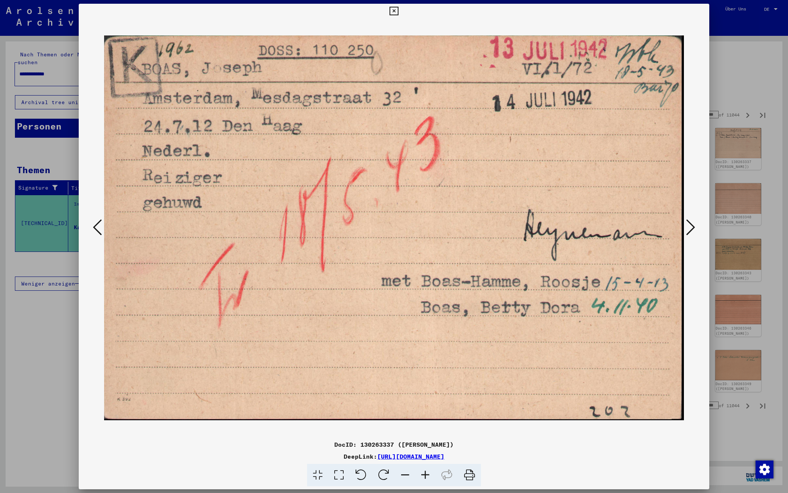
scroll to position [0, 0]
click at [689, 226] on icon at bounding box center [690, 227] width 9 height 18
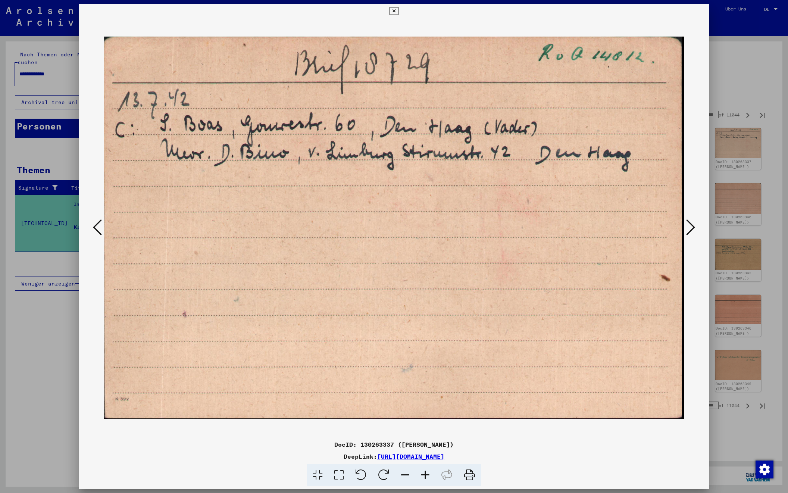
scroll to position [0, 0]
click at [689, 226] on icon at bounding box center [690, 227] width 9 height 18
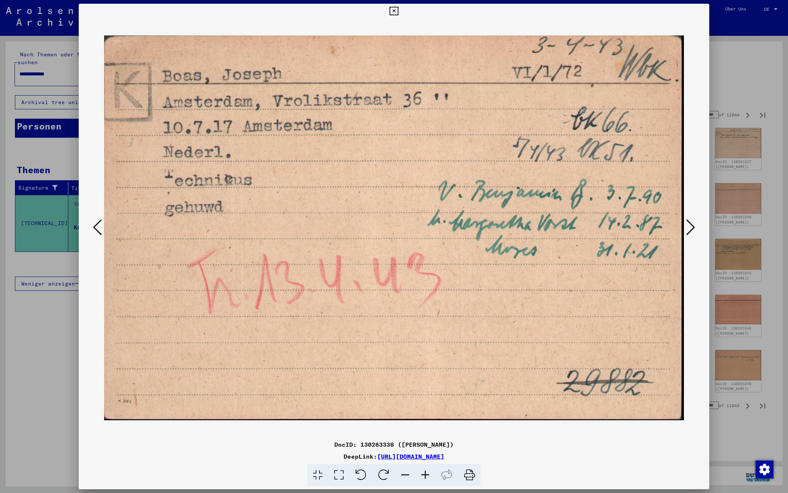
click at [689, 226] on icon at bounding box center [690, 227] width 9 height 18
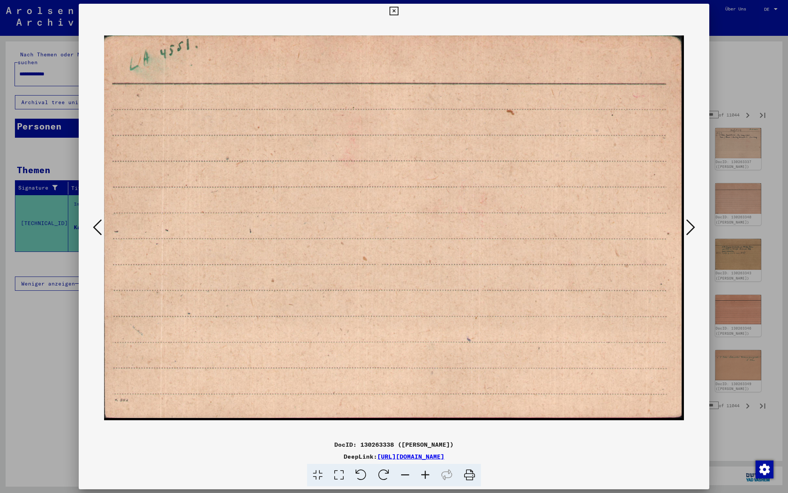
click at [689, 226] on icon at bounding box center [690, 227] width 9 height 18
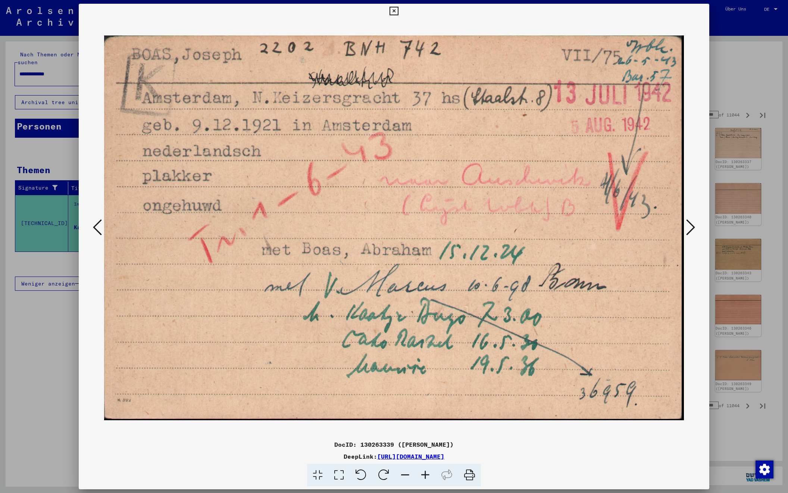
click at [689, 226] on icon at bounding box center [690, 227] width 9 height 18
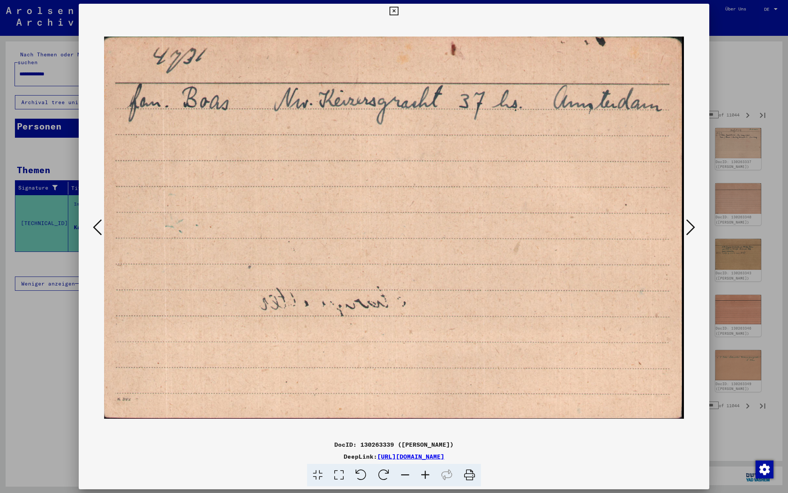
click at [689, 226] on icon at bounding box center [690, 227] width 9 height 18
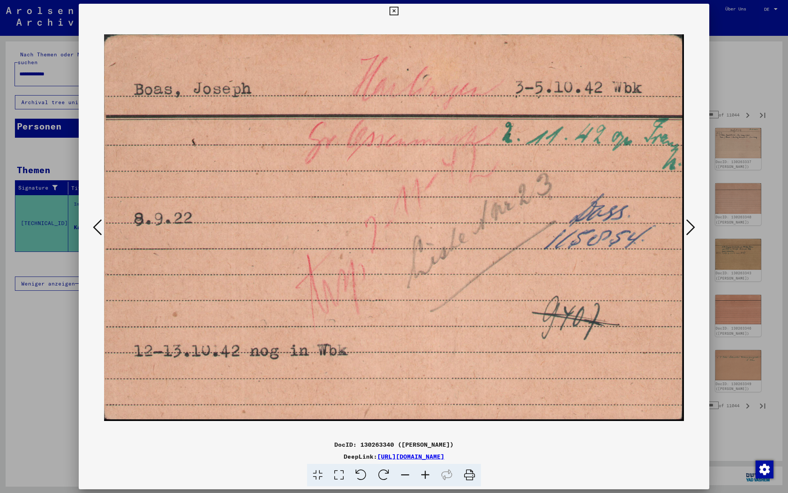
click at [689, 226] on icon at bounding box center [690, 227] width 9 height 18
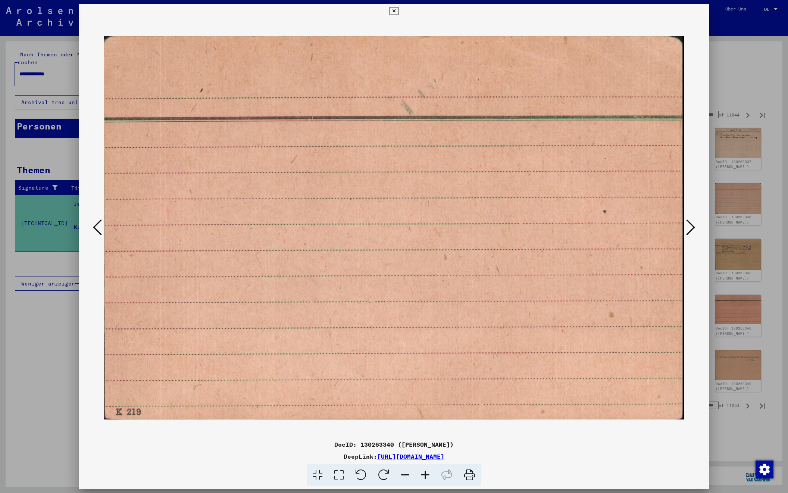
click at [689, 226] on icon at bounding box center [690, 227] width 9 height 18
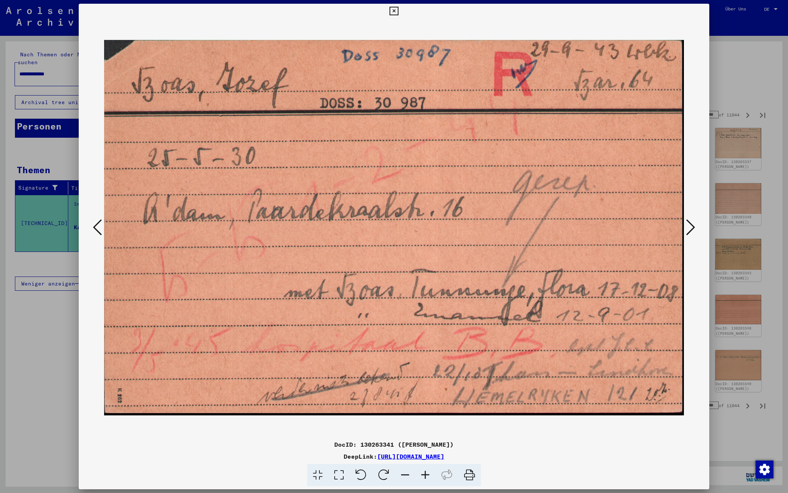
click at [689, 226] on icon at bounding box center [690, 227] width 9 height 18
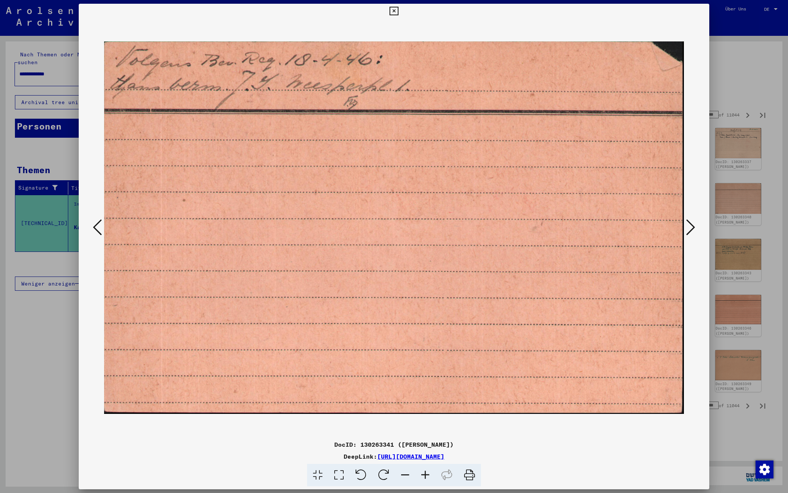
click at [689, 226] on icon at bounding box center [690, 227] width 9 height 18
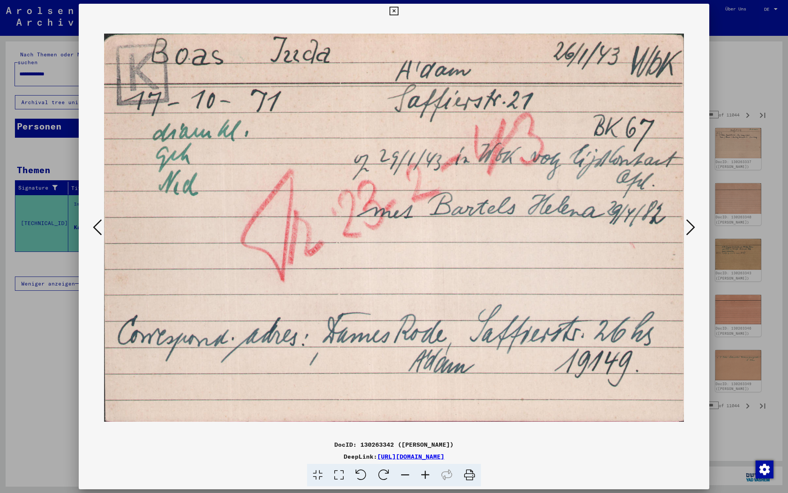
click at [689, 226] on icon at bounding box center [690, 227] width 9 height 18
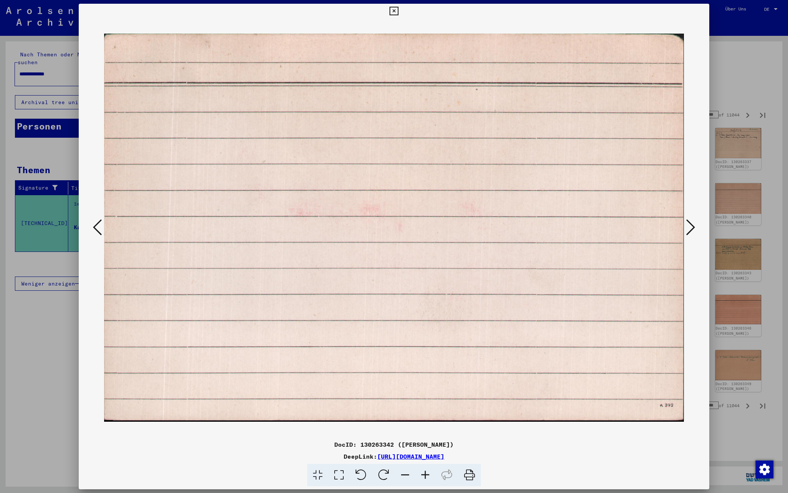
click at [689, 226] on icon at bounding box center [690, 227] width 9 height 18
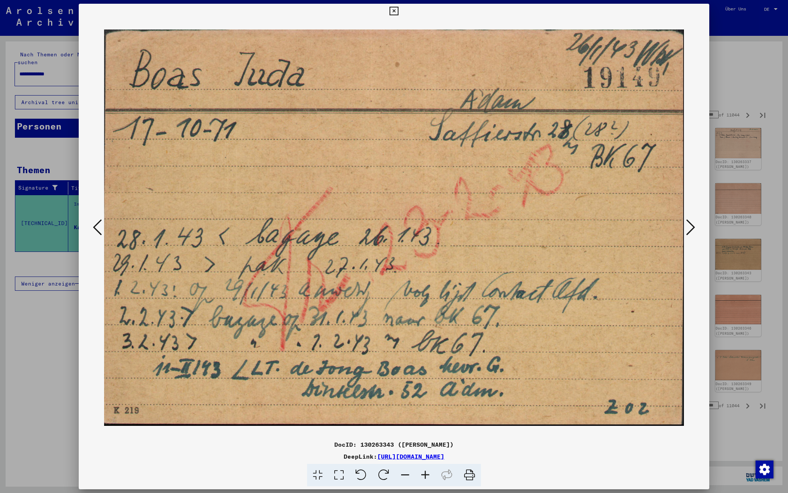
click at [689, 226] on icon at bounding box center [690, 227] width 9 height 18
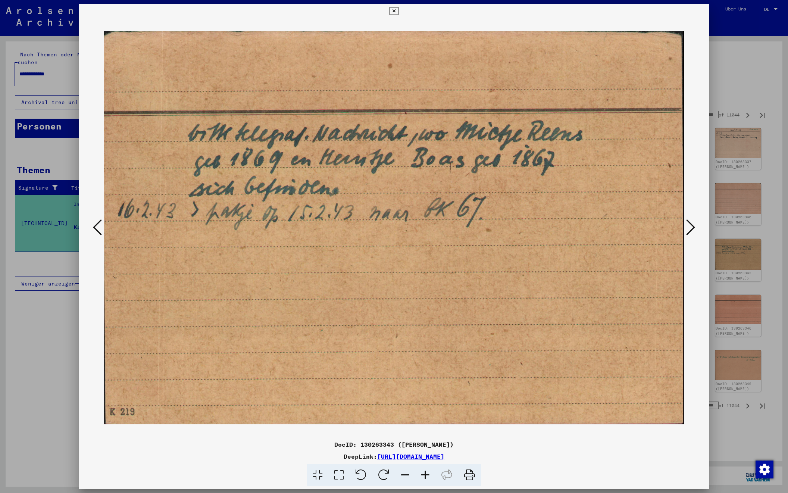
click at [689, 226] on icon at bounding box center [690, 227] width 9 height 18
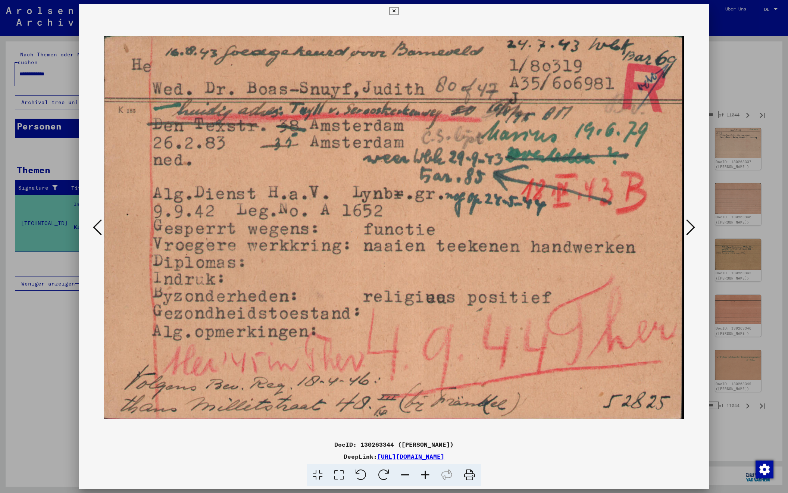
click at [689, 226] on icon at bounding box center [690, 227] width 9 height 18
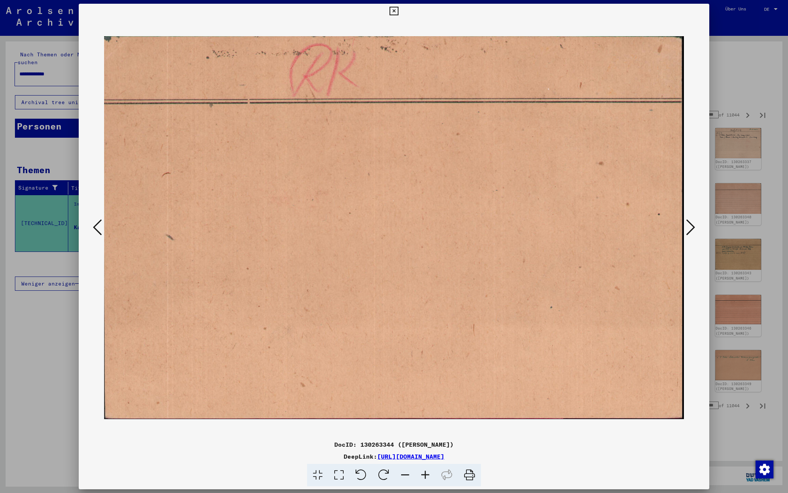
click at [689, 226] on icon at bounding box center [690, 227] width 9 height 18
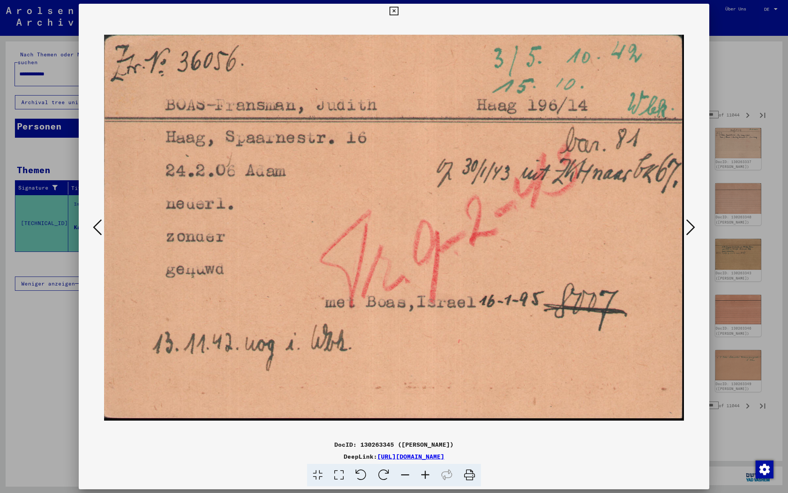
click at [689, 226] on icon at bounding box center [690, 227] width 9 height 18
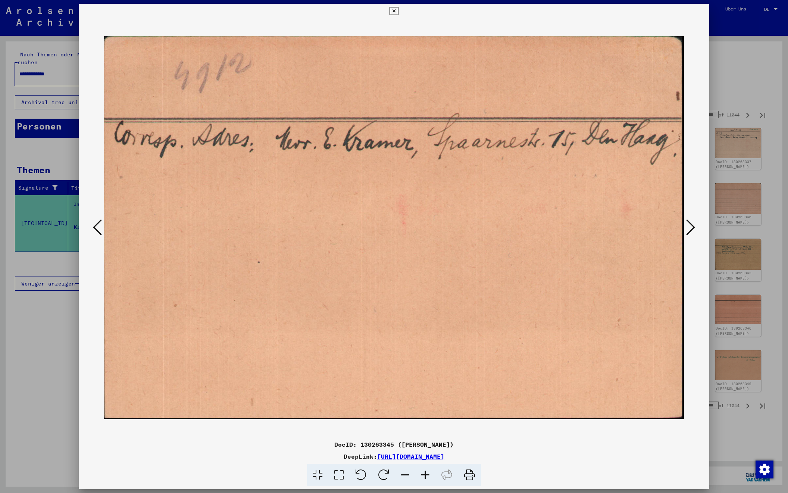
click at [689, 226] on icon at bounding box center [690, 227] width 9 height 18
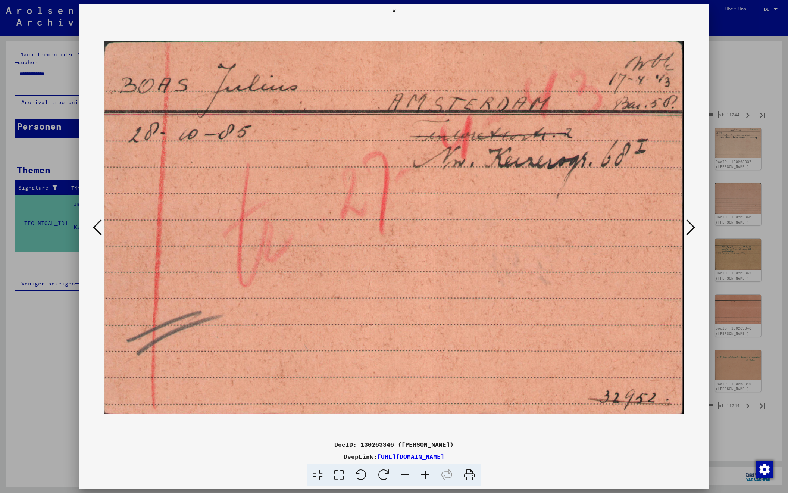
click at [689, 226] on icon at bounding box center [690, 227] width 9 height 18
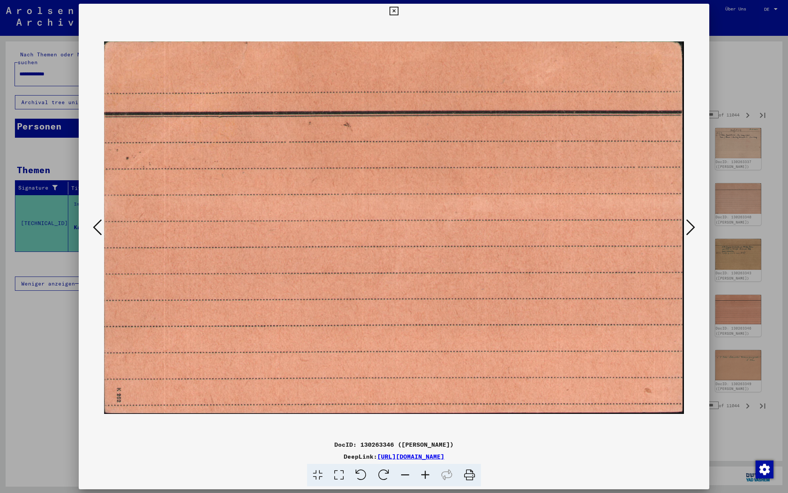
scroll to position [0, 0]
click at [689, 226] on icon at bounding box center [690, 227] width 9 height 18
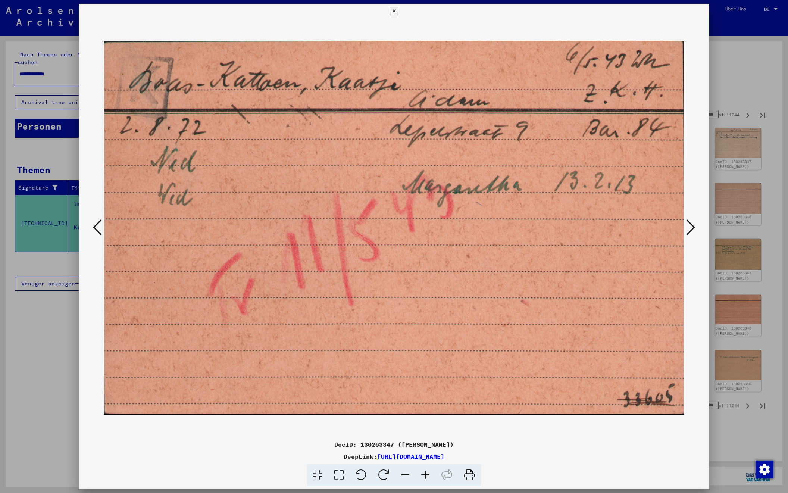
scroll to position [0, 0]
click at [689, 226] on icon at bounding box center [690, 227] width 9 height 18
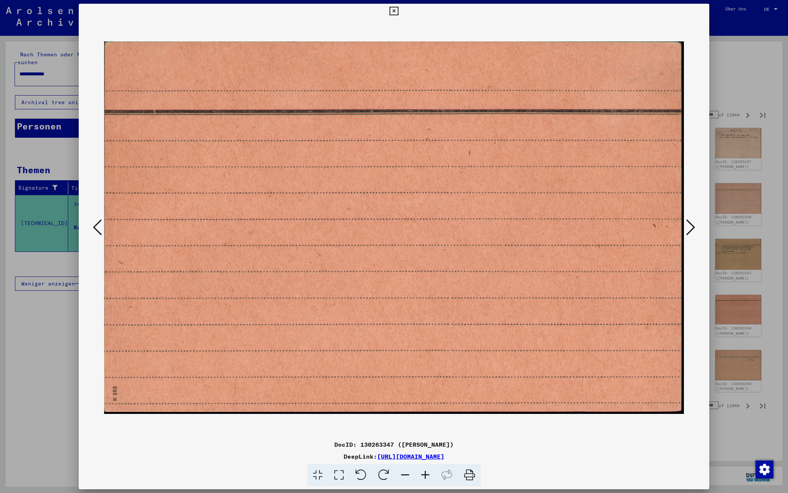
click at [689, 226] on icon at bounding box center [690, 227] width 9 height 18
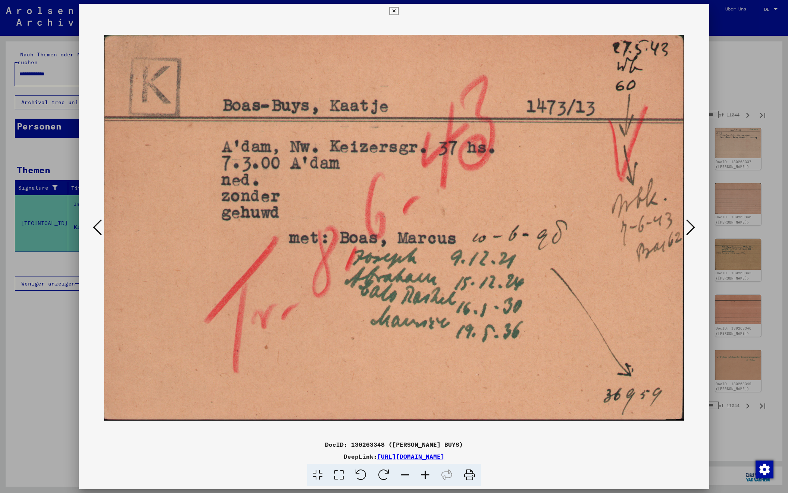
click at [689, 226] on icon at bounding box center [690, 227] width 9 height 18
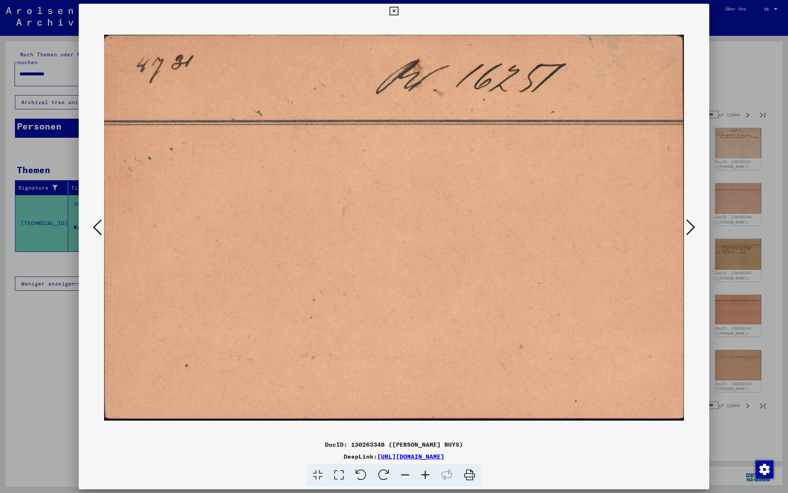
scroll to position [0, 0]
click at [689, 226] on icon at bounding box center [690, 227] width 9 height 18
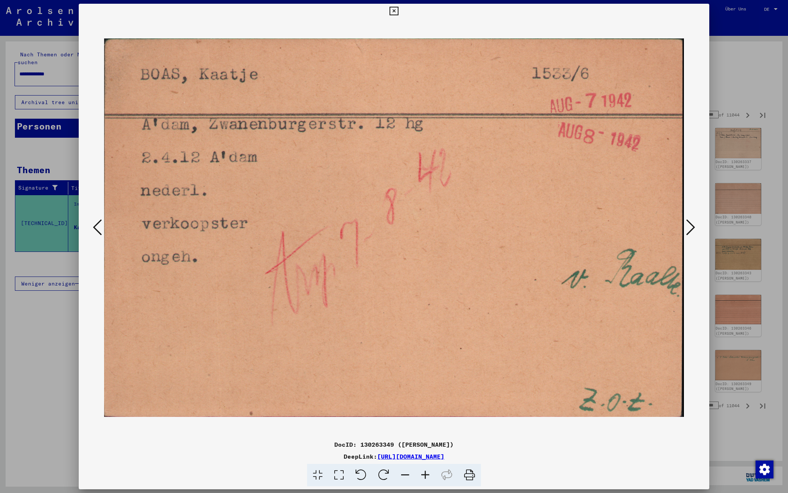
scroll to position [0, 0]
click at [689, 226] on icon at bounding box center [690, 227] width 9 height 18
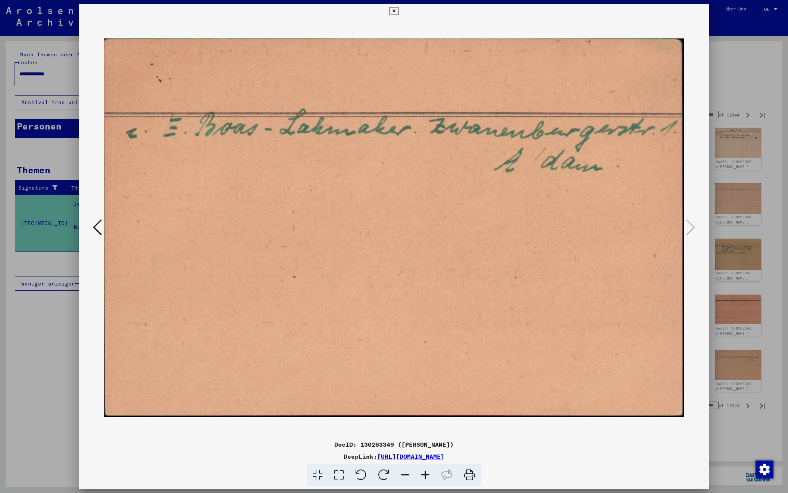
scroll to position [0, 0]
click at [754, 84] on div at bounding box center [394, 246] width 788 height 493
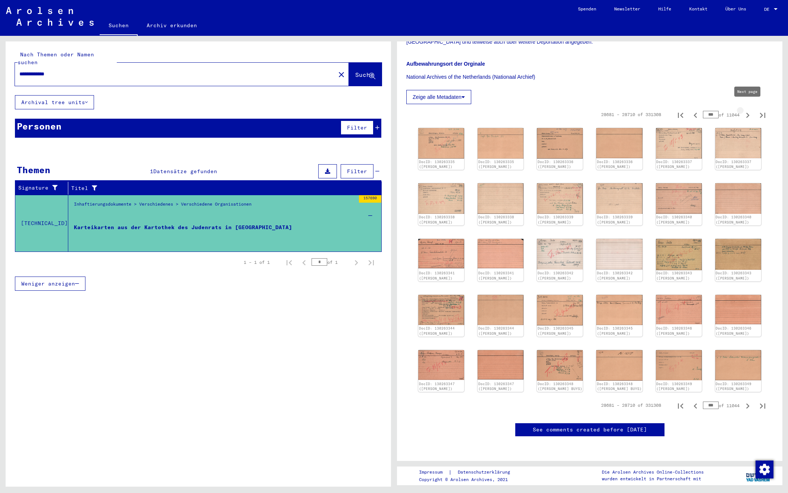
click at [749, 110] on icon "Next page" at bounding box center [747, 115] width 10 height 10
type input "***"
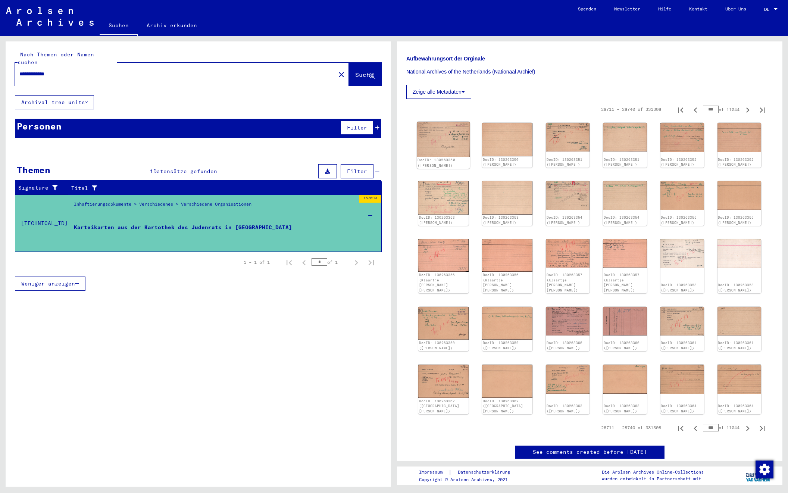
click at [434, 138] on img at bounding box center [443, 139] width 53 height 35
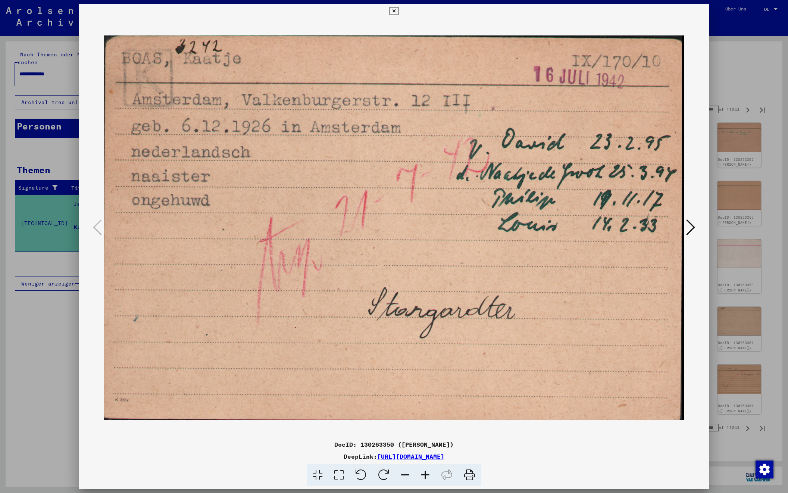
click at [688, 223] on icon at bounding box center [690, 227] width 9 height 18
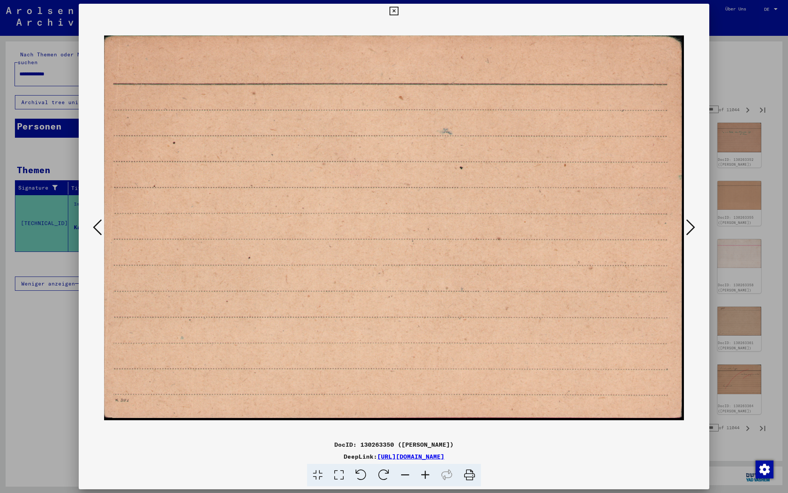
scroll to position [0, 0]
click at [688, 223] on icon at bounding box center [690, 227] width 9 height 18
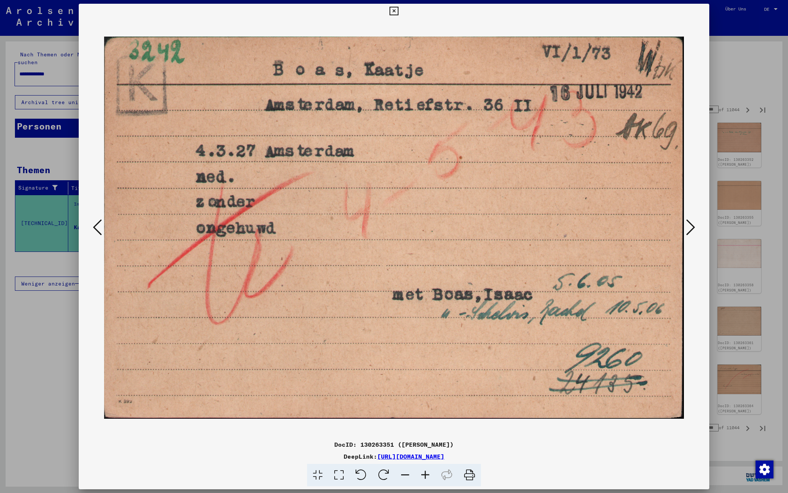
click at [688, 223] on icon at bounding box center [690, 227] width 9 height 18
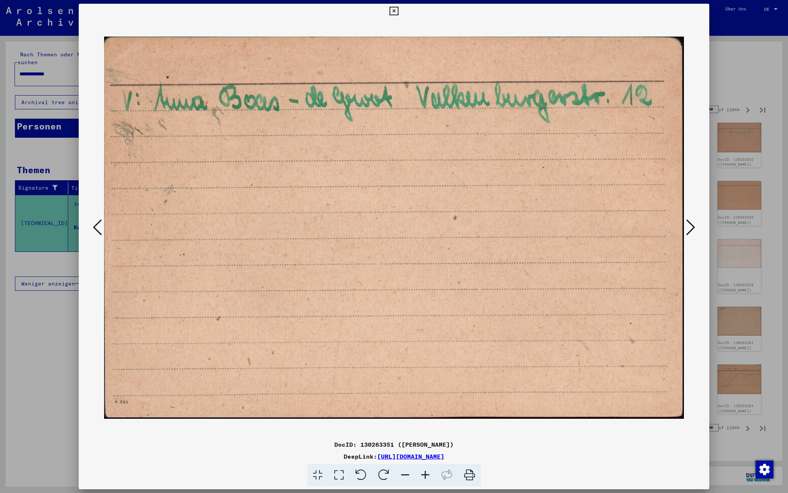
scroll to position [0, 0]
click at [688, 223] on icon at bounding box center [690, 227] width 9 height 18
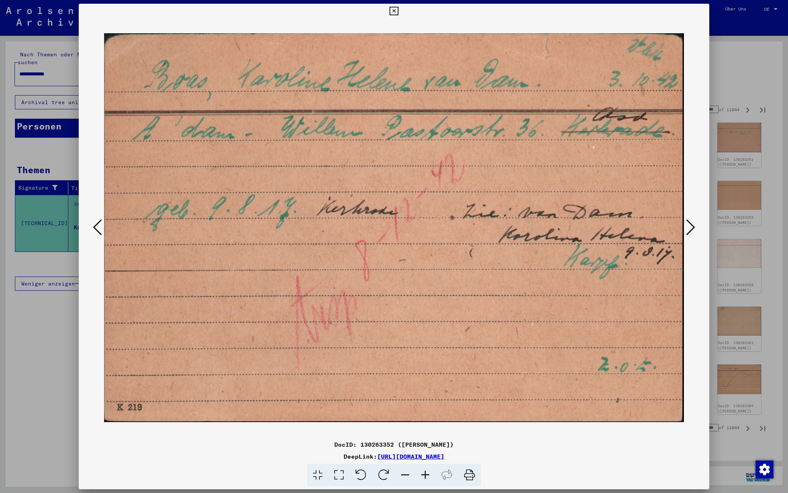
click at [688, 223] on icon at bounding box center [690, 227] width 9 height 18
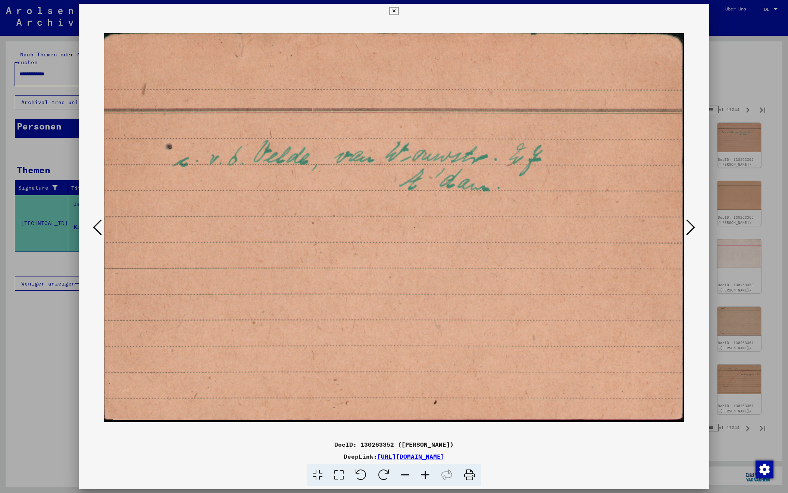
click at [688, 223] on icon at bounding box center [690, 227] width 9 height 18
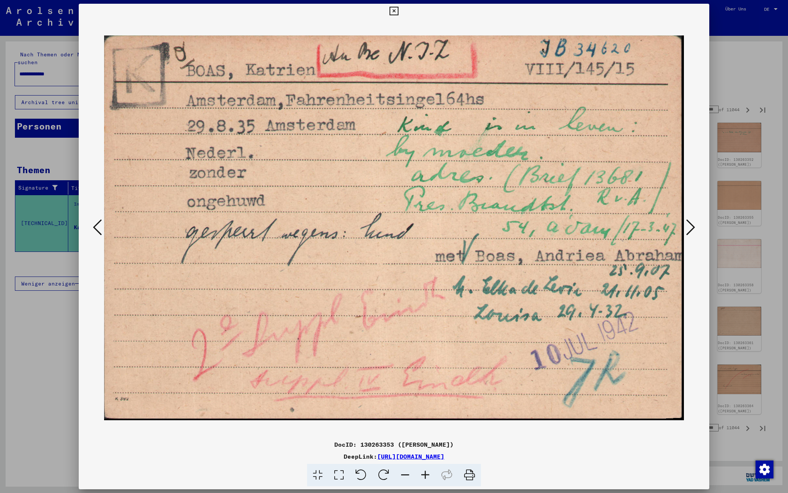
click at [688, 223] on icon at bounding box center [690, 227] width 9 height 18
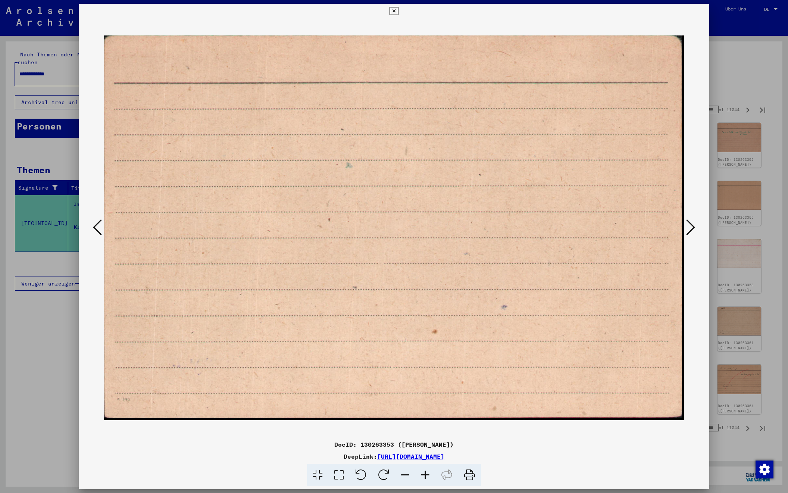
click at [688, 223] on icon at bounding box center [690, 227] width 9 height 18
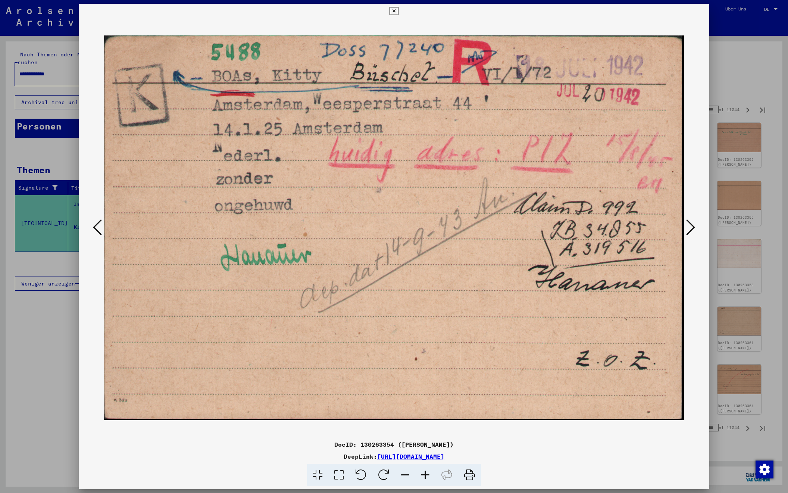
scroll to position [0, 0]
click at [688, 223] on icon at bounding box center [690, 227] width 9 height 18
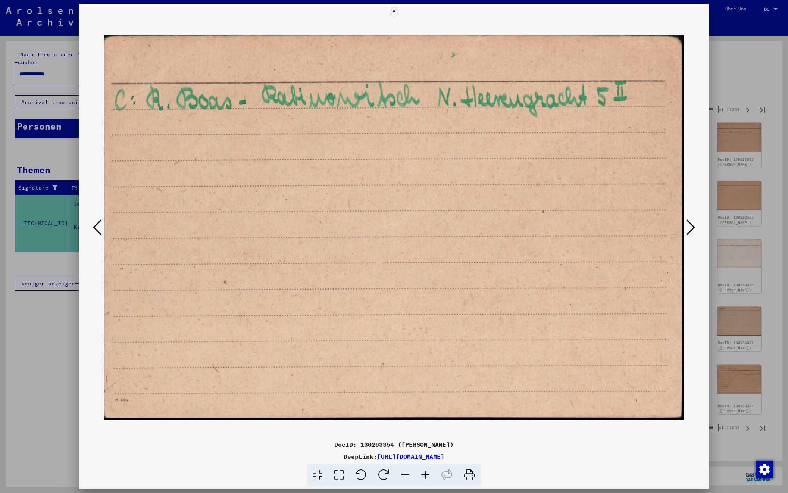
click at [688, 223] on icon at bounding box center [690, 227] width 9 height 18
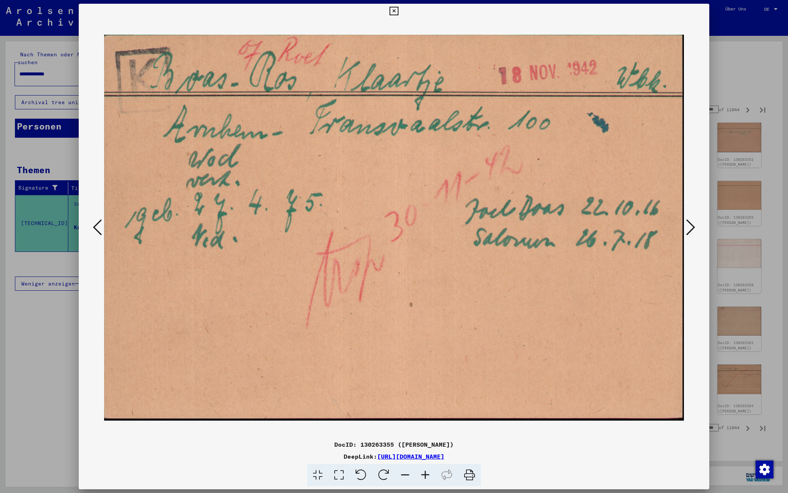
click at [691, 222] on icon at bounding box center [690, 227] width 9 height 18
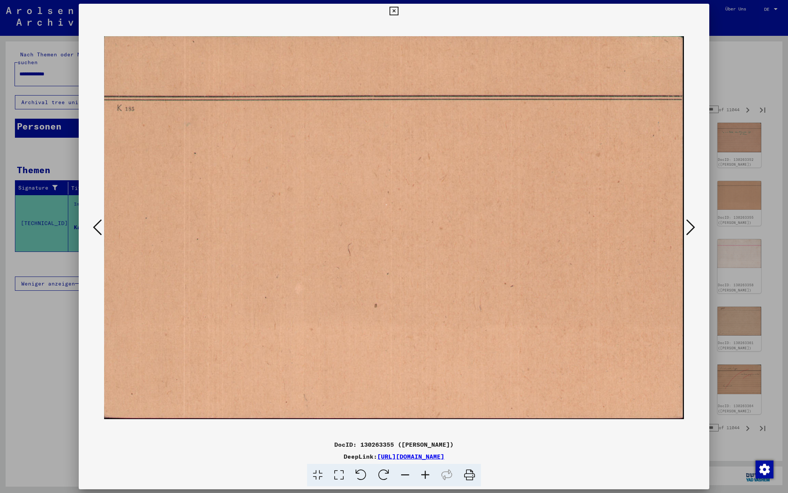
click at [691, 222] on icon at bounding box center [690, 227] width 9 height 18
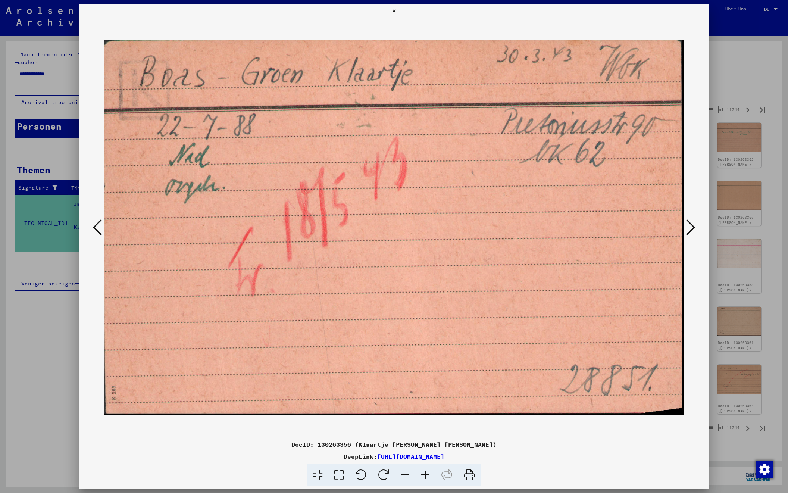
click at [691, 222] on icon at bounding box center [690, 227] width 9 height 18
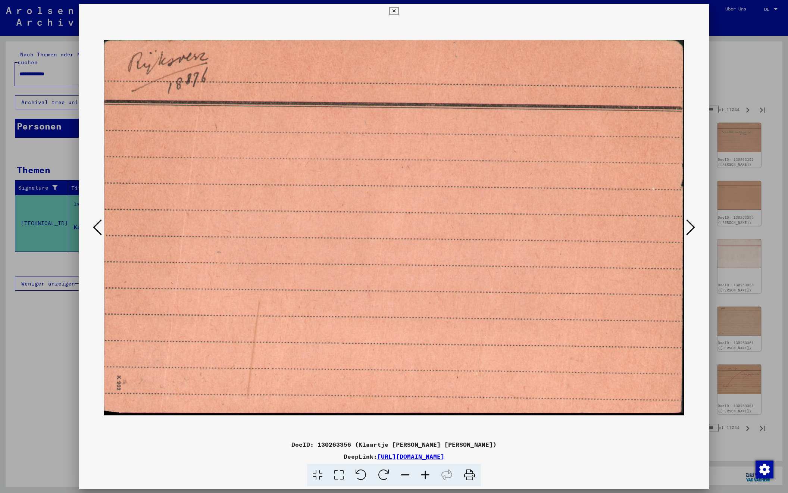
scroll to position [0, 0]
click at [691, 222] on icon at bounding box center [690, 227] width 9 height 18
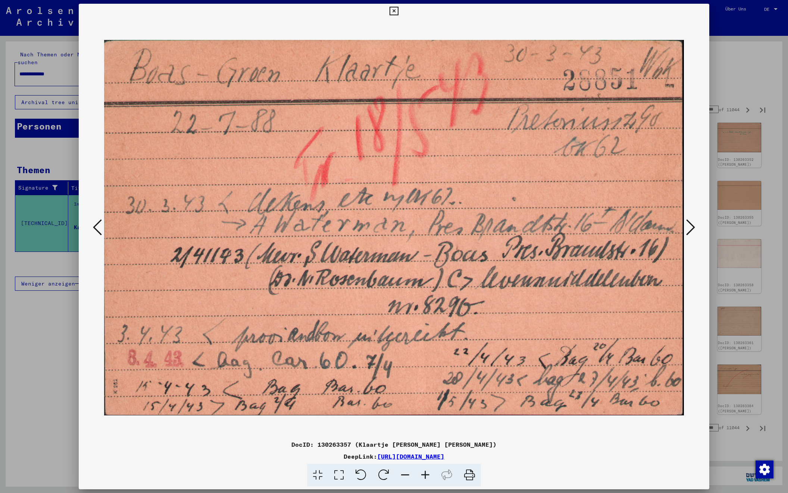
click at [691, 222] on icon at bounding box center [690, 227] width 9 height 18
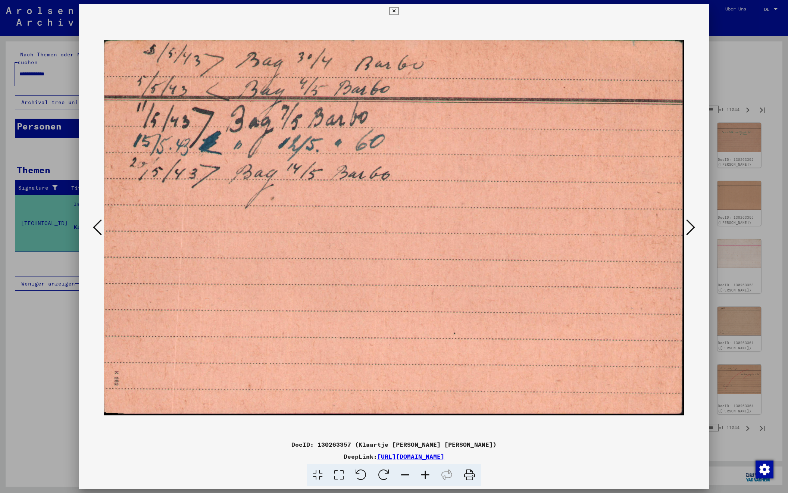
click at [691, 222] on icon at bounding box center [690, 227] width 9 height 18
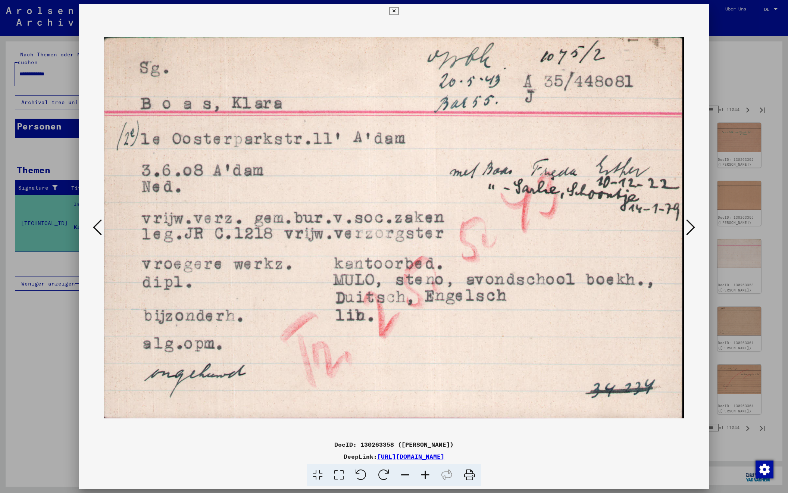
click at [691, 222] on icon at bounding box center [690, 227] width 9 height 18
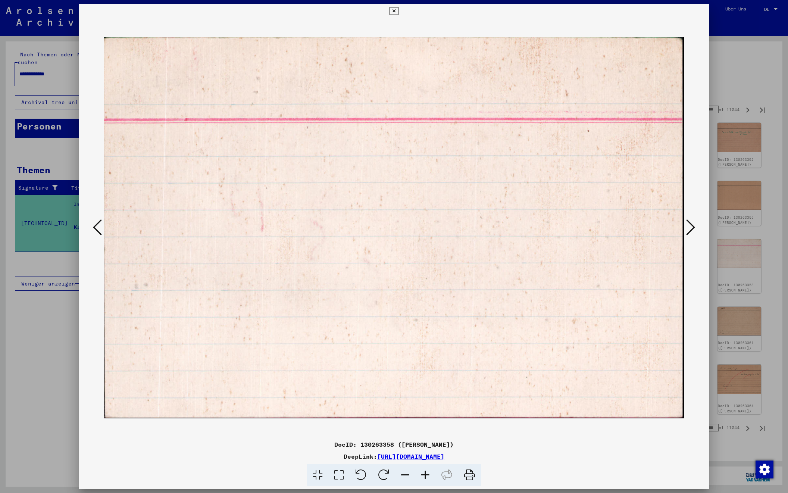
click at [691, 222] on icon at bounding box center [690, 227] width 9 height 18
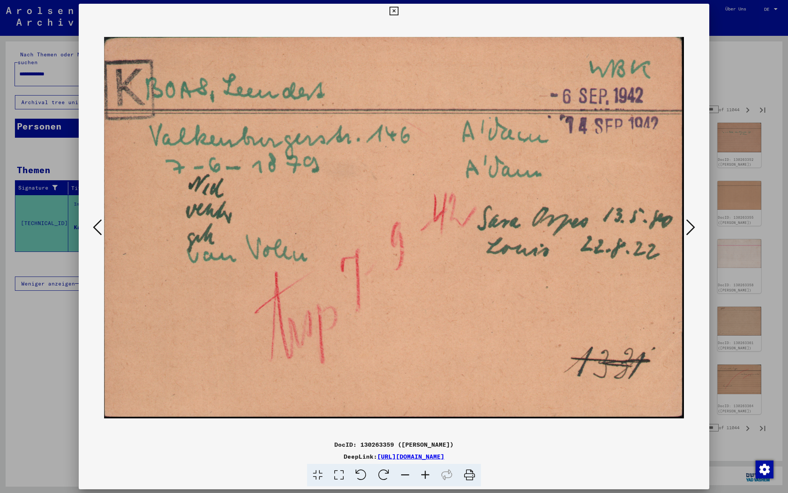
click at [692, 228] on icon at bounding box center [690, 227] width 9 height 18
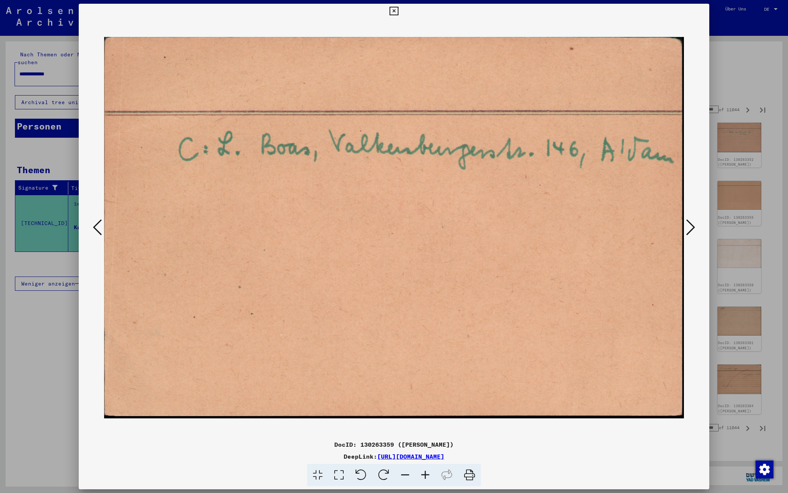
click at [692, 228] on icon at bounding box center [690, 227] width 9 height 18
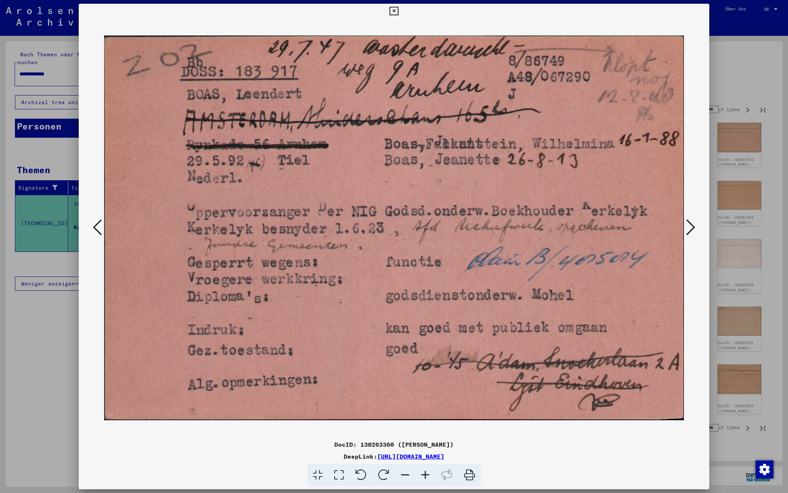
click at [692, 228] on icon at bounding box center [690, 227] width 9 height 18
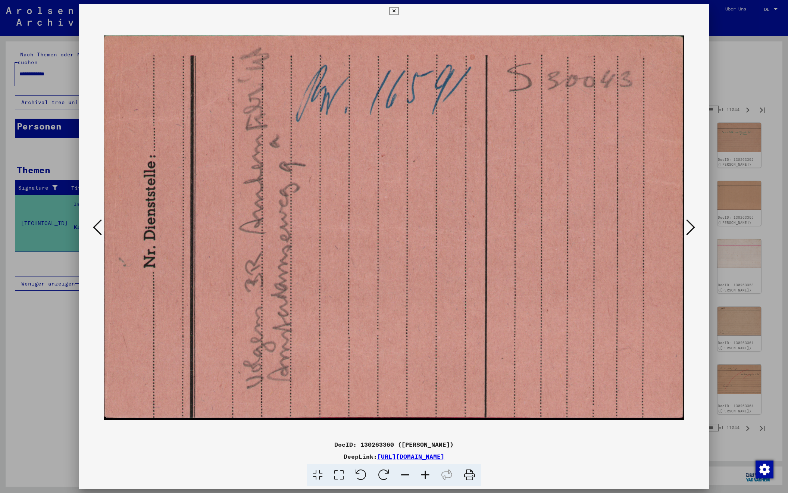
click at [692, 228] on icon at bounding box center [690, 227] width 9 height 18
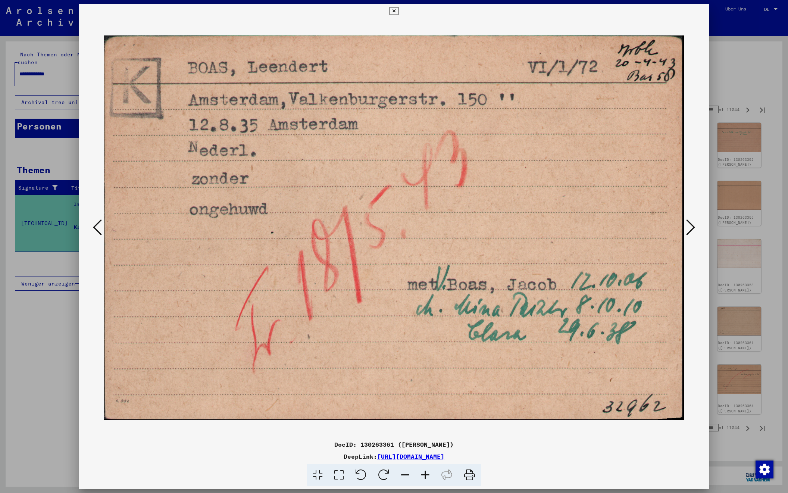
click at [692, 228] on icon at bounding box center [690, 227] width 9 height 18
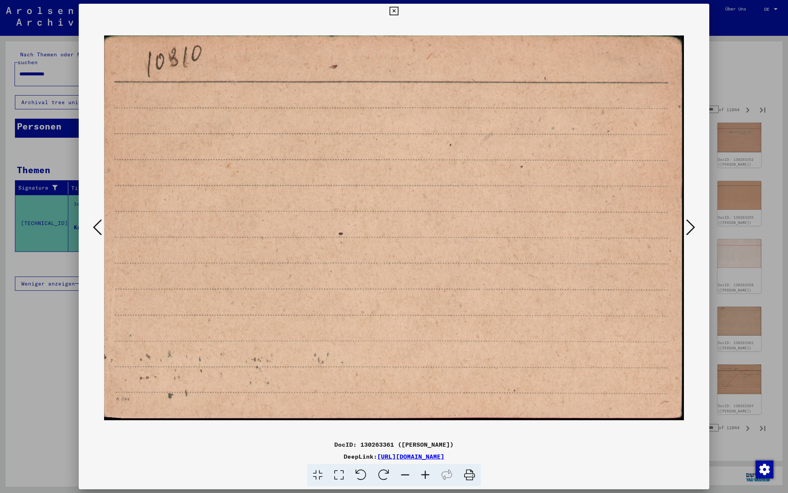
click at [692, 228] on icon at bounding box center [690, 227] width 9 height 18
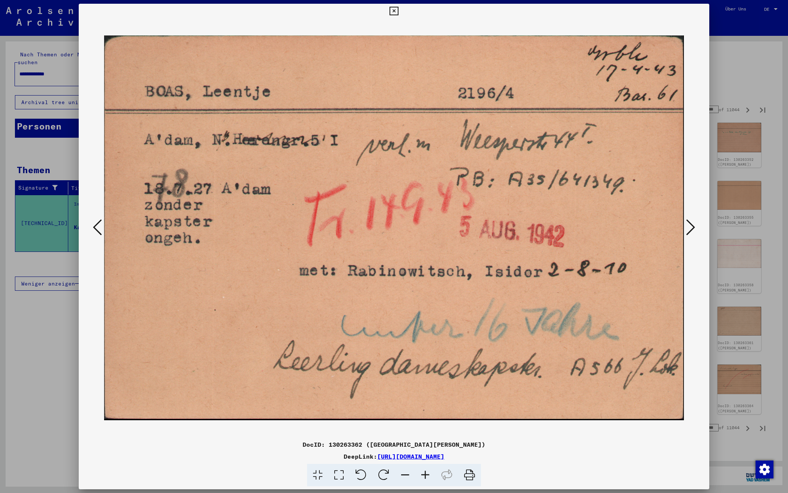
click at [692, 228] on icon at bounding box center [690, 227] width 9 height 18
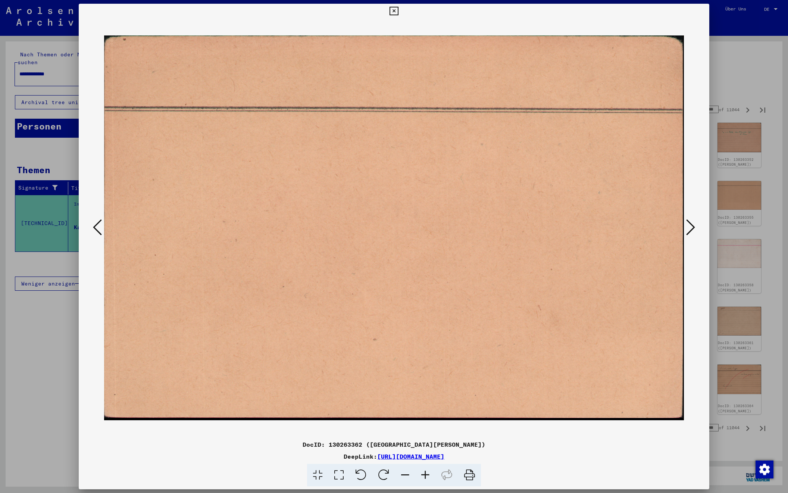
click at [692, 228] on icon at bounding box center [690, 227] width 9 height 18
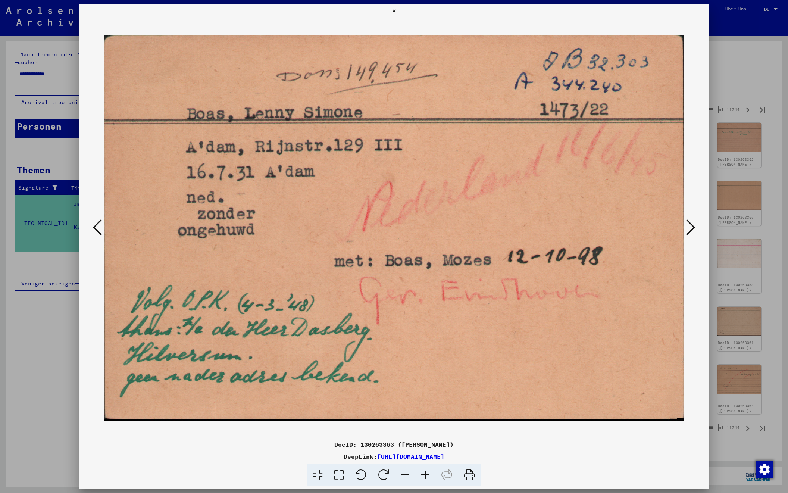
click at [692, 228] on icon at bounding box center [690, 227] width 9 height 18
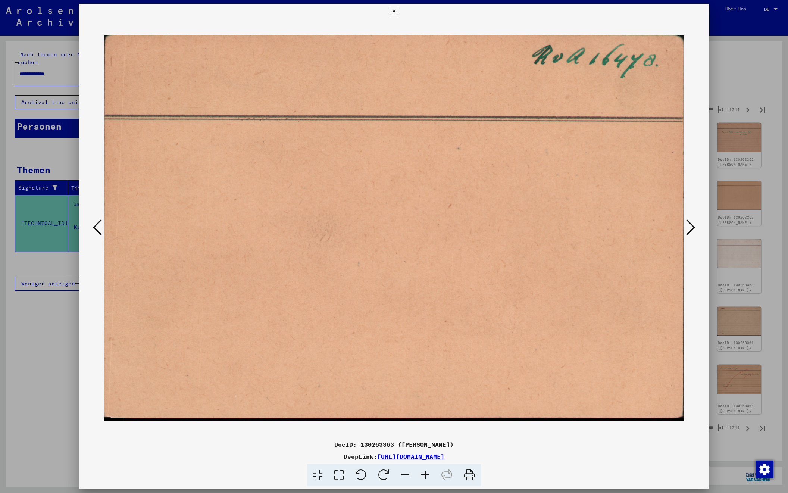
click at [692, 228] on icon at bounding box center [690, 227] width 9 height 18
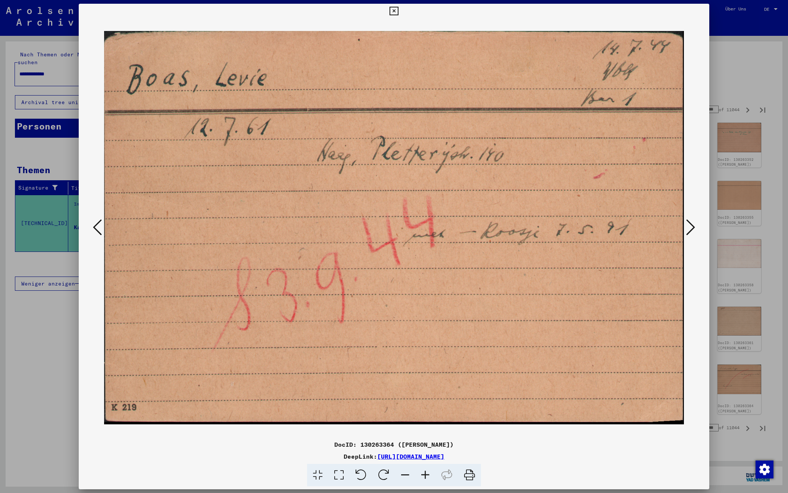
click at [692, 228] on icon at bounding box center [690, 227] width 9 height 18
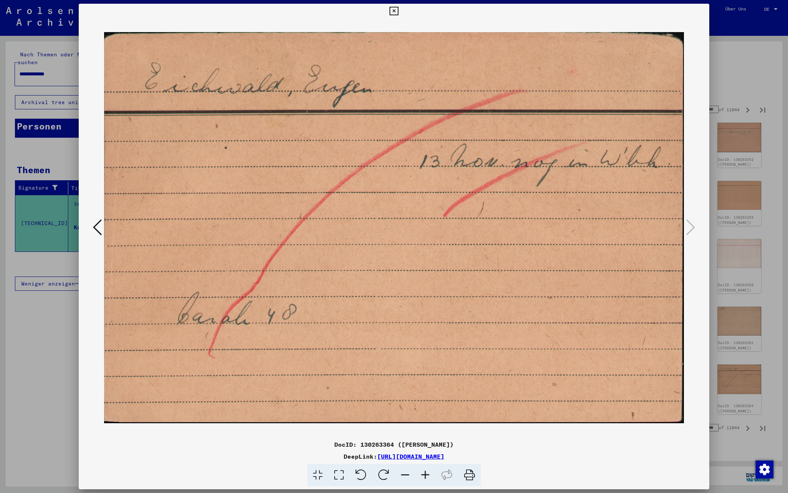
click at [398, 13] on icon at bounding box center [394, 11] width 9 height 9
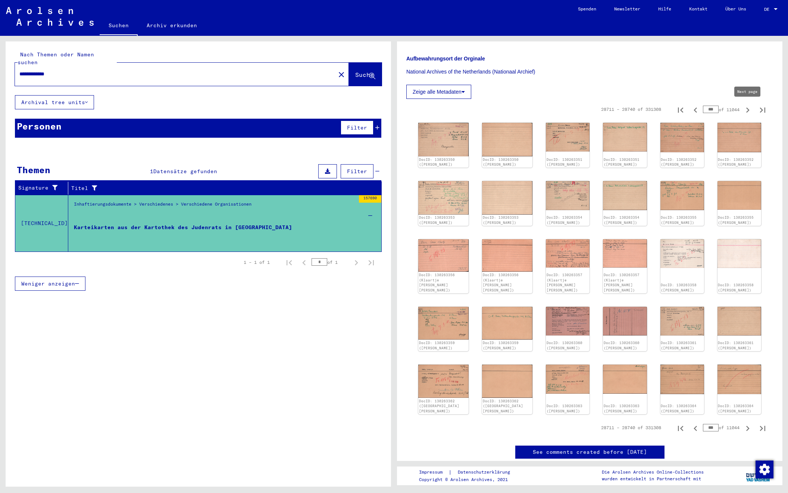
click at [750, 109] on icon "Next page" at bounding box center [747, 110] width 10 height 10
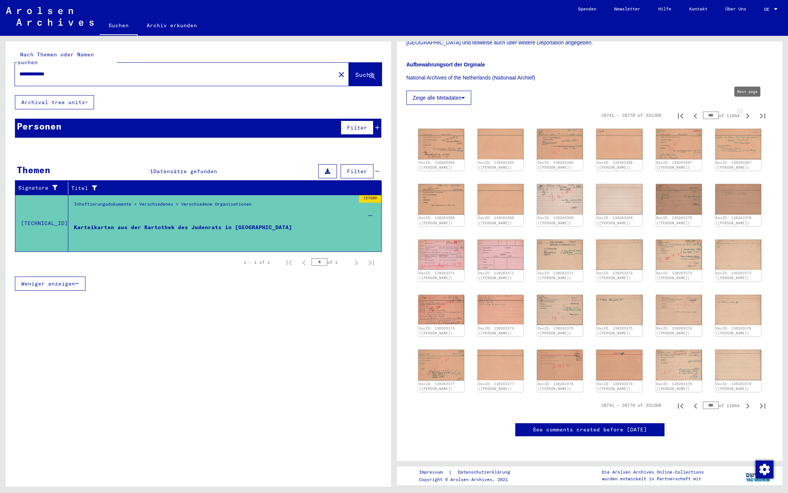
type input "***"
click at [428, 131] on img at bounding box center [441, 144] width 48 height 32
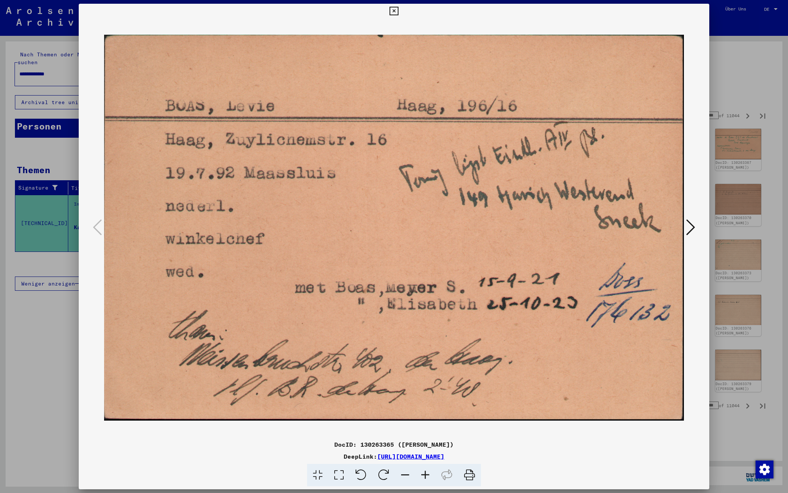
click at [691, 228] on icon at bounding box center [690, 227] width 9 height 18
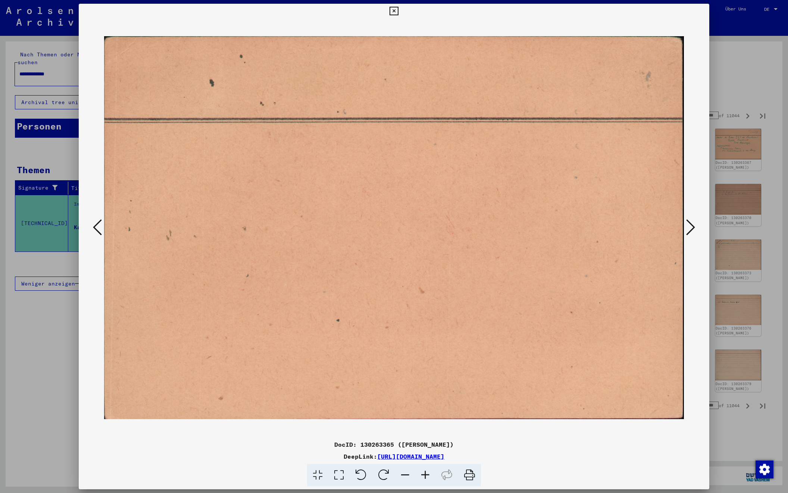
click at [691, 228] on icon at bounding box center [690, 227] width 9 height 18
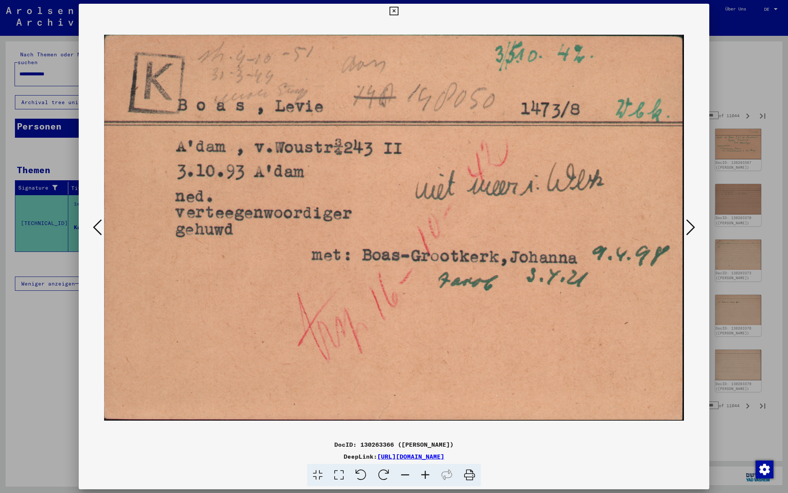
click at [691, 228] on icon at bounding box center [690, 227] width 9 height 18
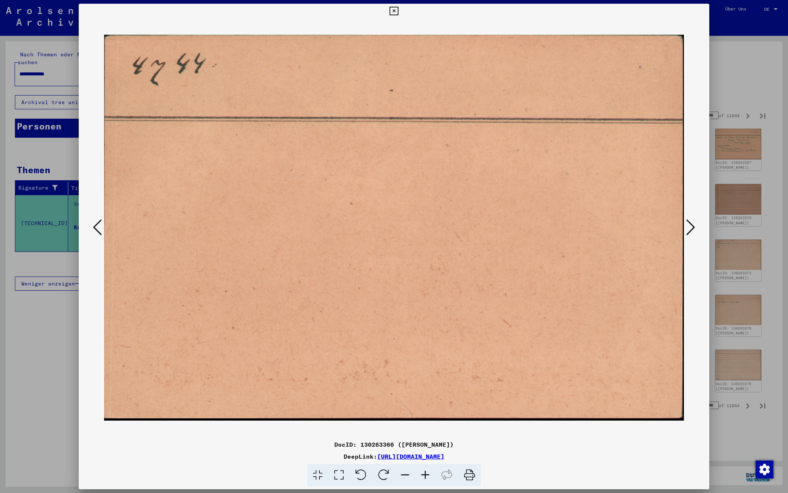
click at [691, 228] on icon at bounding box center [690, 227] width 9 height 18
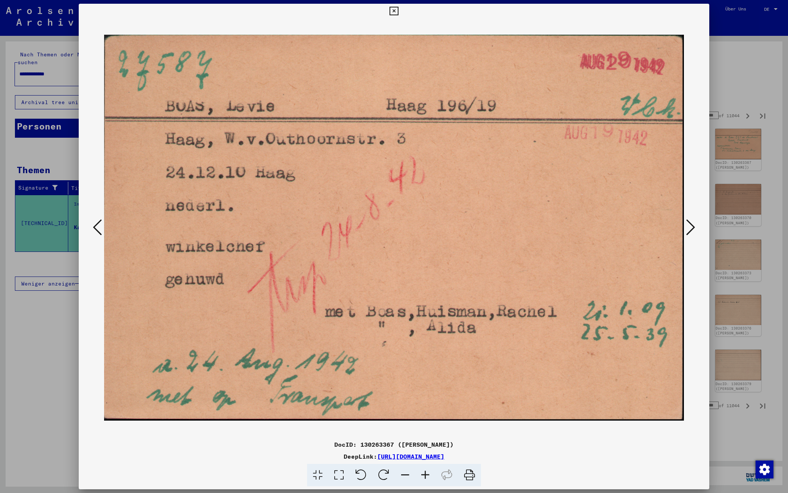
click at [691, 228] on icon at bounding box center [690, 227] width 9 height 18
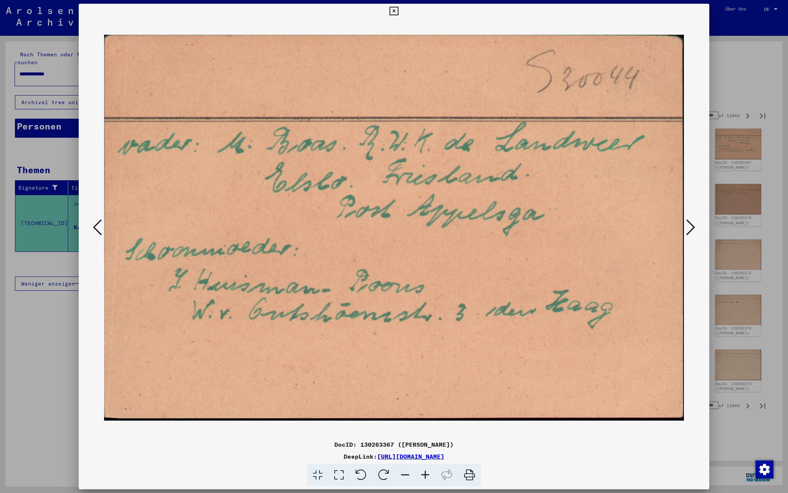
click at [691, 228] on icon at bounding box center [690, 227] width 9 height 18
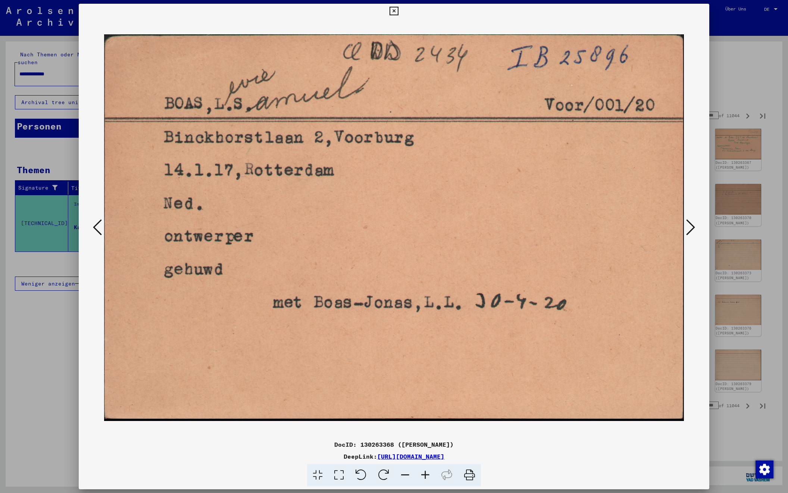
click at [691, 228] on icon at bounding box center [690, 227] width 9 height 18
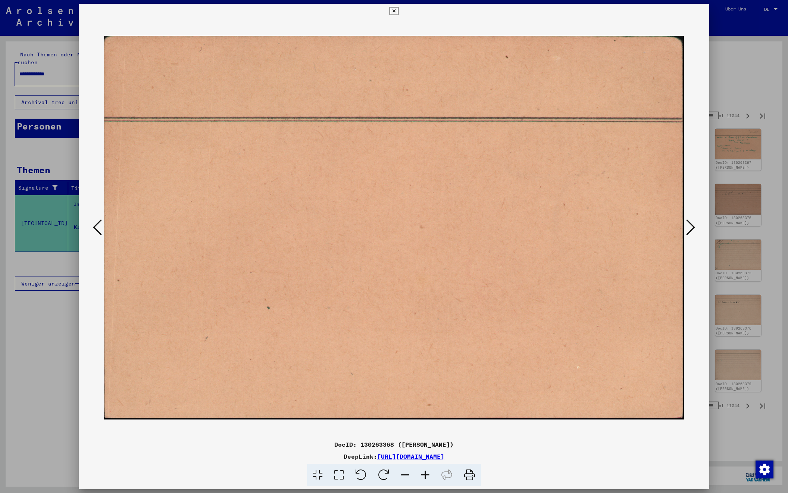
click at [691, 228] on icon at bounding box center [690, 227] width 9 height 18
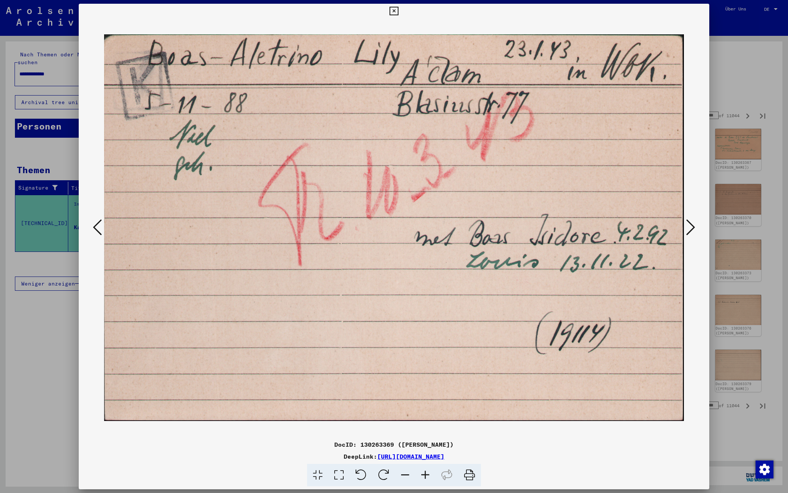
click at [691, 228] on icon at bounding box center [690, 227] width 9 height 18
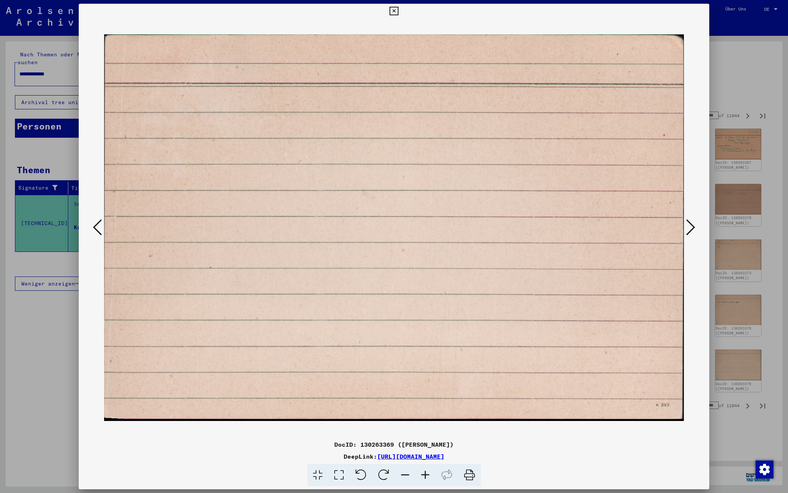
click at [691, 228] on icon at bounding box center [690, 227] width 9 height 18
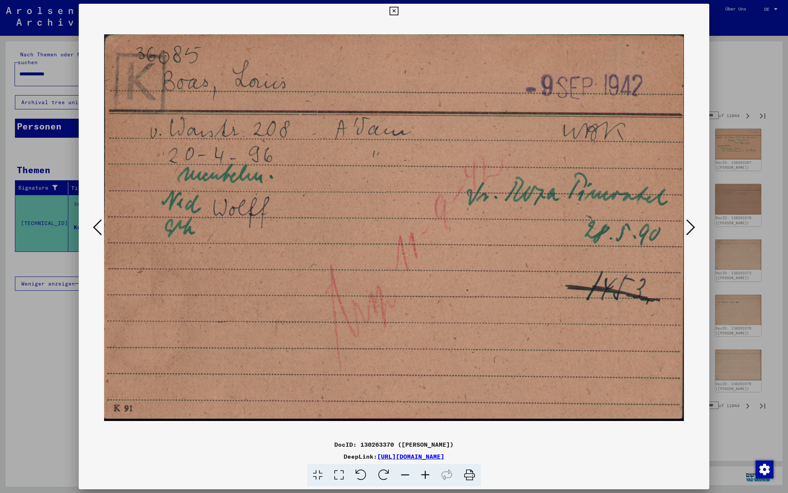
click at [691, 228] on icon at bounding box center [690, 227] width 9 height 18
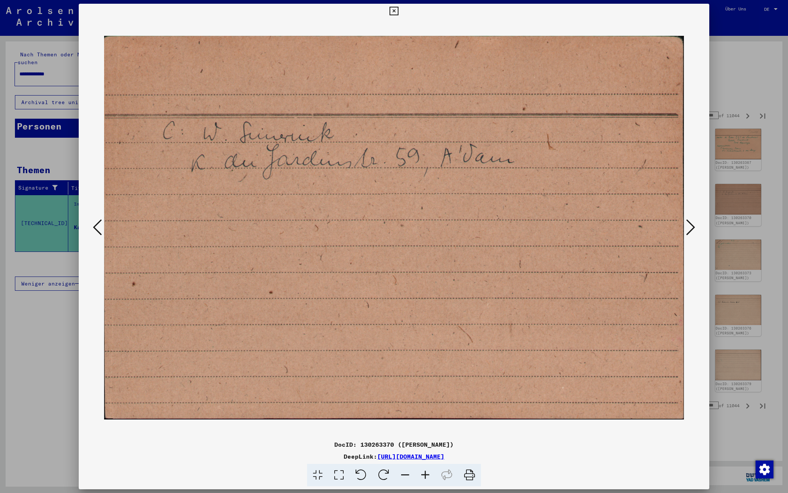
click at [691, 228] on icon at bounding box center [690, 227] width 9 height 18
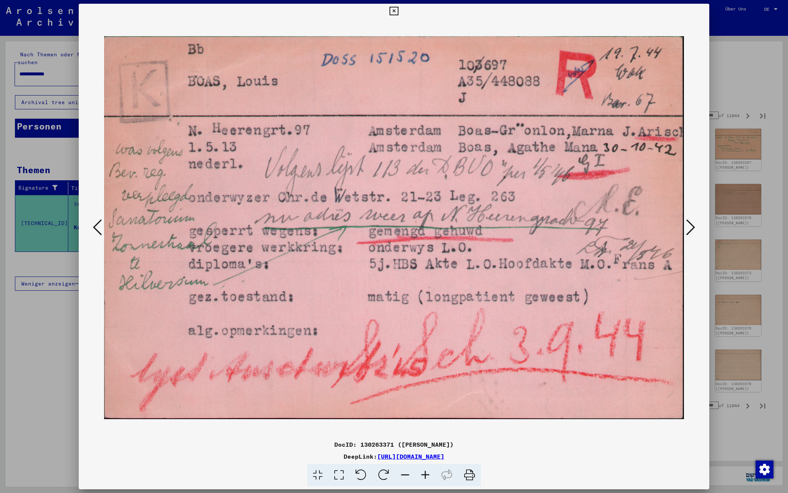
click at [691, 228] on icon at bounding box center [690, 227] width 9 height 18
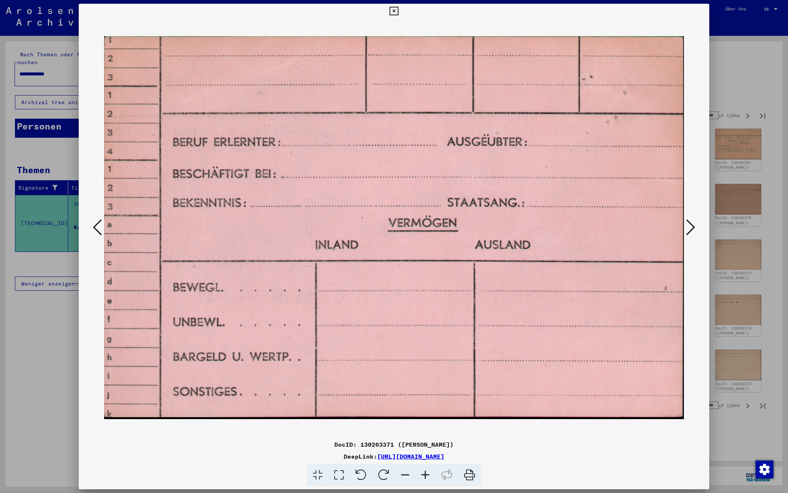
click at [691, 228] on icon at bounding box center [690, 227] width 9 height 18
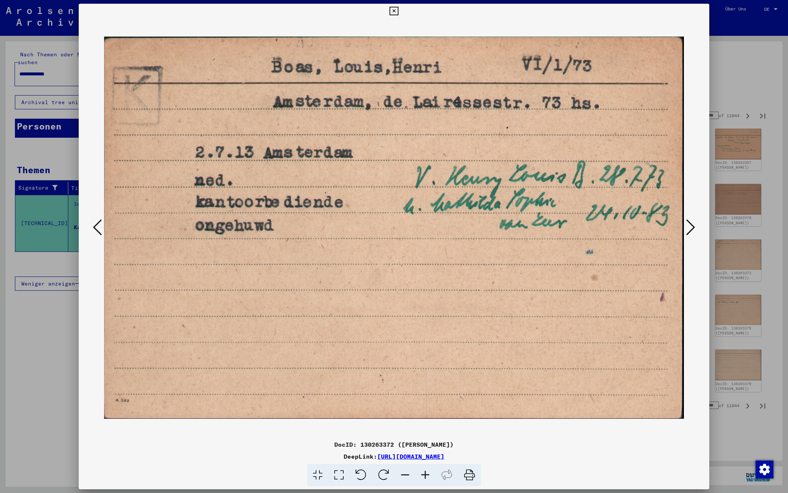
click at [691, 228] on icon at bounding box center [690, 227] width 9 height 18
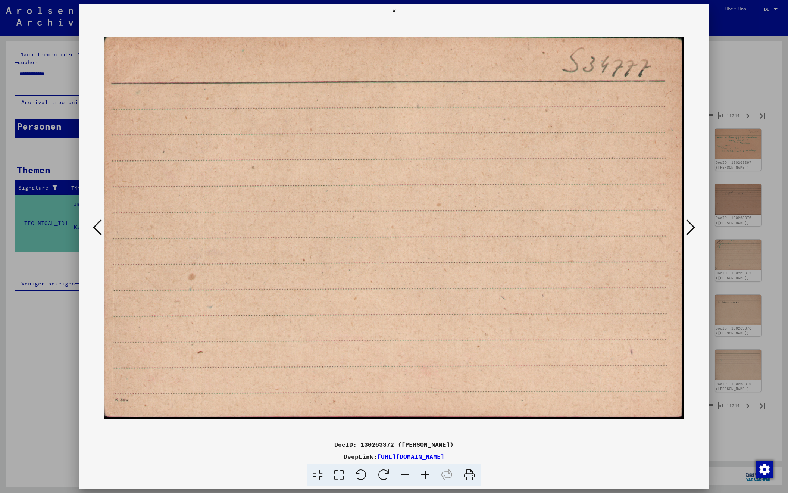
click at [691, 228] on icon at bounding box center [690, 227] width 9 height 18
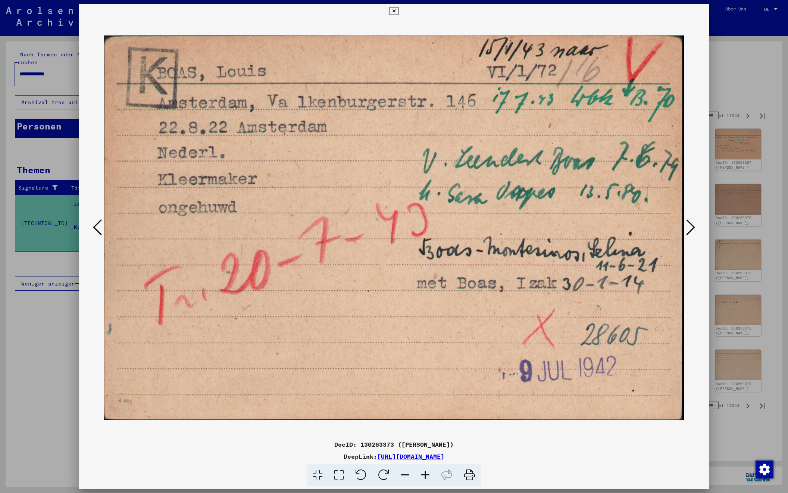
click at [691, 228] on icon at bounding box center [690, 227] width 9 height 18
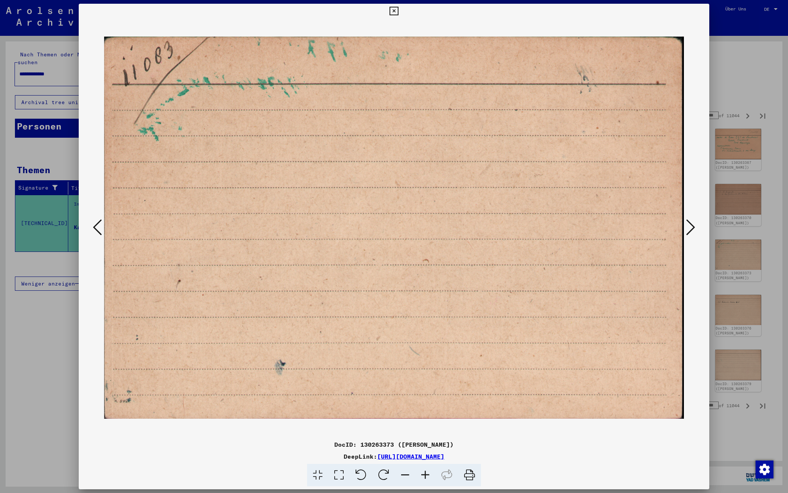
click at [691, 228] on icon at bounding box center [690, 227] width 9 height 18
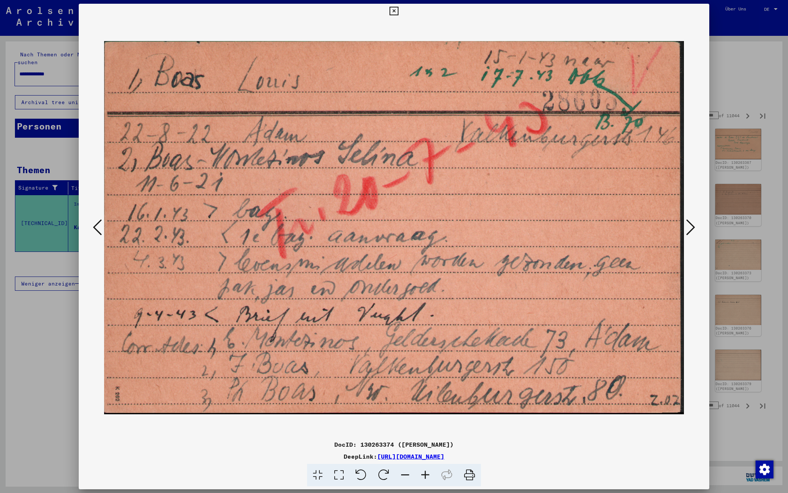
click at [691, 228] on icon at bounding box center [690, 227] width 9 height 18
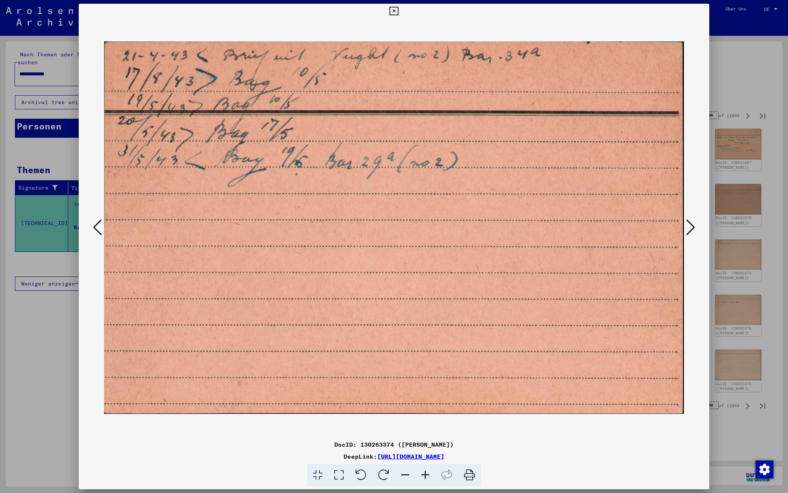
click at [691, 228] on icon at bounding box center [690, 227] width 9 height 18
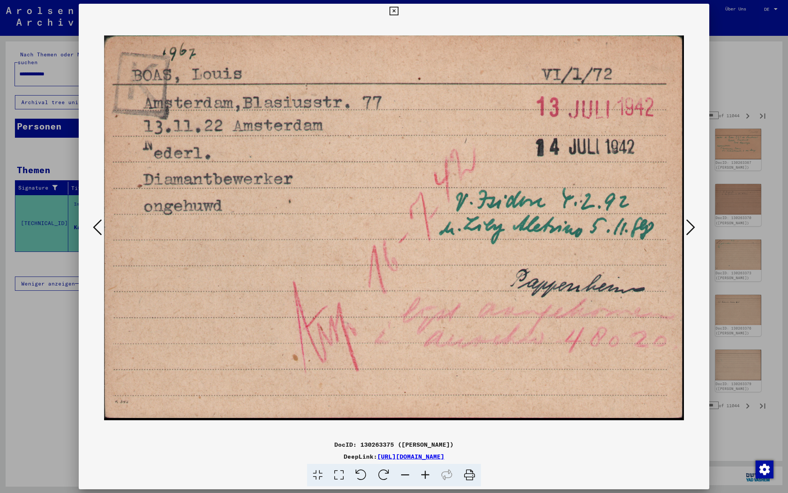
click at [104, 226] on div at bounding box center [394, 228] width 580 height 418
click at [98, 226] on icon at bounding box center [97, 227] width 9 height 18
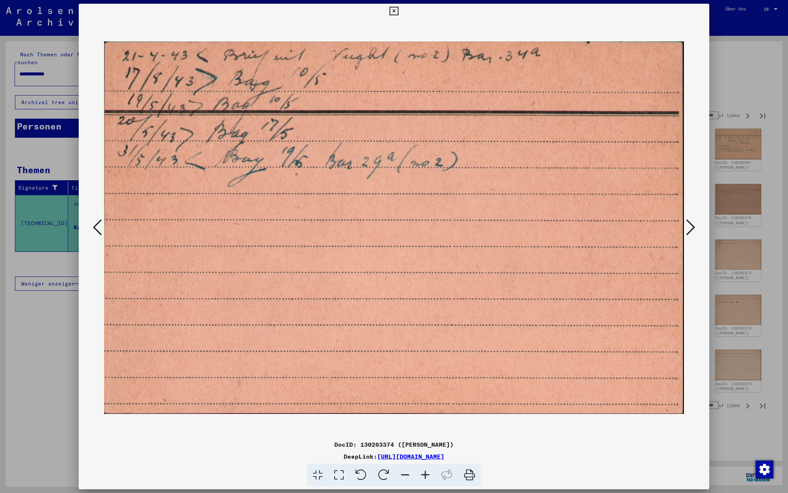
click at [691, 228] on icon at bounding box center [690, 227] width 9 height 18
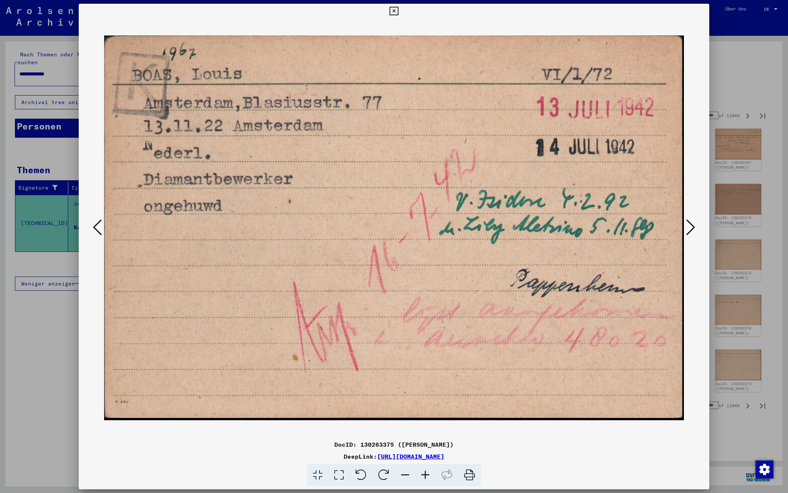
click at [691, 228] on icon at bounding box center [690, 227] width 9 height 18
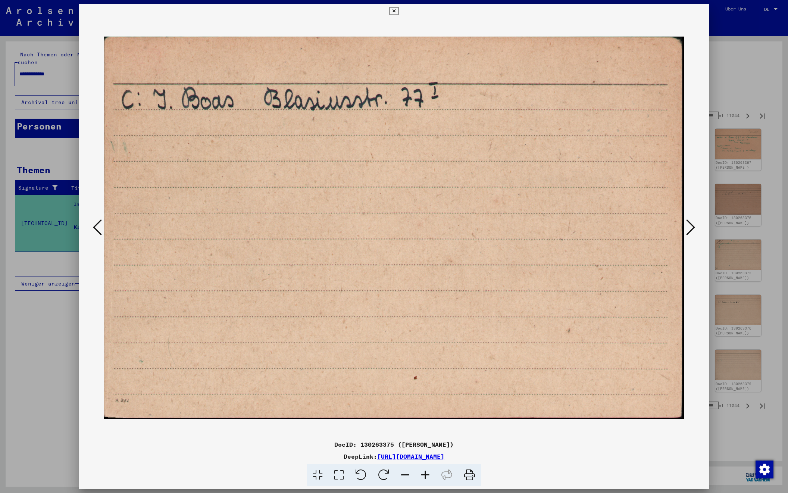
click at [691, 228] on icon at bounding box center [690, 227] width 9 height 18
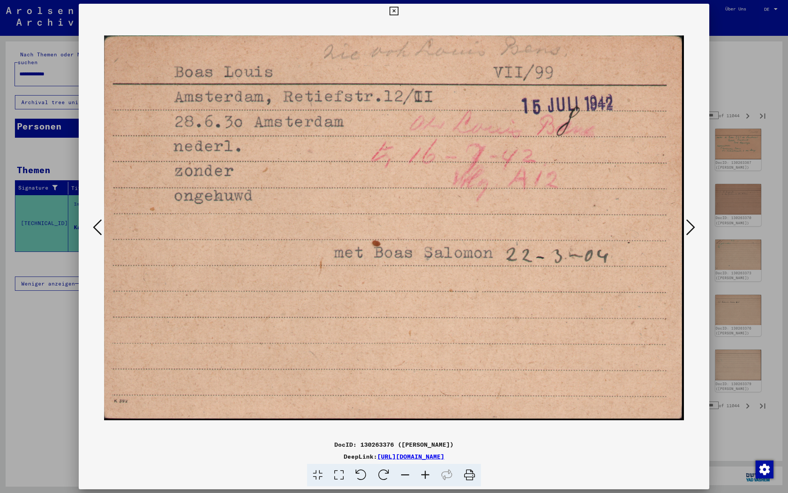
click at [691, 228] on icon at bounding box center [690, 227] width 9 height 18
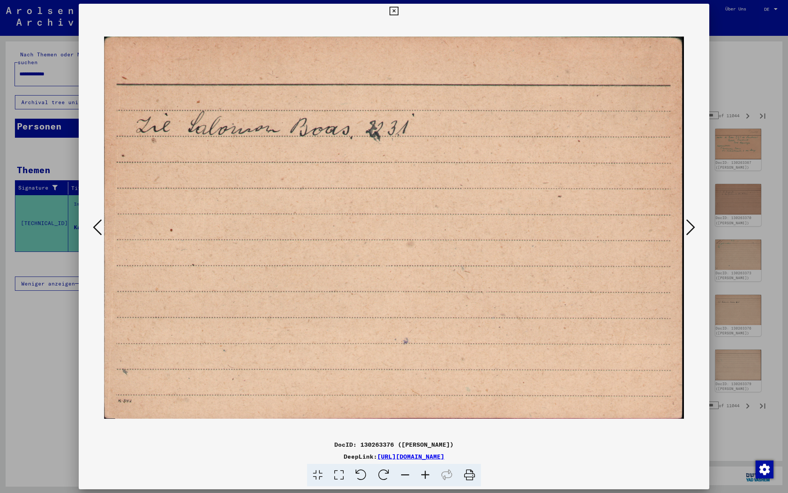
click at [691, 228] on icon at bounding box center [690, 227] width 9 height 18
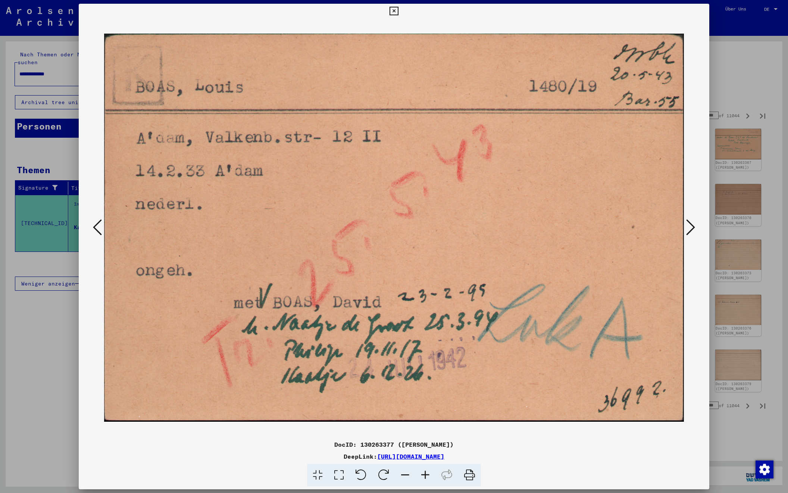
click at [691, 228] on icon at bounding box center [690, 227] width 9 height 18
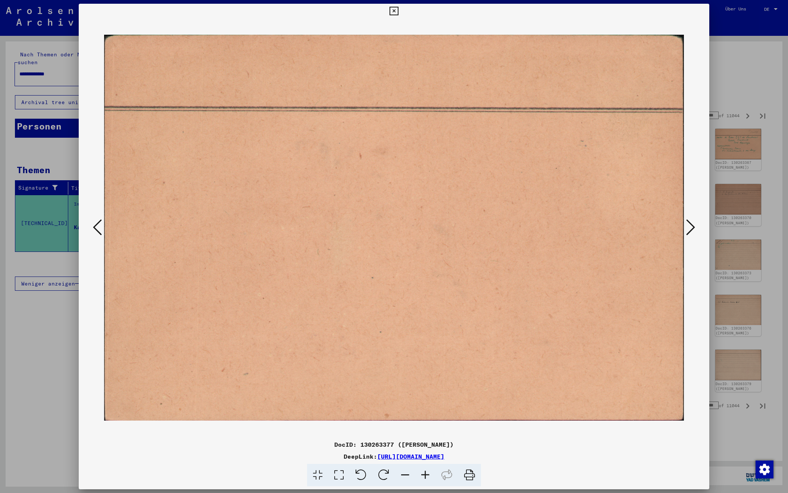
click at [691, 228] on icon at bounding box center [690, 227] width 9 height 18
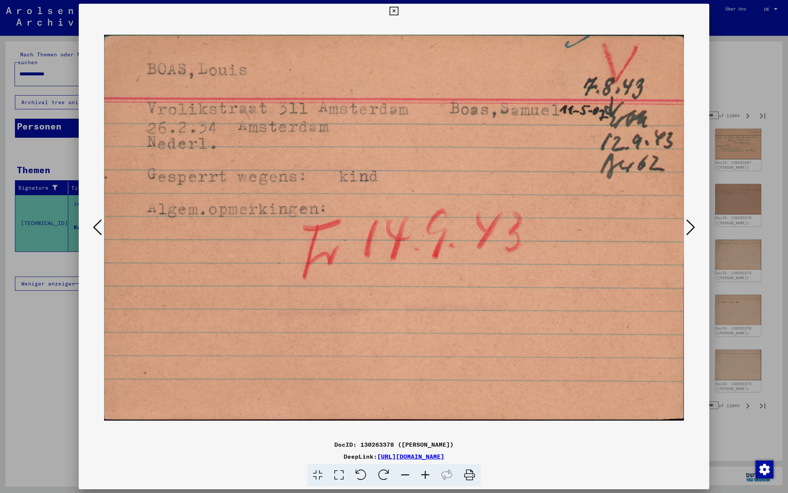
click at [691, 228] on icon at bounding box center [690, 227] width 9 height 18
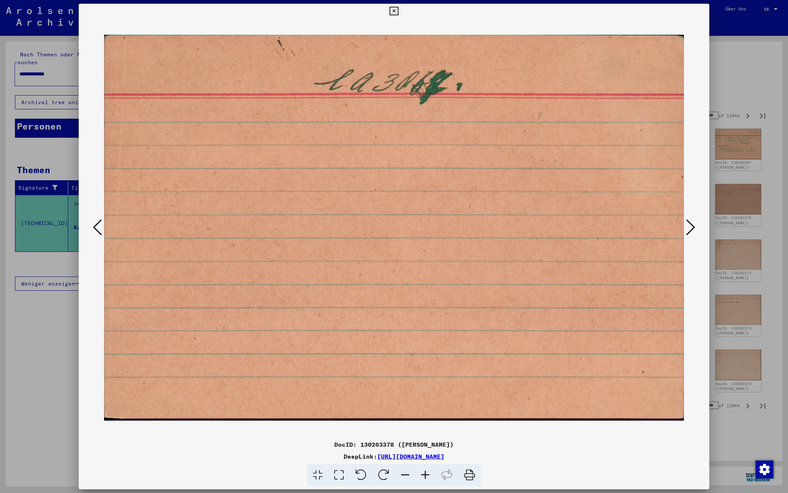
click at [691, 228] on icon at bounding box center [690, 227] width 9 height 18
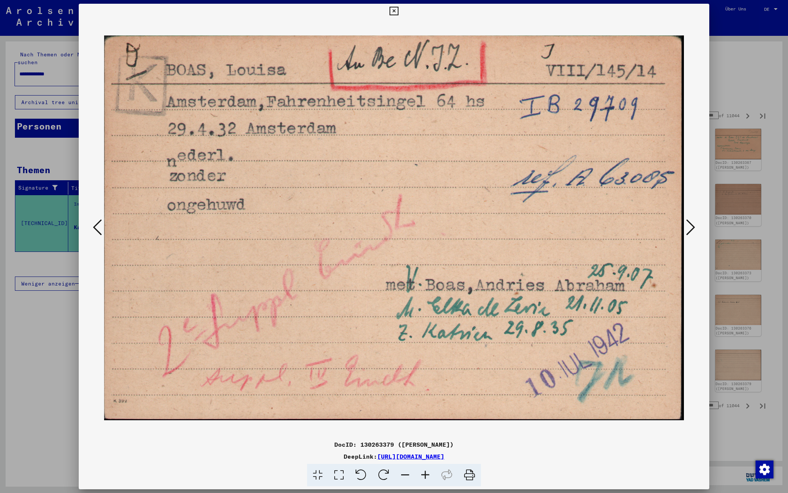
click at [691, 228] on icon at bounding box center [690, 227] width 9 height 18
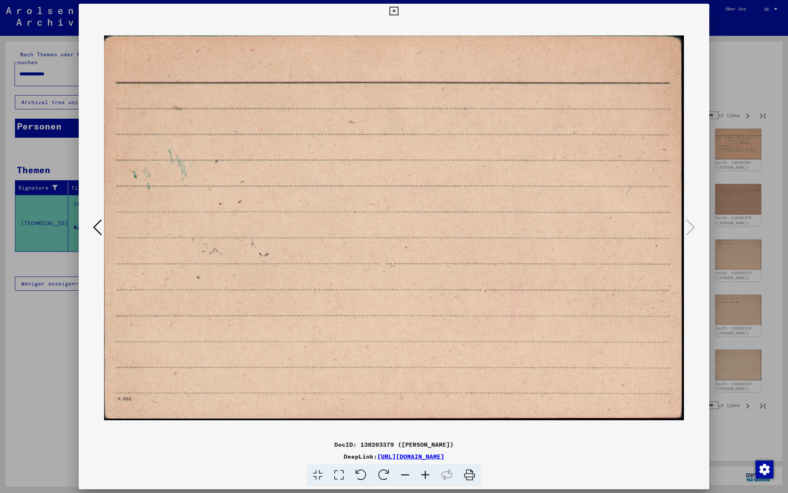
click at [731, 60] on div at bounding box center [394, 246] width 788 height 493
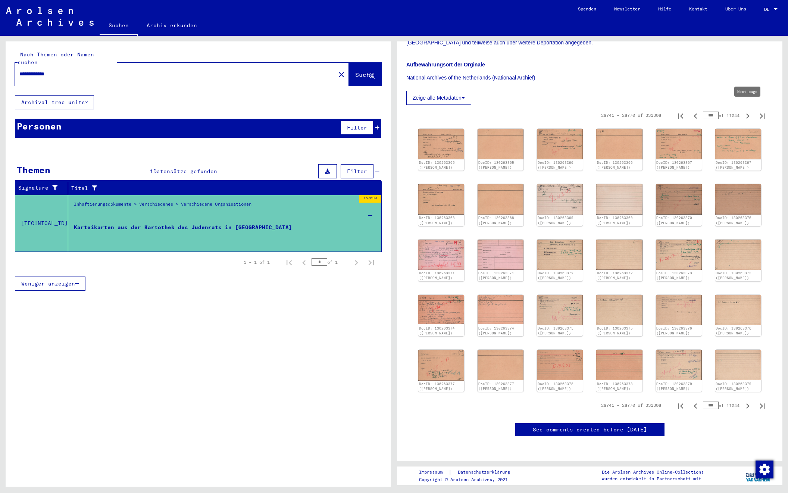
click at [745, 111] on icon "Next page" at bounding box center [747, 116] width 10 height 10
type input "***"
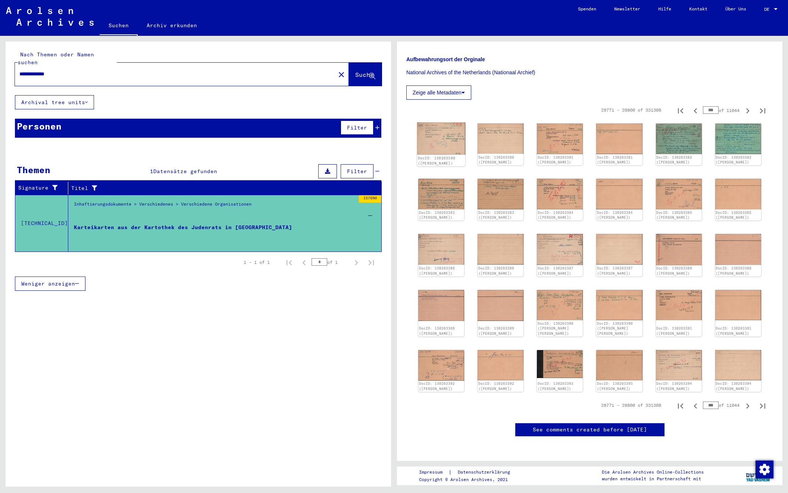
click at [445, 132] on img at bounding box center [441, 138] width 48 height 32
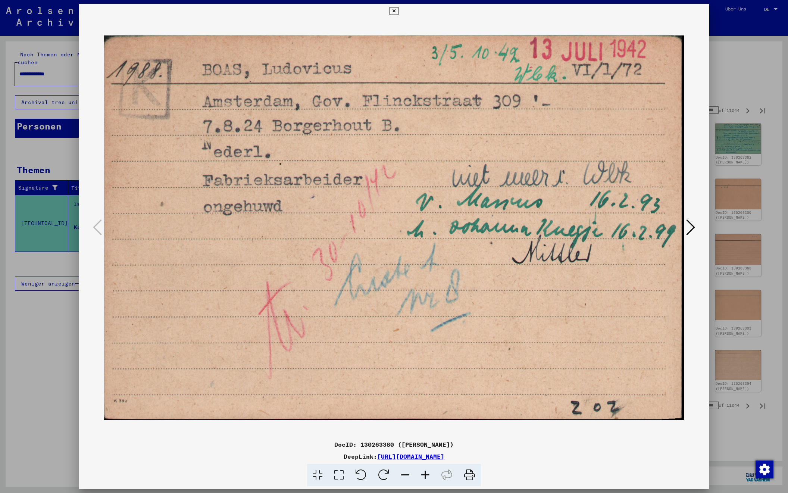
click at [691, 229] on icon at bounding box center [690, 227] width 9 height 18
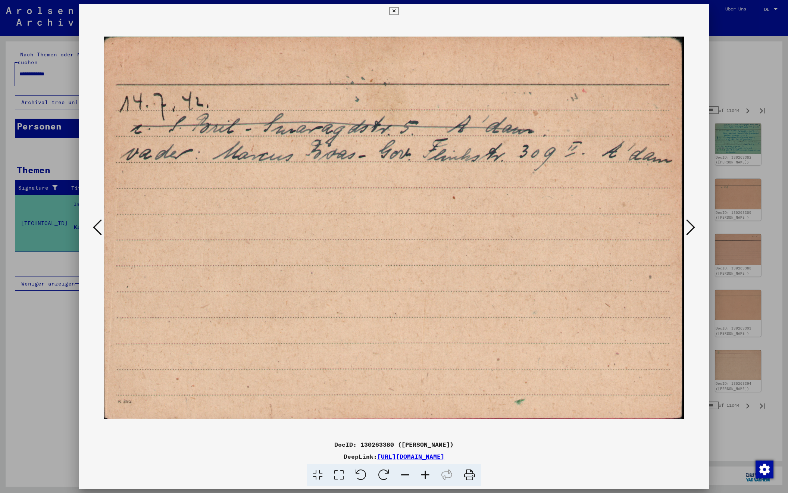
click at [691, 229] on icon at bounding box center [690, 227] width 9 height 18
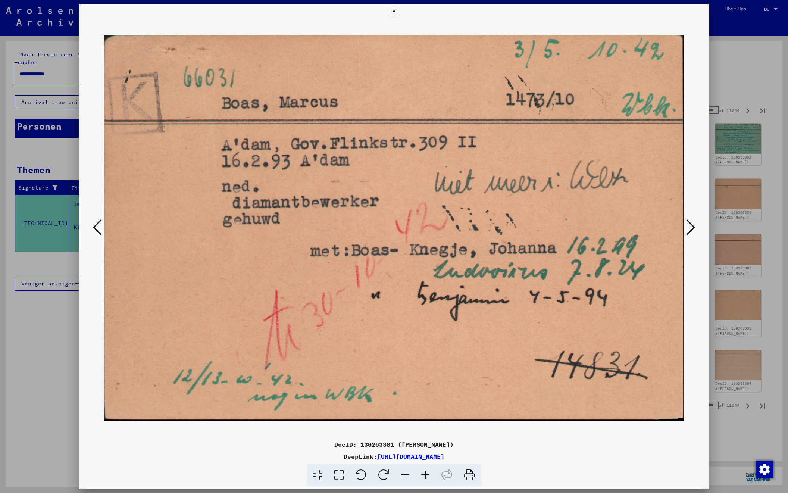
click at [691, 229] on icon at bounding box center [690, 227] width 9 height 18
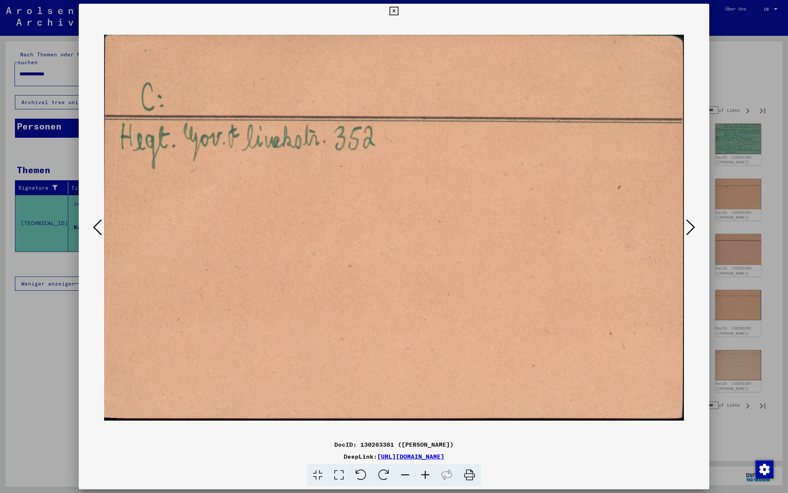
click at [691, 229] on icon at bounding box center [690, 227] width 9 height 18
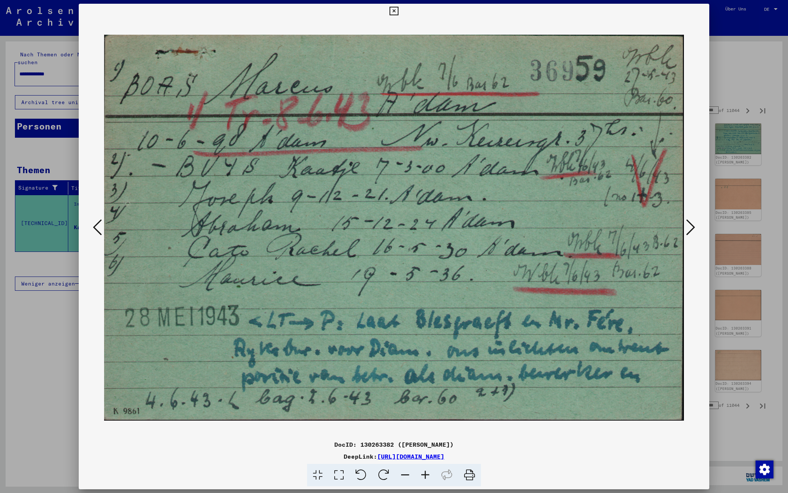
click at [691, 229] on icon at bounding box center [690, 227] width 9 height 18
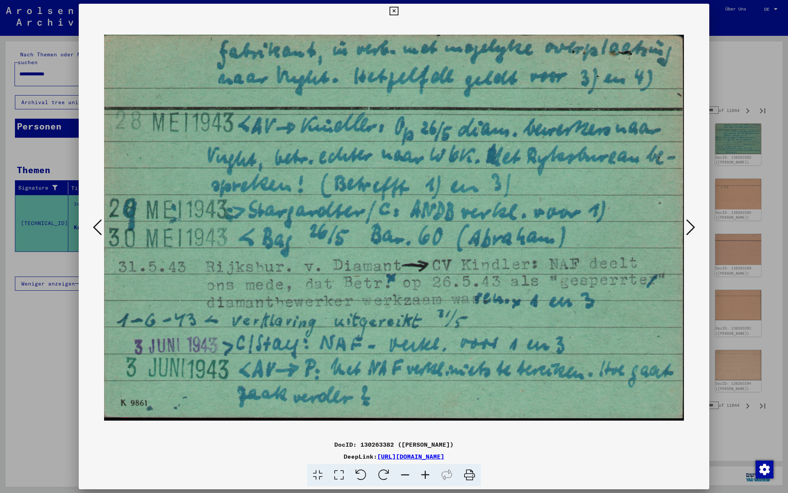
click at [691, 229] on icon at bounding box center [690, 227] width 9 height 18
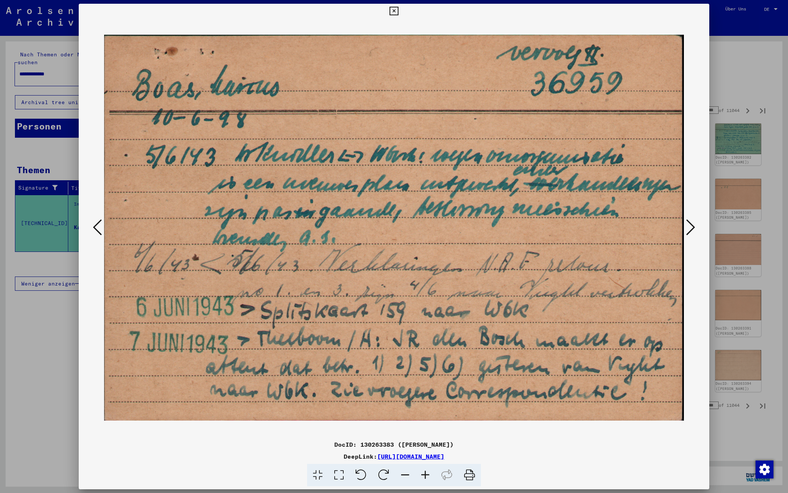
click at [691, 229] on icon at bounding box center [690, 227] width 9 height 18
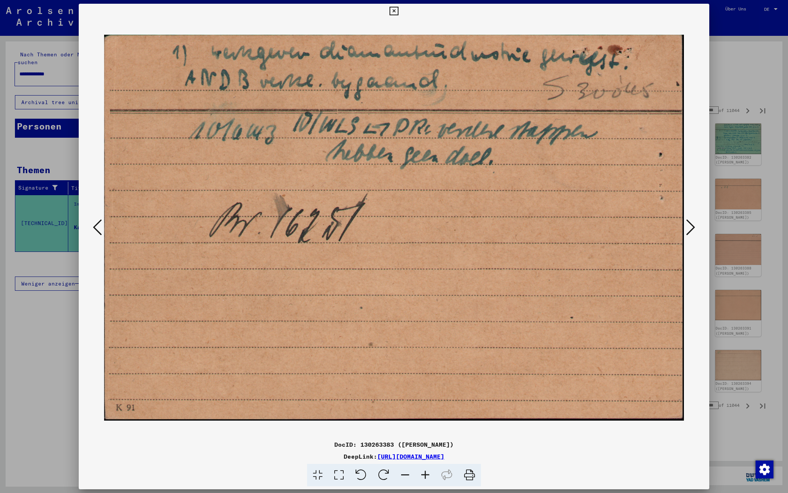
click at [691, 229] on icon at bounding box center [690, 227] width 9 height 18
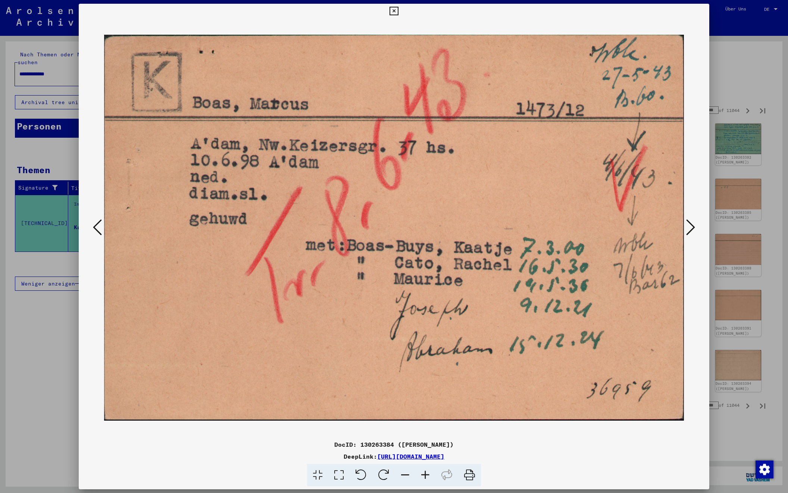
click at [691, 229] on icon at bounding box center [690, 227] width 9 height 18
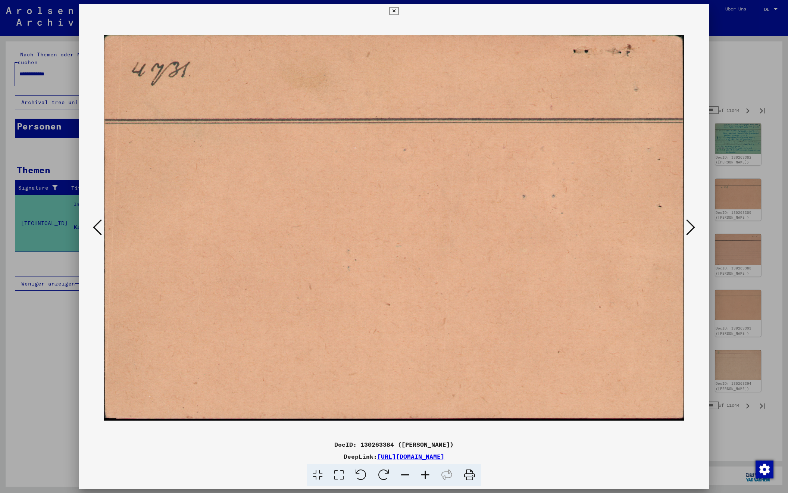
click at [691, 229] on icon at bounding box center [690, 227] width 9 height 18
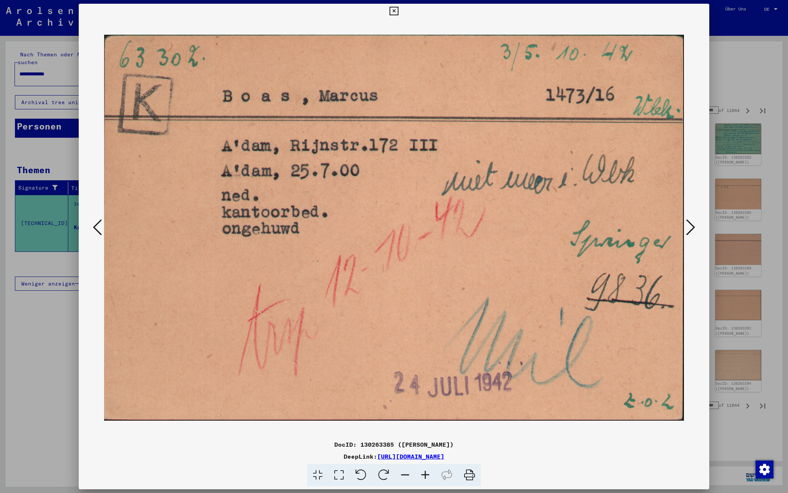
click at [689, 227] on icon at bounding box center [690, 227] width 9 height 18
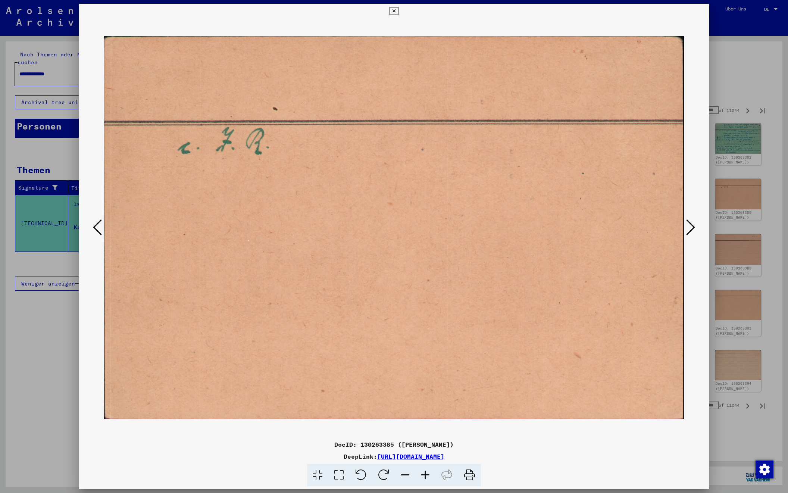
click at [689, 227] on icon at bounding box center [690, 227] width 9 height 18
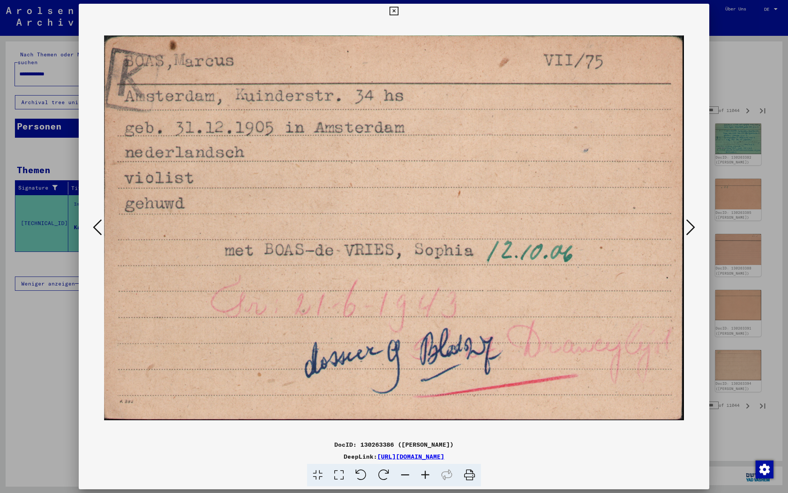
click at [689, 227] on icon at bounding box center [690, 227] width 9 height 18
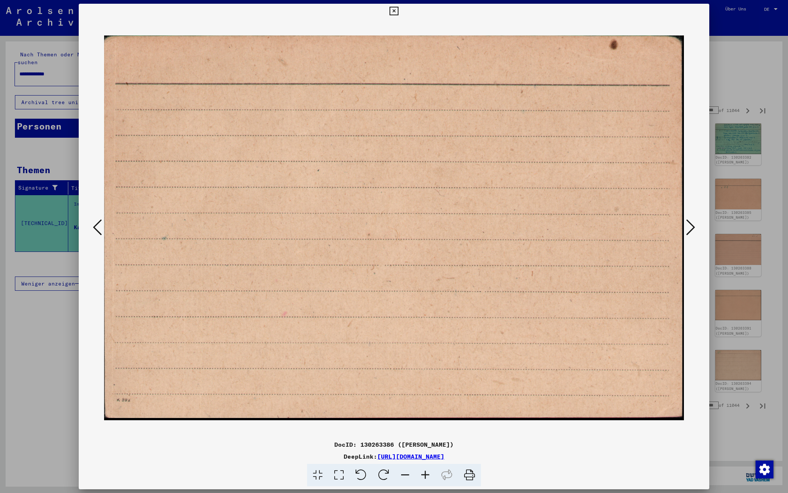
click at [689, 227] on icon at bounding box center [690, 227] width 9 height 18
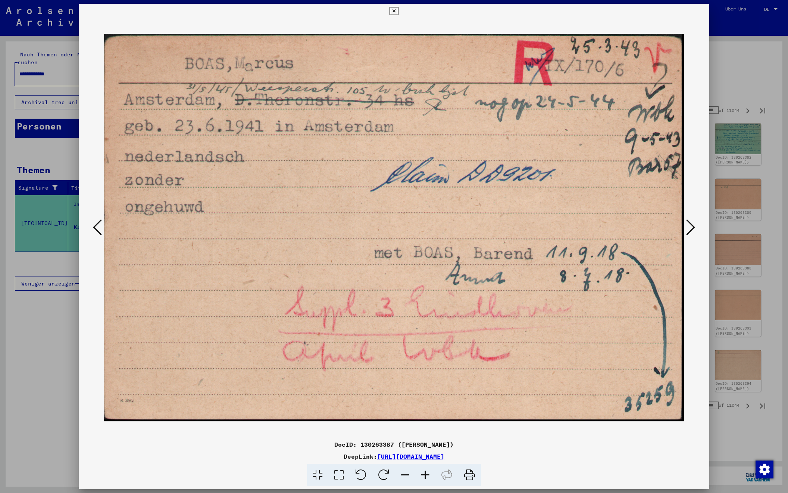
click at [689, 227] on icon at bounding box center [690, 227] width 9 height 18
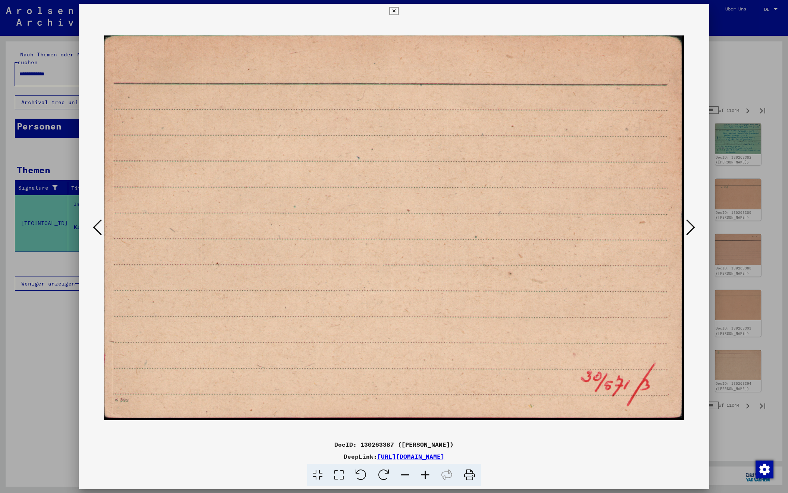
click at [689, 227] on icon at bounding box center [690, 227] width 9 height 18
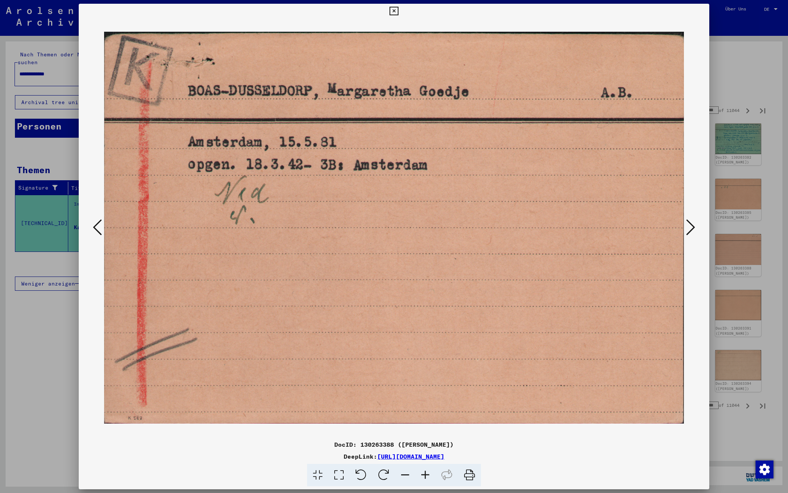
click at [691, 227] on icon at bounding box center [690, 227] width 9 height 18
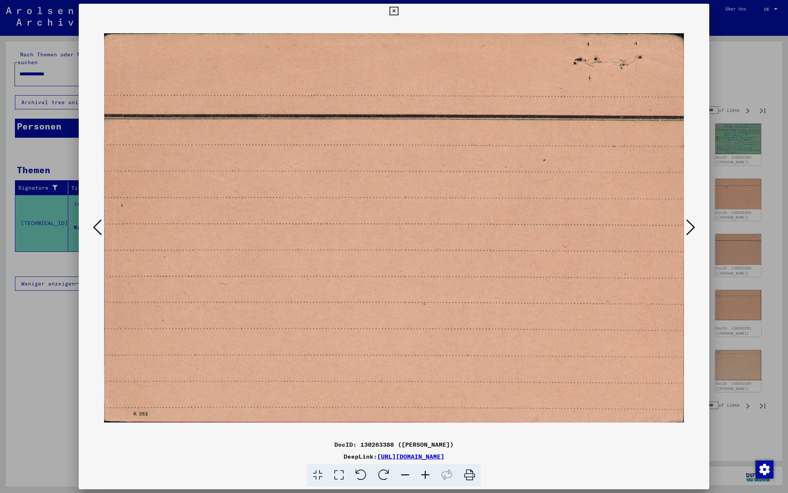
click at [691, 227] on icon at bounding box center [690, 227] width 9 height 18
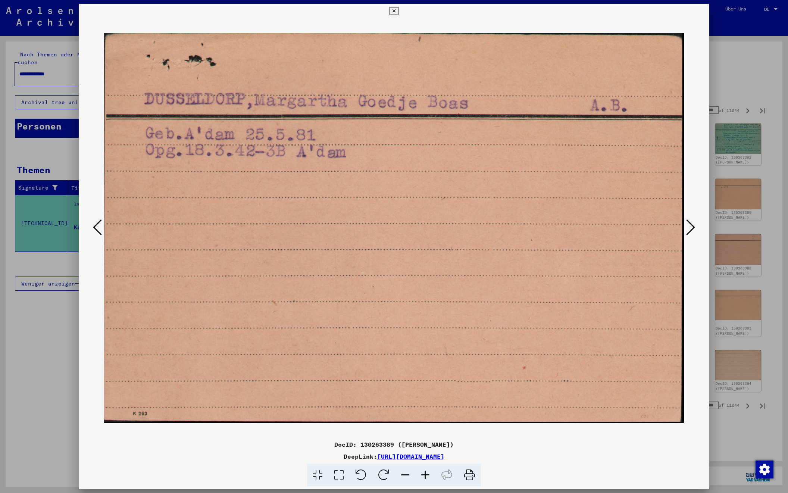
click at [693, 230] on icon at bounding box center [690, 227] width 9 height 18
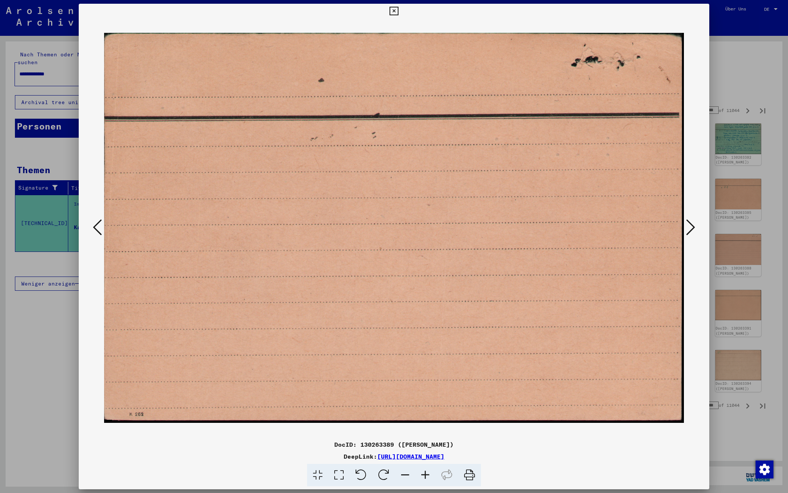
click at [693, 230] on icon at bounding box center [690, 227] width 9 height 18
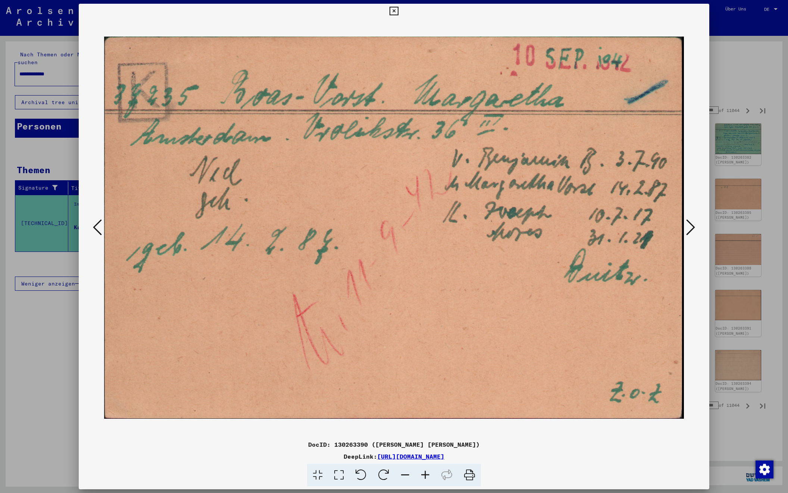
click at [693, 230] on icon at bounding box center [690, 227] width 9 height 18
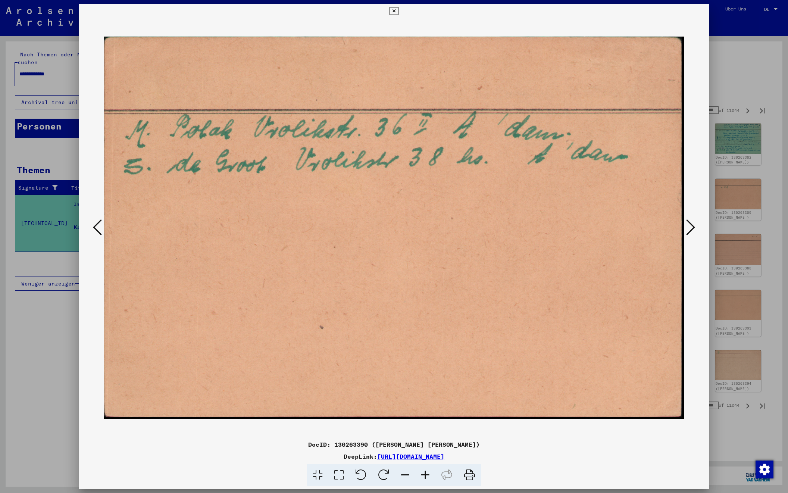
click at [693, 230] on icon at bounding box center [690, 227] width 9 height 18
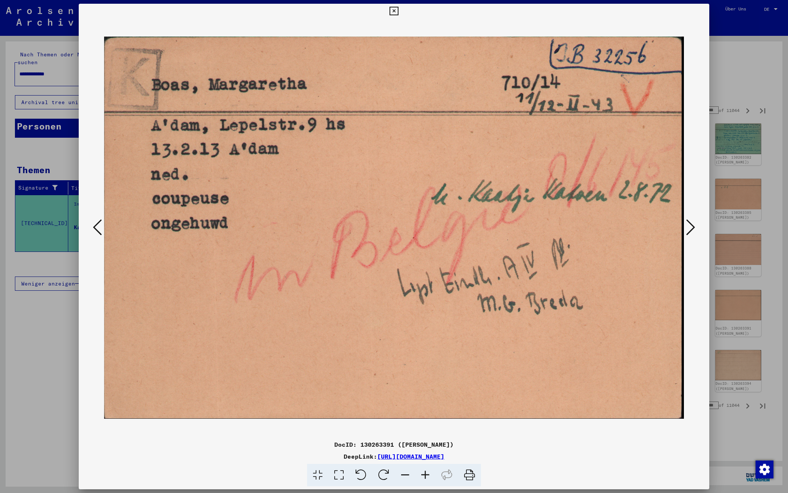
click at [693, 230] on icon at bounding box center [690, 227] width 9 height 18
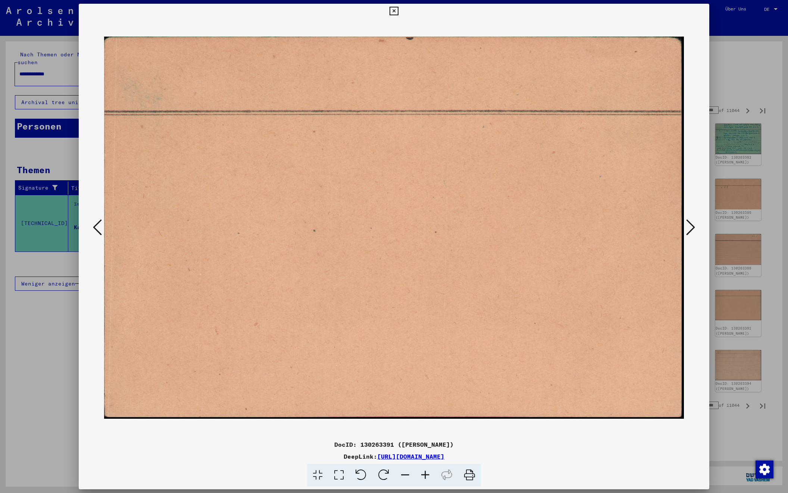
click at [693, 230] on icon at bounding box center [690, 227] width 9 height 18
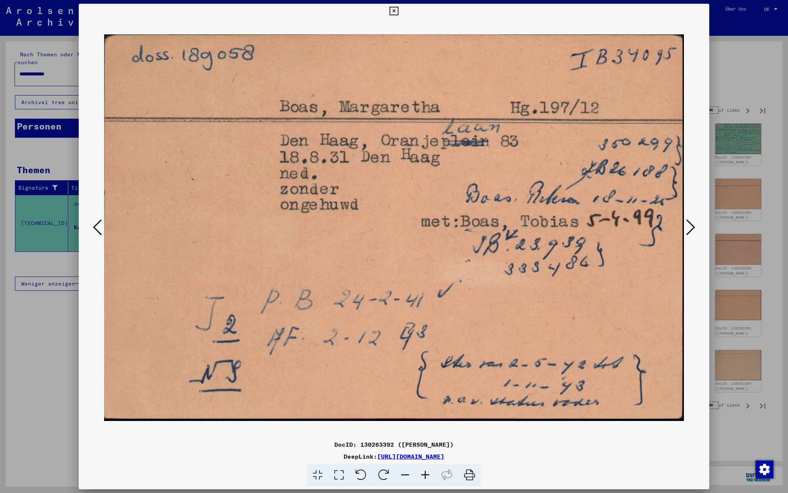
click at [693, 230] on icon at bounding box center [690, 227] width 9 height 18
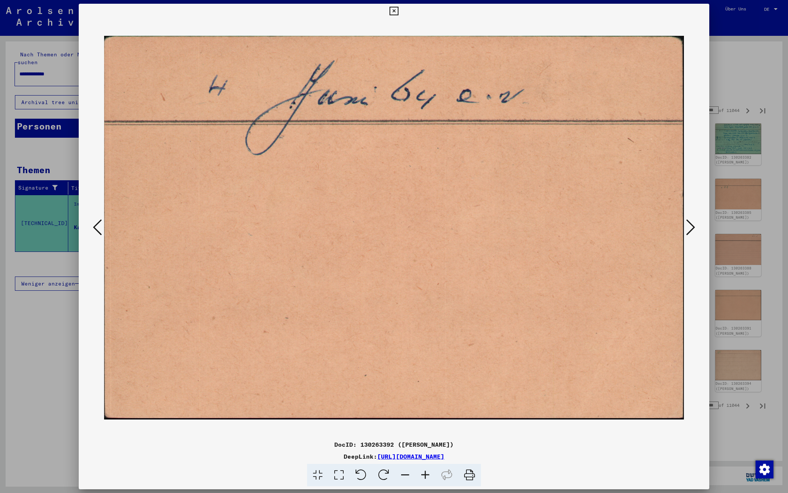
click at [693, 230] on icon at bounding box center [690, 227] width 9 height 18
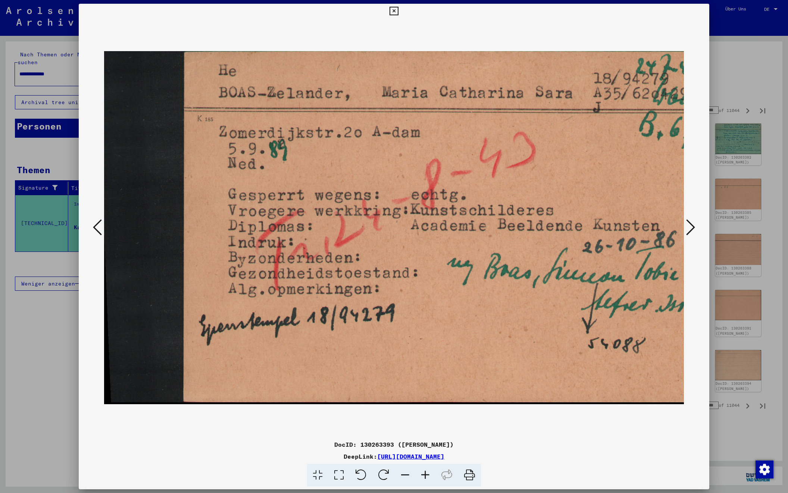
click at [693, 230] on icon at bounding box center [690, 227] width 9 height 18
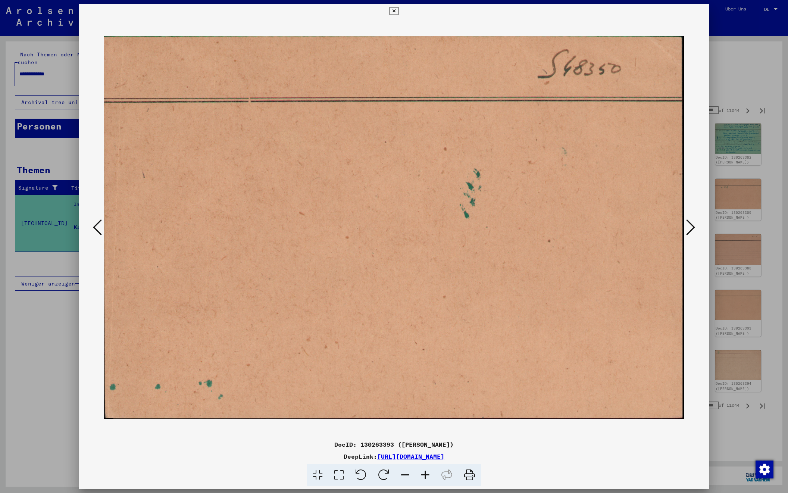
click at [693, 230] on icon at bounding box center [690, 227] width 9 height 18
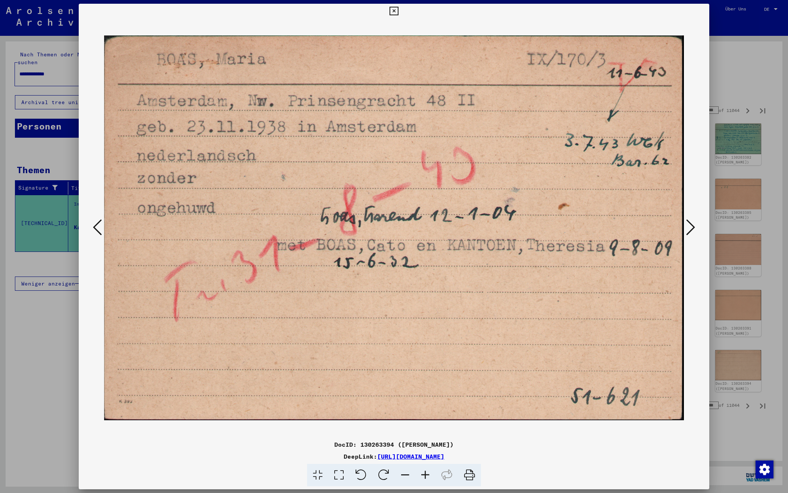
click at [693, 230] on icon at bounding box center [690, 227] width 9 height 18
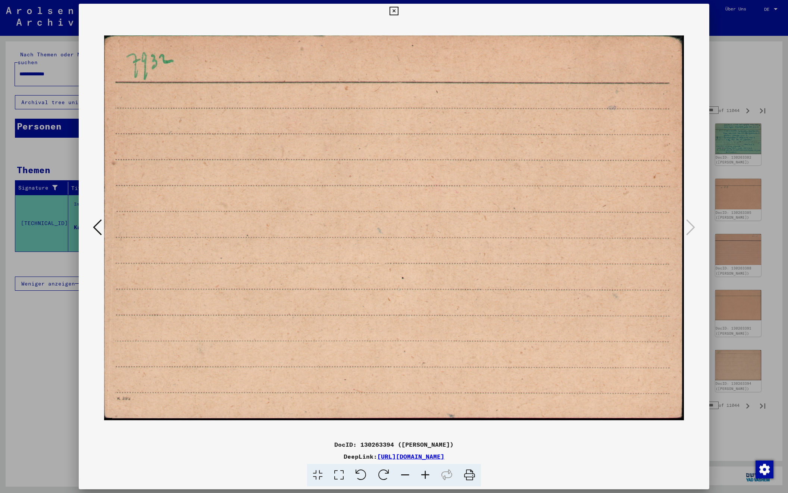
scroll to position [0, 0]
click at [728, 85] on div at bounding box center [394, 246] width 788 height 493
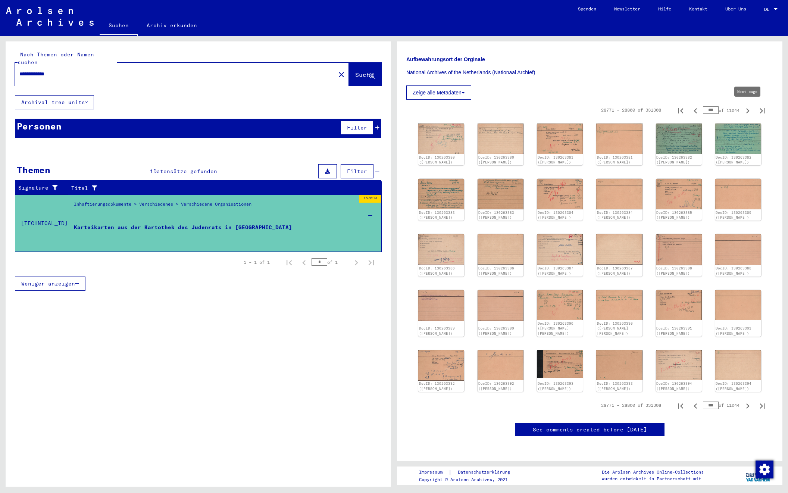
scroll to position [156, 0]
click at [747, 115] on div "28771 – 28800 of 331308 *** of 11044" at bounding box center [589, 110] width 367 height 21
click at [749, 106] on icon "Next page" at bounding box center [747, 111] width 10 height 10
type input "***"
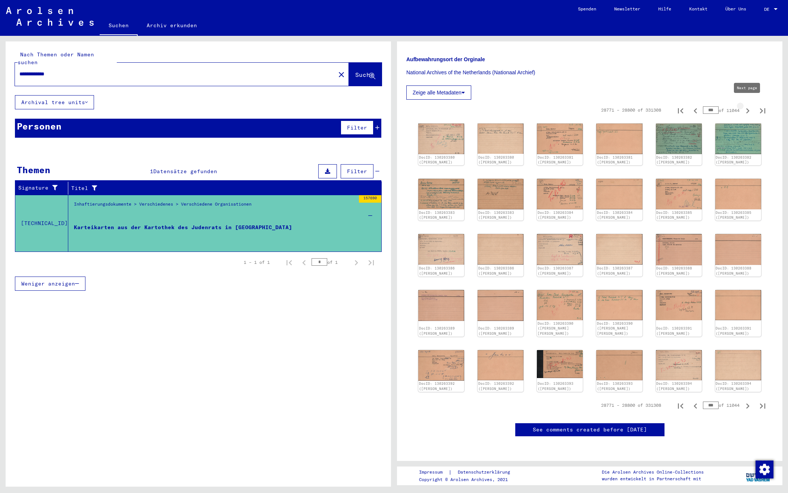
type input "***"
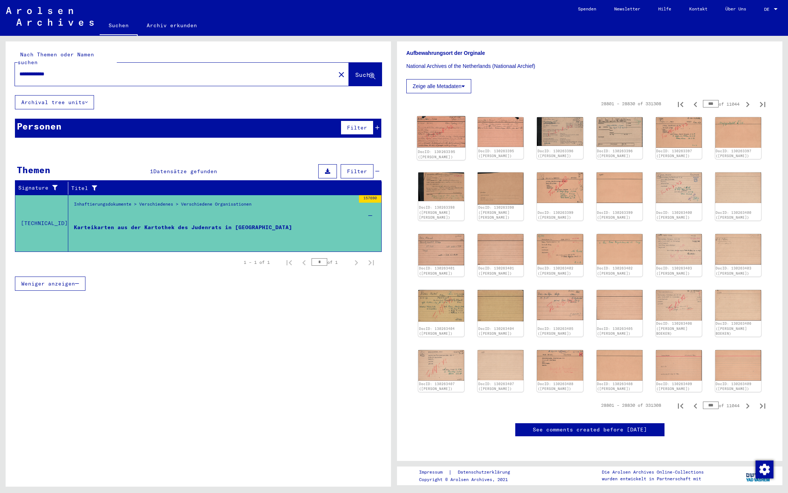
scroll to position [160, 0]
click at [432, 125] on img at bounding box center [441, 131] width 48 height 31
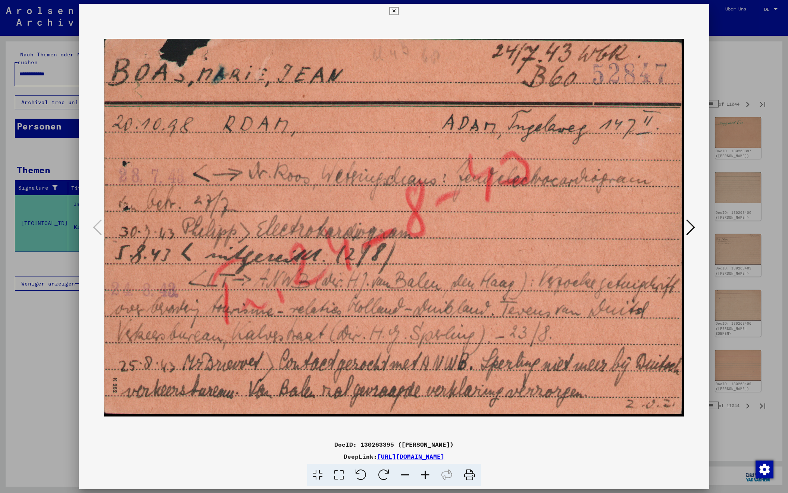
click at [691, 227] on icon at bounding box center [690, 227] width 9 height 18
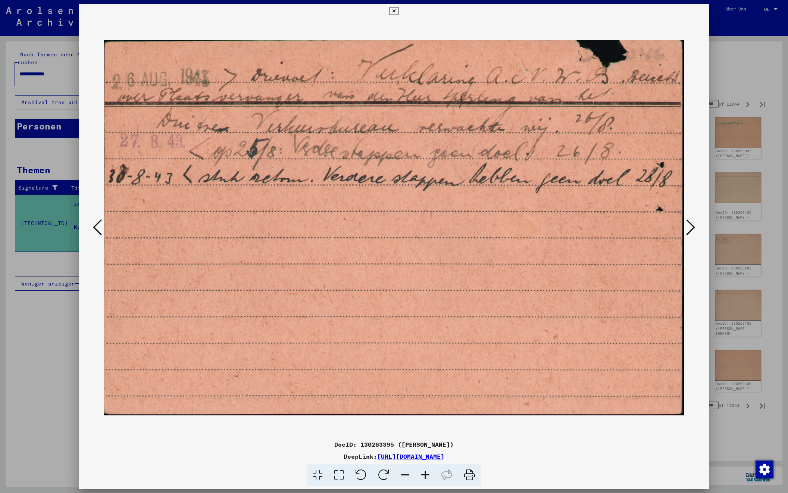
click at [691, 227] on icon at bounding box center [690, 227] width 9 height 18
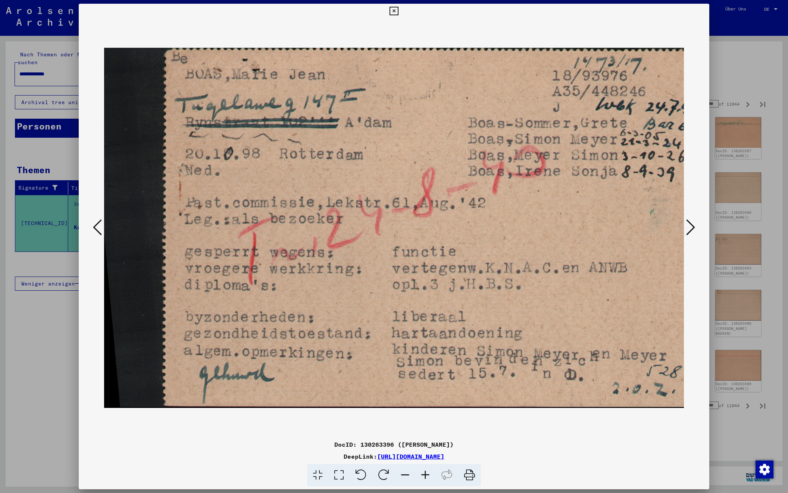
click at [691, 227] on icon at bounding box center [690, 227] width 9 height 18
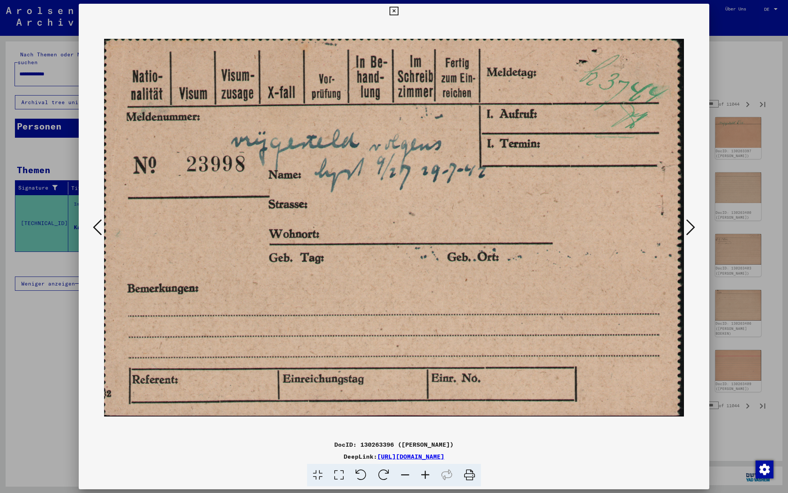
click at [691, 227] on icon at bounding box center [690, 227] width 9 height 18
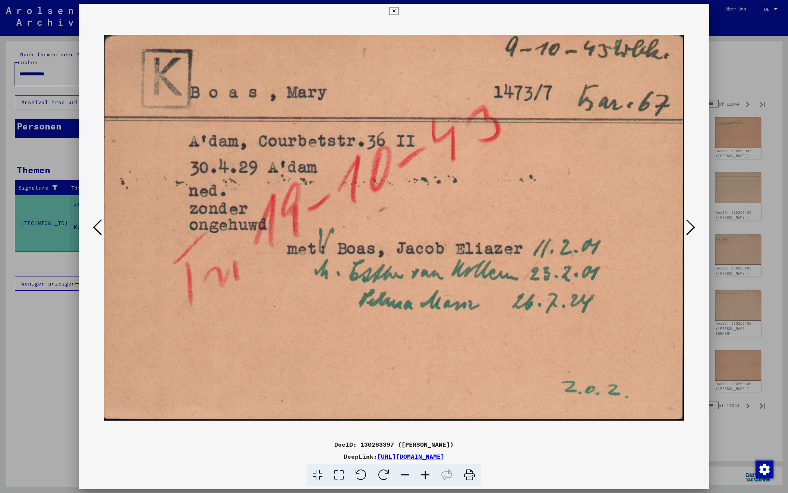
click at [691, 227] on icon at bounding box center [690, 227] width 9 height 18
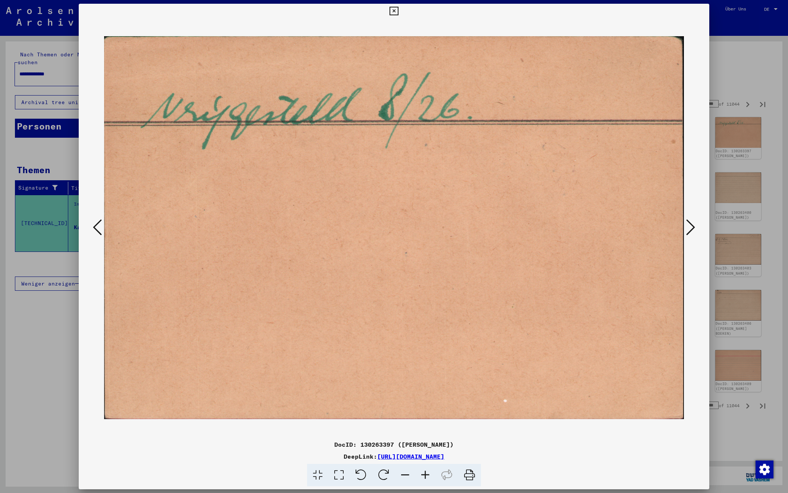
click at [691, 227] on icon at bounding box center [690, 227] width 9 height 18
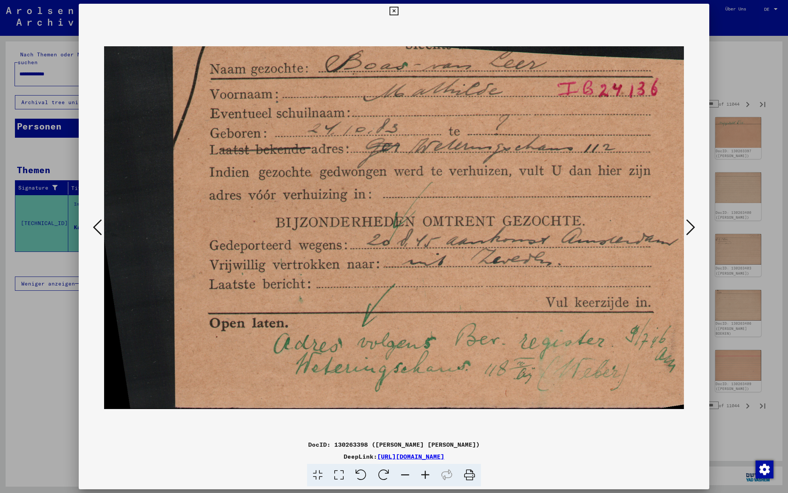
click at [691, 227] on icon at bounding box center [690, 227] width 9 height 18
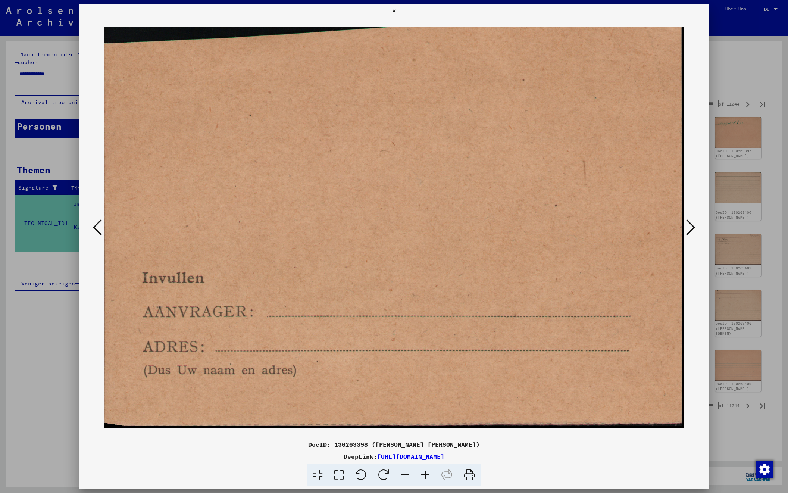
click at [691, 227] on icon at bounding box center [690, 227] width 9 height 18
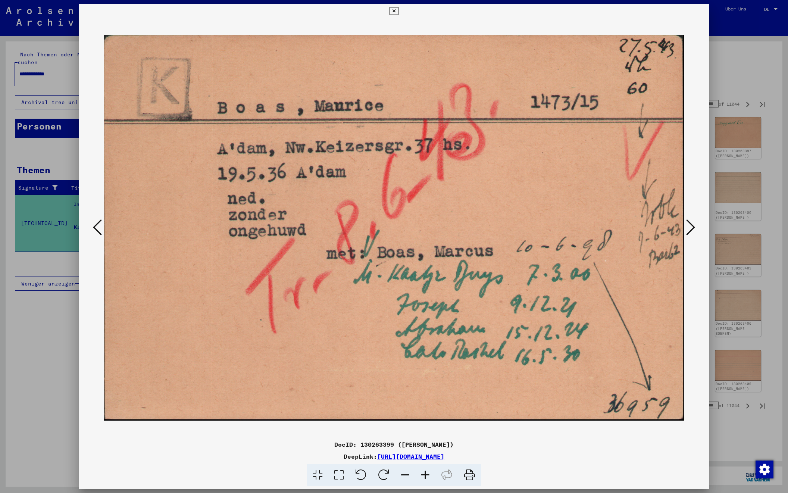
click at [691, 227] on icon at bounding box center [690, 227] width 9 height 18
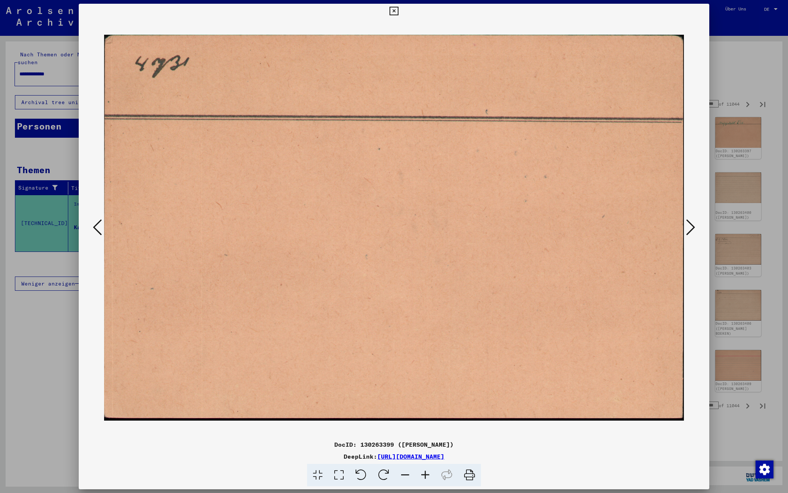
click at [691, 227] on icon at bounding box center [690, 227] width 9 height 18
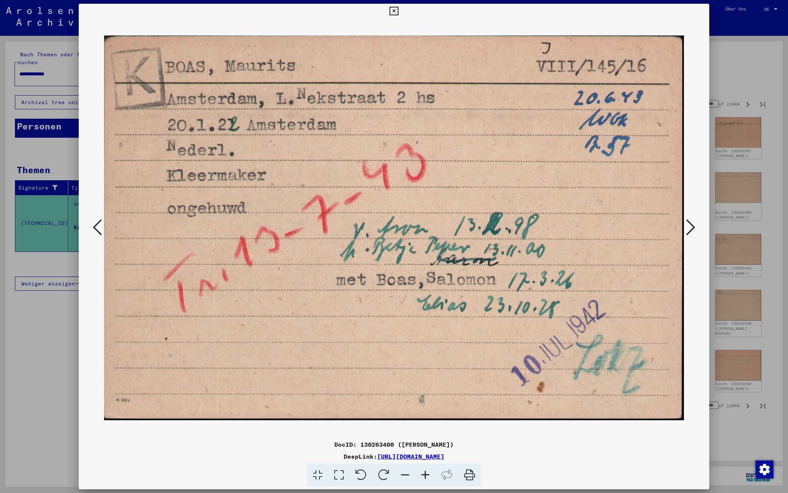
click at [691, 227] on icon at bounding box center [690, 227] width 9 height 18
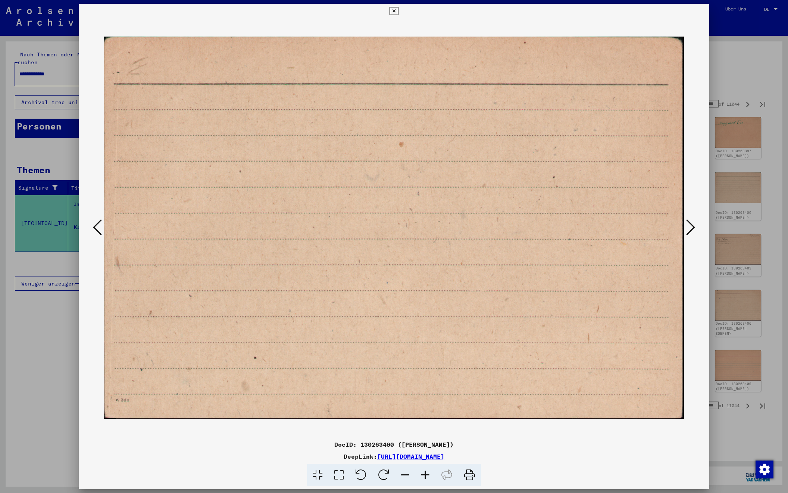
click at [691, 227] on icon at bounding box center [690, 227] width 9 height 18
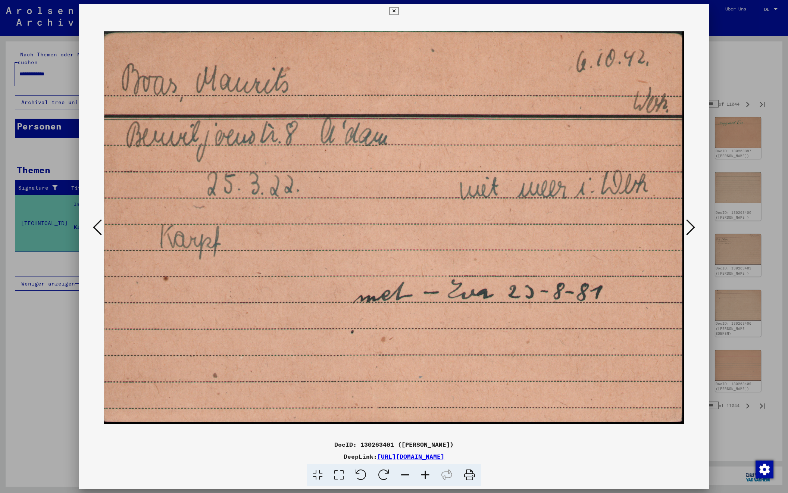
click at [691, 227] on icon at bounding box center [690, 227] width 9 height 18
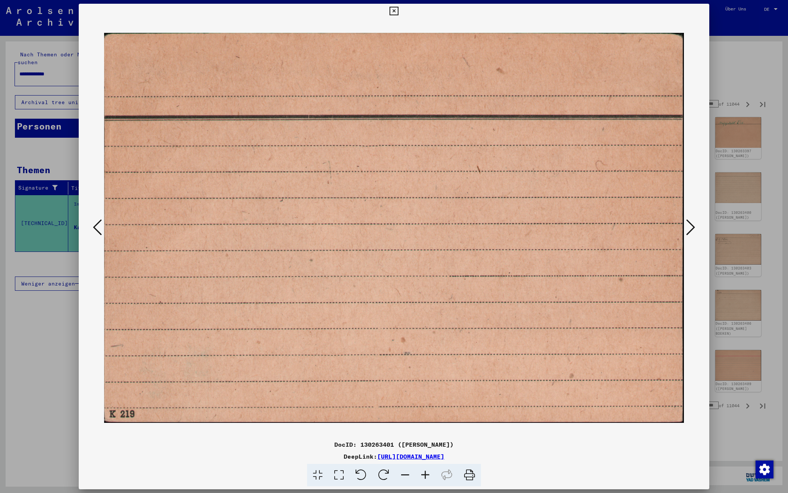
click at [691, 227] on icon at bounding box center [690, 227] width 9 height 18
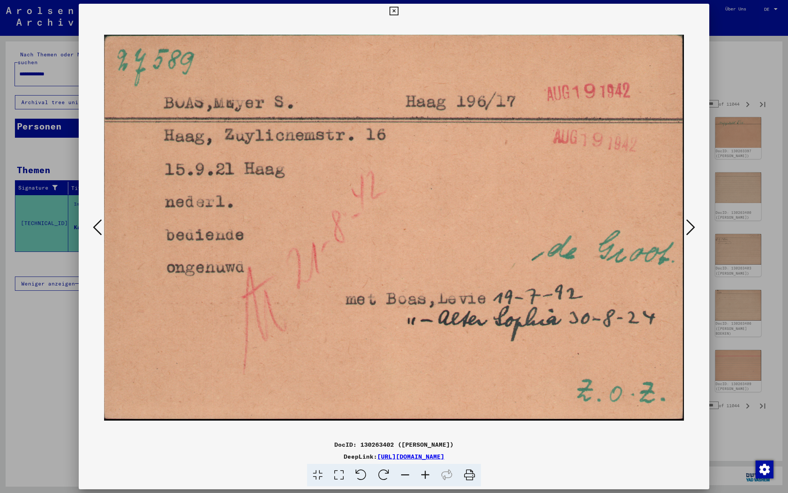
click at [691, 227] on icon at bounding box center [690, 227] width 9 height 18
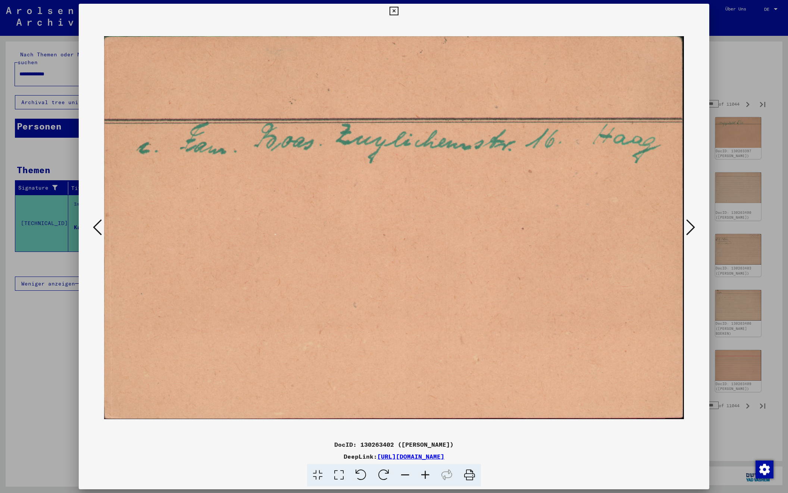
click at [691, 227] on icon at bounding box center [690, 227] width 9 height 18
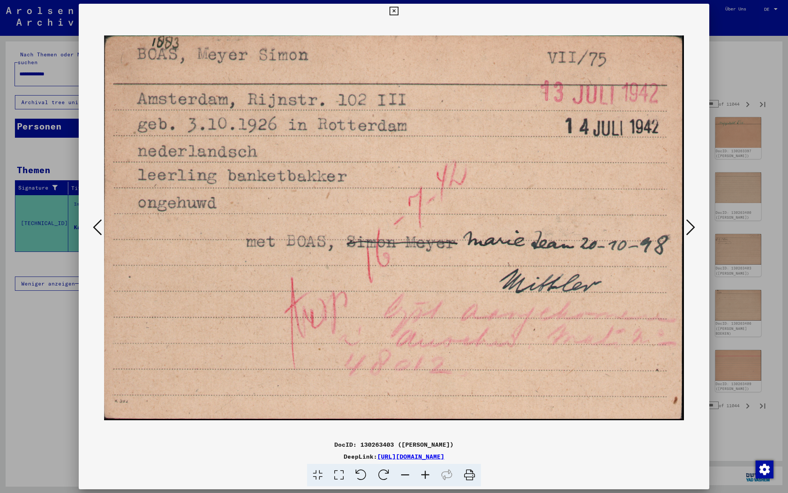
click at [691, 227] on icon at bounding box center [690, 227] width 9 height 18
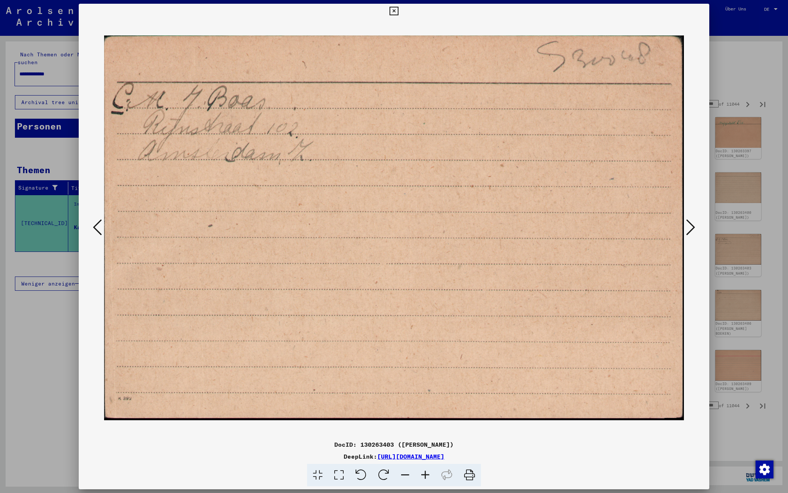
click at [691, 227] on icon at bounding box center [690, 227] width 9 height 18
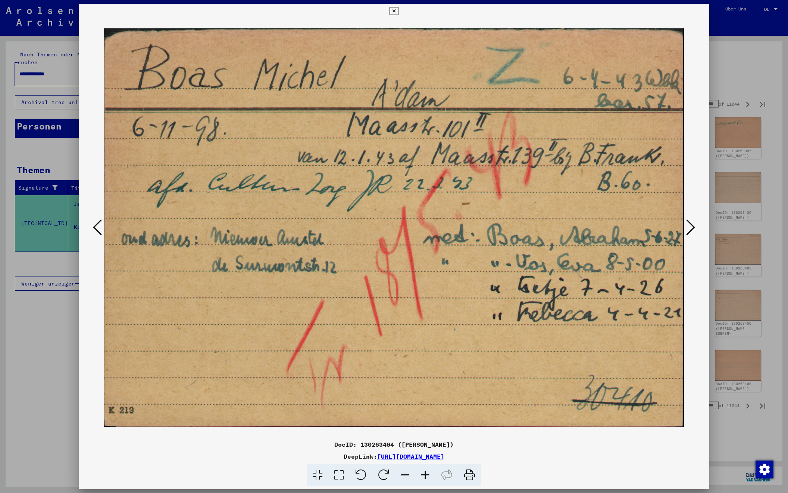
click at [691, 227] on icon at bounding box center [690, 227] width 9 height 18
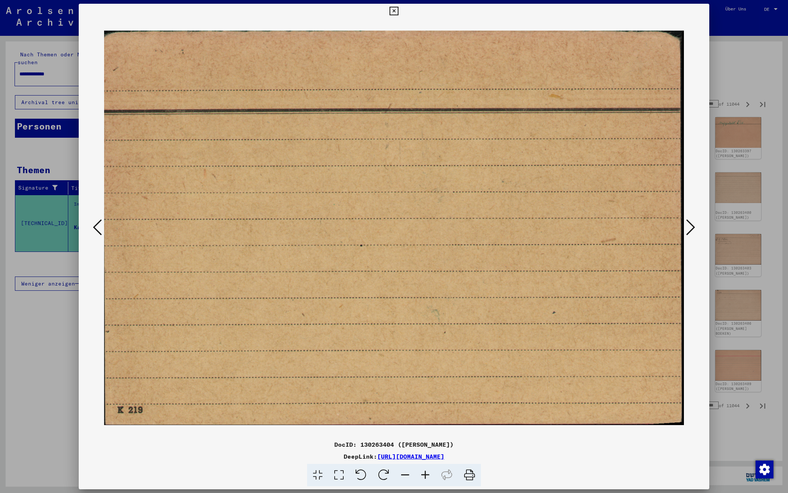
click at [691, 227] on icon at bounding box center [690, 227] width 9 height 18
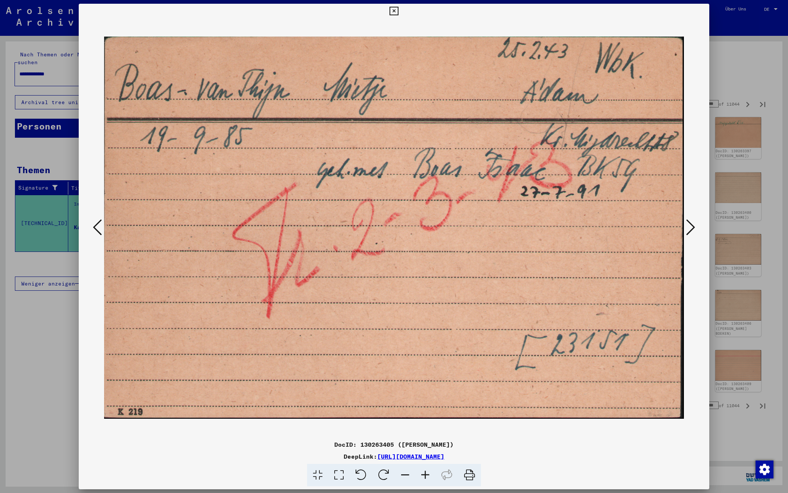
click at [691, 227] on icon at bounding box center [690, 227] width 9 height 18
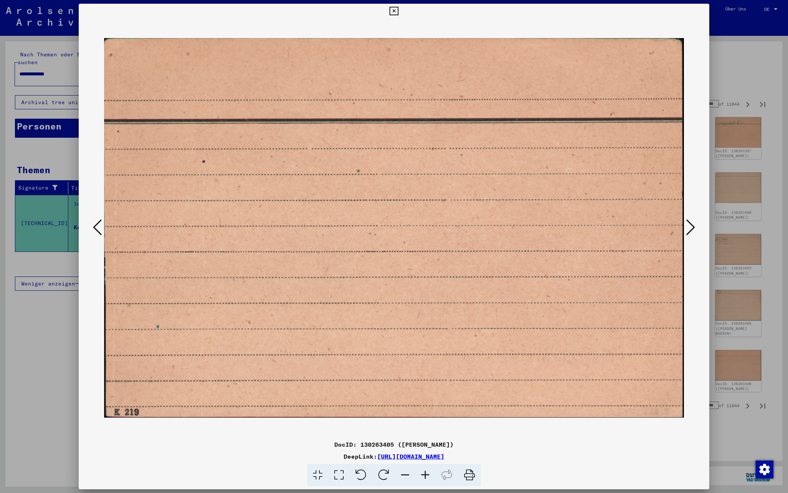
click at [691, 227] on icon at bounding box center [690, 227] width 9 height 18
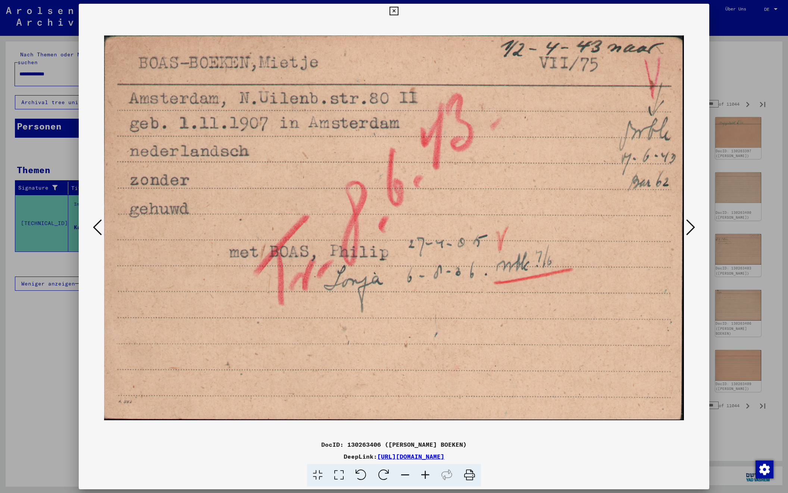
click at [691, 227] on icon at bounding box center [690, 227] width 9 height 18
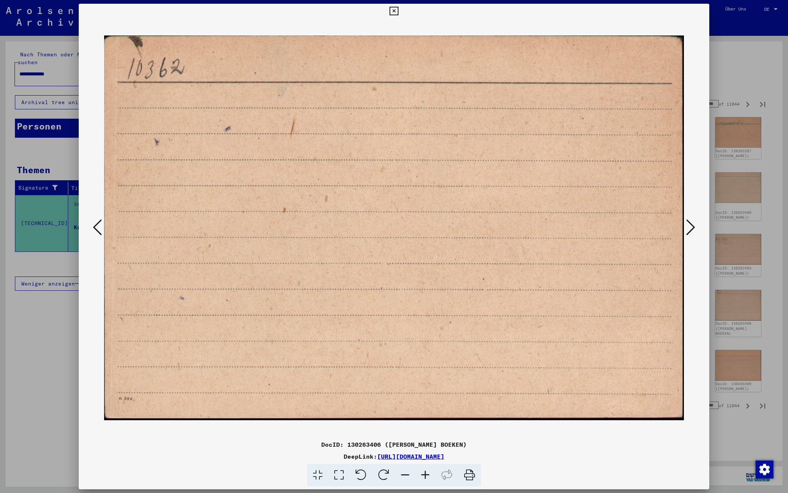
click at [691, 227] on icon at bounding box center [690, 227] width 9 height 18
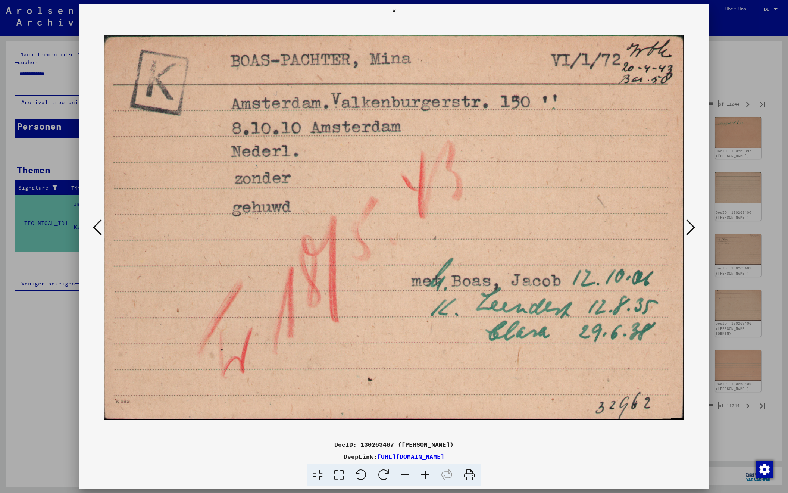
click at [691, 227] on icon at bounding box center [690, 227] width 9 height 18
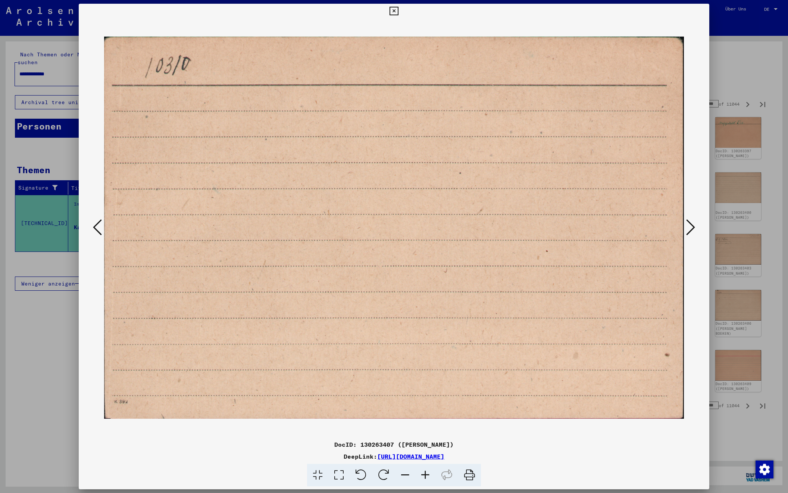
click at [691, 227] on icon at bounding box center [690, 227] width 9 height 18
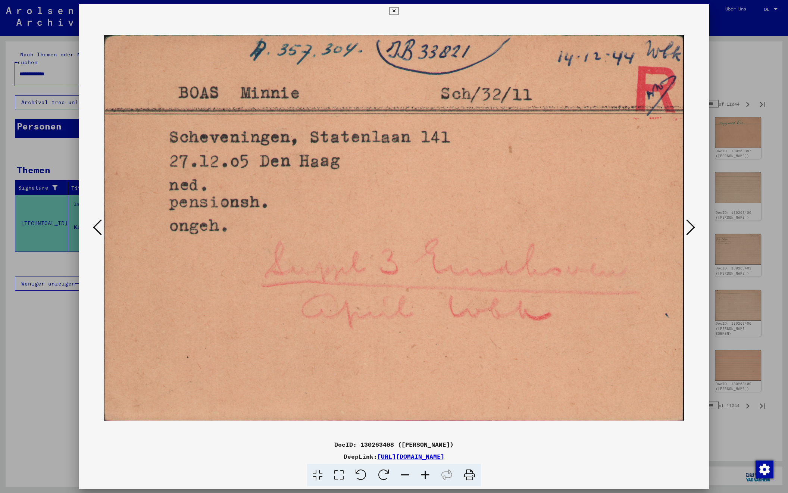
click at [691, 227] on icon at bounding box center [690, 227] width 9 height 18
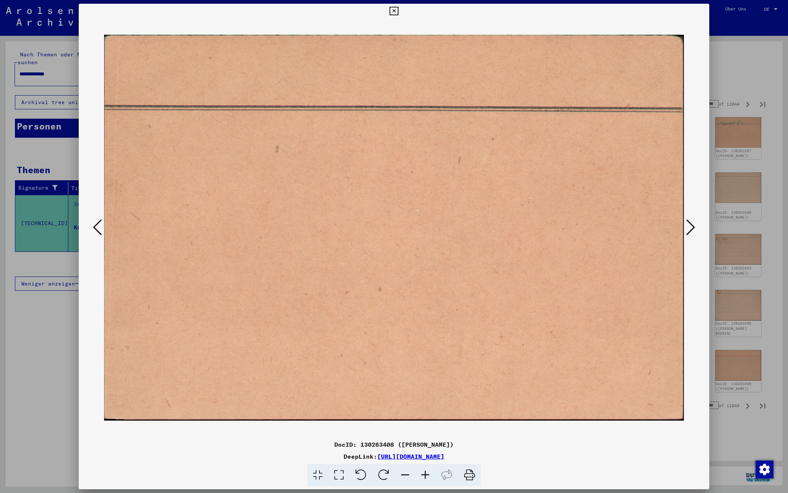
click at [691, 227] on icon at bounding box center [690, 227] width 9 height 18
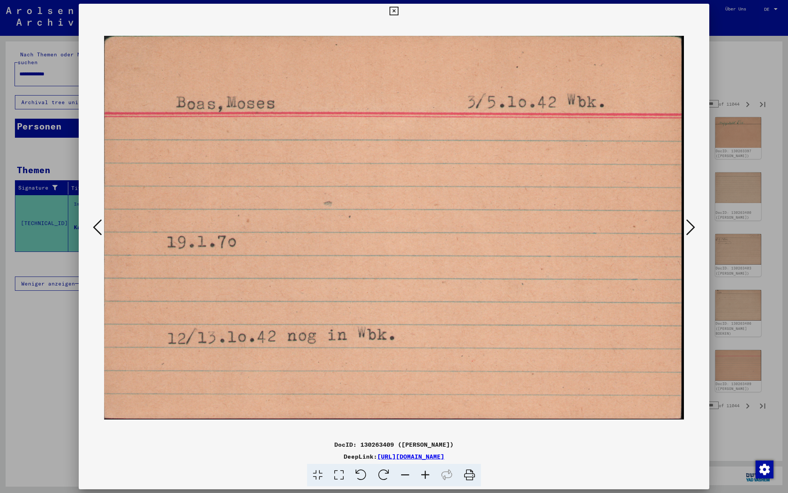
click at [691, 227] on icon at bounding box center [690, 227] width 9 height 18
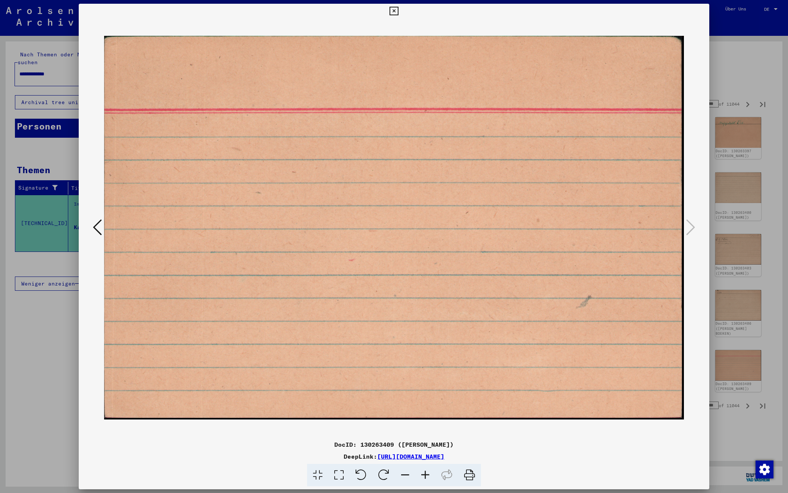
click at [729, 74] on div at bounding box center [394, 246] width 788 height 493
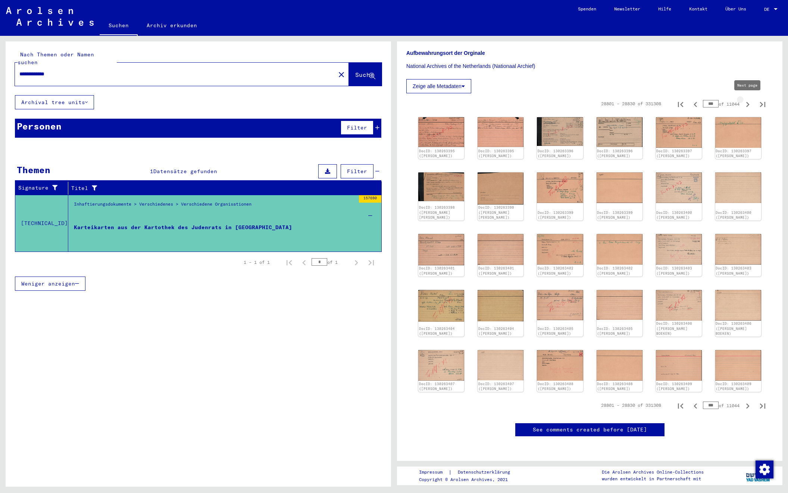
click at [749, 104] on icon "Next page" at bounding box center [747, 104] width 3 height 5
type input "***"
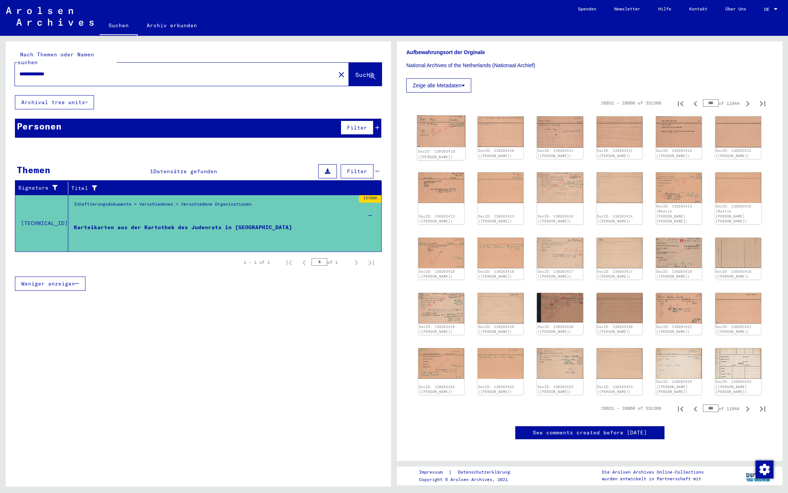
click at [452, 122] on img at bounding box center [441, 131] width 48 height 32
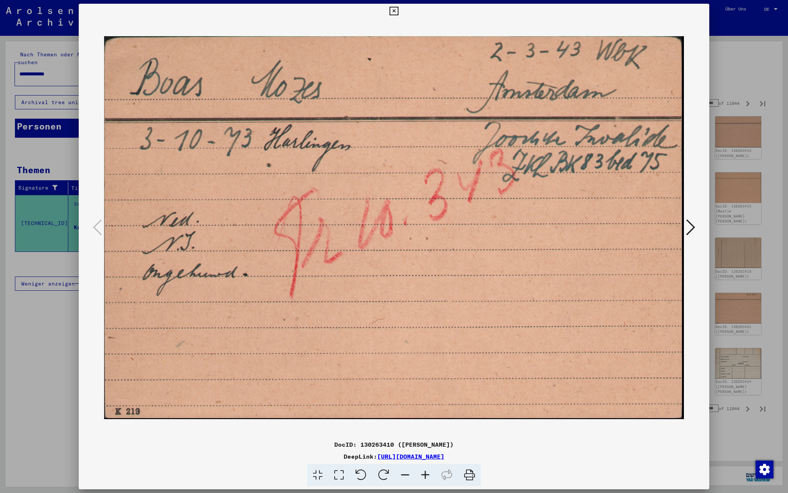
click at [691, 229] on icon at bounding box center [690, 227] width 9 height 18
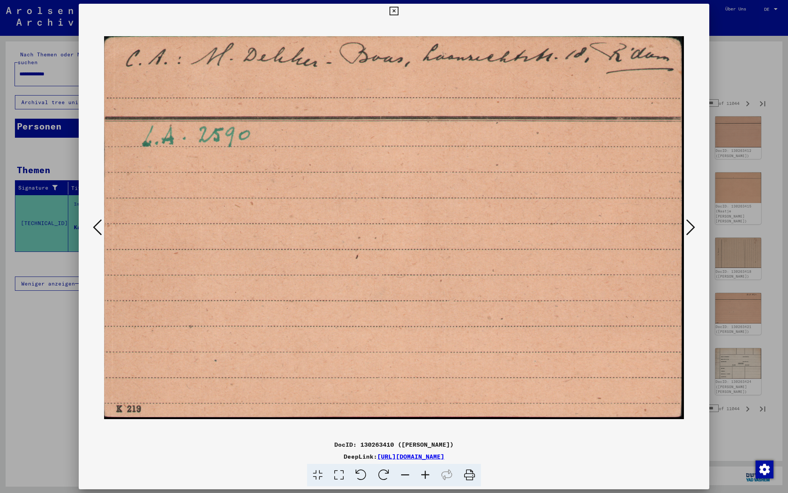
click at [691, 228] on icon at bounding box center [690, 227] width 9 height 18
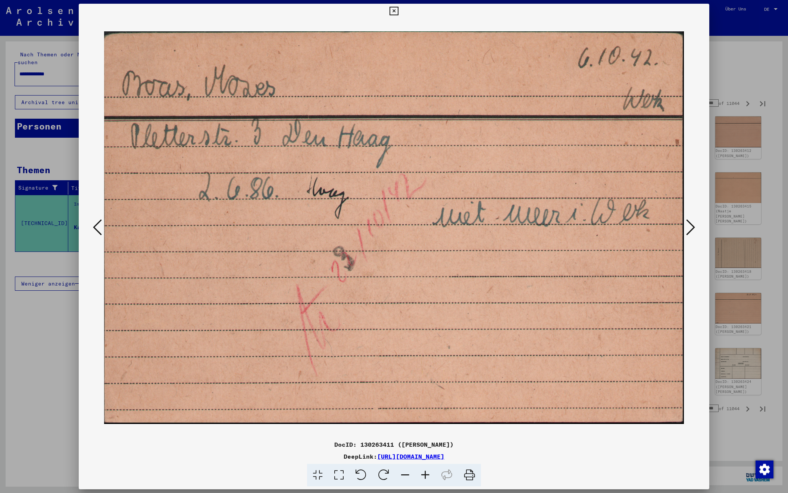
click at [691, 228] on icon at bounding box center [690, 227] width 9 height 18
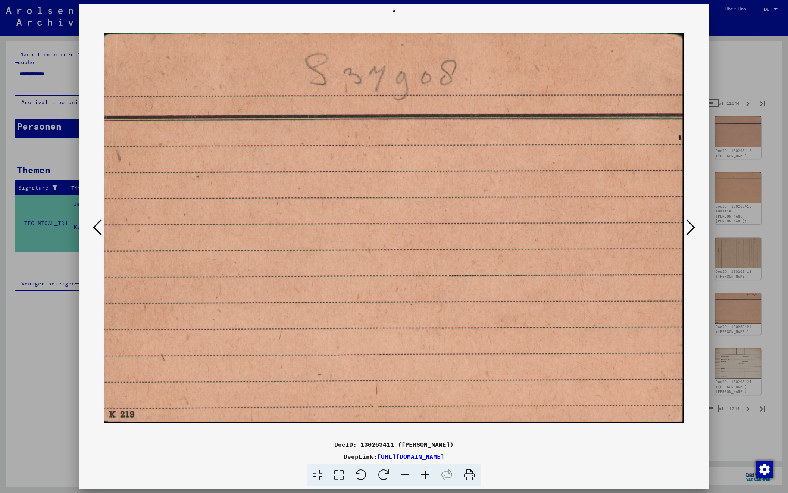
click at [691, 228] on icon at bounding box center [690, 227] width 9 height 18
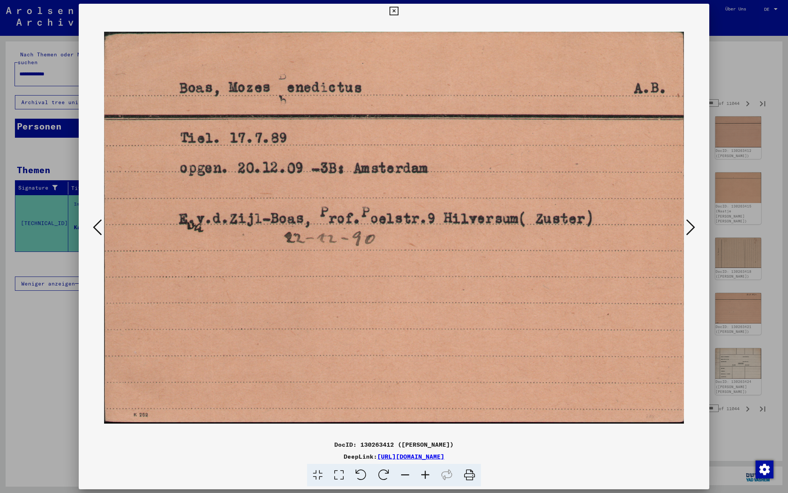
click at [691, 228] on icon at bounding box center [690, 227] width 9 height 18
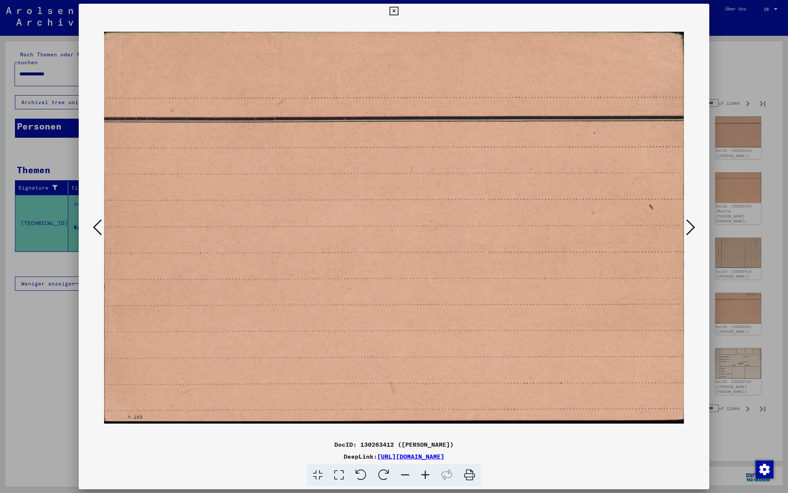
click at [691, 228] on icon at bounding box center [690, 227] width 9 height 18
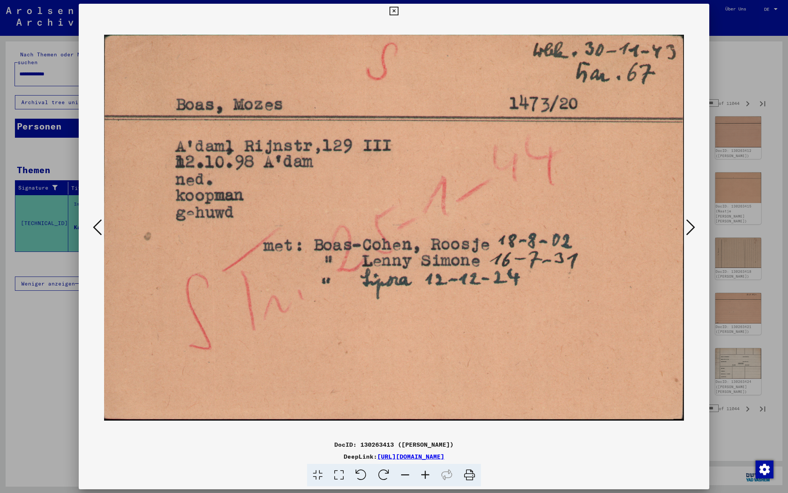
click at [691, 228] on icon at bounding box center [690, 227] width 9 height 18
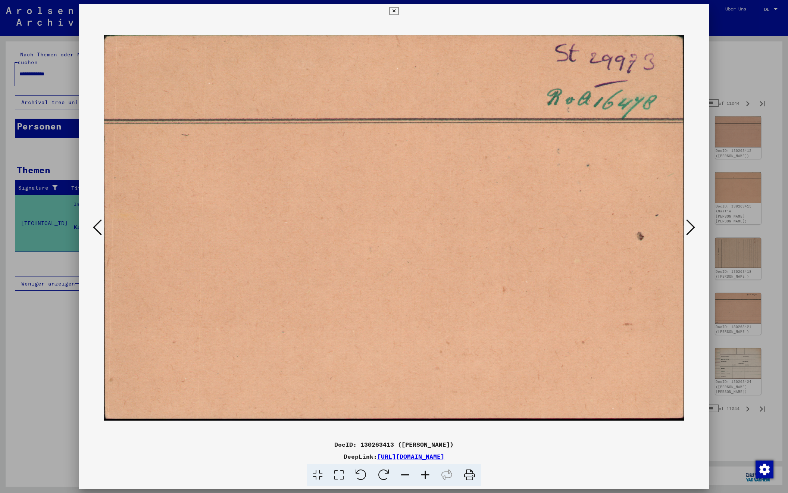
click at [691, 228] on icon at bounding box center [690, 227] width 9 height 18
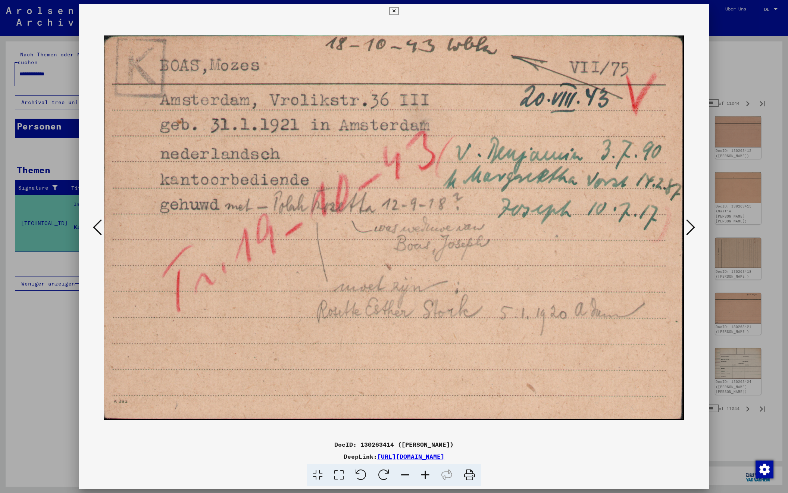
click at [691, 228] on icon at bounding box center [690, 227] width 9 height 18
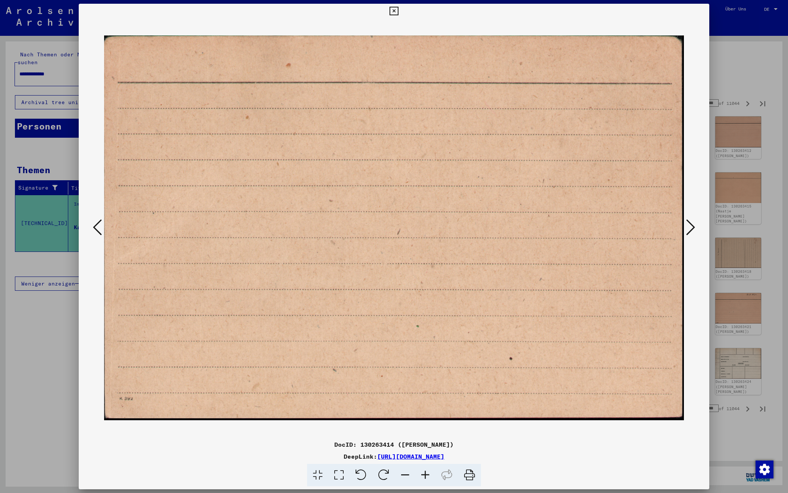
click at [691, 228] on icon at bounding box center [690, 227] width 9 height 18
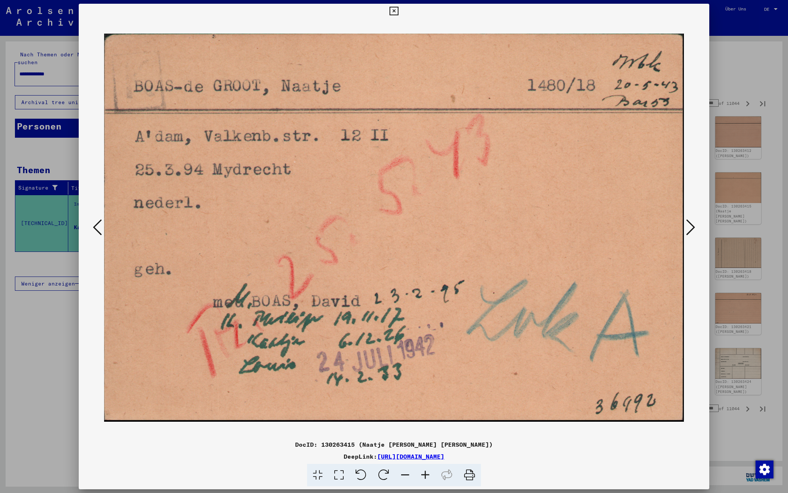
click at [691, 228] on icon at bounding box center [690, 227] width 9 height 18
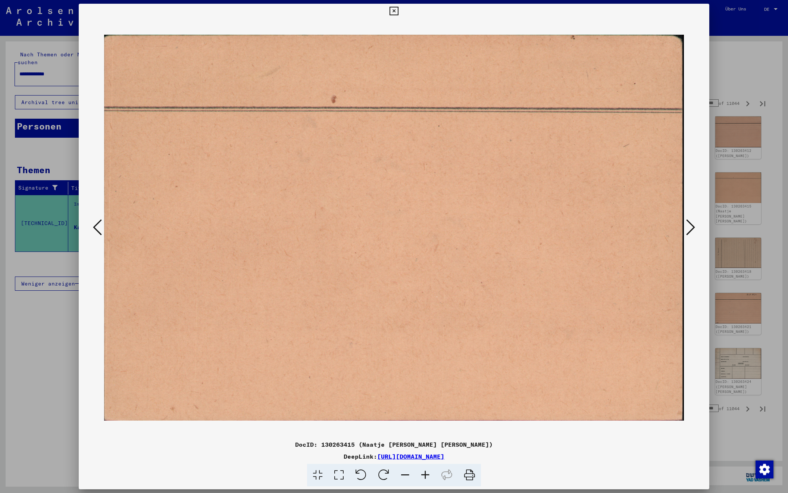
click at [691, 228] on icon at bounding box center [690, 227] width 9 height 18
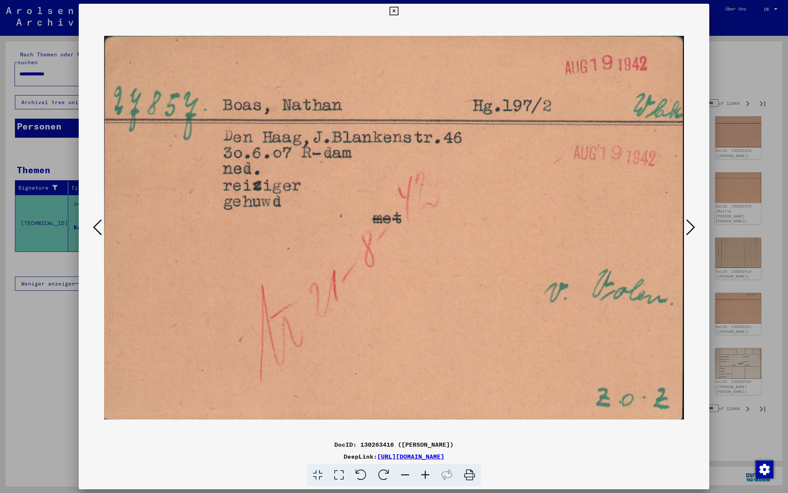
click at [691, 228] on icon at bounding box center [690, 227] width 9 height 18
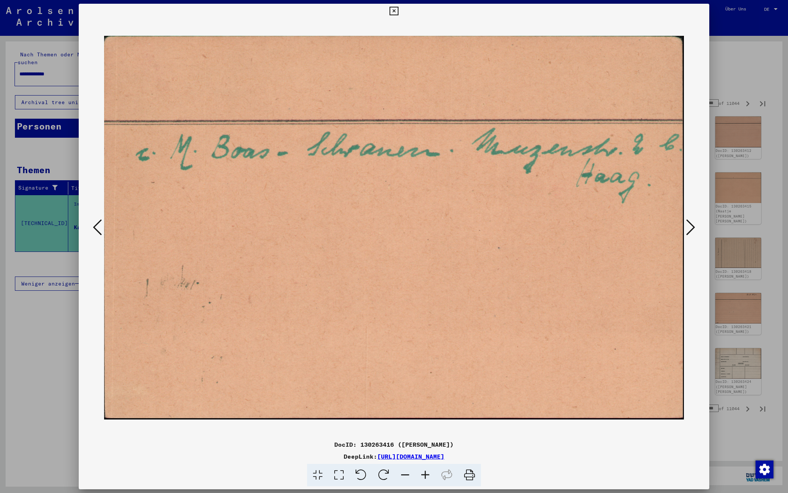
click at [691, 228] on icon at bounding box center [690, 227] width 9 height 18
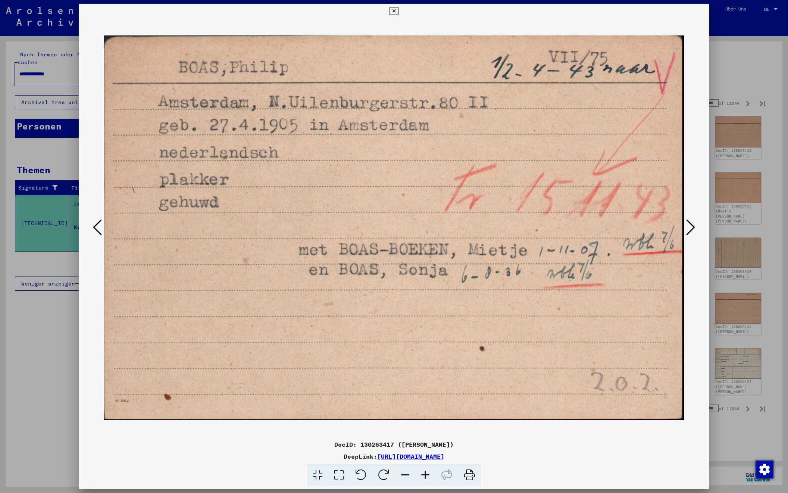
click at [691, 228] on icon at bounding box center [690, 227] width 9 height 18
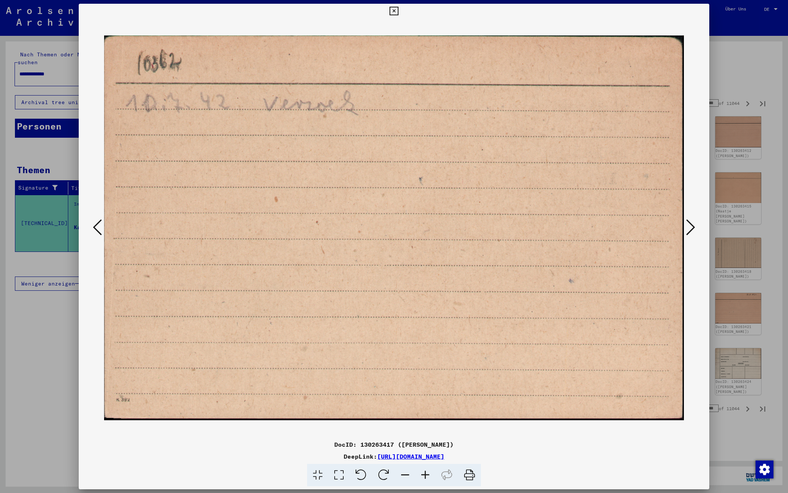
click at [691, 228] on icon at bounding box center [690, 227] width 9 height 18
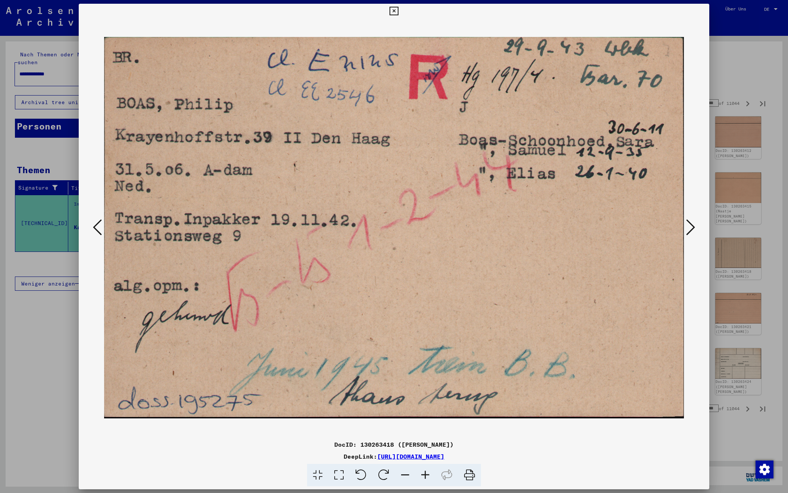
click at [691, 228] on icon at bounding box center [690, 227] width 9 height 18
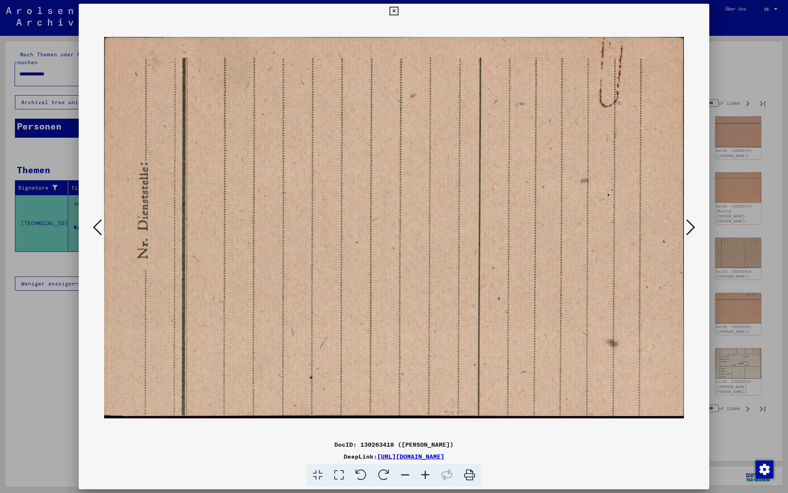
click at [691, 228] on icon at bounding box center [690, 227] width 9 height 18
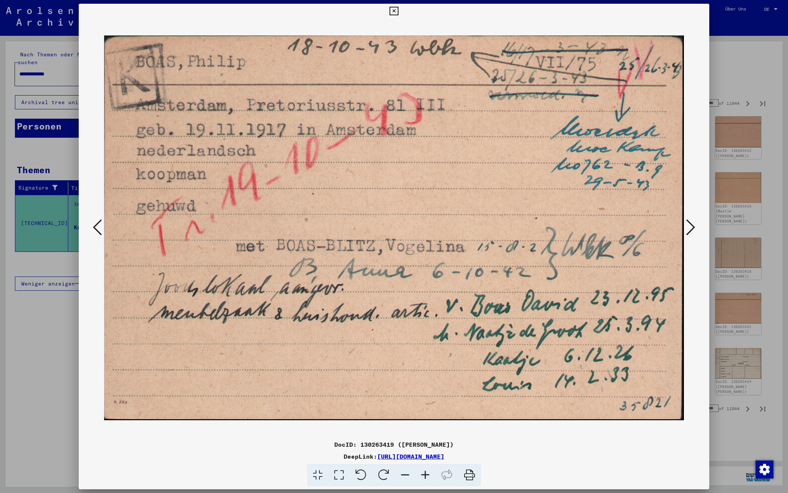
click at [691, 228] on icon at bounding box center [690, 227] width 9 height 18
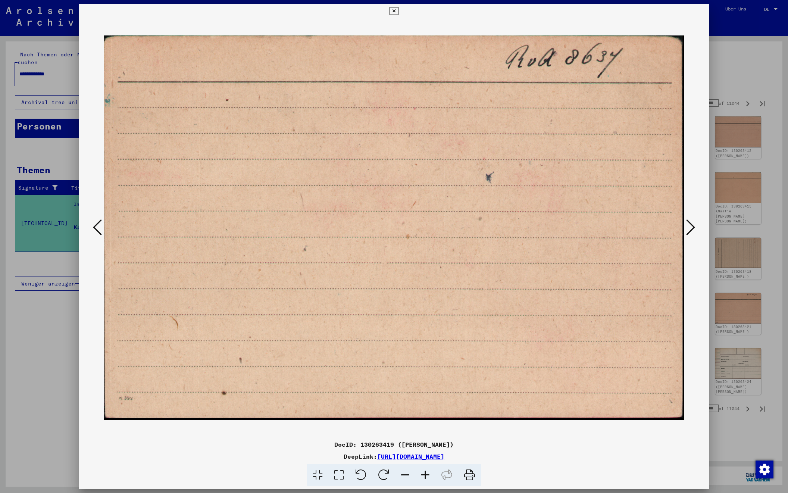
click at [691, 228] on icon at bounding box center [690, 227] width 9 height 18
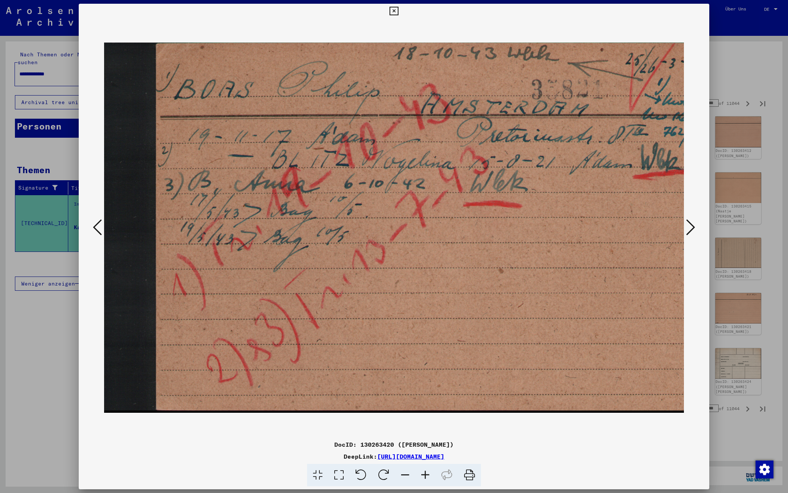
click at [691, 228] on icon at bounding box center [690, 227] width 9 height 18
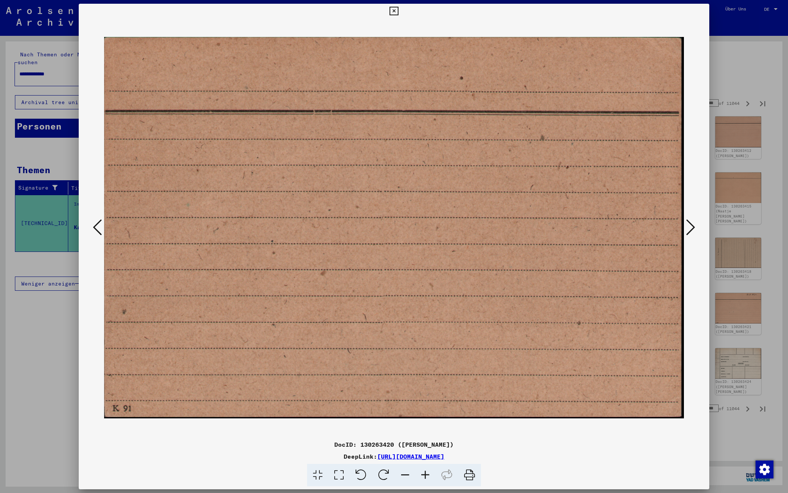
click at [691, 228] on icon at bounding box center [690, 227] width 9 height 18
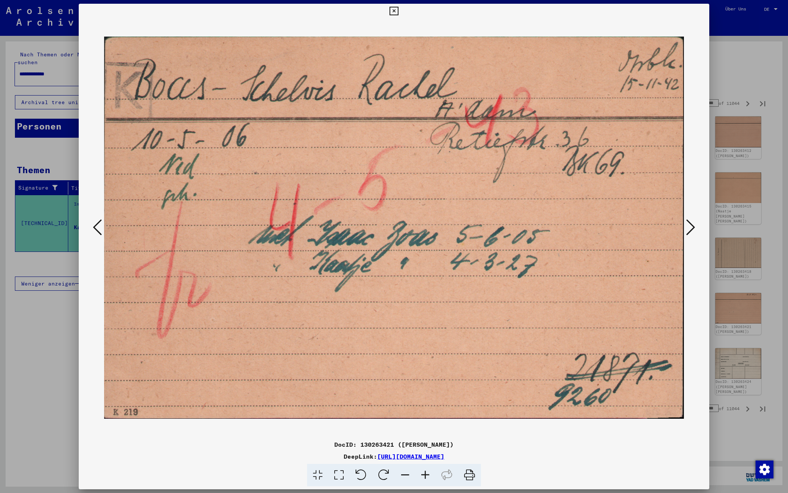
click at [691, 228] on icon at bounding box center [690, 227] width 9 height 18
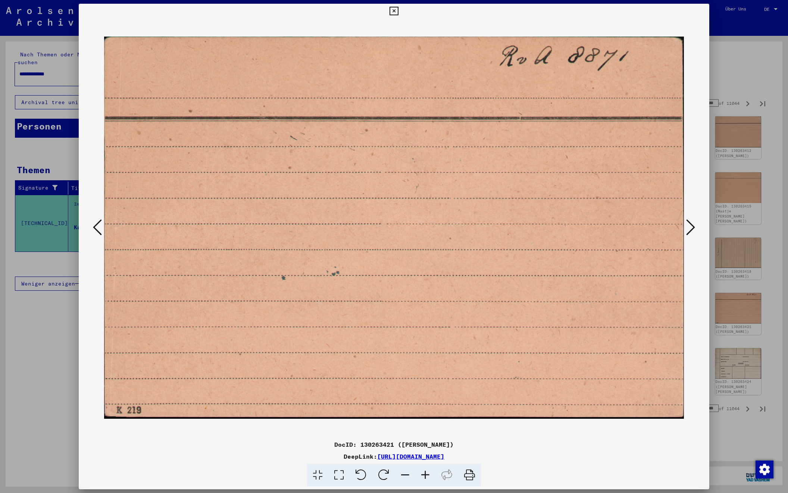
click at [691, 228] on icon at bounding box center [690, 227] width 9 height 18
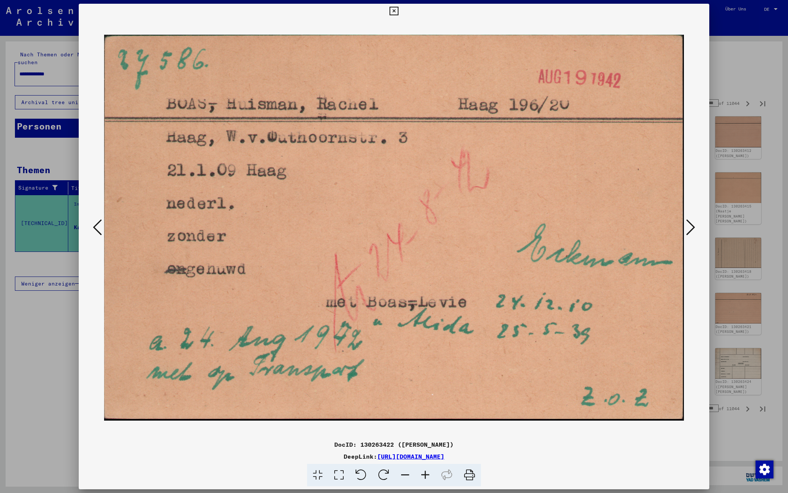
click at [691, 228] on icon at bounding box center [690, 227] width 9 height 18
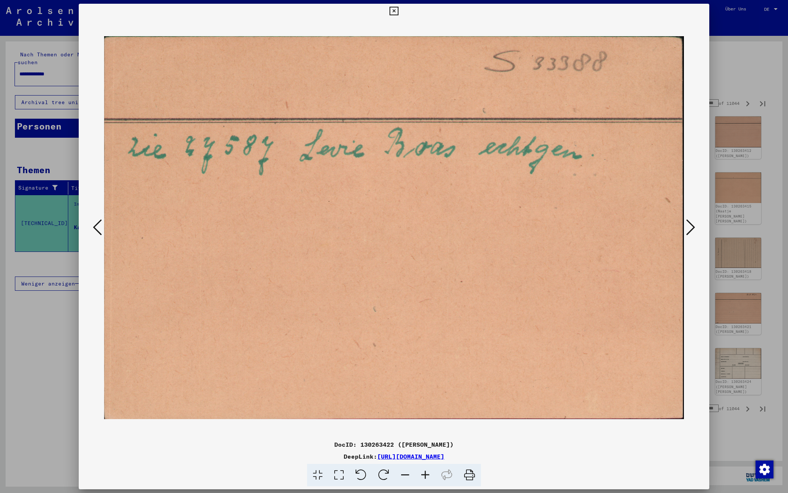
click at [691, 228] on icon at bounding box center [690, 227] width 9 height 18
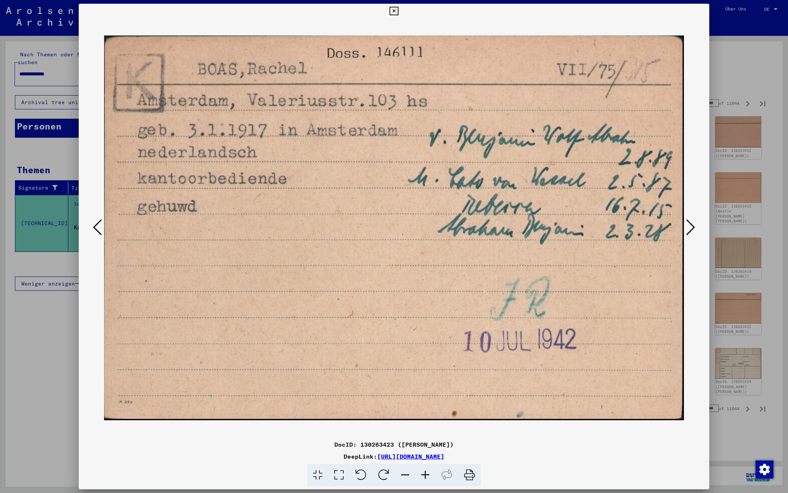
click at [691, 228] on icon at bounding box center [690, 227] width 9 height 18
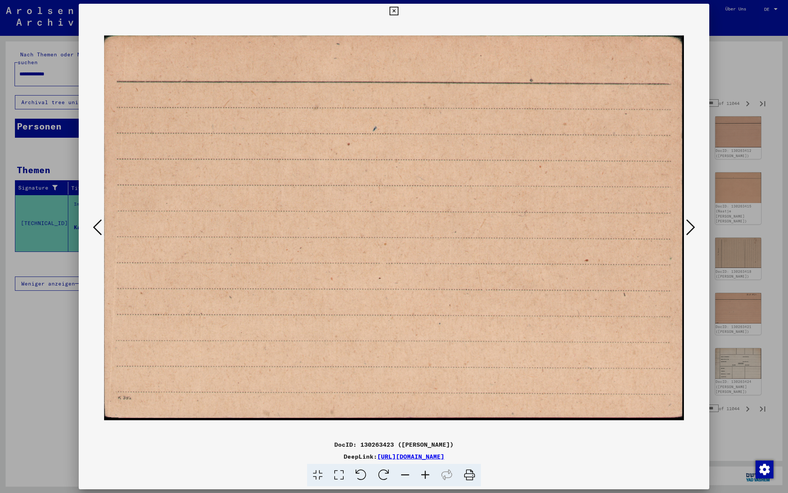
click at [691, 228] on icon at bounding box center [690, 227] width 9 height 18
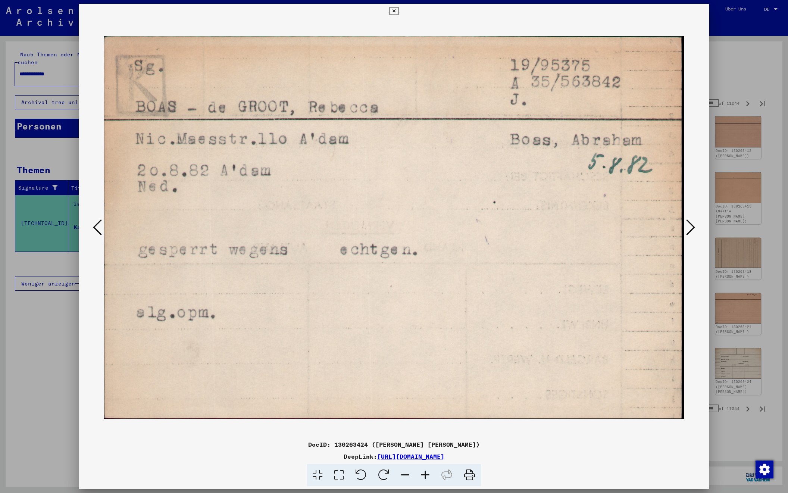
click at [691, 228] on icon at bounding box center [690, 227] width 9 height 18
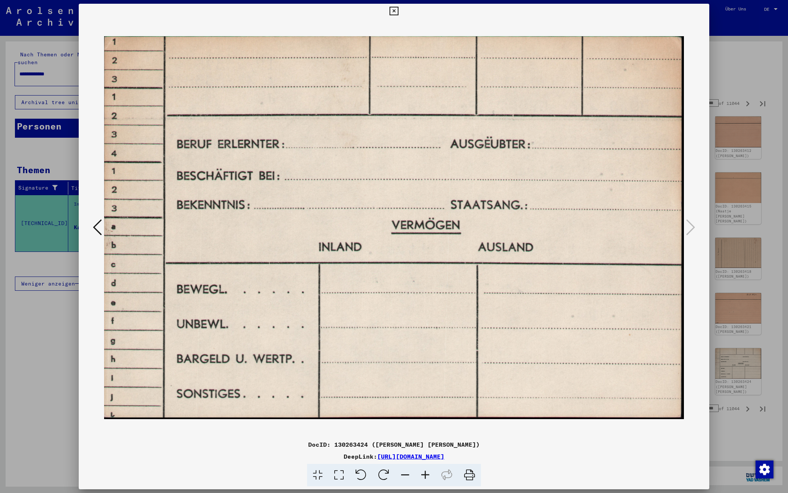
click at [398, 15] on icon at bounding box center [394, 11] width 9 height 9
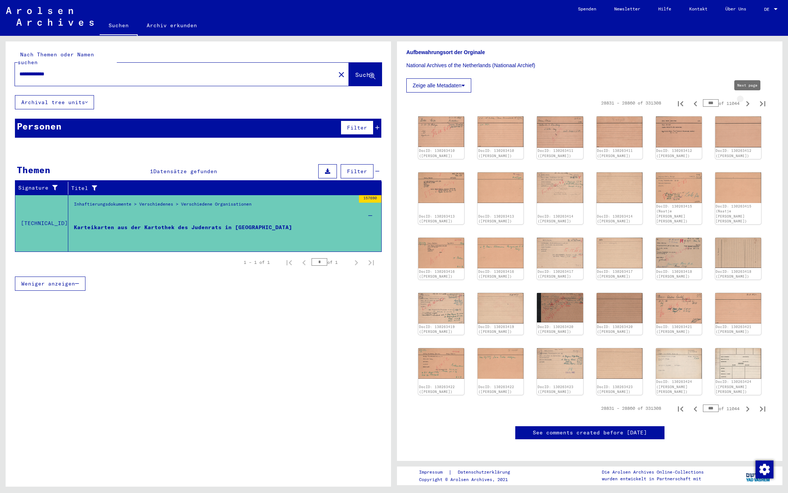
click at [747, 102] on icon "Next page" at bounding box center [747, 103] width 3 height 5
type input "***"
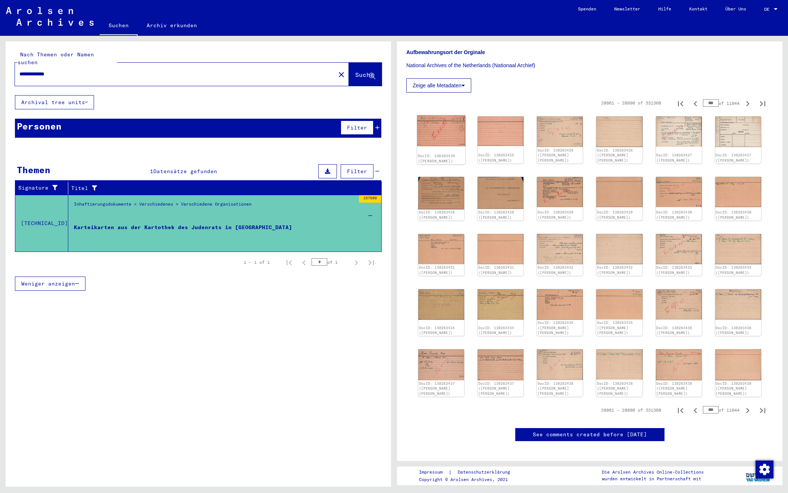
click at [437, 132] on img at bounding box center [441, 130] width 48 height 31
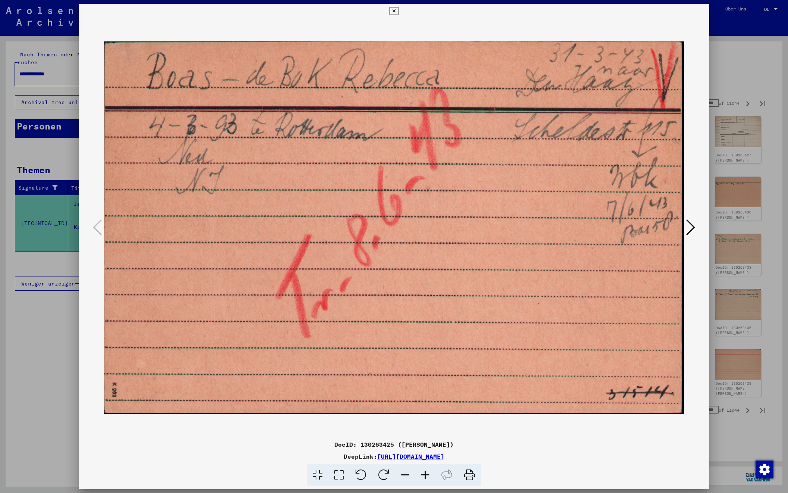
click at [692, 227] on icon at bounding box center [690, 227] width 9 height 18
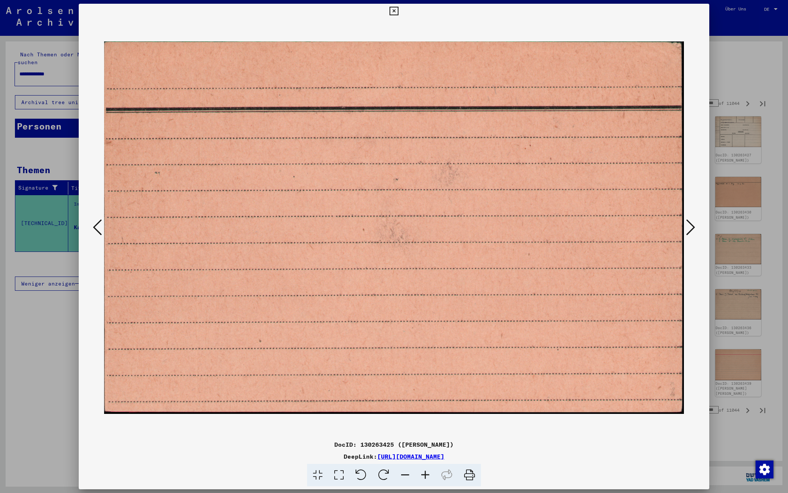
click at [690, 226] on icon at bounding box center [690, 227] width 9 height 18
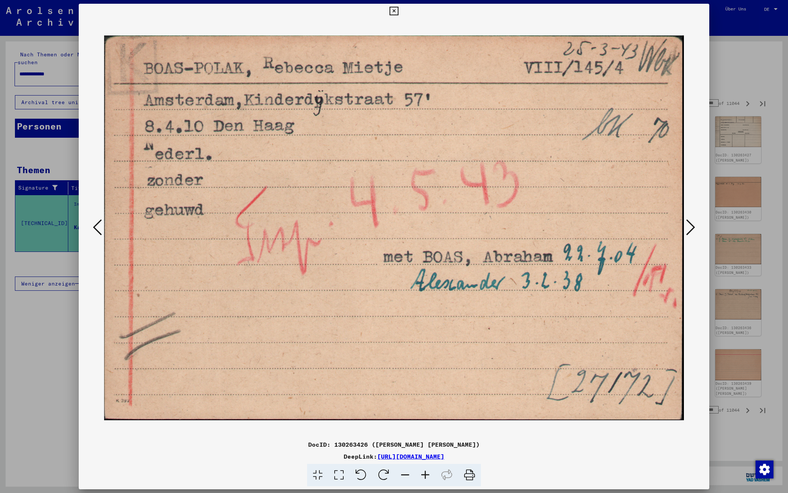
click at [690, 226] on icon at bounding box center [690, 227] width 9 height 18
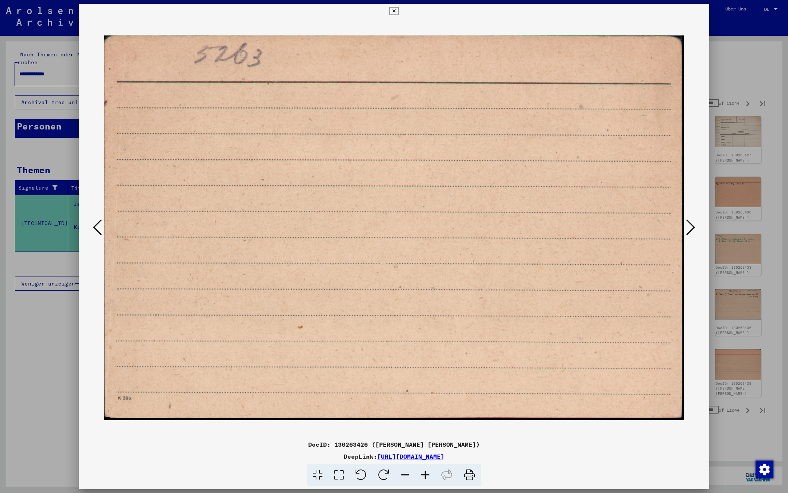
click at [690, 226] on icon at bounding box center [690, 227] width 9 height 18
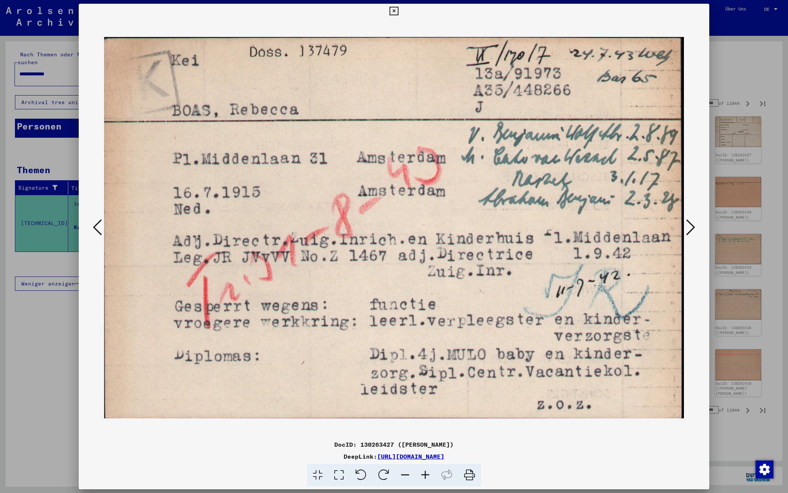
click at [690, 226] on icon at bounding box center [690, 227] width 9 height 18
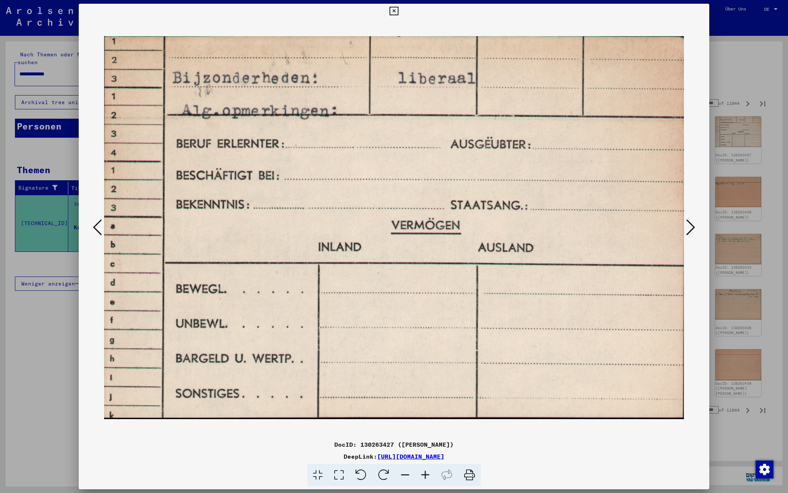
click at [690, 226] on icon at bounding box center [690, 227] width 9 height 18
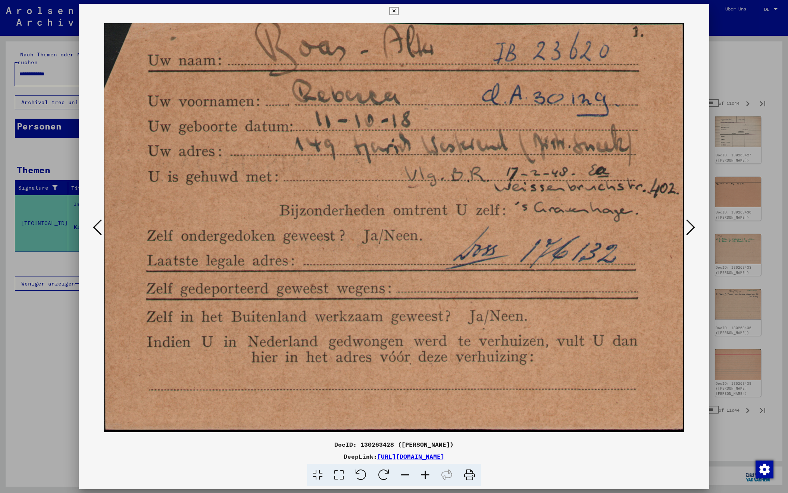
click at [690, 226] on icon at bounding box center [690, 227] width 9 height 18
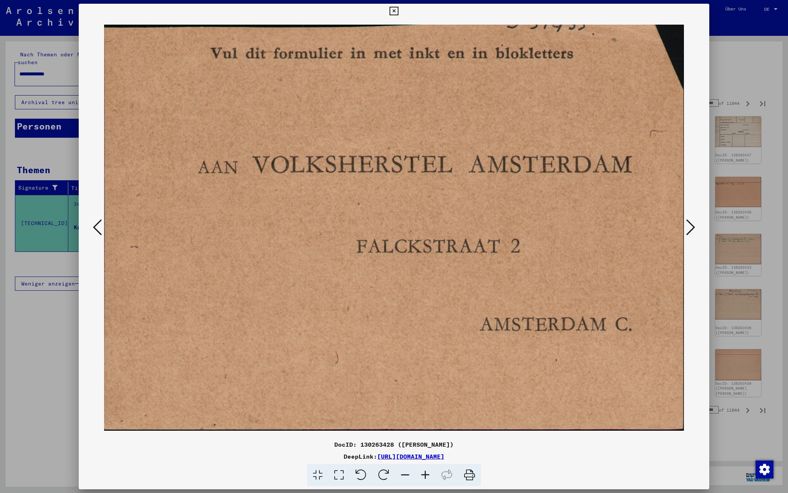
click at [690, 226] on icon at bounding box center [690, 227] width 9 height 18
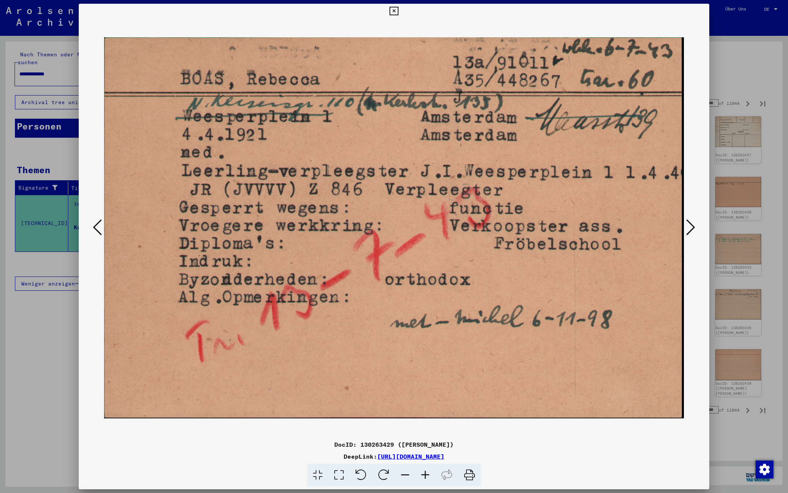
click at [690, 226] on icon at bounding box center [690, 227] width 9 height 18
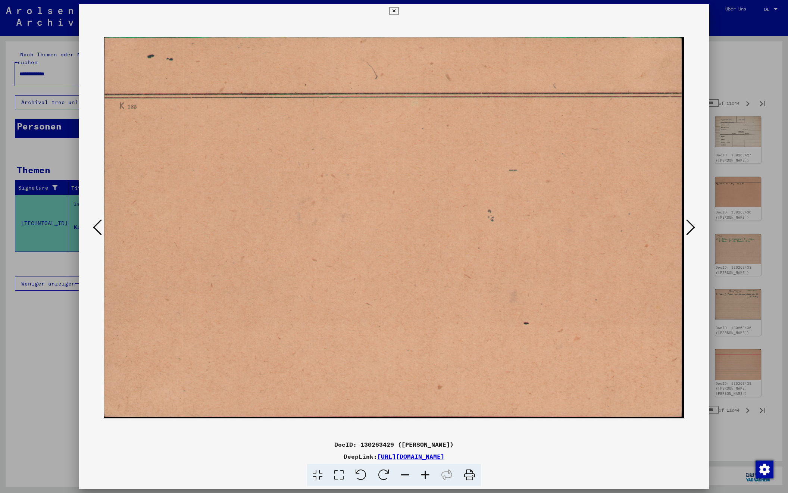
click at [690, 226] on icon at bounding box center [690, 227] width 9 height 18
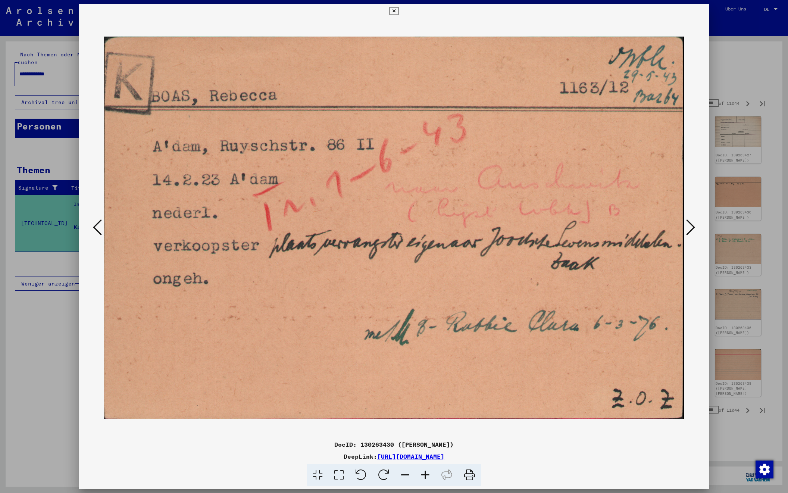
scroll to position [0, 0]
click at [690, 226] on icon at bounding box center [690, 227] width 9 height 18
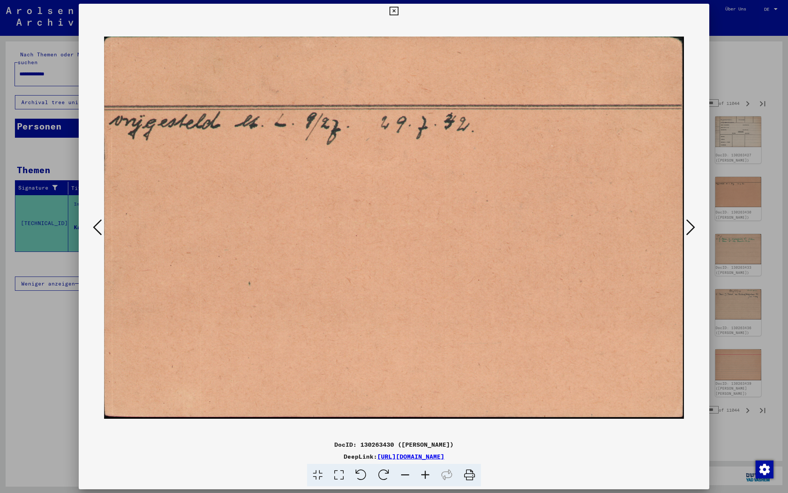
click at [690, 226] on icon at bounding box center [690, 227] width 9 height 18
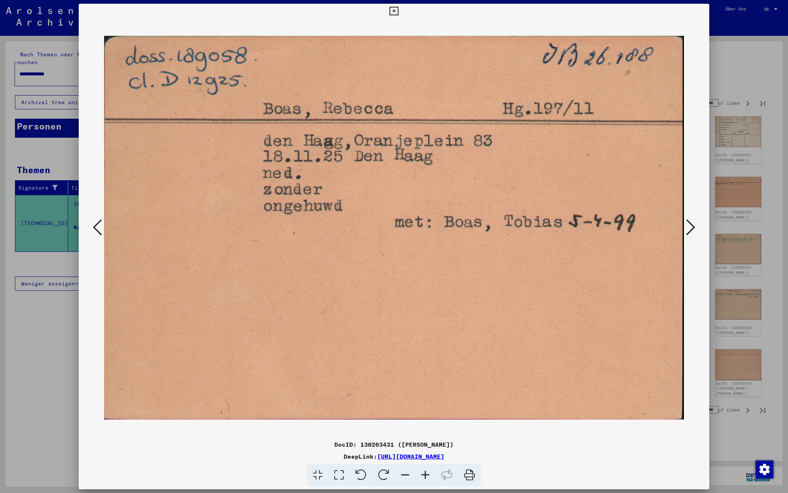
scroll to position [0, 0]
click at [690, 226] on icon at bounding box center [690, 227] width 9 height 18
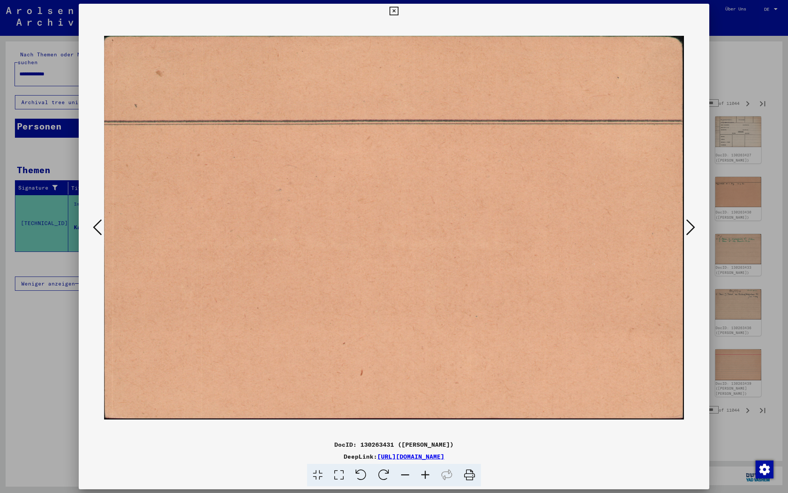
click at [690, 226] on icon at bounding box center [690, 227] width 9 height 18
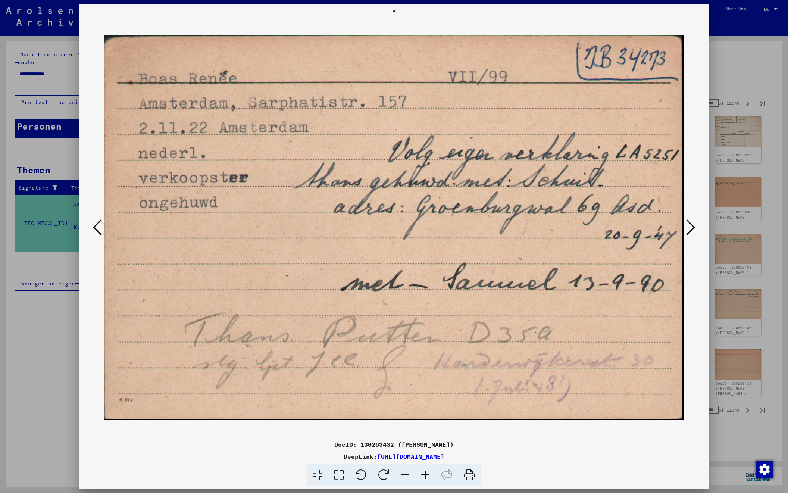
scroll to position [0, 0]
click at [690, 226] on icon at bounding box center [690, 227] width 9 height 18
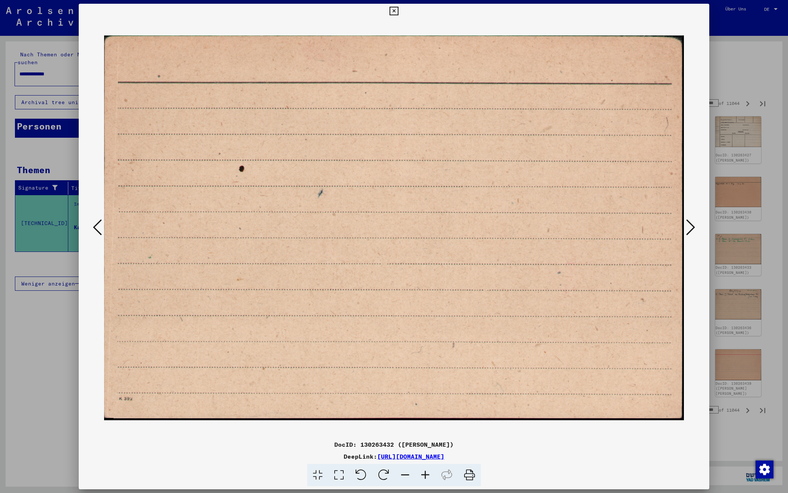
click at [690, 226] on icon at bounding box center [690, 227] width 9 height 18
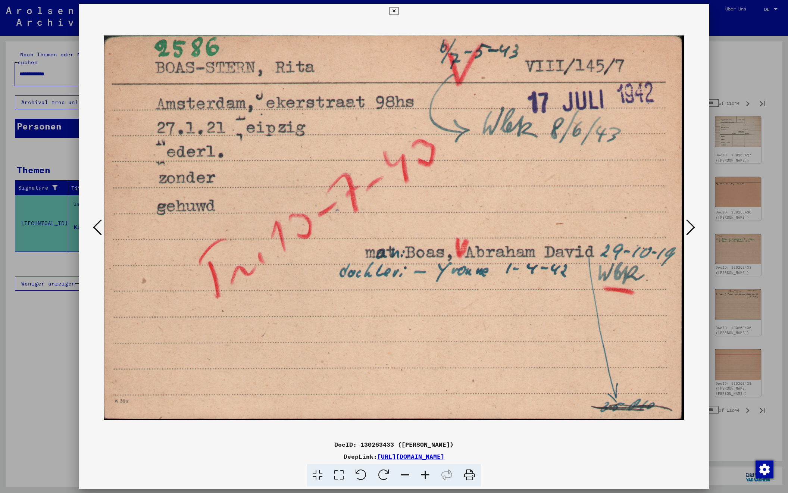
click at [690, 226] on icon at bounding box center [690, 227] width 9 height 18
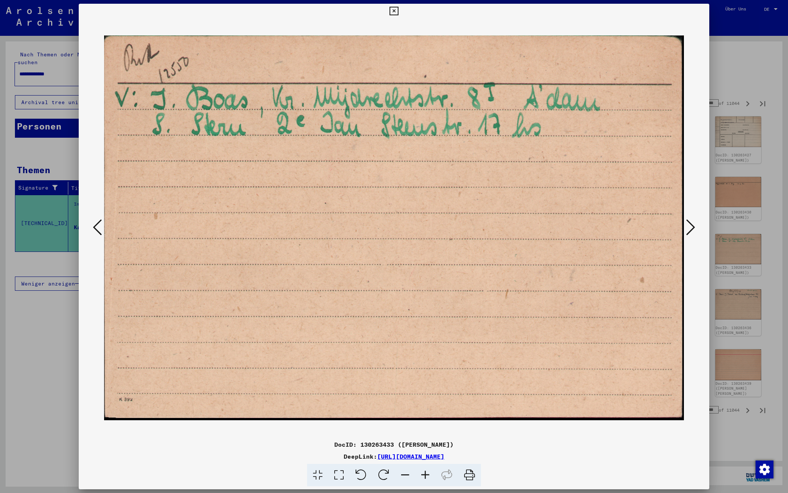
click at [690, 226] on icon at bounding box center [690, 227] width 9 height 18
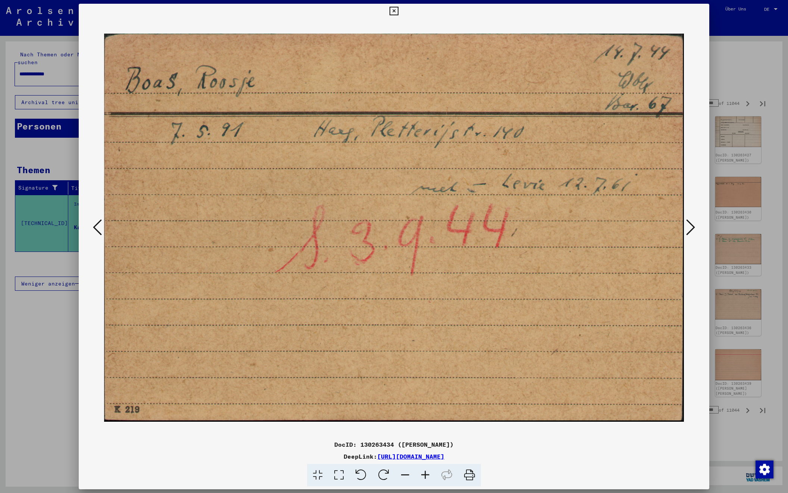
scroll to position [0, 0]
click at [690, 226] on icon at bounding box center [690, 227] width 9 height 18
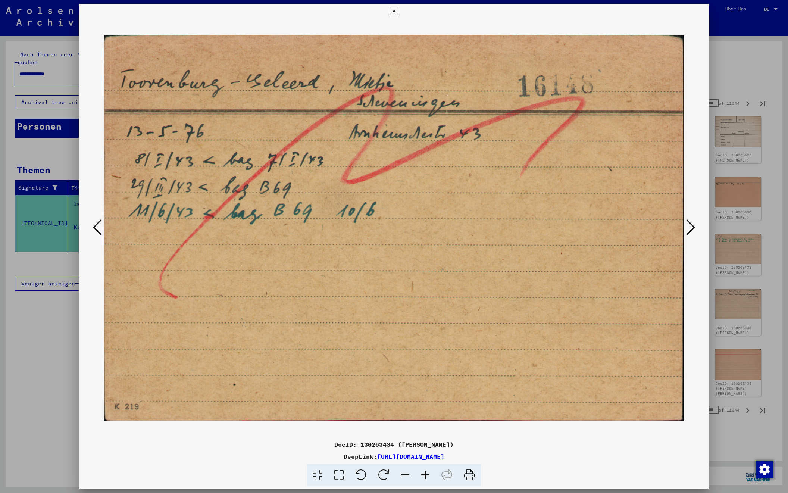
click at [690, 226] on icon at bounding box center [690, 227] width 9 height 18
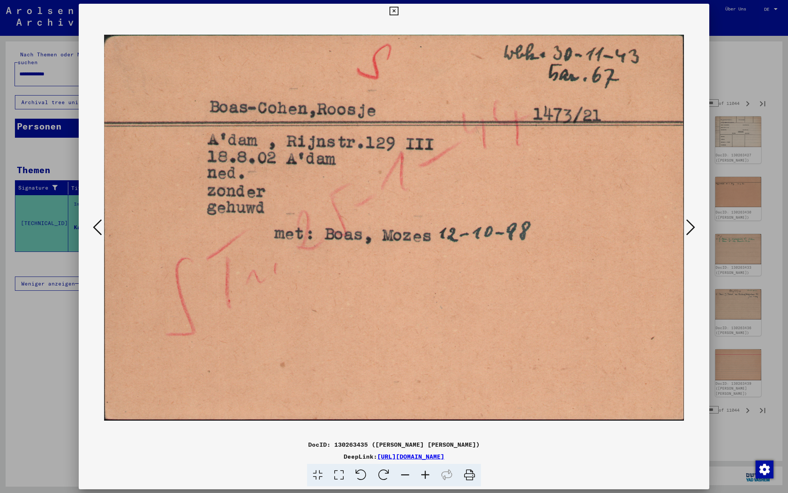
scroll to position [0, 0]
click at [690, 226] on icon at bounding box center [690, 227] width 9 height 18
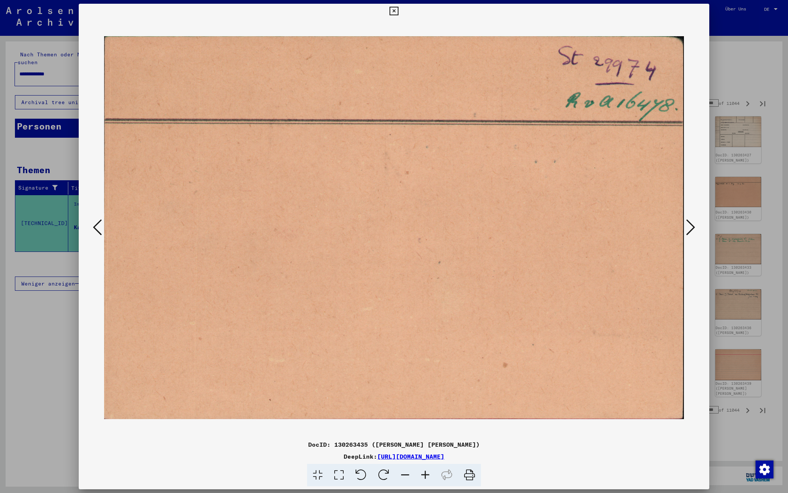
click at [690, 226] on icon at bounding box center [690, 227] width 9 height 18
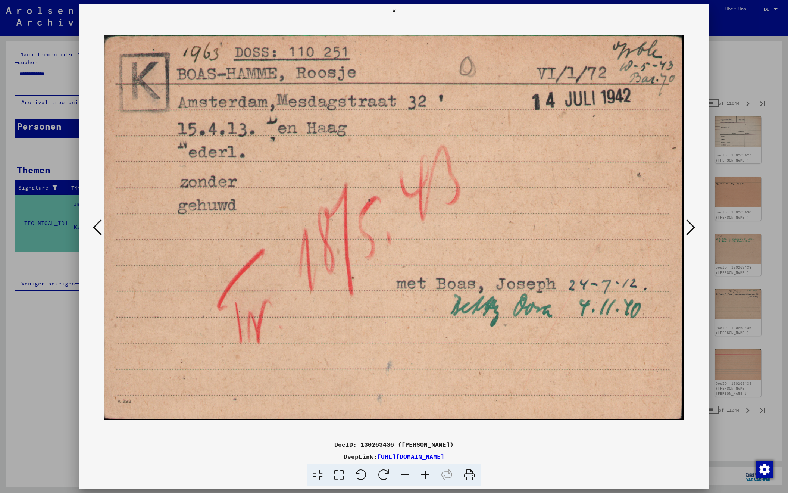
scroll to position [0, 0]
click at [100, 226] on icon at bounding box center [97, 227] width 9 height 18
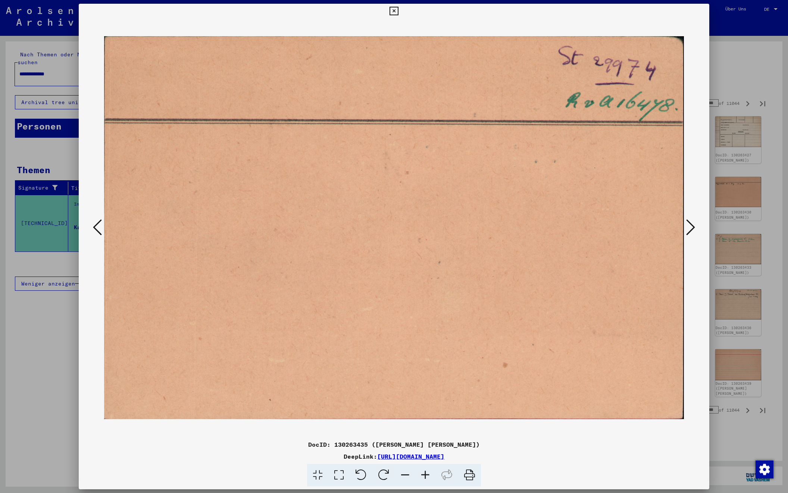
click at [100, 226] on icon at bounding box center [97, 227] width 9 height 18
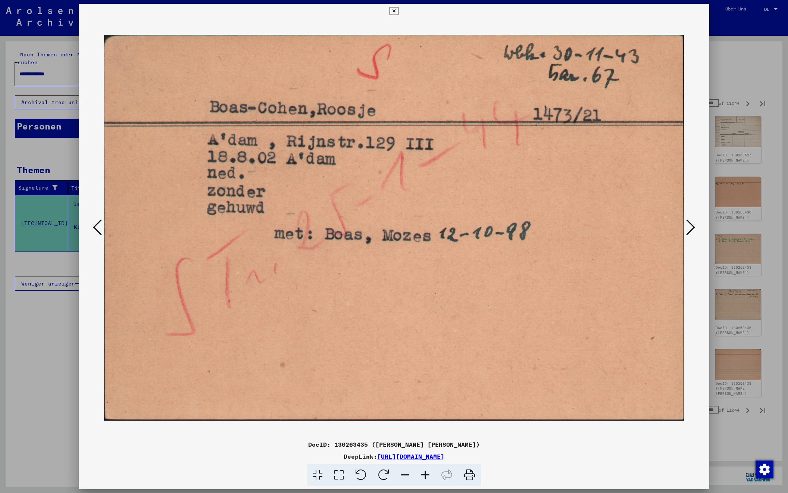
scroll to position [0, 0]
click at [688, 224] on icon at bounding box center [690, 227] width 9 height 18
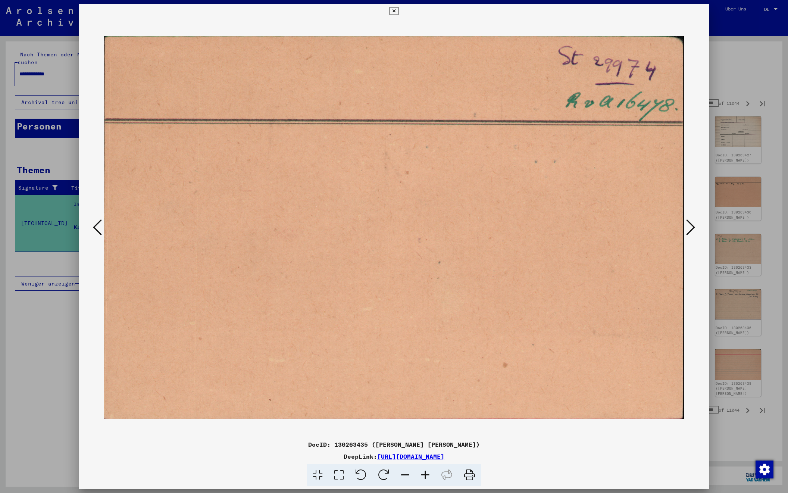
click at [688, 224] on icon at bounding box center [690, 227] width 9 height 18
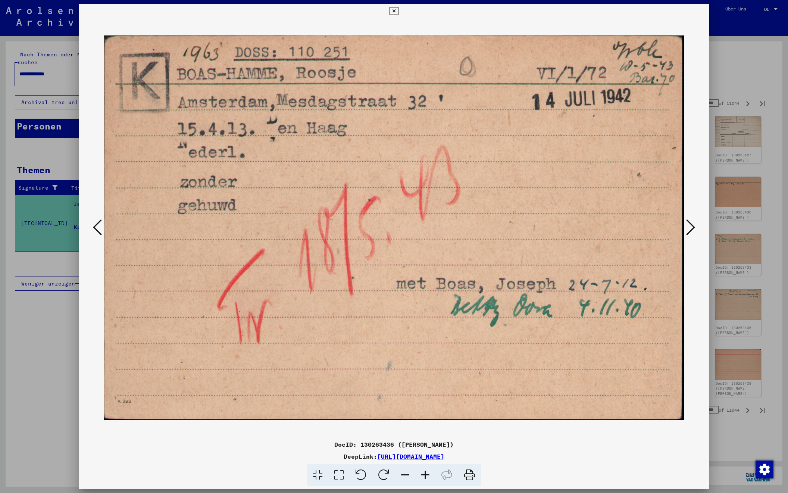
click at [688, 224] on icon at bounding box center [690, 227] width 9 height 18
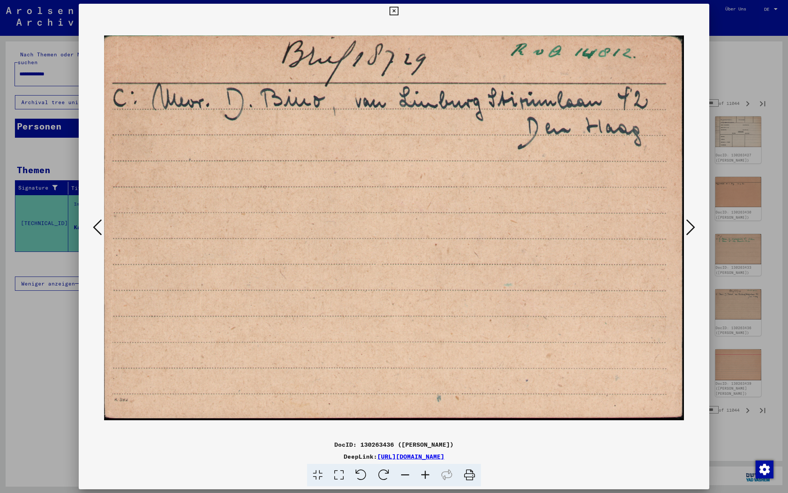
click at [688, 224] on icon at bounding box center [690, 227] width 9 height 18
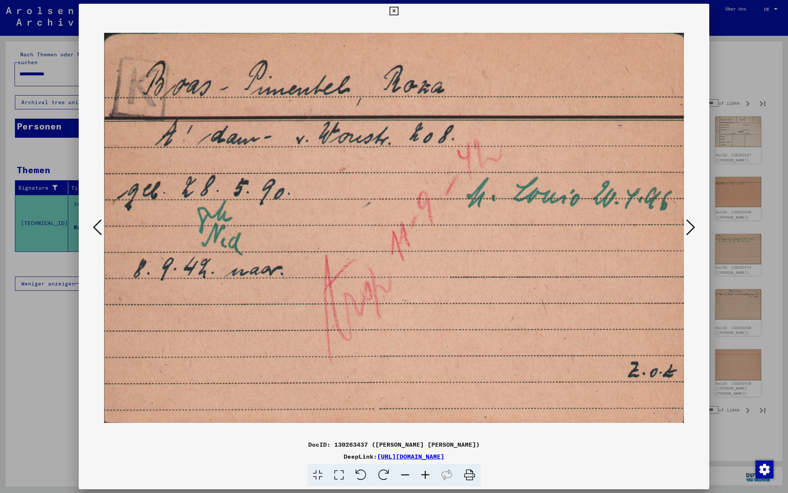
click at [98, 228] on icon at bounding box center [97, 227] width 9 height 18
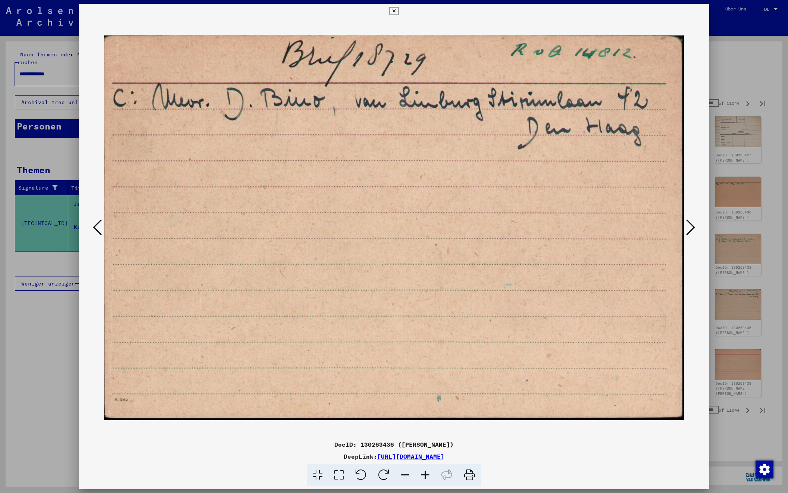
click at [98, 228] on icon at bounding box center [97, 227] width 9 height 18
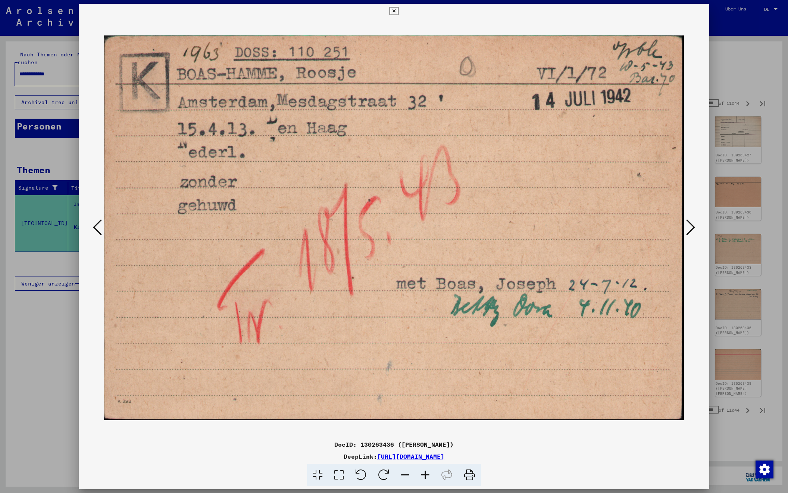
click at [698, 223] on div at bounding box center [394, 228] width 631 height 418
click at [687, 226] on icon at bounding box center [690, 227] width 9 height 18
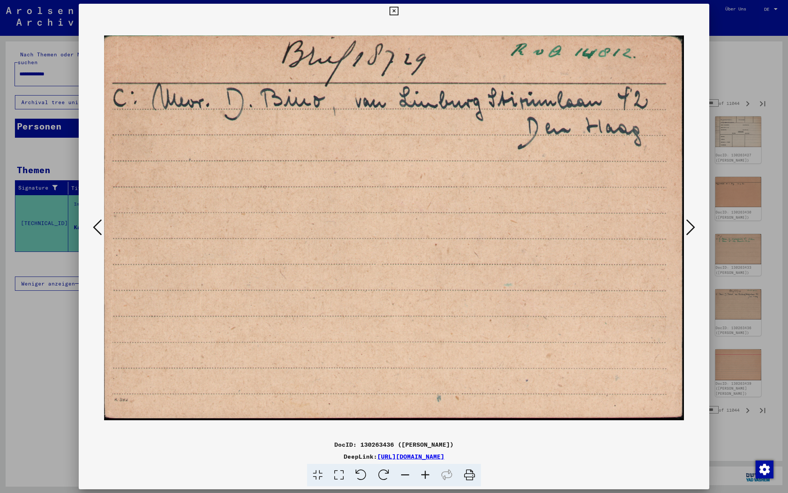
click at [687, 226] on icon at bounding box center [690, 227] width 9 height 18
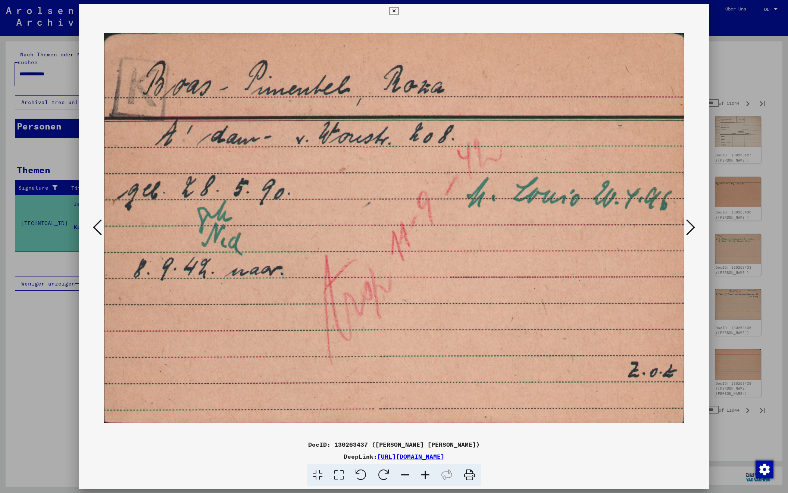
click at [687, 226] on icon at bounding box center [690, 227] width 9 height 18
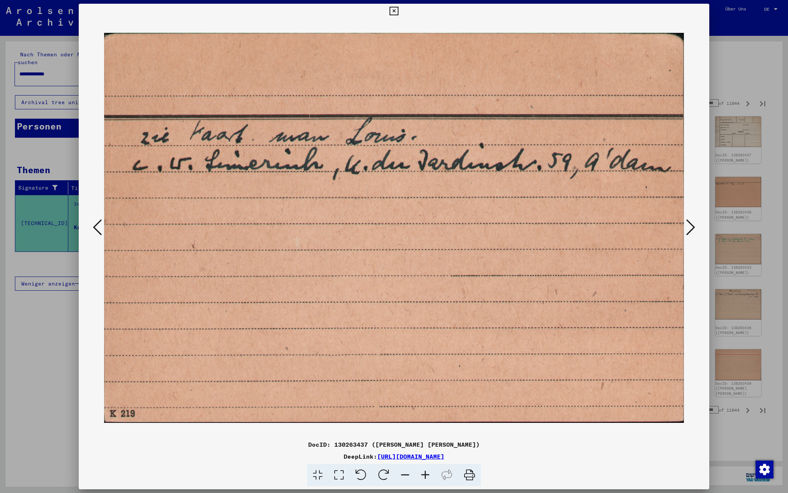
click at [687, 226] on icon at bounding box center [690, 227] width 9 height 18
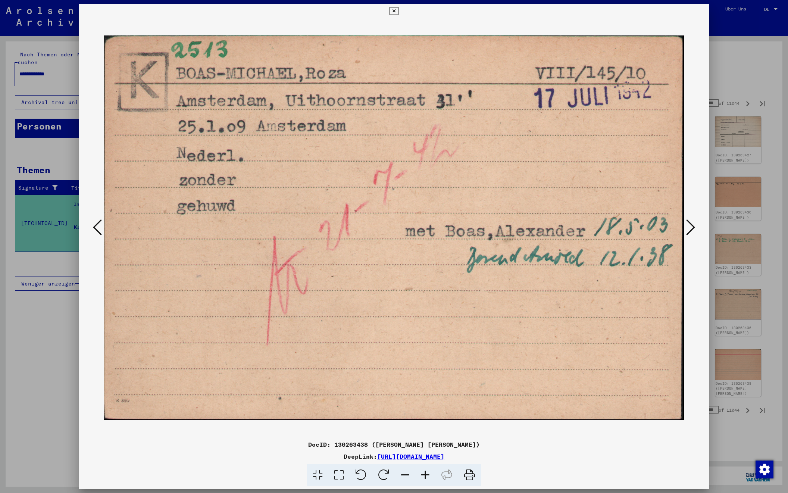
click at [687, 226] on icon at bounding box center [690, 227] width 9 height 18
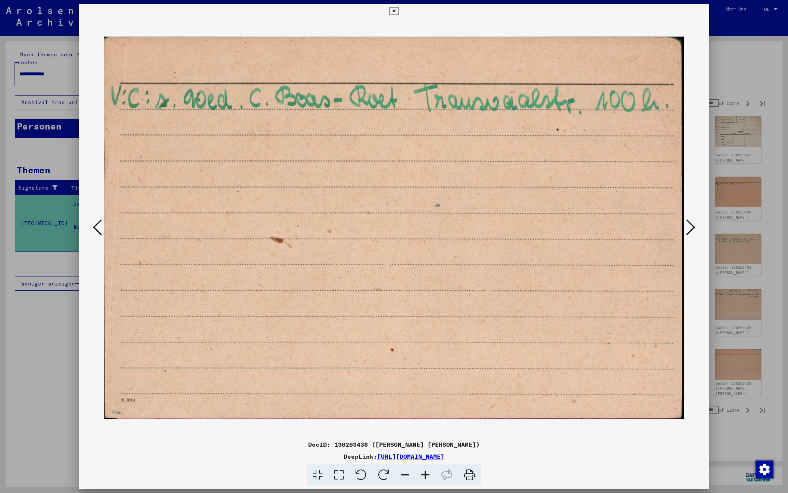
click at [687, 226] on icon at bounding box center [690, 227] width 9 height 18
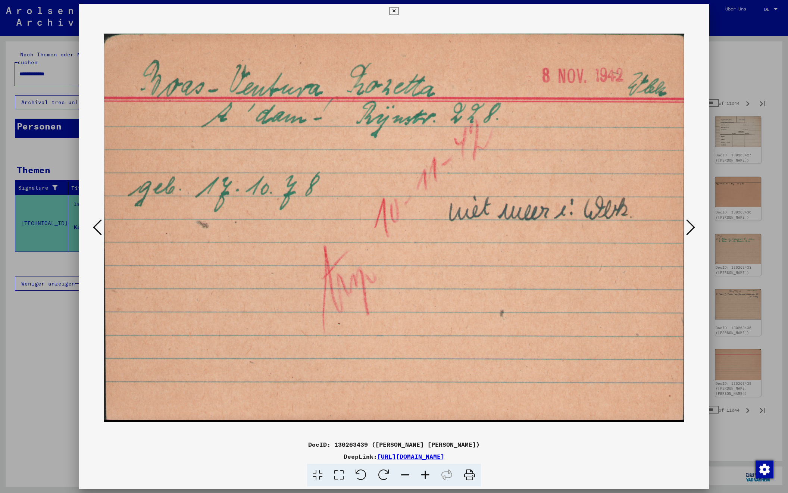
click at [689, 226] on icon at bounding box center [690, 227] width 9 height 18
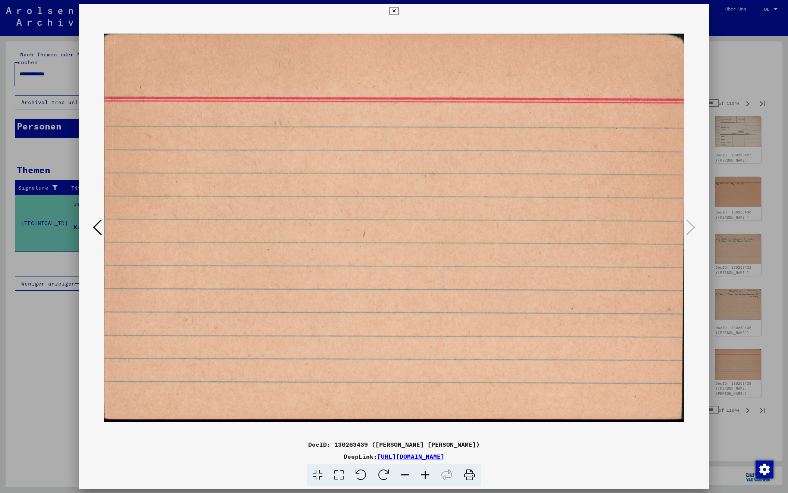
click at [398, 8] on icon at bounding box center [394, 11] width 9 height 9
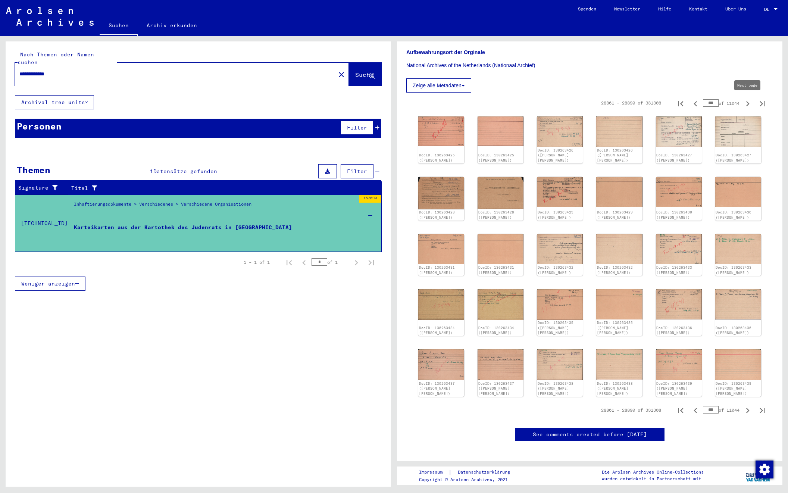
click at [749, 103] on icon "Next page" at bounding box center [747, 103] width 10 height 10
type input "***"
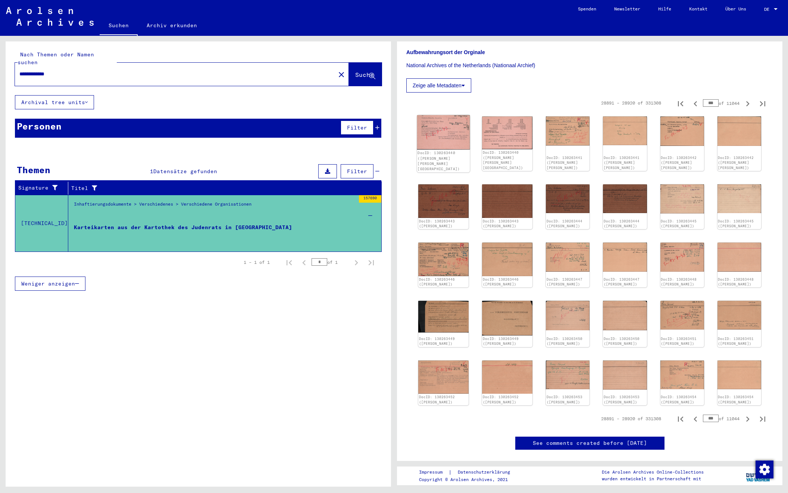
click at [437, 128] on img at bounding box center [443, 132] width 53 height 35
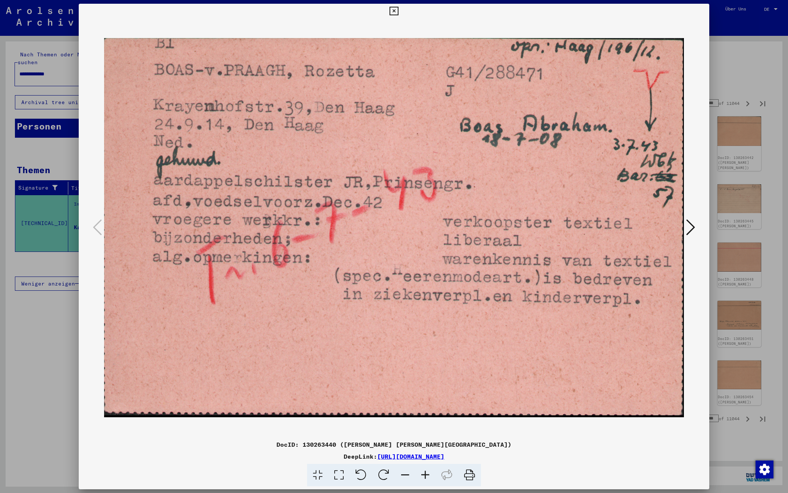
click at [693, 225] on icon at bounding box center [690, 227] width 9 height 18
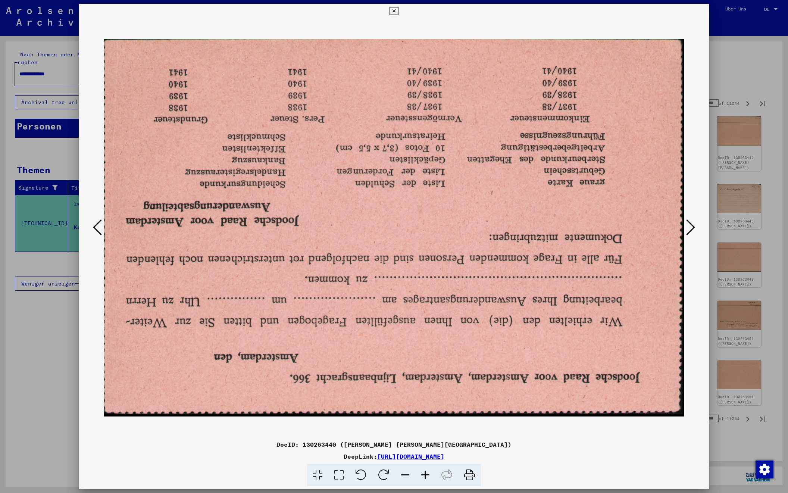
click at [693, 225] on icon at bounding box center [690, 227] width 9 height 18
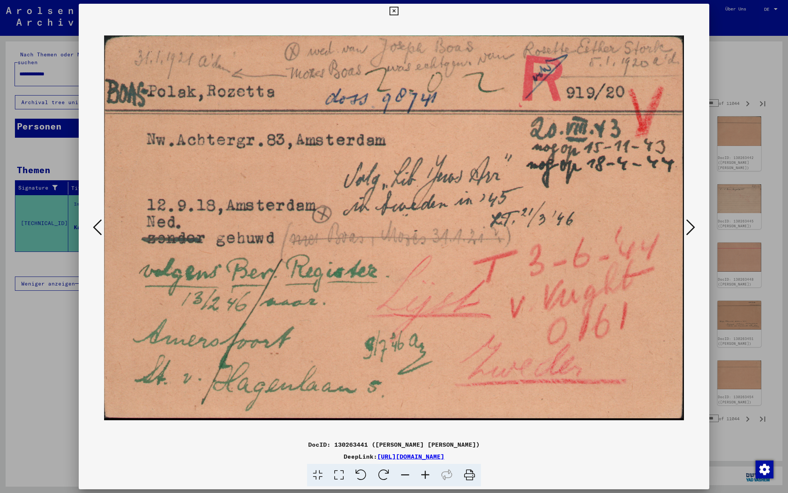
click at [693, 225] on icon at bounding box center [690, 227] width 9 height 18
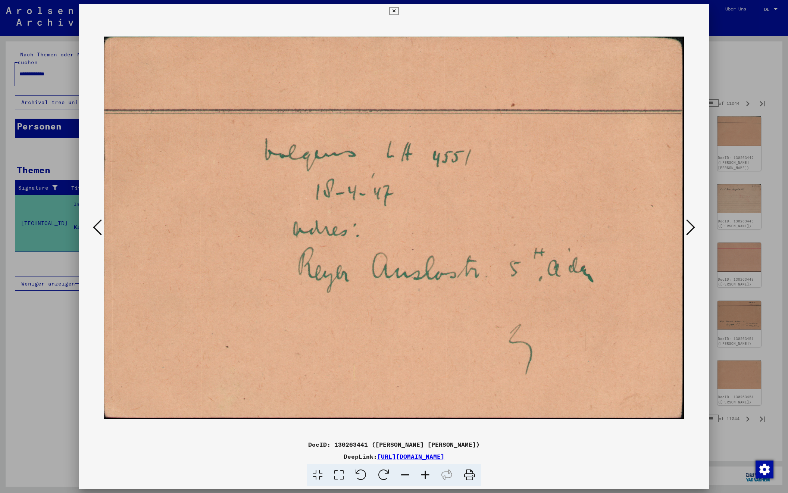
click at [693, 225] on icon at bounding box center [690, 227] width 9 height 18
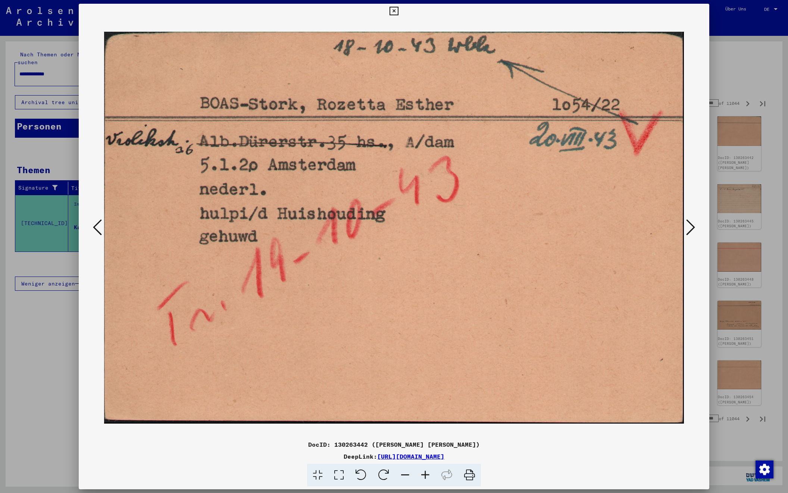
click at [693, 225] on icon at bounding box center [690, 227] width 9 height 18
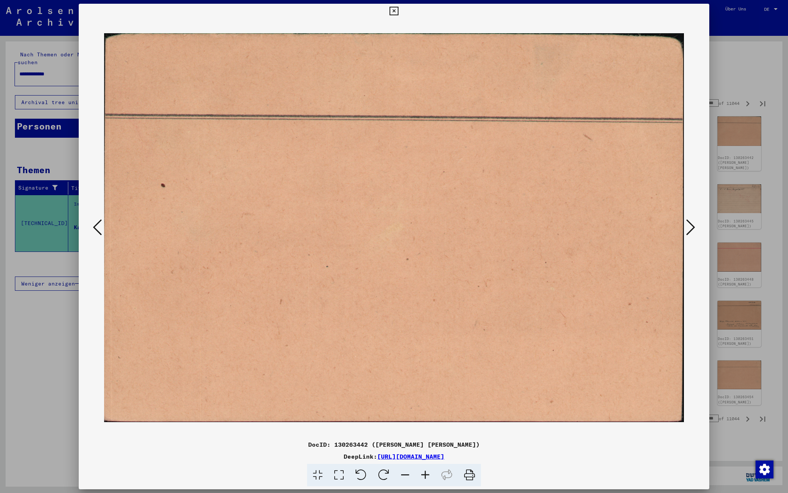
click at [693, 225] on icon at bounding box center [690, 227] width 9 height 18
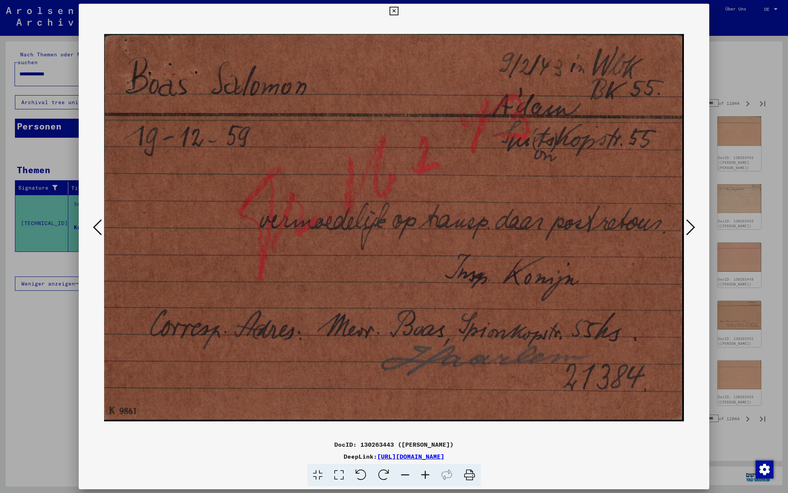
click at [693, 225] on icon at bounding box center [690, 227] width 9 height 18
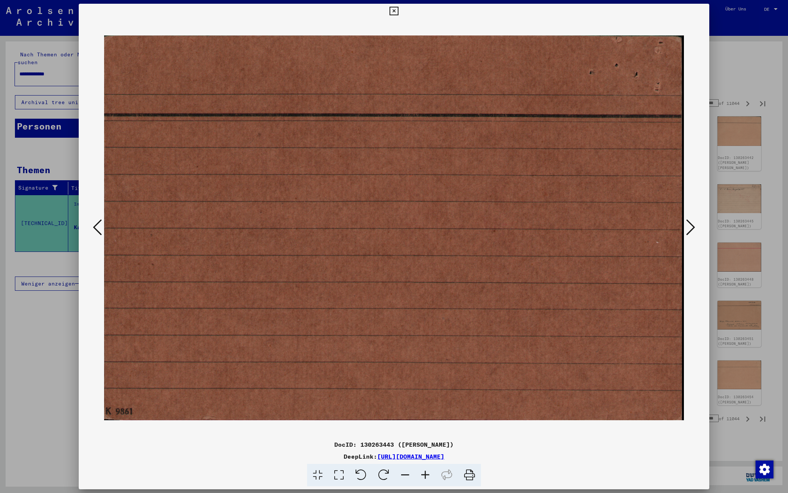
click at [693, 225] on icon at bounding box center [690, 227] width 9 height 18
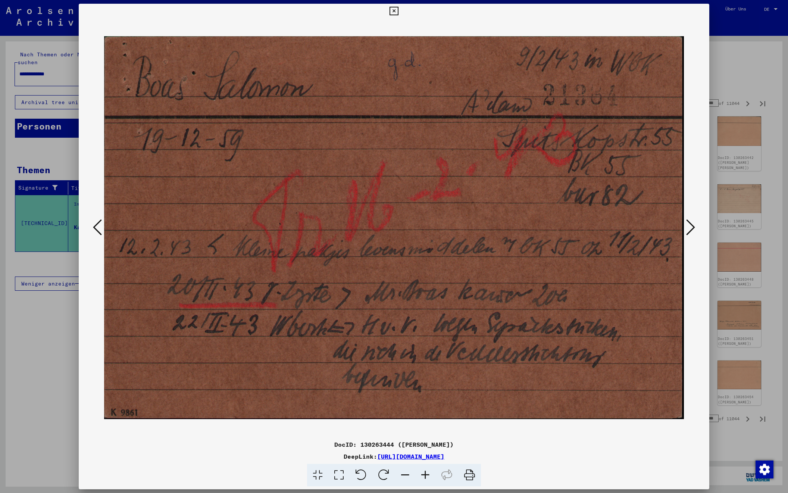
click at [693, 225] on icon at bounding box center [690, 227] width 9 height 18
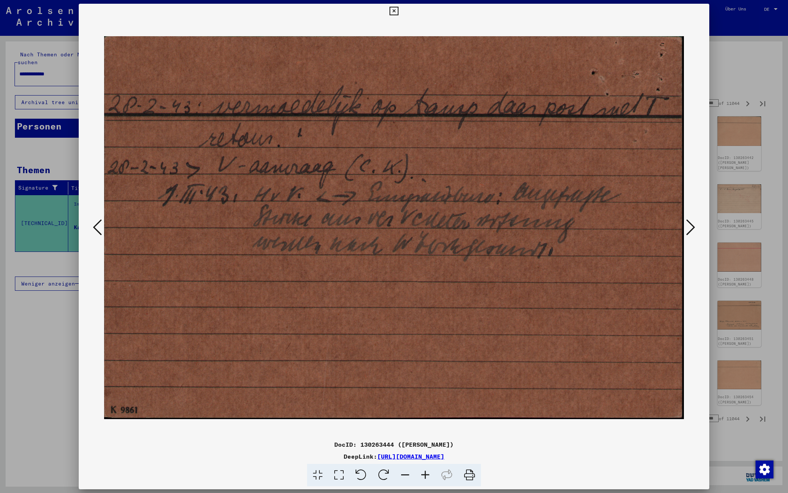
click at [693, 225] on icon at bounding box center [690, 227] width 9 height 18
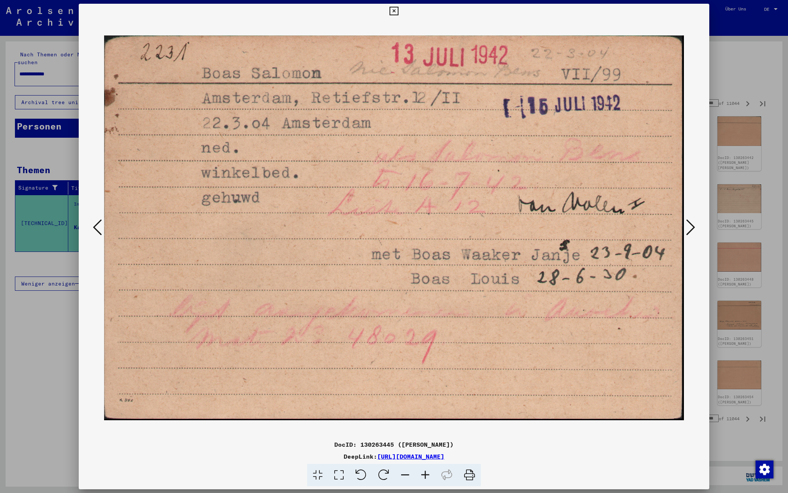
click at [693, 225] on icon at bounding box center [690, 227] width 9 height 18
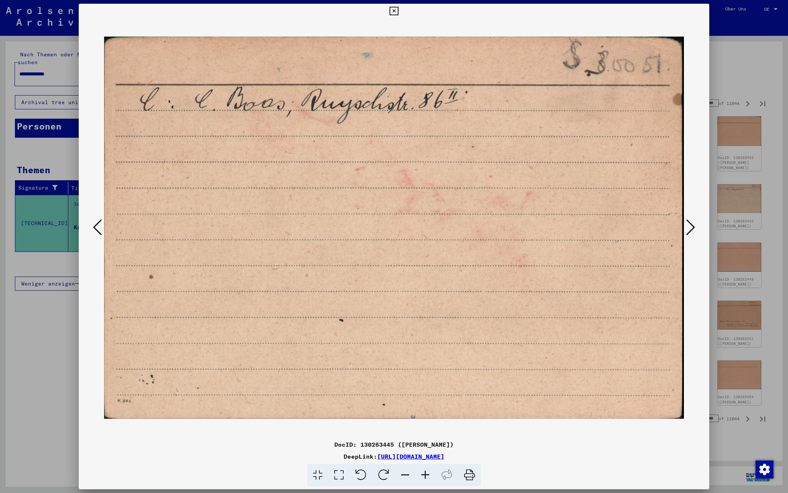
click at [693, 225] on icon at bounding box center [690, 227] width 9 height 18
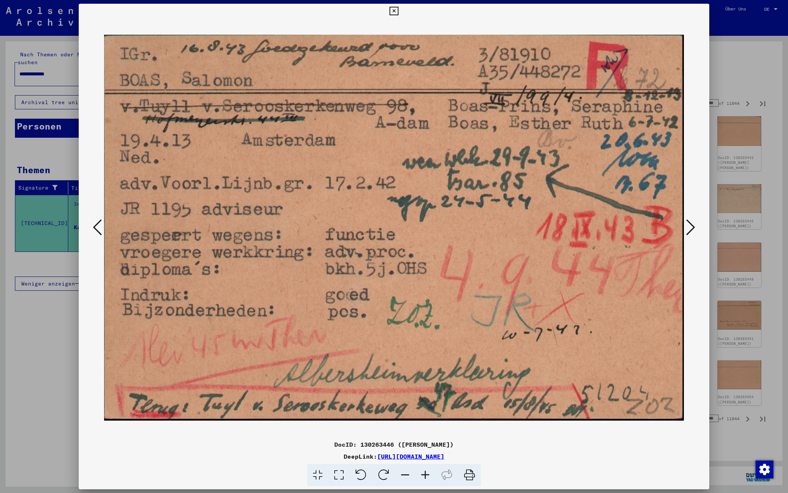
click at [693, 224] on icon at bounding box center [690, 227] width 9 height 18
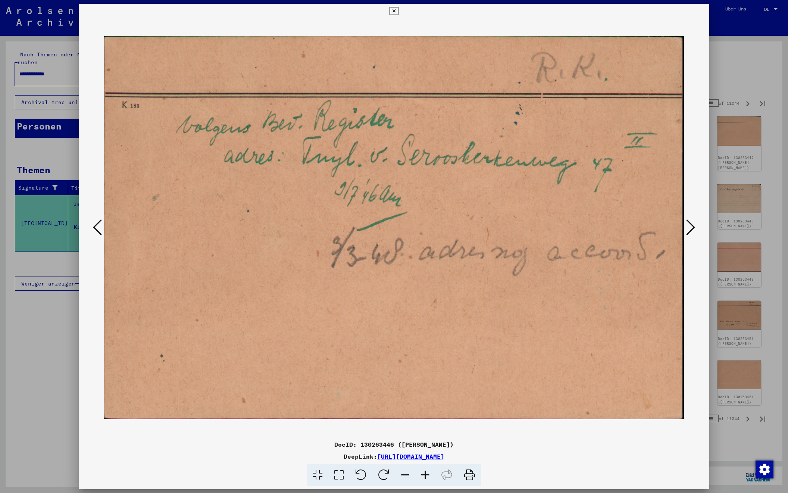
click at [693, 224] on icon at bounding box center [690, 227] width 9 height 18
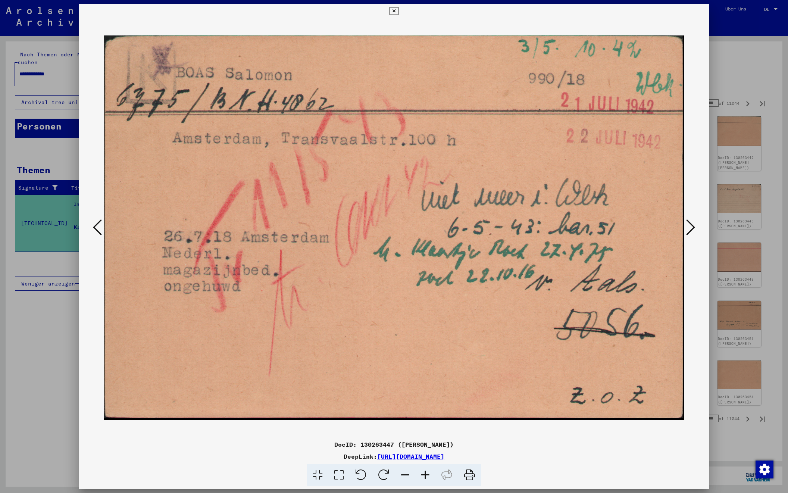
click at [693, 224] on icon at bounding box center [690, 227] width 9 height 18
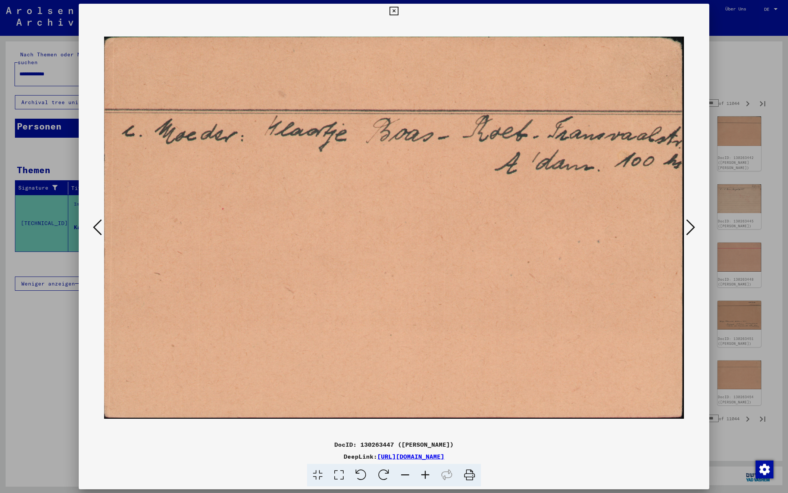
click at [693, 224] on icon at bounding box center [690, 227] width 9 height 18
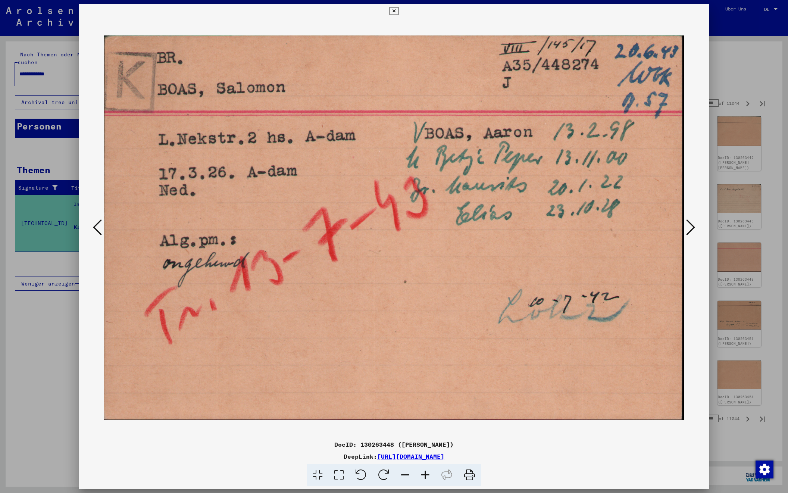
click at [693, 224] on icon at bounding box center [690, 227] width 9 height 18
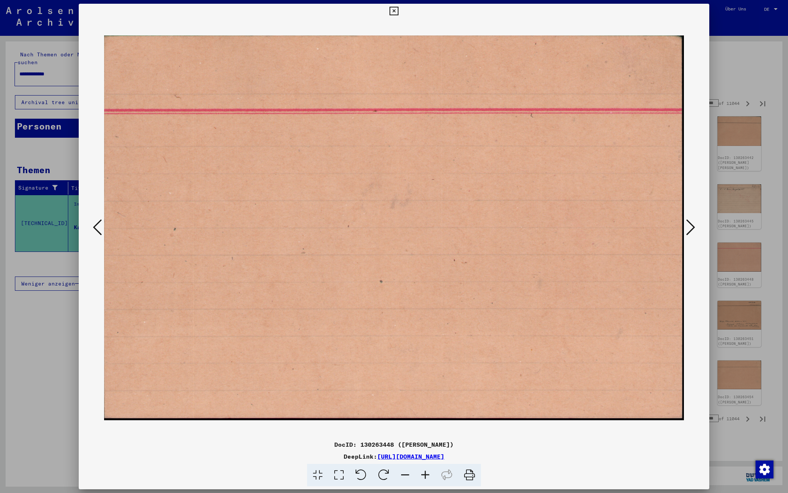
click at [693, 224] on icon at bounding box center [690, 227] width 9 height 18
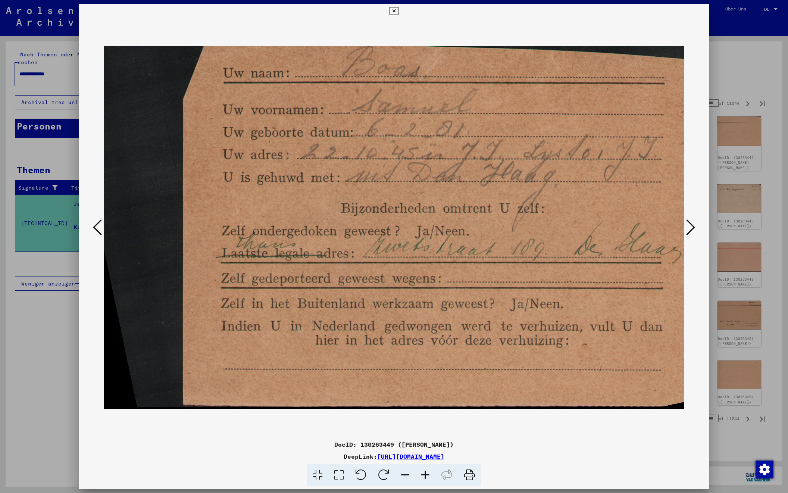
click at [693, 224] on icon at bounding box center [690, 227] width 9 height 18
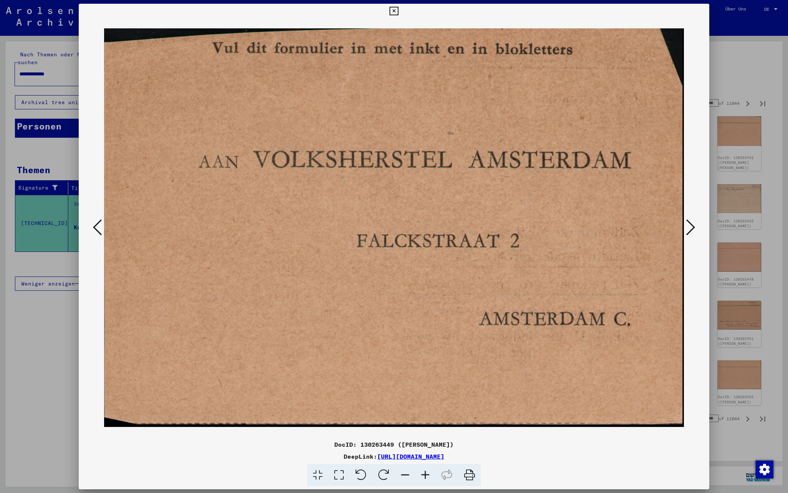
click at [693, 224] on icon at bounding box center [690, 227] width 9 height 18
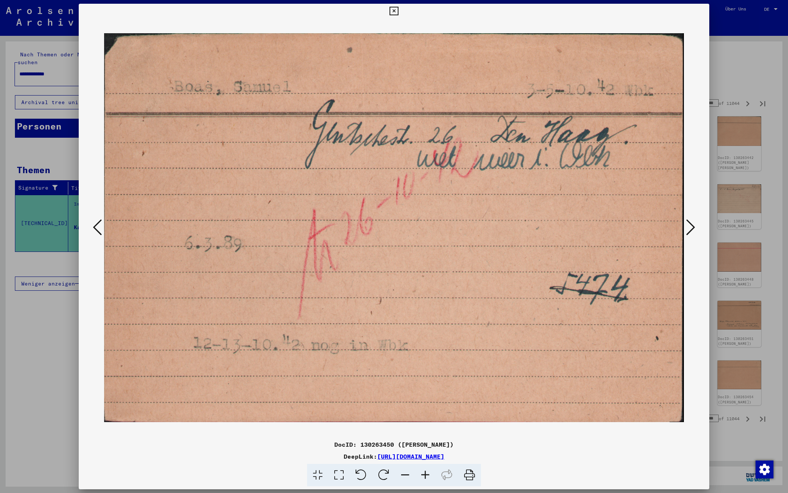
click at [693, 224] on icon at bounding box center [690, 227] width 9 height 18
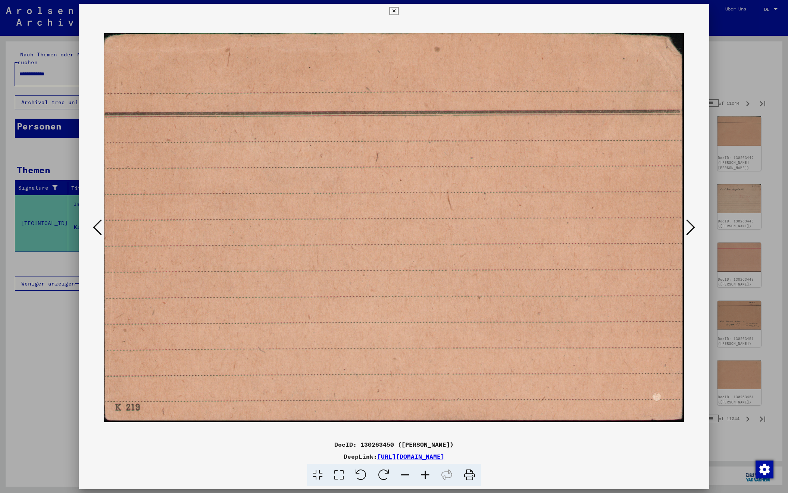
click at [693, 224] on icon at bounding box center [690, 227] width 9 height 18
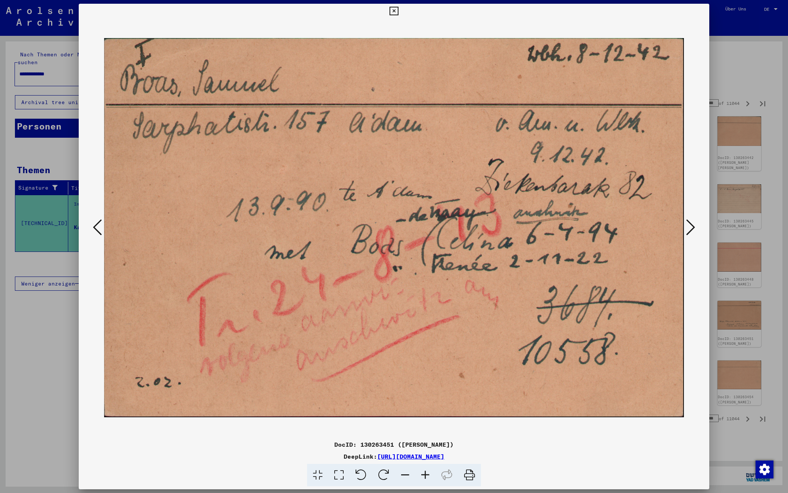
click at [691, 226] on icon at bounding box center [690, 227] width 9 height 18
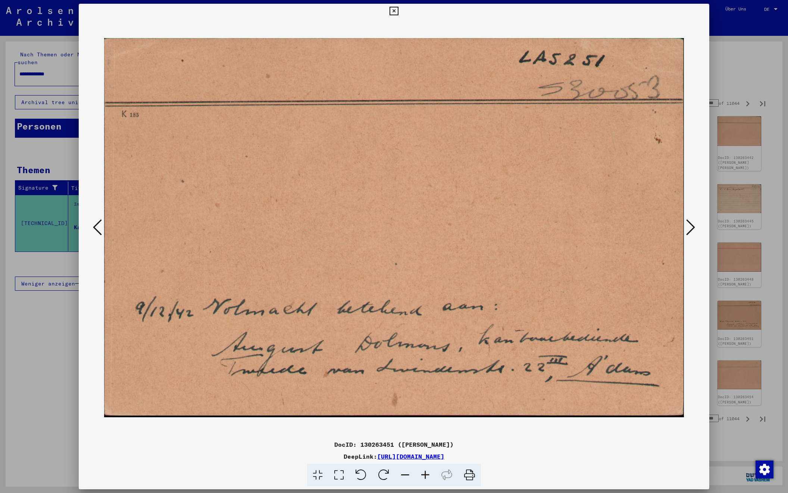
click at [691, 226] on icon at bounding box center [690, 227] width 9 height 18
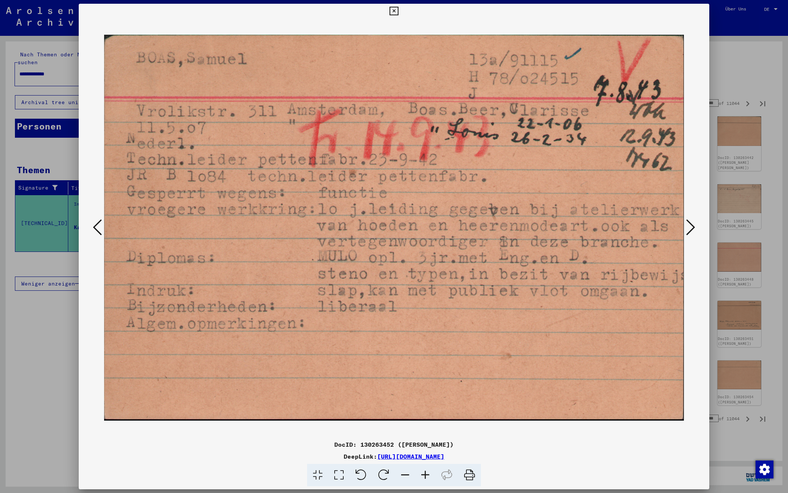
click at [691, 226] on icon at bounding box center [690, 227] width 9 height 18
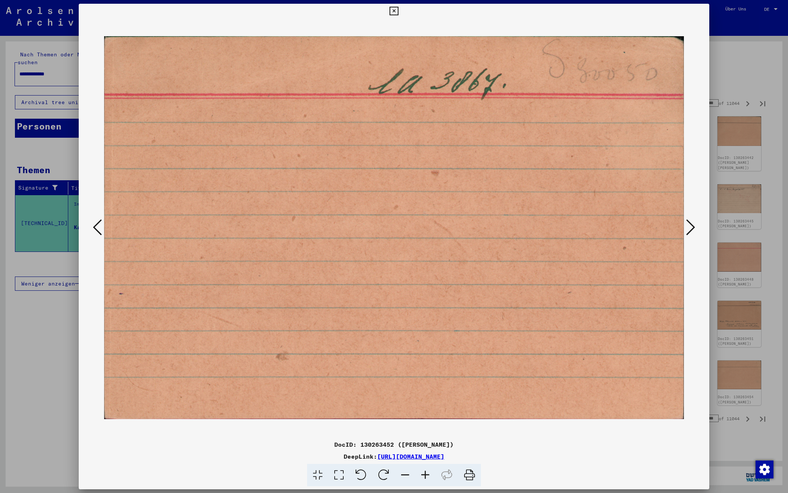
click at [691, 226] on icon at bounding box center [690, 227] width 9 height 18
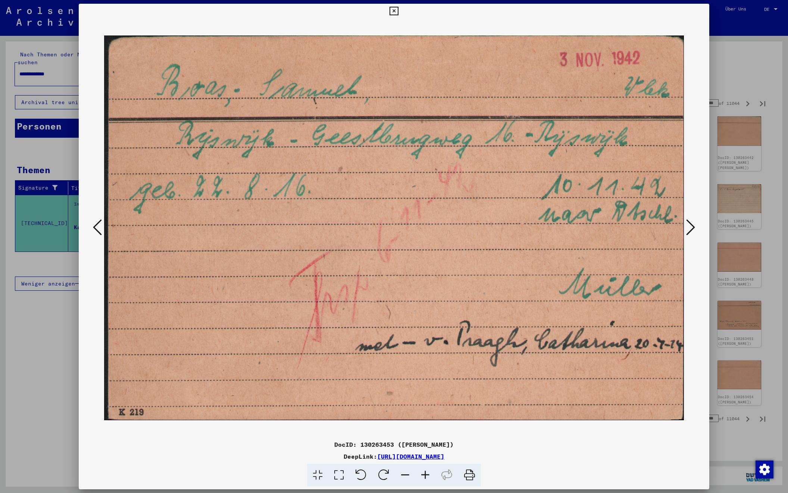
click at [691, 226] on icon at bounding box center [690, 227] width 9 height 18
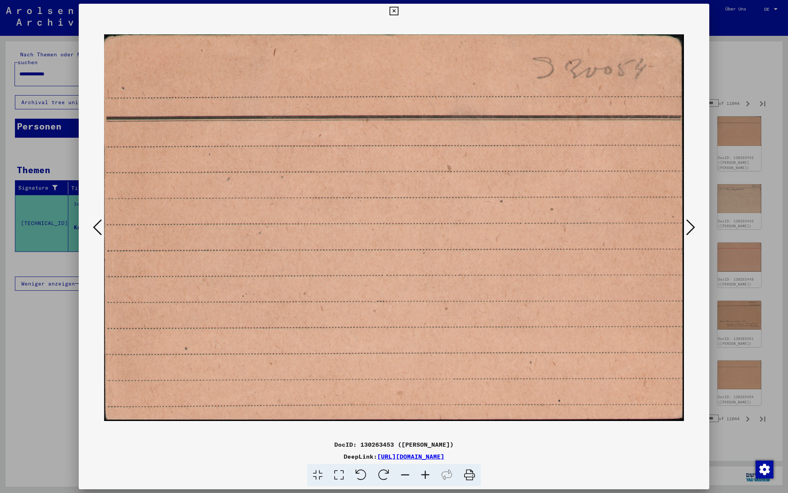
click at [691, 226] on icon at bounding box center [690, 227] width 9 height 18
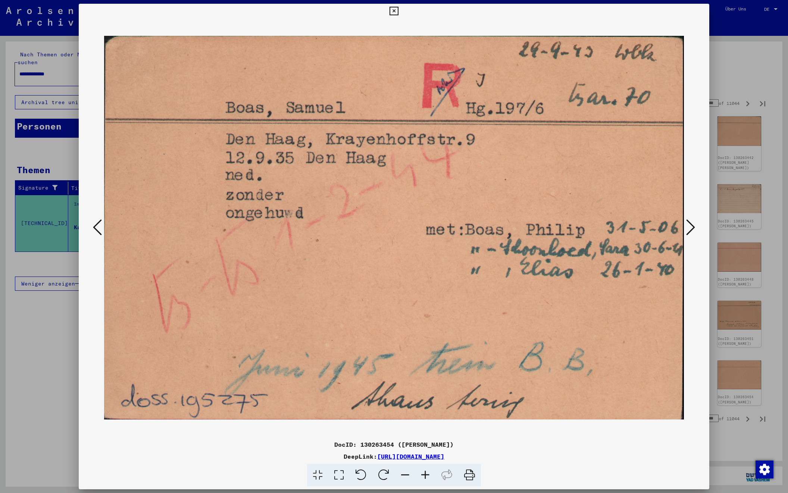
click at [691, 226] on icon at bounding box center [690, 227] width 9 height 18
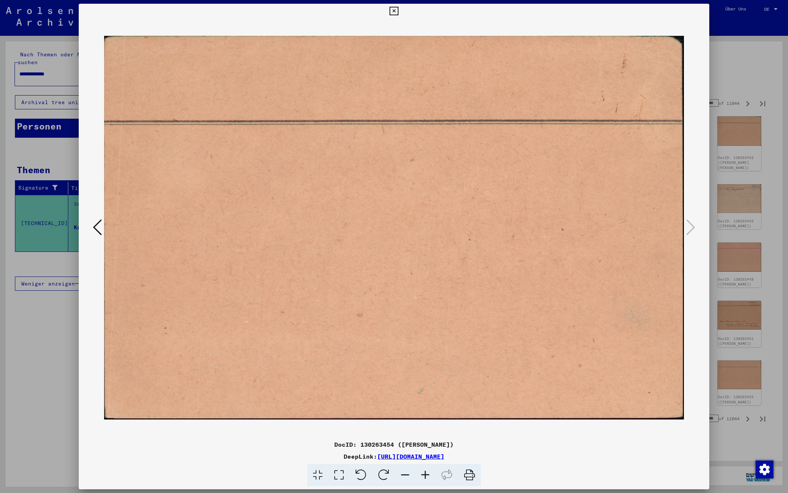
click at [743, 73] on div at bounding box center [394, 246] width 788 height 493
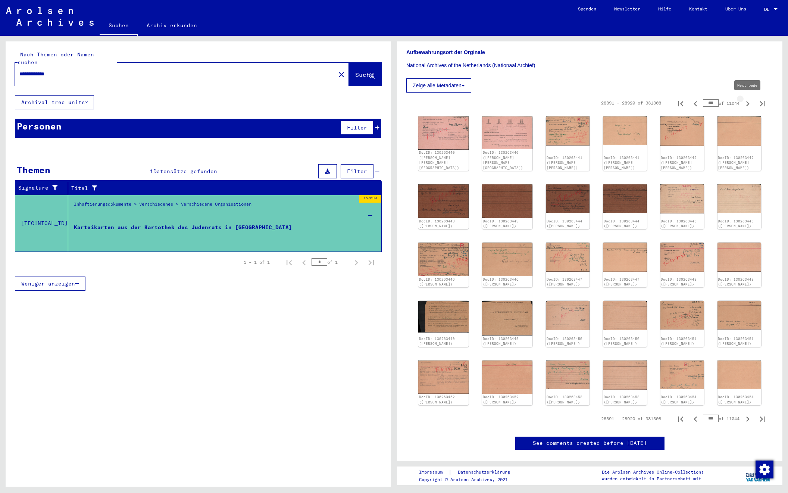
click at [748, 102] on icon "Next page" at bounding box center [747, 103] width 3 height 5
type input "***"
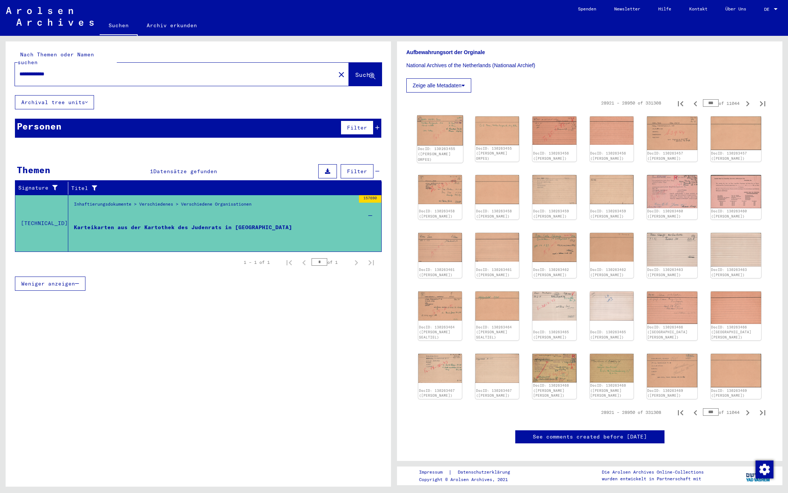
click at [448, 133] on img at bounding box center [440, 130] width 46 height 30
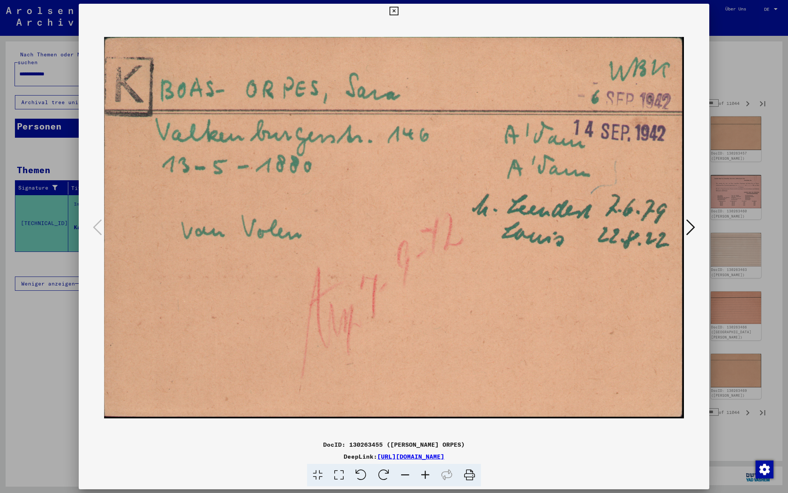
click at [685, 227] on button at bounding box center [690, 227] width 13 height 21
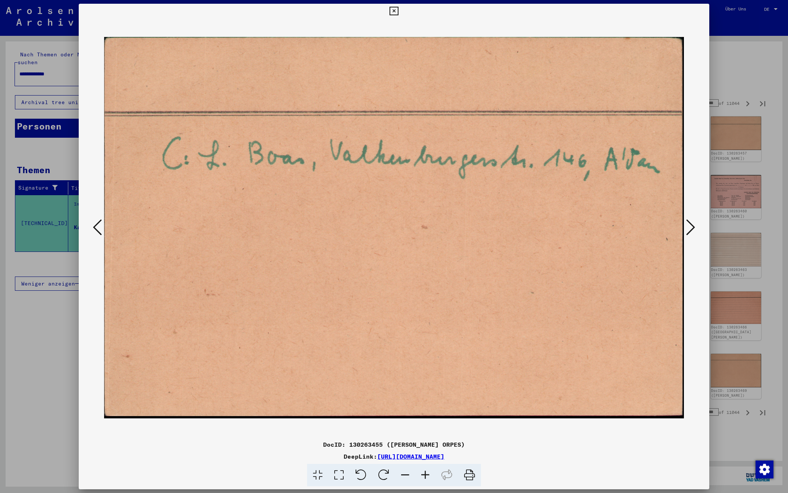
click at [685, 227] on button at bounding box center [690, 227] width 13 height 21
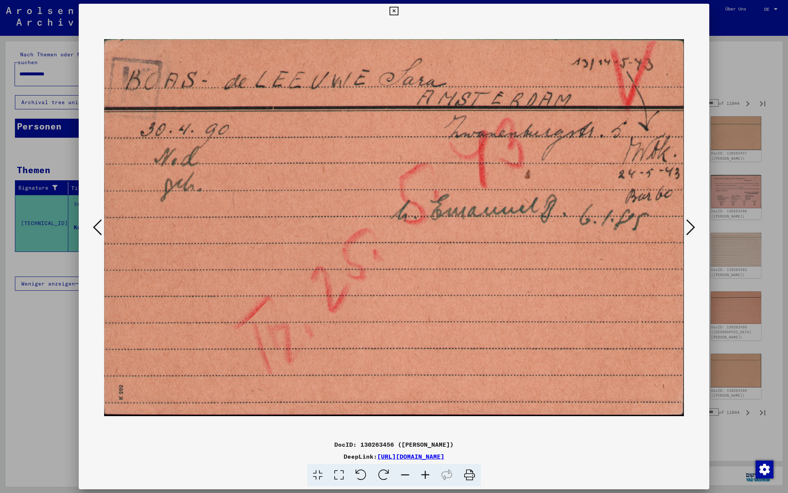
click at [685, 227] on button at bounding box center [690, 227] width 13 height 21
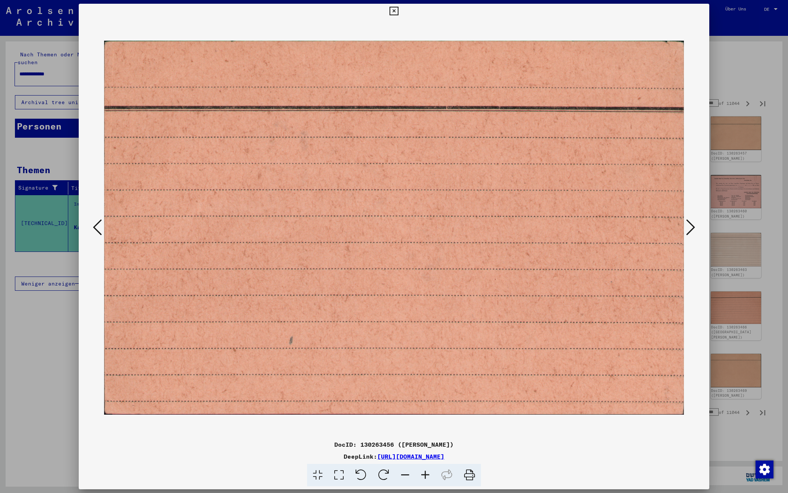
click at [685, 227] on button at bounding box center [690, 227] width 13 height 21
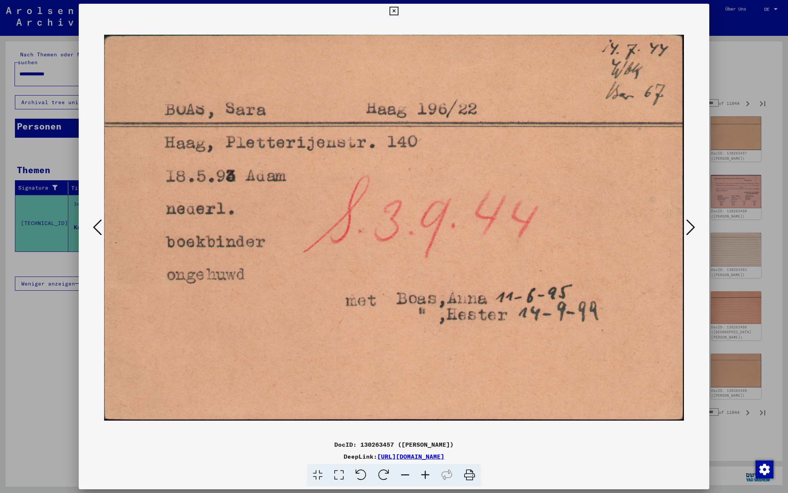
click at [685, 227] on button at bounding box center [690, 227] width 13 height 21
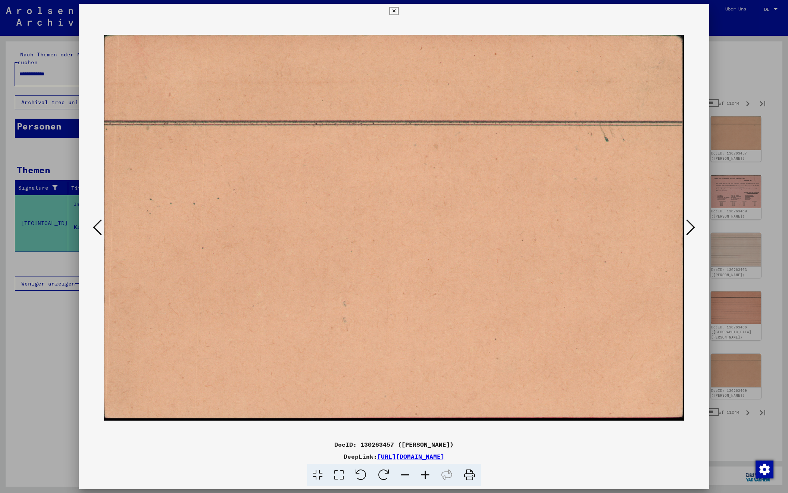
click at [685, 227] on button at bounding box center [690, 227] width 13 height 21
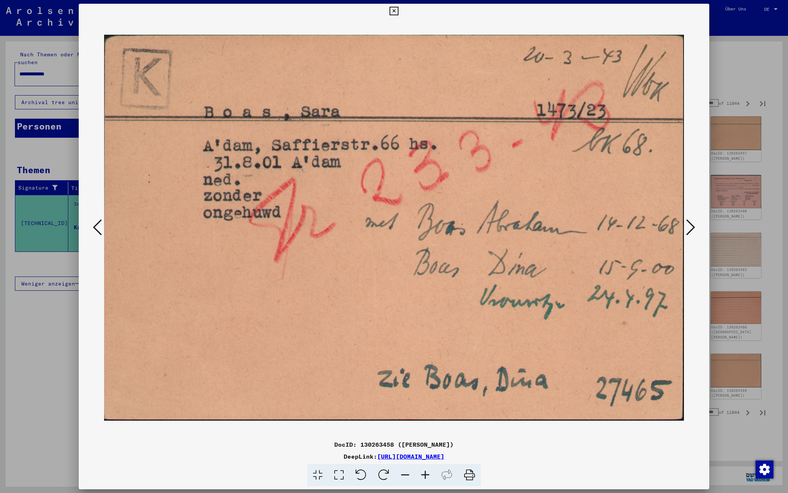
click at [692, 227] on icon at bounding box center [690, 227] width 9 height 18
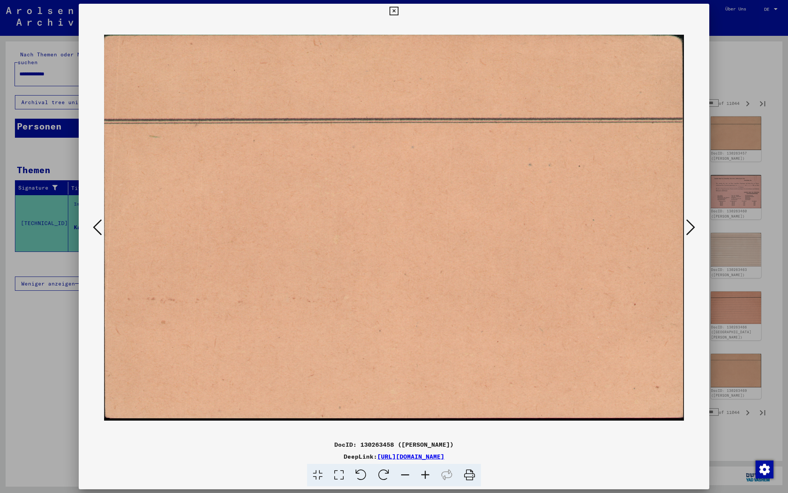
click at [692, 227] on icon at bounding box center [690, 227] width 9 height 18
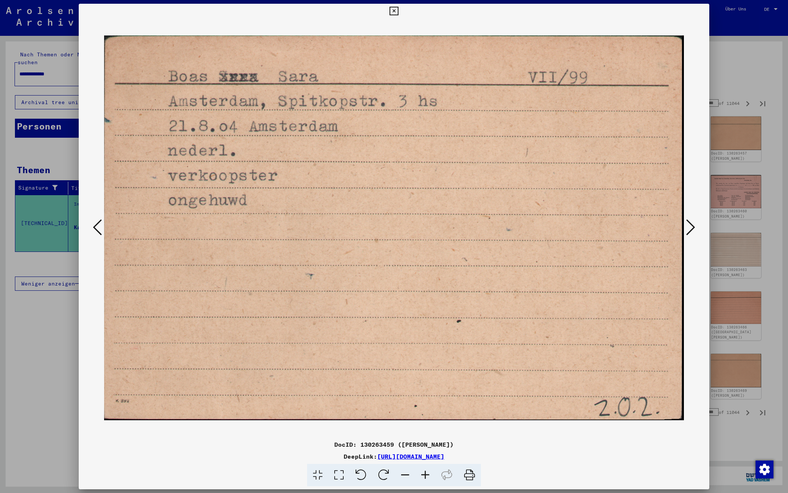
click at [692, 227] on icon at bounding box center [690, 227] width 9 height 18
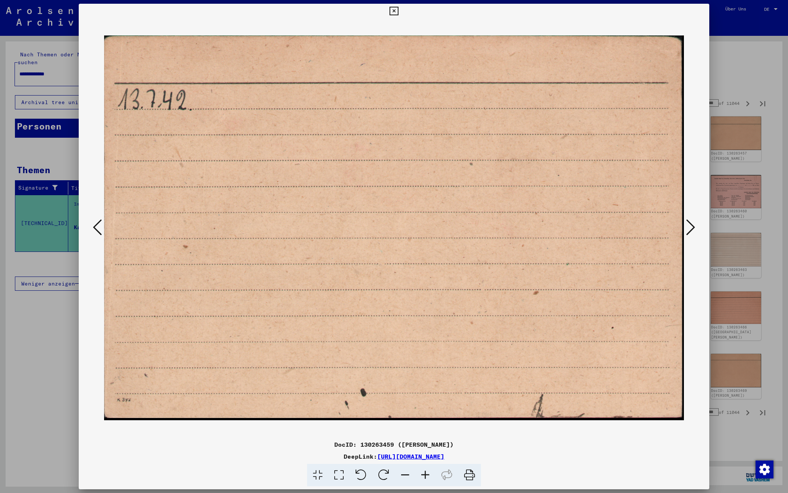
click at [692, 227] on icon at bounding box center [690, 227] width 9 height 18
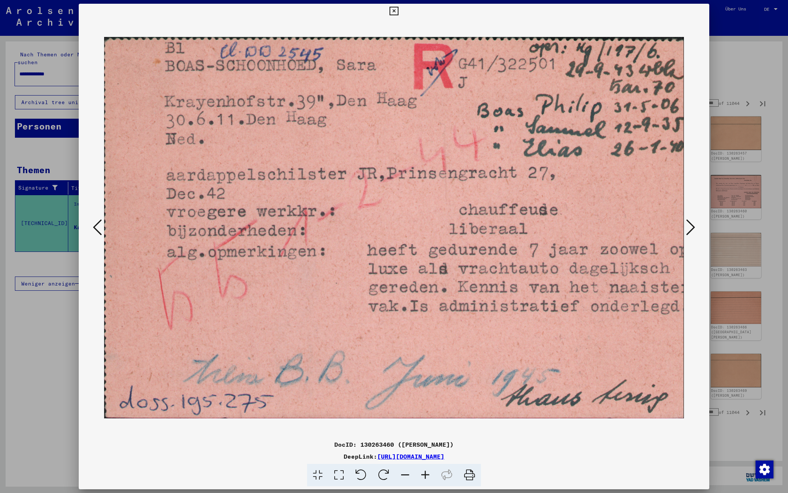
click at [692, 227] on icon at bounding box center [690, 227] width 9 height 18
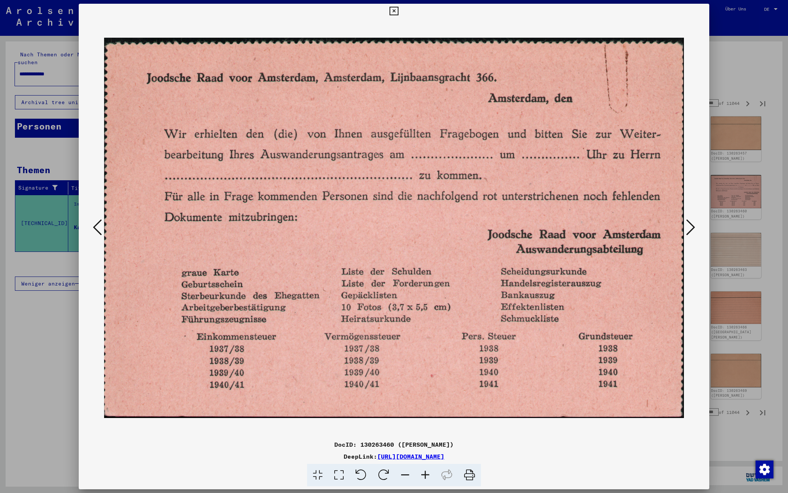
click at [692, 227] on icon at bounding box center [690, 227] width 9 height 18
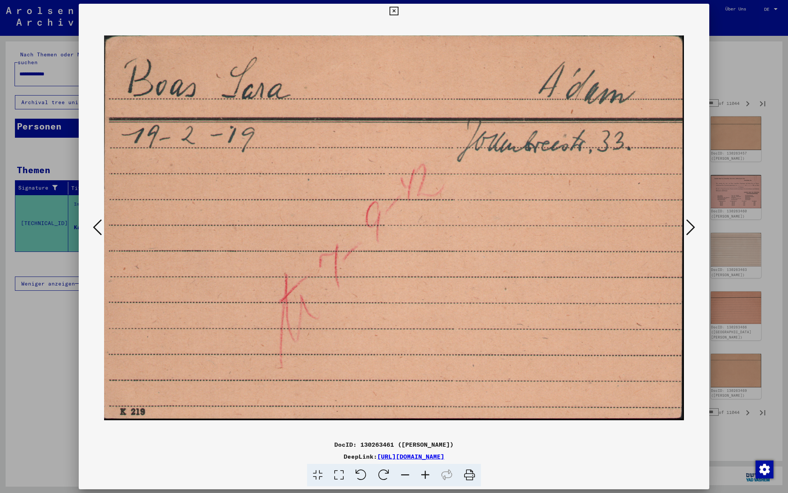
click at [692, 227] on icon at bounding box center [690, 227] width 9 height 18
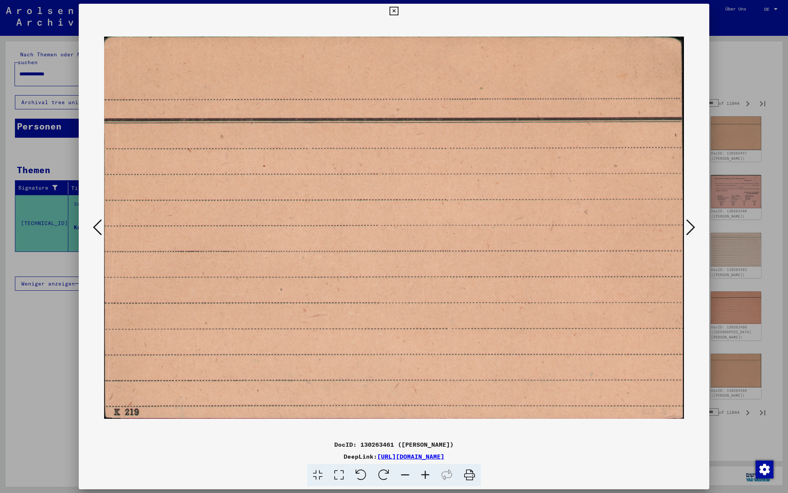
click at [692, 227] on icon at bounding box center [690, 227] width 9 height 18
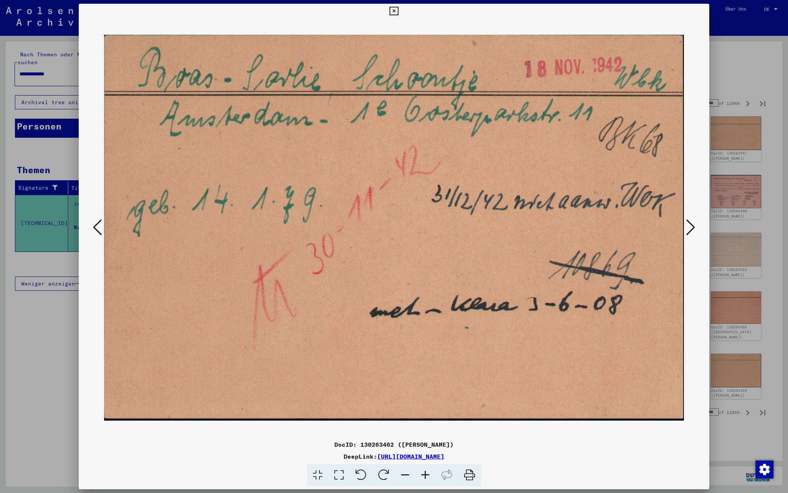
click at [692, 225] on icon at bounding box center [690, 227] width 9 height 18
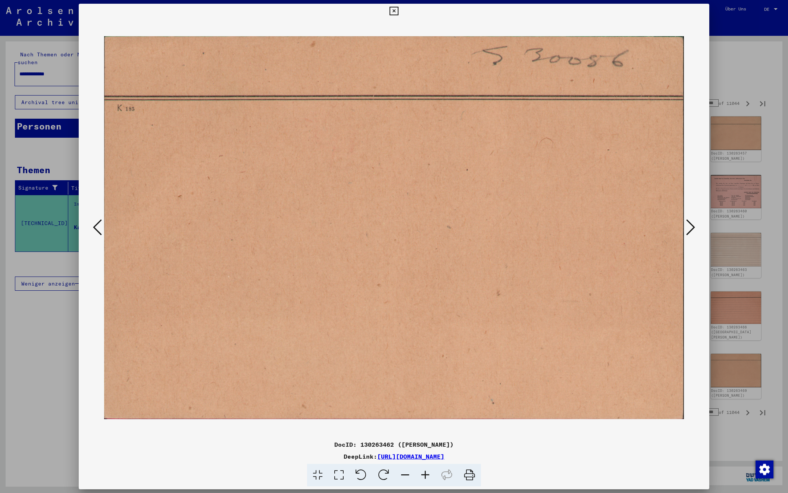
click at [692, 225] on icon at bounding box center [690, 227] width 9 height 18
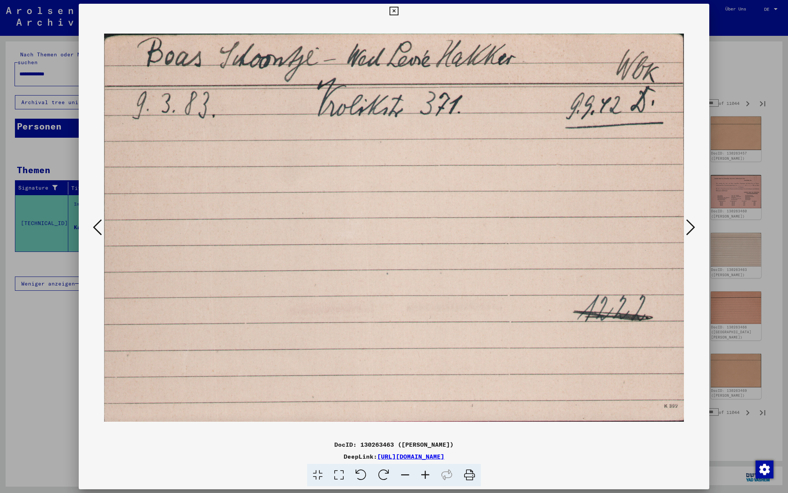
click at [697, 226] on button at bounding box center [690, 227] width 13 height 21
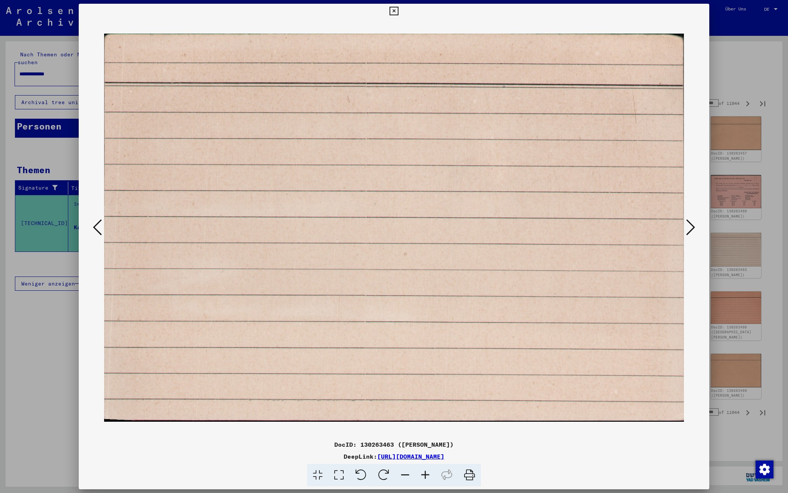
click at [697, 226] on button at bounding box center [690, 227] width 13 height 21
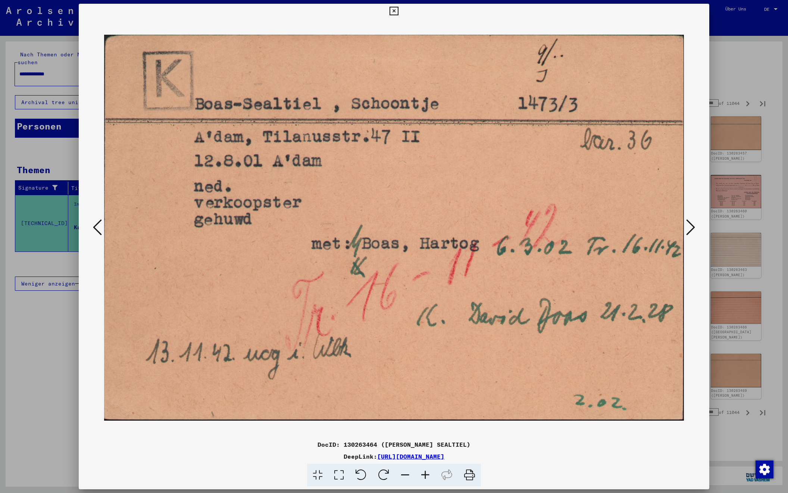
click at [697, 226] on button at bounding box center [690, 227] width 13 height 21
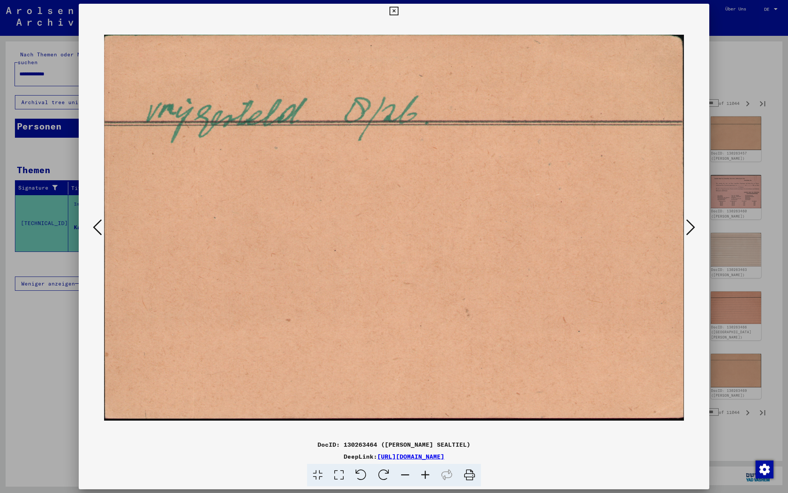
click at [697, 226] on button at bounding box center [690, 227] width 13 height 21
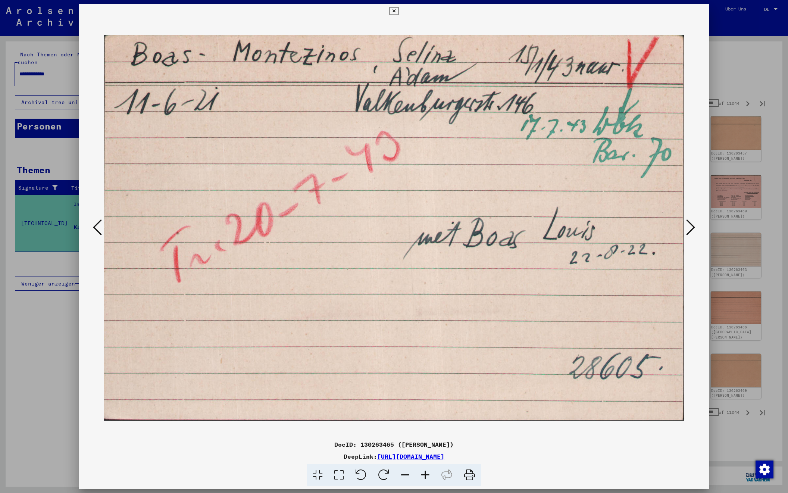
click at [697, 226] on button at bounding box center [690, 227] width 13 height 21
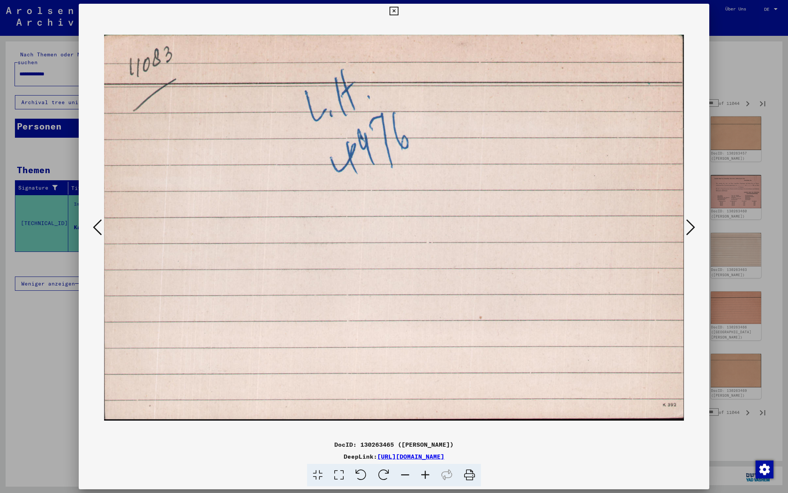
click at [697, 226] on button at bounding box center [690, 227] width 13 height 21
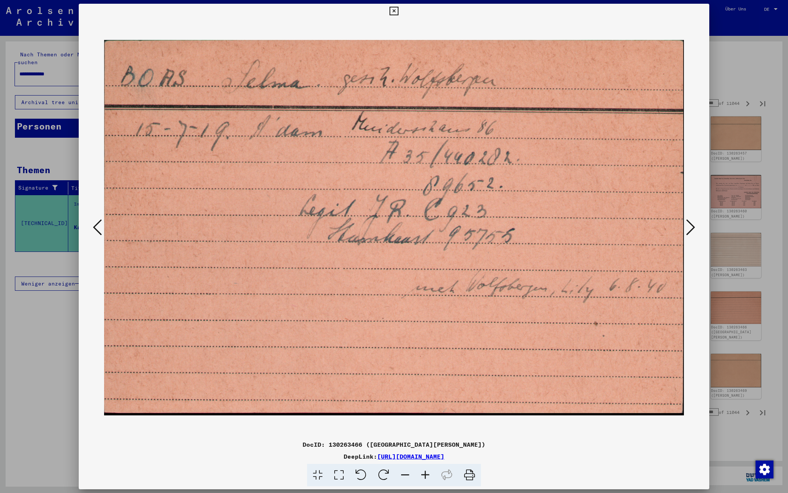
click at [697, 226] on button at bounding box center [690, 227] width 13 height 21
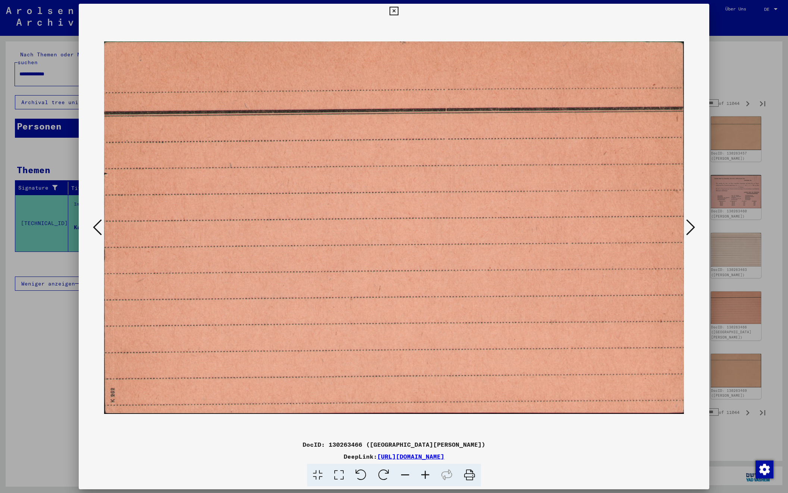
click at [697, 226] on button at bounding box center [690, 227] width 13 height 21
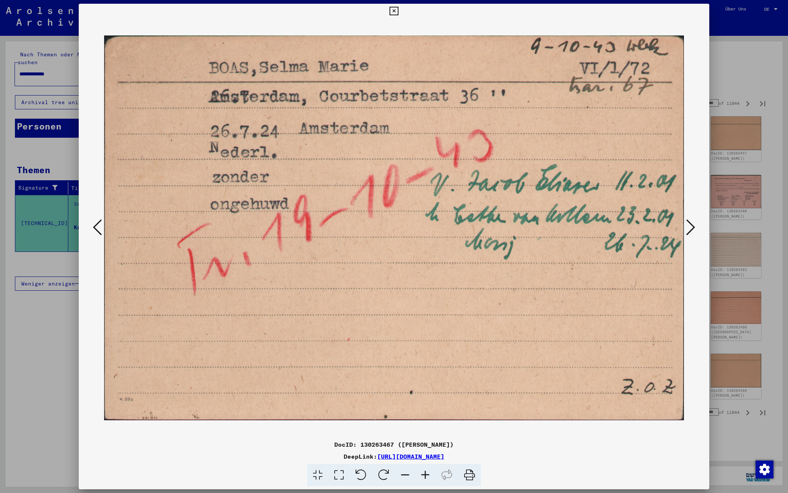
click at [697, 226] on button at bounding box center [690, 227] width 13 height 21
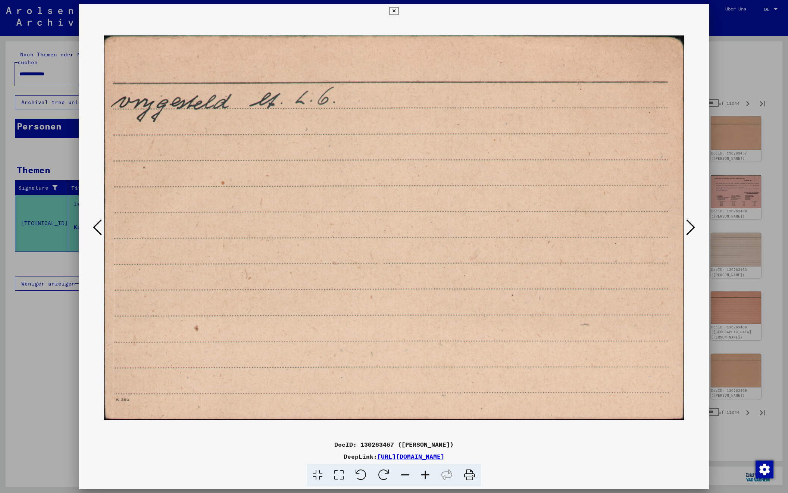
click at [694, 226] on icon at bounding box center [690, 227] width 9 height 18
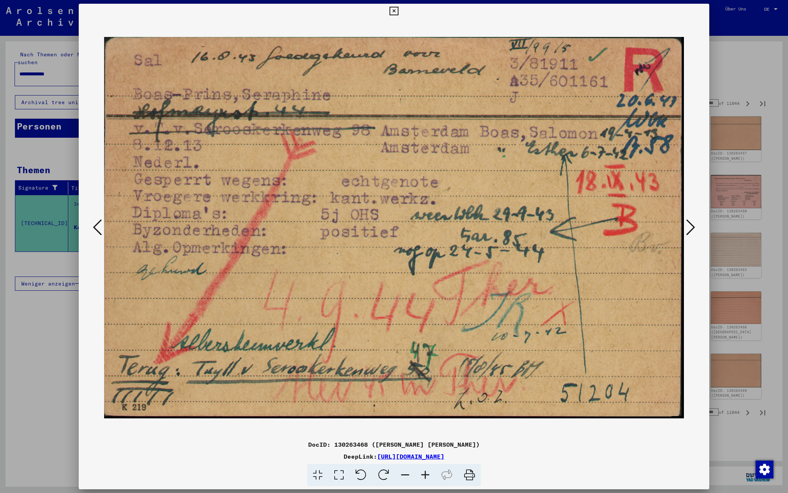
click at [694, 226] on icon at bounding box center [690, 227] width 9 height 18
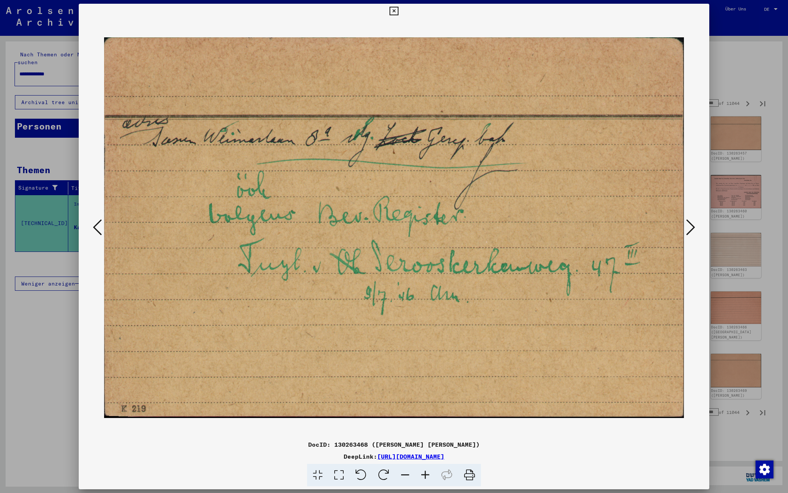
click at [694, 226] on icon at bounding box center [690, 227] width 9 height 18
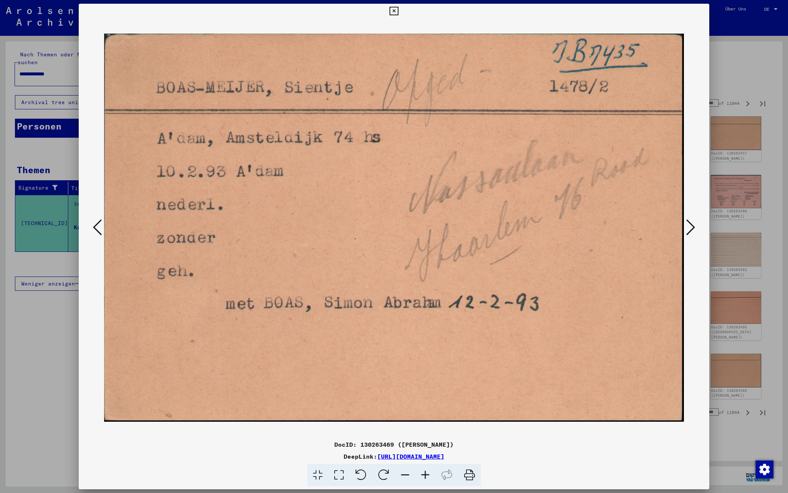
click at [694, 226] on icon at bounding box center [690, 227] width 9 height 18
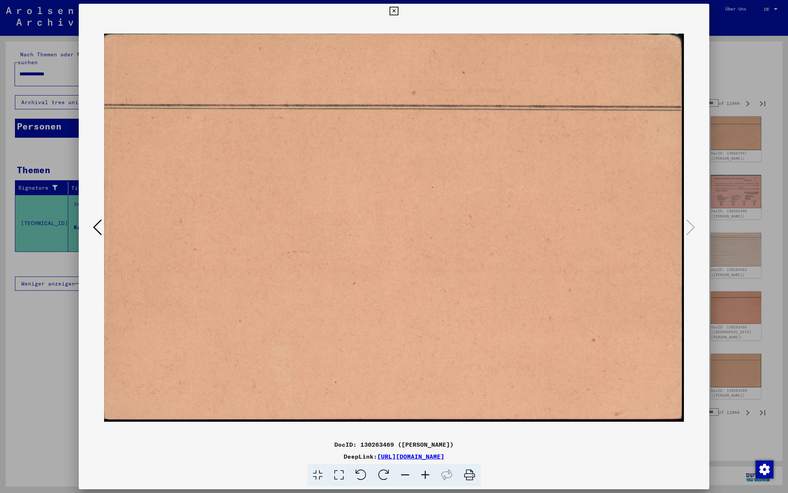
click at [740, 71] on div at bounding box center [394, 246] width 788 height 493
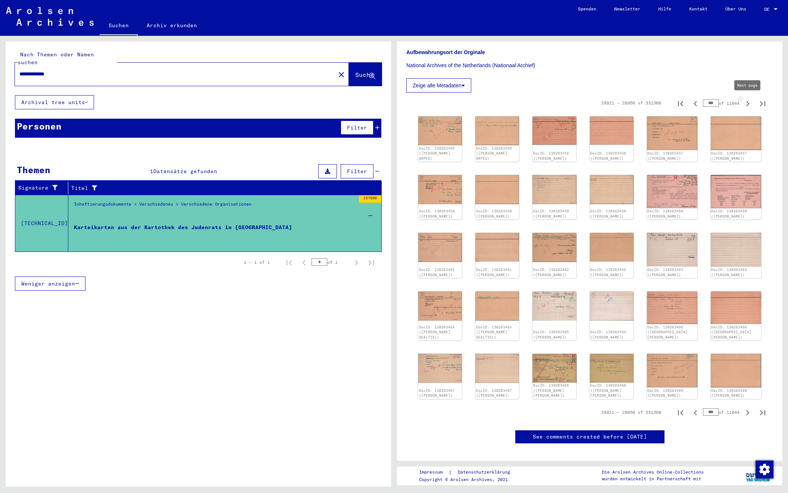
click at [747, 103] on icon "Next page" at bounding box center [747, 103] width 10 height 10
type input "***"
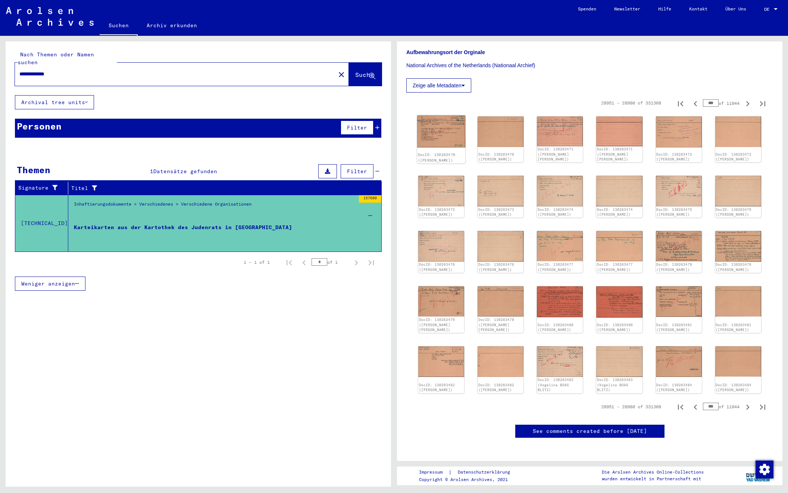
click at [430, 128] on img at bounding box center [441, 131] width 48 height 32
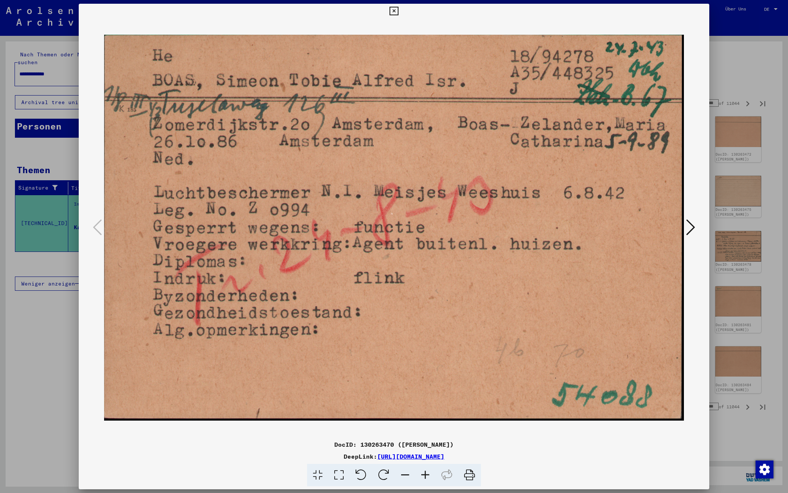
click at [689, 224] on icon at bounding box center [690, 227] width 9 height 18
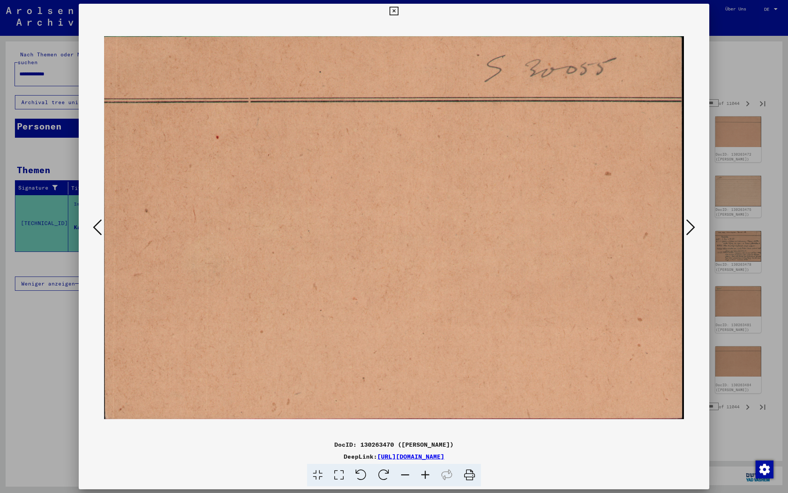
click at [689, 224] on icon at bounding box center [690, 227] width 9 height 18
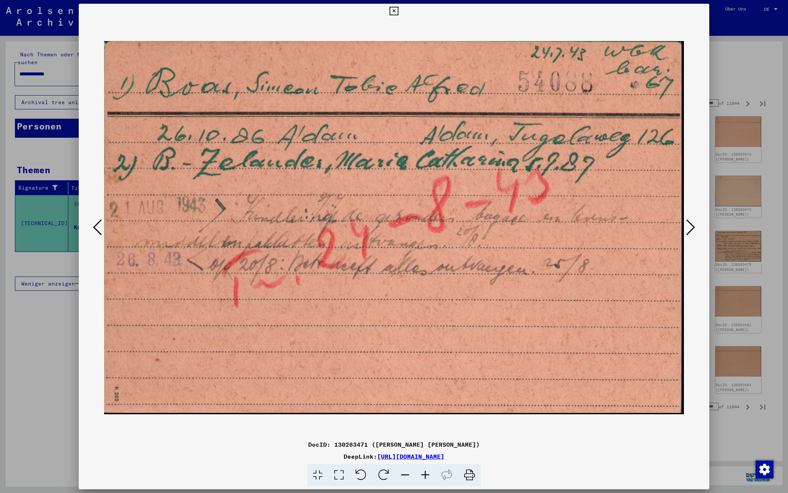
scroll to position [0, 0]
click at [689, 224] on icon at bounding box center [690, 227] width 9 height 18
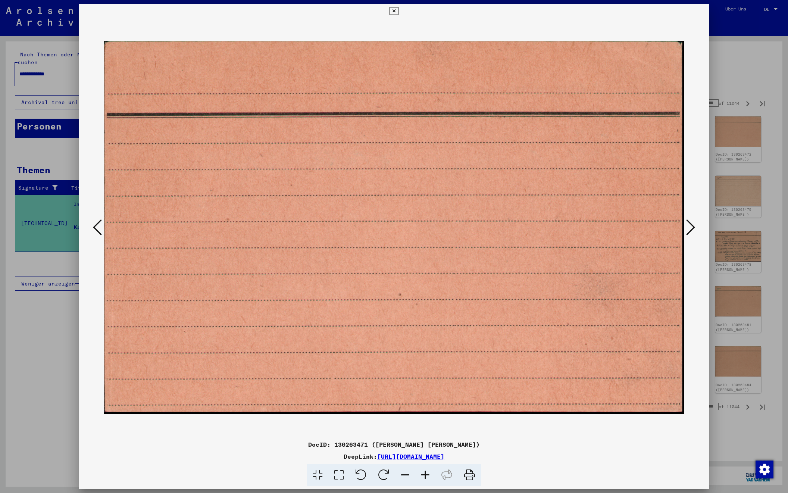
click at [689, 224] on icon at bounding box center [690, 227] width 9 height 18
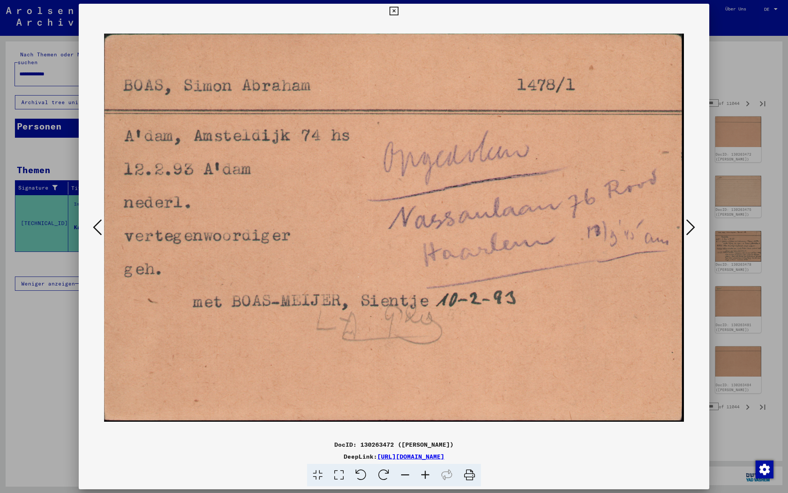
click at [689, 224] on icon at bounding box center [690, 227] width 9 height 18
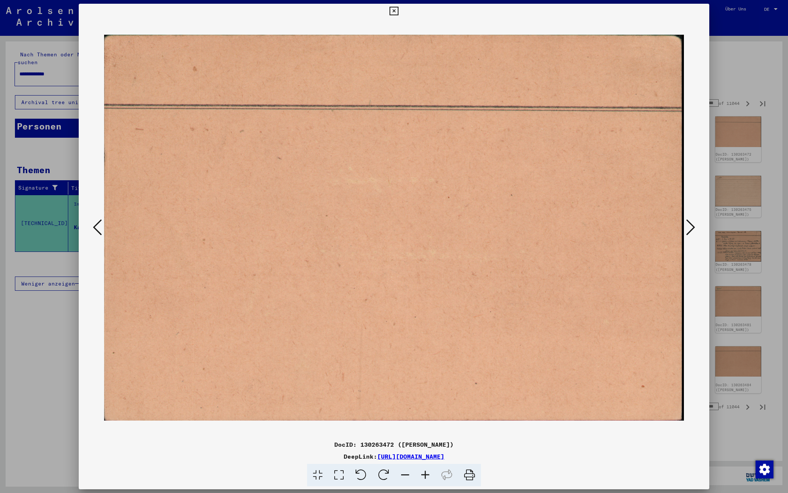
click at [689, 224] on icon at bounding box center [690, 227] width 9 height 18
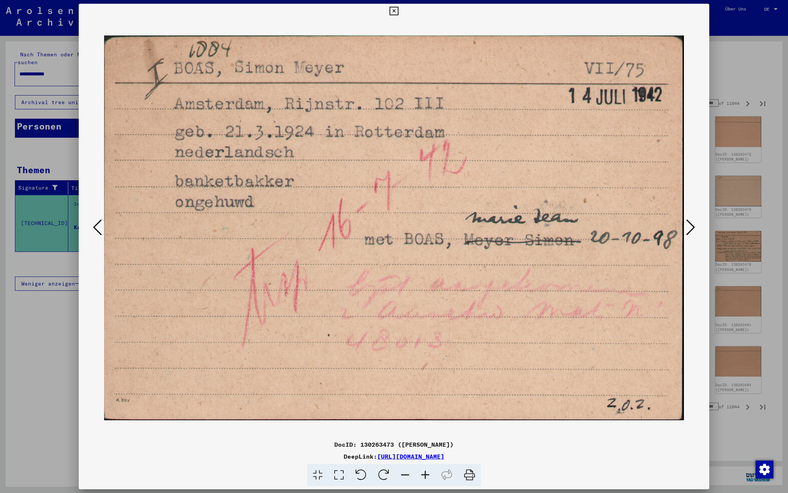
scroll to position [0, 0]
click at [692, 224] on icon at bounding box center [690, 227] width 9 height 18
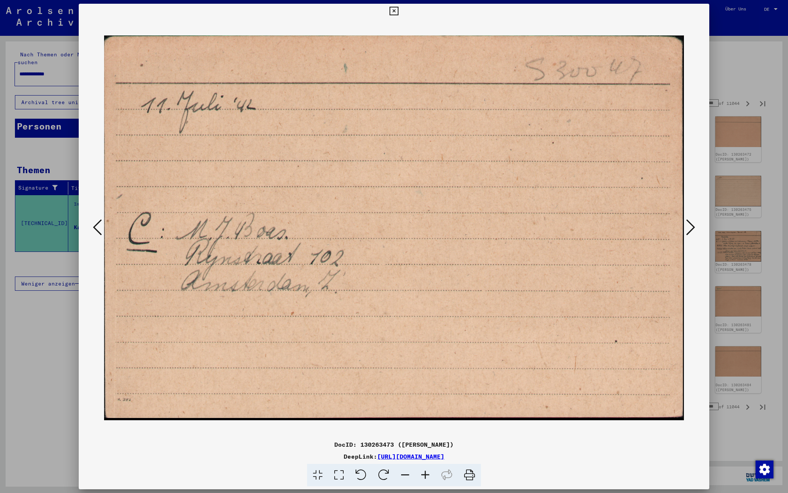
click at [692, 224] on icon at bounding box center [690, 227] width 9 height 18
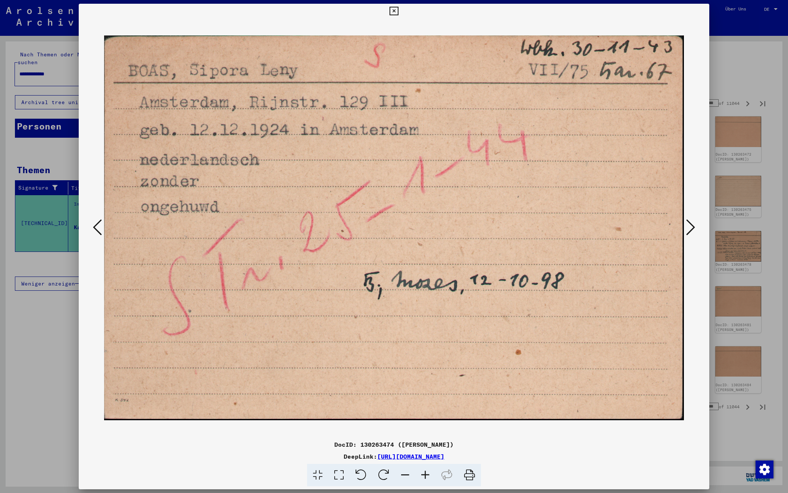
click at [93, 227] on icon at bounding box center [97, 227] width 9 height 18
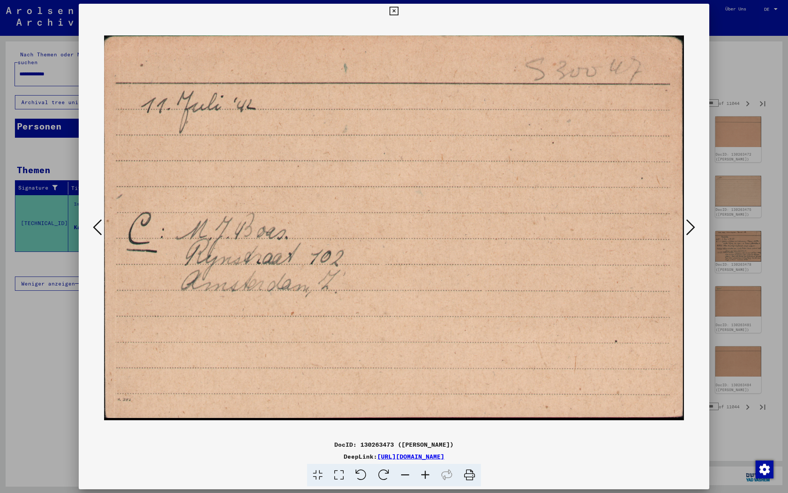
click at [93, 227] on icon at bounding box center [97, 227] width 9 height 18
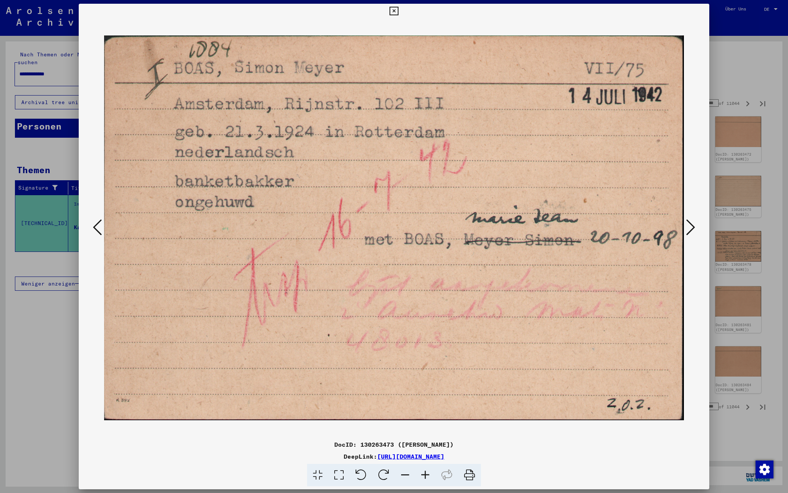
click at [691, 226] on icon at bounding box center [690, 227] width 9 height 18
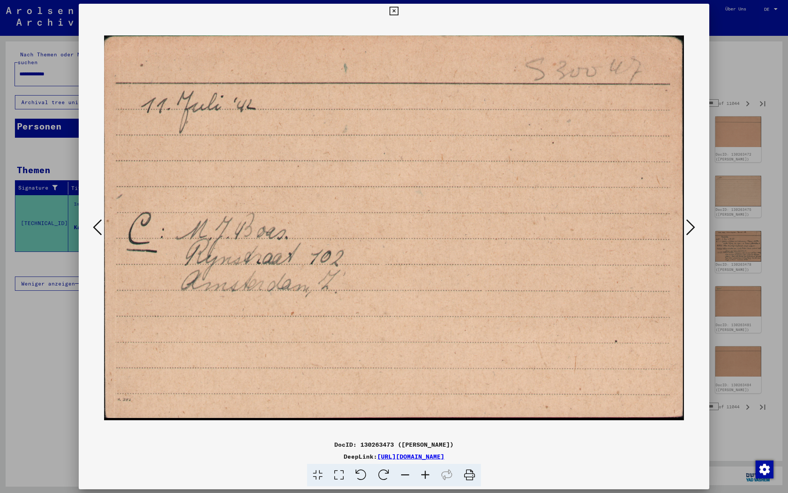
click at [691, 226] on icon at bounding box center [690, 227] width 9 height 18
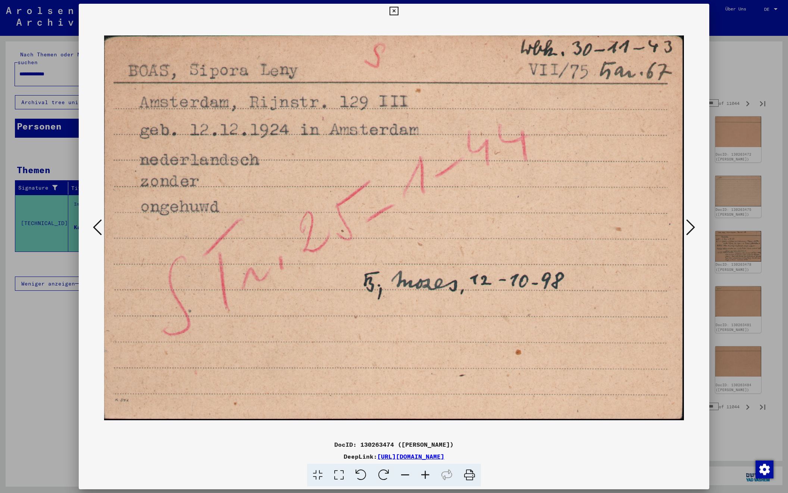
click at [691, 226] on icon at bounding box center [690, 227] width 9 height 18
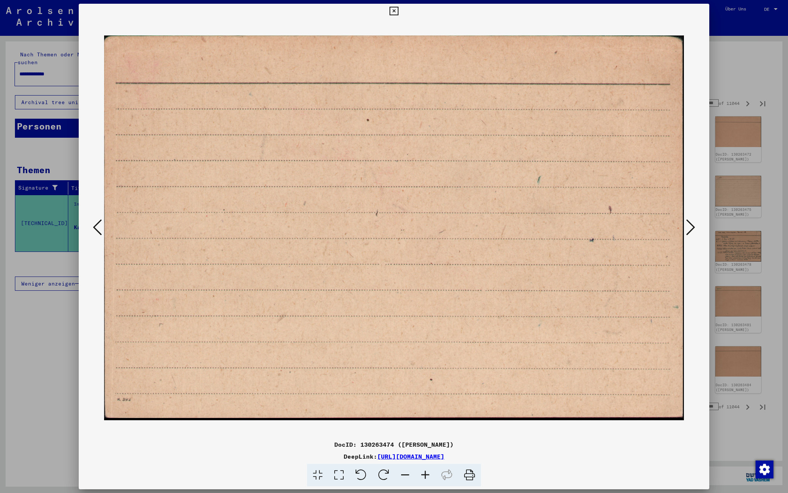
click at [691, 226] on icon at bounding box center [690, 227] width 9 height 18
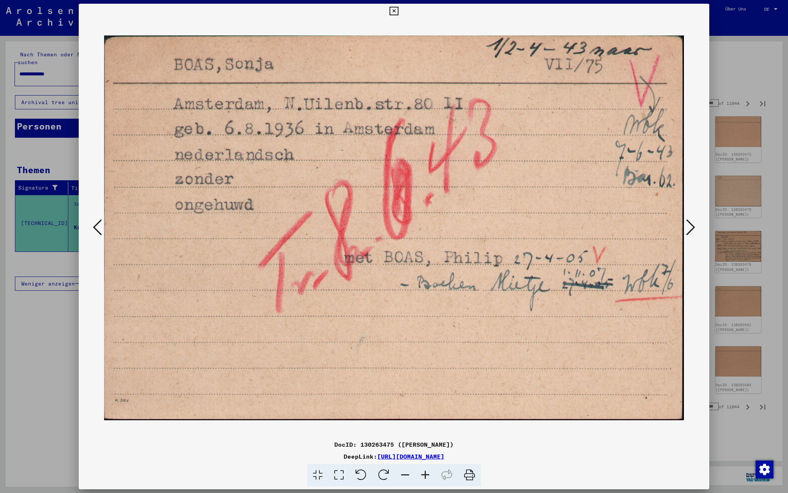
click at [691, 226] on icon at bounding box center [690, 227] width 9 height 18
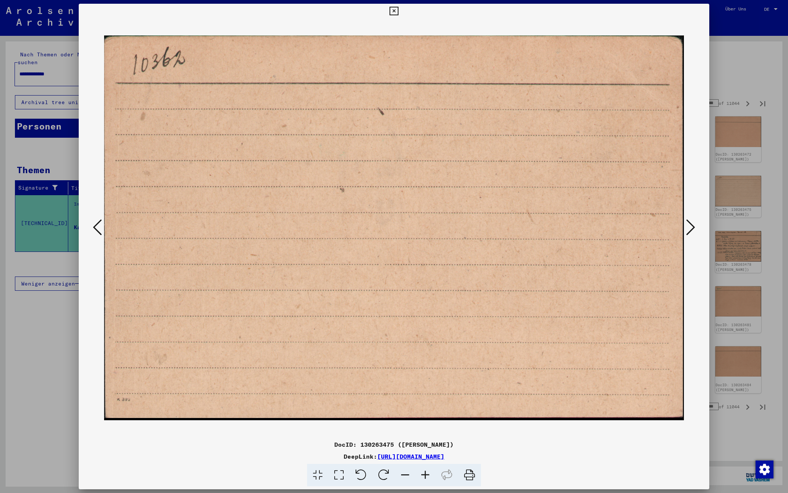
click at [691, 226] on icon at bounding box center [690, 227] width 9 height 18
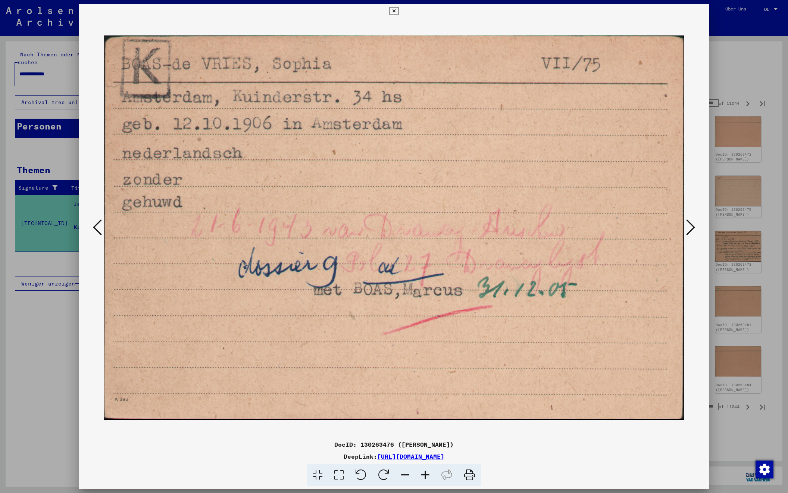
click at [691, 226] on icon at bounding box center [690, 227] width 9 height 18
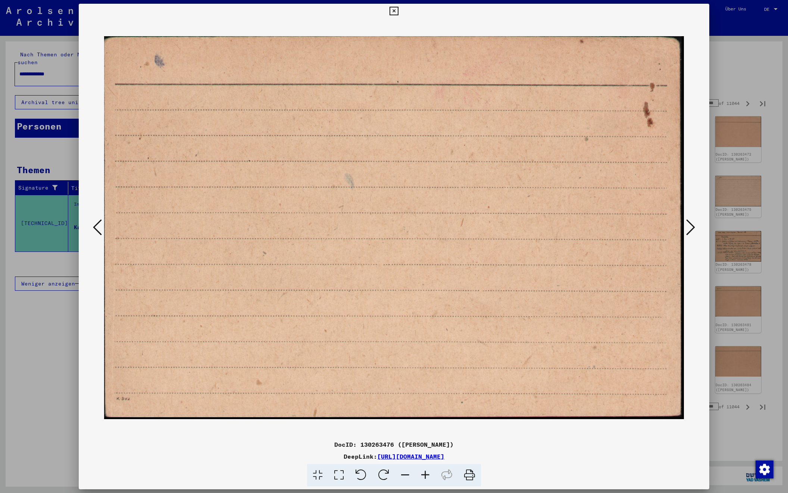
click at [691, 226] on icon at bounding box center [690, 227] width 9 height 18
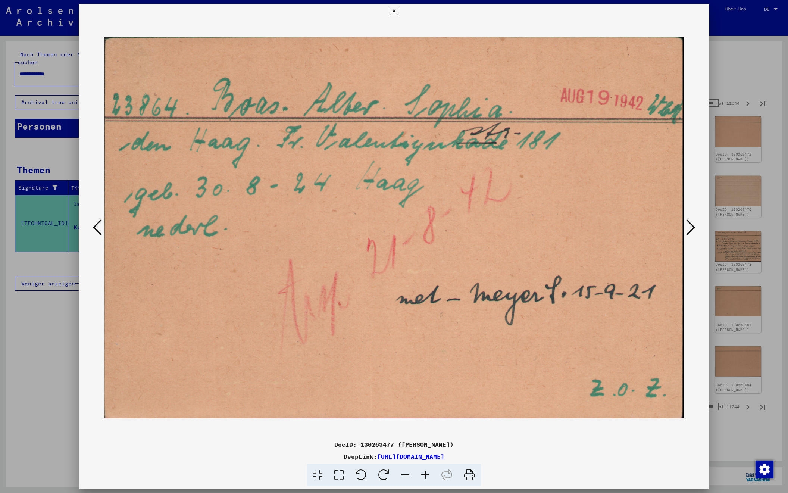
click at [691, 226] on icon at bounding box center [690, 227] width 9 height 18
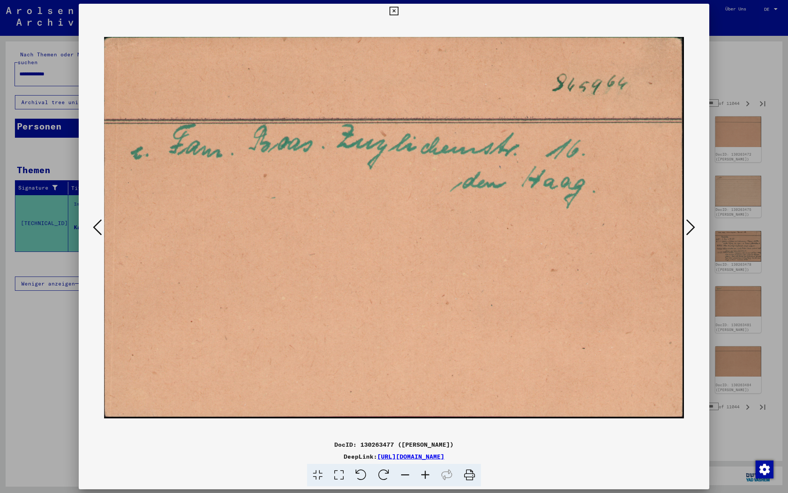
click at [691, 226] on icon at bounding box center [690, 227] width 9 height 18
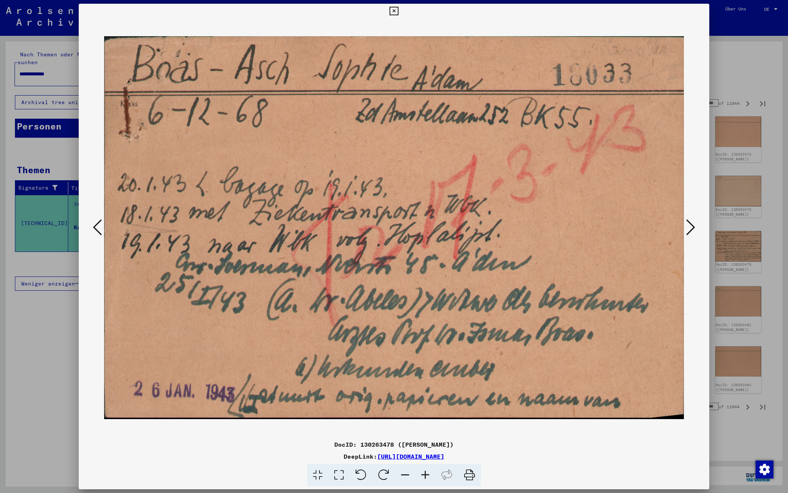
click at [691, 226] on icon at bounding box center [690, 227] width 9 height 18
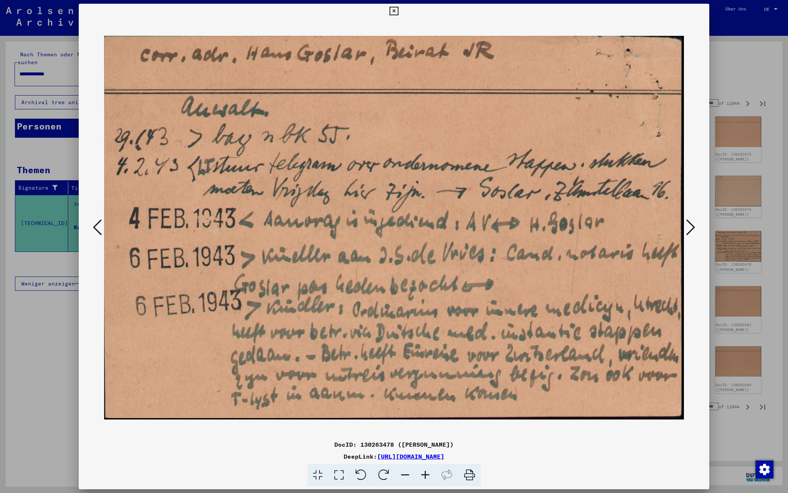
click at [691, 226] on icon at bounding box center [690, 227] width 9 height 18
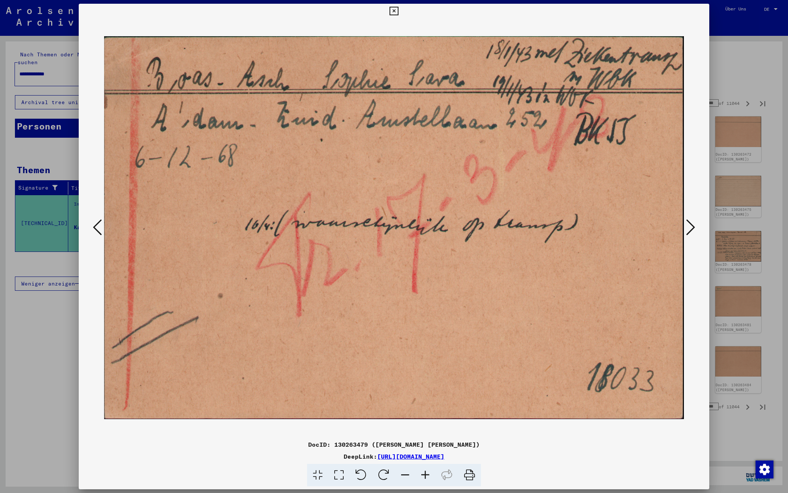
click at [691, 226] on icon at bounding box center [690, 227] width 9 height 18
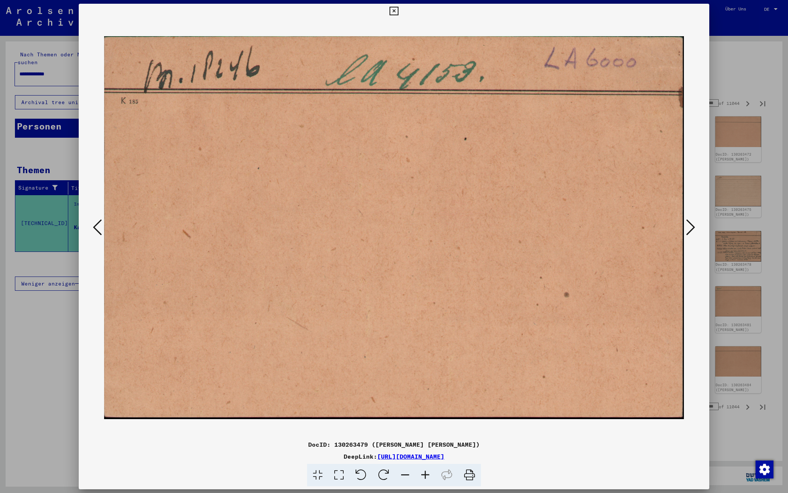
click at [691, 226] on icon at bounding box center [690, 227] width 9 height 18
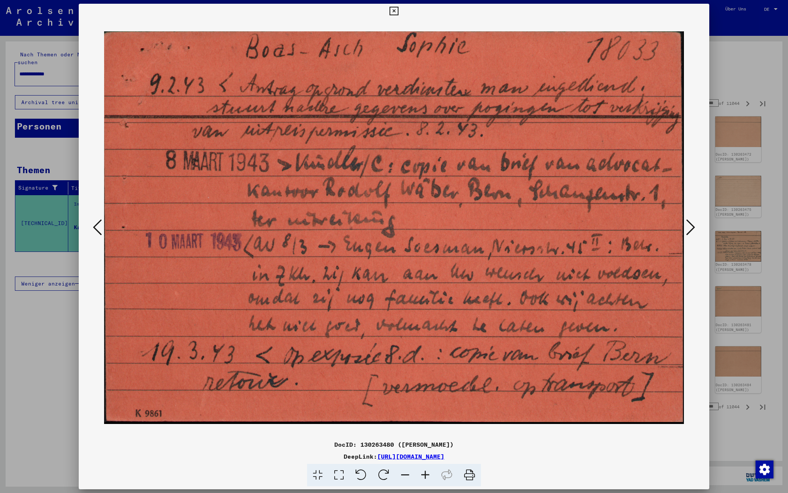
click at [691, 226] on icon at bounding box center [690, 227] width 9 height 18
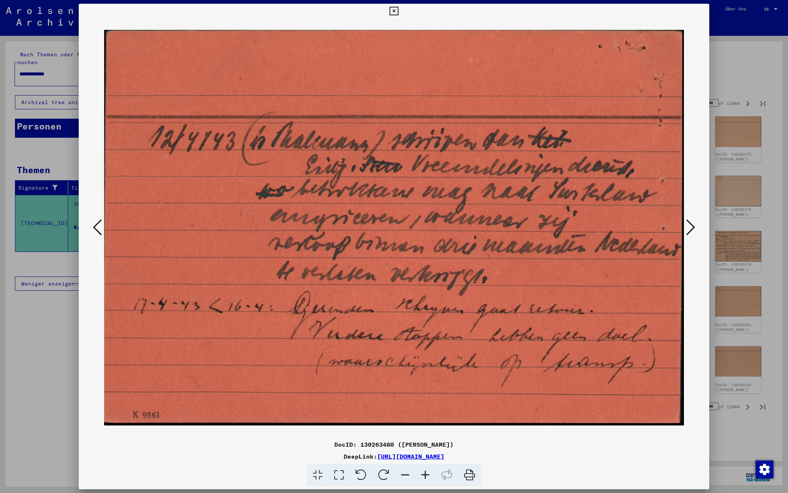
click at [691, 226] on icon at bounding box center [690, 227] width 9 height 18
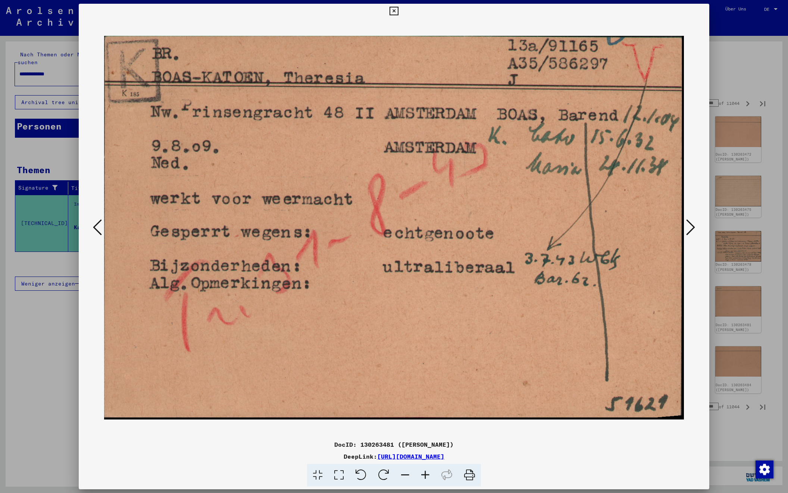
click at [691, 226] on icon at bounding box center [690, 227] width 9 height 18
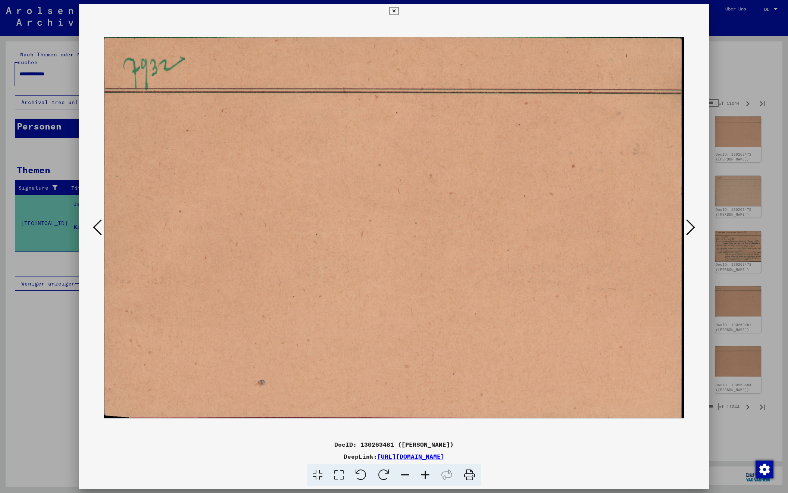
click at [691, 226] on icon at bounding box center [690, 227] width 9 height 18
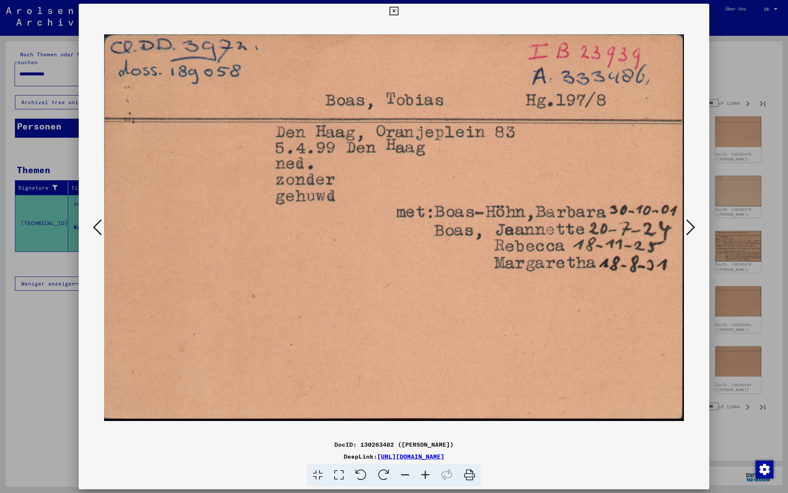
click at [691, 226] on icon at bounding box center [690, 227] width 9 height 18
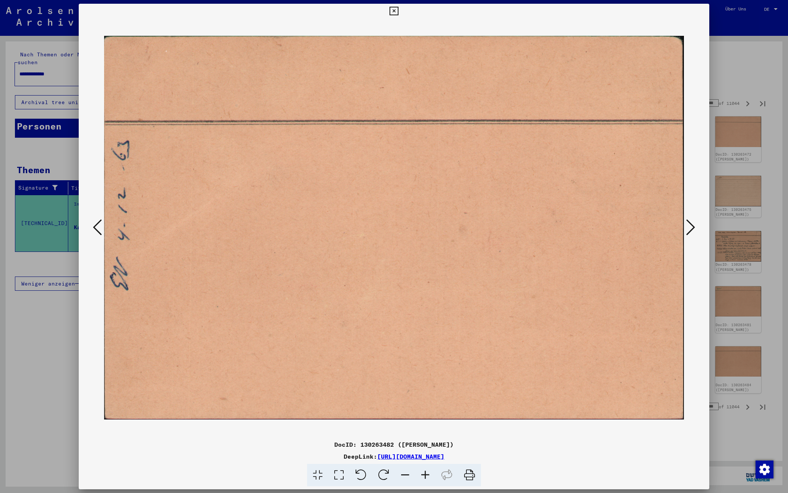
click at [691, 226] on icon at bounding box center [690, 227] width 9 height 18
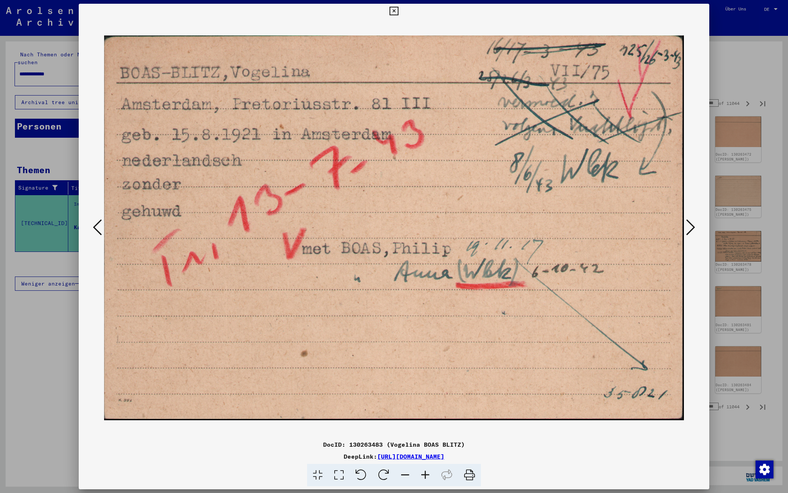
click at [691, 226] on icon at bounding box center [690, 227] width 9 height 18
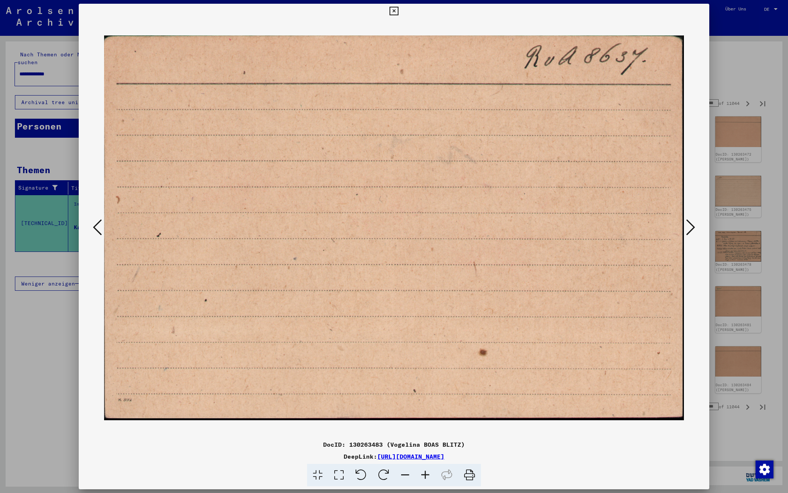
click at [691, 226] on icon at bounding box center [690, 227] width 9 height 18
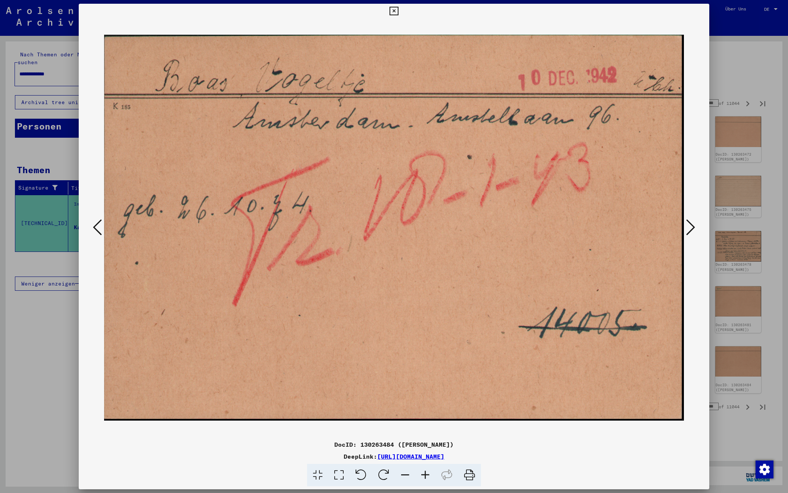
click at [691, 226] on icon at bounding box center [690, 227] width 9 height 18
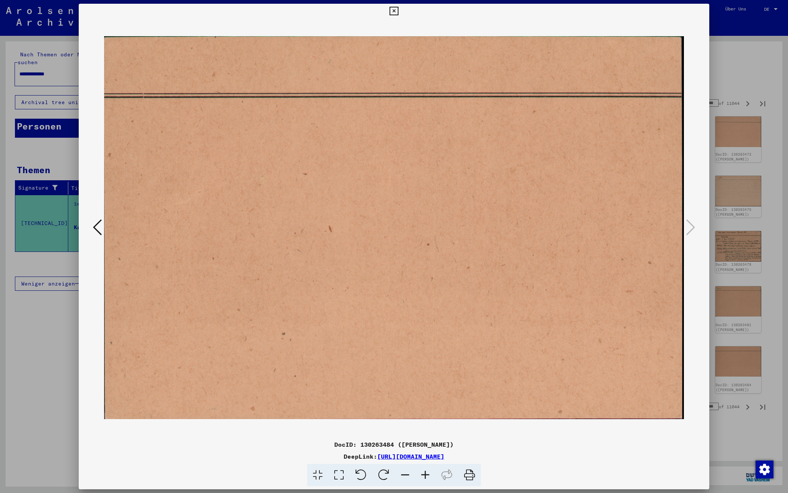
click at [398, 9] on icon at bounding box center [394, 11] width 9 height 9
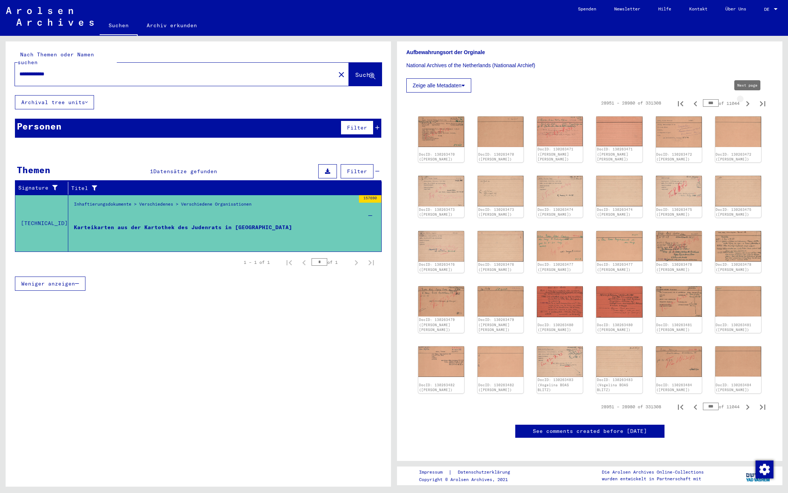
click at [748, 103] on icon "Next page" at bounding box center [747, 103] width 10 height 10
type input "***"
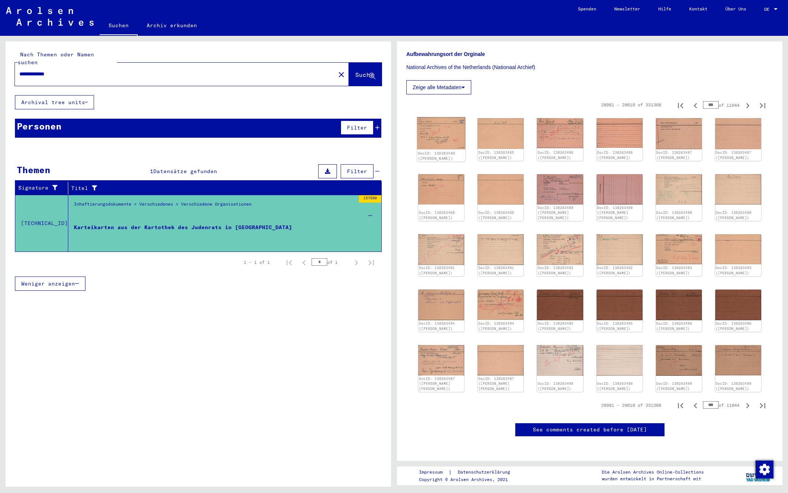
click at [450, 131] on img at bounding box center [441, 133] width 48 height 32
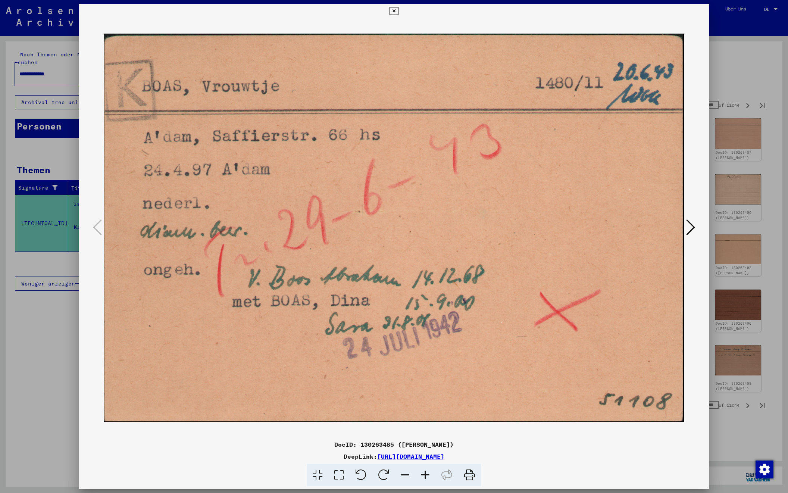
click at [691, 227] on icon at bounding box center [690, 227] width 9 height 18
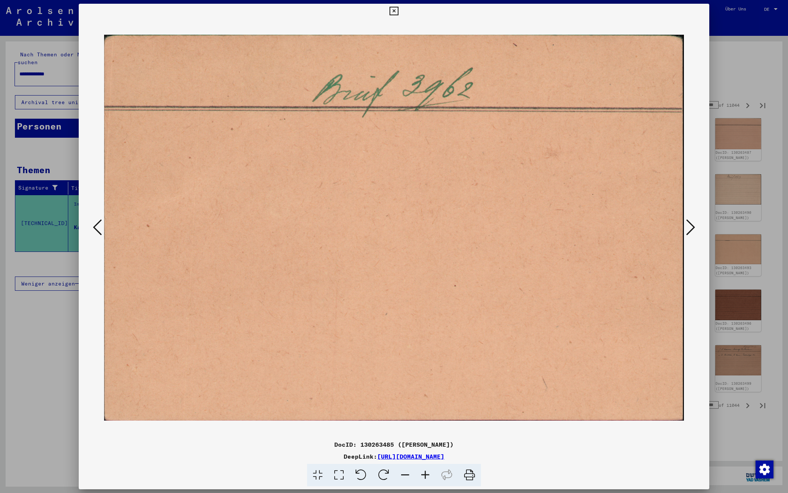
click at [691, 227] on icon at bounding box center [690, 227] width 9 height 18
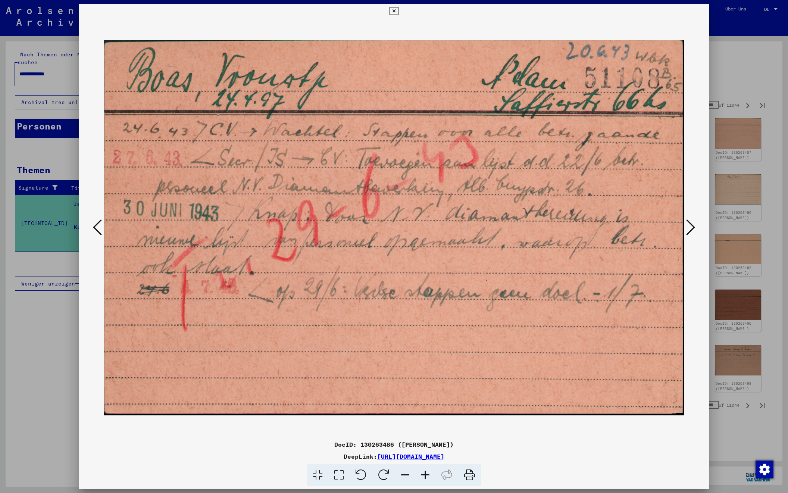
click at [691, 227] on icon at bounding box center [690, 227] width 9 height 18
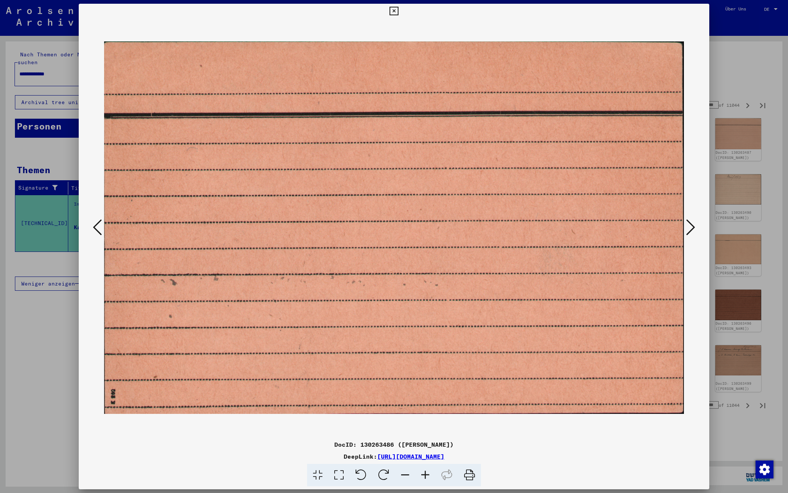
click at [691, 227] on icon at bounding box center [690, 227] width 9 height 18
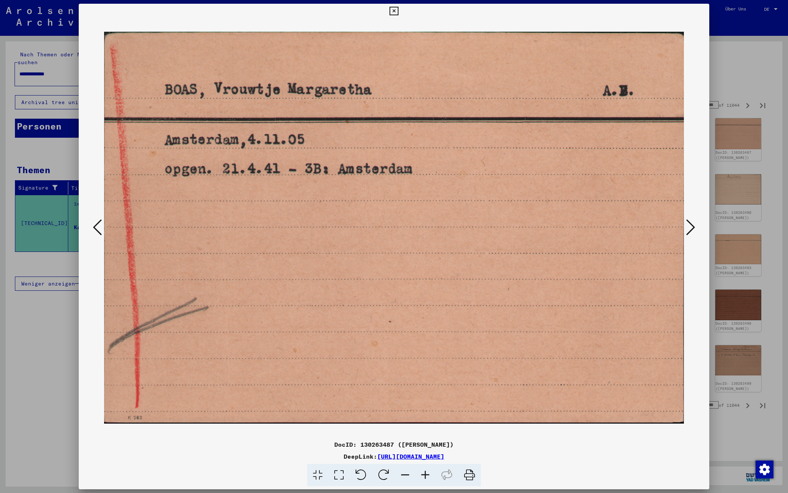
click at [691, 227] on icon at bounding box center [690, 227] width 9 height 18
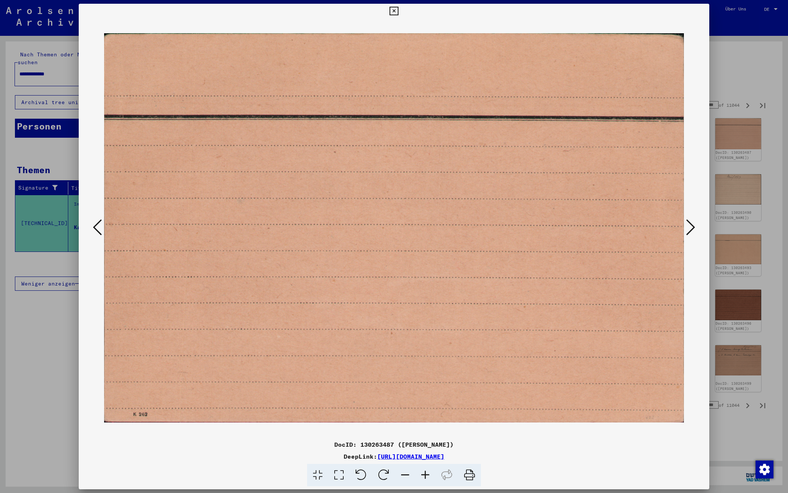
click at [691, 227] on icon at bounding box center [690, 227] width 9 height 18
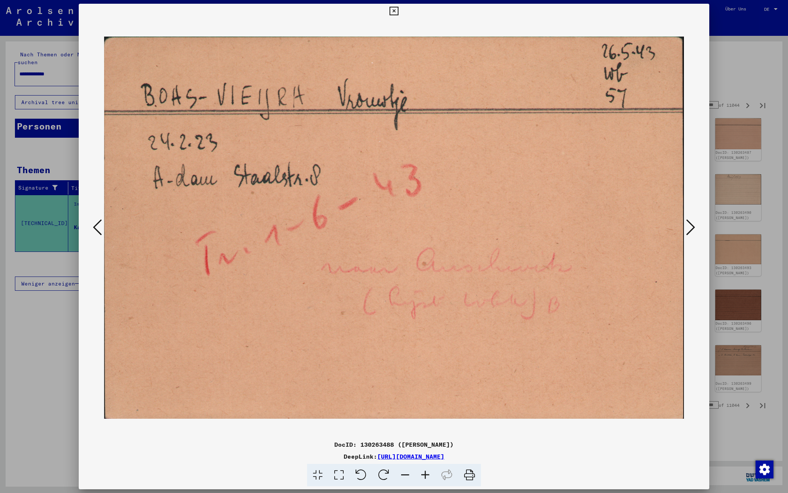
click at [93, 227] on icon at bounding box center [97, 227] width 9 height 18
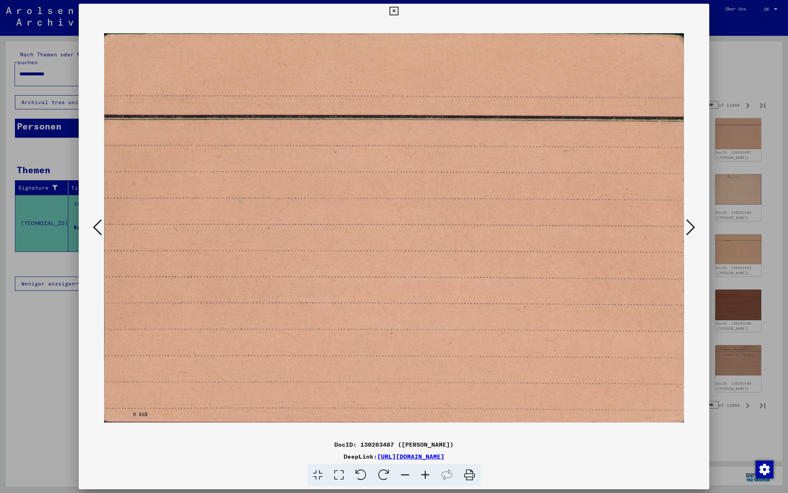
click at [93, 227] on icon at bounding box center [97, 227] width 9 height 18
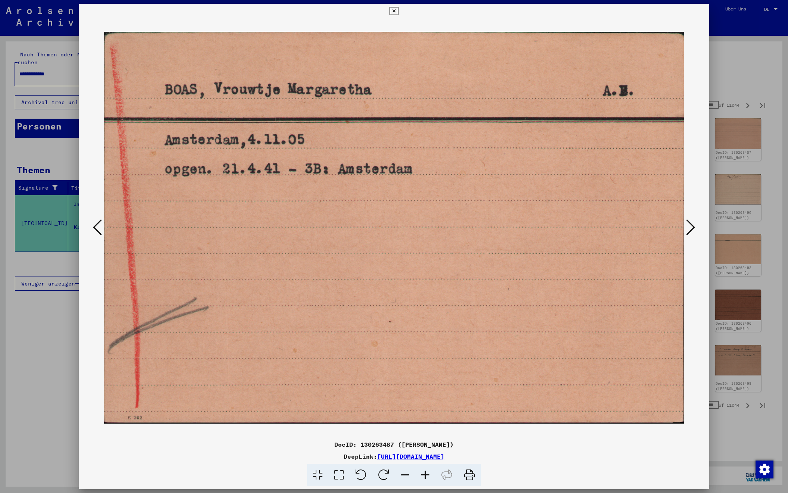
click at [691, 226] on icon at bounding box center [690, 227] width 9 height 18
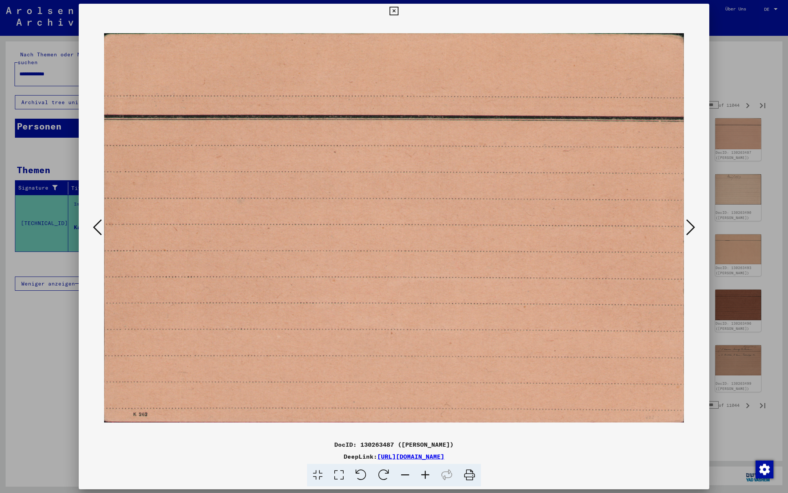
drag, startPoint x: 688, startPoint y: 228, endPoint x: 684, endPoint y: 227, distance: 4.2
click at [688, 228] on icon at bounding box center [690, 227] width 9 height 18
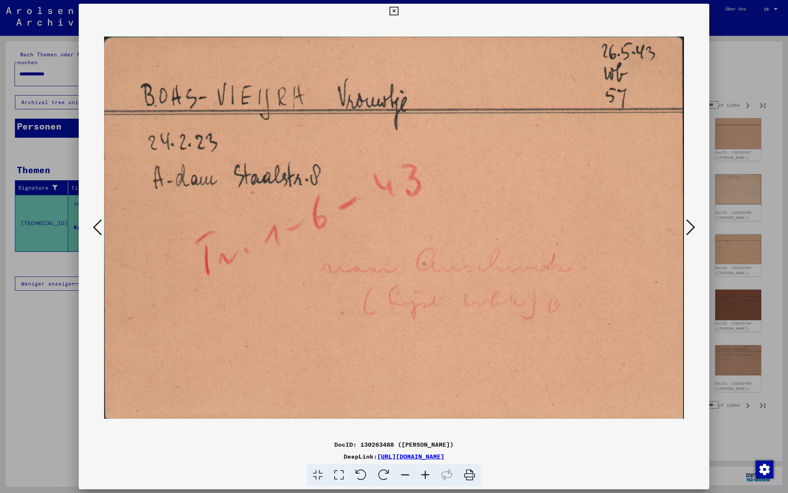
click at [685, 226] on button at bounding box center [690, 227] width 13 height 21
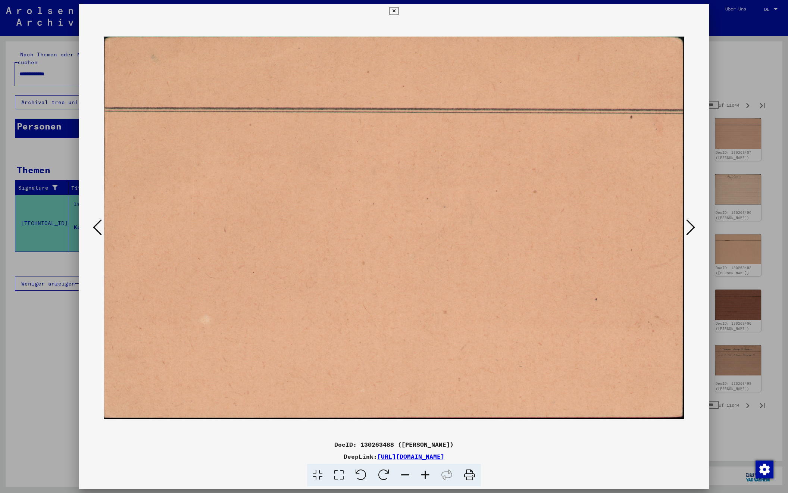
click at [687, 227] on icon at bounding box center [690, 227] width 9 height 18
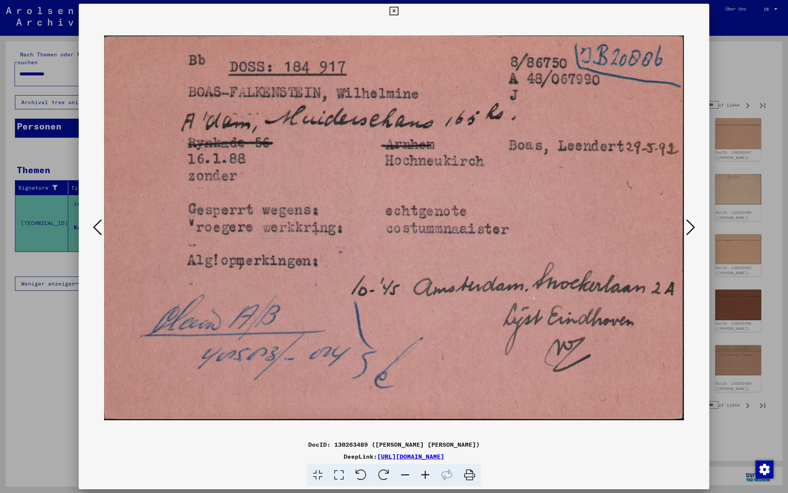
click at [687, 227] on icon at bounding box center [690, 227] width 9 height 18
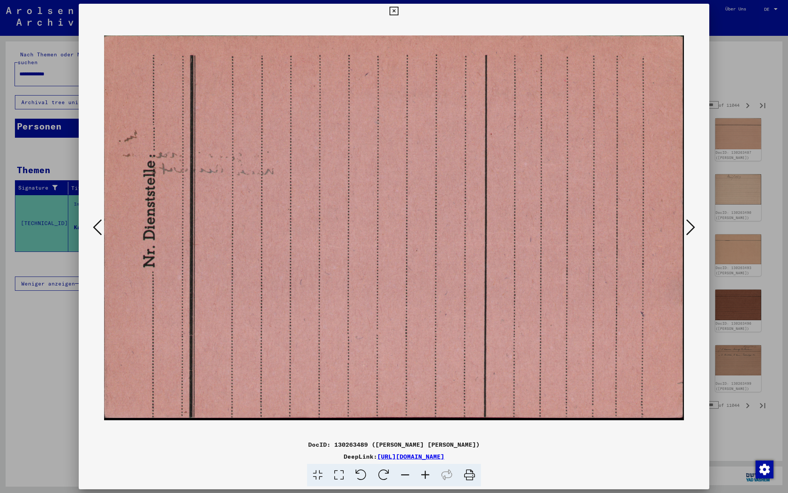
click at [687, 227] on icon at bounding box center [690, 227] width 9 height 18
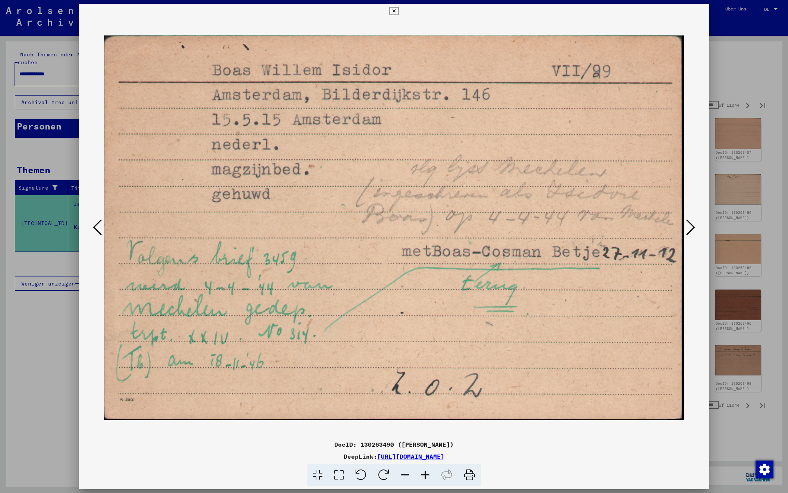
click at [687, 227] on icon at bounding box center [690, 227] width 9 height 18
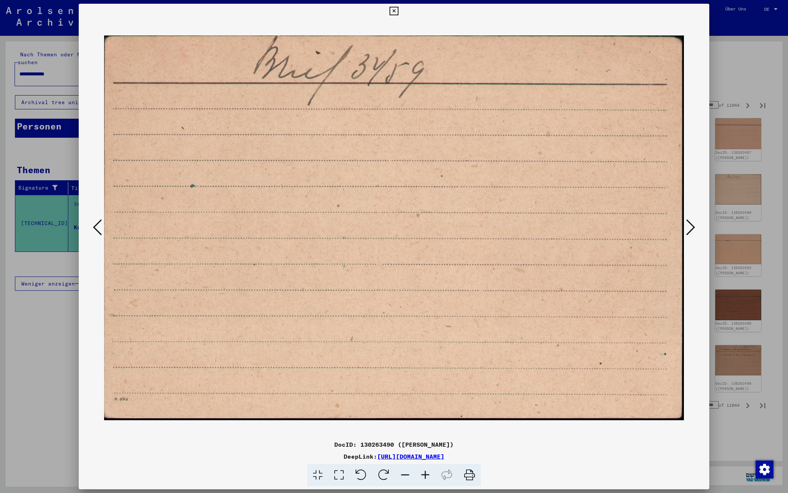
click at [687, 227] on icon at bounding box center [690, 227] width 9 height 18
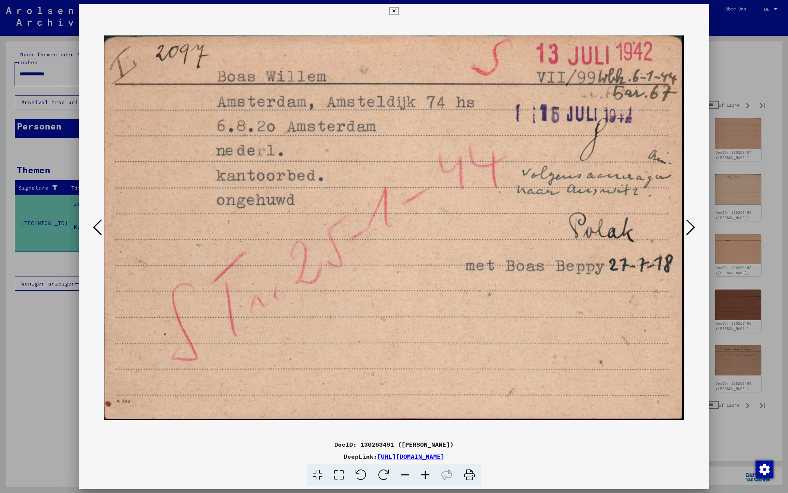
click at [687, 227] on icon at bounding box center [690, 227] width 9 height 18
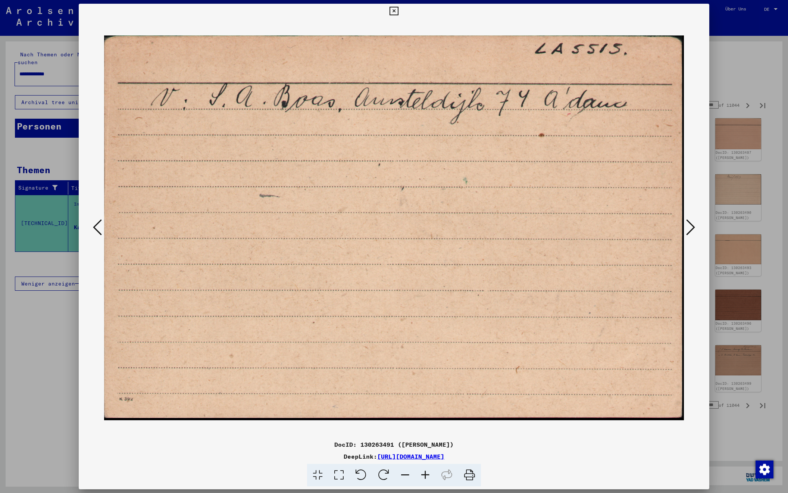
click at [687, 227] on icon at bounding box center [690, 227] width 9 height 18
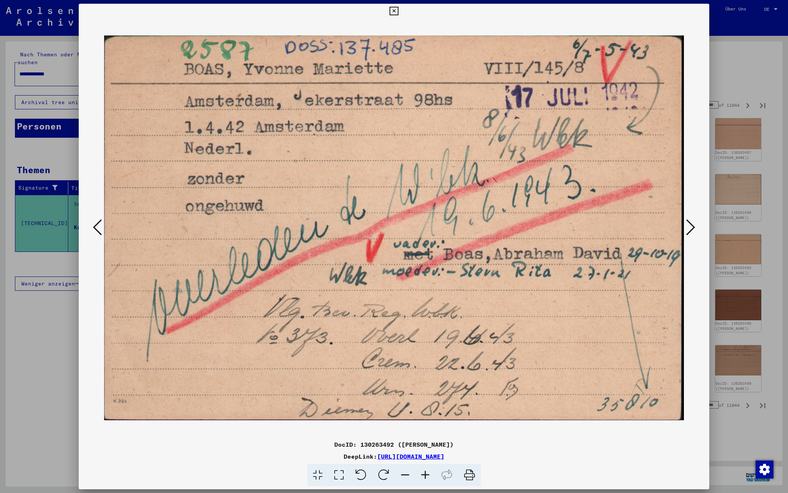
click at [687, 227] on icon at bounding box center [690, 227] width 9 height 18
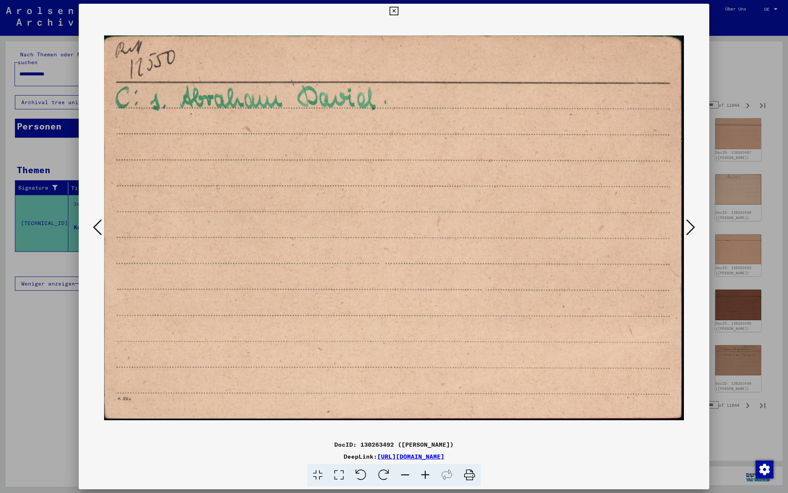
click at [687, 227] on icon at bounding box center [690, 227] width 9 height 18
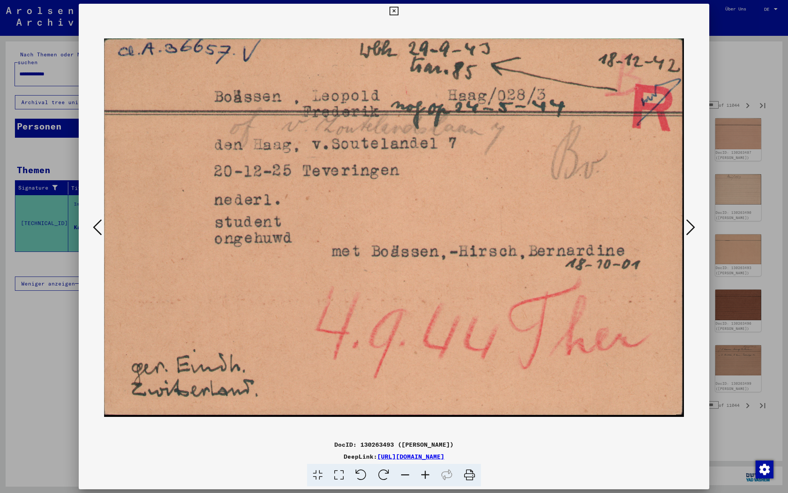
click at [687, 227] on icon at bounding box center [690, 227] width 9 height 18
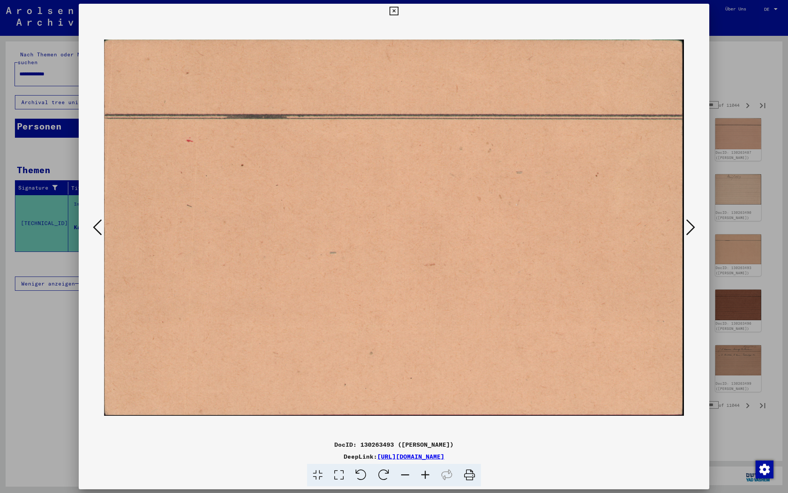
click at [687, 227] on icon at bounding box center [690, 227] width 9 height 18
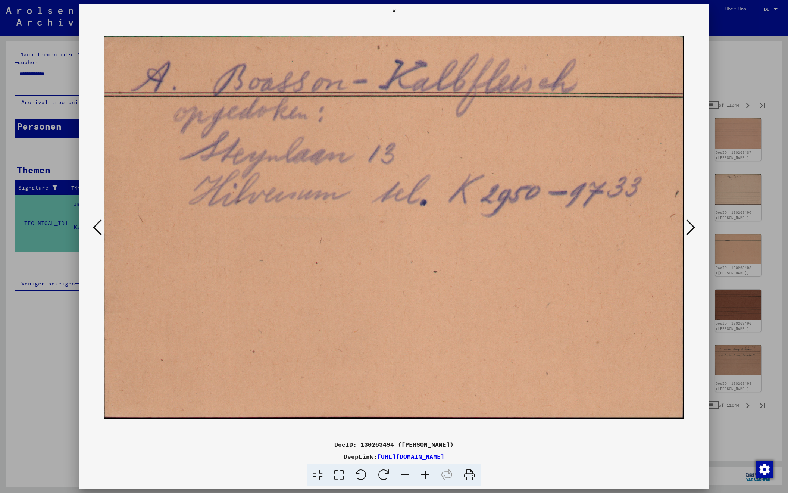
click at [687, 227] on icon at bounding box center [690, 227] width 9 height 18
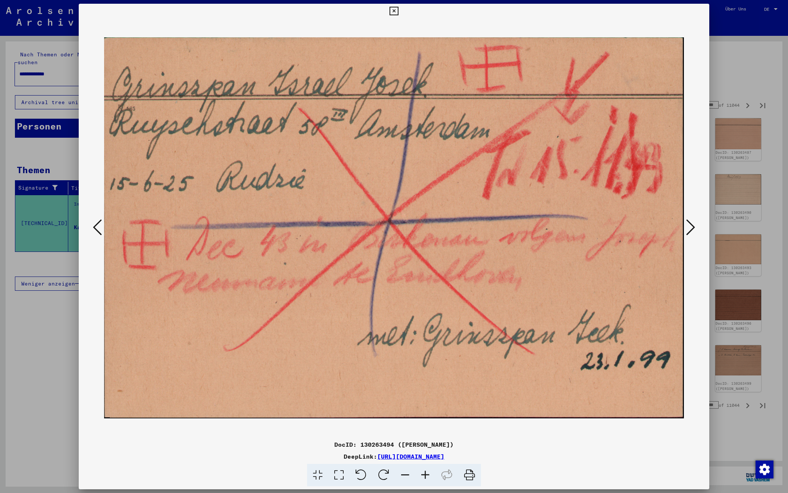
click at [687, 227] on icon at bounding box center [690, 227] width 9 height 18
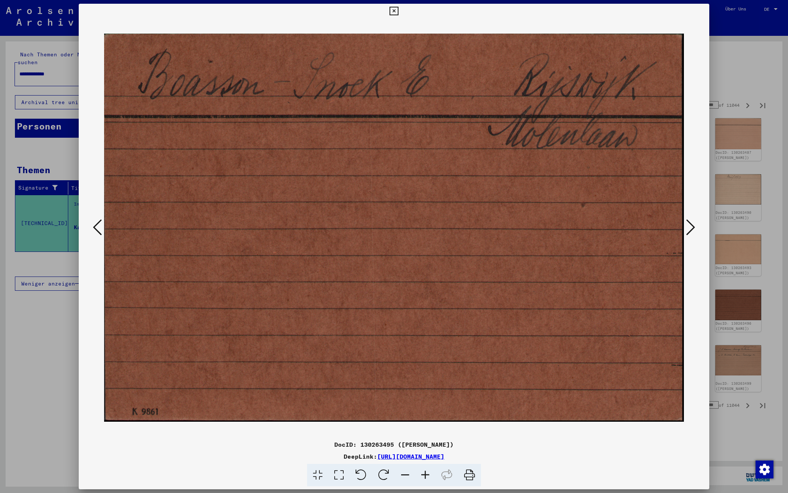
click at [687, 227] on icon at bounding box center [690, 227] width 9 height 18
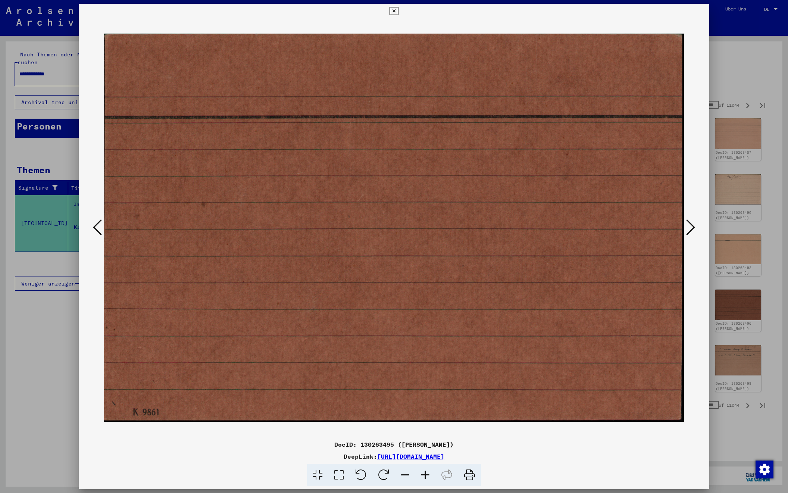
click at [687, 227] on icon at bounding box center [690, 227] width 9 height 18
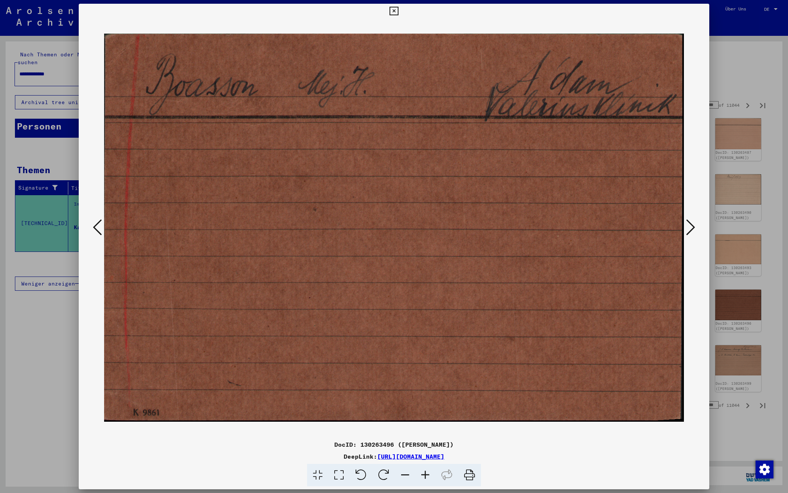
click at [687, 227] on icon at bounding box center [690, 227] width 9 height 18
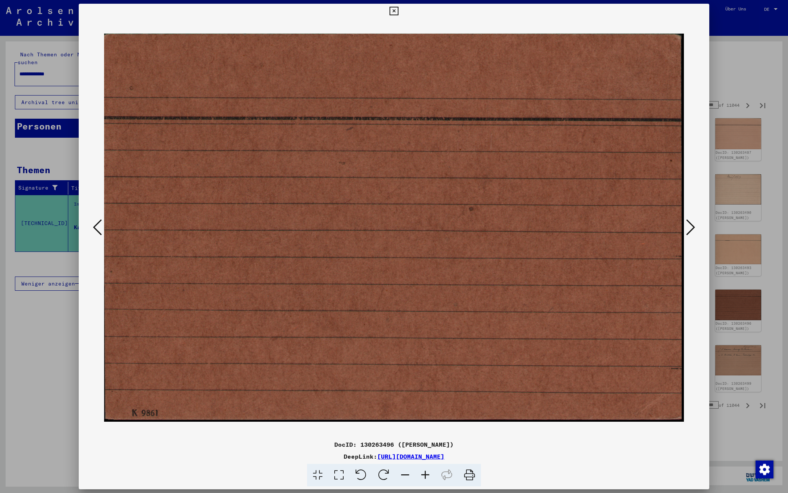
click at [687, 227] on icon at bounding box center [690, 227] width 9 height 18
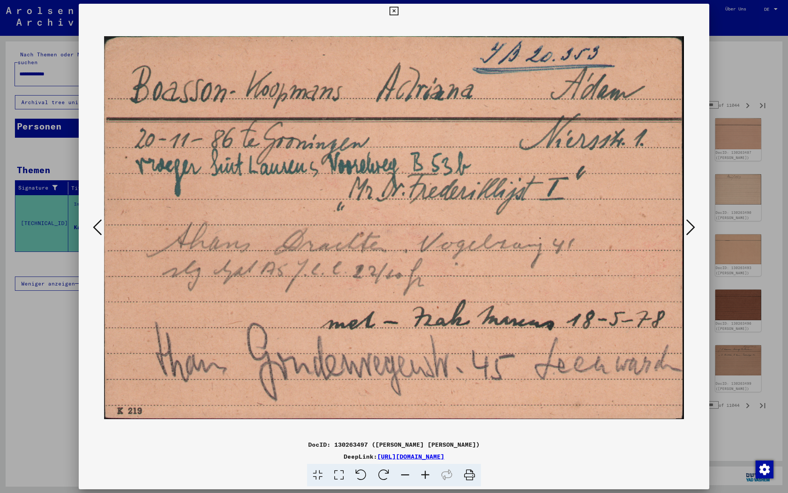
click at [687, 227] on icon at bounding box center [690, 227] width 9 height 18
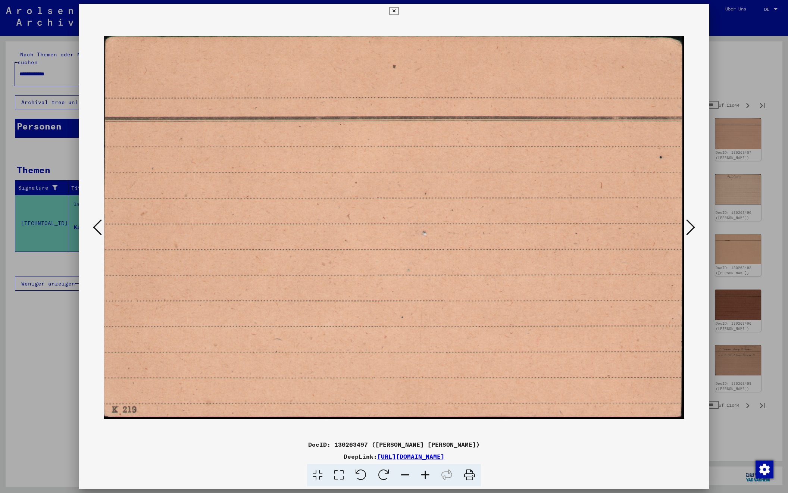
click at [687, 227] on icon at bounding box center [690, 227] width 9 height 18
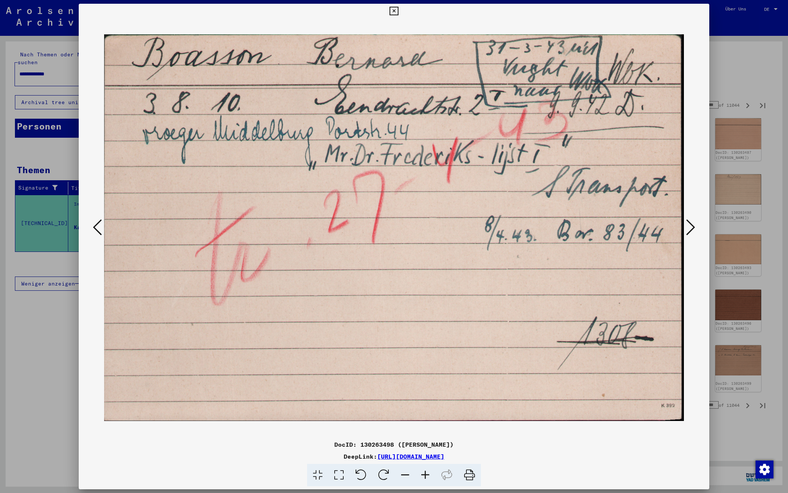
click at [687, 227] on icon at bounding box center [690, 227] width 9 height 18
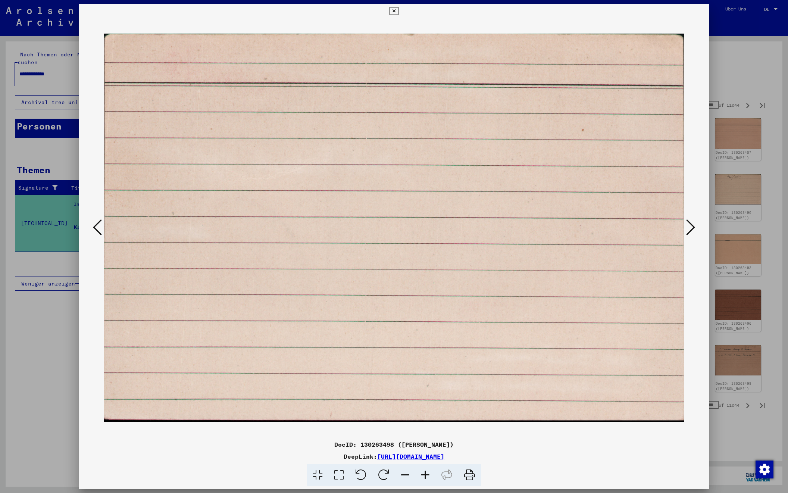
click at [687, 227] on icon at bounding box center [690, 227] width 9 height 18
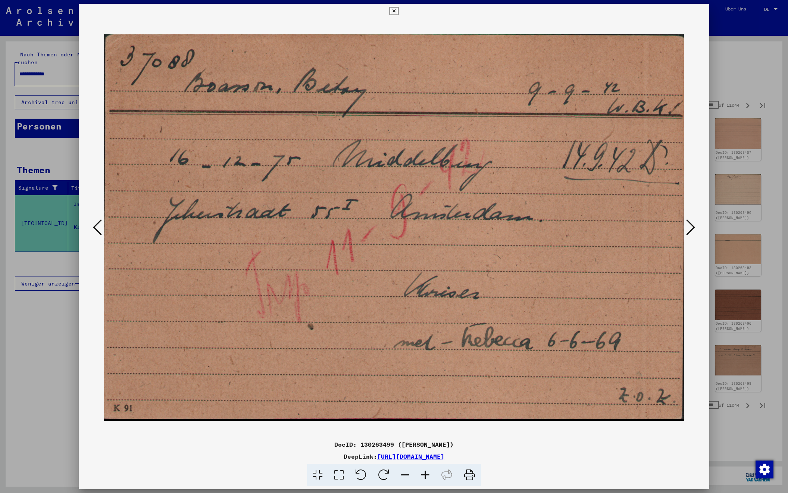
click at [687, 227] on icon at bounding box center [690, 227] width 9 height 18
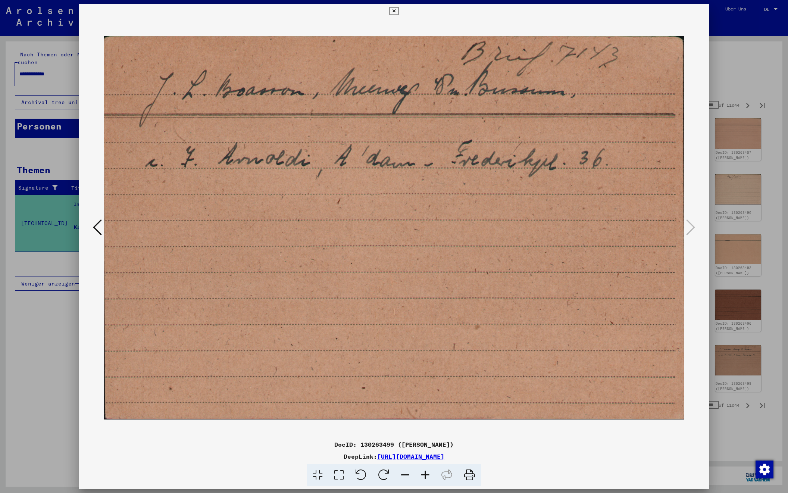
click at [740, 84] on div at bounding box center [394, 246] width 788 height 493
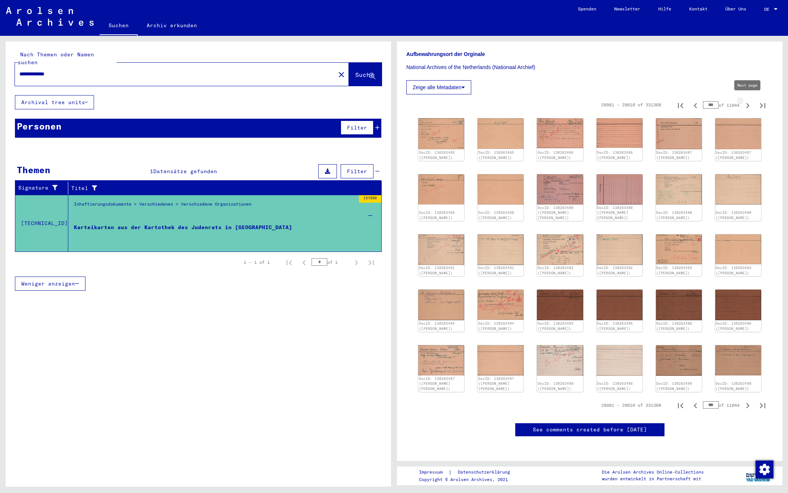
click at [747, 104] on icon "Next page" at bounding box center [747, 105] width 10 height 10
type input "***"
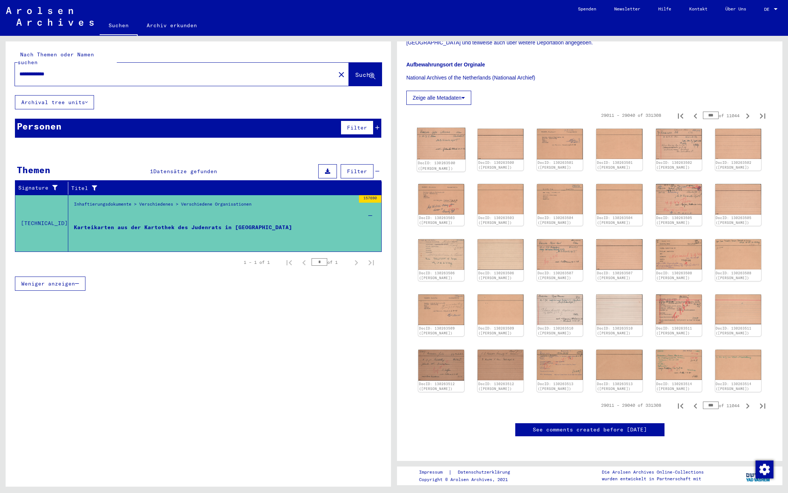
click at [436, 135] on img at bounding box center [441, 144] width 48 height 32
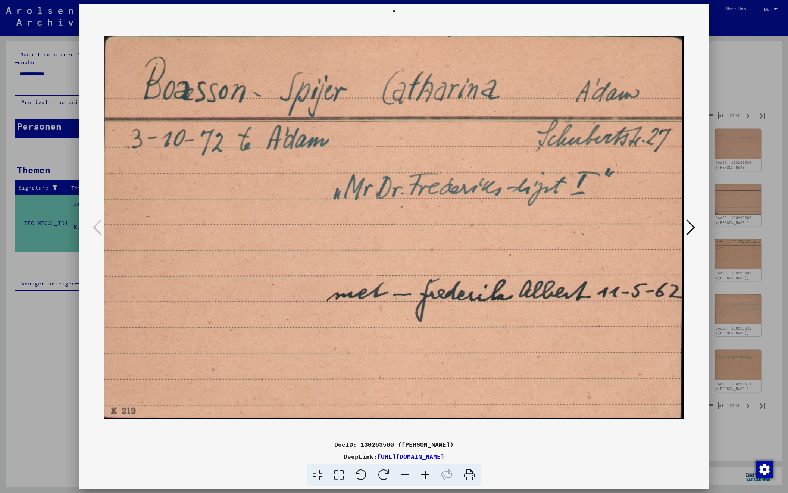
click at [691, 226] on icon at bounding box center [690, 227] width 9 height 18
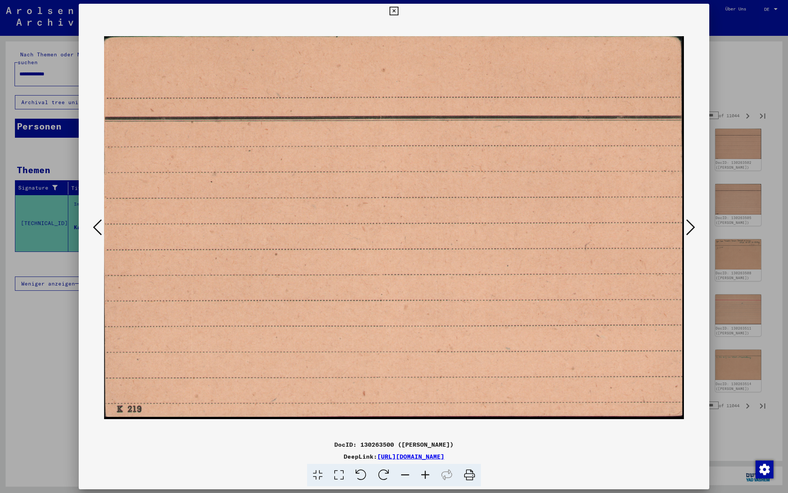
click at [691, 226] on icon at bounding box center [690, 227] width 9 height 18
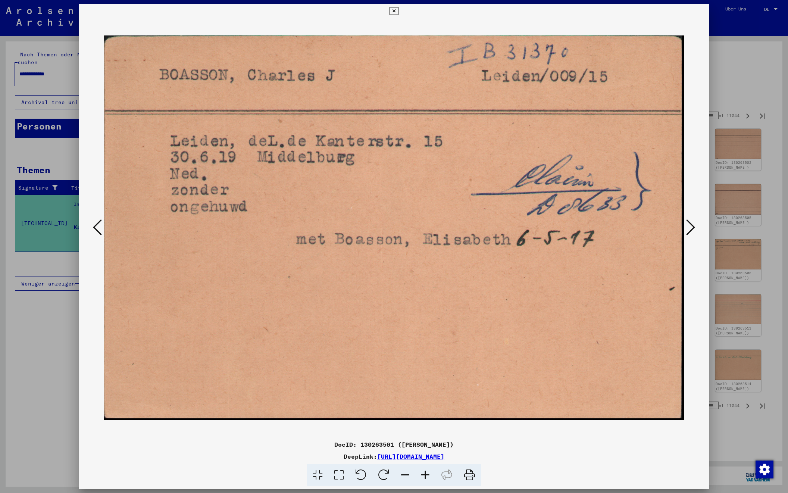
click at [691, 226] on icon at bounding box center [690, 227] width 9 height 18
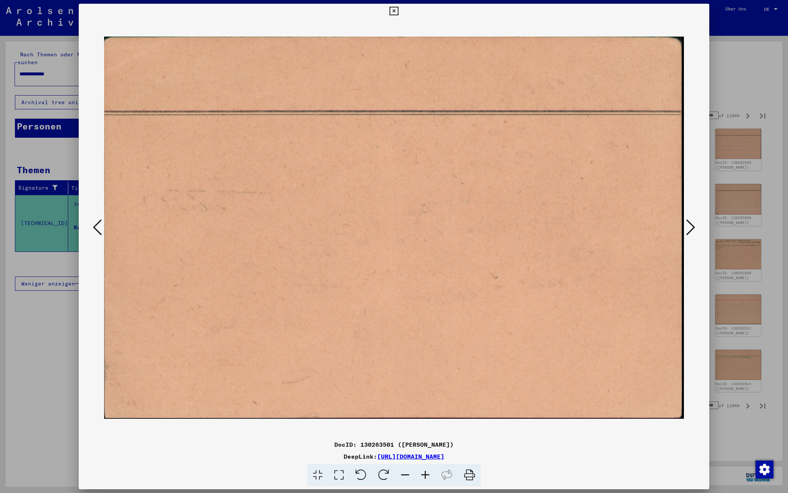
click at [691, 226] on icon at bounding box center [690, 227] width 9 height 18
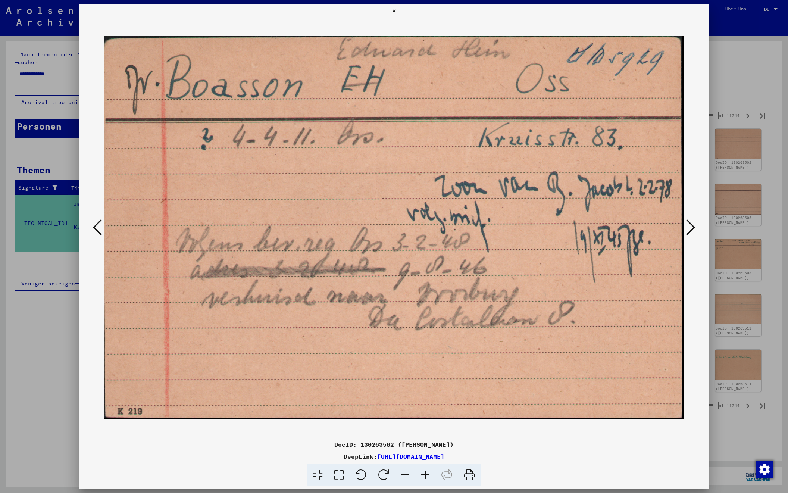
click at [691, 226] on icon at bounding box center [690, 227] width 9 height 18
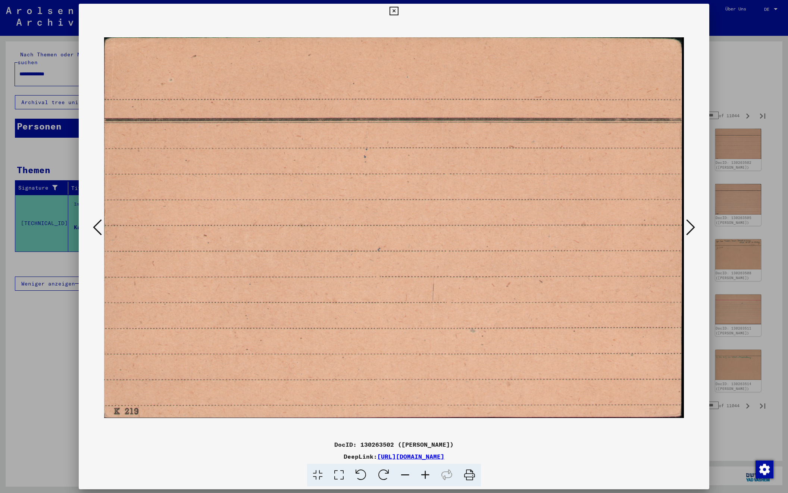
click at [691, 226] on icon at bounding box center [690, 227] width 9 height 18
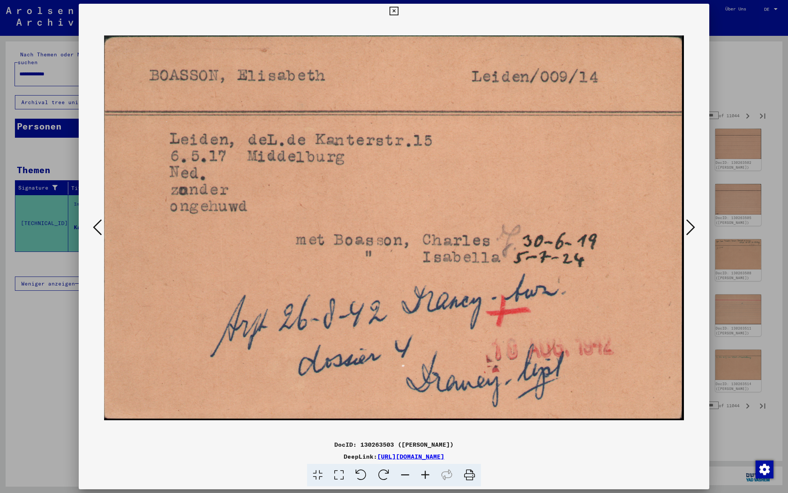
click at [691, 226] on icon at bounding box center [690, 227] width 9 height 18
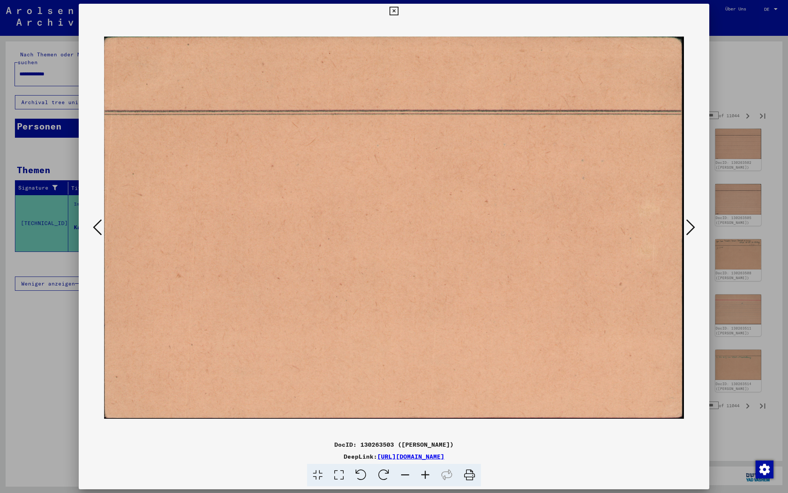
click at [691, 226] on icon at bounding box center [690, 227] width 9 height 18
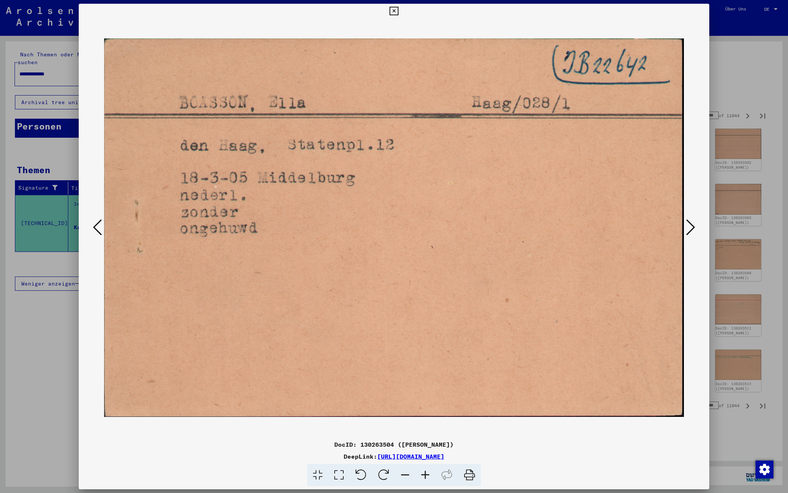
click at [691, 226] on icon at bounding box center [690, 227] width 9 height 18
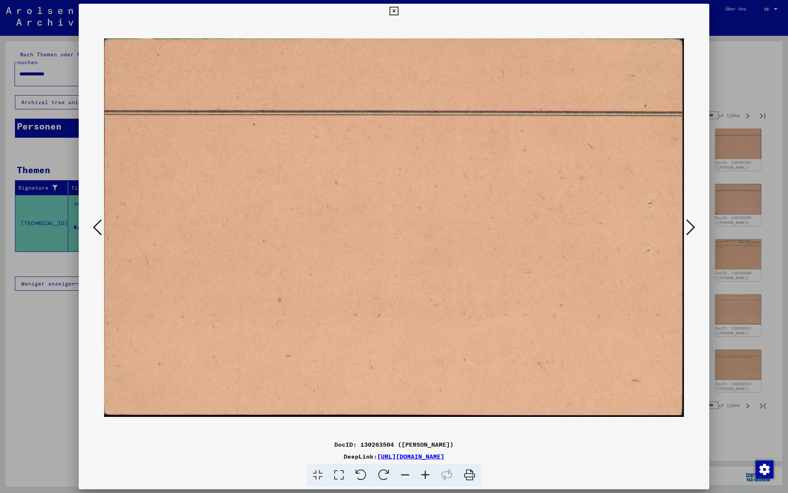
click at [691, 226] on icon at bounding box center [690, 227] width 9 height 18
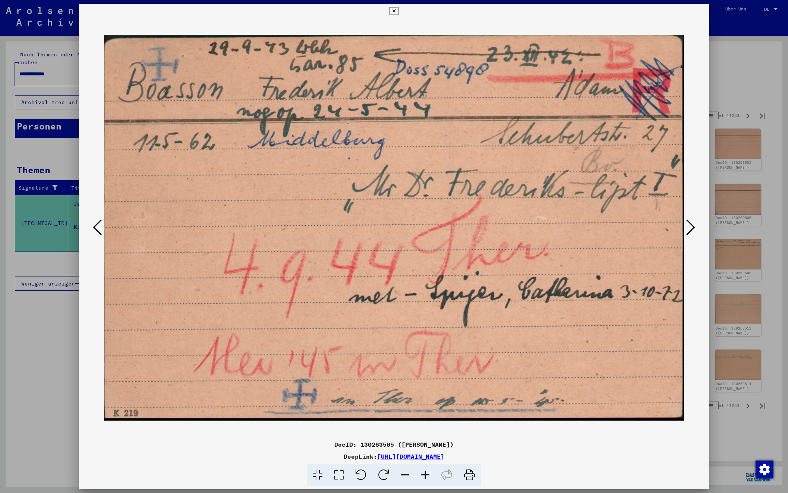
click at [691, 226] on icon at bounding box center [690, 227] width 9 height 18
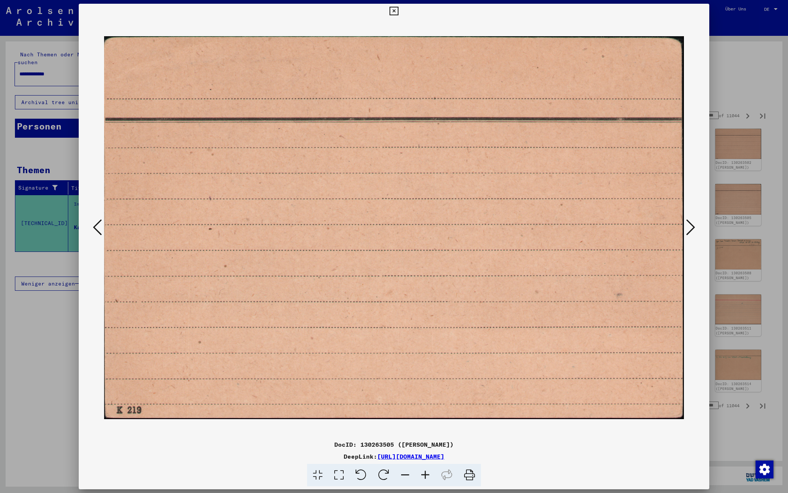
click at [691, 226] on icon at bounding box center [690, 227] width 9 height 18
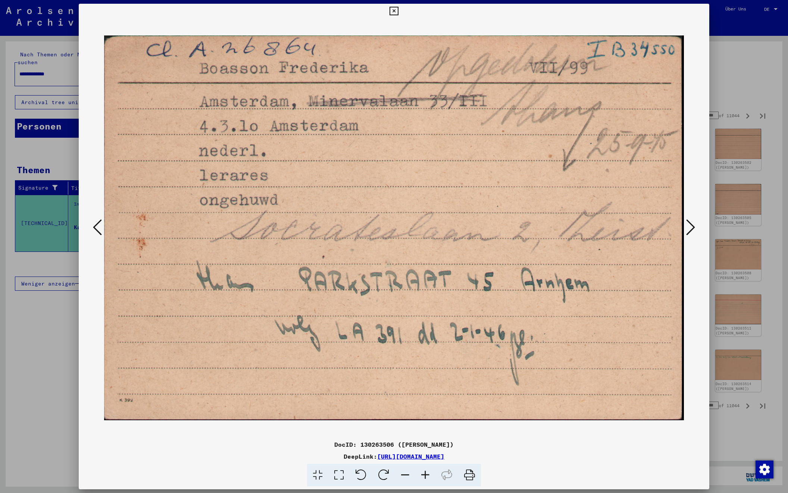
click at [691, 226] on icon at bounding box center [690, 227] width 9 height 18
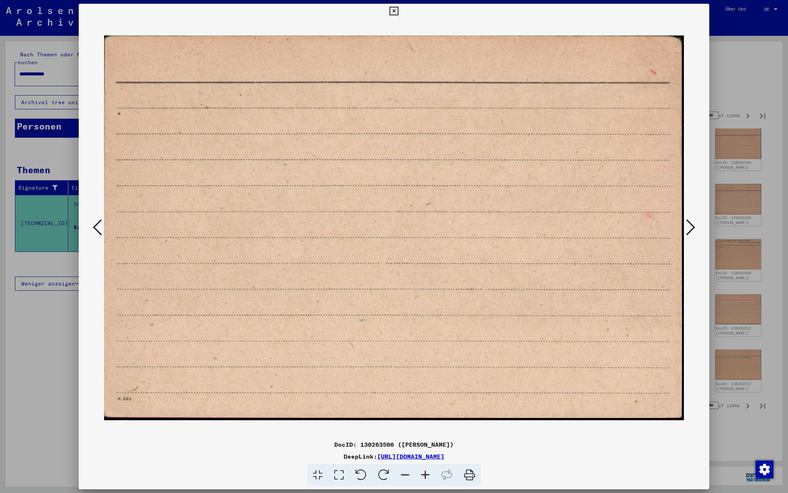
click at [691, 226] on icon at bounding box center [690, 227] width 9 height 18
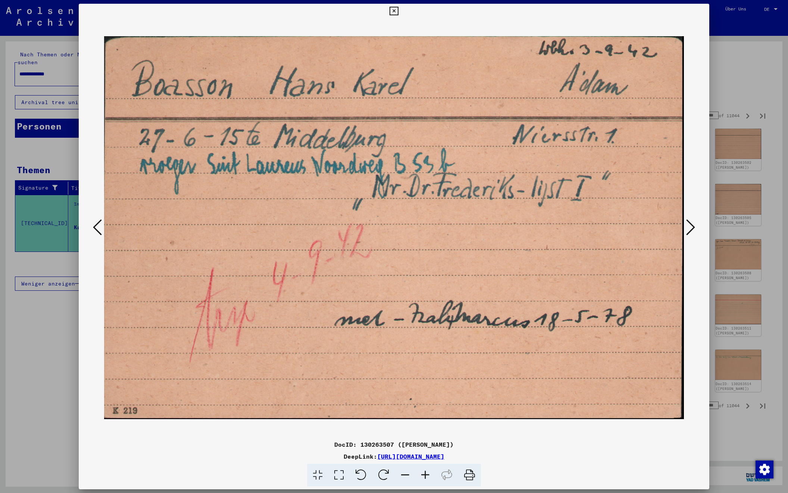
click at [691, 226] on icon at bounding box center [690, 227] width 9 height 18
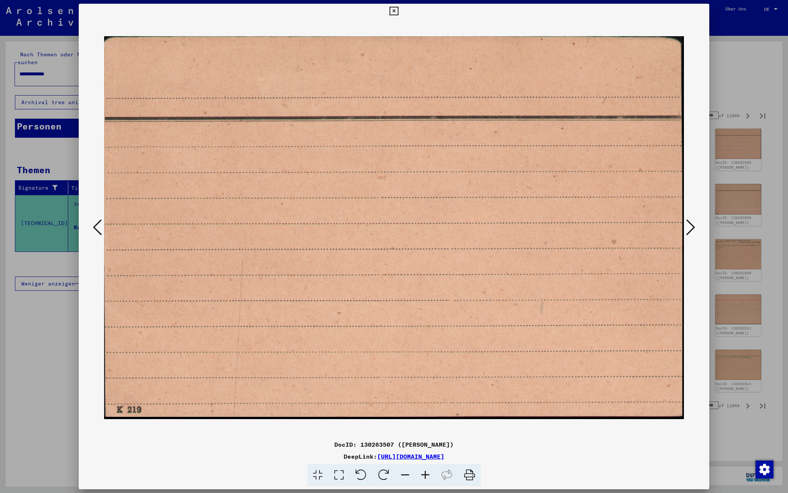
click at [691, 226] on icon at bounding box center [690, 227] width 9 height 18
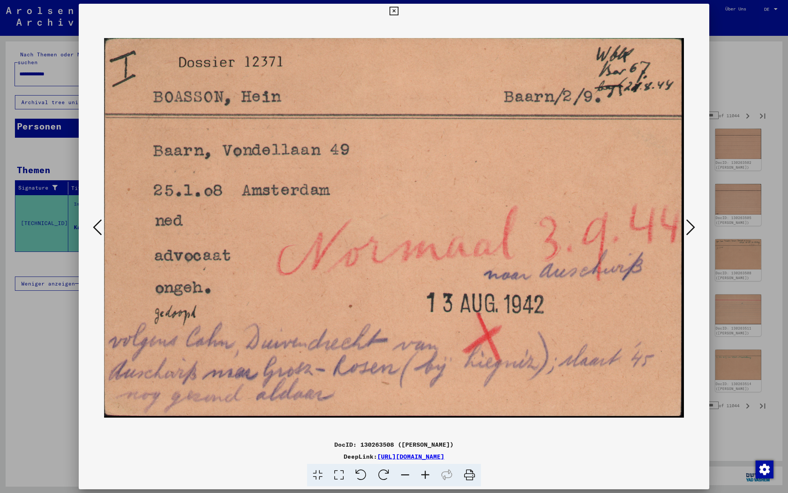
click at [691, 226] on icon at bounding box center [690, 227] width 9 height 18
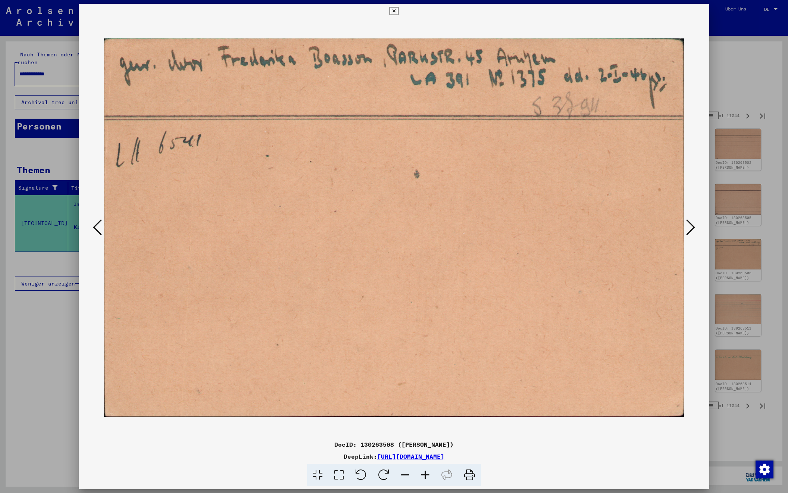
click at [691, 226] on icon at bounding box center [690, 227] width 9 height 18
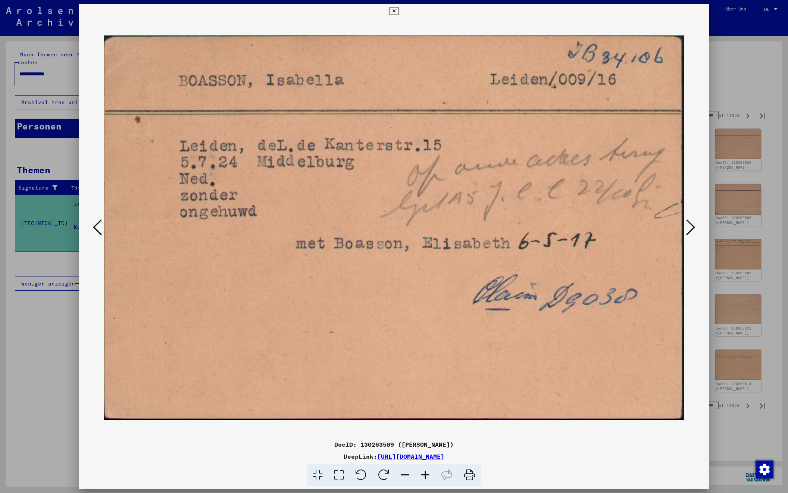
click at [691, 226] on icon at bounding box center [690, 227] width 9 height 18
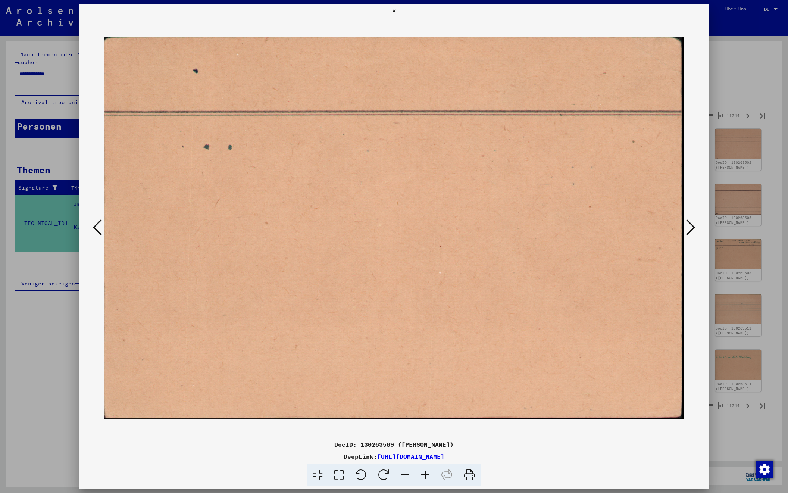
click at [691, 226] on icon at bounding box center [690, 227] width 9 height 18
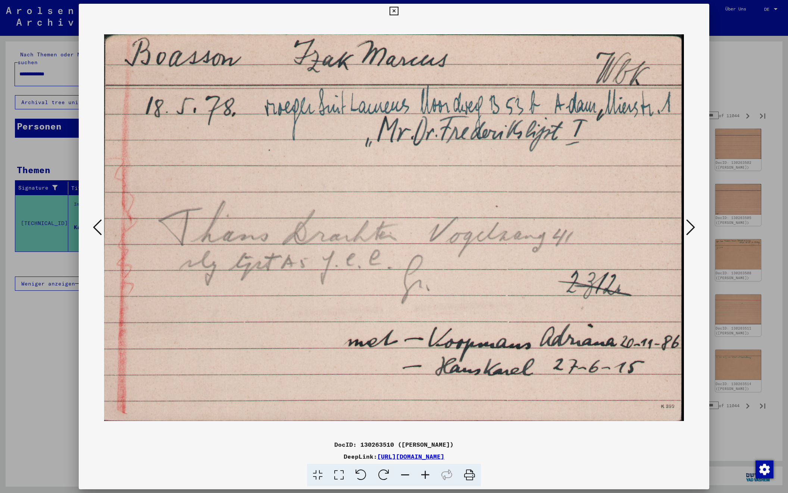
click at [691, 226] on icon at bounding box center [690, 227] width 9 height 18
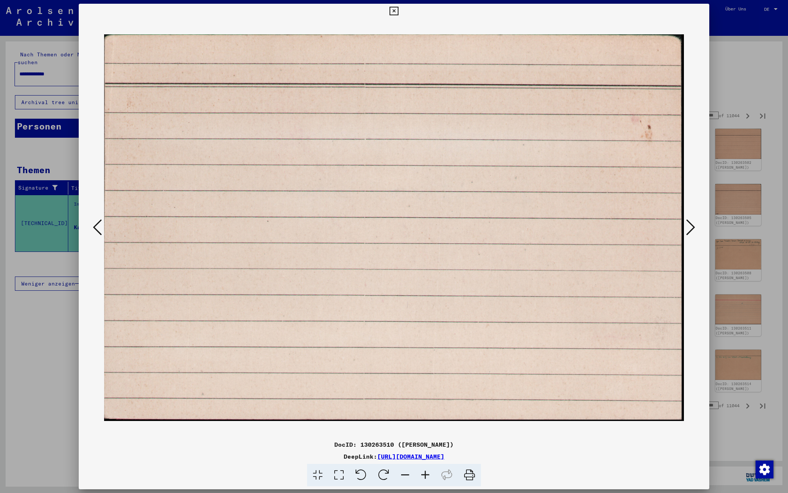
click at [691, 226] on icon at bounding box center [690, 227] width 9 height 18
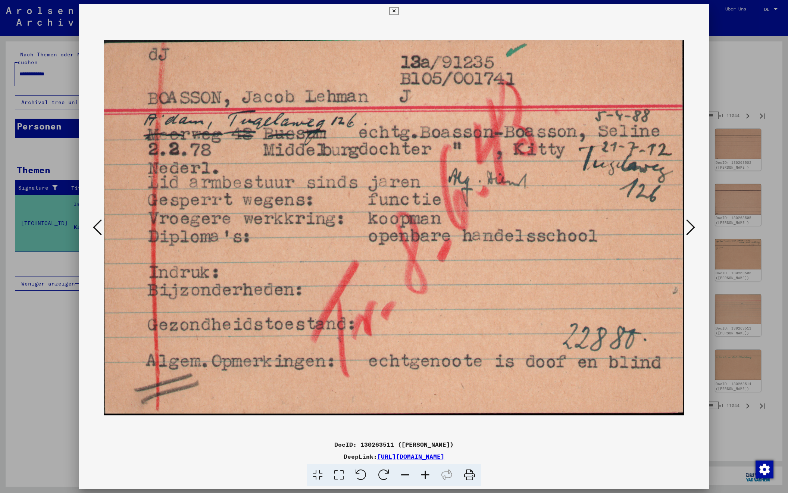
click at [691, 226] on icon at bounding box center [690, 227] width 9 height 18
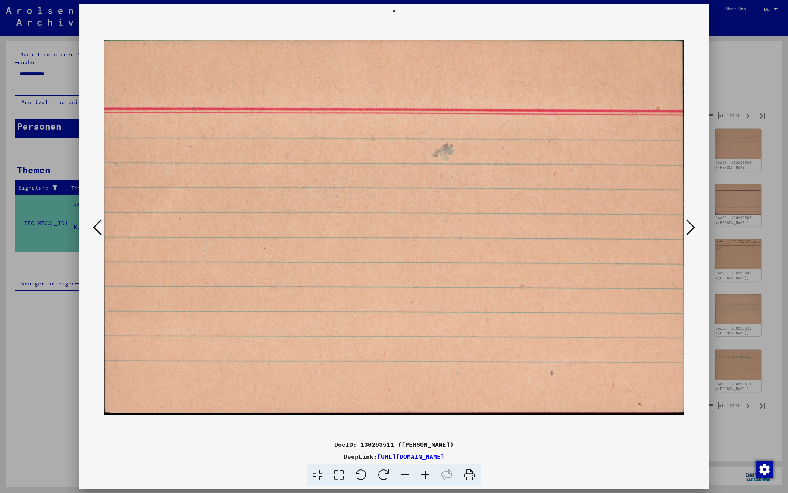
click at [691, 226] on icon at bounding box center [690, 227] width 9 height 18
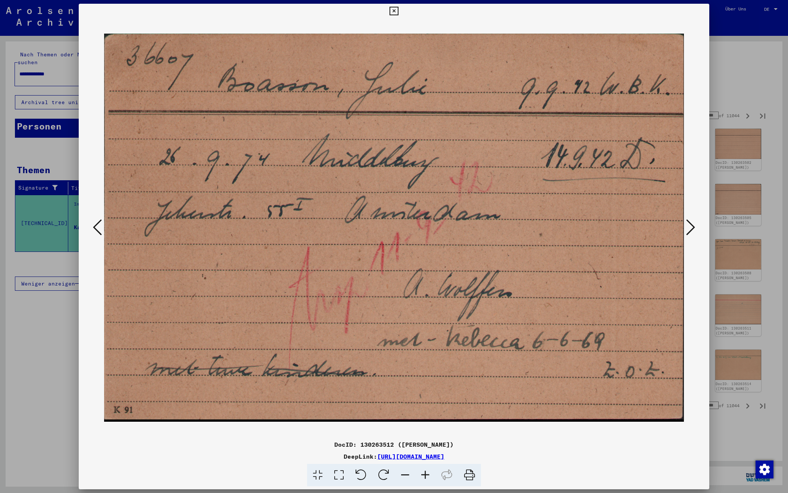
click at [691, 226] on icon at bounding box center [690, 227] width 9 height 18
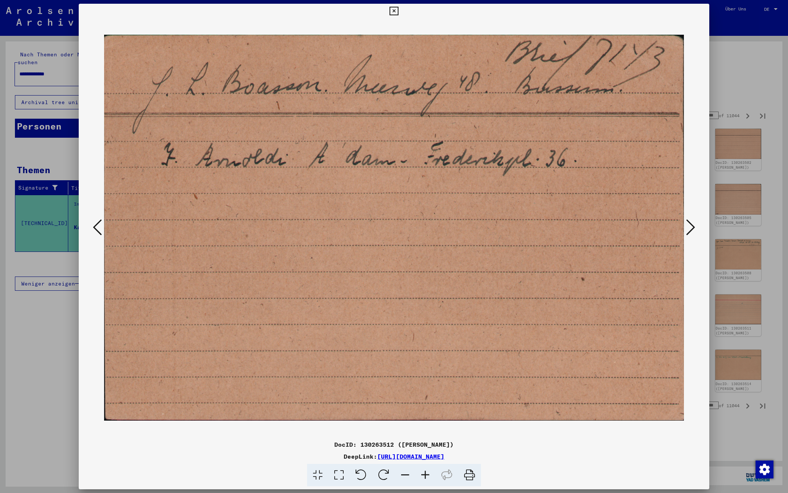
click at [691, 226] on icon at bounding box center [690, 227] width 9 height 18
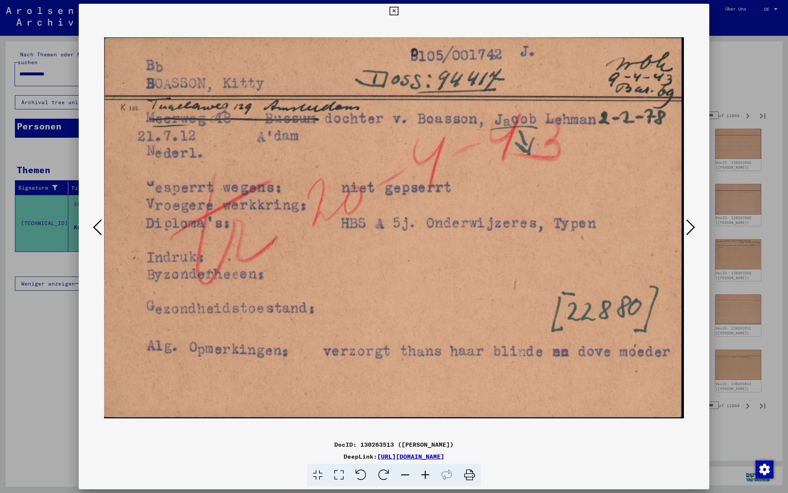
click at [691, 226] on icon at bounding box center [690, 227] width 9 height 18
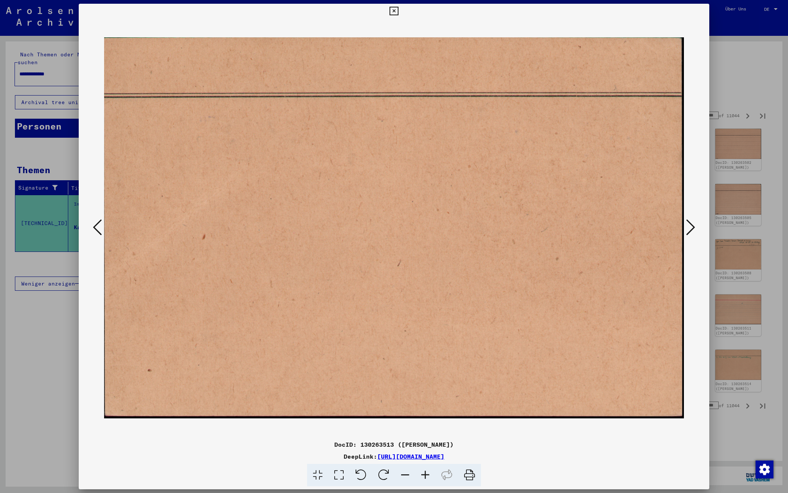
click at [691, 226] on icon at bounding box center [690, 227] width 9 height 18
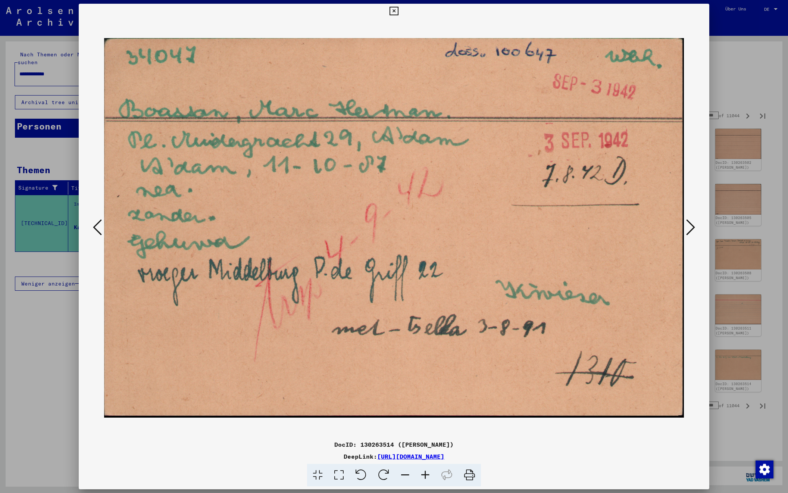
click at [691, 226] on icon at bounding box center [690, 227] width 9 height 18
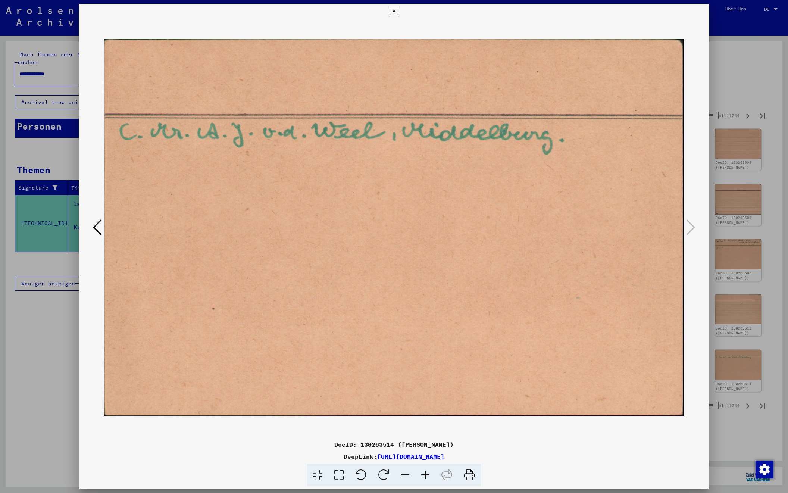
click at [733, 69] on div at bounding box center [394, 246] width 788 height 493
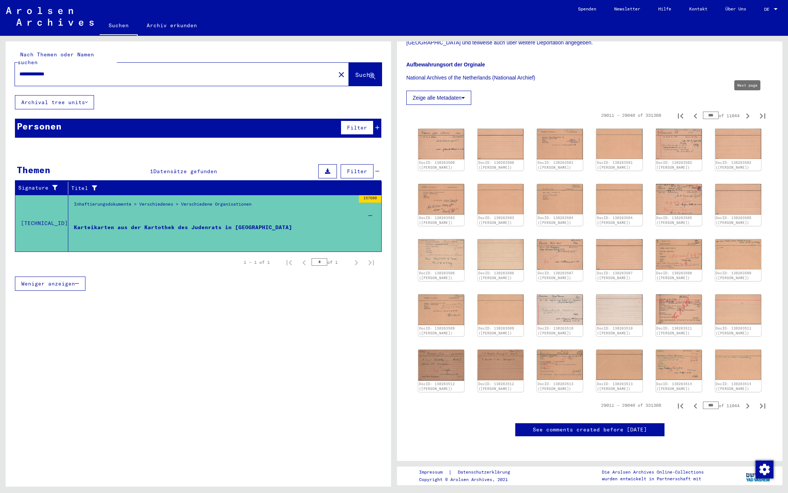
click at [748, 111] on icon "Next page" at bounding box center [747, 116] width 10 height 10
type input "***"
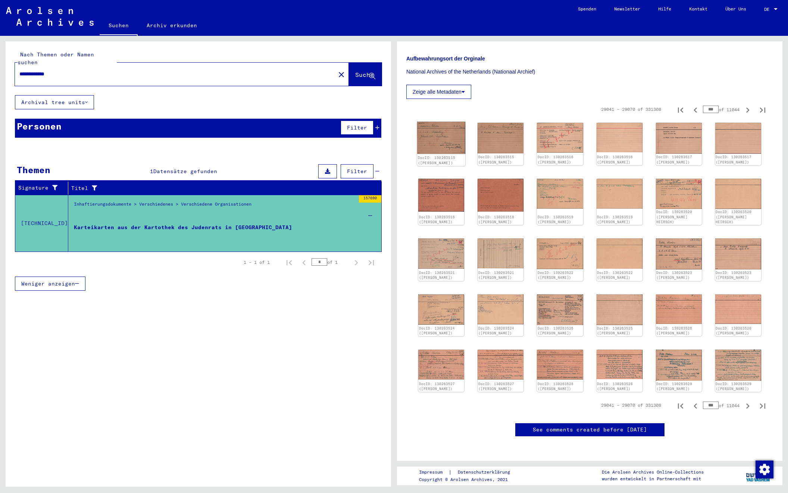
click at [440, 135] on img at bounding box center [441, 138] width 48 height 32
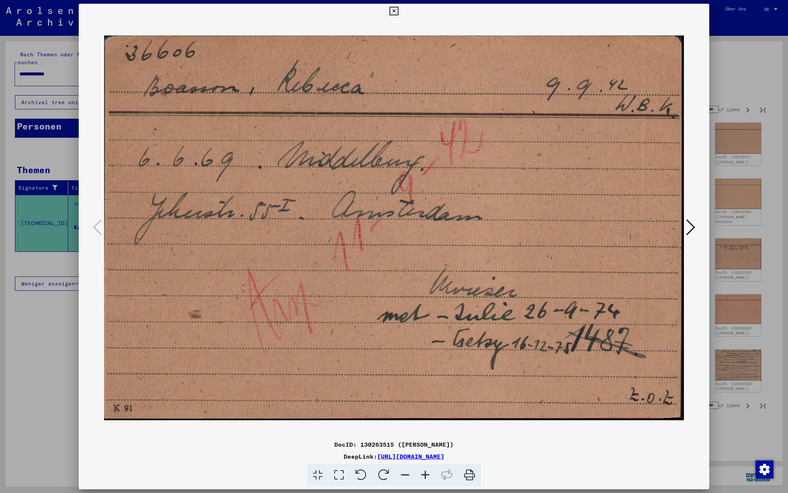
click at [691, 223] on icon at bounding box center [690, 227] width 9 height 18
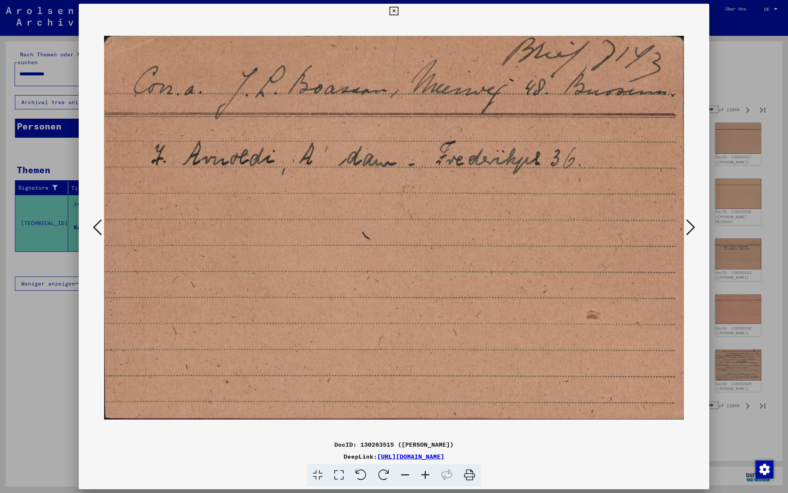
click at [691, 223] on icon at bounding box center [690, 227] width 9 height 18
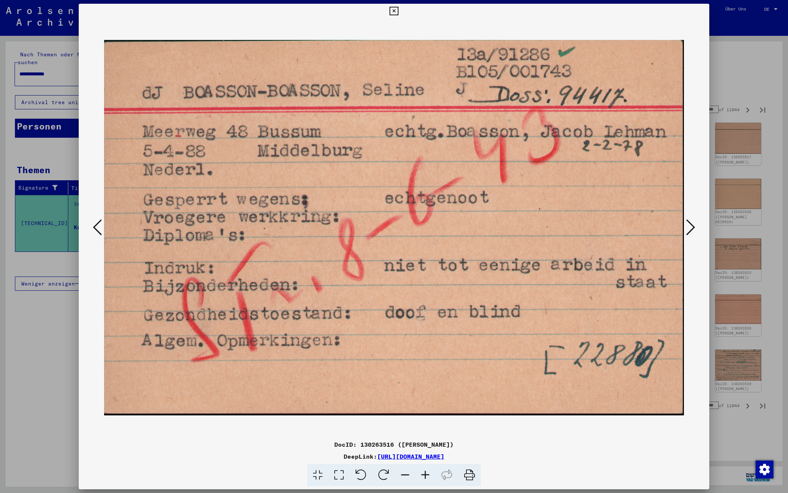
click at [691, 223] on icon at bounding box center [690, 227] width 9 height 18
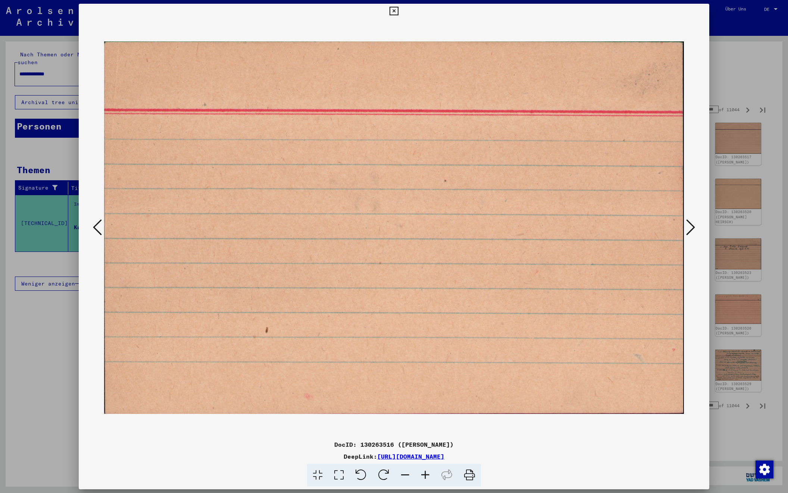
click at [691, 223] on icon at bounding box center [690, 227] width 9 height 18
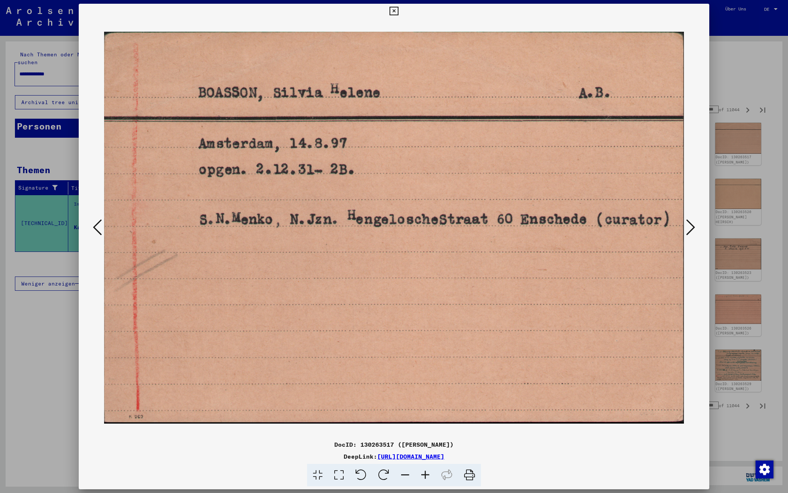
click at [692, 229] on icon at bounding box center [690, 227] width 9 height 18
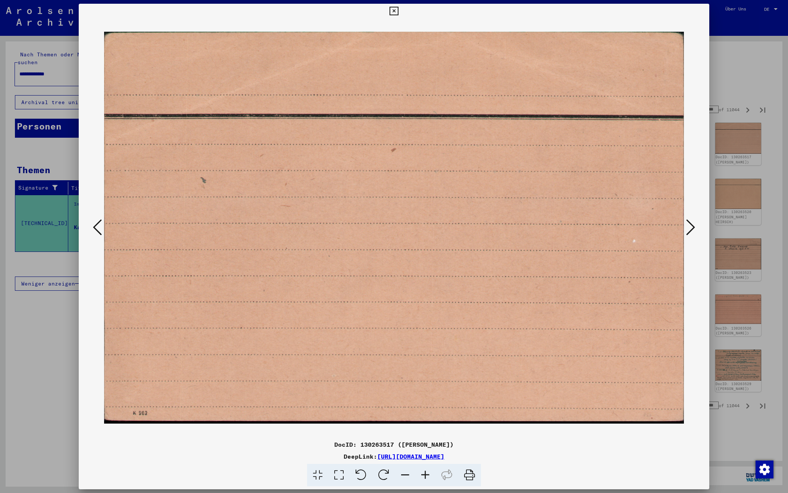
click at [691, 229] on icon at bounding box center [690, 227] width 9 height 18
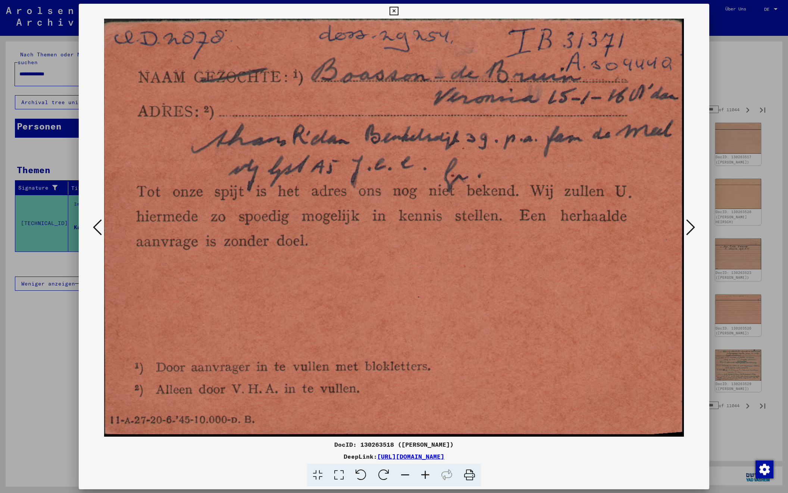
click at [691, 229] on icon at bounding box center [690, 227] width 9 height 18
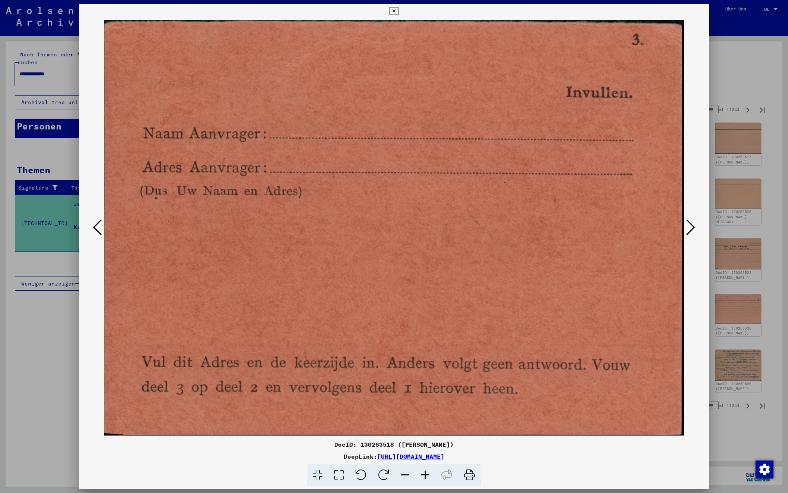
click at [690, 229] on icon at bounding box center [690, 227] width 9 height 18
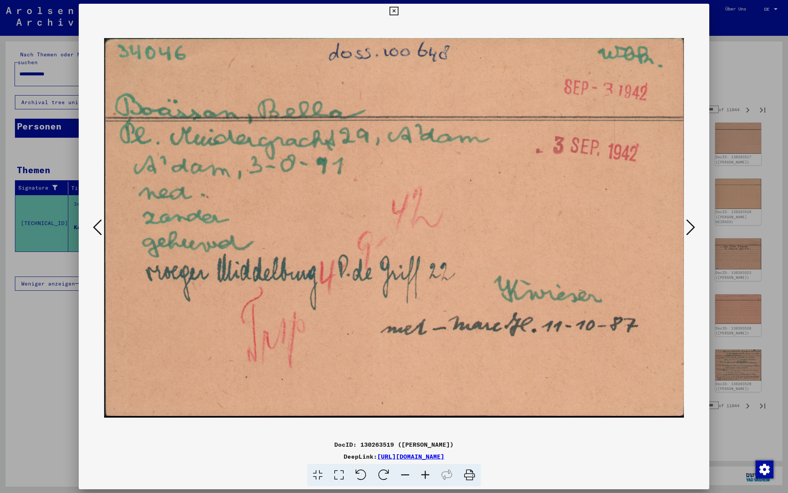
click at [690, 229] on icon at bounding box center [690, 227] width 9 height 18
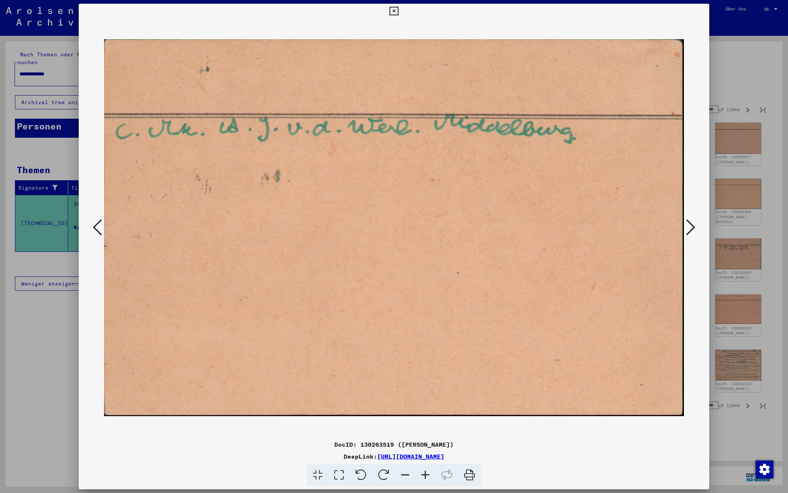
click at [690, 229] on icon at bounding box center [690, 227] width 9 height 18
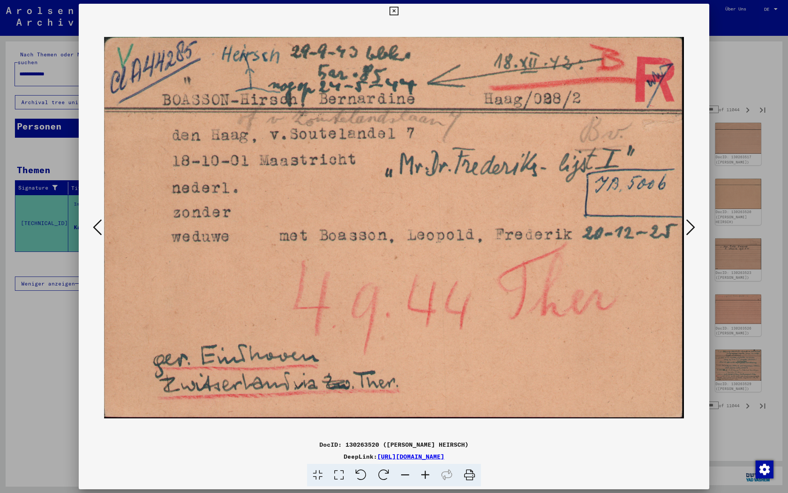
click at [692, 224] on icon at bounding box center [690, 227] width 9 height 18
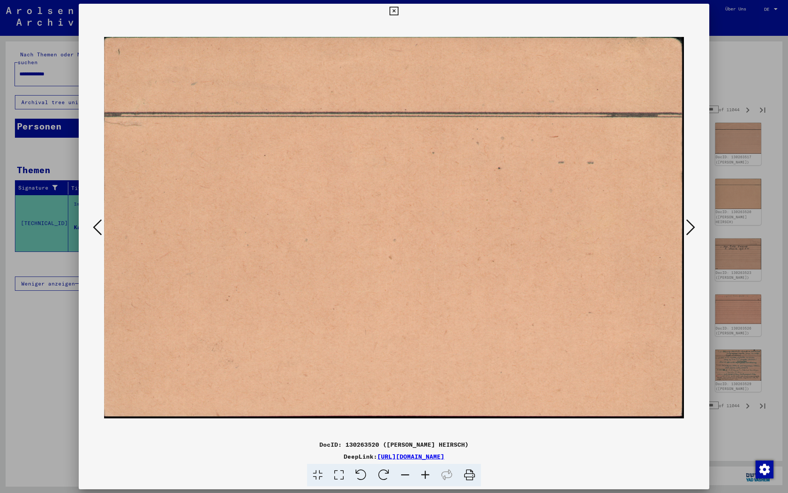
click at [692, 224] on icon at bounding box center [690, 227] width 9 height 18
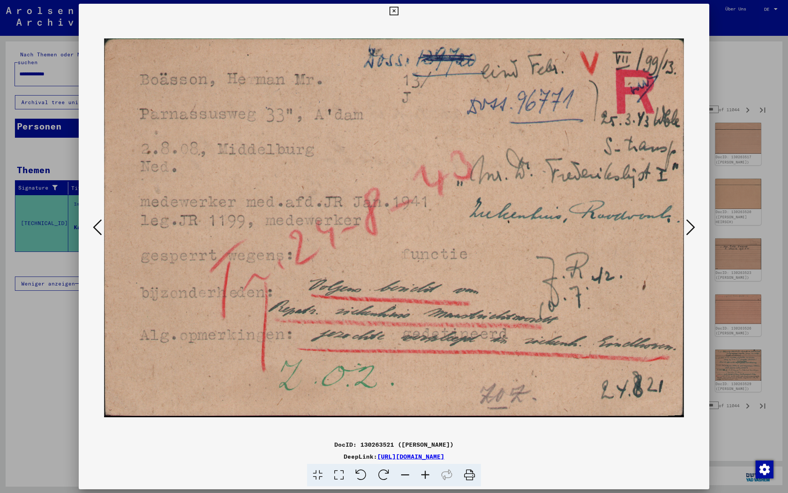
click at [692, 224] on icon at bounding box center [690, 227] width 9 height 18
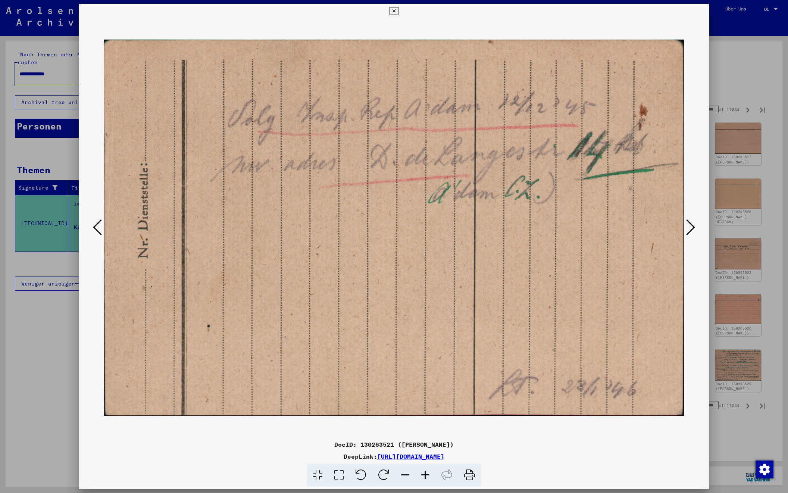
click at [692, 224] on icon at bounding box center [690, 227] width 9 height 18
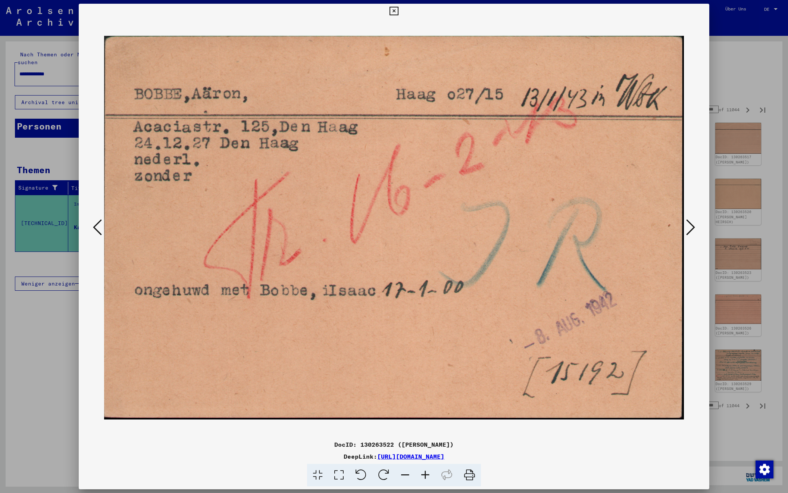
click at [692, 224] on icon at bounding box center [690, 227] width 9 height 18
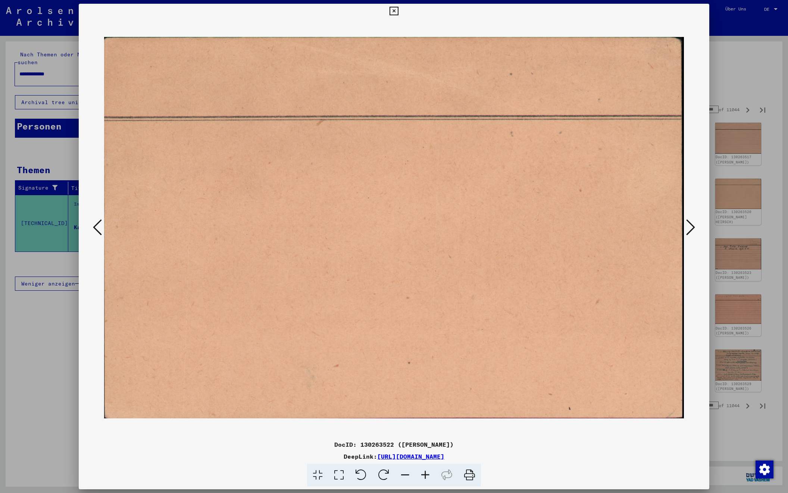
click at [692, 224] on icon at bounding box center [690, 227] width 9 height 18
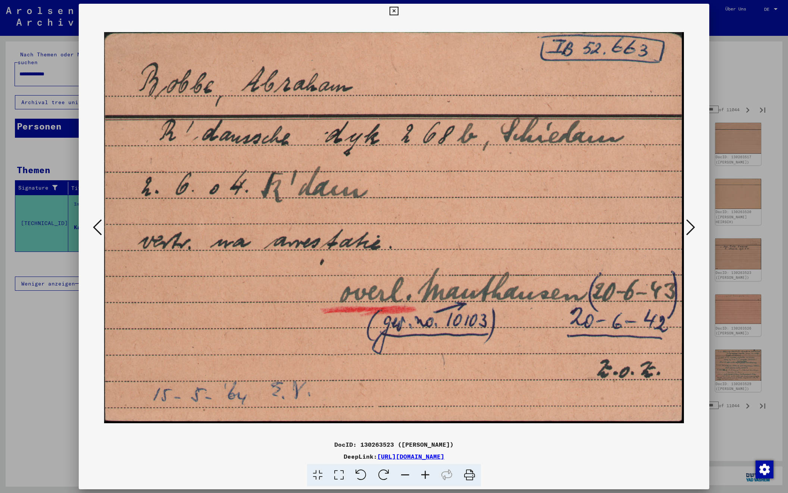
click at [692, 227] on icon at bounding box center [690, 227] width 9 height 18
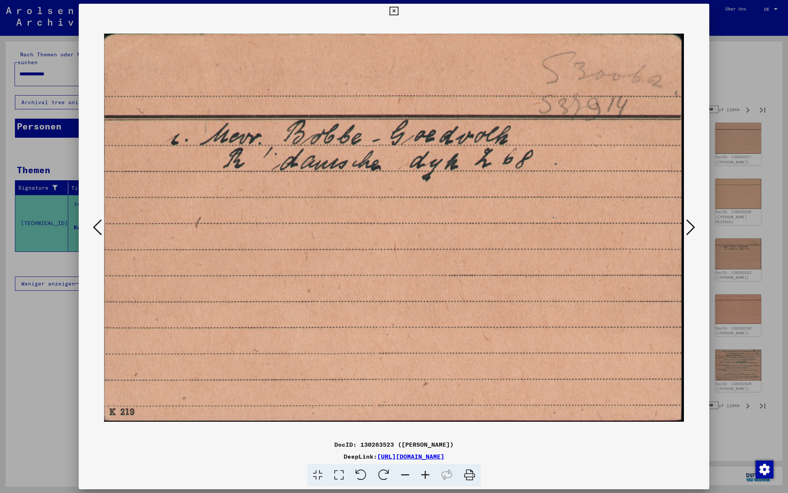
click at [692, 227] on icon at bounding box center [690, 227] width 9 height 18
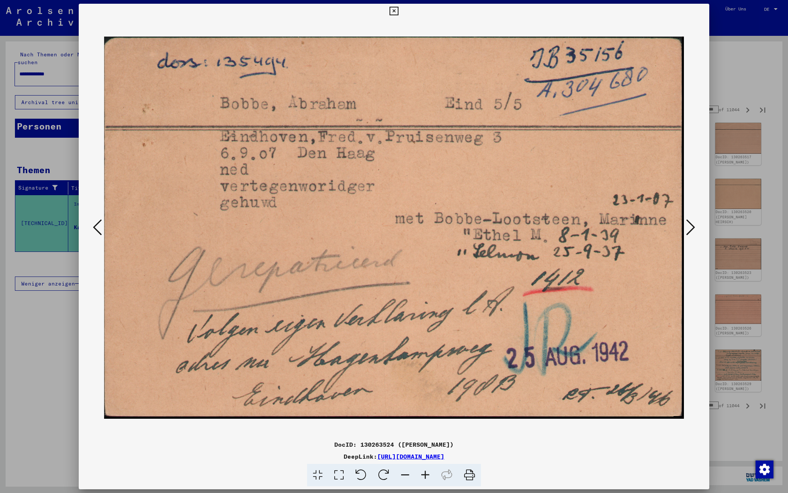
click at [692, 227] on icon at bounding box center [690, 227] width 9 height 18
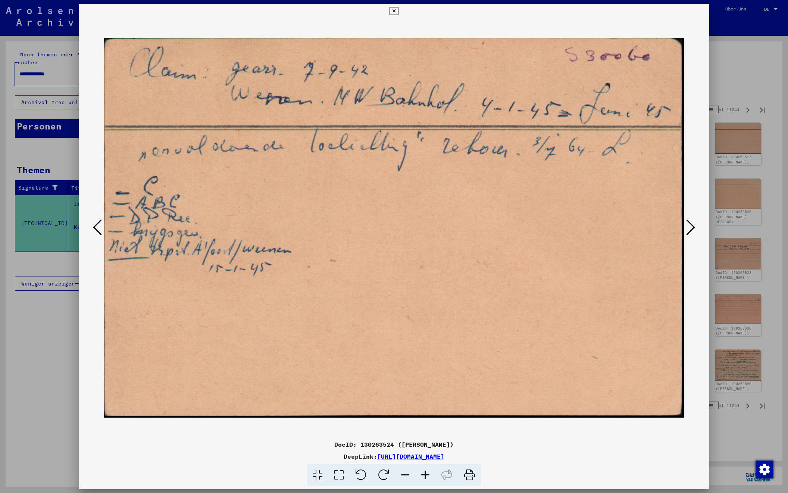
click at [96, 225] on icon at bounding box center [97, 227] width 9 height 18
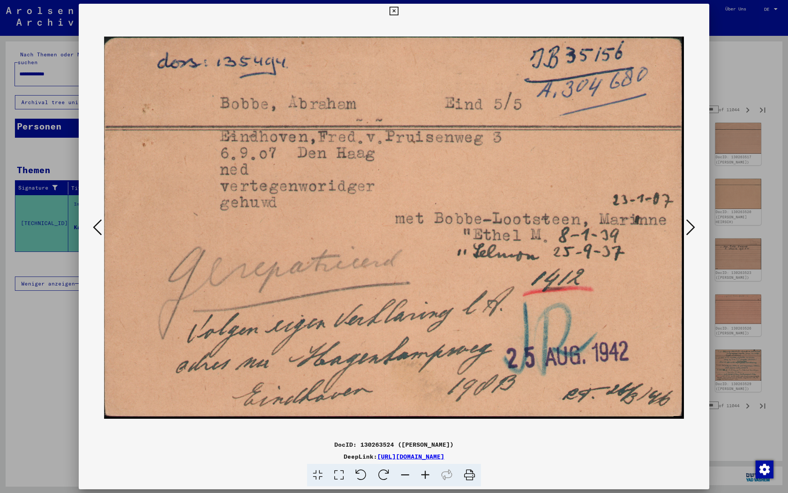
click at [688, 223] on icon at bounding box center [690, 227] width 9 height 18
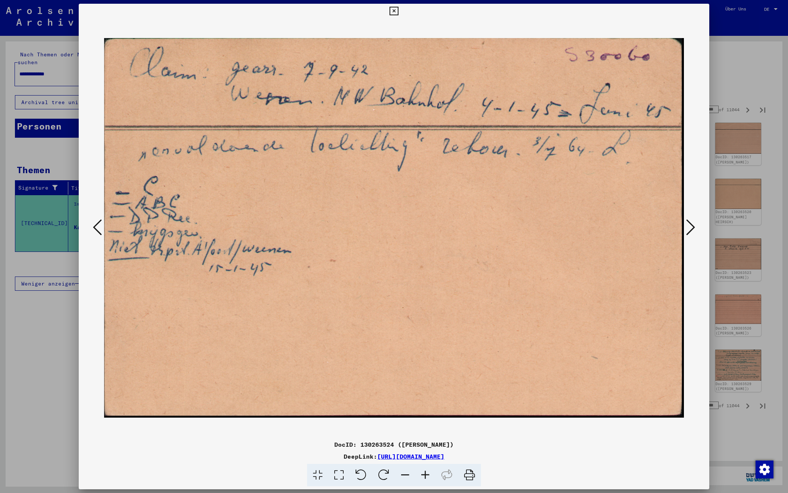
click at [688, 227] on icon at bounding box center [690, 227] width 9 height 18
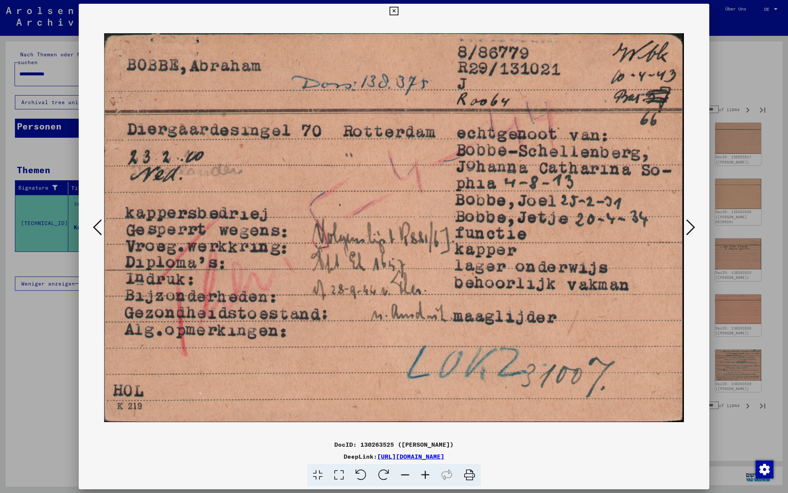
click at [688, 227] on icon at bounding box center [690, 227] width 9 height 18
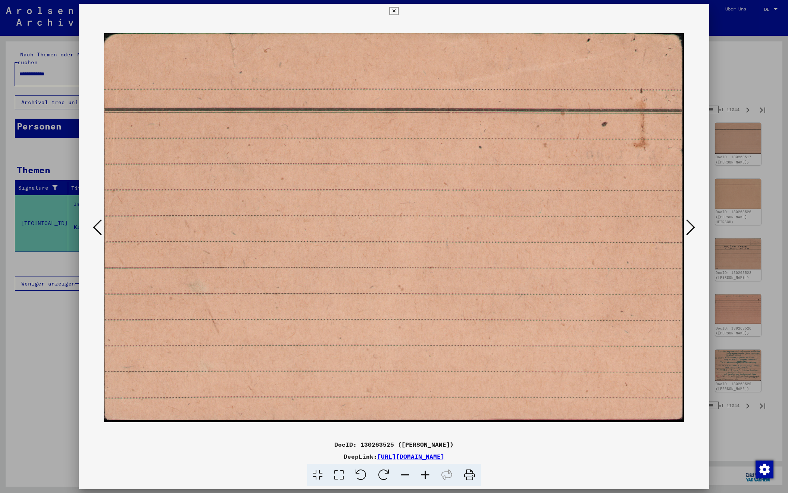
click at [688, 227] on icon at bounding box center [690, 227] width 9 height 18
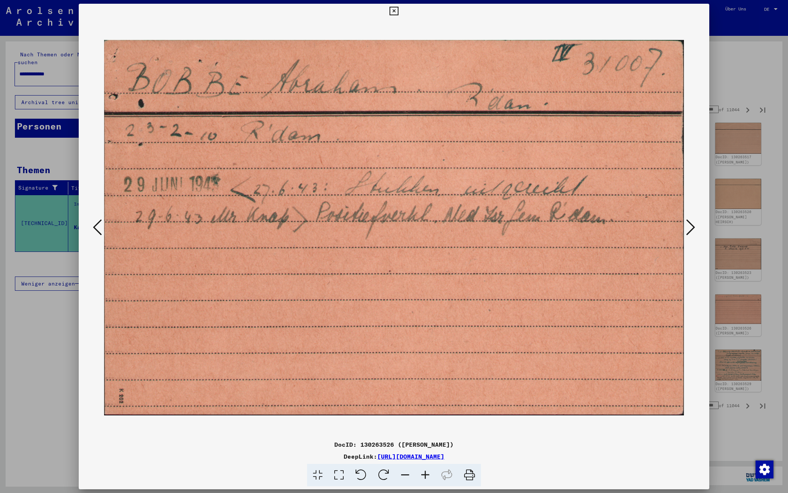
click at [688, 227] on icon at bounding box center [690, 227] width 9 height 18
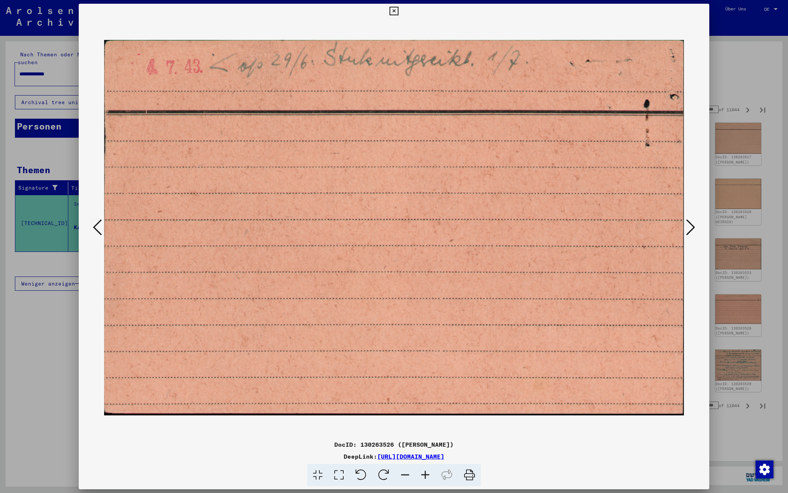
click at [688, 227] on icon at bounding box center [690, 227] width 9 height 18
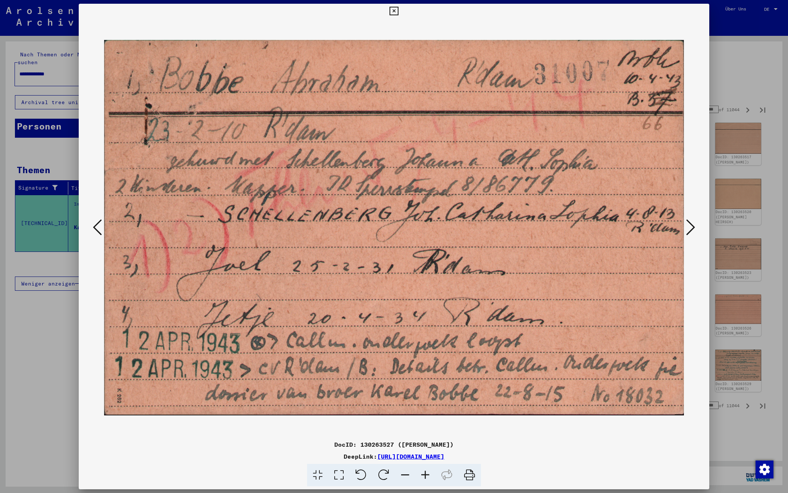
click at [688, 227] on icon at bounding box center [690, 227] width 9 height 18
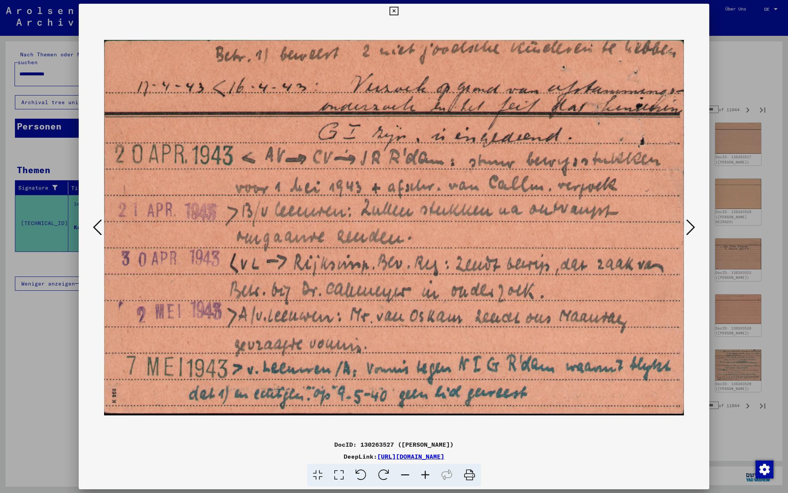
click at [688, 227] on icon at bounding box center [690, 227] width 9 height 18
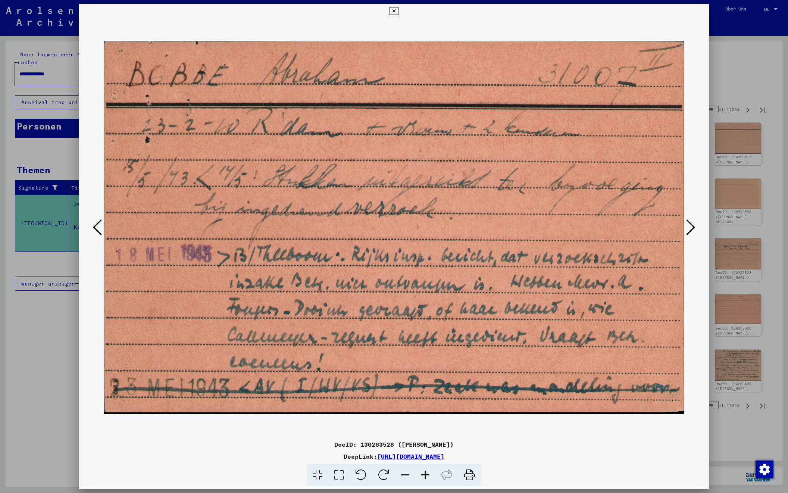
click at [688, 227] on icon at bounding box center [690, 227] width 9 height 18
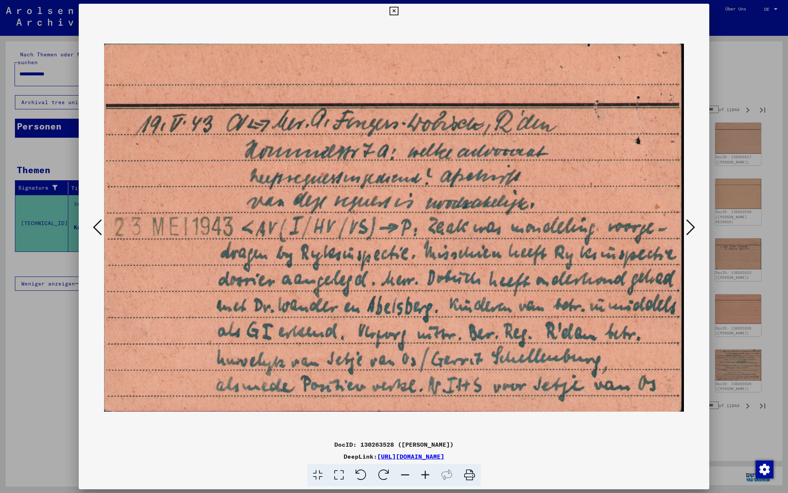
click at [688, 227] on icon at bounding box center [690, 227] width 9 height 18
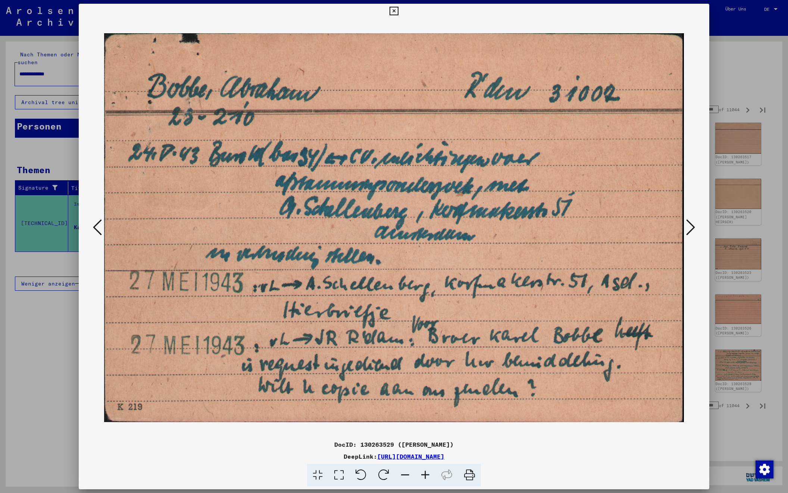
click at [688, 227] on icon at bounding box center [690, 227] width 9 height 18
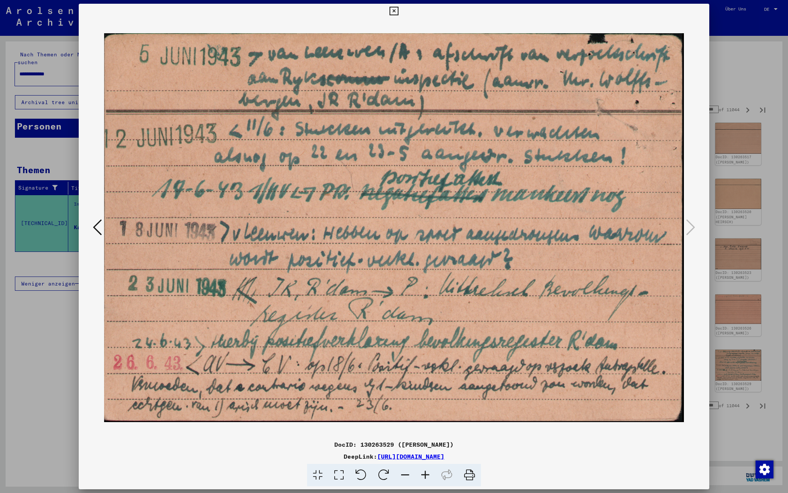
click at [746, 66] on div at bounding box center [394, 246] width 788 height 493
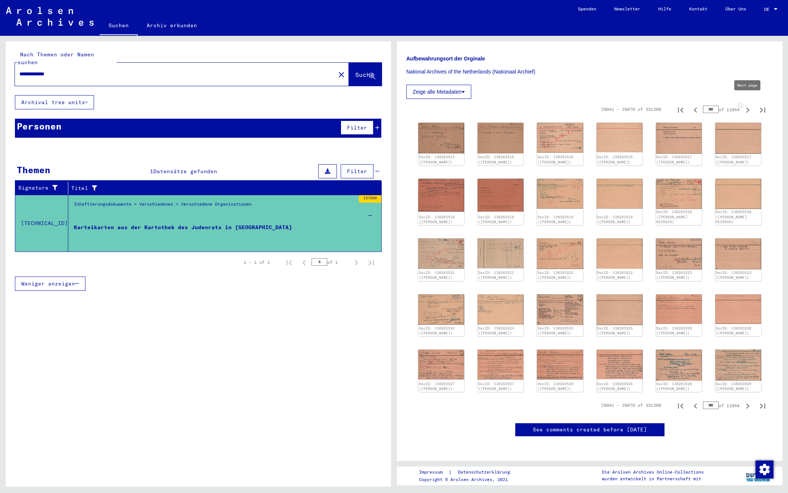
click at [747, 105] on icon "Next page" at bounding box center [747, 110] width 10 height 10
type input "***"
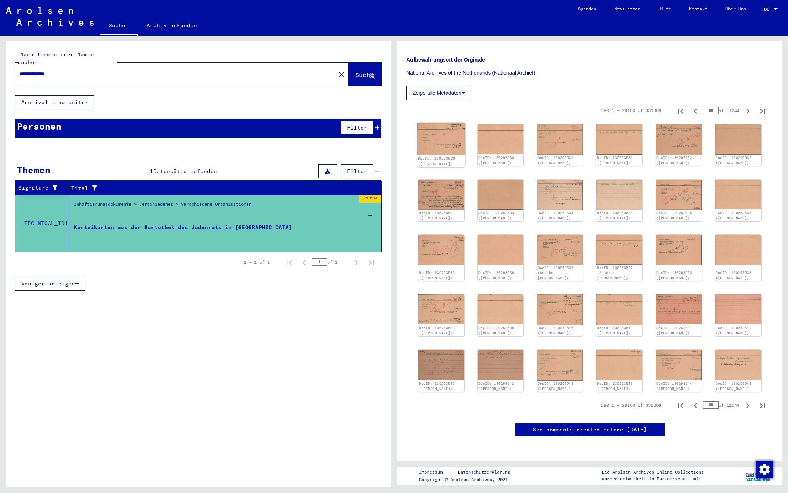
click at [449, 140] on img at bounding box center [441, 139] width 48 height 32
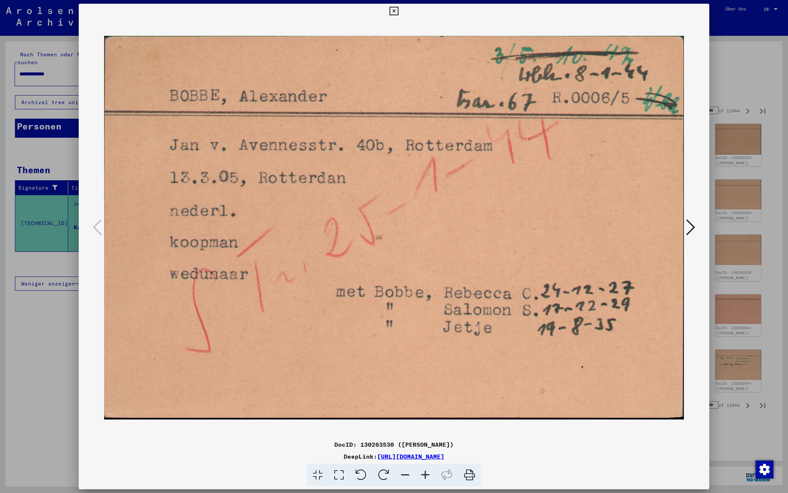
click at [686, 227] on icon at bounding box center [690, 227] width 9 height 18
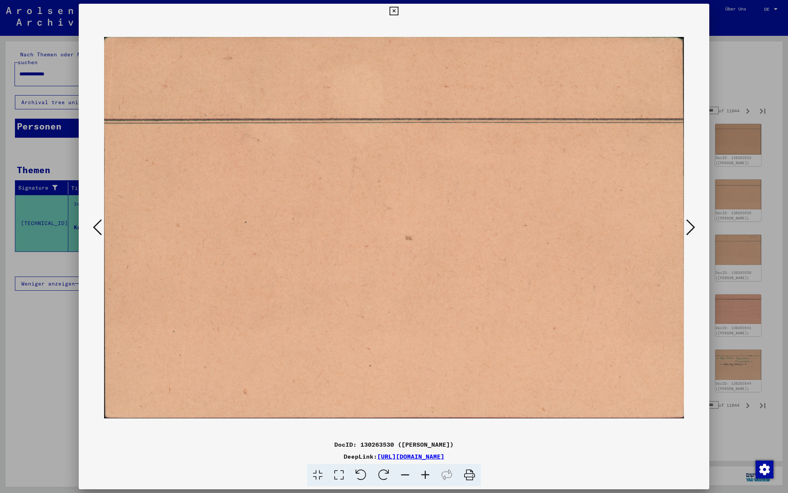
click at [686, 227] on icon at bounding box center [690, 227] width 9 height 18
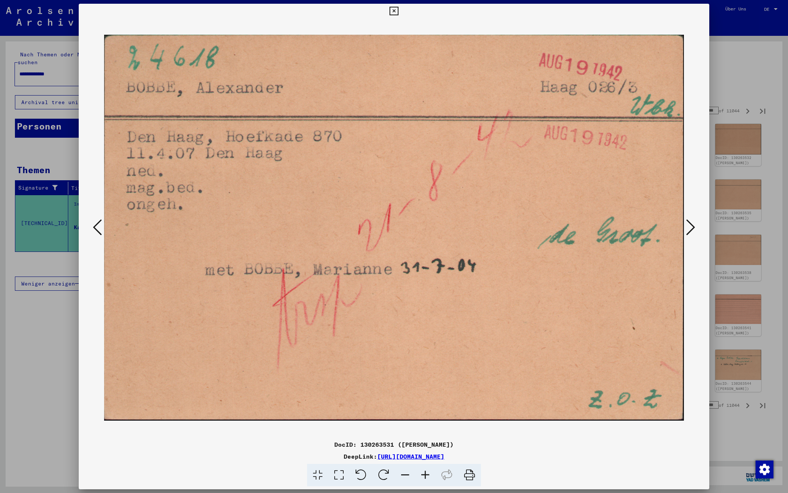
click at [686, 227] on icon at bounding box center [690, 227] width 9 height 18
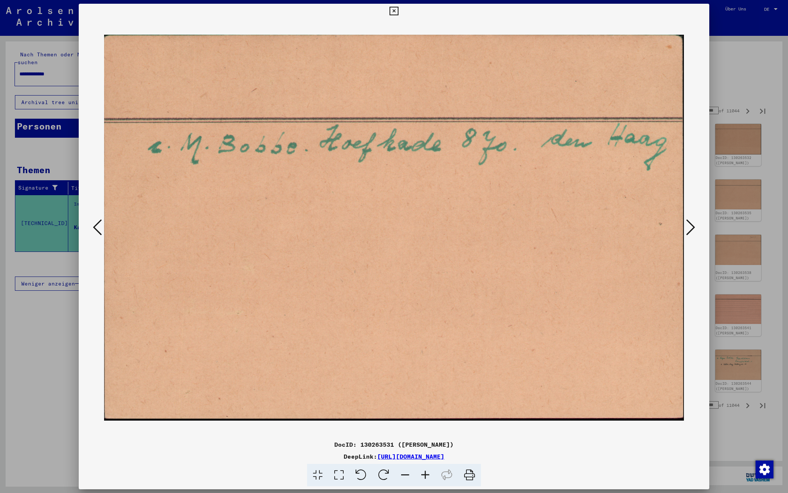
click at [686, 227] on icon at bounding box center [690, 227] width 9 height 18
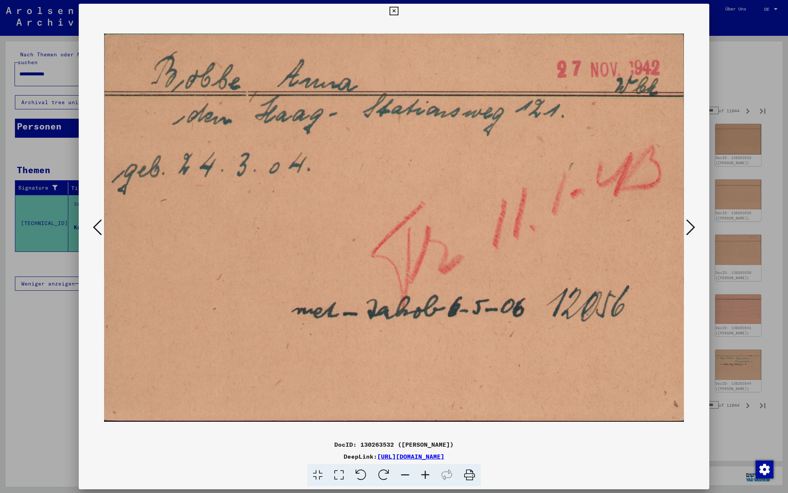
click at [686, 227] on icon at bounding box center [690, 227] width 9 height 18
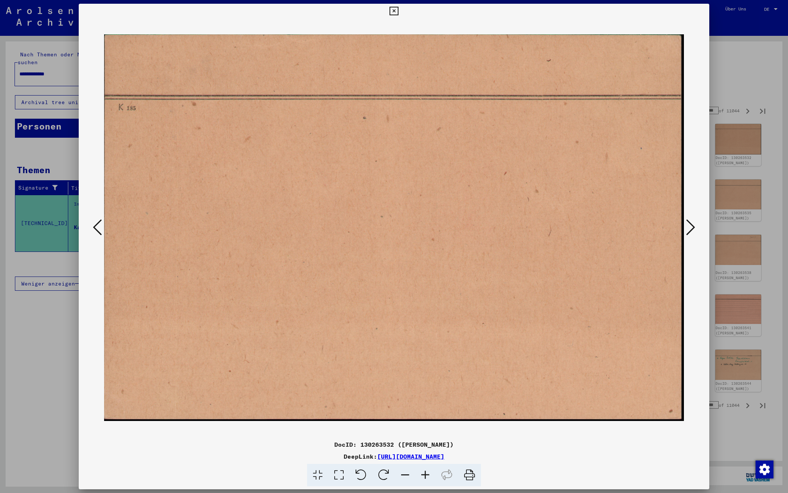
click at [686, 227] on icon at bounding box center [690, 227] width 9 height 18
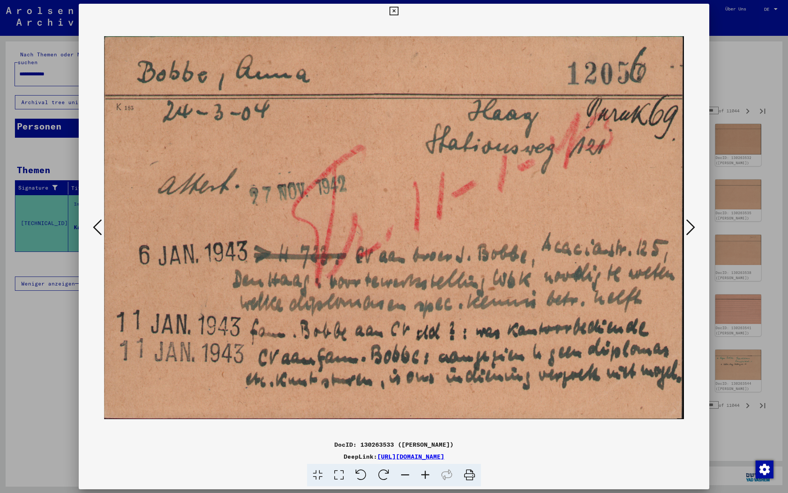
click at [686, 227] on icon at bounding box center [690, 227] width 9 height 18
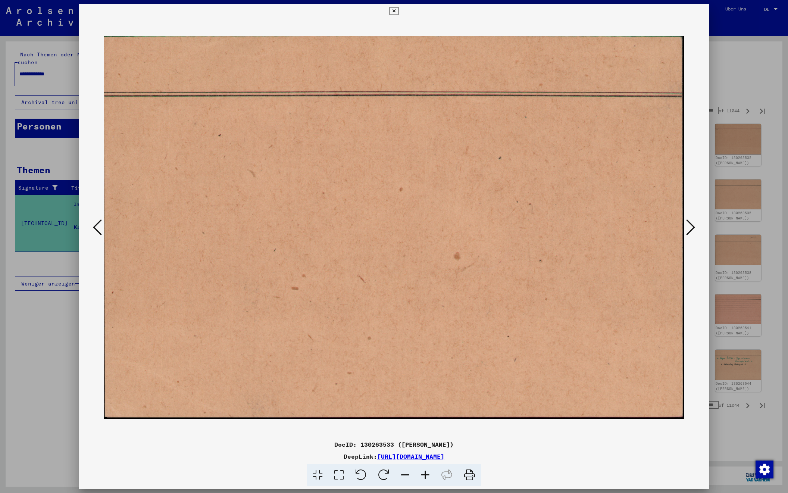
click at [686, 227] on icon at bounding box center [690, 227] width 9 height 18
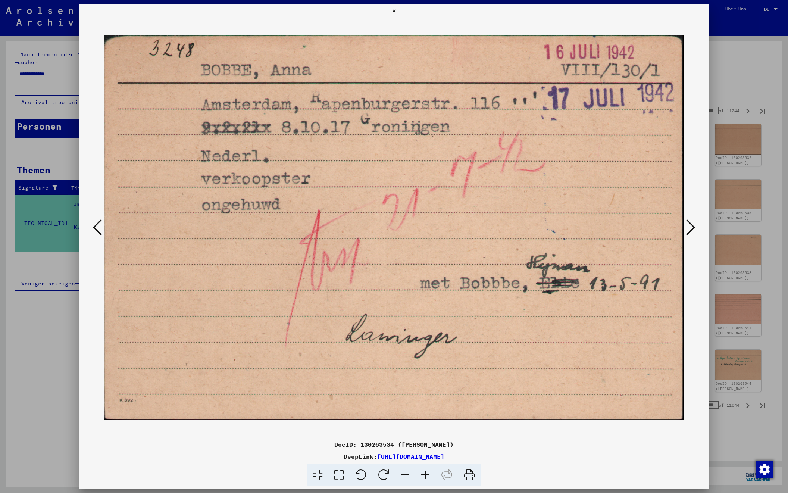
click at [686, 227] on icon at bounding box center [690, 227] width 9 height 18
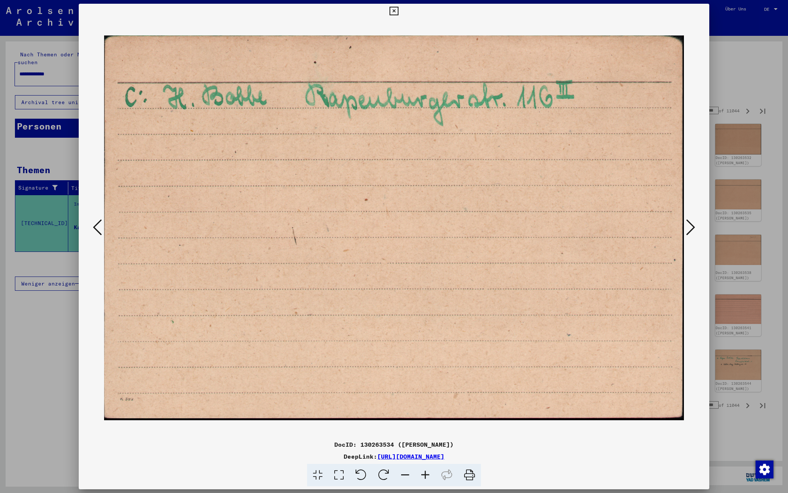
click at [686, 227] on icon at bounding box center [690, 227] width 9 height 18
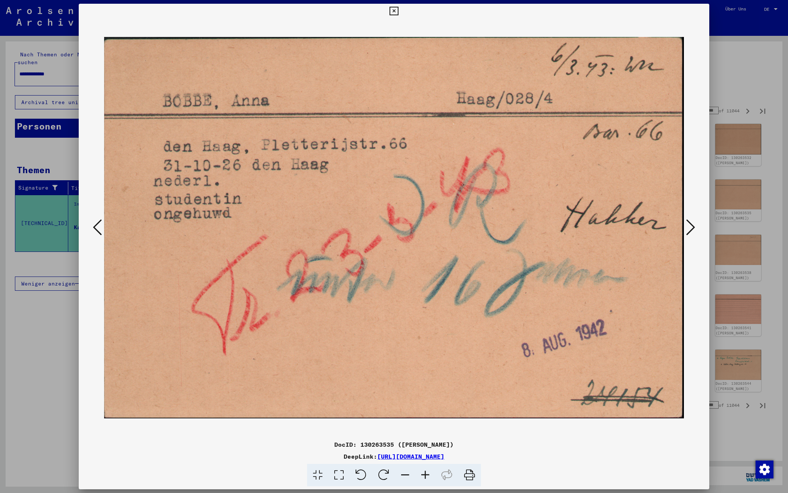
click at [686, 227] on icon at bounding box center [690, 227] width 9 height 18
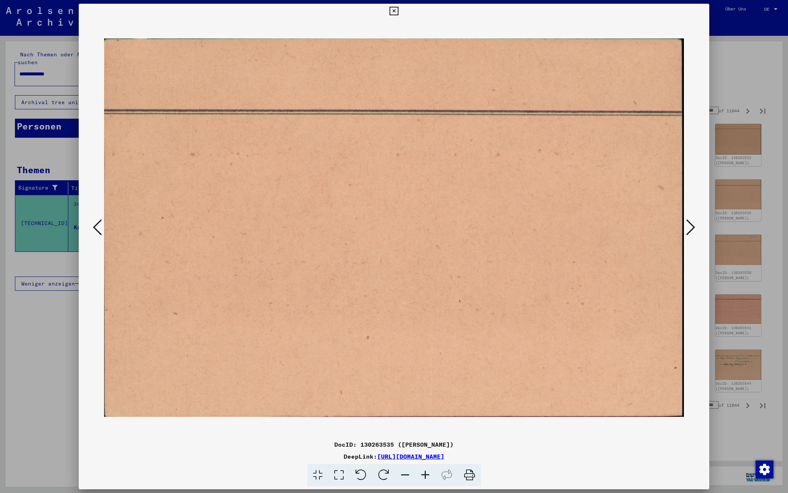
click at [686, 227] on icon at bounding box center [690, 227] width 9 height 18
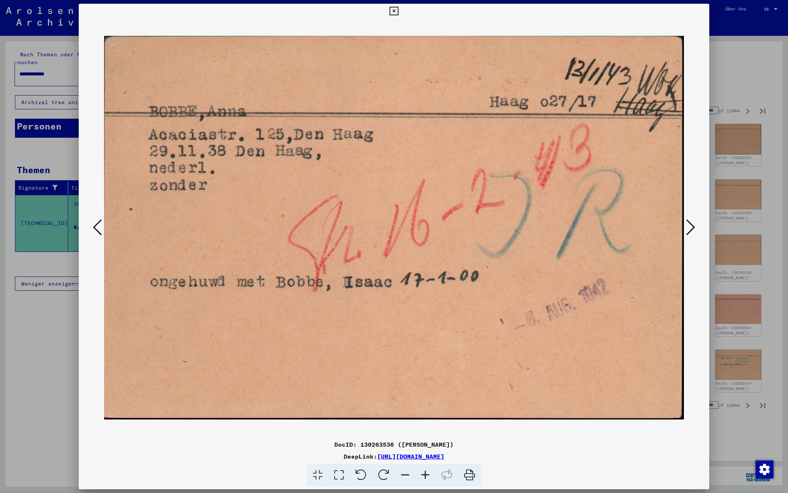
click at [686, 227] on icon at bounding box center [690, 227] width 9 height 18
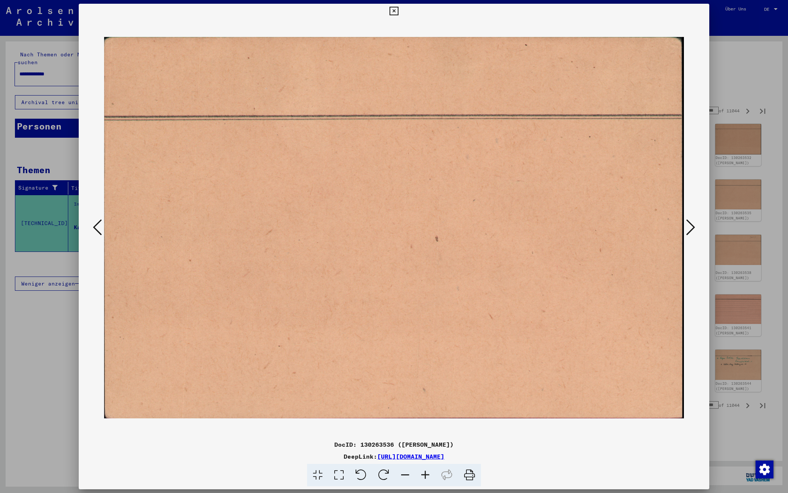
click at [686, 227] on icon at bounding box center [690, 227] width 9 height 18
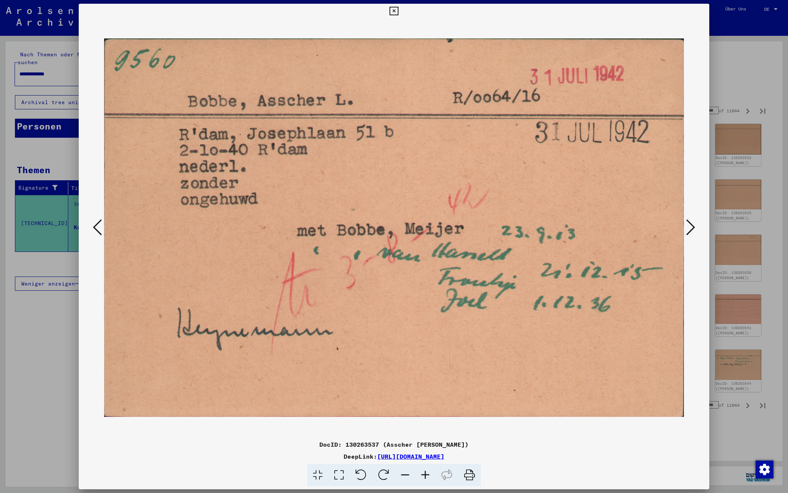
click at [686, 227] on icon at bounding box center [690, 227] width 9 height 18
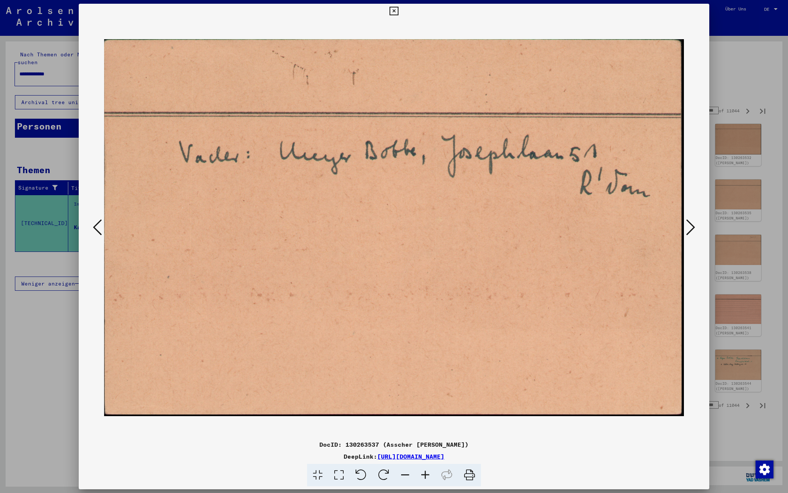
click at [686, 227] on icon at bounding box center [690, 227] width 9 height 18
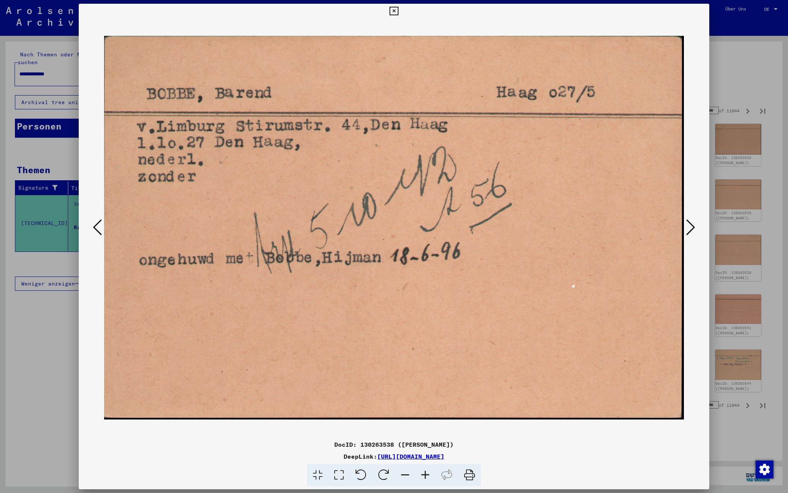
click at [686, 227] on icon at bounding box center [690, 227] width 9 height 18
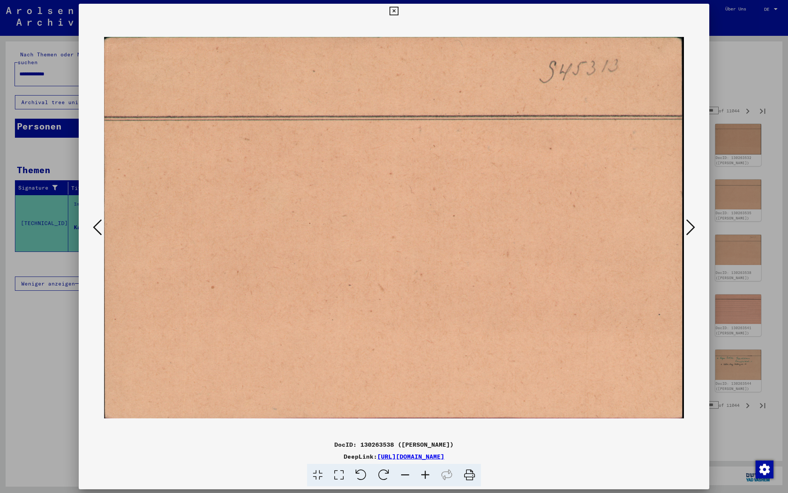
click at [686, 227] on icon at bounding box center [690, 227] width 9 height 18
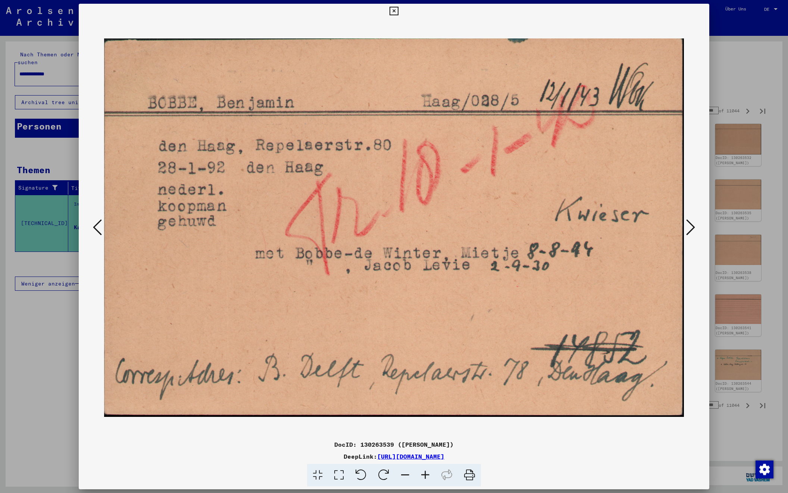
click at [686, 227] on icon at bounding box center [690, 227] width 9 height 18
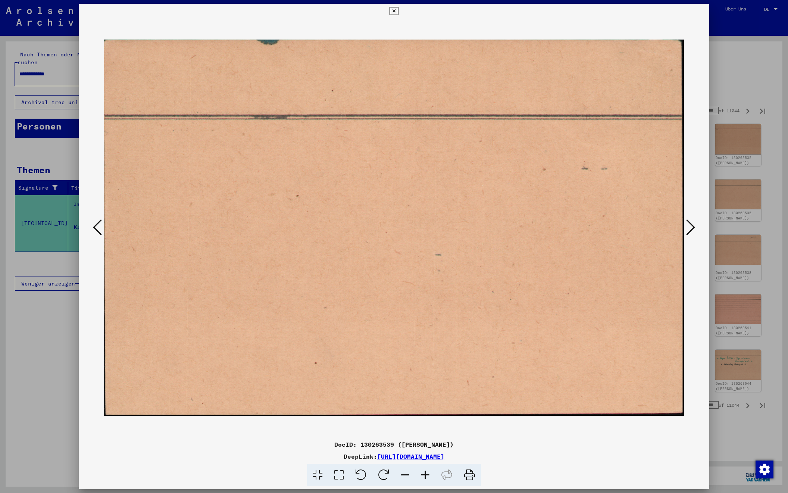
click at [686, 227] on icon at bounding box center [690, 227] width 9 height 18
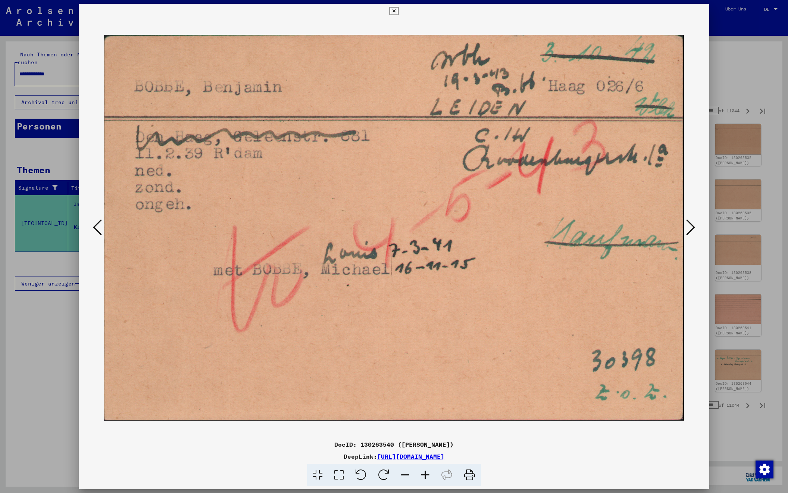
click at [686, 227] on icon at bounding box center [690, 227] width 9 height 18
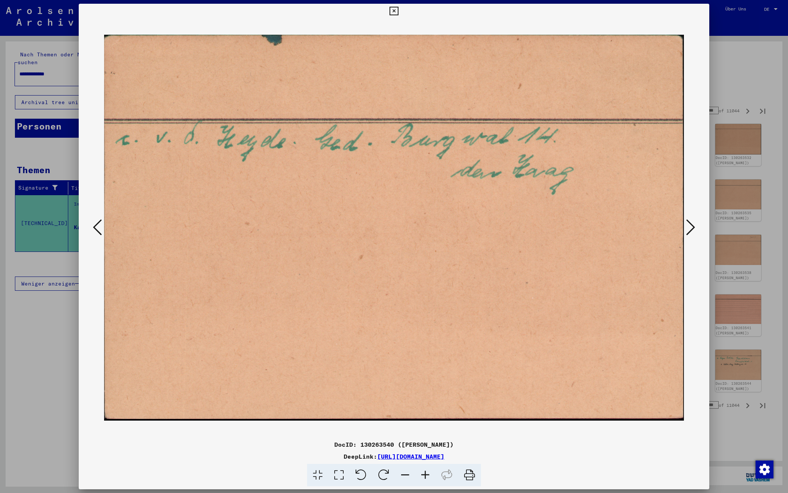
click at [686, 227] on icon at bounding box center [690, 227] width 9 height 18
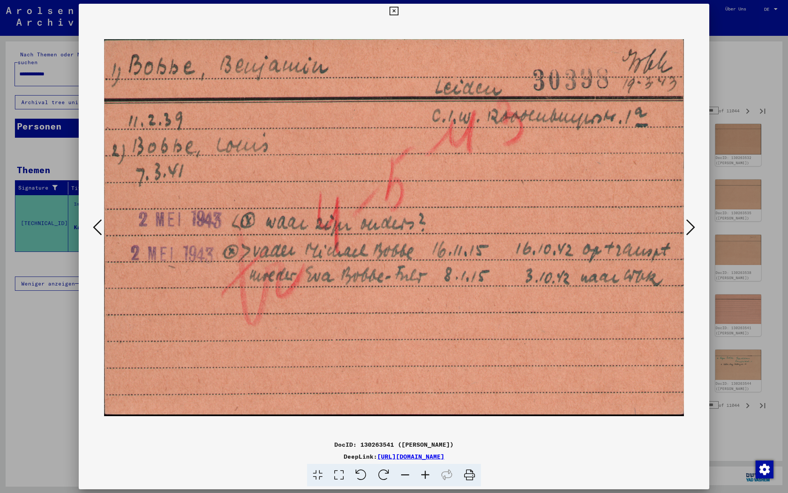
click at [686, 227] on icon at bounding box center [690, 227] width 9 height 18
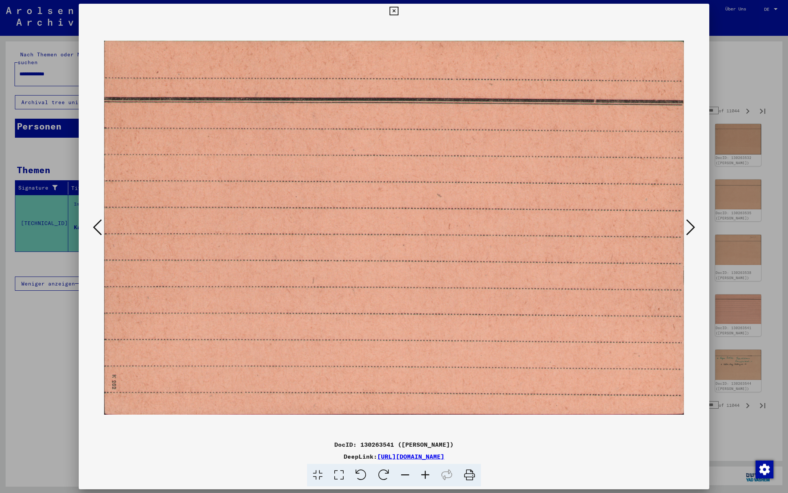
click at [686, 227] on icon at bounding box center [690, 227] width 9 height 18
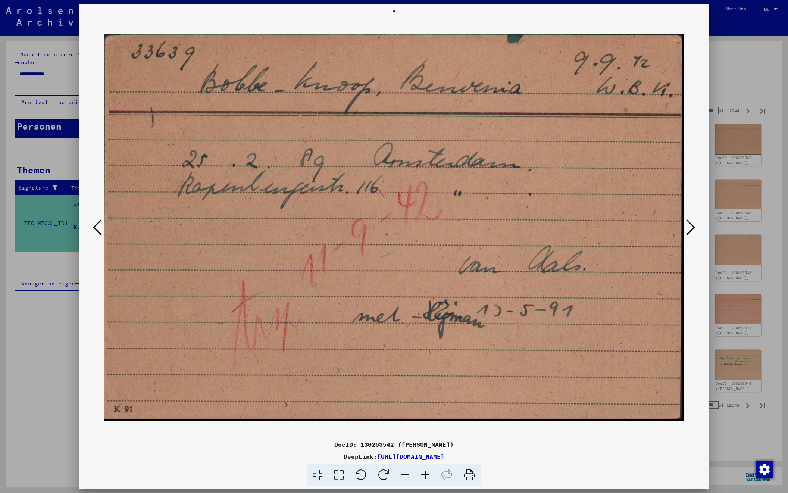
click at [686, 227] on icon at bounding box center [690, 227] width 9 height 18
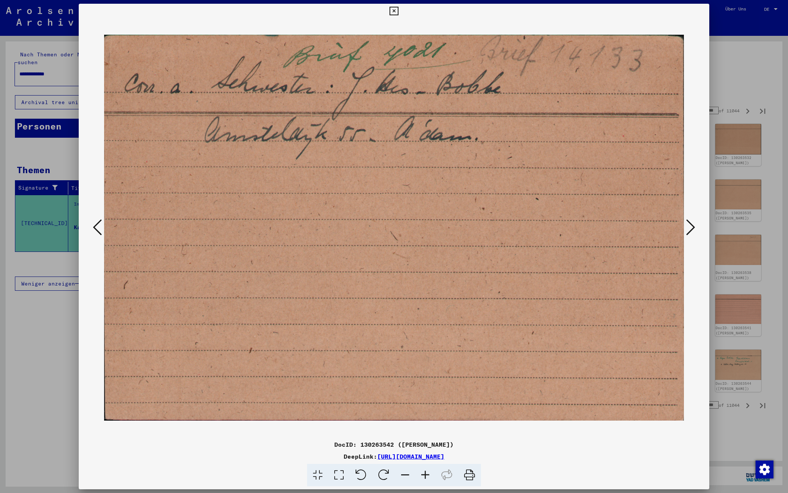
click at [685, 228] on button at bounding box center [690, 227] width 13 height 21
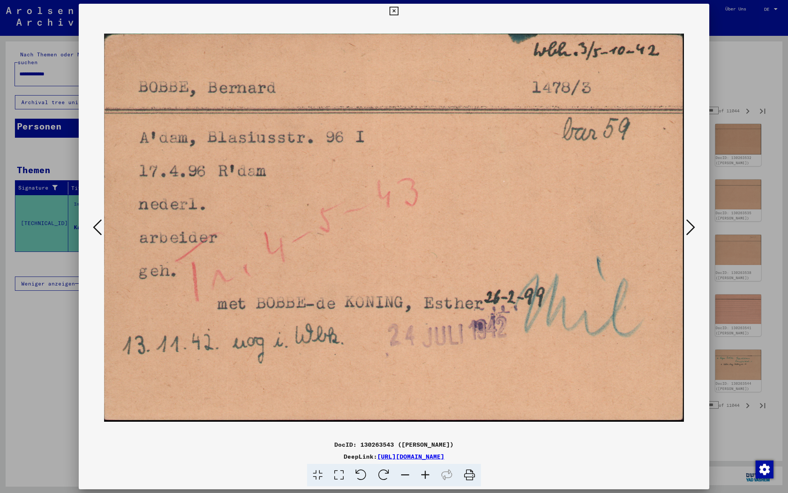
click at [685, 228] on button at bounding box center [690, 227] width 13 height 21
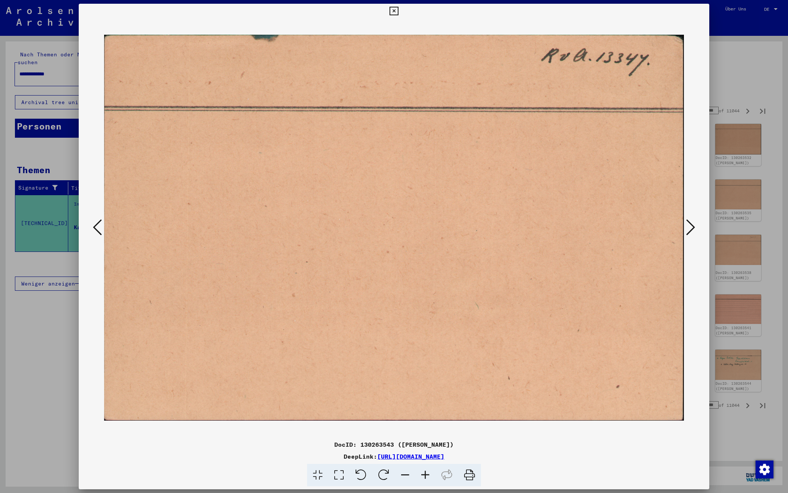
click at [685, 228] on button at bounding box center [690, 227] width 13 height 21
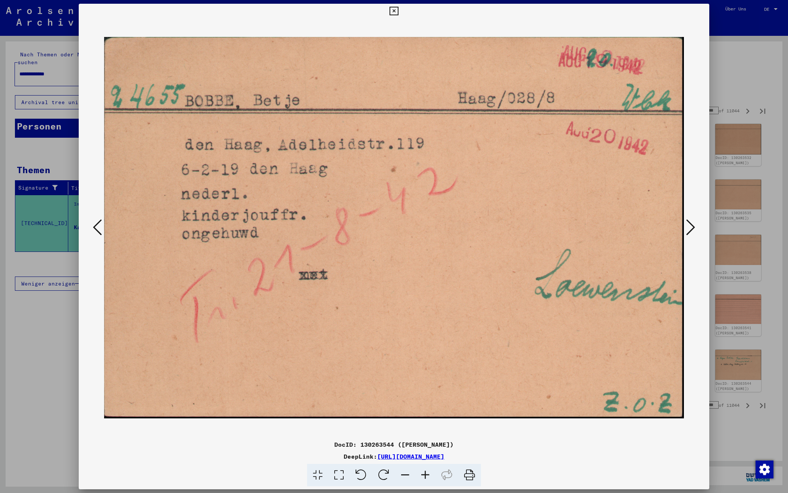
click at [685, 228] on button at bounding box center [690, 227] width 13 height 21
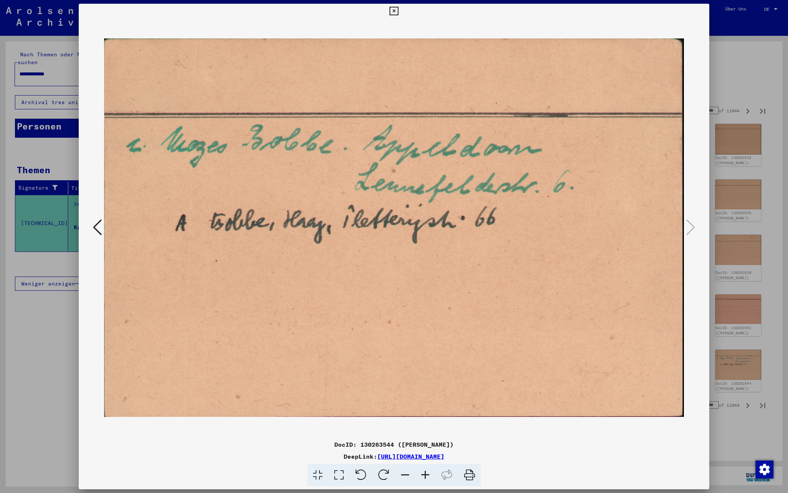
click at [745, 53] on div at bounding box center [394, 246] width 788 height 493
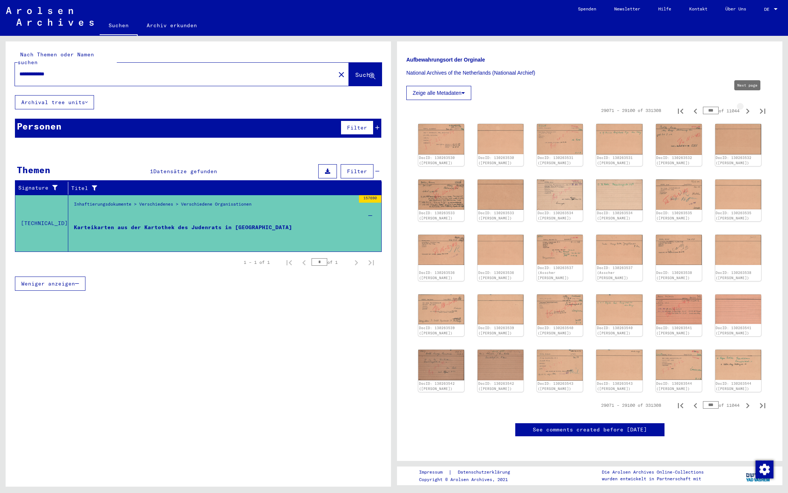
click at [747, 106] on icon "Next page" at bounding box center [747, 111] width 10 height 10
type input "***"
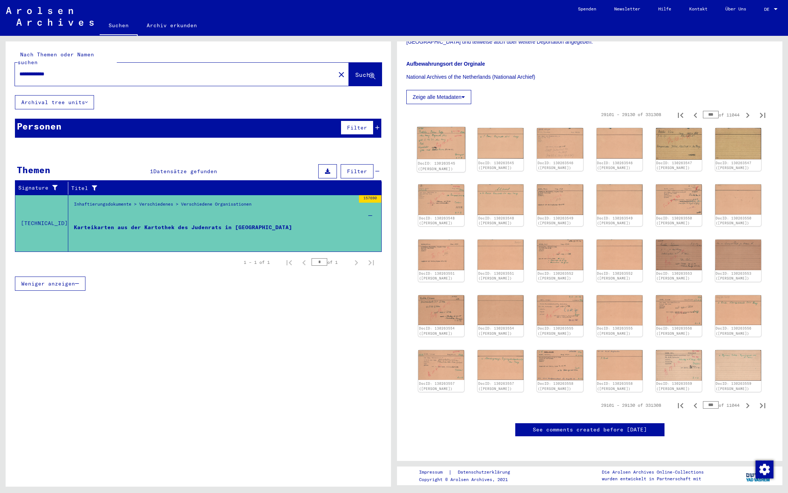
click at [450, 129] on img at bounding box center [441, 143] width 48 height 32
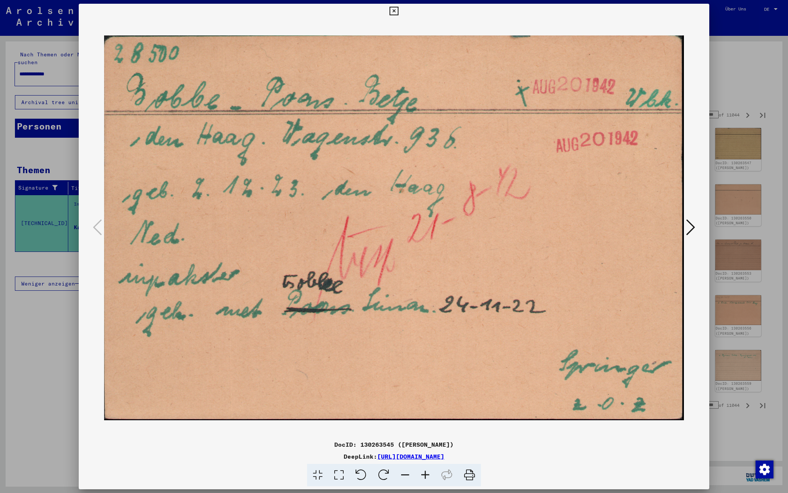
click at [691, 223] on icon at bounding box center [690, 227] width 9 height 18
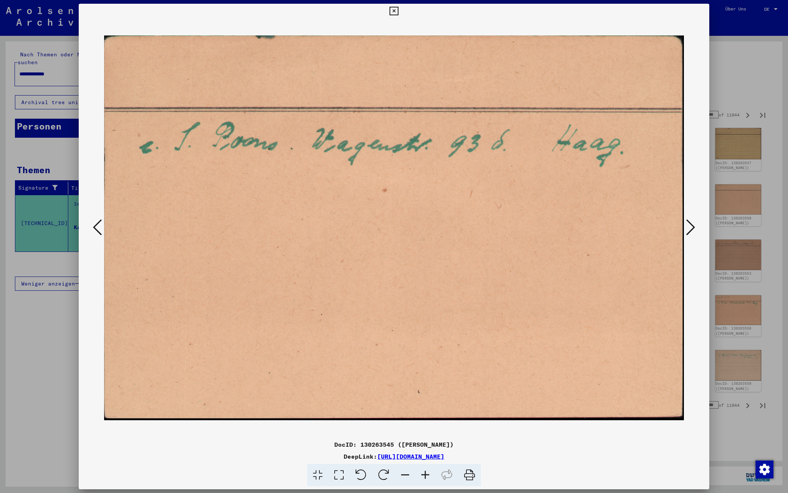
scroll to position [0, 0]
click at [691, 223] on icon at bounding box center [690, 227] width 9 height 18
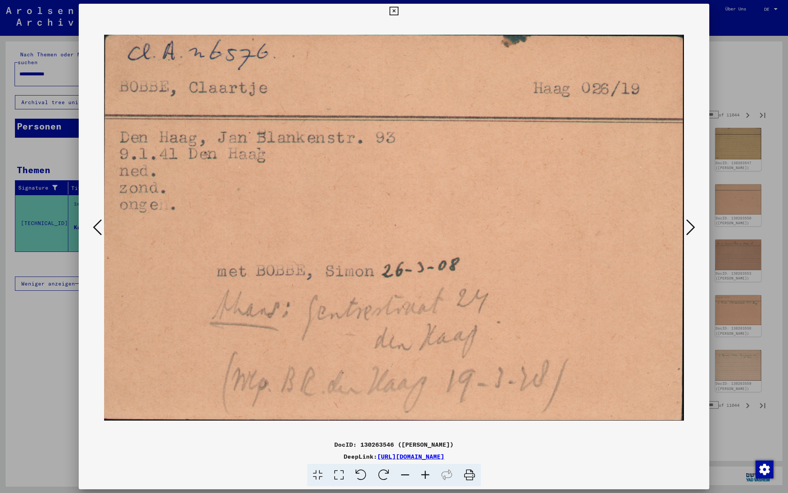
click at [691, 223] on icon at bounding box center [690, 227] width 9 height 18
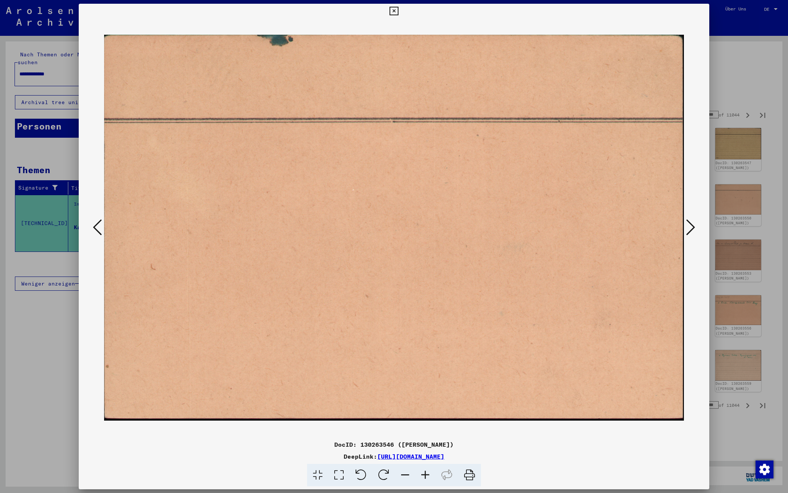
click at [691, 223] on icon at bounding box center [690, 227] width 9 height 18
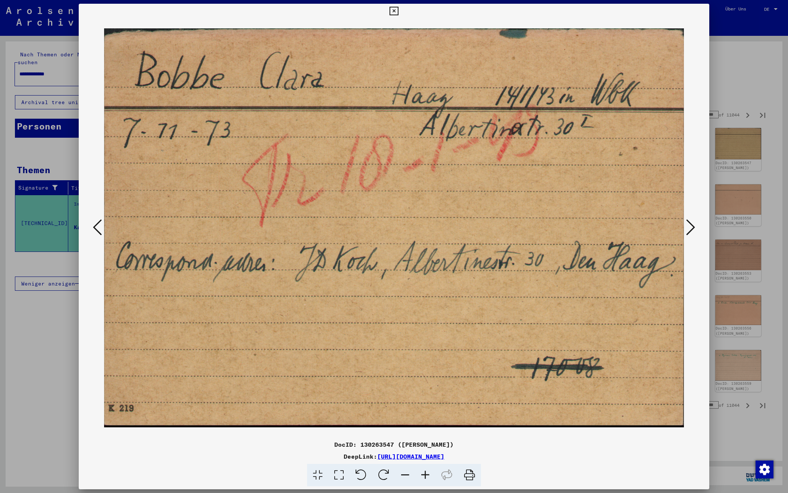
click at [691, 223] on icon at bounding box center [690, 227] width 9 height 18
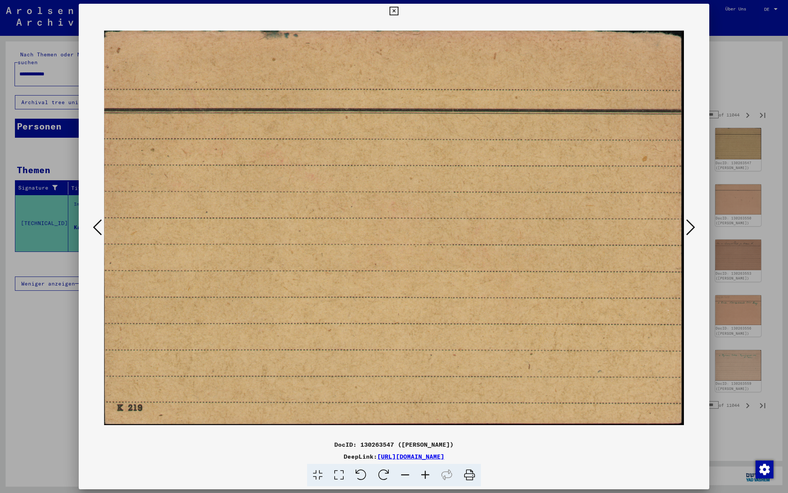
click at [691, 223] on icon at bounding box center [690, 227] width 9 height 18
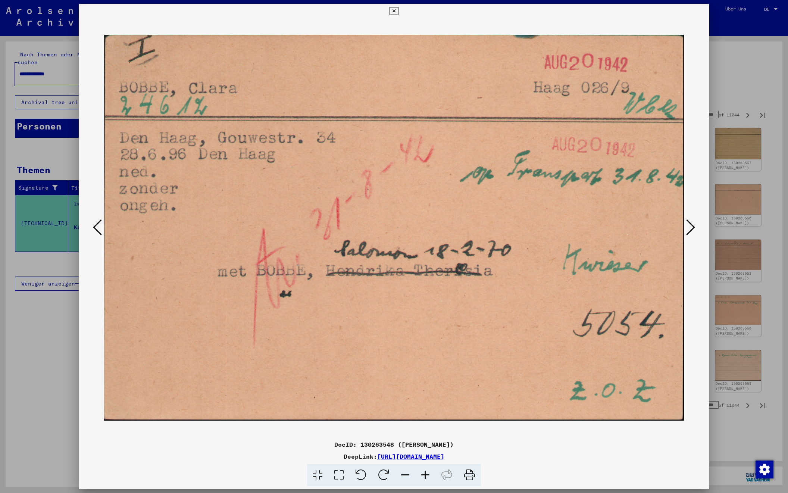
click at [691, 223] on icon at bounding box center [690, 227] width 9 height 18
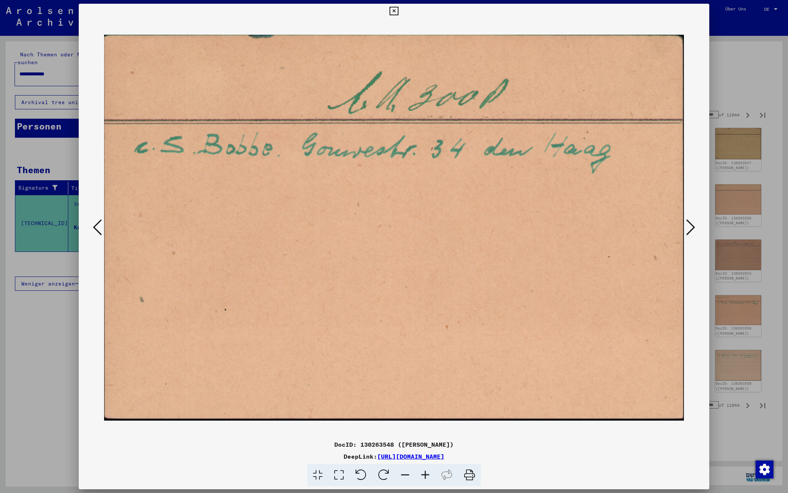
click at [691, 223] on icon at bounding box center [690, 227] width 9 height 18
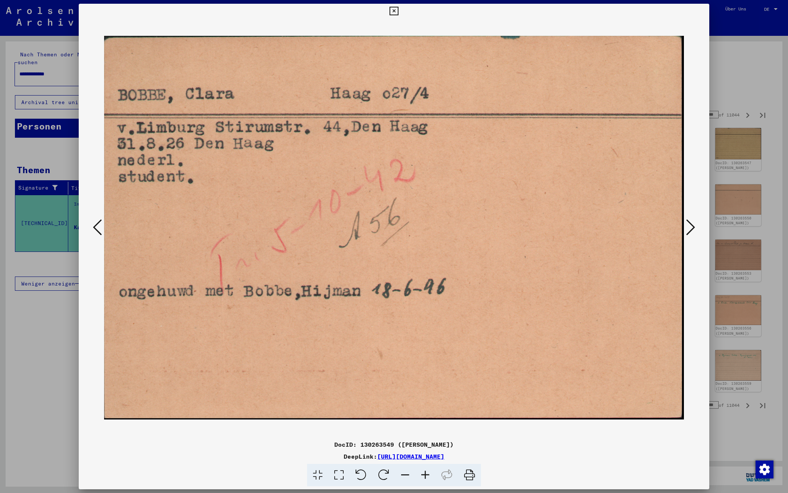
click at [691, 223] on icon at bounding box center [690, 227] width 9 height 18
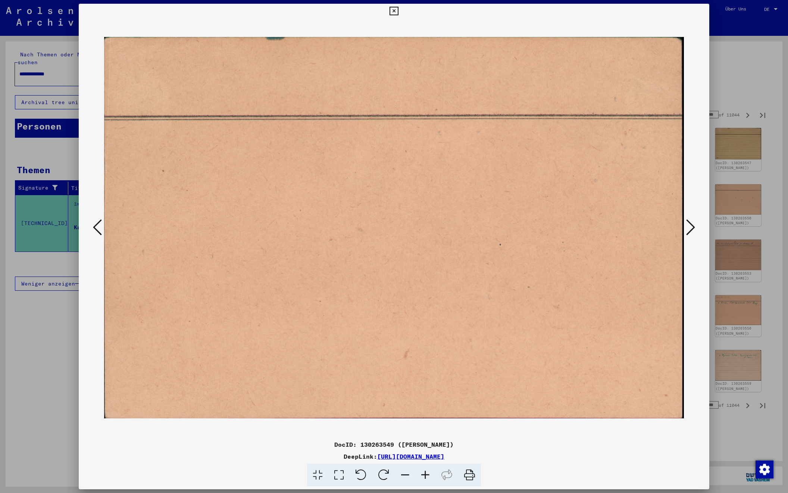
click at [691, 223] on icon at bounding box center [690, 227] width 9 height 18
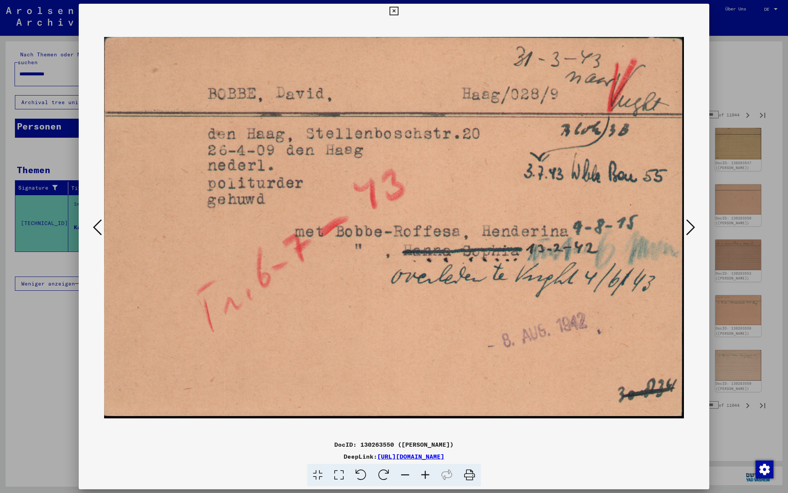
click at [691, 223] on icon at bounding box center [690, 227] width 9 height 18
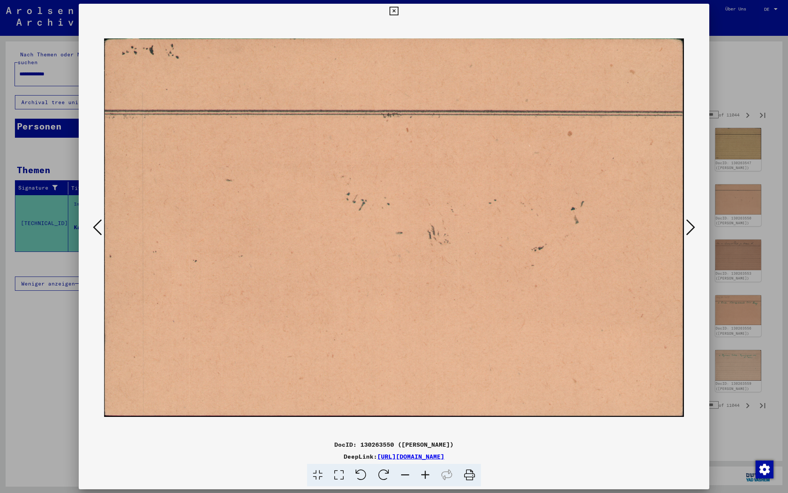
click at [691, 223] on icon at bounding box center [690, 227] width 9 height 18
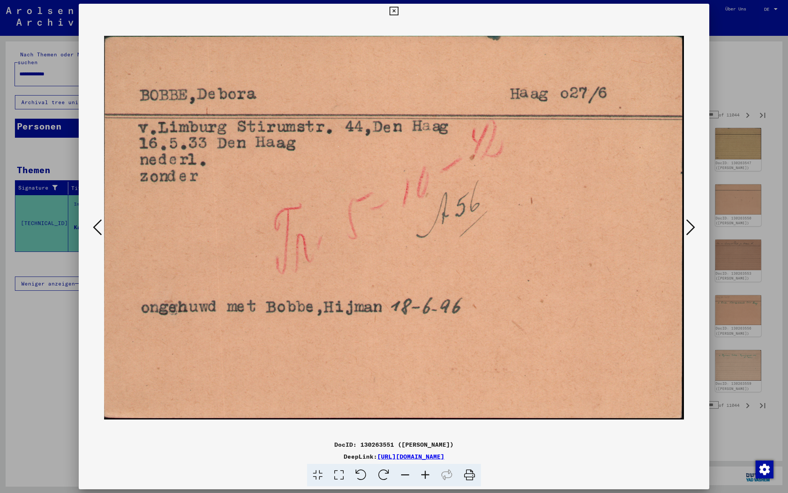
click at [691, 223] on icon at bounding box center [690, 227] width 9 height 18
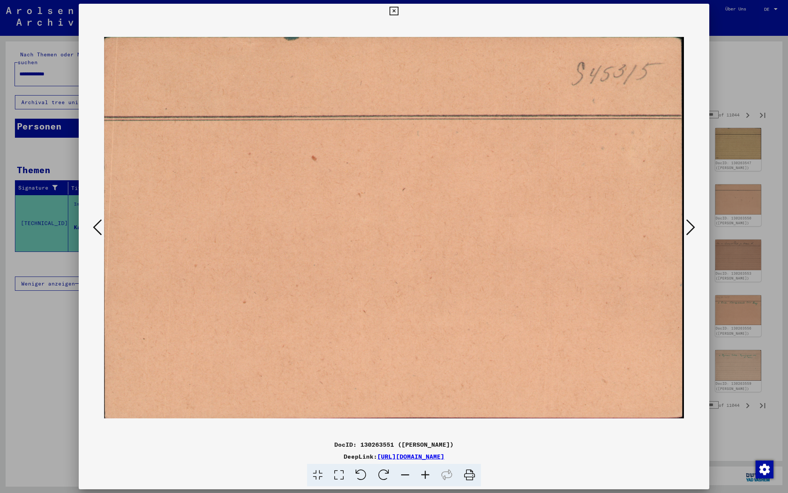
click at [691, 223] on icon at bounding box center [690, 227] width 9 height 18
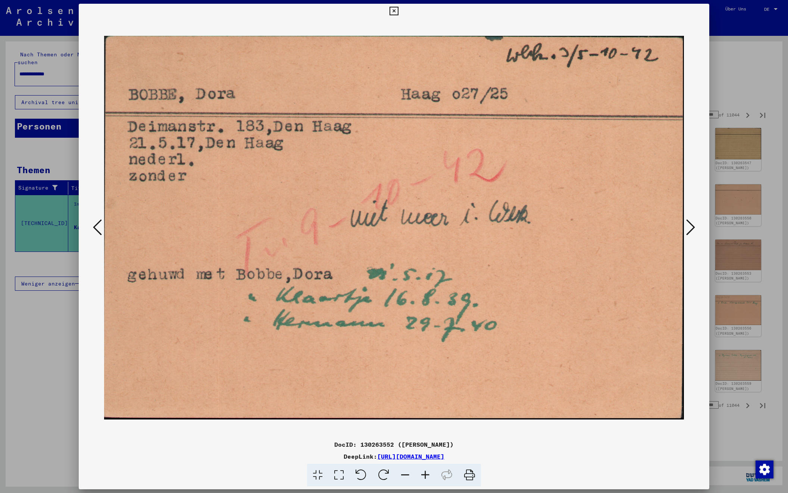
click at [691, 223] on icon at bounding box center [690, 227] width 9 height 18
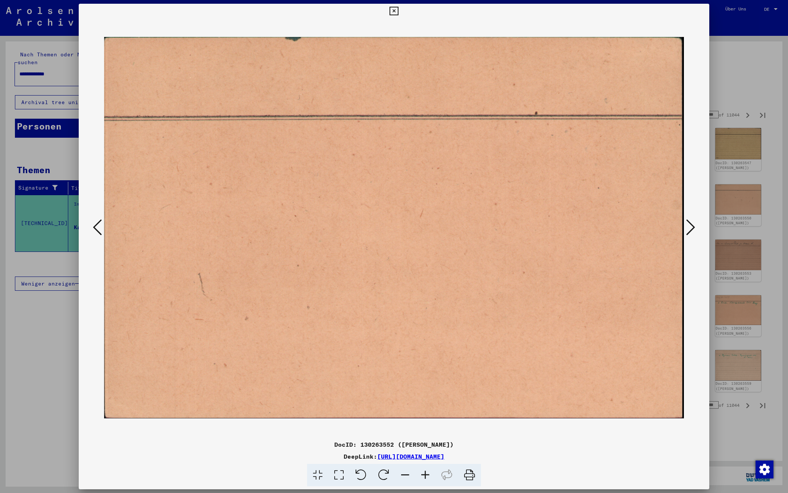
click at [691, 223] on icon at bounding box center [690, 227] width 9 height 18
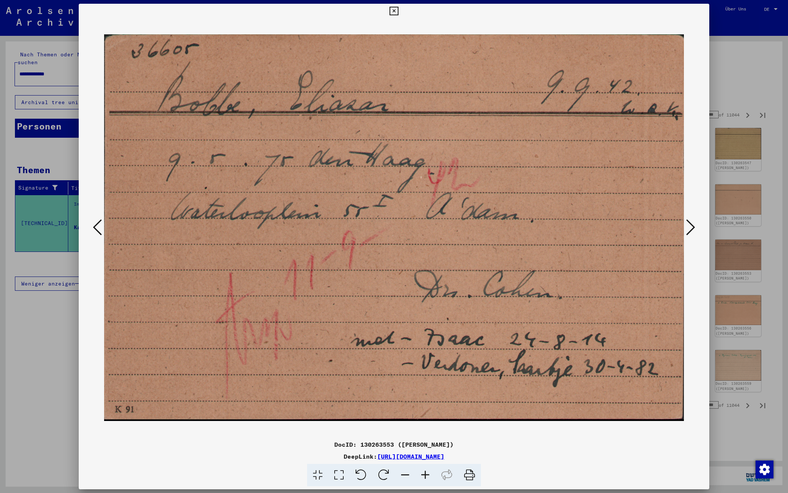
click at [691, 223] on icon at bounding box center [690, 227] width 9 height 18
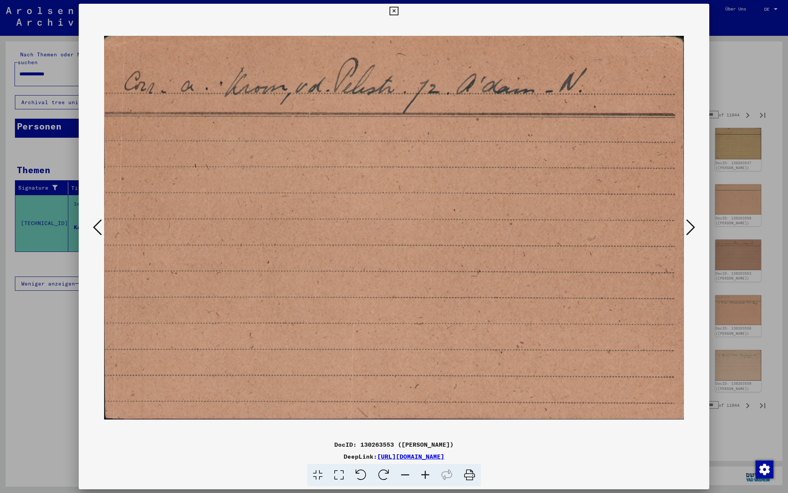
click at [691, 223] on icon at bounding box center [690, 227] width 9 height 18
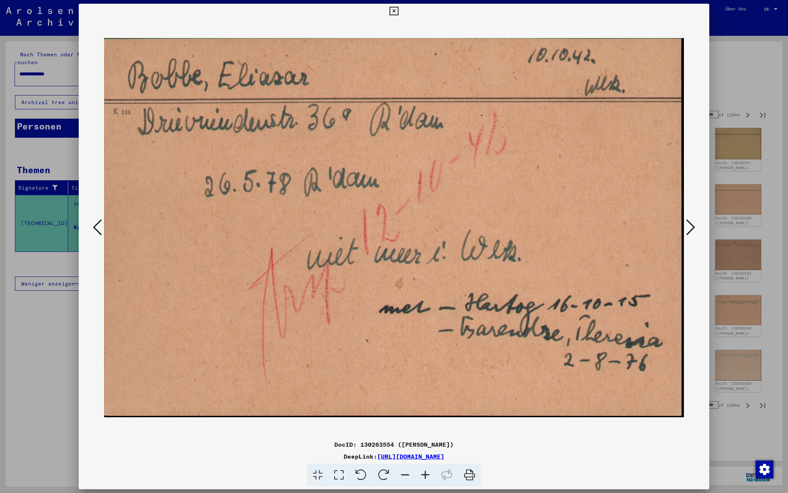
click at [691, 223] on icon at bounding box center [690, 227] width 9 height 18
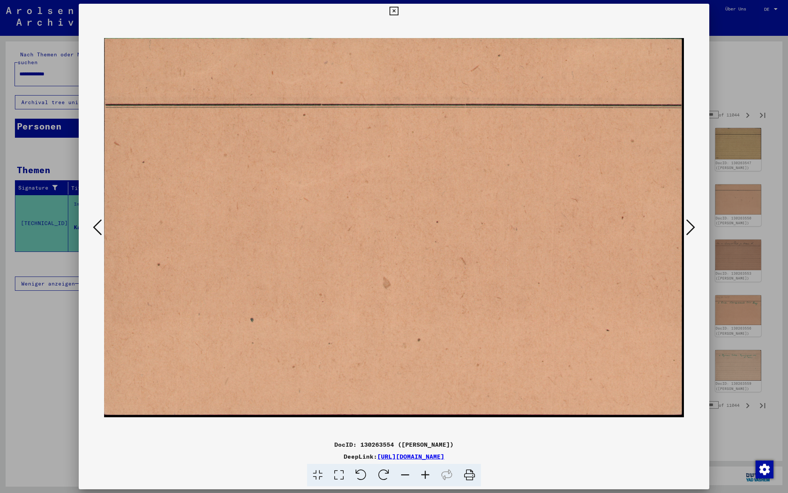
click at [691, 223] on icon at bounding box center [690, 227] width 9 height 18
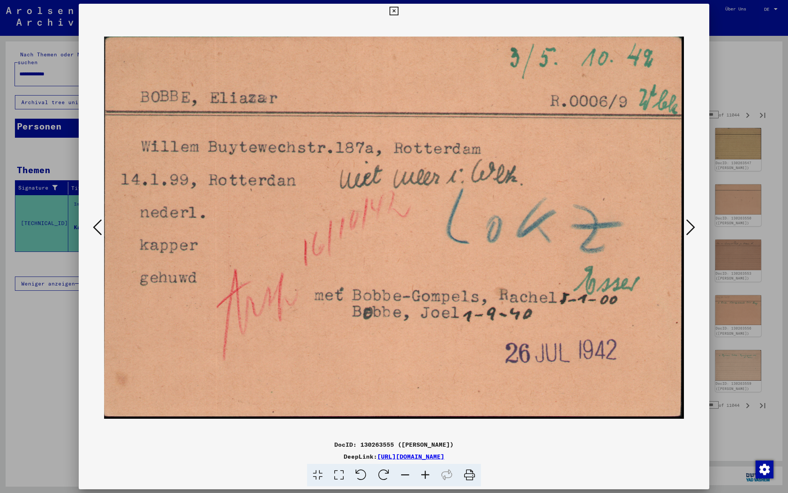
click at [691, 222] on icon at bounding box center [690, 227] width 9 height 18
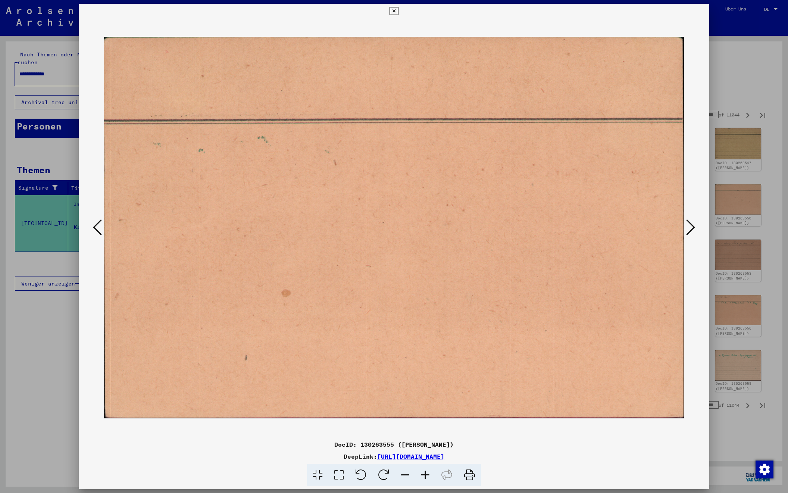
click at [691, 222] on icon at bounding box center [690, 227] width 9 height 18
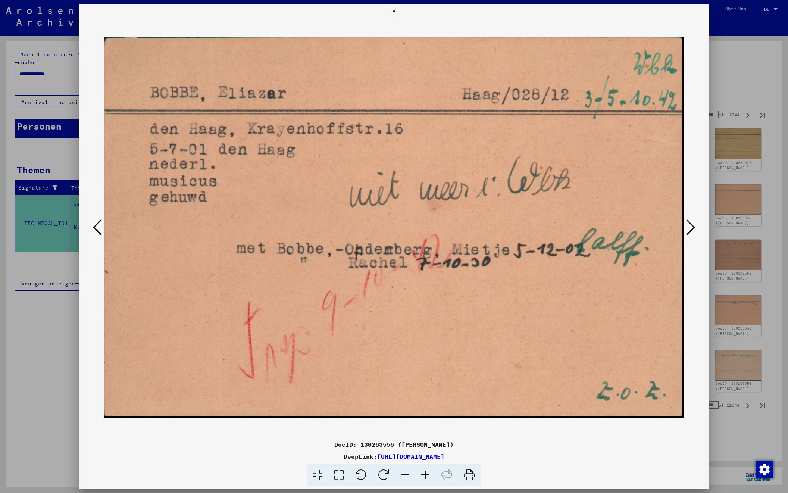
scroll to position [0, 0]
click at [691, 222] on icon at bounding box center [690, 227] width 9 height 18
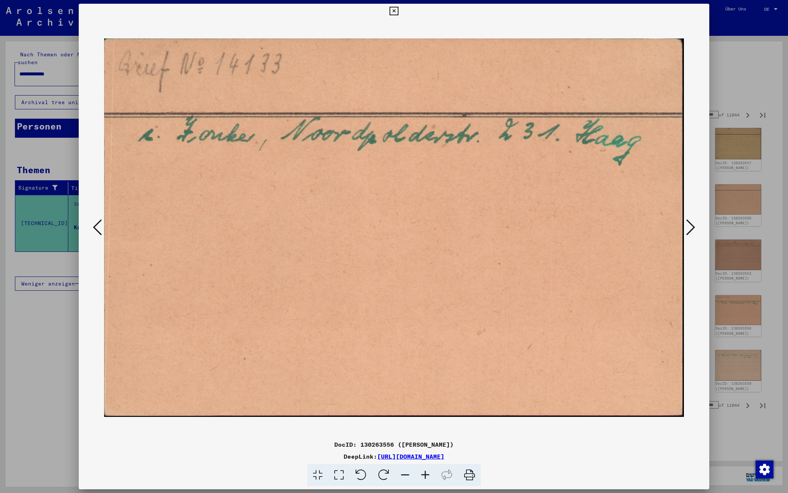
scroll to position [0, 0]
click at [691, 222] on icon at bounding box center [690, 227] width 9 height 18
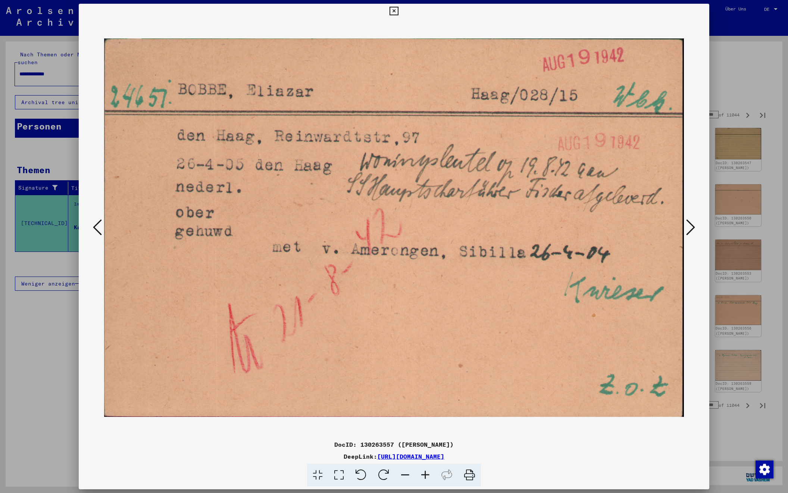
click at [691, 222] on icon at bounding box center [690, 227] width 9 height 18
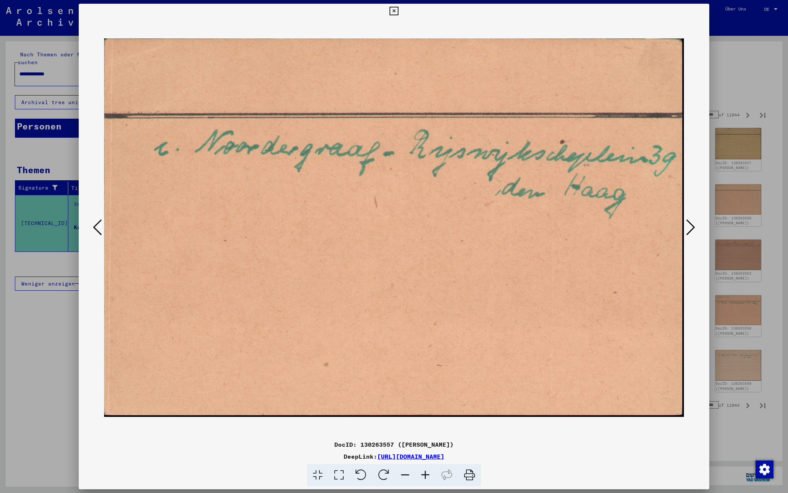
click at [691, 222] on icon at bounding box center [690, 227] width 9 height 18
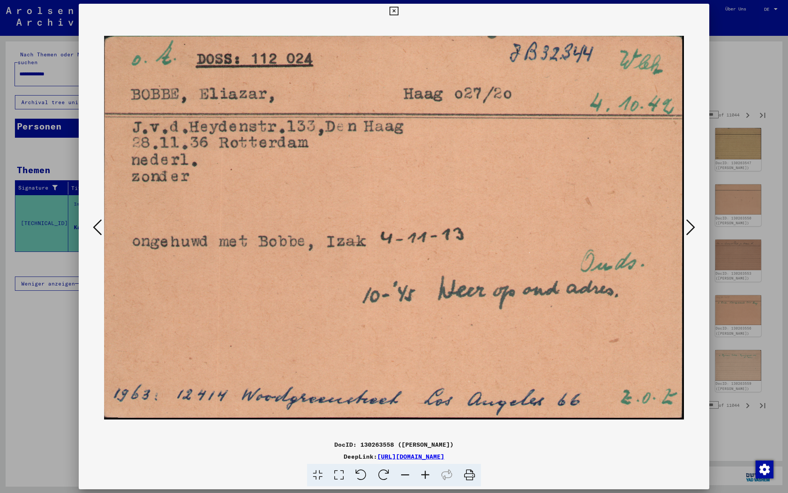
click at [691, 222] on icon at bounding box center [690, 227] width 9 height 18
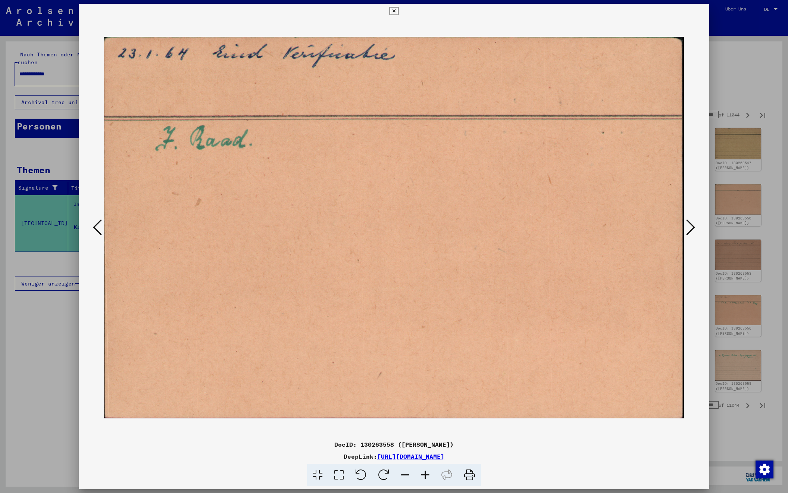
click at [691, 222] on icon at bounding box center [690, 227] width 9 height 18
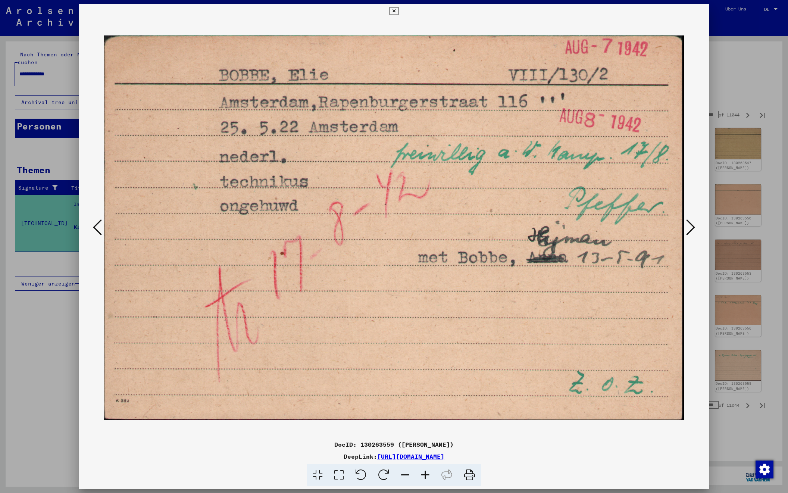
click at [691, 222] on icon at bounding box center [690, 227] width 9 height 18
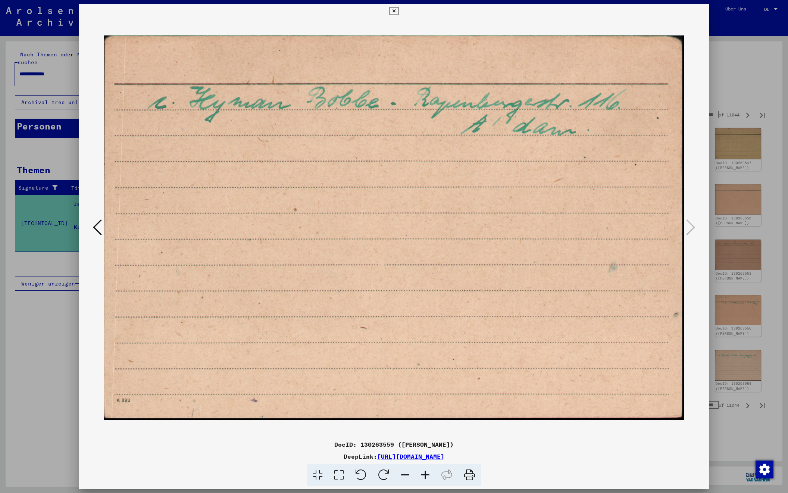
click at [735, 87] on div at bounding box center [394, 246] width 788 height 493
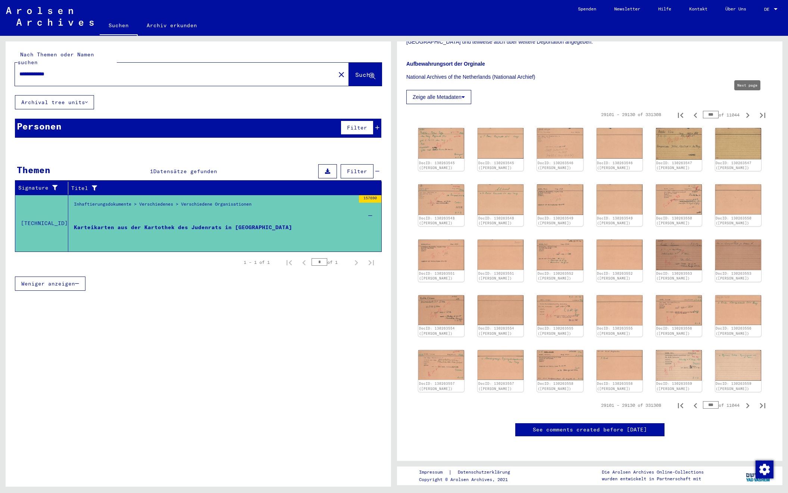
click at [748, 113] on icon "Next page" at bounding box center [747, 115] width 3 height 5
type input "***"
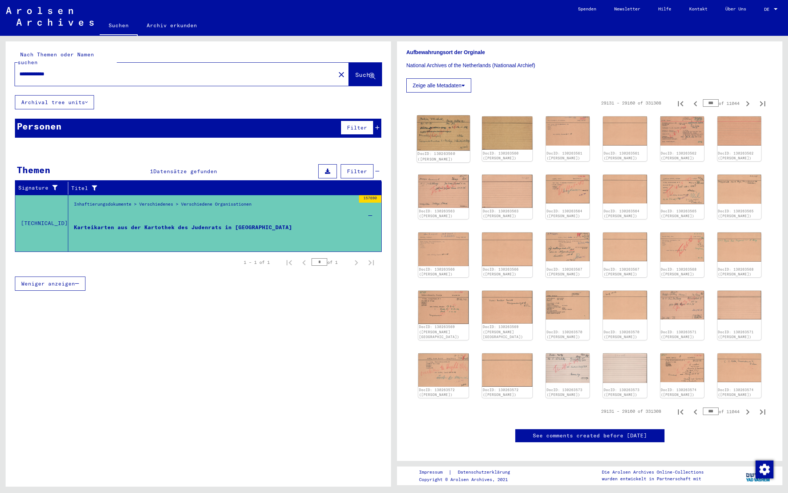
click at [441, 132] on img at bounding box center [443, 132] width 53 height 35
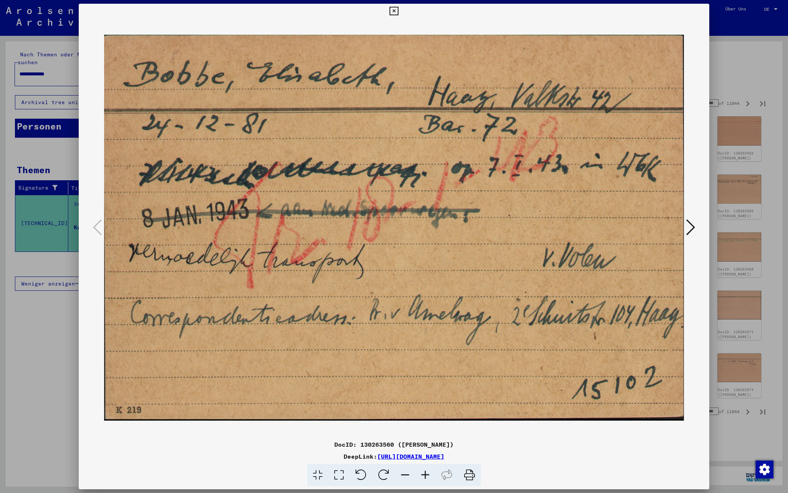
click at [692, 225] on icon at bounding box center [690, 227] width 9 height 18
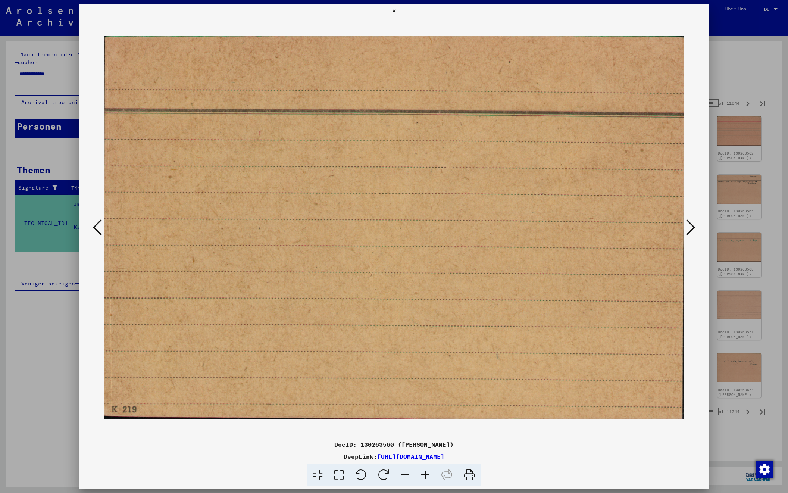
click at [692, 225] on icon at bounding box center [690, 227] width 9 height 18
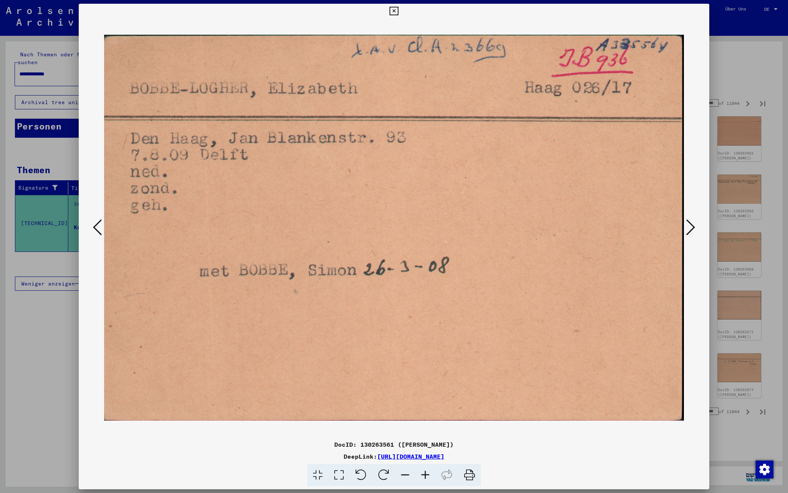
scroll to position [0, 0]
click at [692, 225] on icon at bounding box center [690, 227] width 9 height 18
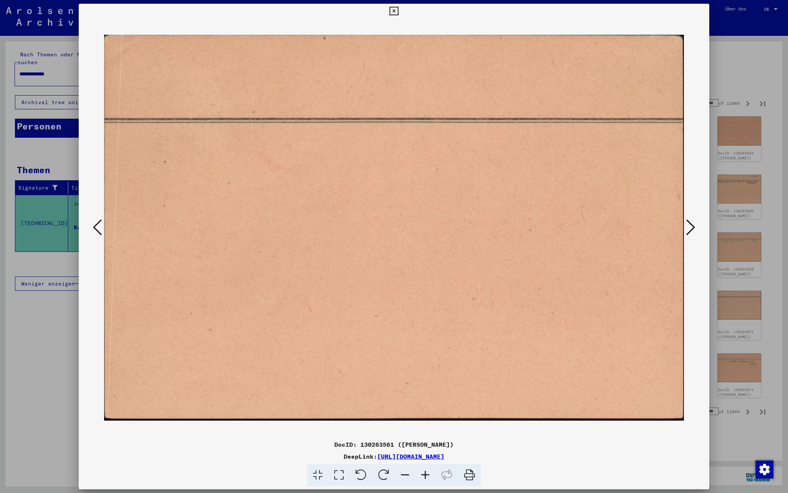
click at [691, 225] on icon at bounding box center [690, 227] width 9 height 18
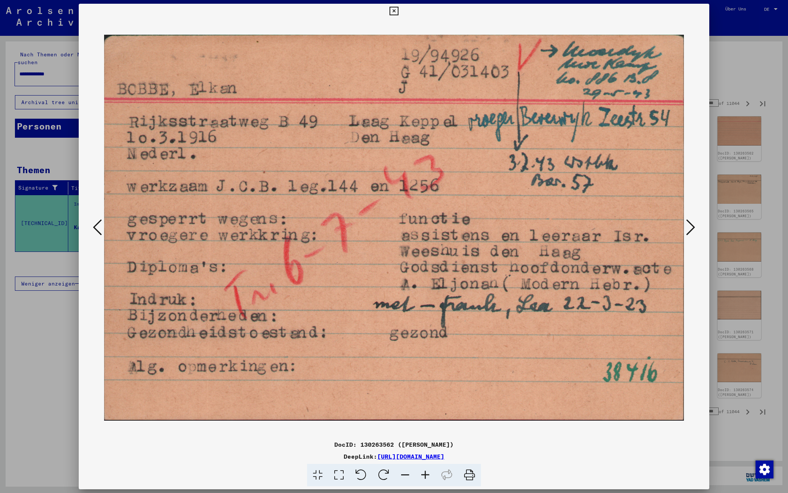
scroll to position [0, 0]
click at [691, 225] on icon at bounding box center [690, 227] width 9 height 18
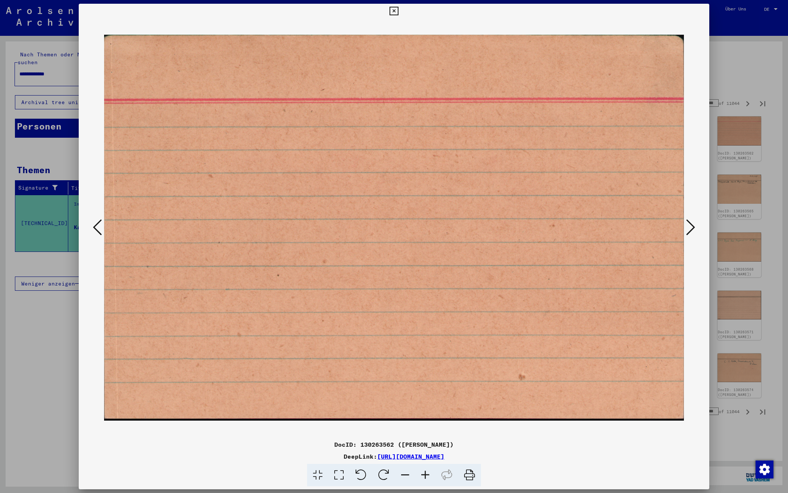
click at [691, 225] on icon at bounding box center [690, 227] width 9 height 18
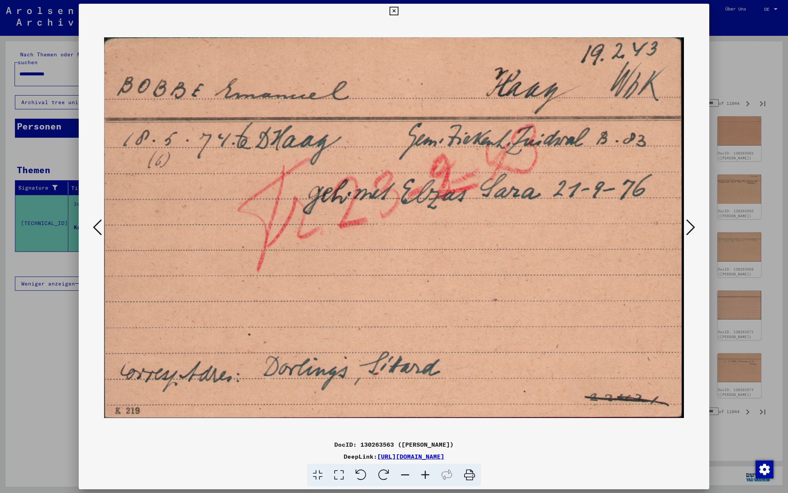
click at [691, 225] on icon at bounding box center [690, 227] width 9 height 18
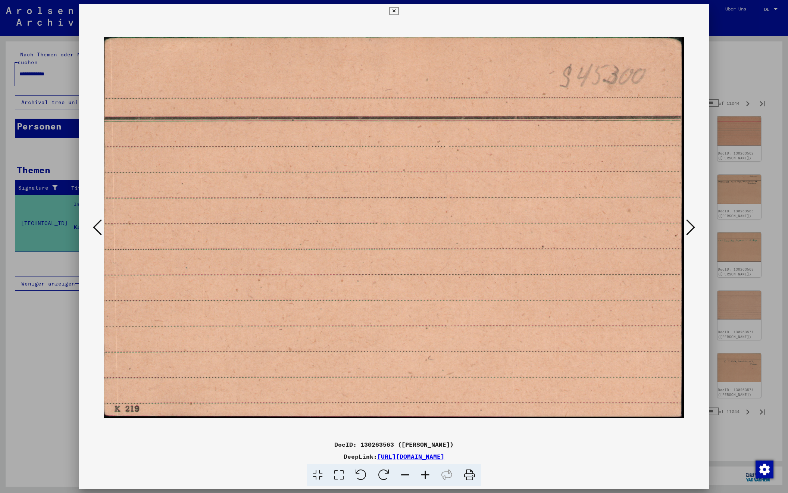
click at [691, 225] on icon at bounding box center [690, 227] width 9 height 18
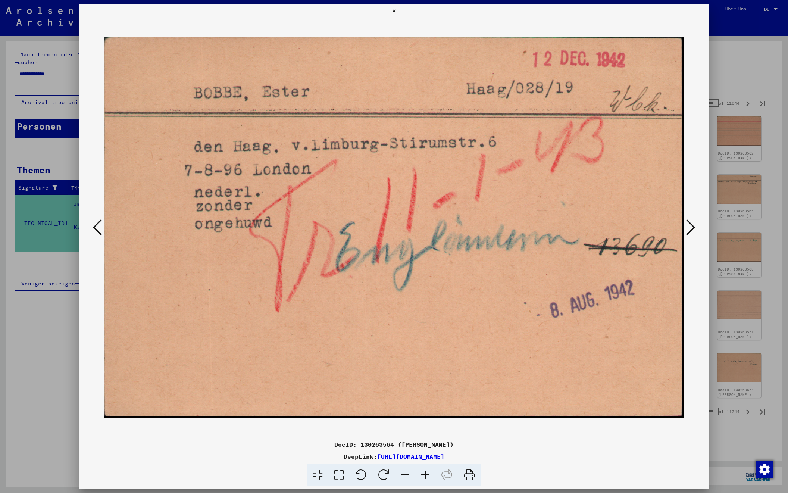
click at [691, 225] on icon at bounding box center [690, 227] width 9 height 18
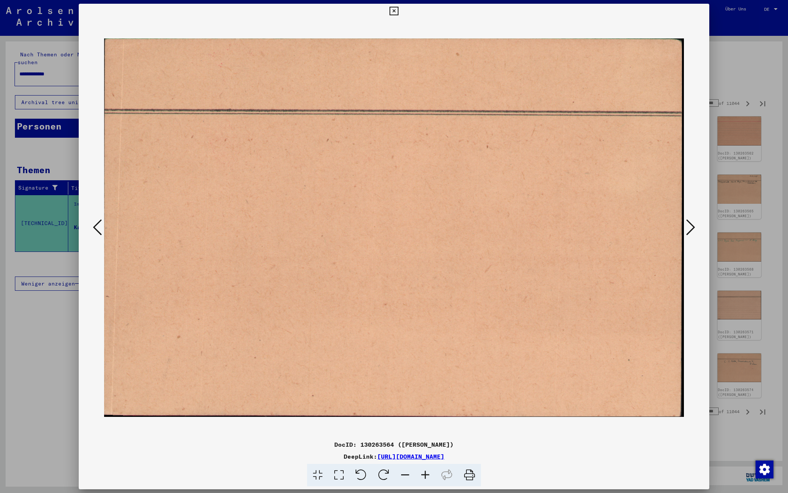
click at [691, 225] on icon at bounding box center [690, 227] width 9 height 18
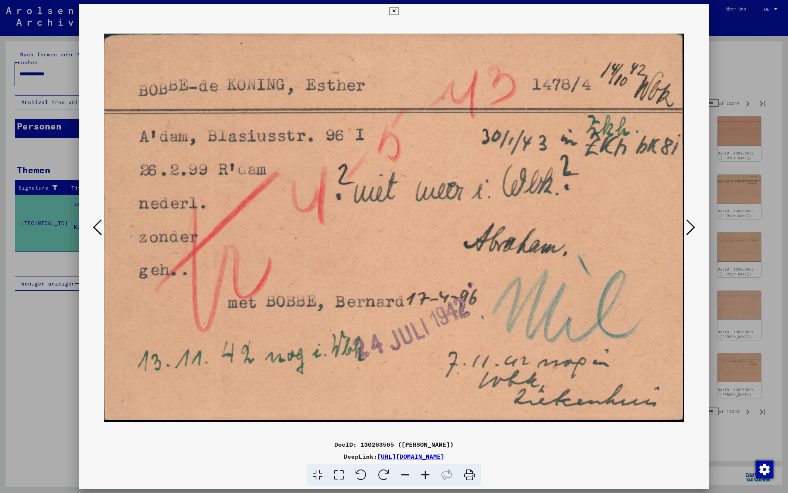
click at [691, 225] on icon at bounding box center [690, 227] width 9 height 18
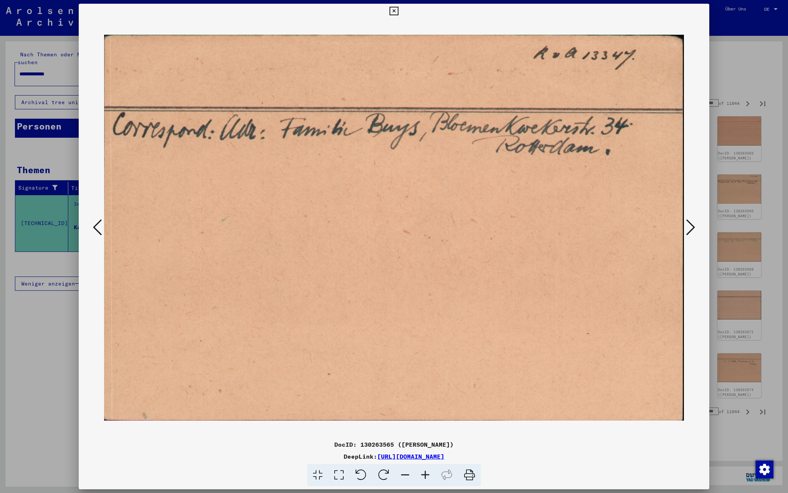
click at [691, 225] on icon at bounding box center [690, 227] width 9 height 18
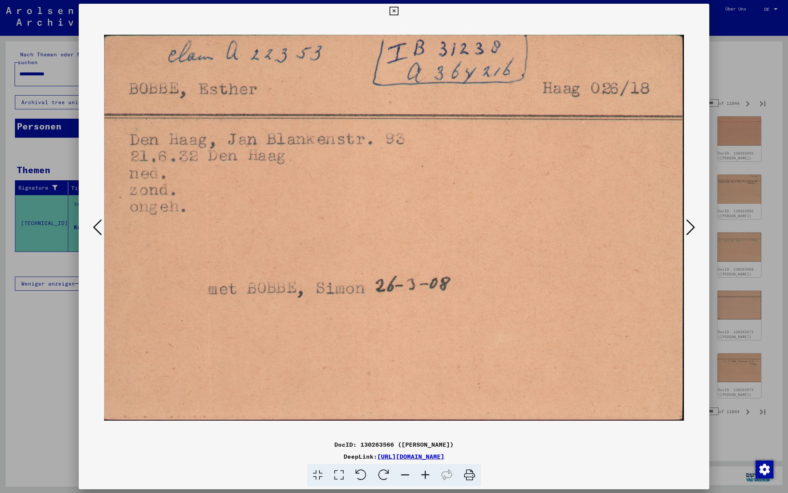
click at [691, 225] on icon at bounding box center [690, 227] width 9 height 18
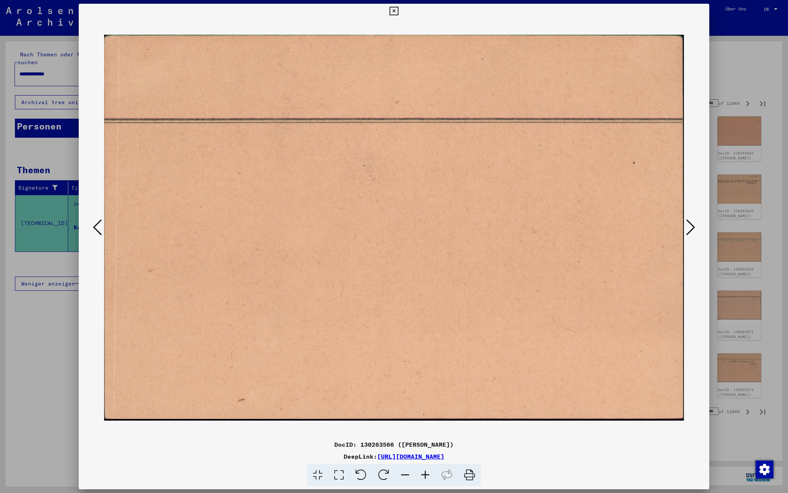
click at [691, 225] on icon at bounding box center [690, 227] width 9 height 18
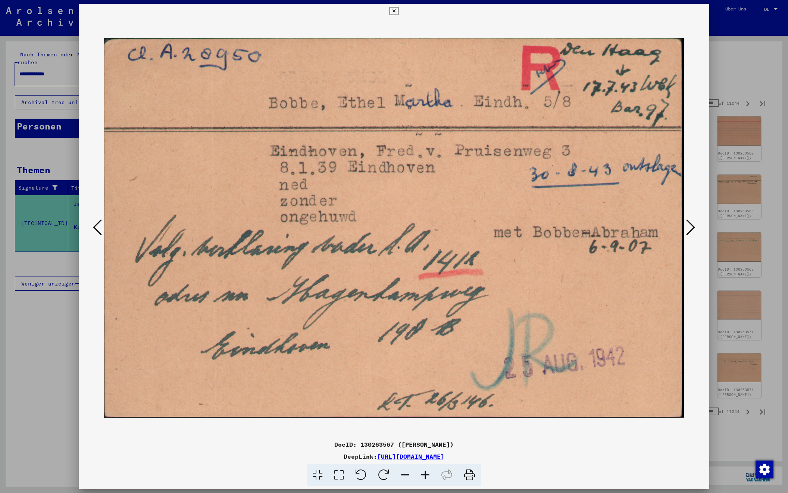
scroll to position [0, 0]
click at [691, 225] on icon at bounding box center [690, 227] width 9 height 18
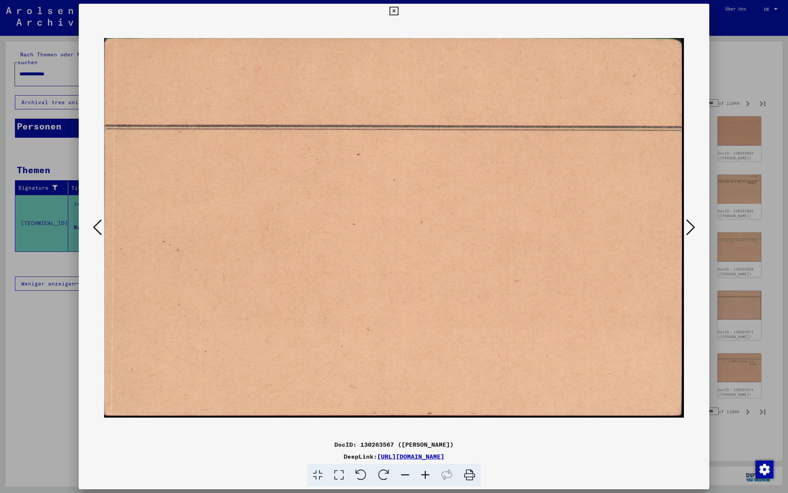
click at [691, 225] on icon at bounding box center [690, 227] width 9 height 18
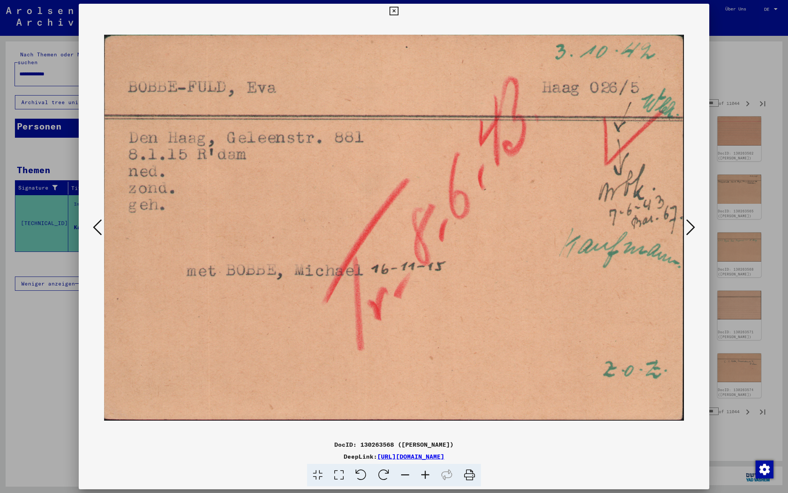
click at [691, 225] on icon at bounding box center [690, 227] width 9 height 18
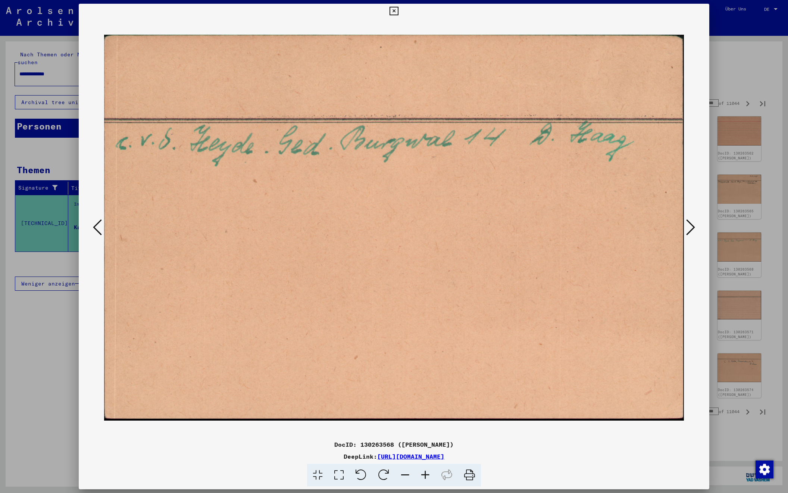
click at [691, 225] on icon at bounding box center [690, 227] width 9 height 18
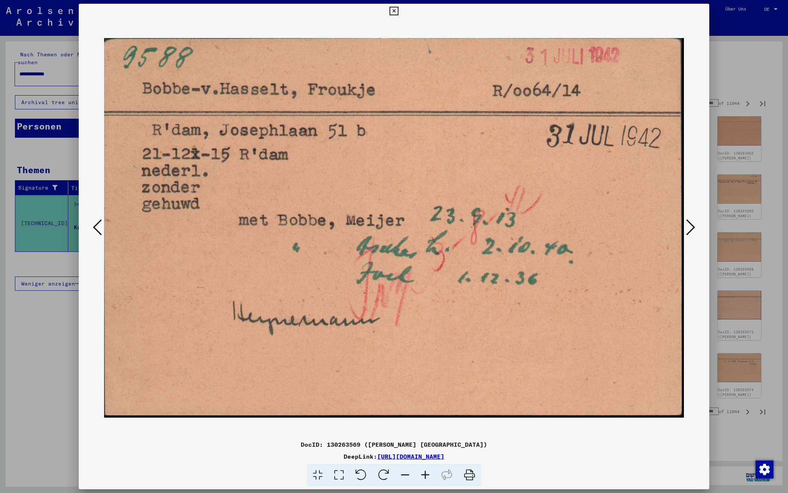
scroll to position [1, 0]
click at [691, 225] on icon at bounding box center [690, 227] width 9 height 18
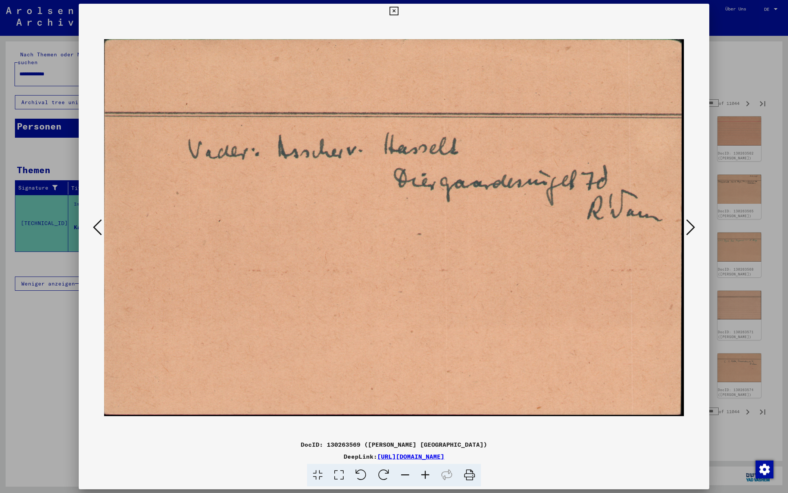
scroll to position [0, 0]
click at [691, 225] on icon at bounding box center [690, 227] width 9 height 18
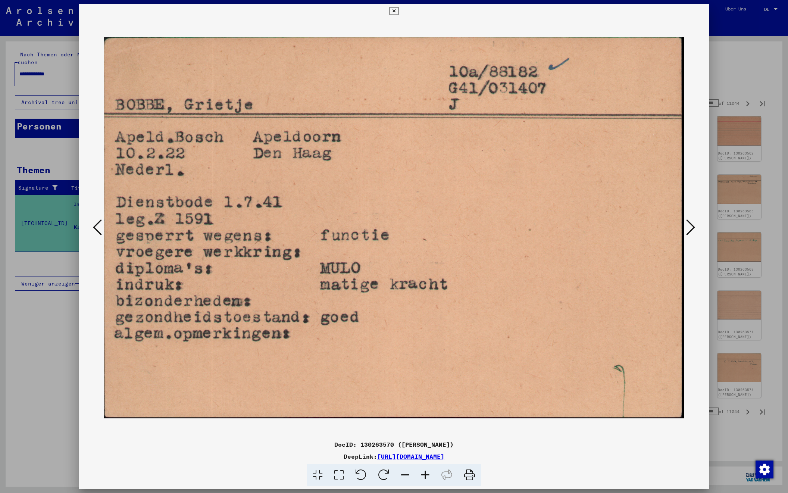
click at [692, 226] on icon at bounding box center [690, 227] width 9 height 18
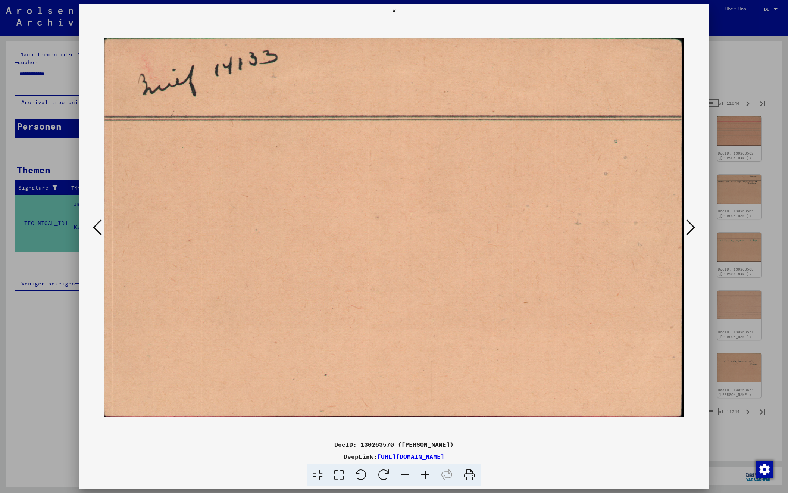
click at [692, 226] on icon at bounding box center [690, 227] width 9 height 18
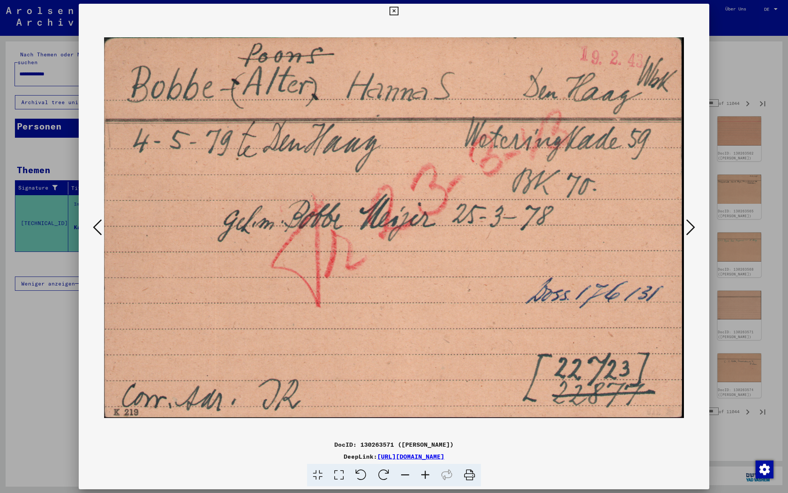
click at [692, 226] on icon at bounding box center [690, 227] width 9 height 18
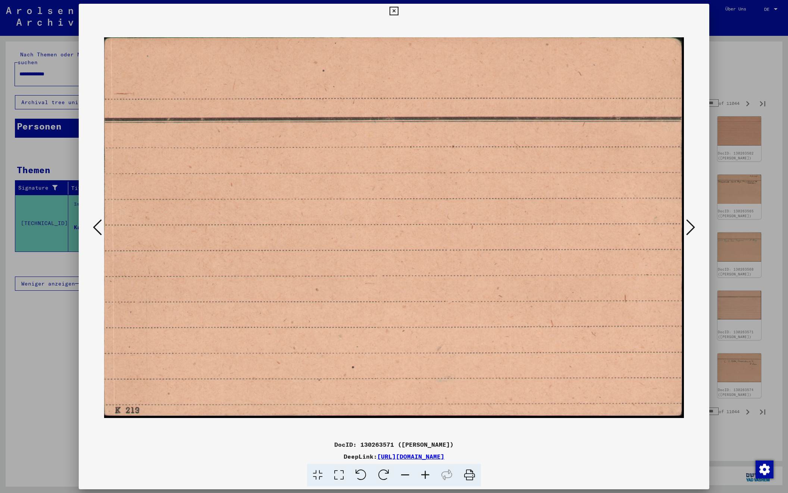
click at [692, 226] on icon at bounding box center [690, 227] width 9 height 18
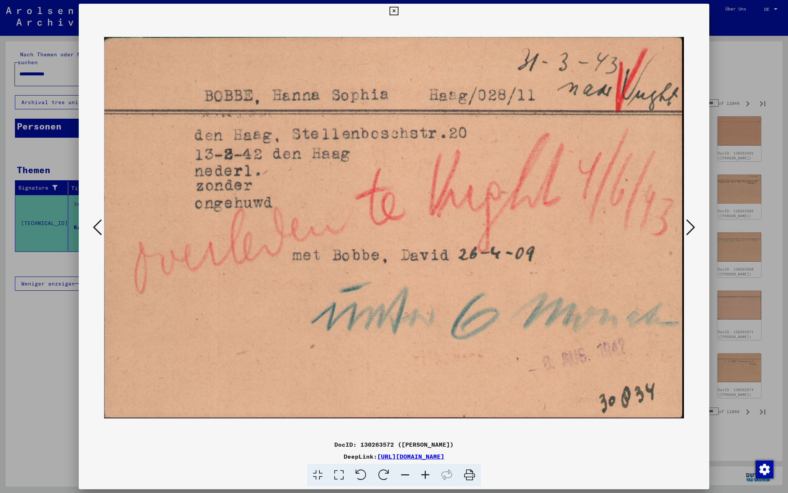
click at [692, 226] on icon at bounding box center [690, 227] width 9 height 18
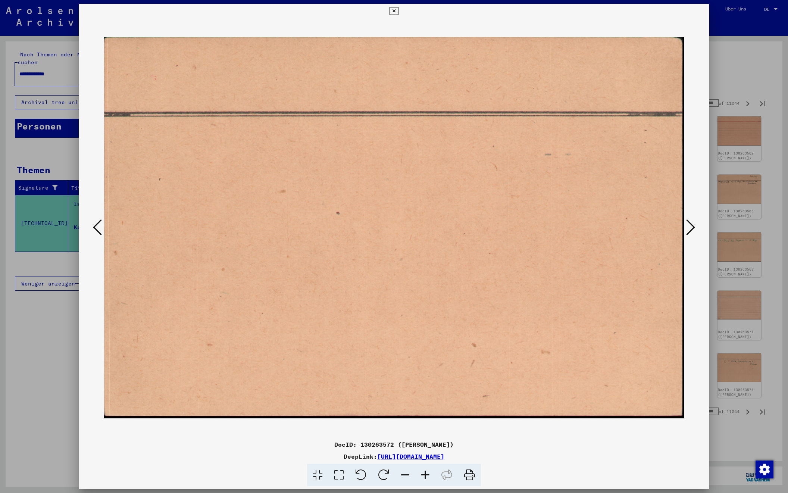
click at [692, 226] on icon at bounding box center [690, 227] width 9 height 18
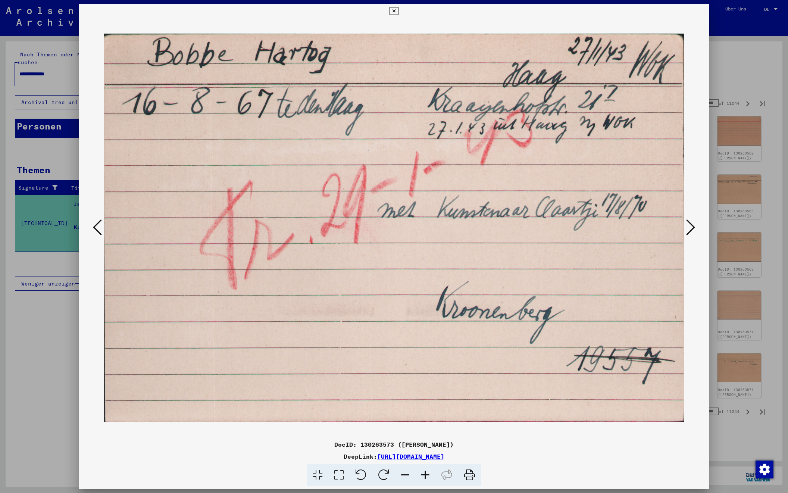
click at [692, 226] on icon at bounding box center [690, 227] width 9 height 18
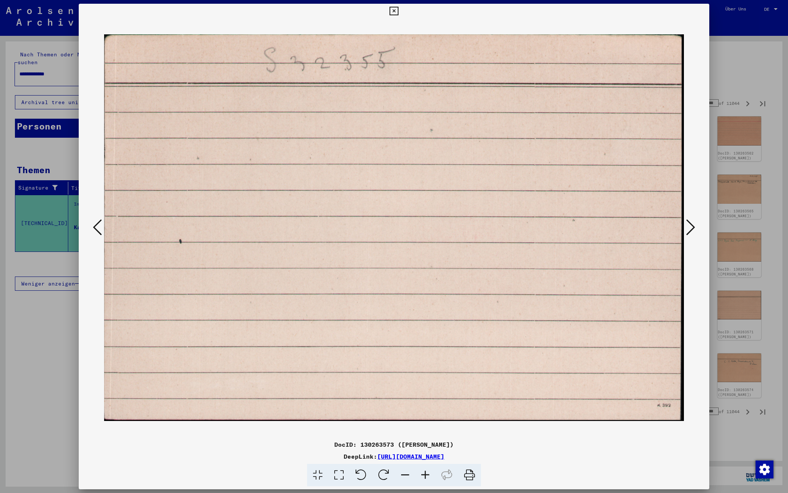
click at [692, 226] on icon at bounding box center [690, 227] width 9 height 18
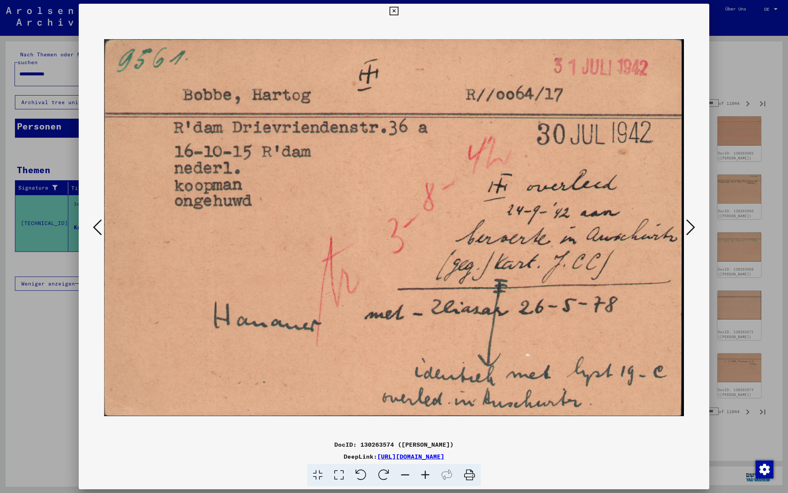
click at [692, 226] on icon at bounding box center [690, 227] width 9 height 18
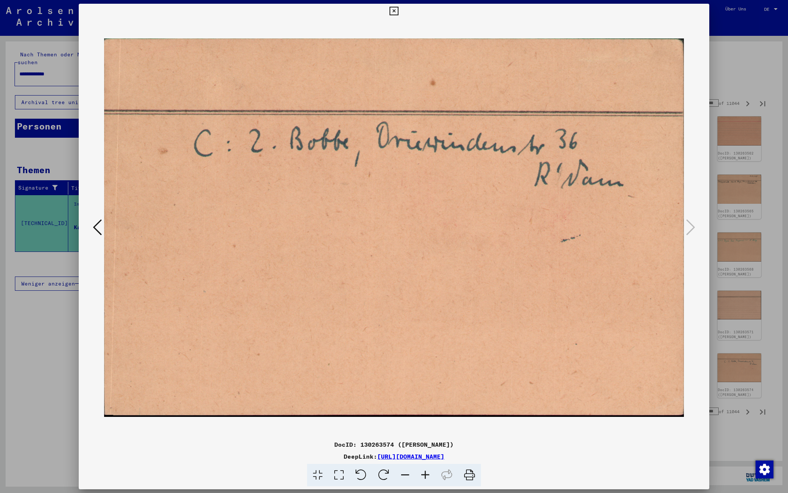
click at [753, 76] on div at bounding box center [394, 246] width 788 height 493
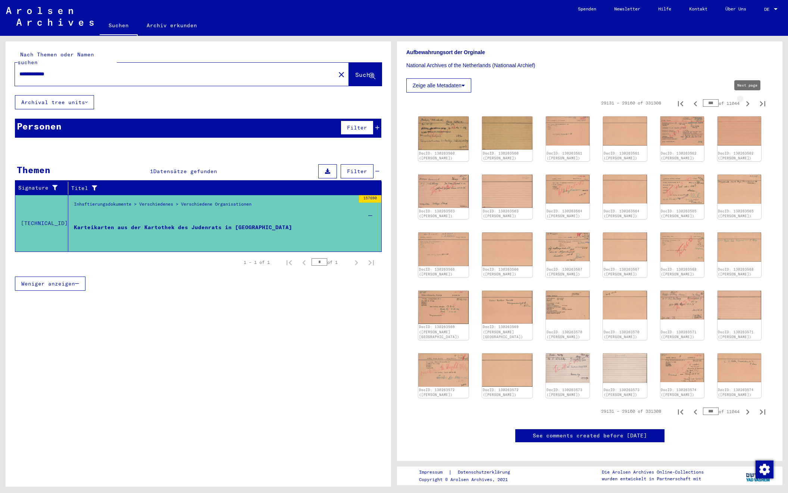
click at [747, 102] on icon "Next page" at bounding box center [747, 103] width 3 height 5
type input "***"
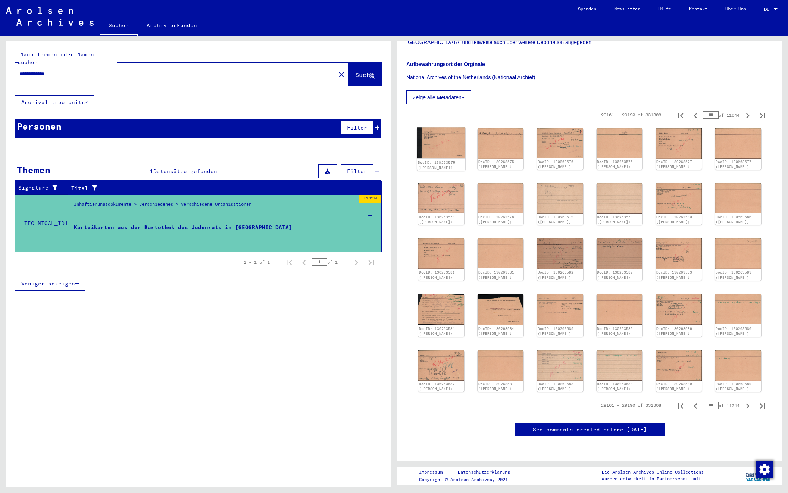
click at [439, 129] on img at bounding box center [441, 142] width 48 height 31
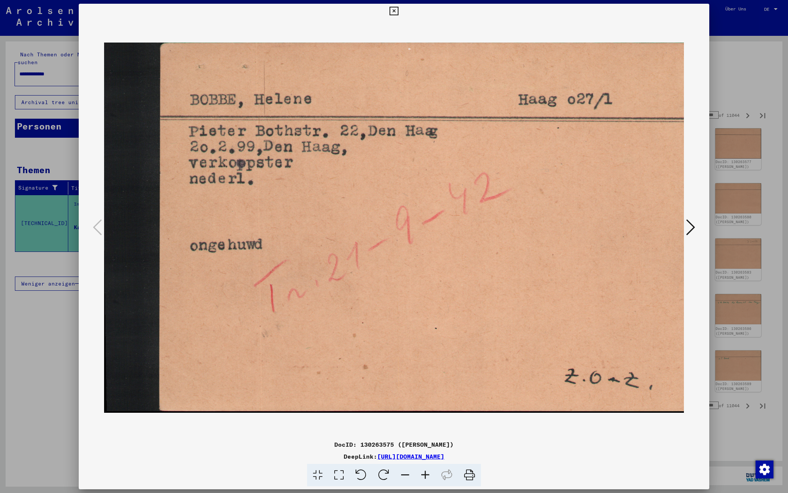
click at [692, 223] on icon at bounding box center [690, 227] width 9 height 18
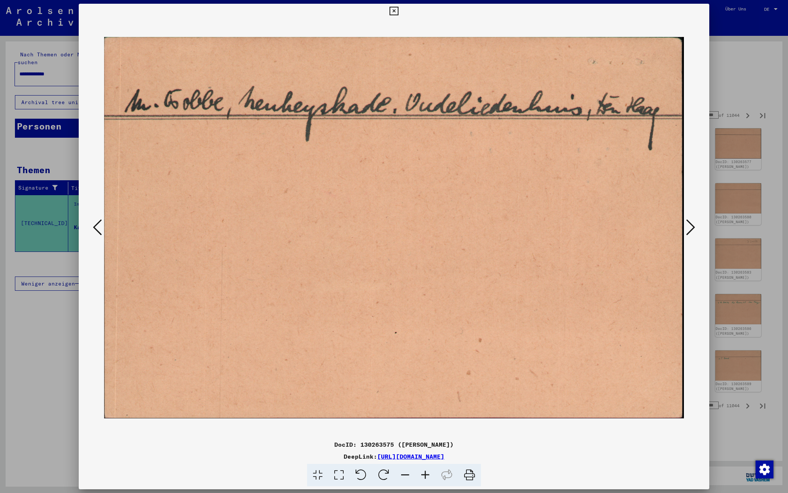
click at [692, 223] on icon at bounding box center [690, 227] width 9 height 18
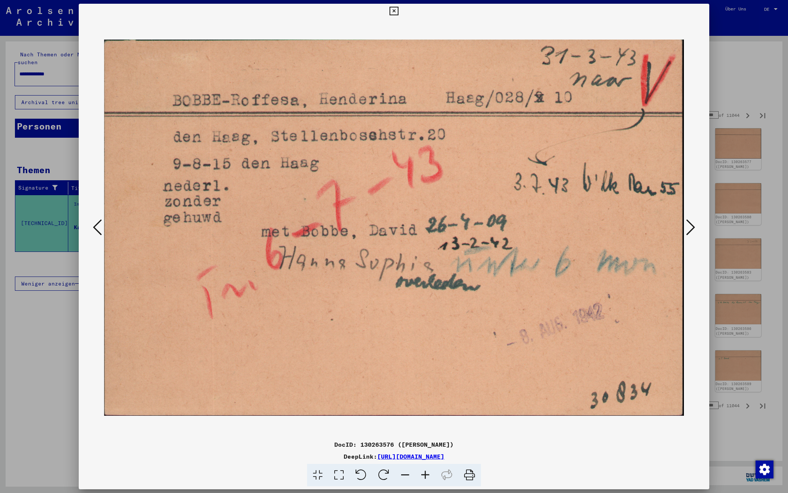
click at [692, 223] on icon at bounding box center [690, 227] width 9 height 18
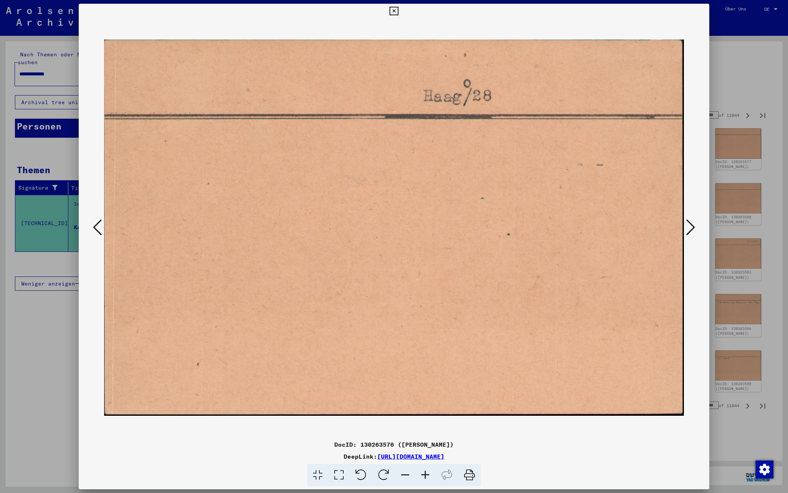
click at [692, 223] on icon at bounding box center [690, 227] width 9 height 18
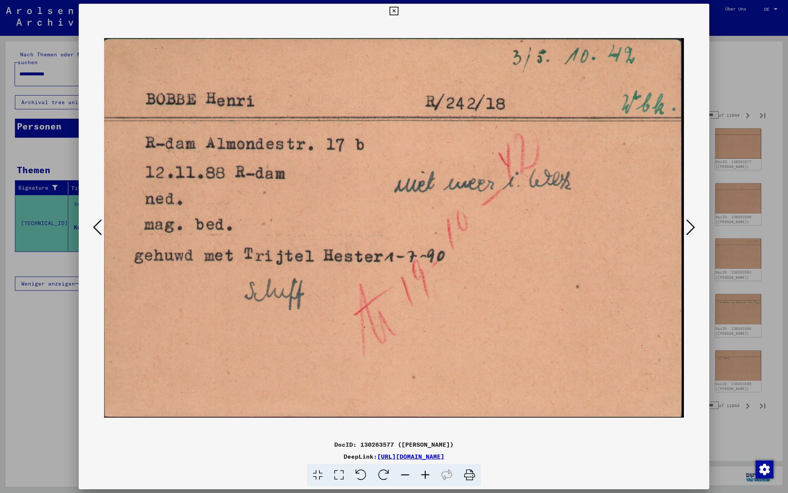
click at [692, 223] on icon at bounding box center [690, 227] width 9 height 18
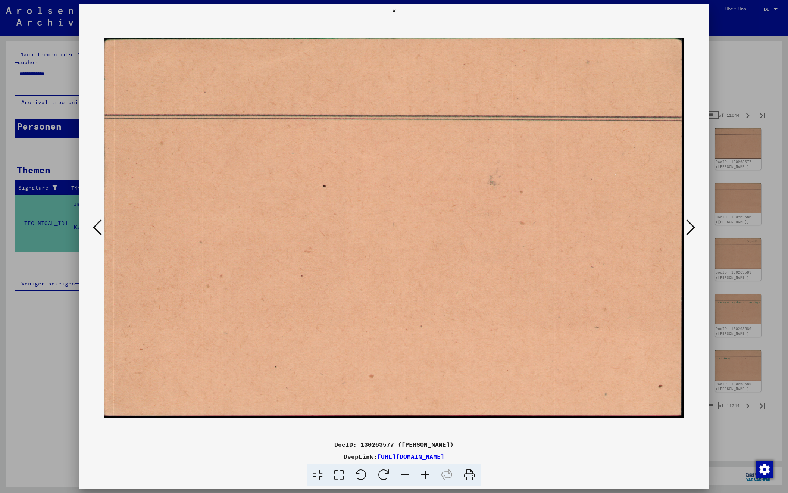
click at [692, 223] on icon at bounding box center [690, 227] width 9 height 18
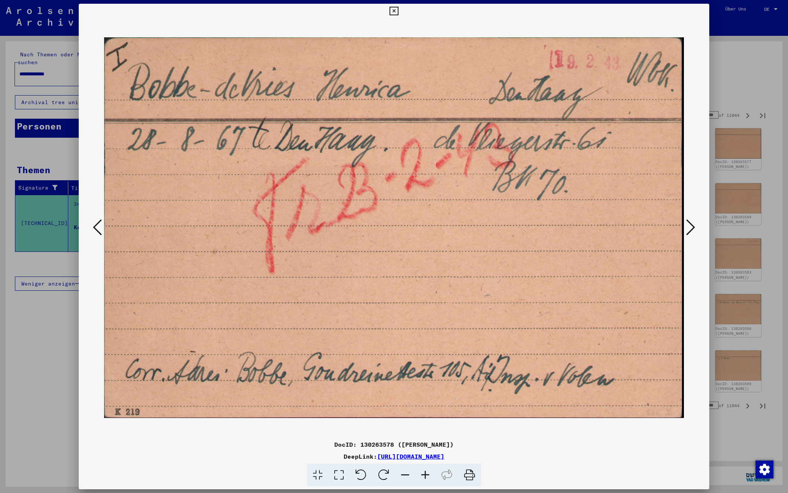
click at [692, 223] on icon at bounding box center [690, 227] width 9 height 18
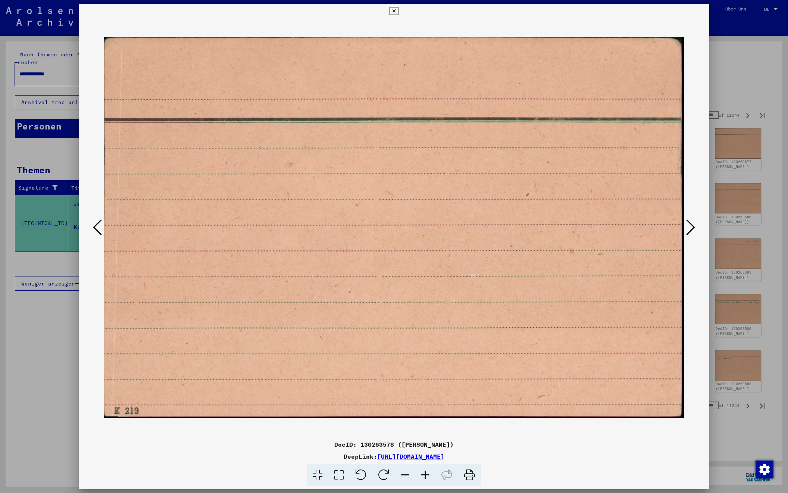
click at [692, 223] on icon at bounding box center [690, 227] width 9 height 18
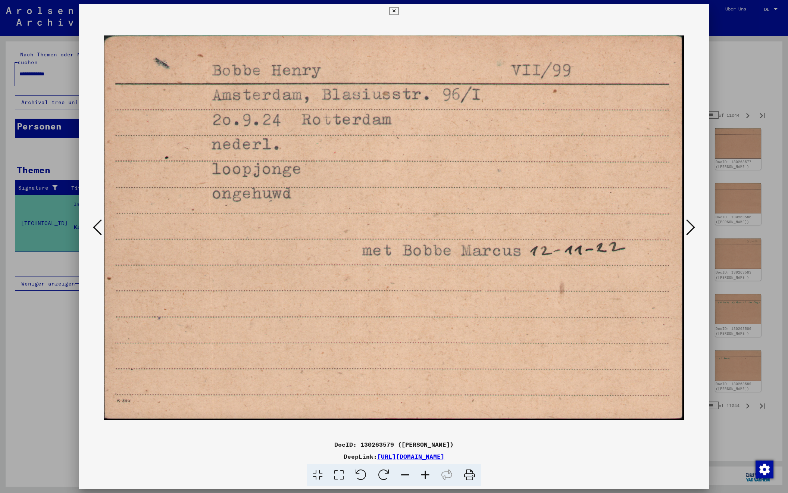
click at [692, 223] on icon at bounding box center [690, 227] width 9 height 18
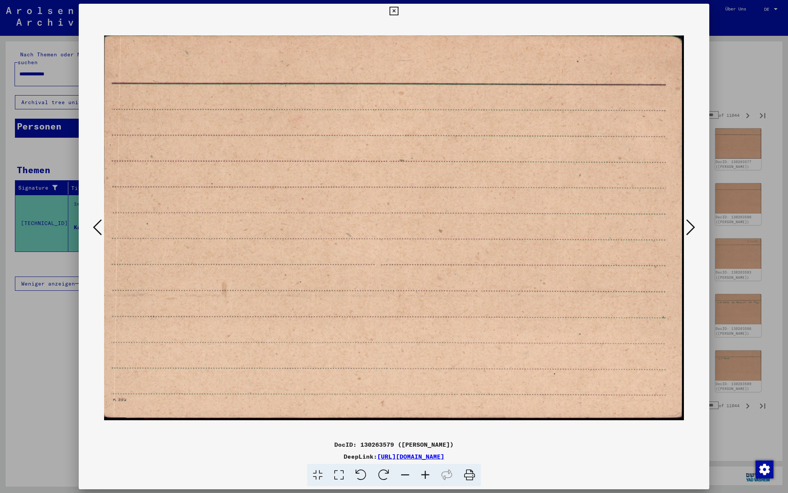
click at [692, 223] on icon at bounding box center [690, 227] width 9 height 18
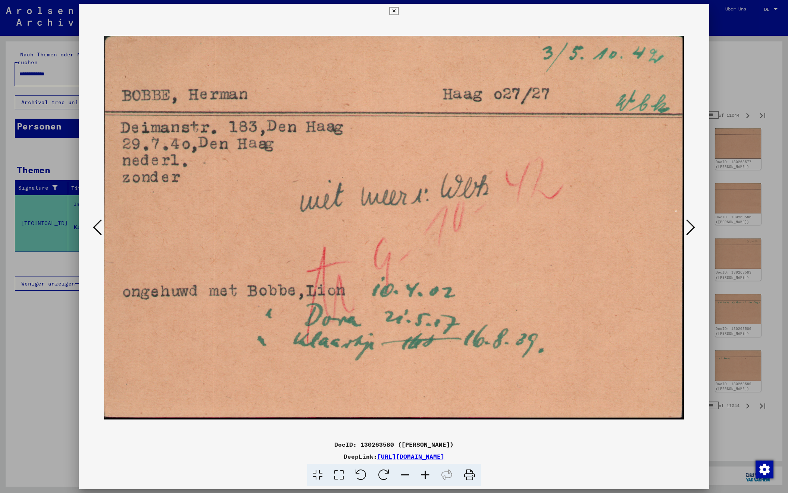
click at [692, 223] on icon at bounding box center [690, 227] width 9 height 18
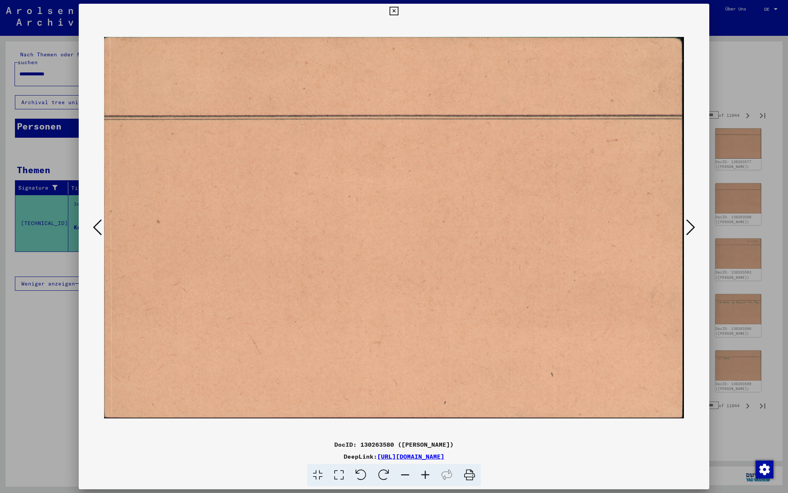
click at [692, 223] on icon at bounding box center [690, 227] width 9 height 18
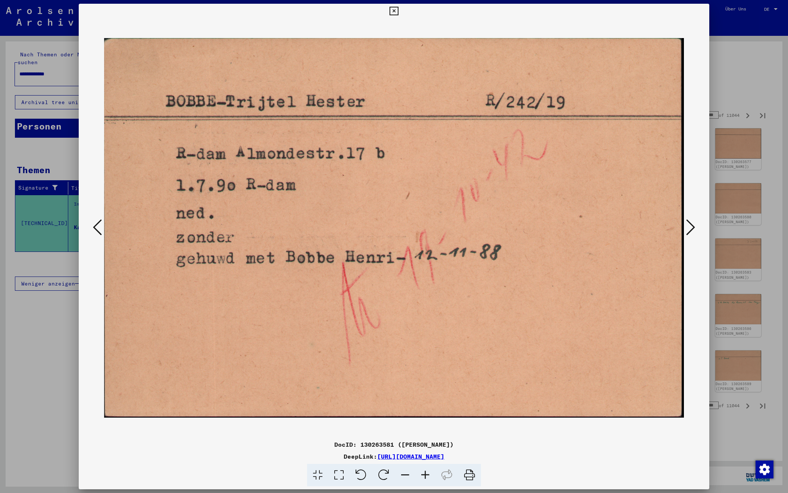
click at [692, 223] on icon at bounding box center [690, 227] width 9 height 18
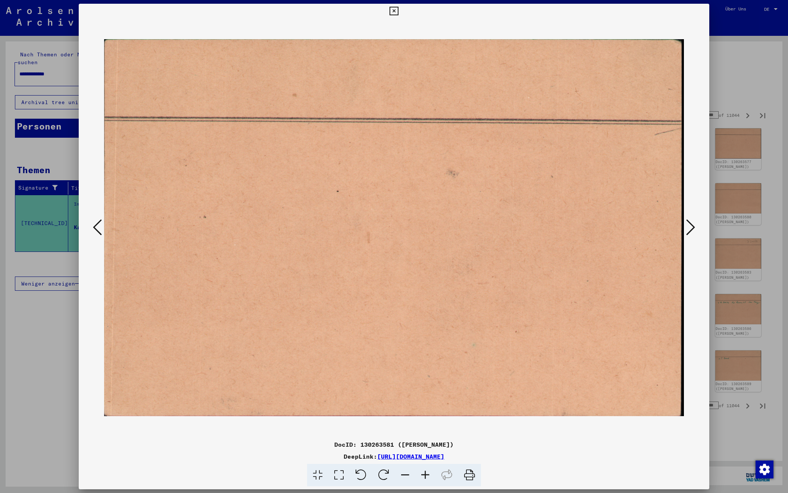
click at [692, 223] on icon at bounding box center [690, 227] width 9 height 18
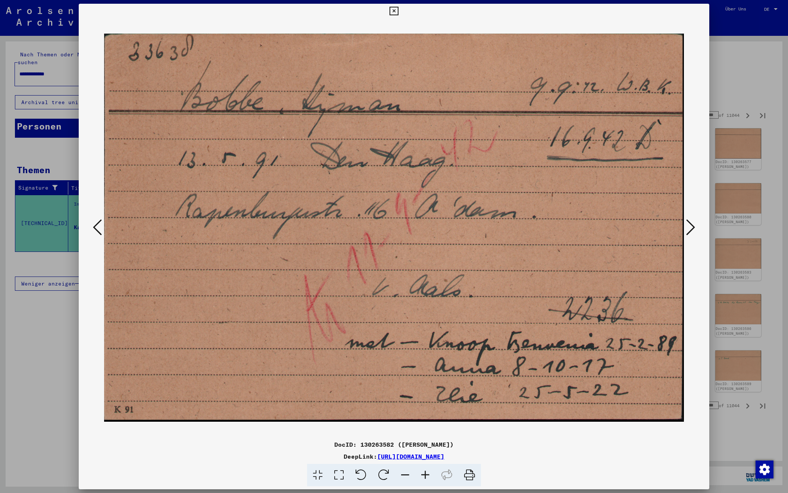
click at [692, 223] on icon at bounding box center [690, 227] width 9 height 18
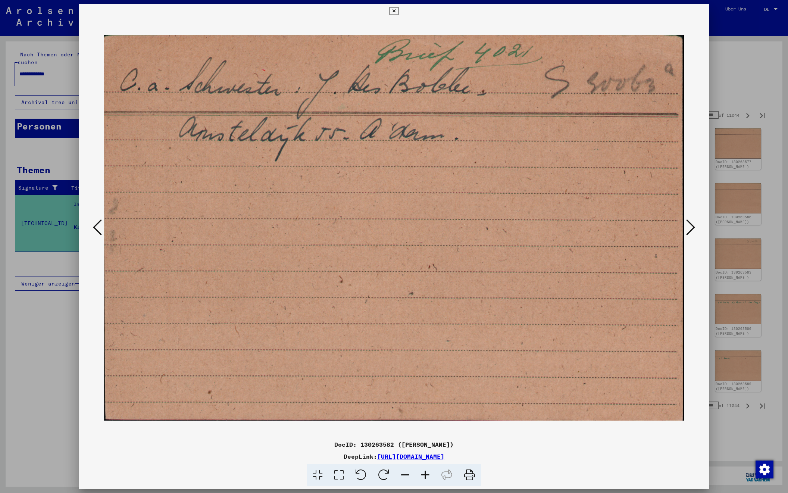
click at [692, 223] on icon at bounding box center [690, 227] width 9 height 18
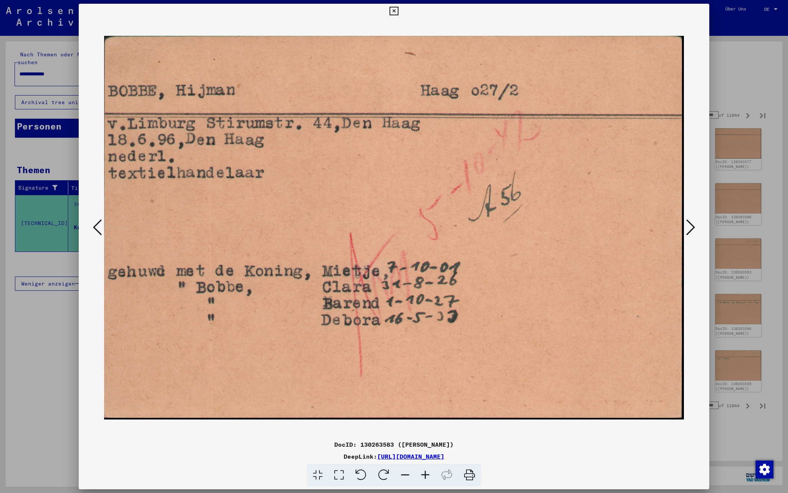
click at [692, 223] on icon at bounding box center [690, 227] width 9 height 18
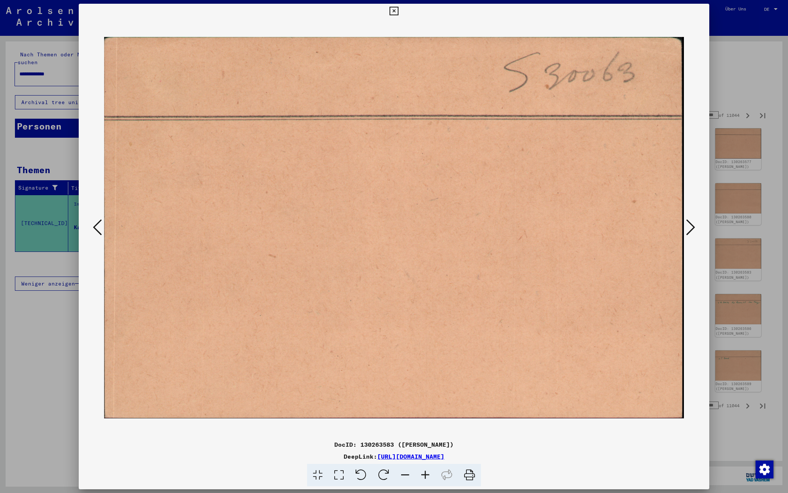
click at [692, 223] on icon at bounding box center [690, 227] width 9 height 18
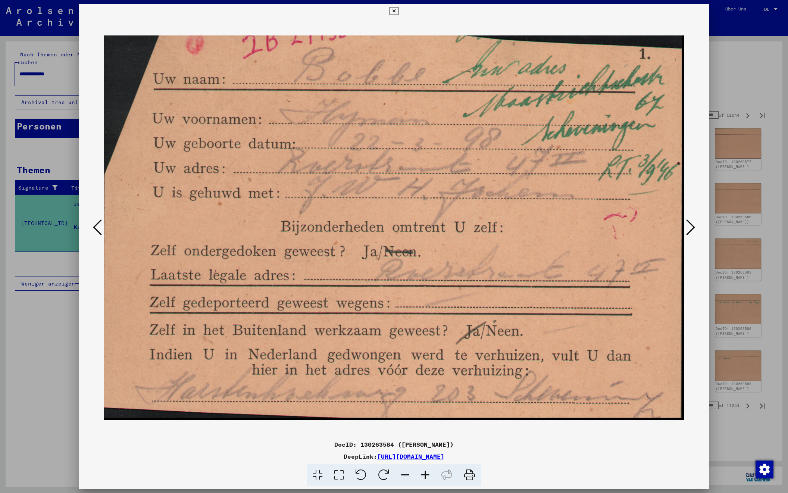
click at [692, 223] on icon at bounding box center [690, 227] width 9 height 18
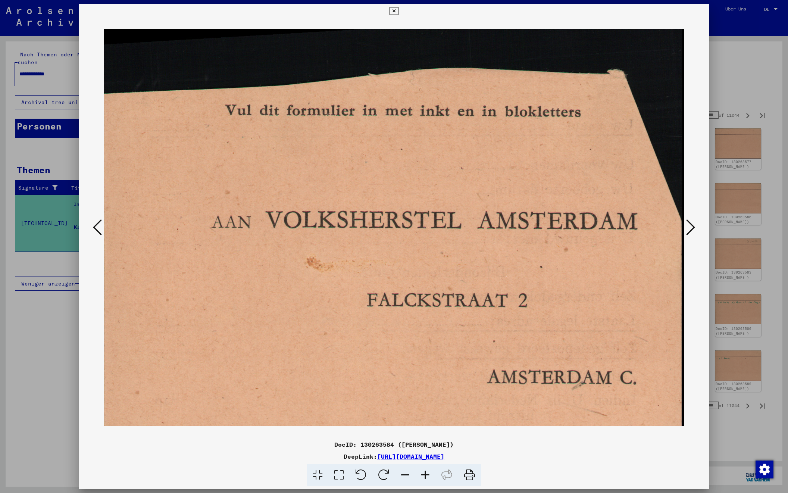
click at [692, 223] on icon at bounding box center [690, 227] width 9 height 18
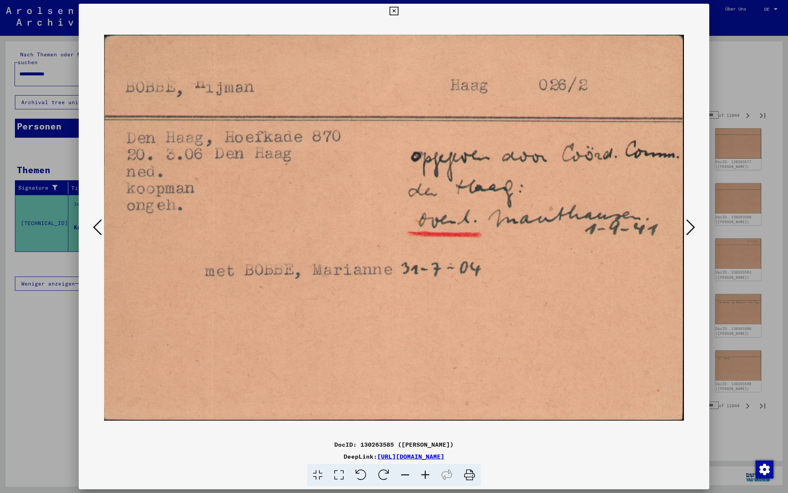
click at [692, 223] on icon at bounding box center [690, 227] width 9 height 18
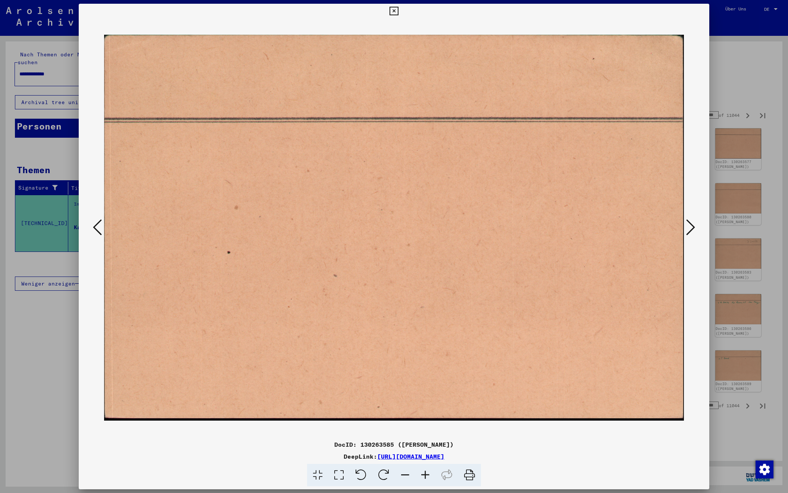
click at [692, 223] on icon at bounding box center [690, 227] width 9 height 18
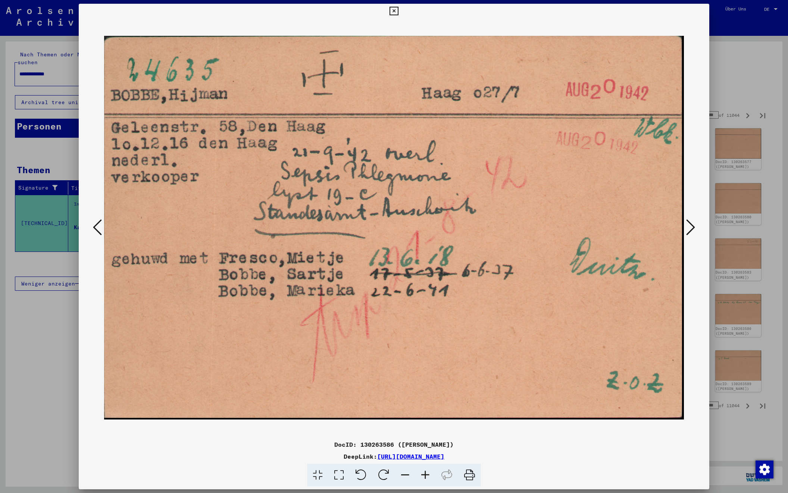
click at [687, 227] on icon at bounding box center [690, 227] width 9 height 18
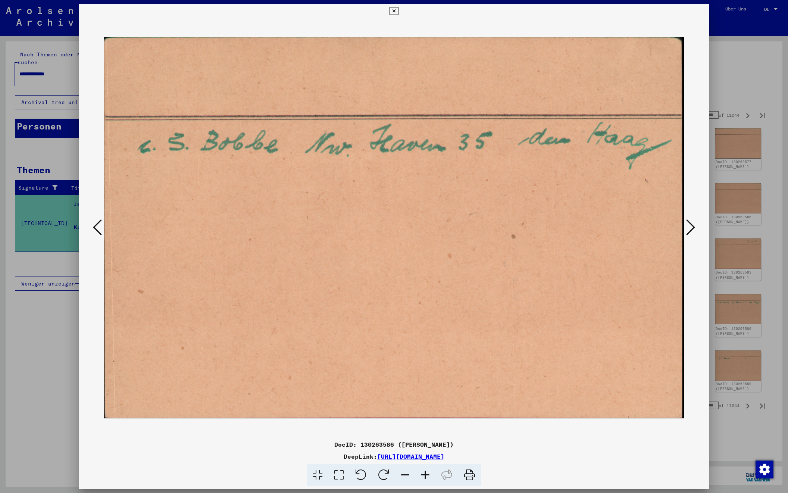
click at [687, 227] on icon at bounding box center [690, 227] width 9 height 18
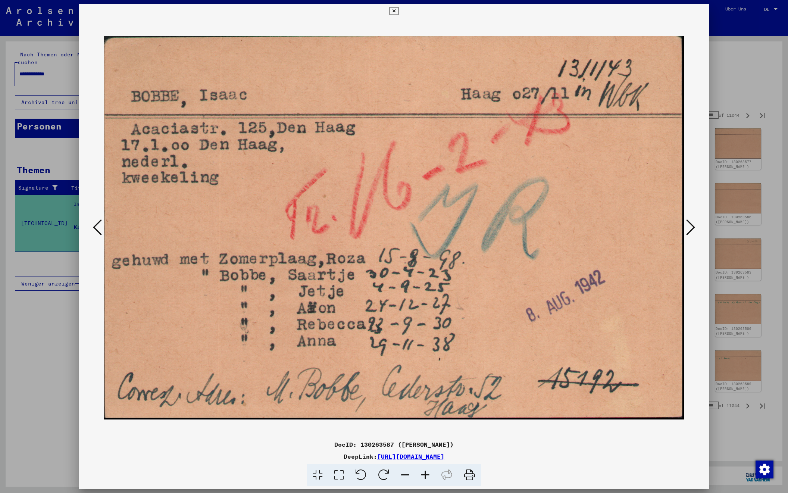
click at [687, 227] on icon at bounding box center [690, 227] width 9 height 18
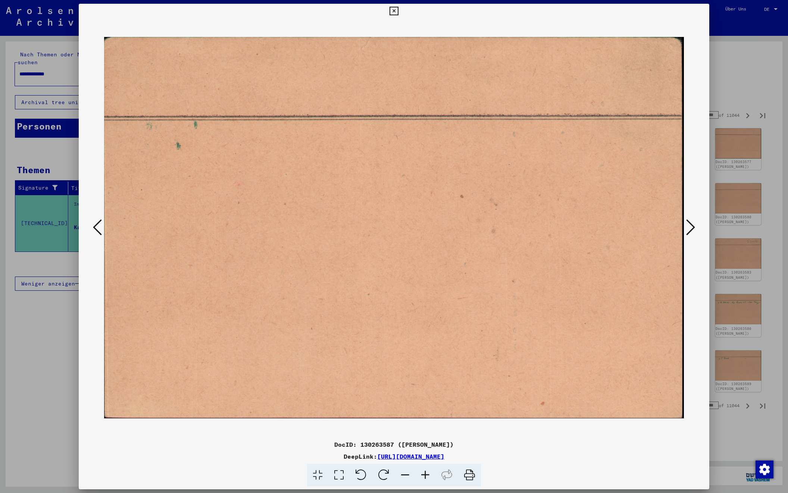
click at [687, 227] on icon at bounding box center [690, 227] width 9 height 18
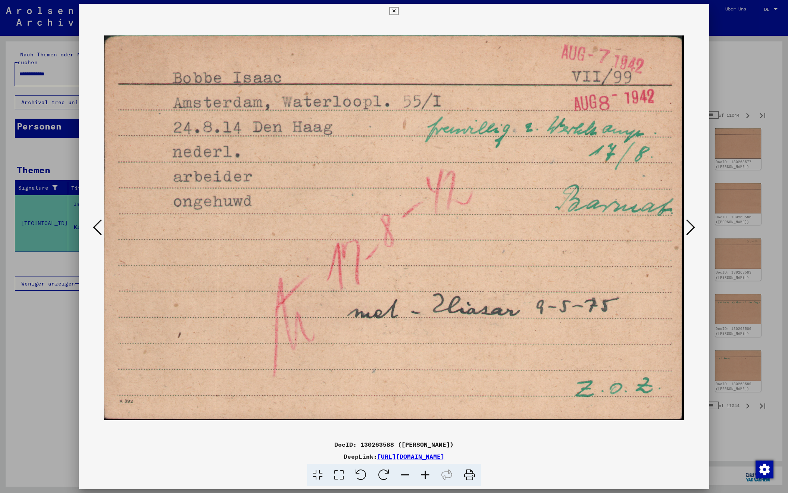
click at [687, 227] on icon at bounding box center [690, 227] width 9 height 18
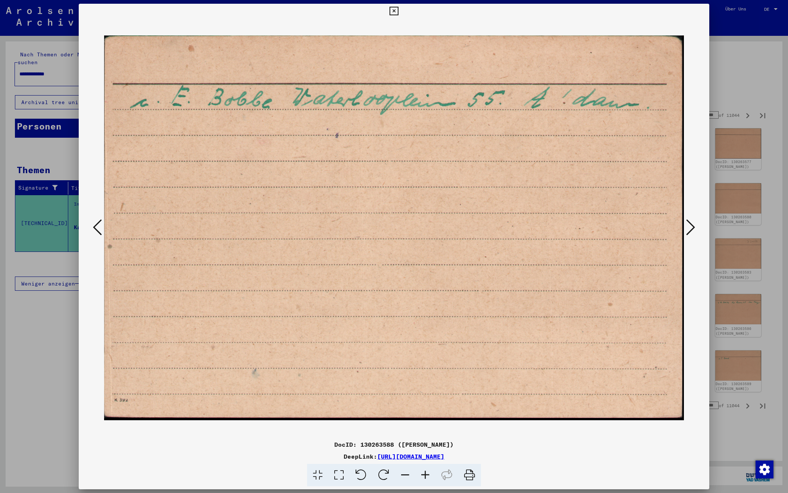
click at [687, 227] on icon at bounding box center [690, 227] width 9 height 18
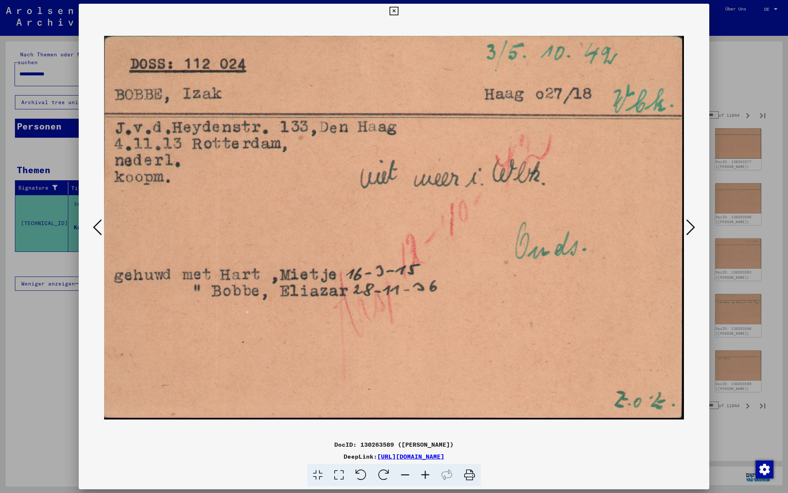
click at [687, 227] on icon at bounding box center [690, 227] width 9 height 18
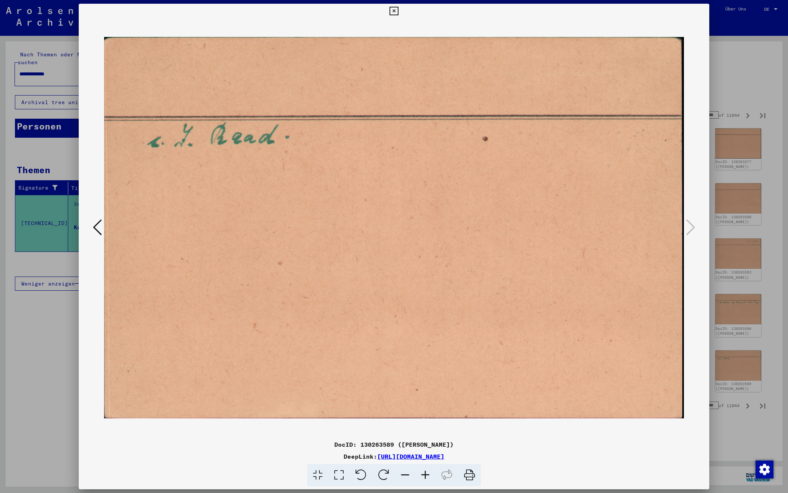
click at [740, 75] on div at bounding box center [394, 246] width 788 height 493
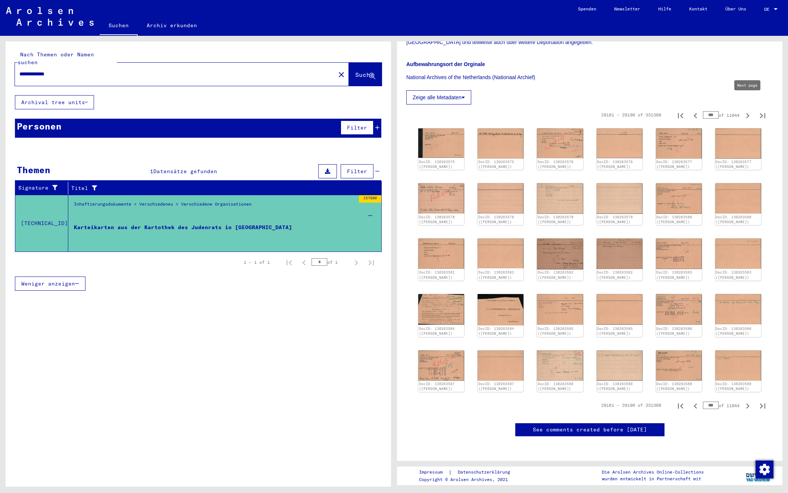
click at [745, 110] on icon "Next page" at bounding box center [747, 115] width 10 height 10
type input "***"
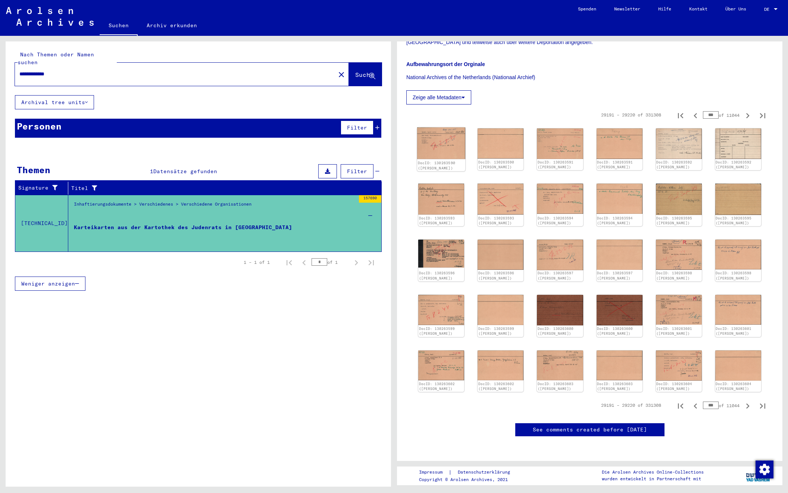
click at [438, 128] on img at bounding box center [441, 143] width 48 height 32
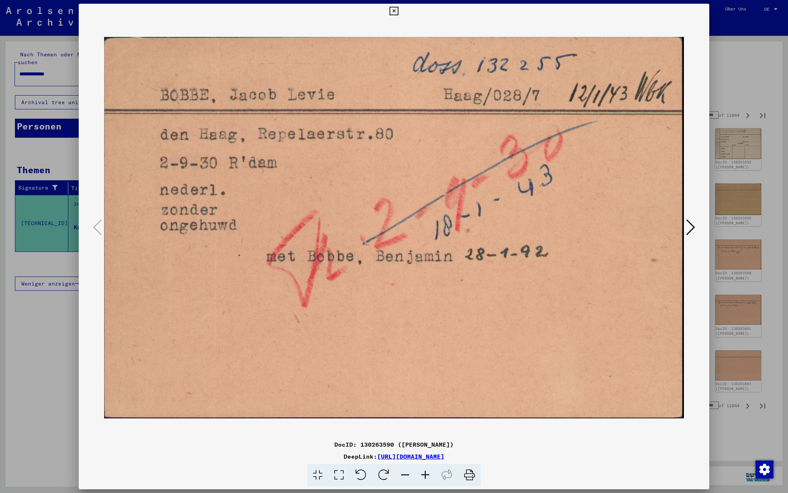
click at [691, 227] on icon at bounding box center [690, 227] width 9 height 18
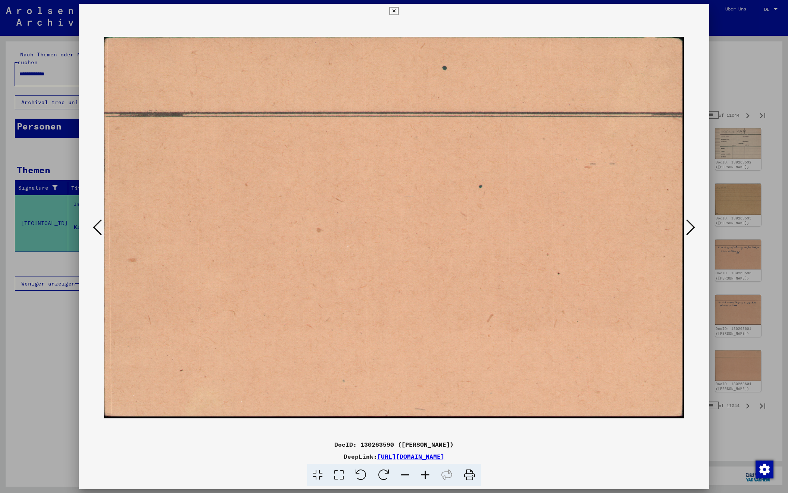
click at [691, 227] on icon at bounding box center [690, 227] width 9 height 18
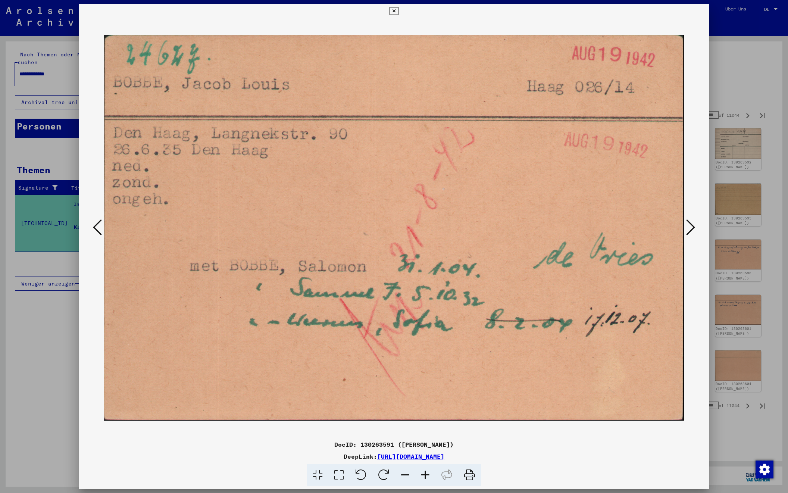
click at [691, 227] on icon at bounding box center [690, 227] width 9 height 18
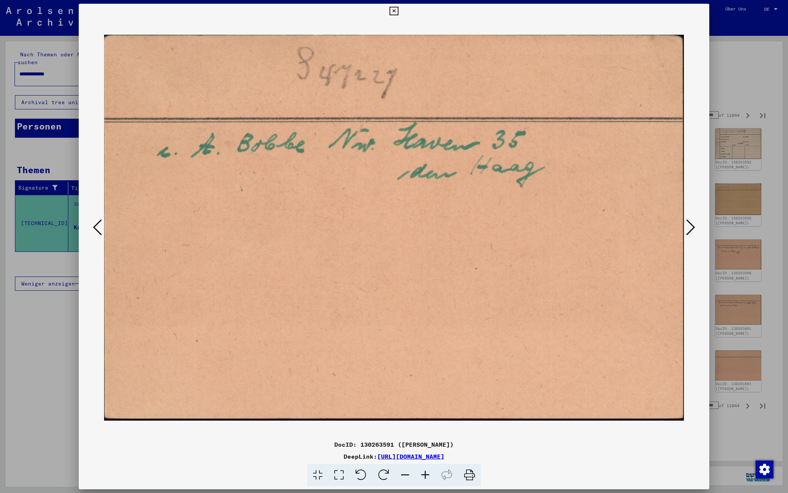
click at [691, 227] on icon at bounding box center [690, 227] width 9 height 18
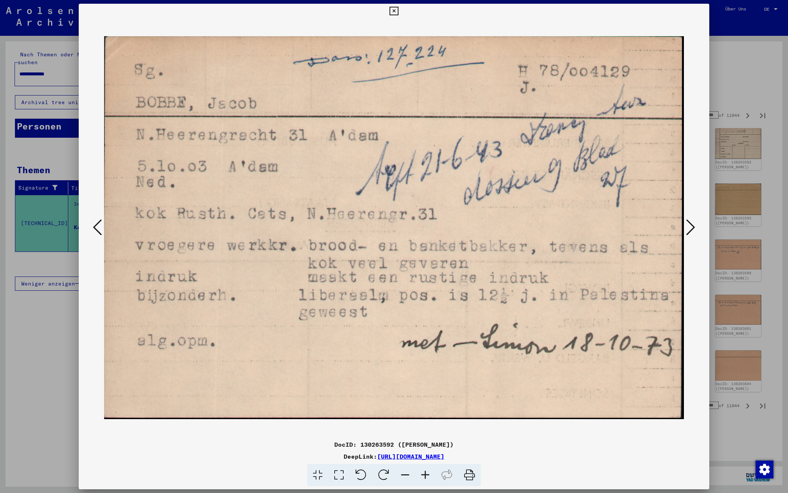
click at [691, 227] on icon at bounding box center [690, 227] width 9 height 18
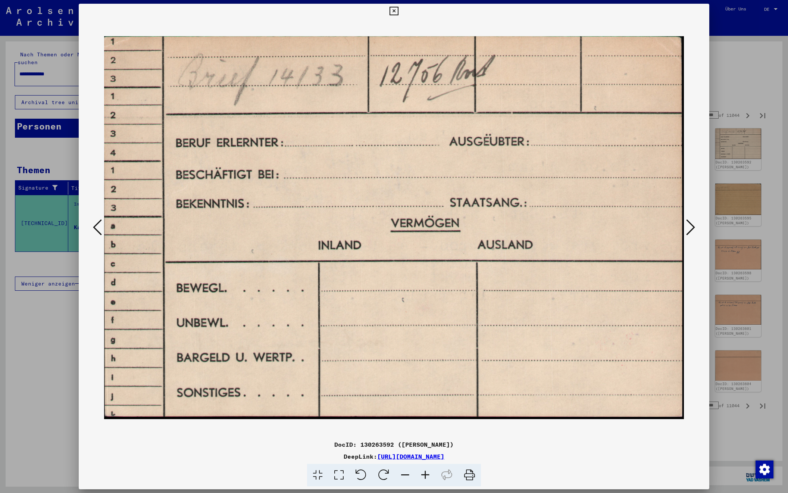
click at [691, 227] on icon at bounding box center [690, 227] width 9 height 18
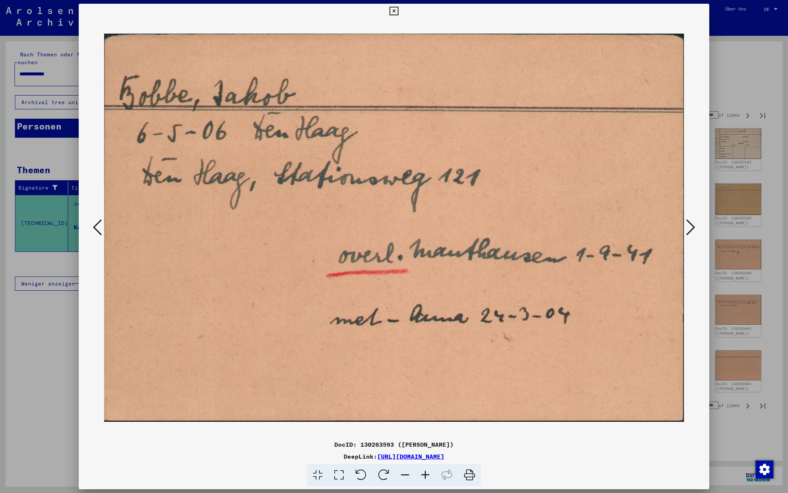
click at [691, 227] on icon at bounding box center [690, 227] width 9 height 18
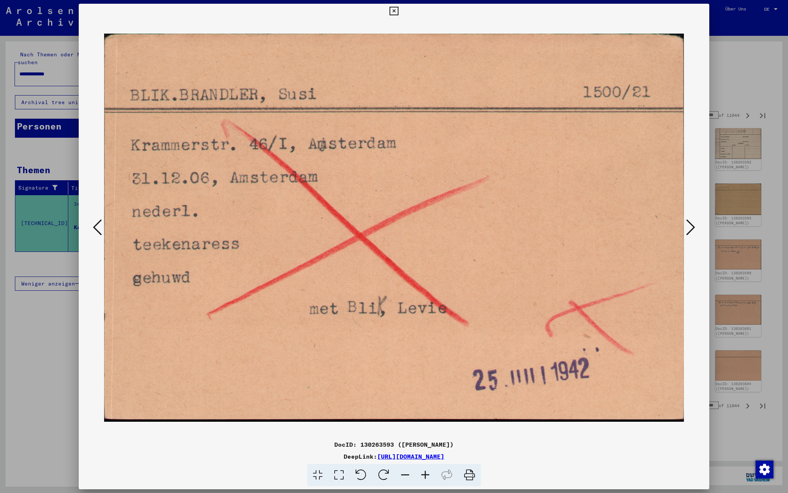
click at [691, 227] on icon at bounding box center [690, 227] width 9 height 18
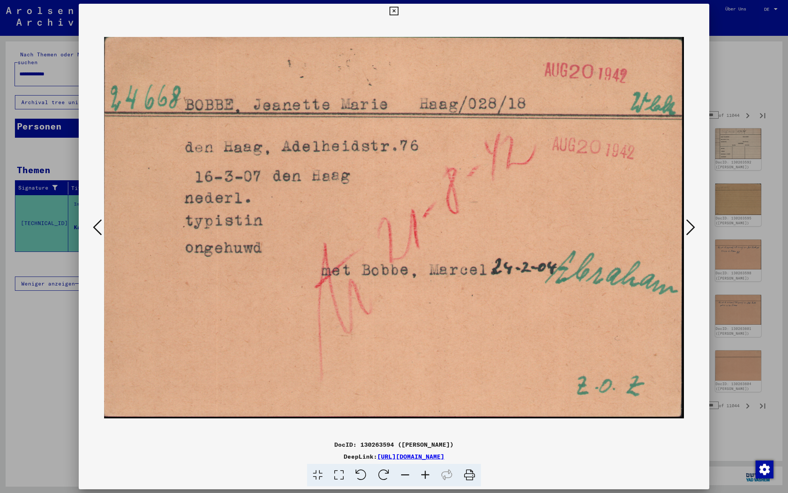
click at [691, 227] on icon at bounding box center [690, 227] width 9 height 18
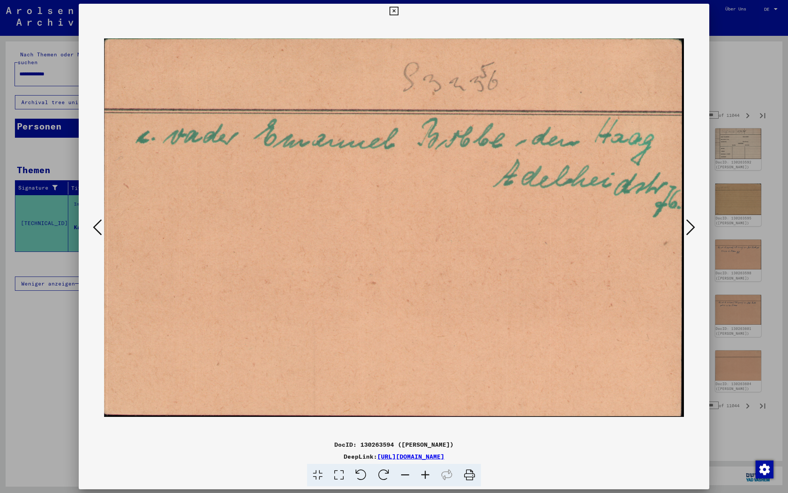
click at [691, 227] on icon at bounding box center [690, 227] width 9 height 18
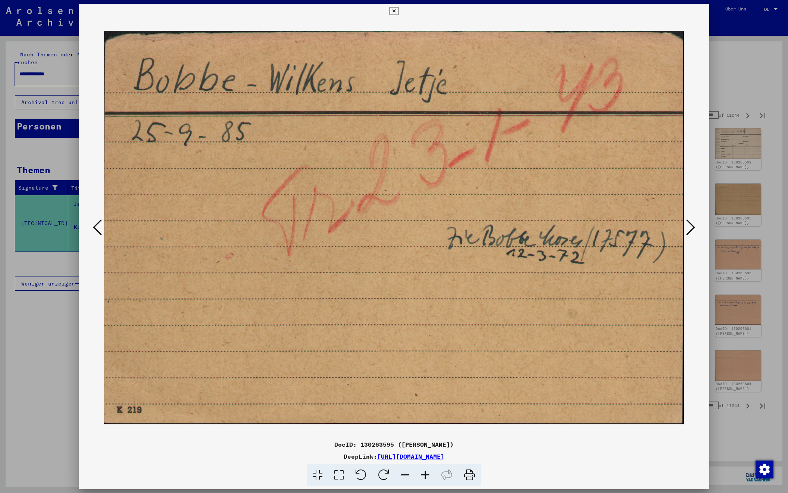
click at [691, 227] on icon at bounding box center [690, 227] width 9 height 18
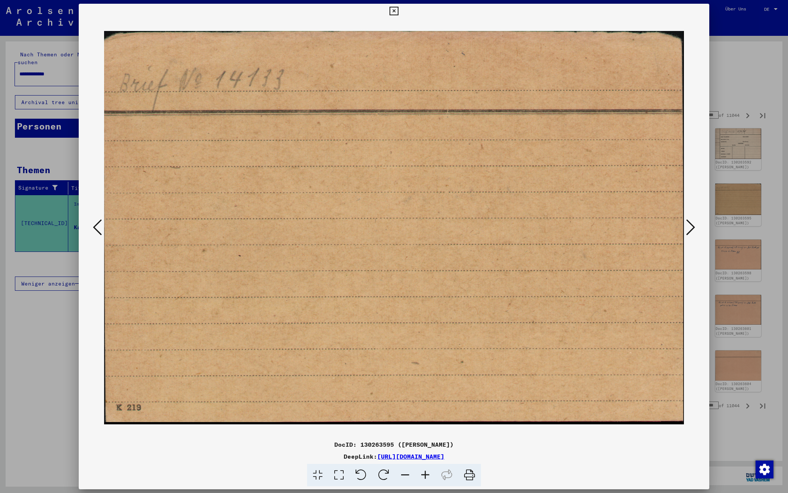
click at [691, 227] on icon at bounding box center [690, 227] width 9 height 18
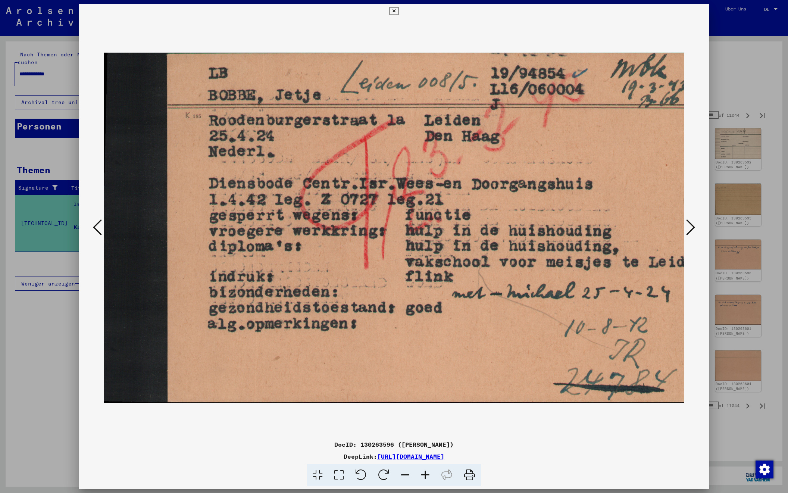
click at [691, 227] on icon at bounding box center [690, 227] width 9 height 18
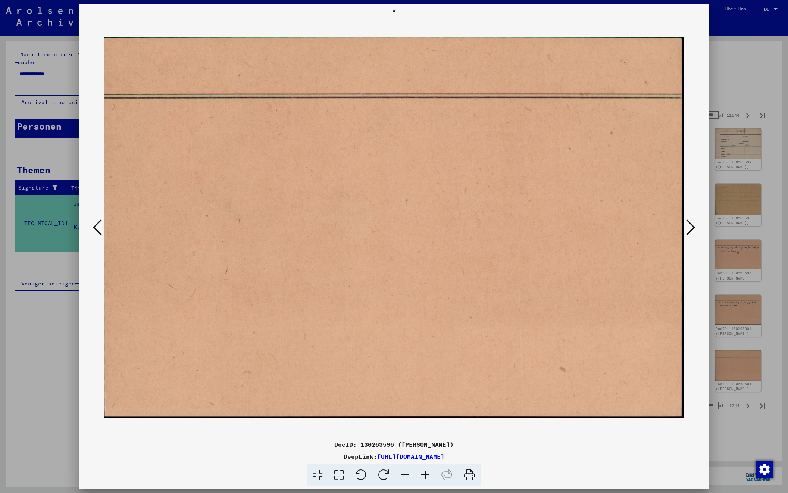
click at [691, 227] on icon at bounding box center [690, 227] width 9 height 18
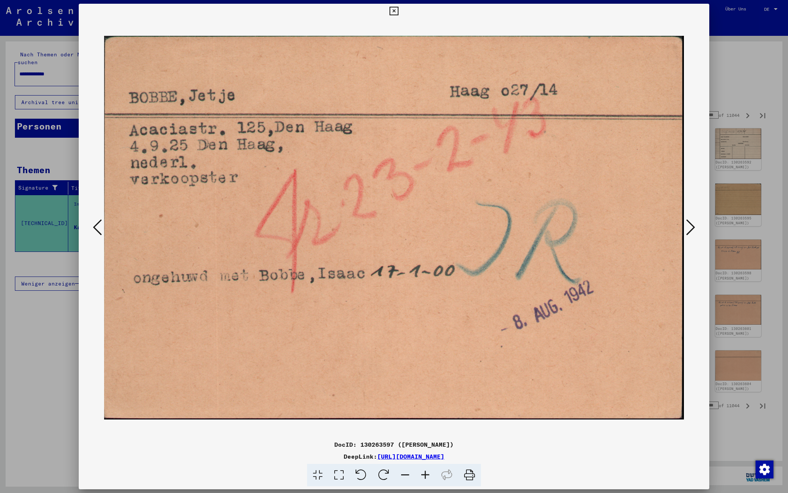
click at [691, 227] on icon at bounding box center [690, 227] width 9 height 18
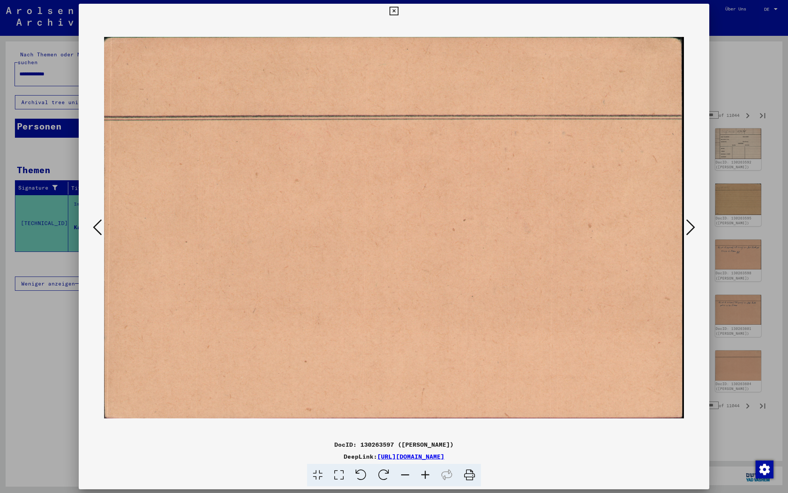
click at [691, 227] on icon at bounding box center [690, 227] width 9 height 18
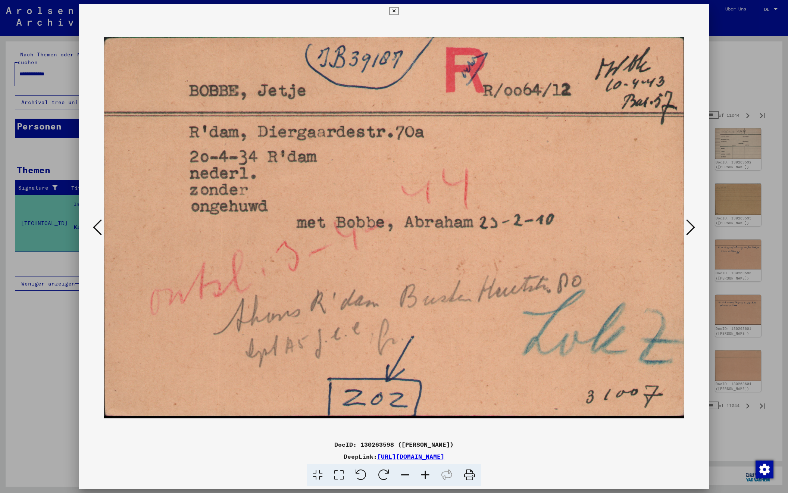
click at [691, 227] on icon at bounding box center [690, 227] width 9 height 18
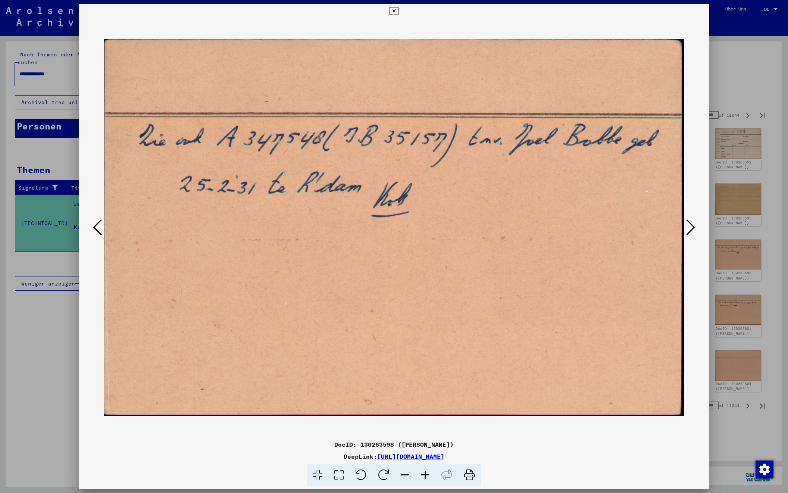
click at [691, 227] on icon at bounding box center [690, 227] width 9 height 18
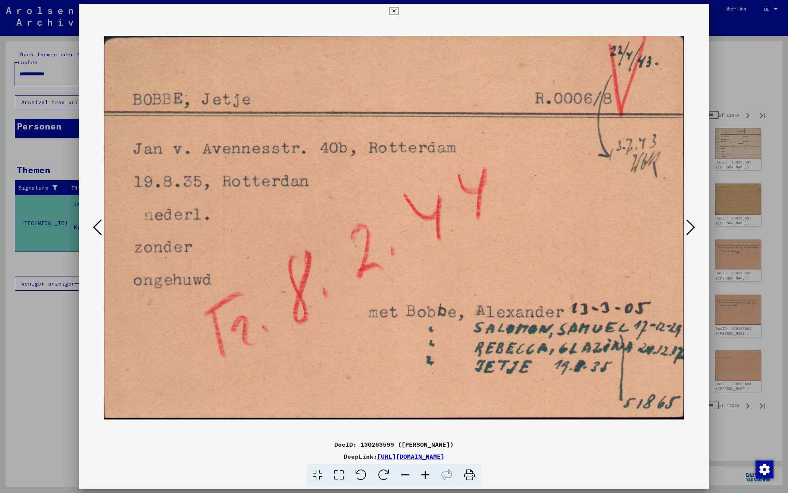
click at [691, 227] on icon at bounding box center [690, 227] width 9 height 18
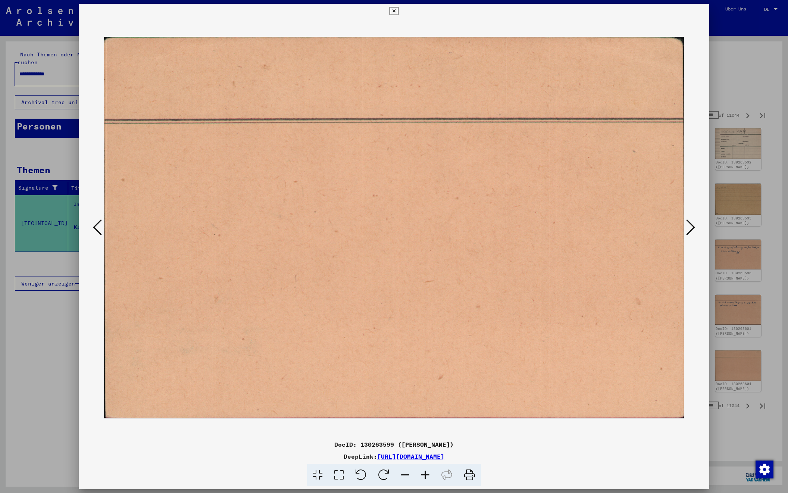
click at [691, 227] on icon at bounding box center [690, 227] width 9 height 18
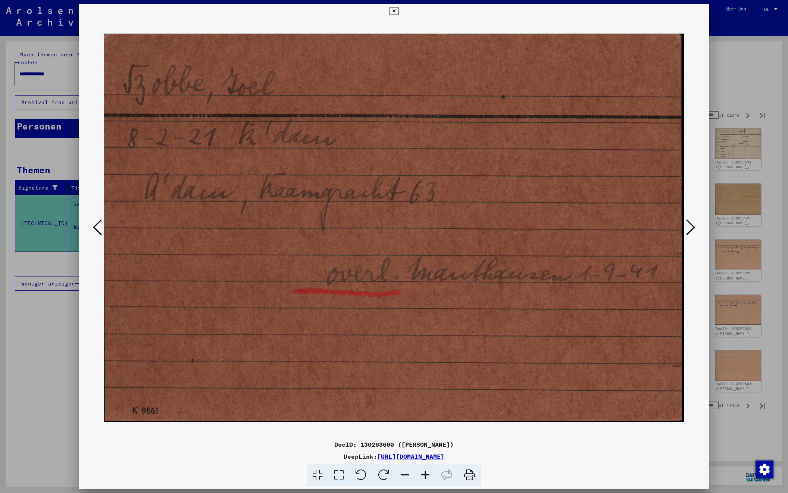
click at [691, 227] on icon at bounding box center [690, 227] width 9 height 18
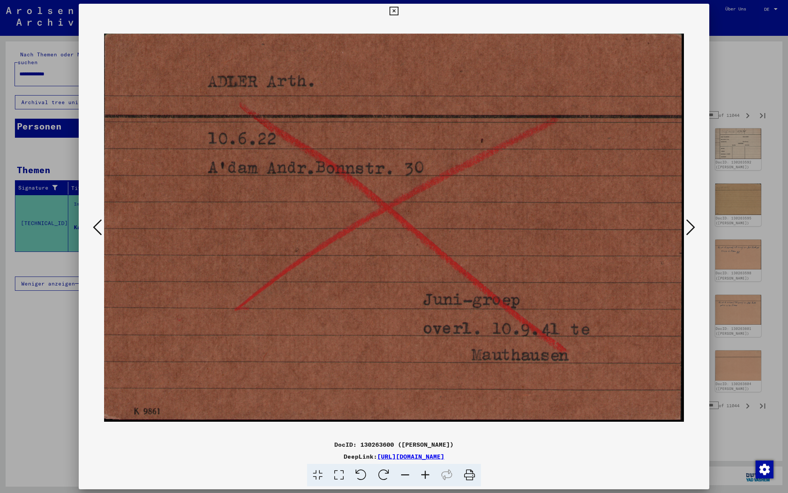
click at [691, 227] on icon at bounding box center [690, 227] width 9 height 18
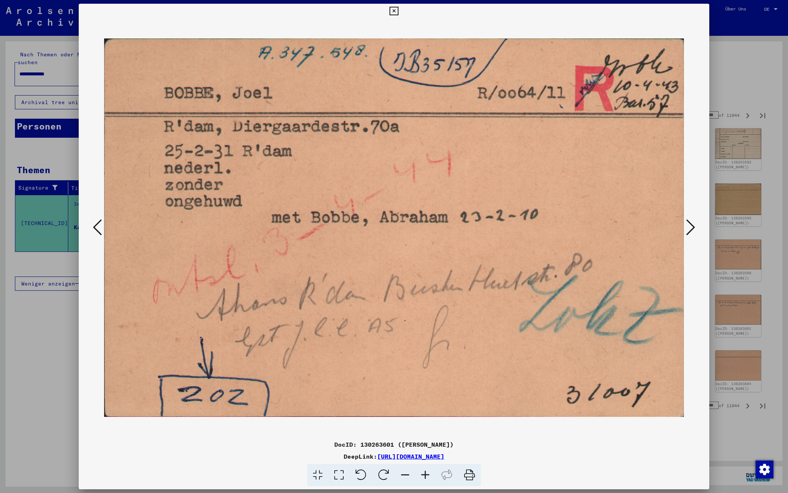
click at [691, 227] on icon at bounding box center [690, 227] width 9 height 18
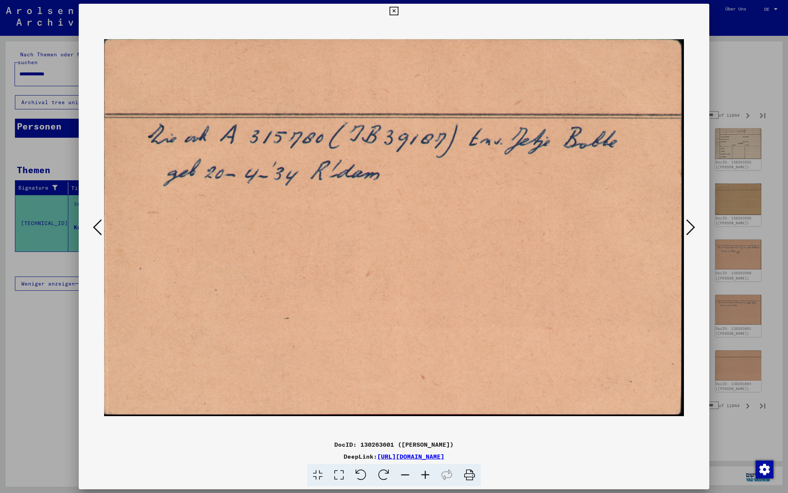
click at [100, 227] on icon at bounding box center [97, 227] width 9 height 18
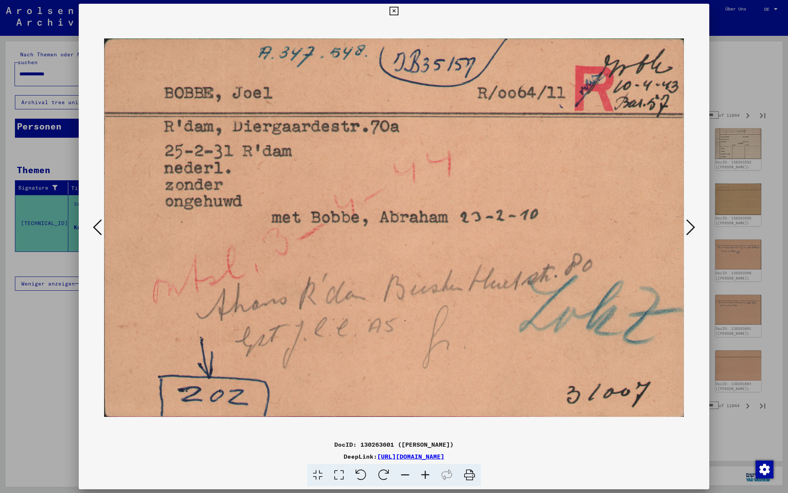
click at [100, 227] on icon at bounding box center [97, 227] width 9 height 18
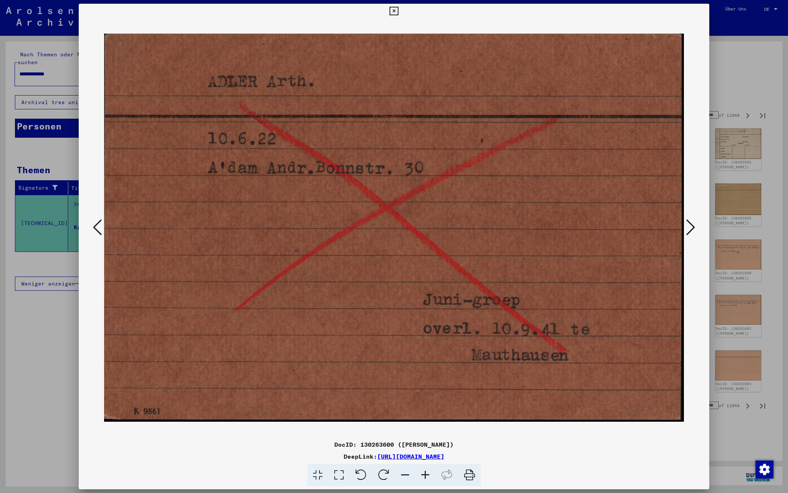
click at [100, 227] on icon at bounding box center [97, 227] width 9 height 18
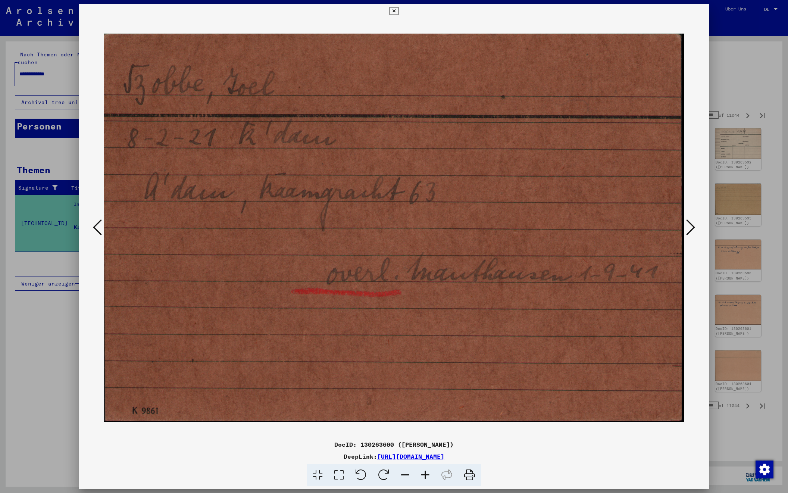
click at [690, 228] on icon at bounding box center [690, 227] width 9 height 18
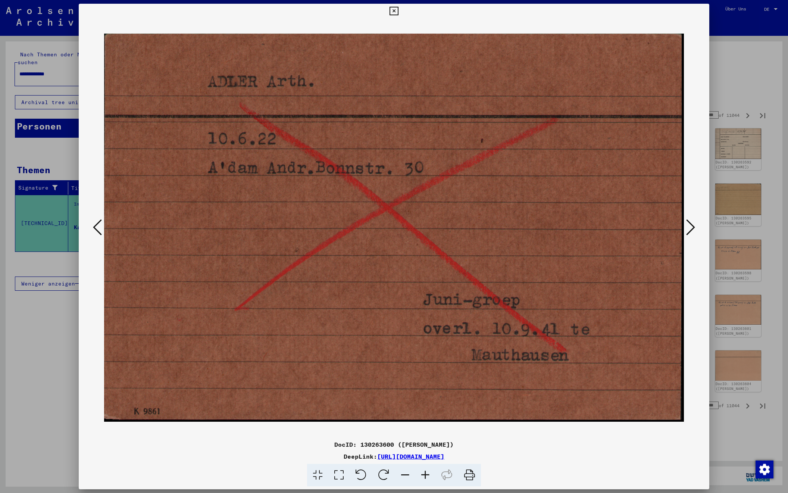
click at [690, 228] on icon at bounding box center [690, 227] width 9 height 18
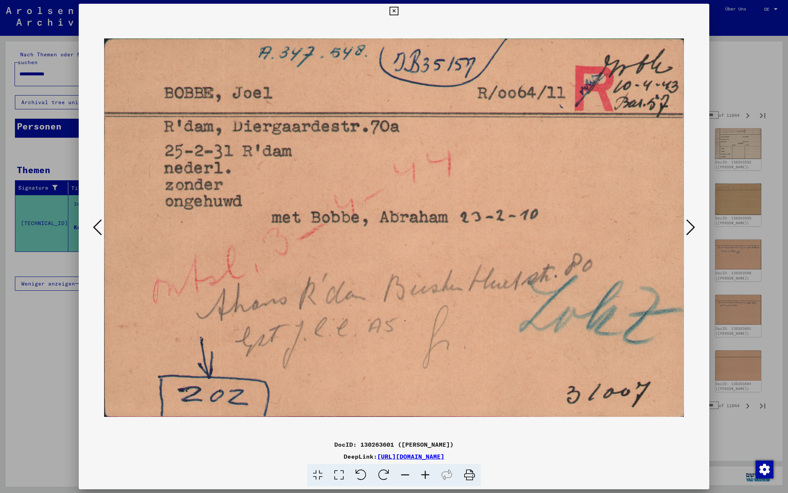
click at [690, 228] on icon at bounding box center [690, 227] width 9 height 18
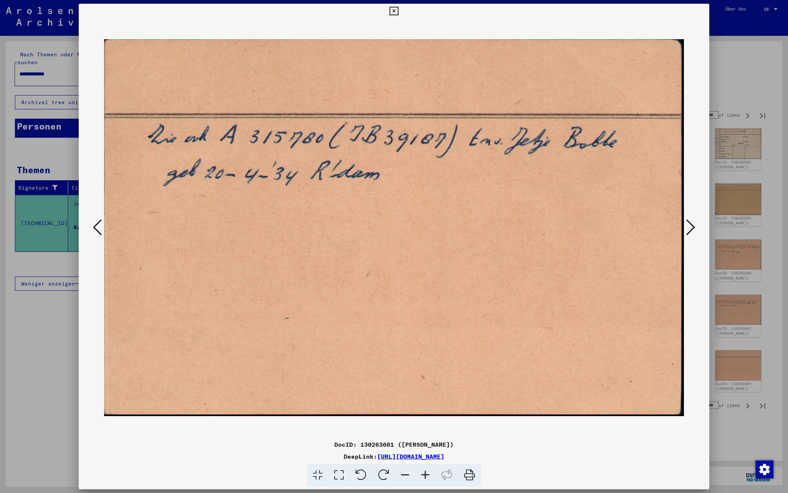
click at [690, 228] on icon at bounding box center [690, 227] width 9 height 18
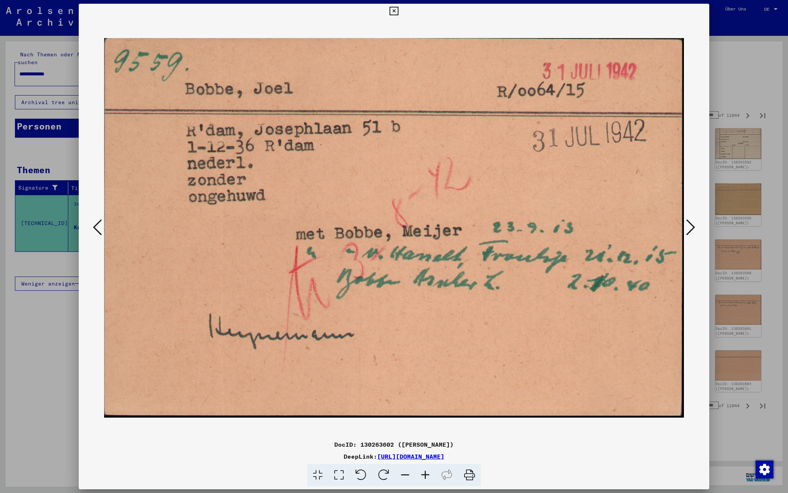
click at [690, 228] on icon at bounding box center [690, 227] width 9 height 18
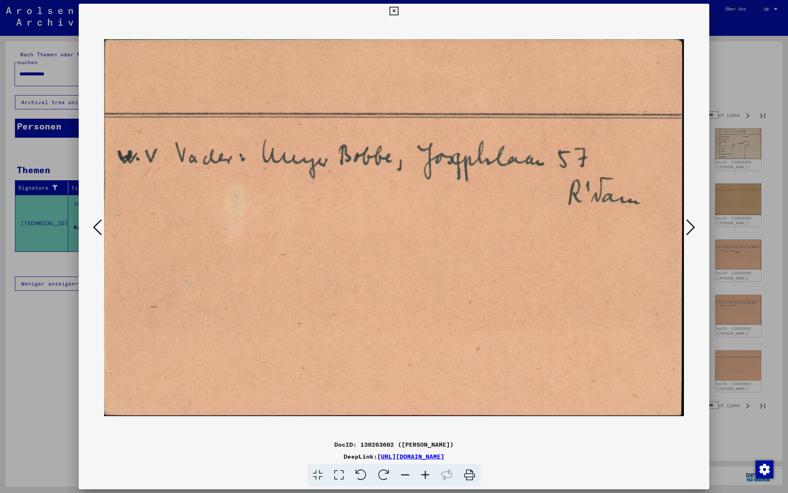
click at [690, 228] on icon at bounding box center [690, 227] width 9 height 18
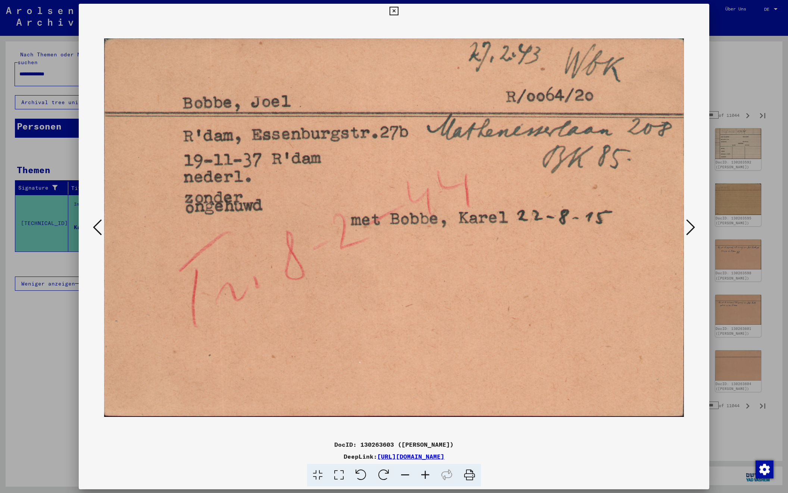
click at [690, 228] on icon at bounding box center [690, 227] width 9 height 18
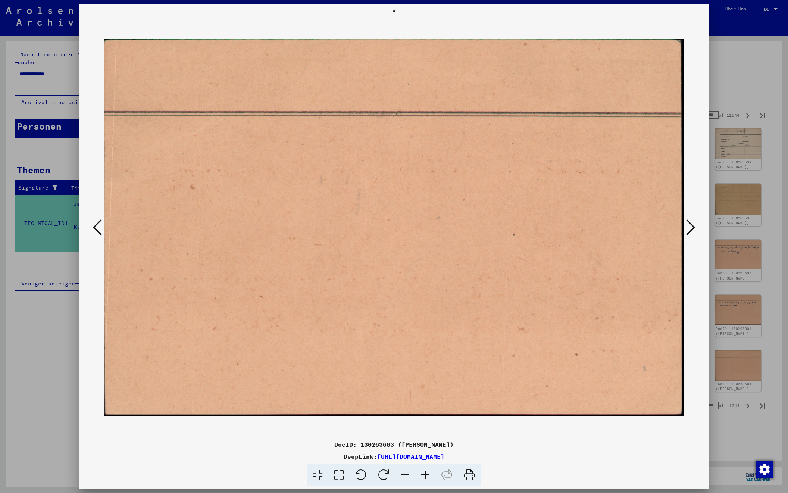
click at [690, 228] on icon at bounding box center [690, 227] width 9 height 18
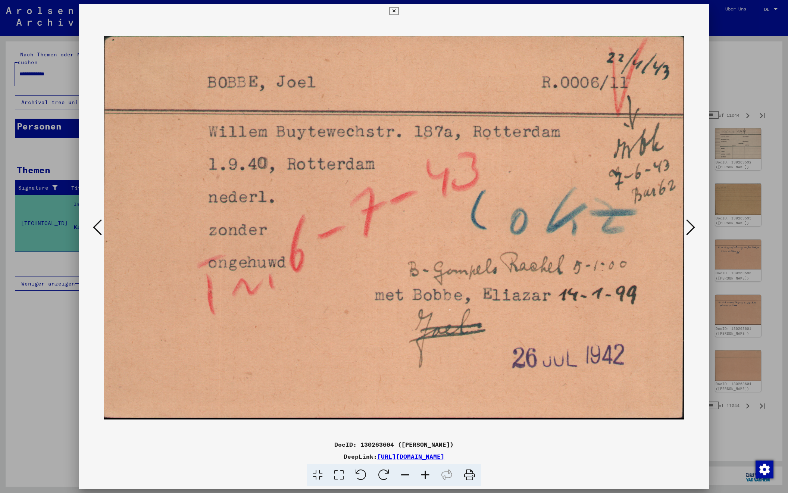
click at [690, 228] on icon at bounding box center [690, 227] width 9 height 18
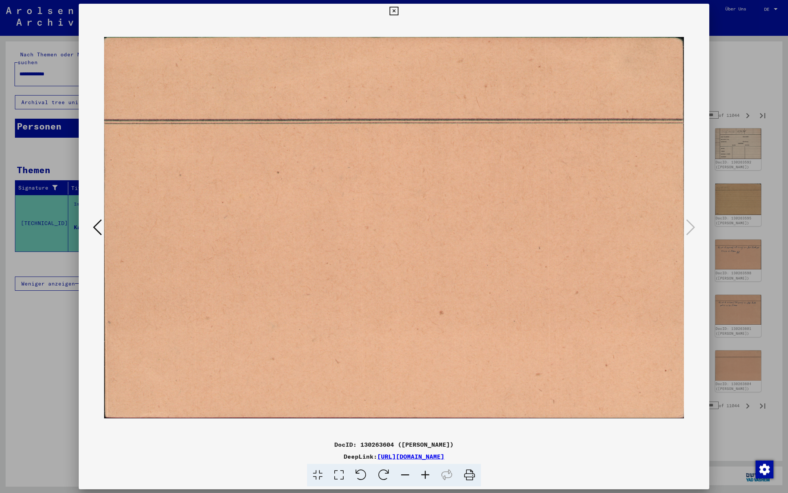
click at [742, 60] on div at bounding box center [394, 246] width 788 height 493
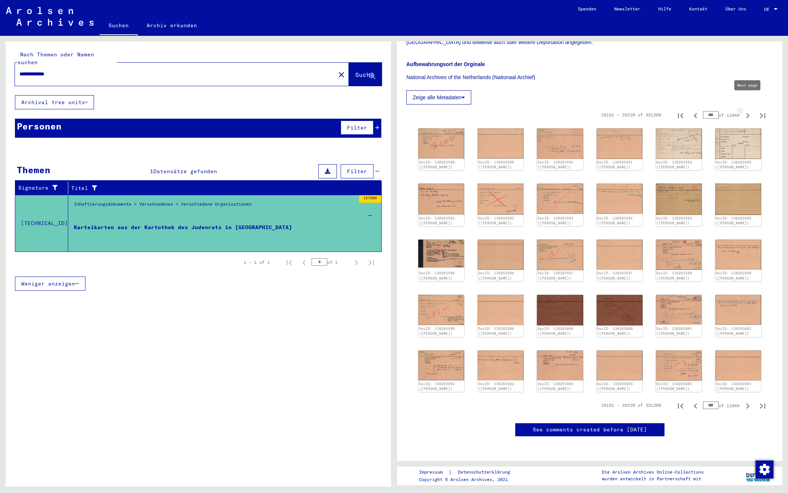
click at [747, 110] on icon "Next page" at bounding box center [747, 115] width 10 height 10
type input "***"
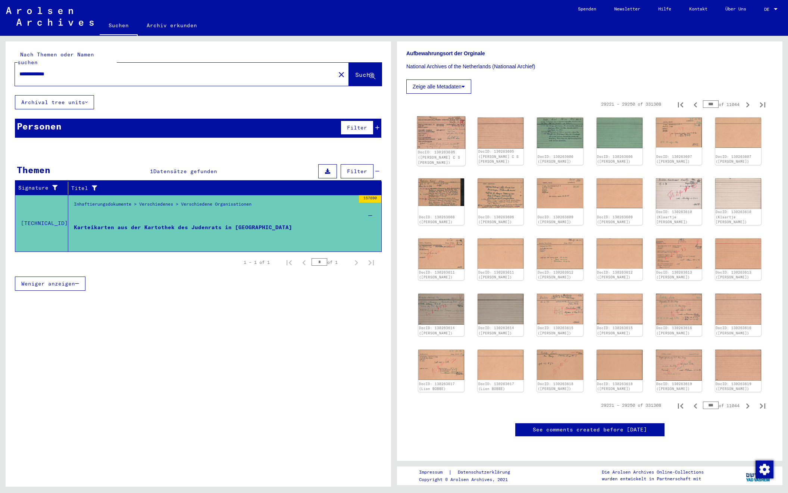
click at [433, 132] on img at bounding box center [441, 132] width 48 height 32
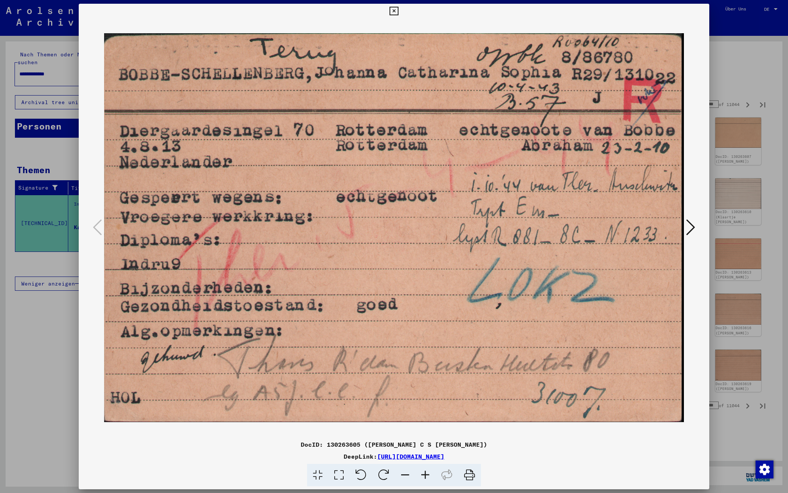
click at [688, 226] on icon at bounding box center [690, 227] width 9 height 18
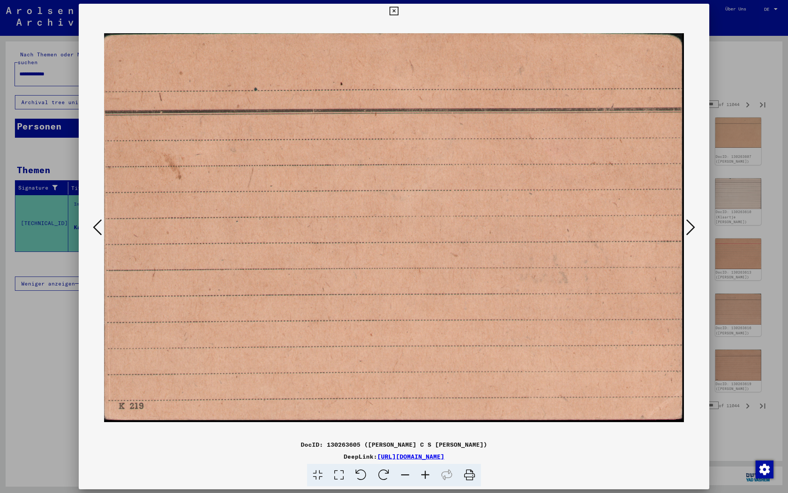
click at [688, 226] on icon at bounding box center [690, 227] width 9 height 18
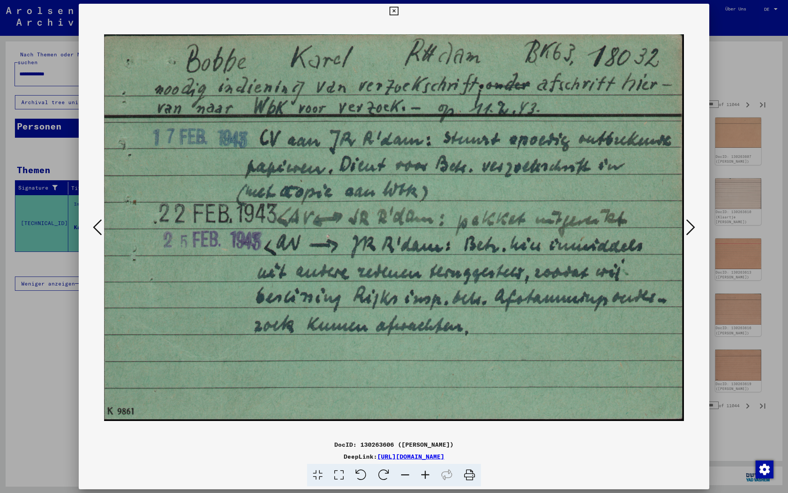
click at [688, 226] on icon at bounding box center [690, 227] width 9 height 18
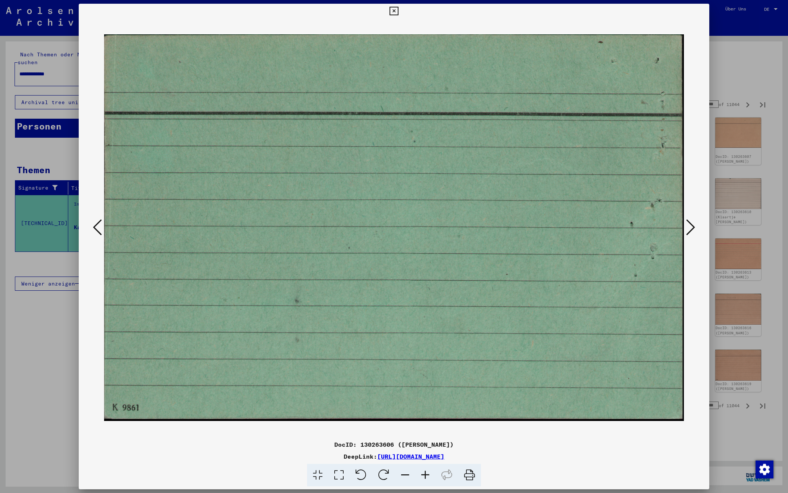
scroll to position [0, 0]
click at [692, 226] on icon at bounding box center [690, 227] width 9 height 18
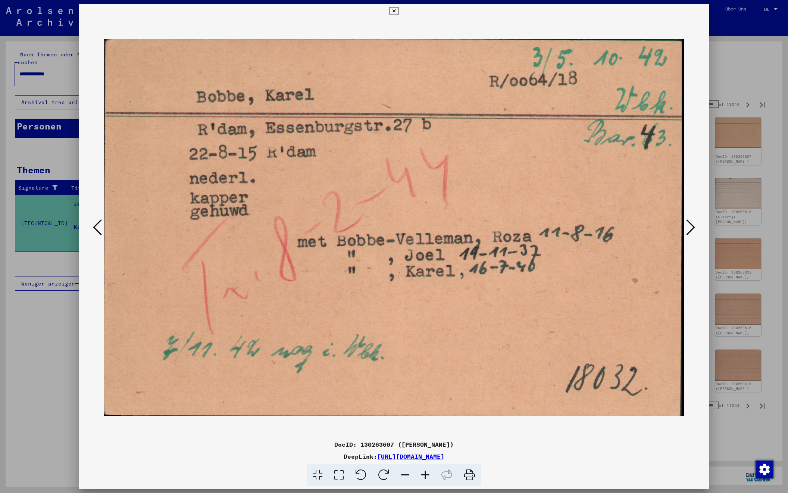
scroll to position [0, 0]
click at [692, 226] on icon at bounding box center [690, 227] width 9 height 18
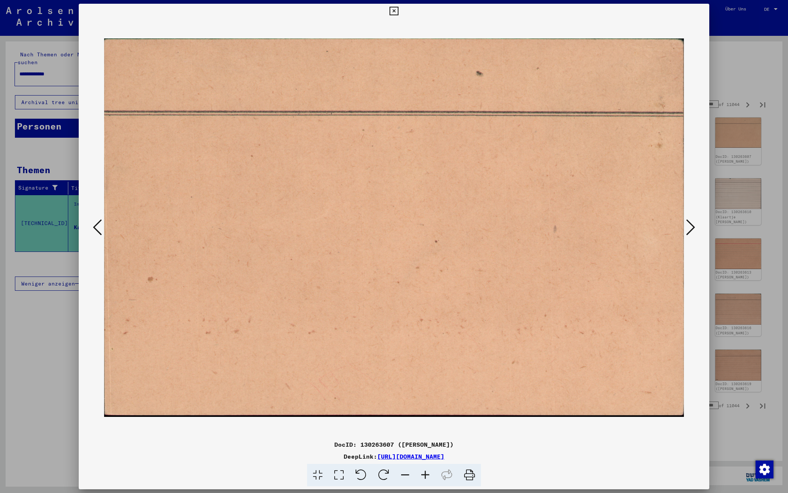
click at [692, 226] on icon at bounding box center [690, 227] width 9 height 18
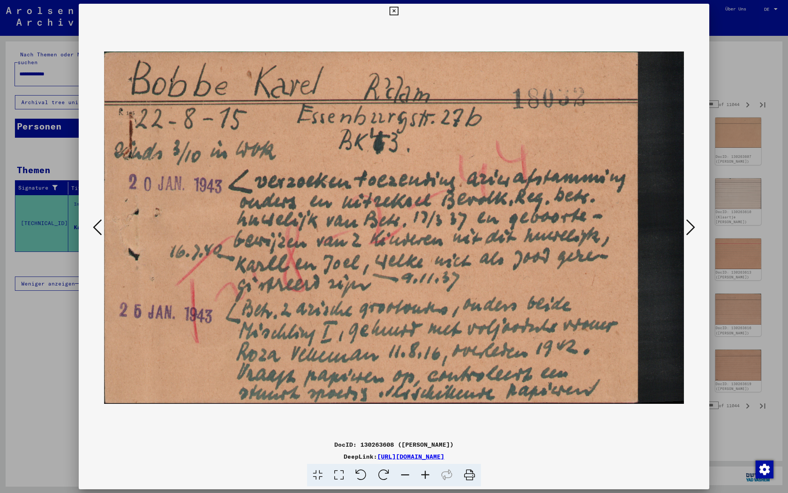
click at [692, 226] on icon at bounding box center [690, 227] width 9 height 18
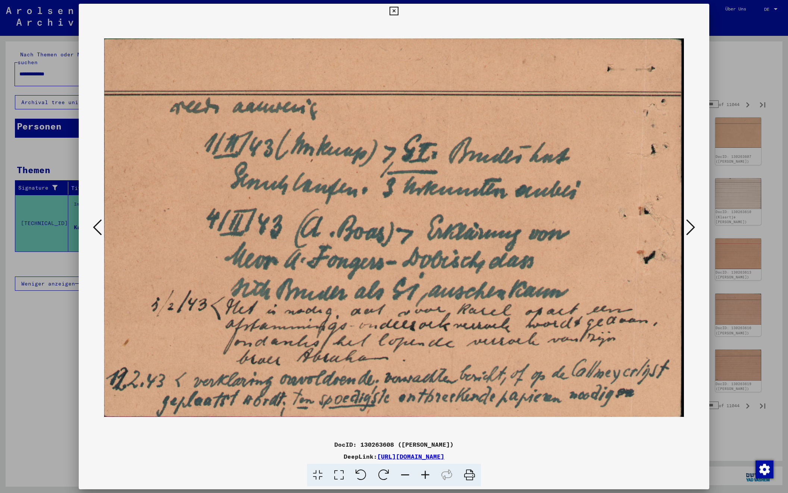
click at [692, 226] on icon at bounding box center [690, 227] width 9 height 18
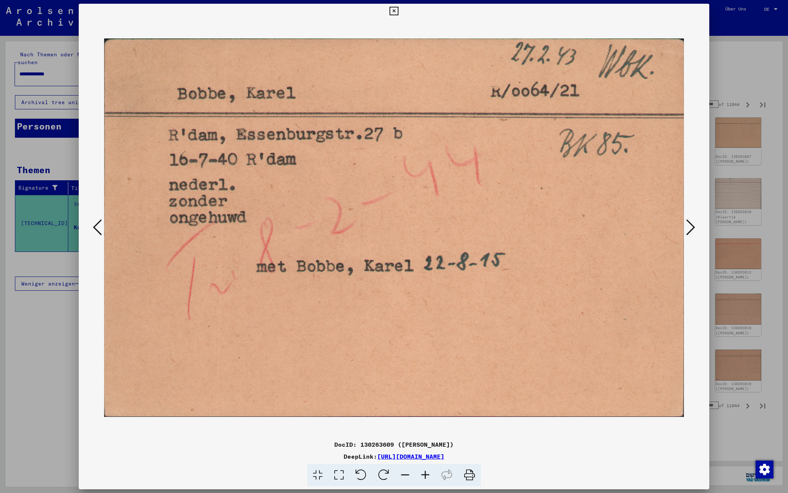
click at [692, 226] on icon at bounding box center [690, 227] width 9 height 18
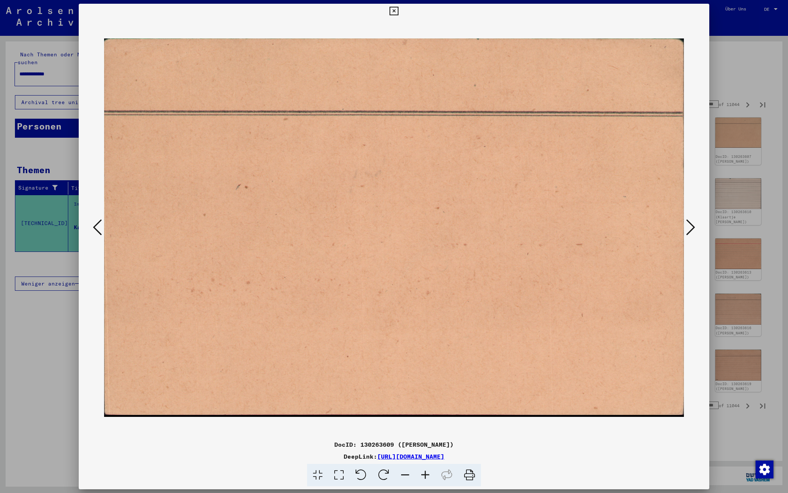
click at [692, 226] on icon at bounding box center [690, 227] width 9 height 18
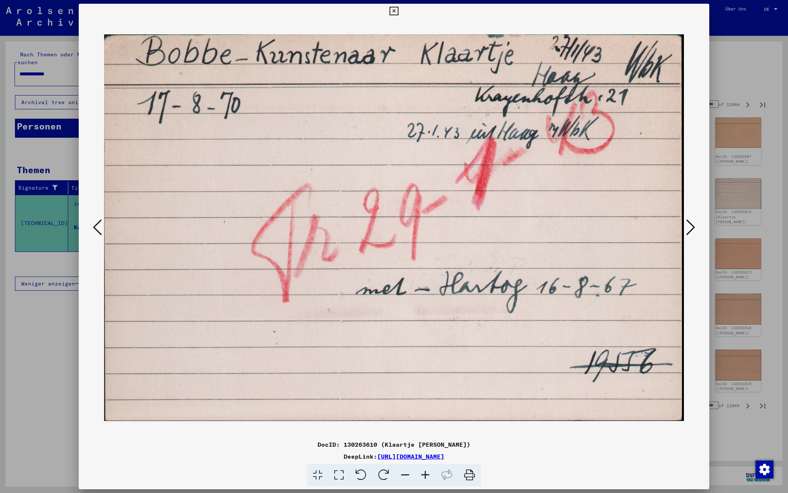
click at [692, 226] on icon at bounding box center [690, 227] width 9 height 18
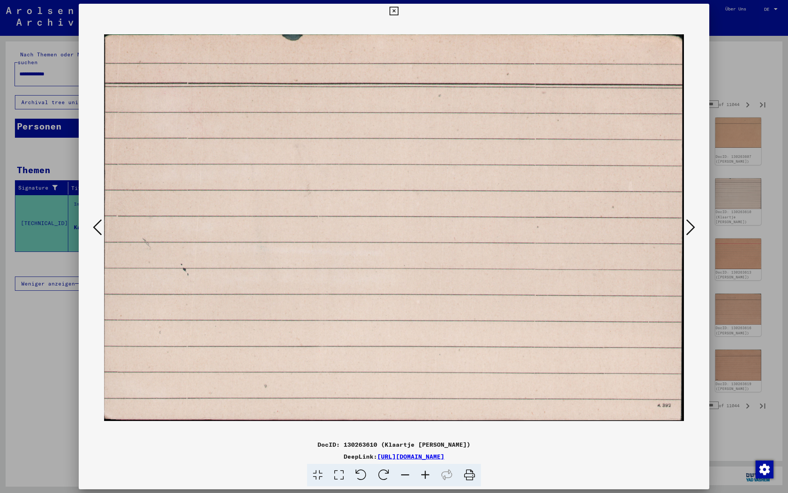
click at [692, 226] on icon at bounding box center [690, 227] width 9 height 18
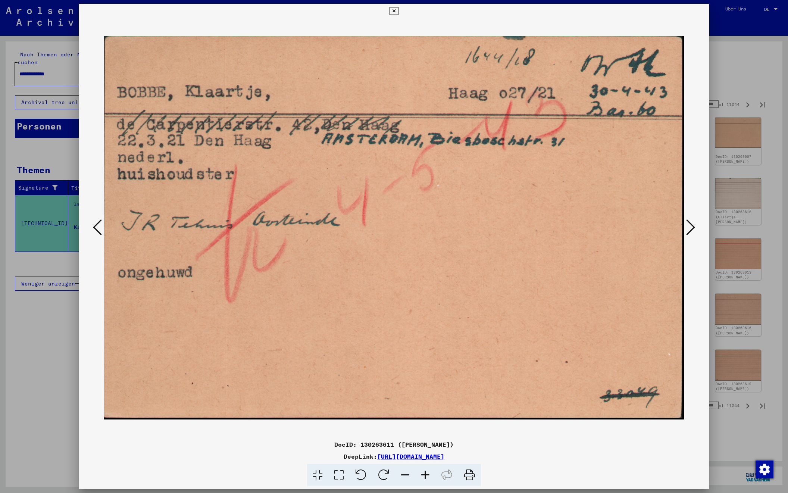
click at [692, 226] on icon at bounding box center [690, 227] width 9 height 18
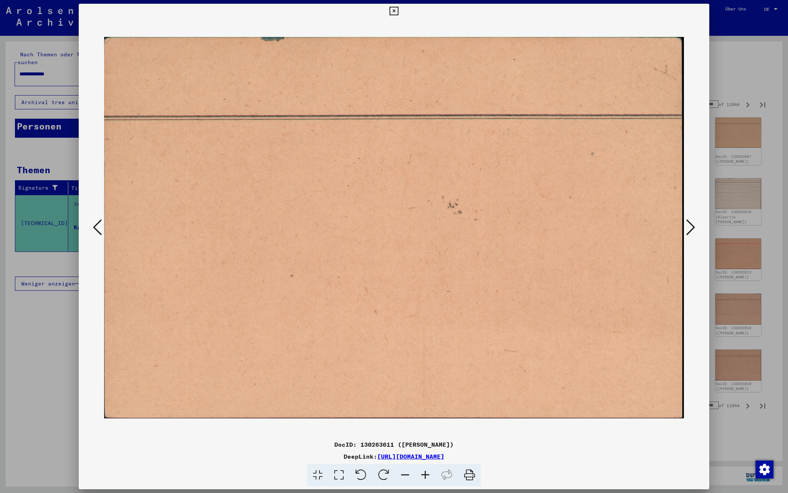
click at [692, 226] on icon at bounding box center [690, 227] width 9 height 18
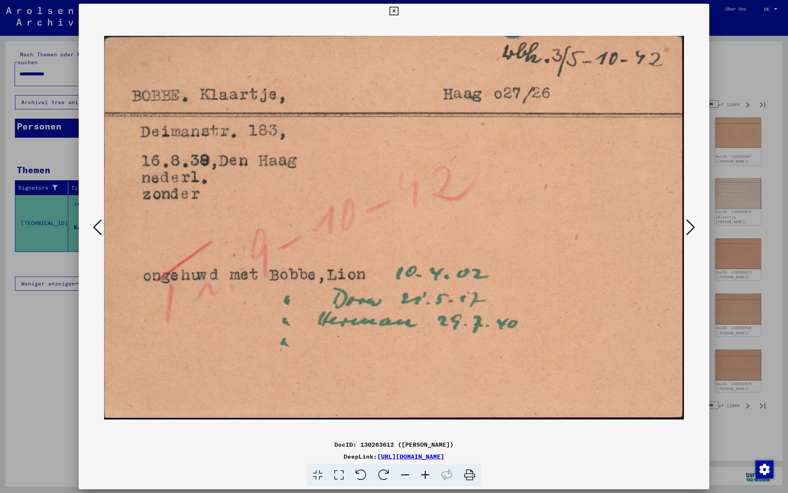
scroll to position [0, 0]
click at [692, 226] on icon at bounding box center [690, 227] width 9 height 18
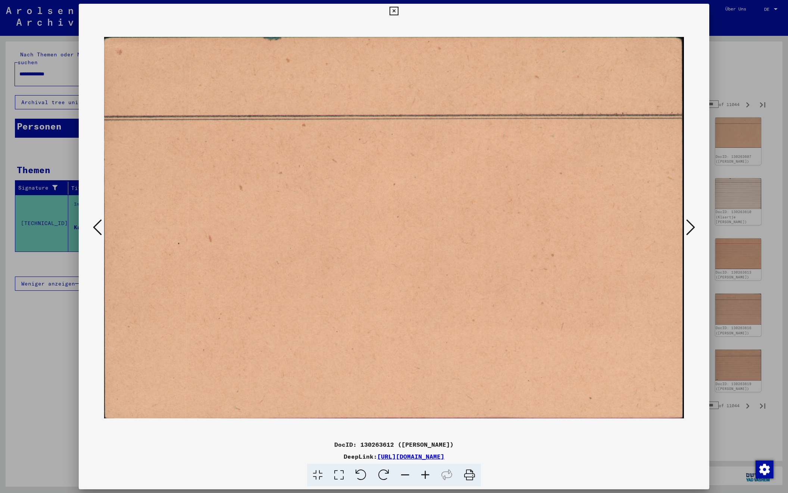
click at [692, 226] on icon at bounding box center [690, 227] width 9 height 18
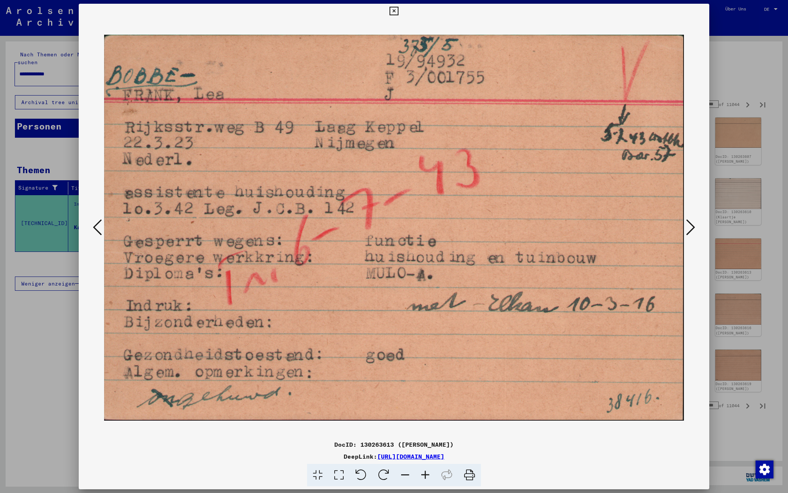
scroll to position [0, 0]
click at [692, 226] on icon at bounding box center [690, 227] width 9 height 18
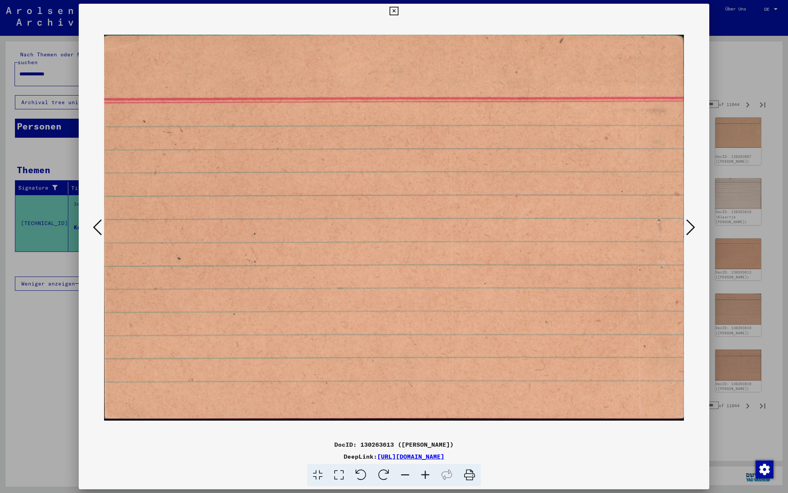
click at [692, 226] on icon at bounding box center [690, 227] width 9 height 18
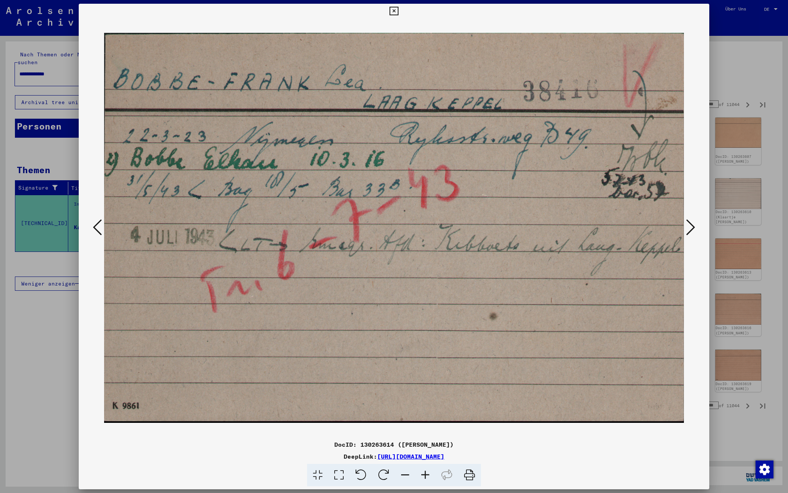
click at [692, 226] on icon at bounding box center [690, 227] width 9 height 18
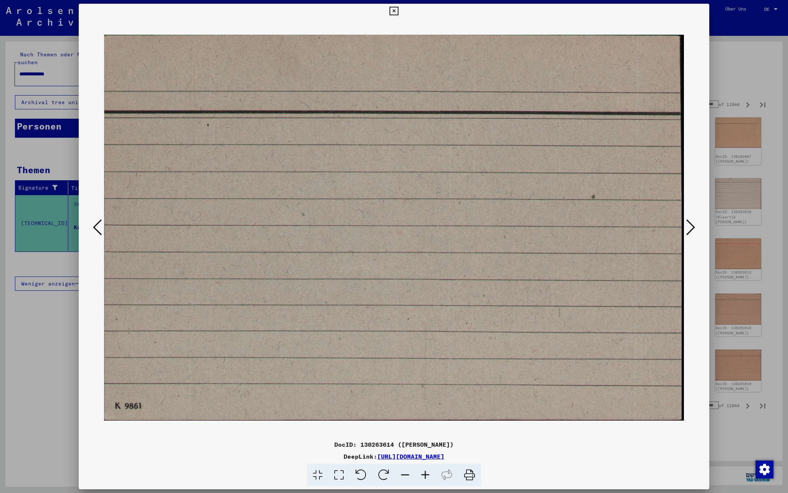
click at [692, 226] on icon at bounding box center [690, 227] width 9 height 18
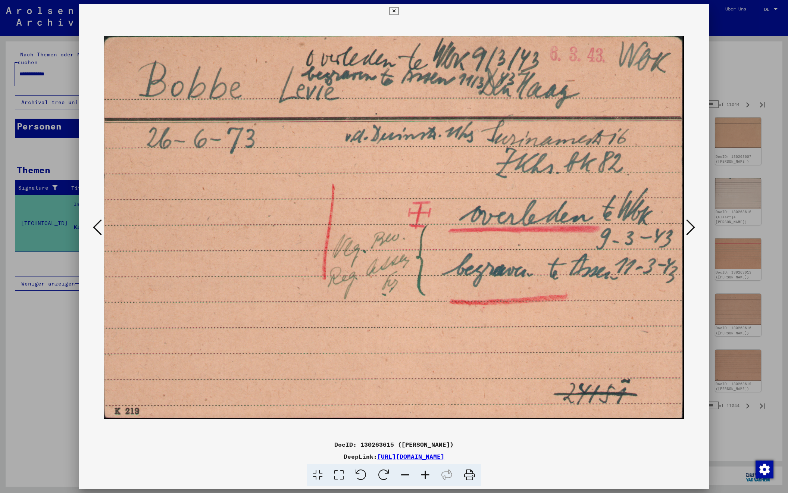
scroll to position [0, 0]
click at [692, 226] on icon at bounding box center [690, 227] width 9 height 18
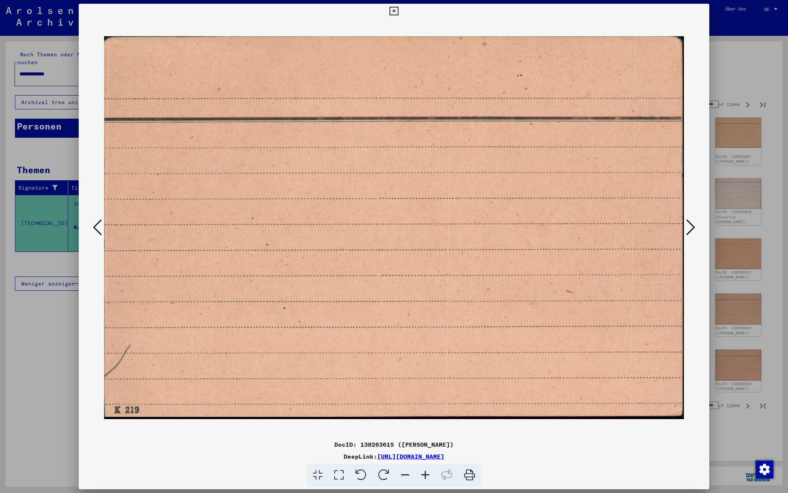
click at [692, 226] on icon at bounding box center [690, 227] width 9 height 18
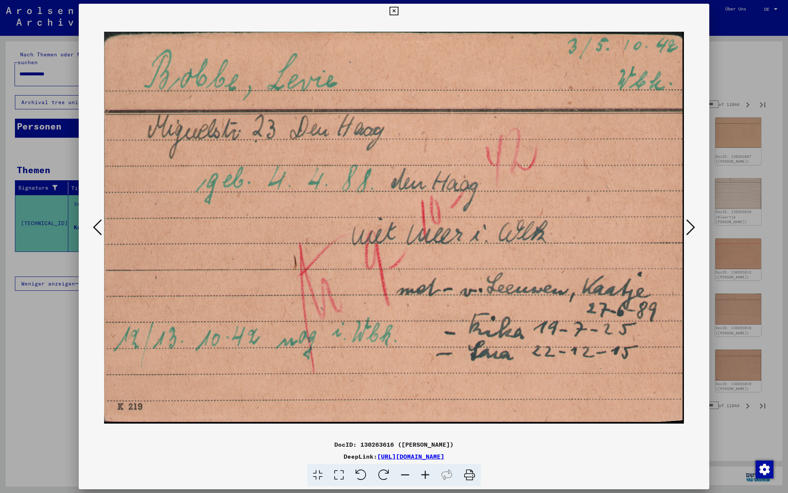
scroll to position [0, 0]
click at [692, 226] on icon at bounding box center [690, 227] width 9 height 18
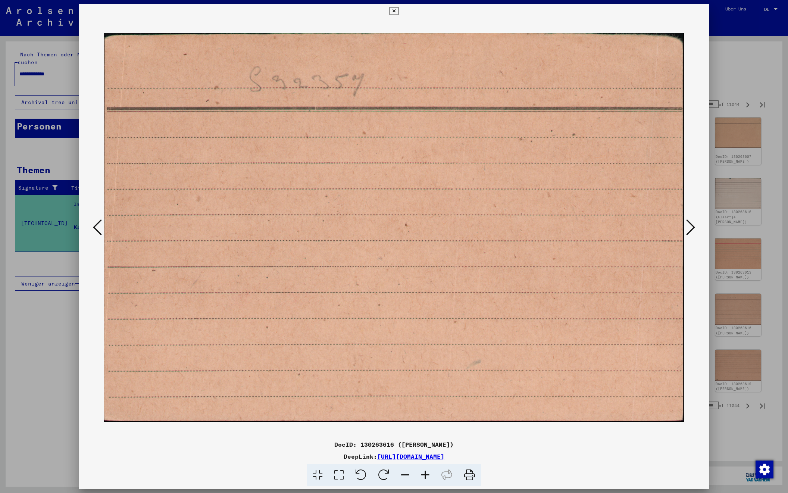
scroll to position [0, 0]
click at [692, 226] on icon at bounding box center [690, 227] width 9 height 18
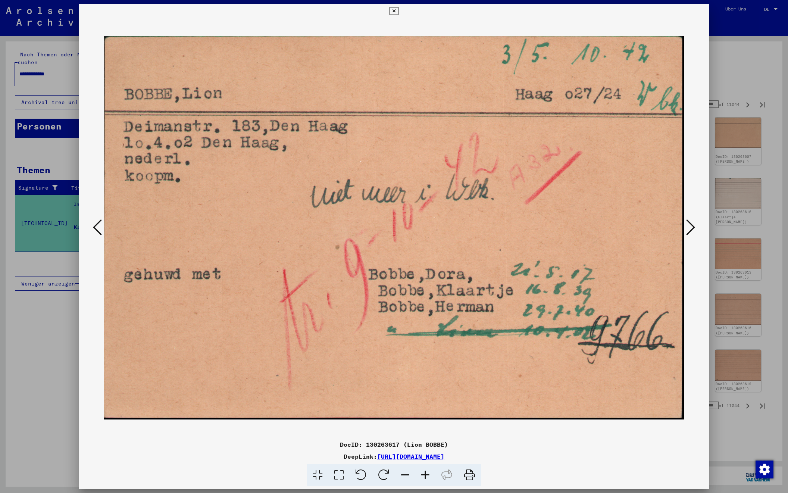
scroll to position [0, 0]
click at [692, 226] on icon at bounding box center [690, 227] width 9 height 18
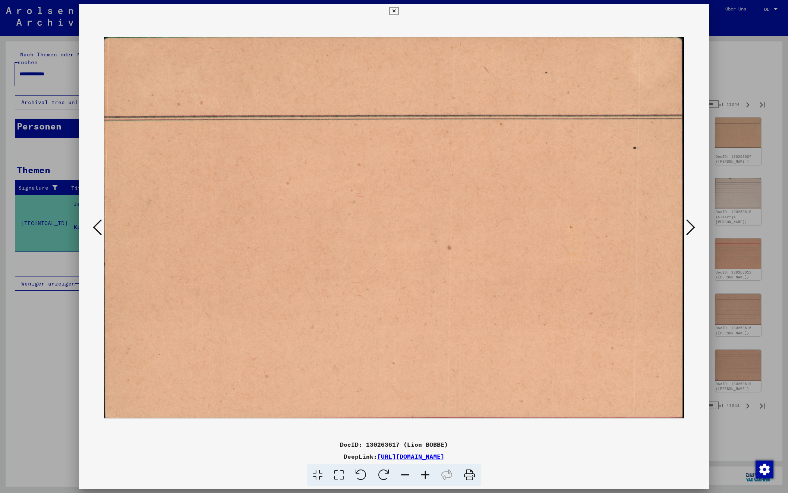
click at [692, 226] on icon at bounding box center [690, 227] width 9 height 18
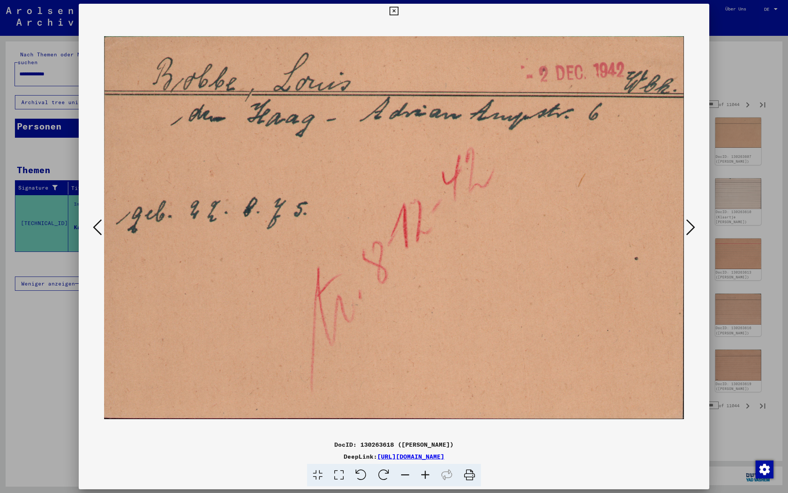
click at [692, 226] on icon at bounding box center [690, 227] width 9 height 18
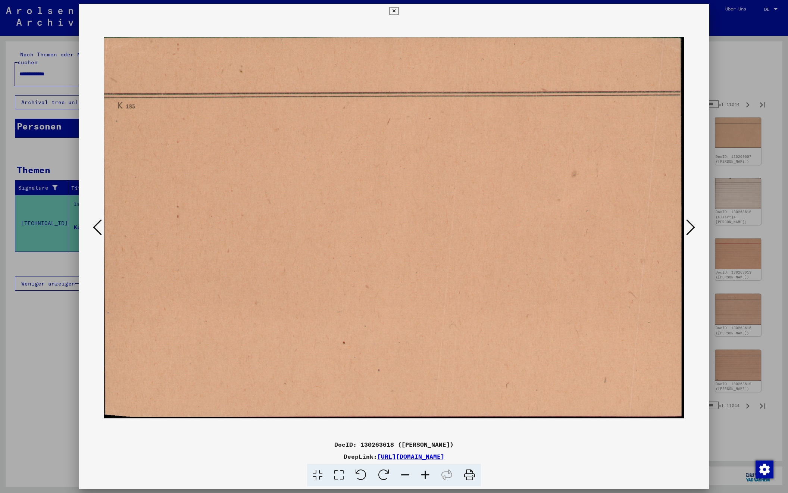
scroll to position [0, 0]
click at [692, 226] on icon at bounding box center [690, 227] width 9 height 18
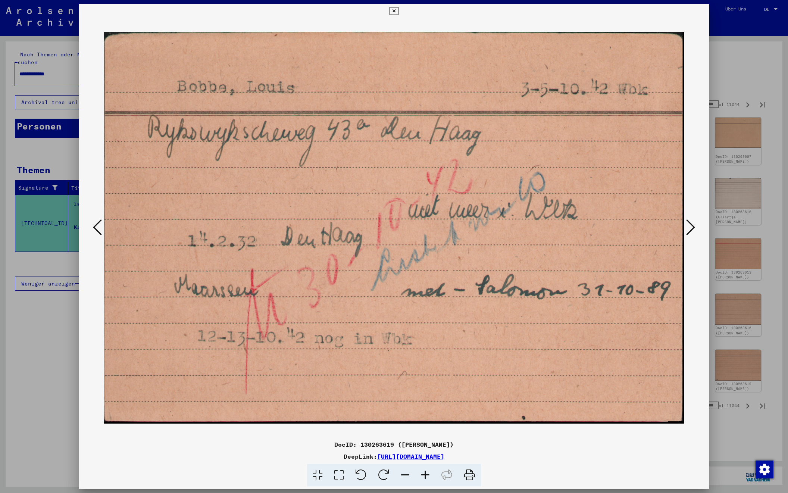
click at [692, 226] on icon at bounding box center [690, 227] width 9 height 18
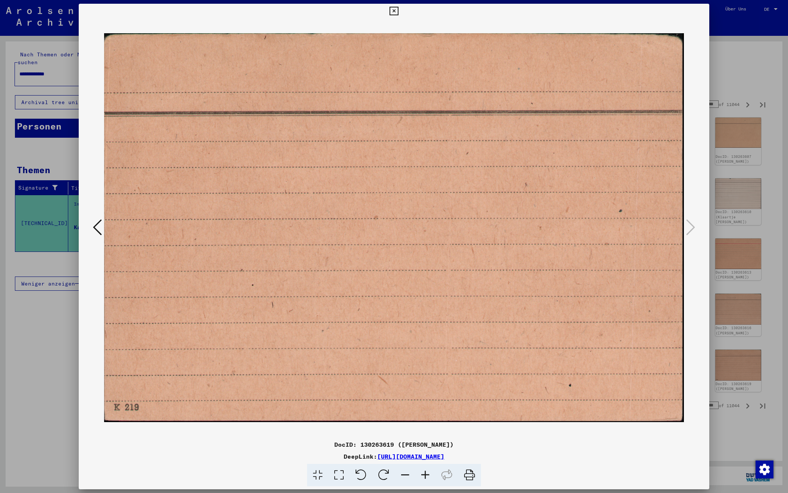
drag, startPoint x: 704, startPoint y: 9, endPoint x: 703, endPoint y: 15, distance: 5.6
click at [398, 9] on icon at bounding box center [394, 11] width 9 height 9
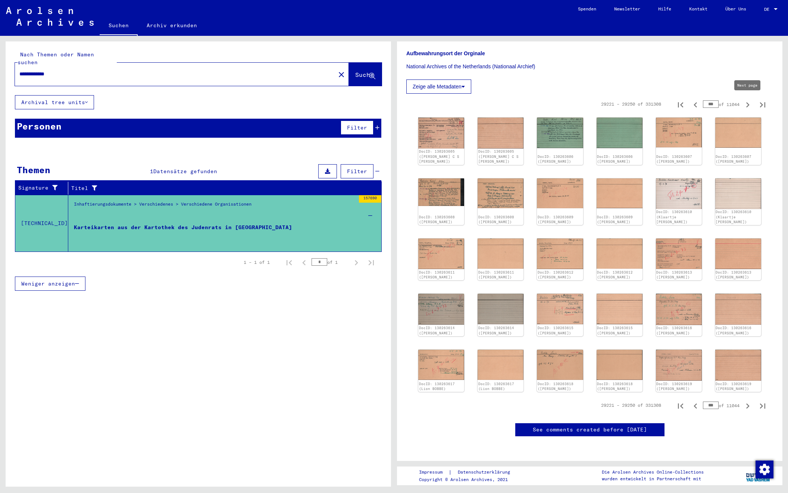
click at [747, 103] on icon "Next page" at bounding box center [747, 105] width 10 height 10
type input "***"
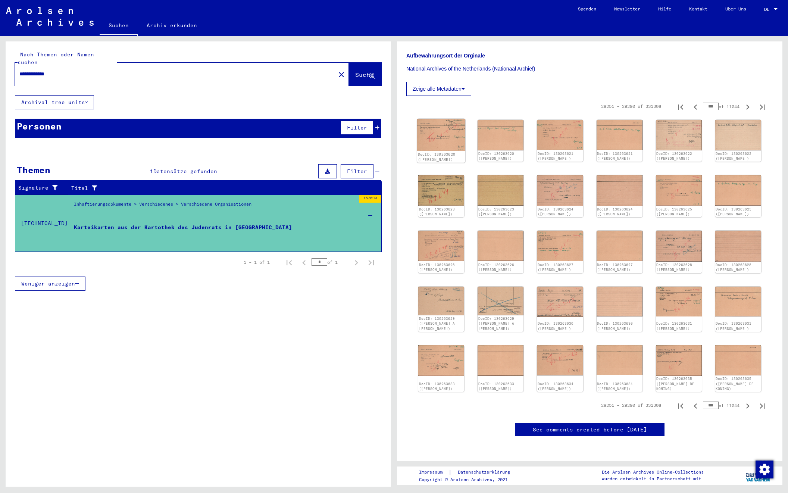
click at [442, 127] on img at bounding box center [441, 135] width 48 height 32
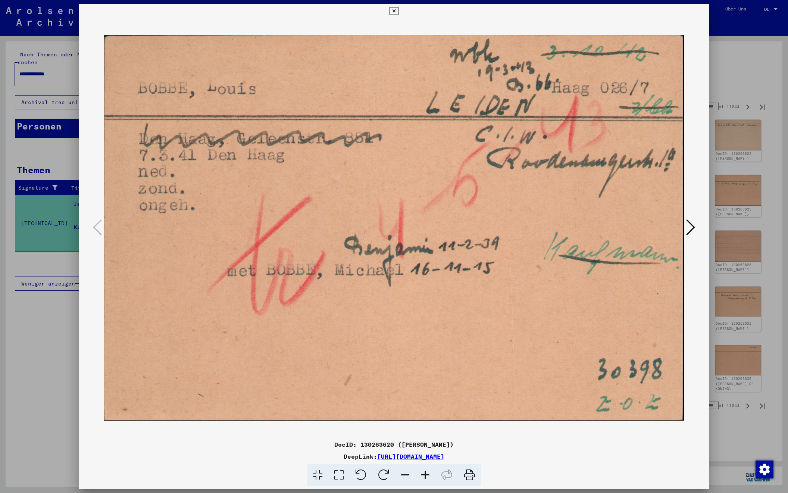
click at [689, 226] on icon at bounding box center [690, 227] width 9 height 18
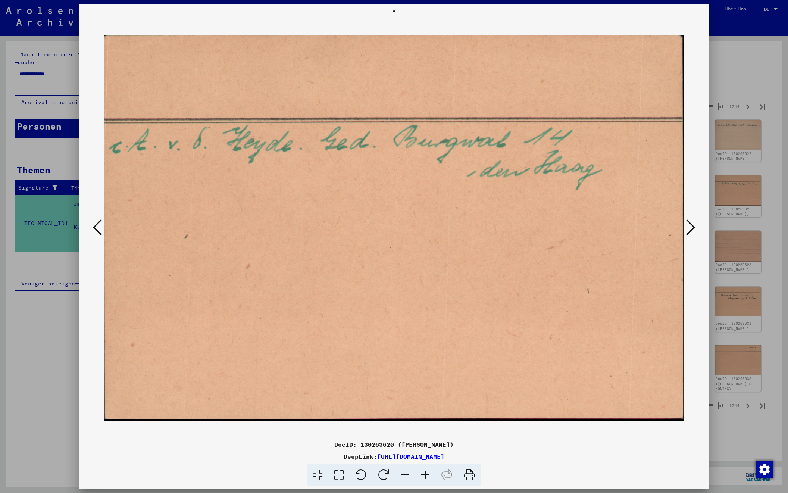
click at [689, 226] on icon at bounding box center [690, 227] width 9 height 18
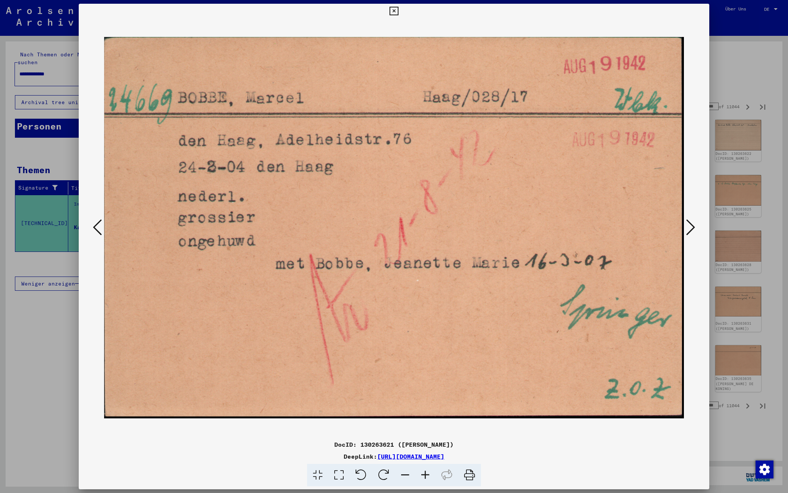
click at [689, 226] on icon at bounding box center [690, 227] width 9 height 18
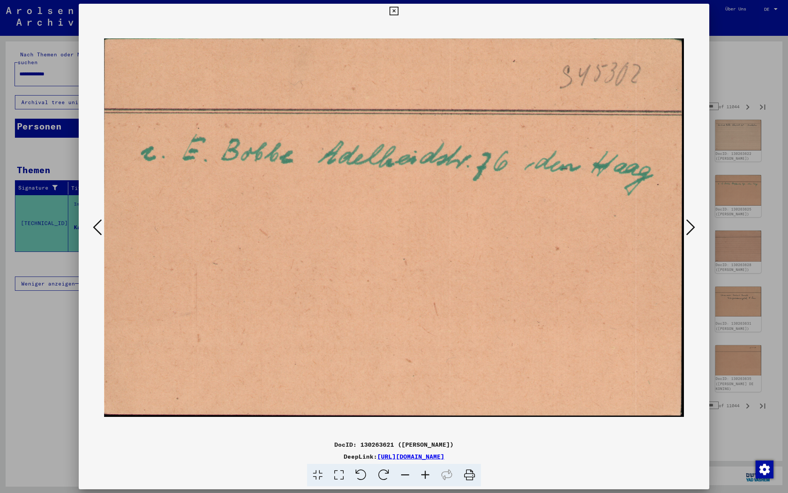
click at [689, 226] on icon at bounding box center [690, 227] width 9 height 18
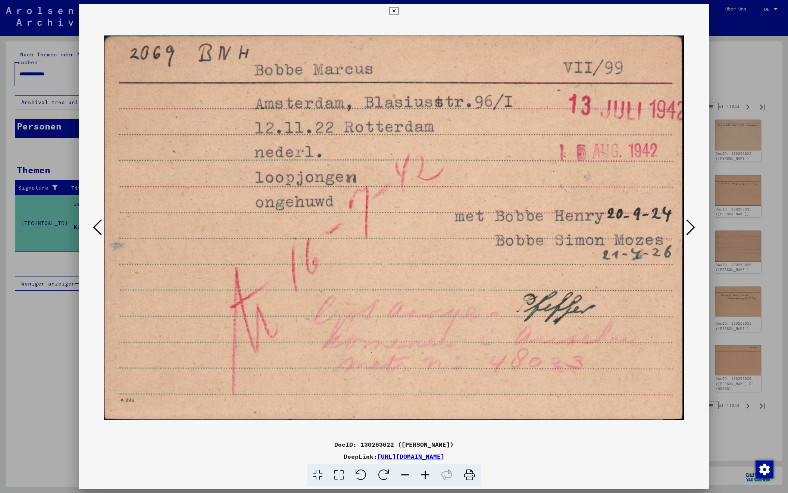
click at [689, 226] on icon at bounding box center [690, 227] width 9 height 18
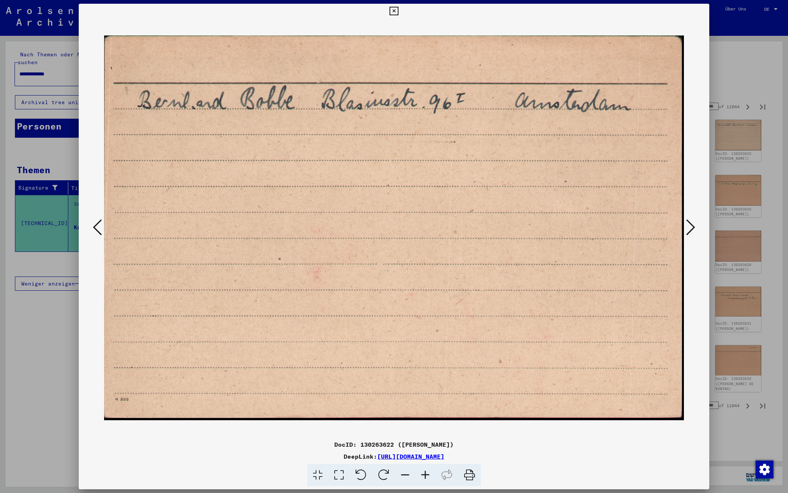
click at [689, 226] on icon at bounding box center [690, 227] width 9 height 18
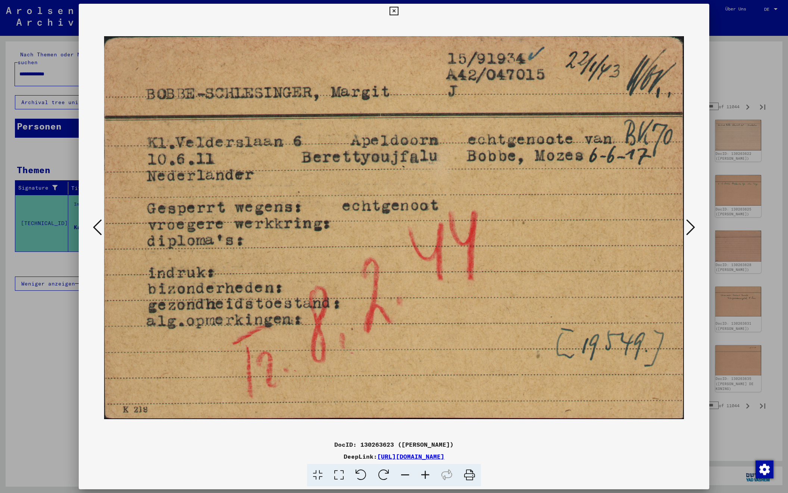
click at [689, 226] on icon at bounding box center [690, 227] width 9 height 18
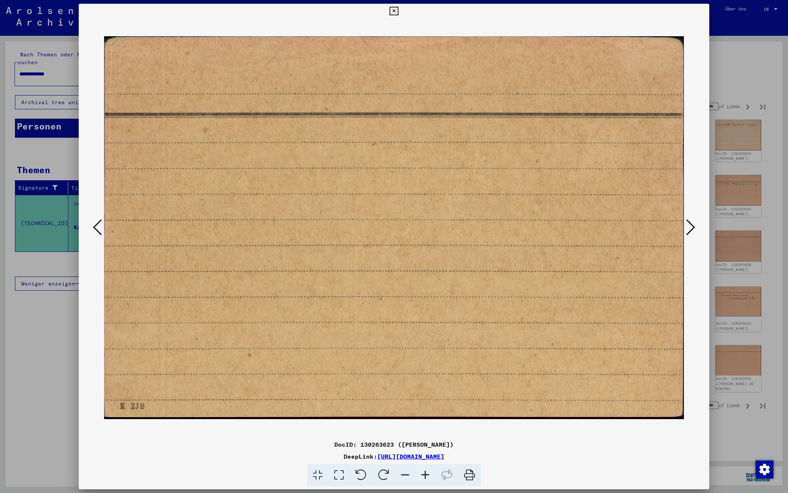
click at [689, 226] on icon at bounding box center [690, 227] width 9 height 18
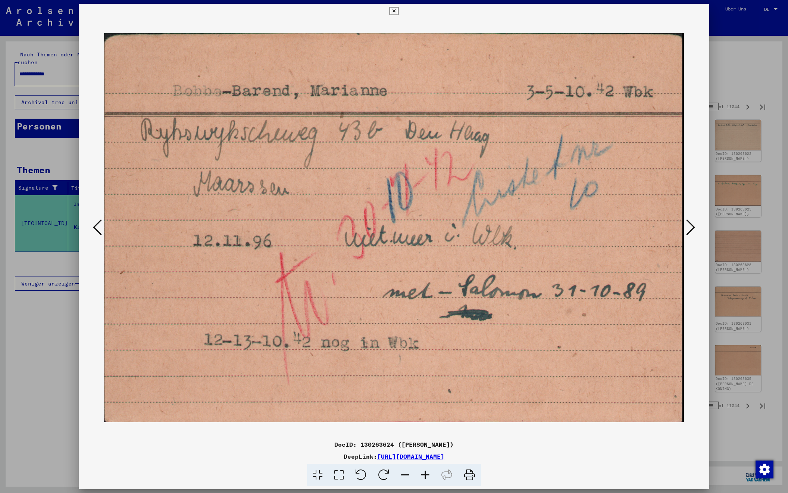
click at [689, 226] on icon at bounding box center [690, 227] width 9 height 18
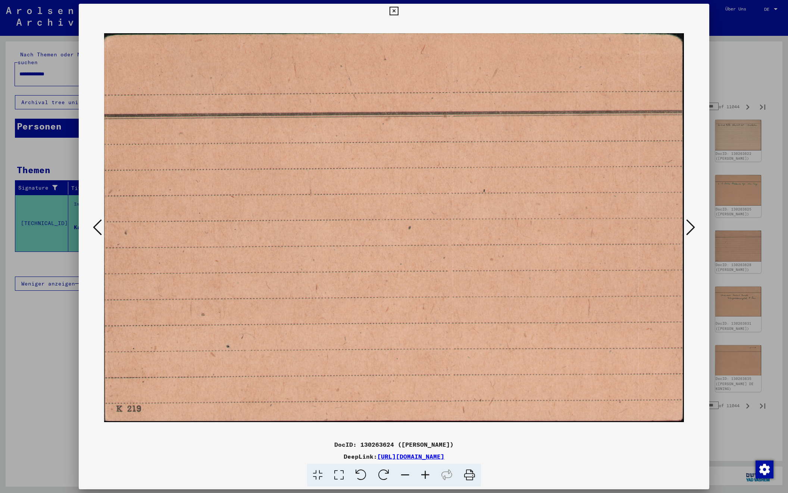
click at [689, 226] on icon at bounding box center [690, 227] width 9 height 18
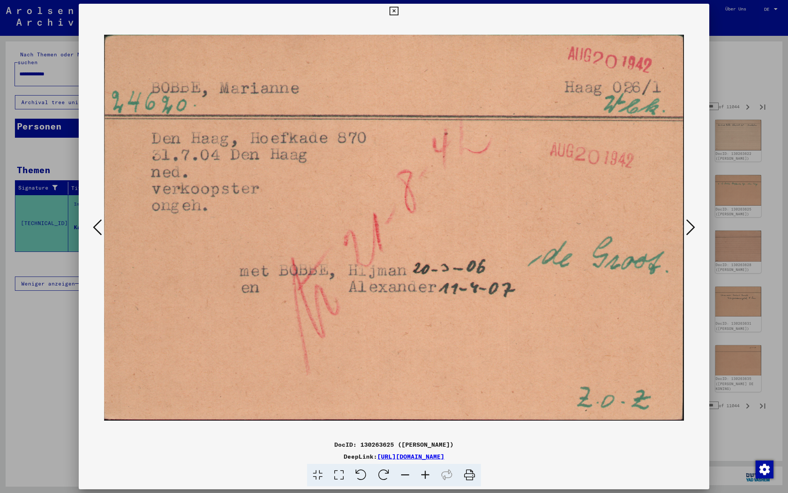
click at [689, 226] on icon at bounding box center [690, 227] width 9 height 18
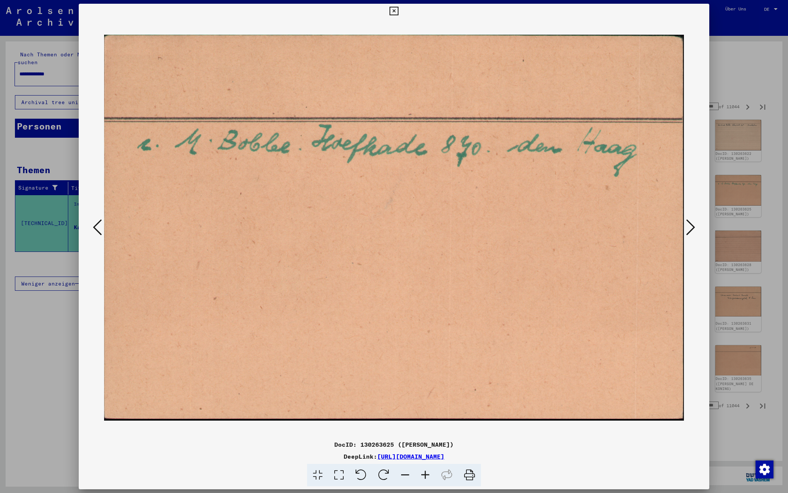
click at [689, 226] on icon at bounding box center [690, 227] width 9 height 18
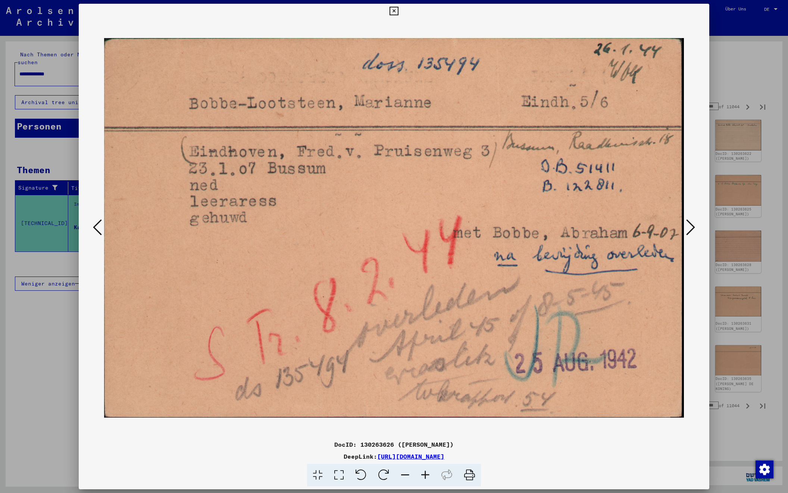
click at [689, 226] on icon at bounding box center [690, 227] width 9 height 18
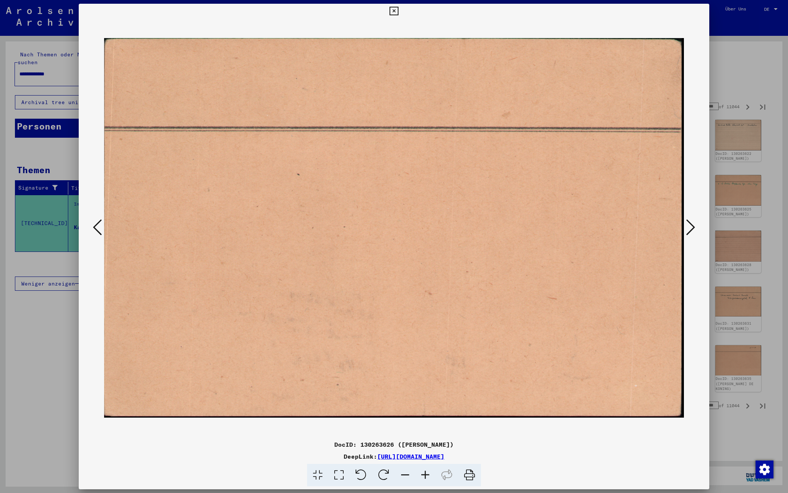
click at [689, 226] on icon at bounding box center [690, 227] width 9 height 18
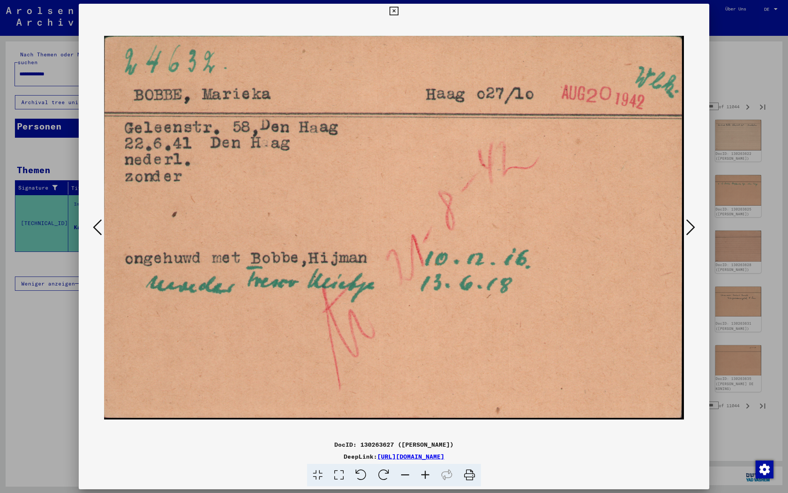
click at [689, 226] on icon at bounding box center [690, 227] width 9 height 18
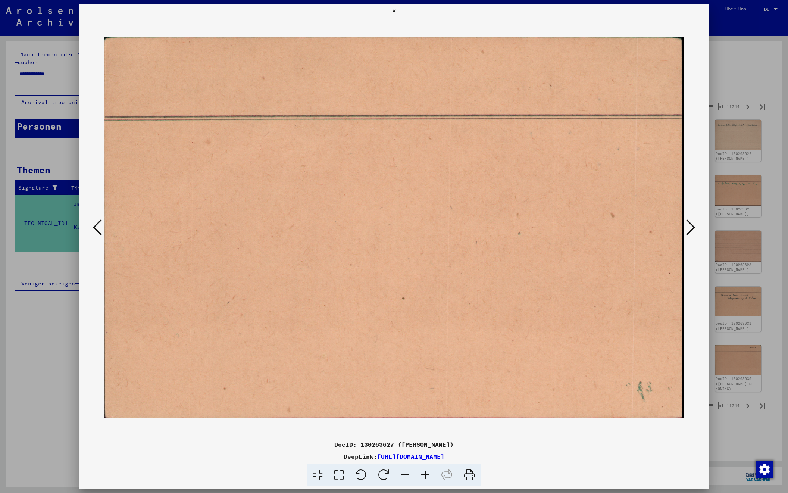
click at [689, 226] on icon at bounding box center [690, 227] width 9 height 18
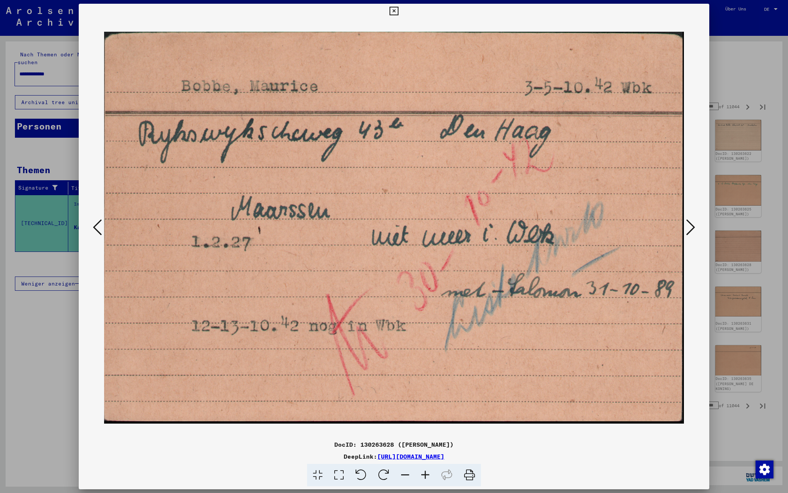
click at [689, 226] on icon at bounding box center [690, 227] width 9 height 18
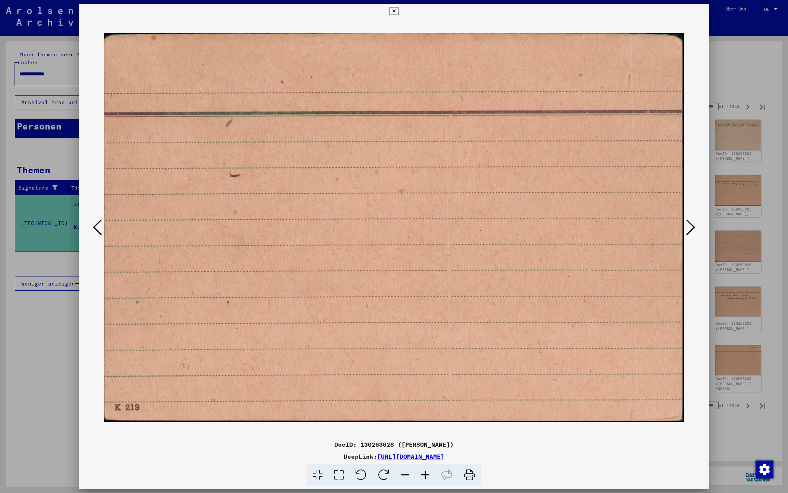
click at [689, 226] on icon at bounding box center [690, 227] width 9 height 18
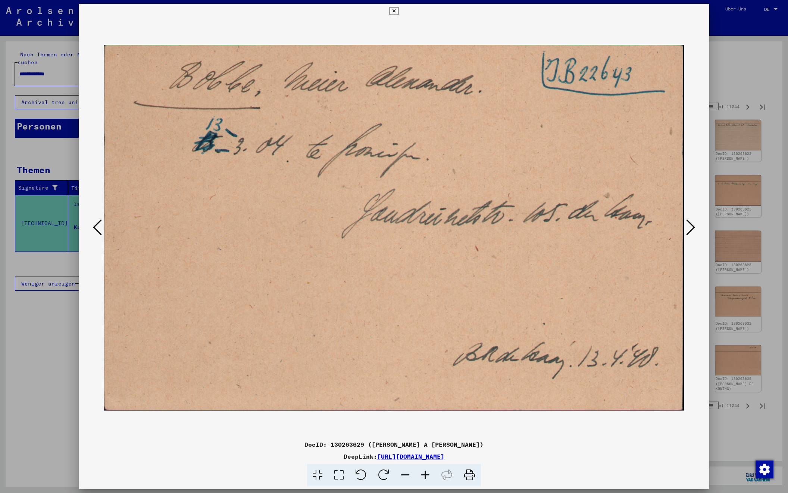
click at [689, 226] on icon at bounding box center [690, 227] width 9 height 18
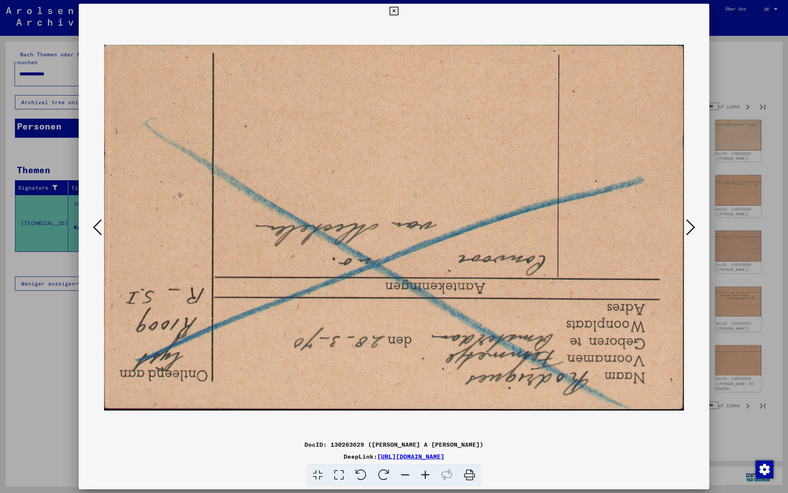
click at [689, 226] on icon at bounding box center [690, 227] width 9 height 18
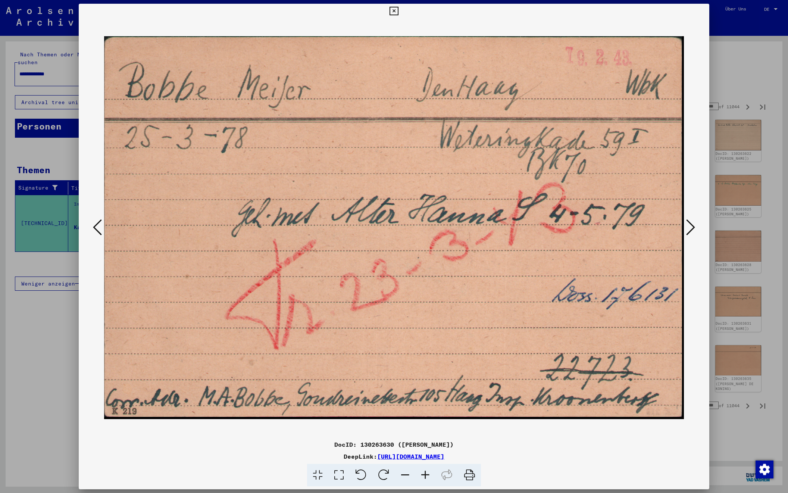
click at [689, 226] on icon at bounding box center [690, 227] width 9 height 18
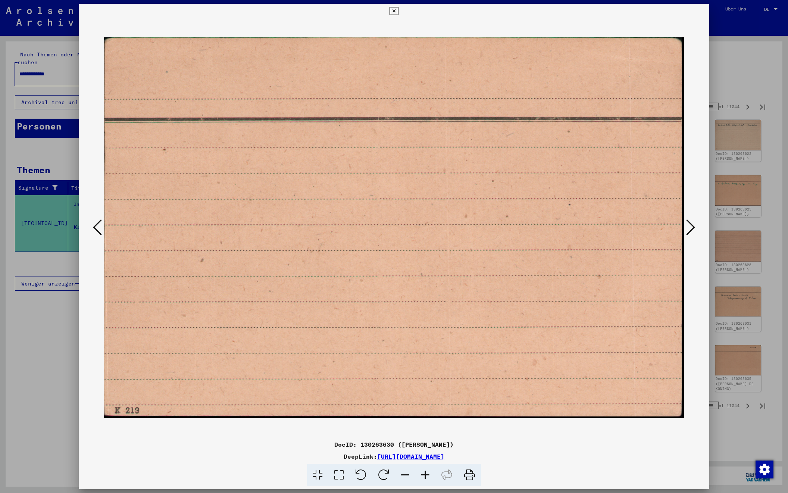
click at [689, 226] on icon at bounding box center [690, 227] width 9 height 18
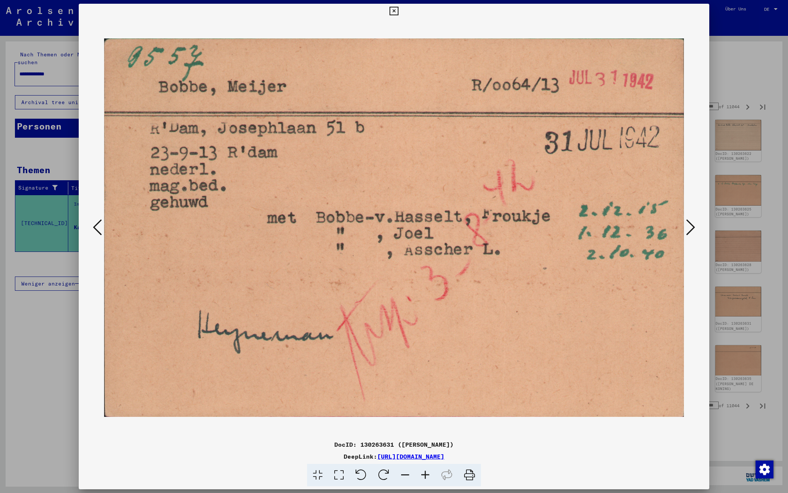
click at [689, 226] on icon at bounding box center [690, 227] width 9 height 18
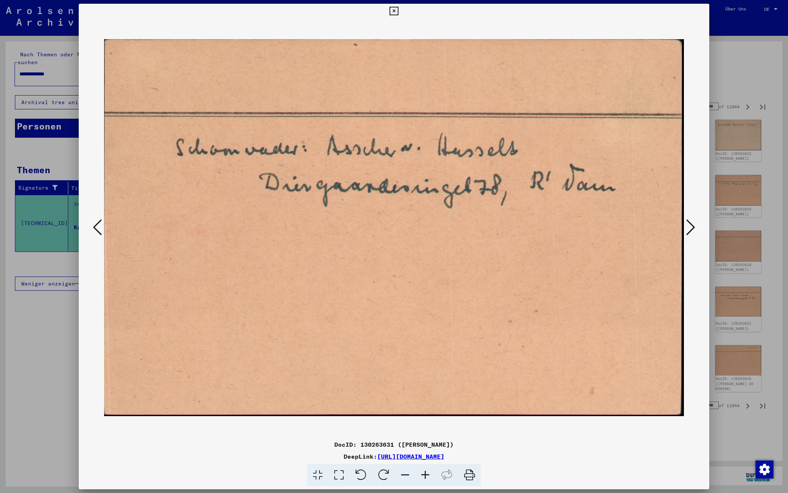
click at [689, 226] on icon at bounding box center [690, 227] width 9 height 18
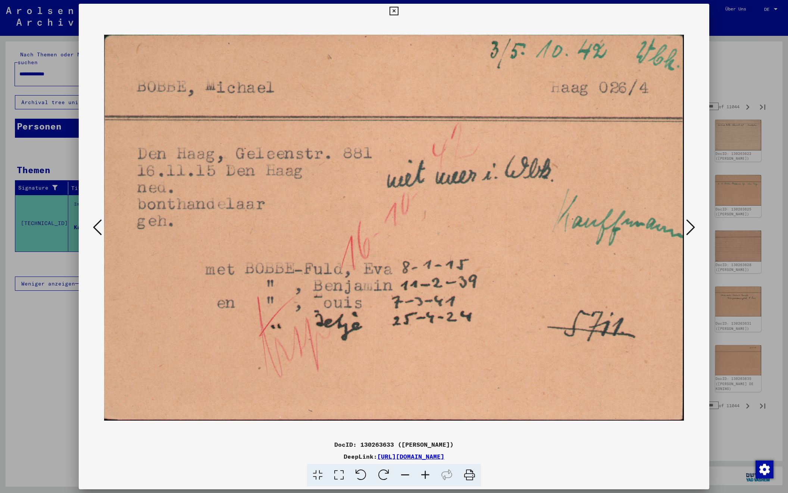
click at [689, 226] on icon at bounding box center [690, 227] width 9 height 18
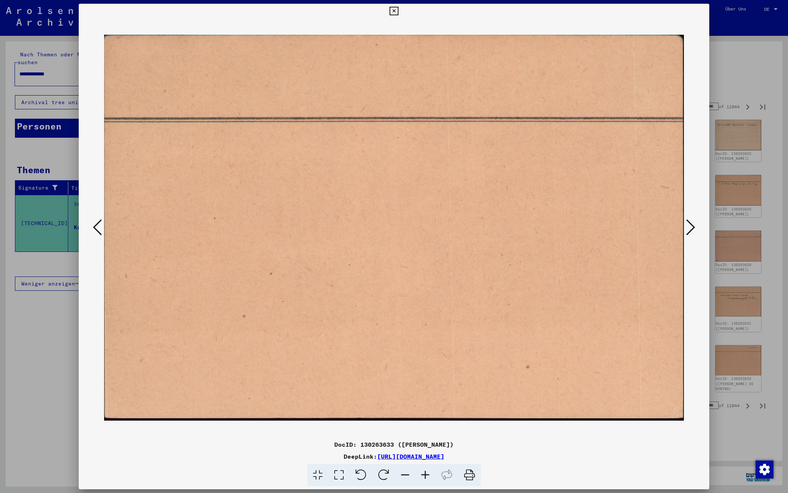
click at [689, 226] on icon at bounding box center [690, 227] width 9 height 18
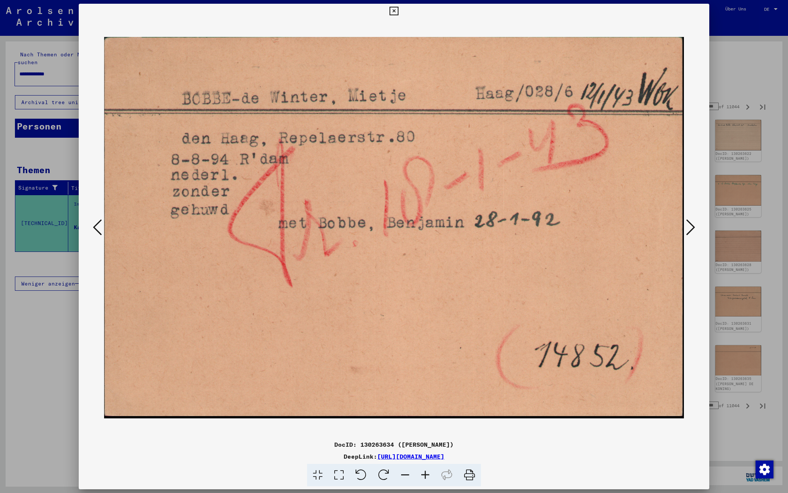
click at [689, 226] on icon at bounding box center [690, 227] width 9 height 18
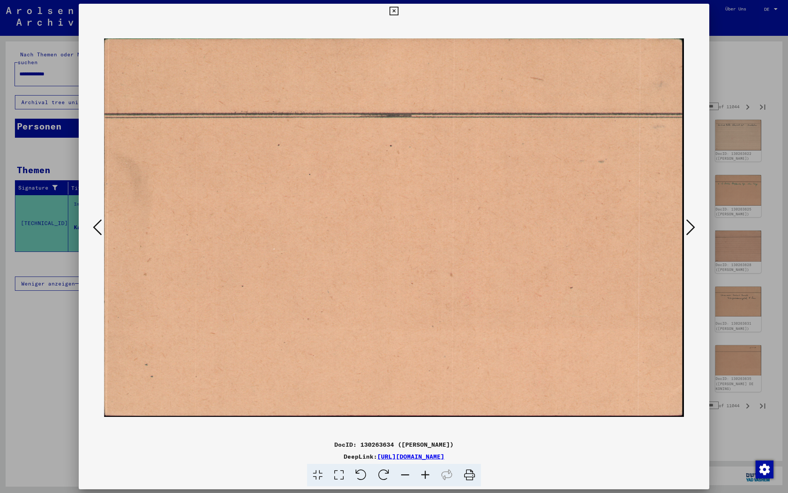
click at [689, 226] on icon at bounding box center [690, 227] width 9 height 18
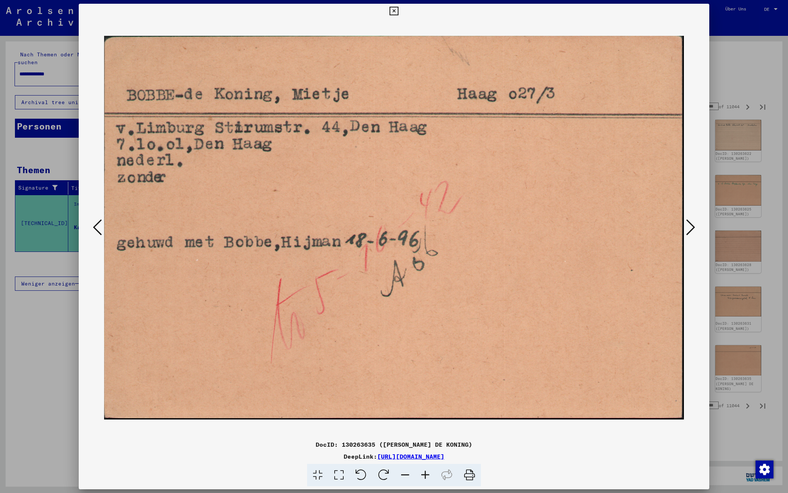
scroll to position [0, 0]
click at [689, 226] on icon at bounding box center [690, 227] width 9 height 18
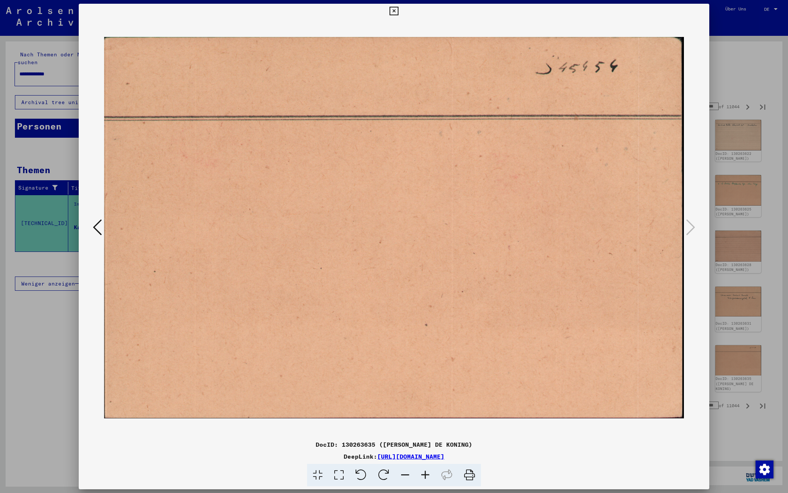
scroll to position [0, 0]
click at [753, 86] on div at bounding box center [394, 246] width 788 height 493
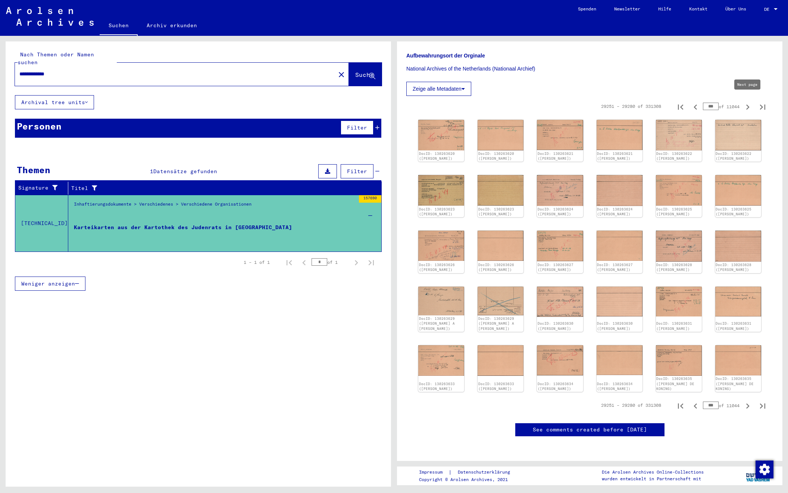
click at [746, 102] on icon "Next page" at bounding box center [747, 107] width 10 height 10
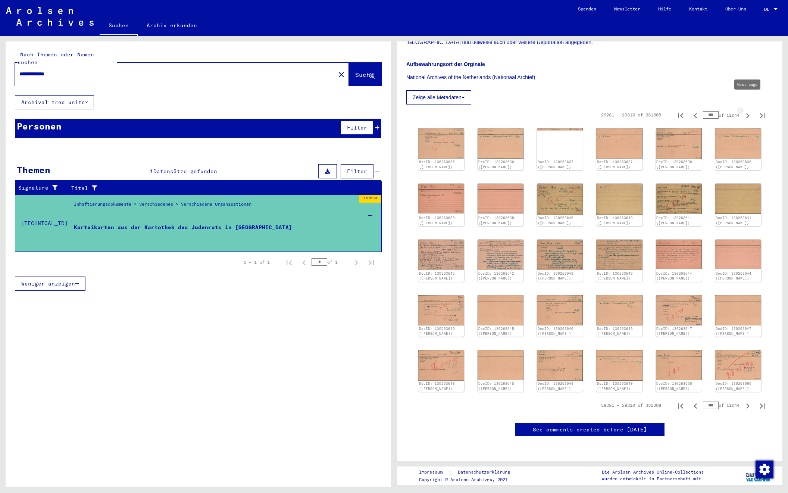
type input "***"
click at [457, 131] on img at bounding box center [441, 142] width 48 height 31
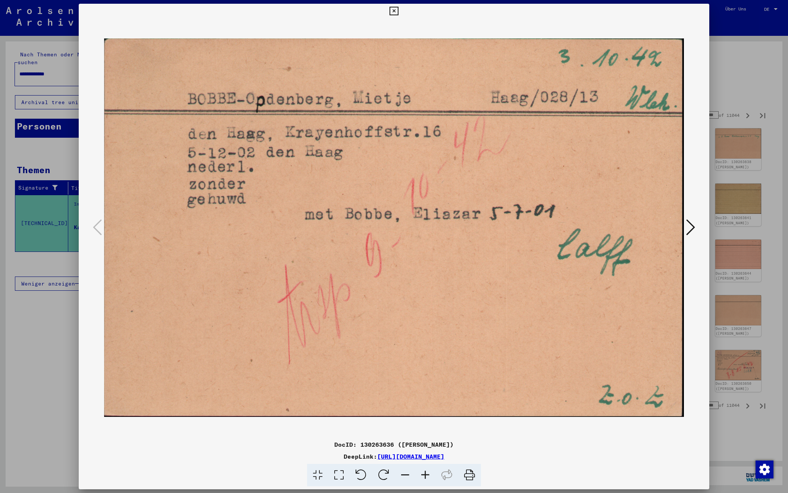
click at [689, 225] on icon at bounding box center [690, 227] width 9 height 18
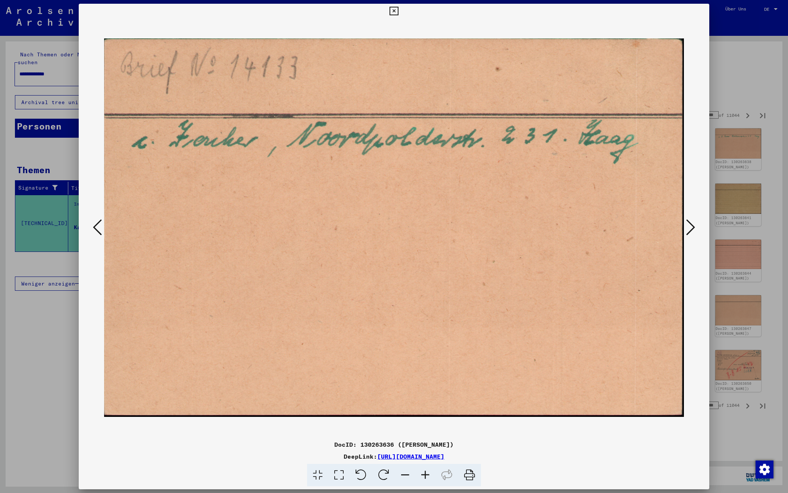
click at [689, 225] on icon at bounding box center [690, 227] width 9 height 18
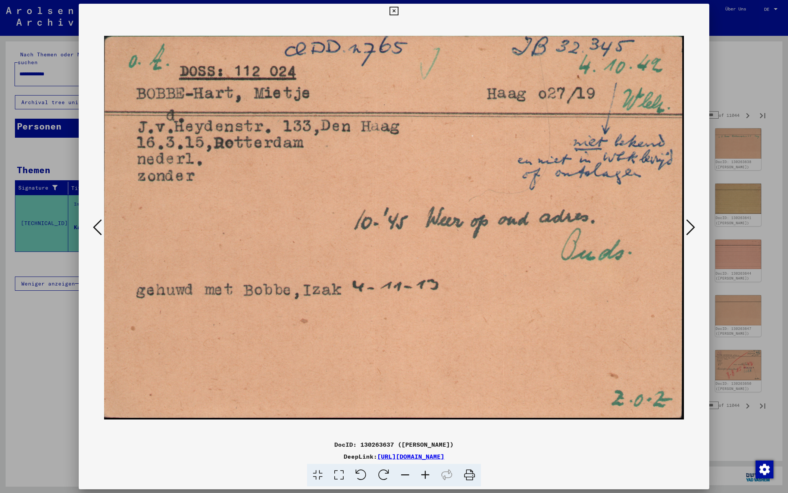
click at [689, 225] on icon at bounding box center [690, 227] width 9 height 18
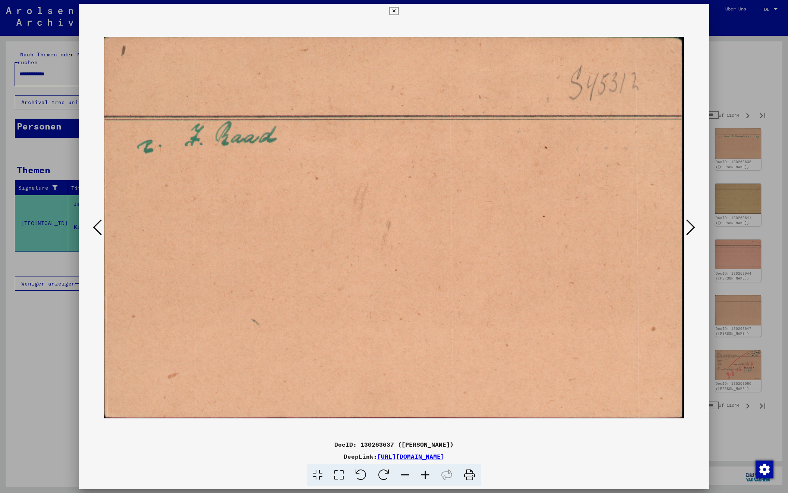
click at [689, 225] on icon at bounding box center [690, 227] width 9 height 18
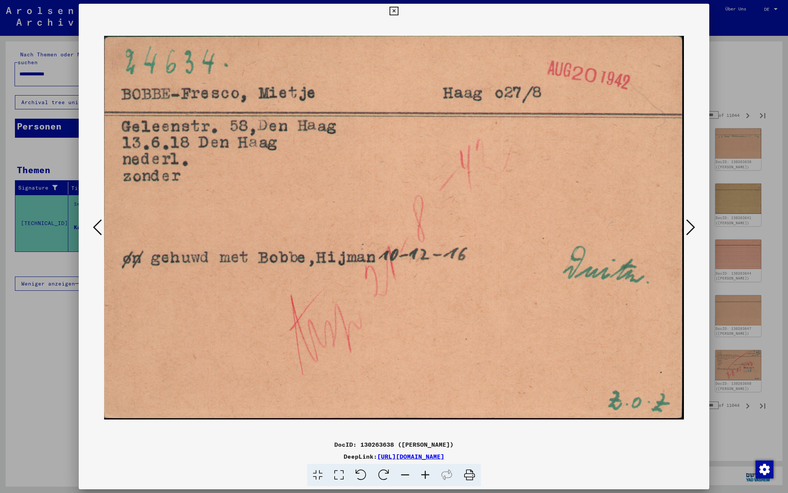
click at [689, 225] on icon at bounding box center [690, 227] width 9 height 18
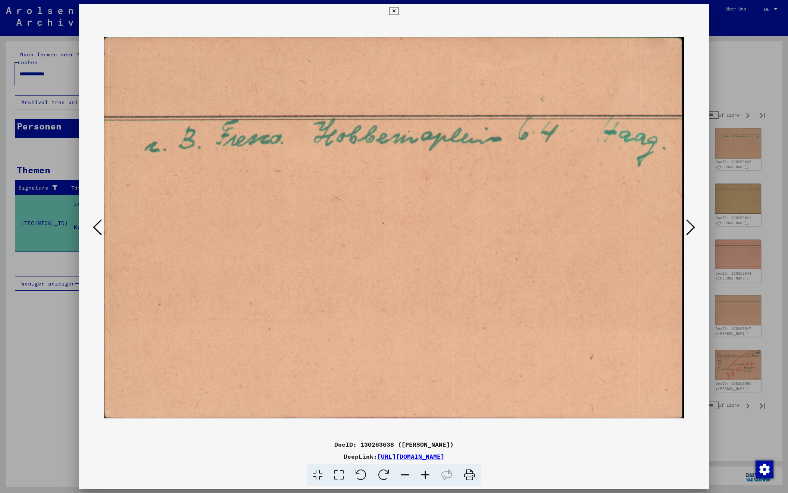
click at [689, 225] on icon at bounding box center [690, 227] width 9 height 18
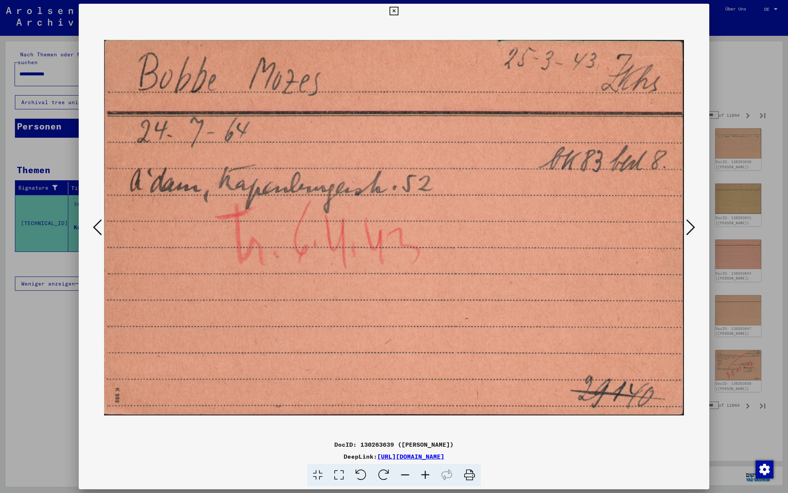
click at [689, 225] on icon at bounding box center [690, 227] width 9 height 18
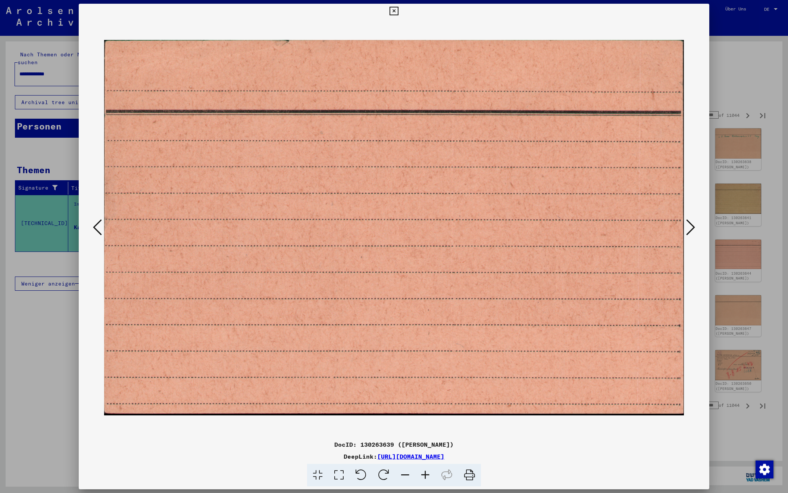
click at [689, 225] on icon at bounding box center [690, 227] width 9 height 18
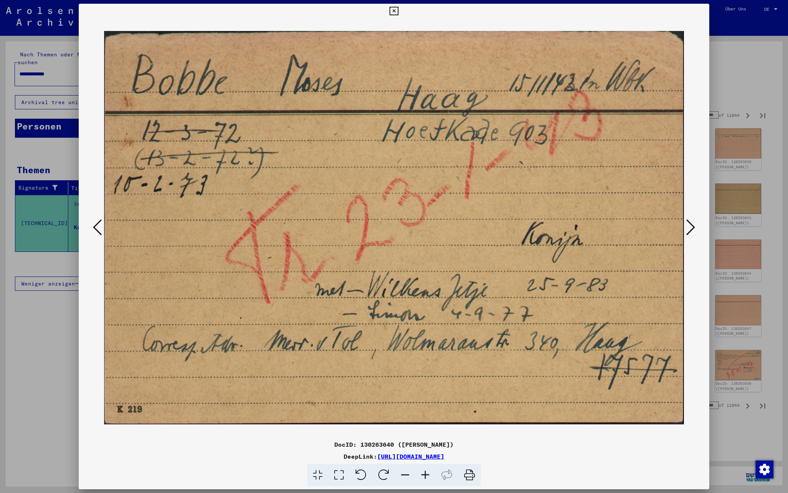
click at [689, 225] on icon at bounding box center [690, 227] width 9 height 18
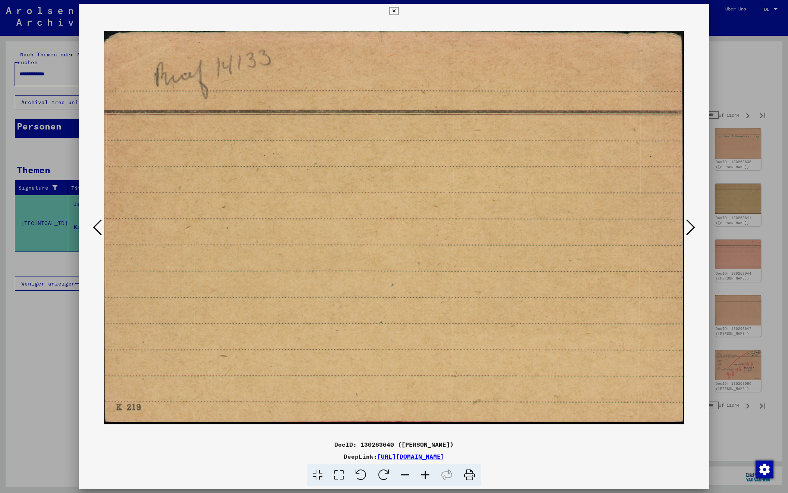
click at [689, 225] on icon at bounding box center [690, 227] width 9 height 18
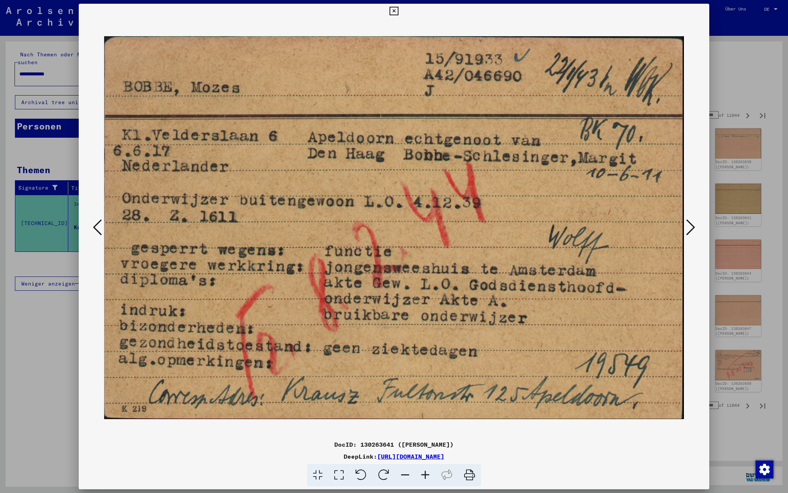
click at [689, 225] on icon at bounding box center [690, 227] width 9 height 18
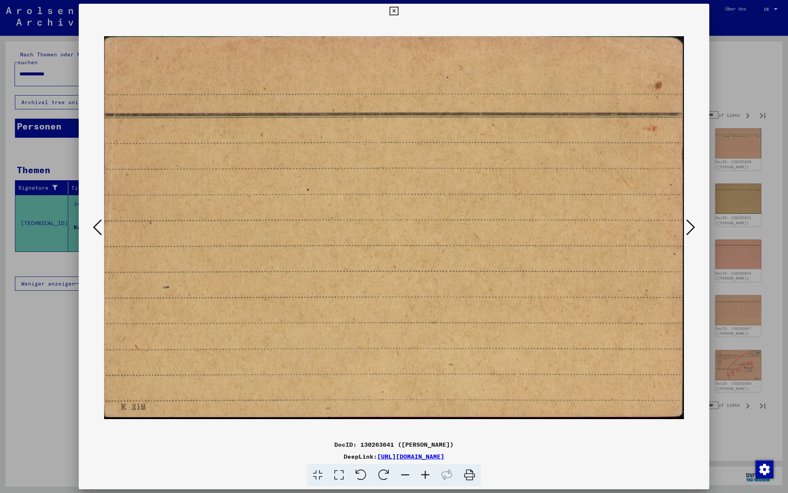
click at [689, 225] on icon at bounding box center [690, 227] width 9 height 18
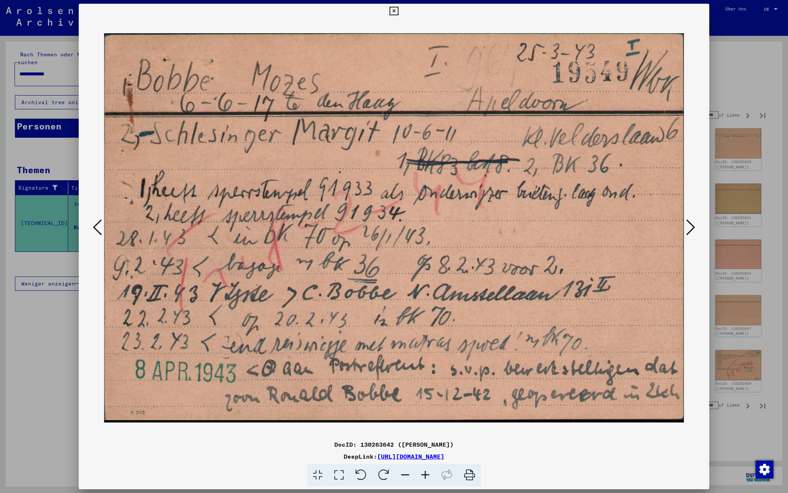
click at [689, 225] on icon at bounding box center [690, 227] width 9 height 18
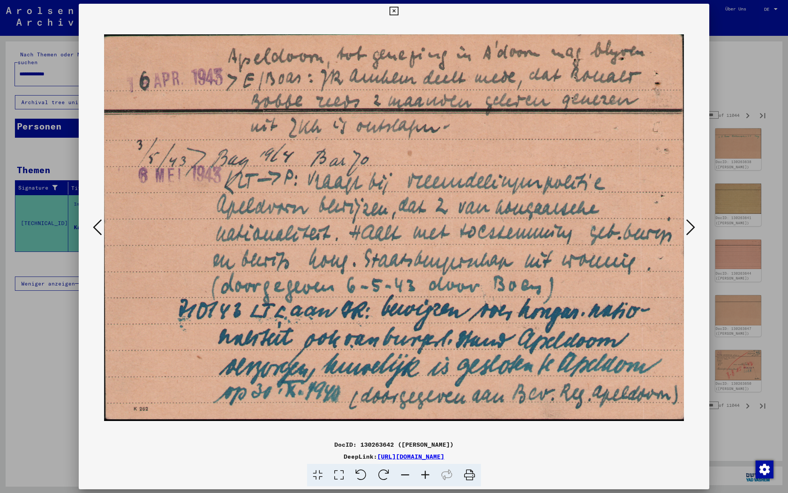
click at [96, 223] on icon at bounding box center [97, 227] width 9 height 18
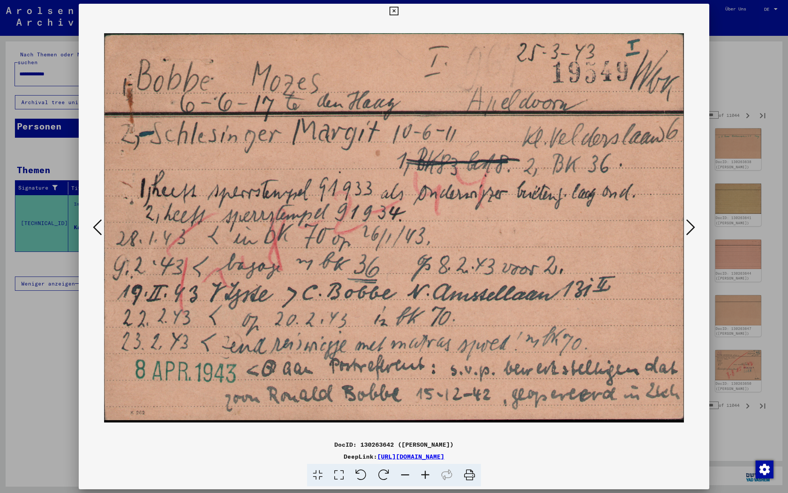
click at [694, 226] on icon at bounding box center [690, 227] width 9 height 18
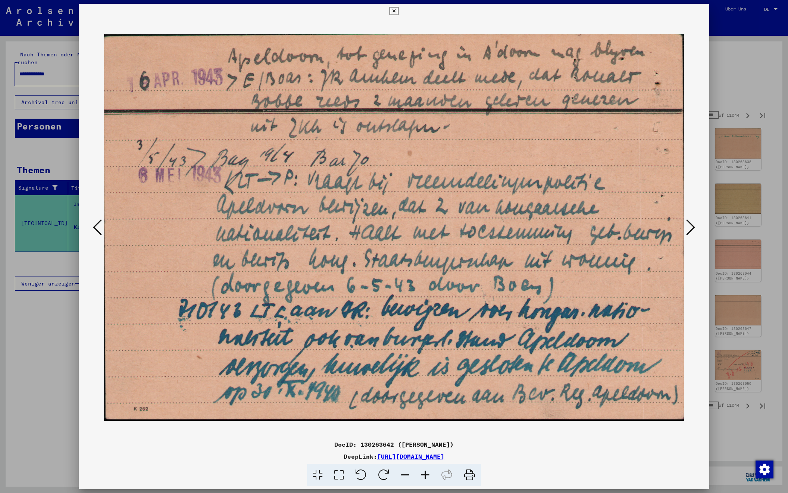
click at [694, 226] on icon at bounding box center [690, 227] width 9 height 18
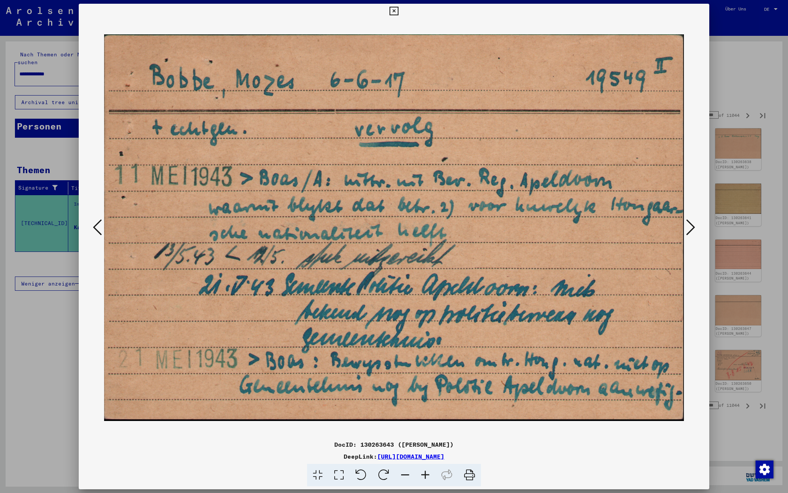
click at [694, 226] on icon at bounding box center [690, 227] width 9 height 18
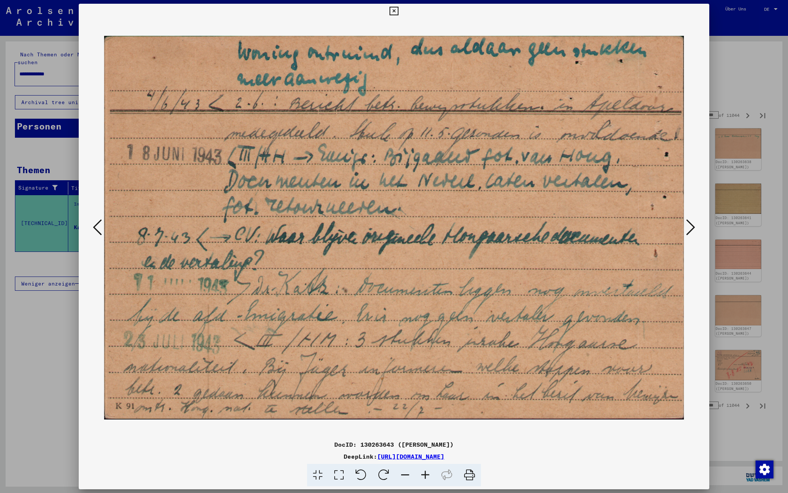
click at [694, 226] on icon at bounding box center [690, 227] width 9 height 18
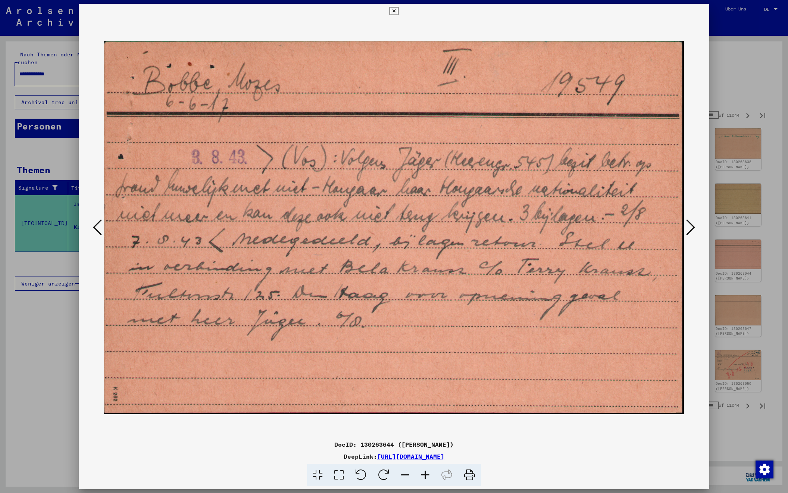
click at [694, 226] on icon at bounding box center [690, 227] width 9 height 18
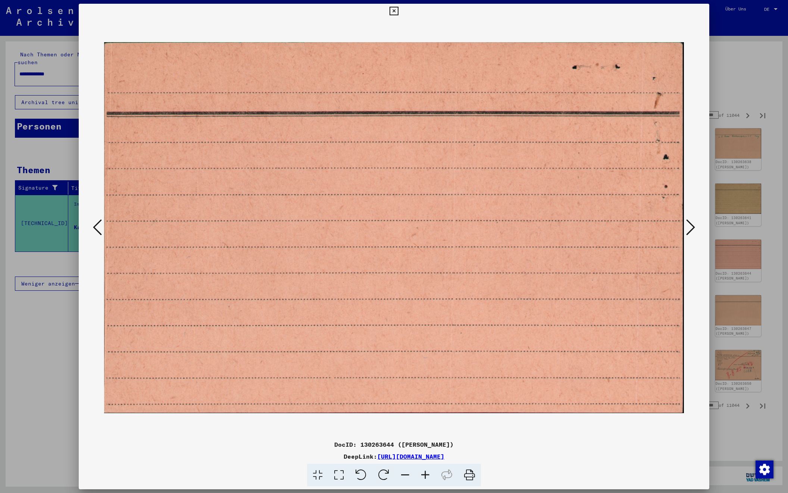
click at [694, 226] on icon at bounding box center [690, 227] width 9 height 18
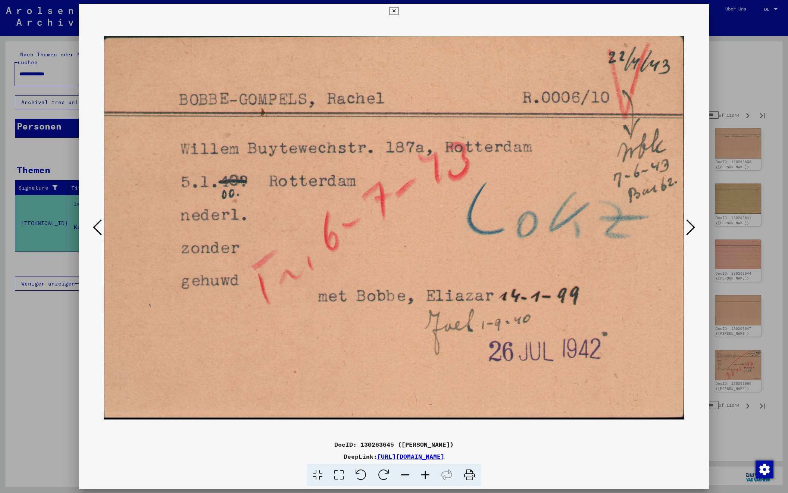
click at [694, 226] on icon at bounding box center [690, 227] width 9 height 18
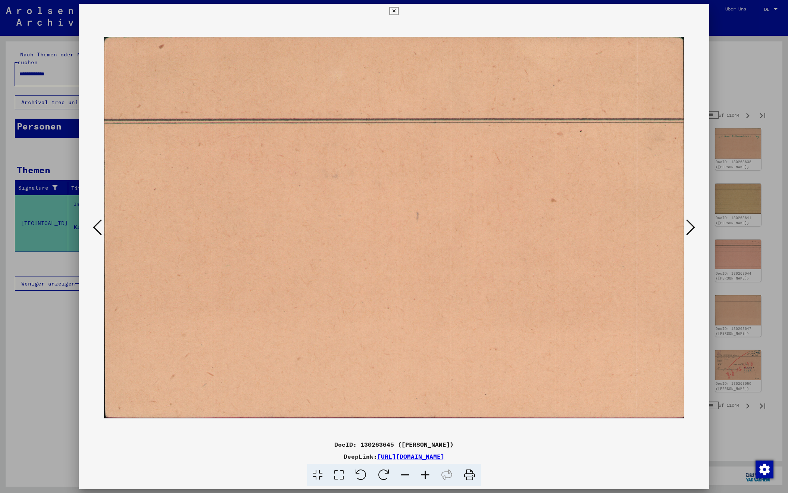
click at [691, 227] on icon at bounding box center [690, 227] width 9 height 18
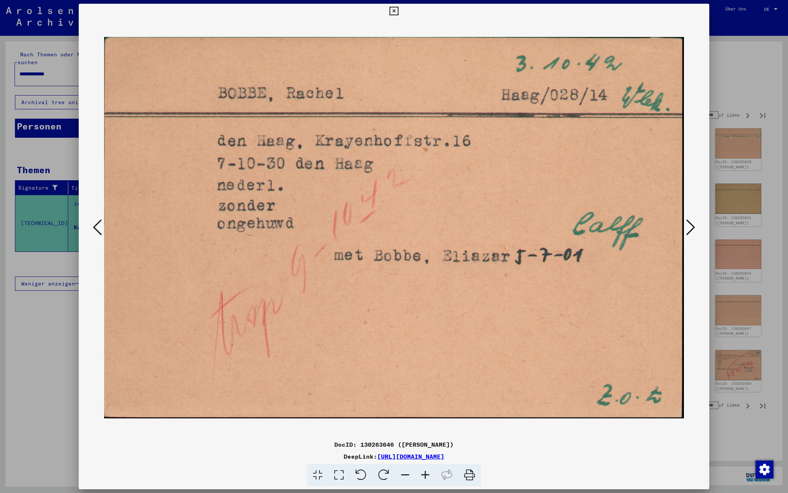
click at [691, 227] on icon at bounding box center [690, 227] width 9 height 18
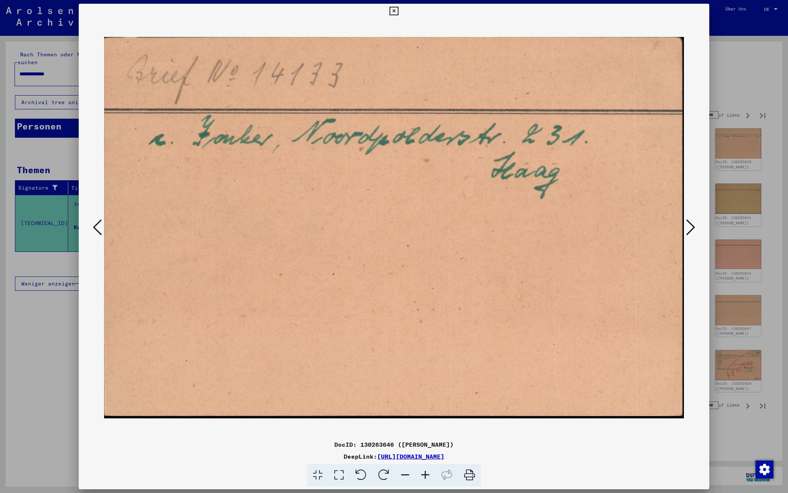
click at [691, 227] on icon at bounding box center [690, 227] width 9 height 18
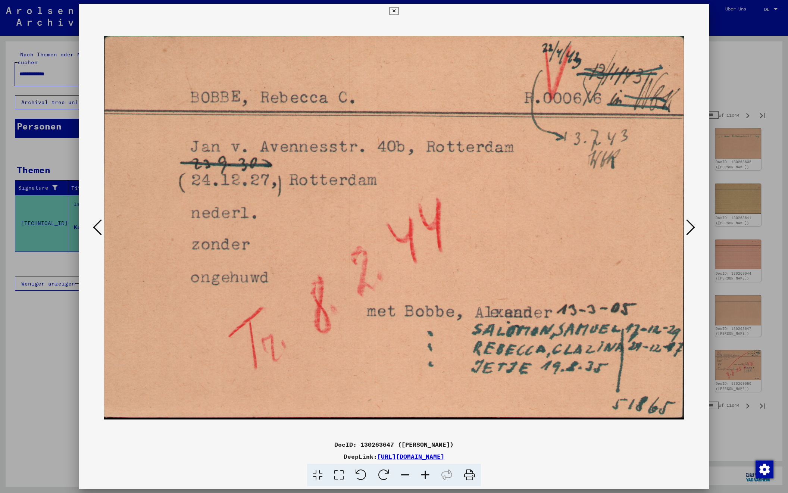
click at [691, 227] on icon at bounding box center [690, 227] width 9 height 18
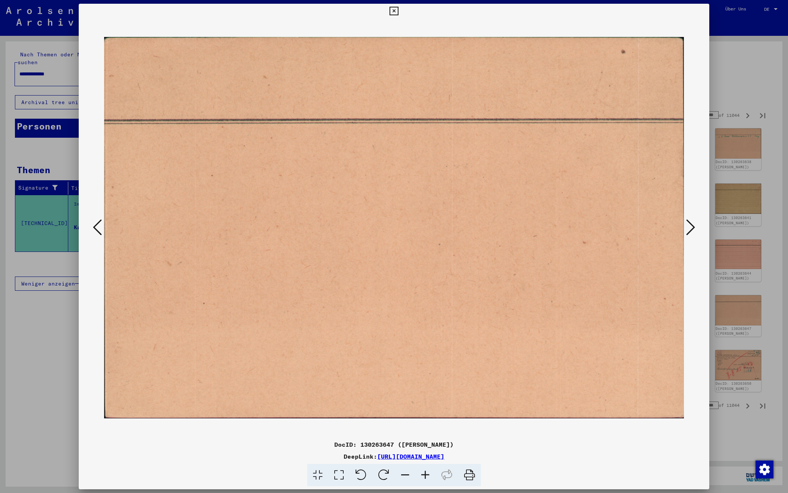
click at [691, 227] on icon at bounding box center [690, 227] width 9 height 18
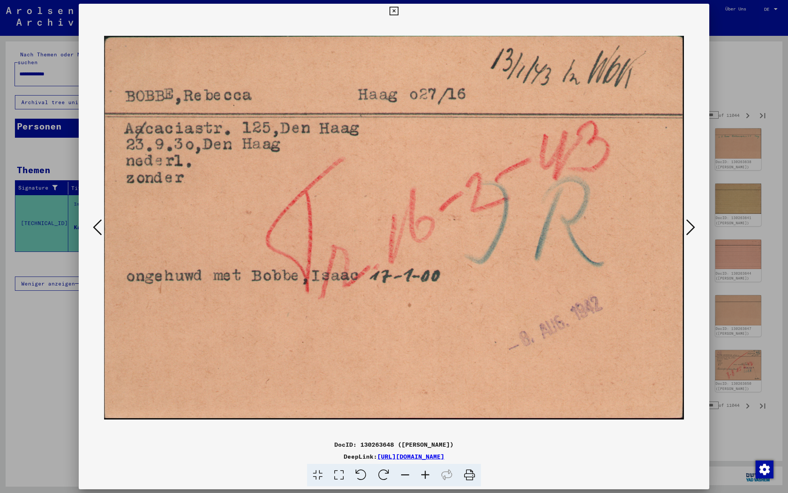
click at [691, 227] on icon at bounding box center [690, 227] width 9 height 18
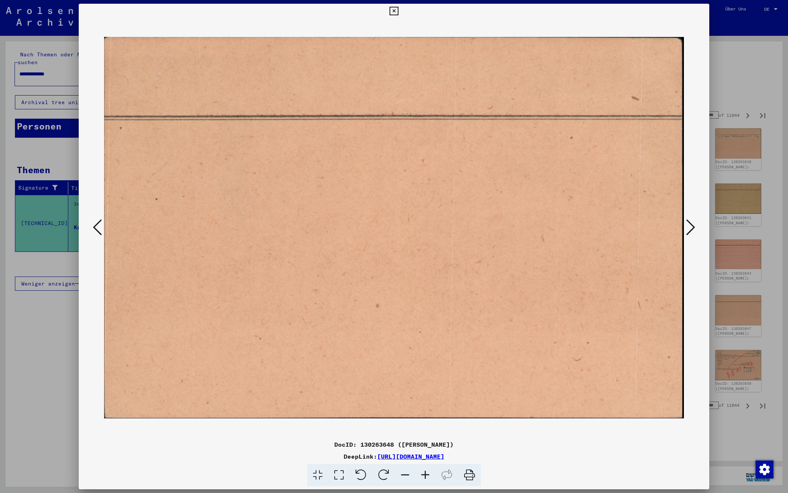
click at [691, 227] on icon at bounding box center [690, 227] width 9 height 18
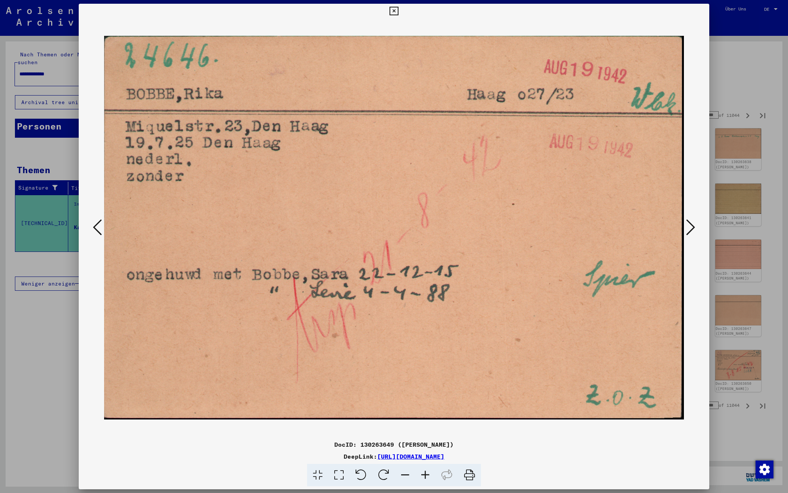
click at [691, 227] on icon at bounding box center [690, 227] width 9 height 18
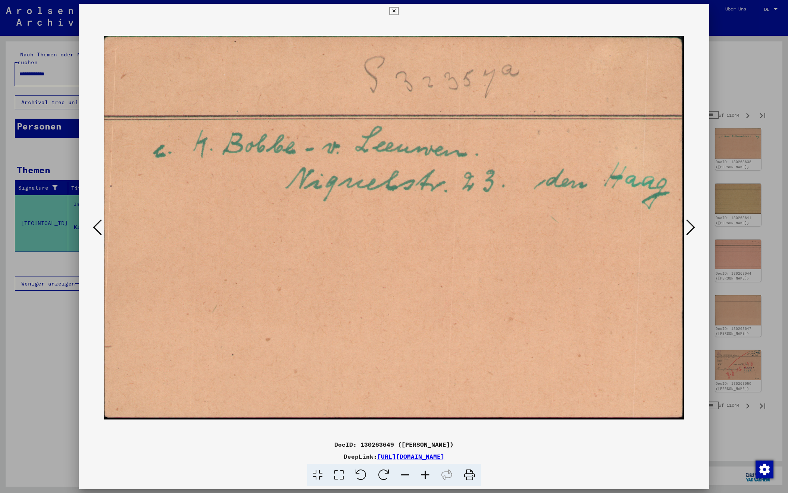
click at [691, 227] on icon at bounding box center [690, 227] width 9 height 18
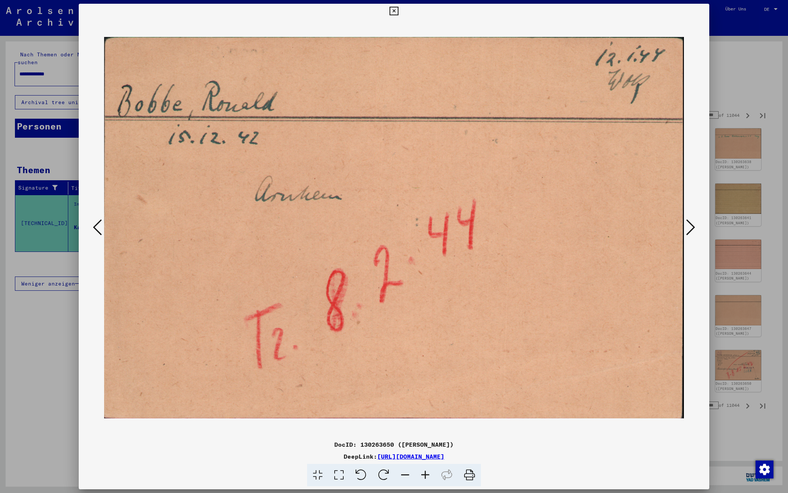
click at [691, 227] on icon at bounding box center [690, 227] width 9 height 18
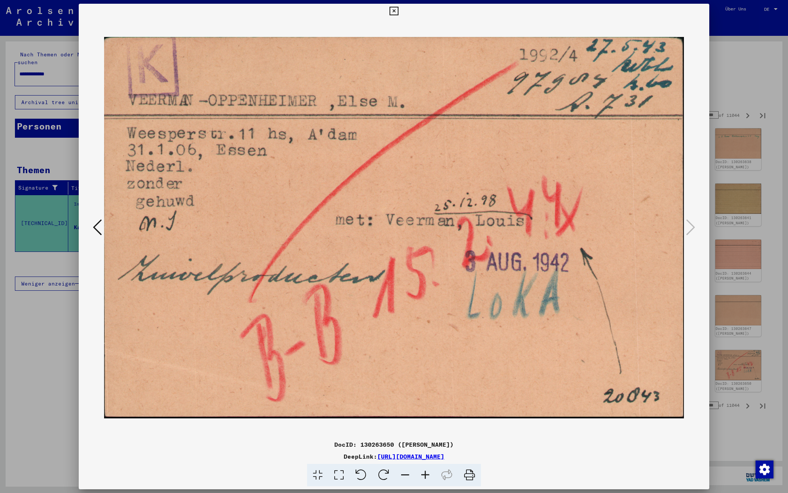
click at [740, 76] on div at bounding box center [394, 246] width 788 height 493
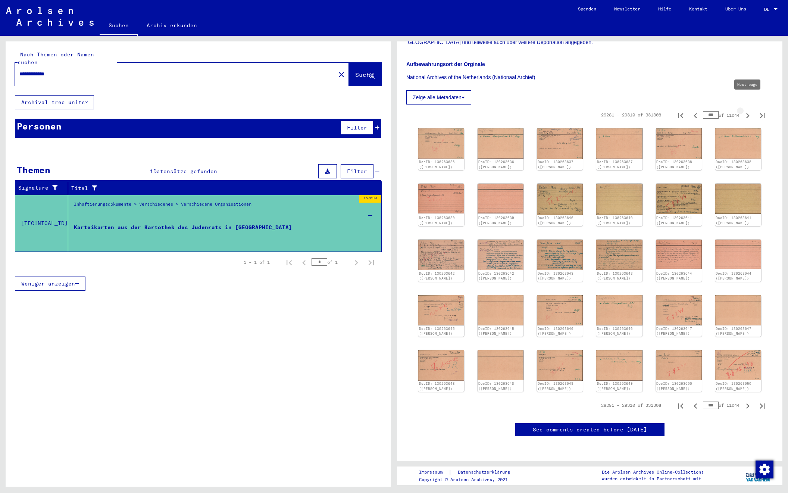
click at [747, 110] on icon "Next page" at bounding box center [747, 115] width 10 height 10
type input "***"
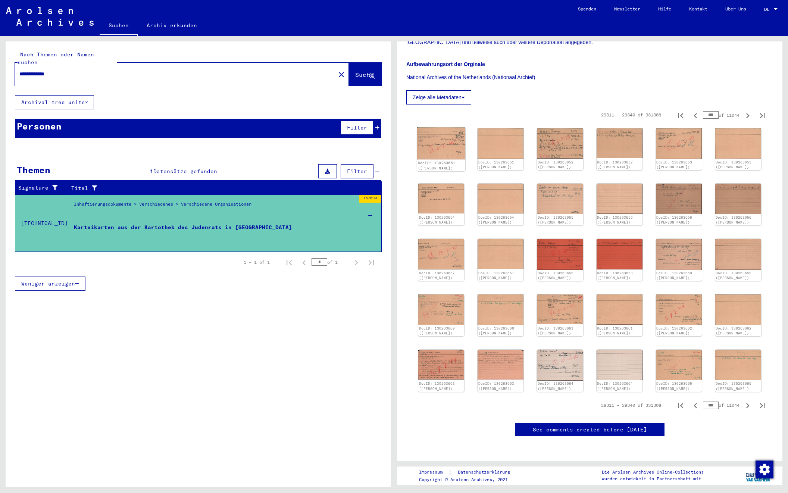
click at [442, 129] on img at bounding box center [441, 143] width 48 height 32
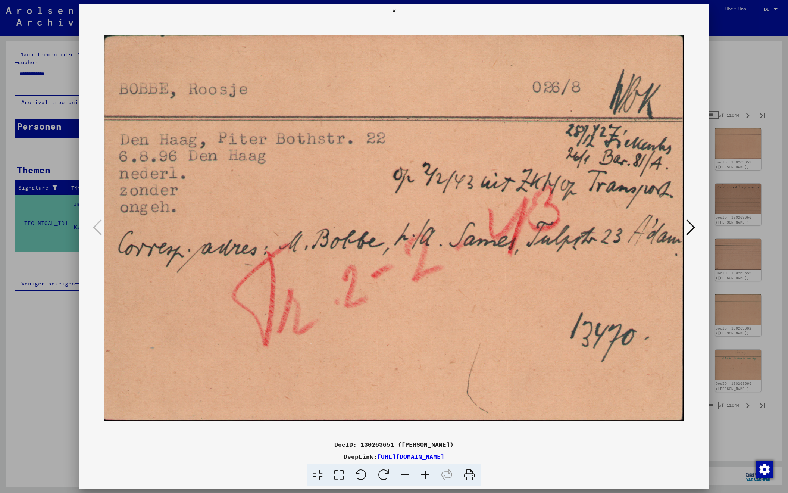
click at [689, 226] on icon at bounding box center [690, 227] width 9 height 18
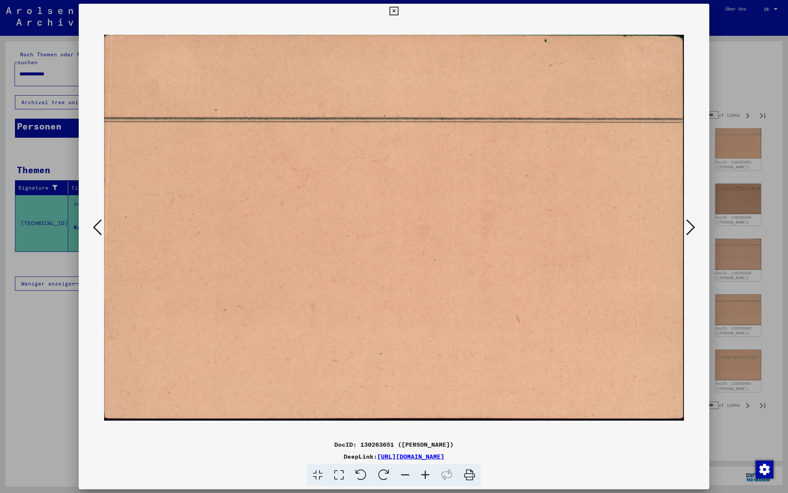
click at [689, 226] on icon at bounding box center [690, 227] width 9 height 18
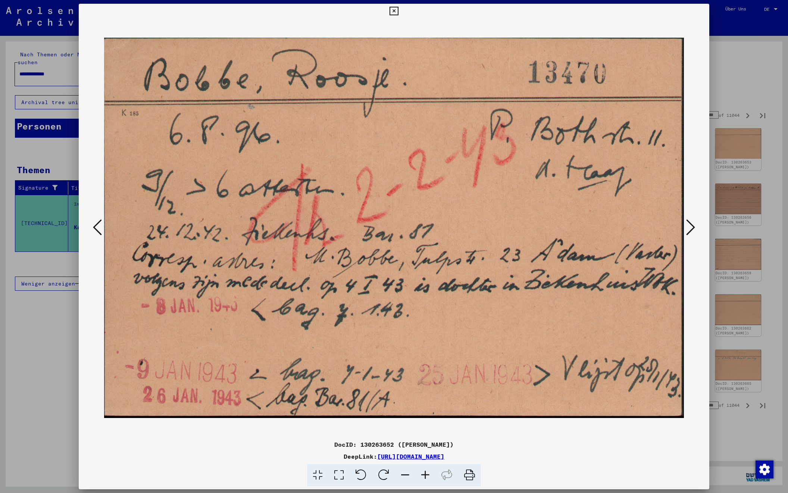
click at [689, 226] on icon at bounding box center [690, 227] width 9 height 18
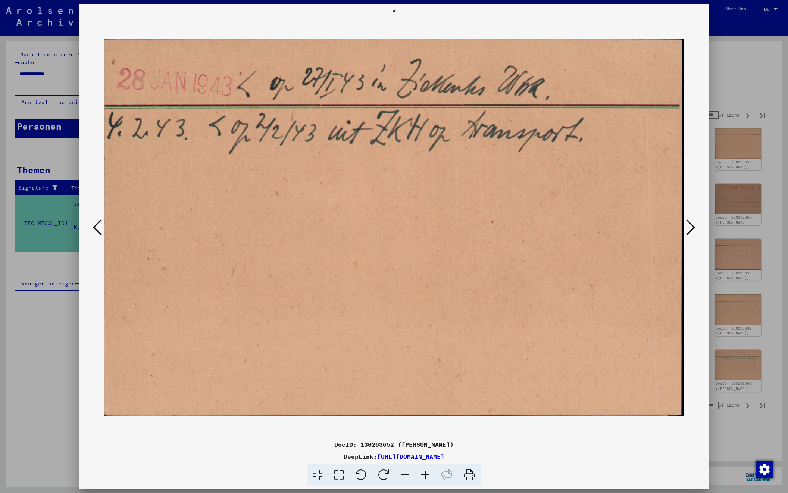
click at [689, 226] on icon at bounding box center [690, 227] width 9 height 18
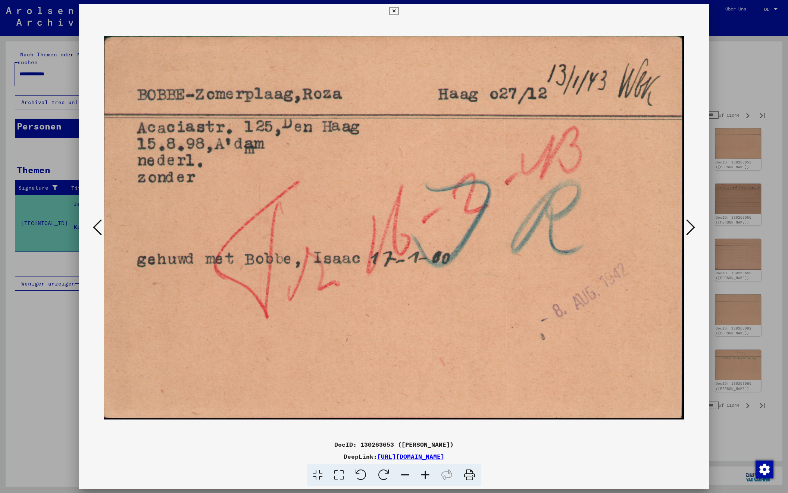
click at [689, 226] on icon at bounding box center [690, 227] width 9 height 18
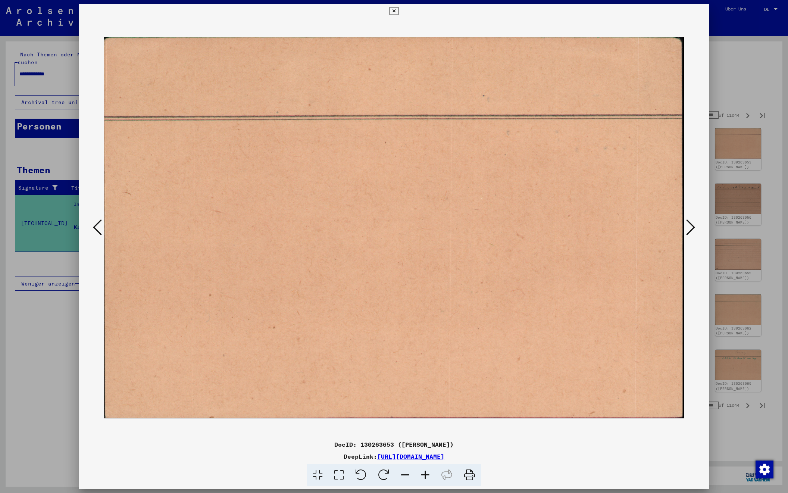
click at [689, 226] on icon at bounding box center [690, 227] width 9 height 18
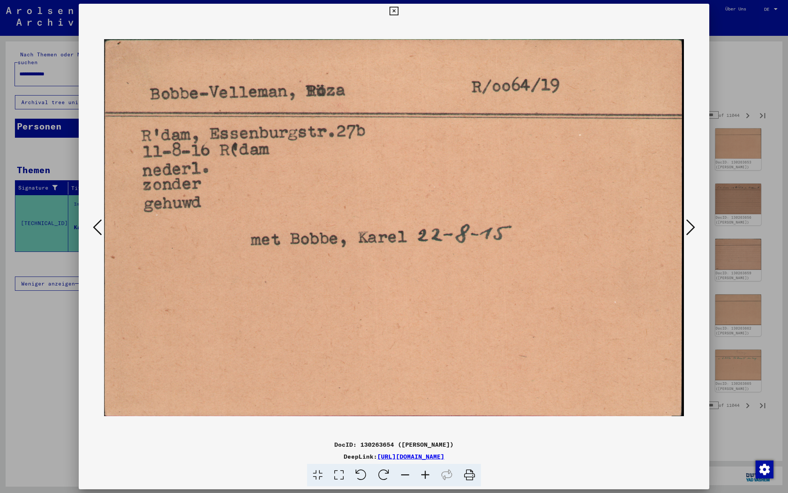
click at [689, 226] on icon at bounding box center [690, 227] width 9 height 18
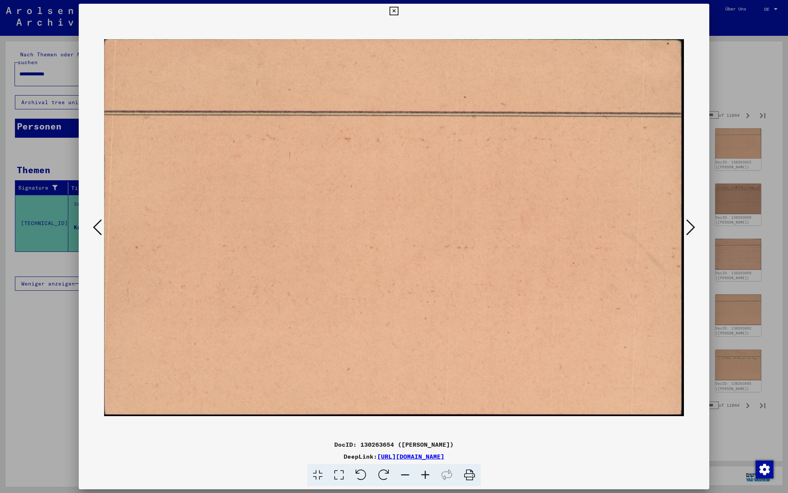
click at [689, 226] on icon at bounding box center [690, 227] width 9 height 18
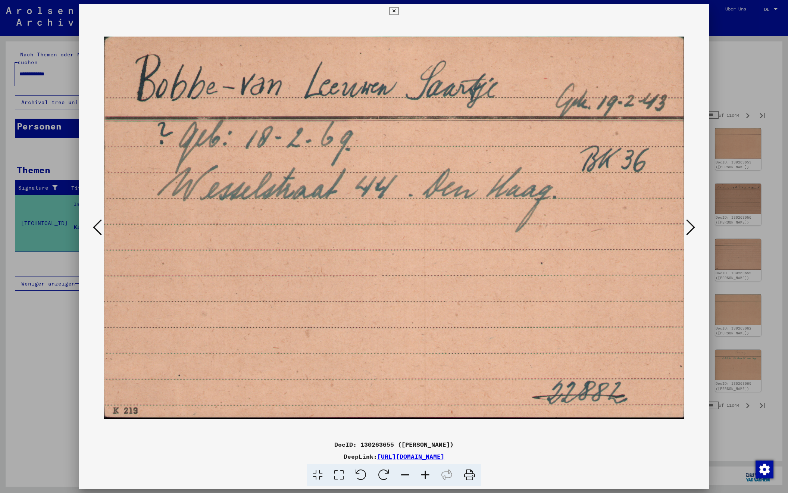
click at [689, 226] on icon at bounding box center [690, 227] width 9 height 18
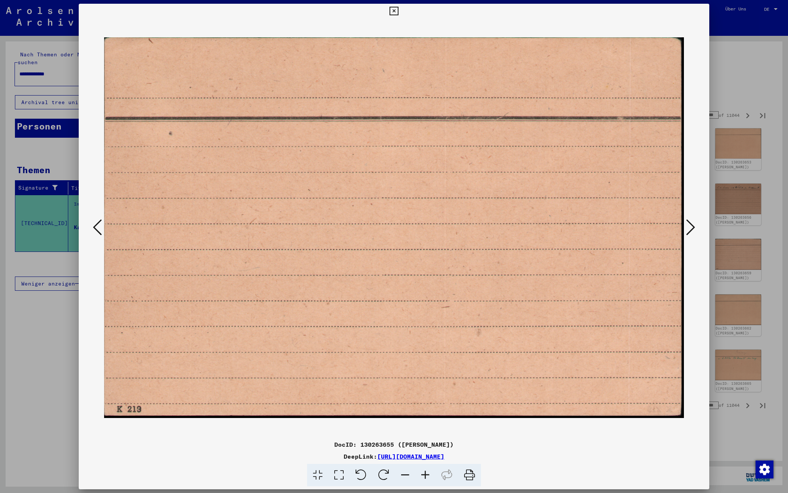
click at [689, 226] on icon at bounding box center [690, 227] width 9 height 18
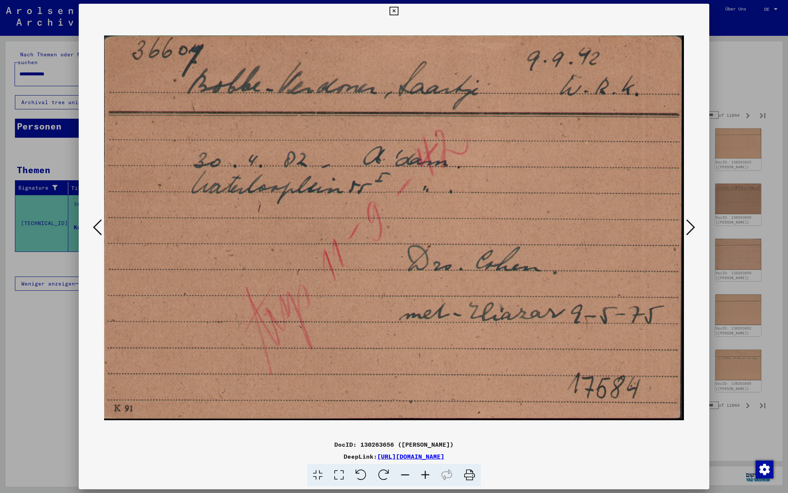
click at [689, 226] on icon at bounding box center [690, 227] width 9 height 18
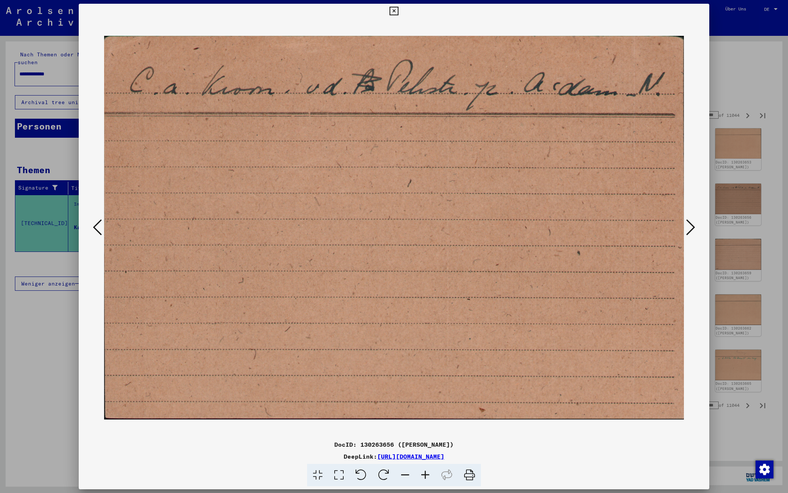
click at [689, 226] on icon at bounding box center [690, 227] width 9 height 18
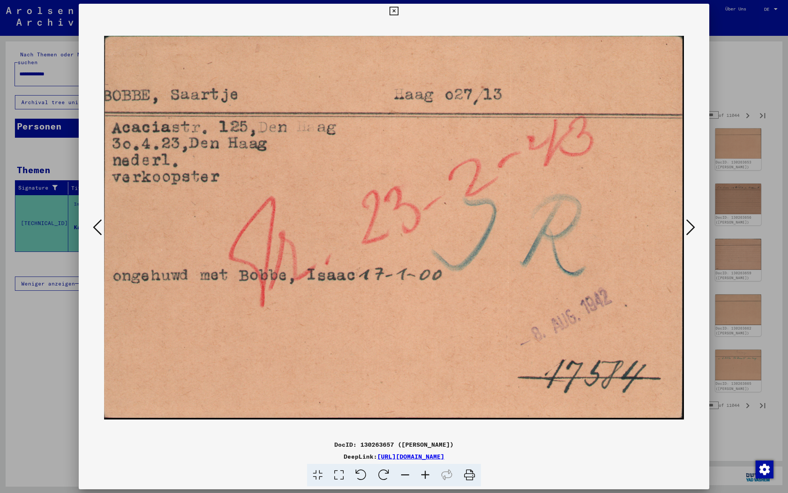
click at [689, 226] on icon at bounding box center [690, 227] width 9 height 18
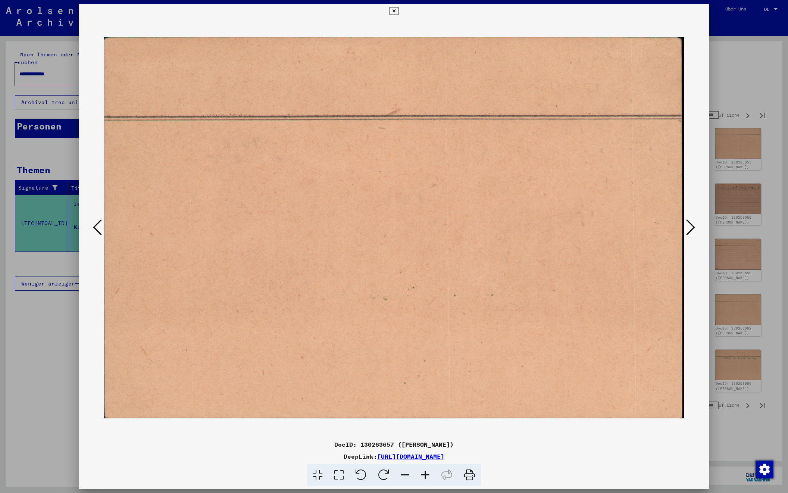
click at [689, 226] on icon at bounding box center [690, 227] width 9 height 18
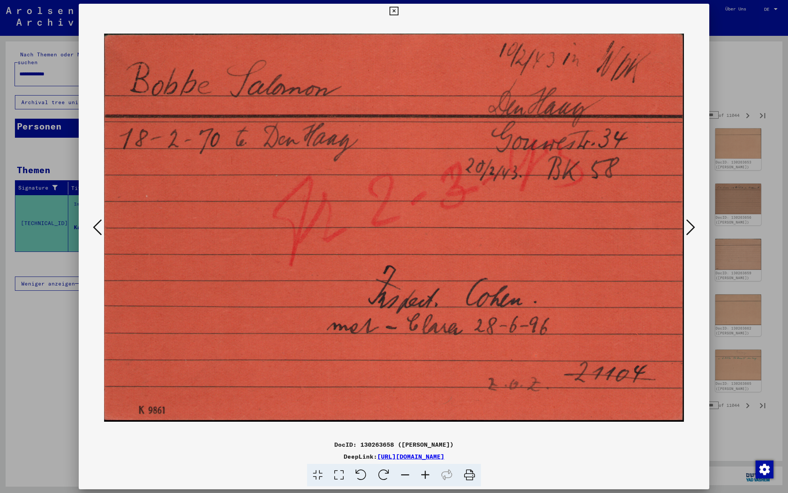
click at [689, 226] on icon at bounding box center [690, 227] width 9 height 18
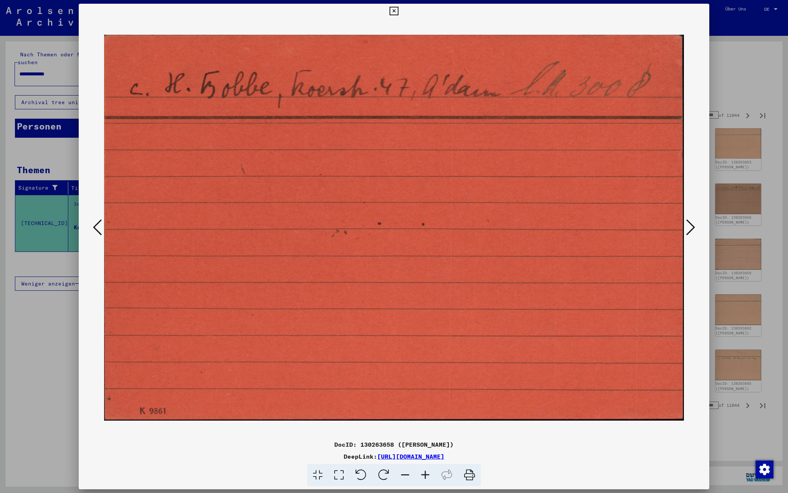
click at [689, 226] on icon at bounding box center [690, 227] width 9 height 18
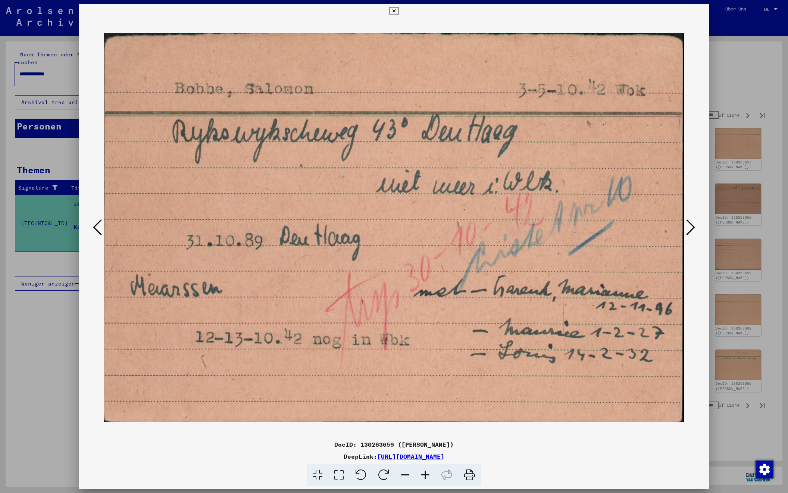
click at [689, 226] on icon at bounding box center [690, 227] width 9 height 18
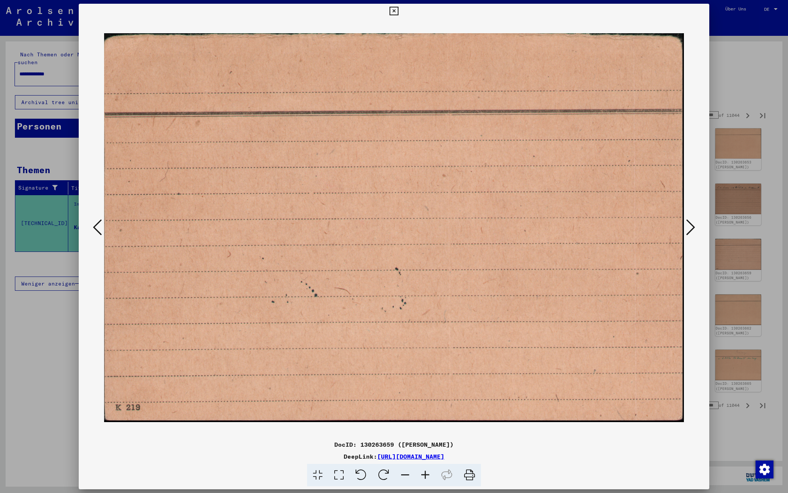
click at [689, 226] on icon at bounding box center [690, 227] width 9 height 18
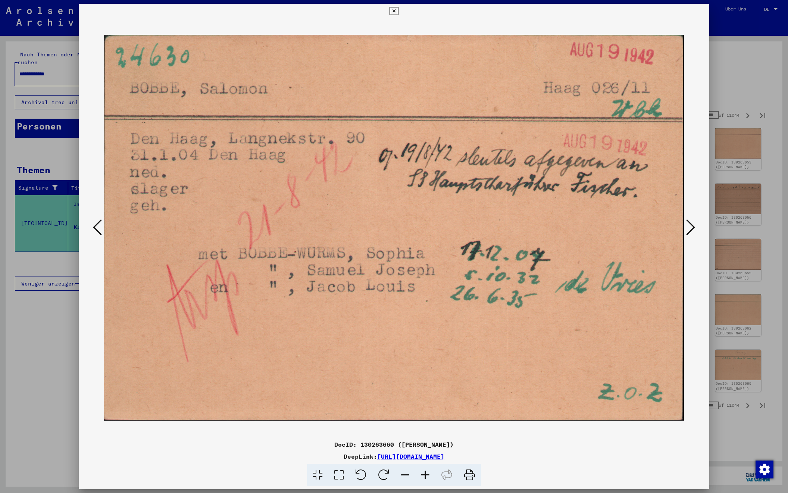
click at [689, 226] on icon at bounding box center [690, 227] width 9 height 18
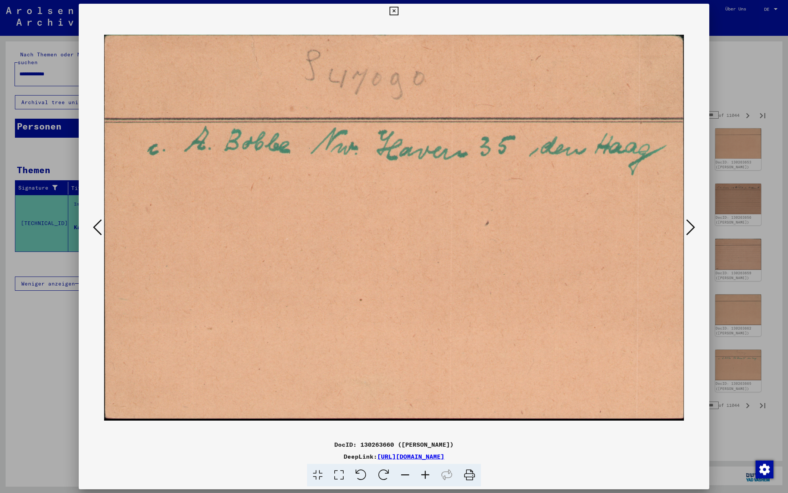
click at [689, 226] on icon at bounding box center [690, 227] width 9 height 18
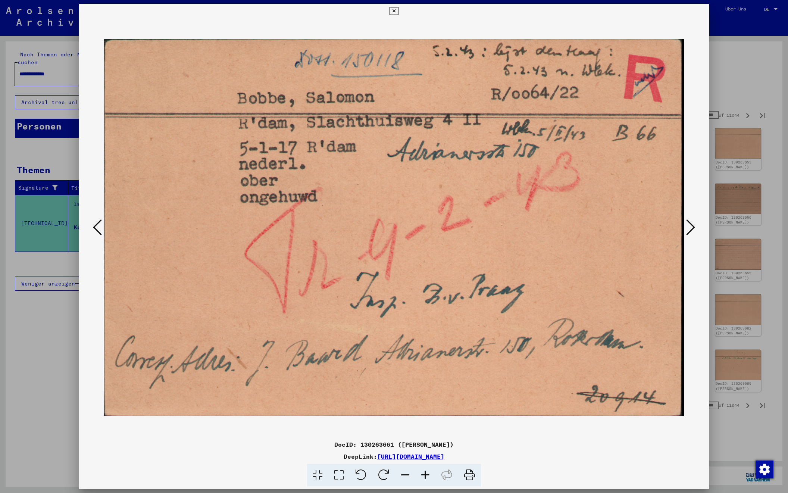
click at [689, 226] on icon at bounding box center [690, 227] width 9 height 18
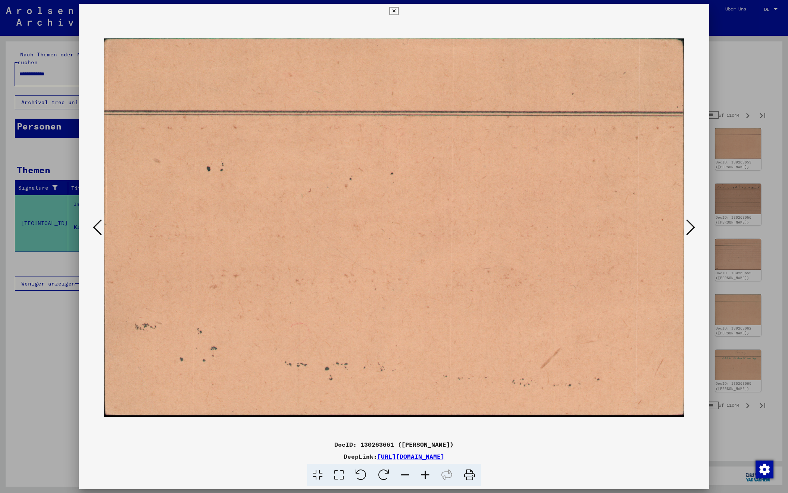
click at [689, 226] on icon at bounding box center [690, 227] width 9 height 18
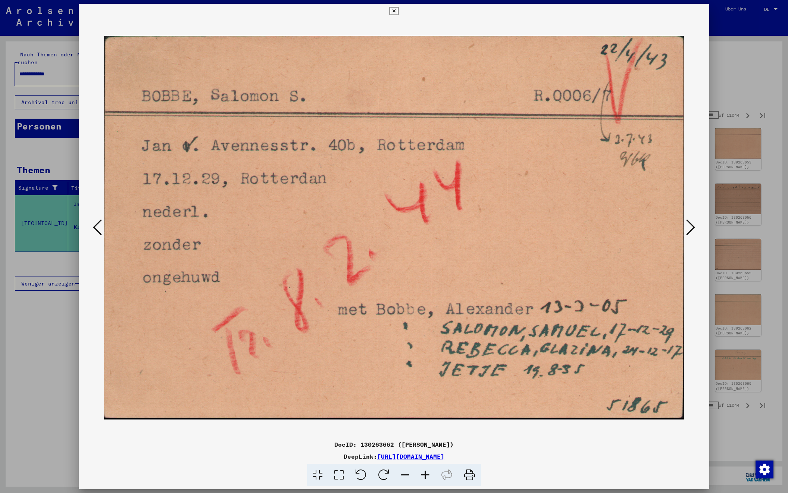
click at [689, 226] on icon at bounding box center [690, 227] width 9 height 18
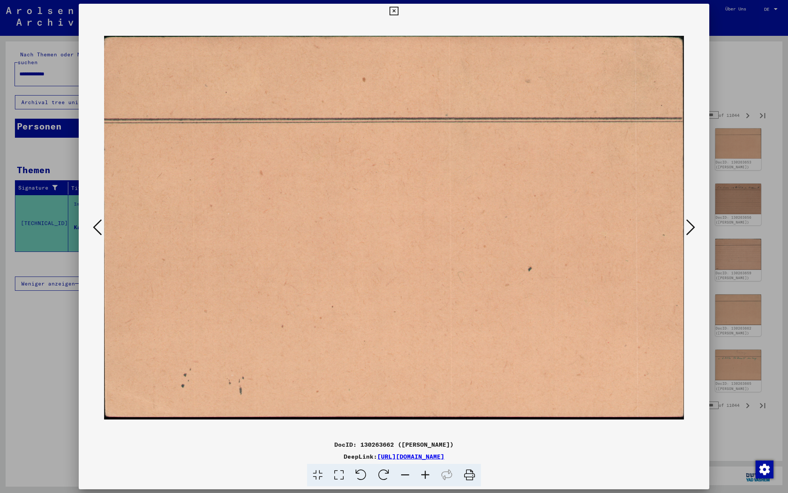
click at [689, 226] on icon at bounding box center [690, 227] width 9 height 18
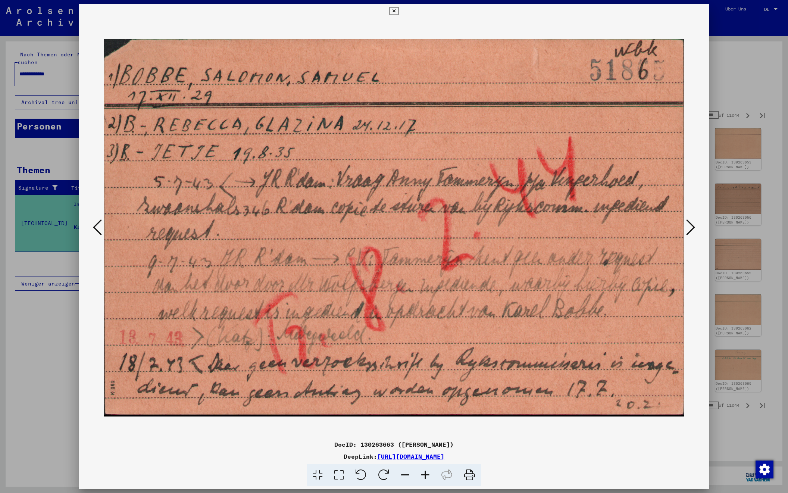
click at [689, 226] on icon at bounding box center [690, 227] width 9 height 18
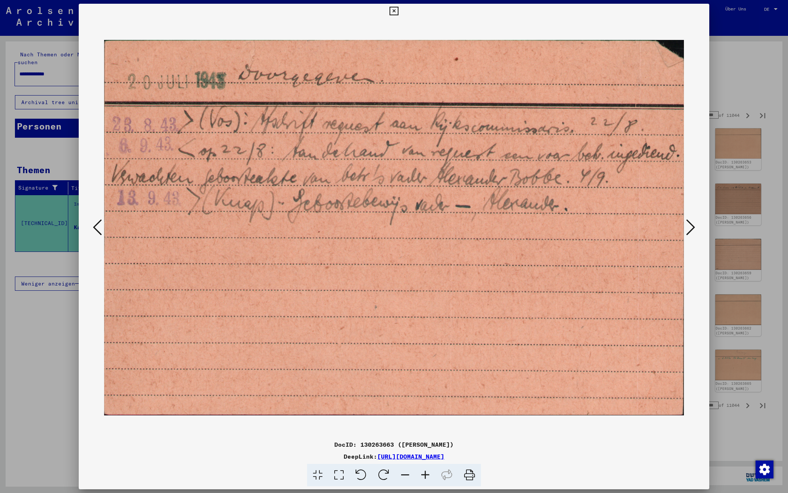
click at [689, 226] on icon at bounding box center [690, 227] width 9 height 18
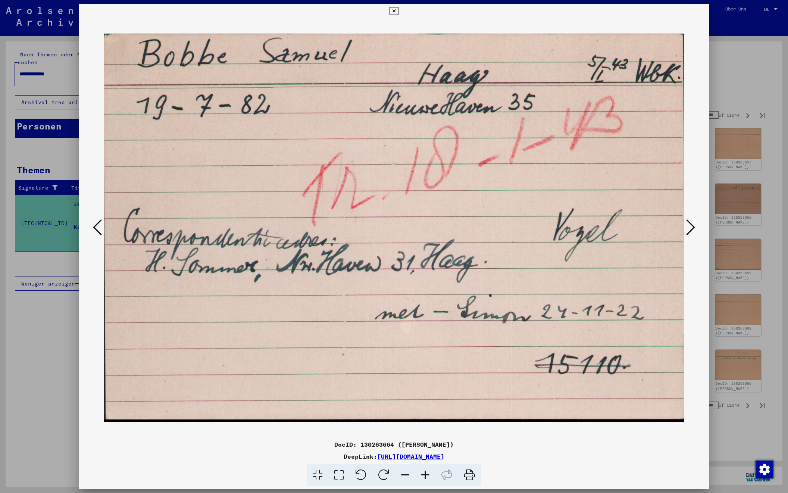
click at [689, 226] on icon at bounding box center [690, 227] width 9 height 18
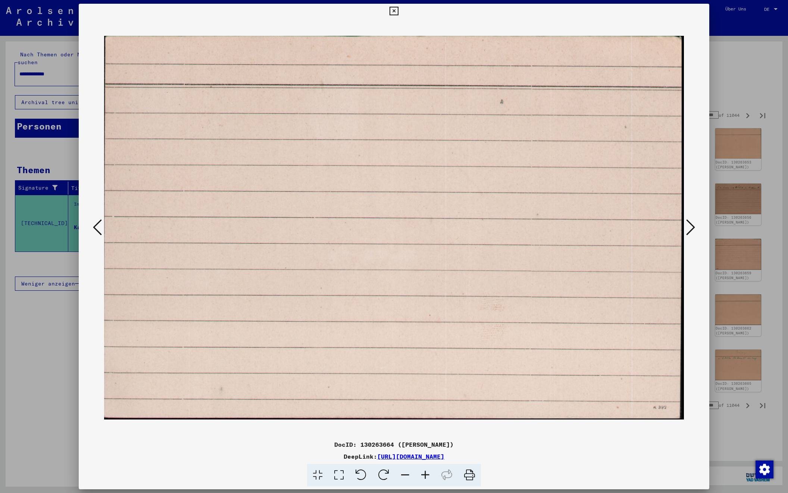
click at [689, 226] on icon at bounding box center [690, 227] width 9 height 18
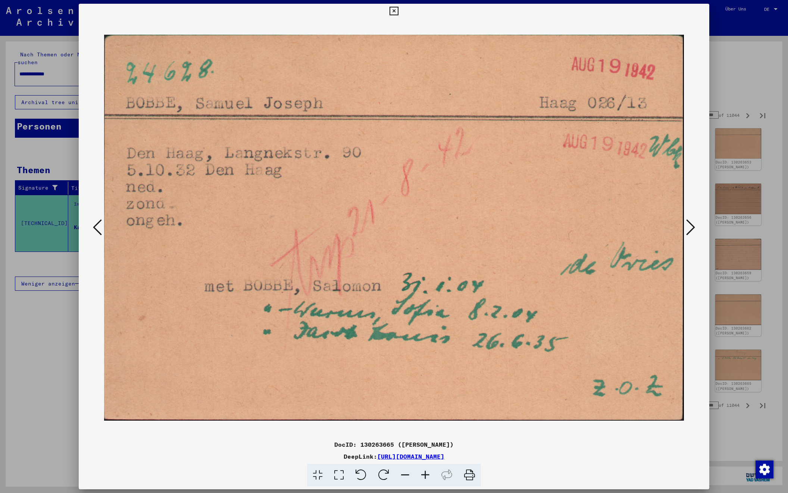
click at [689, 226] on icon at bounding box center [690, 227] width 9 height 18
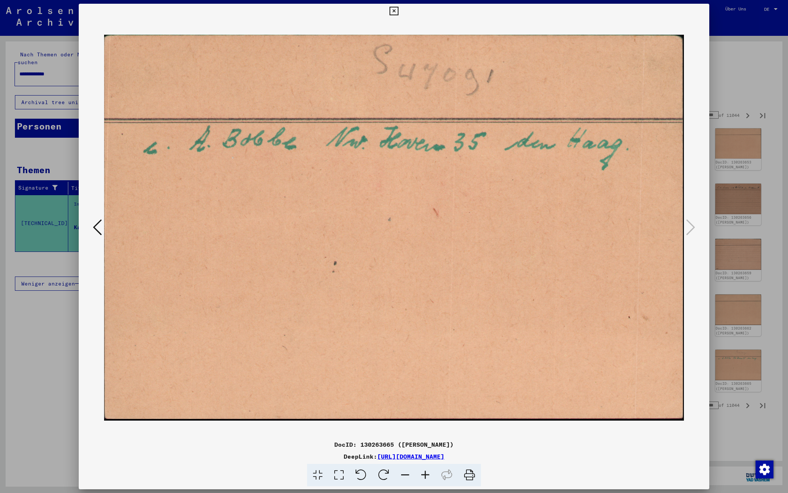
click at [740, 82] on div at bounding box center [394, 246] width 788 height 493
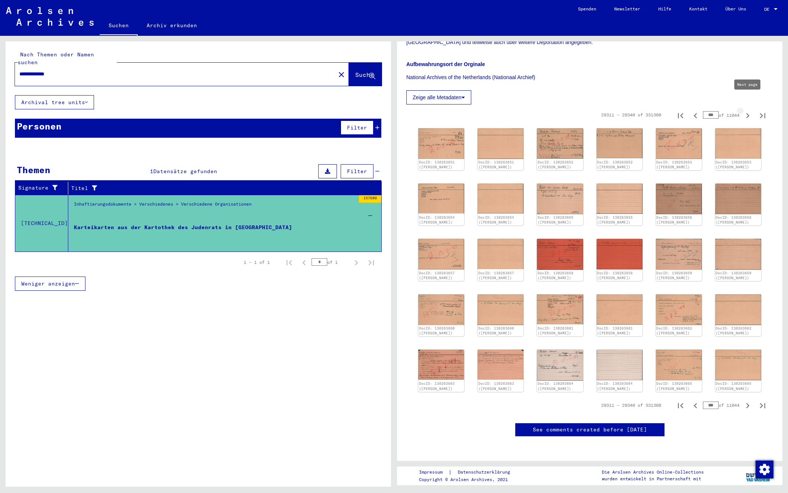
click at [746, 110] on icon "Next page" at bounding box center [747, 115] width 10 height 10
type input "***"
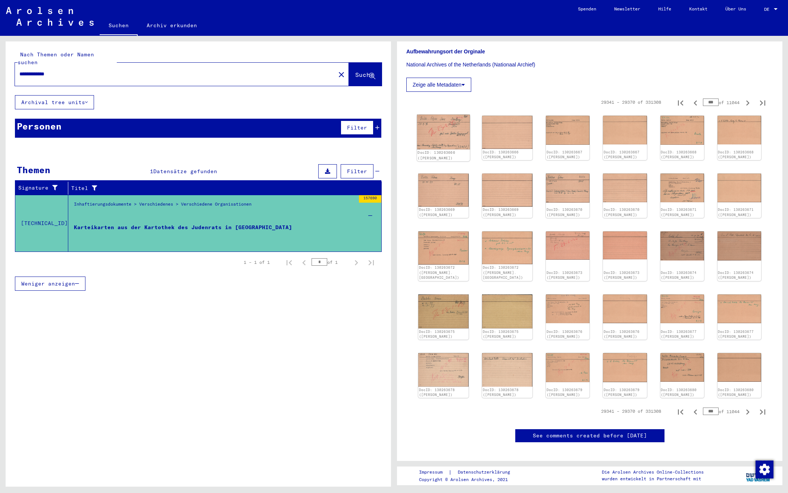
click at [456, 146] on img at bounding box center [443, 132] width 53 height 35
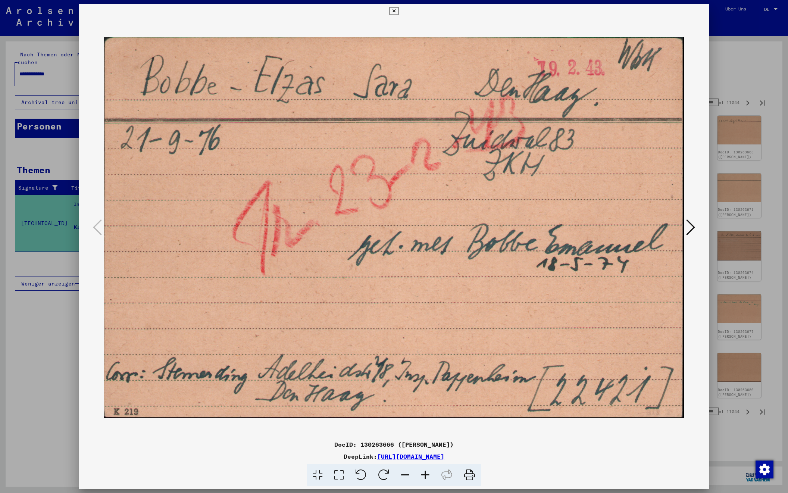
click at [692, 230] on icon at bounding box center [690, 227] width 9 height 18
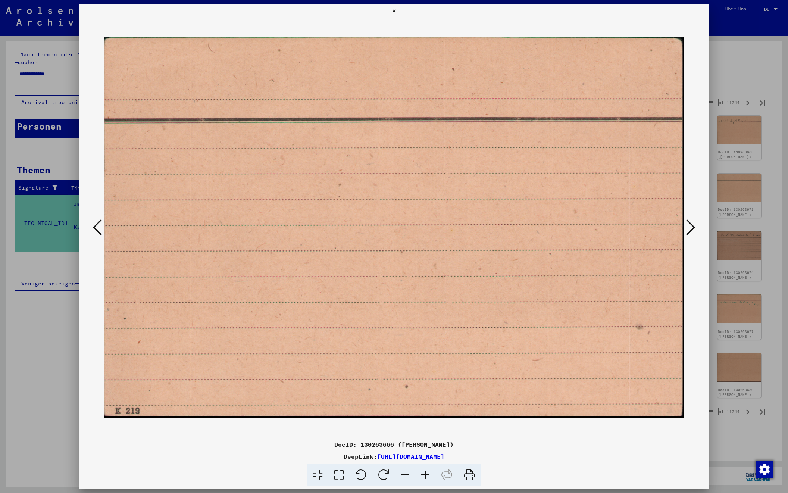
click at [692, 230] on icon at bounding box center [690, 227] width 9 height 18
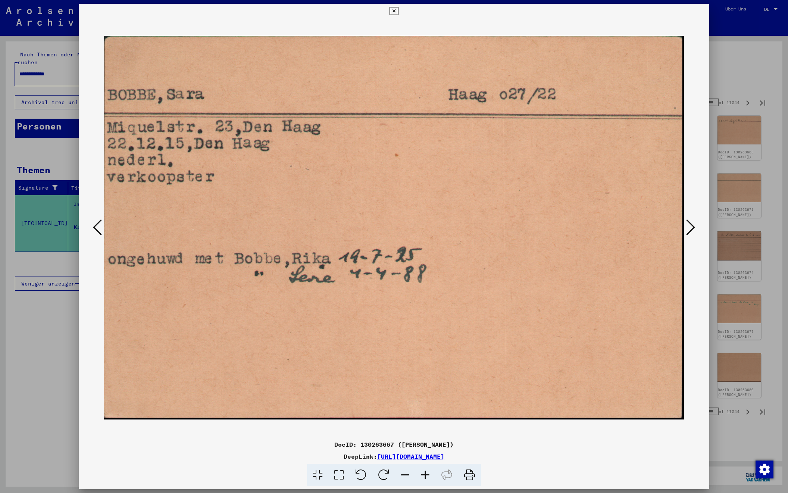
click at [692, 230] on icon at bounding box center [690, 227] width 9 height 18
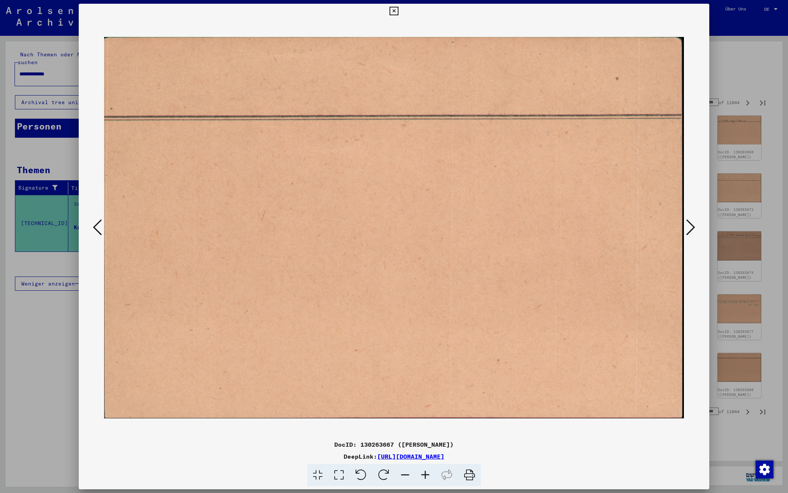
click at [692, 230] on icon at bounding box center [690, 227] width 9 height 18
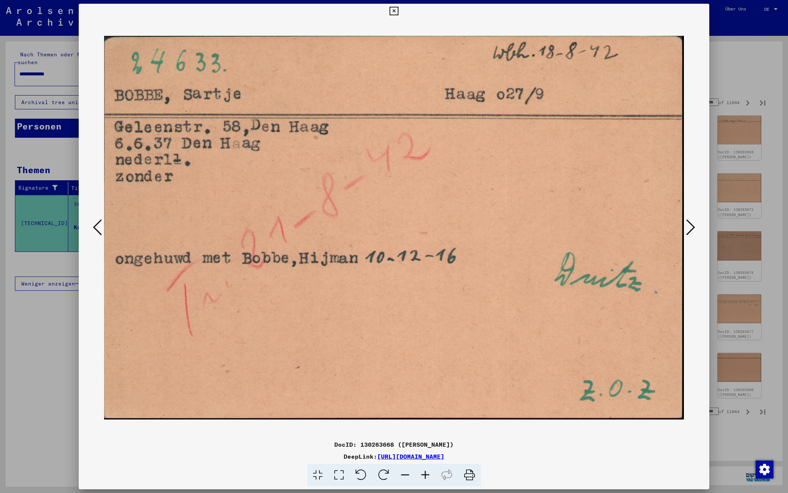
click at [692, 230] on icon at bounding box center [690, 227] width 9 height 18
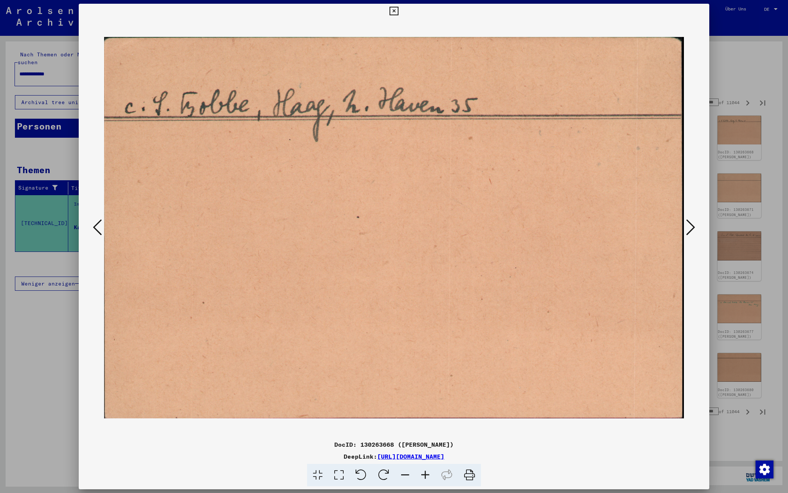
click at [692, 230] on icon at bounding box center [690, 227] width 9 height 18
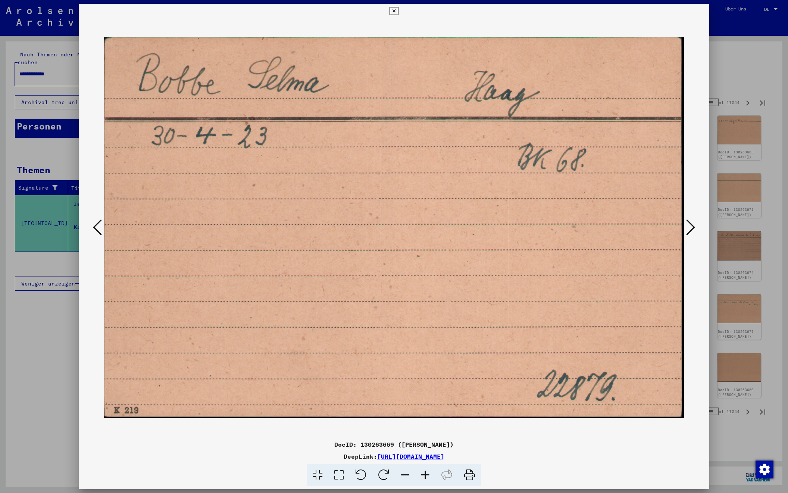
click at [691, 229] on icon at bounding box center [690, 227] width 9 height 18
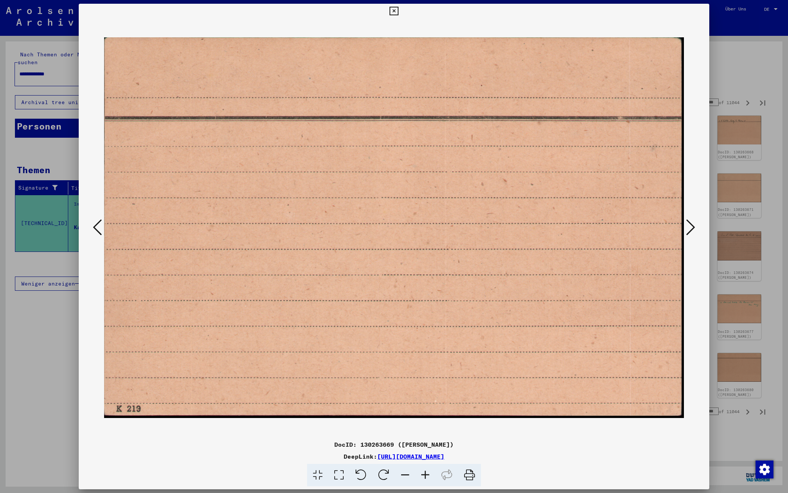
click at [691, 229] on icon at bounding box center [690, 227] width 9 height 18
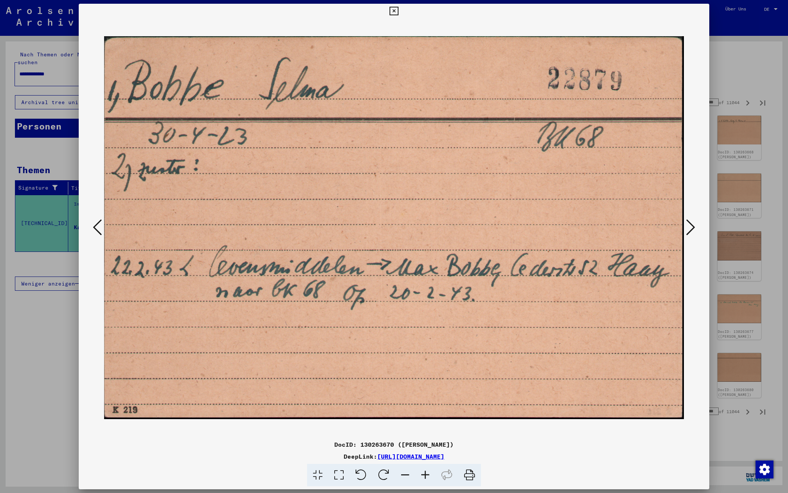
click at [691, 229] on icon at bounding box center [690, 227] width 9 height 18
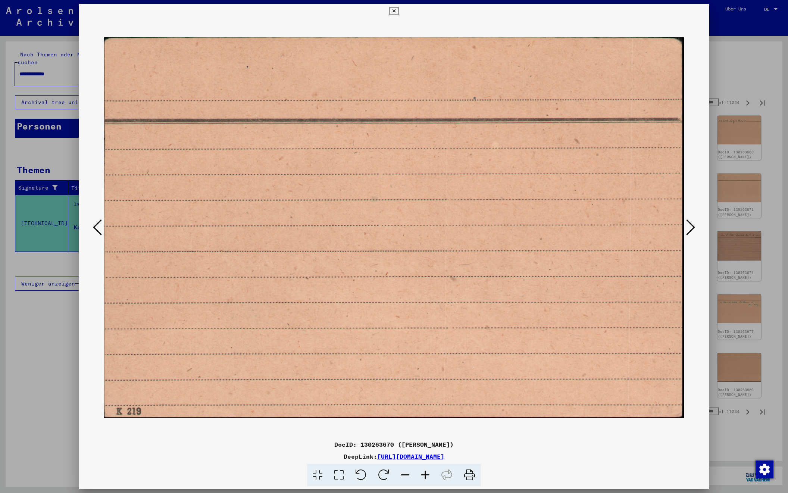
click at [691, 229] on icon at bounding box center [690, 227] width 9 height 18
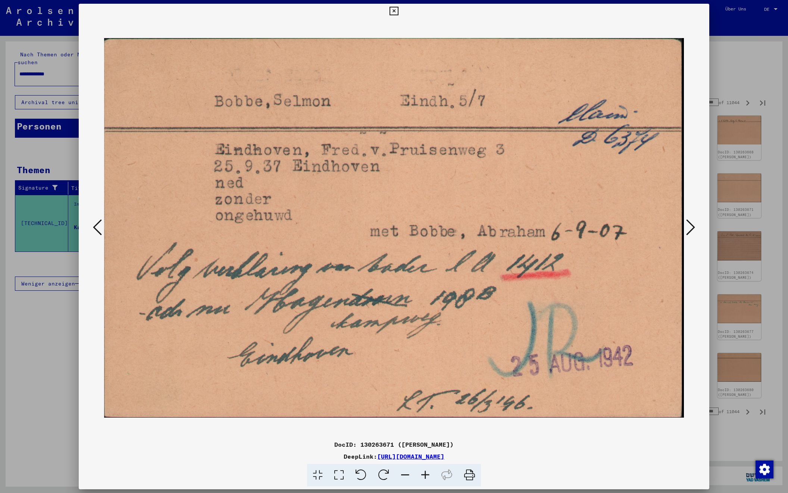
click at [691, 229] on icon at bounding box center [690, 227] width 9 height 18
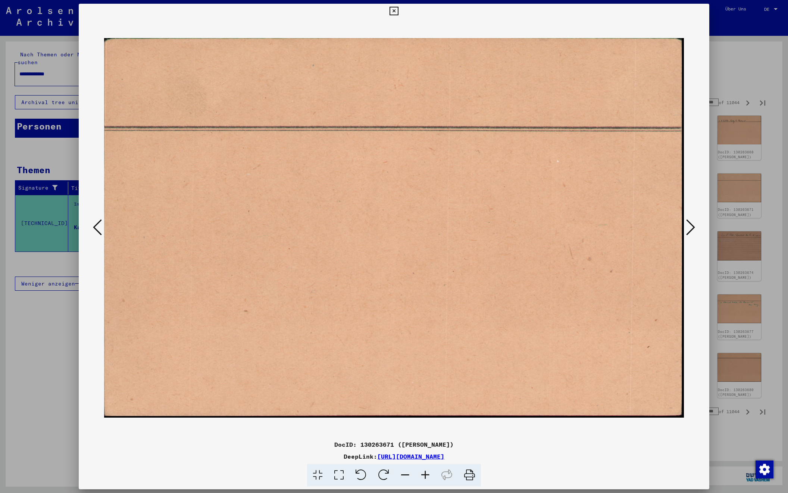
click at [691, 229] on icon at bounding box center [690, 227] width 9 height 18
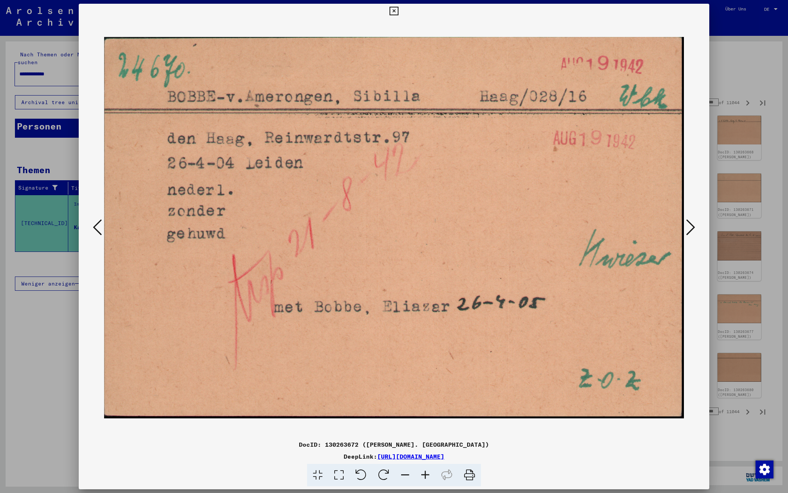
click at [691, 229] on icon at bounding box center [690, 227] width 9 height 18
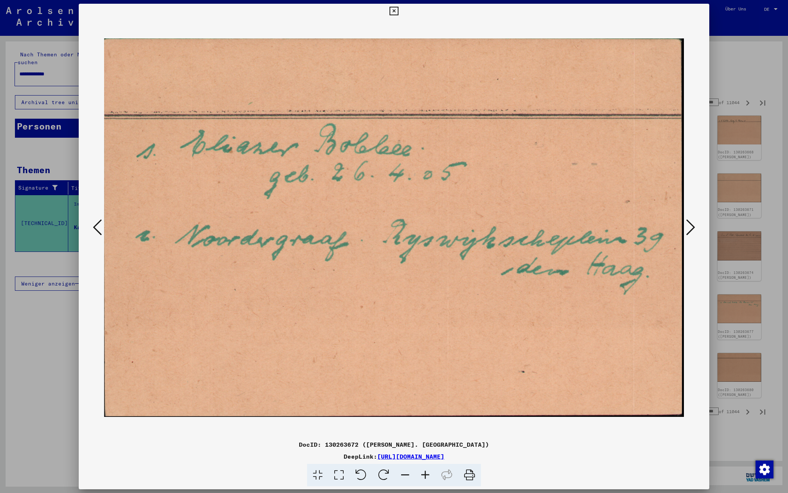
click at [691, 229] on icon at bounding box center [690, 227] width 9 height 18
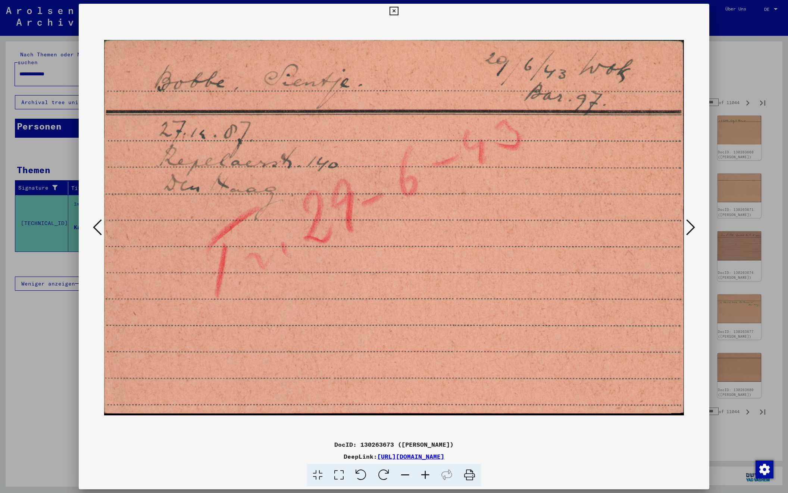
click at [691, 229] on icon at bounding box center [690, 227] width 9 height 18
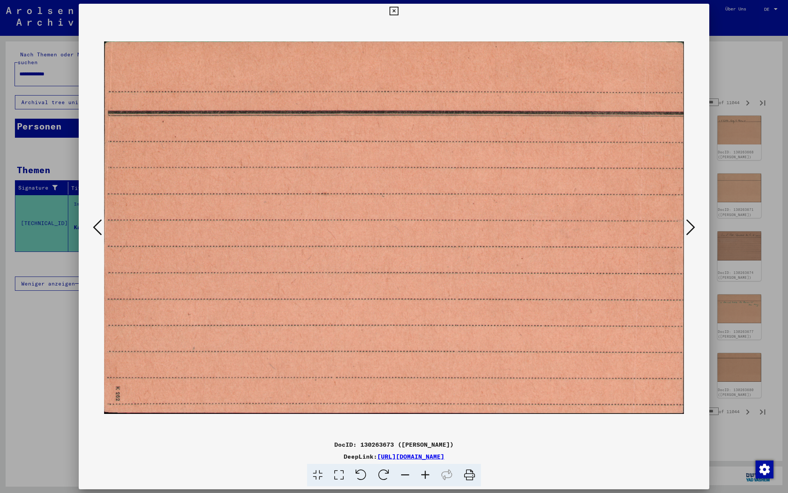
click at [691, 229] on icon at bounding box center [690, 227] width 9 height 18
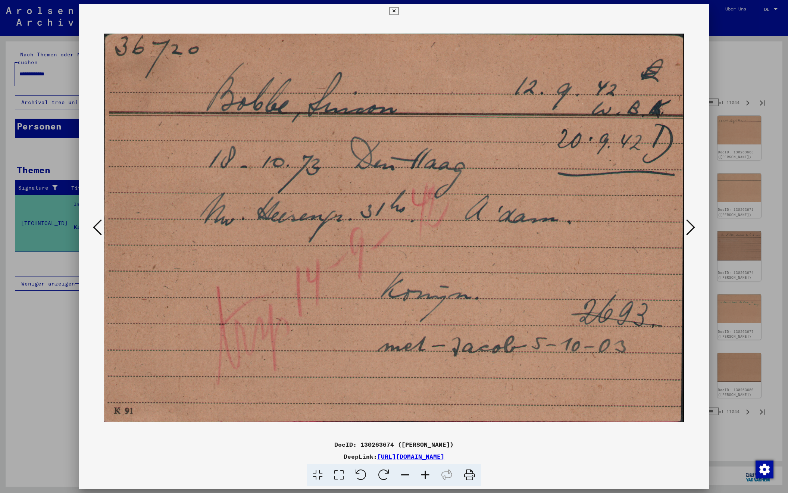
click at [691, 229] on icon at bounding box center [690, 227] width 9 height 18
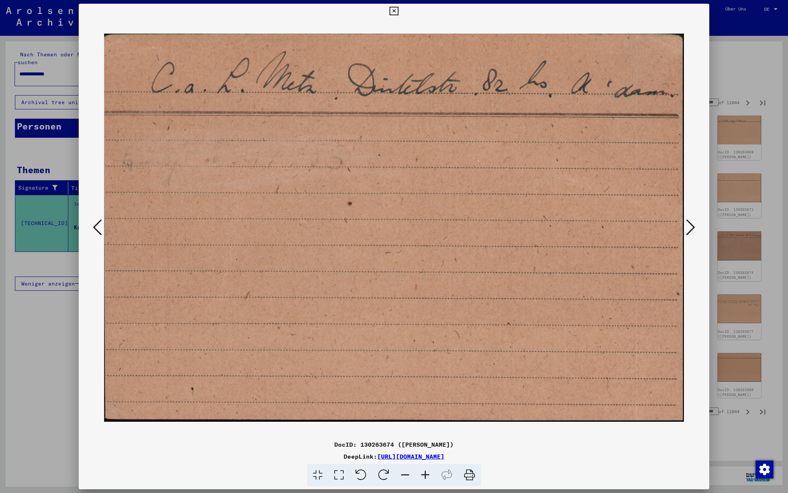
click at [691, 229] on icon at bounding box center [690, 227] width 9 height 18
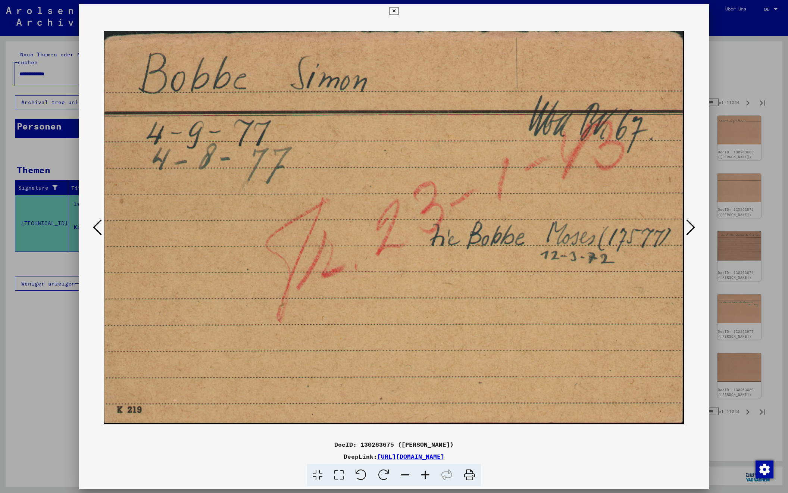
click at [691, 229] on icon at bounding box center [690, 227] width 9 height 18
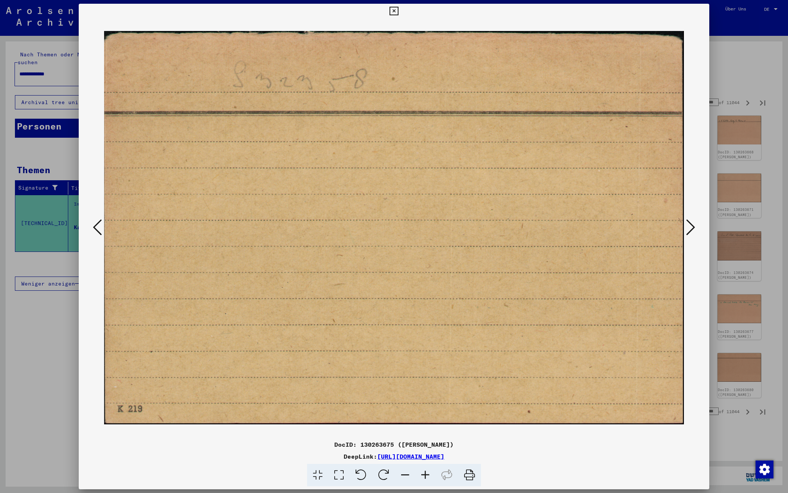
click at [691, 229] on icon at bounding box center [690, 227] width 9 height 18
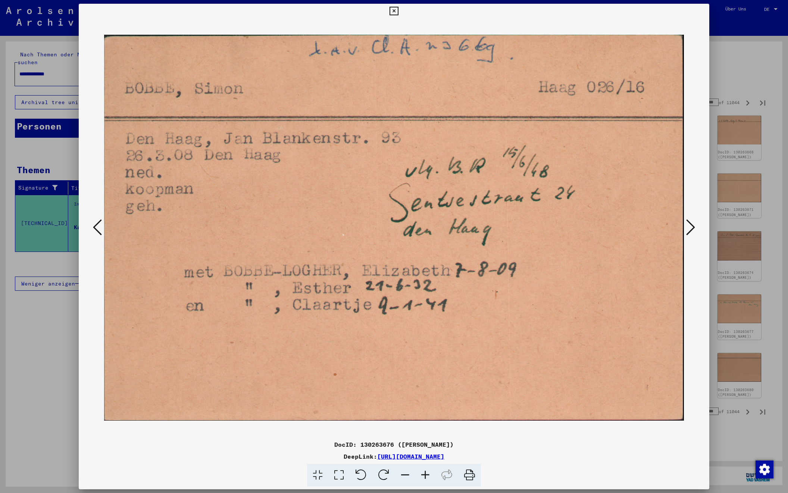
click at [691, 229] on icon at bounding box center [690, 227] width 9 height 18
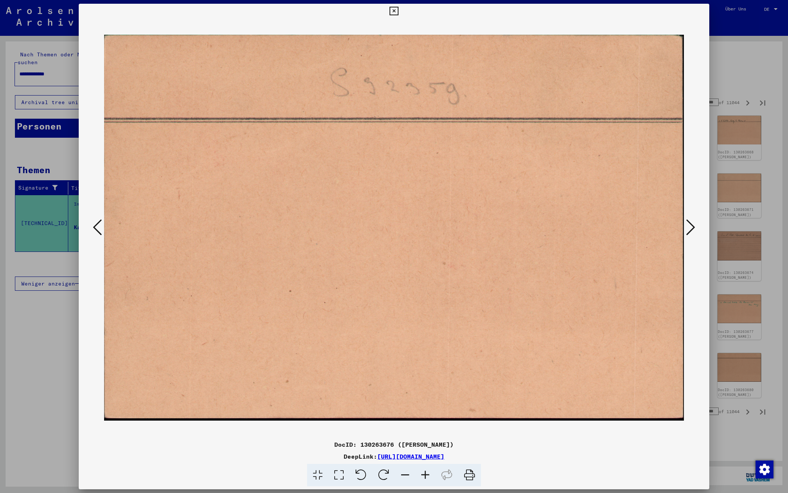
click at [691, 229] on icon at bounding box center [690, 227] width 9 height 18
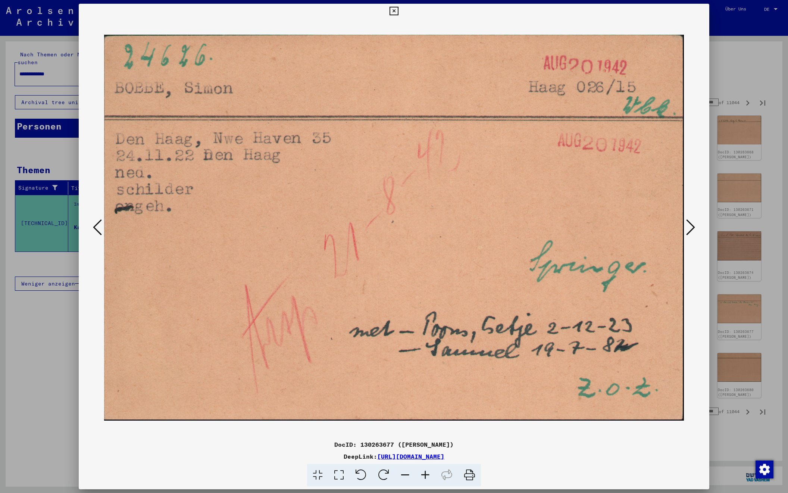
click at [691, 229] on icon at bounding box center [690, 227] width 9 height 18
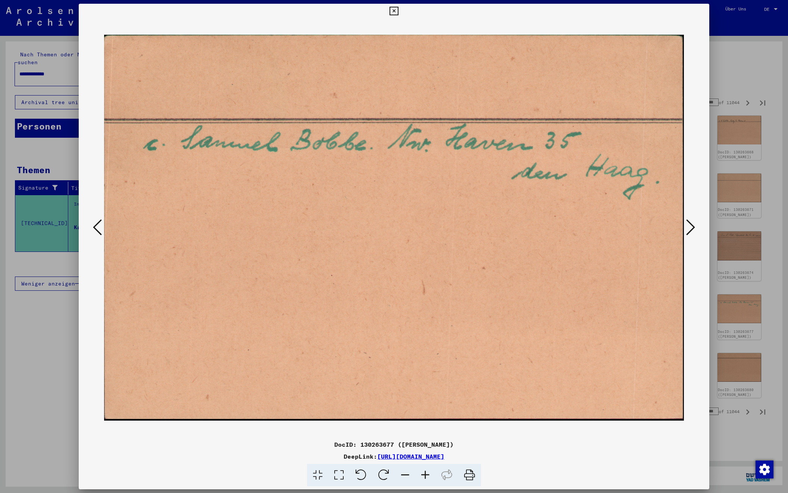
click at [691, 229] on icon at bounding box center [690, 227] width 9 height 18
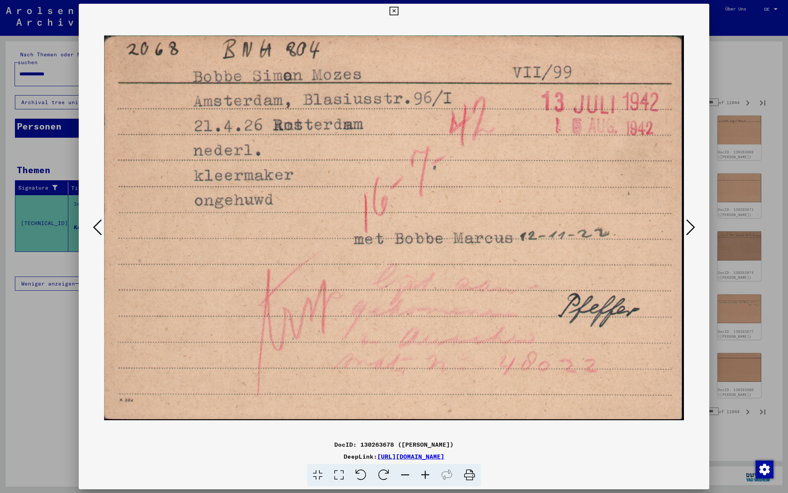
click at [691, 229] on icon at bounding box center [690, 227] width 9 height 18
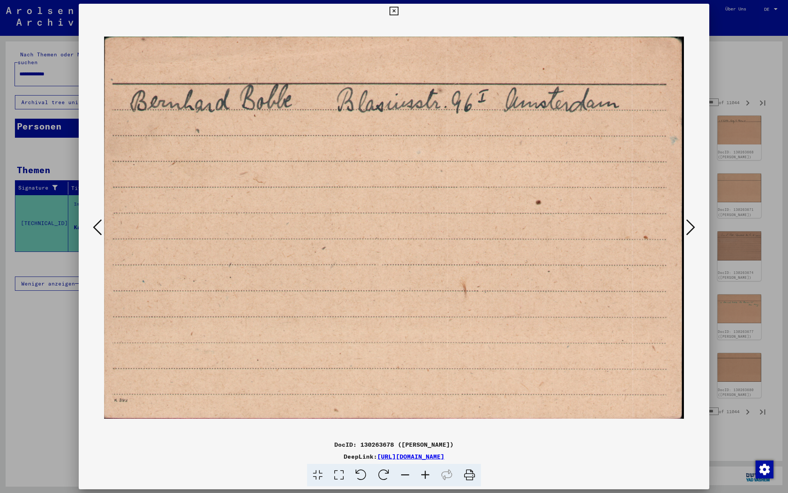
click at [691, 229] on icon at bounding box center [690, 227] width 9 height 18
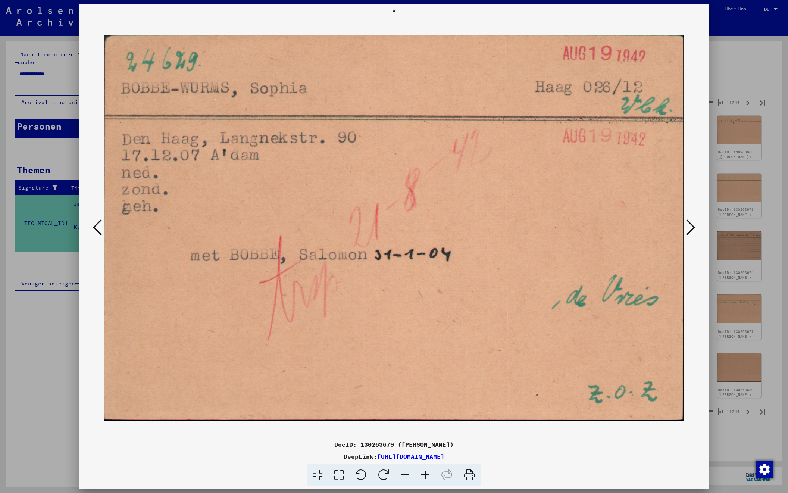
click at [691, 229] on icon at bounding box center [690, 227] width 9 height 18
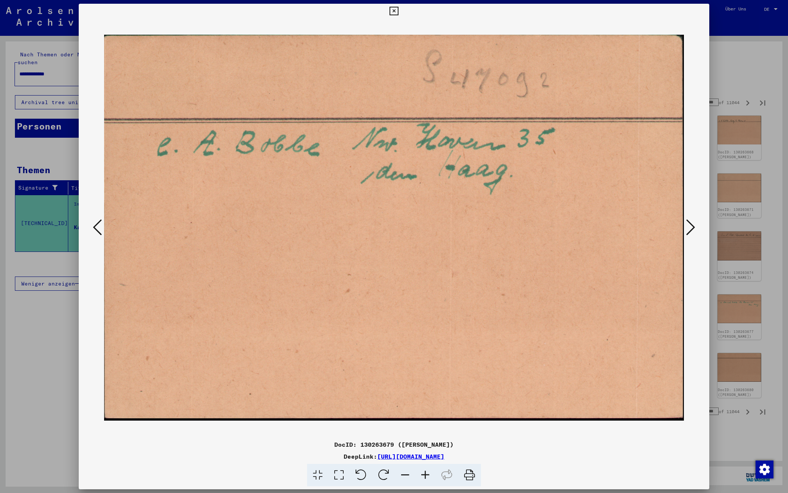
click at [691, 229] on icon at bounding box center [690, 227] width 9 height 18
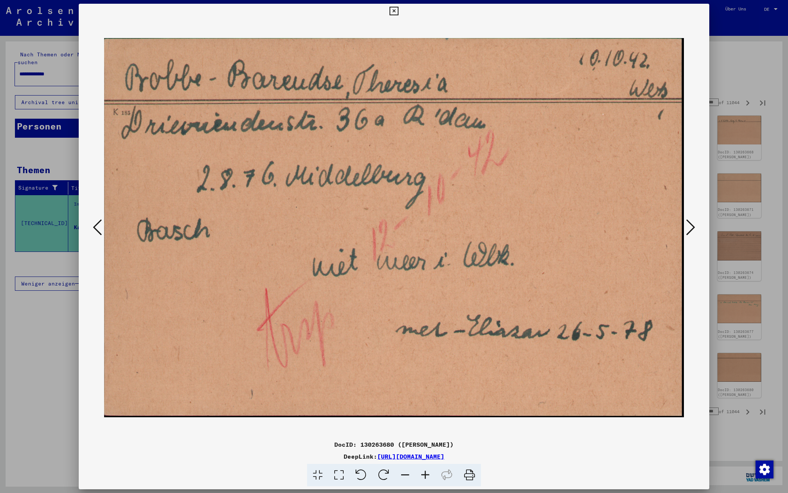
click at [691, 229] on icon at bounding box center [690, 227] width 9 height 18
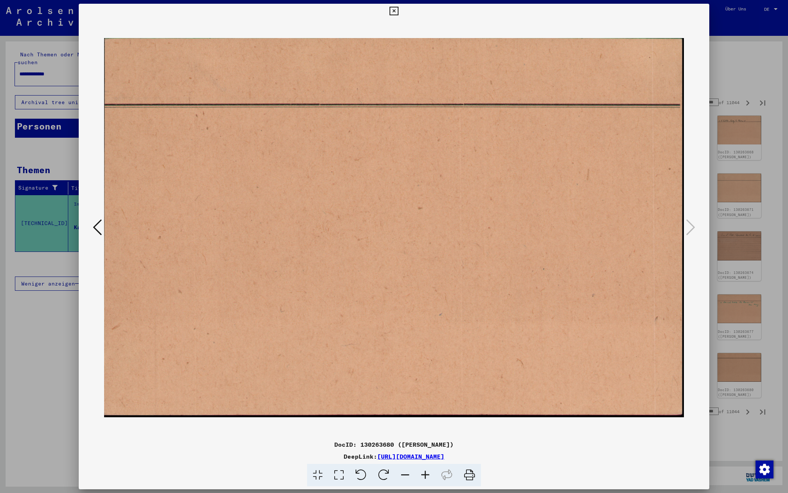
click at [751, 72] on div at bounding box center [394, 246] width 788 height 493
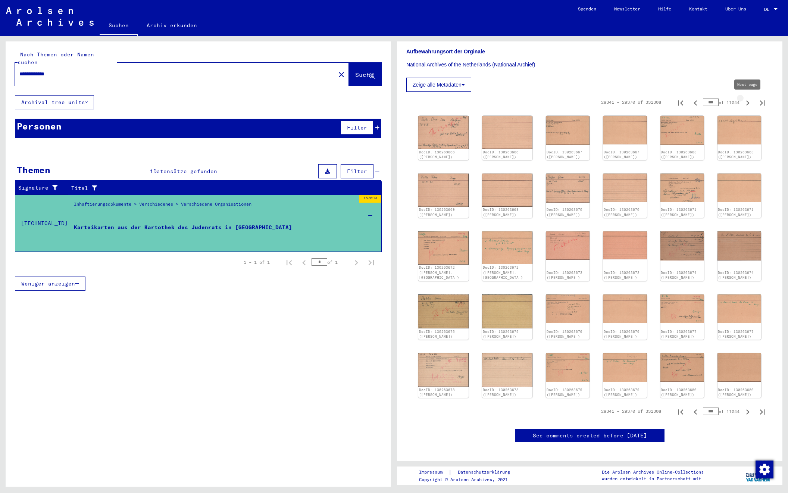
click at [748, 102] on icon "Next page" at bounding box center [747, 102] width 3 height 5
type input "***"
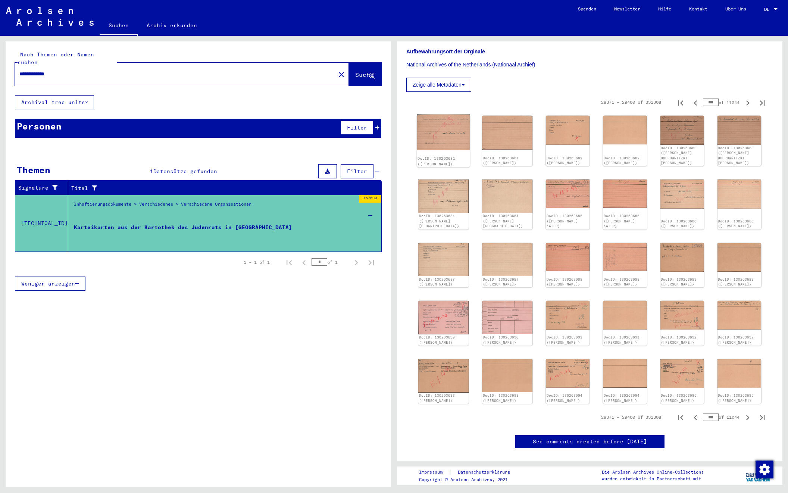
click at [447, 134] on img at bounding box center [443, 132] width 53 height 35
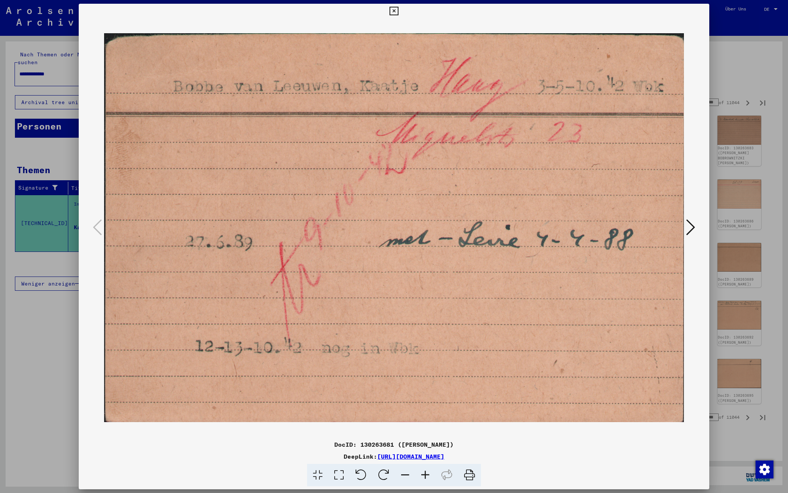
click at [688, 228] on icon at bounding box center [690, 227] width 9 height 18
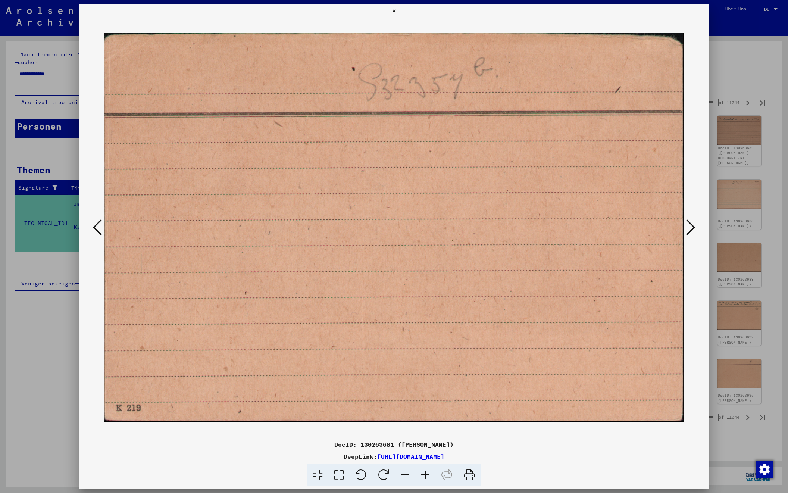
click at [688, 228] on icon at bounding box center [690, 227] width 9 height 18
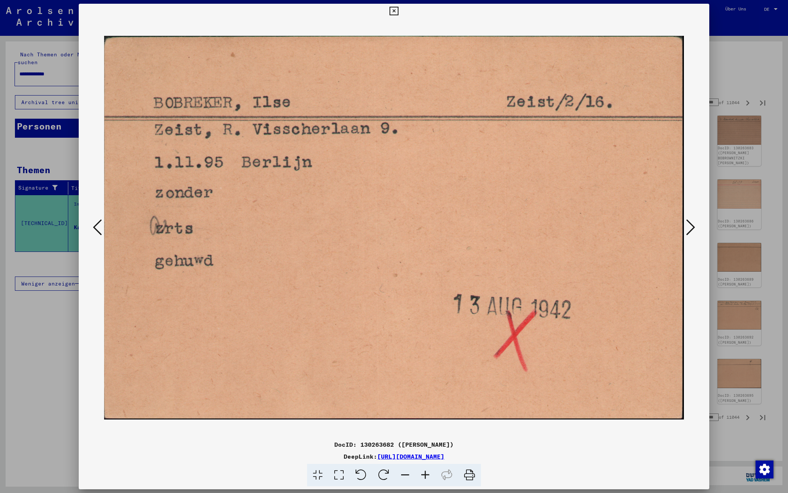
click at [688, 228] on icon at bounding box center [690, 227] width 9 height 18
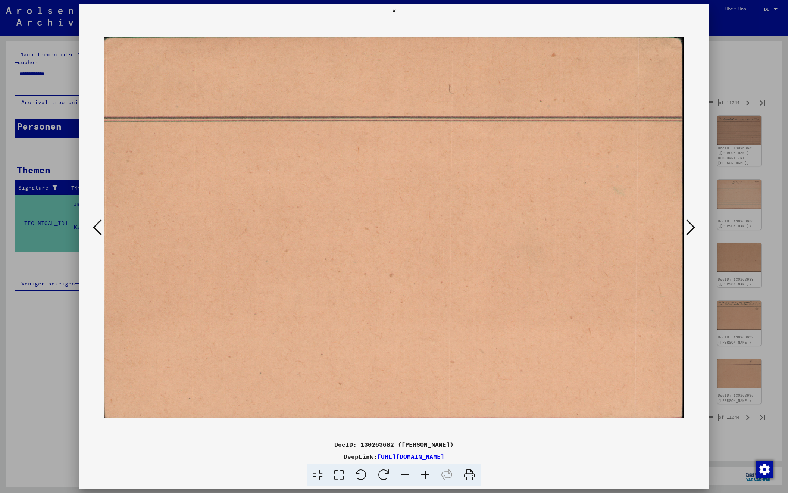
click at [688, 228] on icon at bounding box center [690, 227] width 9 height 18
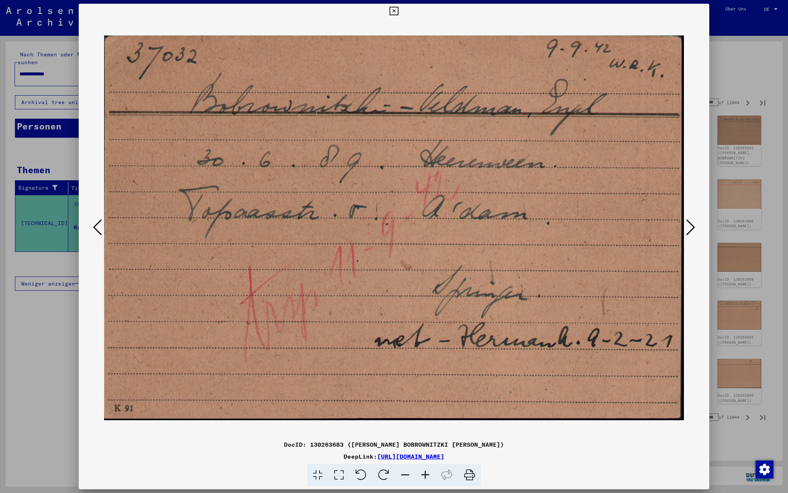
click at [688, 228] on icon at bounding box center [690, 227] width 9 height 18
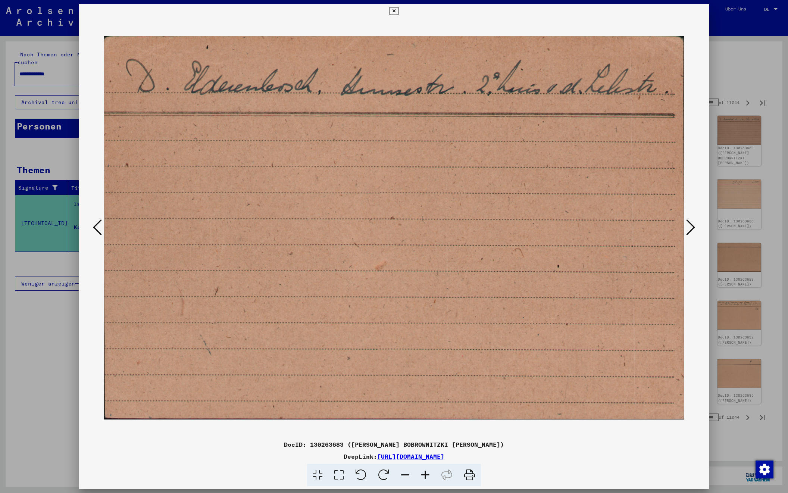
scroll to position [0, 0]
click at [688, 228] on icon at bounding box center [690, 227] width 9 height 18
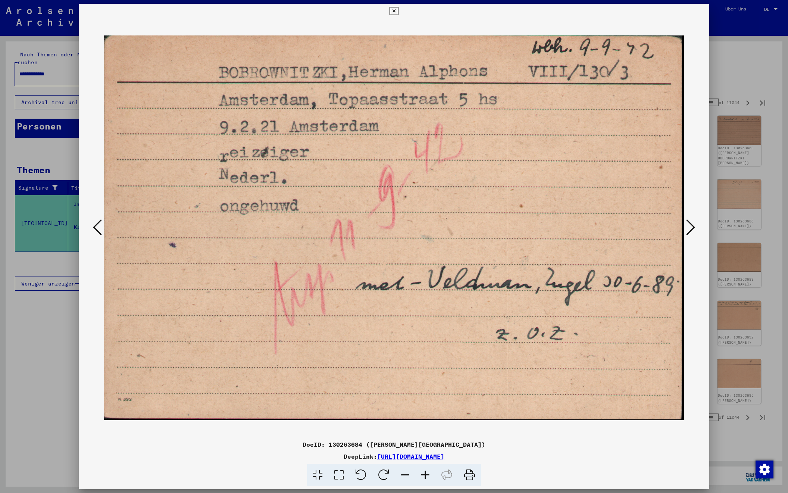
scroll to position [0, 0]
click at [688, 228] on icon at bounding box center [690, 227] width 9 height 18
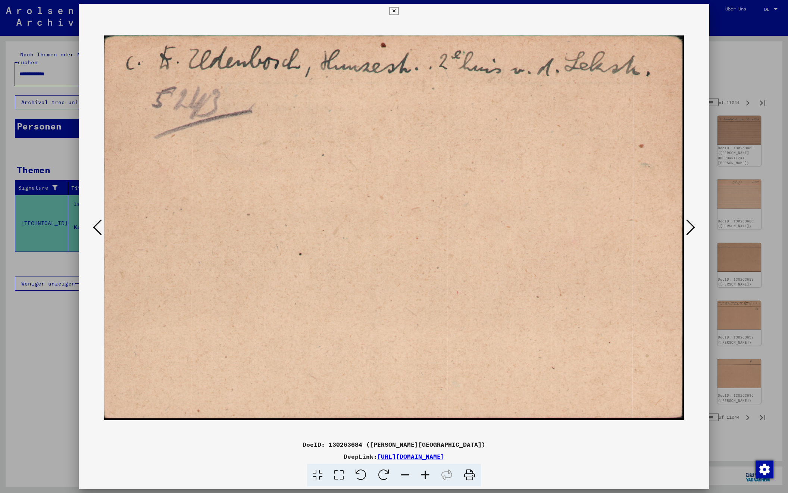
click at [688, 228] on icon at bounding box center [690, 227] width 9 height 18
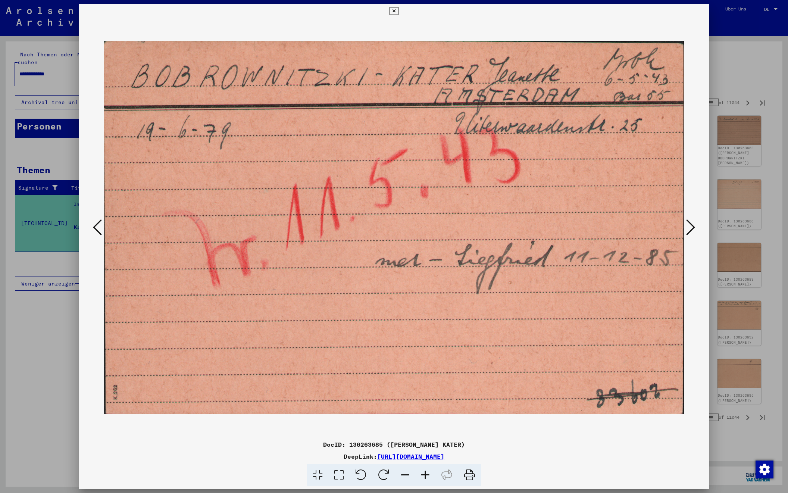
scroll to position [0, 0]
click at [688, 228] on icon at bounding box center [690, 227] width 9 height 18
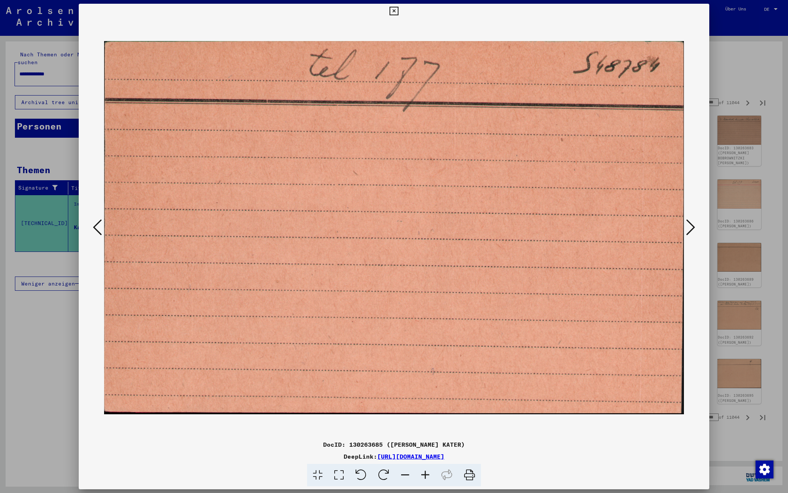
click at [688, 228] on icon at bounding box center [690, 227] width 9 height 18
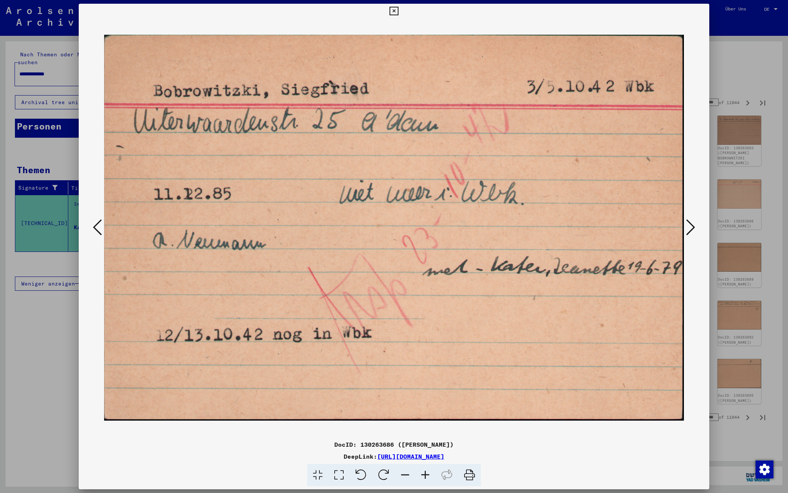
scroll to position [0, 0]
click at [688, 228] on icon at bounding box center [690, 227] width 9 height 18
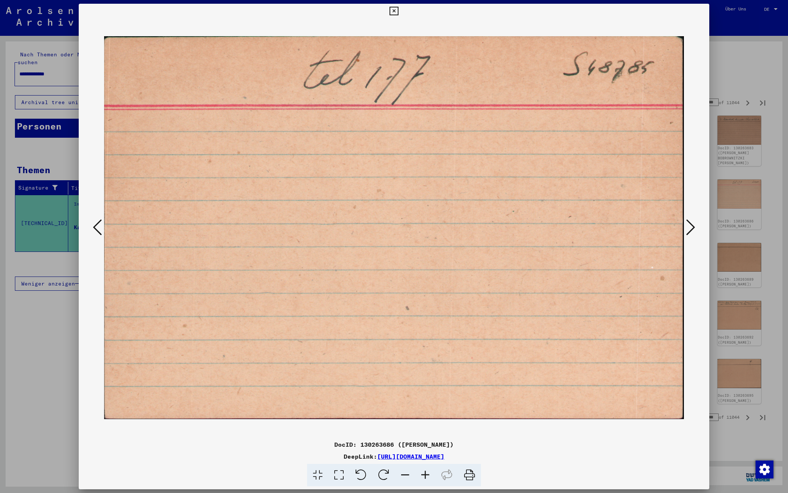
click at [688, 228] on icon at bounding box center [690, 227] width 9 height 18
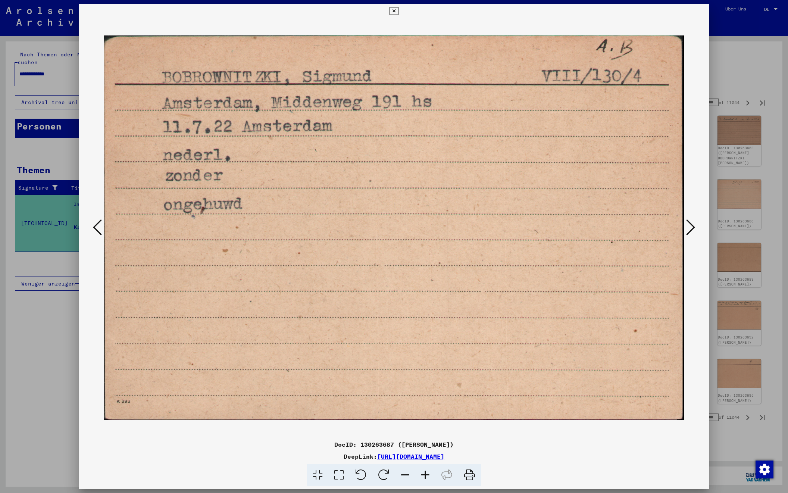
click at [688, 228] on icon at bounding box center [690, 227] width 9 height 18
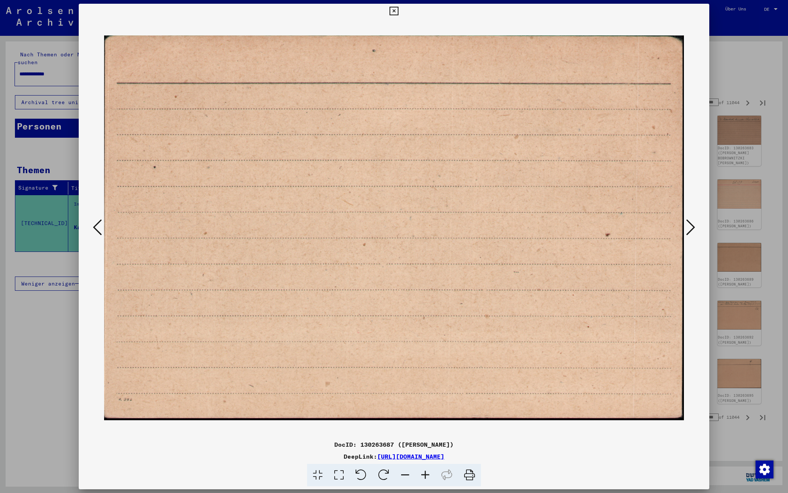
scroll to position [0, 0]
click at [688, 228] on icon at bounding box center [690, 227] width 9 height 18
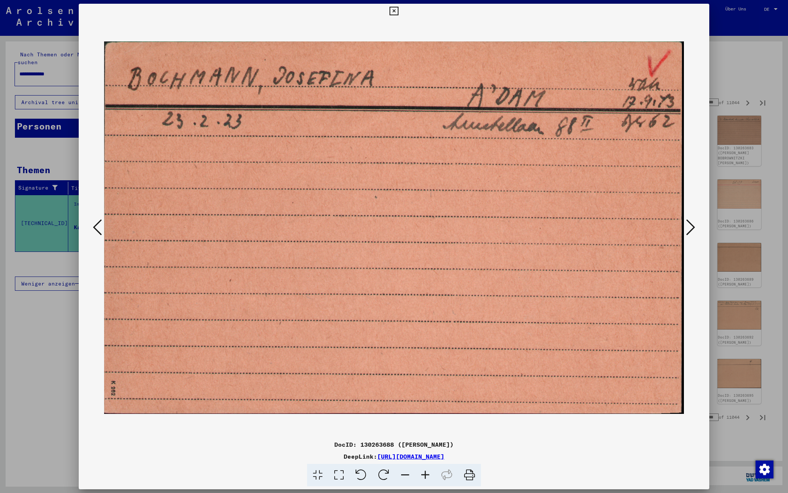
scroll to position [0, 0]
click at [688, 228] on icon at bounding box center [690, 227] width 9 height 18
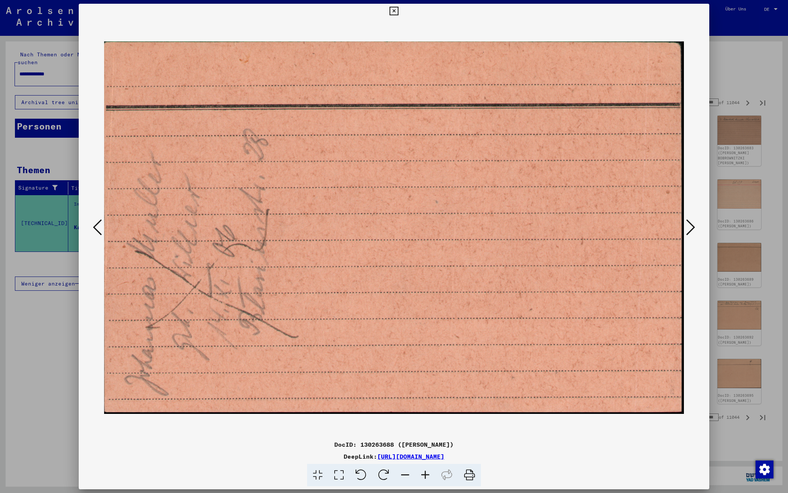
click at [688, 228] on icon at bounding box center [690, 227] width 9 height 18
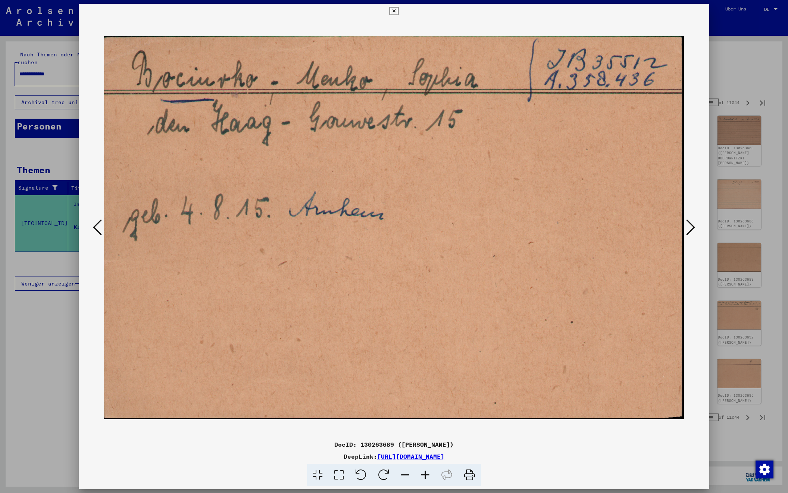
click at [688, 228] on icon at bounding box center [690, 227] width 9 height 18
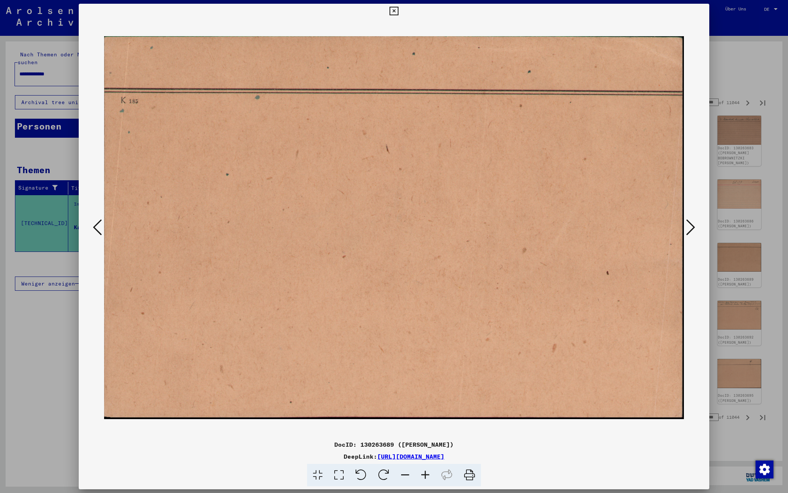
click at [688, 228] on icon at bounding box center [690, 227] width 9 height 18
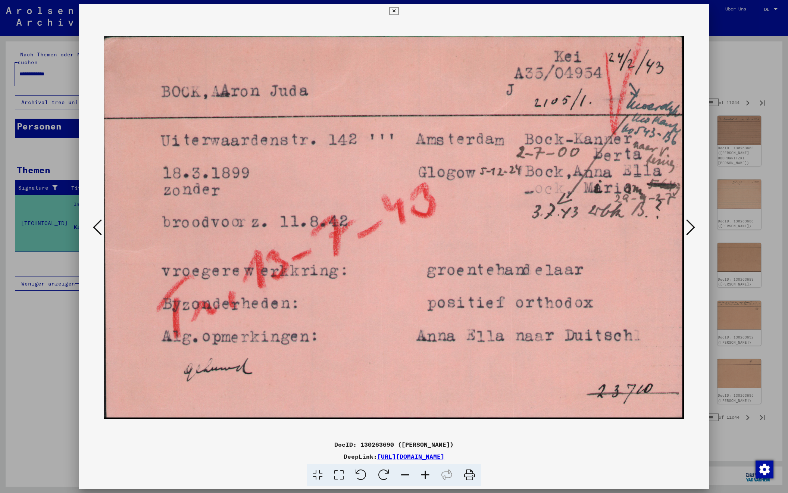
click at [688, 228] on icon at bounding box center [690, 227] width 9 height 18
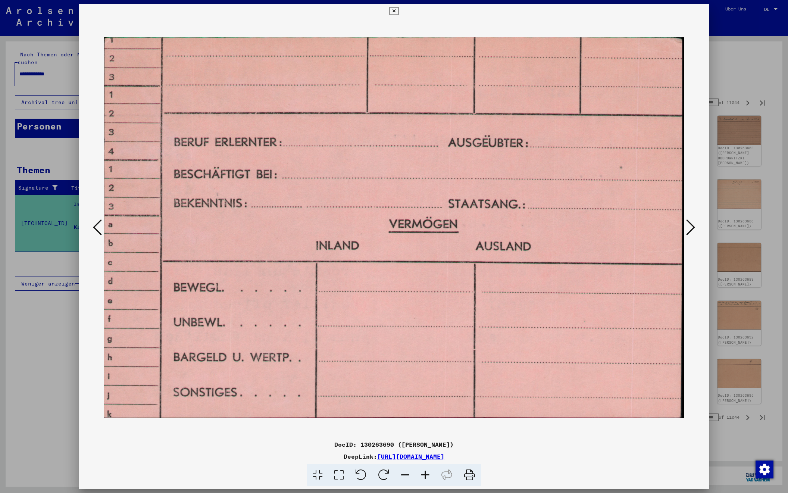
click at [688, 228] on icon at bounding box center [690, 227] width 9 height 18
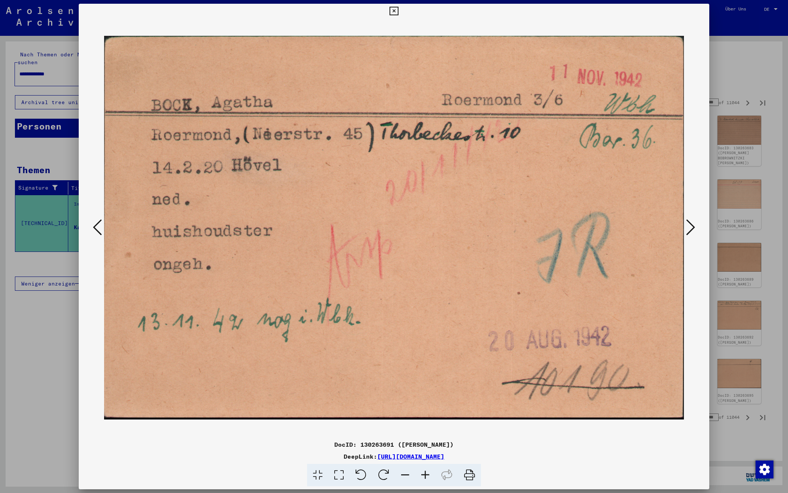
click at [688, 228] on icon at bounding box center [690, 227] width 9 height 18
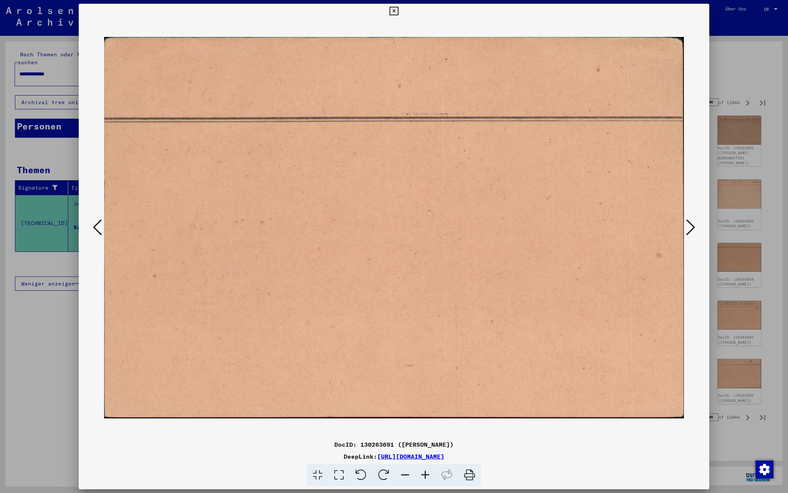
click at [688, 228] on icon at bounding box center [690, 227] width 9 height 18
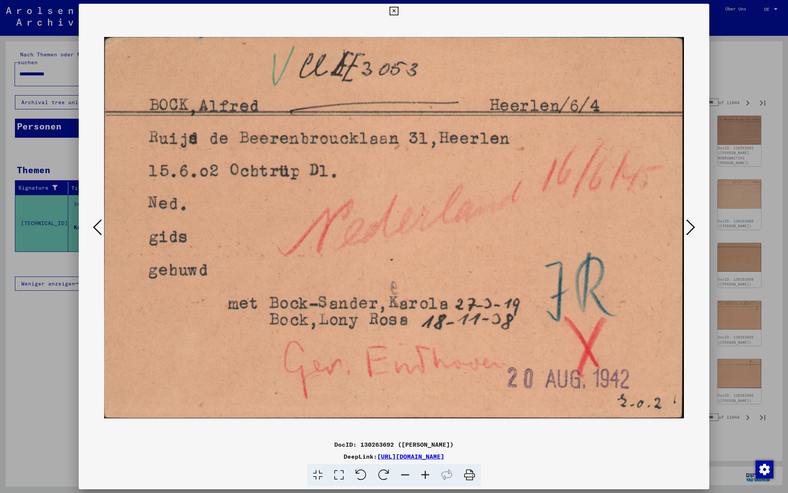
click at [688, 228] on icon at bounding box center [690, 227] width 9 height 18
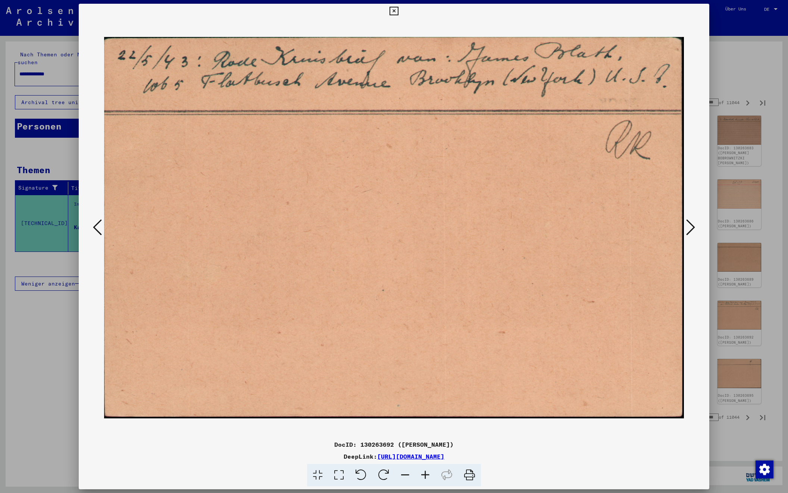
click at [688, 228] on icon at bounding box center [690, 227] width 9 height 18
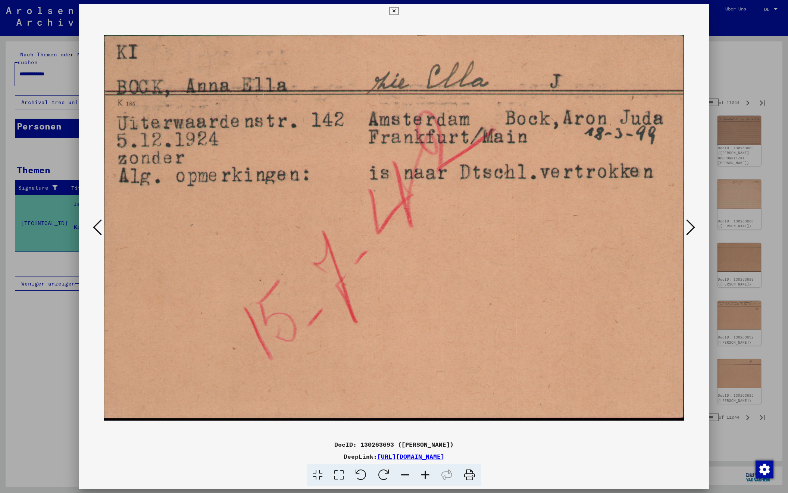
click at [688, 228] on icon at bounding box center [690, 227] width 9 height 18
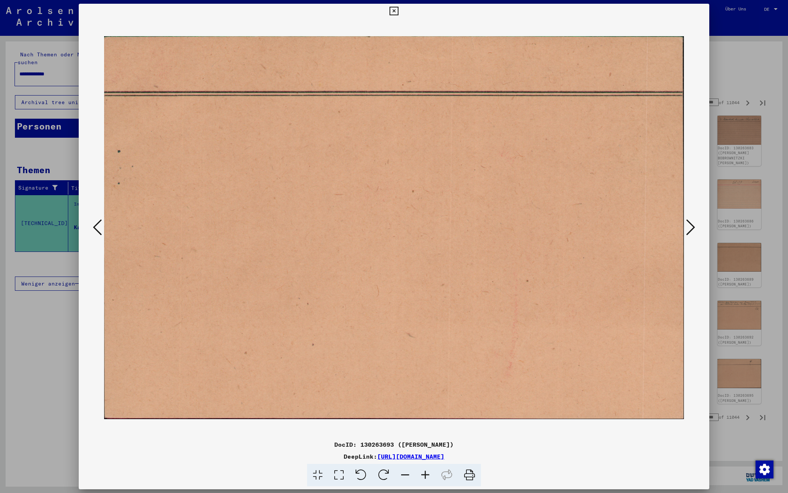
click at [688, 228] on icon at bounding box center [690, 227] width 9 height 18
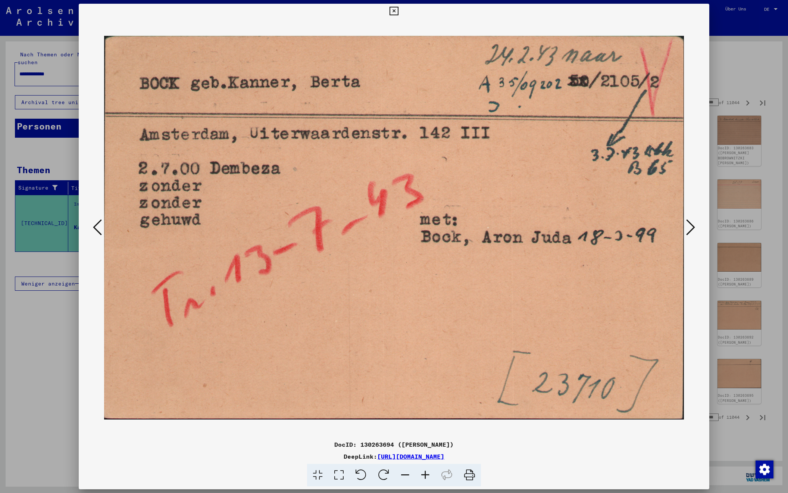
click at [688, 228] on icon at bounding box center [690, 227] width 9 height 18
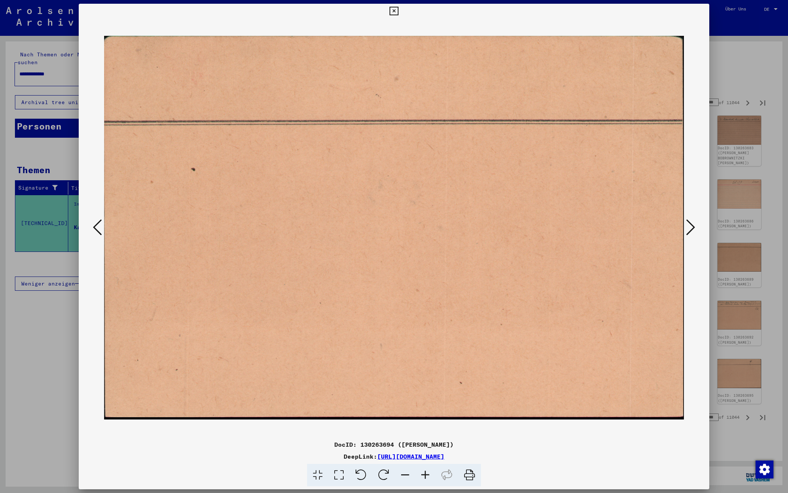
click at [688, 228] on icon at bounding box center [690, 227] width 9 height 18
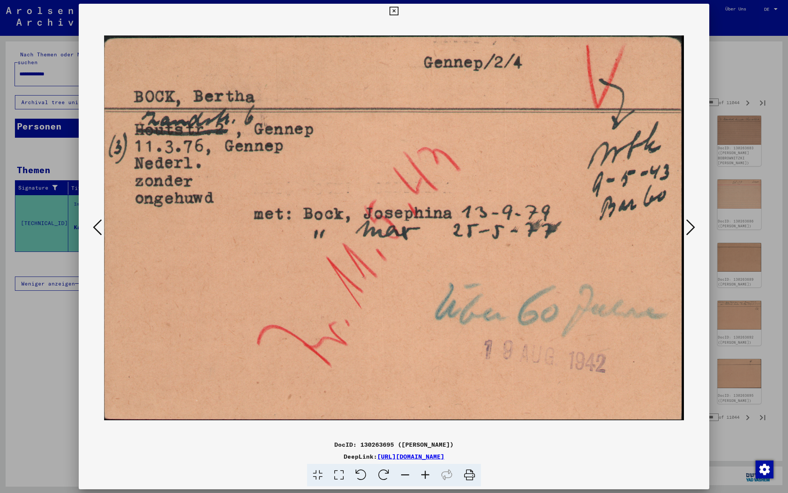
click at [688, 228] on icon at bounding box center [690, 227] width 9 height 18
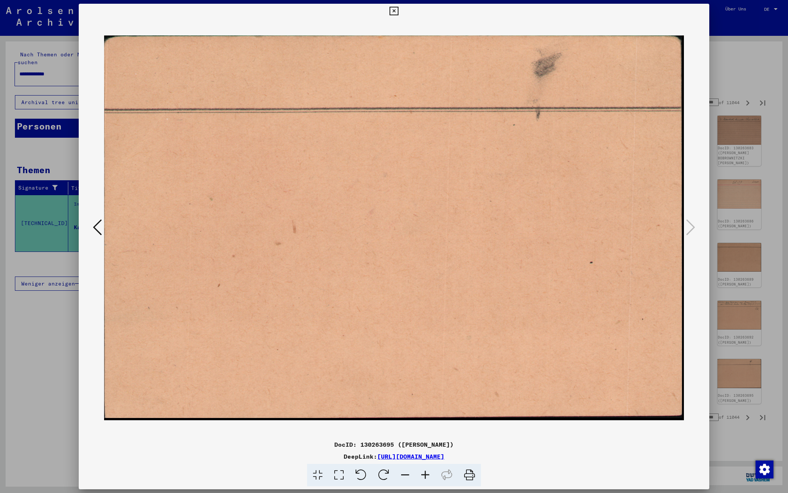
click at [748, 70] on div at bounding box center [394, 246] width 788 height 493
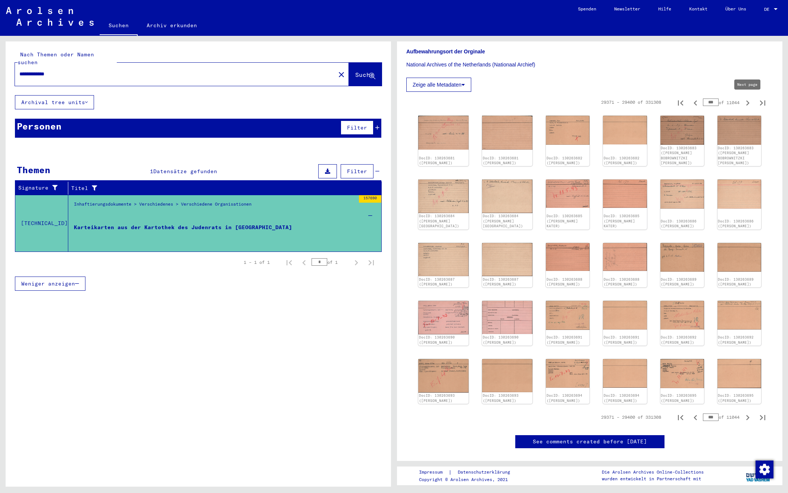
click at [748, 103] on icon "Next page" at bounding box center [747, 102] width 3 height 5
type input "***"
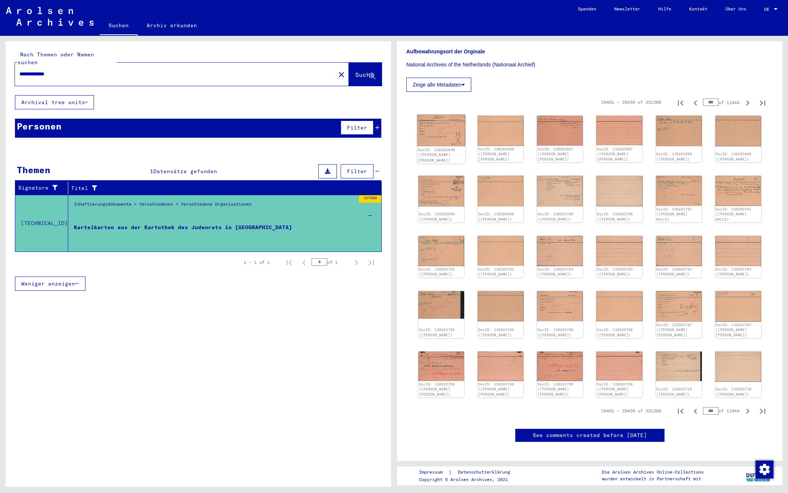
click at [424, 147] on link "DocID: 130263696 ([PERSON_NAME] [PERSON_NAME])" at bounding box center [437, 154] width 38 height 15
click at [402, 103] on yv-its-full-details "1 Inhaftierungsdokumente / 1.2 Verschiedenes / 1.2.4 Verschiedene Organisatione…" at bounding box center [589, 173] width 385 height 567
click at [439, 143] on img at bounding box center [441, 131] width 48 height 32
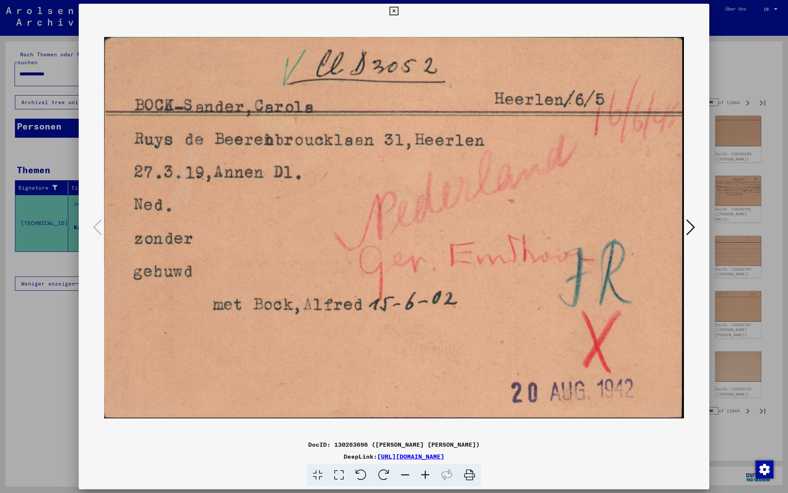
click at [689, 227] on icon at bounding box center [690, 227] width 9 height 18
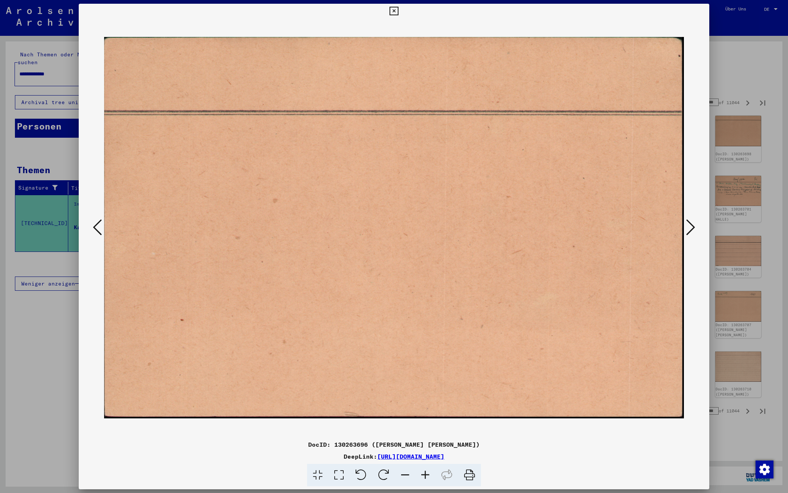
click at [689, 227] on icon at bounding box center [690, 227] width 9 height 18
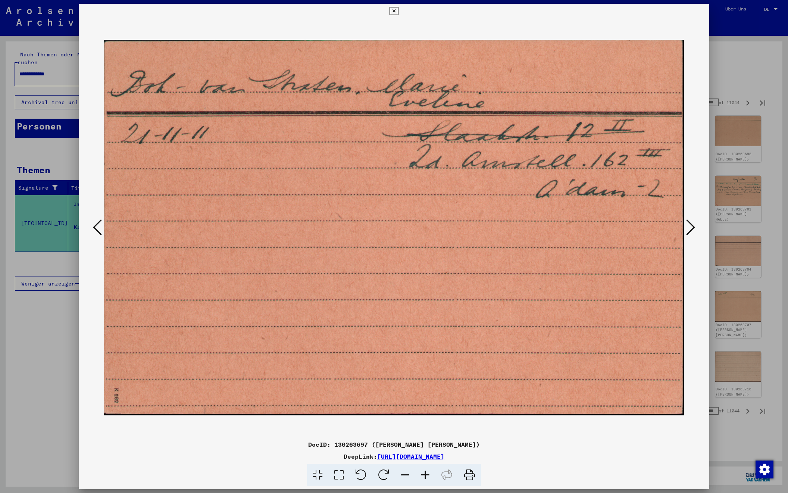
click at [689, 227] on icon at bounding box center [690, 227] width 9 height 18
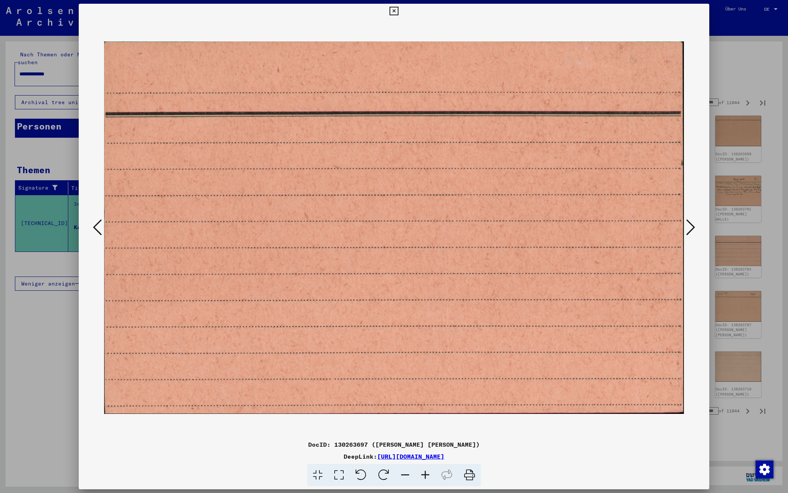
click at [689, 227] on icon at bounding box center [690, 227] width 9 height 18
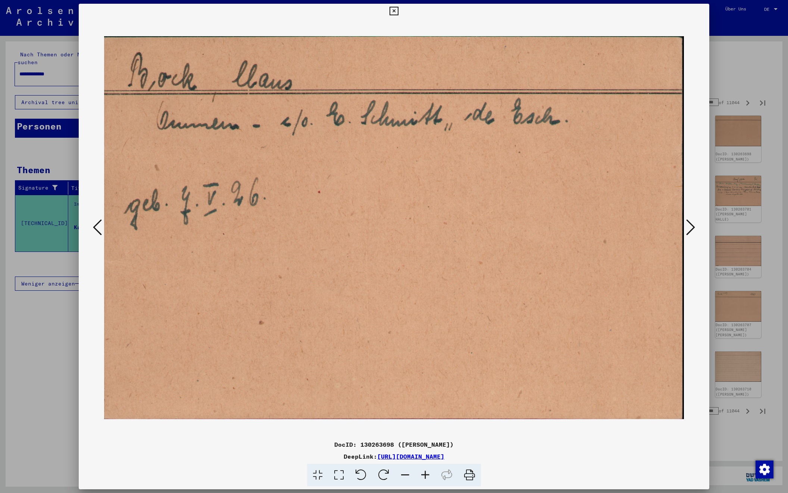
click at [733, 79] on div at bounding box center [394, 246] width 788 height 493
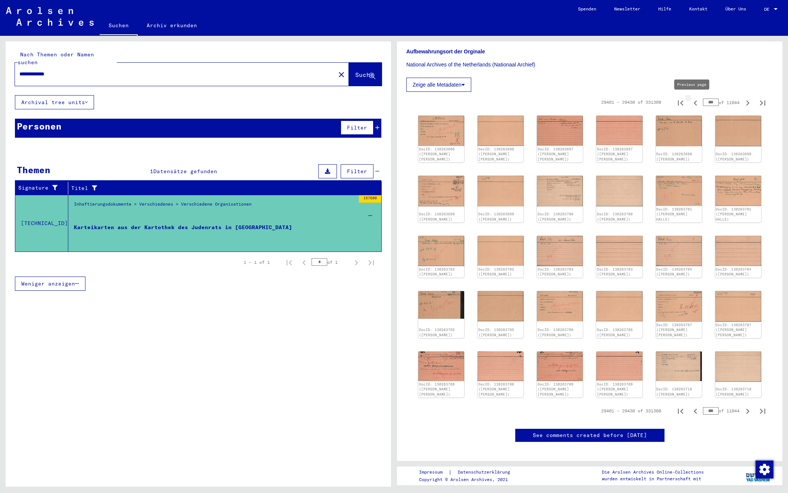
click at [693, 102] on icon "Previous page" at bounding box center [695, 103] width 10 height 10
type input "***"
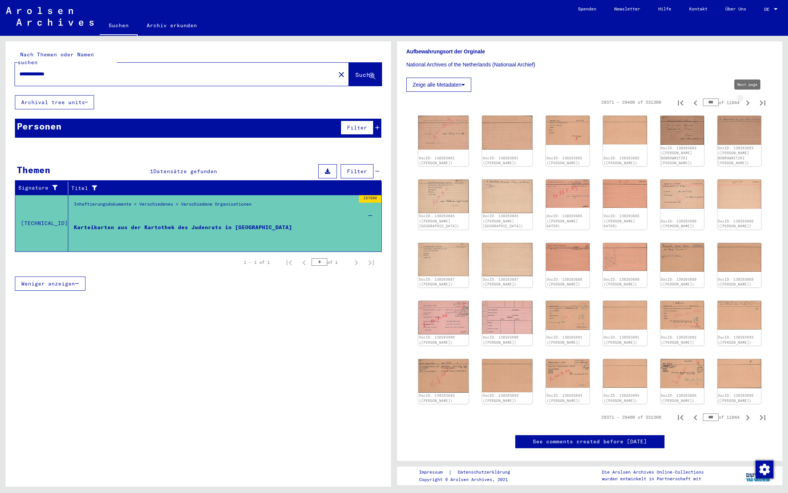
click at [748, 103] on icon "Next page" at bounding box center [747, 103] width 10 height 10
type input "***"
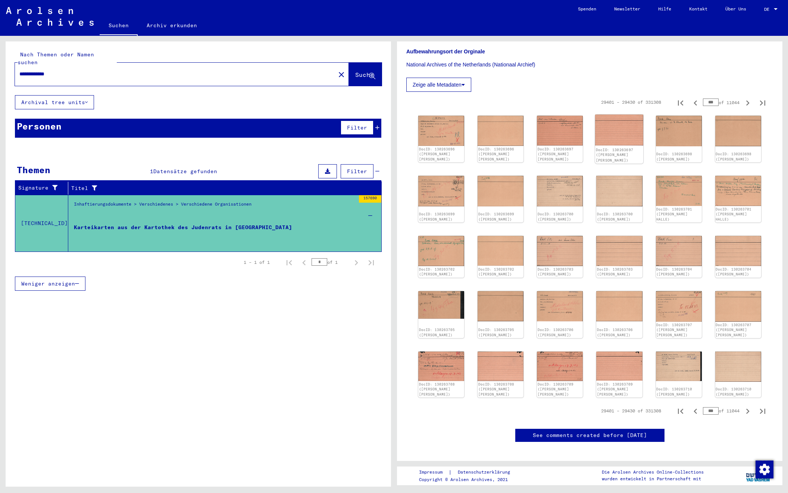
click at [617, 130] on img at bounding box center [619, 130] width 48 height 31
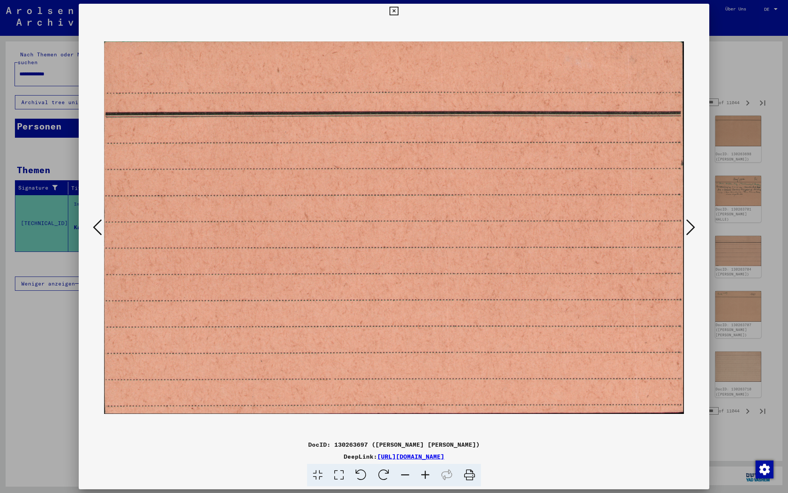
click at [689, 225] on icon at bounding box center [690, 227] width 9 height 18
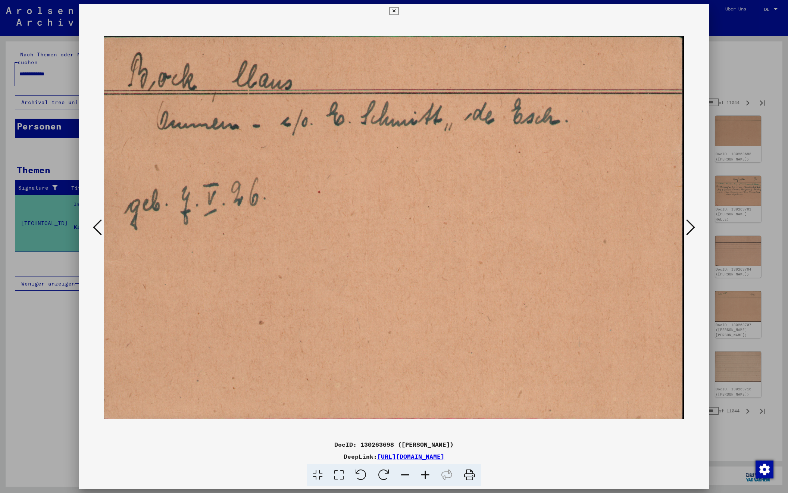
click at [689, 225] on icon at bounding box center [690, 227] width 9 height 18
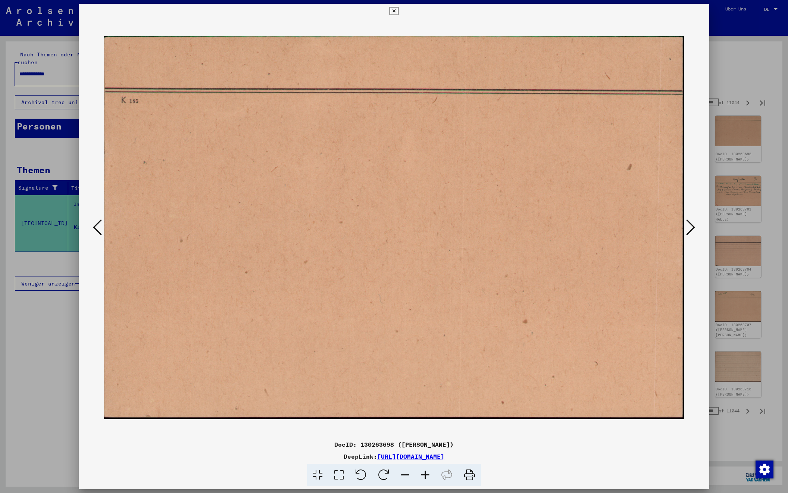
click at [100, 226] on icon at bounding box center [97, 227] width 9 height 18
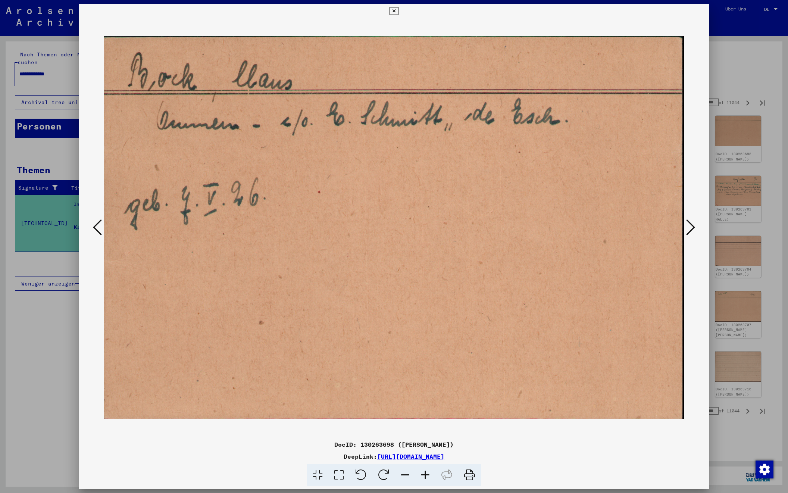
click at [687, 226] on icon at bounding box center [690, 227] width 9 height 18
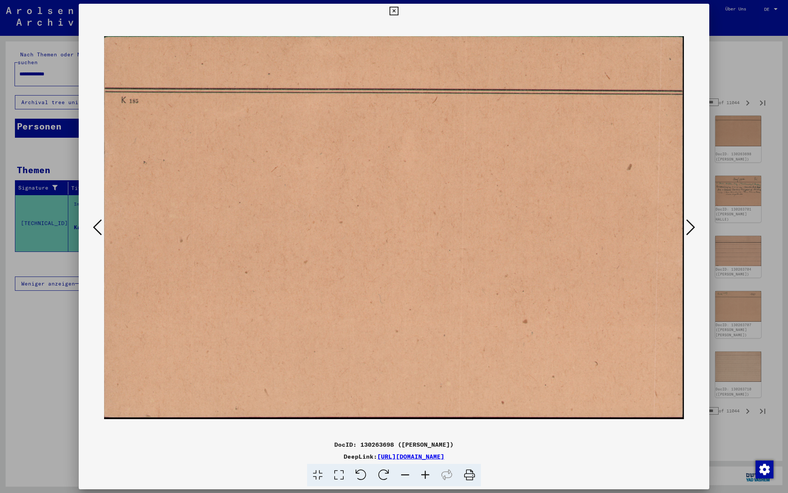
click at [687, 226] on icon at bounding box center [690, 227] width 9 height 18
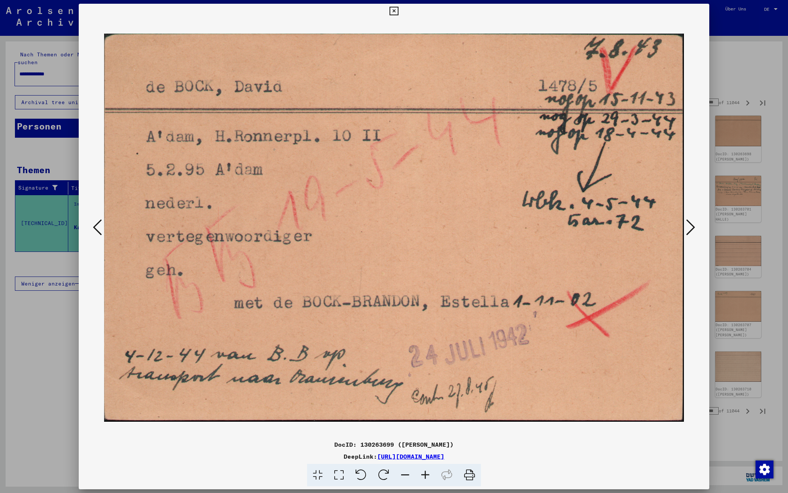
click at [687, 226] on icon at bounding box center [690, 227] width 9 height 18
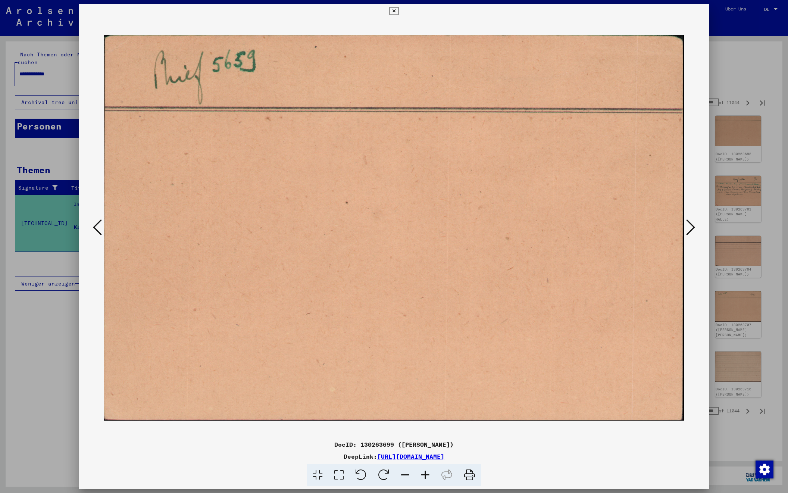
click at [687, 226] on icon at bounding box center [690, 227] width 9 height 18
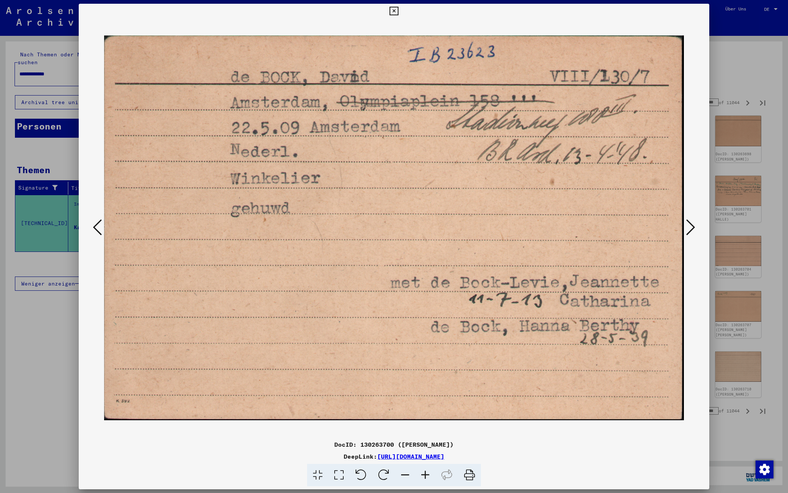
click at [687, 226] on icon at bounding box center [690, 227] width 9 height 18
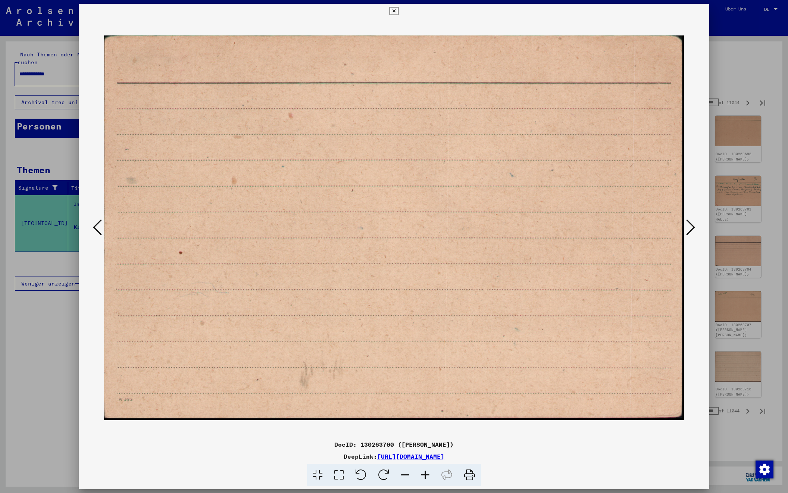
click at [687, 226] on icon at bounding box center [690, 227] width 9 height 18
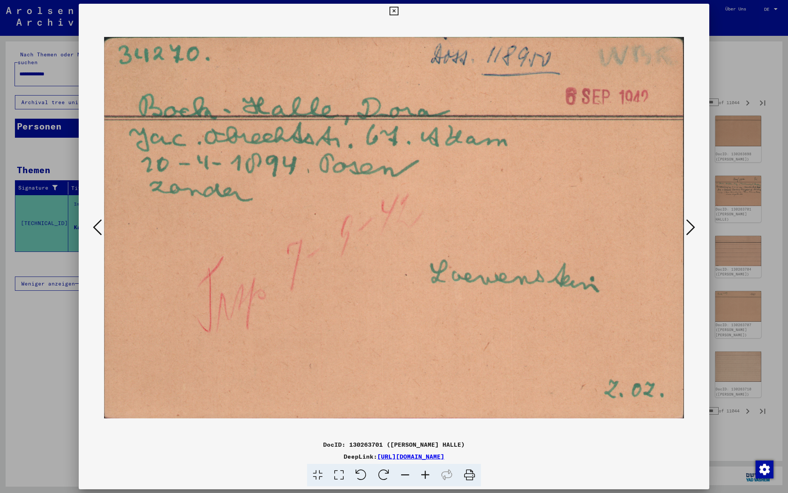
click at [687, 226] on icon at bounding box center [690, 227] width 9 height 18
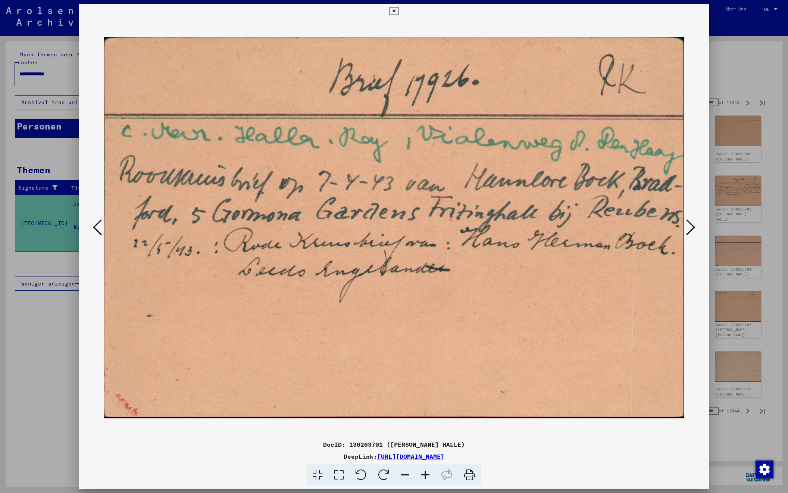
click at [687, 226] on icon at bounding box center [690, 227] width 9 height 18
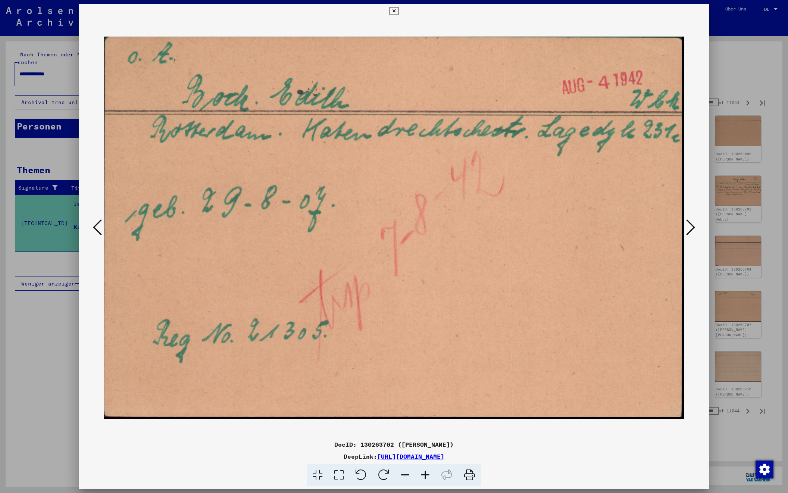
click at [687, 226] on icon at bounding box center [690, 227] width 9 height 18
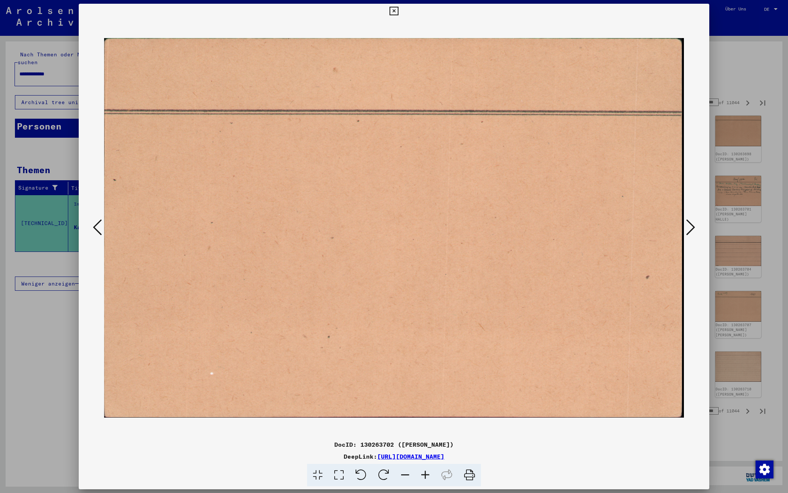
click at [687, 226] on icon at bounding box center [690, 227] width 9 height 18
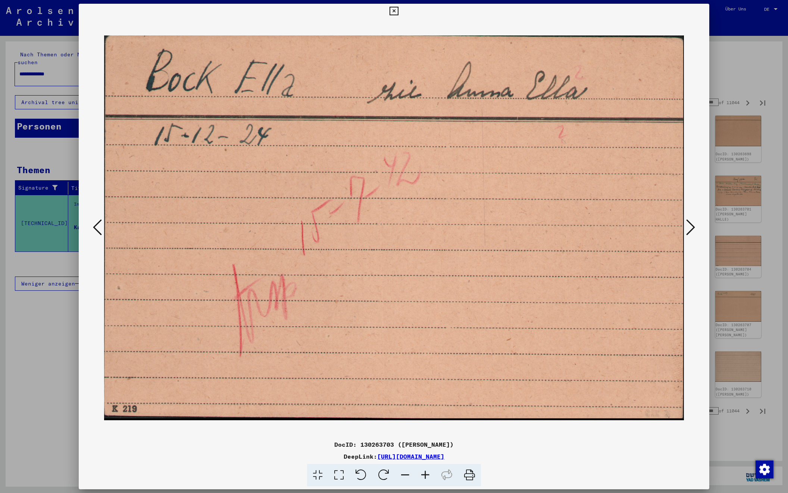
click at [687, 226] on icon at bounding box center [690, 227] width 9 height 18
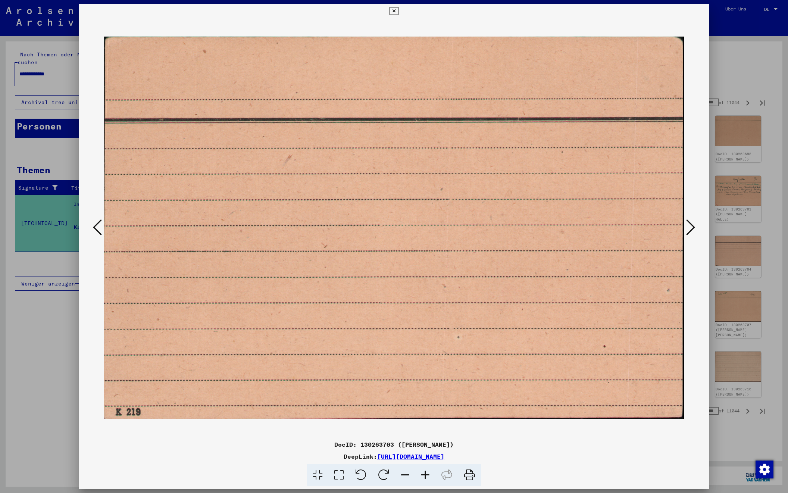
click at [687, 226] on icon at bounding box center [690, 227] width 9 height 18
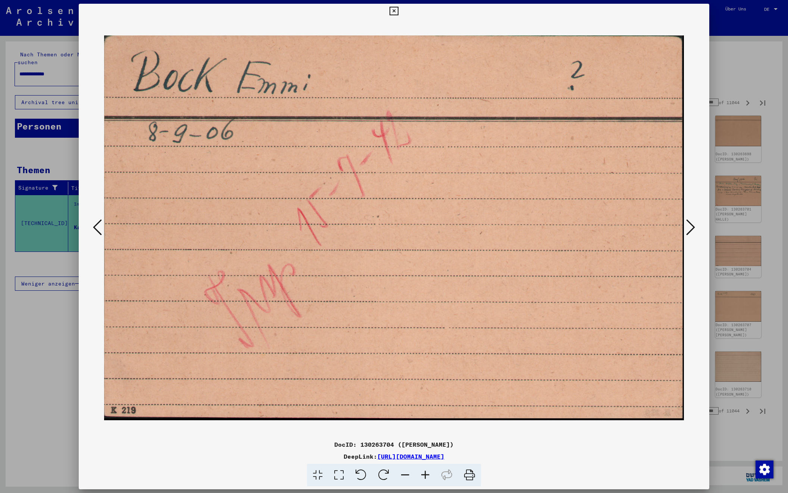
click at [687, 226] on icon at bounding box center [690, 227] width 9 height 18
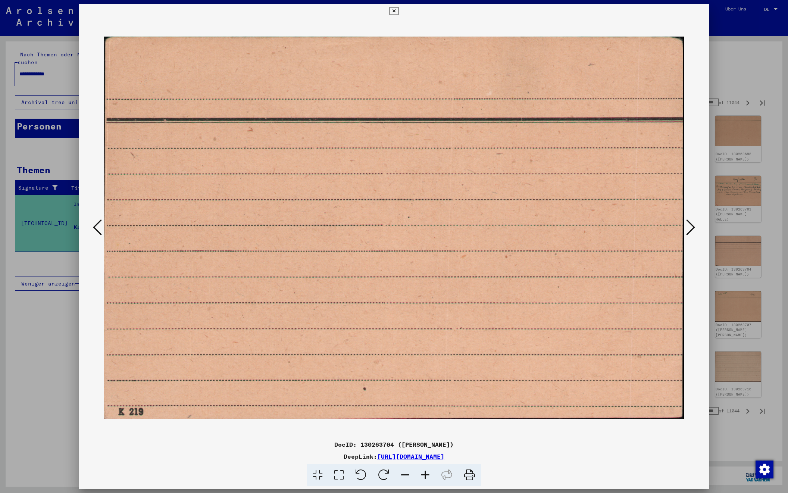
click at [687, 226] on icon at bounding box center [690, 227] width 9 height 18
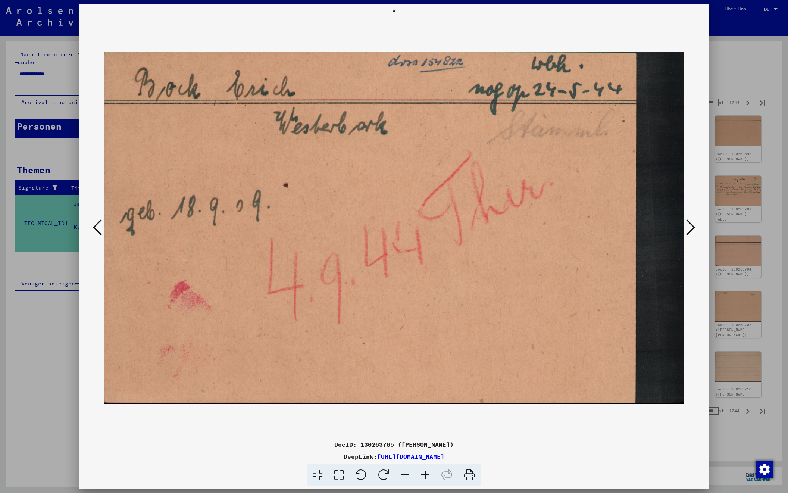
click at [687, 226] on icon at bounding box center [690, 227] width 9 height 18
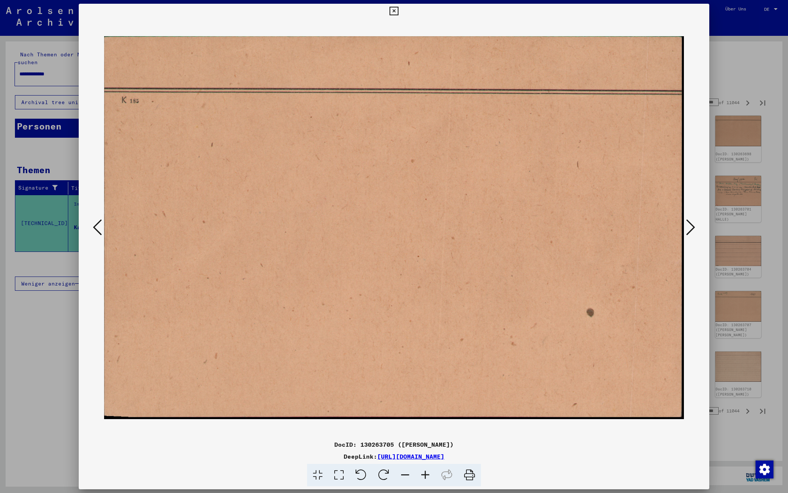
click at [687, 226] on icon at bounding box center [690, 227] width 9 height 18
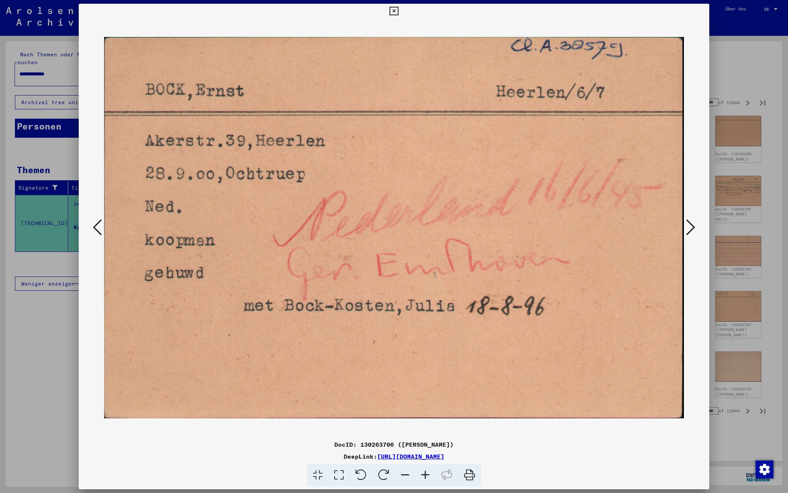
click at [689, 226] on icon at bounding box center [690, 227] width 9 height 18
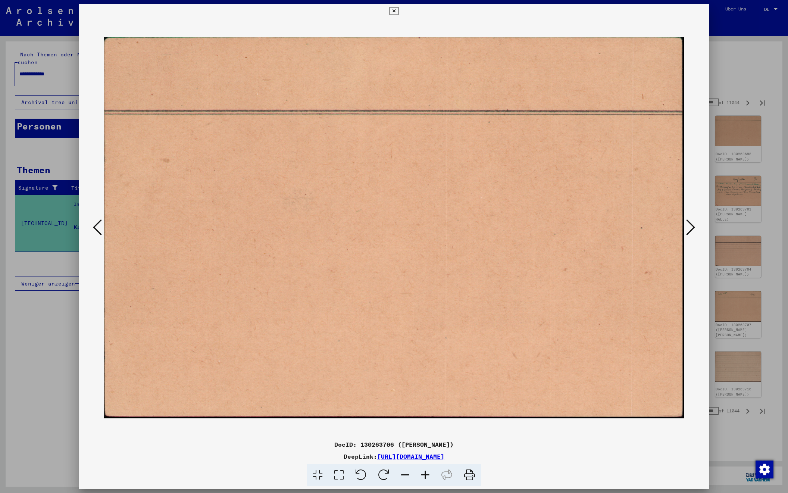
click at [689, 226] on icon at bounding box center [690, 227] width 9 height 18
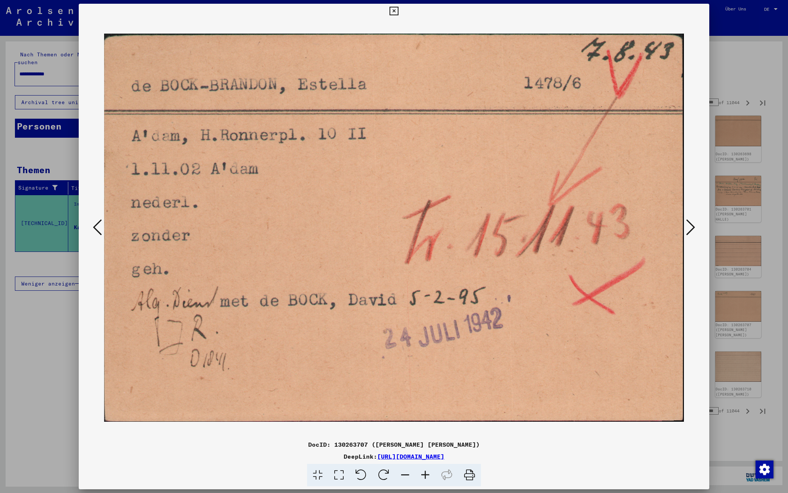
click at [689, 226] on icon at bounding box center [690, 227] width 9 height 18
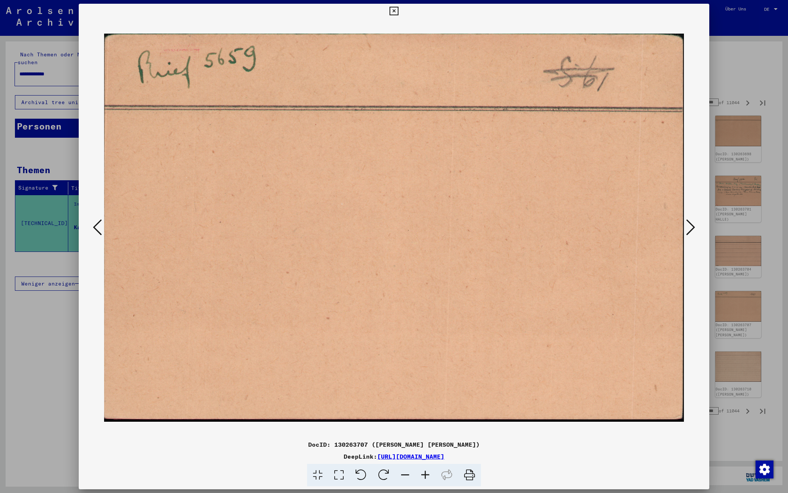
click at [689, 226] on icon at bounding box center [690, 227] width 9 height 18
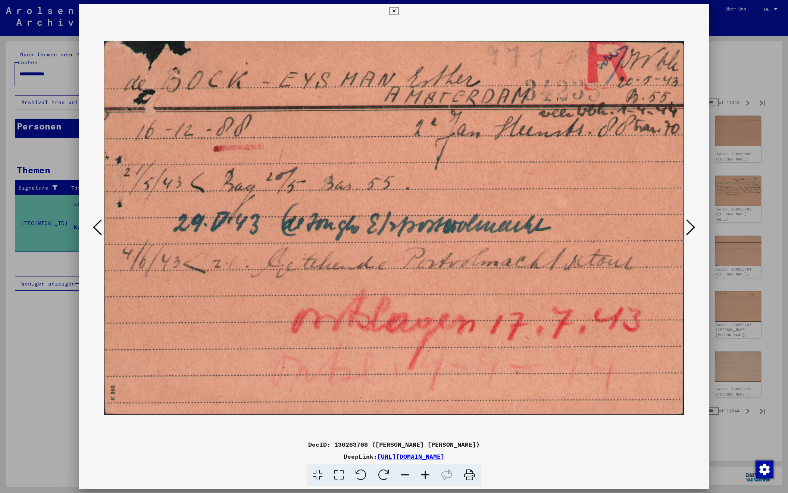
click at [689, 226] on icon at bounding box center [690, 227] width 9 height 18
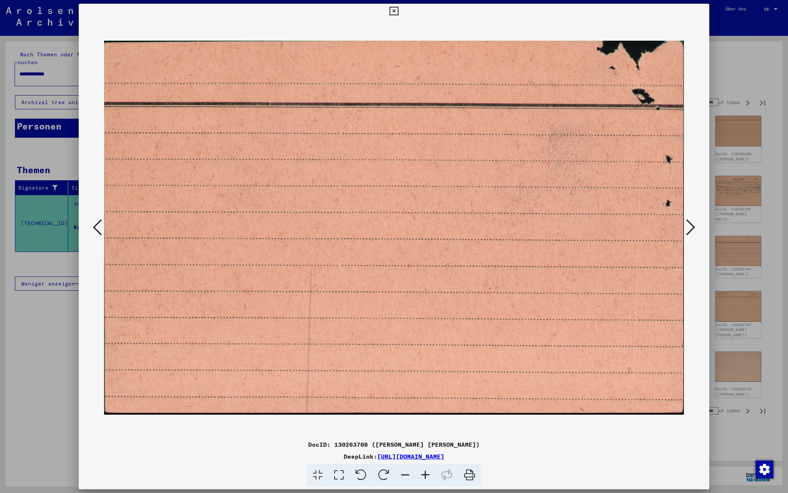
click at [689, 226] on icon at bounding box center [690, 227] width 9 height 18
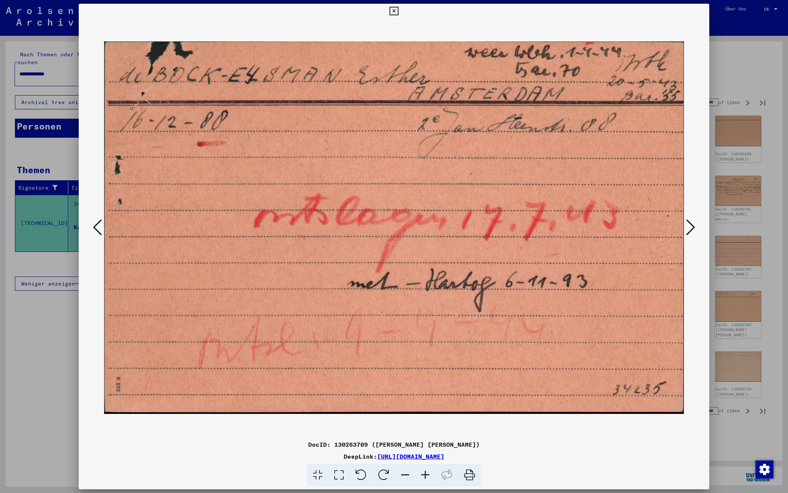
click at [689, 226] on icon at bounding box center [690, 227] width 9 height 18
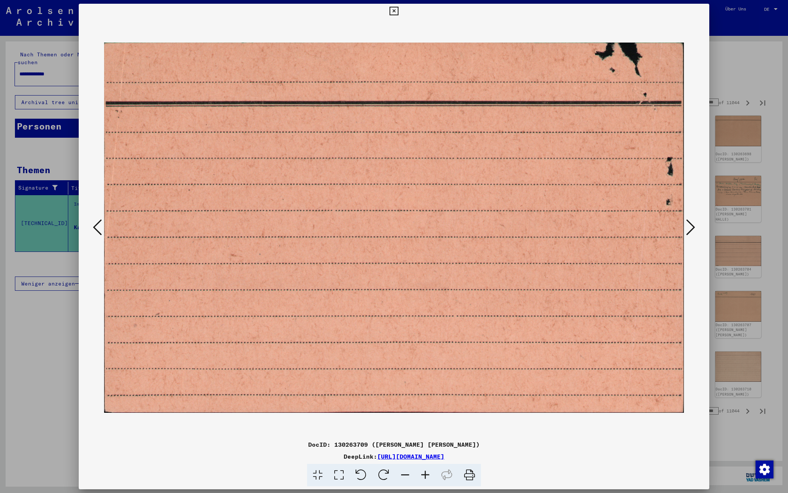
click at [689, 226] on icon at bounding box center [690, 227] width 9 height 18
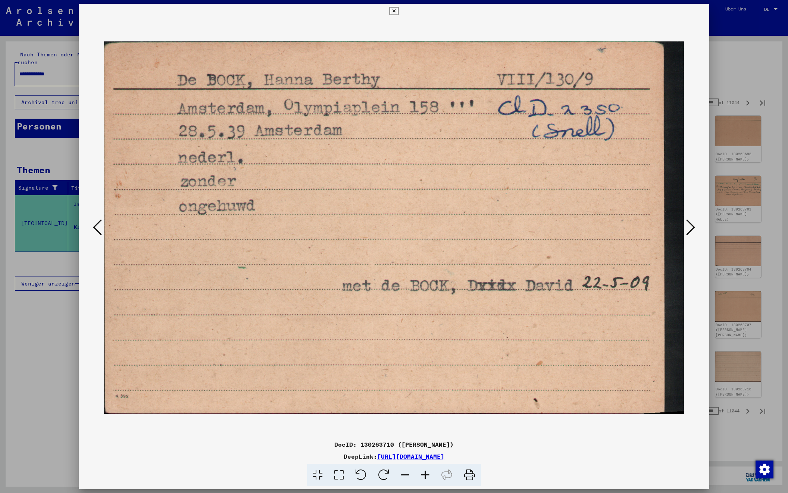
click at [689, 226] on icon at bounding box center [690, 227] width 9 height 18
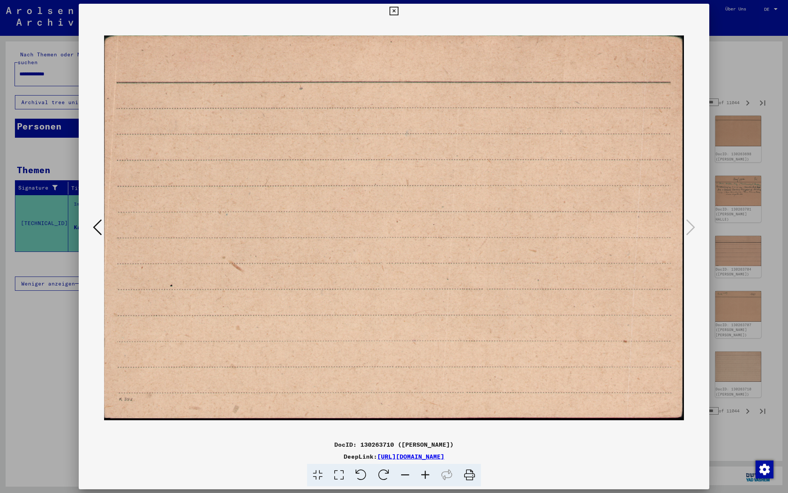
click at [762, 81] on div at bounding box center [394, 246] width 788 height 493
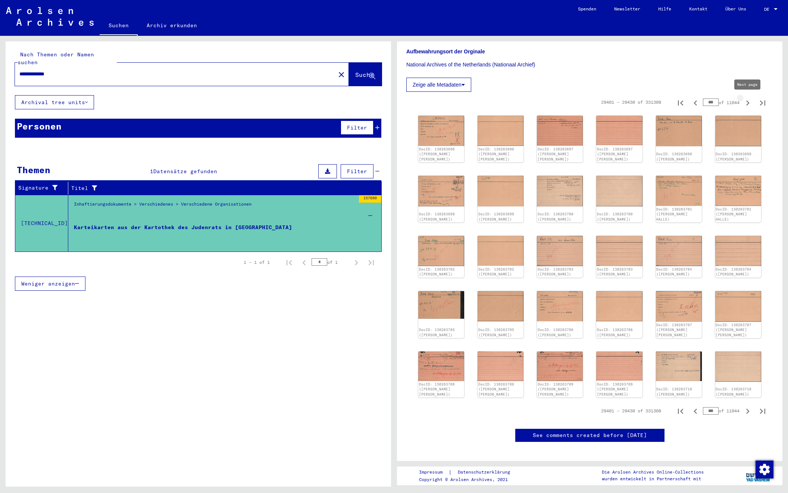
click at [748, 103] on icon "Next page" at bounding box center [747, 102] width 3 height 5
type input "***"
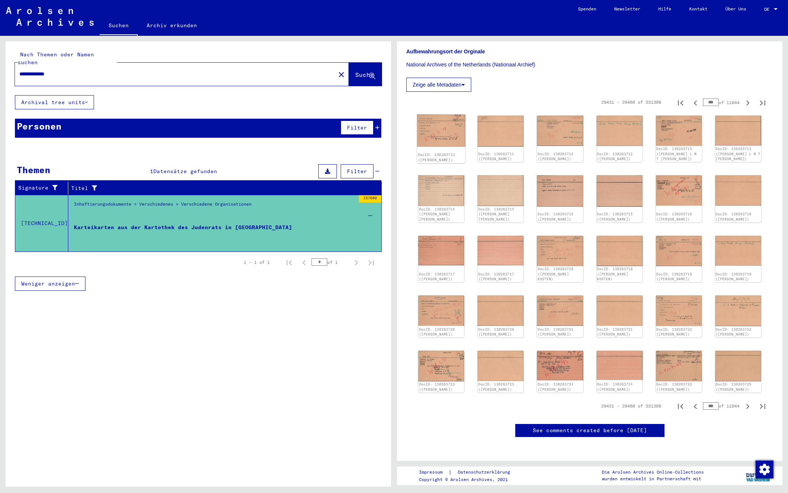
click at [444, 133] on img at bounding box center [441, 131] width 48 height 32
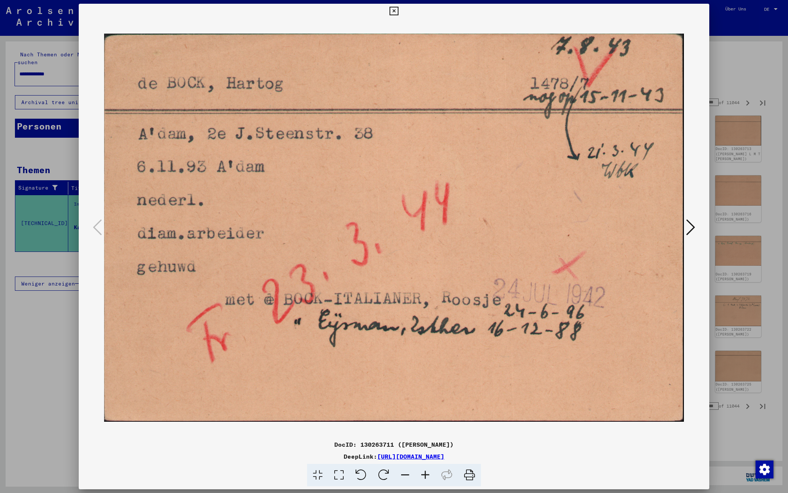
click at [692, 225] on icon at bounding box center [690, 227] width 9 height 18
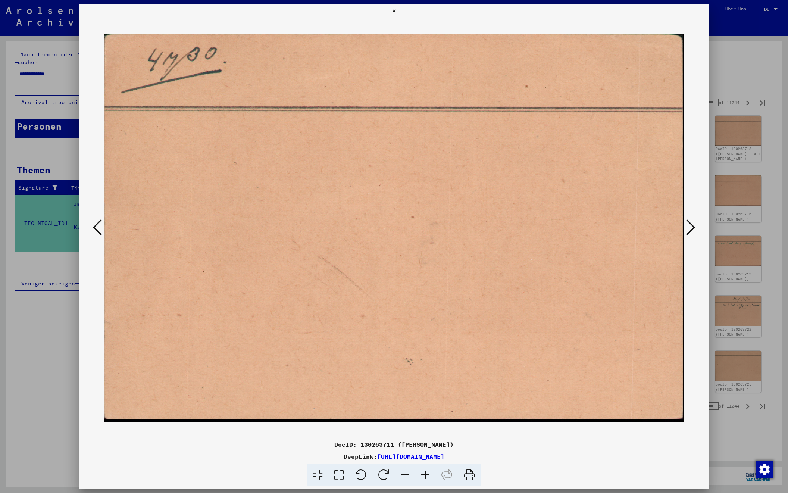
click at [692, 225] on icon at bounding box center [690, 227] width 9 height 18
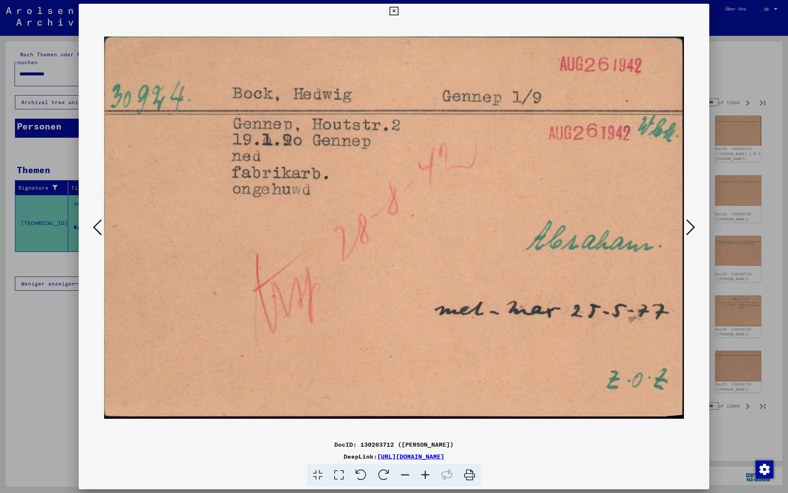
click at [692, 225] on icon at bounding box center [690, 227] width 9 height 18
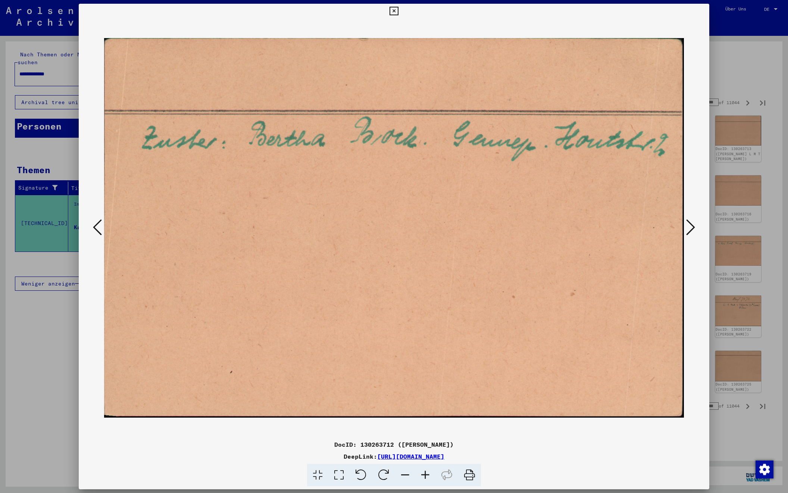
click at [692, 225] on icon at bounding box center [690, 227] width 9 height 18
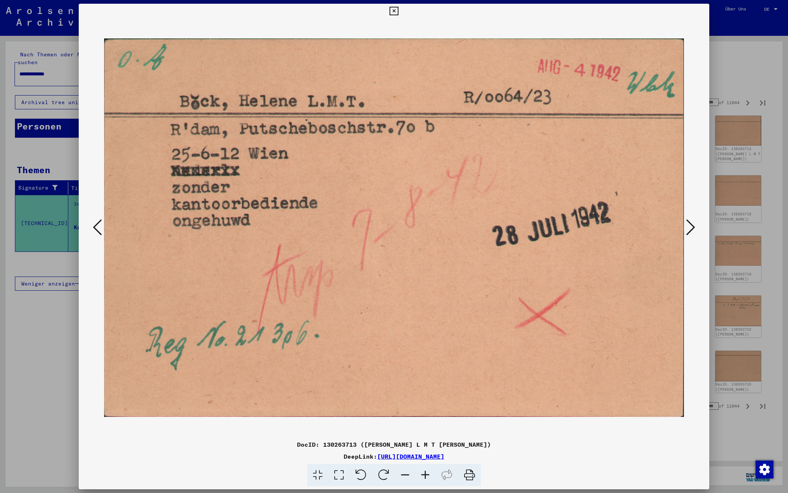
click at [692, 225] on icon at bounding box center [690, 227] width 9 height 18
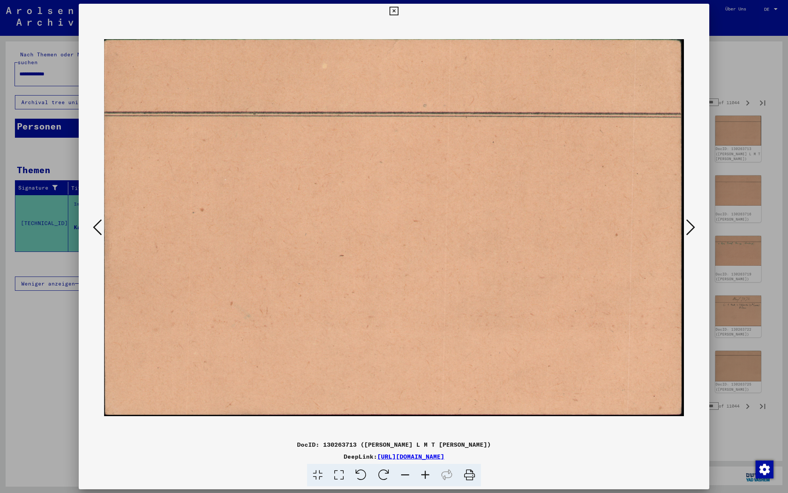
click at [692, 225] on icon at bounding box center [690, 227] width 9 height 18
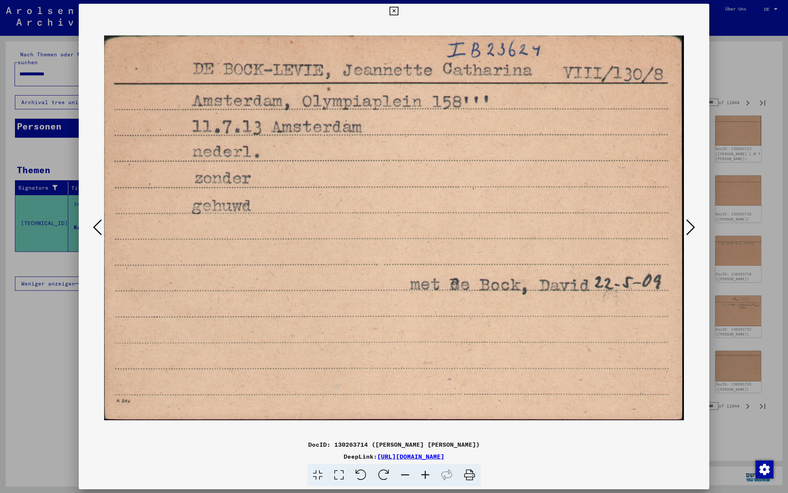
click at [692, 225] on icon at bounding box center [690, 227] width 9 height 18
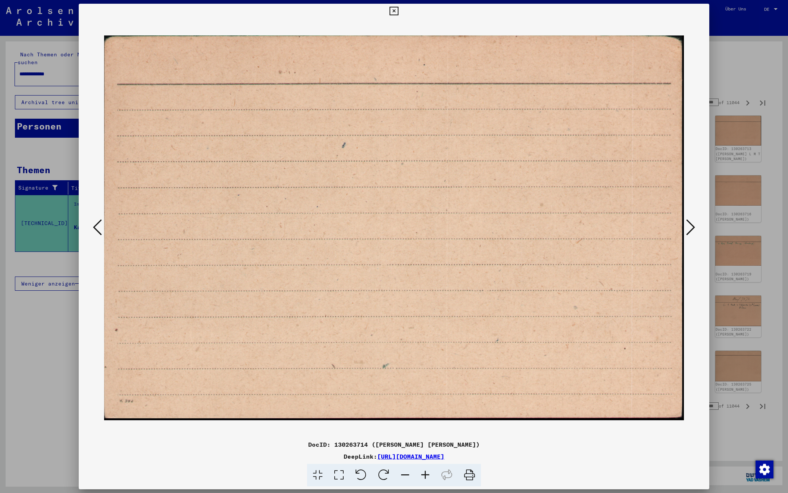
click at [692, 225] on icon at bounding box center [690, 227] width 9 height 18
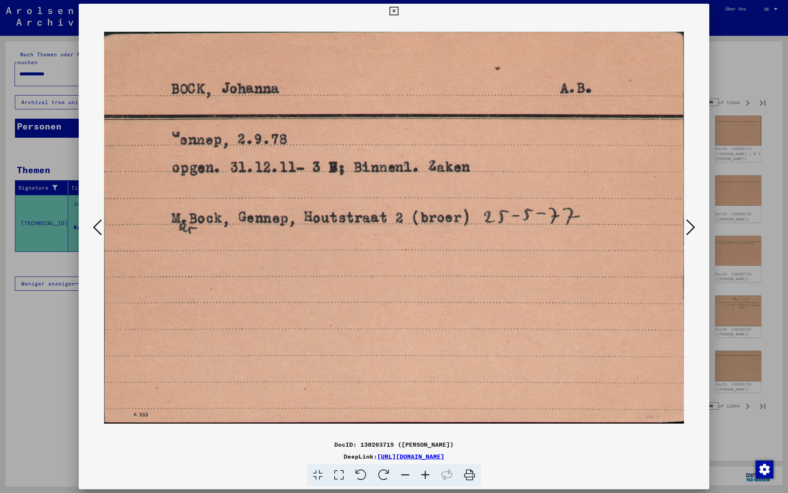
click at [689, 228] on icon at bounding box center [690, 227] width 9 height 18
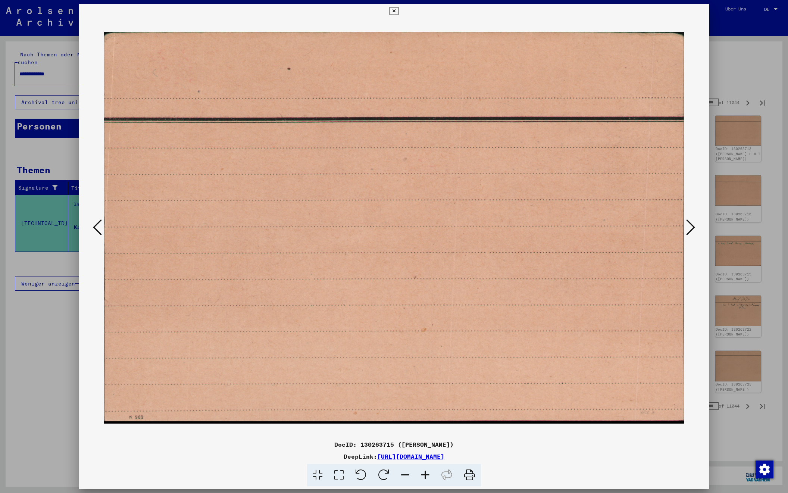
click at [689, 228] on icon at bounding box center [690, 227] width 9 height 18
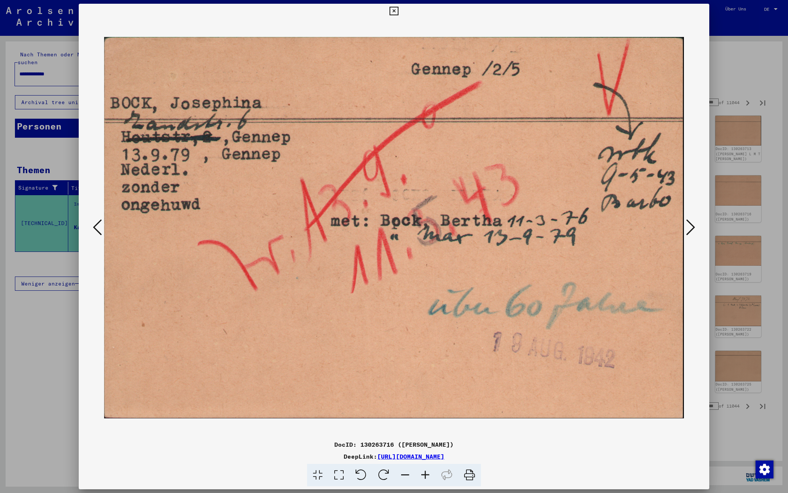
click at [689, 228] on icon at bounding box center [690, 227] width 9 height 18
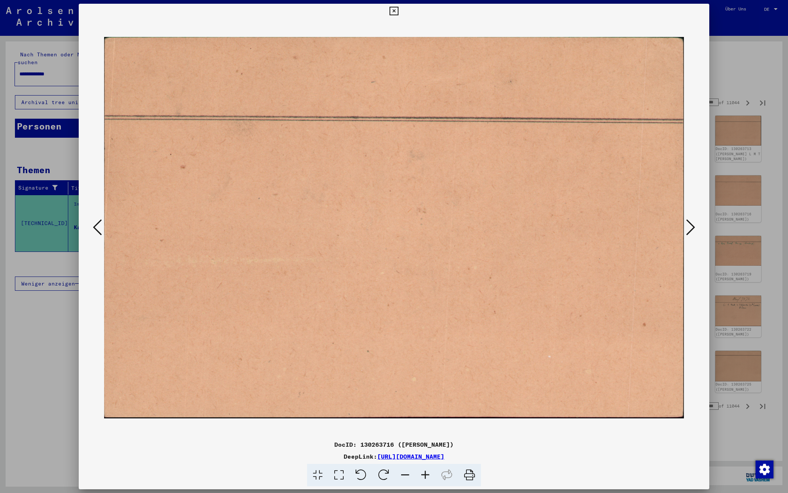
click at [689, 228] on icon at bounding box center [690, 227] width 9 height 18
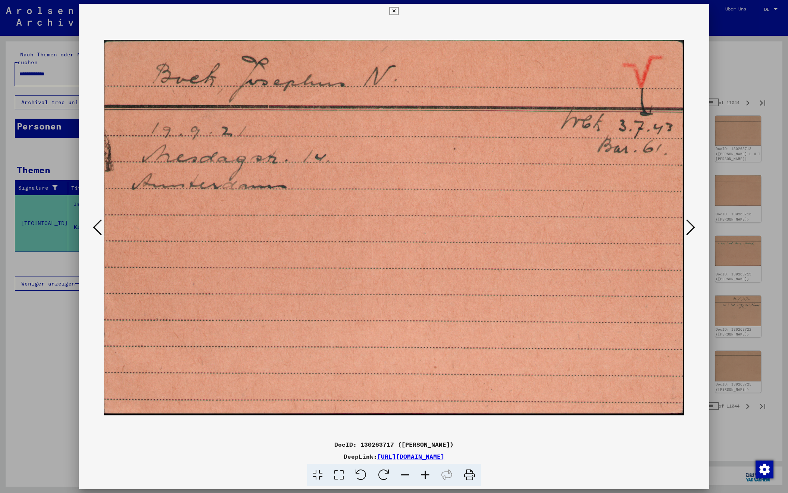
click at [689, 228] on icon at bounding box center [690, 227] width 9 height 18
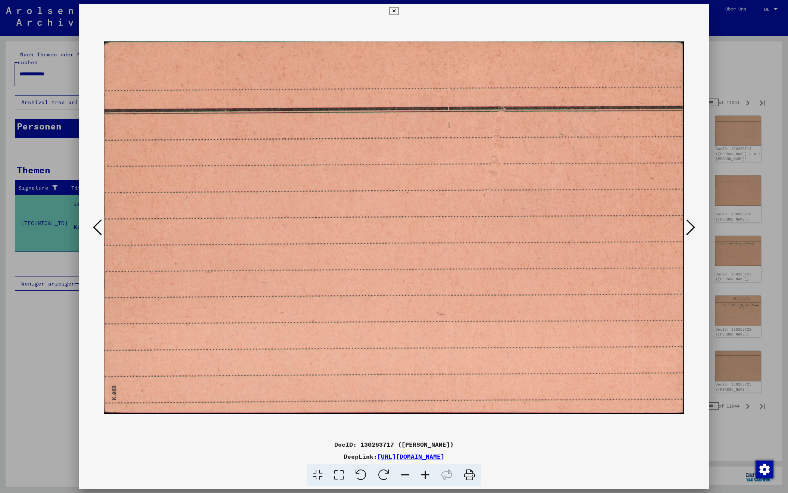
click at [689, 228] on icon at bounding box center [690, 227] width 9 height 18
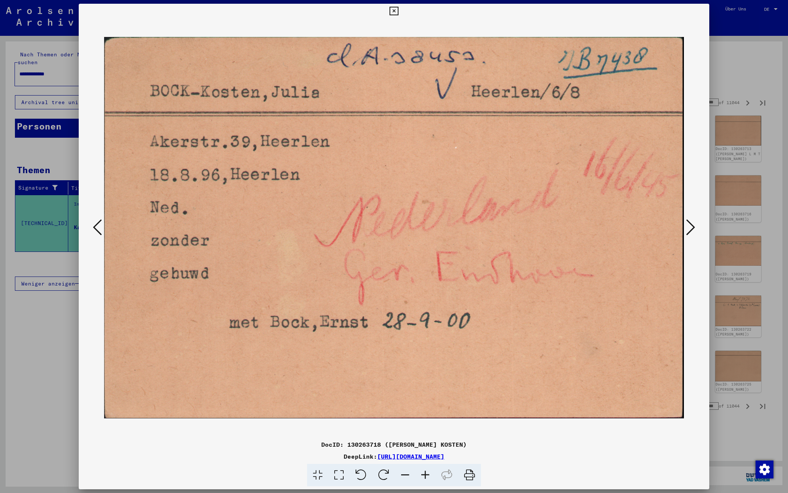
click at [689, 228] on icon at bounding box center [690, 227] width 9 height 18
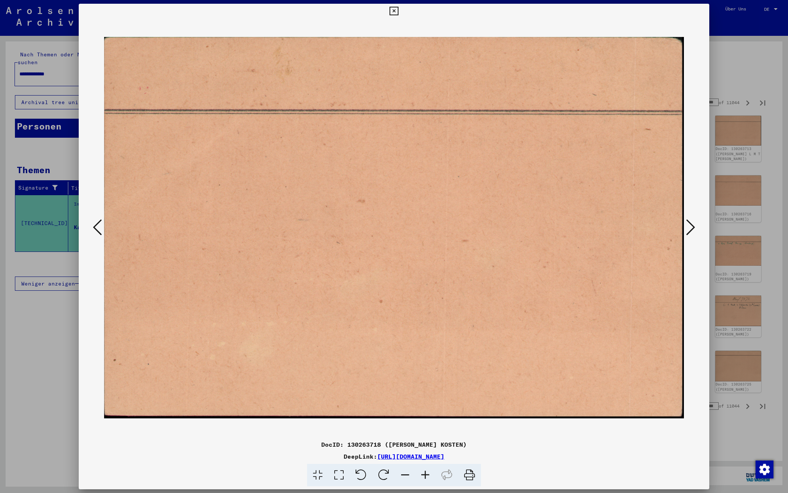
click at [689, 228] on icon at bounding box center [690, 227] width 9 height 18
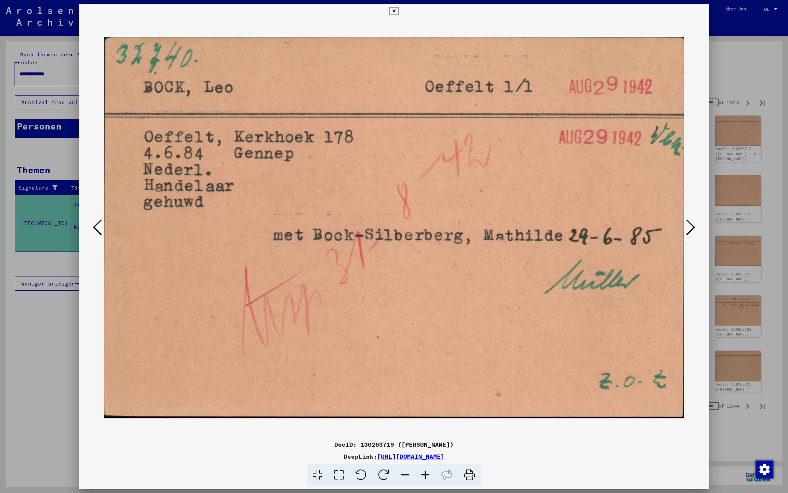
click at [689, 228] on icon at bounding box center [690, 227] width 9 height 18
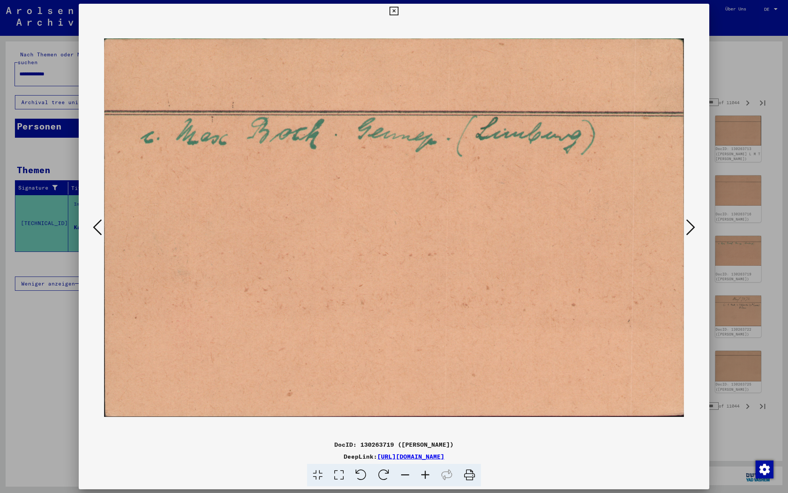
click at [689, 228] on icon at bounding box center [690, 227] width 9 height 18
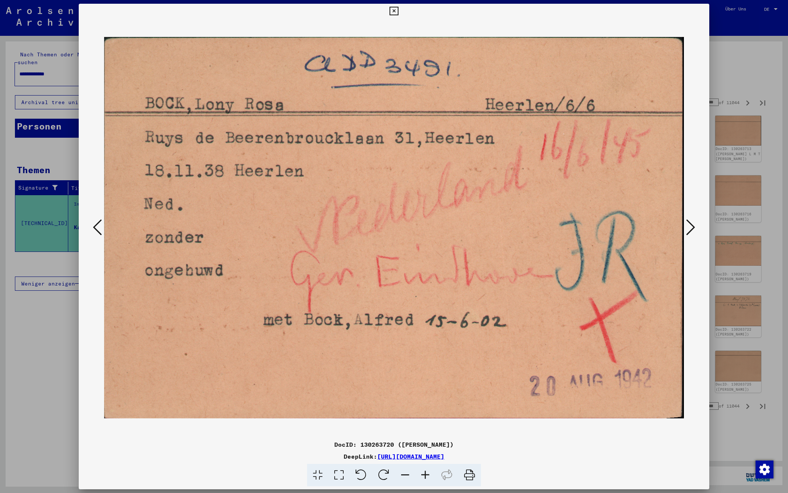
click at [689, 228] on icon at bounding box center [690, 227] width 9 height 18
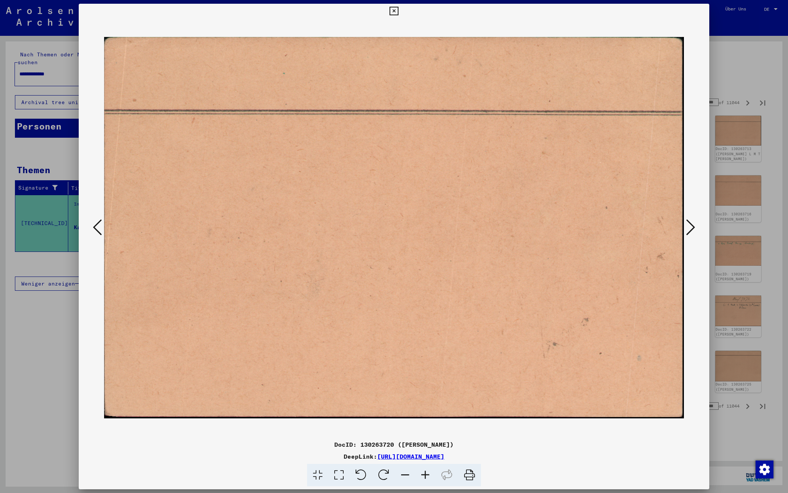
click at [689, 228] on icon at bounding box center [690, 227] width 9 height 18
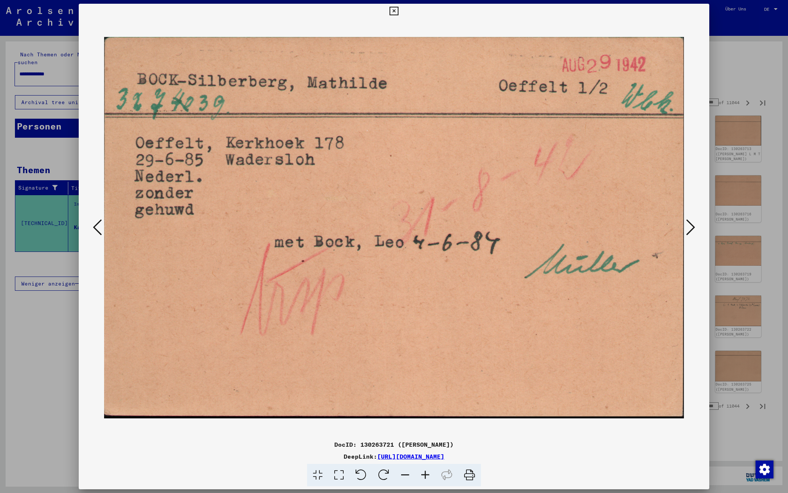
click at [689, 228] on icon at bounding box center [690, 227] width 9 height 18
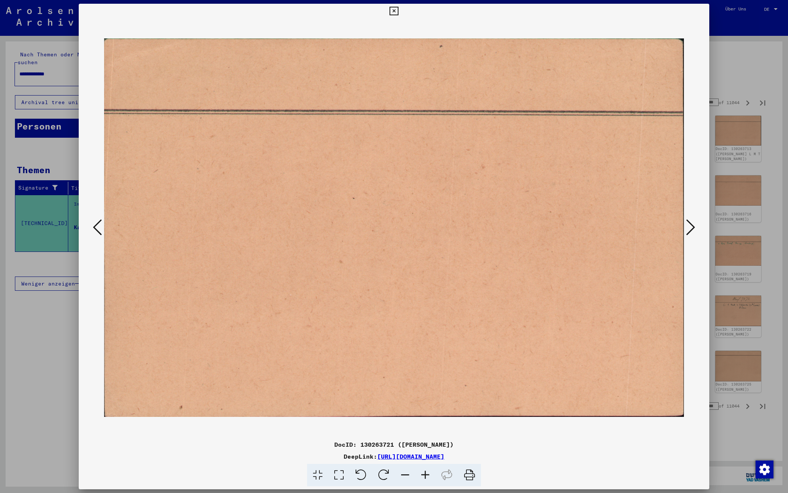
click at [689, 228] on icon at bounding box center [690, 227] width 9 height 18
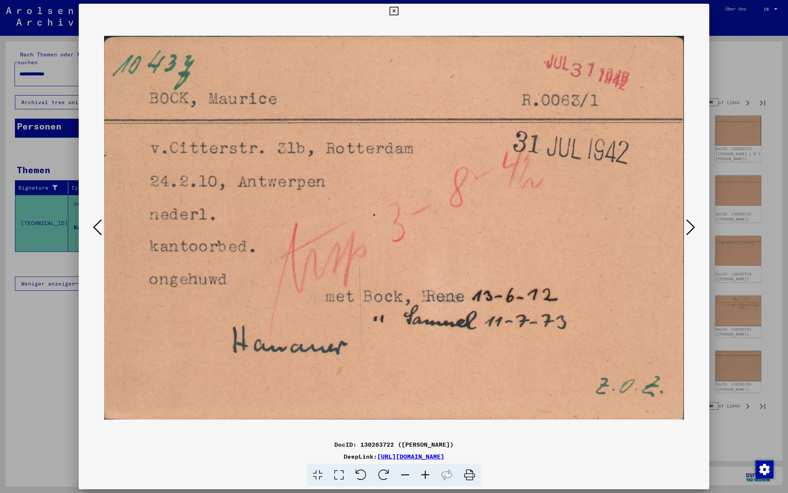
click at [689, 228] on icon at bounding box center [690, 227] width 9 height 18
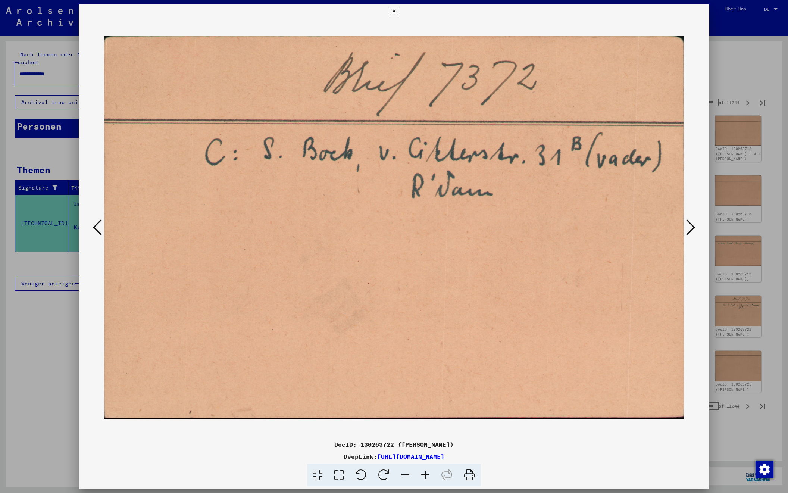
click at [689, 228] on icon at bounding box center [690, 227] width 9 height 18
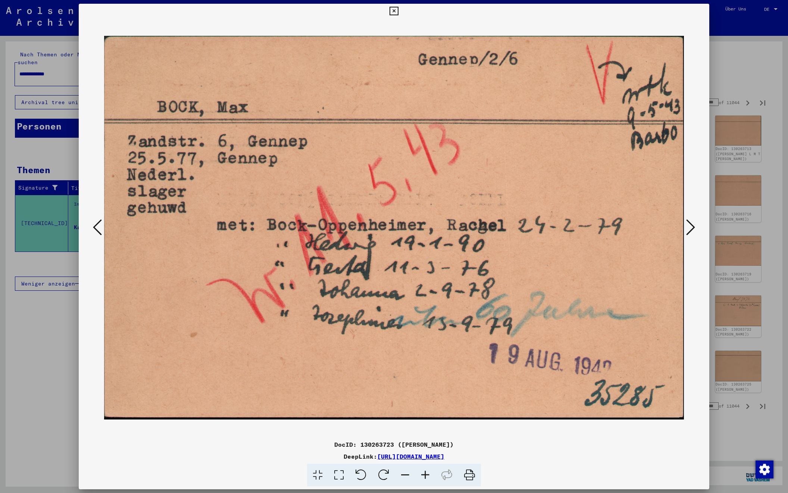
click at [689, 228] on icon at bounding box center [690, 227] width 9 height 18
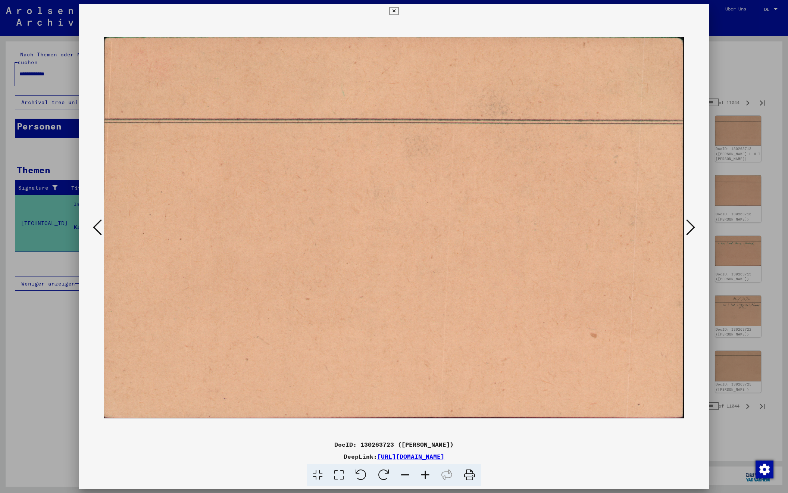
click at [689, 228] on icon at bounding box center [690, 227] width 9 height 18
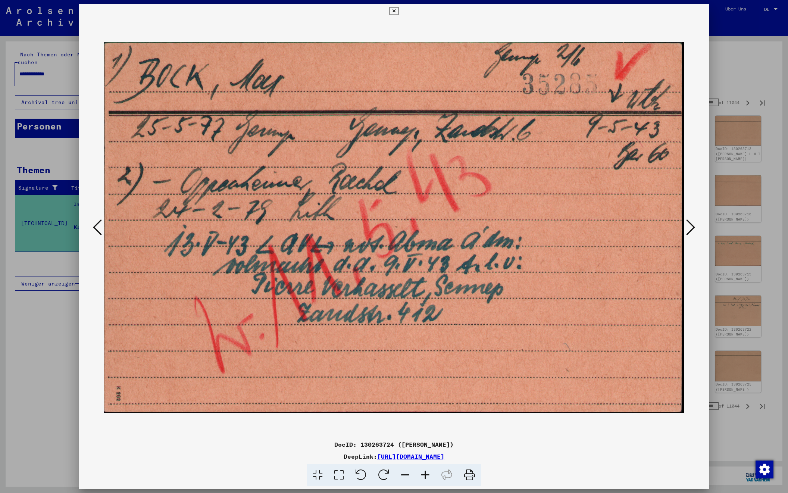
click at [689, 228] on icon at bounding box center [690, 227] width 9 height 18
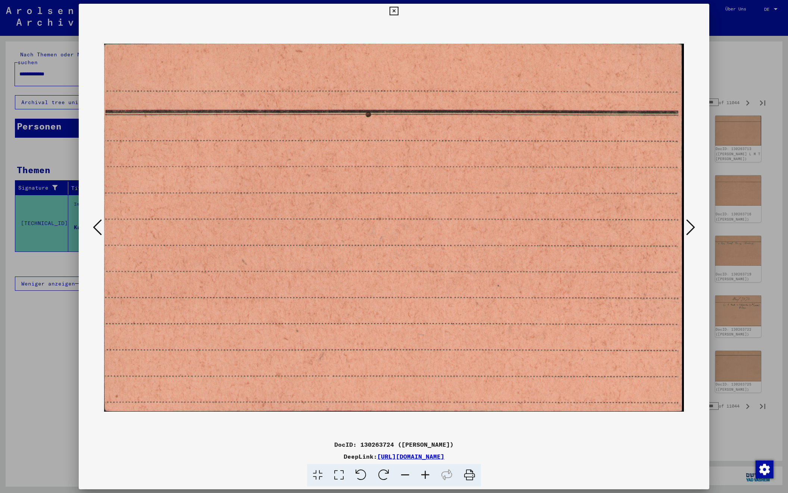
click at [689, 228] on icon at bounding box center [690, 227] width 9 height 18
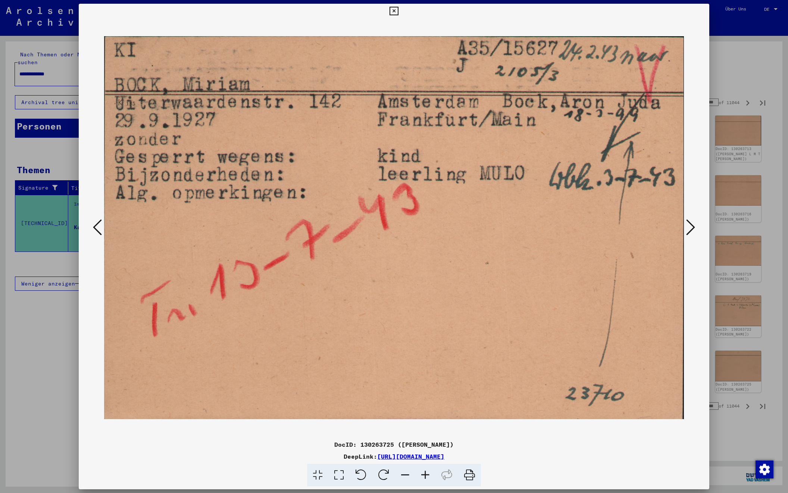
click at [689, 228] on icon at bounding box center [690, 227] width 9 height 18
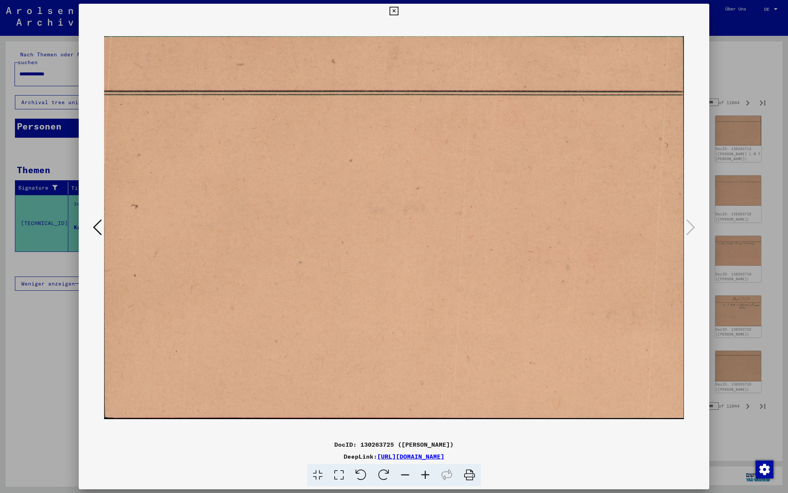
click at [749, 81] on div at bounding box center [394, 246] width 788 height 493
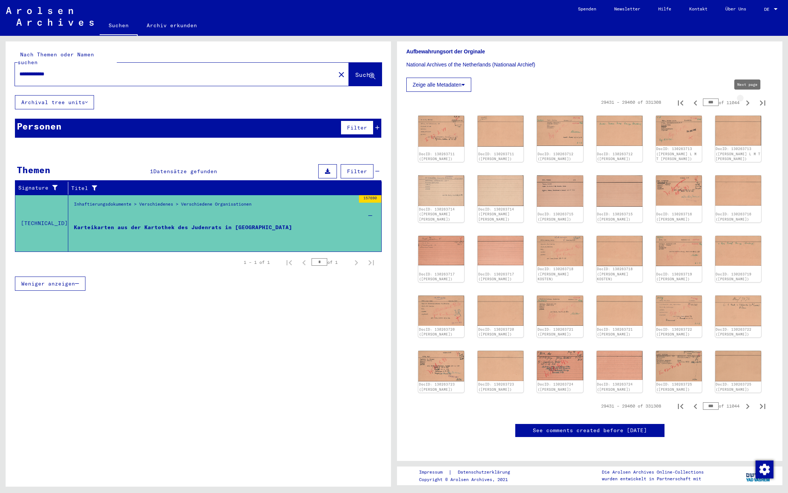
click at [747, 103] on icon "Next page" at bounding box center [747, 103] width 10 height 10
type input "***"
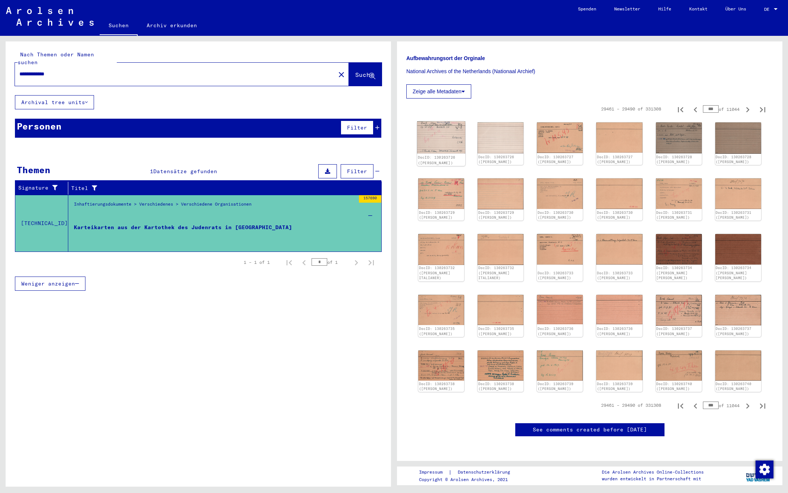
click at [432, 128] on img at bounding box center [441, 137] width 48 height 32
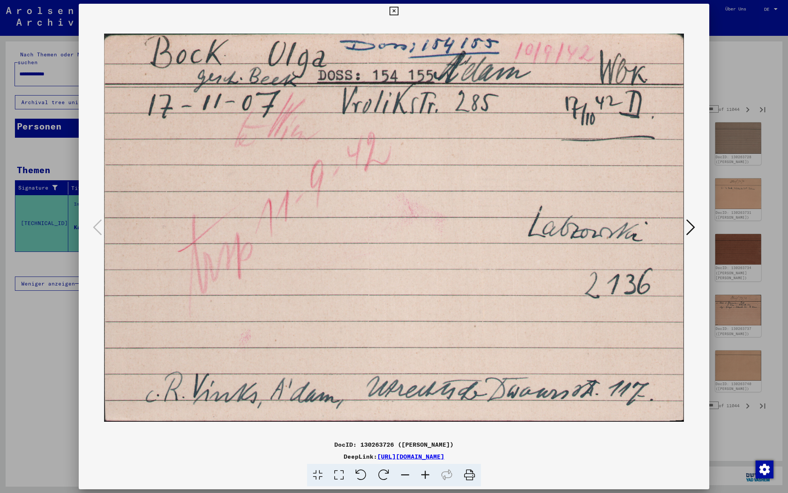
click at [692, 226] on icon at bounding box center [690, 227] width 9 height 18
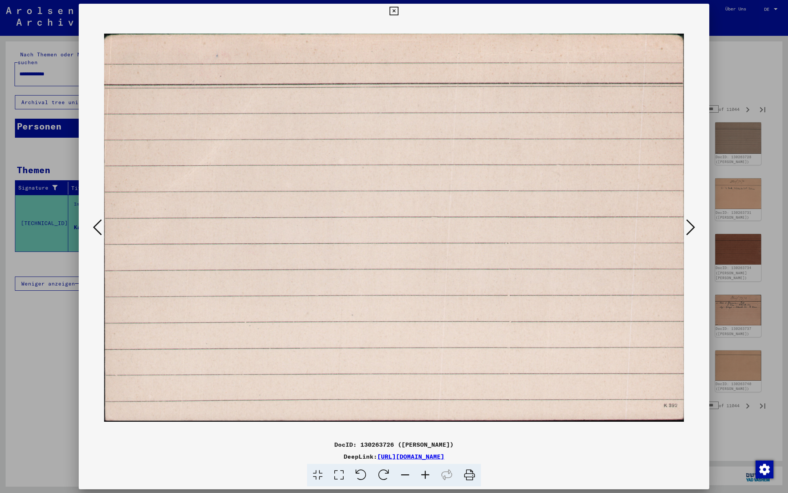
scroll to position [0, 0]
click at [691, 226] on icon at bounding box center [690, 227] width 9 height 18
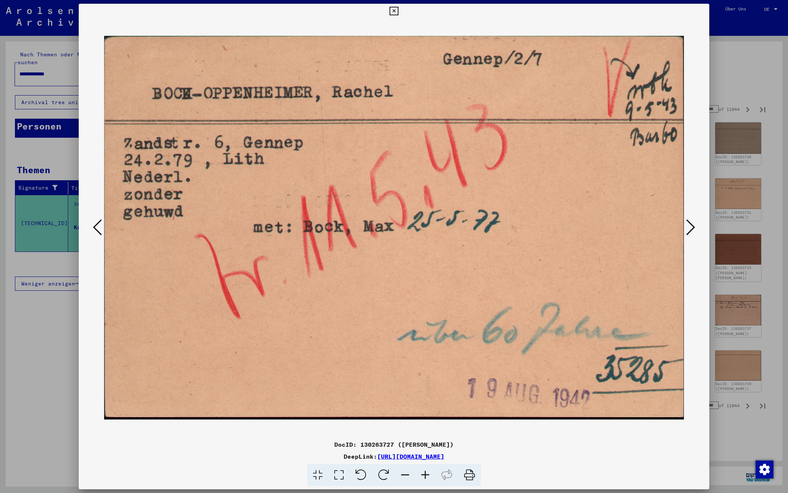
click at [691, 226] on icon at bounding box center [690, 227] width 9 height 18
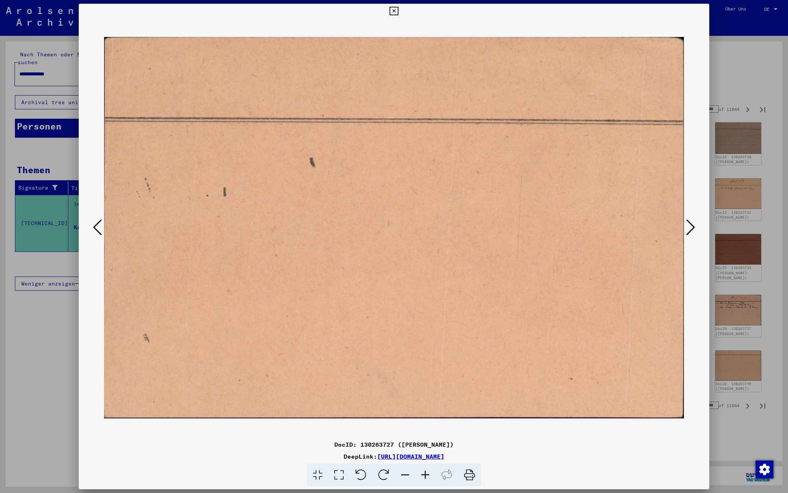
click at [691, 226] on icon at bounding box center [690, 227] width 9 height 18
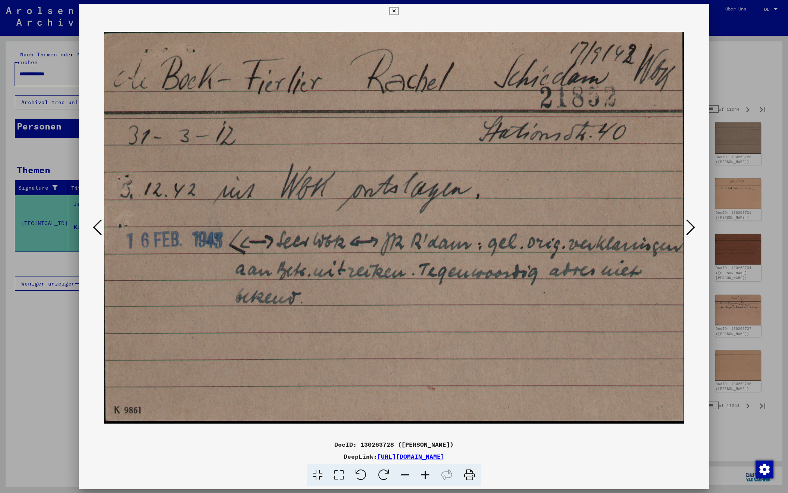
click at [691, 226] on icon at bounding box center [690, 227] width 9 height 18
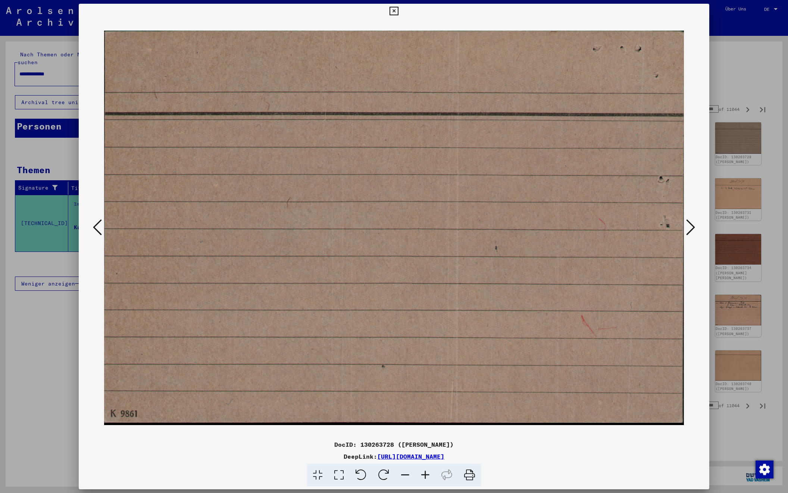
scroll to position [0, 0]
click at [691, 226] on icon at bounding box center [690, 227] width 9 height 18
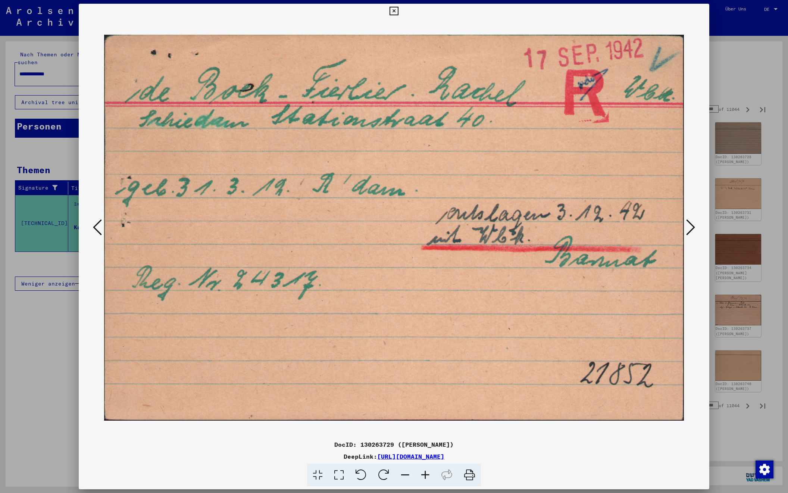
scroll to position [0, 0]
click at [691, 226] on icon at bounding box center [690, 227] width 9 height 18
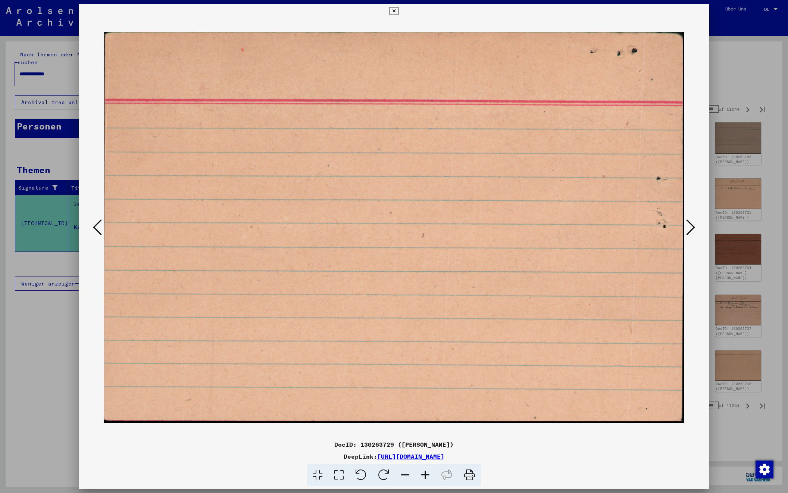
scroll to position [0, 0]
click at [691, 226] on icon at bounding box center [690, 227] width 9 height 18
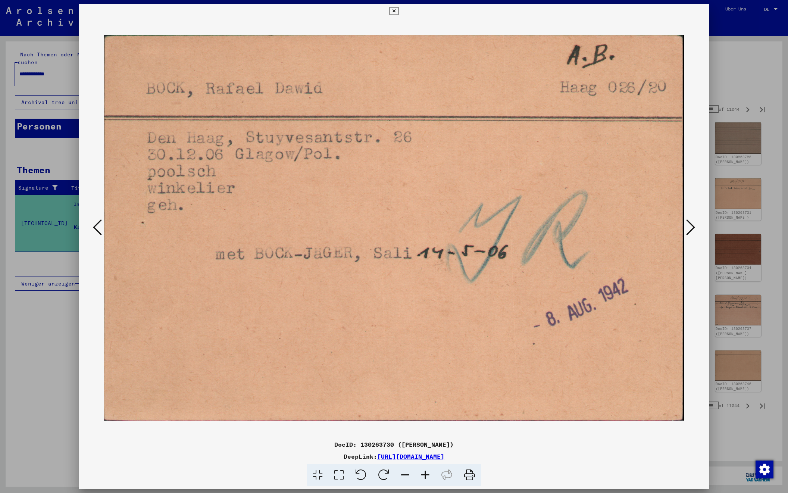
click at [691, 226] on icon at bounding box center [690, 227] width 9 height 18
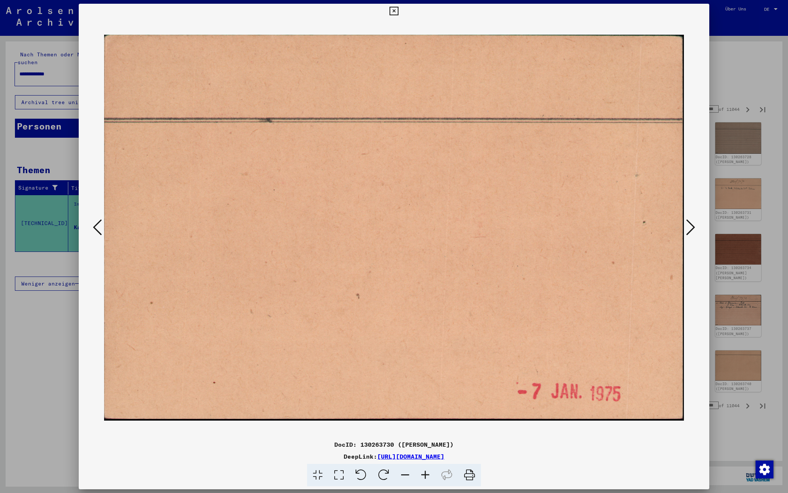
click at [691, 226] on icon at bounding box center [690, 227] width 9 height 18
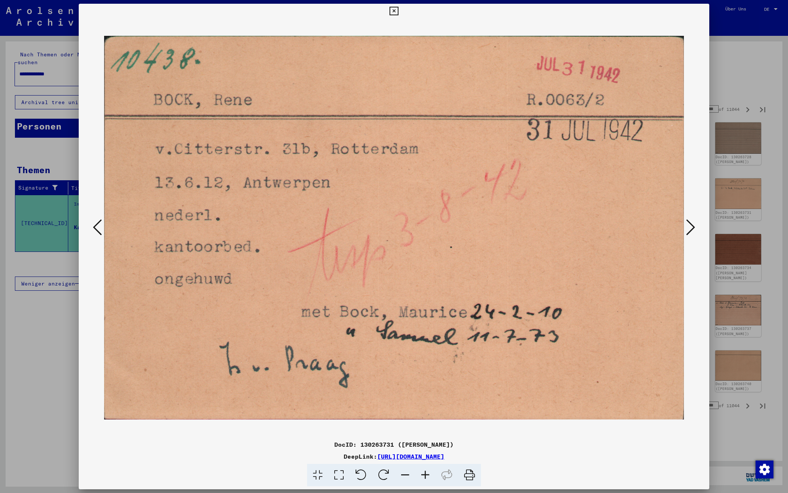
click at [691, 226] on icon at bounding box center [690, 227] width 9 height 18
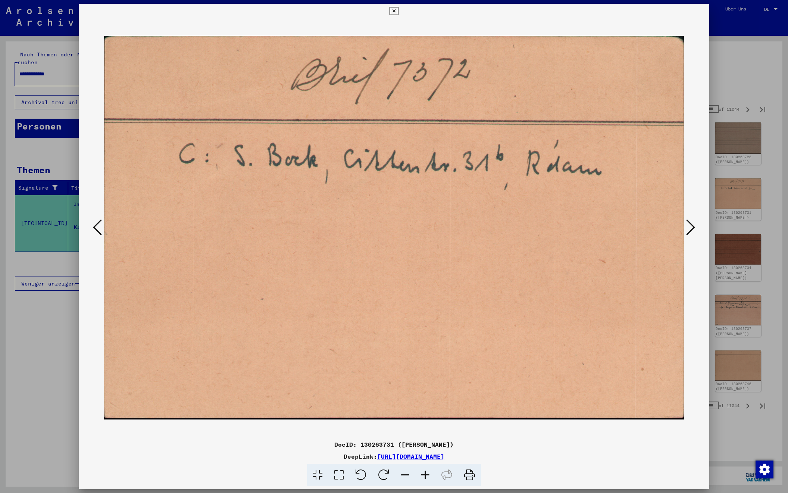
click at [691, 226] on icon at bounding box center [690, 227] width 9 height 18
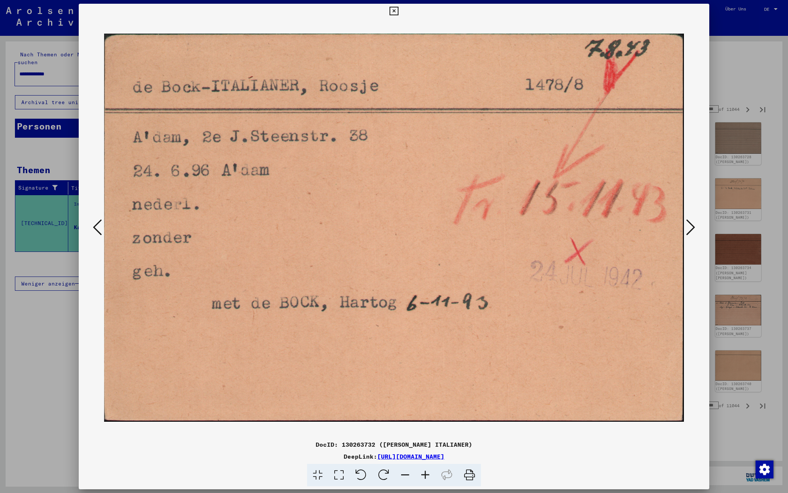
click at [691, 226] on icon at bounding box center [690, 227] width 9 height 18
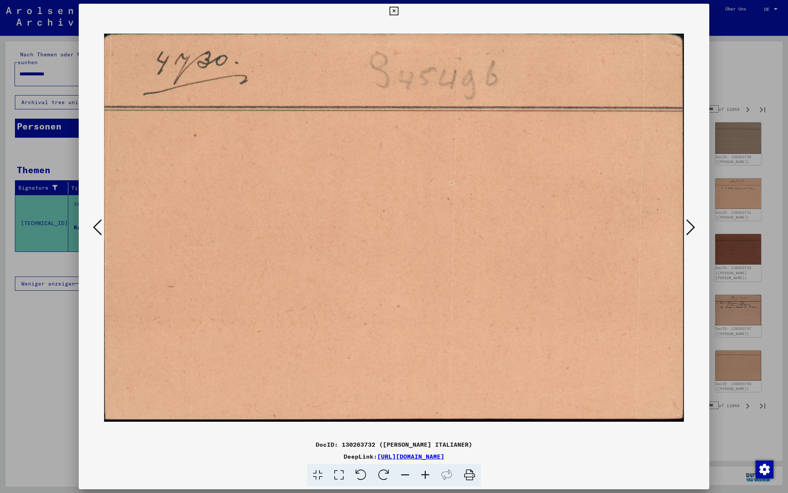
click at [691, 226] on icon at bounding box center [690, 227] width 9 height 18
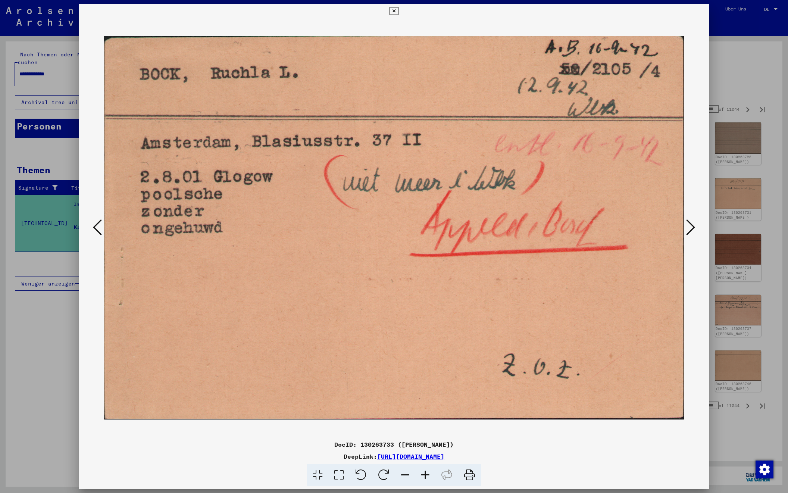
scroll to position [0, 0]
click at [689, 227] on icon at bounding box center [690, 227] width 9 height 18
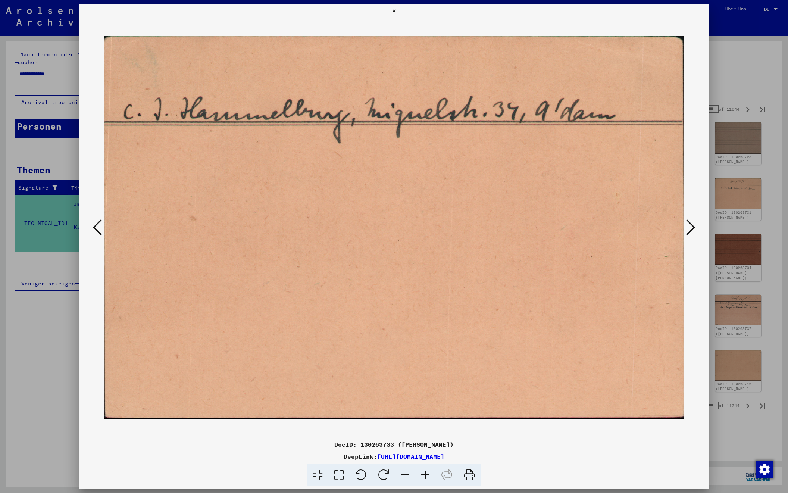
click at [689, 227] on icon at bounding box center [690, 227] width 9 height 18
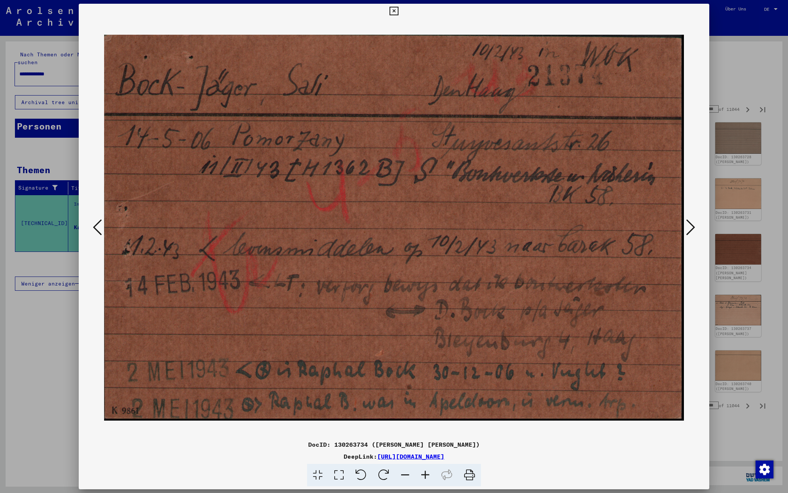
click at [689, 227] on icon at bounding box center [690, 227] width 9 height 18
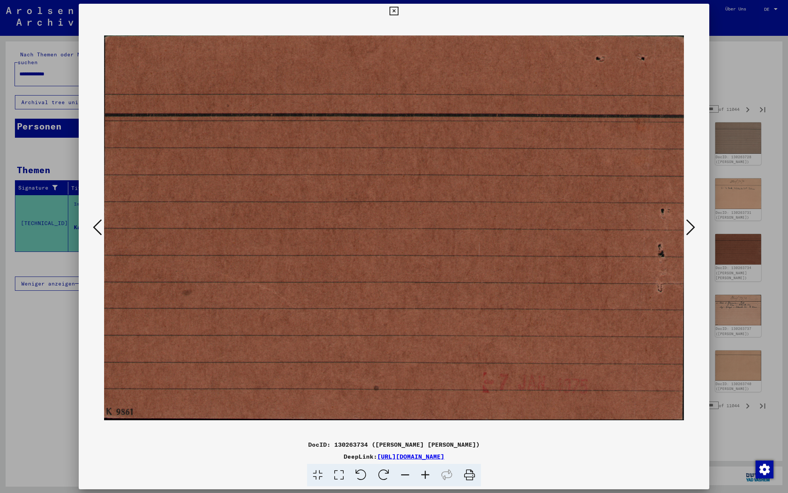
click at [689, 227] on icon at bounding box center [690, 227] width 9 height 18
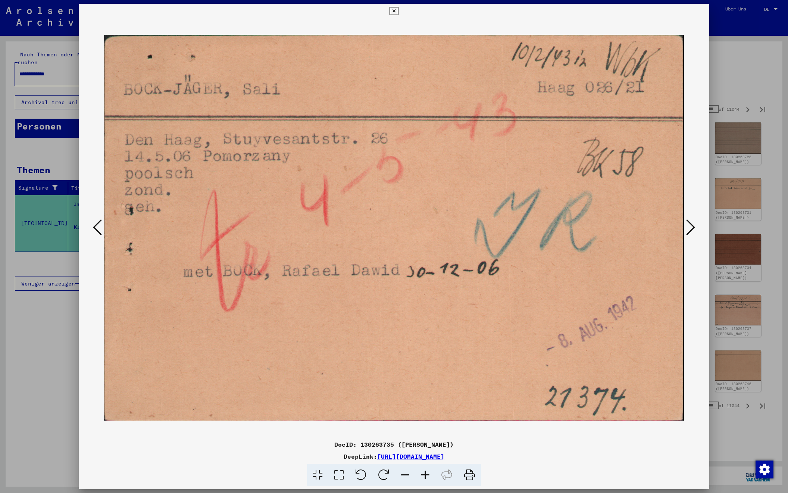
click at [689, 227] on icon at bounding box center [690, 227] width 9 height 18
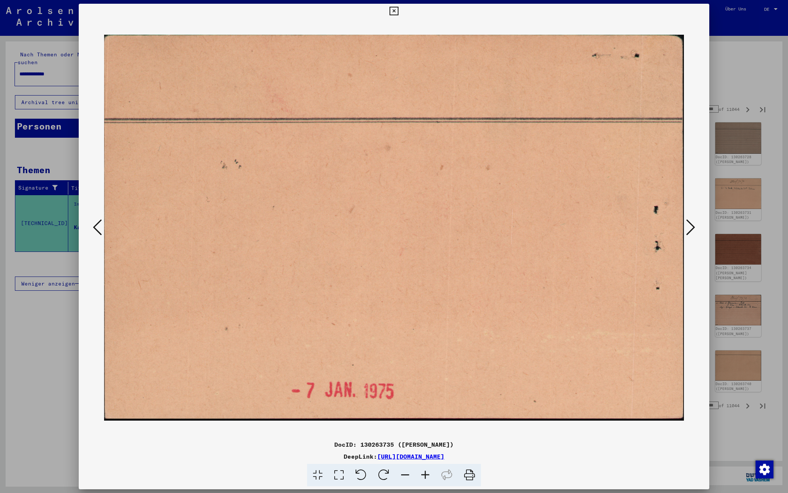
click at [689, 227] on icon at bounding box center [690, 227] width 9 height 18
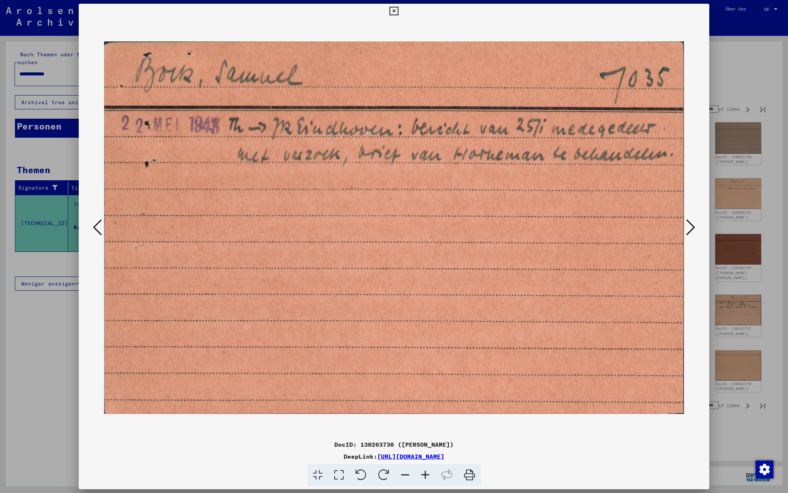
click at [689, 227] on icon at bounding box center [690, 227] width 9 height 18
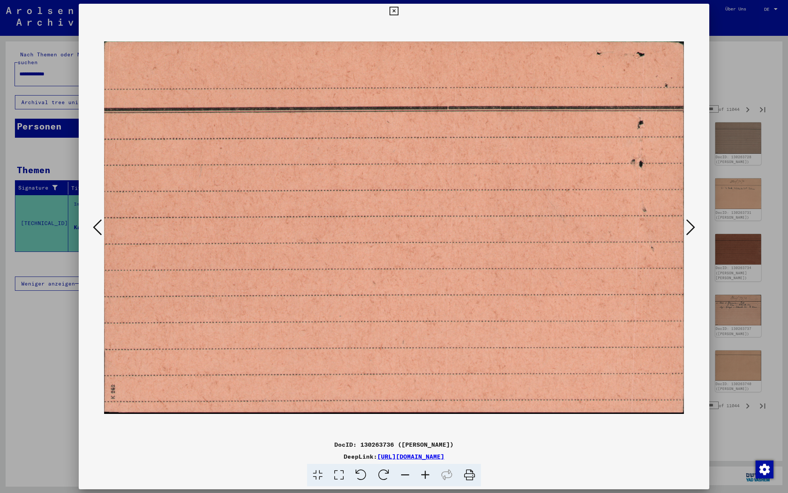
click at [689, 227] on icon at bounding box center [690, 227] width 9 height 18
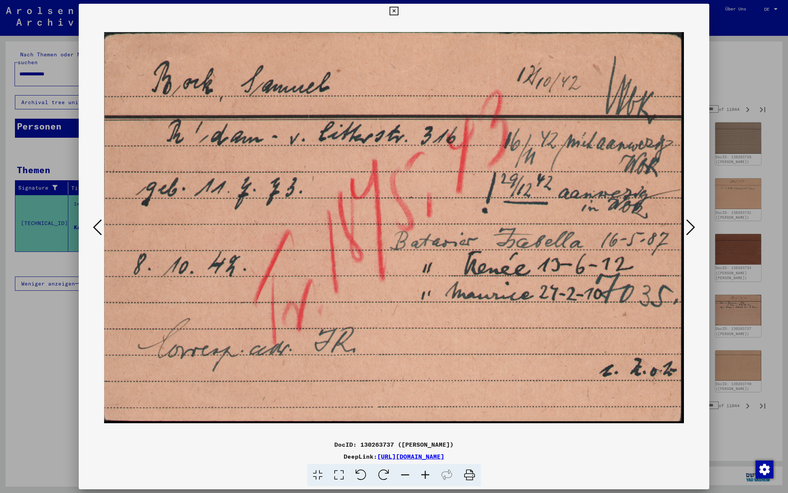
click at [689, 227] on icon at bounding box center [690, 227] width 9 height 18
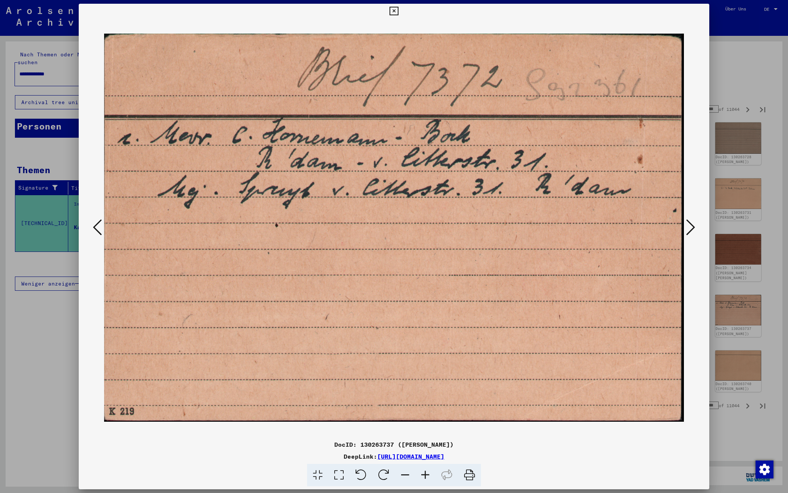
click at [689, 227] on icon at bounding box center [690, 227] width 9 height 18
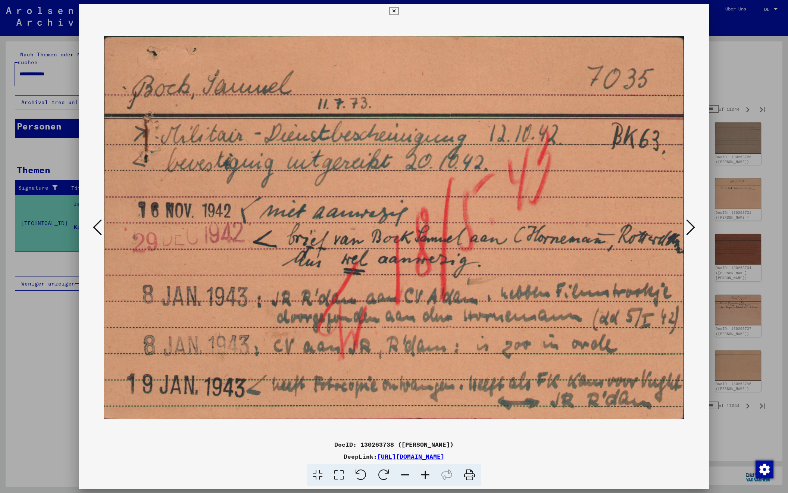
click at [689, 227] on icon at bounding box center [690, 227] width 9 height 18
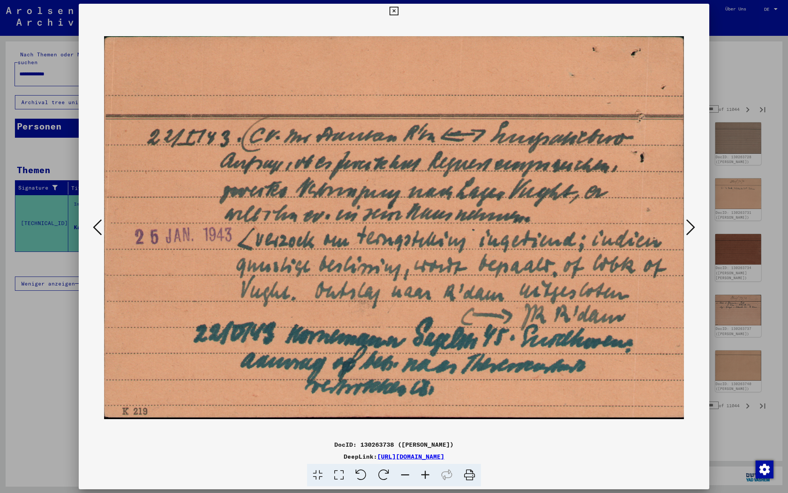
click at [689, 227] on icon at bounding box center [690, 227] width 9 height 18
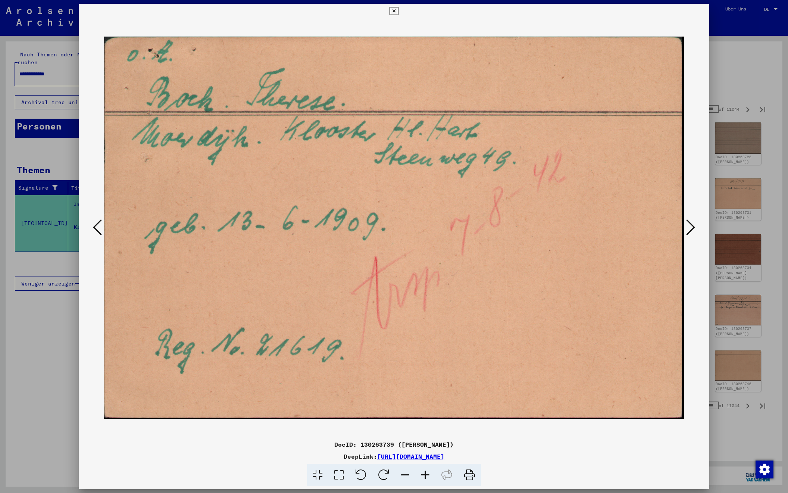
click at [689, 227] on icon at bounding box center [690, 227] width 9 height 18
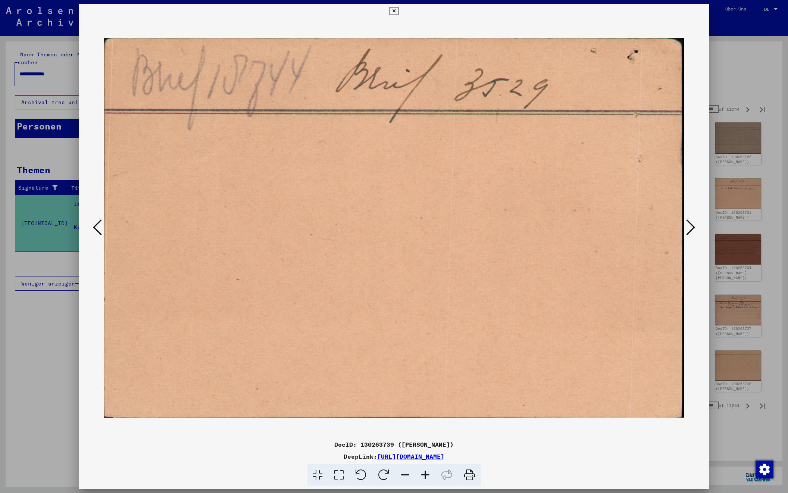
click at [689, 227] on icon at bounding box center [690, 227] width 9 height 18
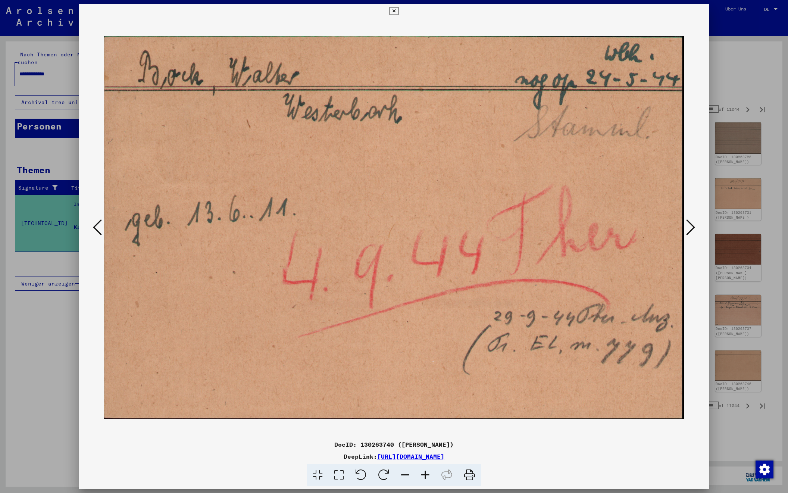
click at [689, 227] on icon at bounding box center [690, 227] width 9 height 18
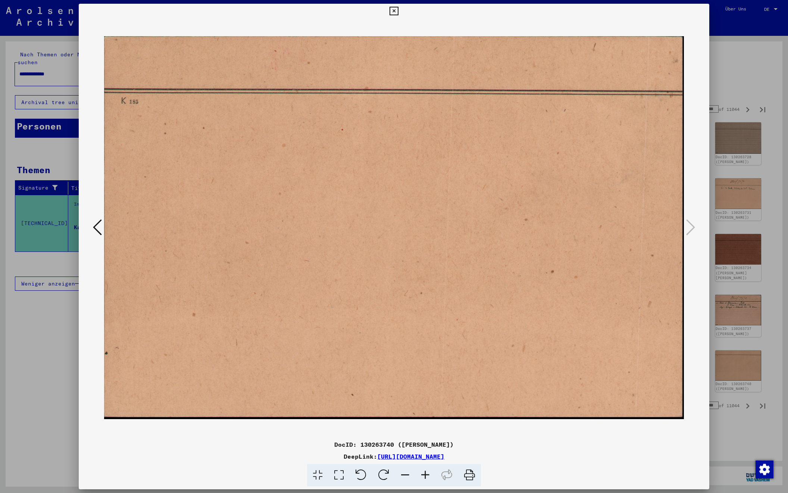
drag, startPoint x: 739, startPoint y: 82, endPoint x: 741, endPoint y: 90, distance: 7.3
click at [740, 83] on div at bounding box center [394, 246] width 788 height 493
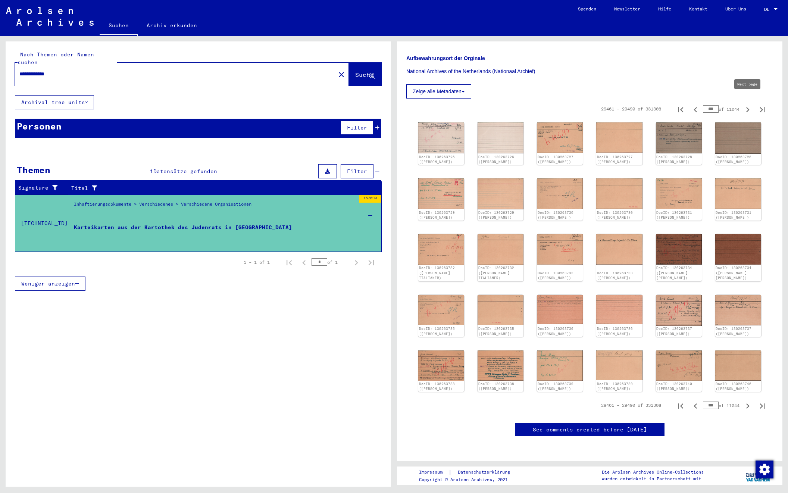
click at [749, 104] on icon "Next page" at bounding box center [747, 109] width 10 height 10
type input "***"
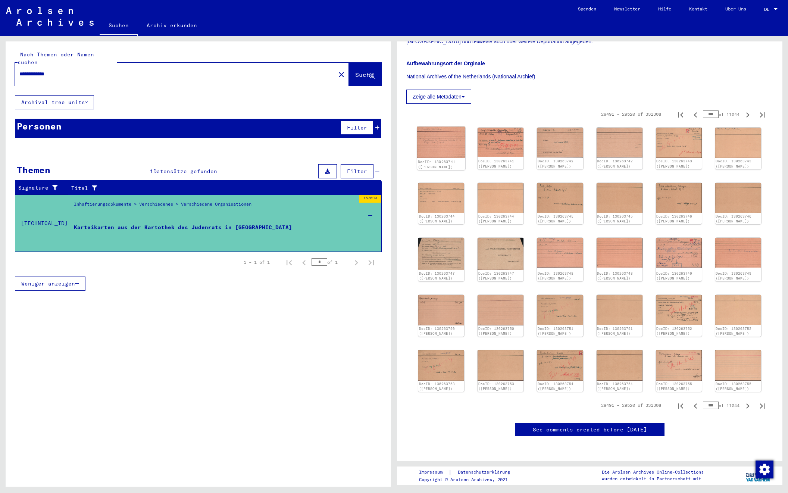
click at [433, 129] on img at bounding box center [441, 141] width 48 height 31
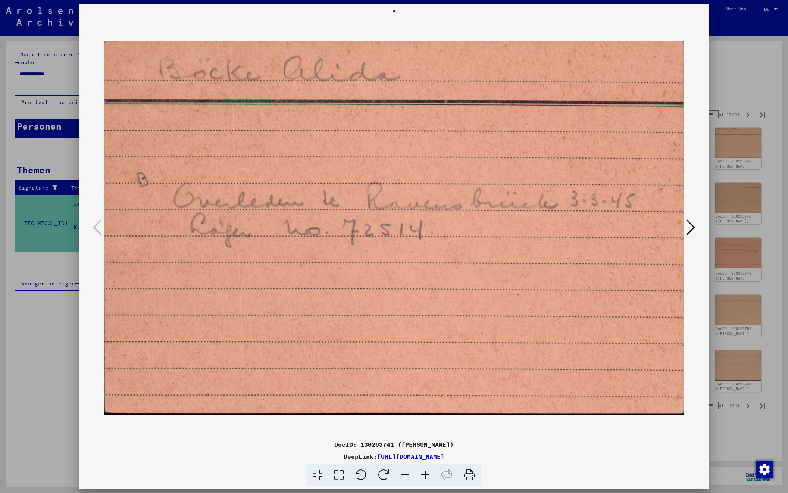
click at [686, 226] on icon at bounding box center [690, 227] width 9 height 18
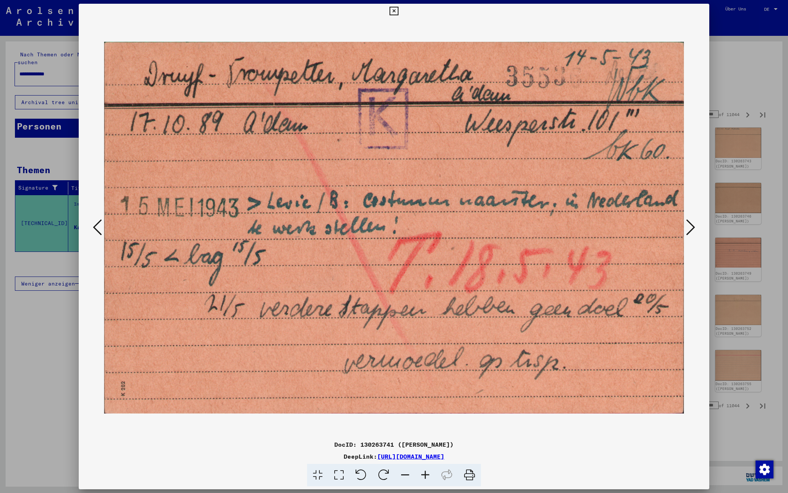
click at [686, 226] on icon at bounding box center [690, 227] width 9 height 18
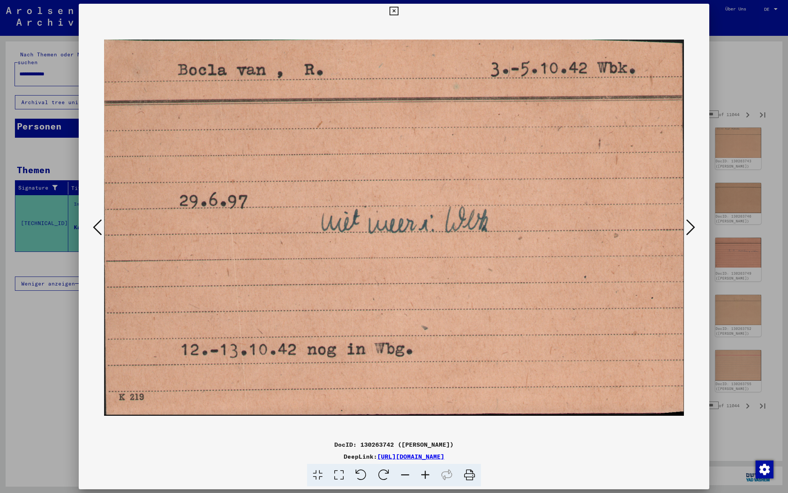
click at [692, 226] on icon at bounding box center [690, 227] width 9 height 18
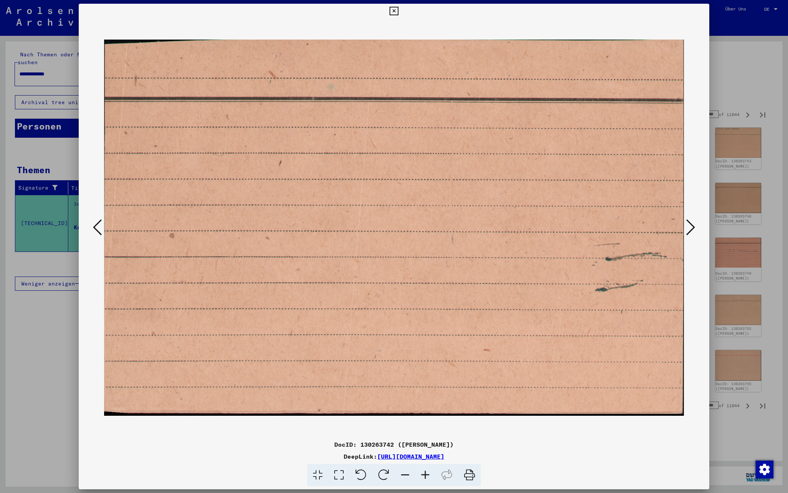
click at [692, 226] on icon at bounding box center [690, 227] width 9 height 18
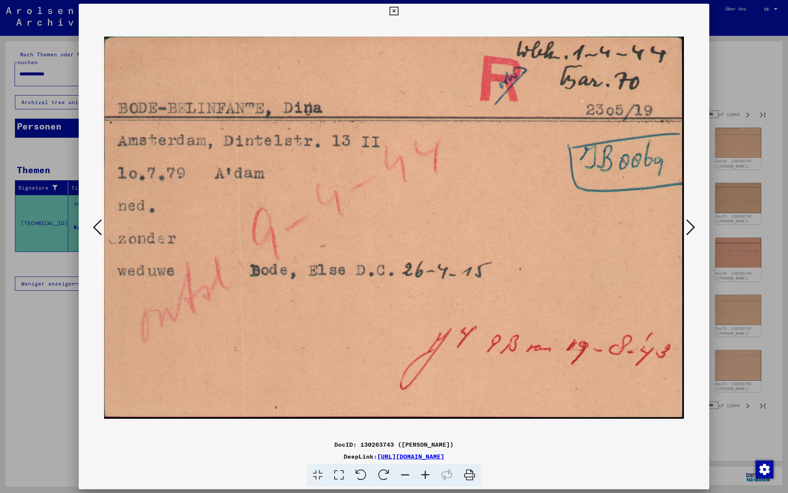
click at [692, 226] on icon at bounding box center [690, 227] width 9 height 18
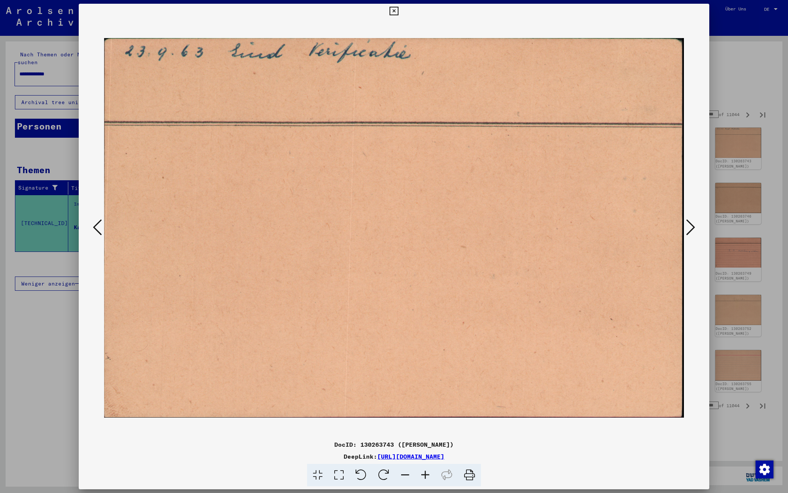
click at [692, 226] on icon at bounding box center [690, 227] width 9 height 18
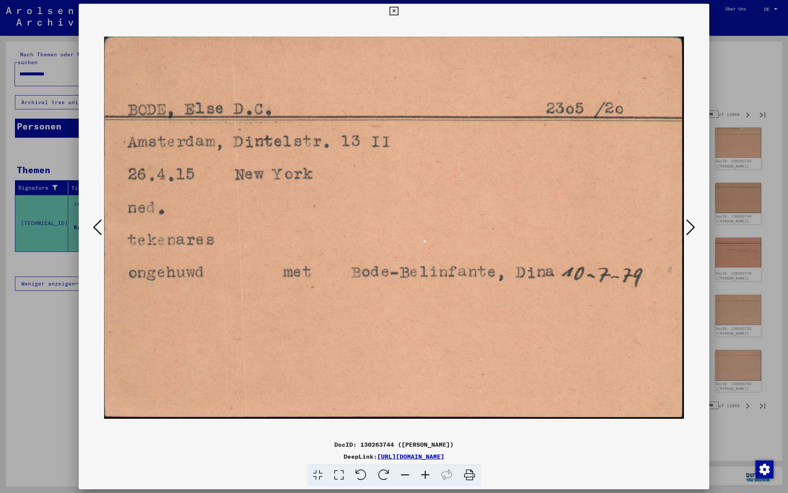
click at [692, 226] on icon at bounding box center [690, 227] width 9 height 18
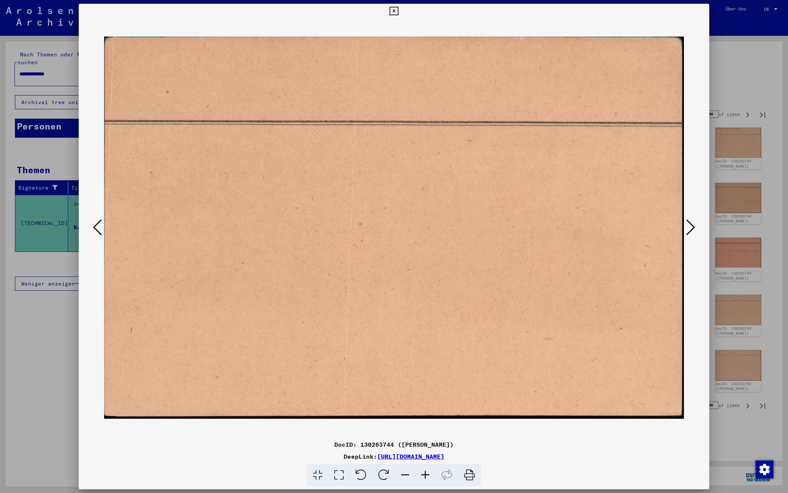
click at [692, 226] on icon at bounding box center [690, 227] width 9 height 18
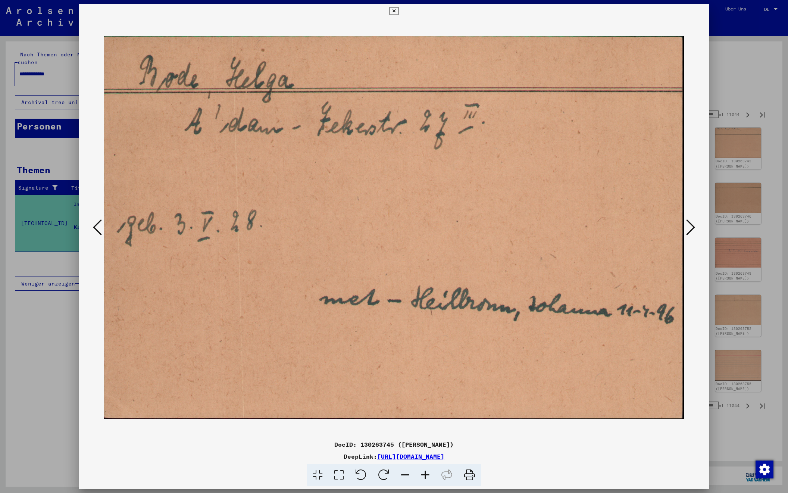
click at [692, 226] on icon at bounding box center [690, 227] width 9 height 18
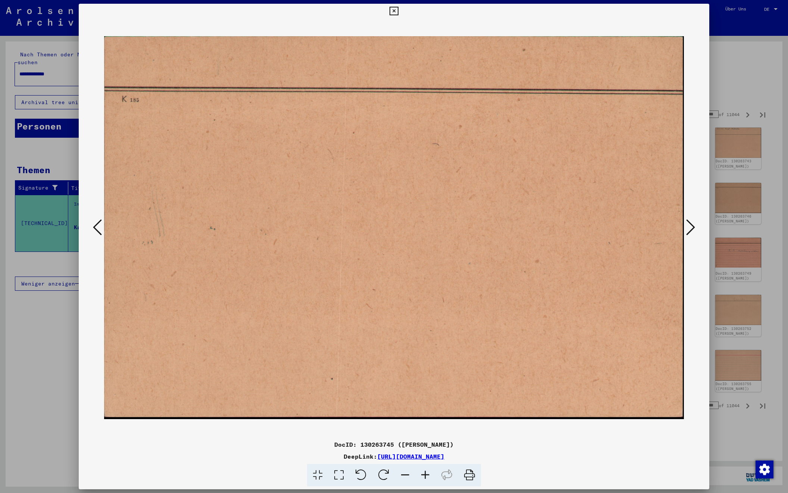
click at [692, 226] on icon at bounding box center [690, 227] width 9 height 18
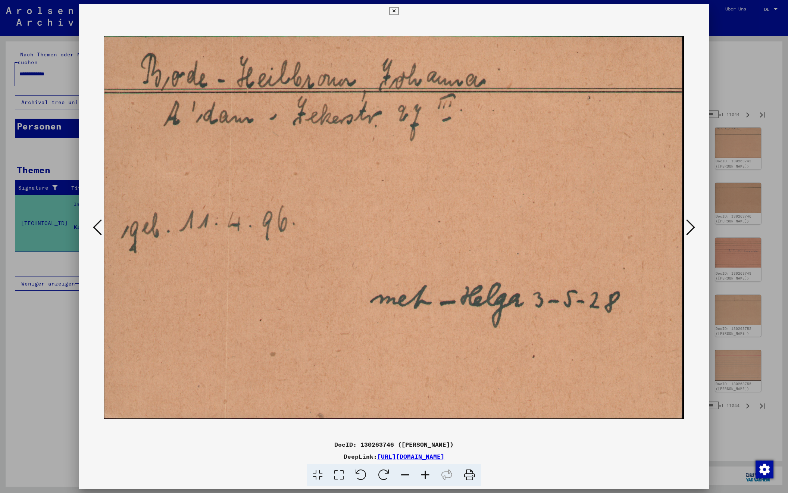
click at [692, 226] on icon at bounding box center [690, 227] width 9 height 18
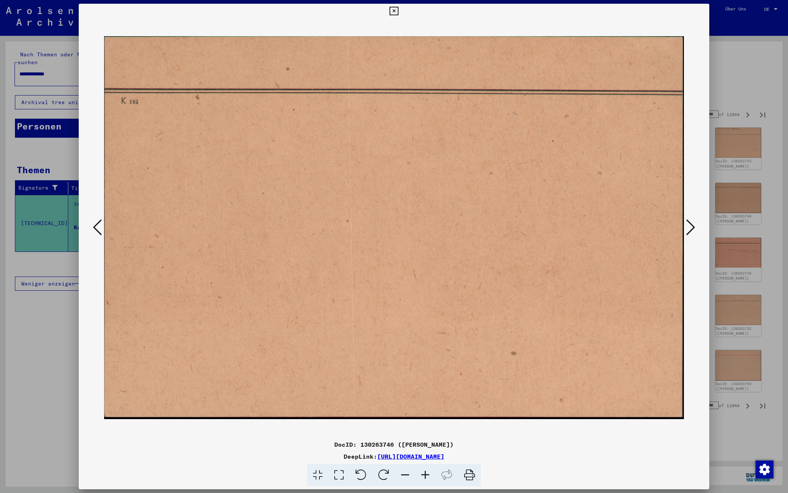
click at [692, 226] on icon at bounding box center [690, 227] width 9 height 18
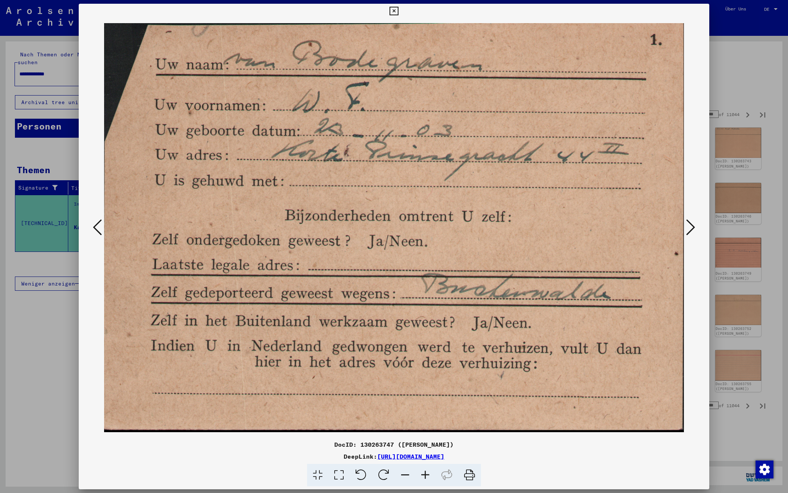
click at [692, 226] on icon at bounding box center [690, 227] width 9 height 18
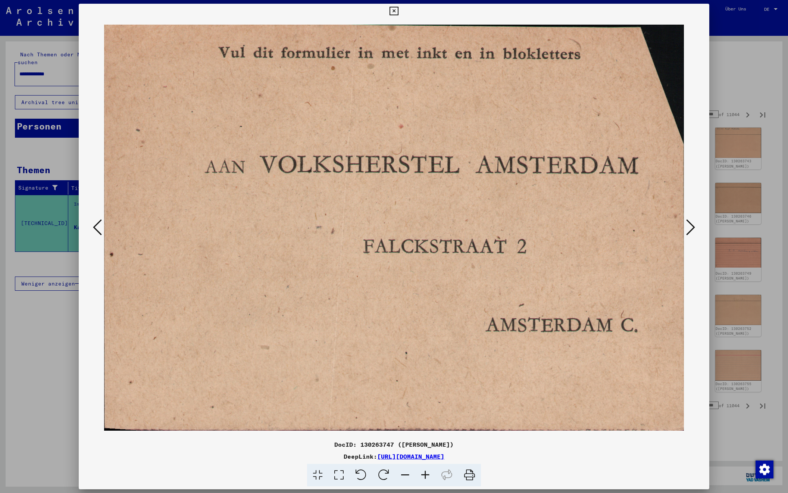
click at [692, 226] on icon at bounding box center [690, 227] width 9 height 18
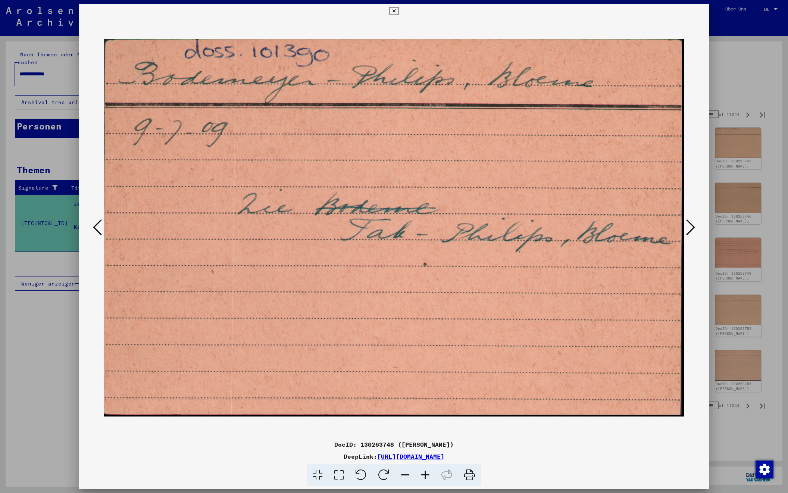
click at [692, 226] on icon at bounding box center [690, 227] width 9 height 18
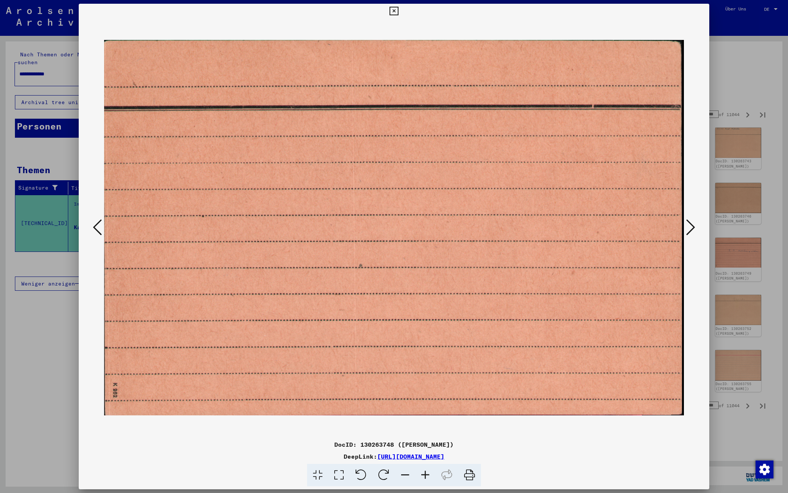
click at [692, 226] on icon at bounding box center [690, 227] width 9 height 18
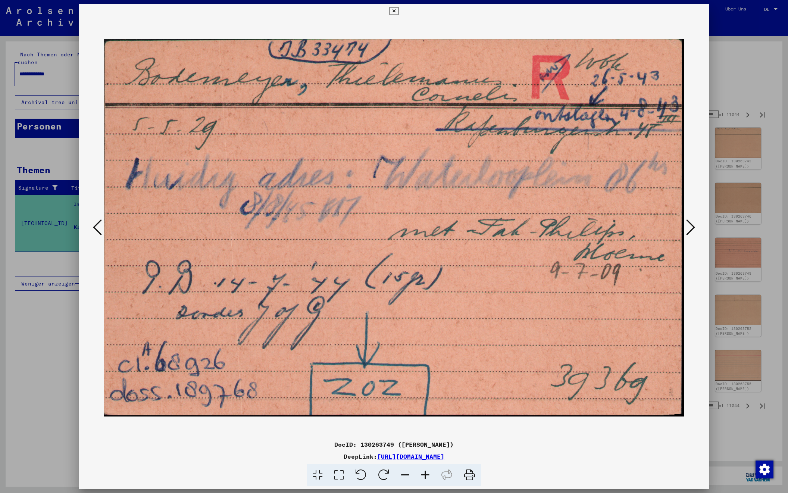
click at [692, 226] on icon at bounding box center [690, 227] width 9 height 18
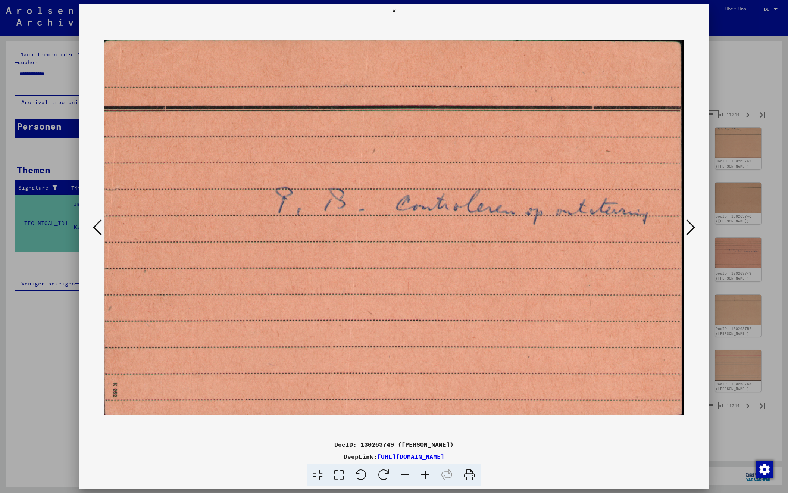
click at [692, 226] on icon at bounding box center [690, 227] width 9 height 18
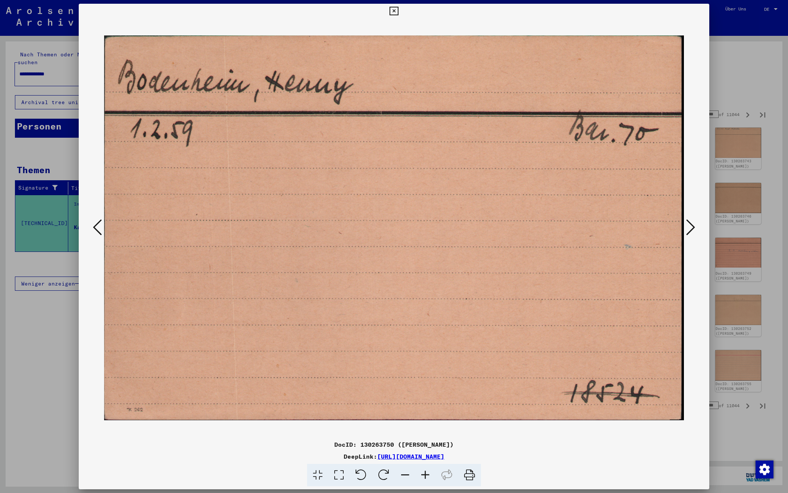
click at [692, 226] on icon at bounding box center [690, 227] width 9 height 18
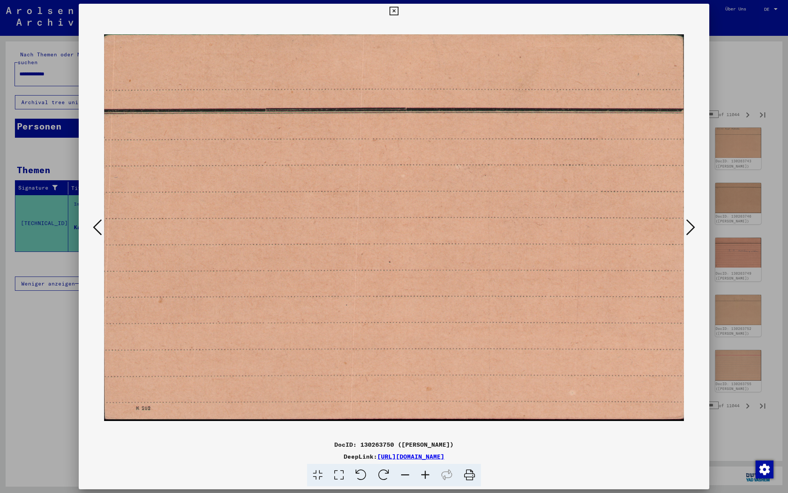
click at [692, 226] on icon at bounding box center [690, 227] width 9 height 18
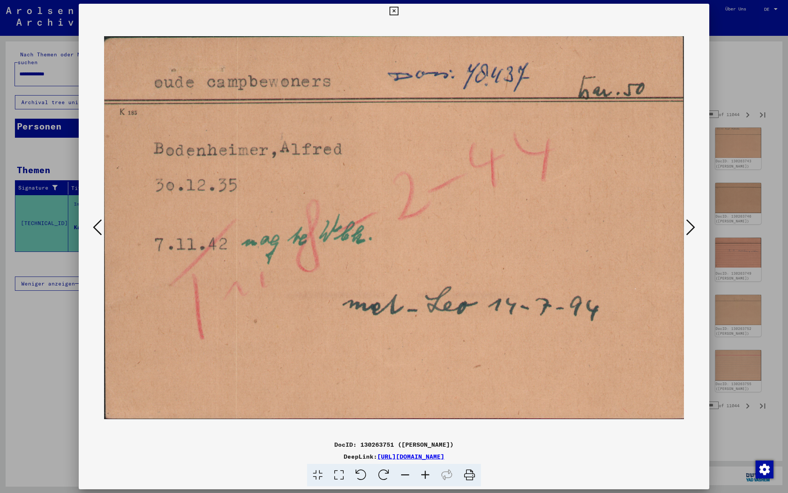
click at [692, 226] on icon at bounding box center [690, 227] width 9 height 18
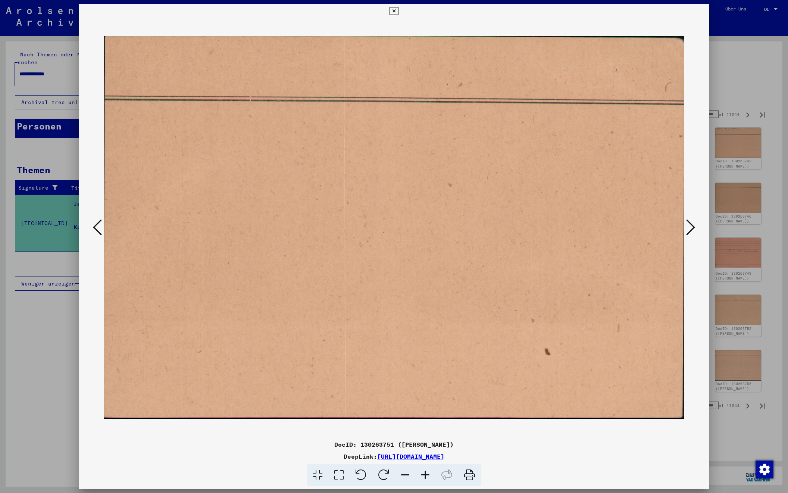
click at [692, 226] on icon at bounding box center [690, 227] width 9 height 18
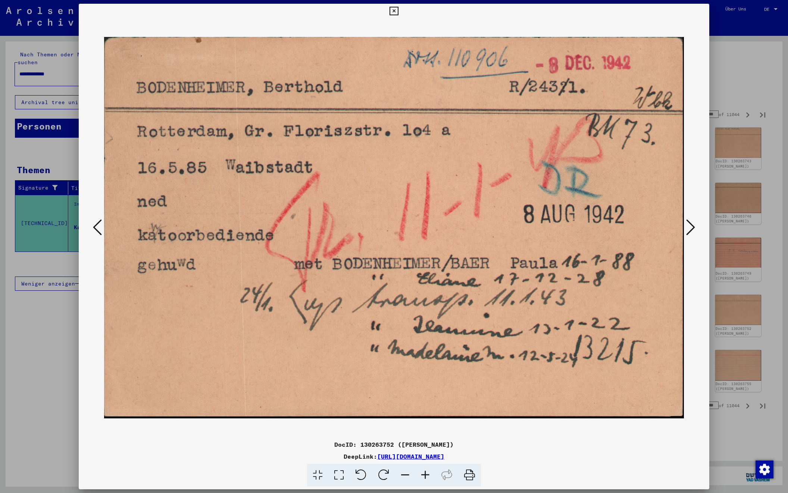
click at [692, 226] on icon at bounding box center [690, 227] width 9 height 18
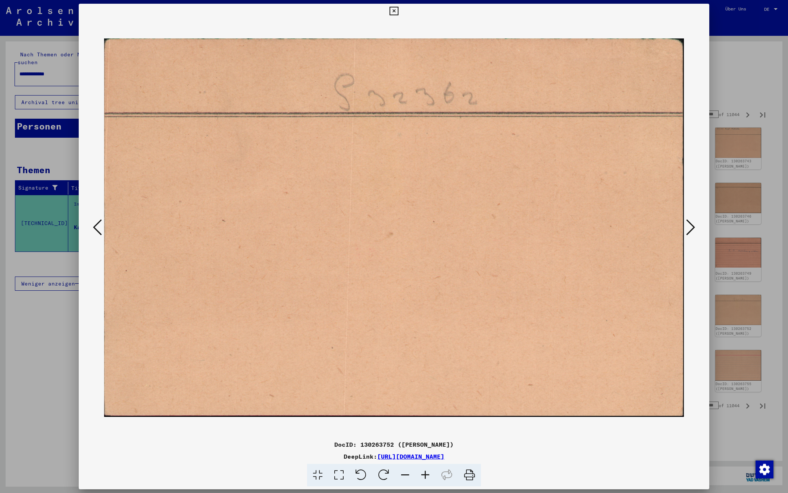
click at [692, 226] on icon at bounding box center [690, 227] width 9 height 18
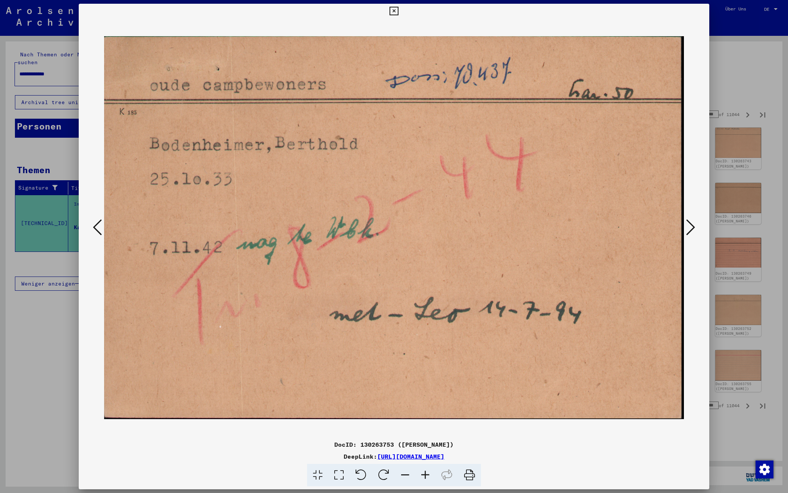
click at [692, 226] on icon at bounding box center [690, 227] width 9 height 18
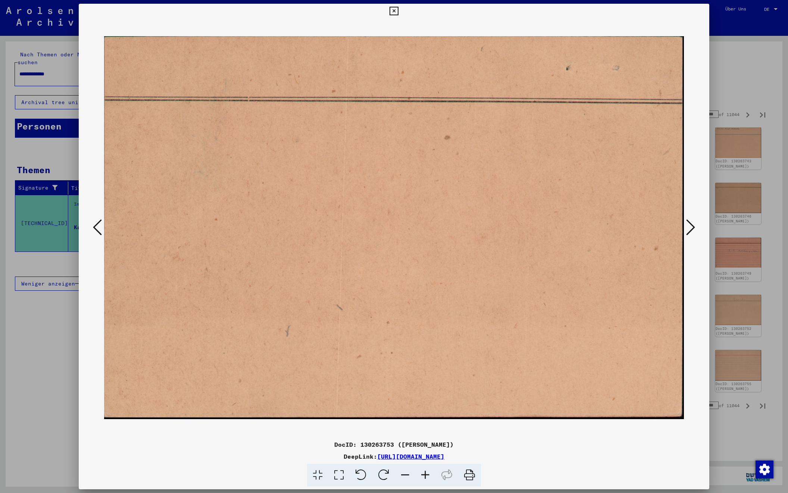
click at [692, 226] on icon at bounding box center [690, 227] width 9 height 18
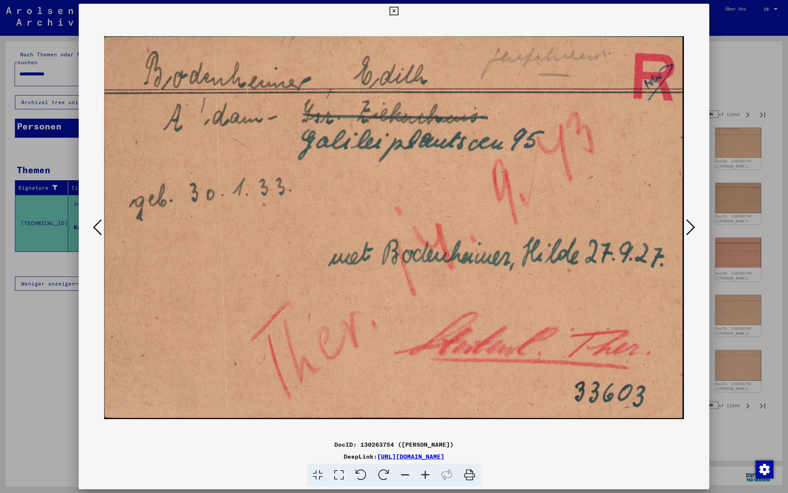
click at [692, 226] on icon at bounding box center [690, 227] width 9 height 18
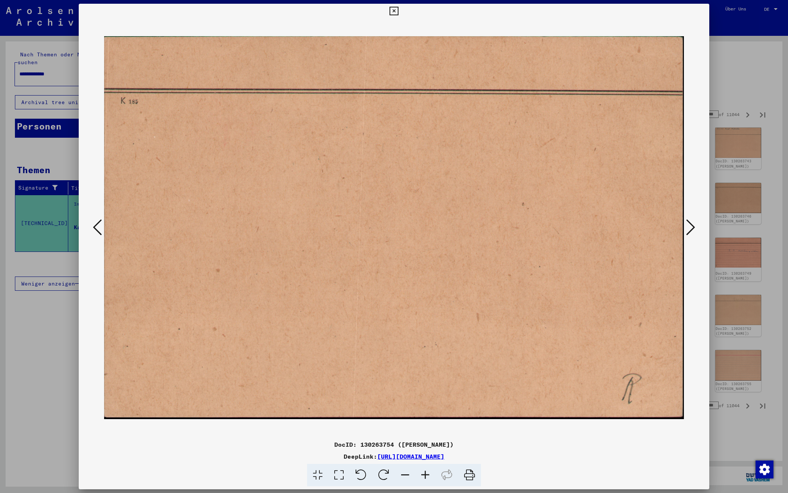
click at [692, 226] on icon at bounding box center [690, 227] width 9 height 18
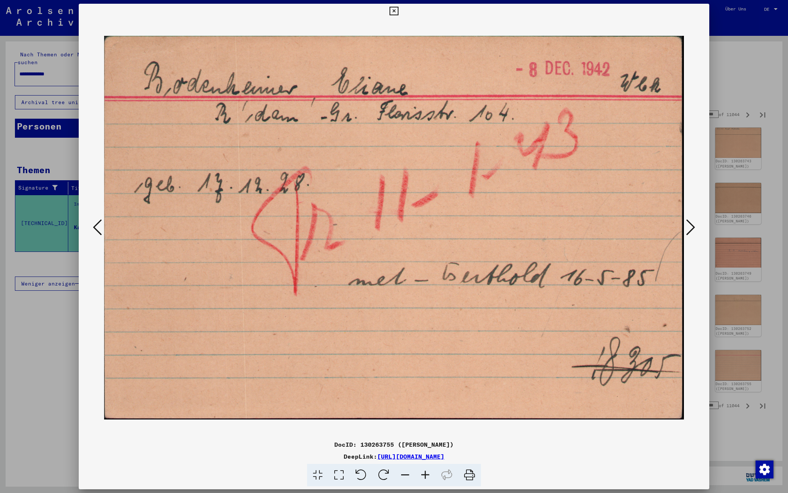
click at [692, 226] on icon at bounding box center [690, 227] width 9 height 18
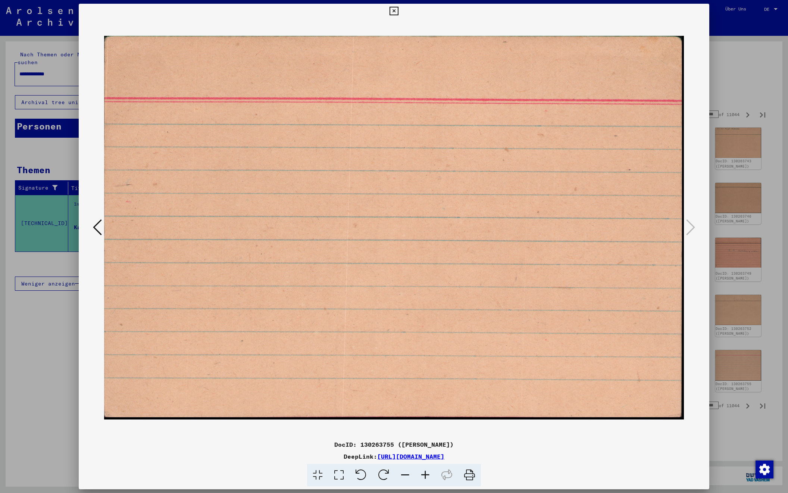
click at [758, 72] on div at bounding box center [394, 246] width 788 height 493
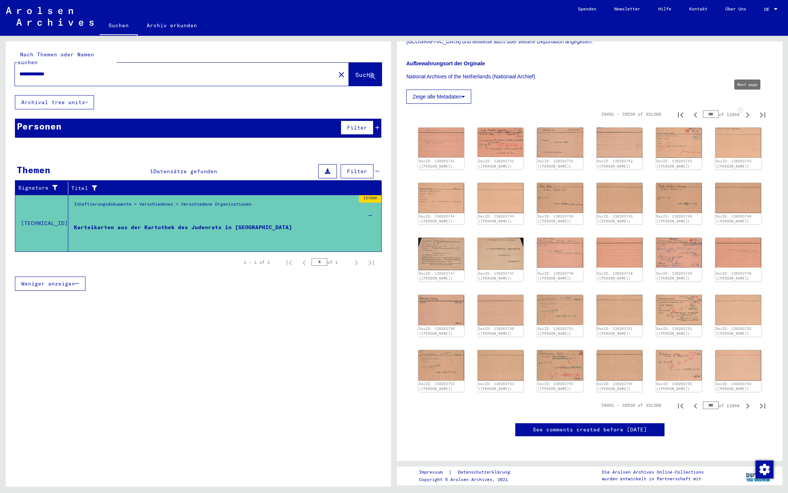
click at [750, 110] on icon "Next page" at bounding box center [747, 115] width 10 height 10
type input "***"
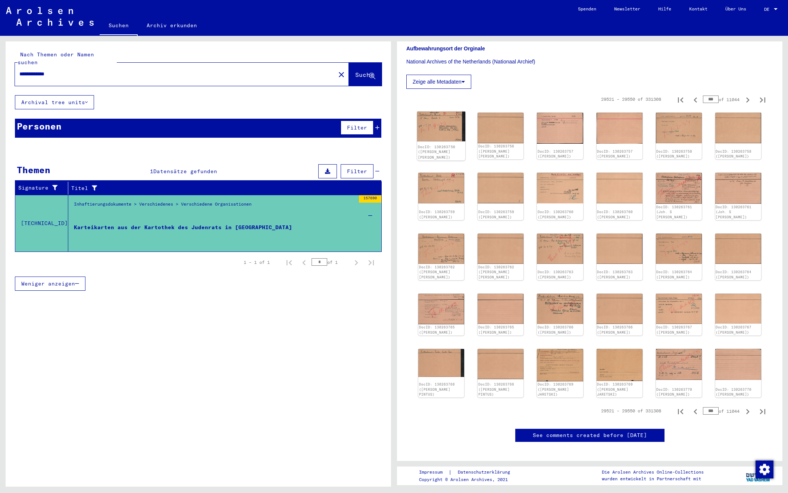
click at [443, 121] on img at bounding box center [441, 127] width 48 height 30
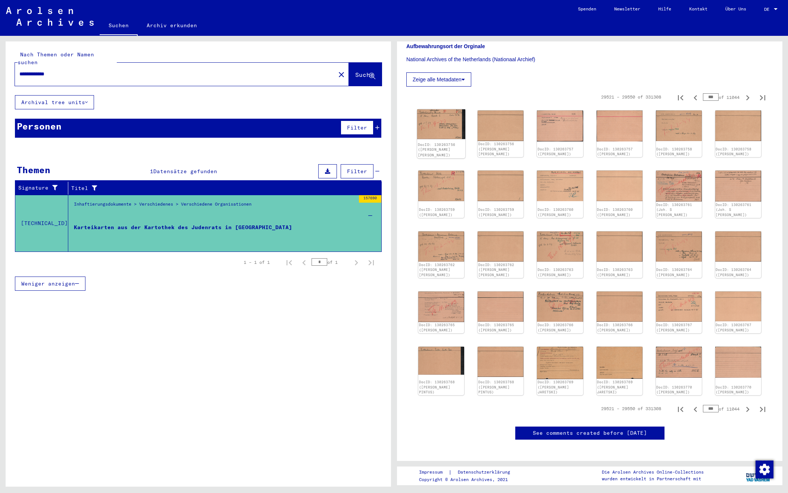
scroll to position [164, 0]
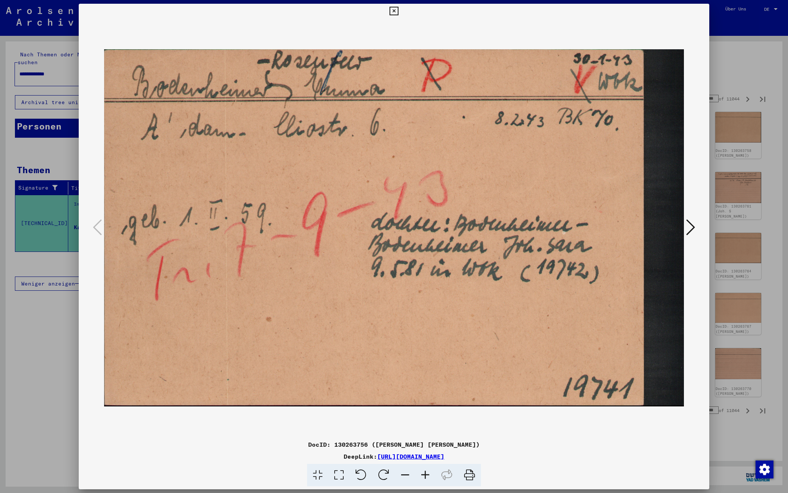
click at [687, 226] on icon at bounding box center [690, 227] width 9 height 18
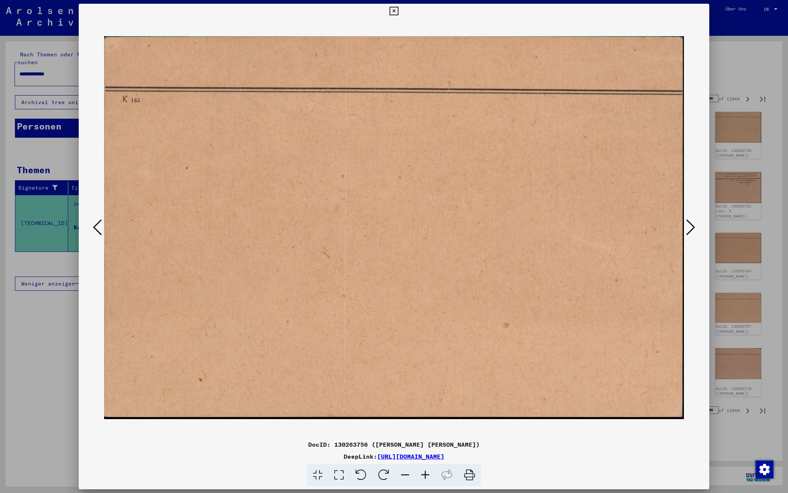
click at [687, 226] on icon at bounding box center [690, 227] width 9 height 18
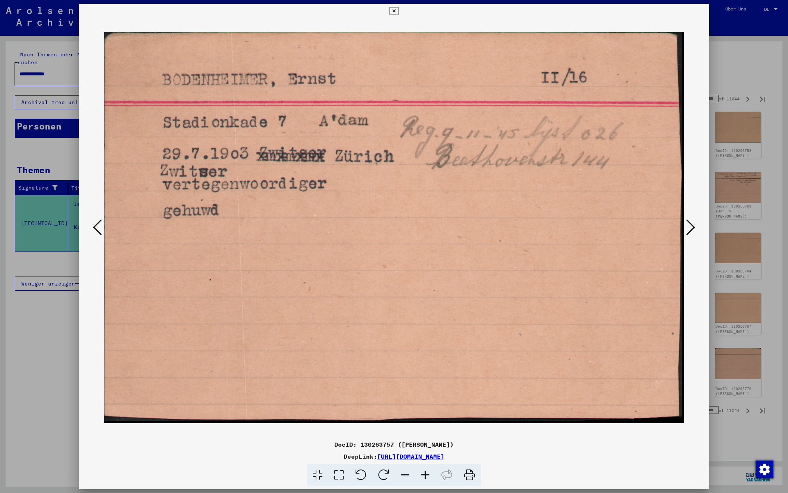
click at [687, 226] on icon at bounding box center [690, 227] width 9 height 18
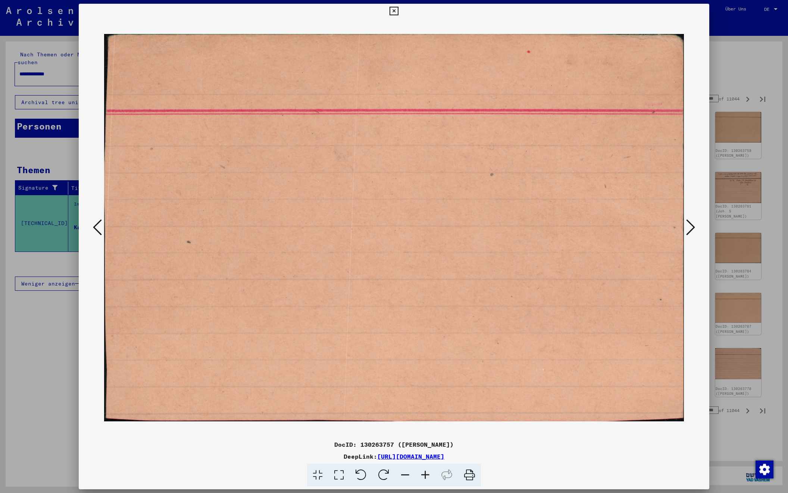
click at [687, 226] on icon at bounding box center [690, 227] width 9 height 18
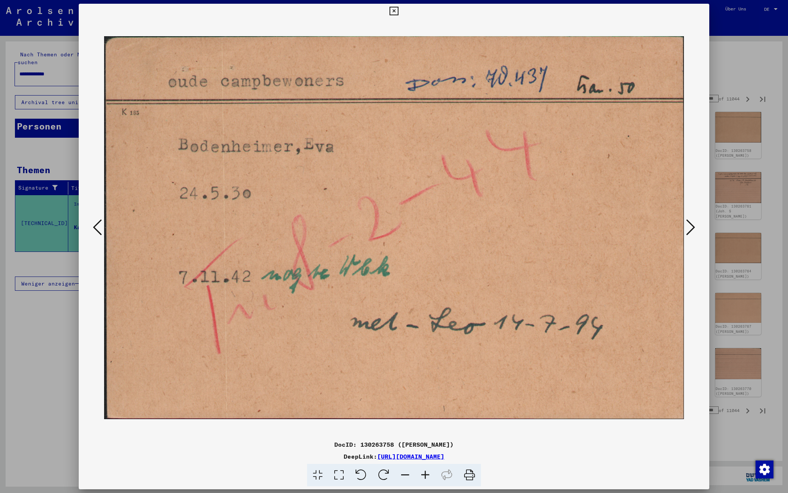
click at [687, 226] on icon at bounding box center [690, 227] width 9 height 18
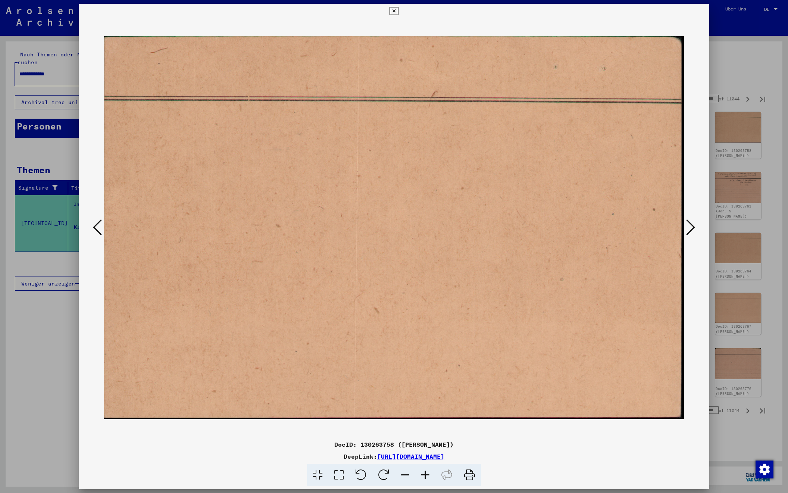
click at [687, 226] on icon at bounding box center [690, 227] width 9 height 18
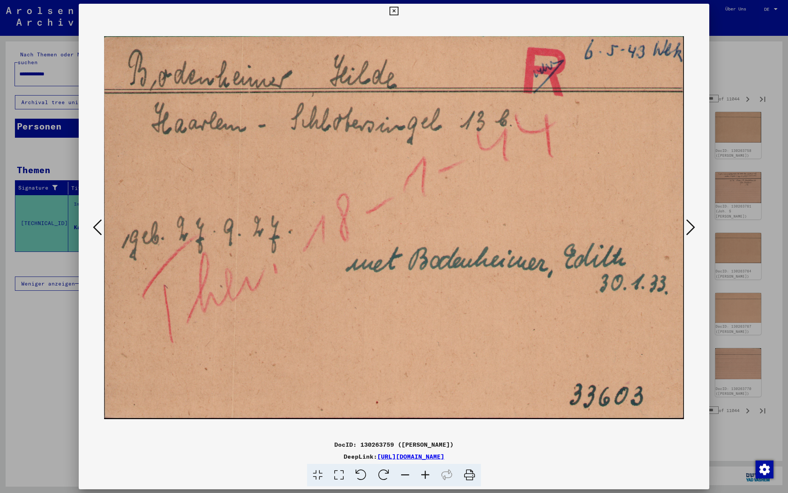
click at [687, 226] on icon at bounding box center [690, 227] width 9 height 18
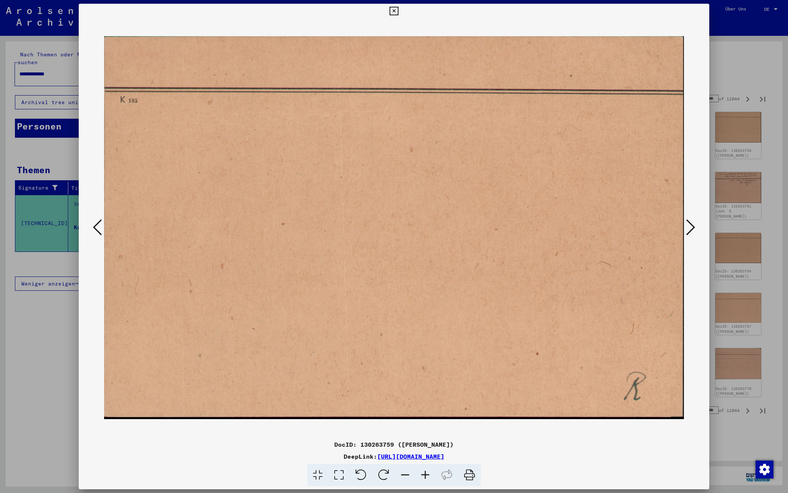
click at [687, 226] on icon at bounding box center [690, 227] width 9 height 18
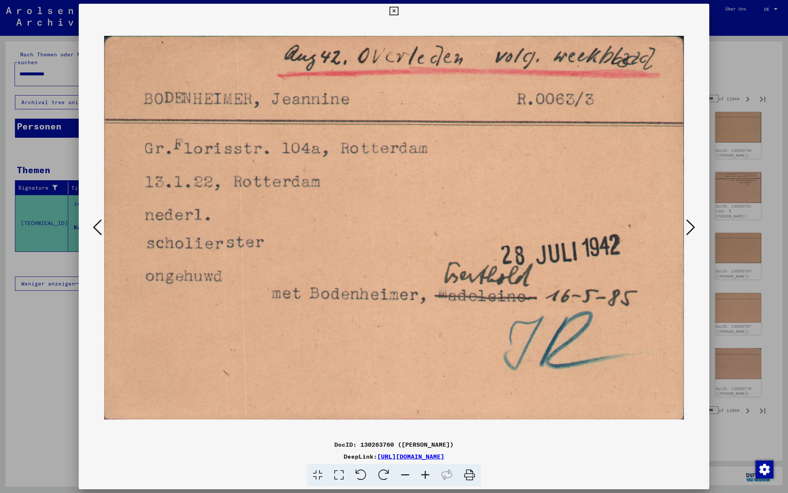
click at [687, 226] on icon at bounding box center [690, 227] width 9 height 18
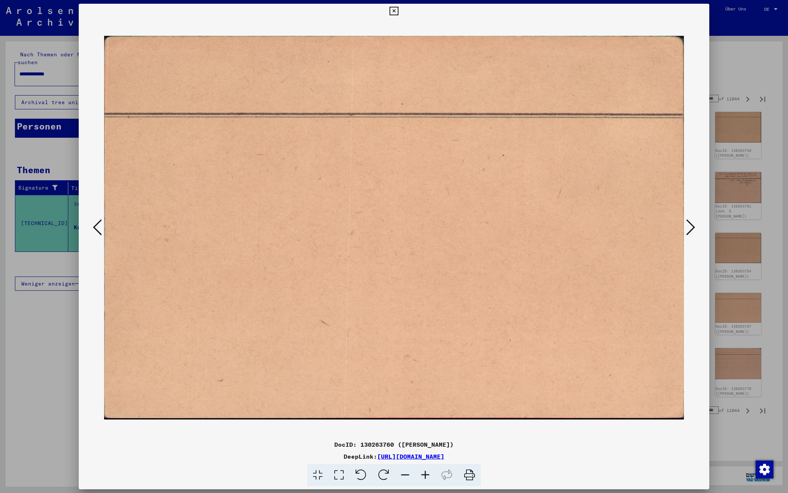
click at [687, 226] on icon at bounding box center [690, 227] width 9 height 18
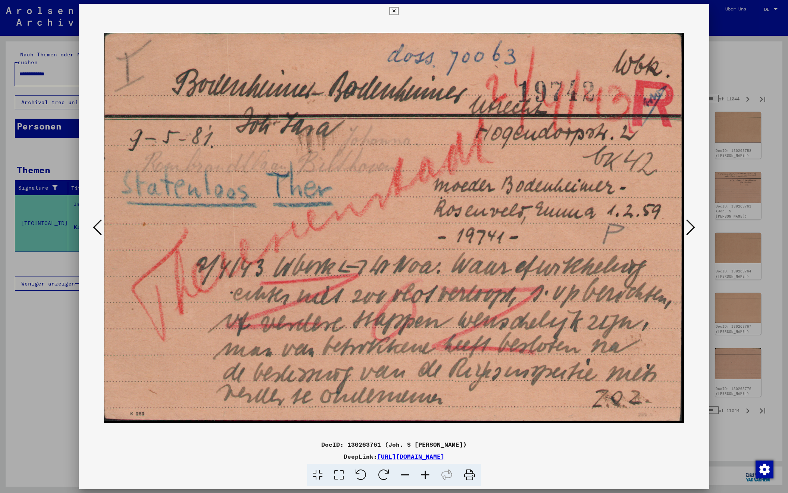
click at [687, 226] on icon at bounding box center [690, 227] width 9 height 18
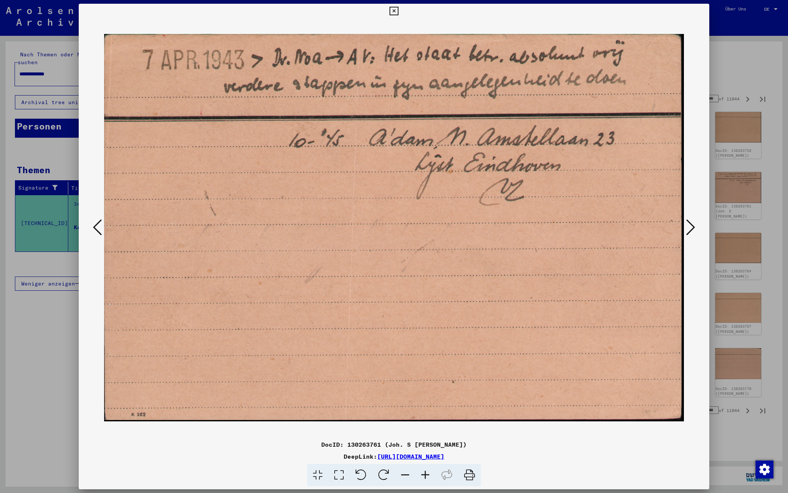
click at [687, 226] on icon at bounding box center [690, 227] width 9 height 18
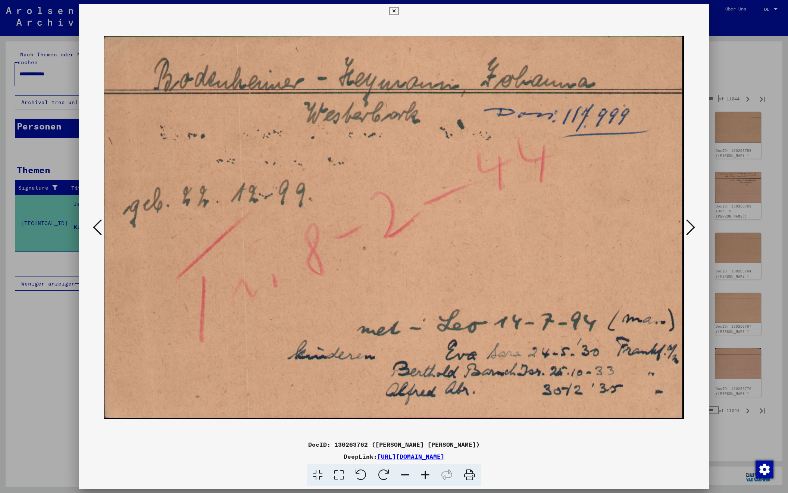
click at [687, 226] on icon at bounding box center [690, 227] width 9 height 18
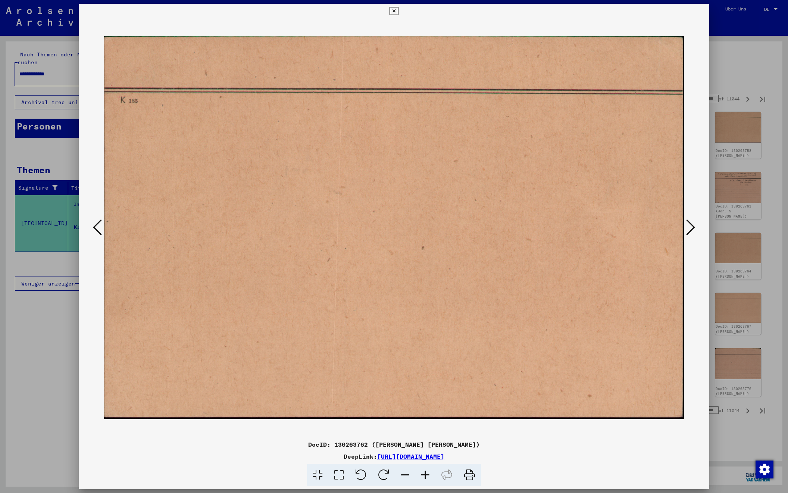
click at [687, 226] on icon at bounding box center [690, 227] width 9 height 18
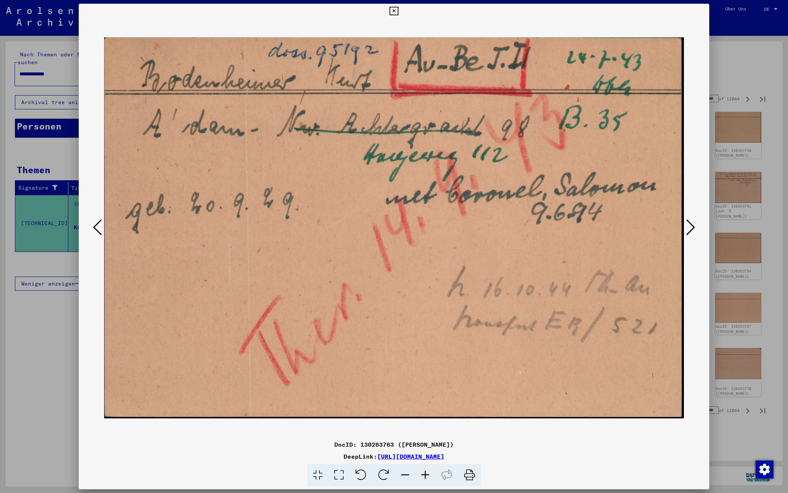
click at [687, 226] on icon at bounding box center [690, 227] width 9 height 18
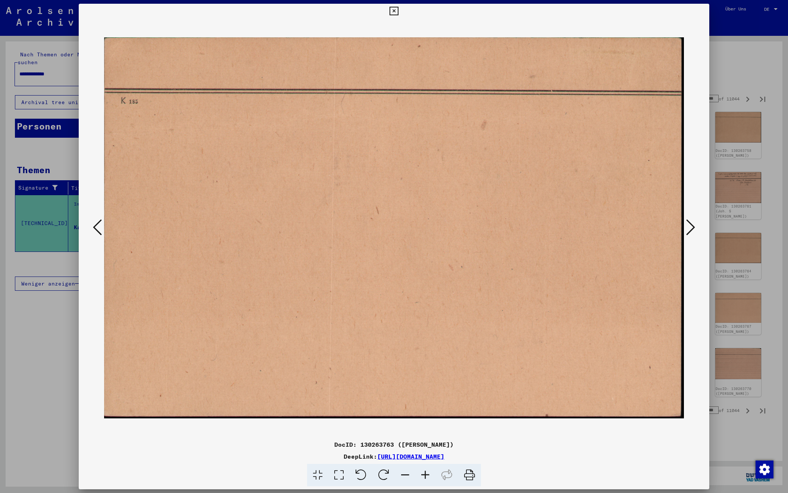
click at [687, 226] on icon at bounding box center [690, 227] width 9 height 18
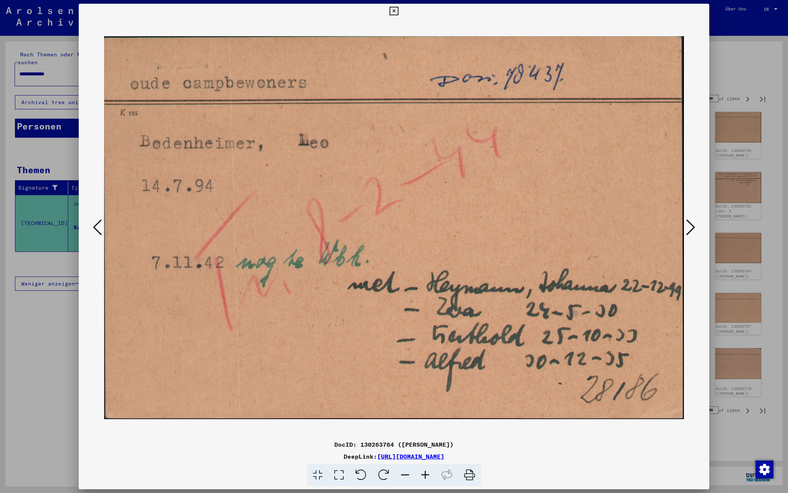
click at [689, 225] on icon at bounding box center [690, 227] width 9 height 18
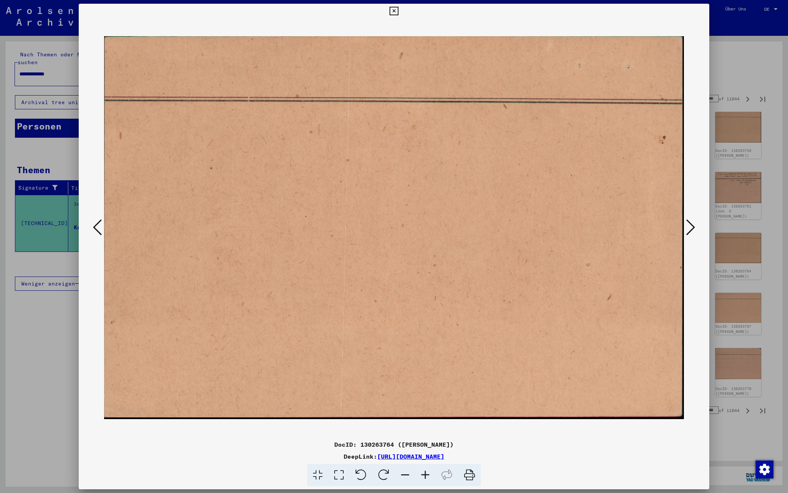
click at [689, 225] on icon at bounding box center [690, 227] width 9 height 18
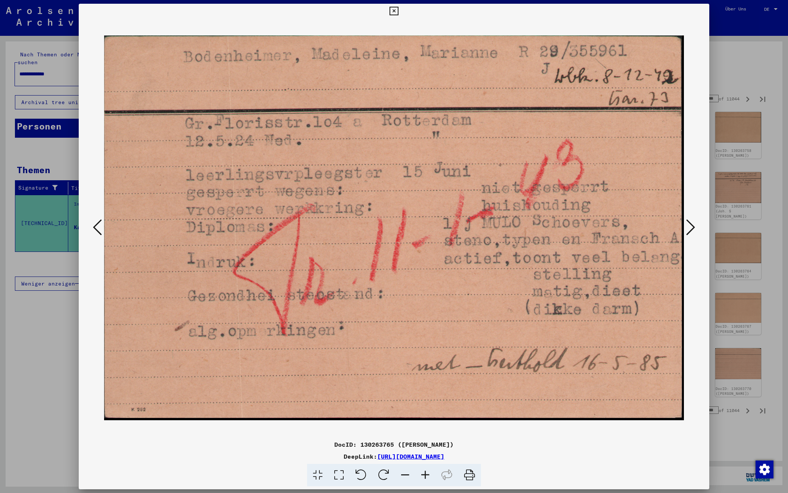
click at [689, 225] on icon at bounding box center [690, 227] width 9 height 18
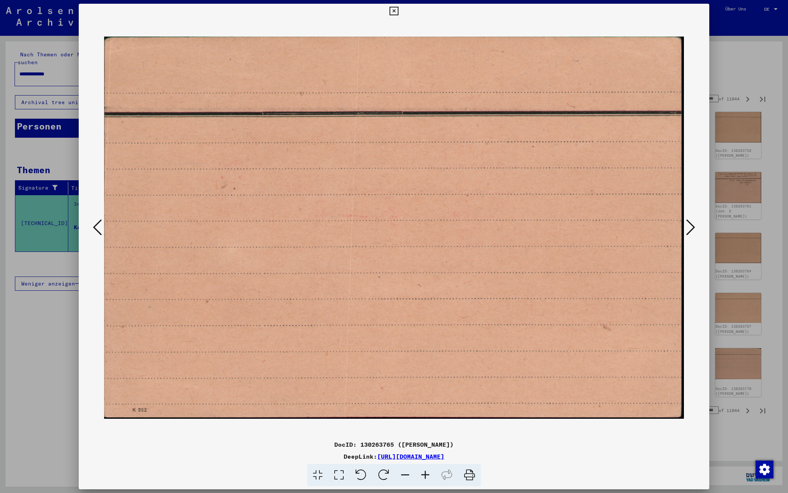
click at [689, 225] on icon at bounding box center [690, 227] width 9 height 18
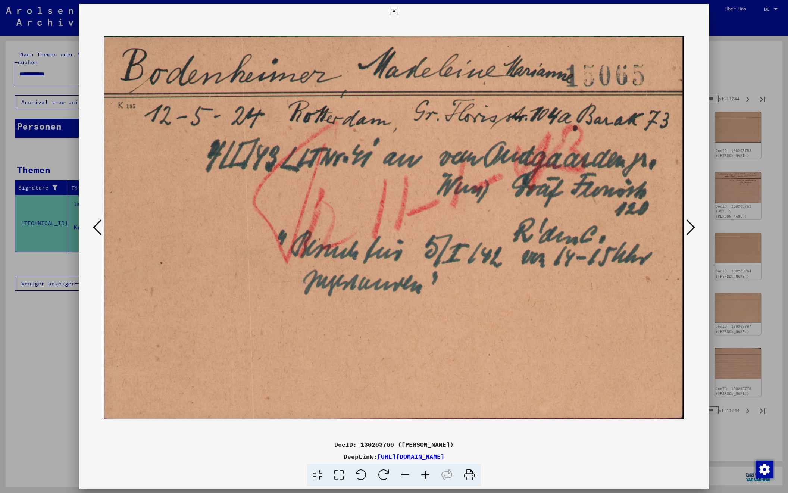
click at [689, 225] on icon at bounding box center [690, 227] width 9 height 18
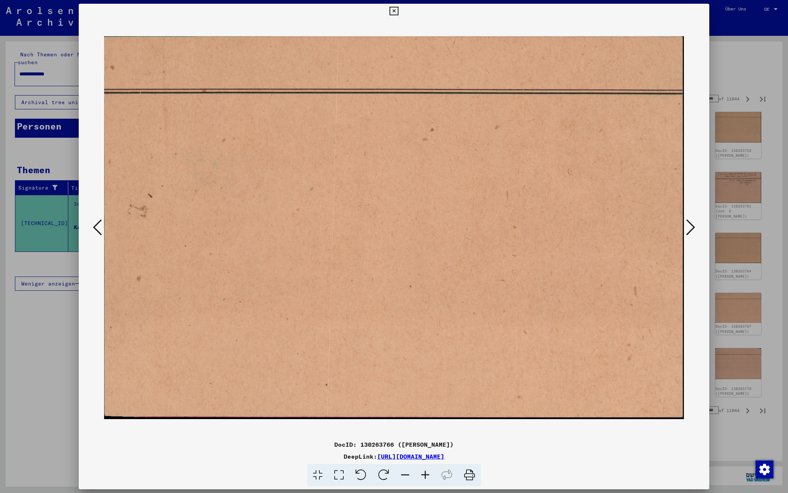
click at [689, 225] on icon at bounding box center [690, 227] width 9 height 18
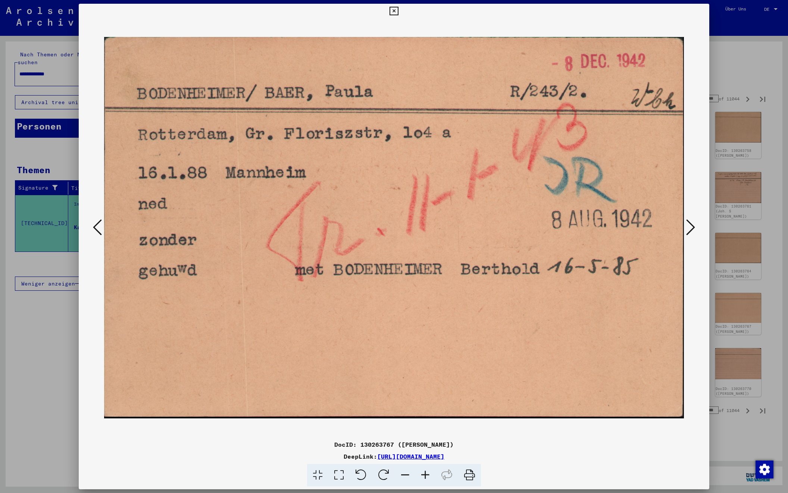
scroll to position [0, 0]
click at [689, 225] on icon at bounding box center [690, 227] width 9 height 18
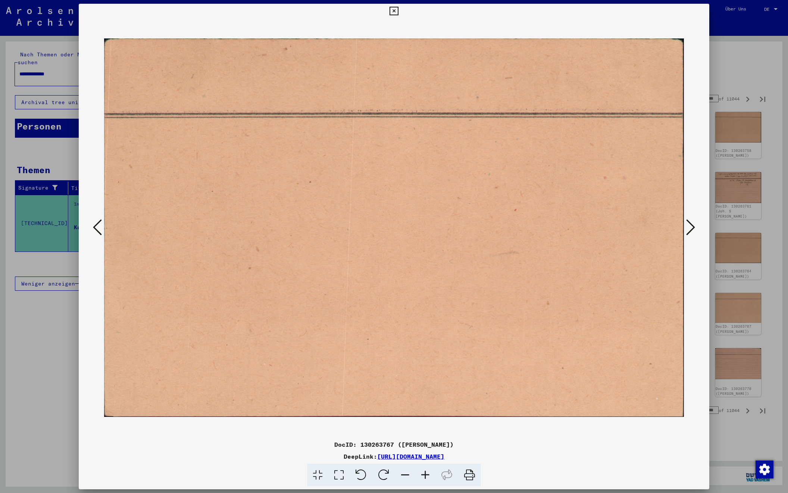
scroll to position [0, 0]
click at [689, 225] on icon at bounding box center [690, 227] width 9 height 18
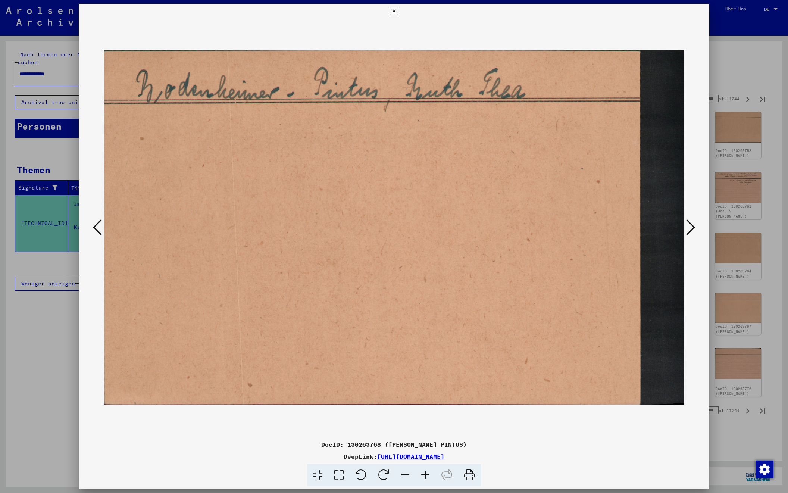
click at [689, 225] on icon at bounding box center [690, 227] width 9 height 18
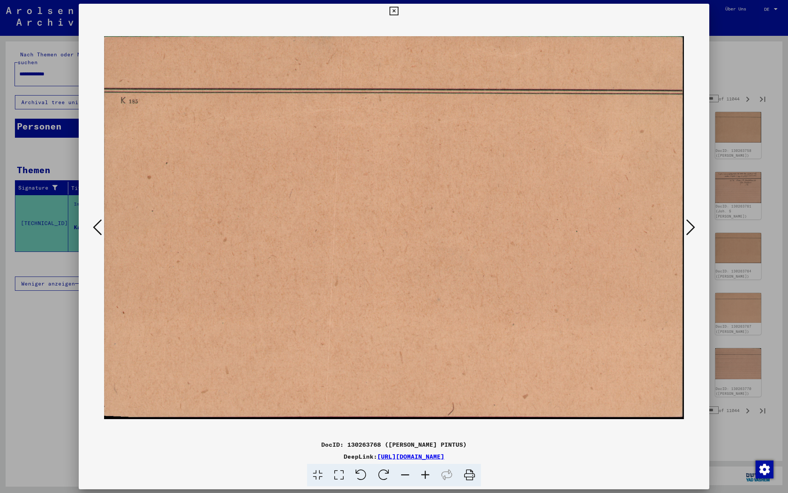
scroll to position [0, 0]
click at [689, 225] on icon at bounding box center [690, 227] width 9 height 18
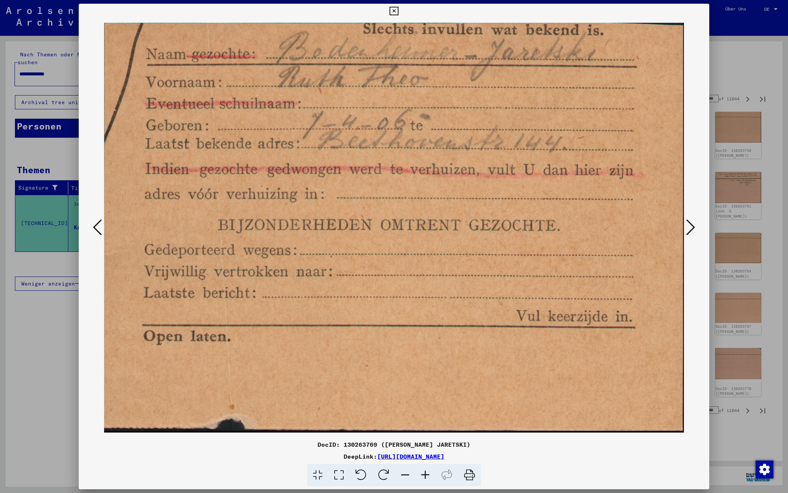
scroll to position [0, 0]
click at [689, 225] on icon at bounding box center [690, 227] width 9 height 18
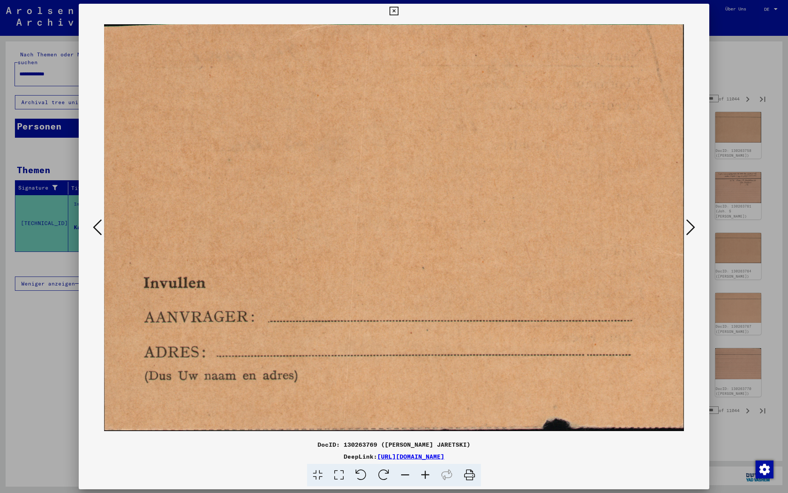
click at [689, 225] on icon at bounding box center [690, 227] width 9 height 18
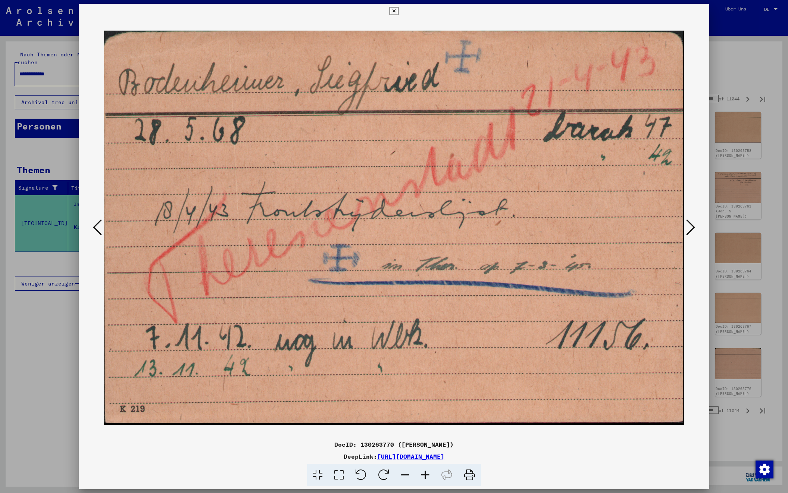
click at [689, 225] on icon at bounding box center [690, 227] width 9 height 18
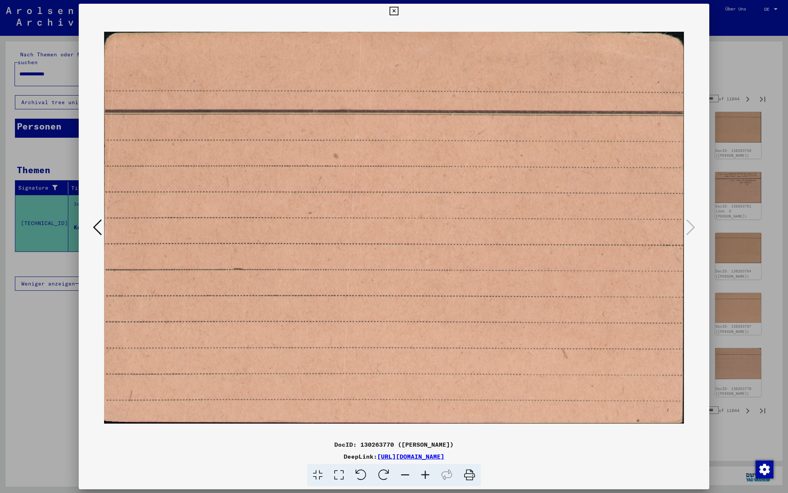
scroll to position [0, 0]
click at [732, 61] on div at bounding box center [394, 246] width 788 height 493
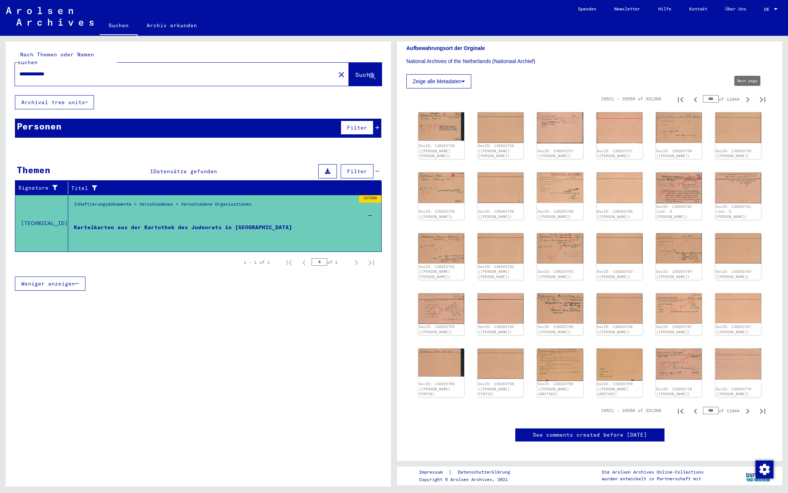
click at [747, 99] on icon "Next page" at bounding box center [747, 99] width 10 height 10
type input "***"
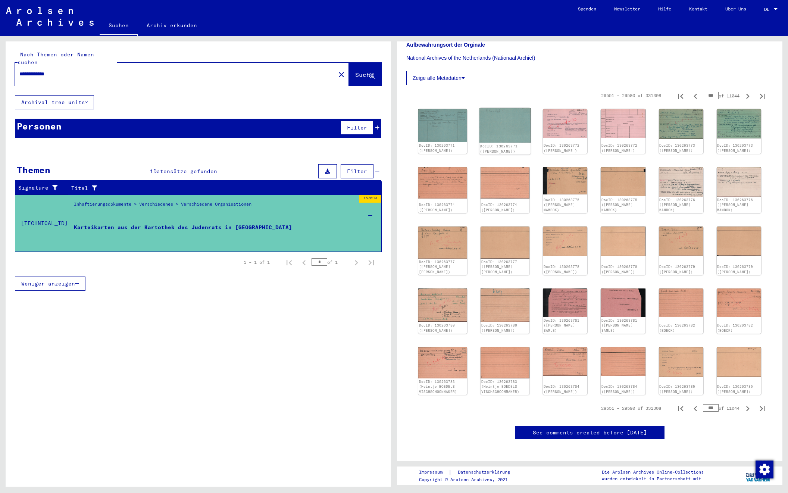
scroll to position [166, 0]
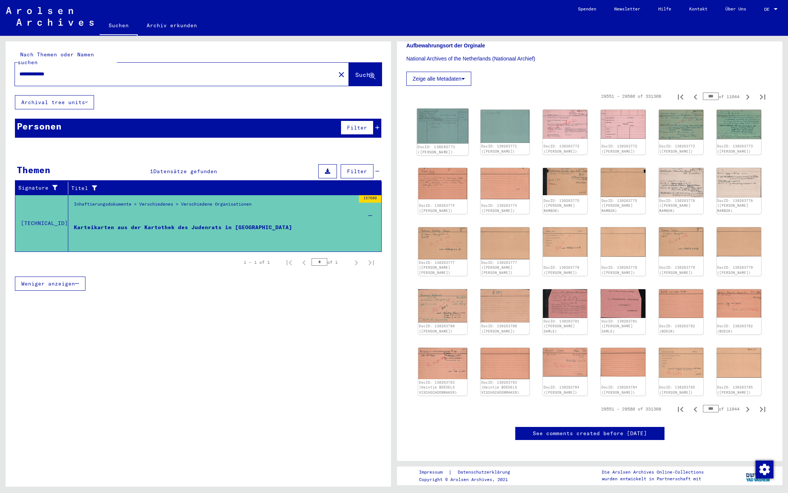
click at [447, 126] on img at bounding box center [442, 126] width 51 height 35
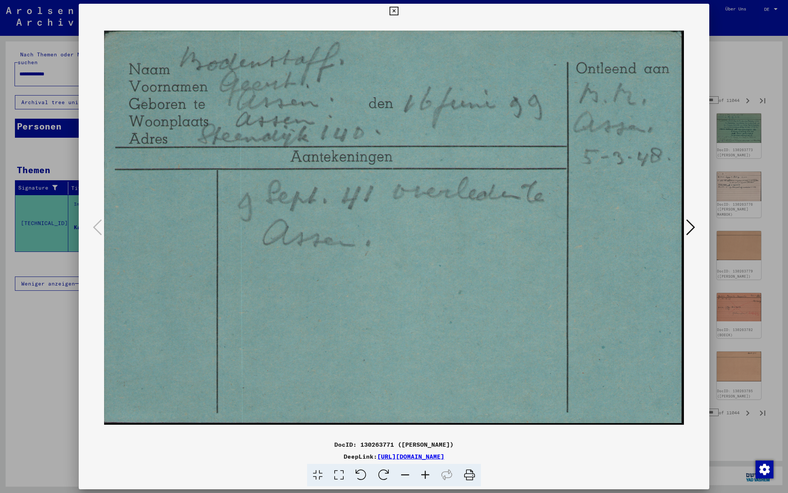
click at [685, 228] on button at bounding box center [690, 227] width 13 height 21
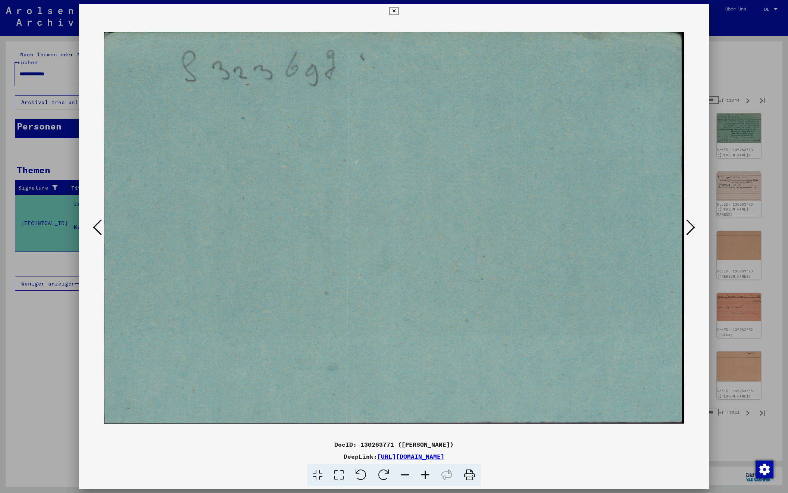
click at [685, 228] on button at bounding box center [690, 227] width 13 height 21
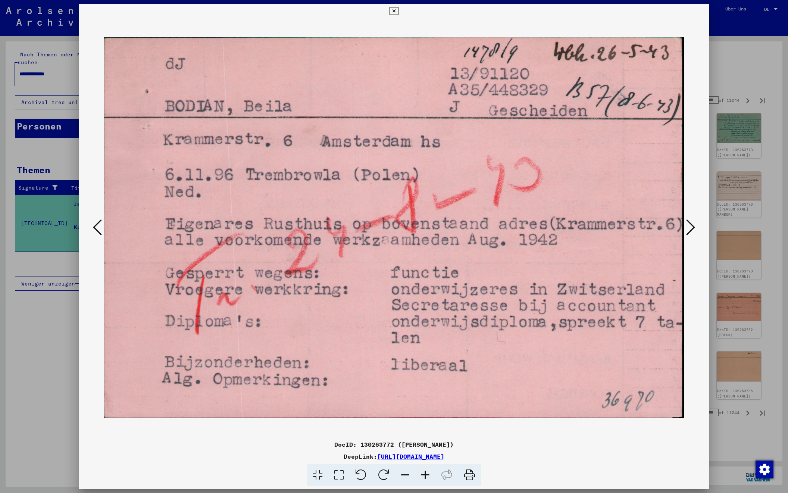
click at [685, 228] on button at bounding box center [690, 227] width 13 height 21
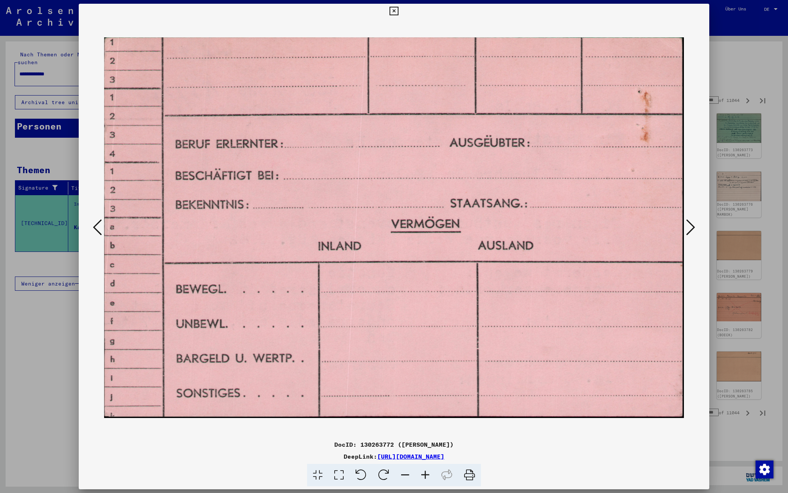
click at [687, 228] on icon at bounding box center [690, 227] width 9 height 18
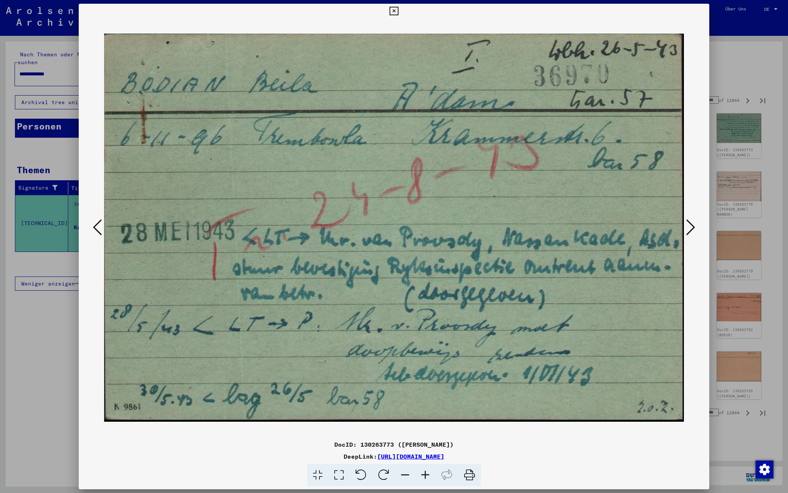
click at [690, 228] on icon at bounding box center [690, 227] width 9 height 18
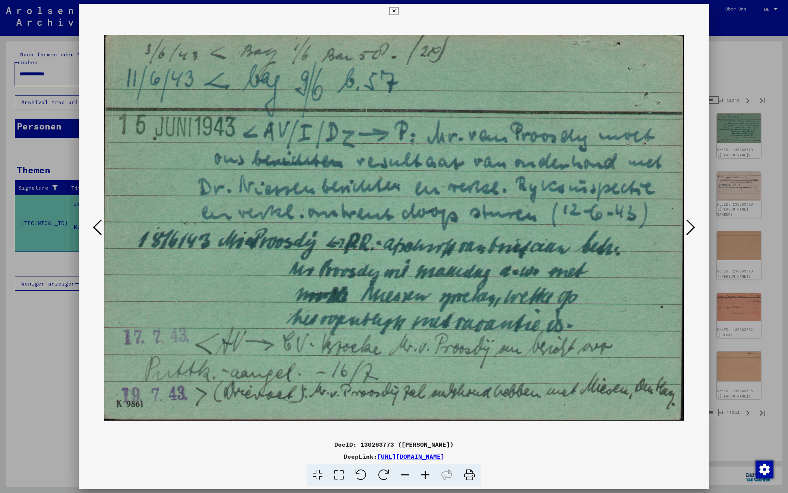
click at [690, 228] on icon at bounding box center [690, 227] width 9 height 18
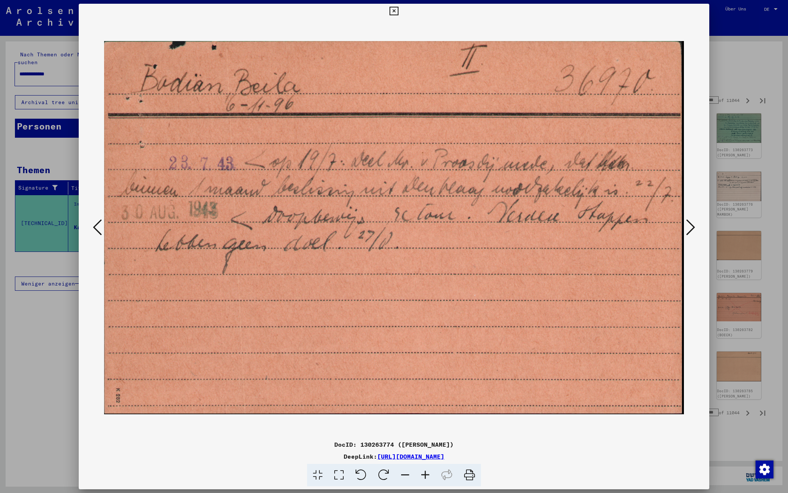
click at [690, 228] on icon at bounding box center [690, 227] width 9 height 18
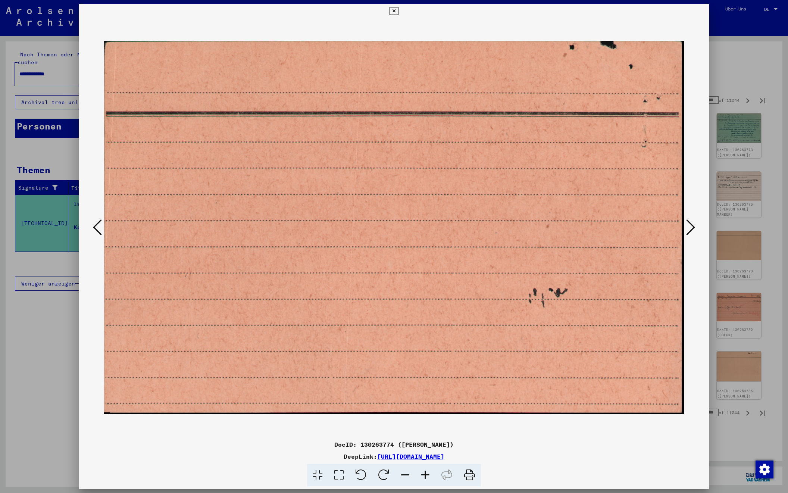
click at [690, 228] on icon at bounding box center [690, 227] width 9 height 18
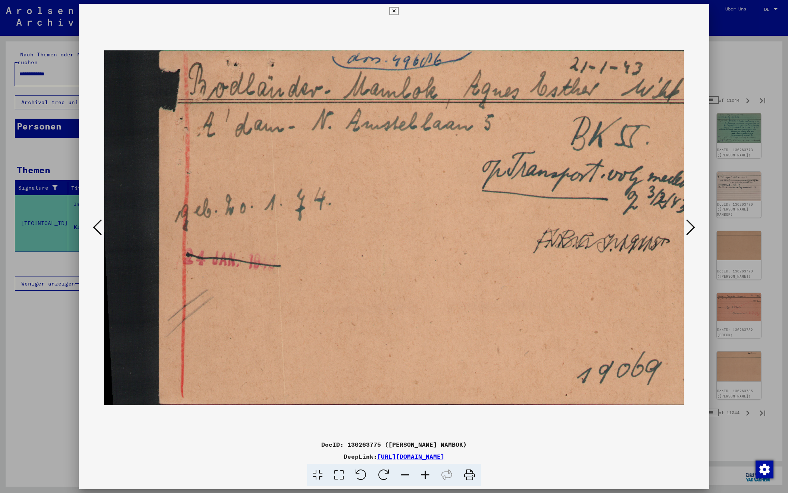
click at [690, 228] on icon at bounding box center [690, 227] width 9 height 18
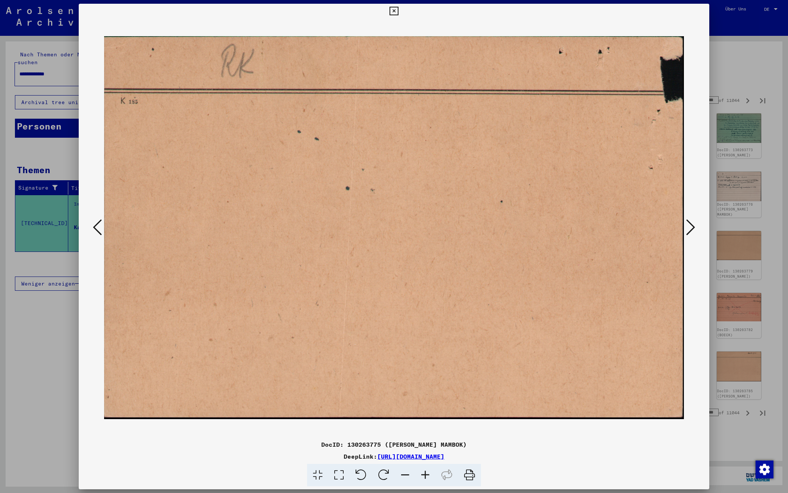
click at [690, 228] on icon at bounding box center [690, 227] width 9 height 18
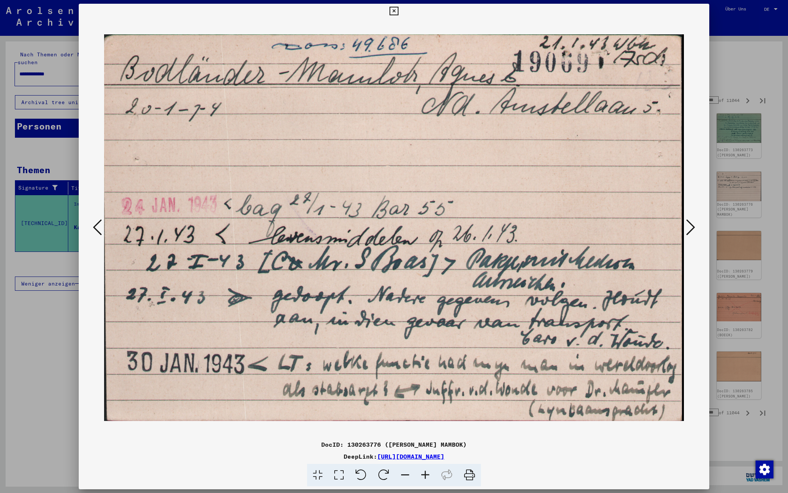
click at [690, 228] on icon at bounding box center [690, 227] width 9 height 18
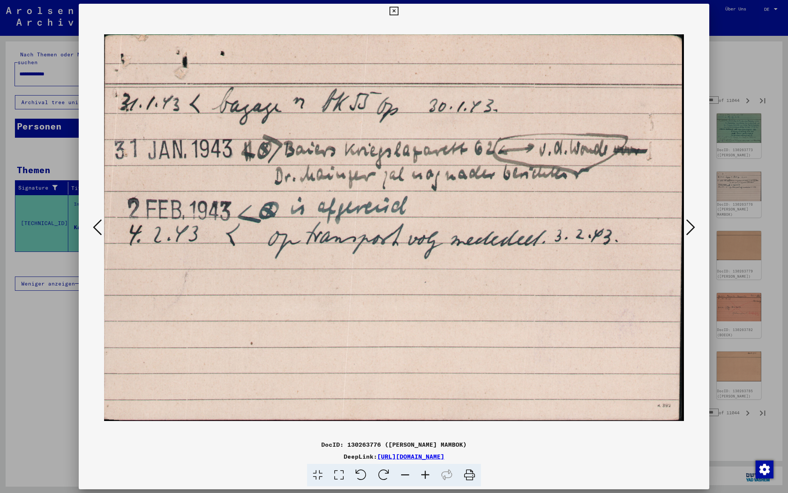
click at [690, 228] on icon at bounding box center [690, 227] width 9 height 18
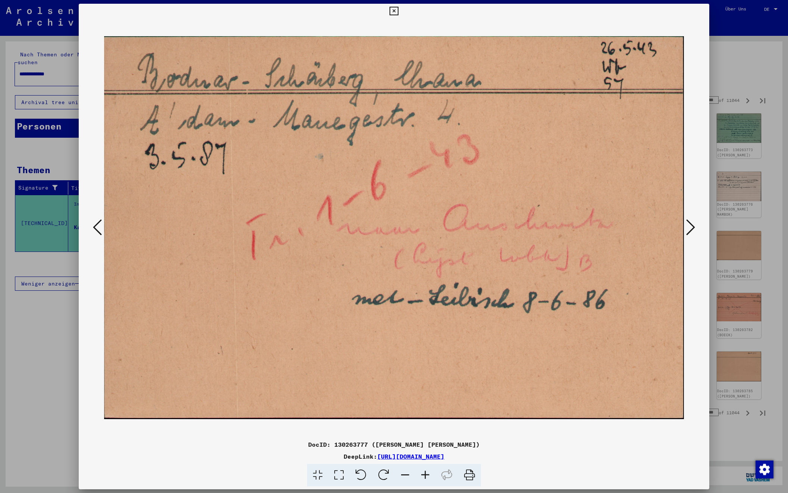
click at [690, 228] on icon at bounding box center [690, 227] width 9 height 18
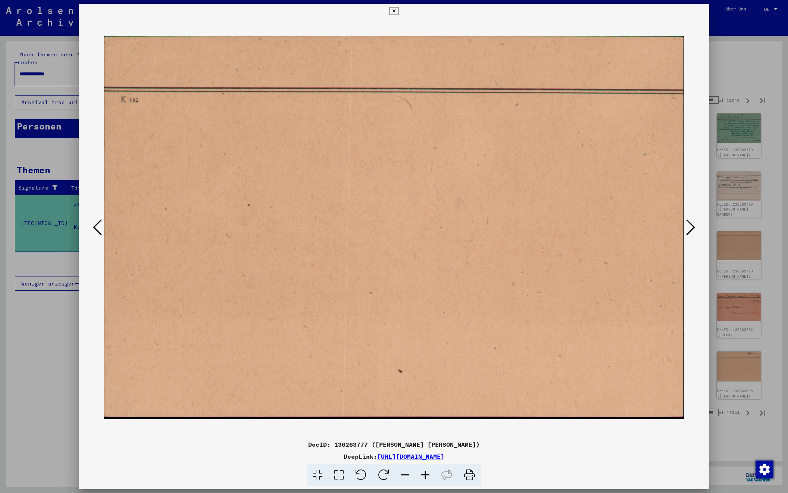
click at [690, 228] on icon at bounding box center [690, 227] width 9 height 18
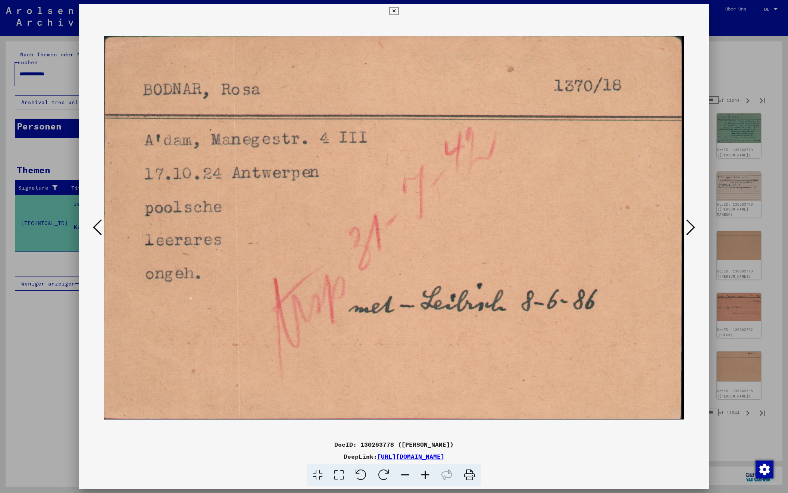
click at [690, 228] on icon at bounding box center [690, 227] width 9 height 18
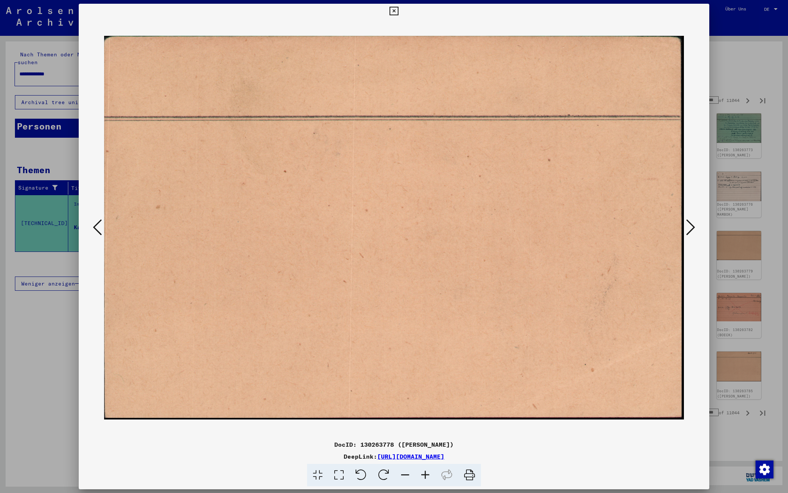
click at [690, 228] on icon at bounding box center [690, 227] width 9 height 18
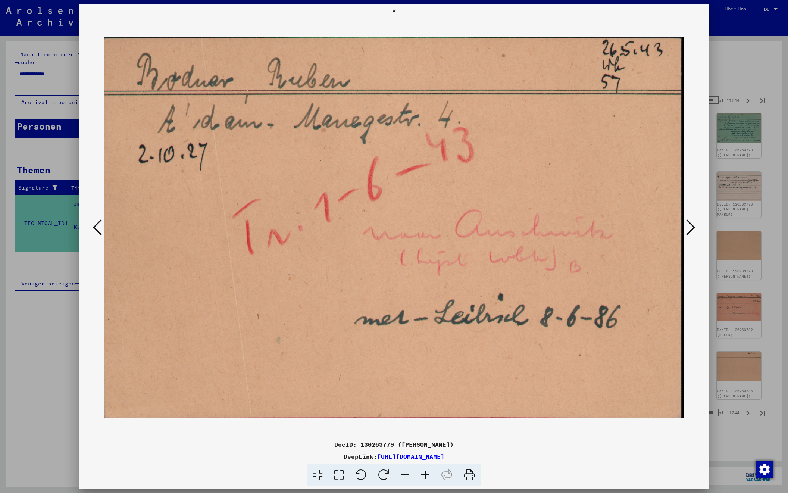
click at [692, 228] on icon at bounding box center [690, 227] width 9 height 18
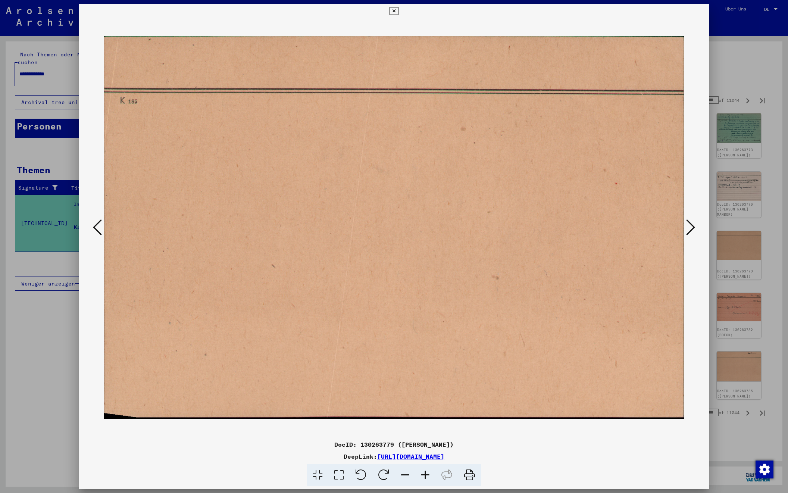
scroll to position [0, 0]
click at [692, 228] on icon at bounding box center [690, 227] width 9 height 18
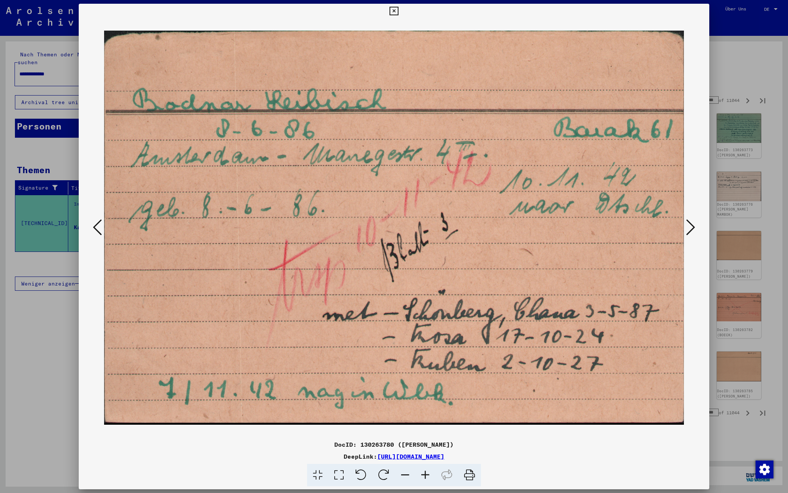
click at [688, 226] on icon at bounding box center [690, 227] width 9 height 18
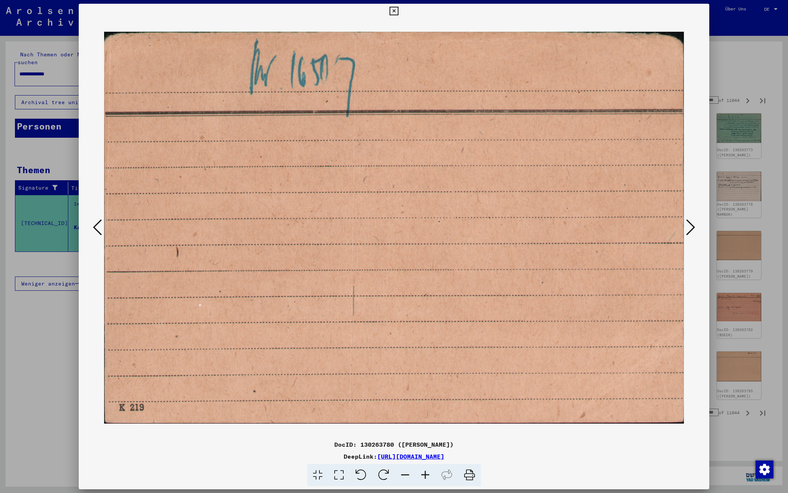
click at [688, 226] on icon at bounding box center [690, 227] width 9 height 18
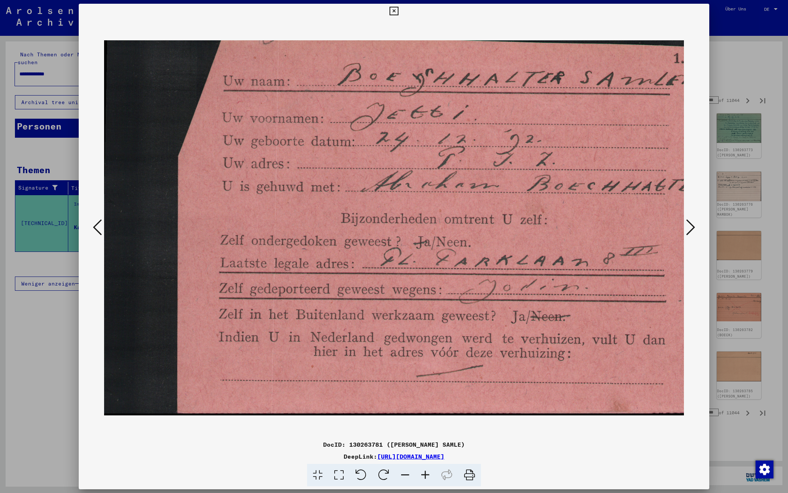
click at [688, 226] on icon at bounding box center [690, 227] width 9 height 18
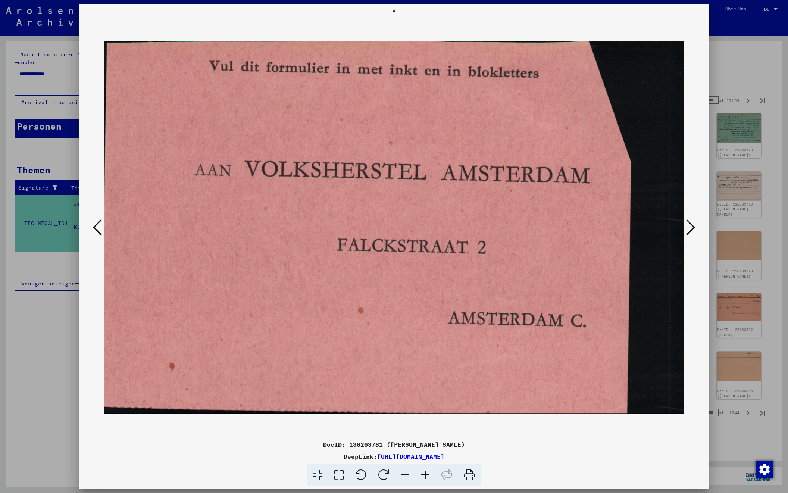
click at [688, 226] on icon at bounding box center [690, 227] width 9 height 18
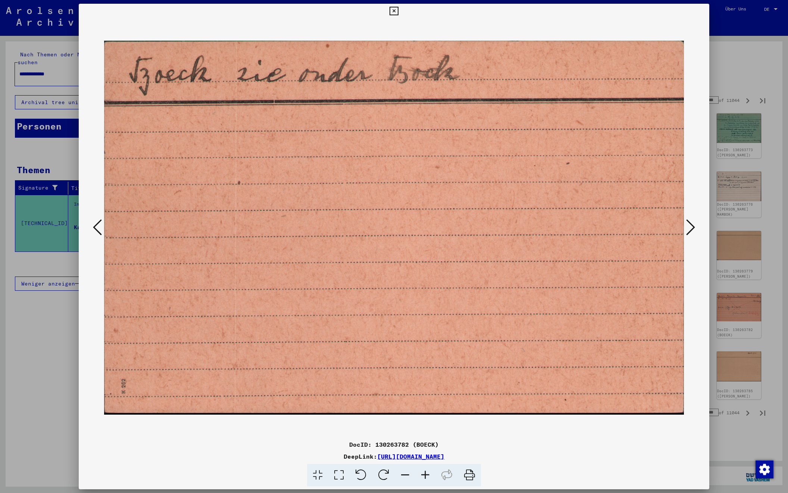
click at [688, 226] on icon at bounding box center [690, 227] width 9 height 18
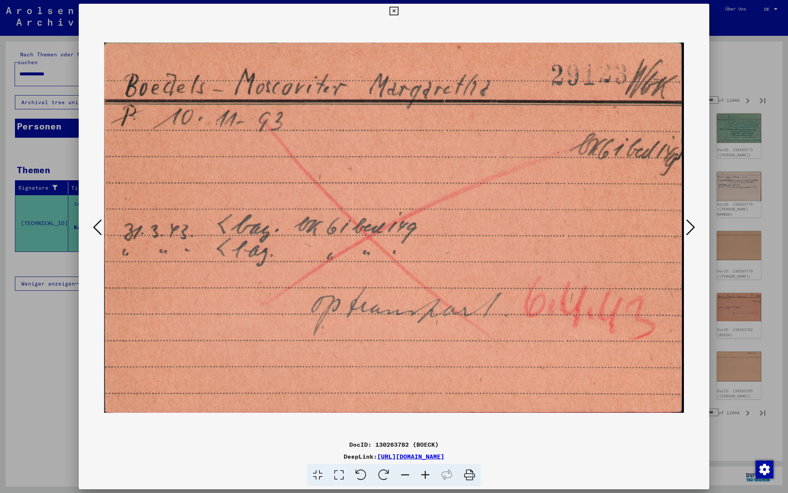
click at [688, 226] on icon at bounding box center [690, 227] width 9 height 18
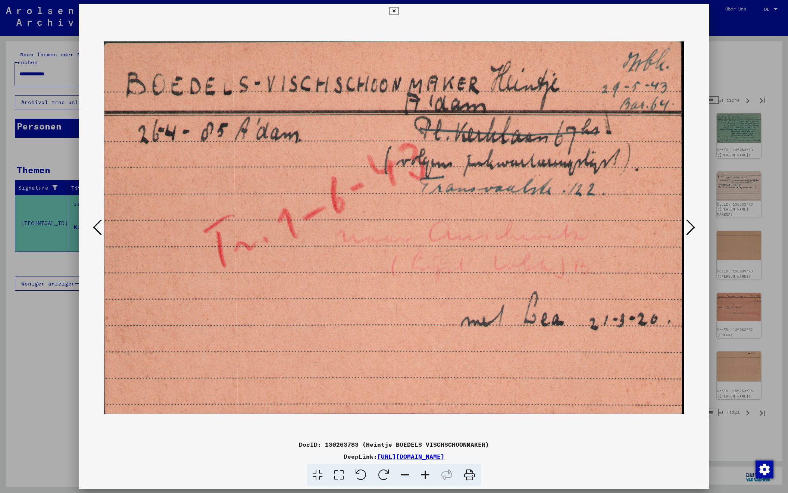
click at [688, 226] on icon at bounding box center [690, 227] width 9 height 18
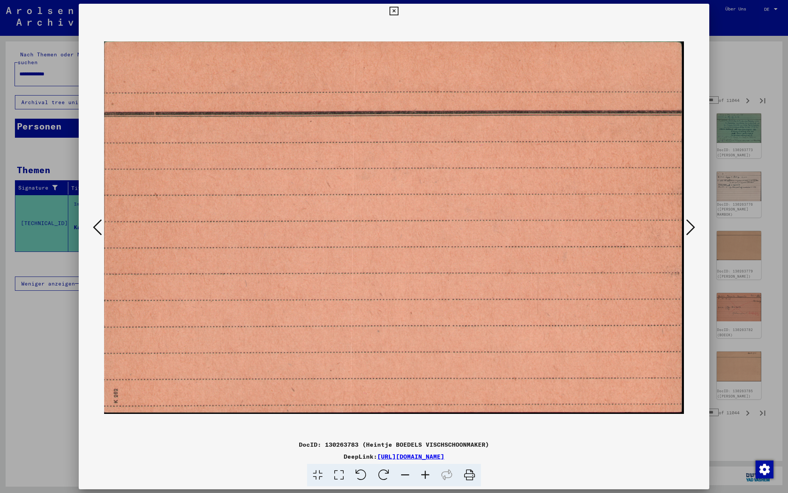
click at [688, 226] on icon at bounding box center [690, 227] width 9 height 18
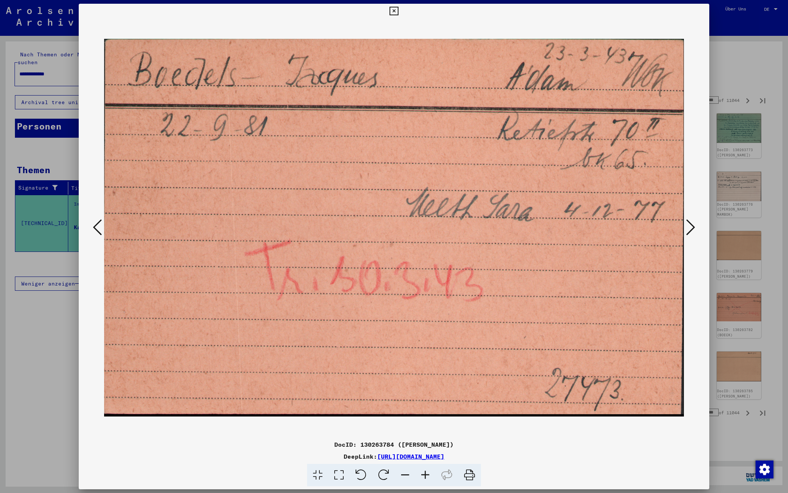
click at [688, 226] on icon at bounding box center [690, 227] width 9 height 18
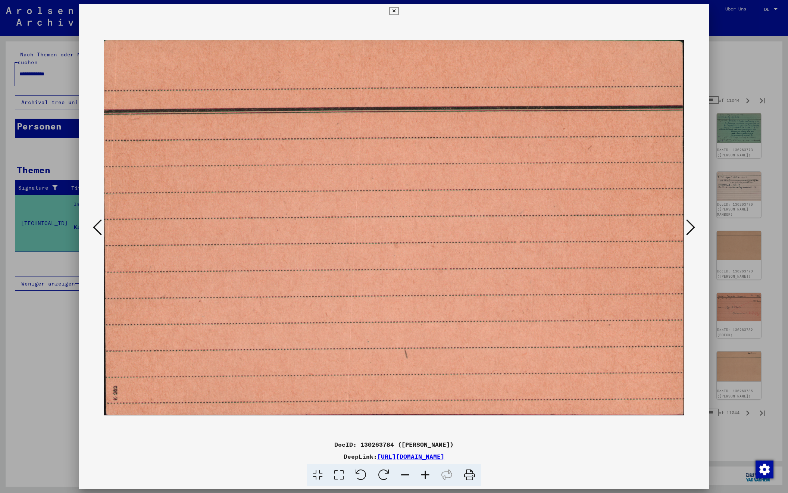
scroll to position [0, 0]
click at [688, 226] on icon at bounding box center [690, 227] width 9 height 18
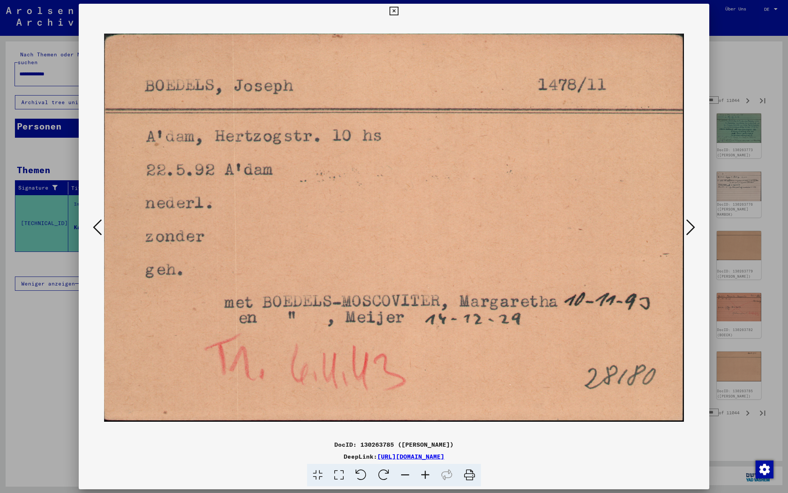
click at [688, 226] on icon at bounding box center [690, 227] width 9 height 18
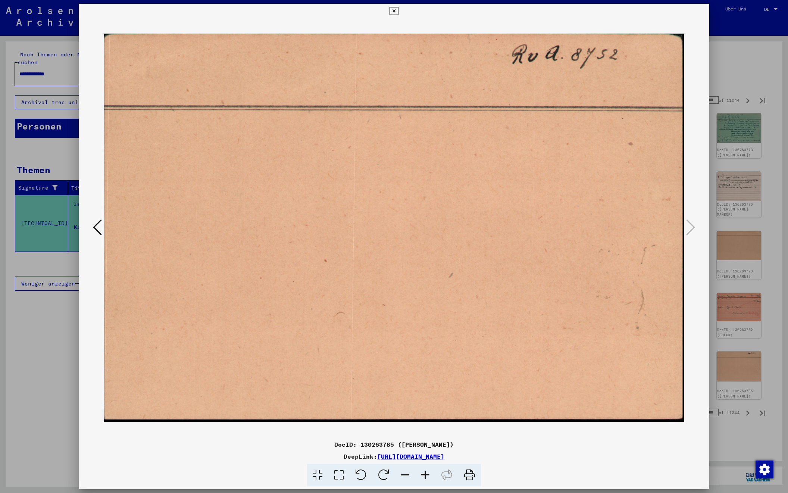
click at [746, 76] on div at bounding box center [394, 246] width 788 height 493
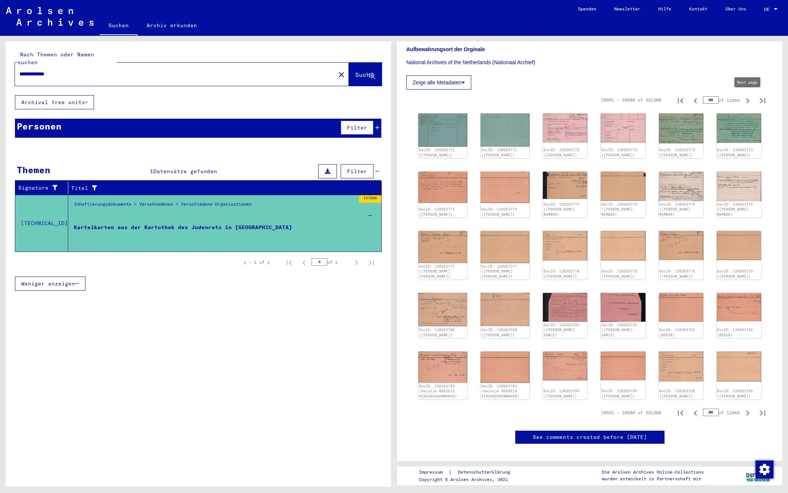
click at [745, 101] on icon "Next page" at bounding box center [747, 101] width 10 height 10
type input "***"
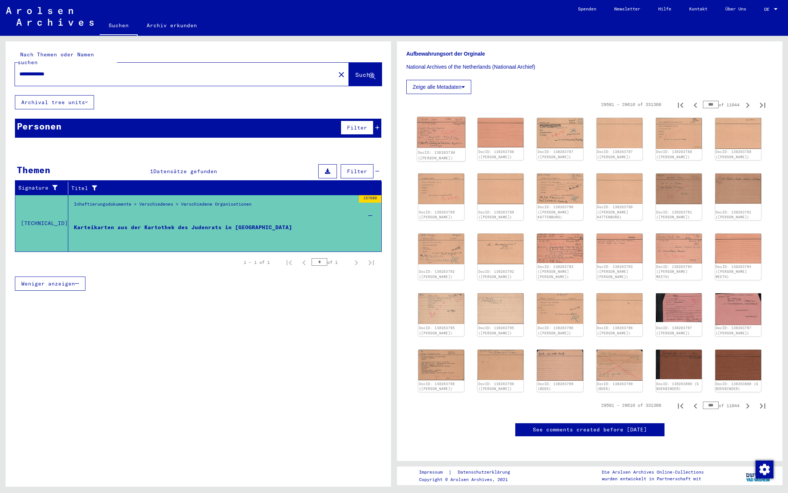
click at [430, 124] on img at bounding box center [441, 132] width 48 height 31
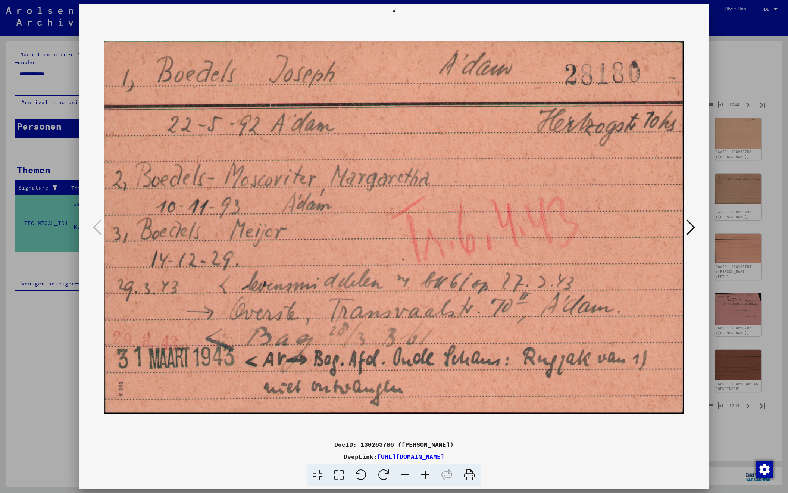
click at [688, 226] on icon at bounding box center [690, 227] width 9 height 18
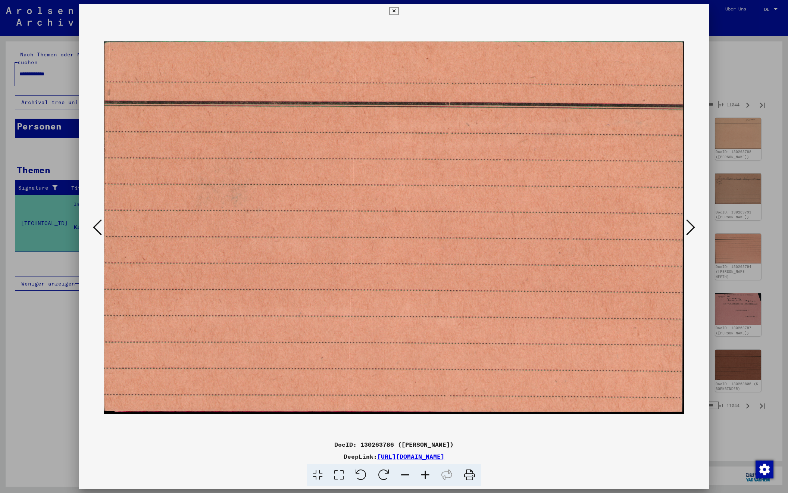
click at [688, 226] on icon at bounding box center [690, 227] width 9 height 18
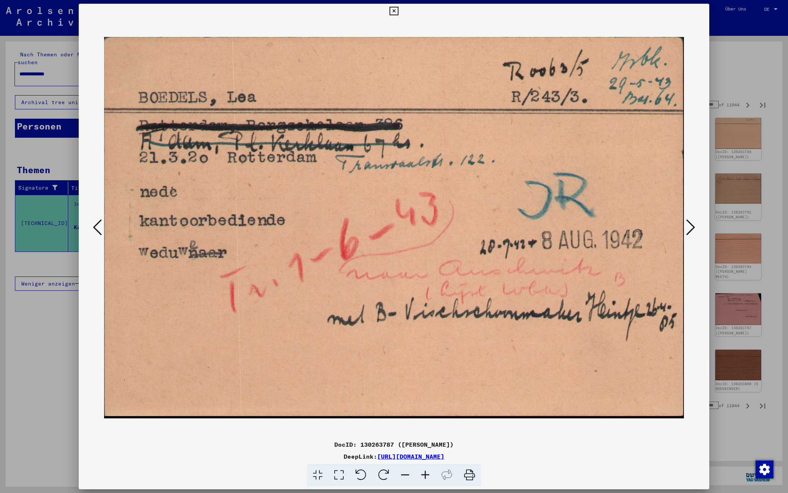
click at [688, 226] on icon at bounding box center [690, 227] width 9 height 18
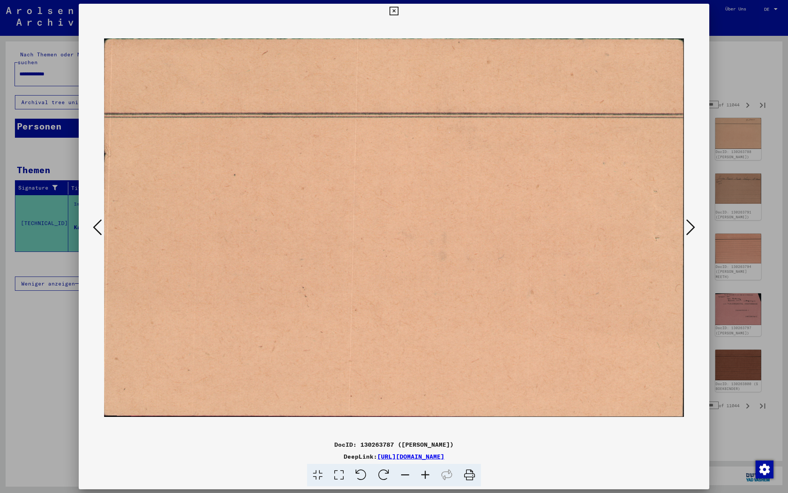
click at [688, 226] on icon at bounding box center [690, 227] width 9 height 18
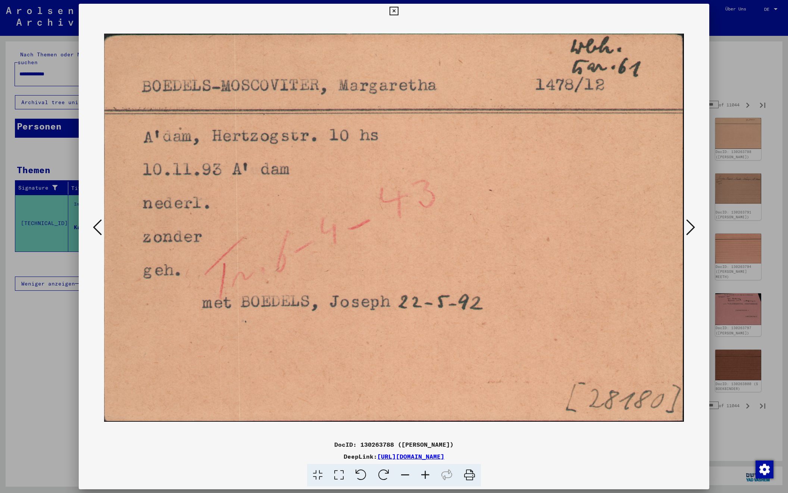
click at [688, 226] on icon at bounding box center [690, 227] width 9 height 18
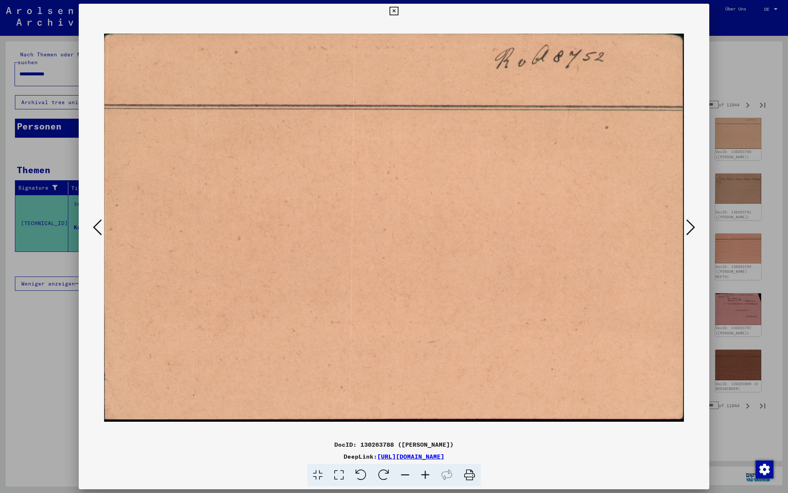
click at [688, 226] on icon at bounding box center [690, 227] width 9 height 18
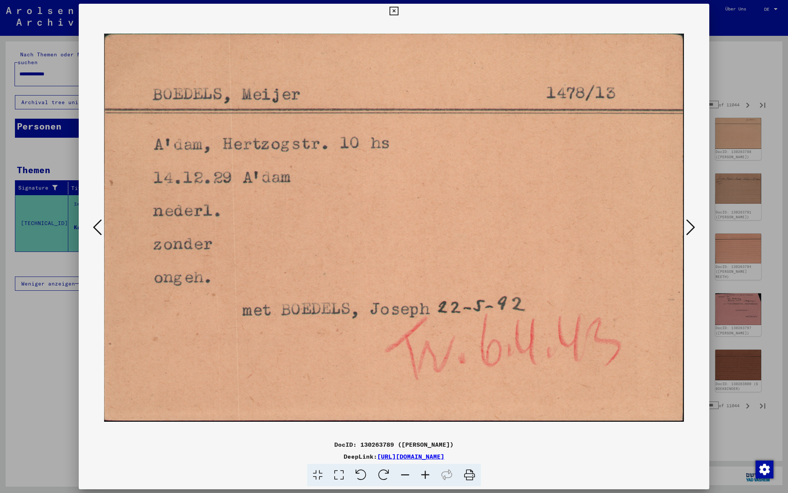
click at [688, 226] on icon at bounding box center [690, 227] width 9 height 18
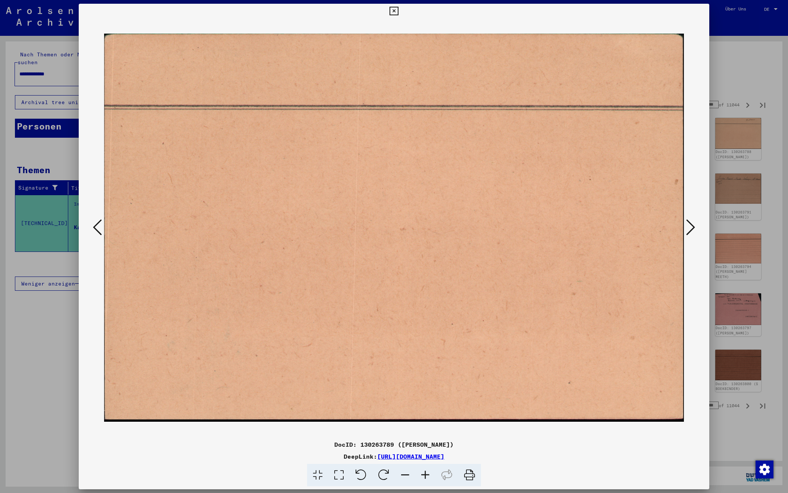
click at [688, 226] on icon at bounding box center [690, 227] width 9 height 18
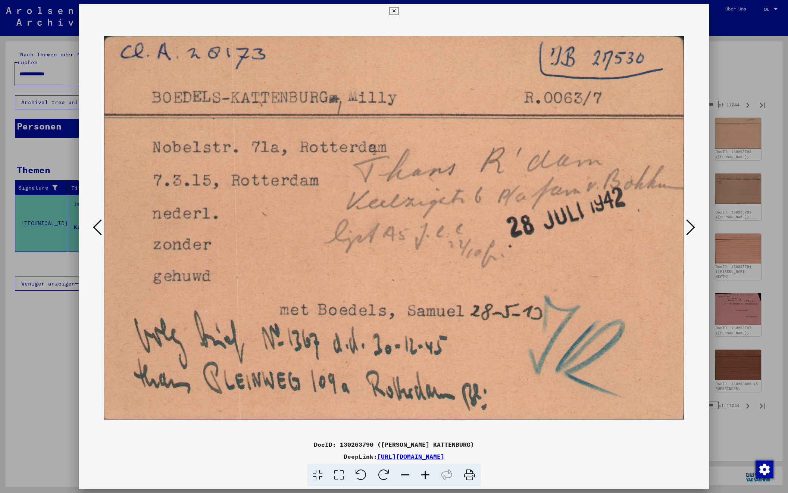
click at [688, 226] on icon at bounding box center [690, 227] width 9 height 18
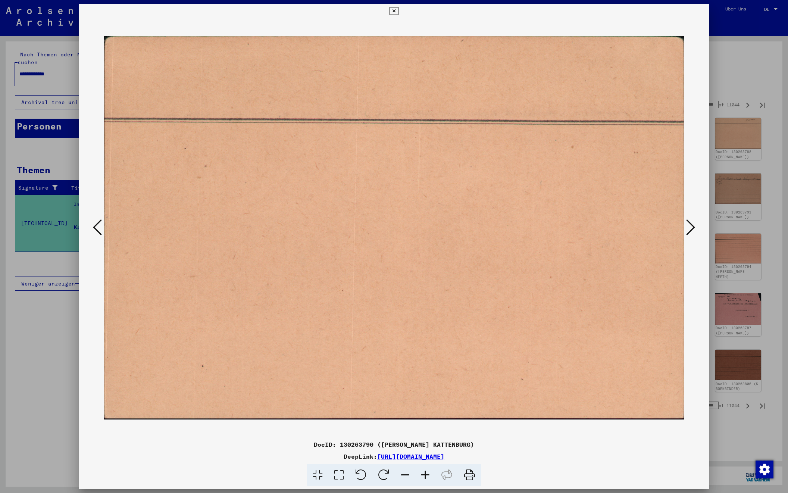
click at [688, 226] on icon at bounding box center [690, 227] width 9 height 18
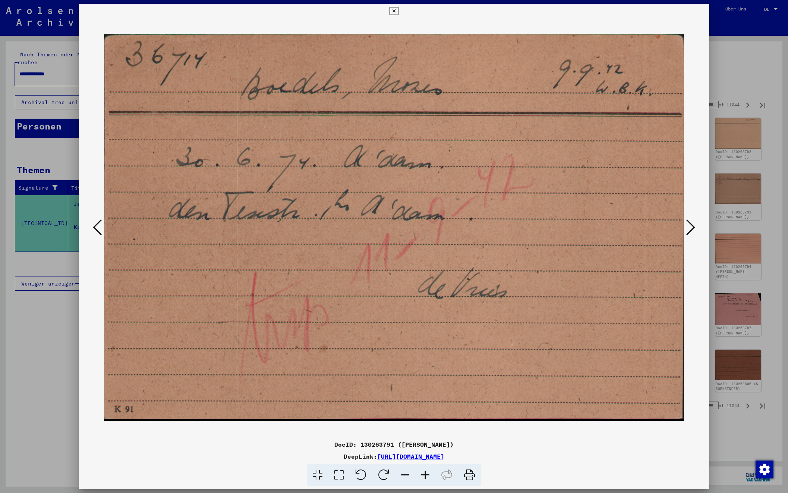
click at [690, 226] on icon at bounding box center [690, 227] width 9 height 18
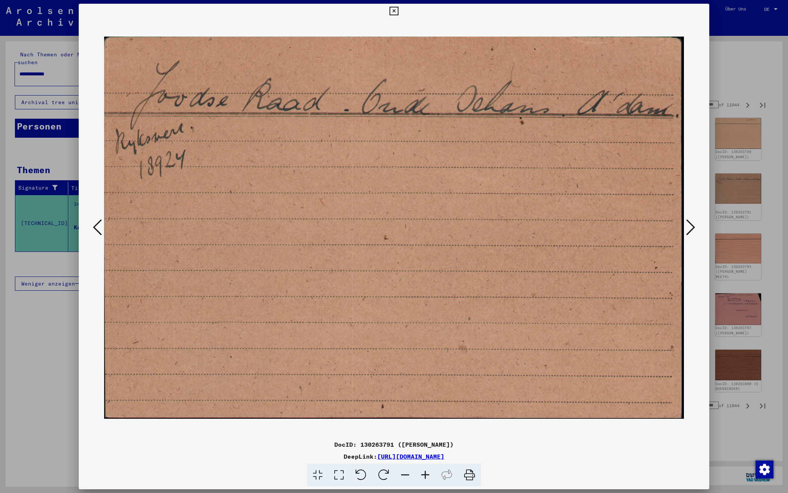
click at [690, 226] on icon at bounding box center [690, 227] width 9 height 18
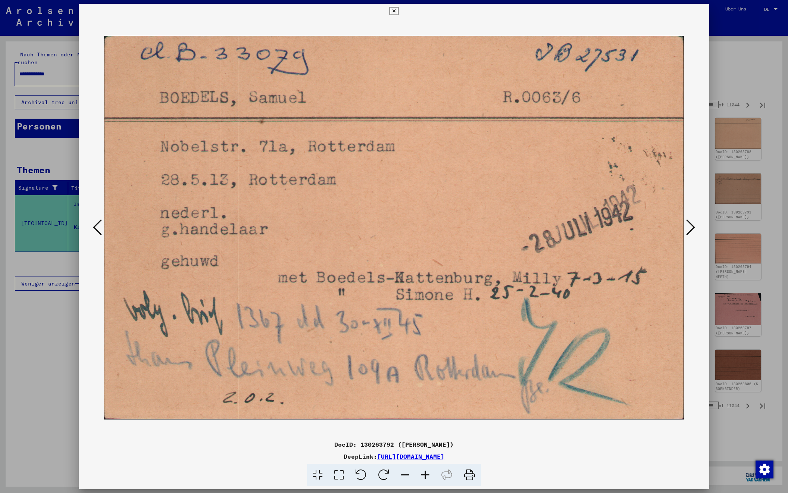
click at [690, 226] on icon at bounding box center [690, 227] width 9 height 18
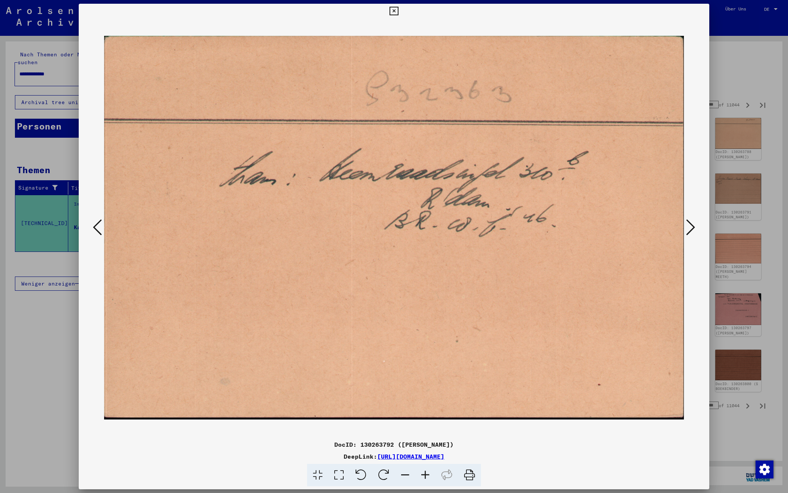
click at [690, 226] on icon at bounding box center [690, 227] width 9 height 18
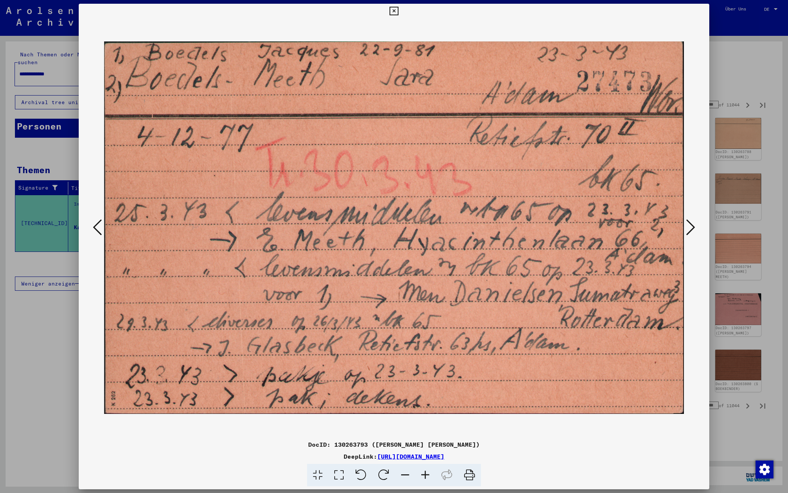
click at [690, 226] on icon at bounding box center [690, 227] width 9 height 18
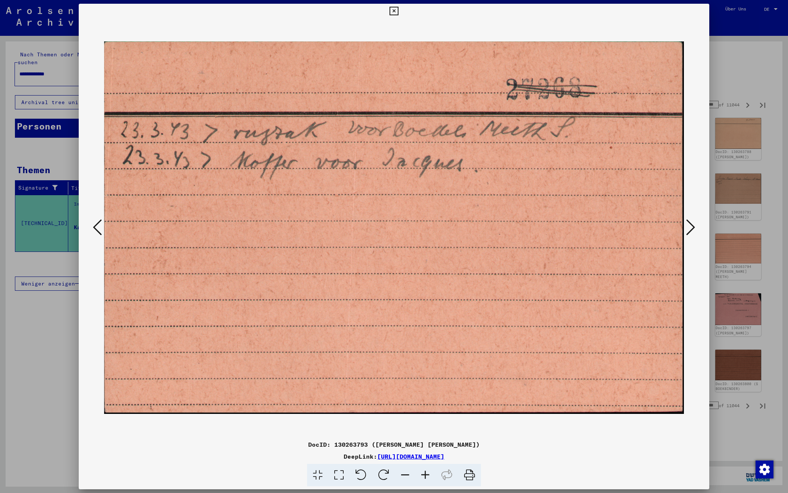
click at [690, 226] on icon at bounding box center [690, 227] width 9 height 18
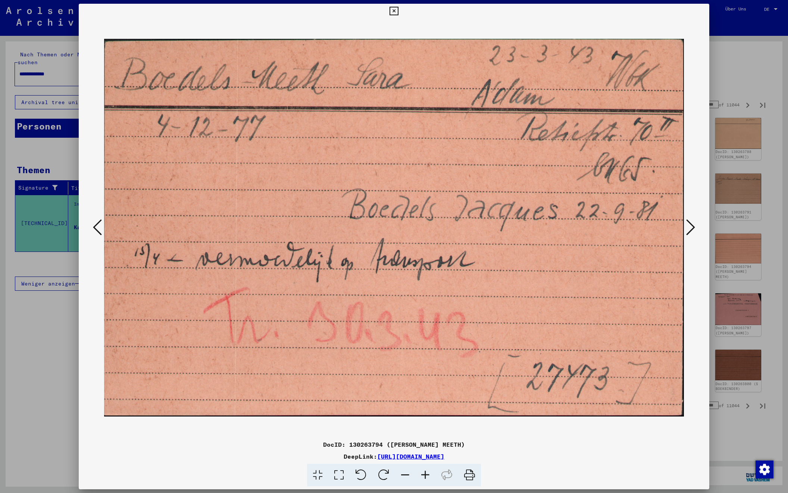
click at [690, 226] on icon at bounding box center [690, 227] width 9 height 18
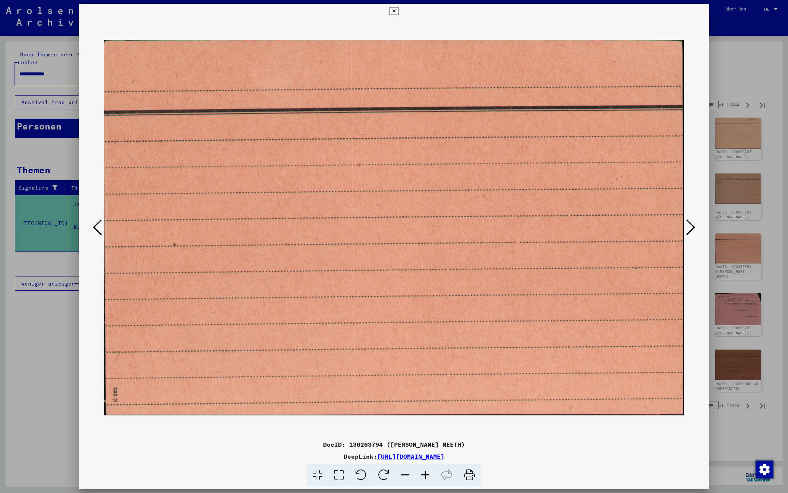
click at [690, 226] on icon at bounding box center [690, 227] width 9 height 18
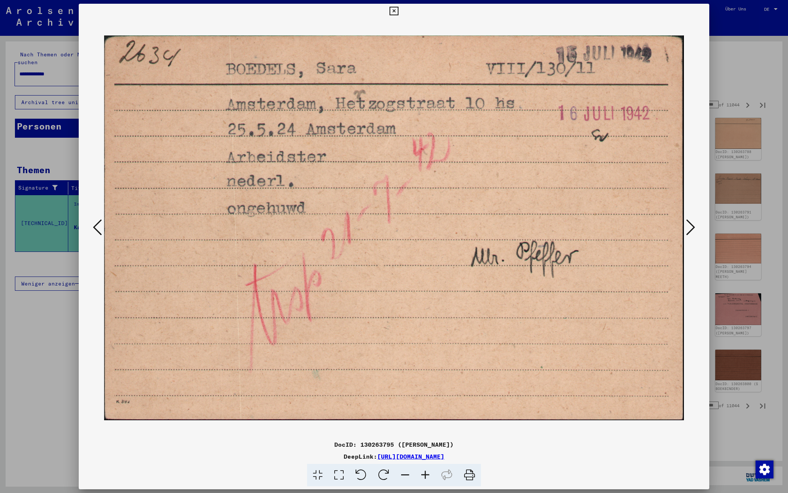
click at [690, 226] on icon at bounding box center [690, 227] width 9 height 18
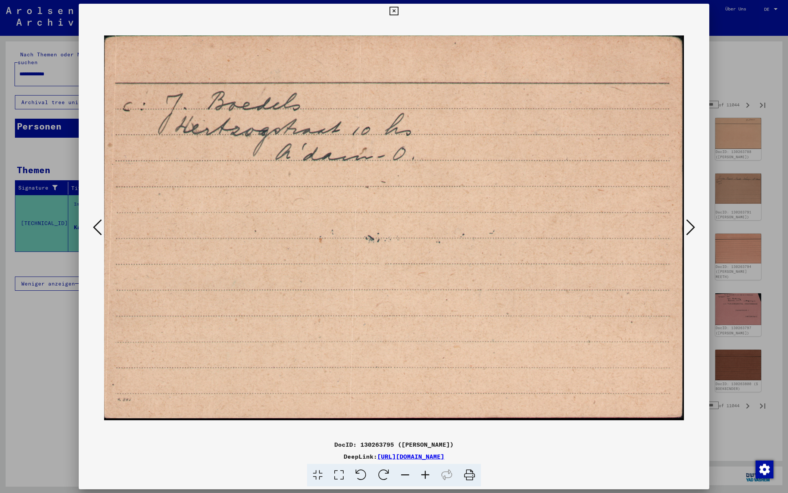
click at [690, 226] on icon at bounding box center [690, 227] width 9 height 18
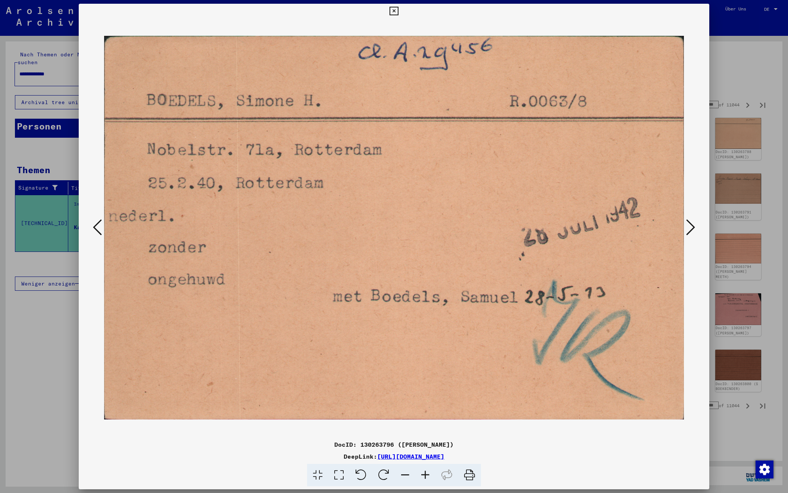
click at [690, 226] on icon at bounding box center [690, 227] width 9 height 18
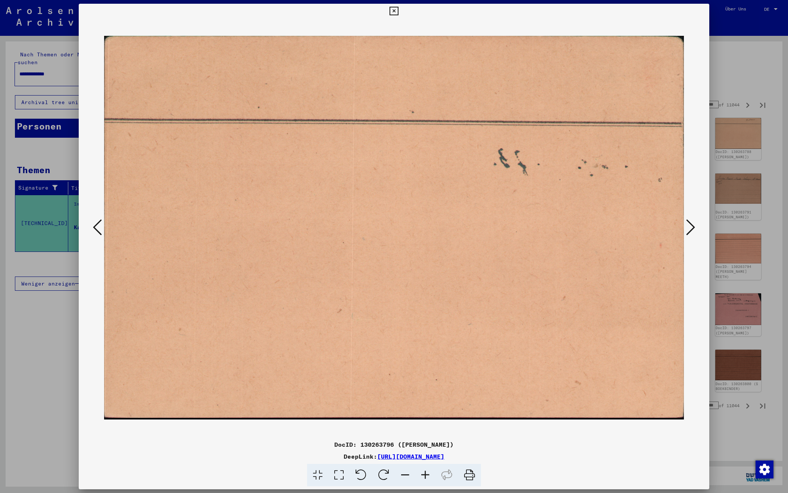
click at [690, 226] on icon at bounding box center [690, 227] width 9 height 18
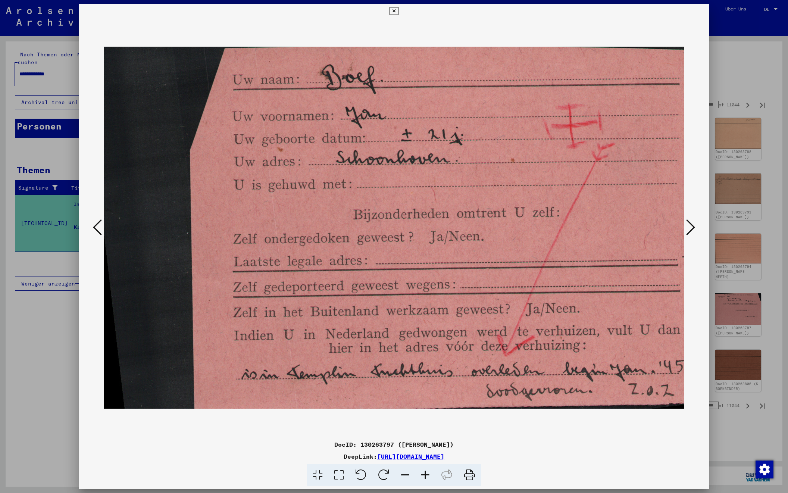
click at [690, 226] on icon at bounding box center [690, 227] width 9 height 18
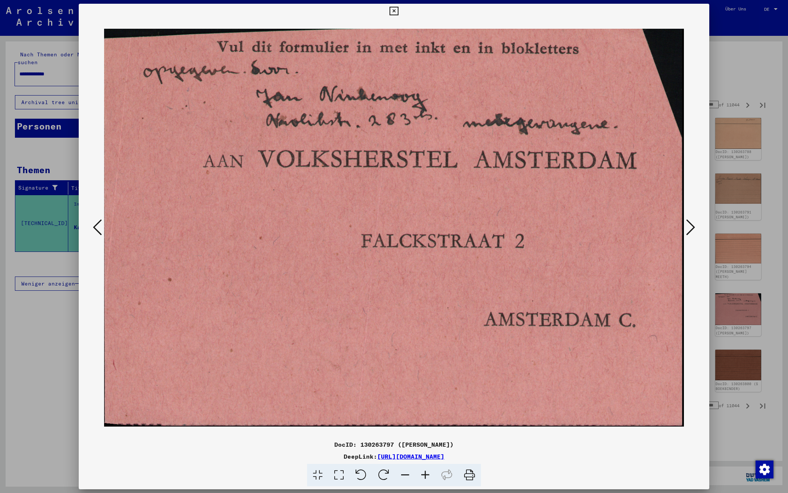
click at [690, 226] on icon at bounding box center [690, 227] width 9 height 18
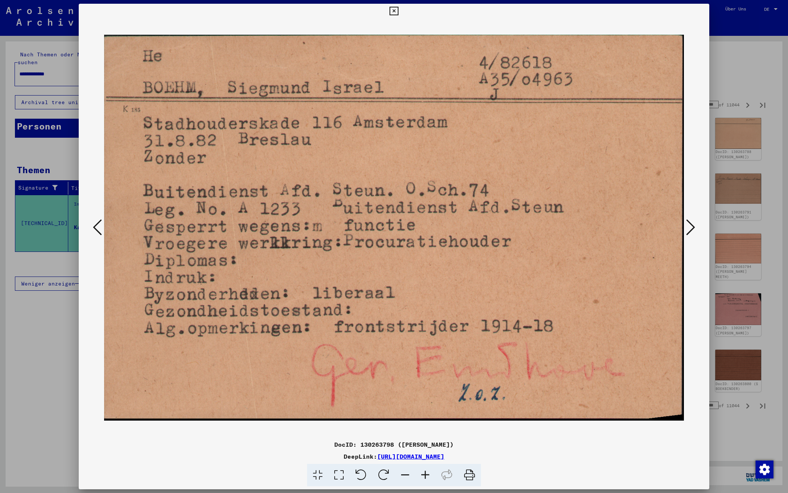
click at [690, 226] on icon at bounding box center [690, 227] width 9 height 18
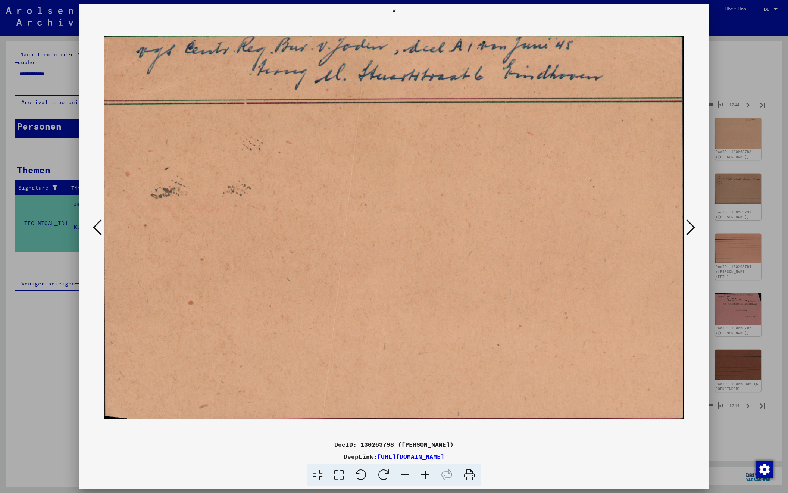
click at [690, 226] on icon at bounding box center [690, 227] width 9 height 18
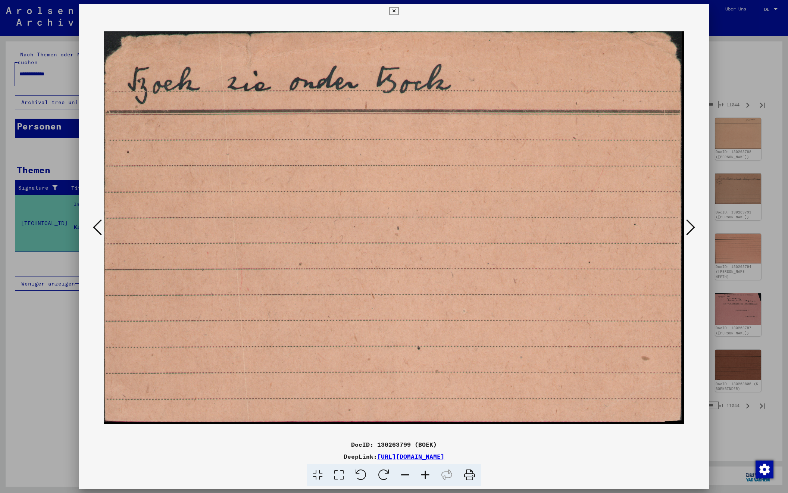
click at [690, 226] on icon at bounding box center [690, 227] width 9 height 18
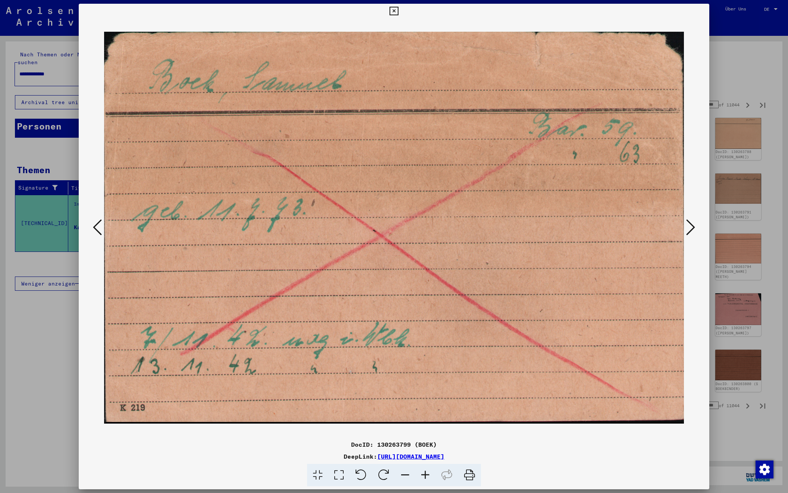
click at [690, 226] on icon at bounding box center [690, 227] width 9 height 18
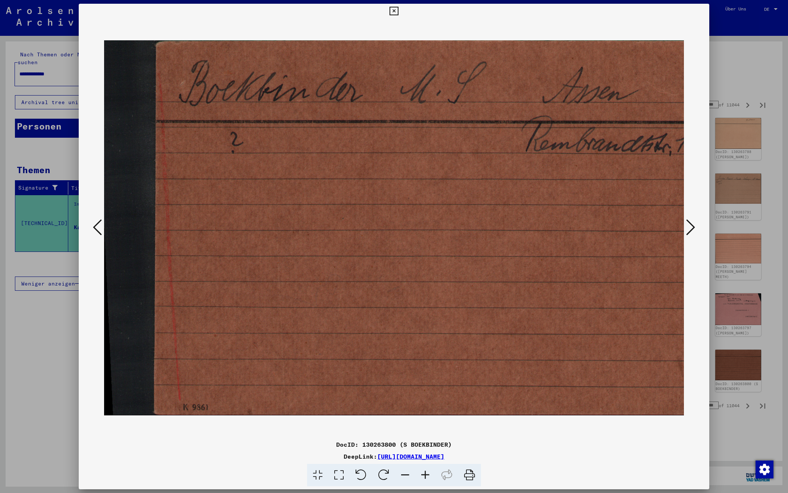
click at [690, 226] on icon at bounding box center [690, 227] width 9 height 18
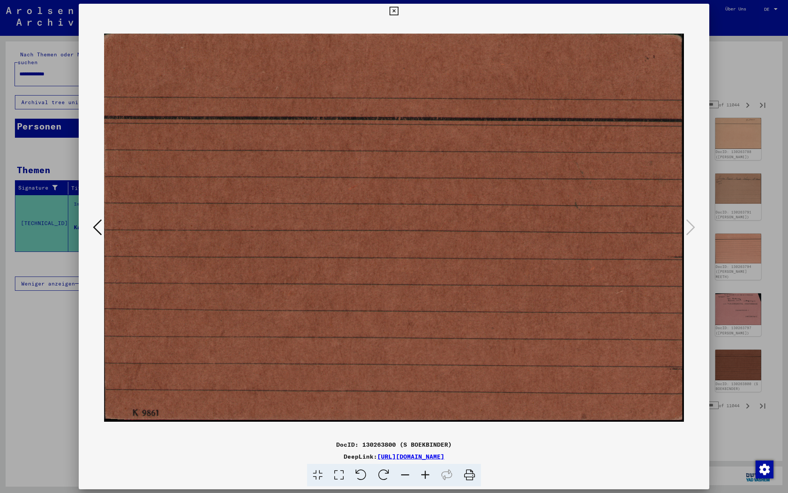
click at [726, 85] on div at bounding box center [394, 246] width 788 height 493
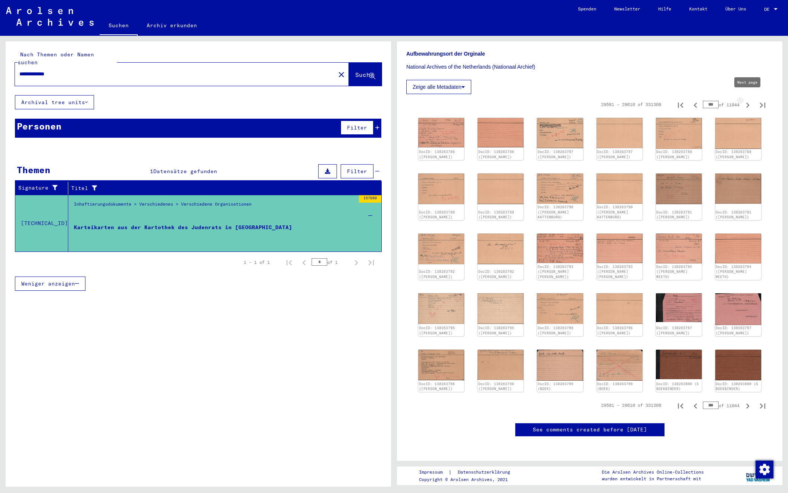
click at [747, 100] on icon "Next page" at bounding box center [747, 105] width 10 height 10
type input "***"
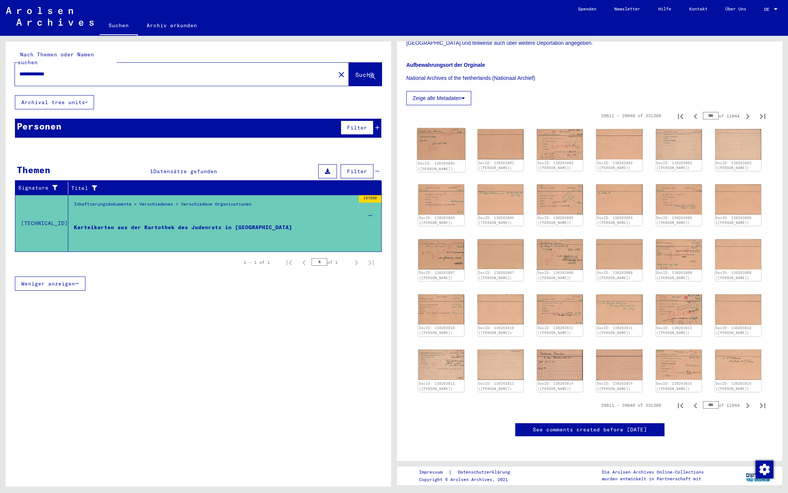
click at [437, 128] on img at bounding box center [441, 144] width 48 height 32
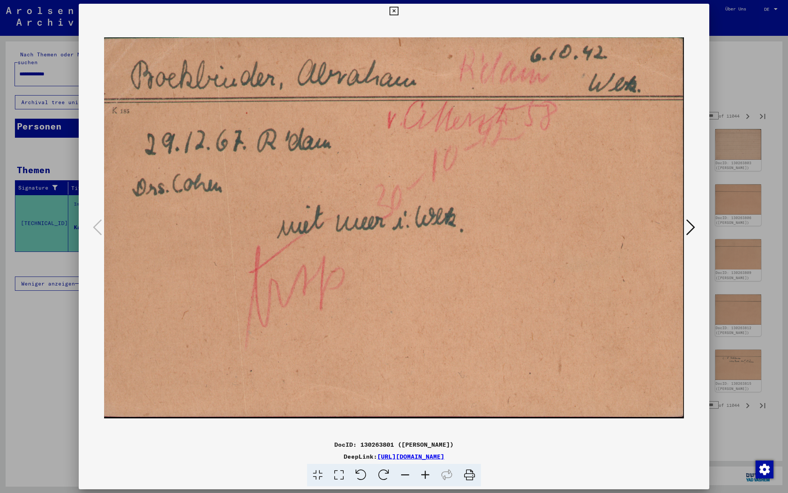
click at [691, 228] on icon at bounding box center [690, 227] width 9 height 18
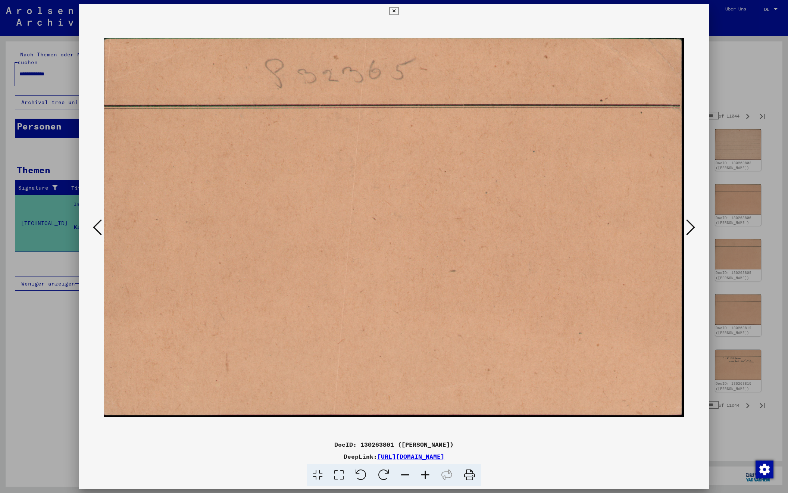
click at [691, 228] on icon at bounding box center [690, 227] width 9 height 18
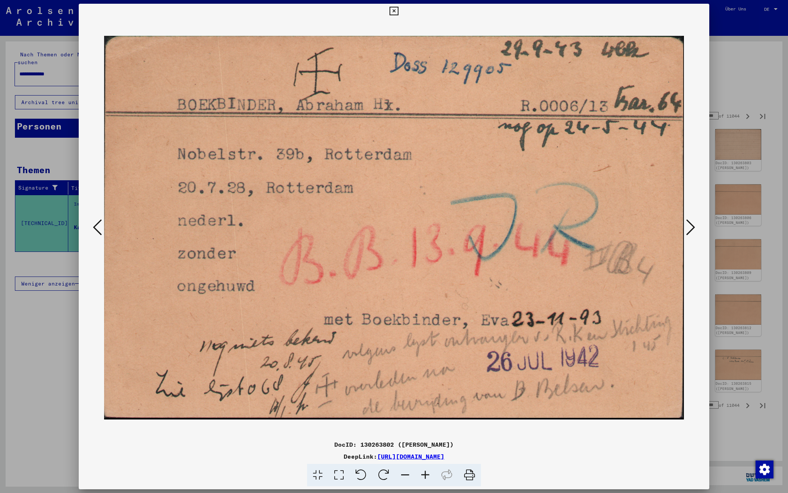
click at [691, 228] on icon at bounding box center [690, 227] width 9 height 18
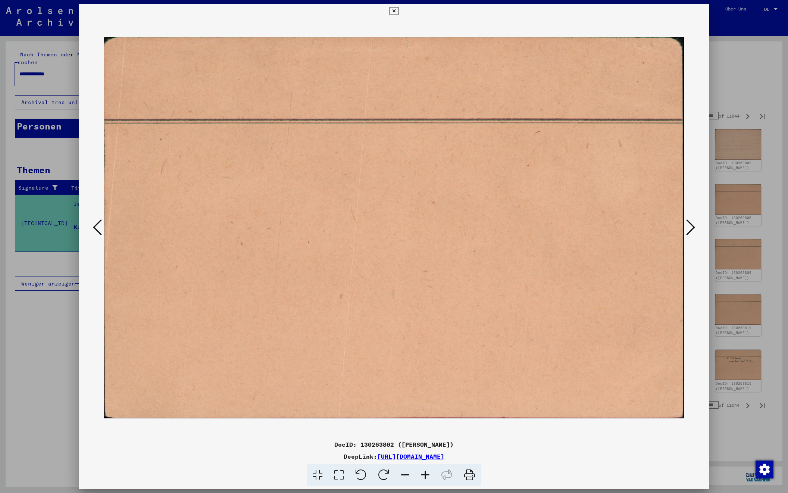
click at [691, 228] on icon at bounding box center [690, 227] width 9 height 18
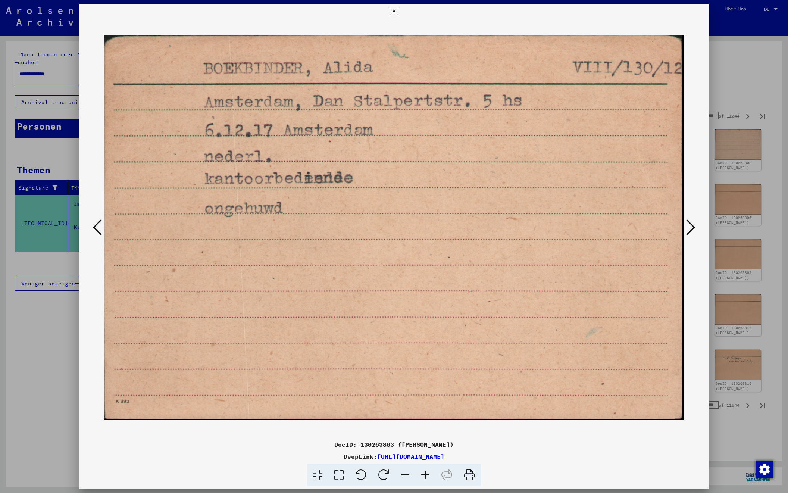
click at [691, 228] on icon at bounding box center [690, 227] width 9 height 18
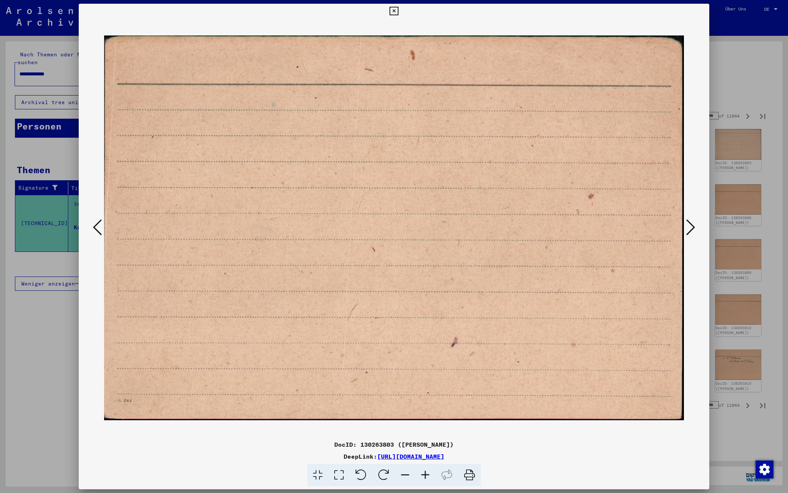
click at [691, 228] on icon at bounding box center [690, 227] width 9 height 18
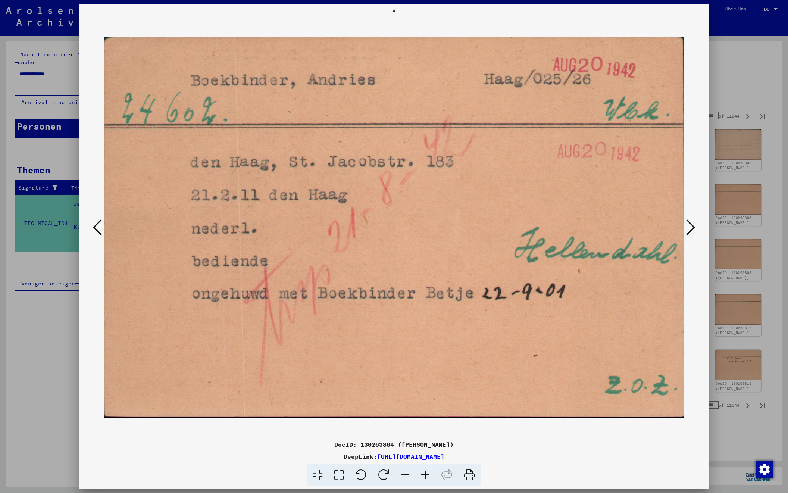
scroll to position [0, 0]
click at [691, 228] on icon at bounding box center [690, 227] width 9 height 18
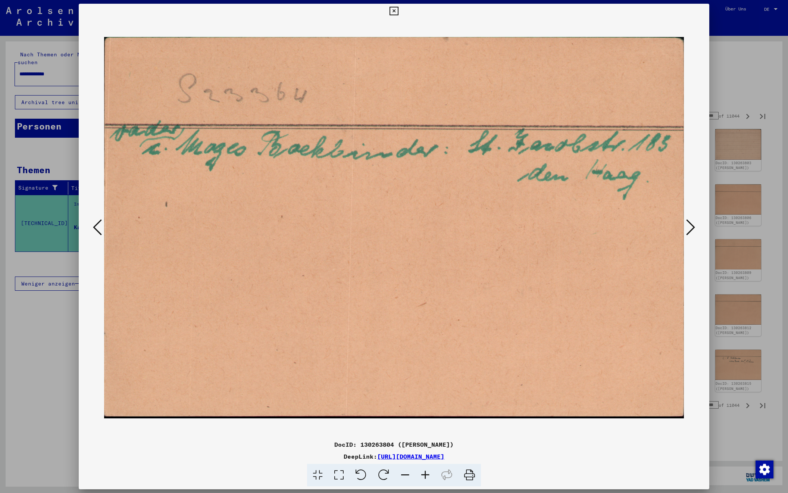
click at [691, 228] on icon at bounding box center [690, 227] width 9 height 18
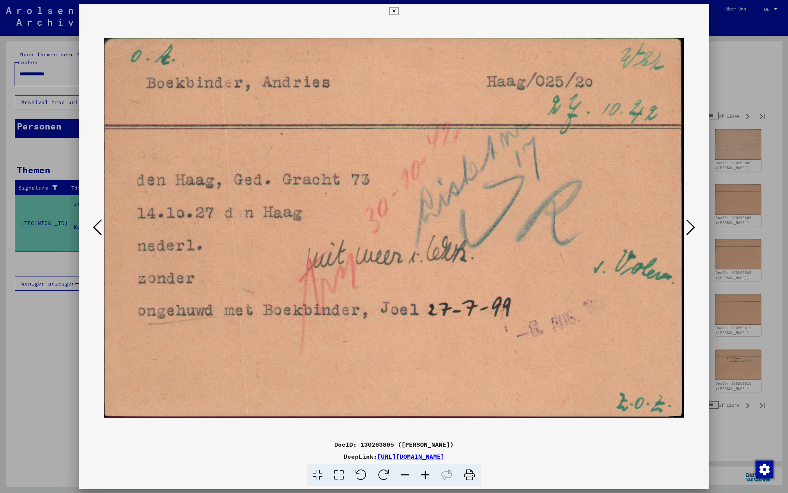
click at [691, 228] on icon at bounding box center [690, 227] width 9 height 18
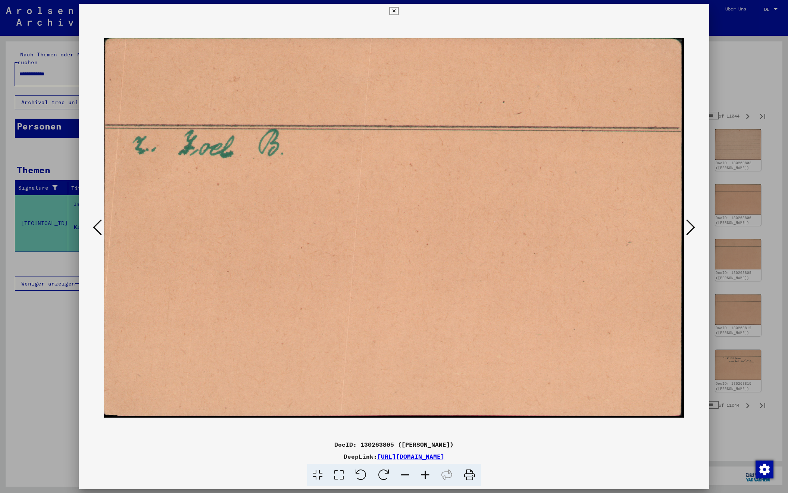
click at [691, 228] on icon at bounding box center [690, 227] width 9 height 18
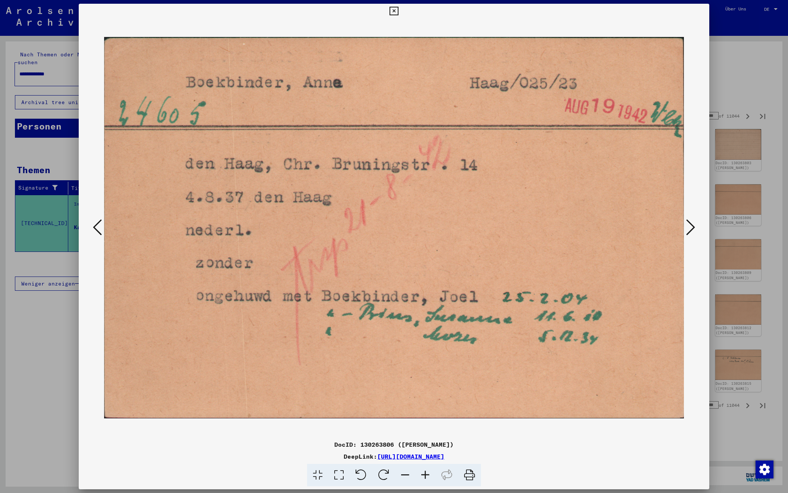
click at [691, 228] on icon at bounding box center [690, 227] width 9 height 18
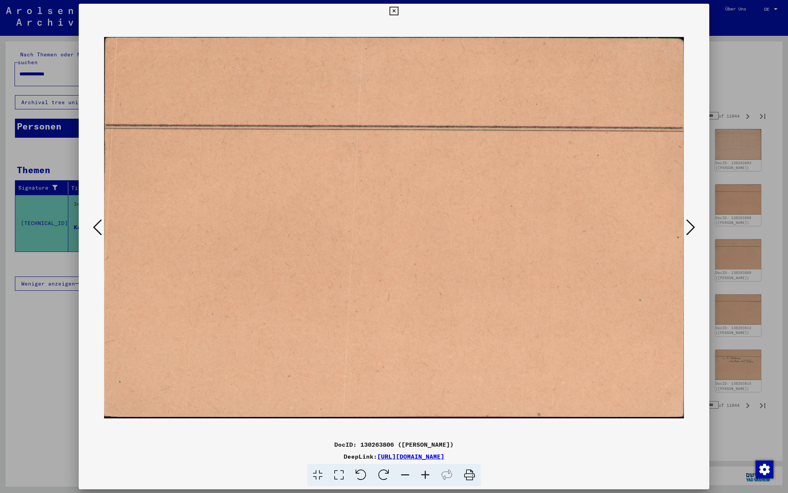
scroll to position [0, 0]
click at [691, 228] on icon at bounding box center [690, 227] width 9 height 18
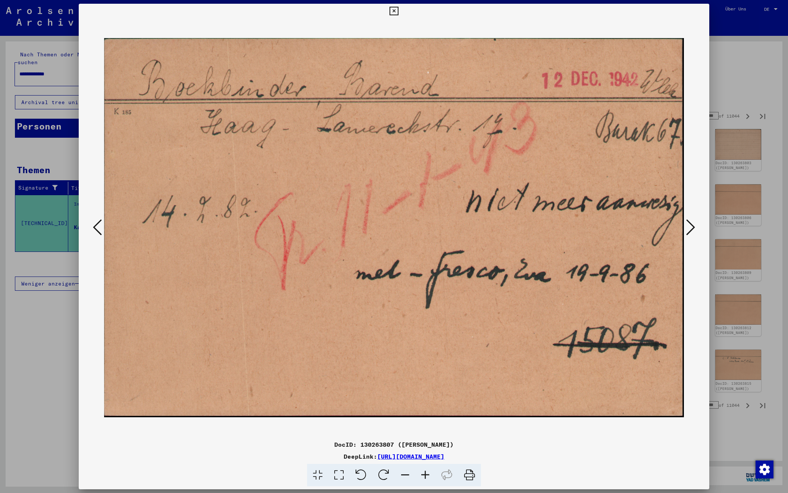
scroll to position [0, 0]
click at [691, 228] on icon at bounding box center [690, 227] width 9 height 18
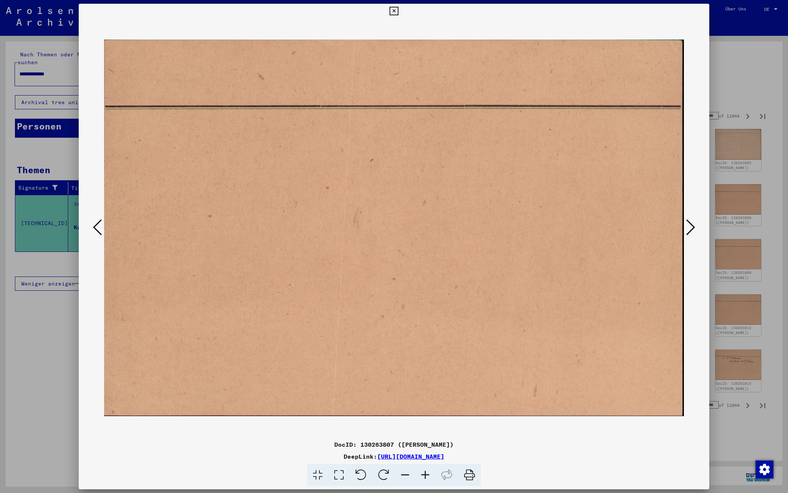
click at [691, 228] on icon at bounding box center [690, 227] width 9 height 18
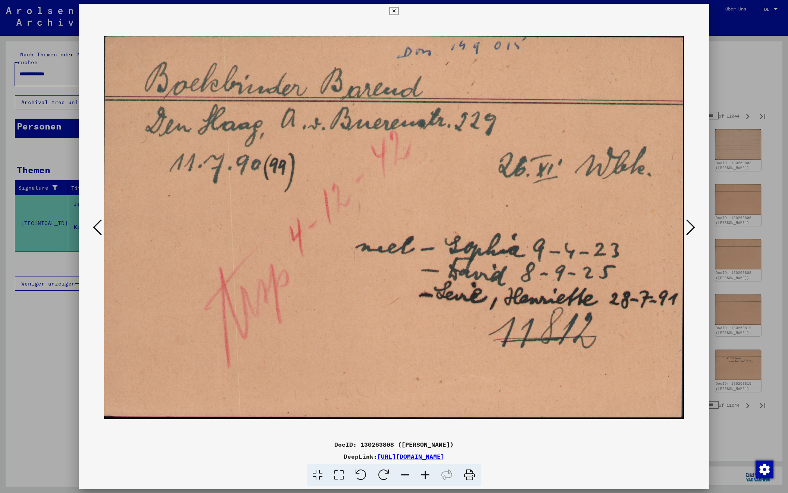
click at [691, 228] on icon at bounding box center [690, 227] width 9 height 18
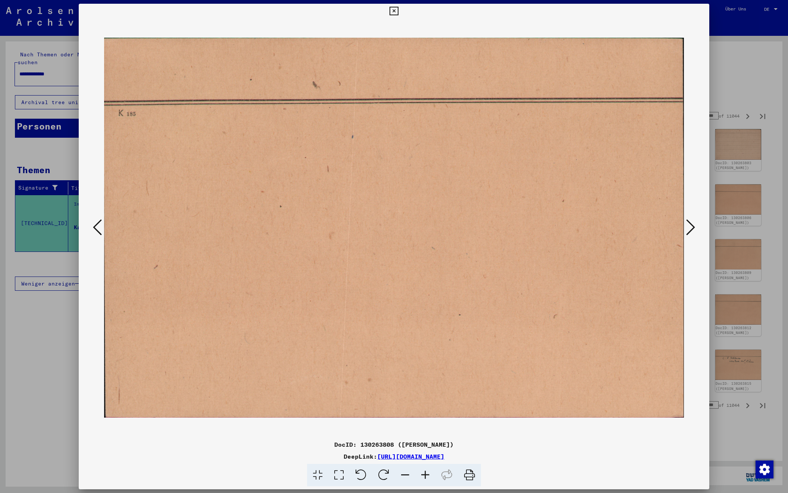
click at [691, 228] on icon at bounding box center [690, 227] width 9 height 18
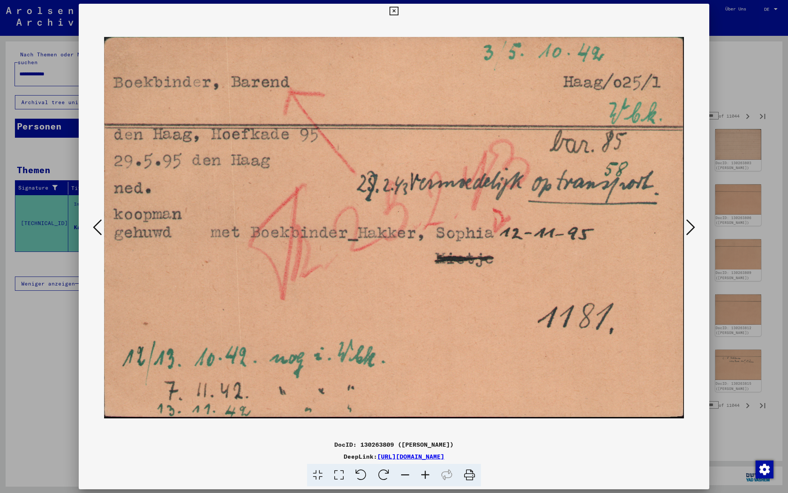
click at [691, 228] on icon at bounding box center [690, 227] width 9 height 18
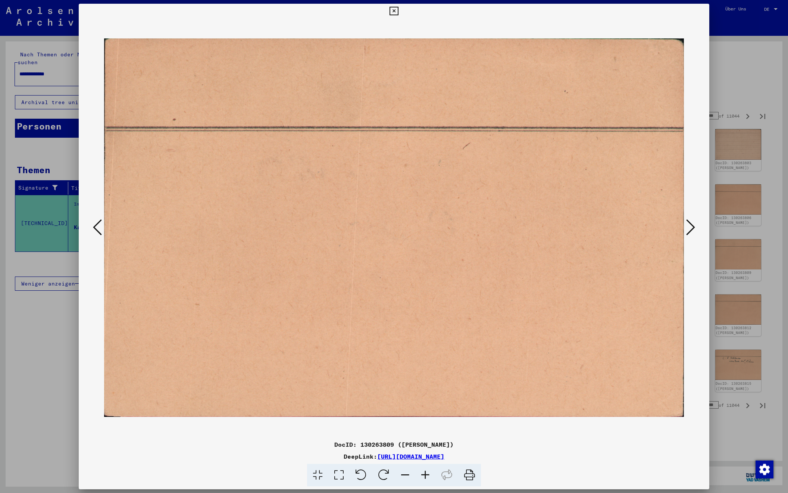
click at [691, 228] on icon at bounding box center [690, 227] width 9 height 18
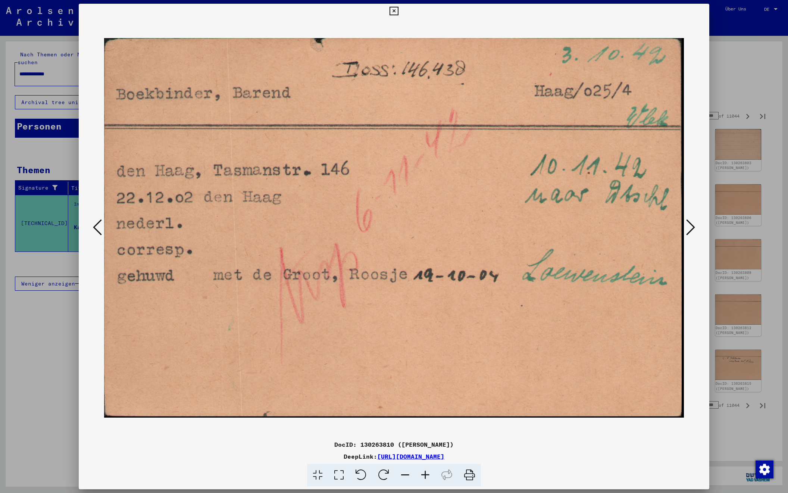
click at [691, 228] on icon at bounding box center [690, 227] width 9 height 18
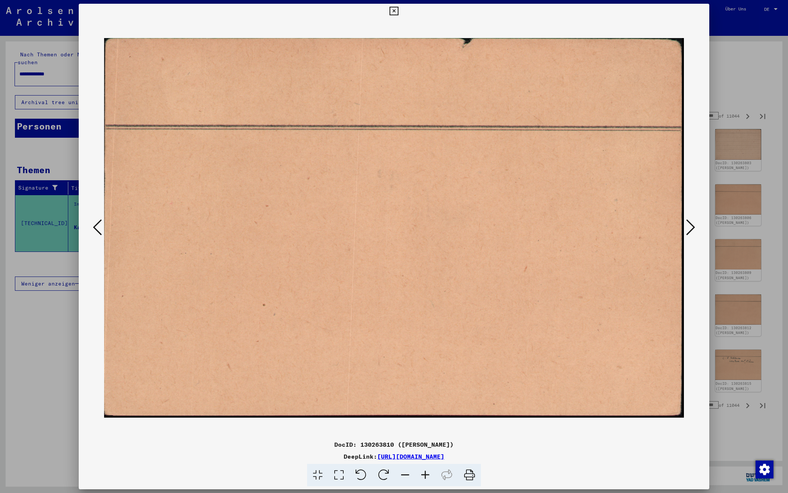
click at [691, 228] on icon at bounding box center [690, 227] width 9 height 18
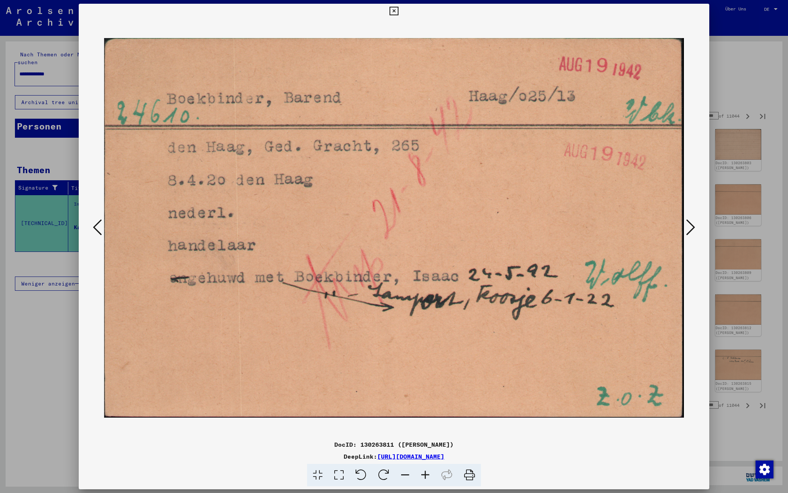
click at [691, 228] on icon at bounding box center [690, 227] width 9 height 18
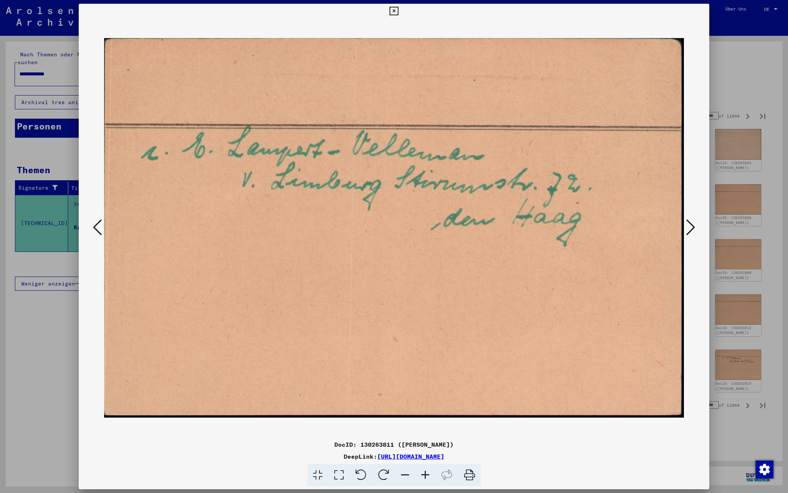
click at [691, 228] on icon at bounding box center [690, 227] width 9 height 18
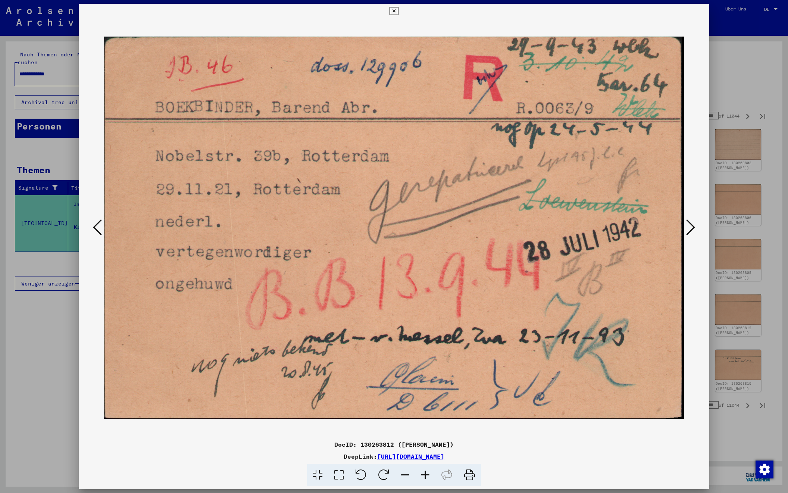
click at [691, 228] on icon at bounding box center [690, 227] width 9 height 18
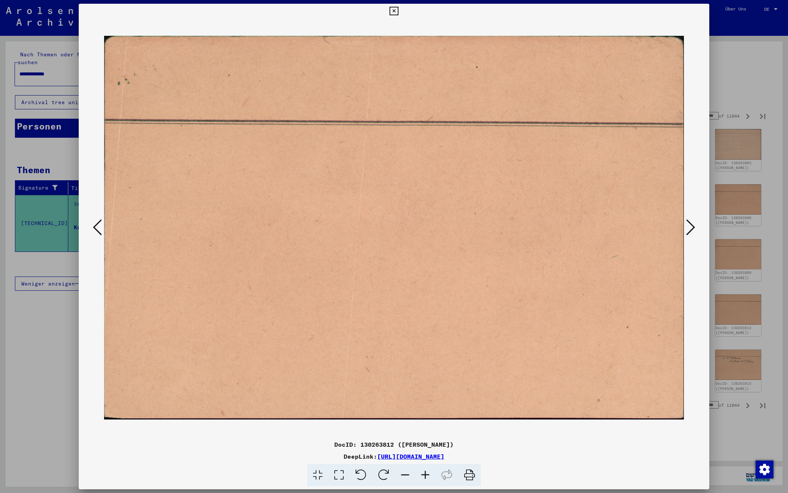
click at [691, 228] on icon at bounding box center [690, 227] width 9 height 18
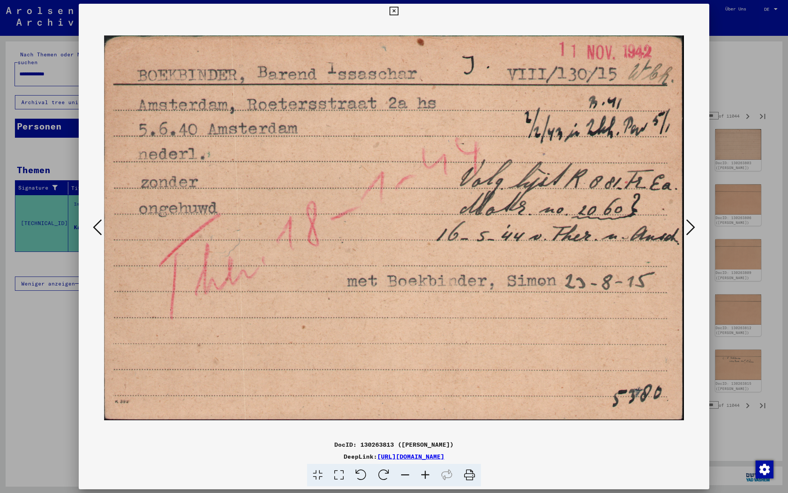
scroll to position [0, 0]
click at [691, 228] on icon at bounding box center [690, 227] width 9 height 18
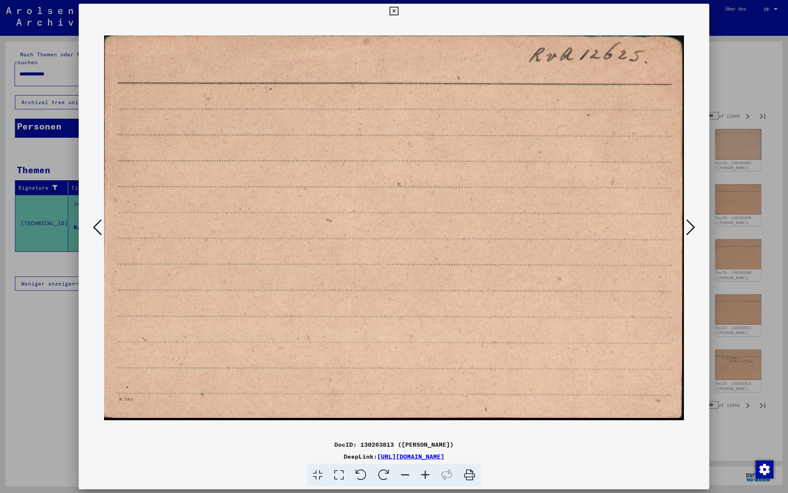
scroll to position [0, 0]
click at [691, 228] on icon at bounding box center [690, 227] width 9 height 18
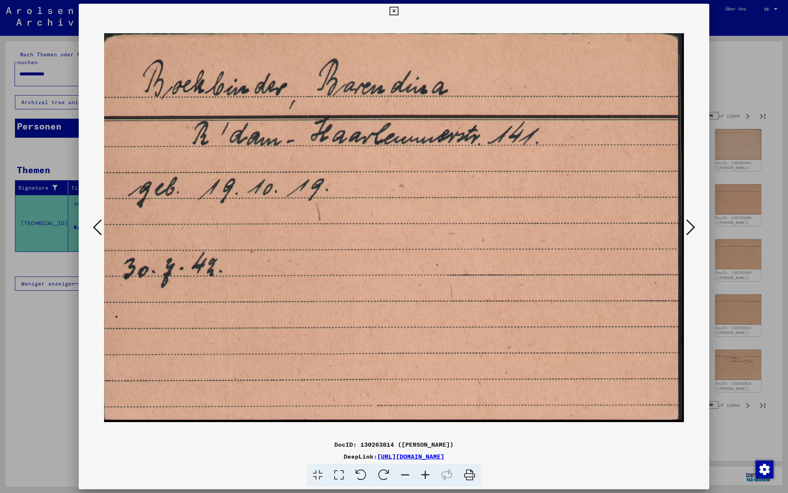
click at [691, 228] on icon at bounding box center [690, 227] width 9 height 18
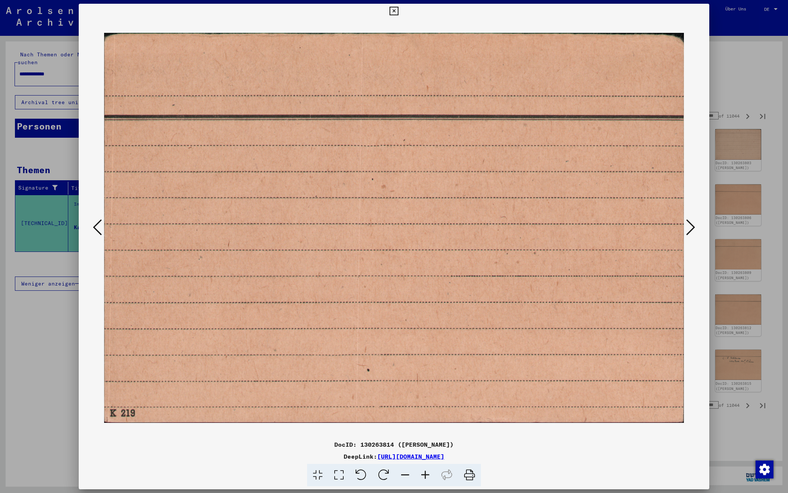
scroll to position [0, 0]
click at [691, 228] on icon at bounding box center [690, 227] width 9 height 18
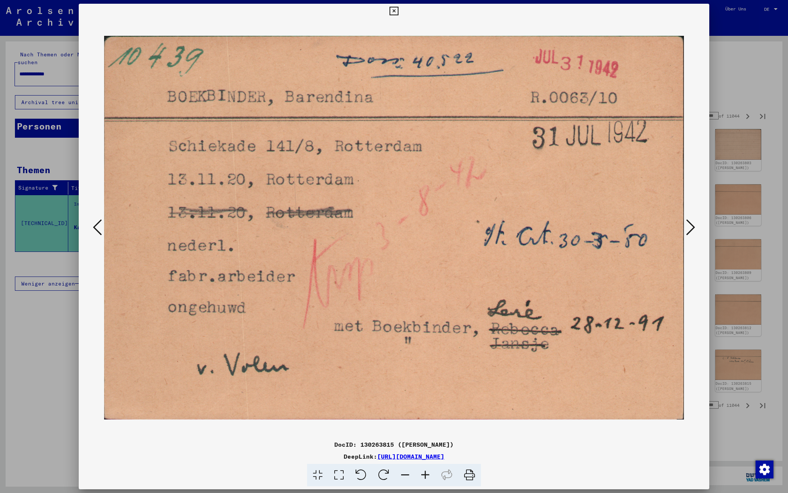
click at [691, 228] on icon at bounding box center [690, 227] width 9 height 18
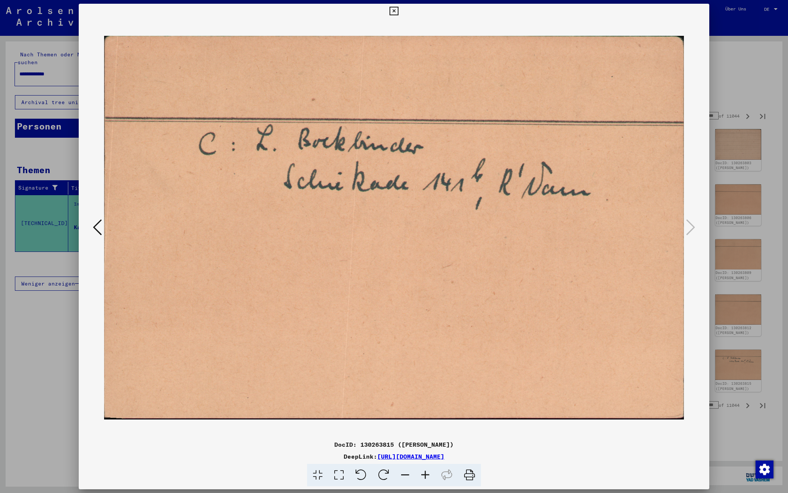
scroll to position [0, 0]
click at [750, 80] on div at bounding box center [394, 246] width 788 height 493
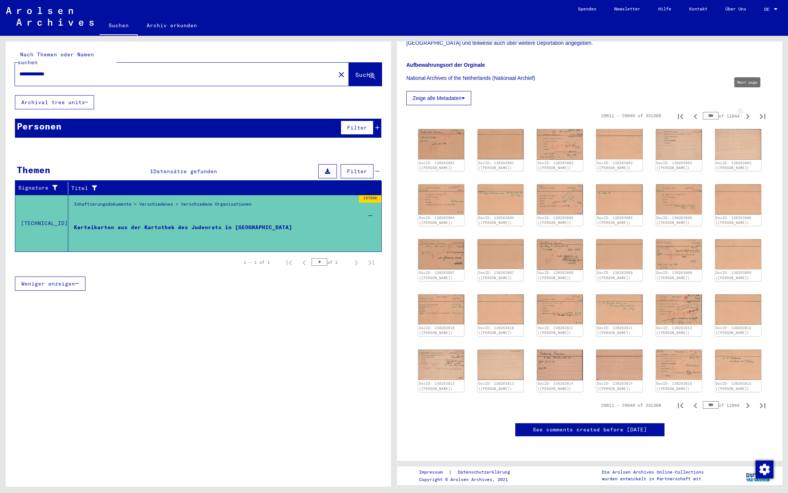
click at [749, 108] on button "Next page" at bounding box center [747, 115] width 15 height 15
type input "***"
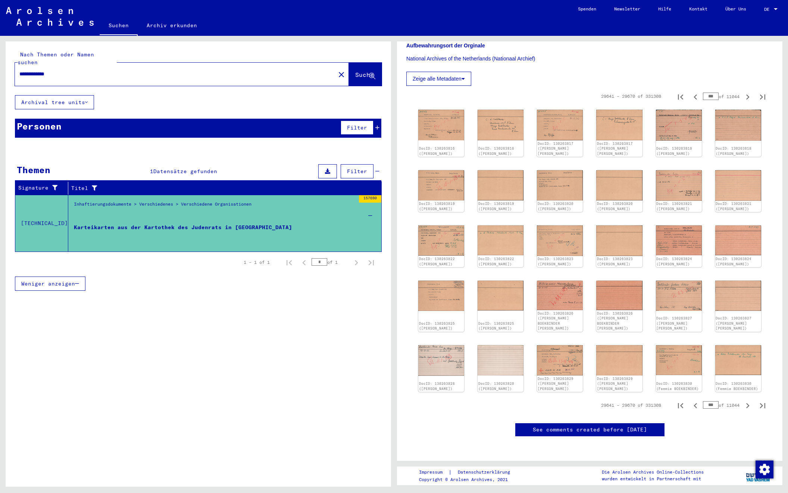
scroll to position [169, 0]
click at [439, 121] on img at bounding box center [441, 125] width 48 height 32
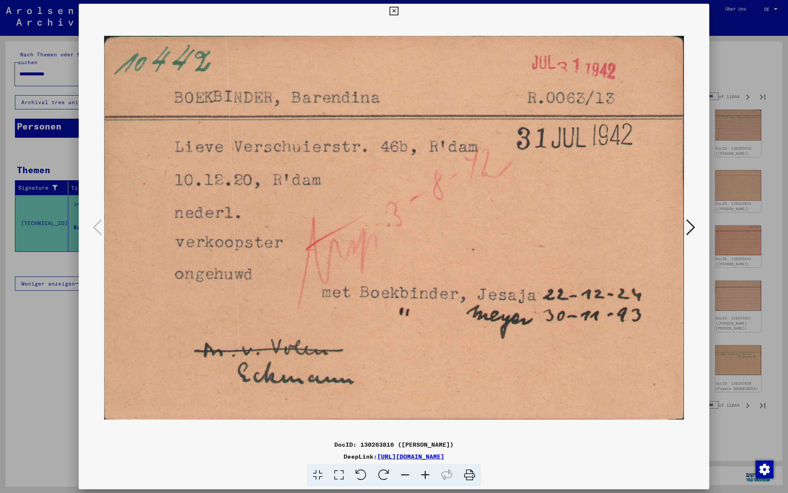
click at [691, 222] on icon at bounding box center [690, 227] width 9 height 18
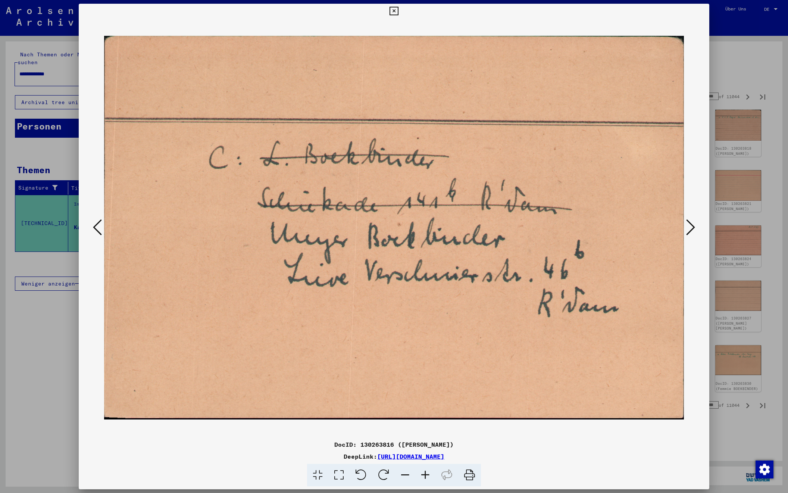
click at [691, 222] on icon at bounding box center [690, 227] width 9 height 18
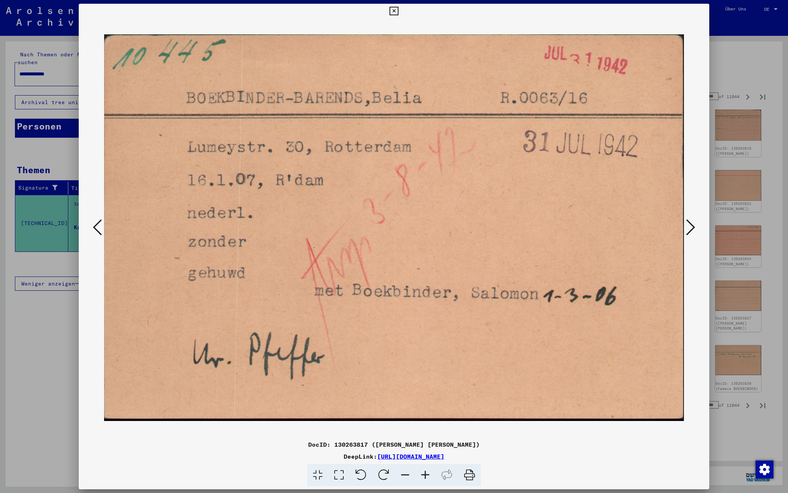
click at [691, 222] on icon at bounding box center [690, 227] width 9 height 18
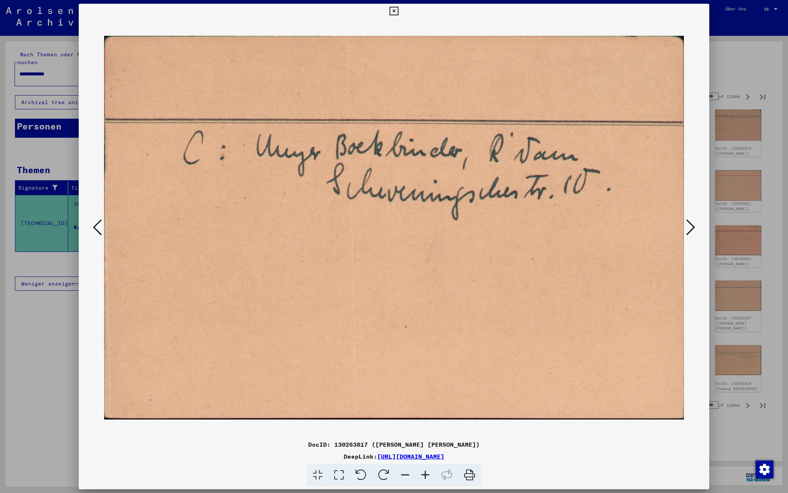
click at [691, 222] on icon at bounding box center [690, 227] width 9 height 18
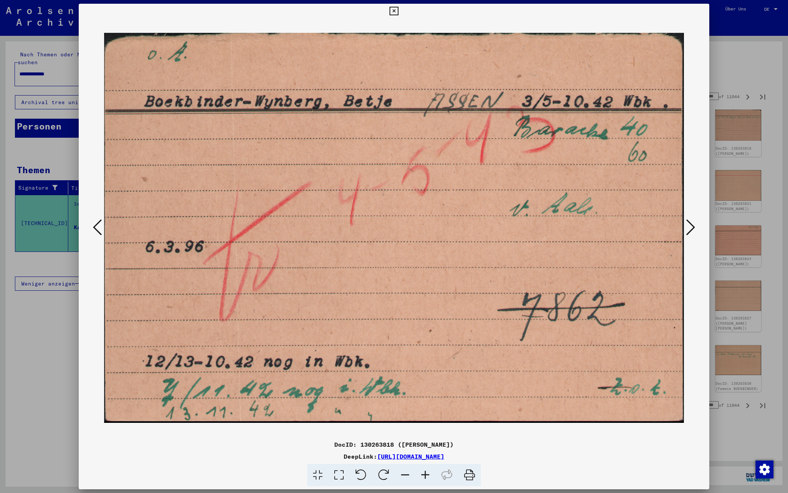
click at [691, 222] on icon at bounding box center [690, 227] width 9 height 18
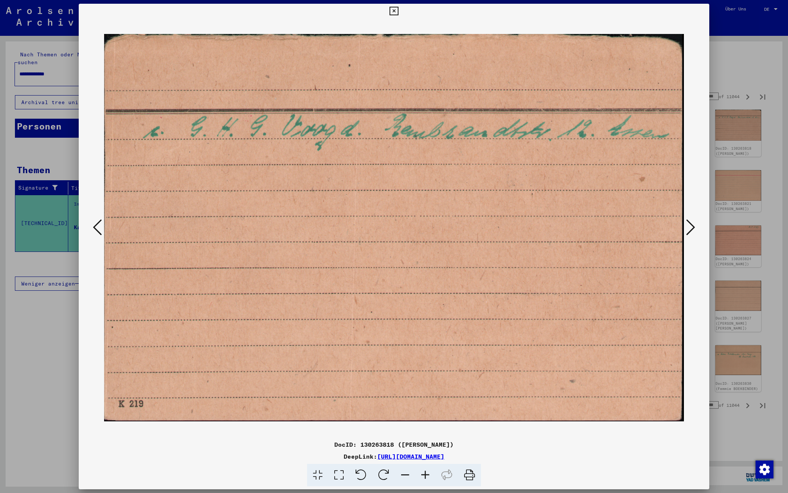
click at [691, 222] on icon at bounding box center [690, 227] width 9 height 18
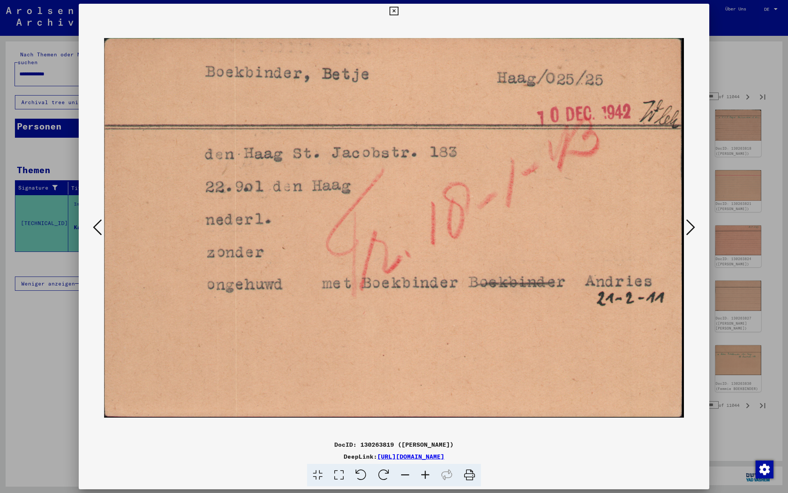
click at [691, 222] on icon at bounding box center [690, 227] width 9 height 18
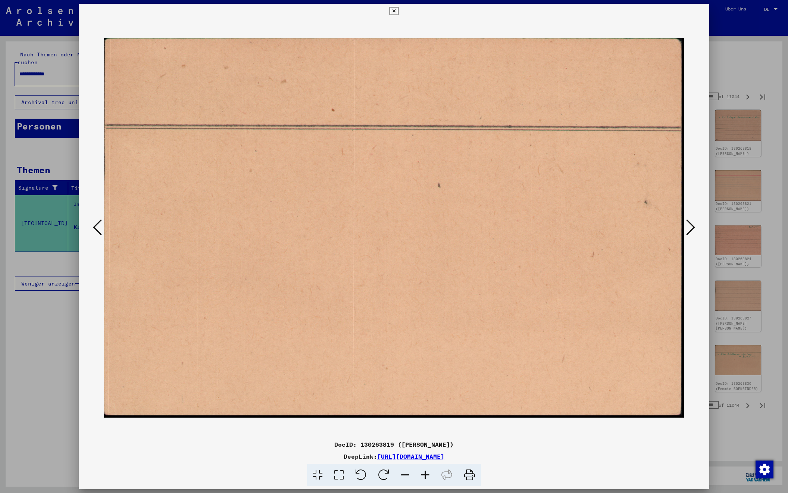
click at [691, 222] on icon at bounding box center [690, 227] width 9 height 18
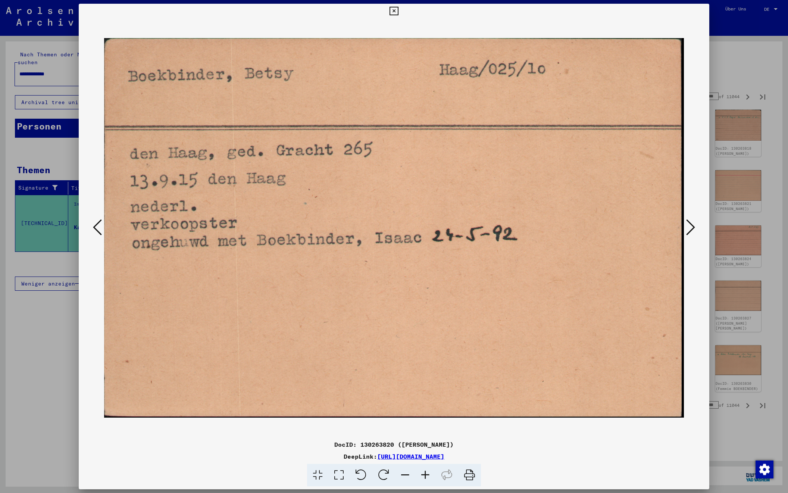
click at [691, 222] on icon at bounding box center [690, 227] width 9 height 18
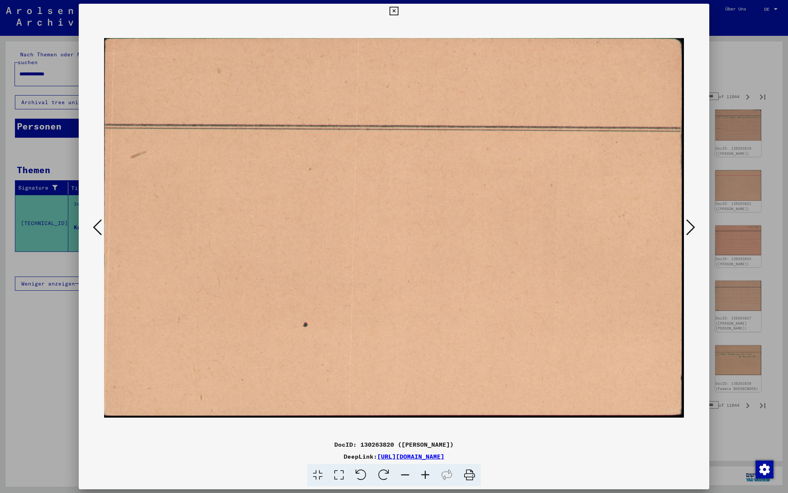
click at [691, 222] on icon at bounding box center [690, 227] width 9 height 18
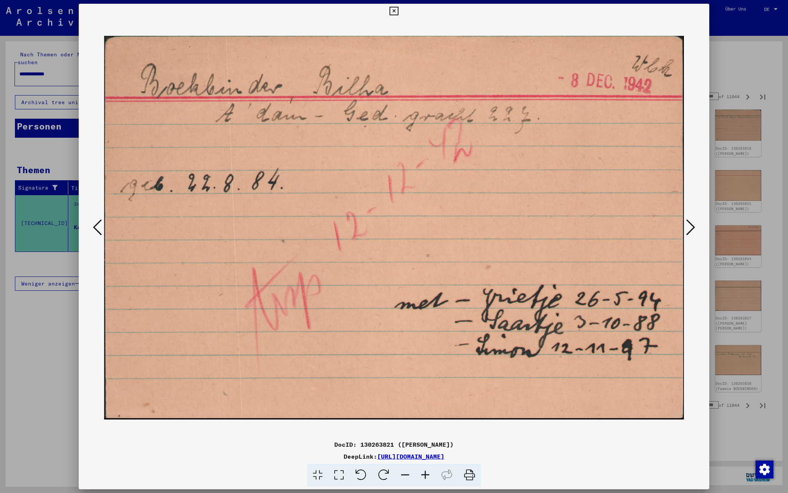
click at [691, 222] on icon at bounding box center [690, 227] width 9 height 18
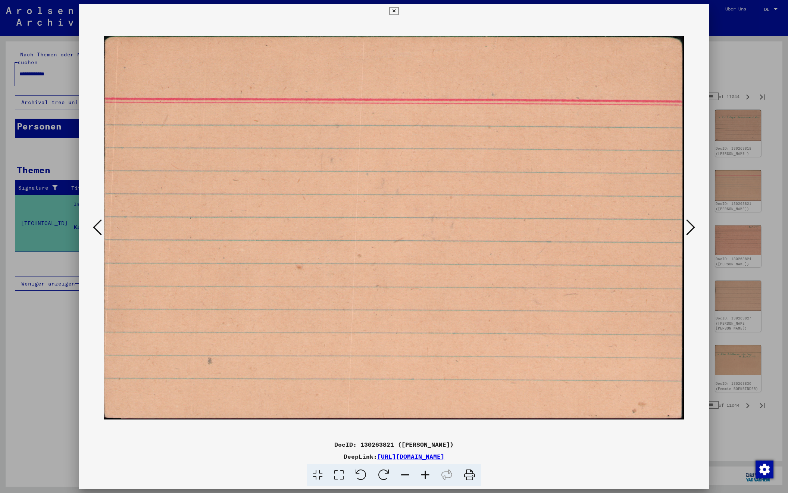
click at [96, 232] on icon at bounding box center [97, 227] width 9 height 18
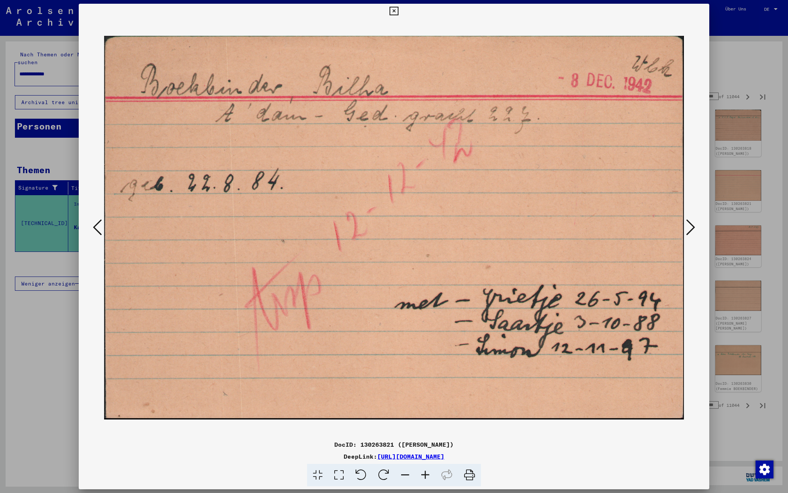
click at [690, 222] on icon at bounding box center [690, 227] width 9 height 18
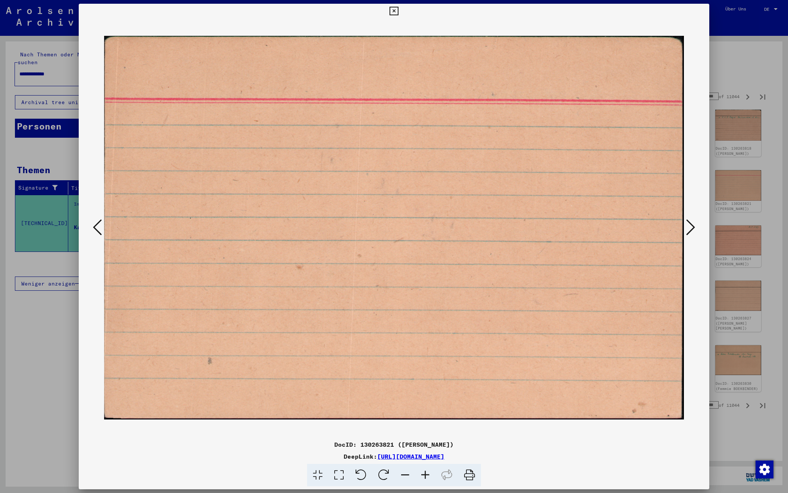
click at [690, 222] on icon at bounding box center [690, 227] width 9 height 18
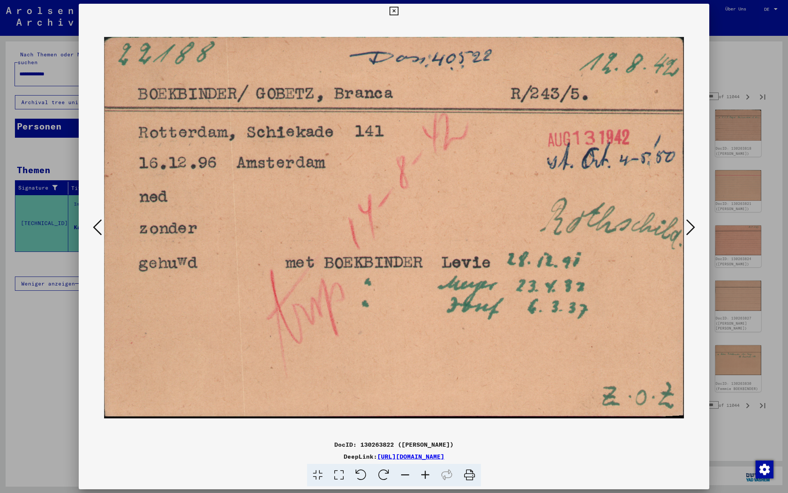
click at [690, 222] on icon at bounding box center [690, 227] width 9 height 18
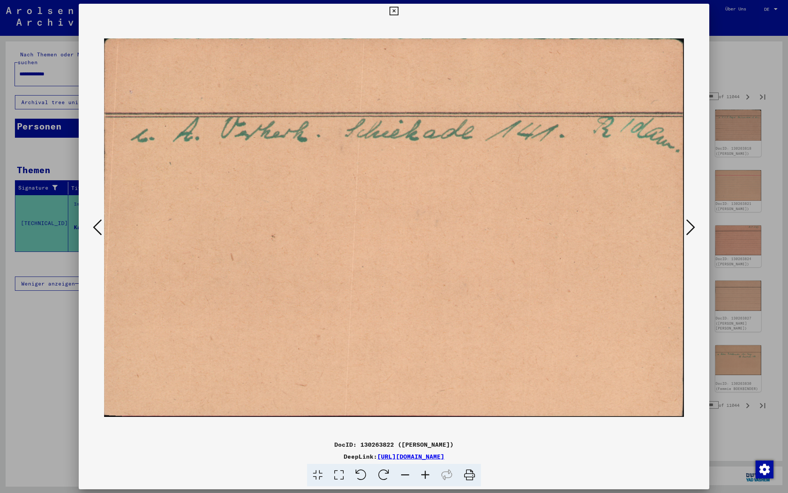
click at [690, 222] on icon at bounding box center [690, 227] width 9 height 18
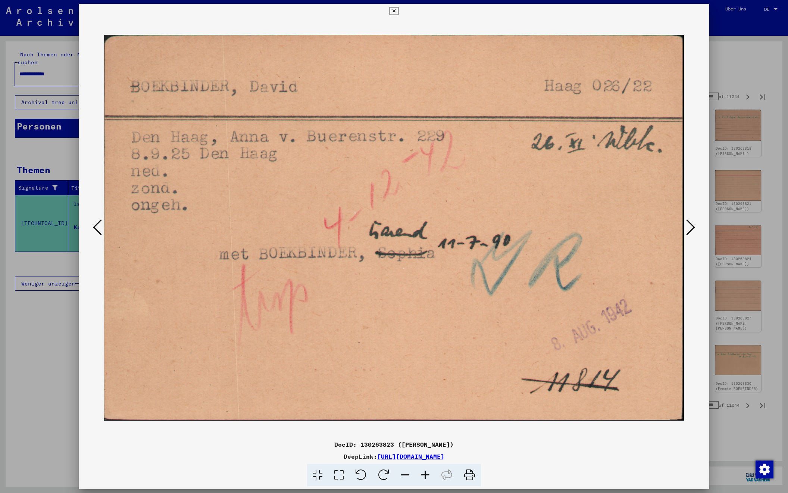
click at [690, 222] on icon at bounding box center [690, 227] width 9 height 18
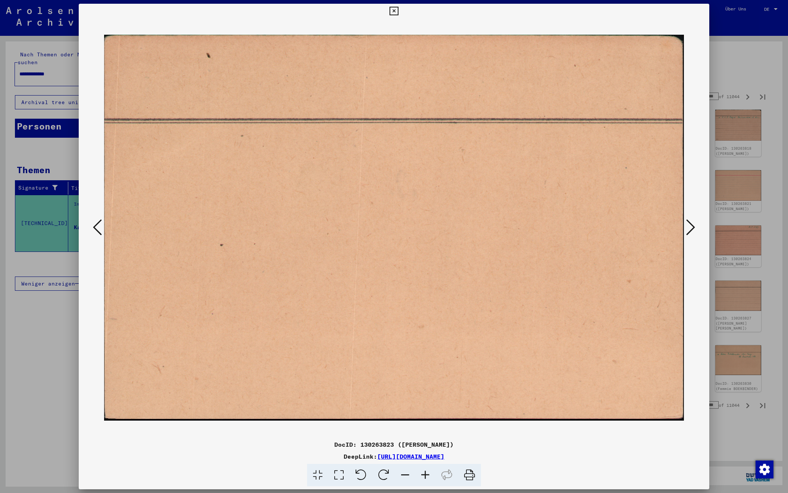
click at [690, 222] on icon at bounding box center [690, 227] width 9 height 18
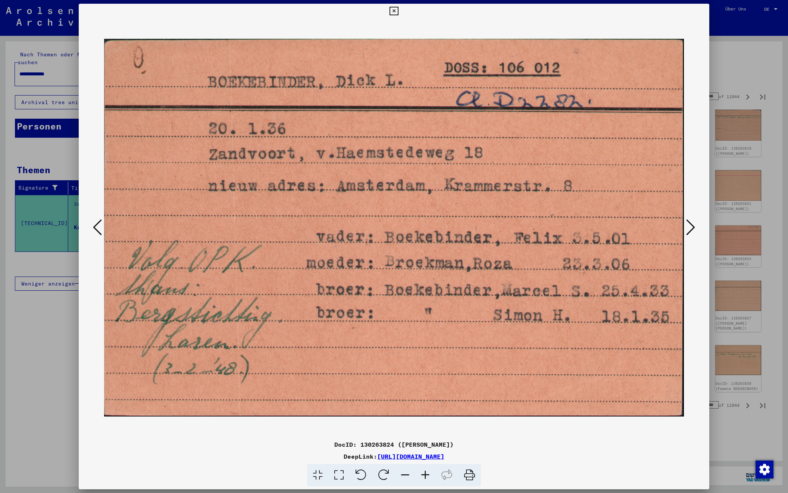
click at [689, 222] on icon at bounding box center [690, 227] width 9 height 18
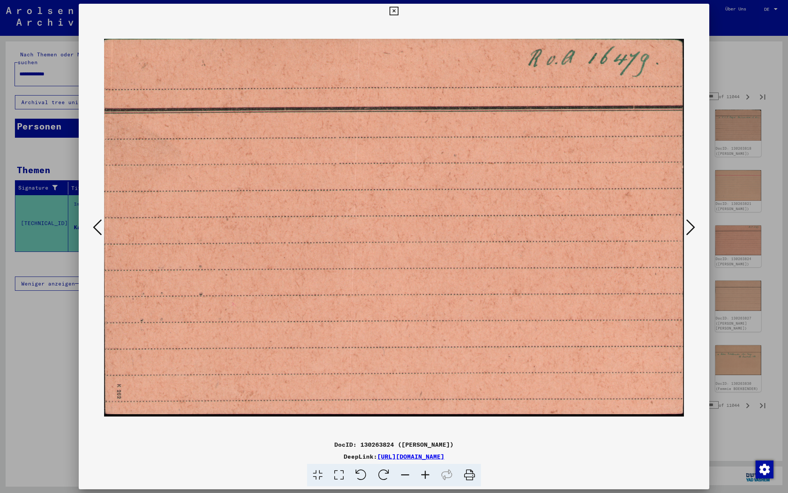
click at [689, 222] on icon at bounding box center [690, 227] width 9 height 18
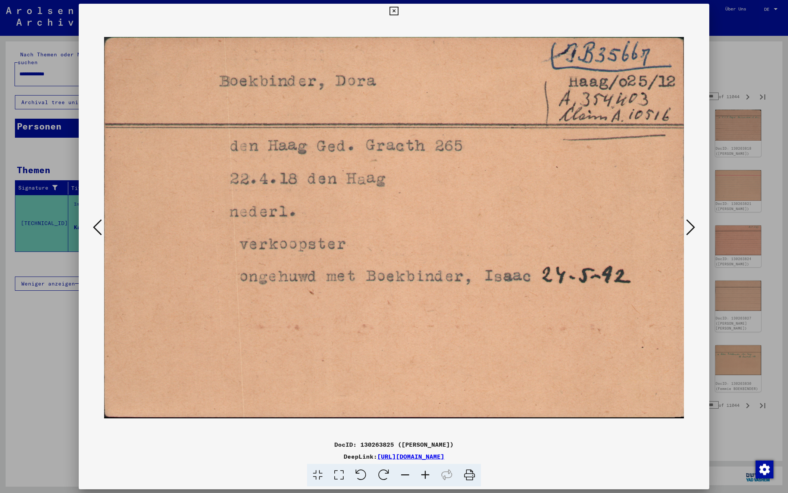
click at [689, 222] on icon at bounding box center [690, 227] width 9 height 18
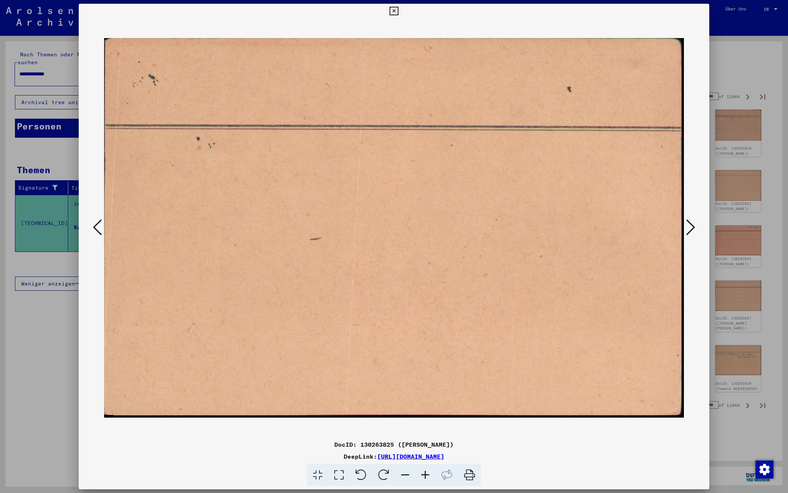
click at [689, 222] on icon at bounding box center [690, 227] width 9 height 18
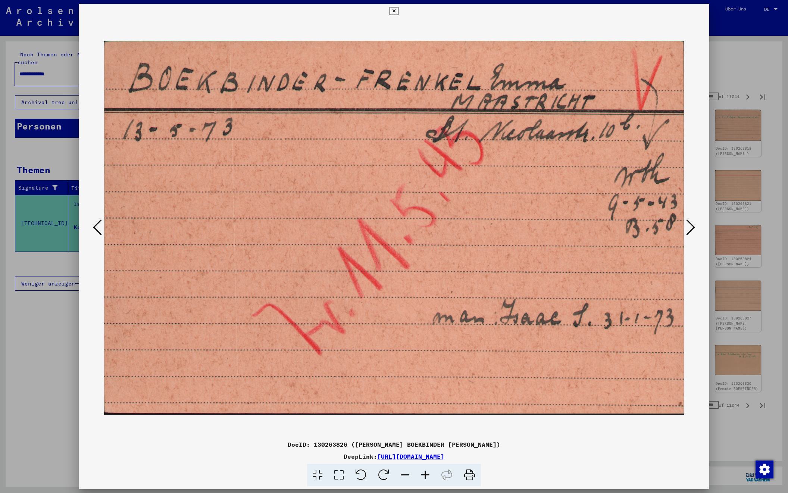
click at [689, 222] on icon at bounding box center [690, 227] width 9 height 18
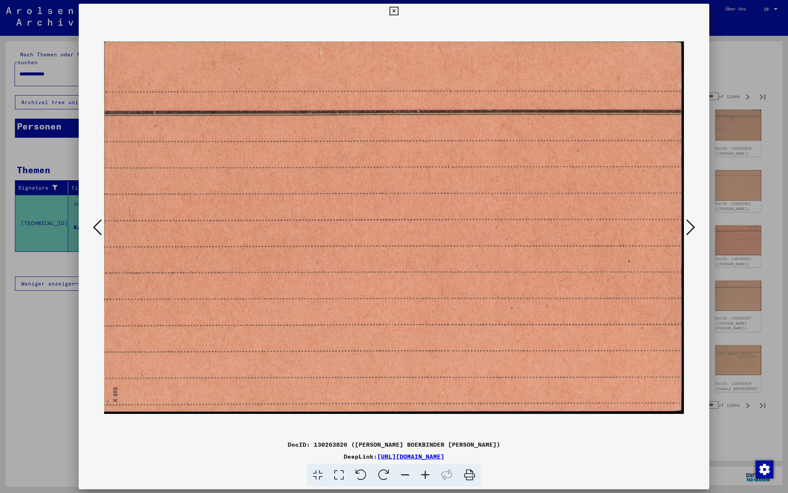
click at [689, 222] on icon at bounding box center [690, 227] width 9 height 18
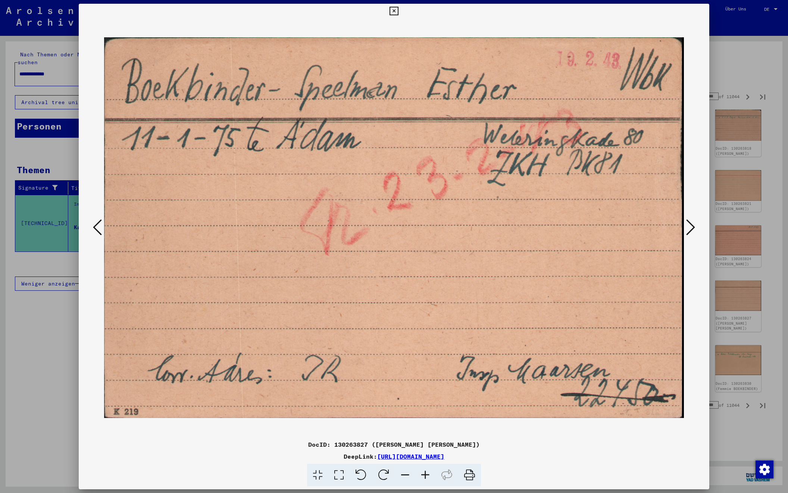
click at [689, 222] on icon at bounding box center [690, 227] width 9 height 18
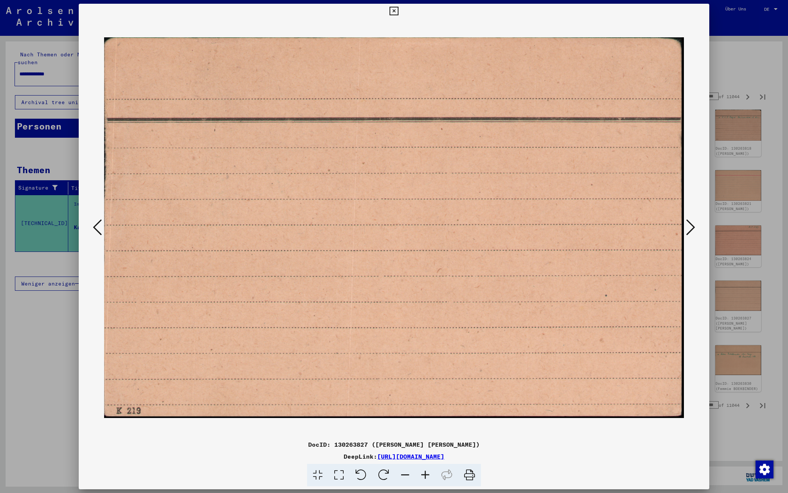
click at [689, 222] on icon at bounding box center [690, 227] width 9 height 18
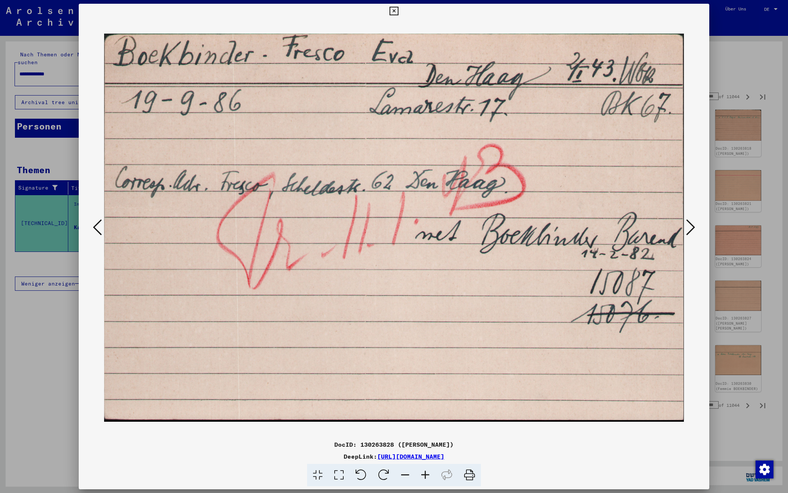
click at [689, 222] on icon at bounding box center [690, 227] width 9 height 18
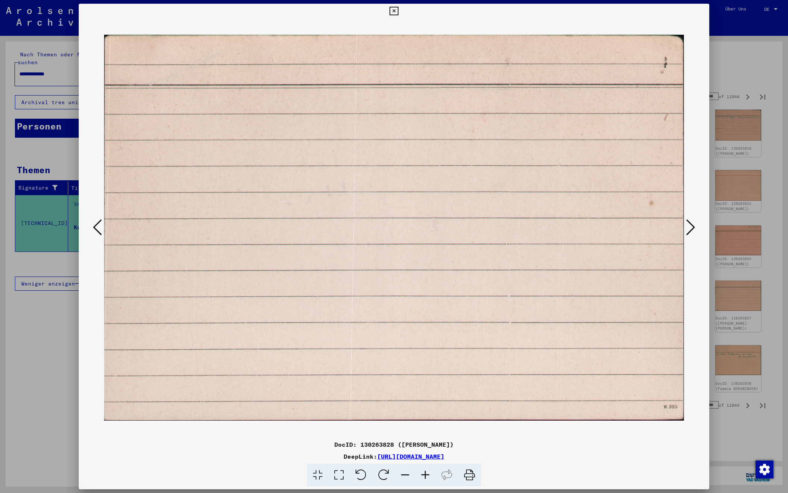
click at [689, 222] on icon at bounding box center [690, 227] width 9 height 18
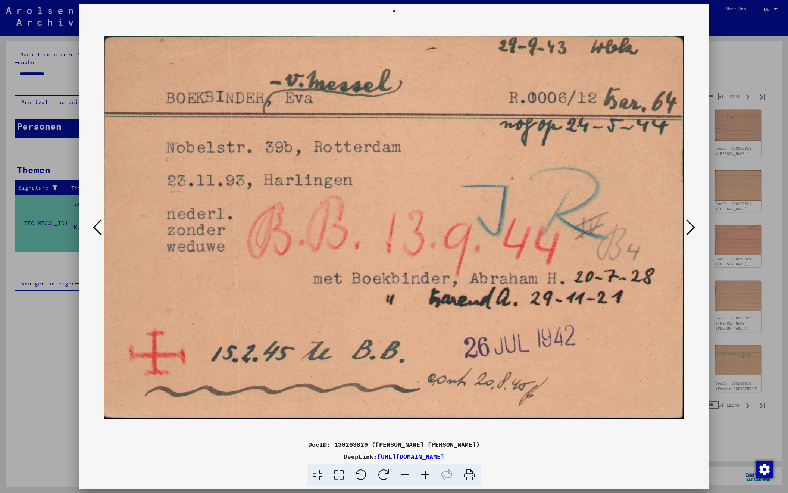
click at [689, 222] on icon at bounding box center [690, 227] width 9 height 18
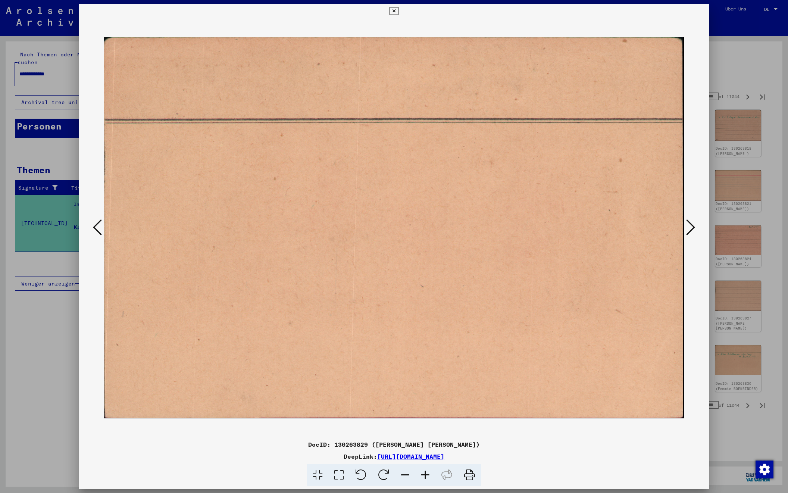
click at [689, 222] on icon at bounding box center [690, 227] width 9 height 18
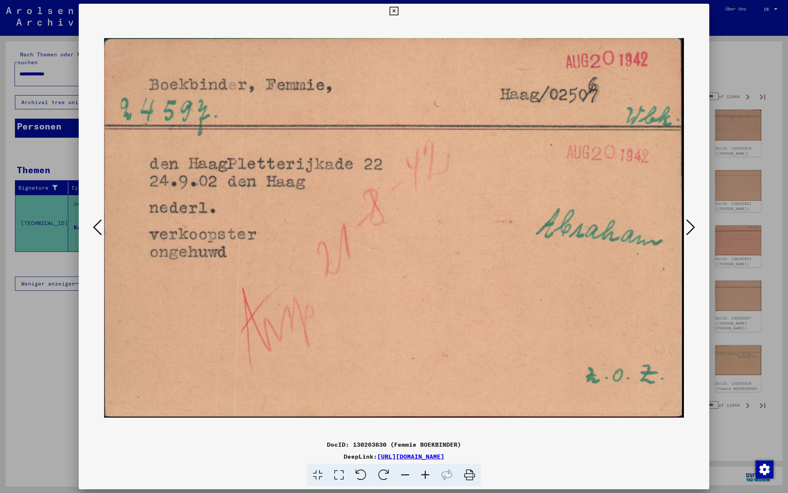
click at [689, 222] on icon at bounding box center [690, 227] width 9 height 18
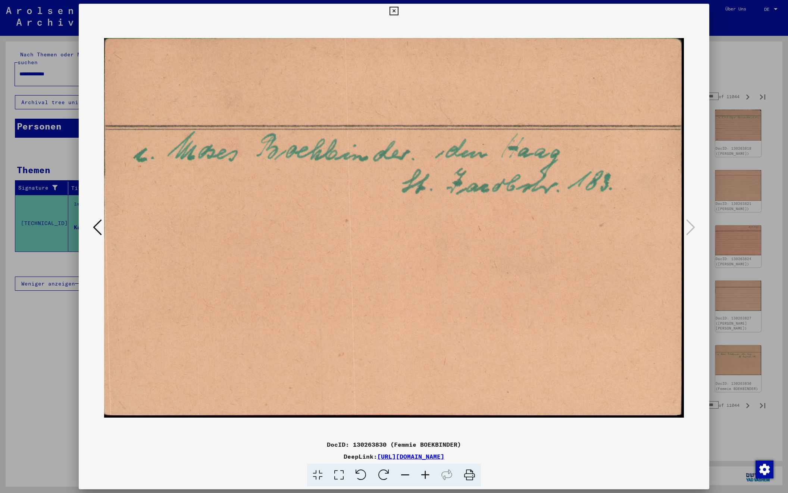
click at [739, 59] on div at bounding box center [394, 246] width 788 height 493
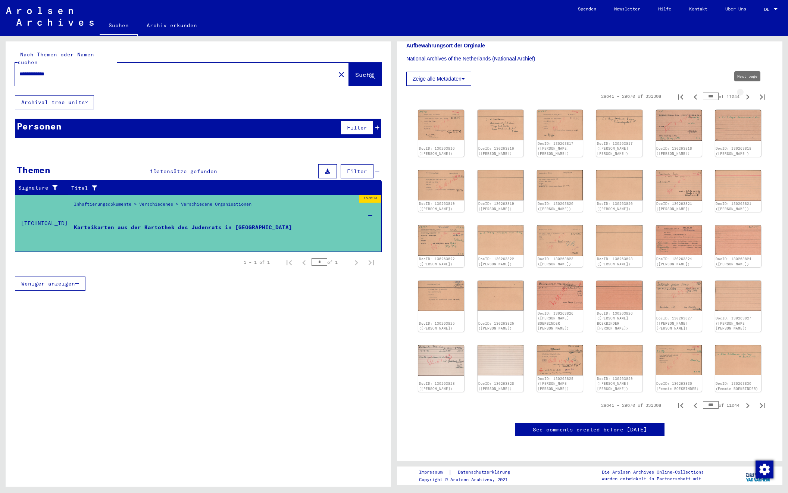
click at [748, 94] on icon "Next page" at bounding box center [747, 96] width 3 height 5
type input "***"
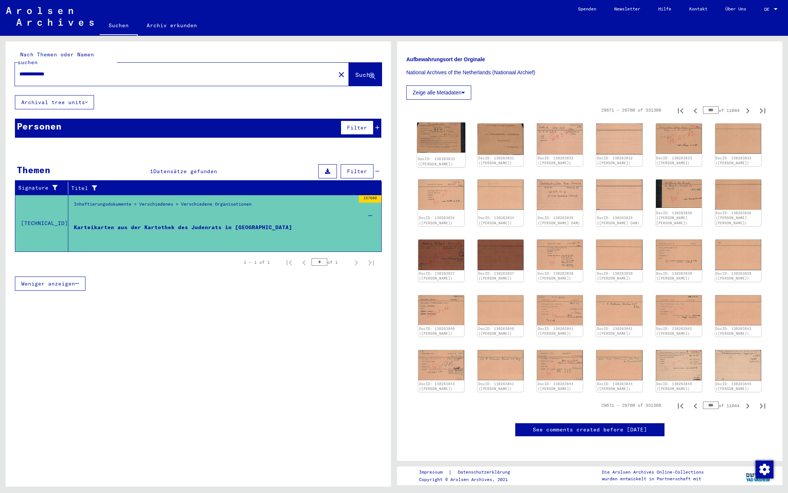
click at [420, 141] on div "DocID: 130263831 ([PERSON_NAME])" at bounding box center [441, 144] width 48 height 45
click at [439, 126] on img at bounding box center [441, 137] width 48 height 30
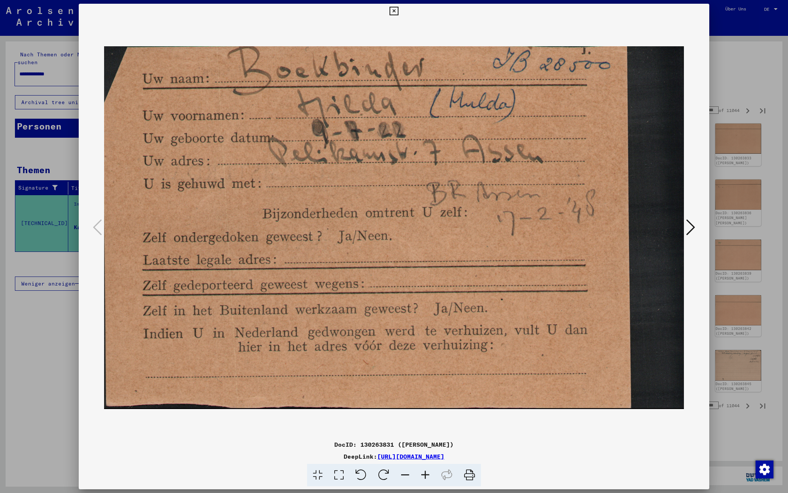
click at [687, 232] on icon at bounding box center [690, 227] width 9 height 18
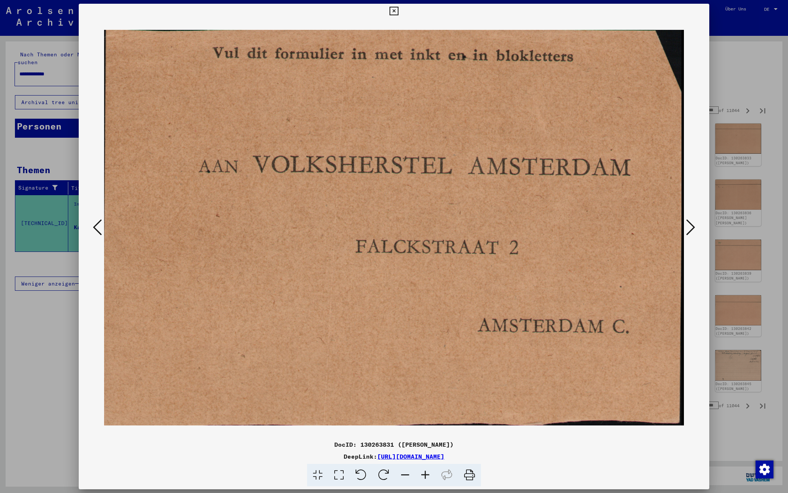
click at [687, 232] on icon at bounding box center [690, 227] width 9 height 18
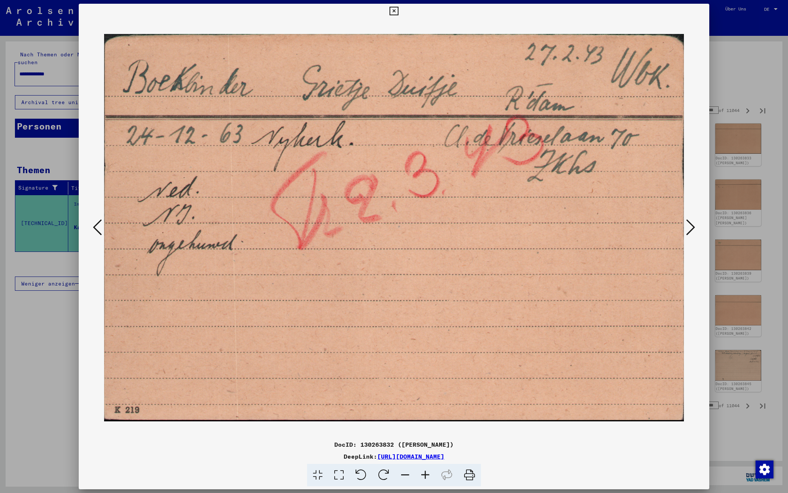
click at [687, 232] on icon at bounding box center [690, 227] width 9 height 18
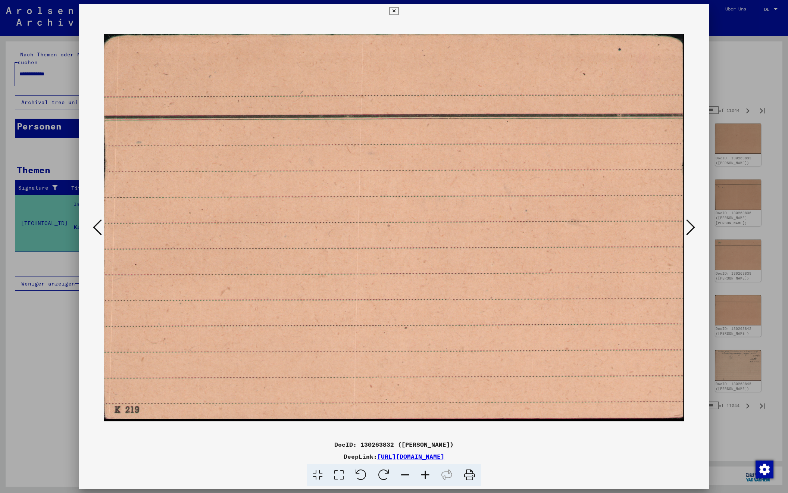
click at [687, 232] on icon at bounding box center [690, 227] width 9 height 18
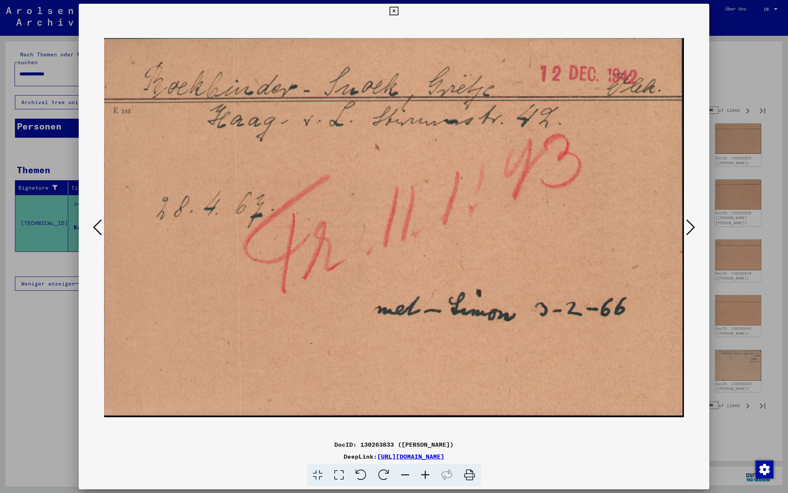
click at [687, 232] on icon at bounding box center [690, 227] width 9 height 18
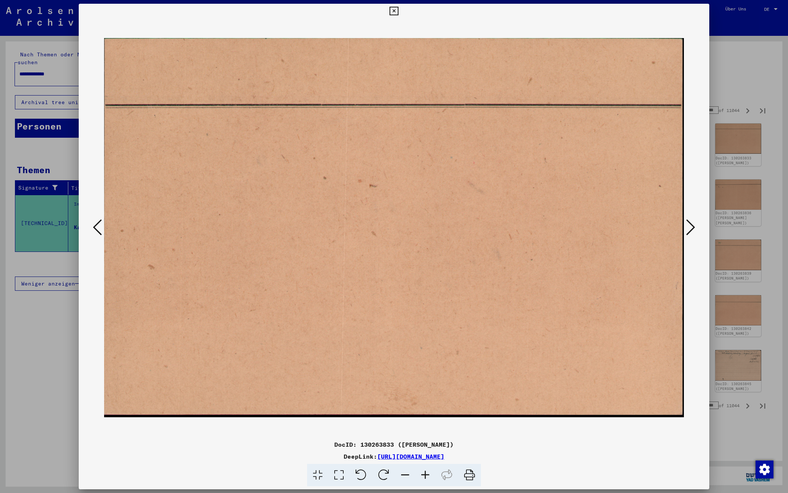
click at [687, 232] on icon at bounding box center [690, 227] width 9 height 18
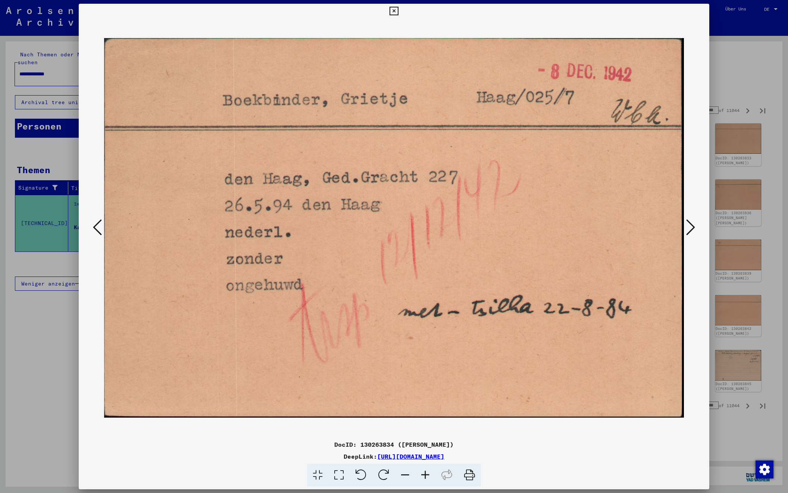
click at [689, 225] on icon at bounding box center [690, 227] width 9 height 18
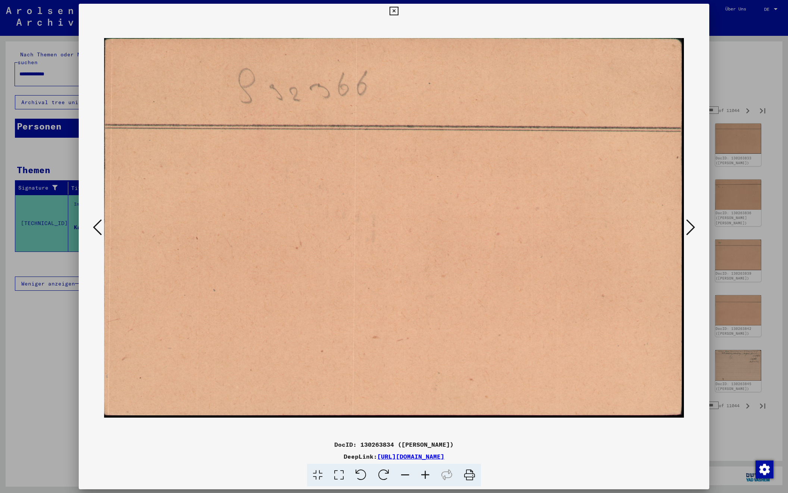
click at [689, 225] on icon at bounding box center [690, 227] width 9 height 18
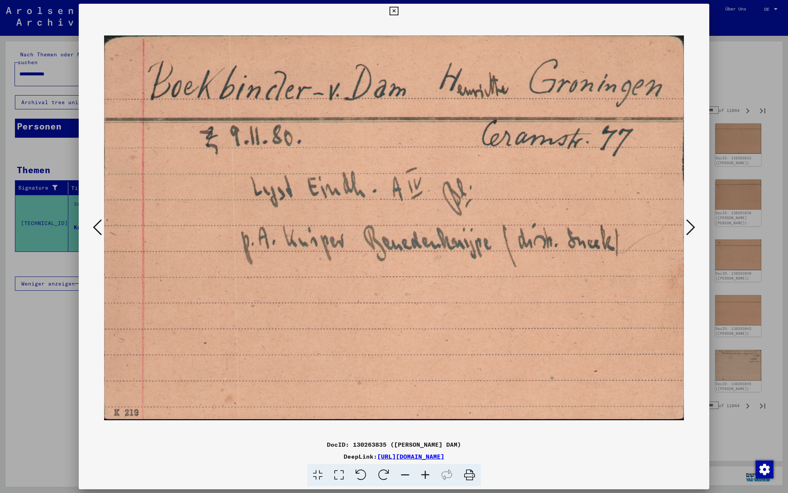
click at [689, 225] on icon at bounding box center [690, 227] width 9 height 18
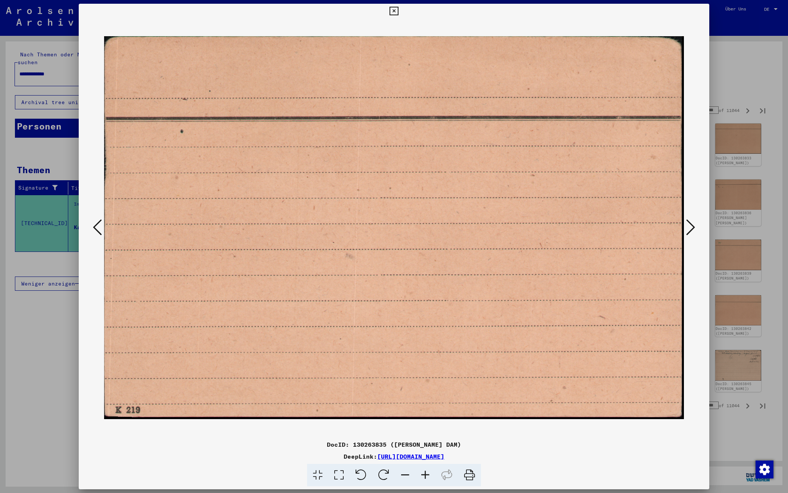
click at [689, 225] on icon at bounding box center [690, 227] width 9 height 18
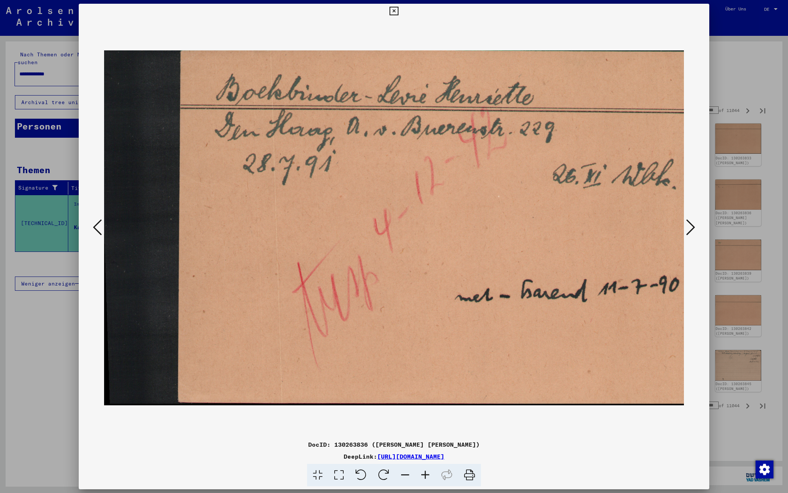
click at [689, 225] on icon at bounding box center [690, 227] width 9 height 18
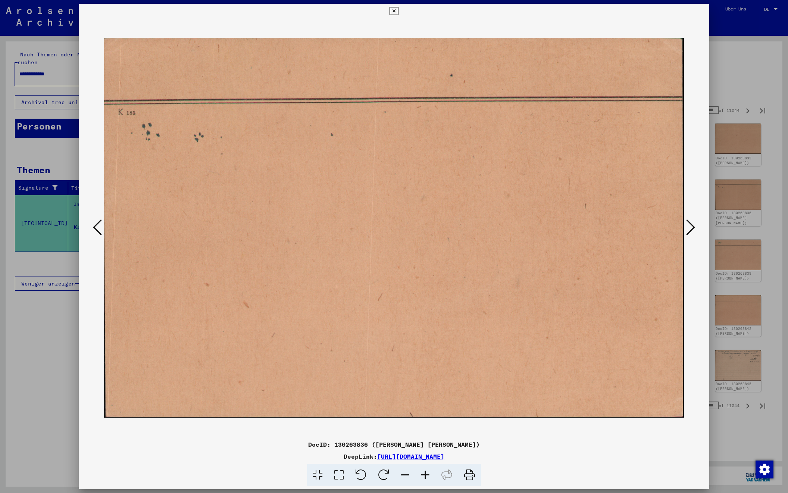
click at [689, 225] on icon at bounding box center [690, 227] width 9 height 18
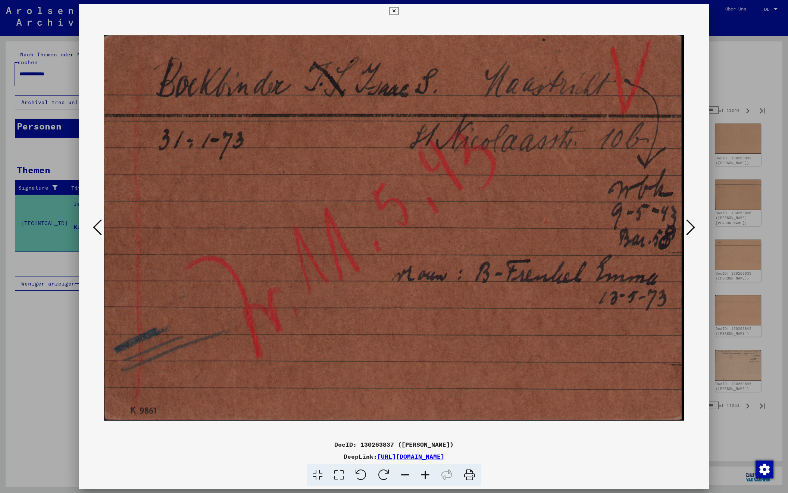
click at [689, 225] on icon at bounding box center [690, 227] width 9 height 18
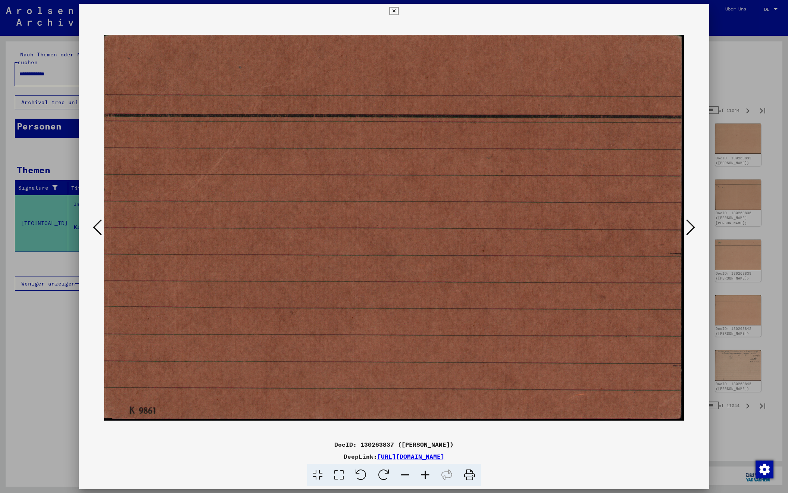
click at [689, 225] on icon at bounding box center [690, 227] width 9 height 18
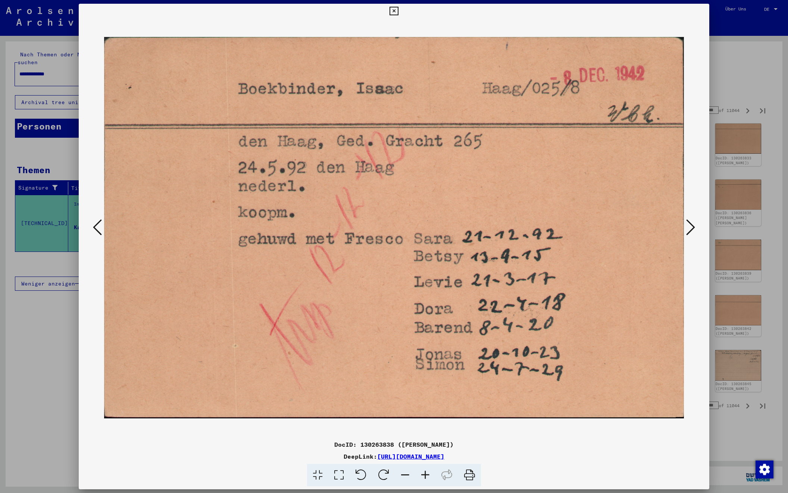
click at [691, 222] on icon at bounding box center [690, 227] width 9 height 18
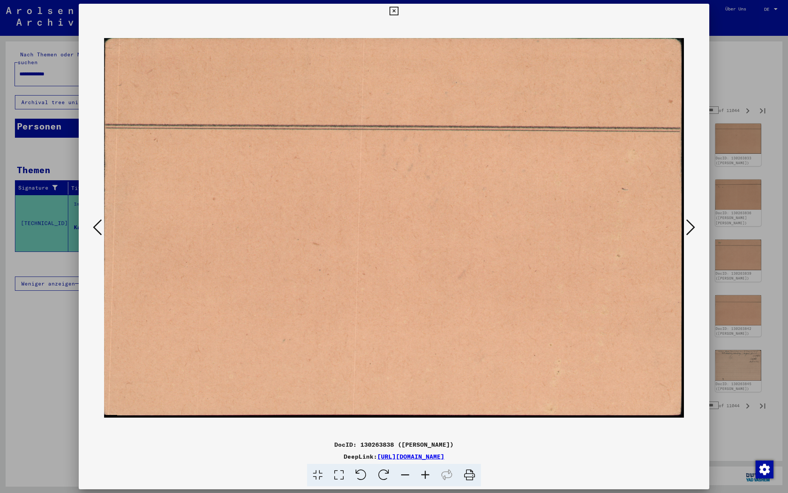
click at [691, 222] on icon at bounding box center [690, 227] width 9 height 18
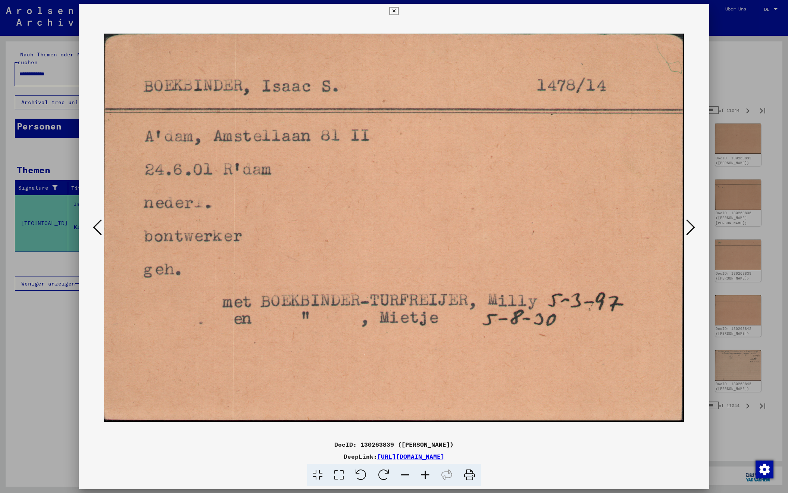
click at [685, 229] on button at bounding box center [690, 227] width 13 height 21
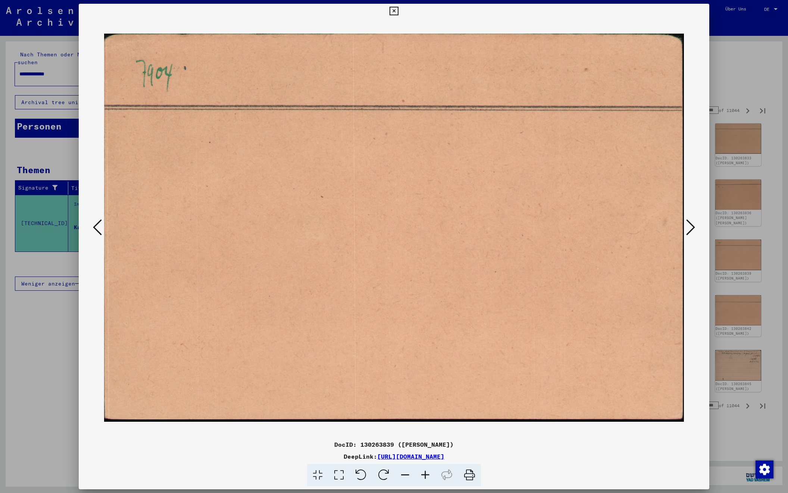
click at [686, 229] on icon at bounding box center [690, 227] width 9 height 18
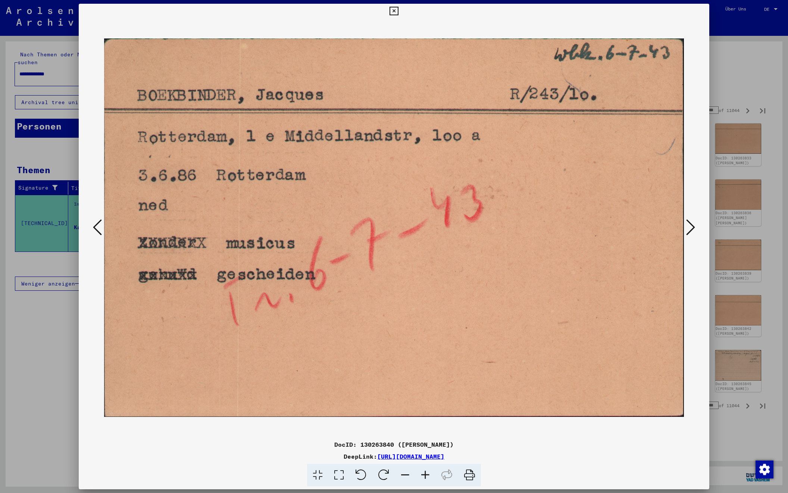
click at [687, 229] on icon at bounding box center [690, 227] width 9 height 18
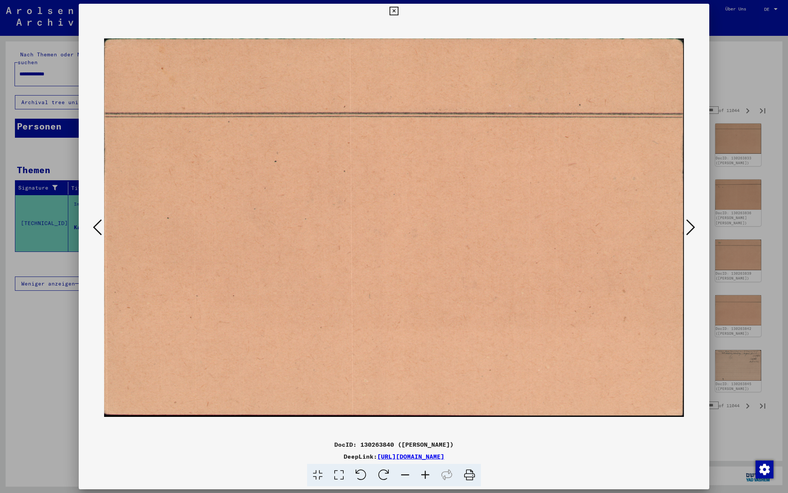
click at [687, 229] on icon at bounding box center [690, 227] width 9 height 18
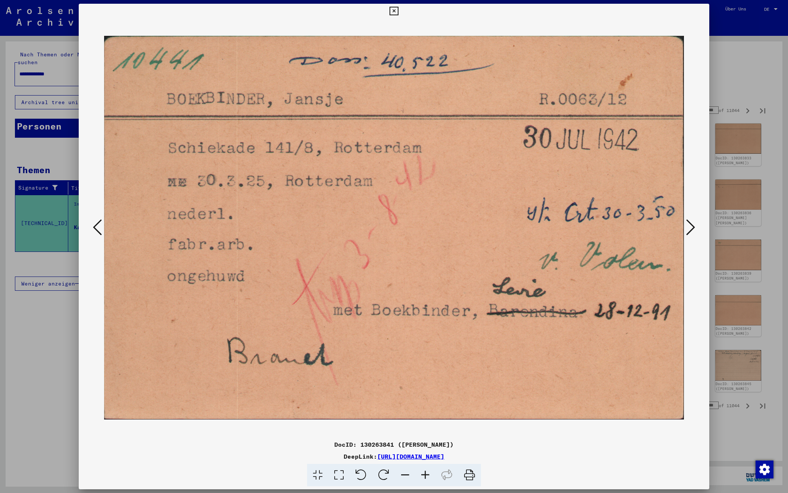
click at [687, 229] on icon at bounding box center [690, 227] width 9 height 18
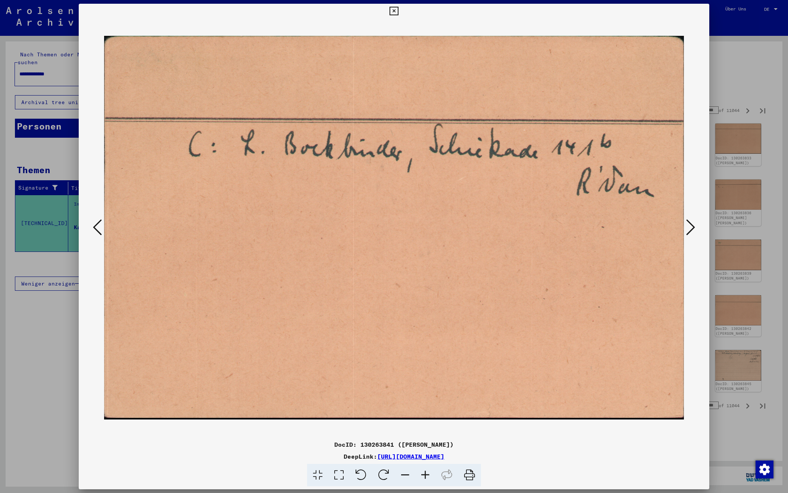
click at [687, 229] on icon at bounding box center [690, 227] width 9 height 18
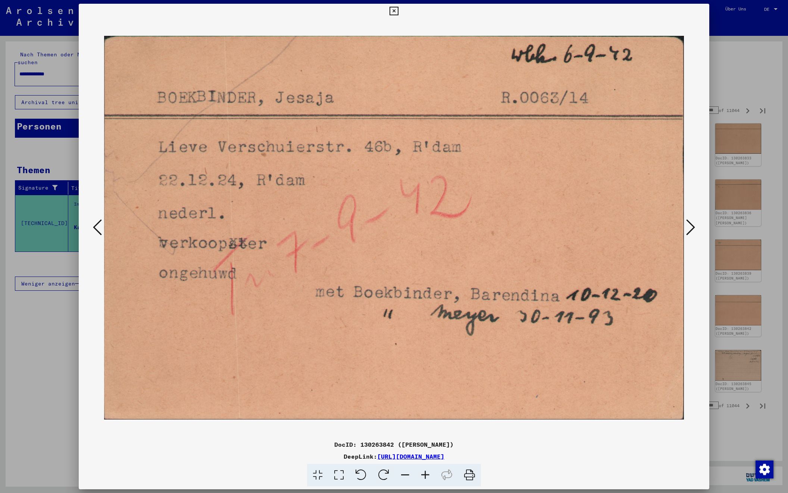
click at [687, 229] on icon at bounding box center [690, 227] width 9 height 18
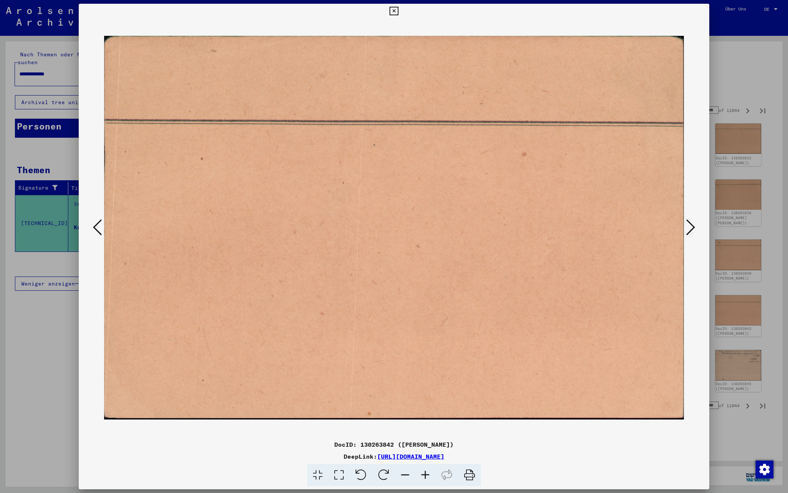
click at [687, 229] on icon at bounding box center [690, 227] width 9 height 18
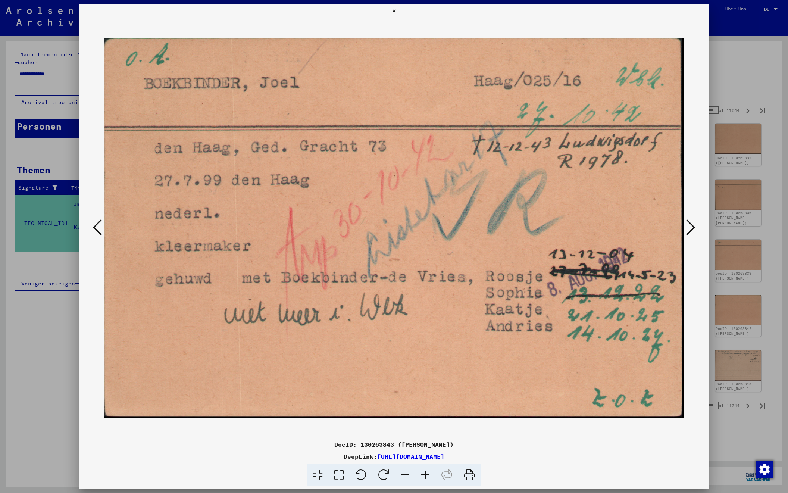
click at [687, 229] on icon at bounding box center [690, 227] width 9 height 18
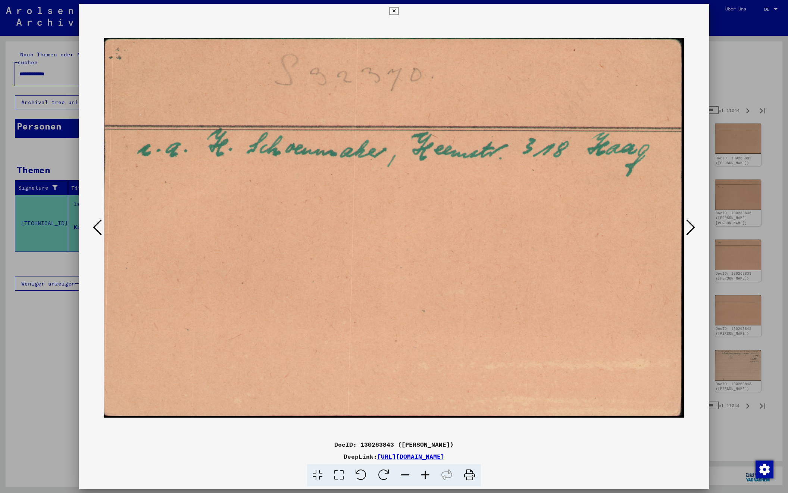
click at [687, 229] on icon at bounding box center [690, 227] width 9 height 18
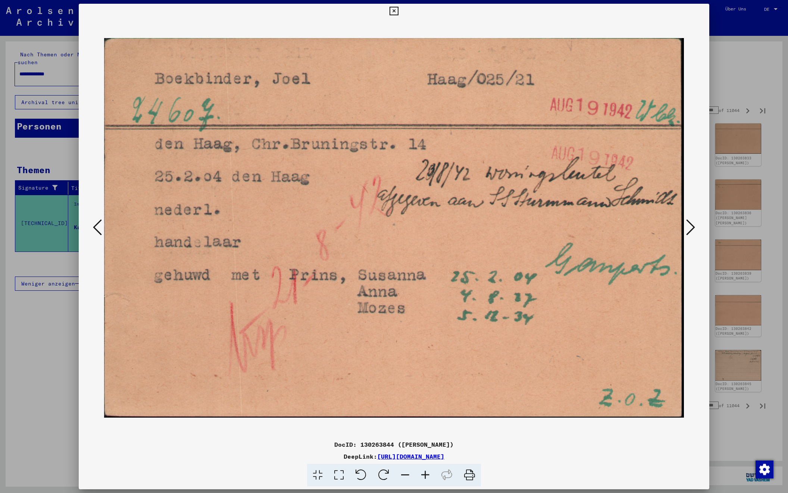
click at [687, 229] on icon at bounding box center [690, 227] width 9 height 18
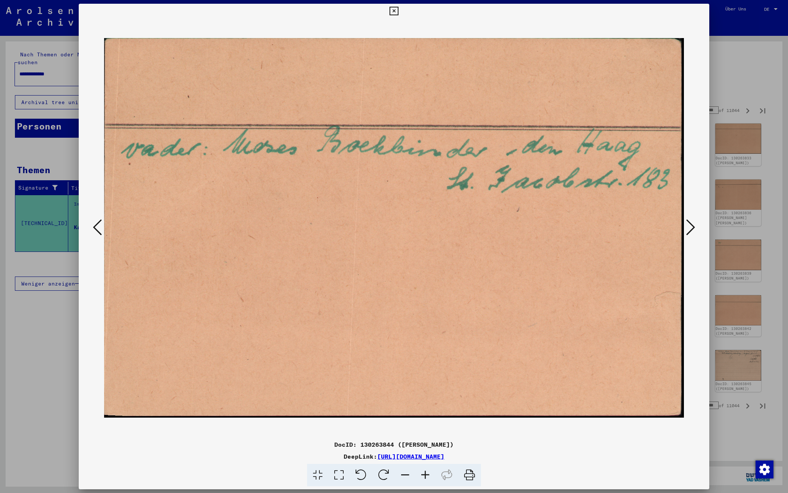
click at [687, 229] on icon at bounding box center [690, 227] width 9 height 18
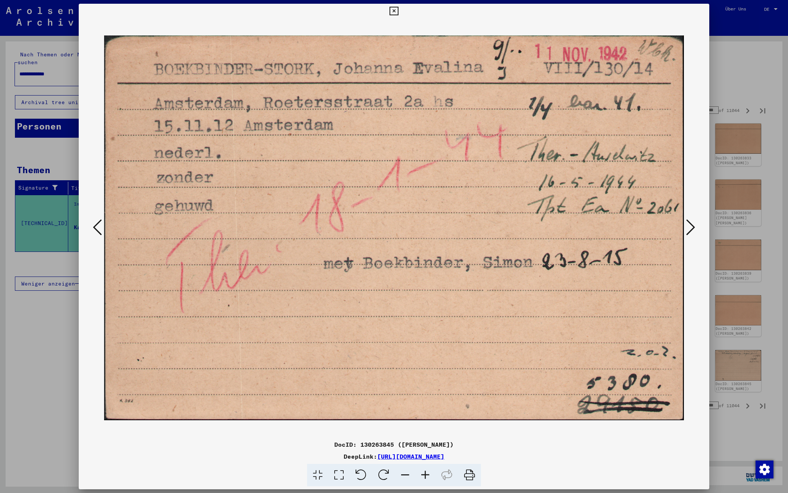
click at [687, 229] on icon at bounding box center [690, 227] width 9 height 18
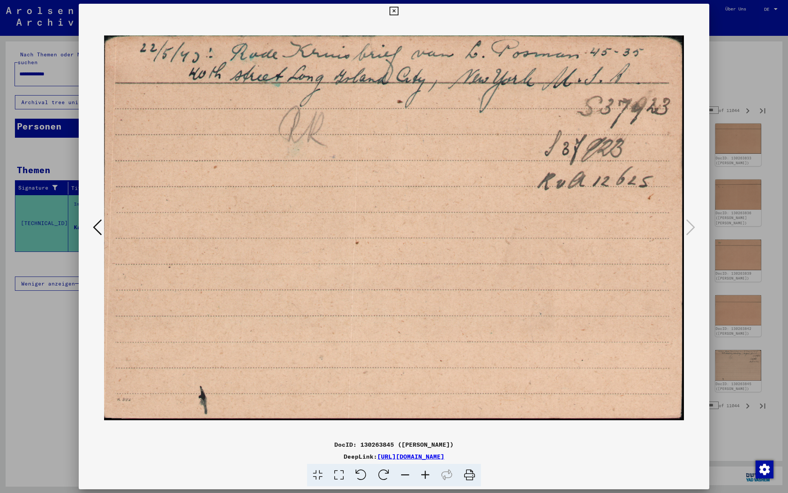
click at [736, 62] on div at bounding box center [394, 246] width 788 height 493
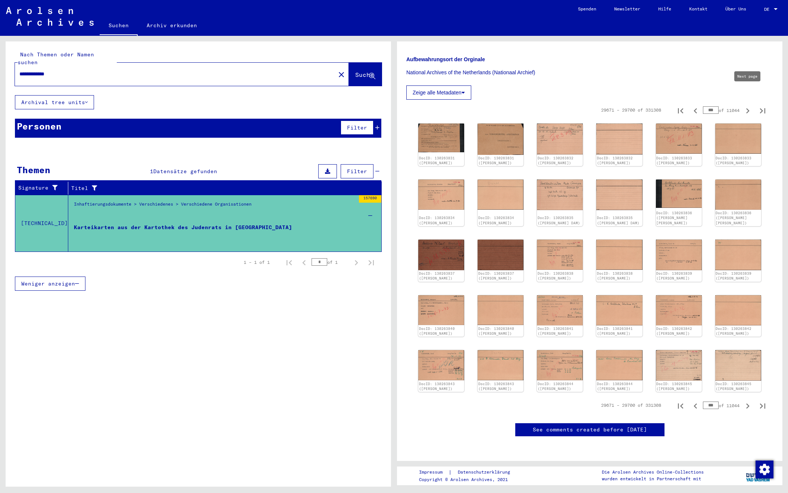
click at [747, 106] on icon "Next page" at bounding box center [747, 111] width 10 height 10
type input "***"
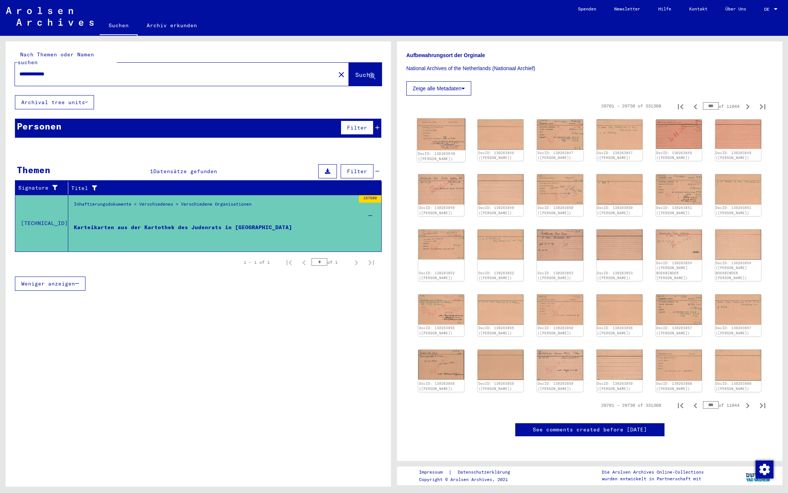
click at [434, 118] on img at bounding box center [441, 134] width 48 height 32
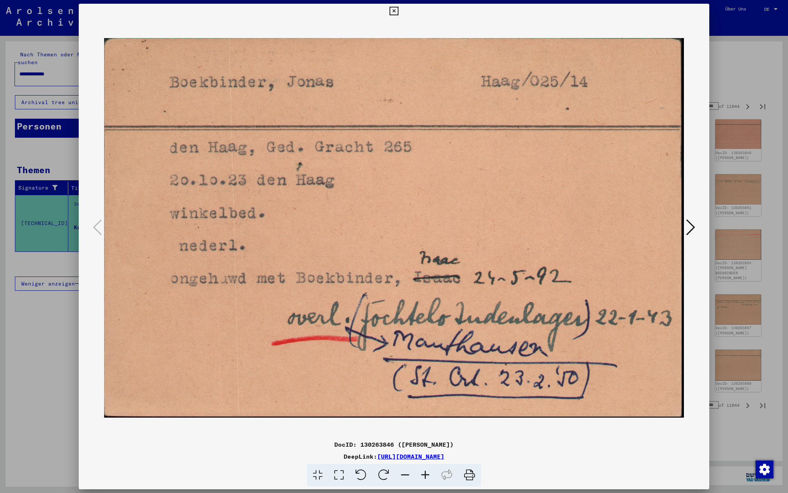
click at [687, 226] on icon at bounding box center [690, 227] width 9 height 18
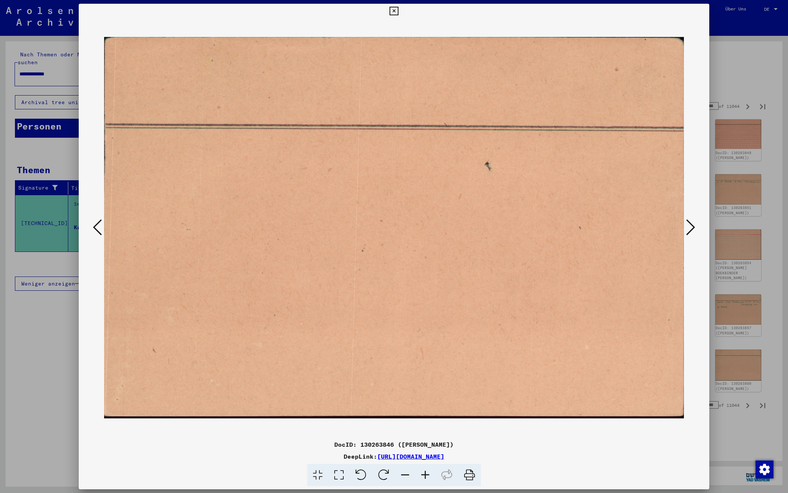
scroll to position [0, 0]
click at [687, 226] on icon at bounding box center [690, 227] width 9 height 18
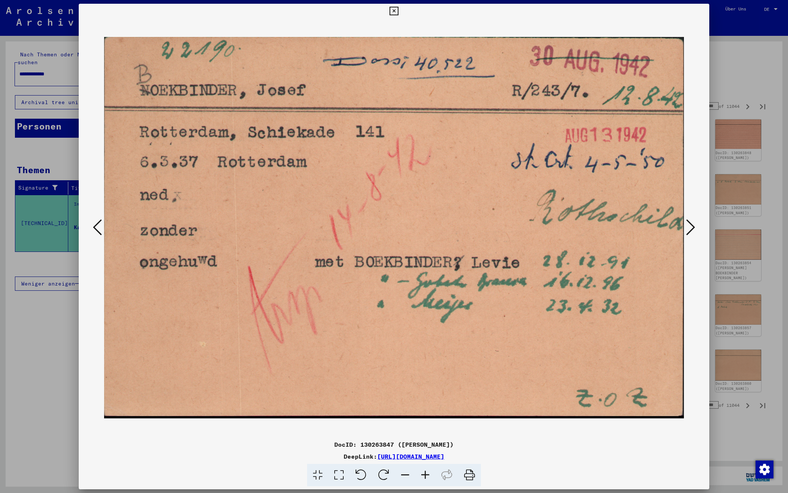
scroll to position [0, 0]
click at [687, 226] on icon at bounding box center [690, 227] width 9 height 18
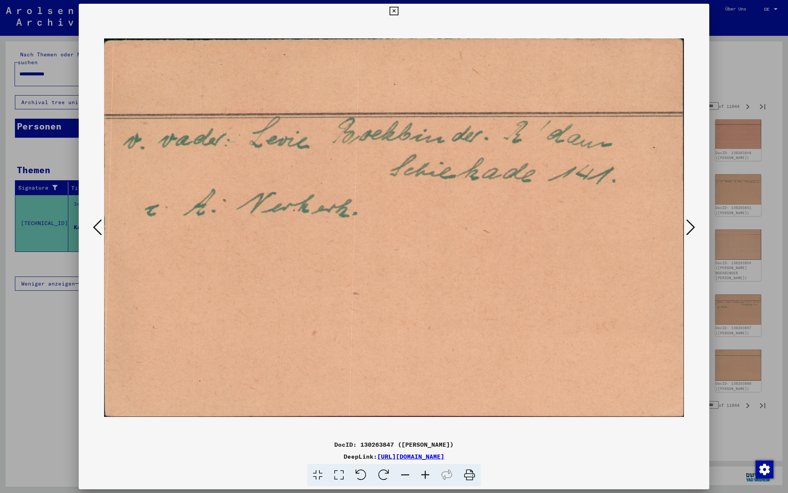
click at [687, 226] on icon at bounding box center [690, 227] width 9 height 18
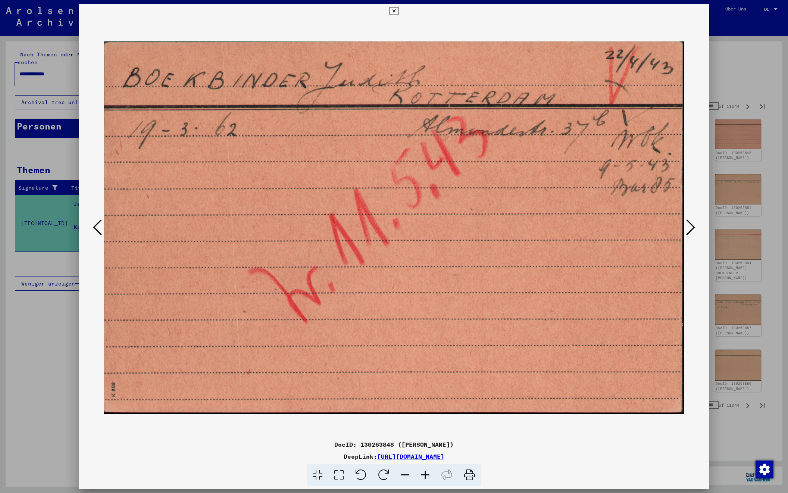
scroll to position [0, 0]
click at [687, 226] on icon at bounding box center [690, 227] width 9 height 18
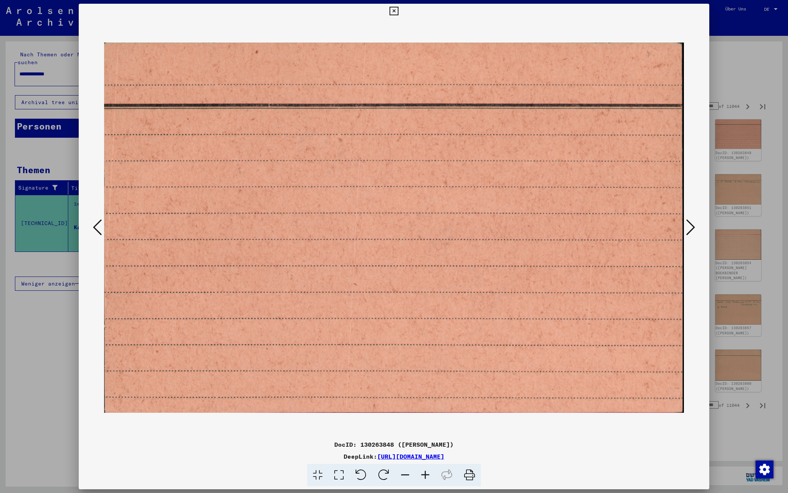
click at [687, 226] on icon at bounding box center [690, 227] width 9 height 18
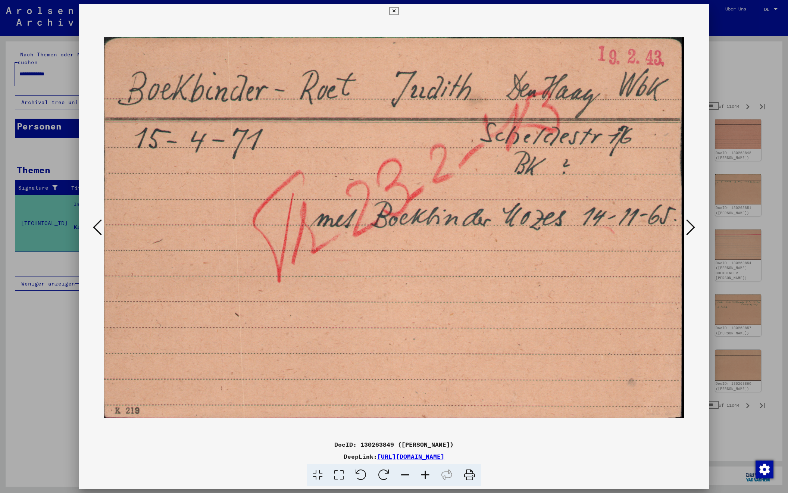
click at [687, 226] on icon at bounding box center [690, 227] width 9 height 18
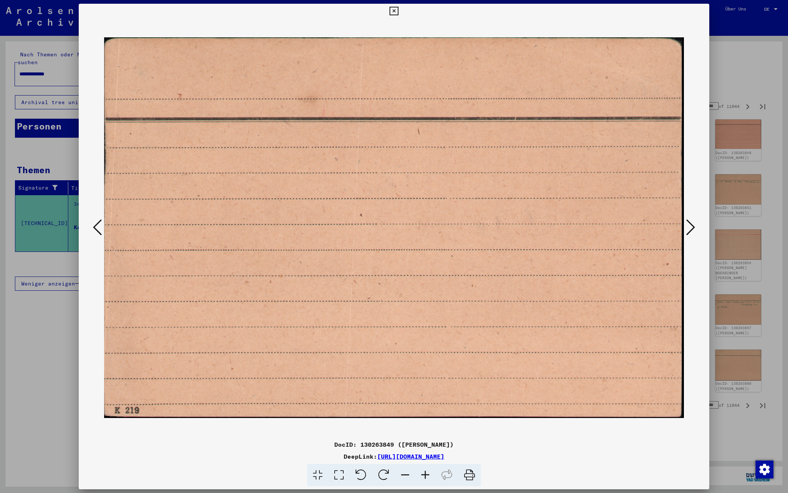
scroll to position [0, 0]
click at [687, 226] on icon at bounding box center [690, 227] width 9 height 18
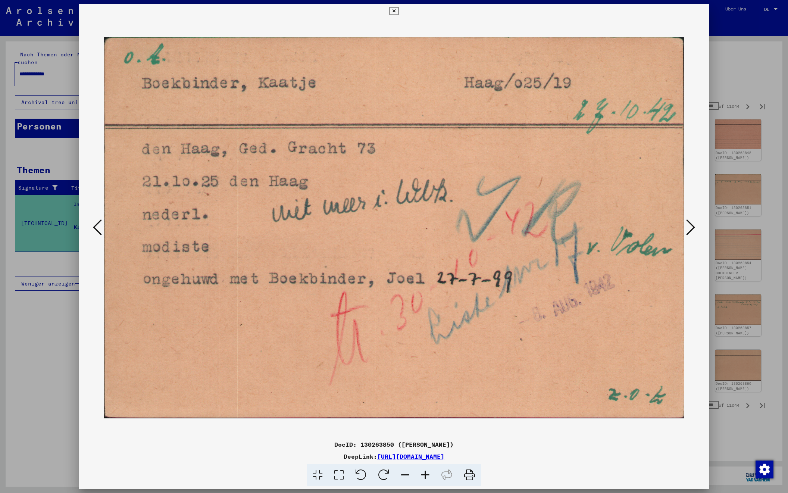
click at [687, 226] on icon at bounding box center [690, 227] width 9 height 18
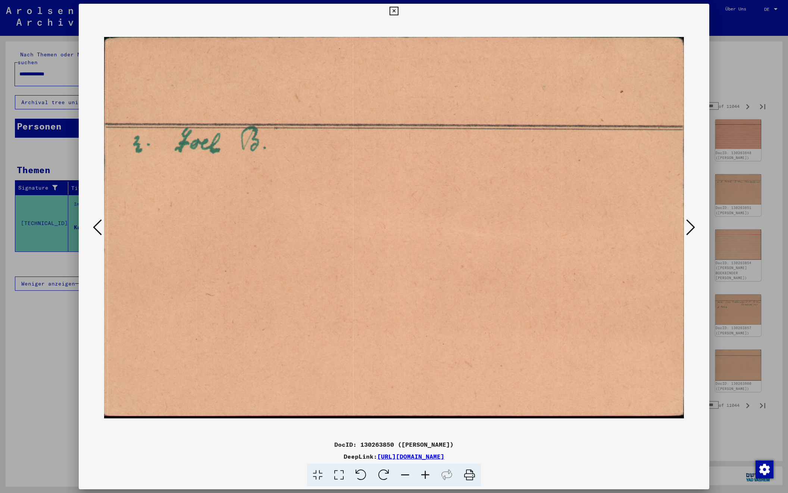
click at [687, 226] on icon at bounding box center [690, 227] width 9 height 18
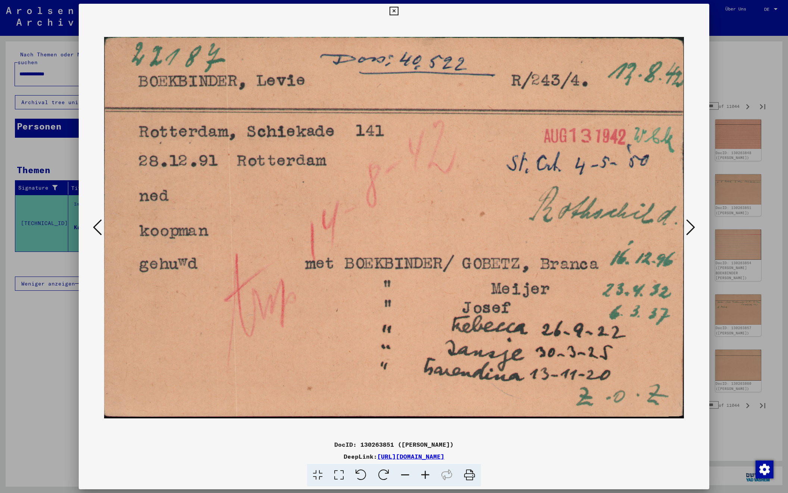
click at [687, 226] on icon at bounding box center [690, 227] width 9 height 18
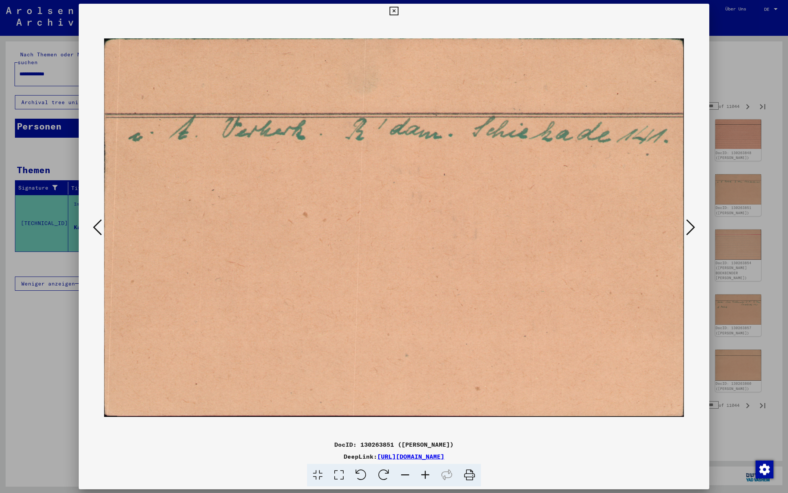
click at [687, 226] on icon at bounding box center [690, 227] width 9 height 18
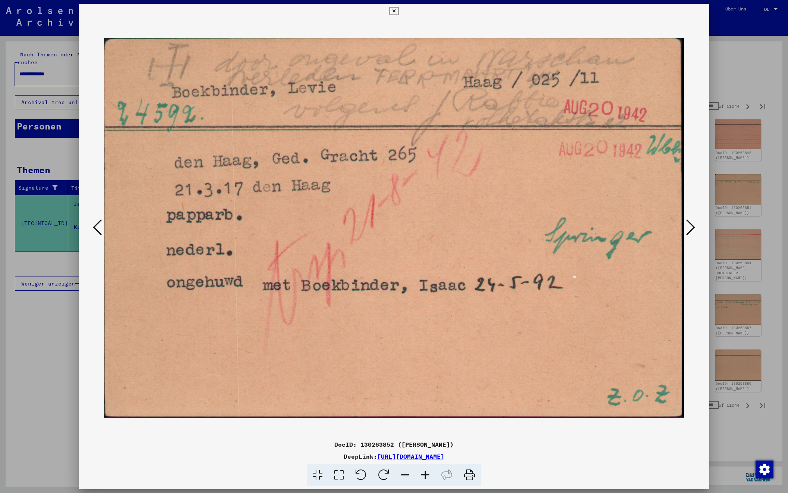
scroll to position [0, 0]
click at [689, 226] on icon at bounding box center [690, 227] width 9 height 18
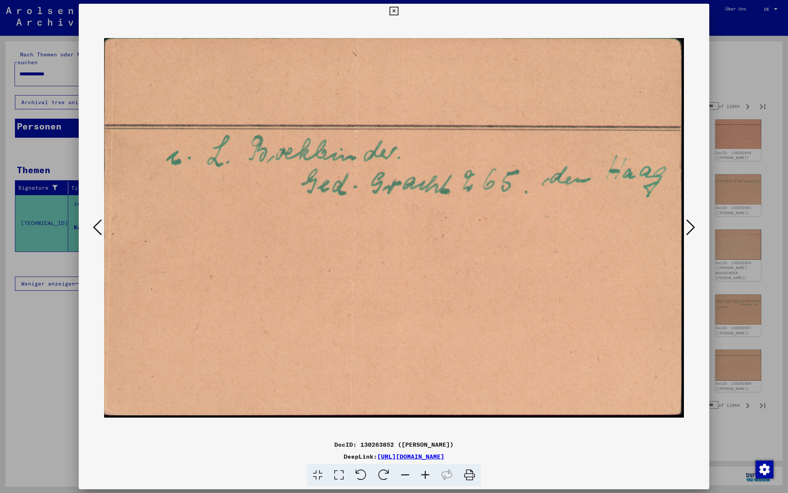
scroll to position [0, 0]
click at [689, 226] on icon at bounding box center [690, 227] width 9 height 18
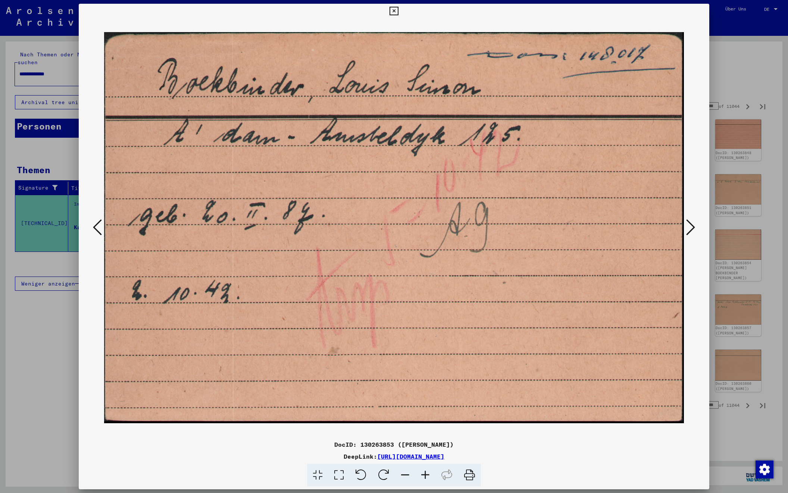
scroll to position [0, 0]
click at [689, 226] on icon at bounding box center [690, 227] width 9 height 18
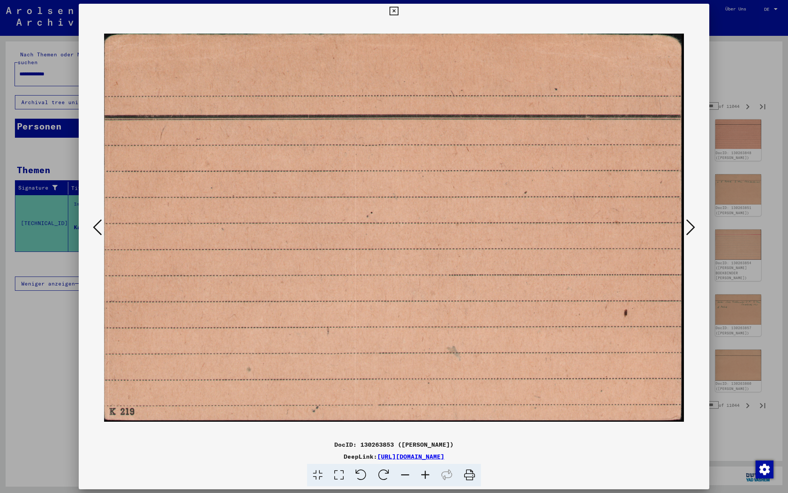
click at [689, 226] on icon at bounding box center [690, 227] width 9 height 18
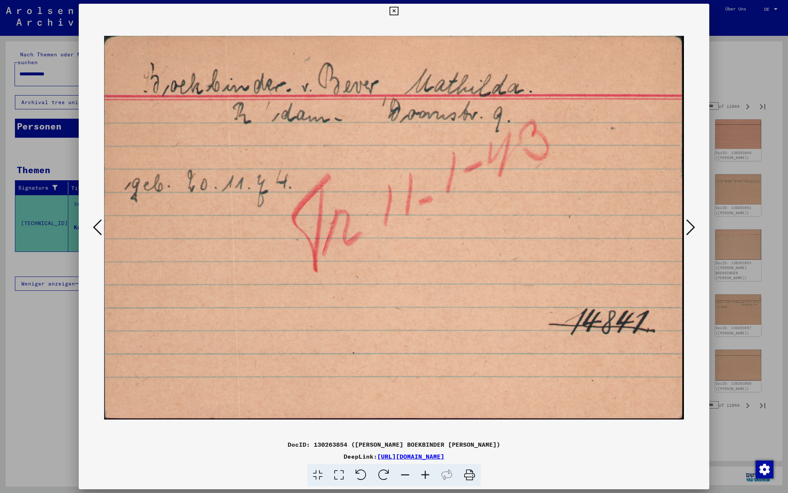
click at [689, 226] on icon at bounding box center [690, 227] width 9 height 18
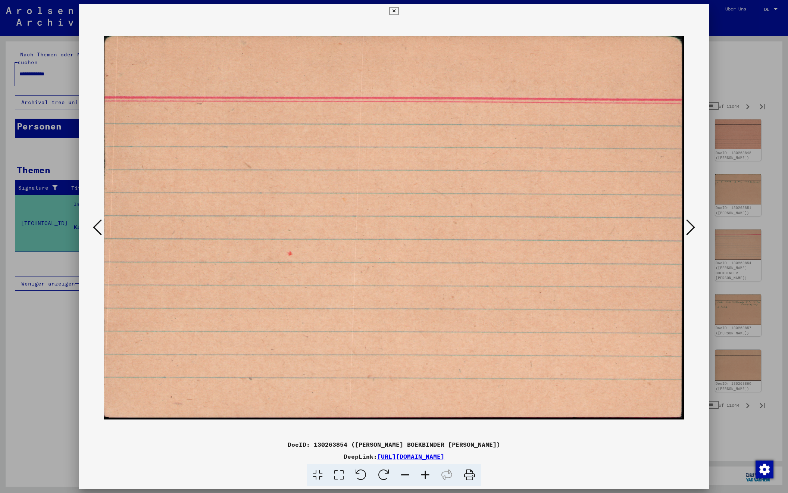
click at [689, 226] on icon at bounding box center [690, 227] width 9 height 18
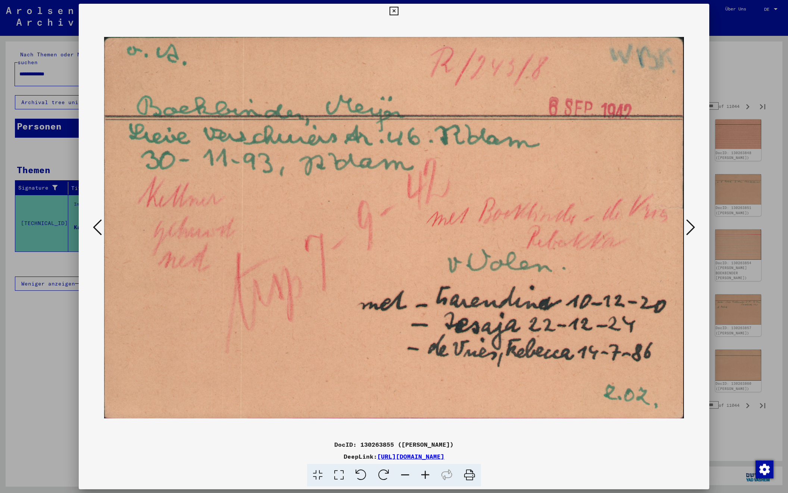
scroll to position [-1, 0]
click at [689, 226] on icon at bounding box center [690, 227] width 9 height 18
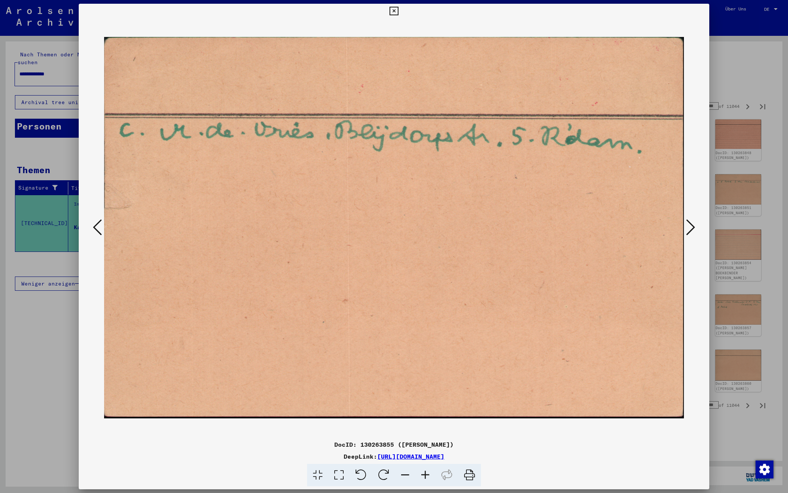
scroll to position [-1, 0]
click at [689, 226] on icon at bounding box center [690, 227] width 9 height 18
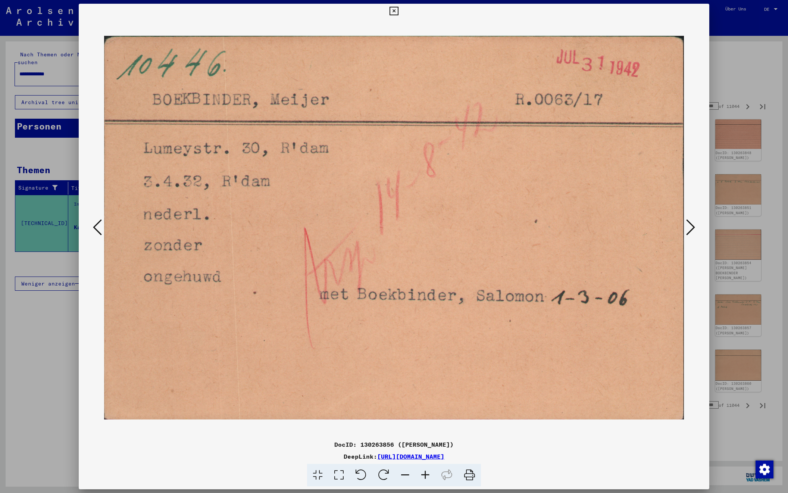
click at [689, 226] on icon at bounding box center [690, 227] width 9 height 18
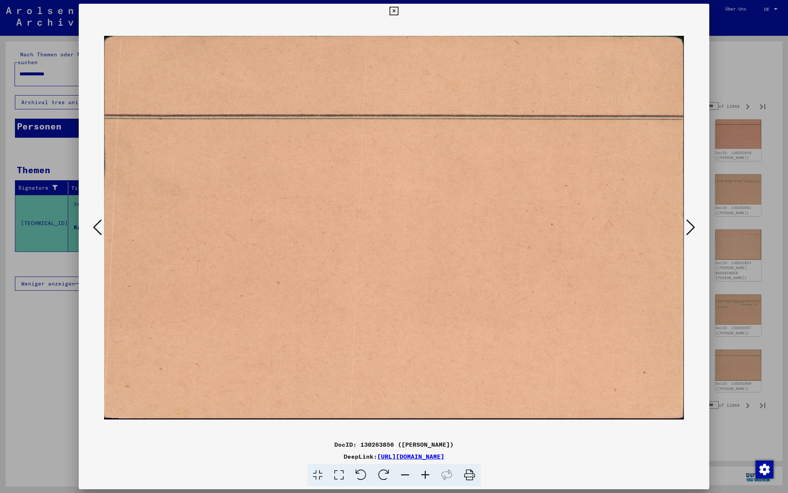
click at [689, 226] on icon at bounding box center [690, 227] width 9 height 18
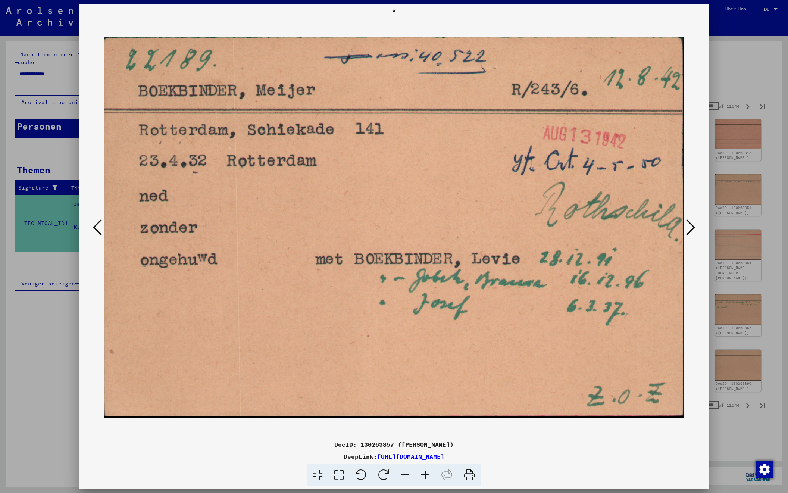
click at [689, 226] on icon at bounding box center [690, 227] width 9 height 18
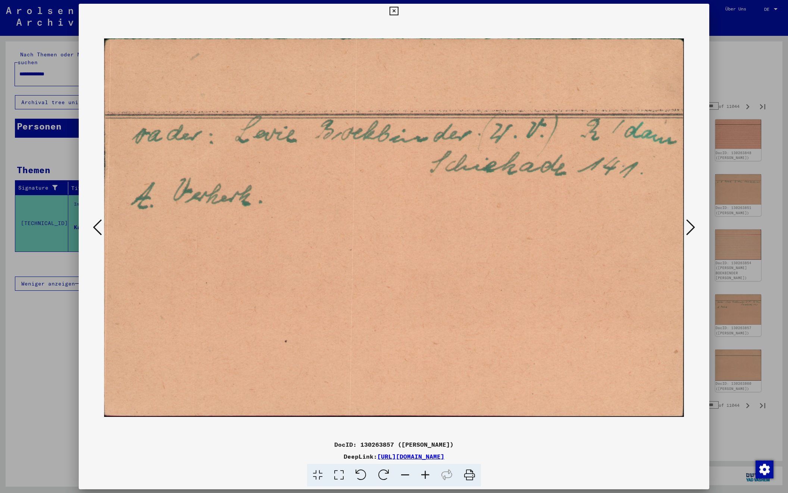
click at [689, 226] on icon at bounding box center [690, 227] width 9 height 18
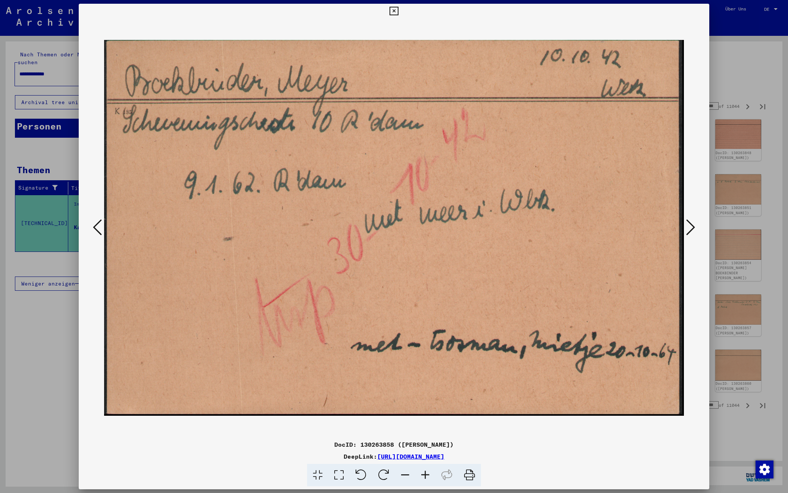
click at [689, 226] on icon at bounding box center [690, 227] width 9 height 18
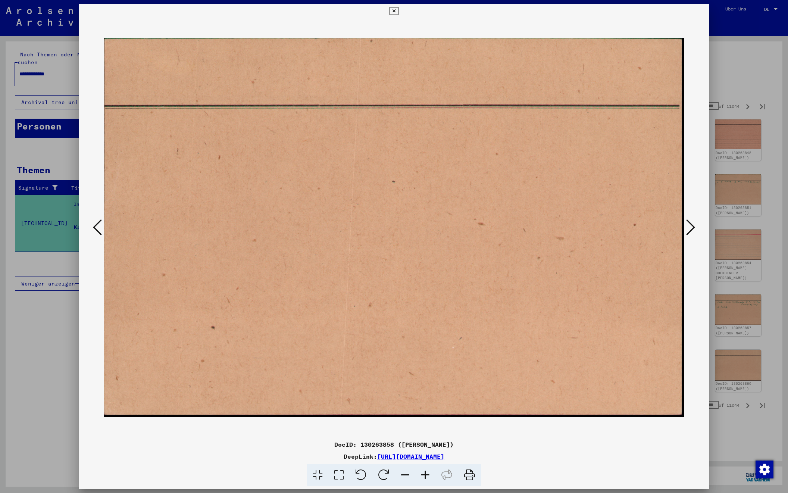
click at [689, 226] on icon at bounding box center [690, 227] width 9 height 18
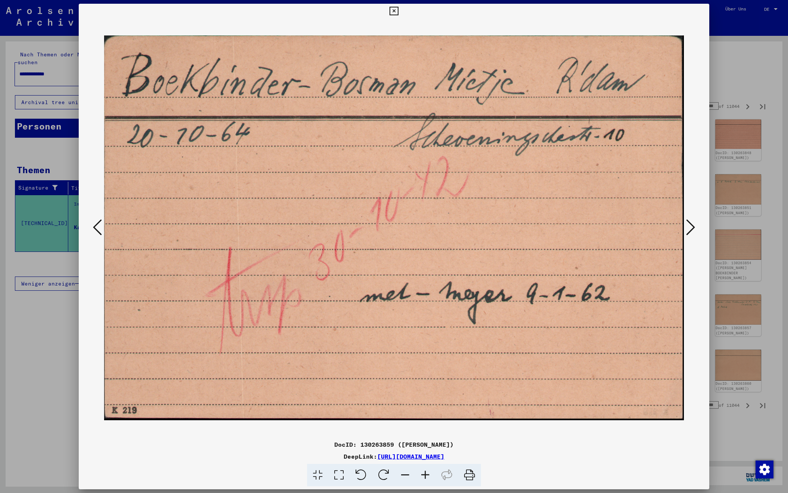
click at [689, 226] on icon at bounding box center [690, 227] width 9 height 18
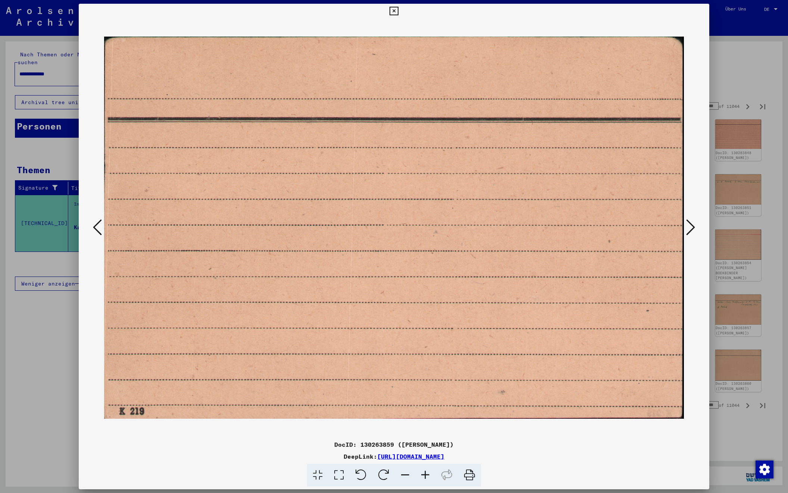
click at [689, 226] on icon at bounding box center [690, 227] width 9 height 18
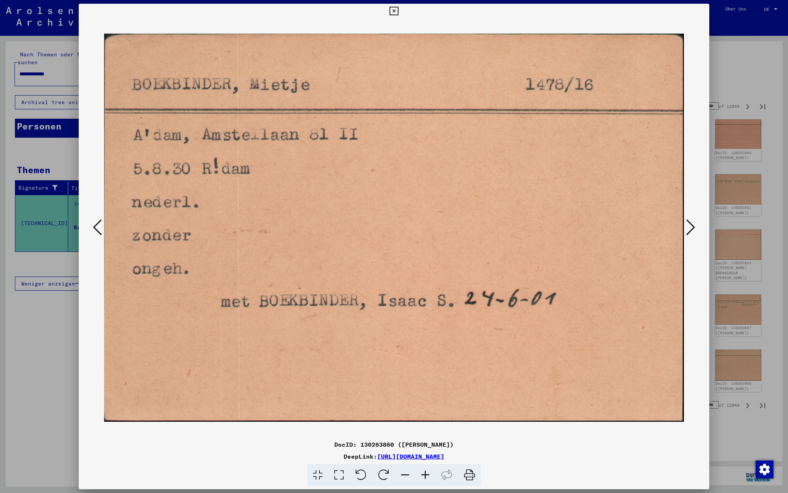
click at [689, 226] on icon at bounding box center [690, 227] width 9 height 18
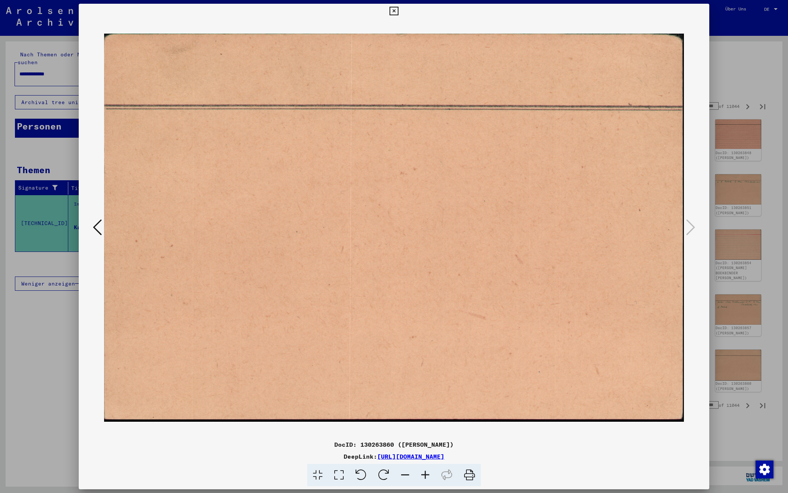
scroll to position [0, 0]
click at [743, 70] on div at bounding box center [394, 246] width 788 height 493
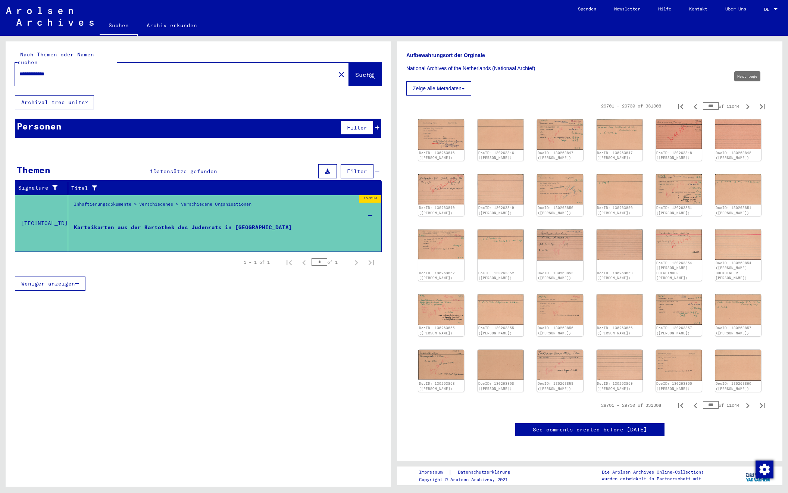
click at [747, 101] on icon "Next page" at bounding box center [747, 106] width 10 height 10
type input "***"
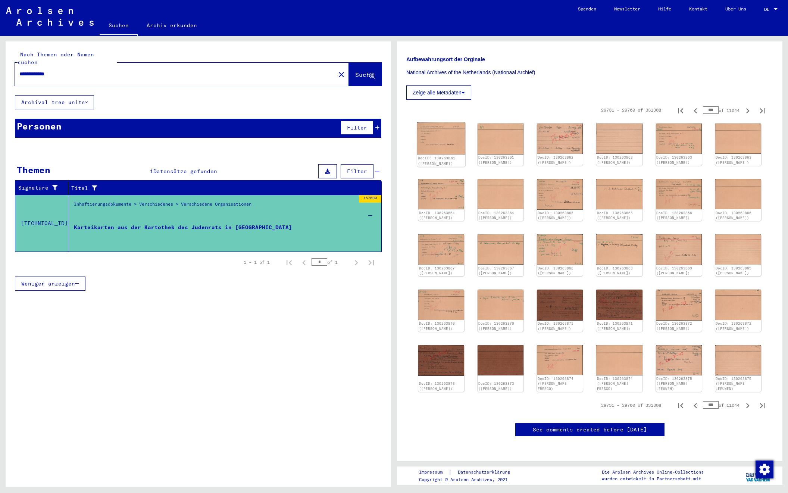
scroll to position [173, 0]
click at [431, 128] on img at bounding box center [441, 138] width 48 height 32
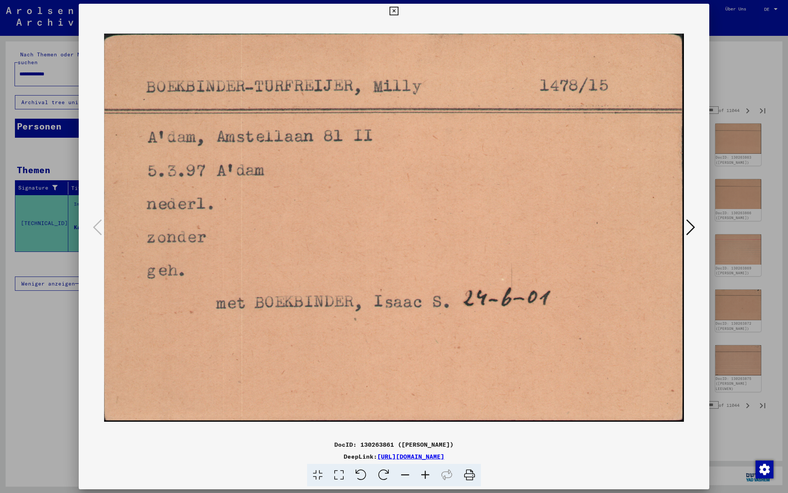
click at [692, 225] on icon at bounding box center [690, 227] width 9 height 18
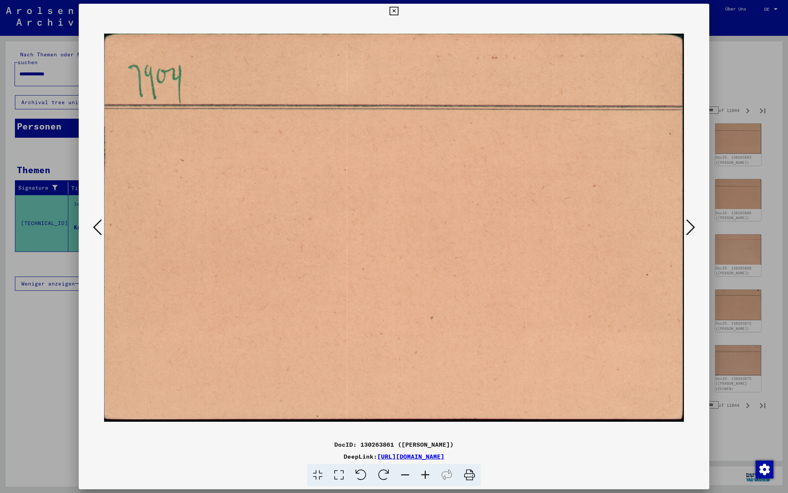
click at [691, 225] on icon at bounding box center [690, 227] width 9 height 18
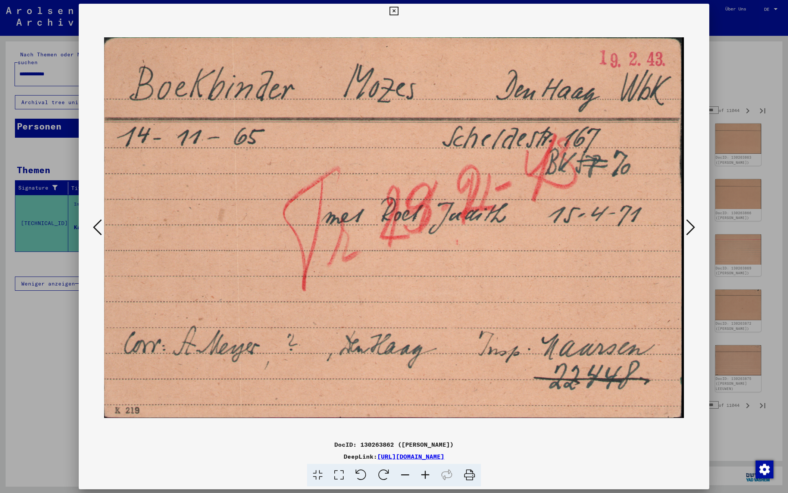
scroll to position [0, 0]
click at [691, 225] on icon at bounding box center [690, 227] width 9 height 18
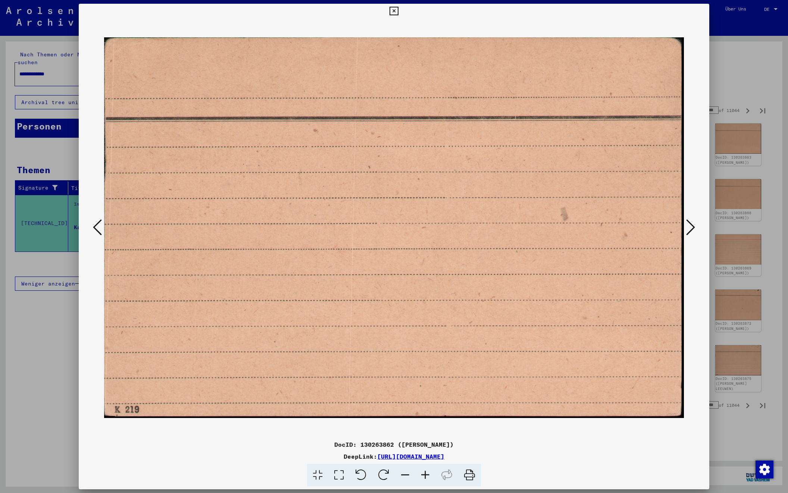
click at [691, 225] on icon at bounding box center [690, 227] width 9 height 18
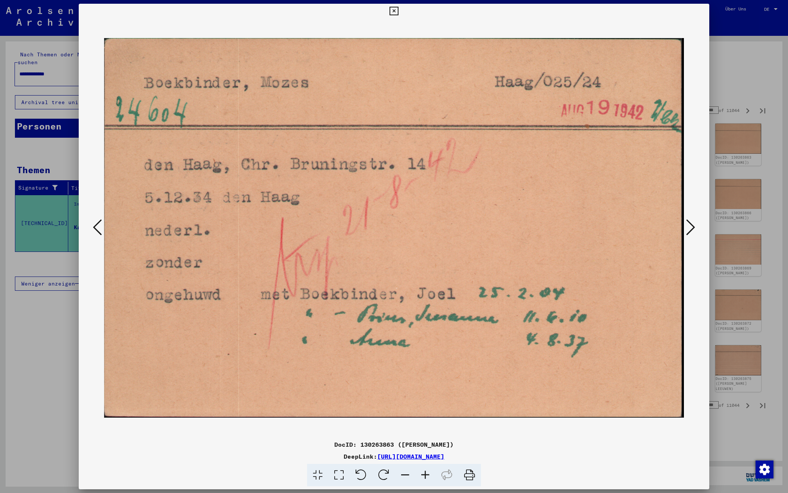
click at [691, 225] on icon at bounding box center [690, 227] width 9 height 18
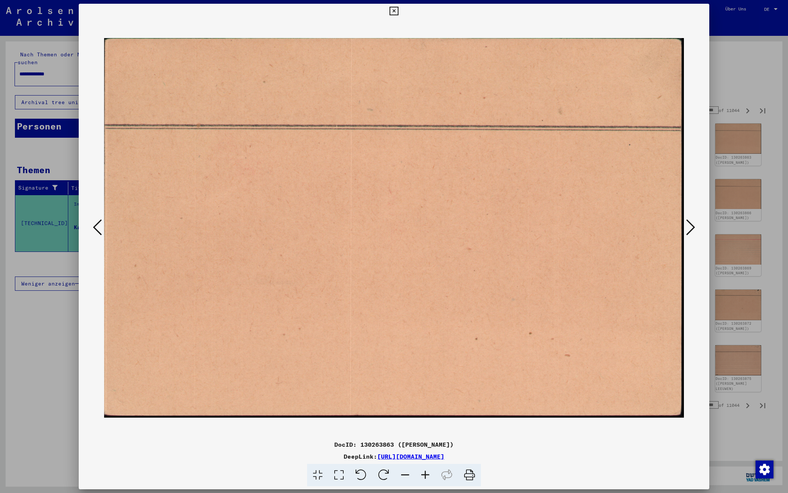
click at [691, 225] on icon at bounding box center [690, 227] width 9 height 18
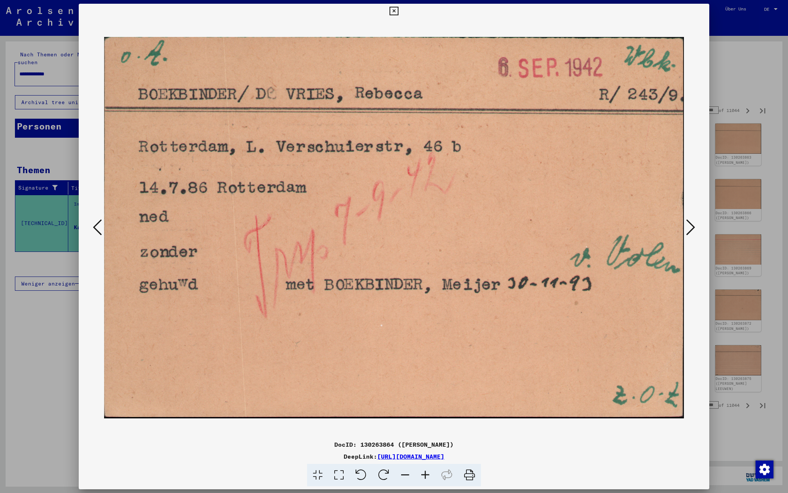
click at [691, 225] on icon at bounding box center [690, 227] width 9 height 18
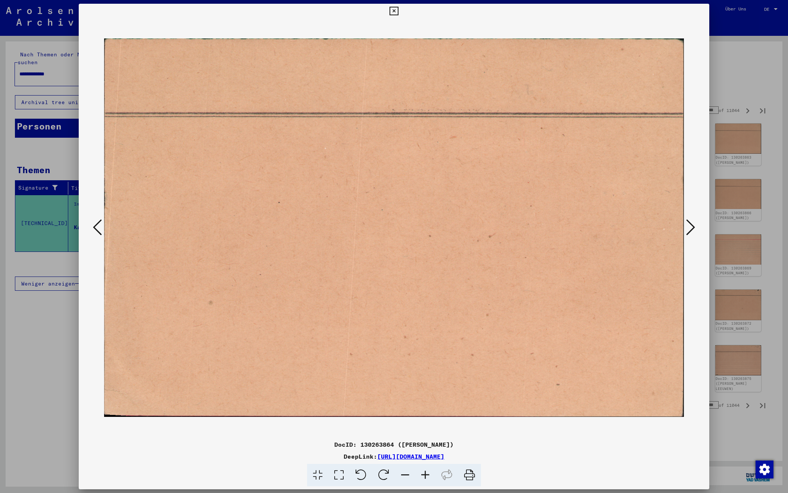
click at [691, 225] on icon at bounding box center [690, 227] width 9 height 18
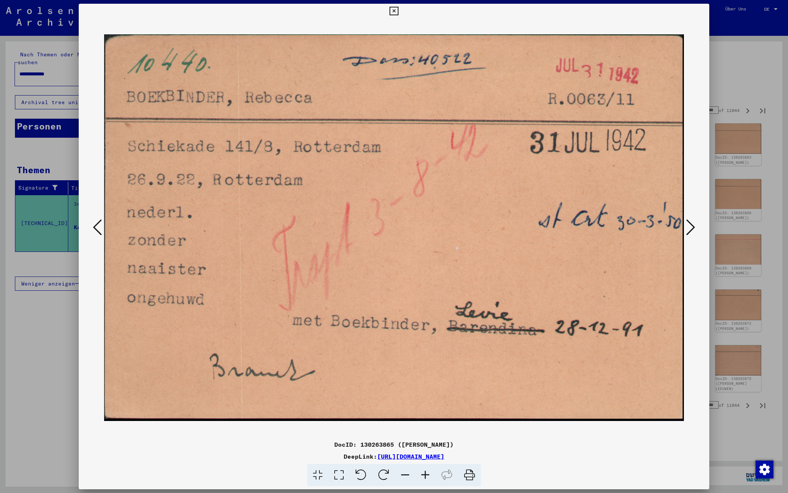
scroll to position [0, 0]
click at [691, 225] on icon at bounding box center [690, 227] width 9 height 18
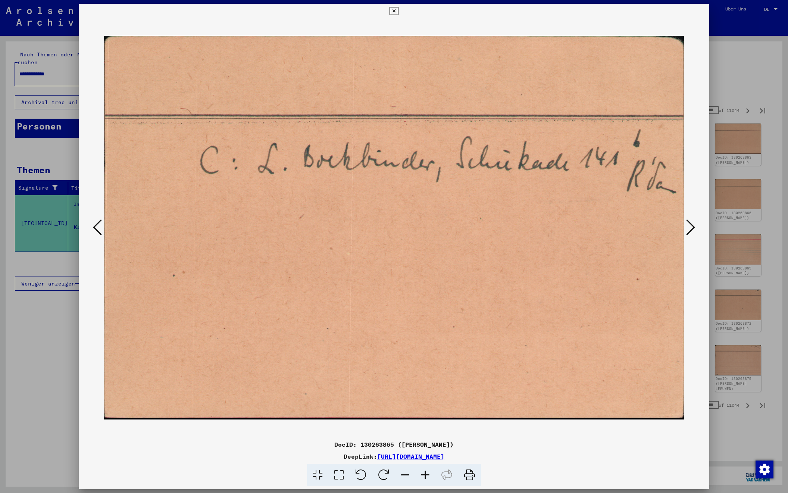
click at [691, 225] on icon at bounding box center [690, 227] width 9 height 18
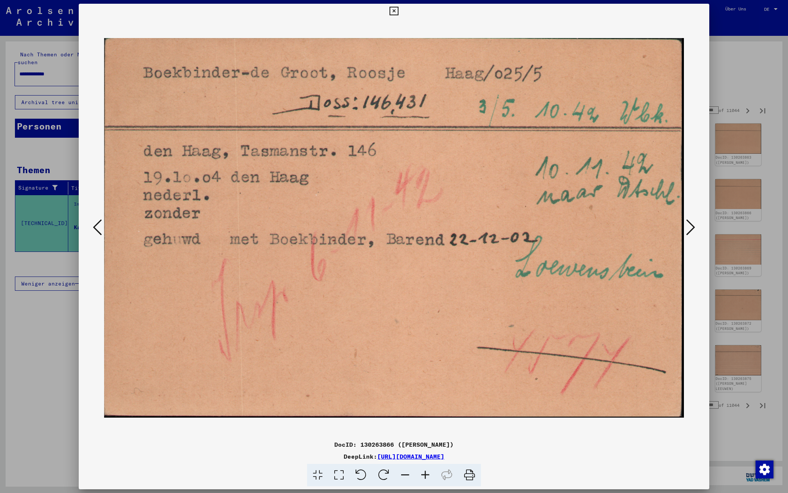
click at [691, 225] on icon at bounding box center [690, 227] width 9 height 18
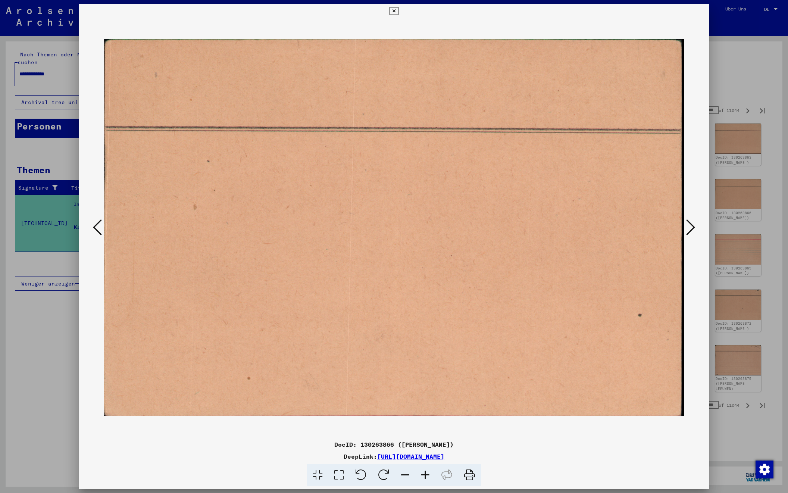
click at [691, 225] on icon at bounding box center [690, 227] width 9 height 18
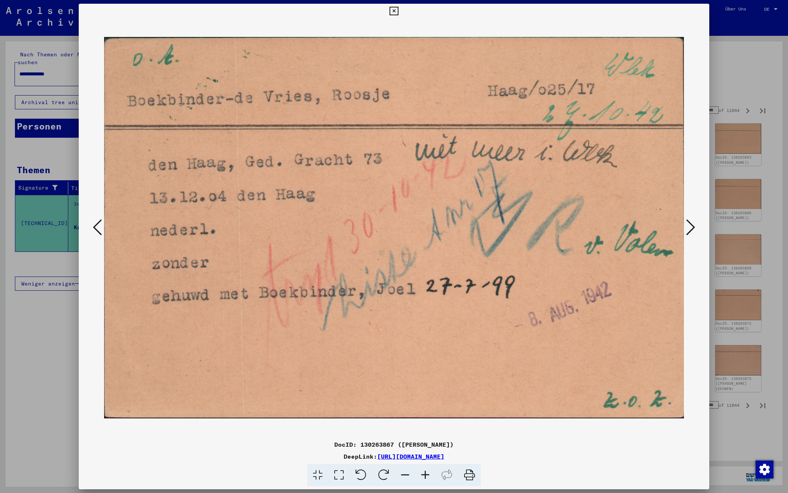
click at [691, 225] on icon at bounding box center [690, 227] width 9 height 18
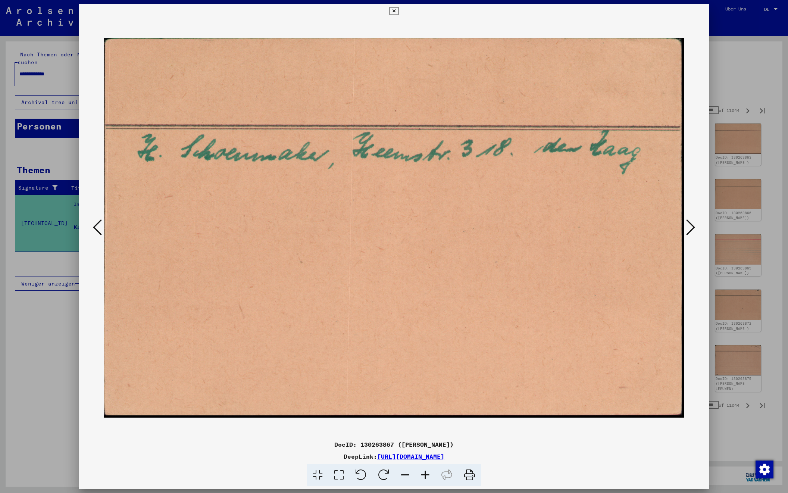
scroll to position [0, 0]
click at [691, 225] on icon at bounding box center [690, 227] width 9 height 18
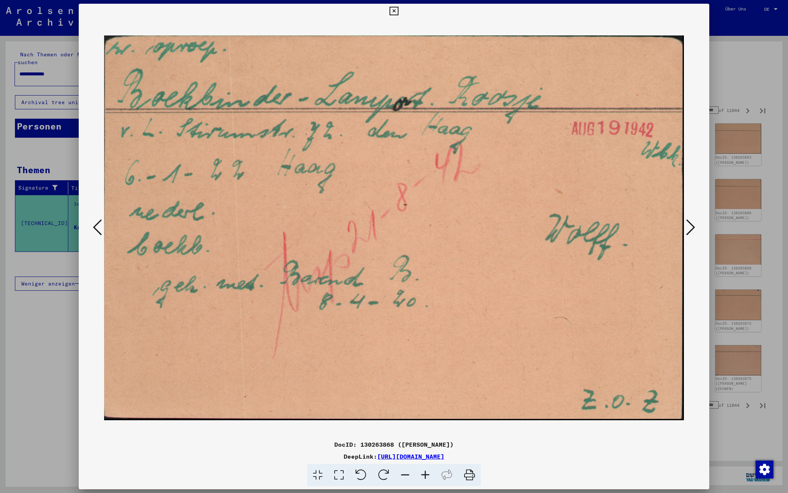
scroll to position [0, 0]
click at [691, 225] on icon at bounding box center [690, 227] width 9 height 18
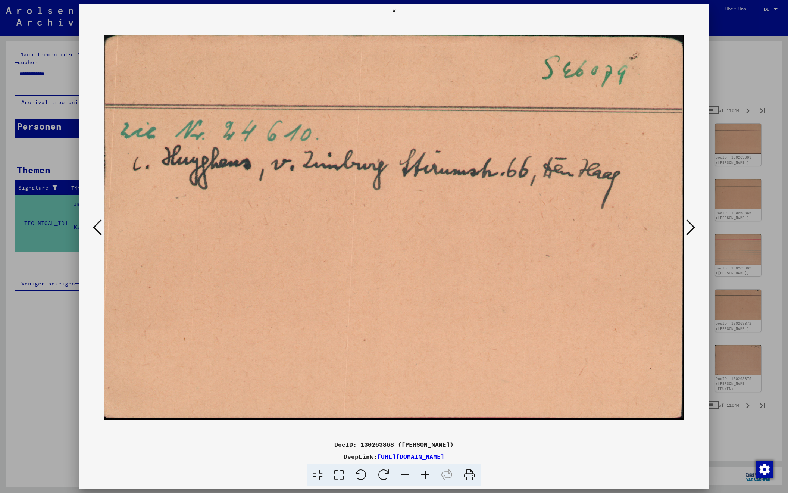
click at [691, 225] on icon at bounding box center [690, 227] width 9 height 18
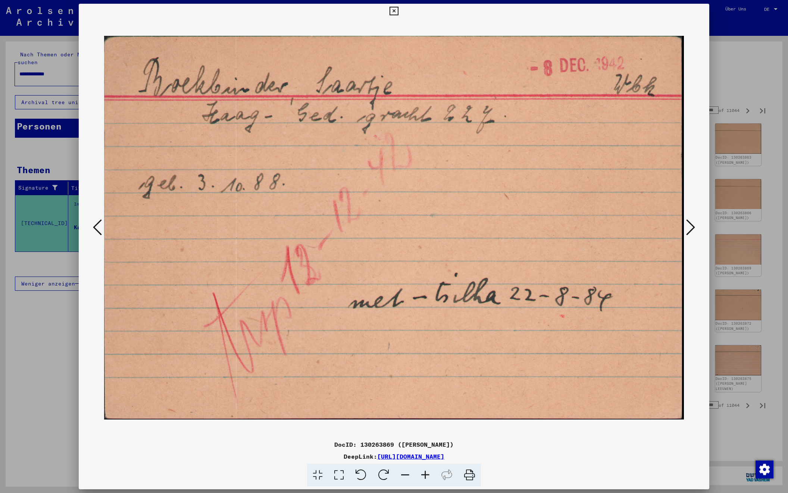
scroll to position [0, 0]
click at [691, 225] on icon at bounding box center [690, 227] width 9 height 18
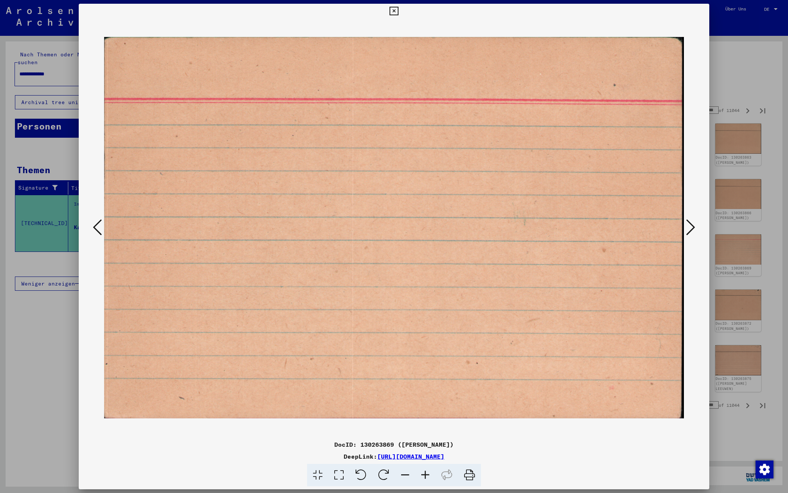
click at [691, 225] on icon at bounding box center [690, 227] width 9 height 18
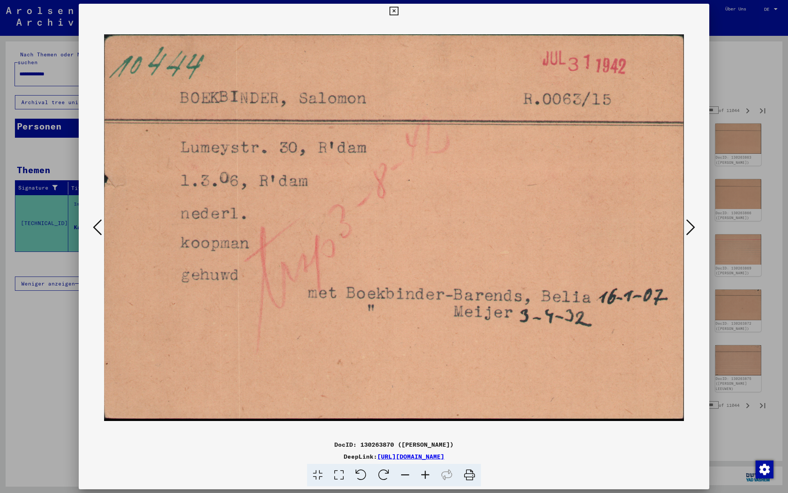
click at [93, 234] on button at bounding box center [97, 227] width 13 height 21
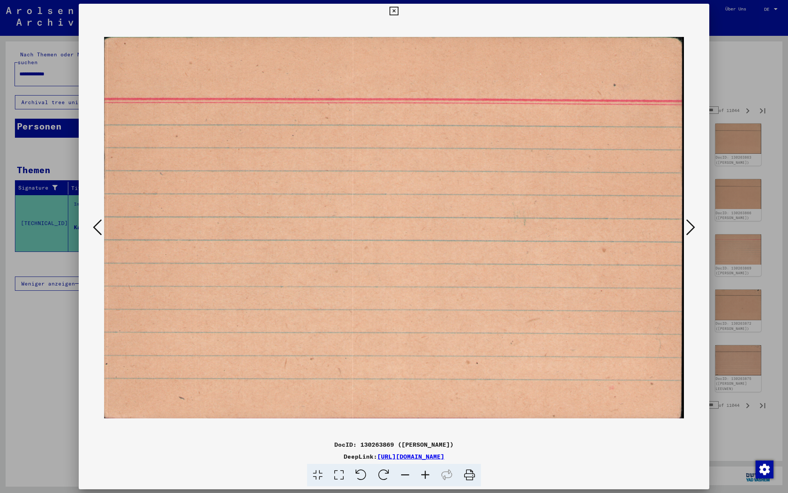
click at [93, 234] on button at bounding box center [97, 227] width 13 height 21
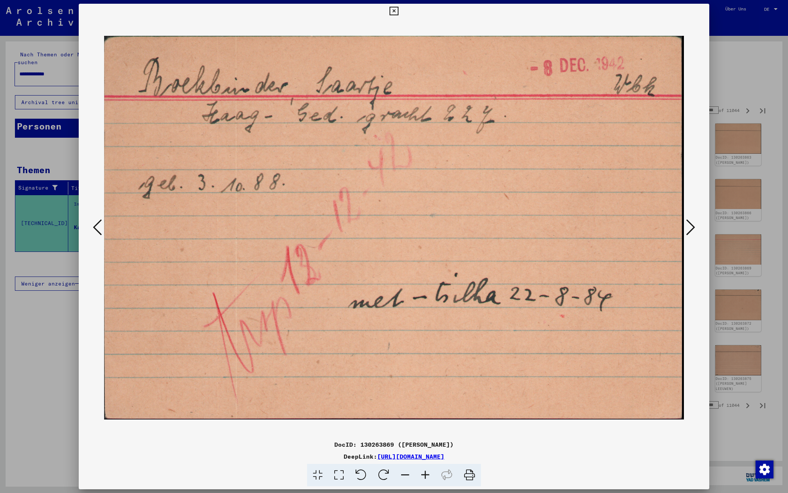
click at [690, 224] on icon at bounding box center [690, 227] width 9 height 18
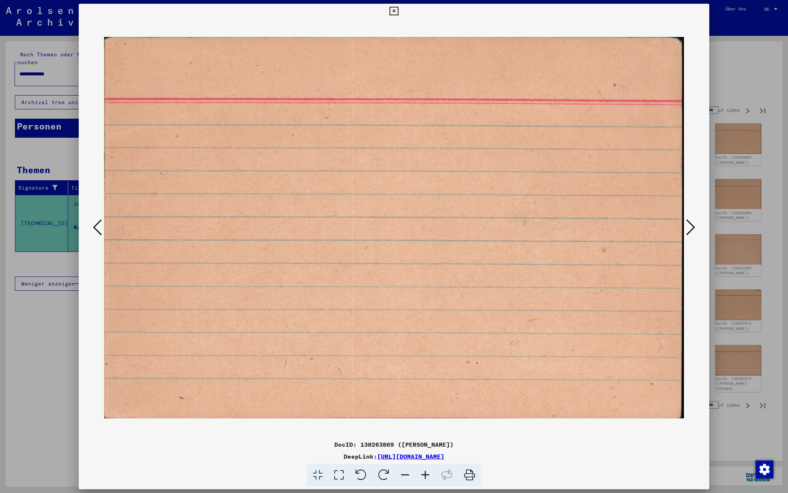
click at [690, 224] on icon at bounding box center [690, 227] width 9 height 18
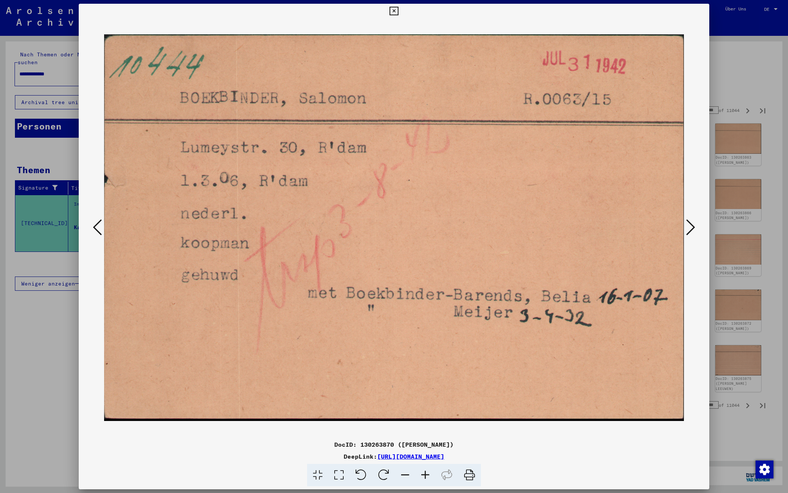
click at [687, 225] on icon at bounding box center [690, 227] width 9 height 18
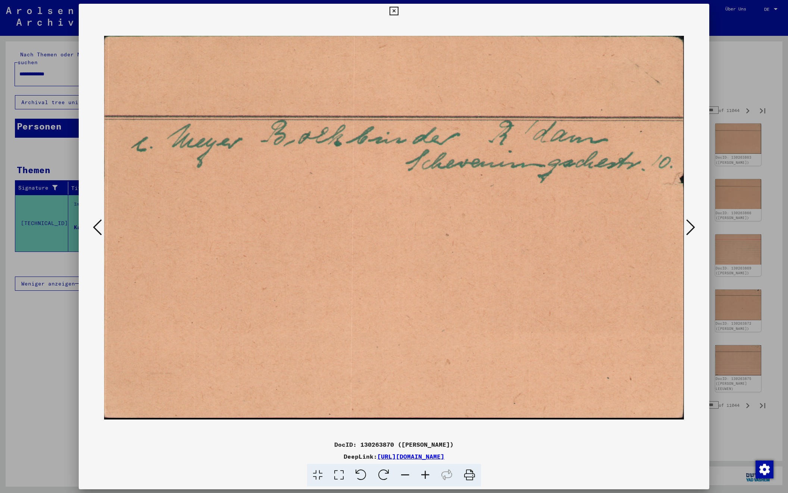
click at [687, 225] on icon at bounding box center [690, 227] width 9 height 18
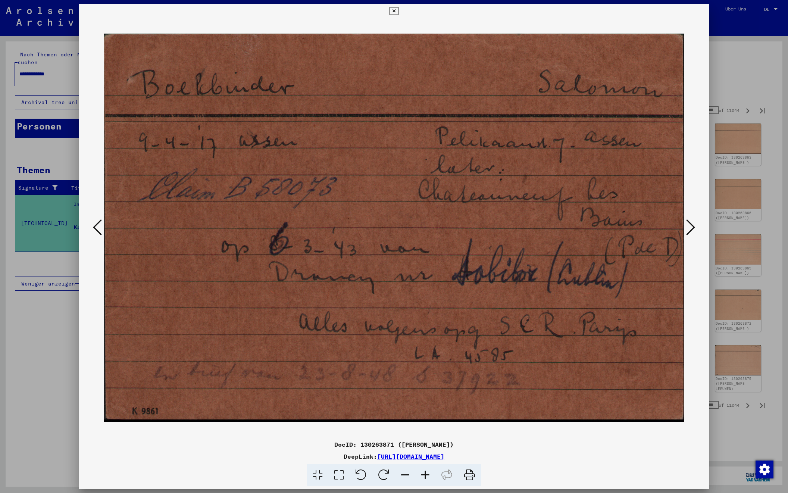
click at [673, 223] on img at bounding box center [394, 228] width 580 height 418
click at [691, 229] on icon at bounding box center [690, 227] width 9 height 18
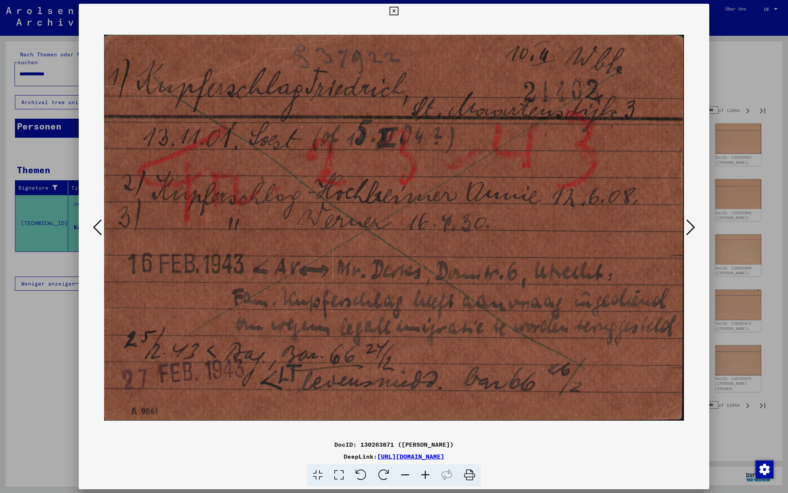
click at [691, 229] on icon at bounding box center [690, 227] width 9 height 18
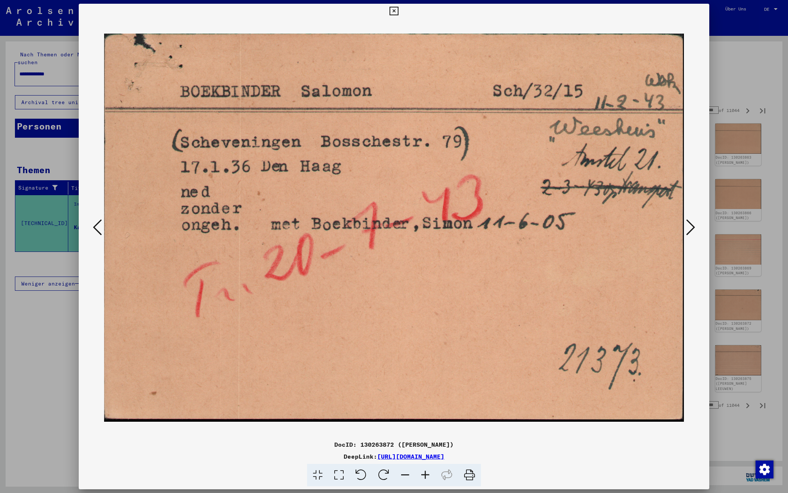
click at [691, 229] on icon at bounding box center [690, 227] width 9 height 18
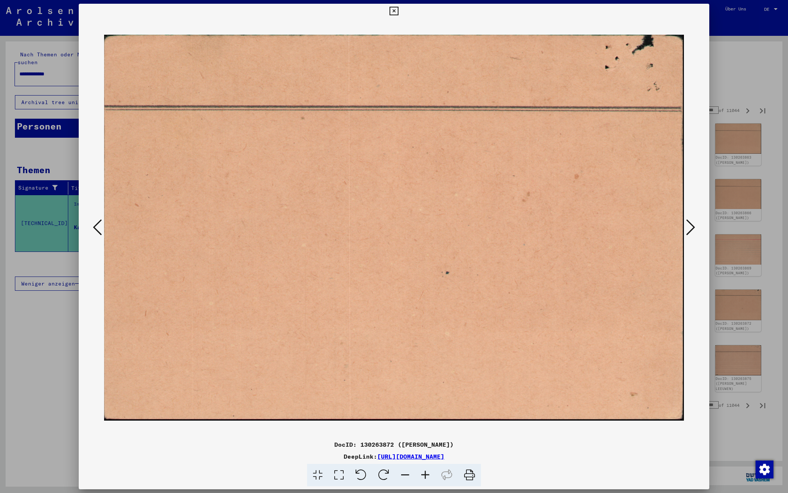
click at [691, 229] on icon at bounding box center [690, 227] width 9 height 18
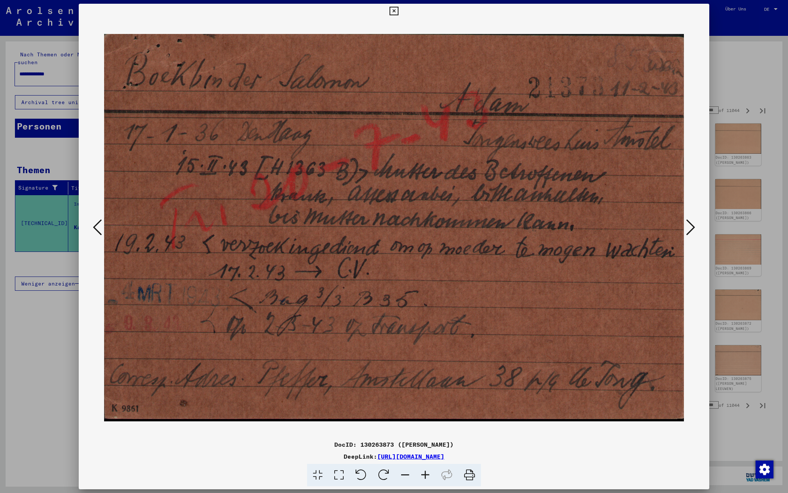
click at [691, 229] on icon at bounding box center [690, 227] width 9 height 18
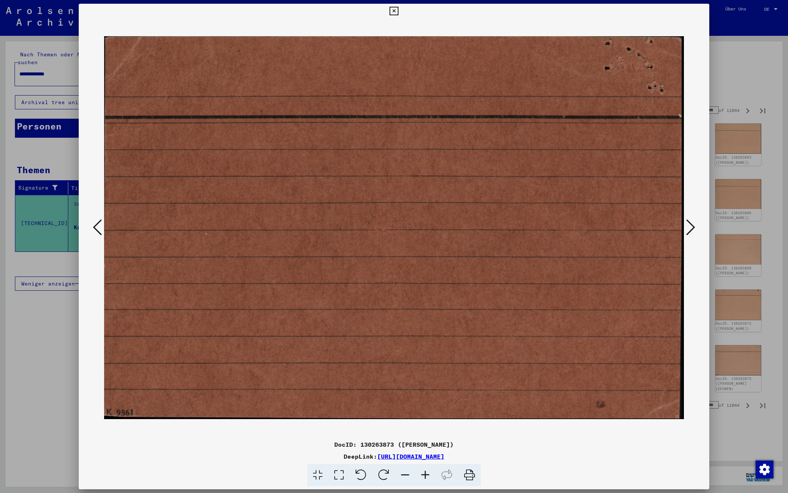
click at [691, 229] on icon at bounding box center [690, 227] width 9 height 18
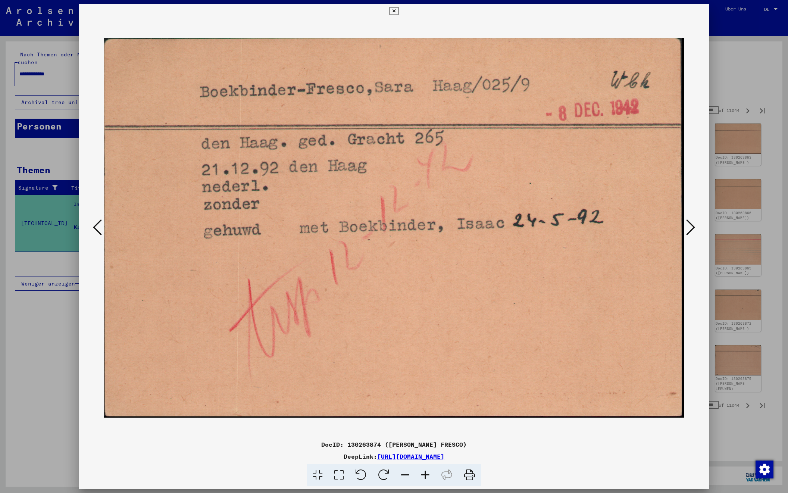
click at [691, 228] on icon at bounding box center [690, 227] width 9 height 18
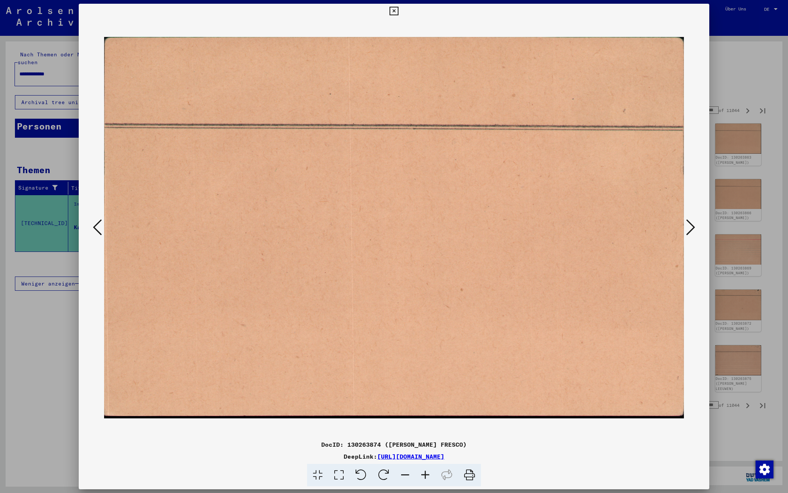
click at [691, 228] on icon at bounding box center [690, 227] width 9 height 18
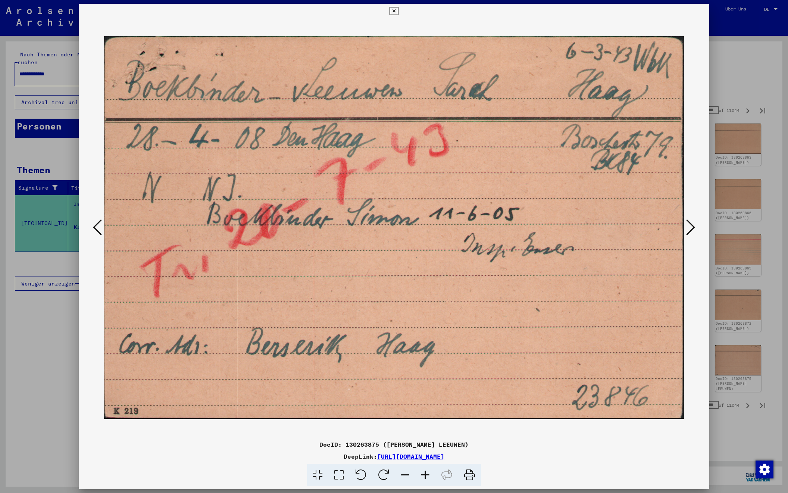
click at [691, 228] on icon at bounding box center [690, 227] width 9 height 18
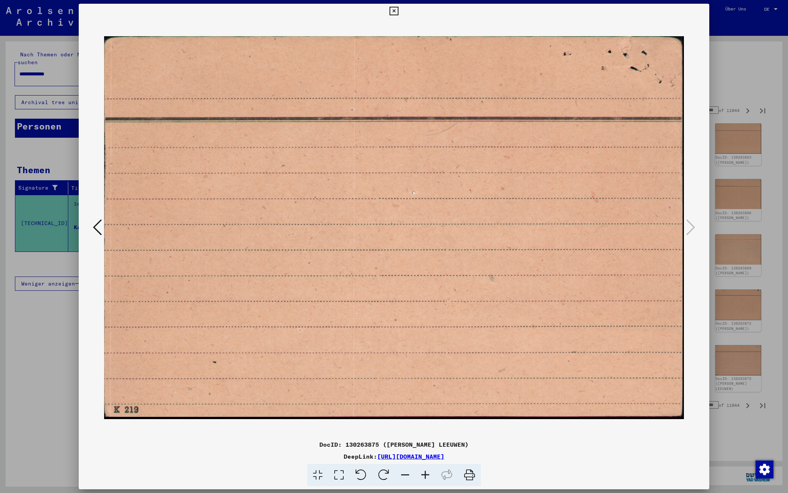
click at [749, 56] on div at bounding box center [394, 246] width 788 height 493
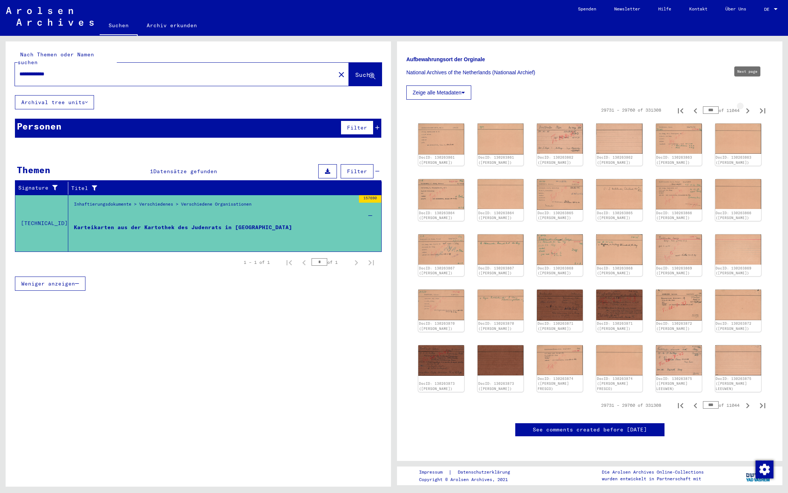
click at [746, 106] on icon "Next page" at bounding box center [747, 111] width 10 height 10
type input "***"
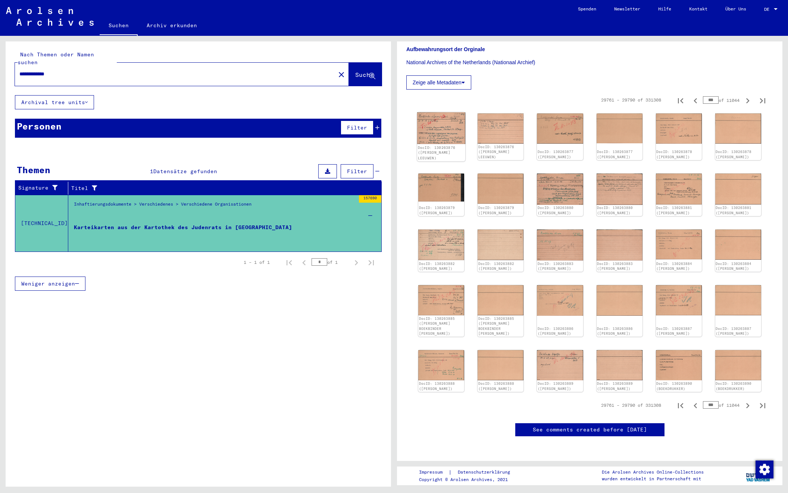
click at [438, 125] on img at bounding box center [441, 128] width 48 height 32
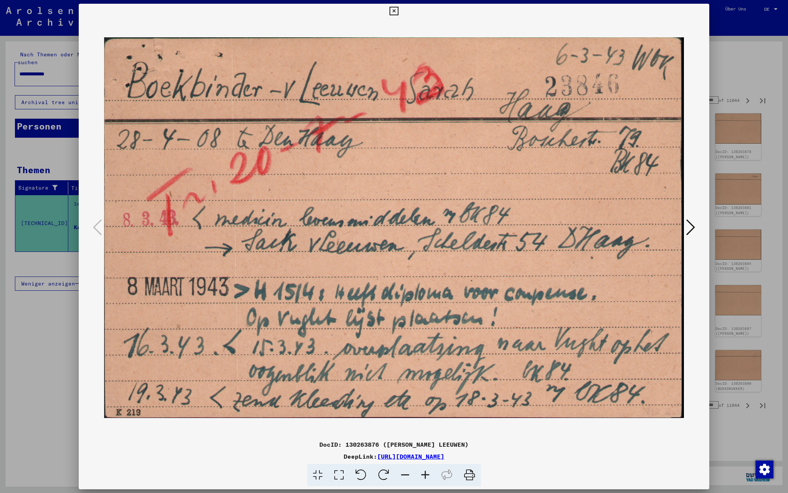
click at [686, 228] on icon at bounding box center [690, 227] width 9 height 18
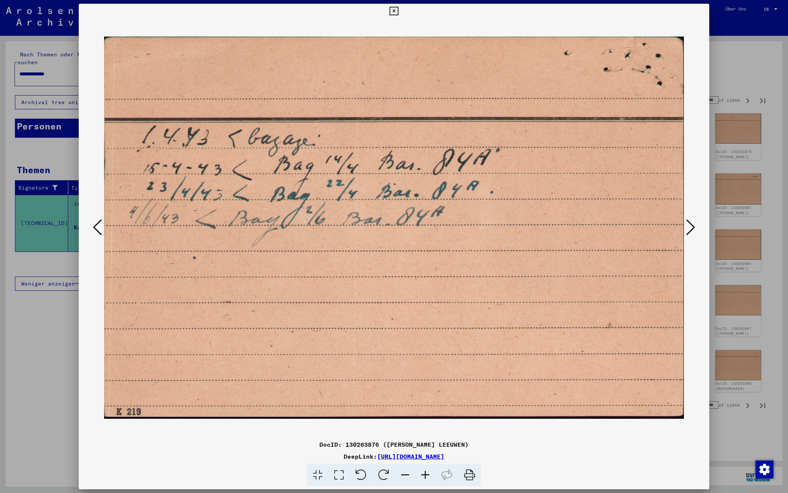
click at [688, 227] on icon at bounding box center [690, 227] width 9 height 18
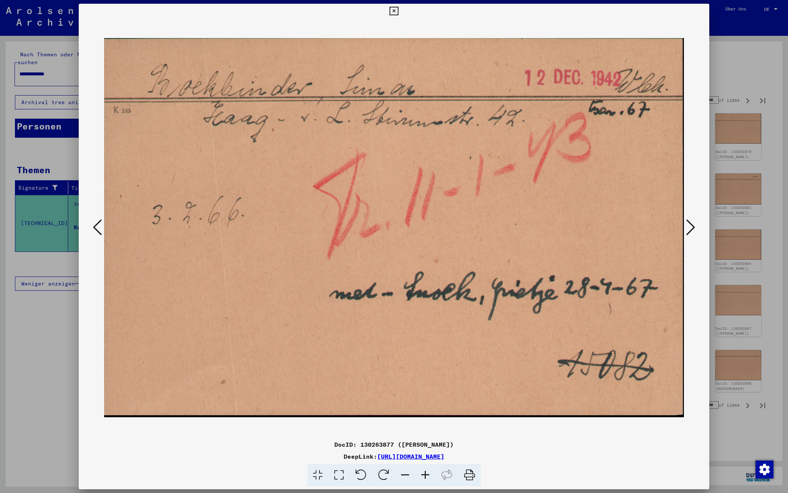
click at [688, 227] on icon at bounding box center [690, 227] width 9 height 18
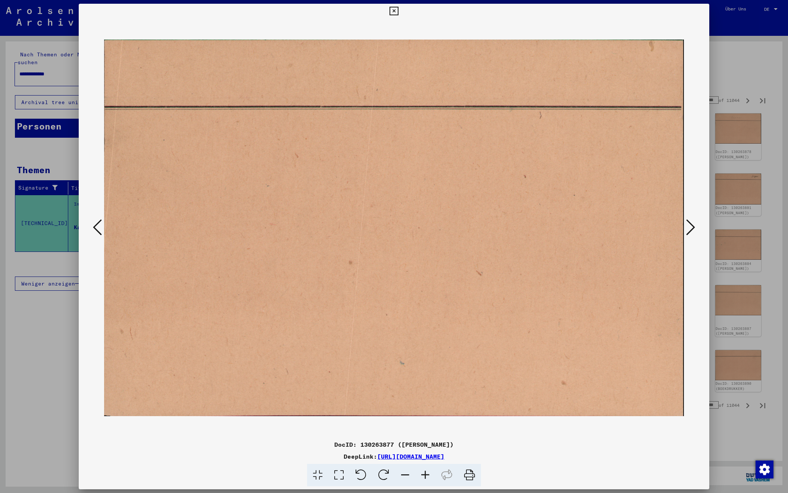
click at [688, 227] on icon at bounding box center [690, 227] width 9 height 18
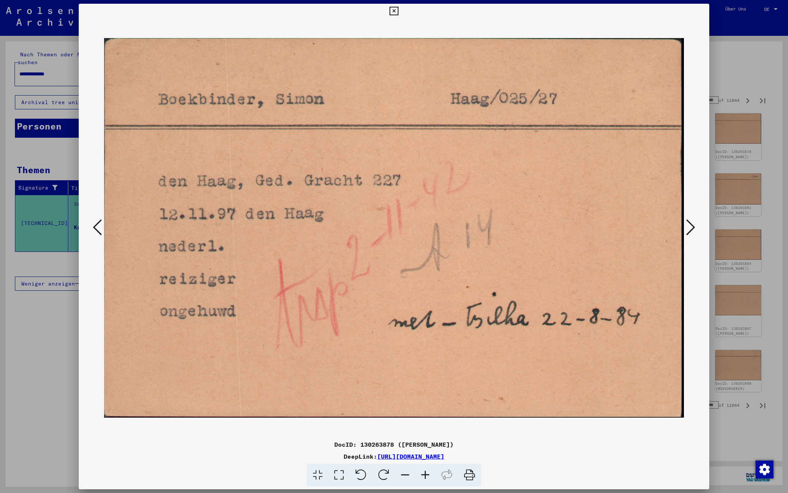
click at [688, 227] on icon at bounding box center [690, 227] width 9 height 18
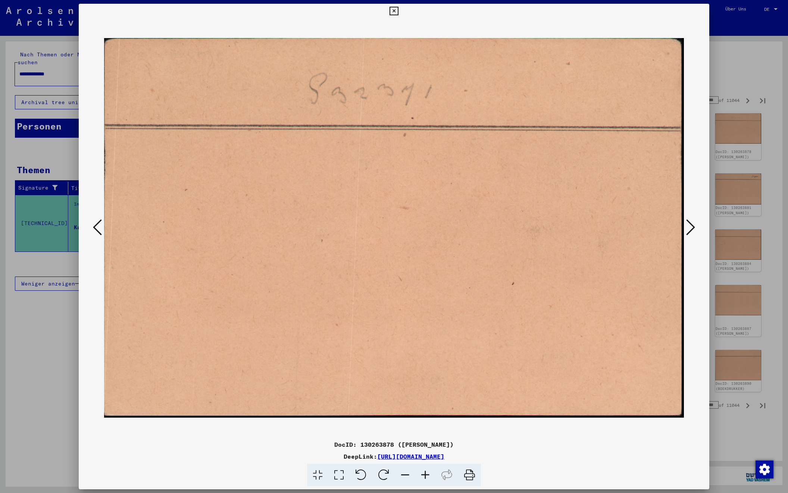
click at [688, 227] on icon at bounding box center [690, 227] width 9 height 18
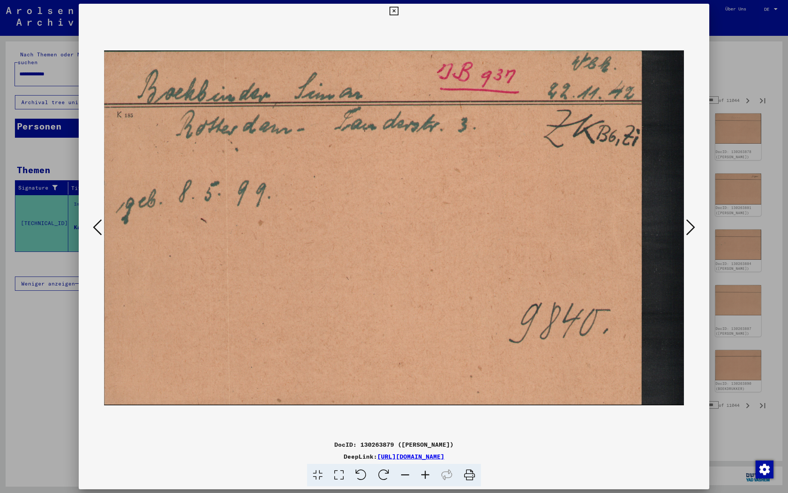
click at [688, 227] on icon at bounding box center [690, 227] width 9 height 18
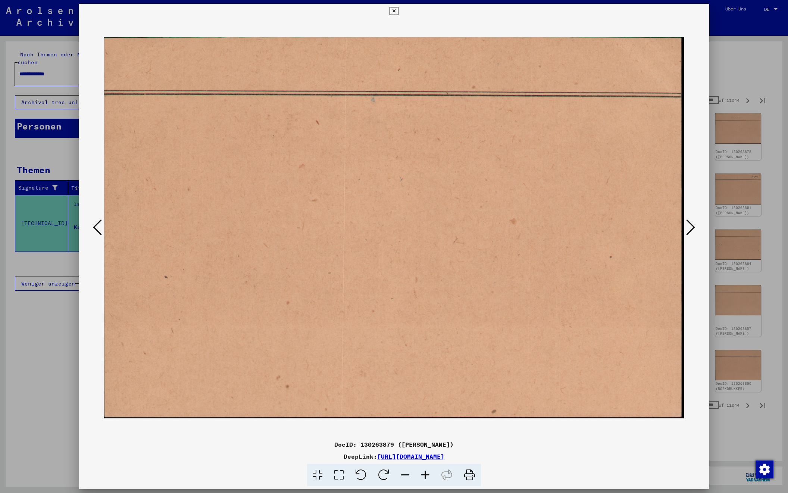
click at [688, 227] on icon at bounding box center [690, 227] width 9 height 18
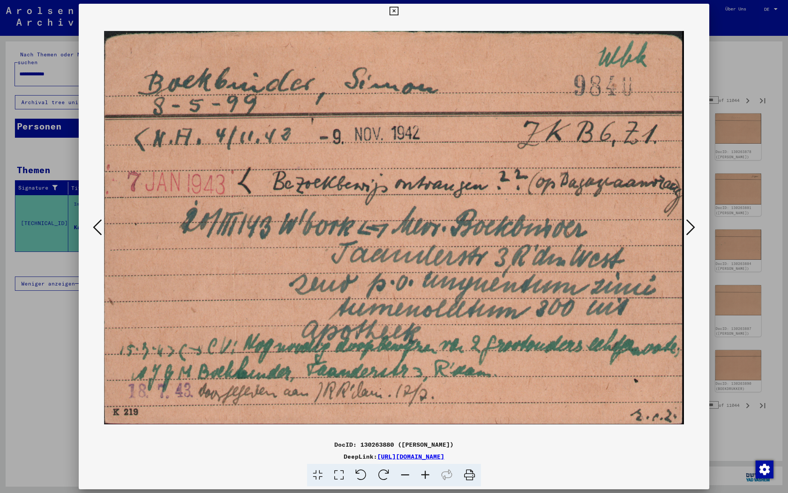
click at [688, 227] on icon at bounding box center [690, 227] width 9 height 18
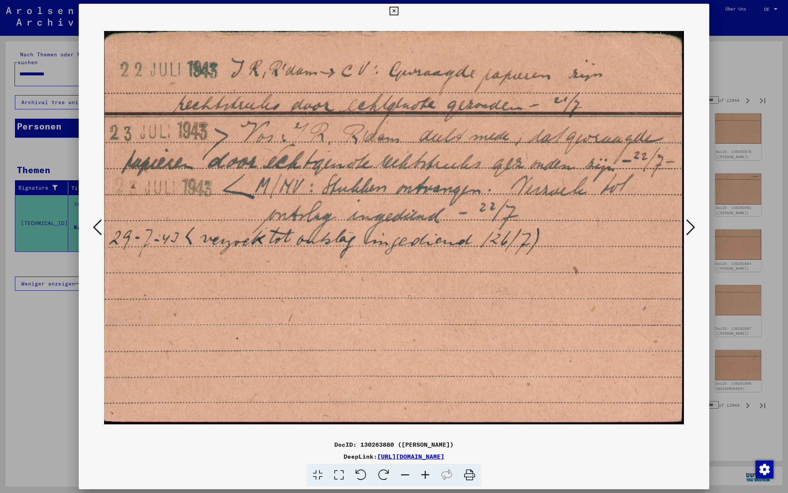
click at [688, 227] on icon at bounding box center [690, 227] width 9 height 18
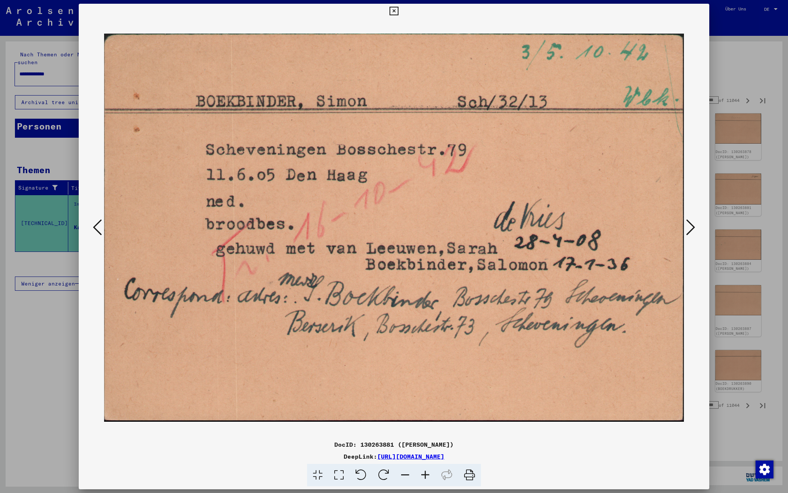
click at [688, 227] on icon at bounding box center [690, 227] width 9 height 18
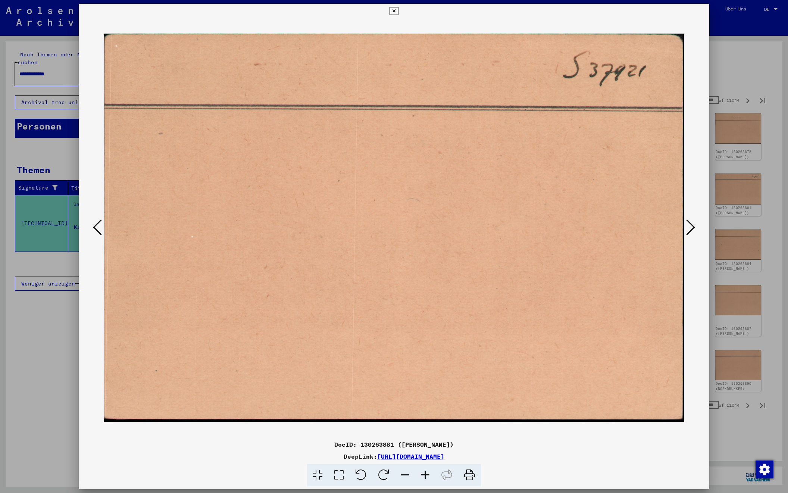
click at [688, 227] on icon at bounding box center [690, 227] width 9 height 18
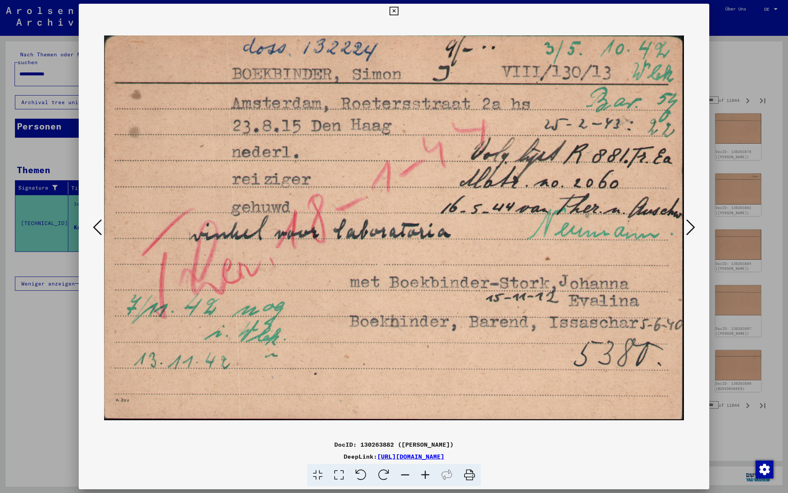
click at [688, 227] on icon at bounding box center [690, 227] width 9 height 18
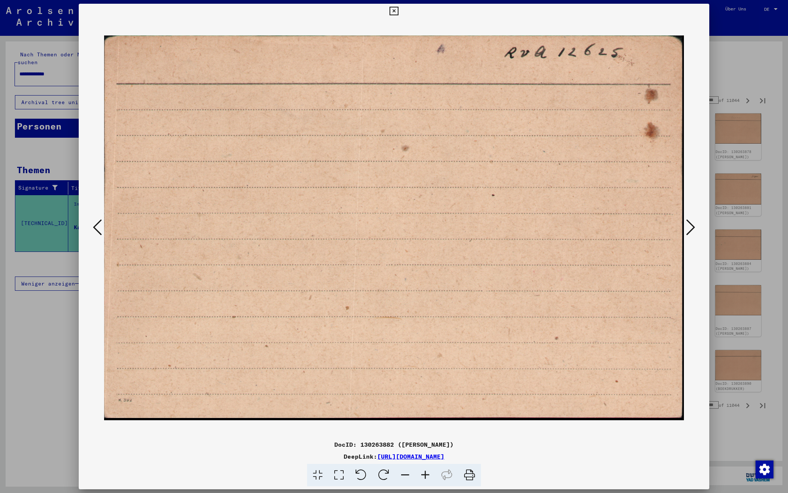
click at [688, 227] on icon at bounding box center [690, 227] width 9 height 18
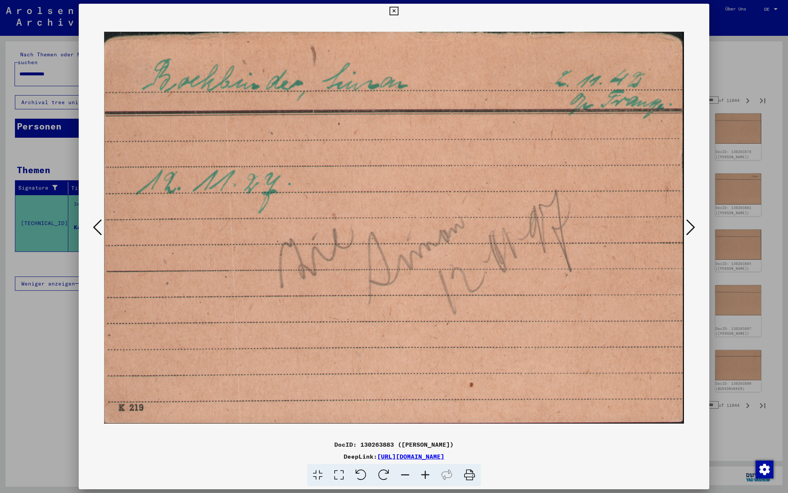
click at [688, 227] on icon at bounding box center [690, 227] width 9 height 18
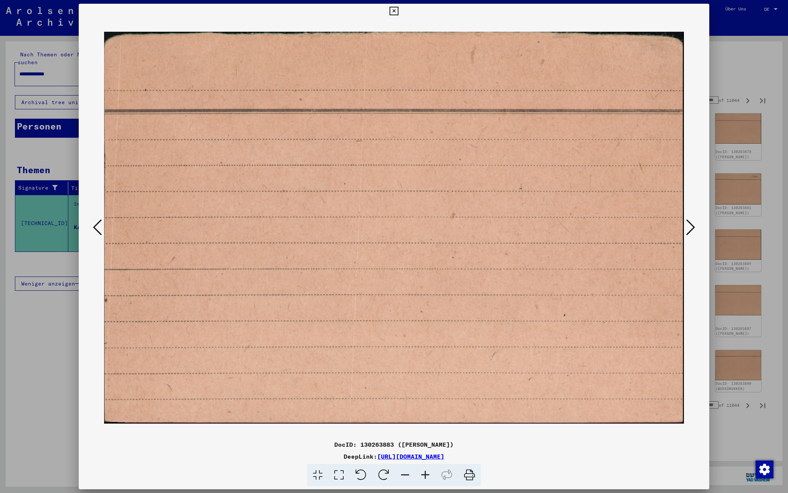
click at [688, 227] on icon at bounding box center [690, 227] width 9 height 18
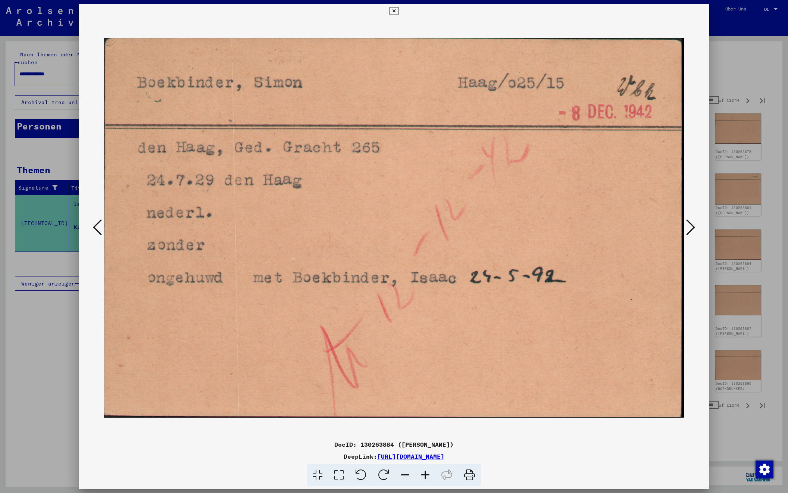
click at [688, 227] on icon at bounding box center [690, 227] width 9 height 18
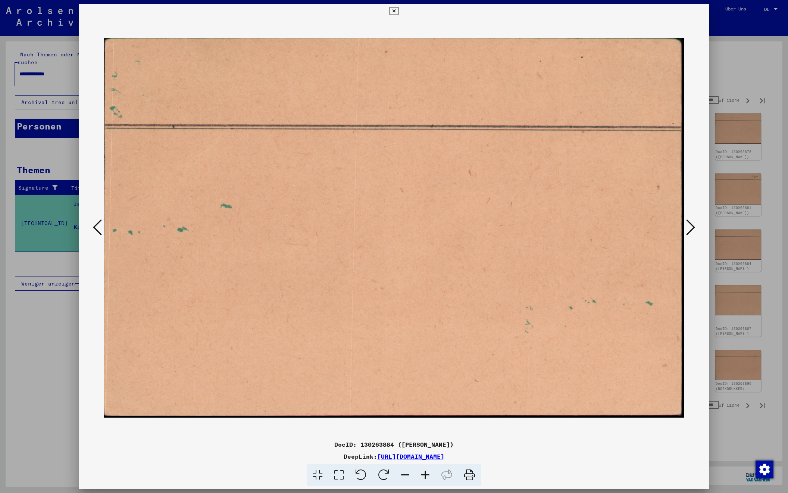
click at [688, 227] on icon at bounding box center [690, 227] width 9 height 18
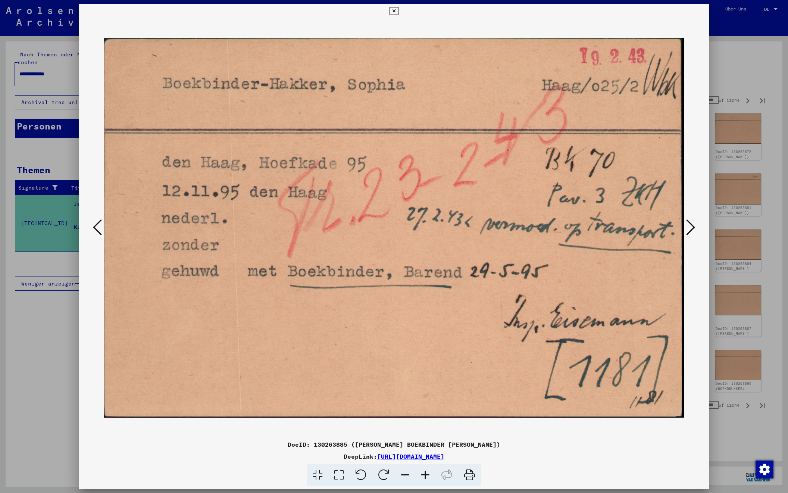
click at [688, 227] on icon at bounding box center [690, 227] width 9 height 18
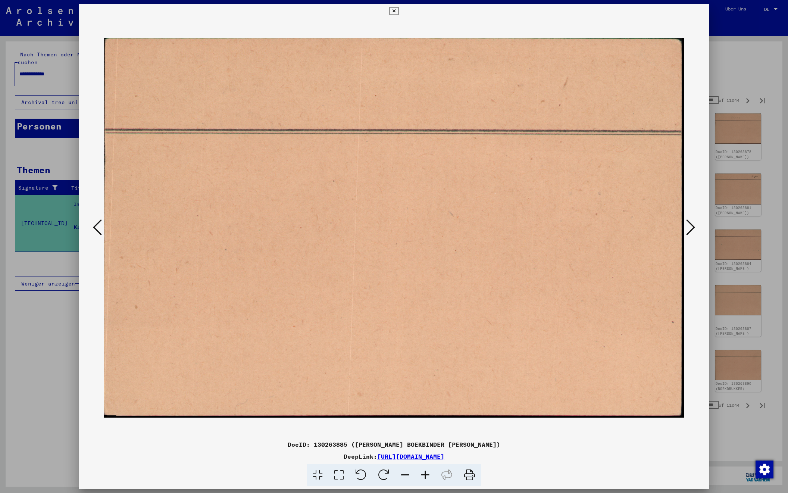
click at [688, 227] on icon at bounding box center [690, 227] width 9 height 18
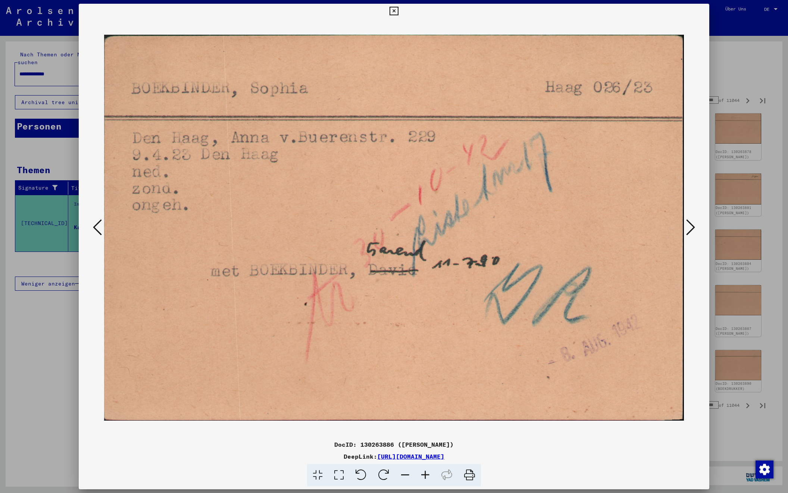
click at [688, 227] on icon at bounding box center [690, 227] width 9 height 18
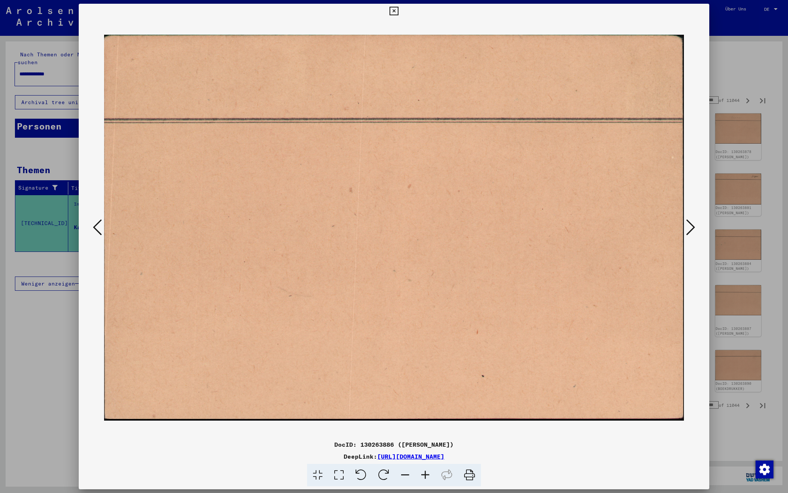
click at [688, 227] on icon at bounding box center [690, 227] width 9 height 18
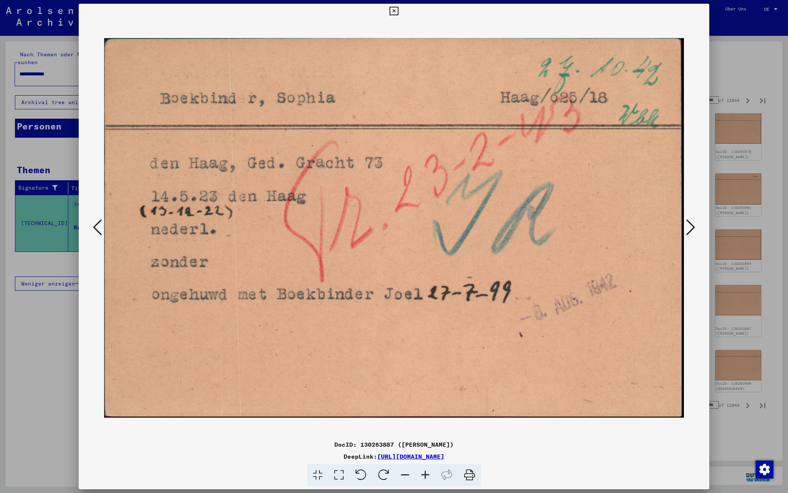
click at [688, 227] on icon at bounding box center [690, 227] width 9 height 18
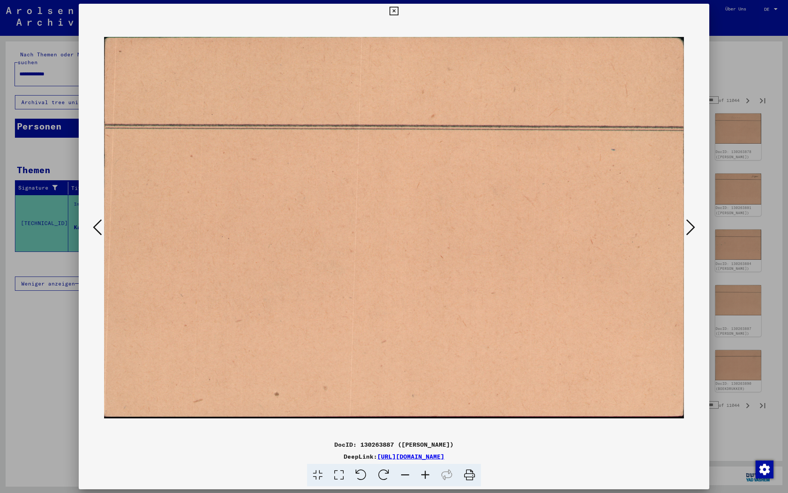
click at [688, 227] on icon at bounding box center [690, 227] width 9 height 18
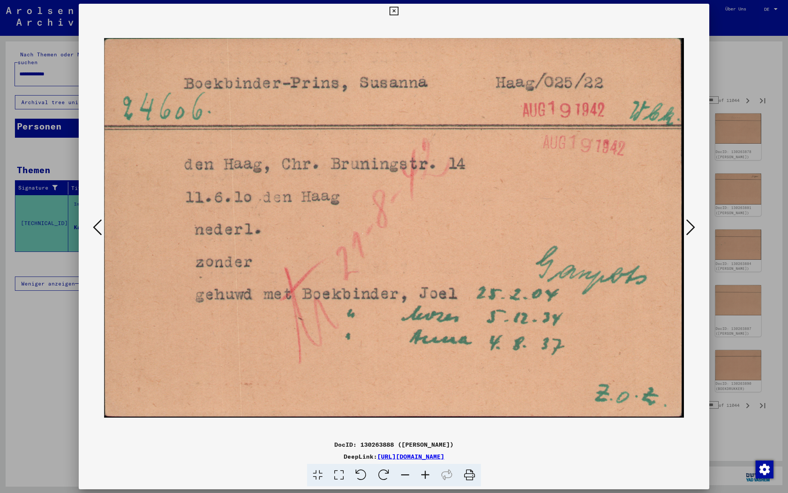
click at [688, 227] on icon at bounding box center [690, 227] width 9 height 18
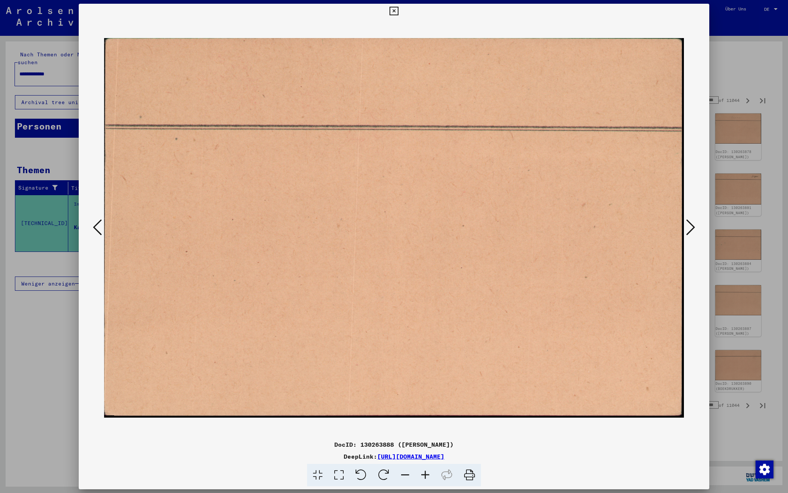
click at [688, 227] on icon at bounding box center [690, 227] width 9 height 18
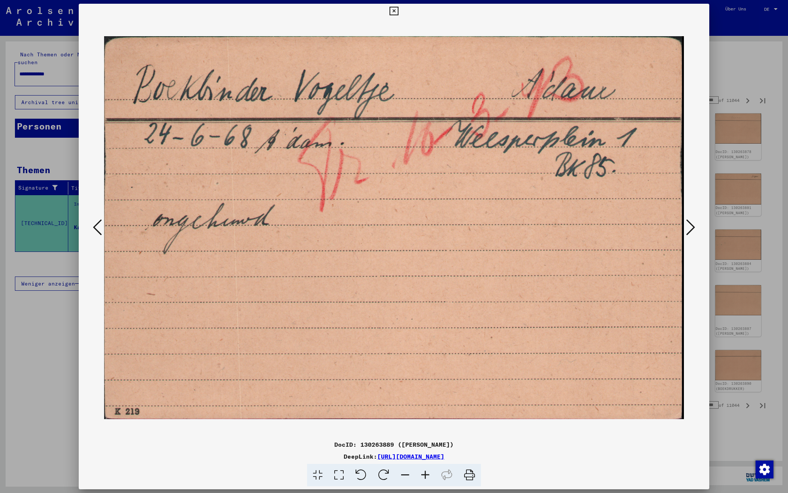
click at [688, 227] on icon at bounding box center [690, 227] width 9 height 18
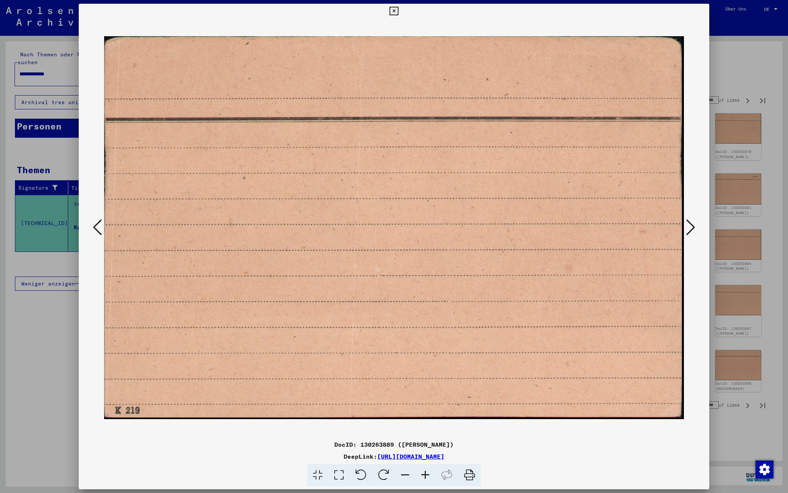
click at [688, 227] on icon at bounding box center [690, 227] width 9 height 18
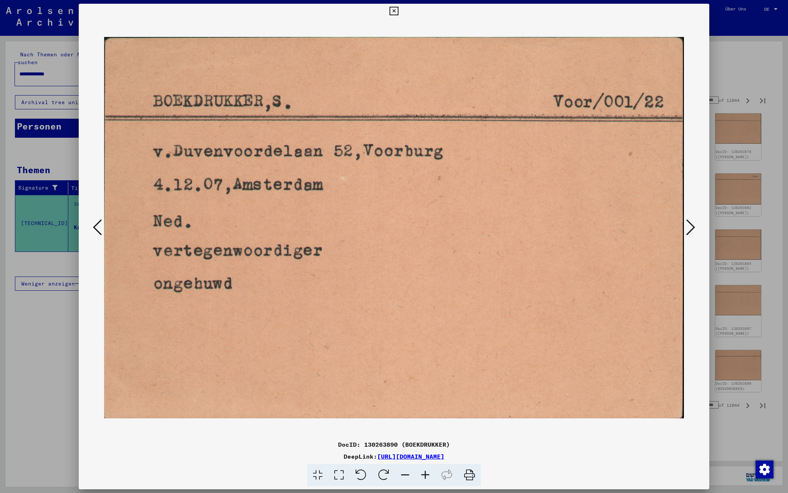
click at [688, 227] on icon at bounding box center [690, 227] width 9 height 18
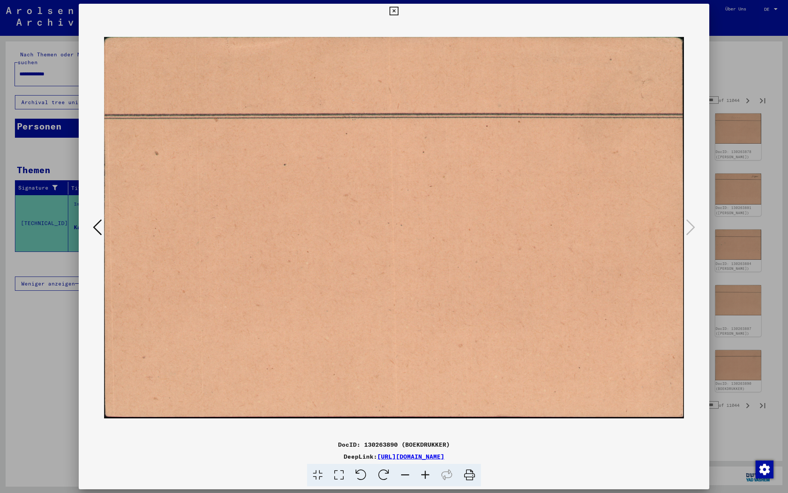
click at [738, 73] on div at bounding box center [394, 246] width 788 height 493
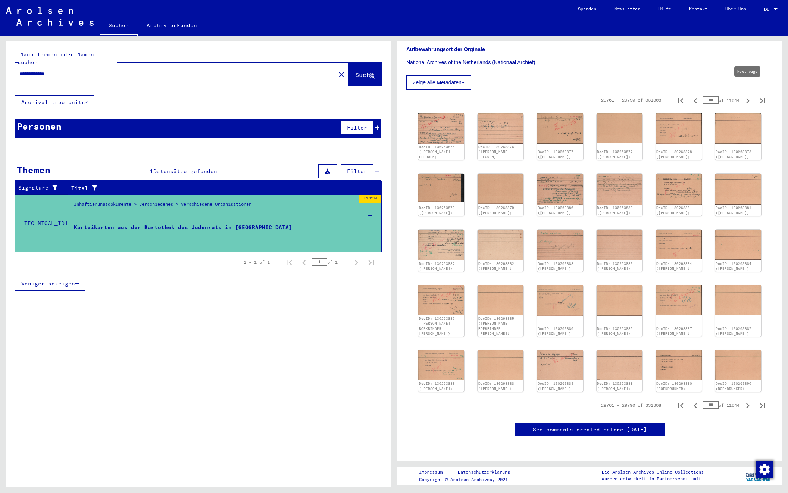
click at [746, 96] on icon "Next page" at bounding box center [747, 101] width 10 height 10
type input "***"
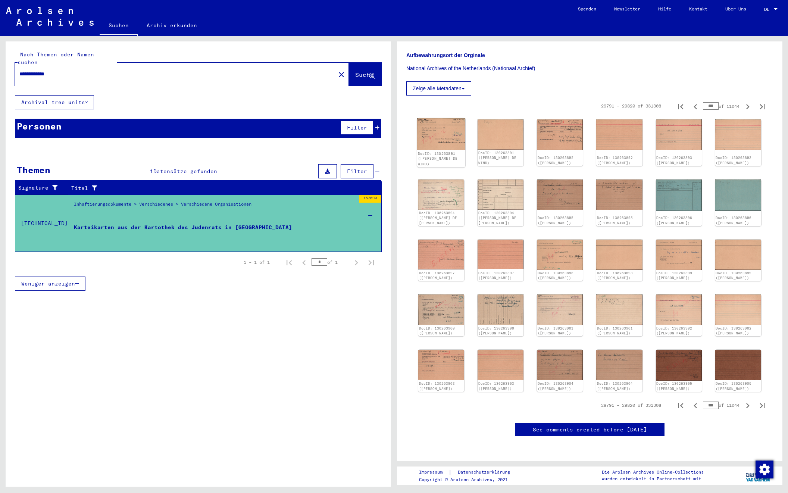
click at [438, 118] on img at bounding box center [441, 134] width 48 height 32
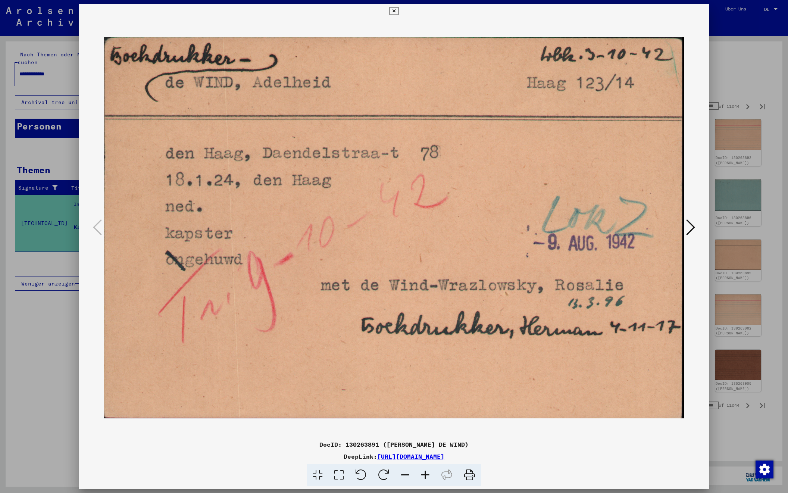
click at [692, 225] on icon at bounding box center [690, 227] width 9 height 18
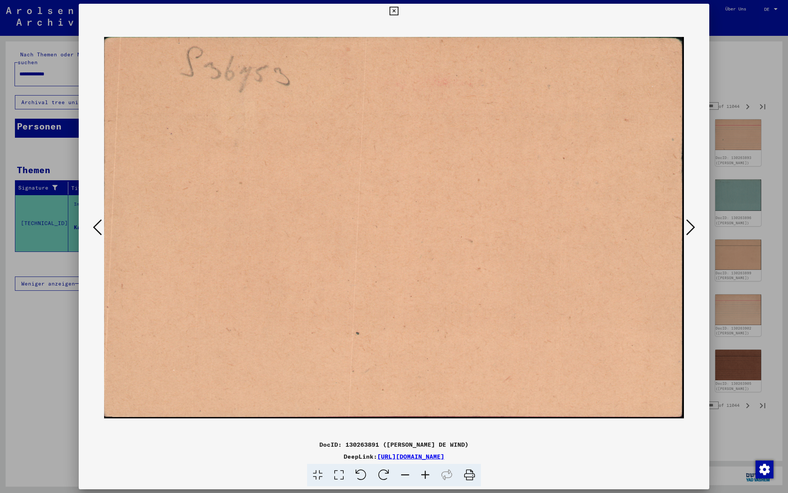
click at [692, 225] on icon at bounding box center [690, 227] width 9 height 18
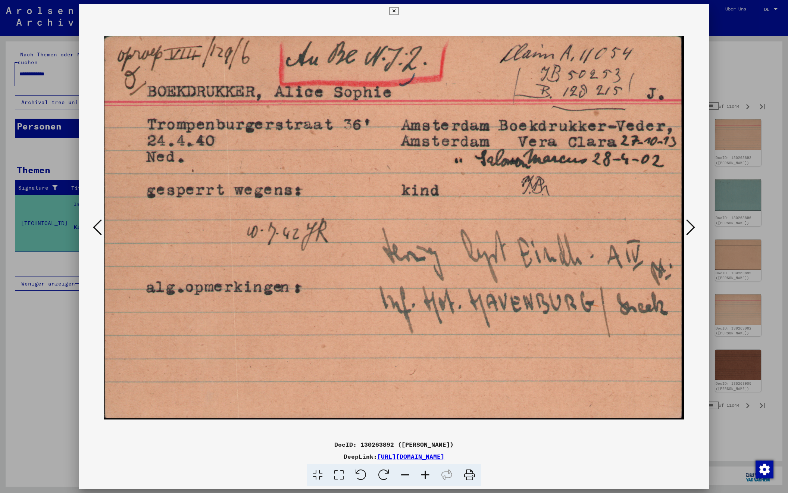
click at [692, 225] on icon at bounding box center [690, 227] width 9 height 18
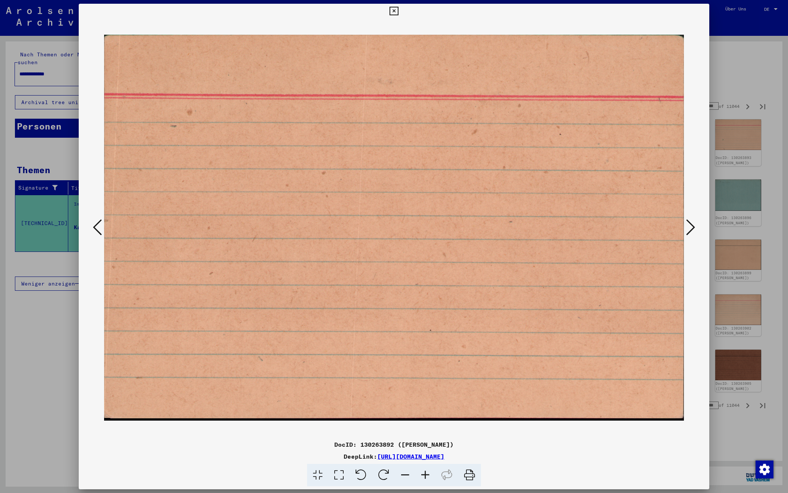
click at [692, 225] on icon at bounding box center [690, 227] width 9 height 18
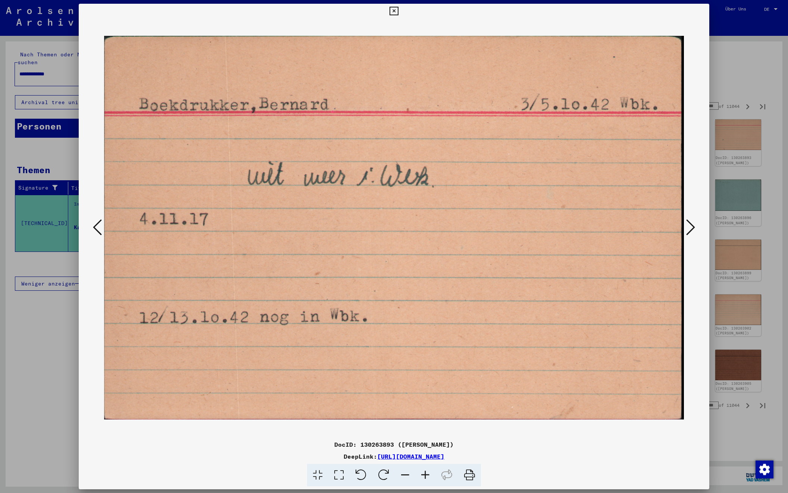
click at [692, 225] on icon at bounding box center [690, 227] width 9 height 18
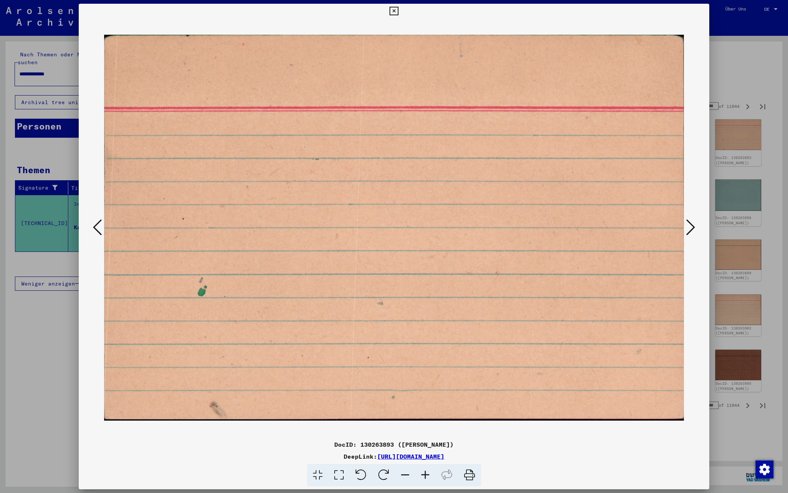
click at [692, 225] on icon at bounding box center [690, 227] width 9 height 18
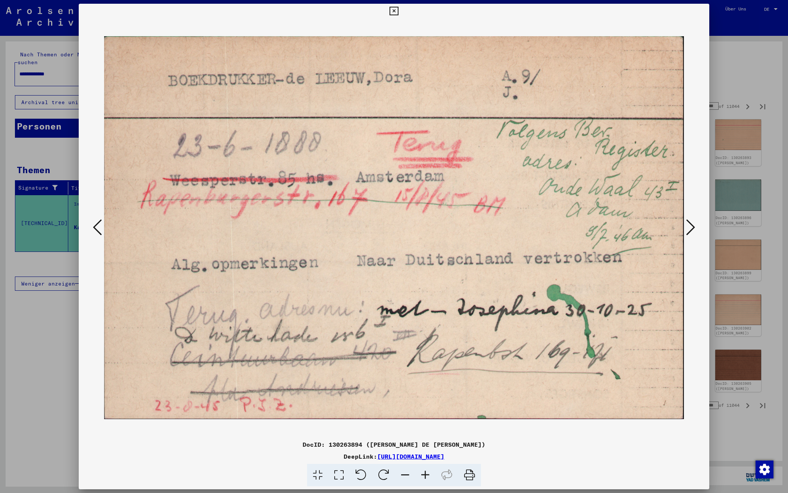
click at [692, 225] on icon at bounding box center [690, 227] width 9 height 18
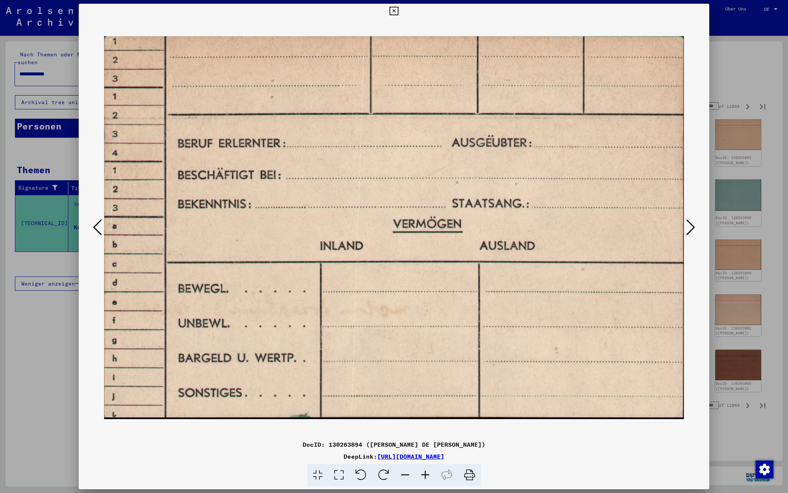
click at [692, 225] on icon at bounding box center [690, 227] width 9 height 18
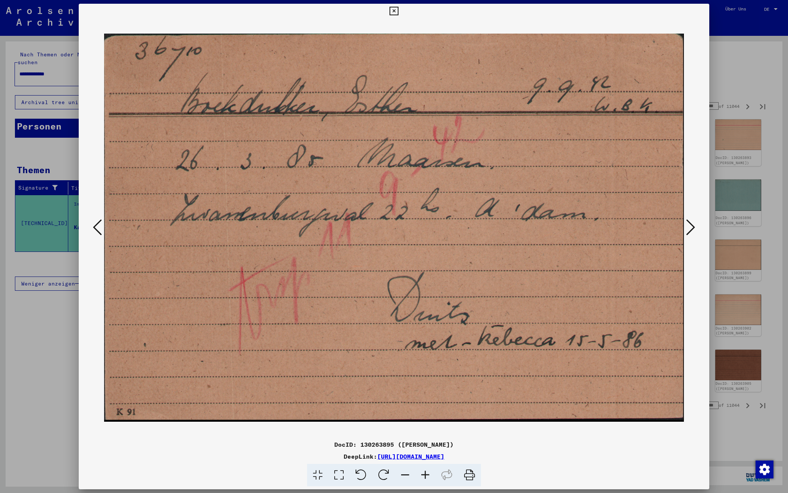
click at [692, 225] on icon at bounding box center [690, 227] width 9 height 18
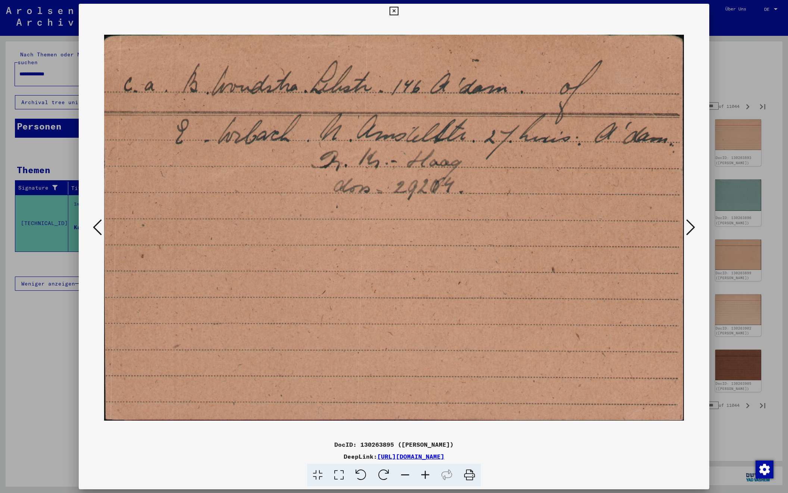
click at [692, 225] on icon at bounding box center [690, 227] width 9 height 18
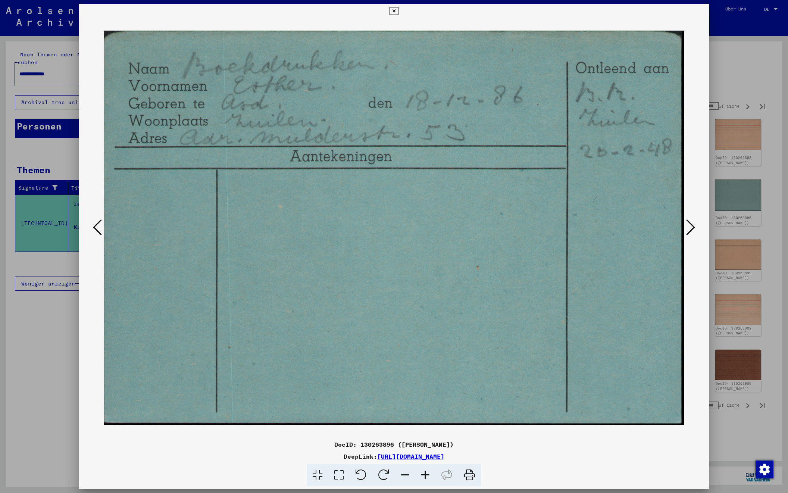
click at [692, 225] on icon at bounding box center [690, 227] width 9 height 18
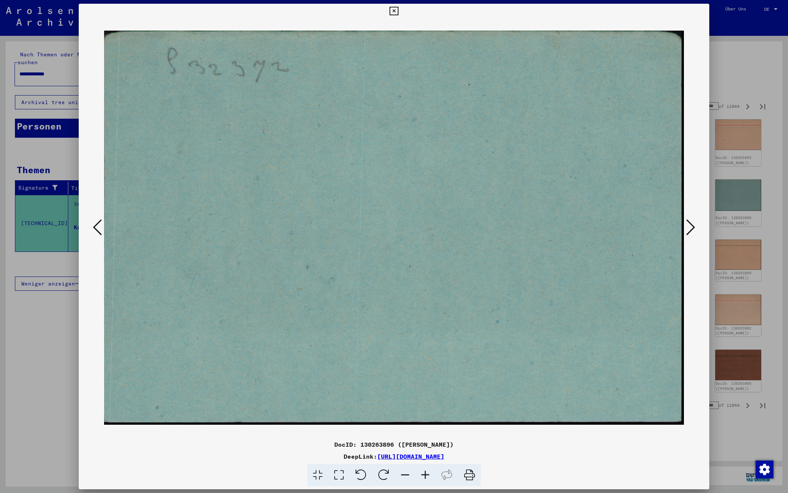
click at [692, 225] on icon at bounding box center [690, 227] width 9 height 18
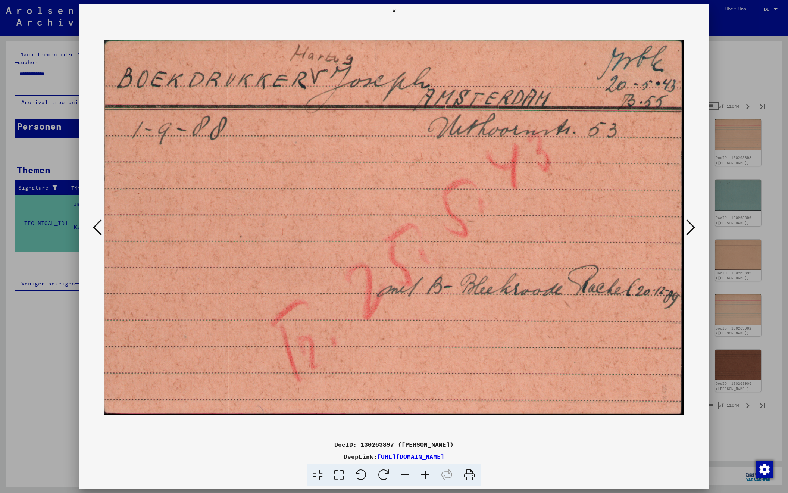
click at [692, 225] on icon at bounding box center [690, 227] width 9 height 18
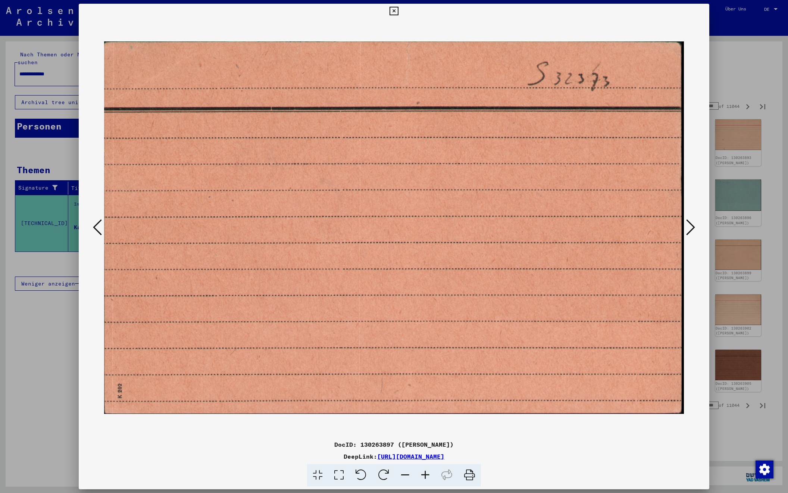
click at [692, 225] on icon at bounding box center [690, 227] width 9 height 18
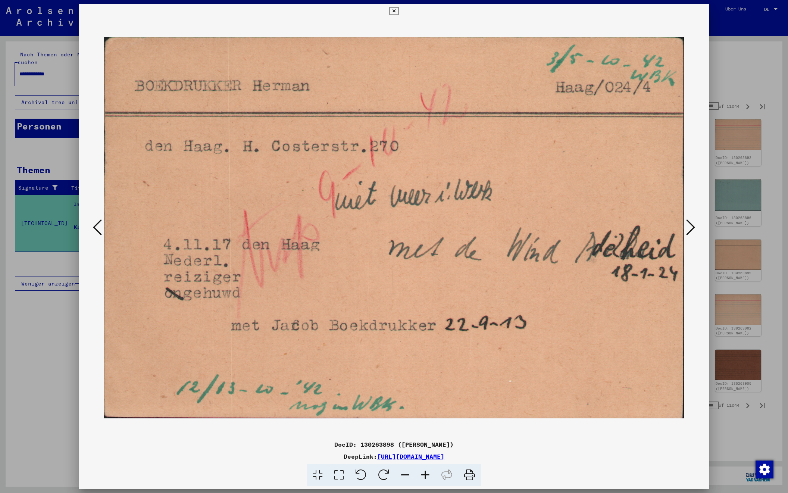
click at [692, 225] on icon at bounding box center [690, 227] width 9 height 18
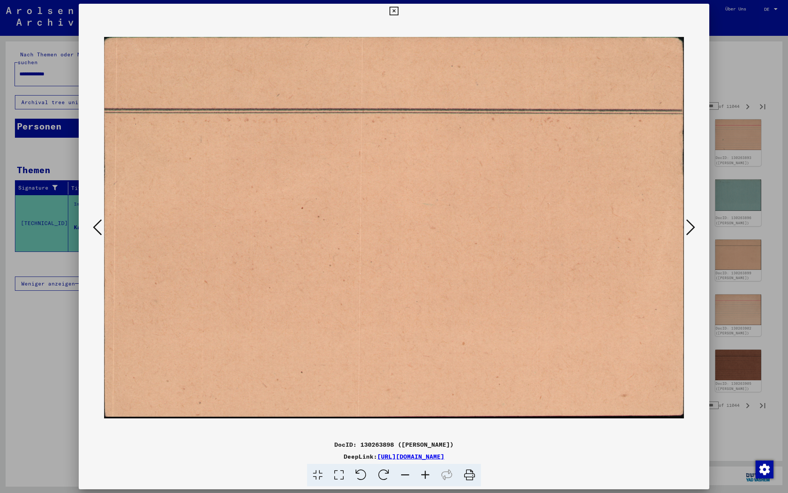
click at [692, 225] on icon at bounding box center [690, 227] width 9 height 18
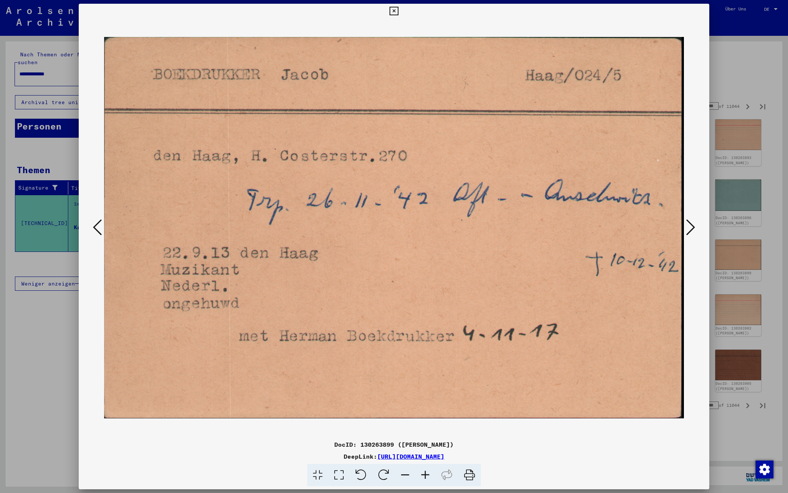
click at [692, 225] on icon at bounding box center [690, 227] width 9 height 18
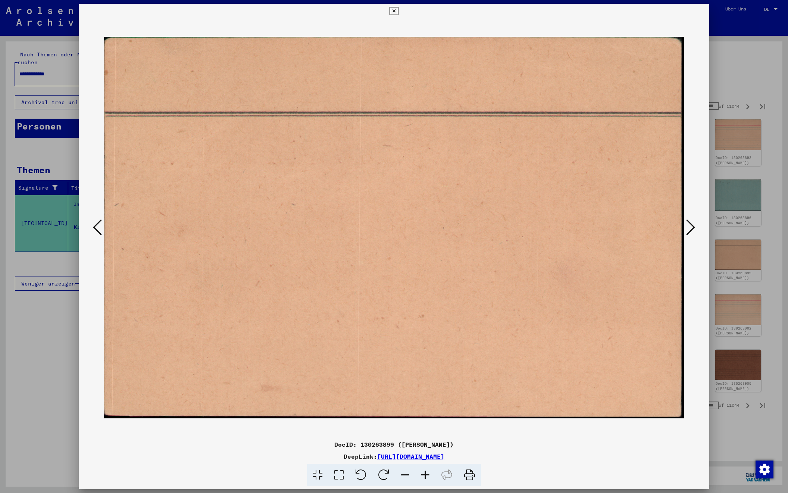
click at [692, 225] on icon at bounding box center [690, 227] width 9 height 18
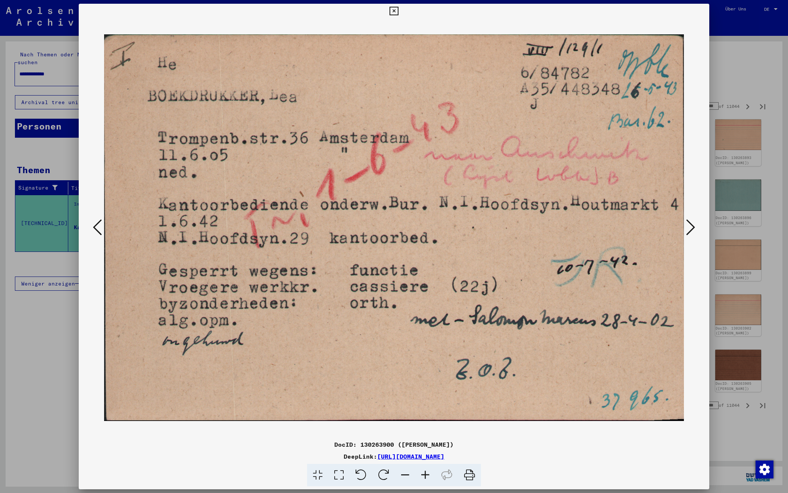
click at [692, 225] on icon at bounding box center [690, 227] width 9 height 18
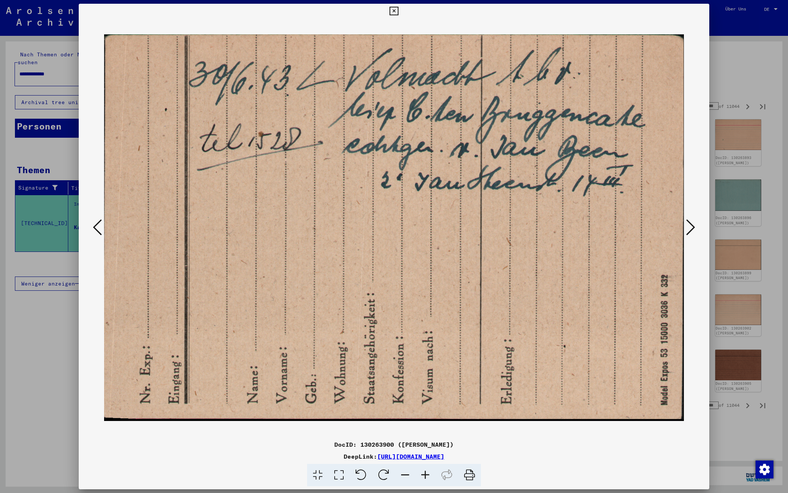
click at [692, 225] on icon at bounding box center [690, 227] width 9 height 18
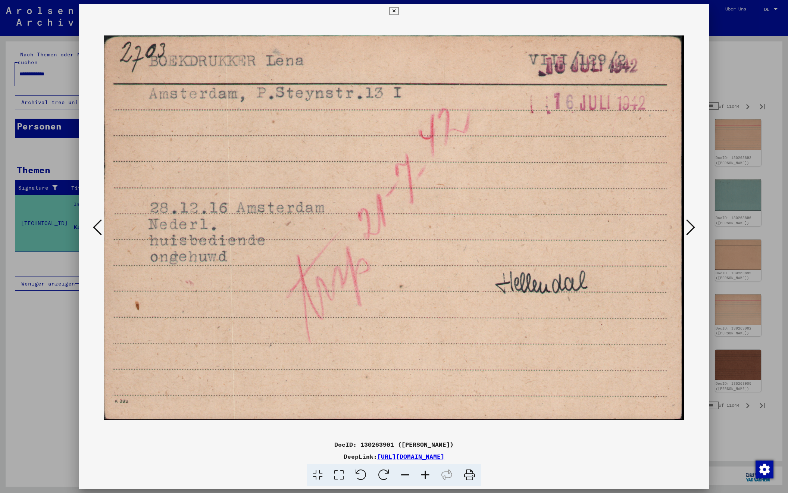
click at [692, 225] on icon at bounding box center [690, 227] width 9 height 18
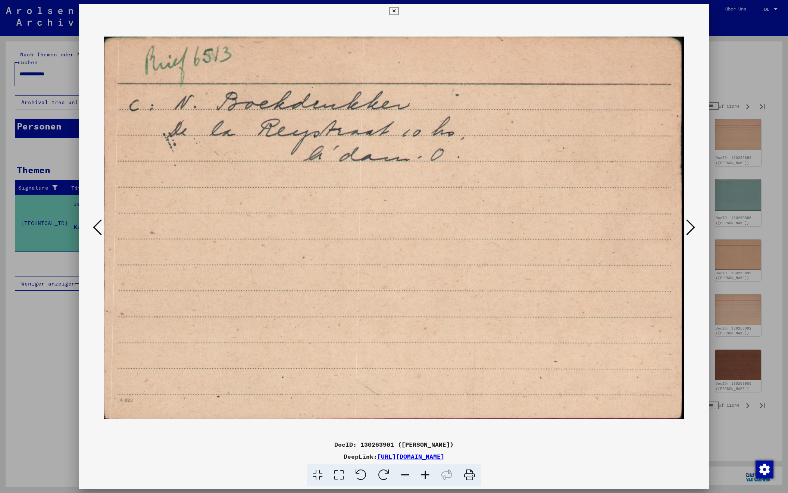
click at [692, 225] on icon at bounding box center [690, 227] width 9 height 18
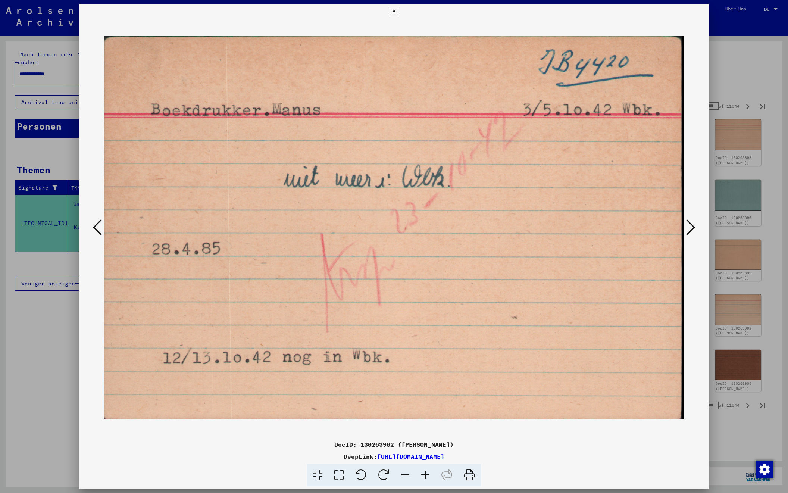
click at [692, 225] on icon at bounding box center [690, 227] width 9 height 18
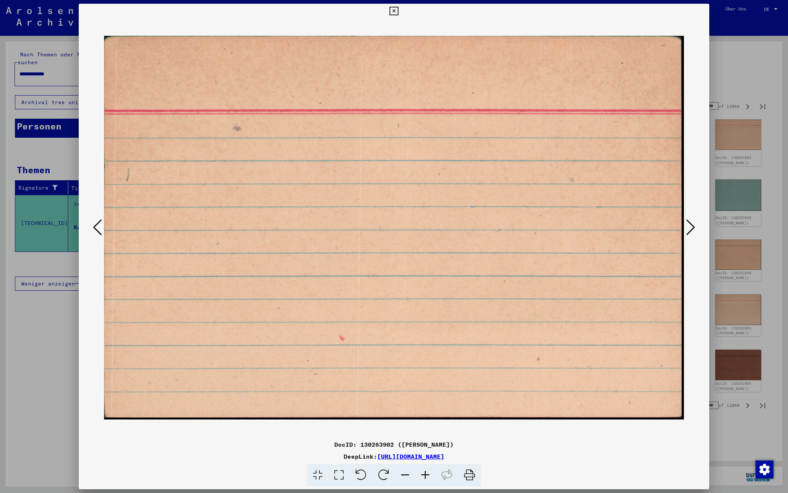
click at [692, 225] on icon at bounding box center [690, 227] width 9 height 18
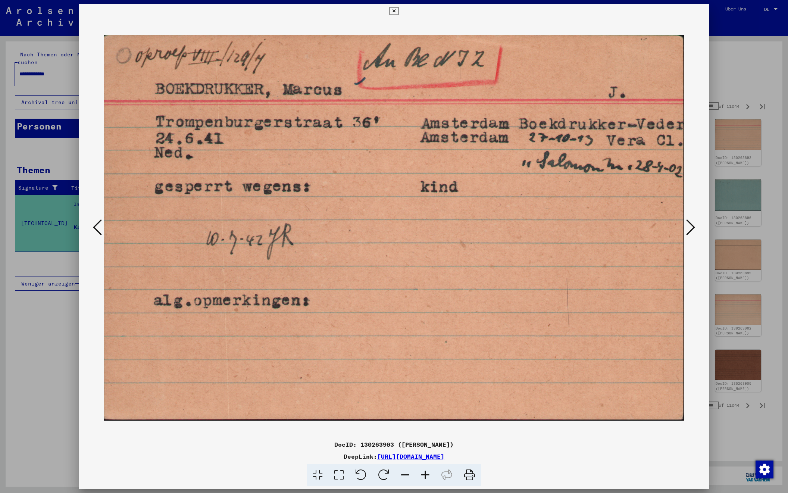
click at [692, 225] on icon at bounding box center [690, 227] width 9 height 18
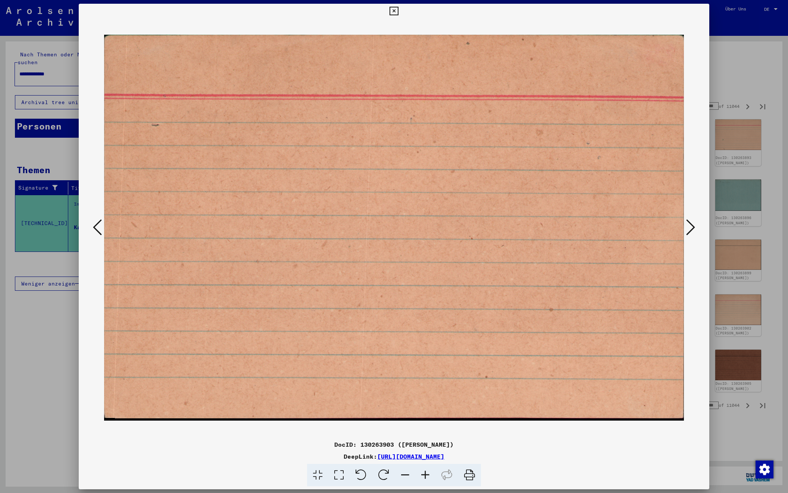
click at [692, 225] on icon at bounding box center [690, 227] width 9 height 18
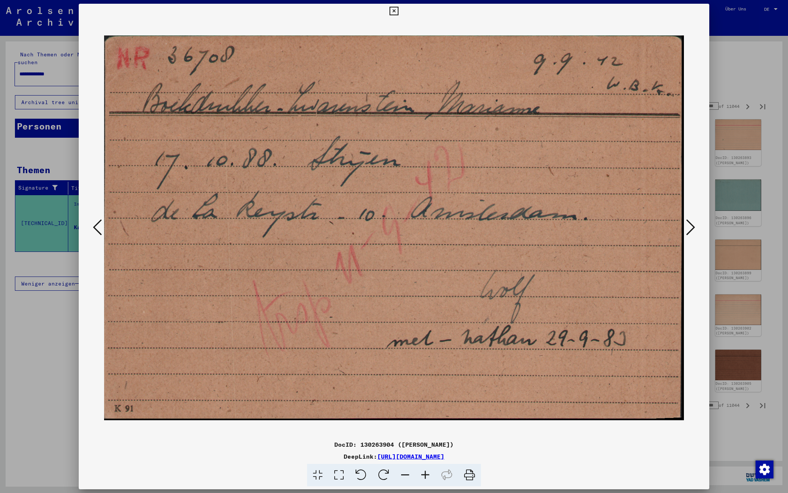
click at [692, 225] on icon at bounding box center [690, 227] width 9 height 18
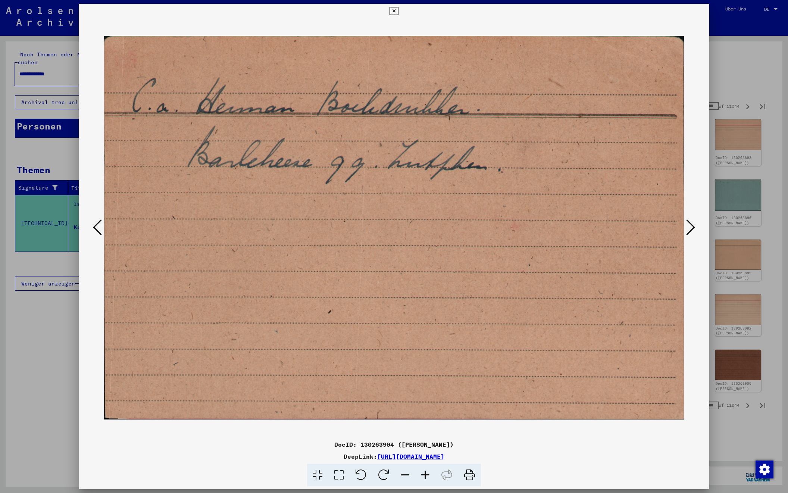
click at [692, 225] on icon at bounding box center [690, 227] width 9 height 18
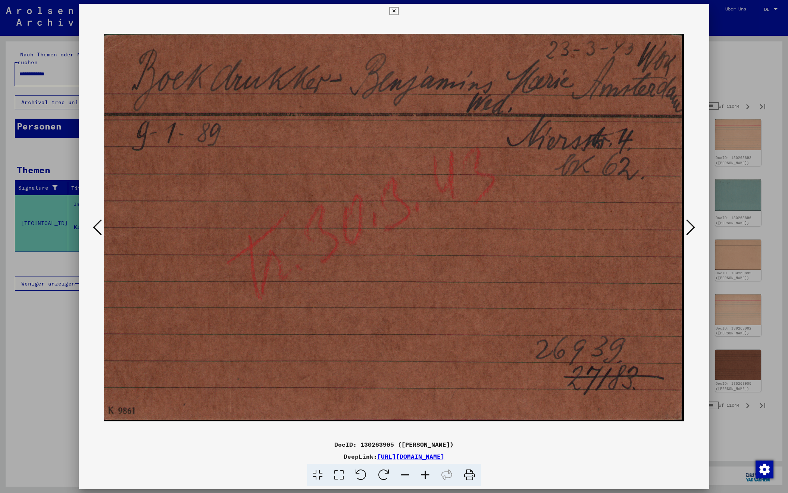
click at [692, 225] on icon at bounding box center [690, 227] width 9 height 18
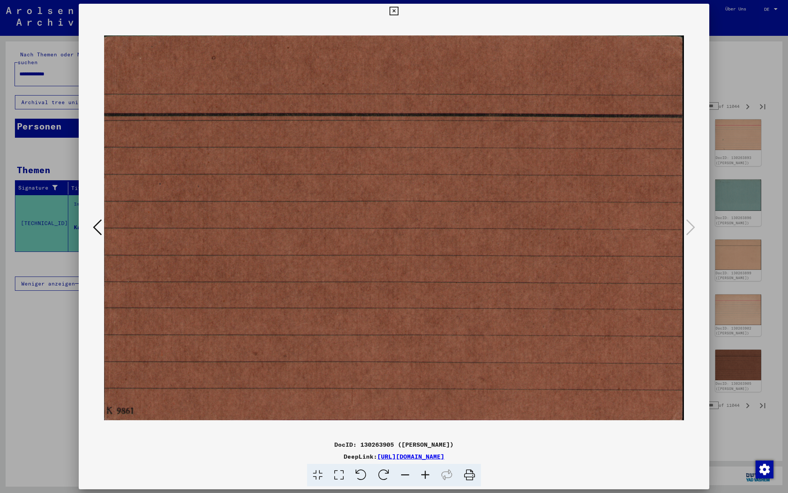
click at [740, 62] on div at bounding box center [394, 246] width 788 height 493
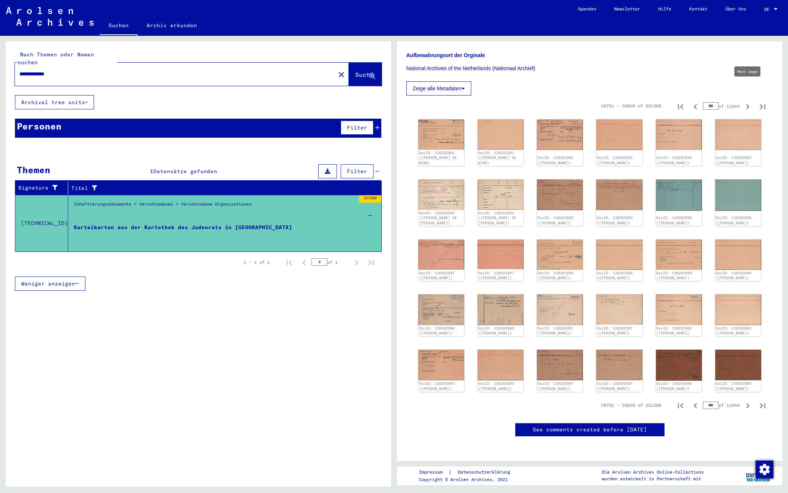
click at [748, 104] on icon "Next page" at bounding box center [747, 106] width 3 height 5
type input "***"
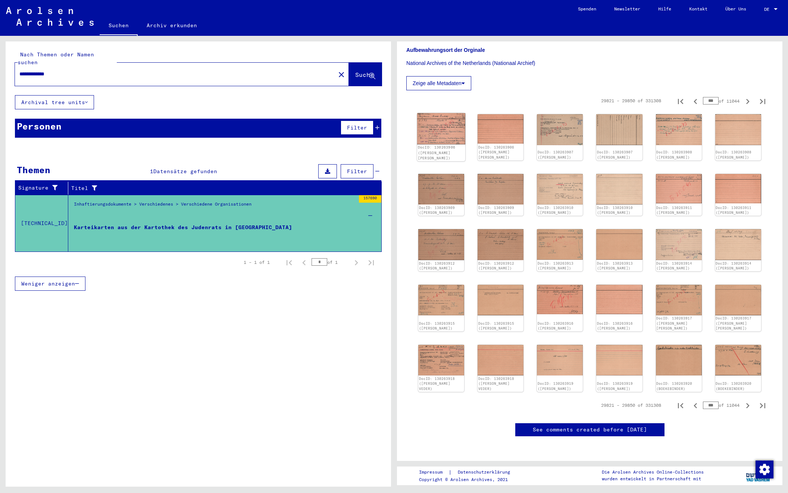
click at [445, 114] on img at bounding box center [441, 128] width 48 height 31
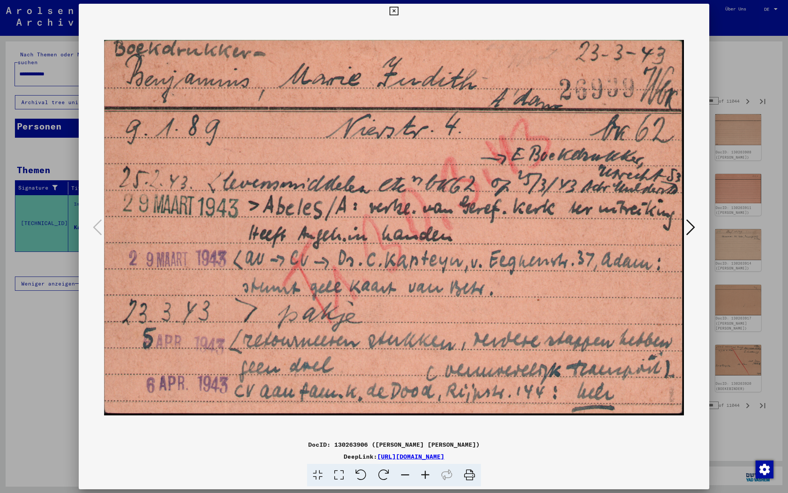
click at [691, 225] on icon at bounding box center [690, 227] width 9 height 18
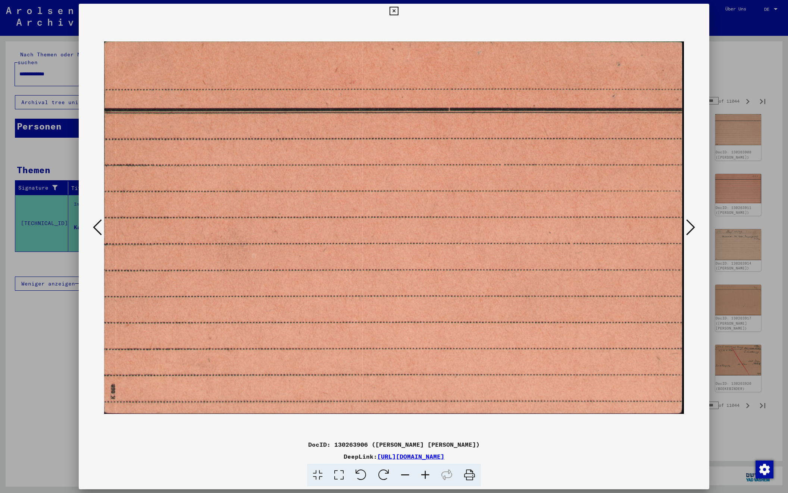
click at [691, 225] on icon at bounding box center [690, 227] width 9 height 18
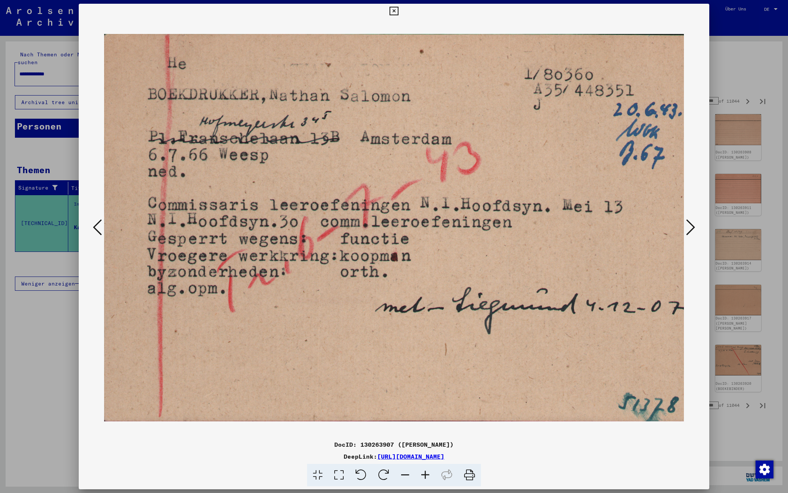
click at [691, 225] on icon at bounding box center [690, 227] width 9 height 18
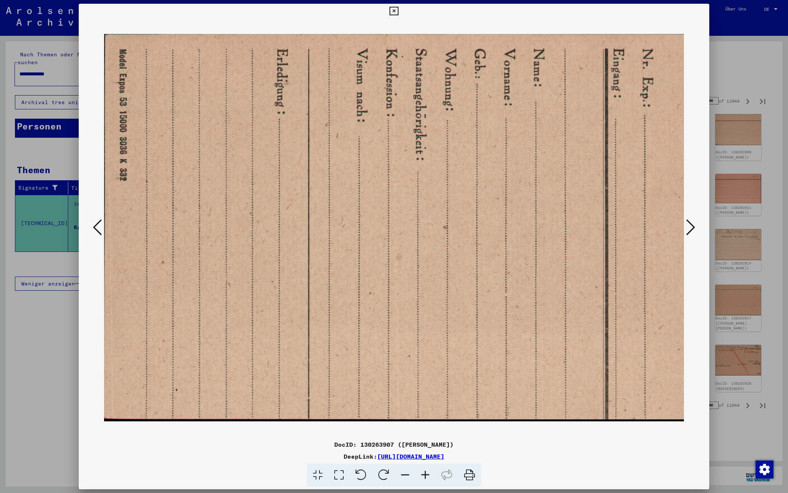
click at [691, 225] on icon at bounding box center [690, 227] width 9 height 18
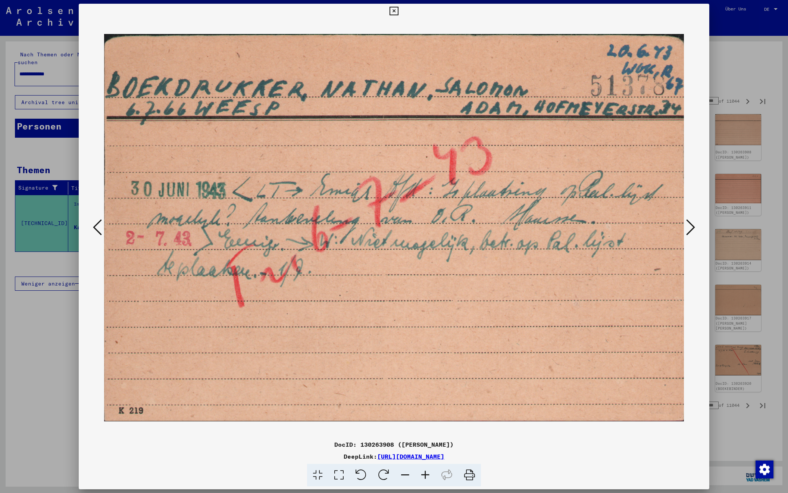
click at [691, 225] on icon at bounding box center [690, 227] width 9 height 18
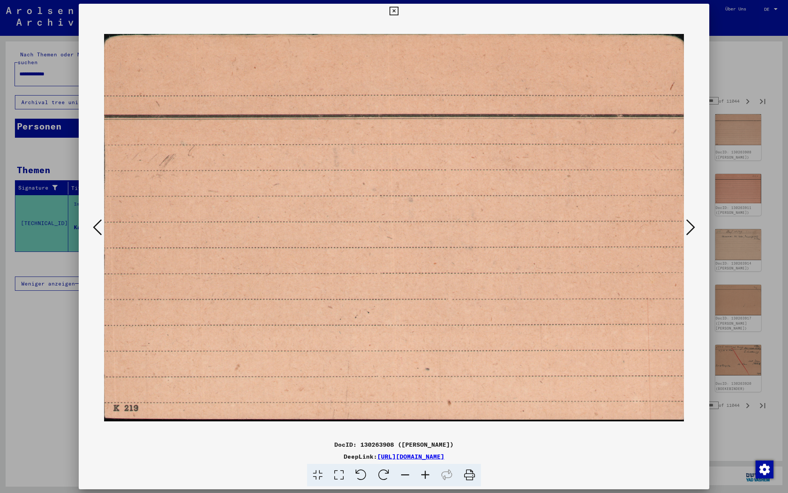
click at [691, 225] on icon at bounding box center [690, 227] width 9 height 18
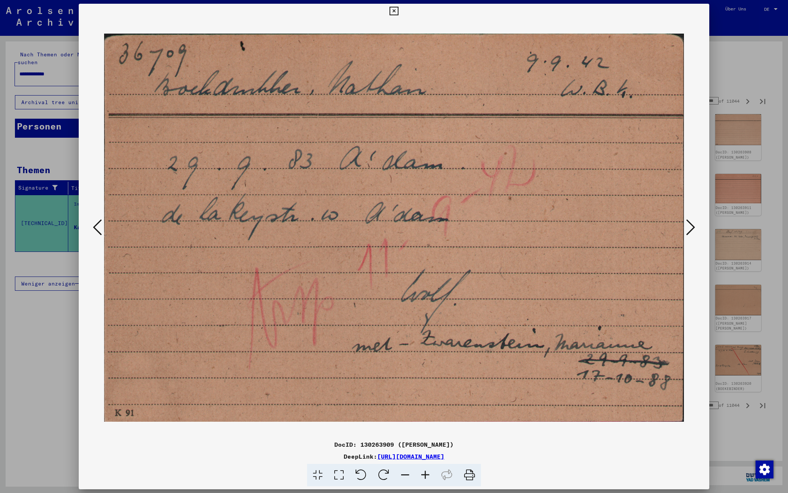
click at [691, 225] on icon at bounding box center [690, 227] width 9 height 18
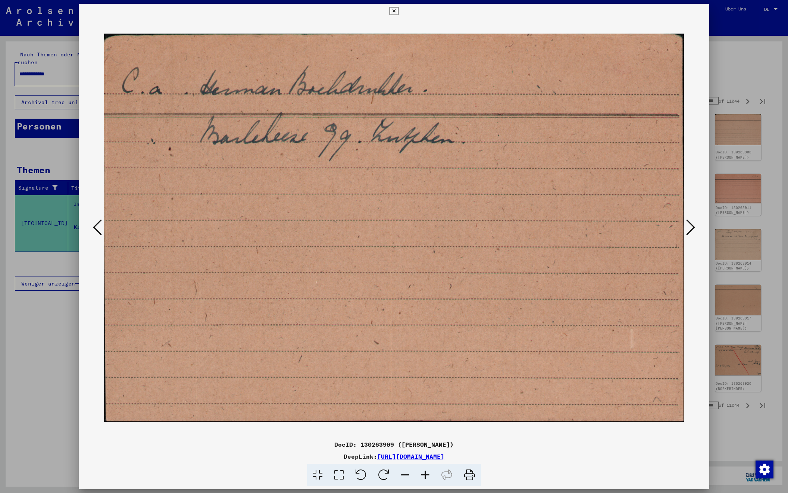
click at [691, 225] on icon at bounding box center [690, 227] width 9 height 18
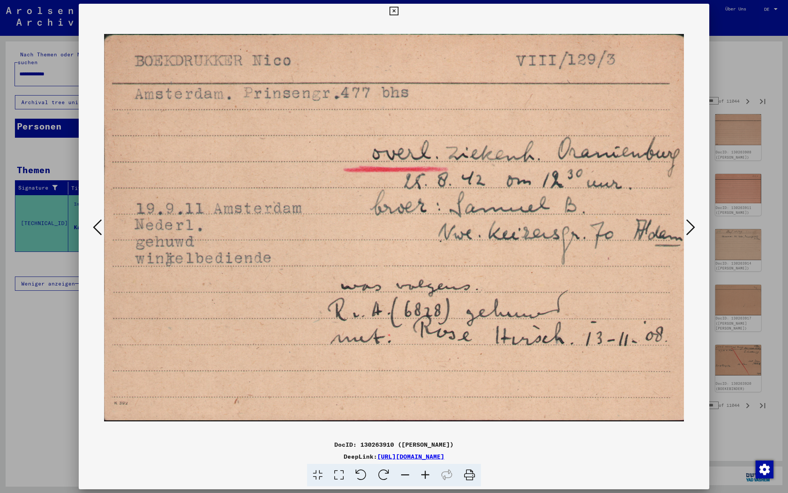
click at [691, 225] on icon at bounding box center [690, 227] width 9 height 18
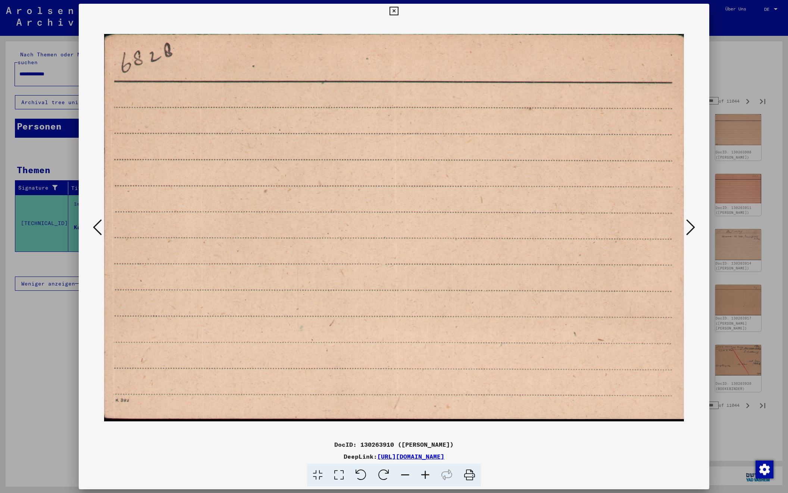
click at [691, 225] on icon at bounding box center [690, 227] width 9 height 18
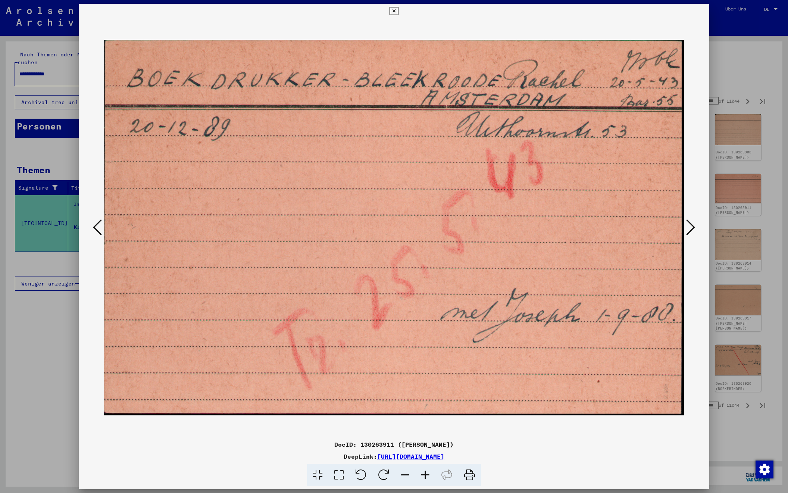
click at [691, 225] on icon at bounding box center [690, 227] width 9 height 18
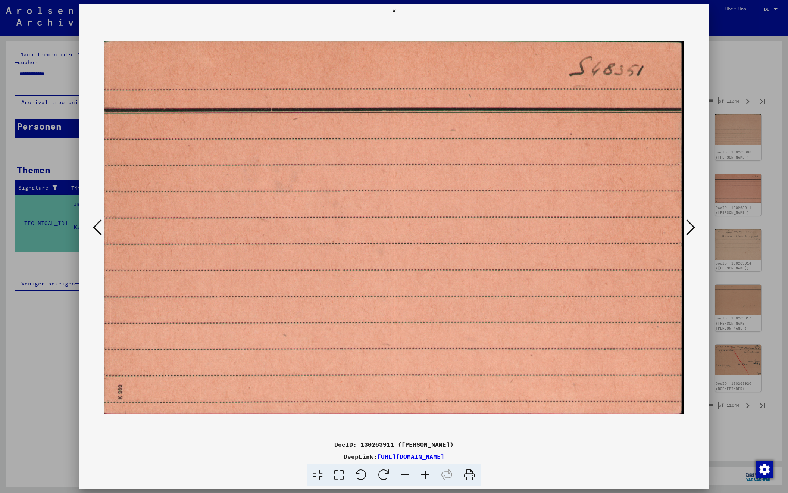
click at [691, 225] on icon at bounding box center [690, 227] width 9 height 18
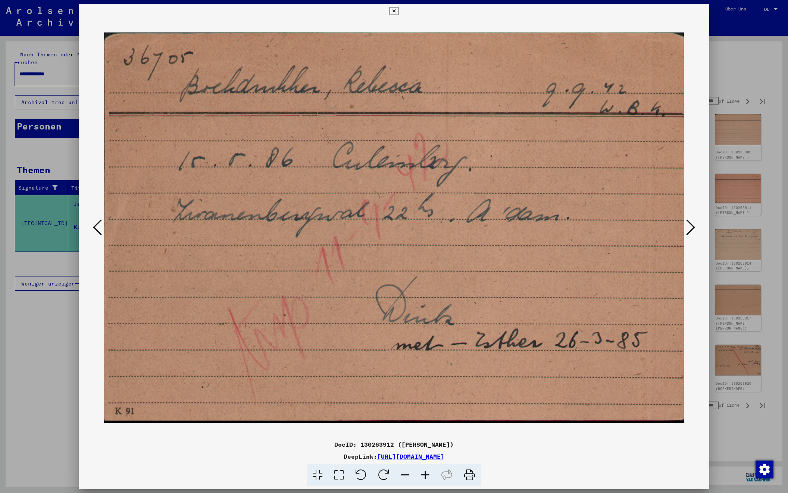
click at [691, 225] on icon at bounding box center [690, 227] width 9 height 18
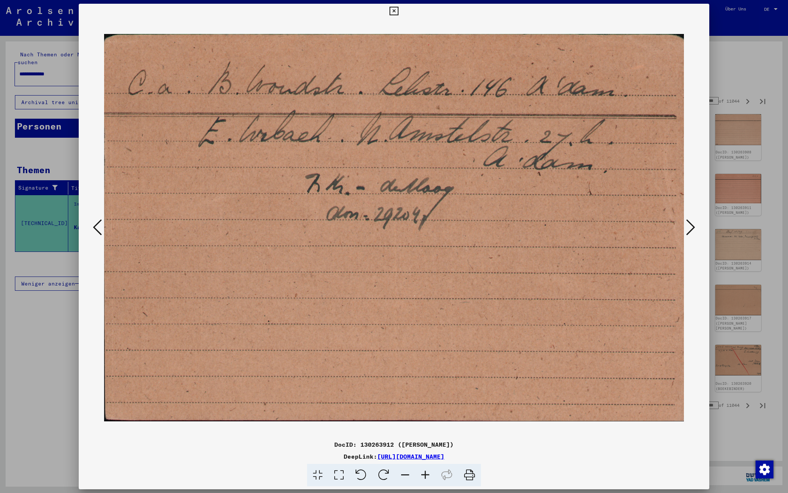
click at [691, 225] on icon at bounding box center [690, 227] width 9 height 18
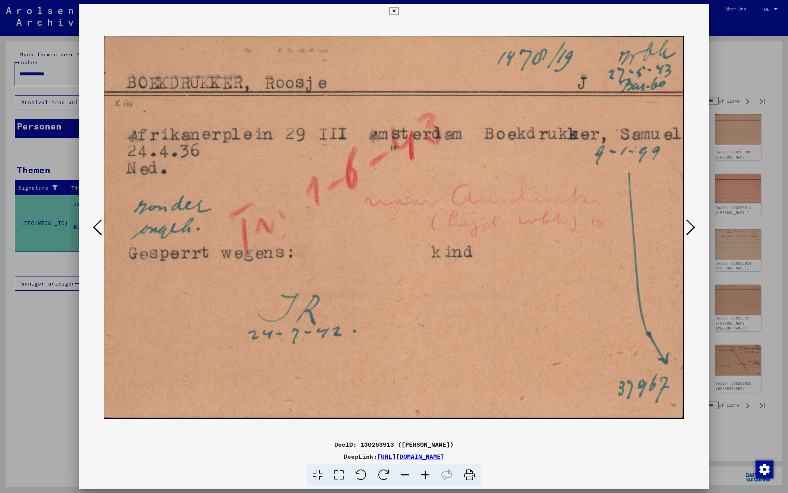
click at [691, 225] on icon at bounding box center [690, 227] width 9 height 18
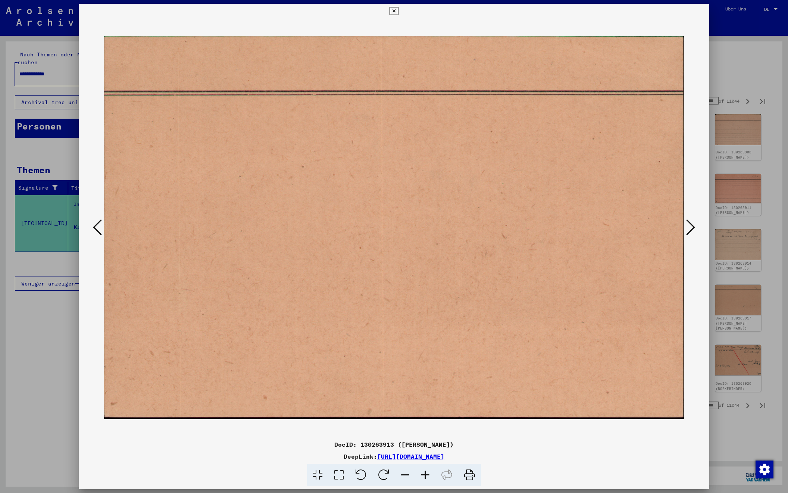
click at [691, 225] on icon at bounding box center [690, 227] width 9 height 18
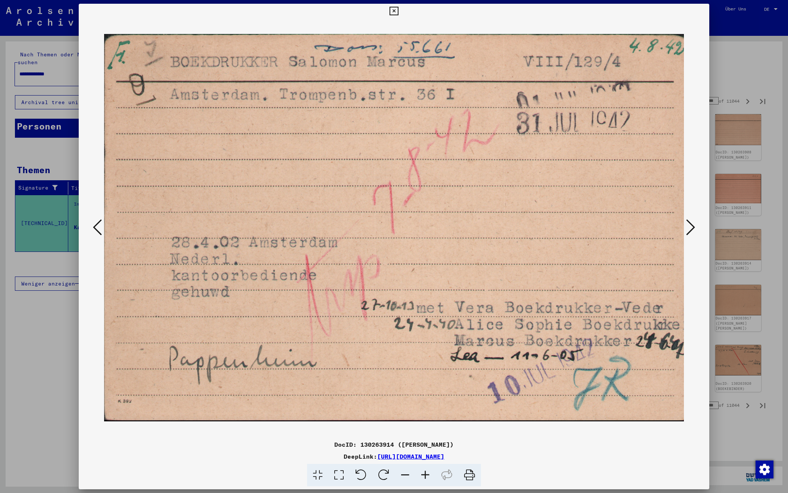
click at [691, 225] on icon at bounding box center [690, 227] width 9 height 18
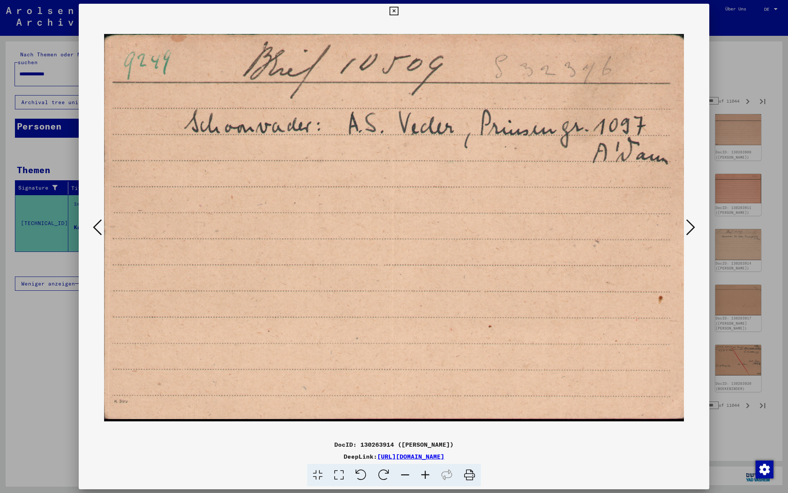
click at [691, 225] on icon at bounding box center [690, 227] width 9 height 18
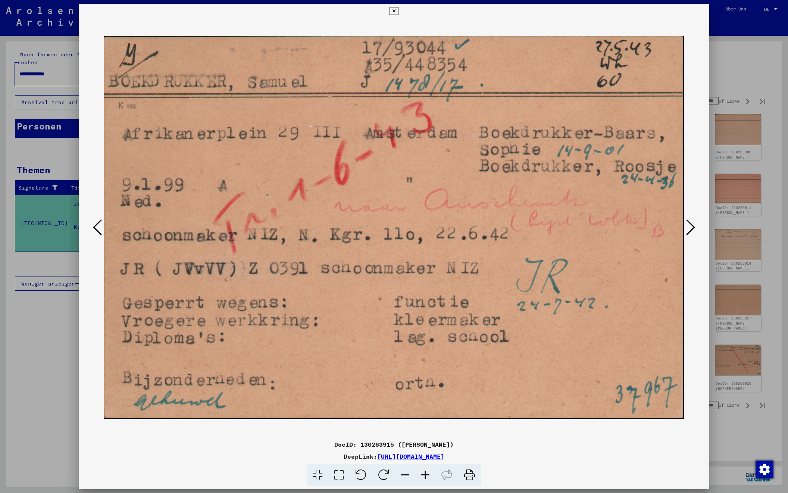
click at [691, 225] on icon at bounding box center [690, 227] width 9 height 18
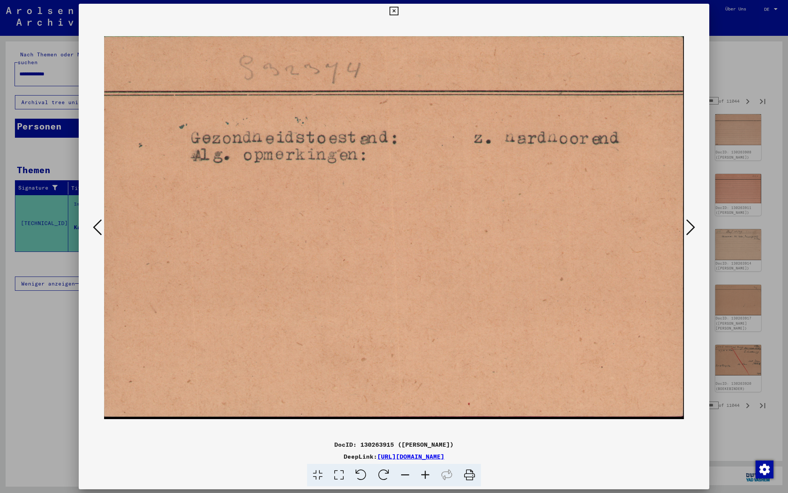
click at [689, 225] on icon at bounding box center [690, 227] width 9 height 18
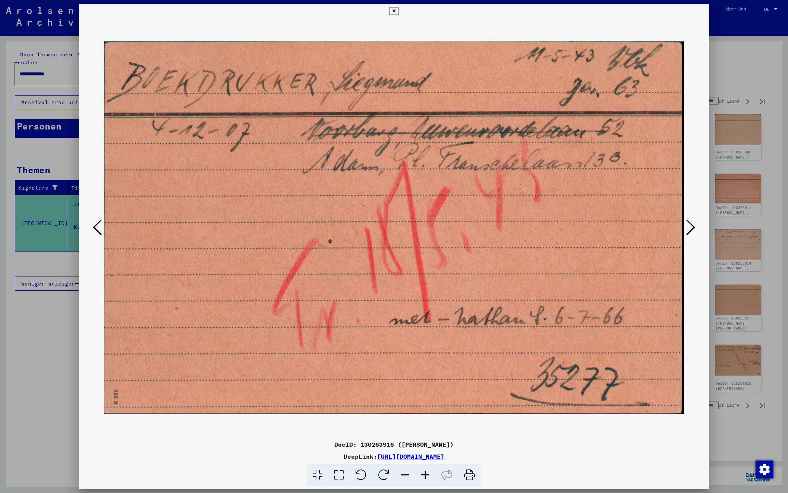
click at [689, 225] on icon at bounding box center [690, 227] width 9 height 18
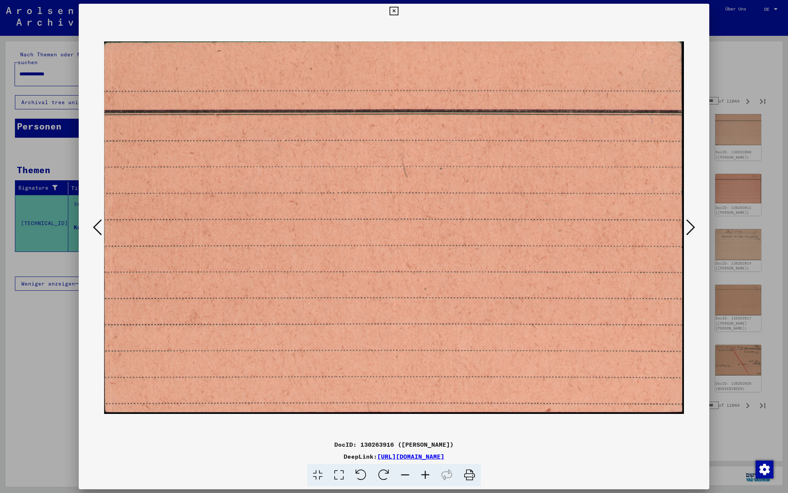
click at [689, 225] on icon at bounding box center [690, 227] width 9 height 18
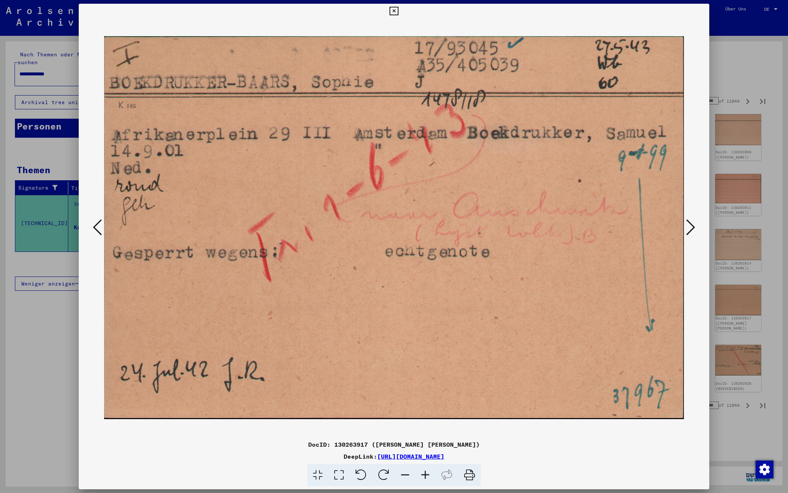
click at [689, 225] on icon at bounding box center [690, 227] width 9 height 18
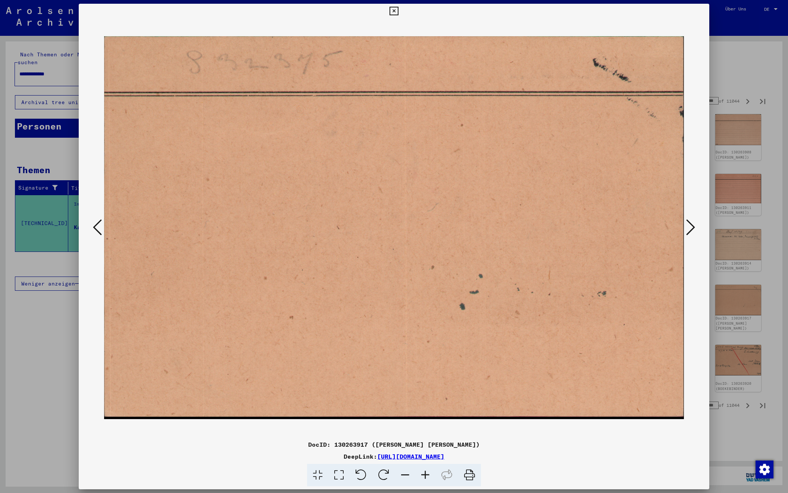
click at [689, 225] on icon at bounding box center [690, 227] width 9 height 18
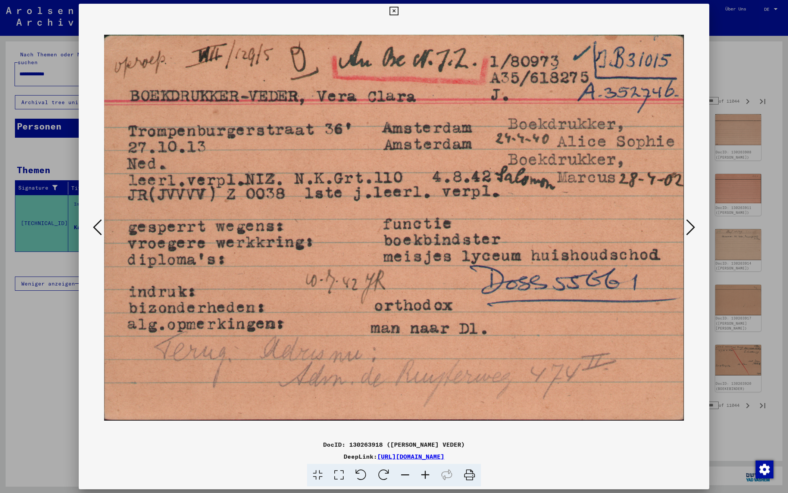
click at [687, 228] on icon at bounding box center [690, 227] width 9 height 18
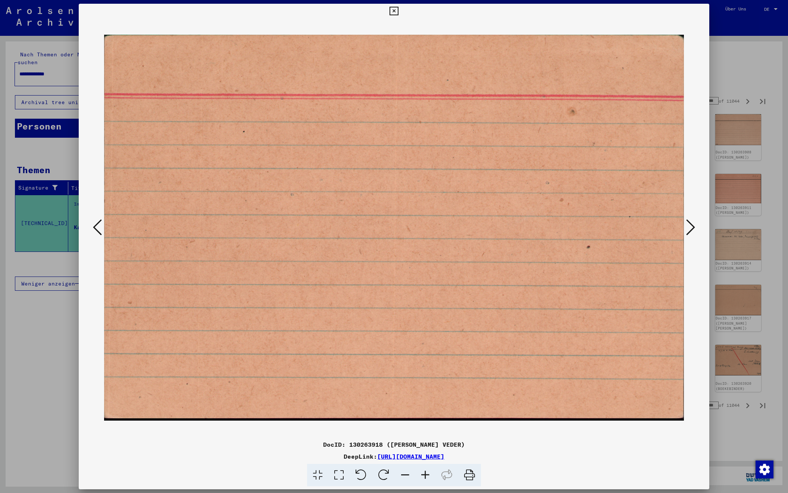
click at [687, 228] on icon at bounding box center [690, 227] width 9 height 18
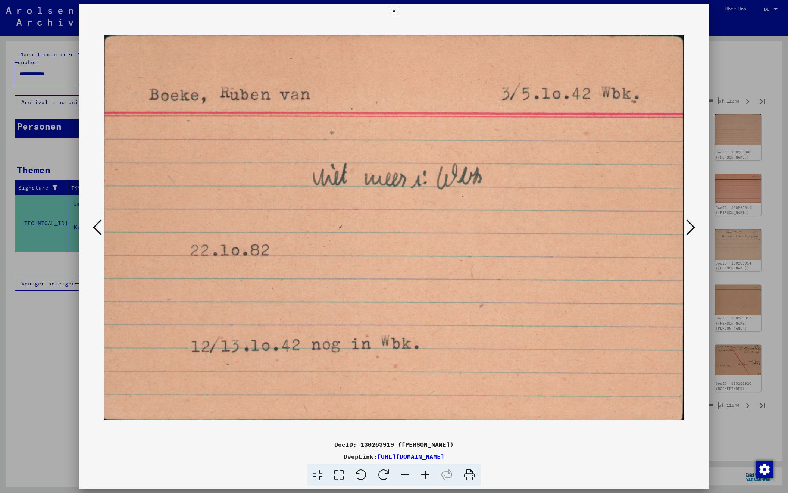
click at [687, 228] on icon at bounding box center [690, 227] width 9 height 18
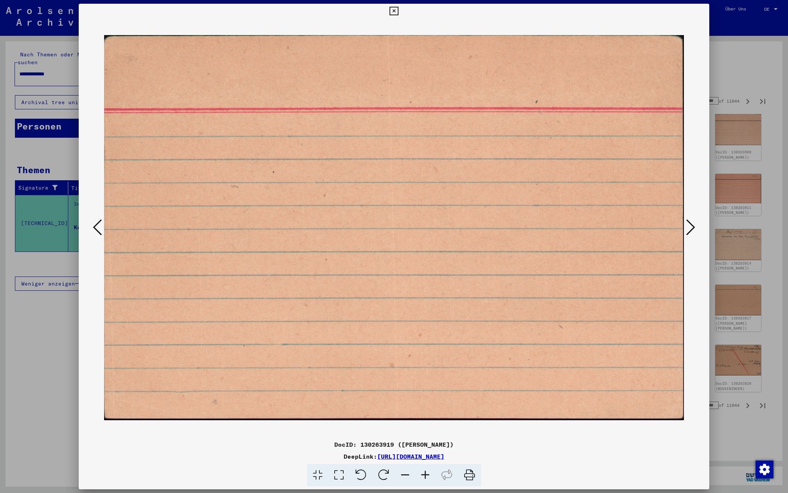
click at [687, 228] on icon at bounding box center [690, 227] width 9 height 18
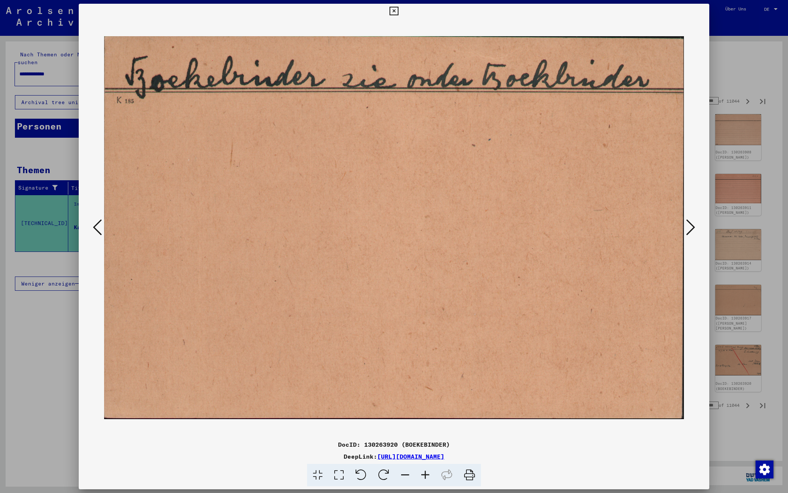
click at [687, 228] on icon at bounding box center [690, 227] width 9 height 18
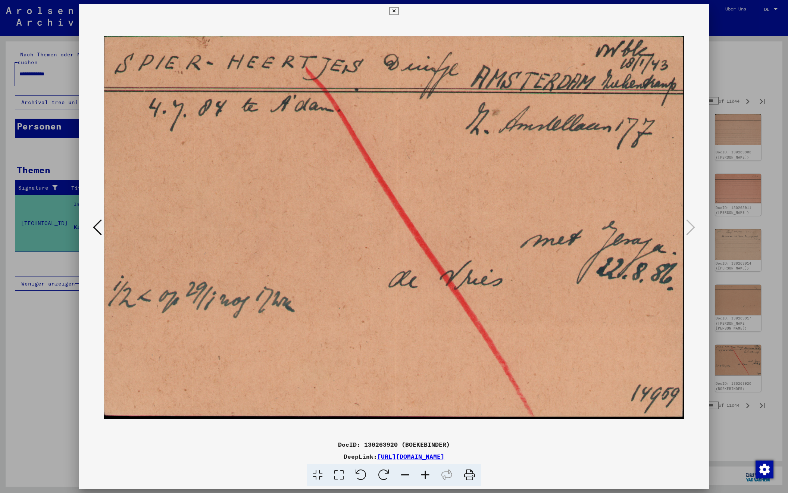
click at [735, 60] on div at bounding box center [394, 246] width 788 height 493
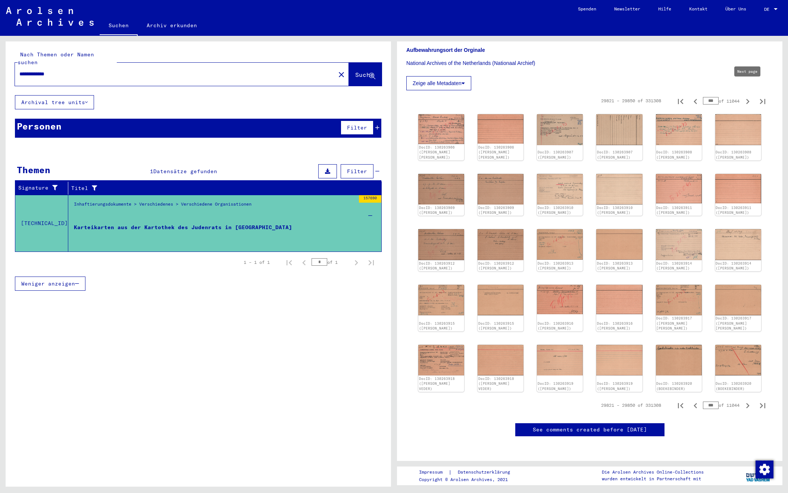
click at [746, 96] on icon "Next page" at bounding box center [747, 101] width 10 height 10
type input "***"
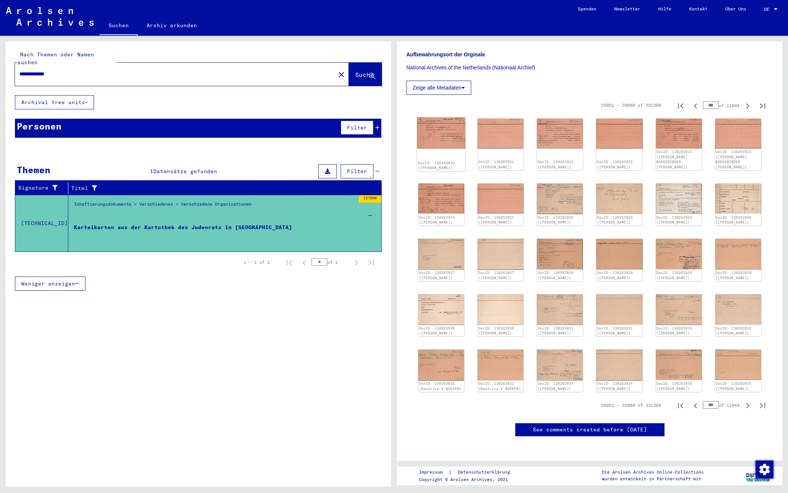
click at [450, 118] on img at bounding box center [441, 133] width 48 height 31
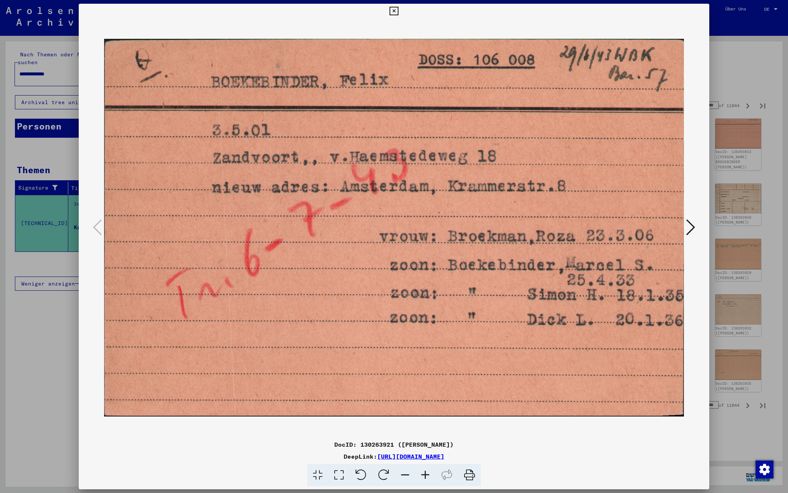
click at [689, 225] on icon at bounding box center [690, 227] width 9 height 18
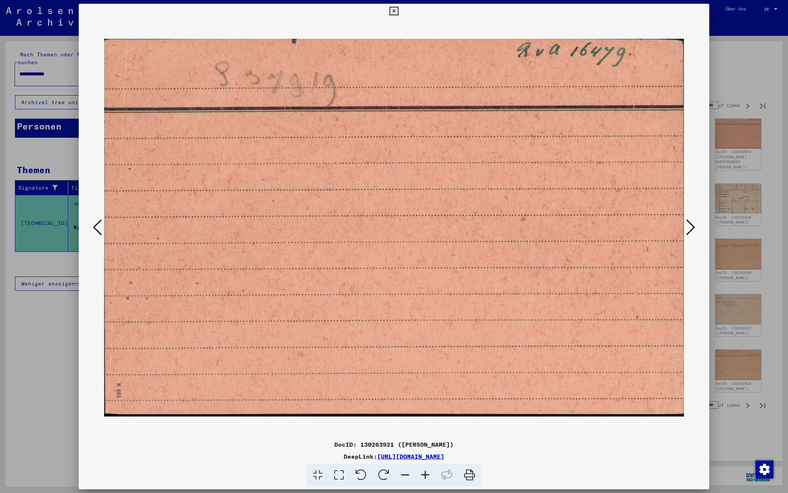
click at [689, 225] on icon at bounding box center [690, 227] width 9 height 18
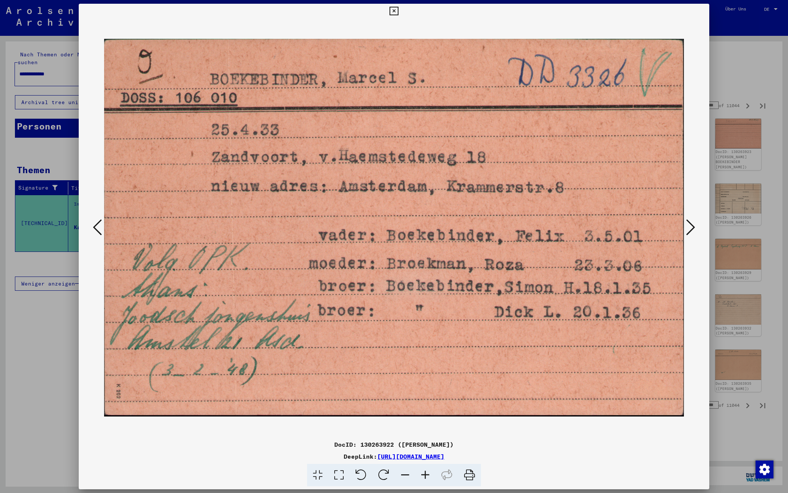
click at [689, 225] on icon at bounding box center [690, 227] width 9 height 18
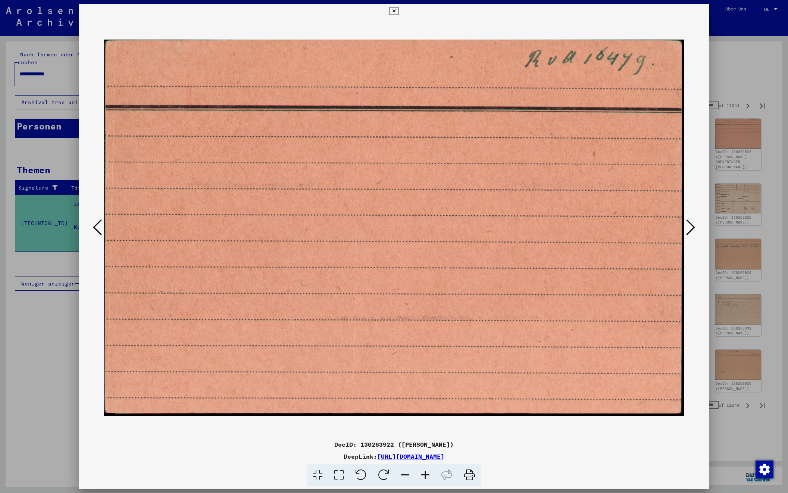
click at [689, 225] on icon at bounding box center [690, 227] width 9 height 18
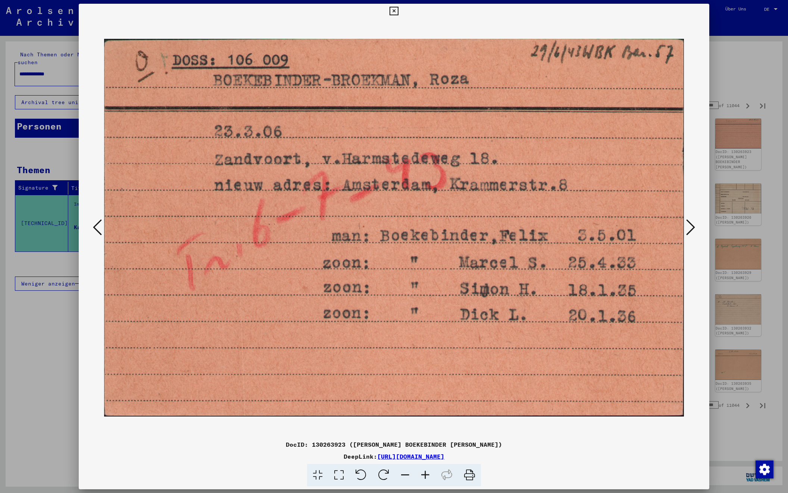
click at [689, 225] on icon at bounding box center [690, 227] width 9 height 18
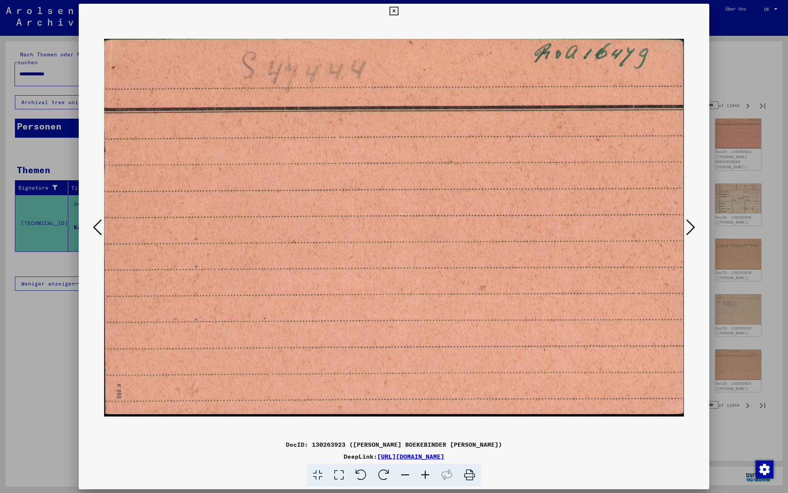
click at [689, 225] on icon at bounding box center [690, 227] width 9 height 18
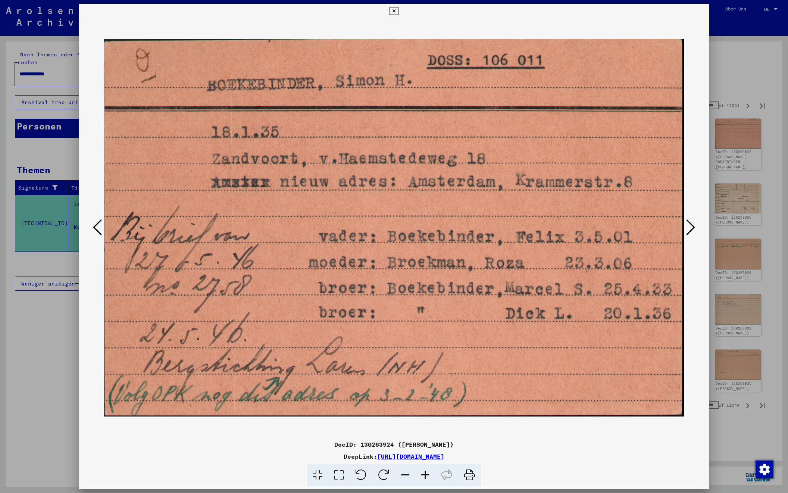
click at [689, 225] on icon at bounding box center [690, 227] width 9 height 18
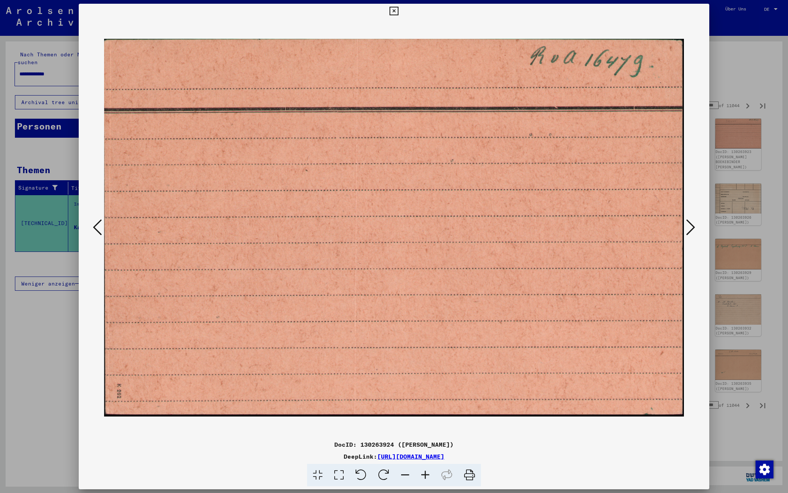
click at [689, 225] on icon at bounding box center [690, 227] width 9 height 18
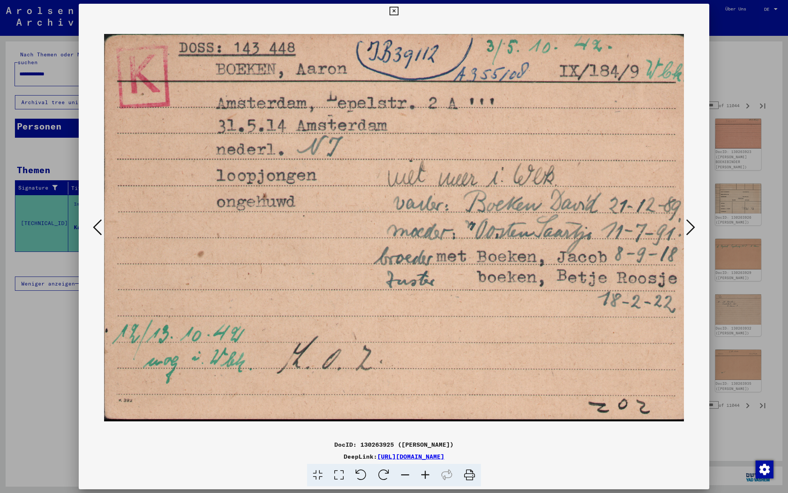
click at [689, 225] on icon at bounding box center [690, 227] width 9 height 18
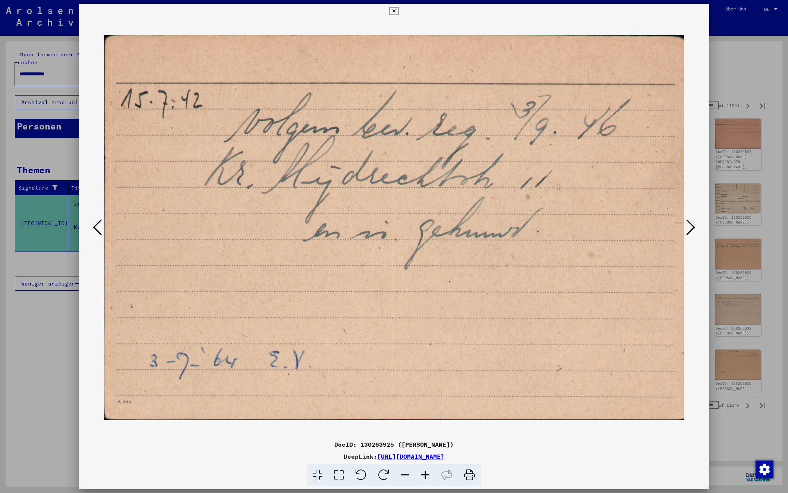
click at [689, 225] on icon at bounding box center [690, 227] width 9 height 18
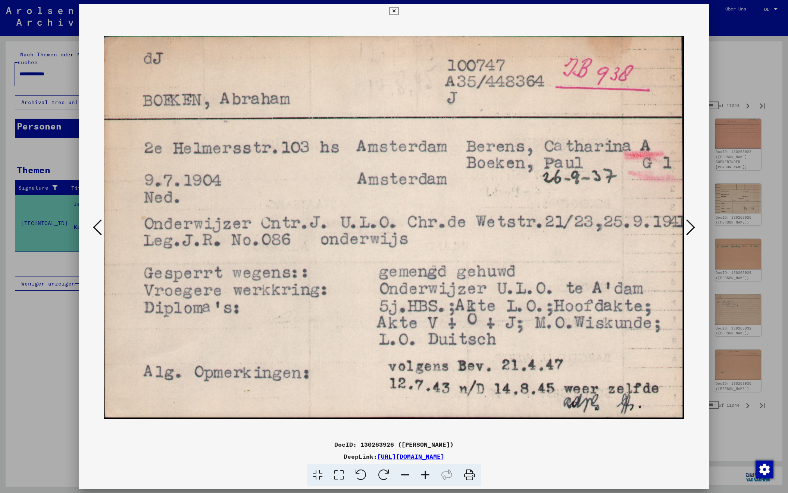
click at [689, 225] on icon at bounding box center [690, 227] width 9 height 18
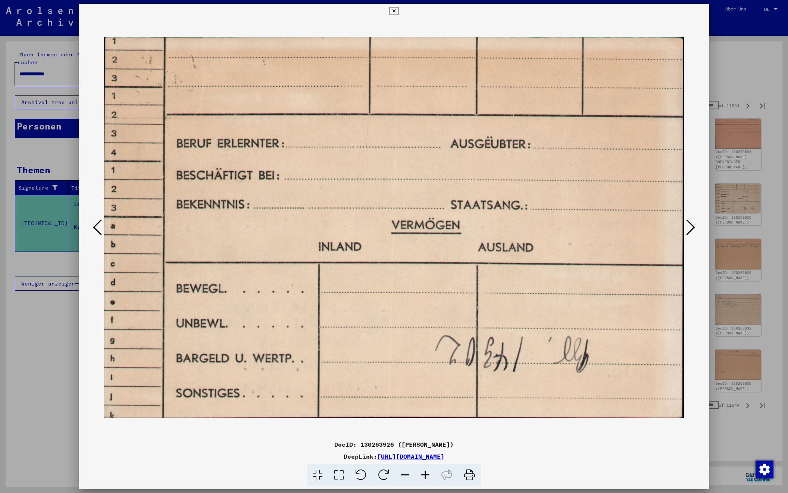
click at [689, 225] on icon at bounding box center [690, 227] width 9 height 18
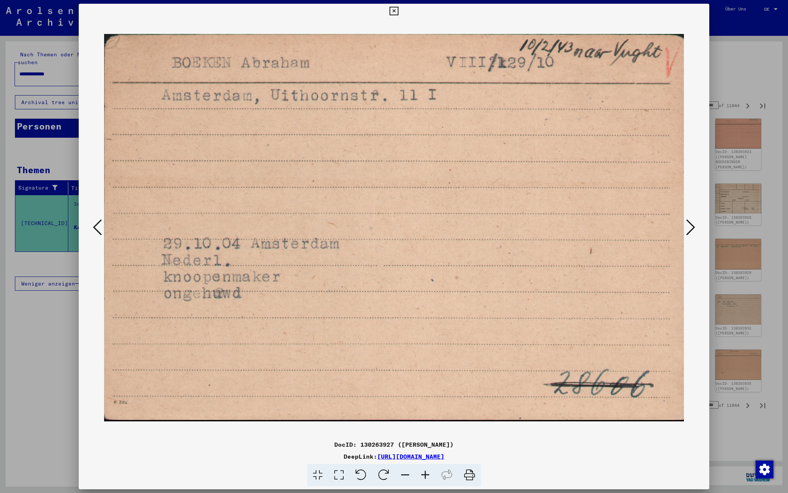
click at [689, 225] on icon at bounding box center [690, 227] width 9 height 18
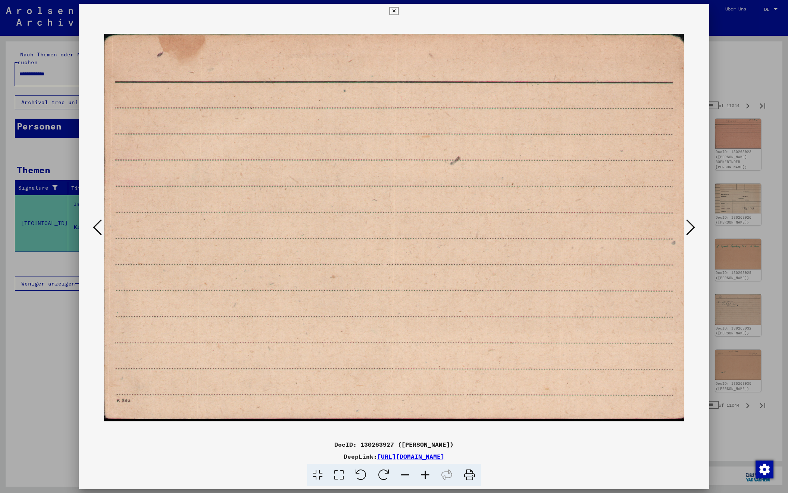
click at [689, 225] on icon at bounding box center [690, 227] width 9 height 18
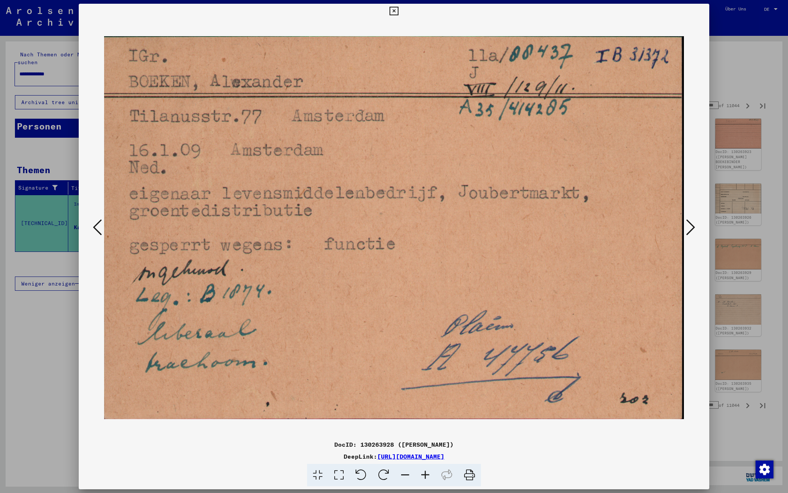
click at [689, 225] on icon at bounding box center [690, 227] width 9 height 18
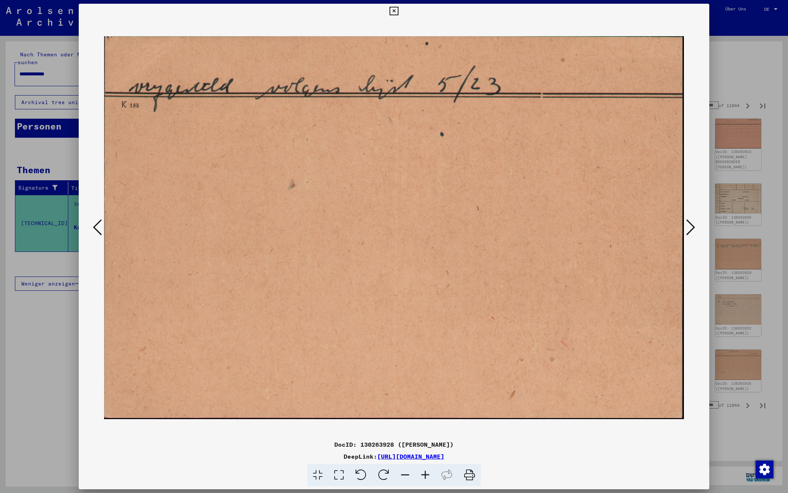
click at [689, 225] on icon at bounding box center [690, 227] width 9 height 18
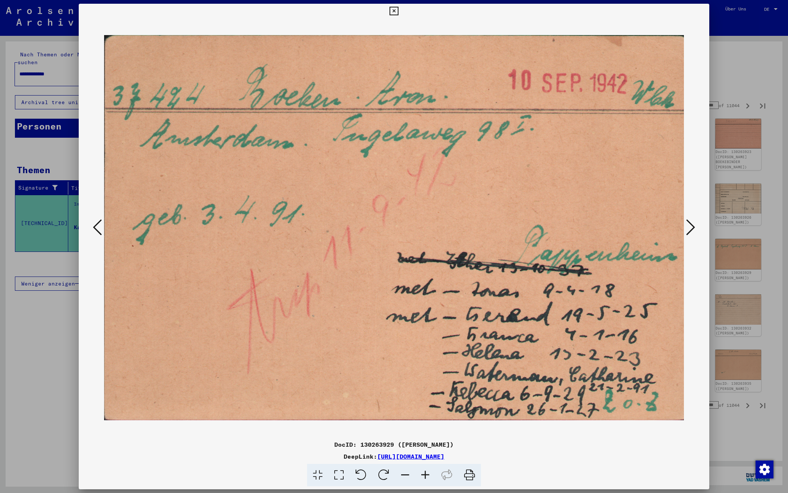
click at [689, 225] on icon at bounding box center [690, 227] width 9 height 18
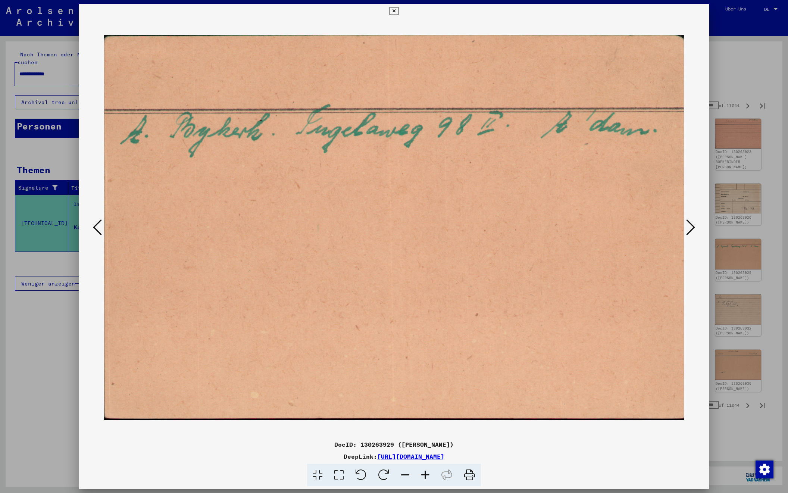
click at [689, 225] on icon at bounding box center [690, 227] width 9 height 18
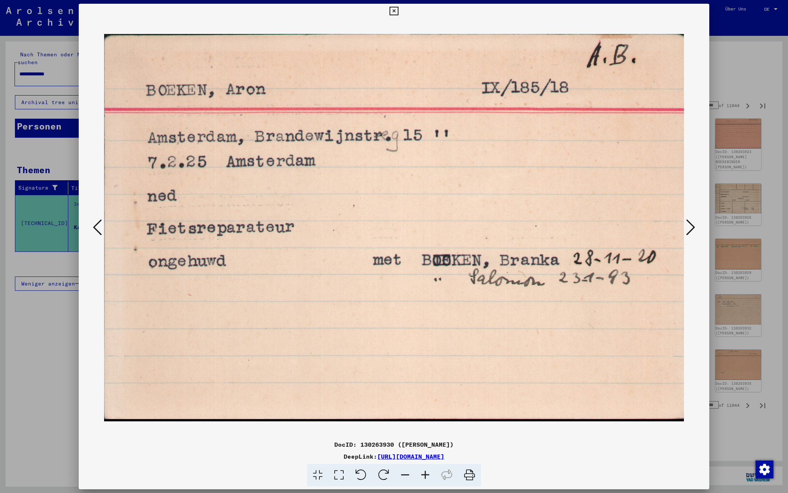
click at [689, 226] on icon at bounding box center [690, 227] width 9 height 18
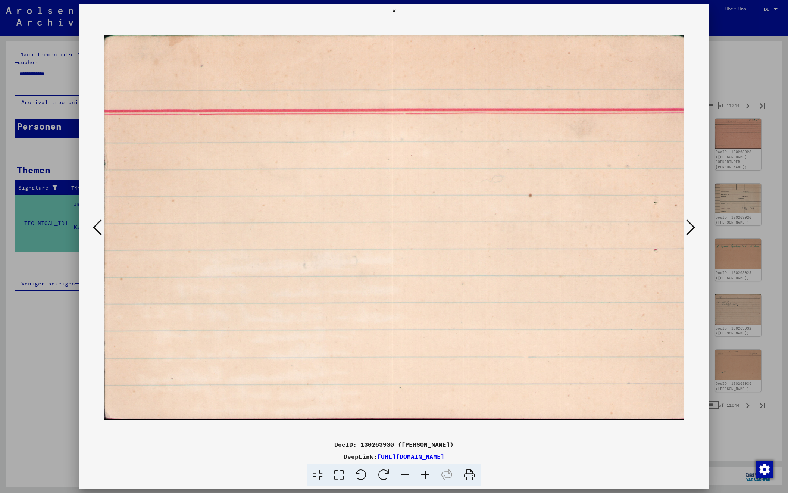
click at [689, 226] on icon at bounding box center [690, 227] width 9 height 18
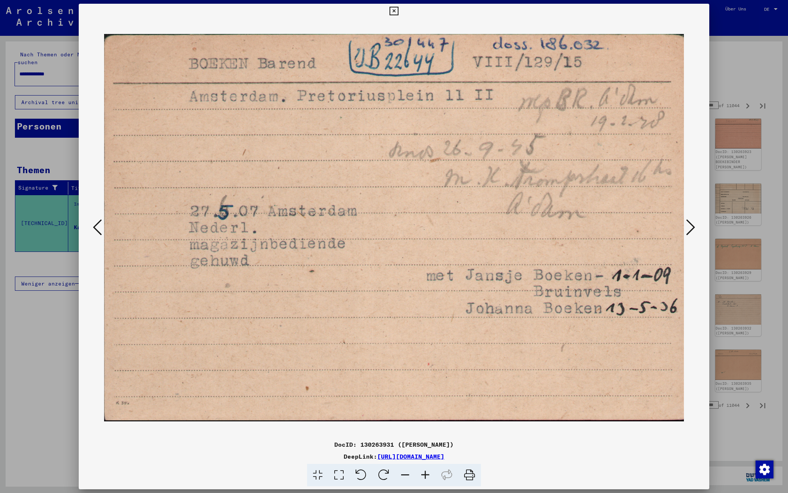
click at [689, 226] on icon at bounding box center [690, 227] width 9 height 18
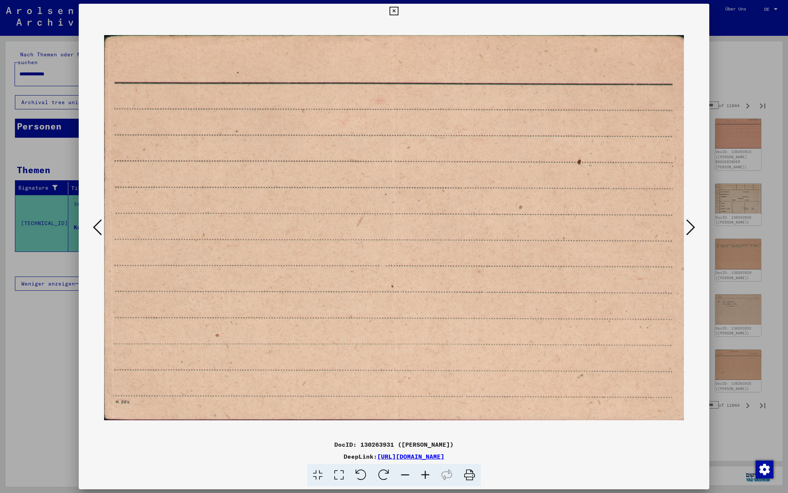
click at [689, 226] on icon at bounding box center [690, 227] width 9 height 18
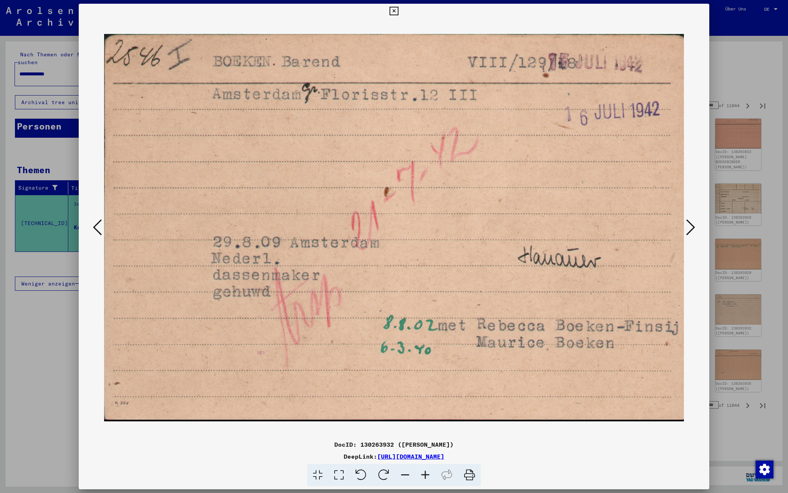
click at [691, 223] on icon at bounding box center [690, 227] width 9 height 18
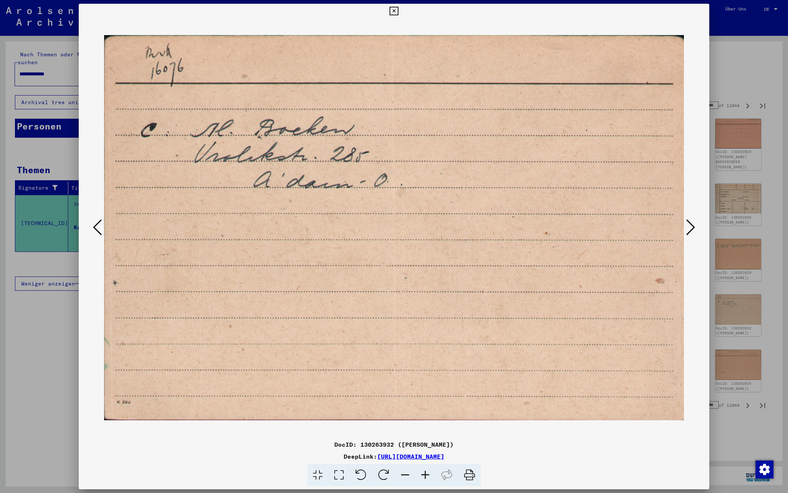
click at [691, 223] on icon at bounding box center [690, 227] width 9 height 18
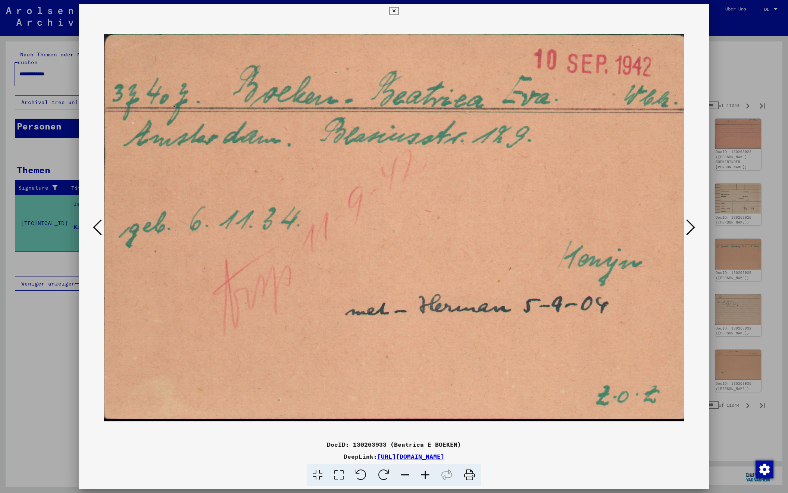
click at [689, 223] on icon at bounding box center [690, 227] width 9 height 18
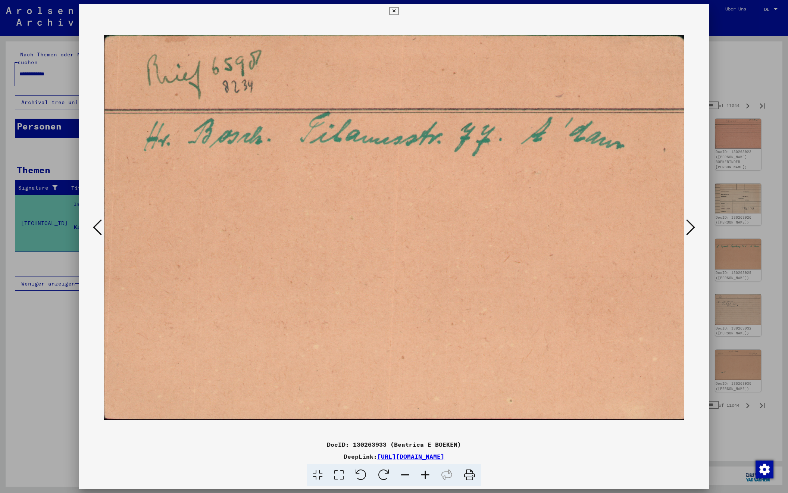
click at [689, 223] on icon at bounding box center [690, 227] width 9 height 18
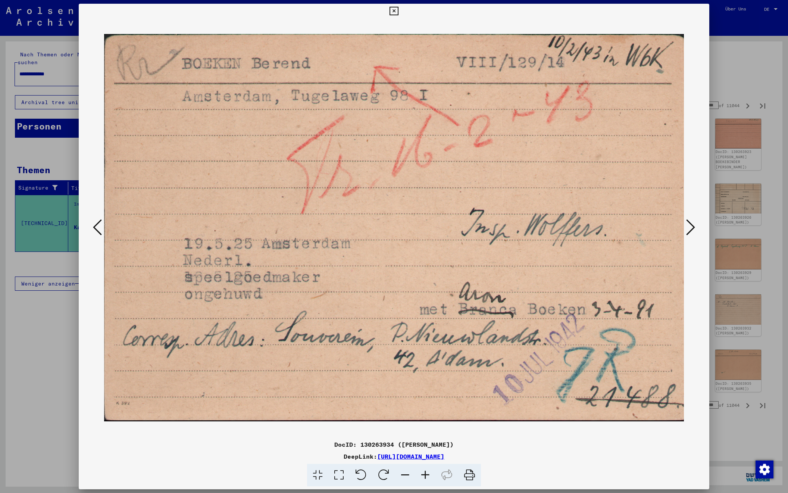
click at [689, 223] on icon at bounding box center [690, 227] width 9 height 18
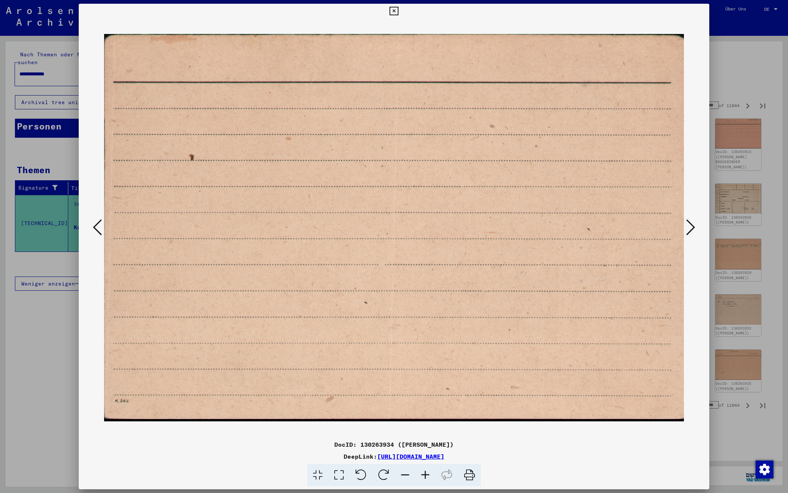
click at [689, 223] on icon at bounding box center [690, 227] width 9 height 18
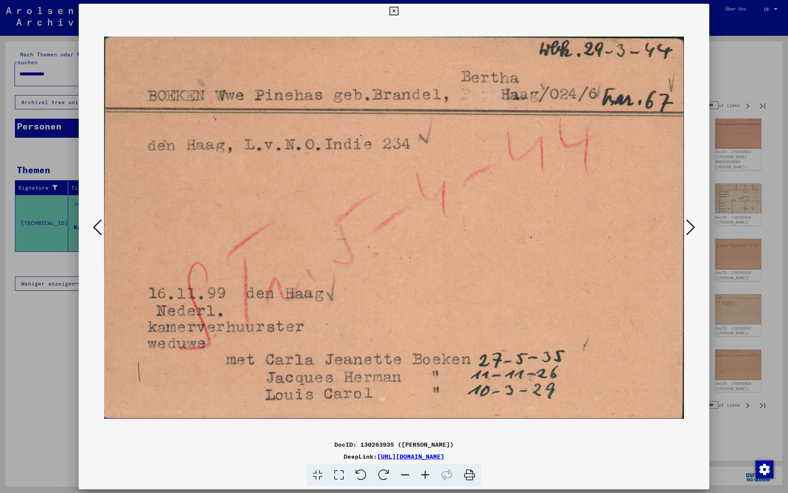
click at [689, 223] on icon at bounding box center [690, 227] width 9 height 18
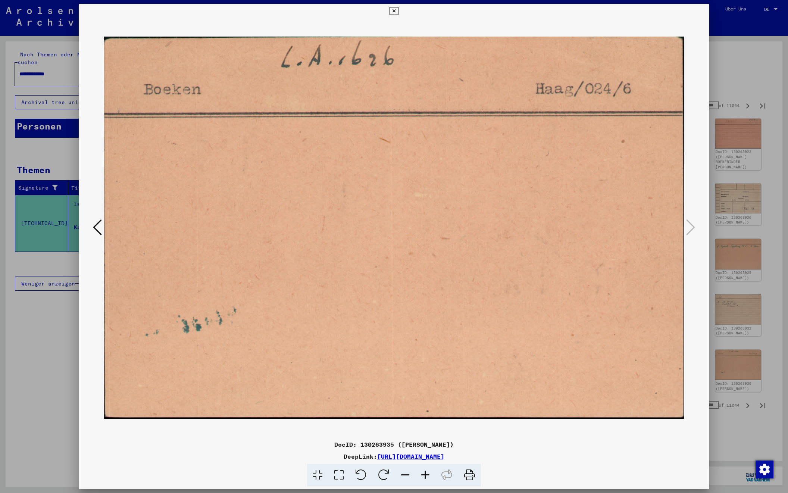
click at [739, 66] on div at bounding box center [394, 246] width 788 height 493
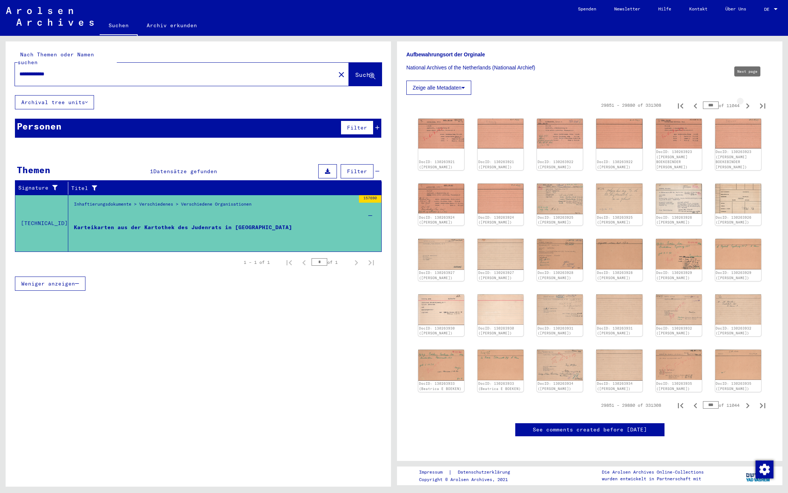
click at [747, 103] on icon "Next page" at bounding box center [747, 105] width 3 height 5
type input "***"
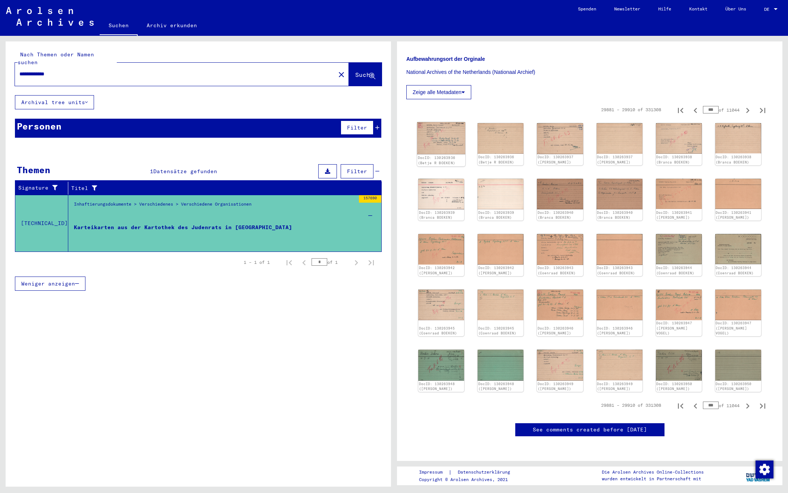
click at [430, 122] on img at bounding box center [441, 138] width 48 height 32
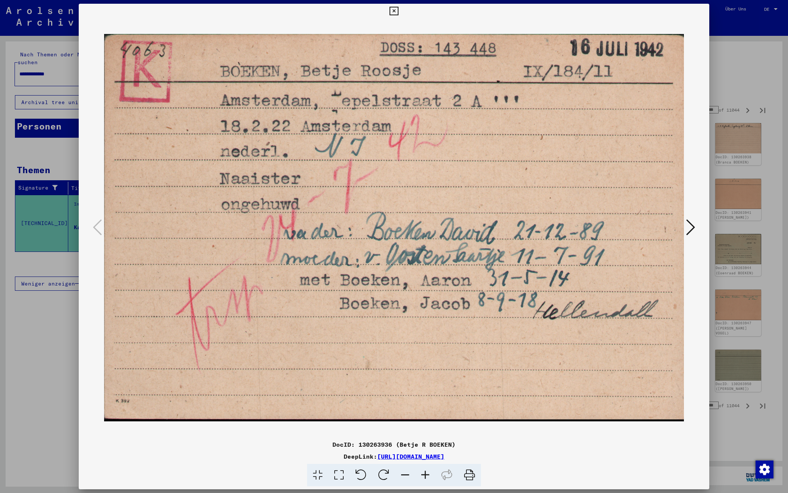
click at [693, 229] on icon at bounding box center [690, 227] width 9 height 18
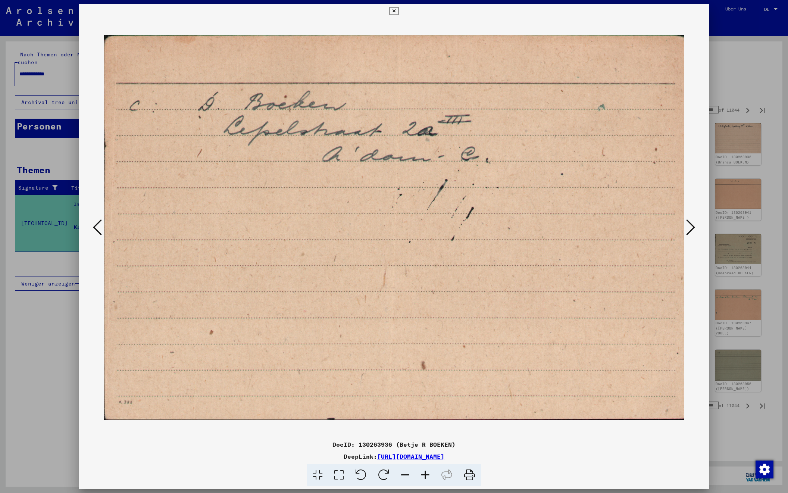
click at [693, 229] on icon at bounding box center [690, 227] width 9 height 18
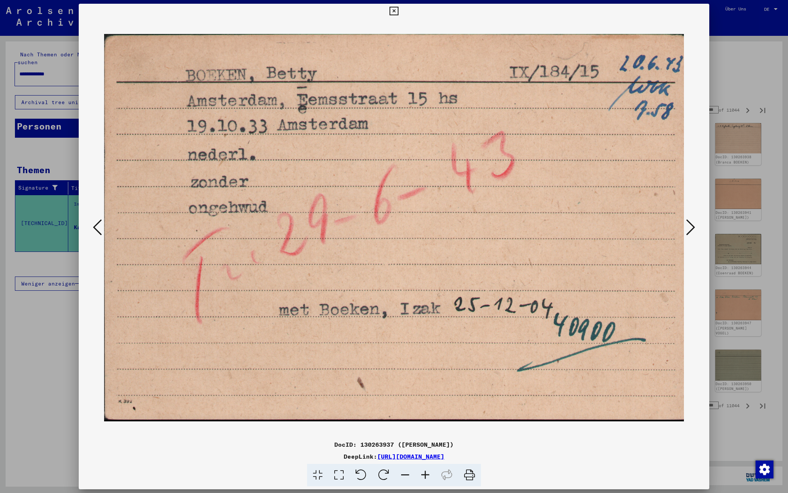
click at [693, 229] on icon at bounding box center [690, 227] width 9 height 18
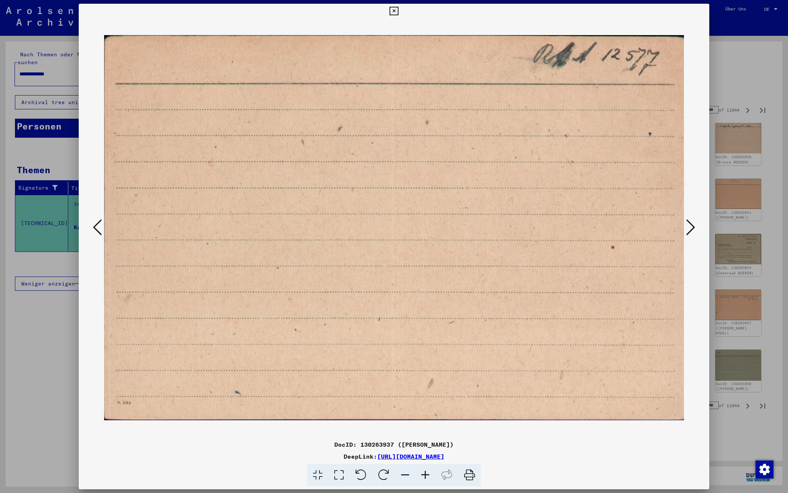
click at [693, 229] on icon at bounding box center [690, 227] width 9 height 18
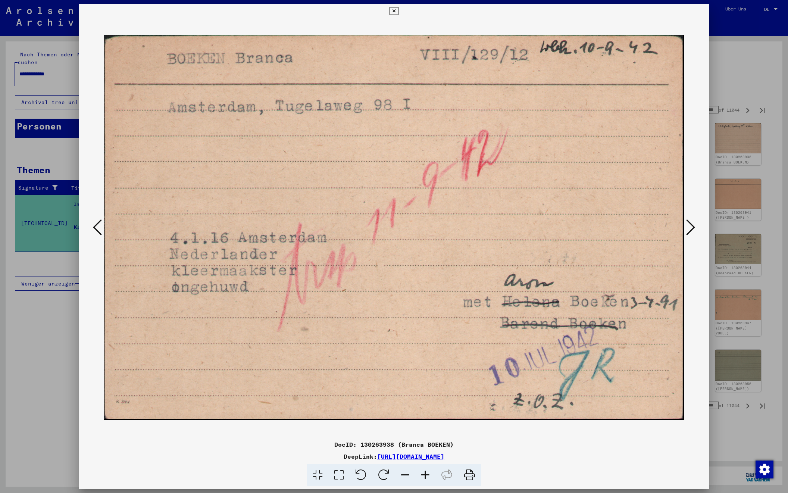
click at [693, 229] on icon at bounding box center [690, 227] width 9 height 18
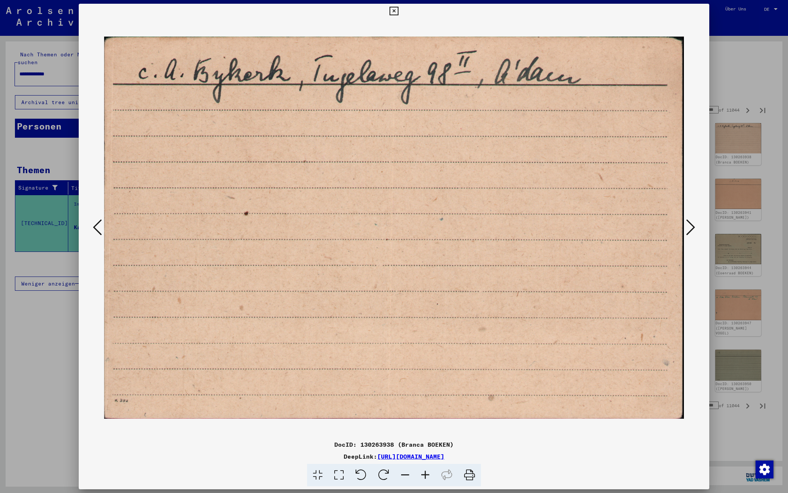
click at [693, 229] on icon at bounding box center [690, 227] width 9 height 18
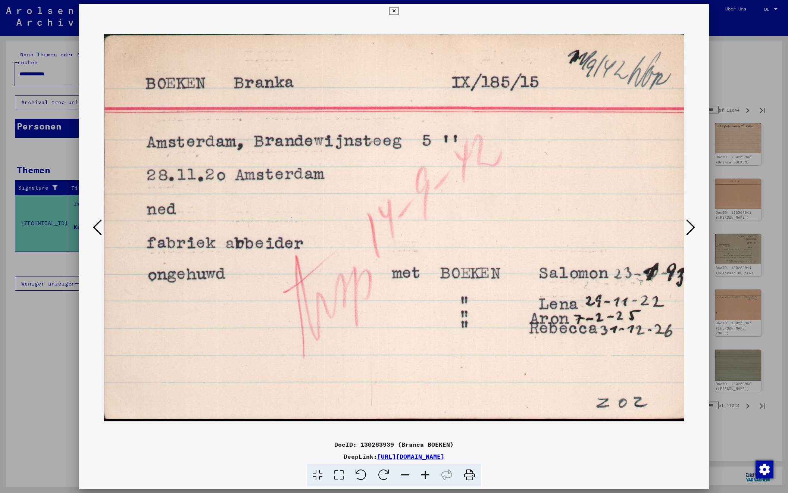
click at [693, 229] on icon at bounding box center [690, 227] width 9 height 18
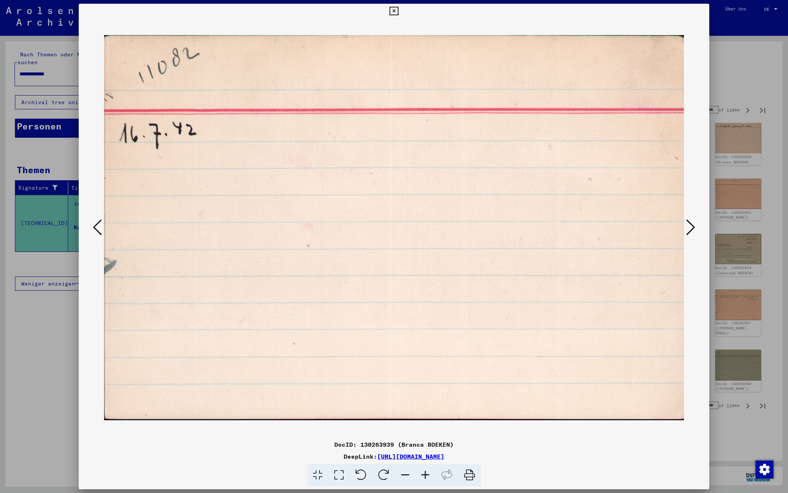
click at [693, 229] on icon at bounding box center [690, 227] width 9 height 18
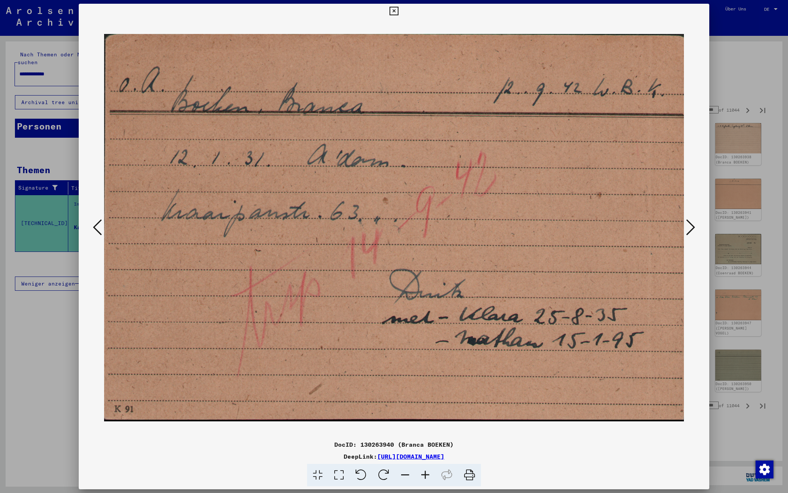
click at [693, 229] on icon at bounding box center [690, 227] width 9 height 18
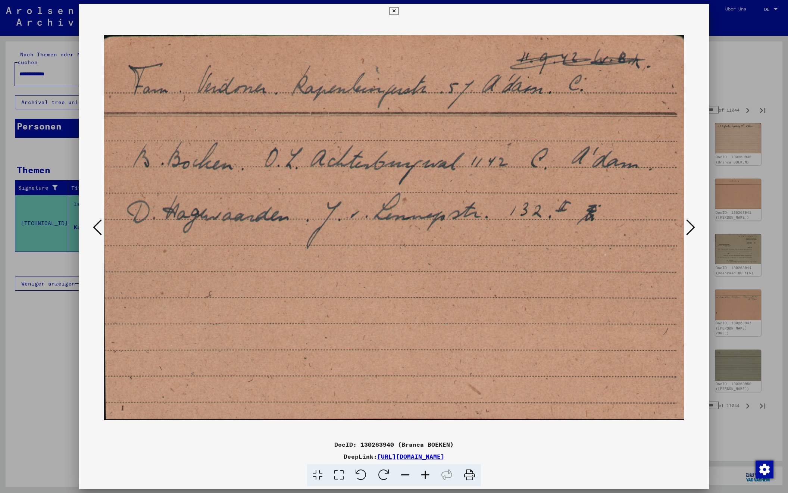
click at [693, 229] on icon at bounding box center [690, 227] width 9 height 18
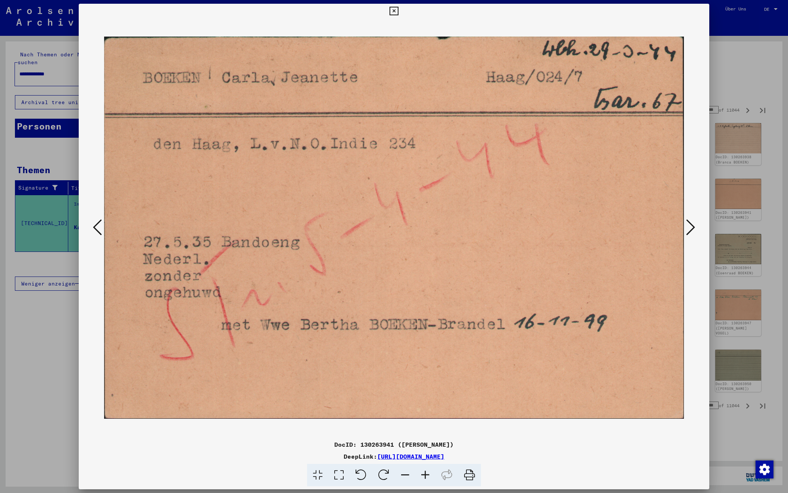
click at [693, 229] on icon at bounding box center [690, 227] width 9 height 18
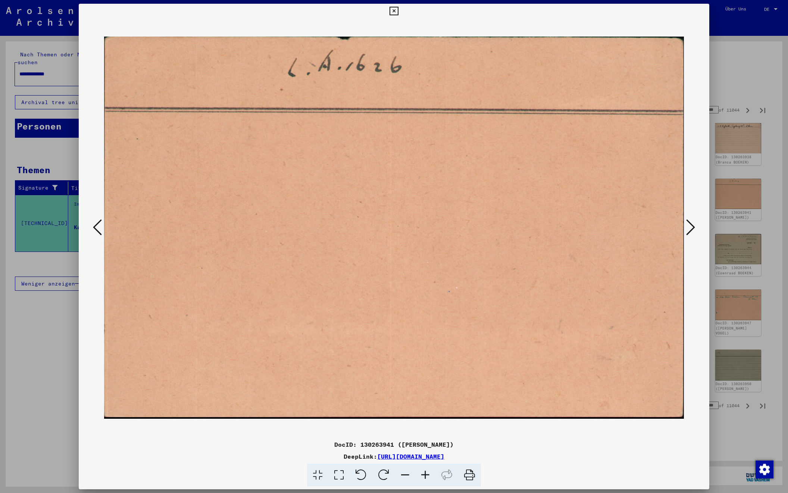
click at [693, 229] on icon at bounding box center [690, 227] width 9 height 18
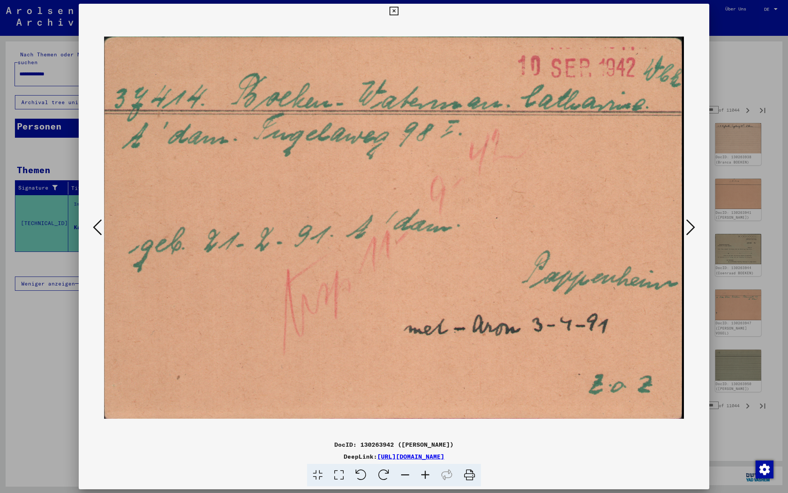
click at [693, 229] on icon at bounding box center [690, 227] width 9 height 18
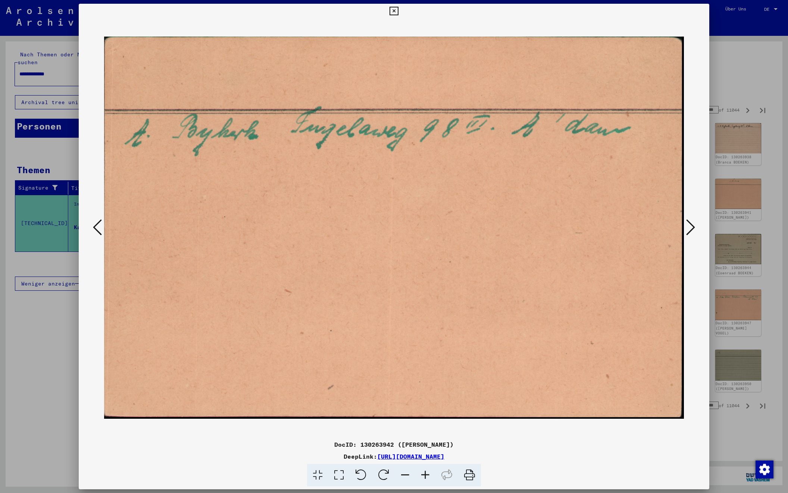
click at [693, 229] on icon at bounding box center [690, 227] width 9 height 18
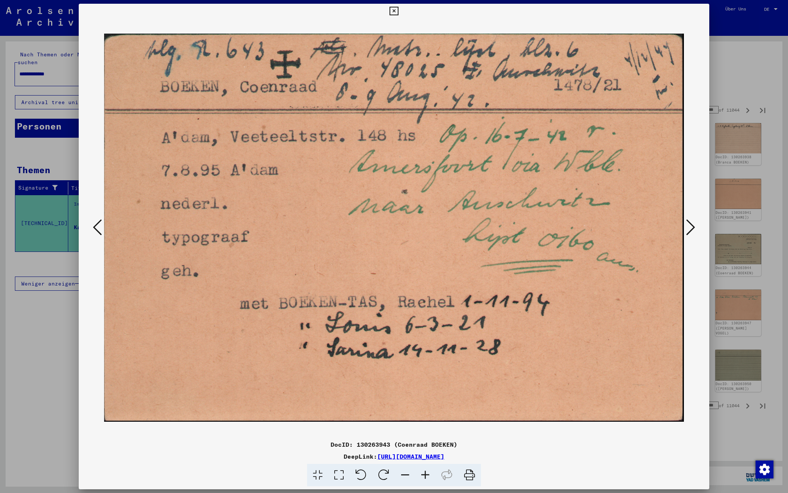
click at [693, 223] on icon at bounding box center [690, 227] width 9 height 18
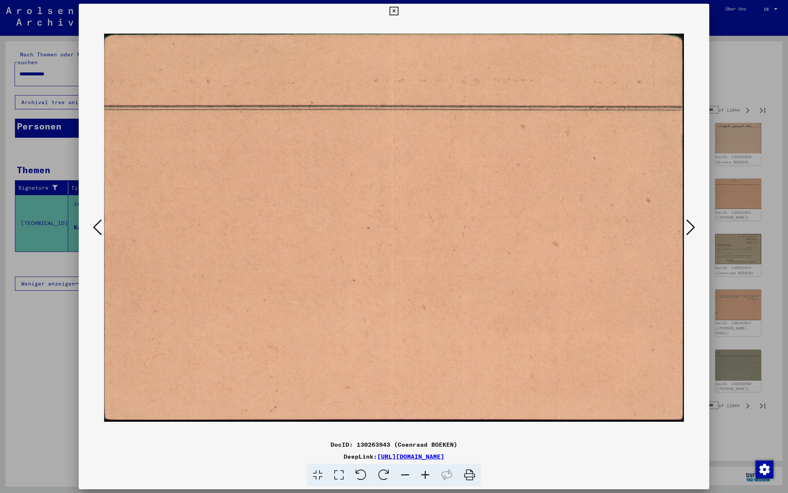
click at [693, 223] on icon at bounding box center [690, 227] width 9 height 18
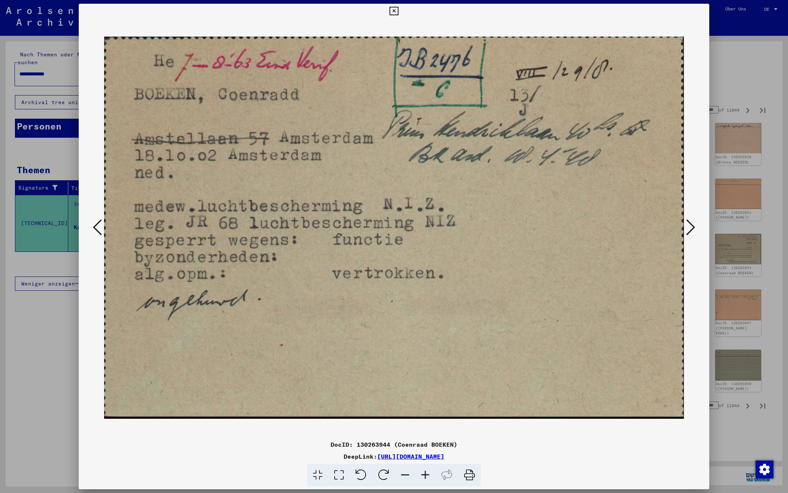
click at [691, 226] on icon at bounding box center [690, 227] width 9 height 18
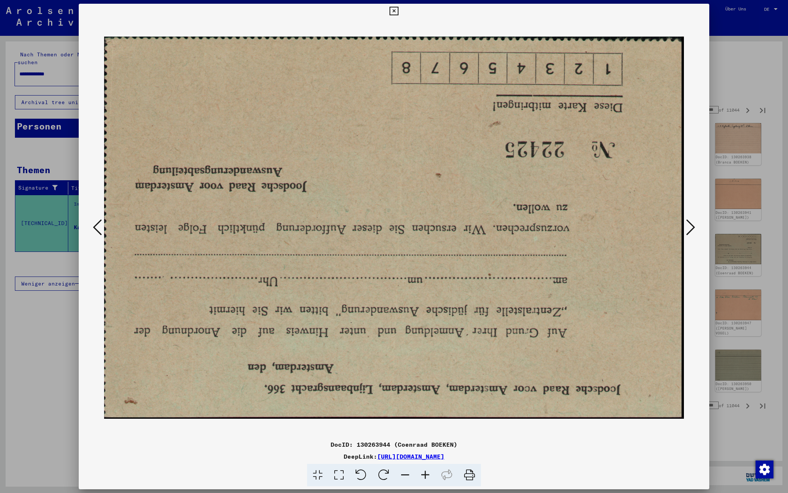
click at [691, 226] on icon at bounding box center [690, 227] width 9 height 18
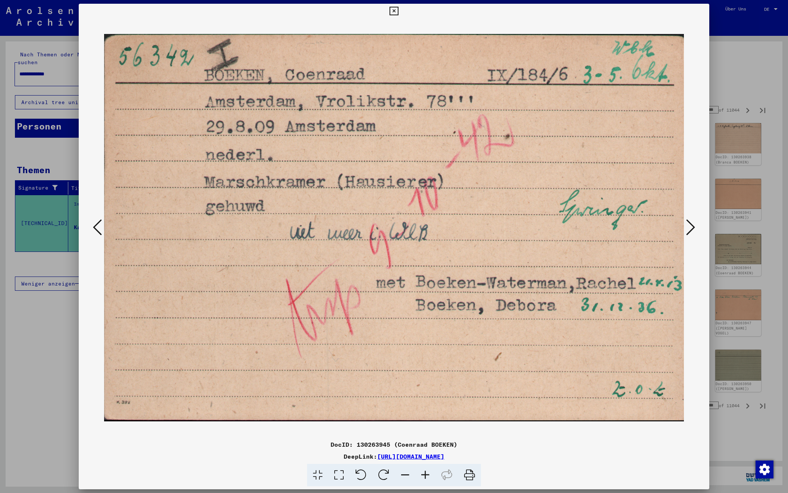
click at [691, 226] on icon at bounding box center [690, 227] width 9 height 18
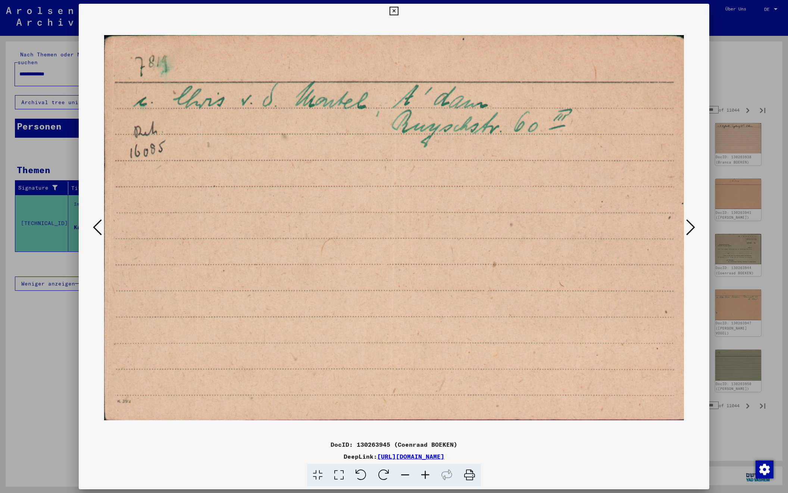
click at [691, 226] on icon at bounding box center [690, 227] width 9 height 18
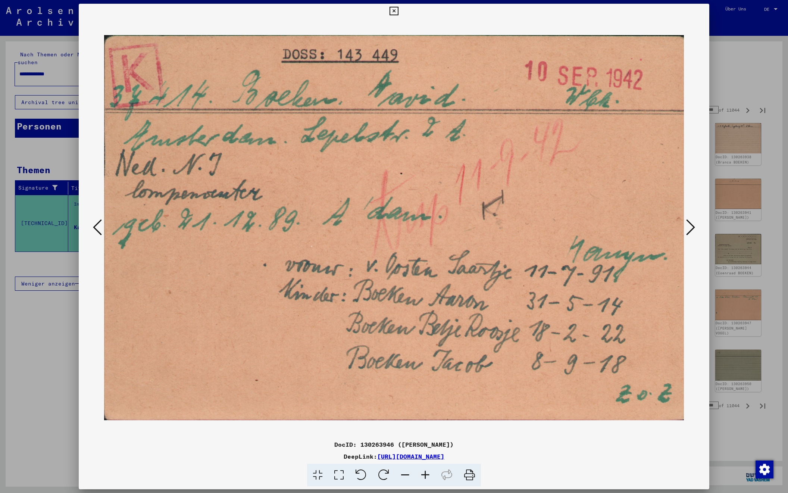
click at [691, 226] on icon at bounding box center [690, 227] width 9 height 18
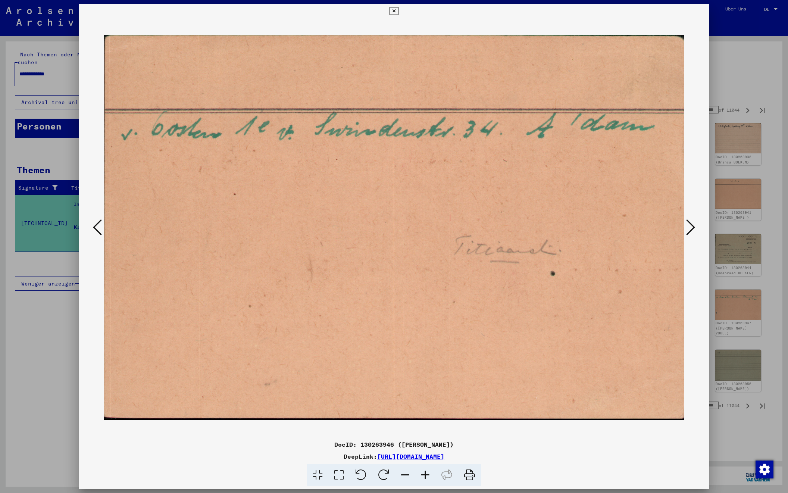
click at [691, 226] on icon at bounding box center [690, 227] width 9 height 18
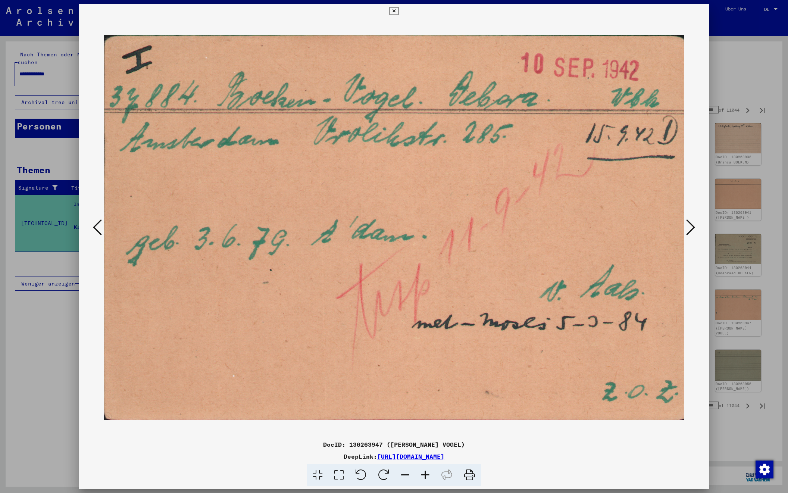
click at [691, 226] on icon at bounding box center [690, 227] width 9 height 18
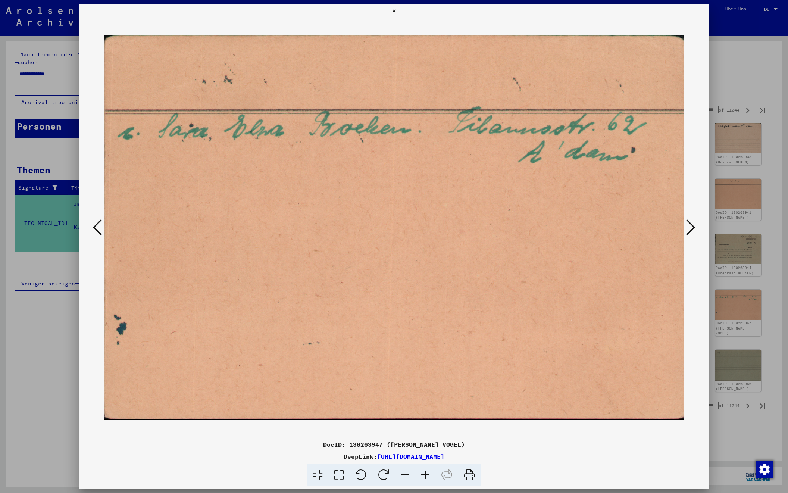
click at [691, 226] on icon at bounding box center [690, 227] width 9 height 18
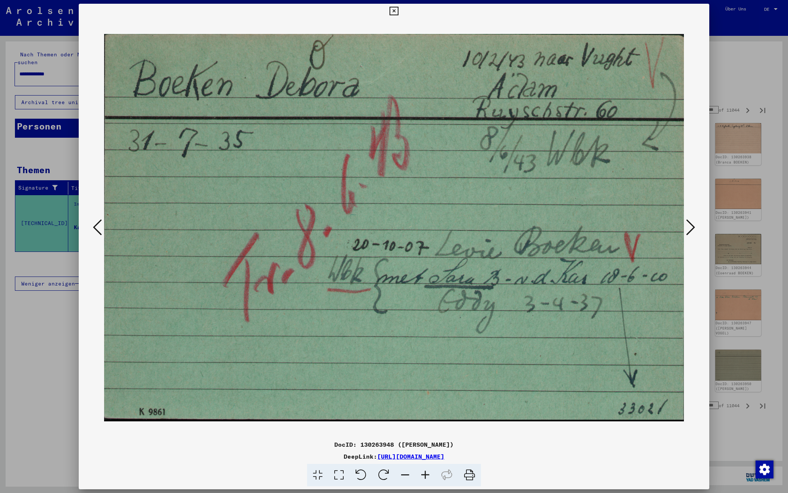
click at [691, 226] on icon at bounding box center [690, 227] width 9 height 18
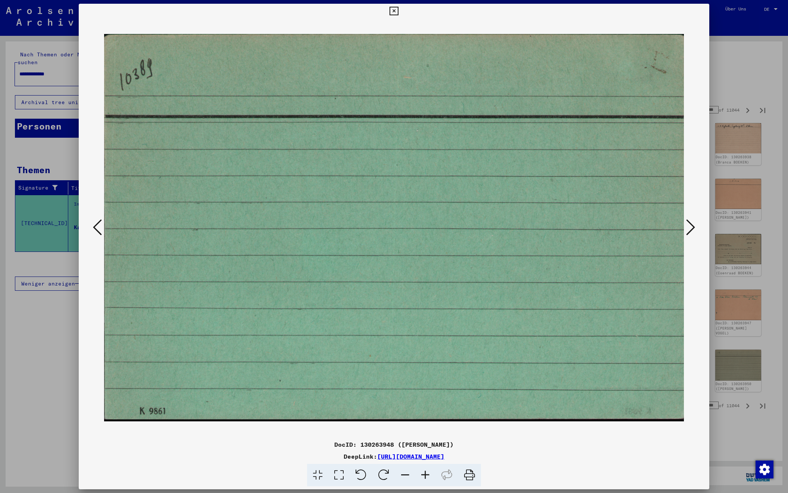
click at [691, 226] on icon at bounding box center [690, 227] width 9 height 18
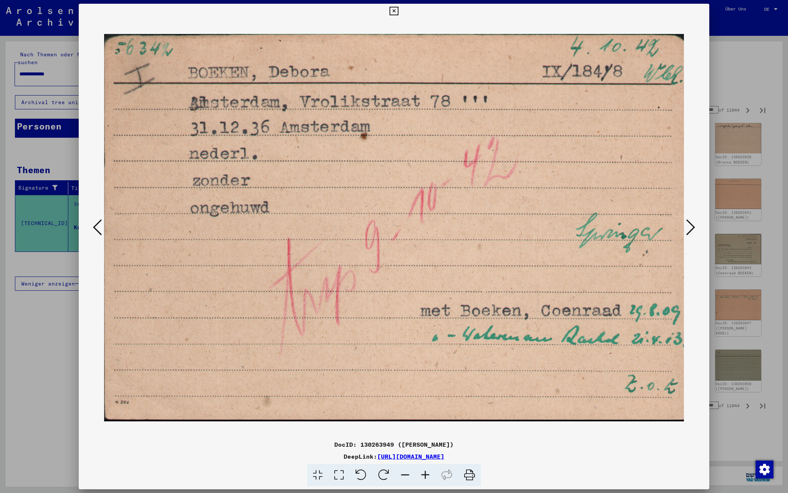
click at [691, 226] on icon at bounding box center [690, 227] width 9 height 18
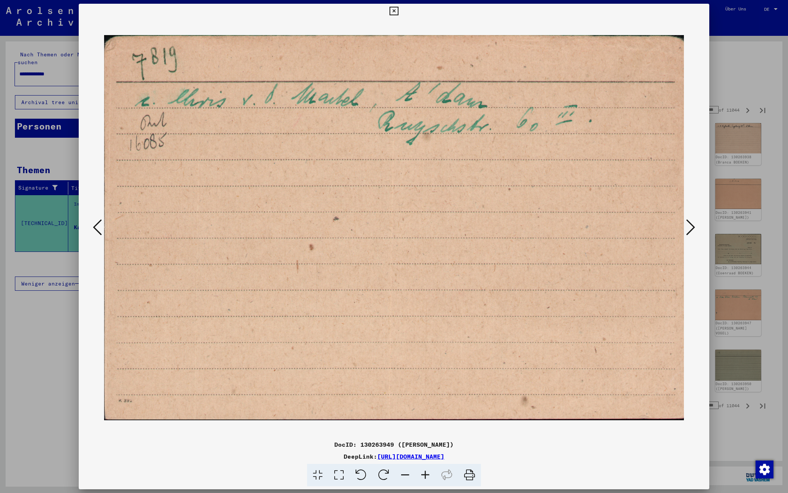
click at [691, 226] on icon at bounding box center [690, 227] width 9 height 18
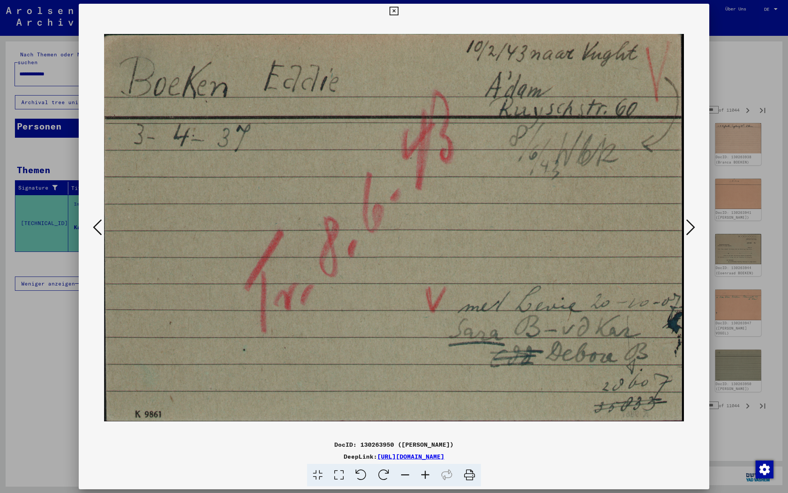
click at [691, 226] on icon at bounding box center [690, 227] width 9 height 18
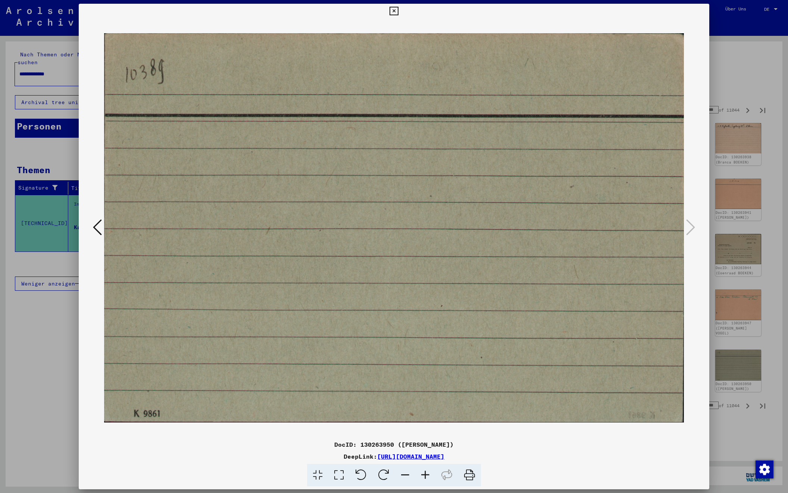
click at [743, 56] on div at bounding box center [394, 246] width 788 height 493
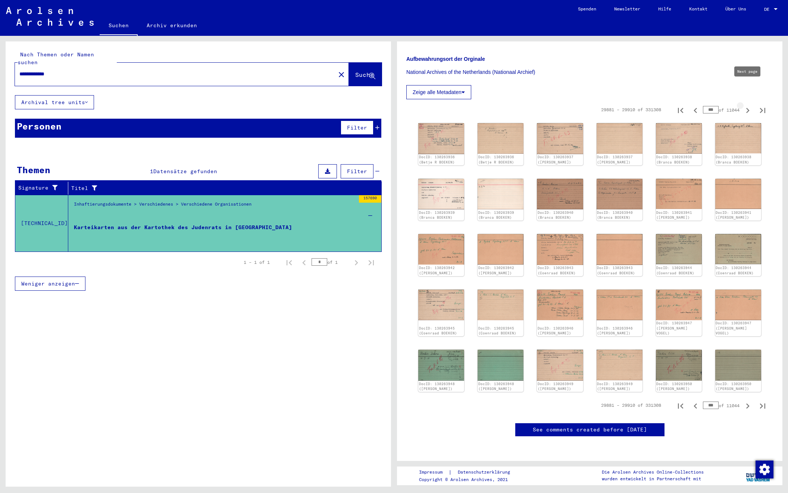
click at [748, 108] on icon "Next page" at bounding box center [747, 110] width 3 height 5
type input "***"
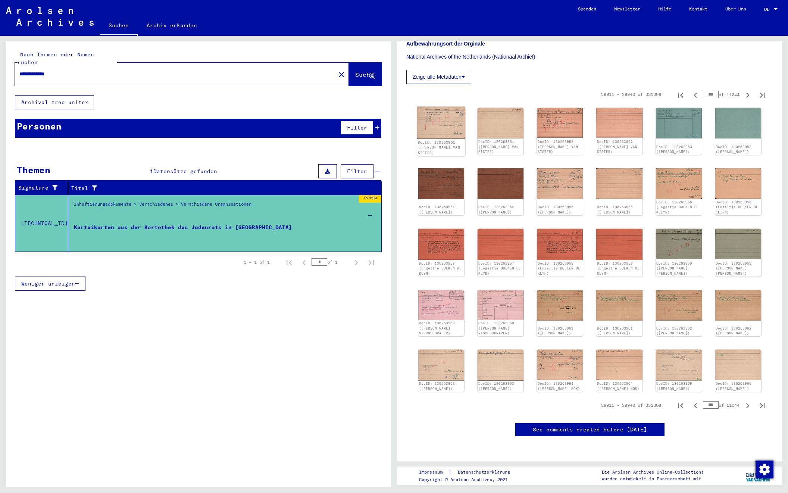
click at [450, 113] on img at bounding box center [441, 123] width 48 height 32
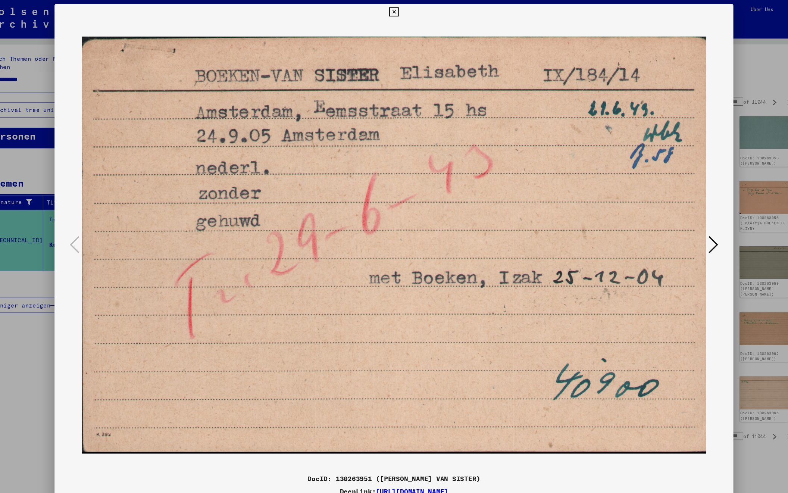
click at [686, 230] on icon at bounding box center [690, 227] width 9 height 18
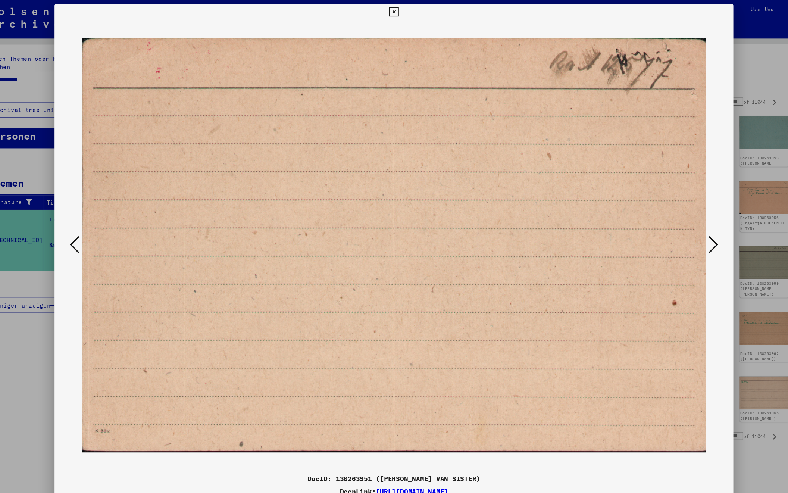
click at [686, 230] on icon at bounding box center [690, 227] width 9 height 18
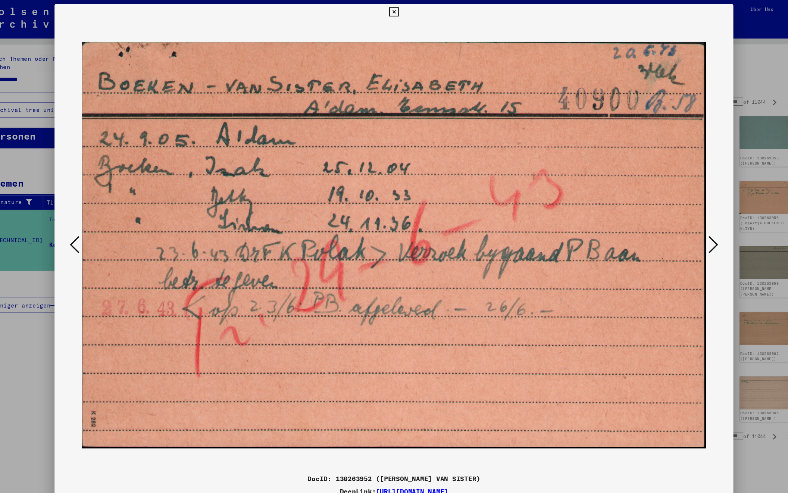
click at [686, 229] on icon at bounding box center [690, 227] width 9 height 18
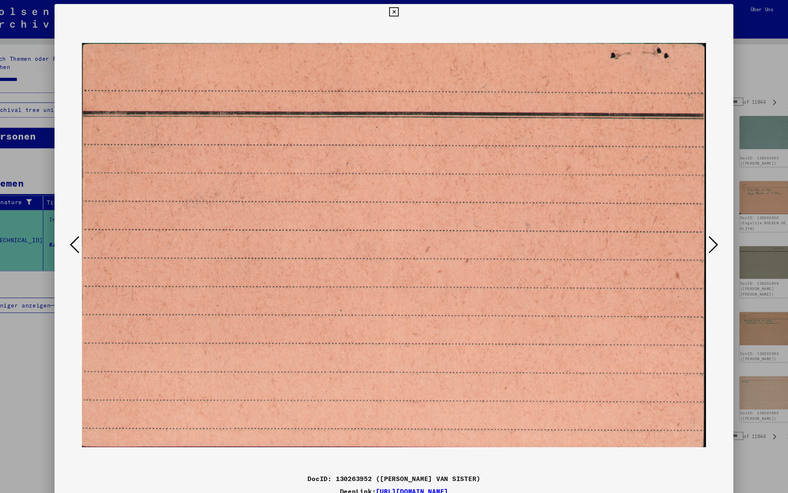
click at [686, 229] on icon at bounding box center [690, 227] width 9 height 18
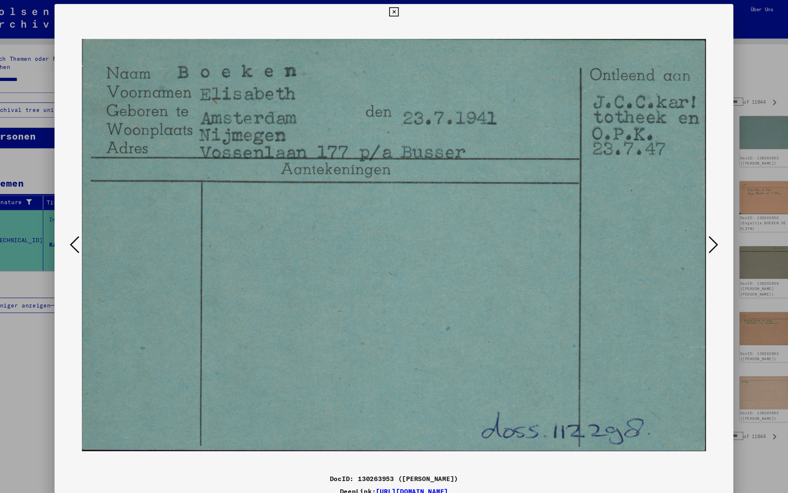
click at [686, 229] on icon at bounding box center [690, 227] width 9 height 18
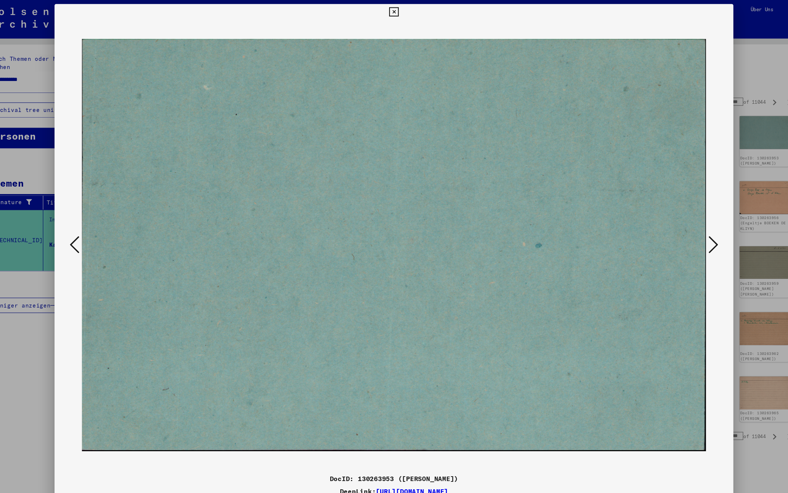
click at [686, 229] on icon at bounding box center [690, 227] width 9 height 18
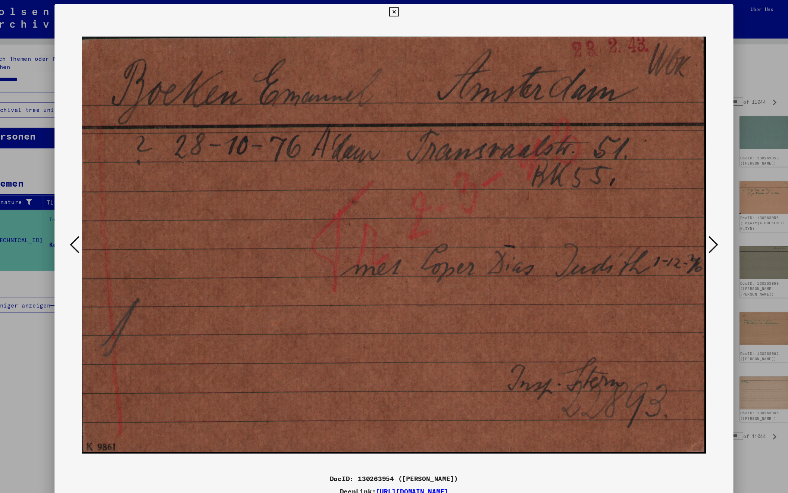
click at [686, 229] on icon at bounding box center [690, 227] width 9 height 18
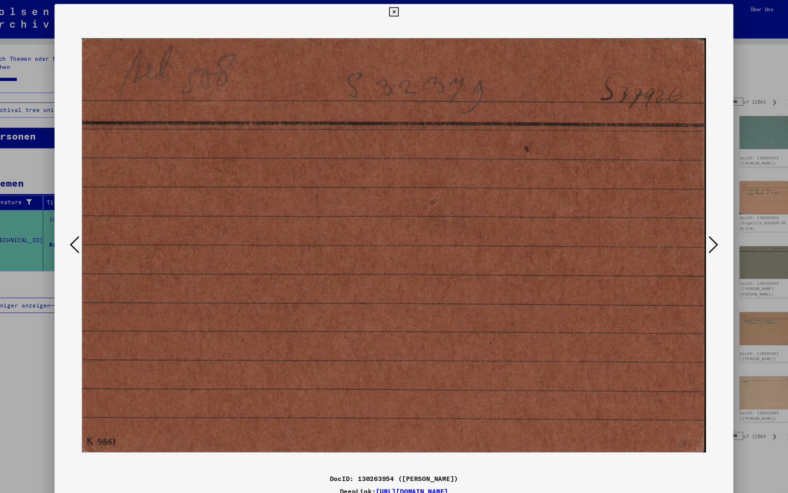
click at [686, 229] on icon at bounding box center [690, 227] width 9 height 18
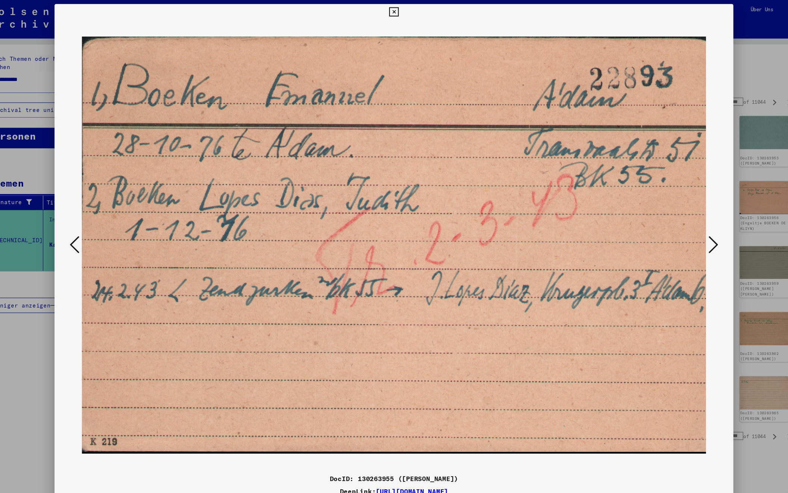
click at [686, 229] on icon at bounding box center [690, 227] width 9 height 18
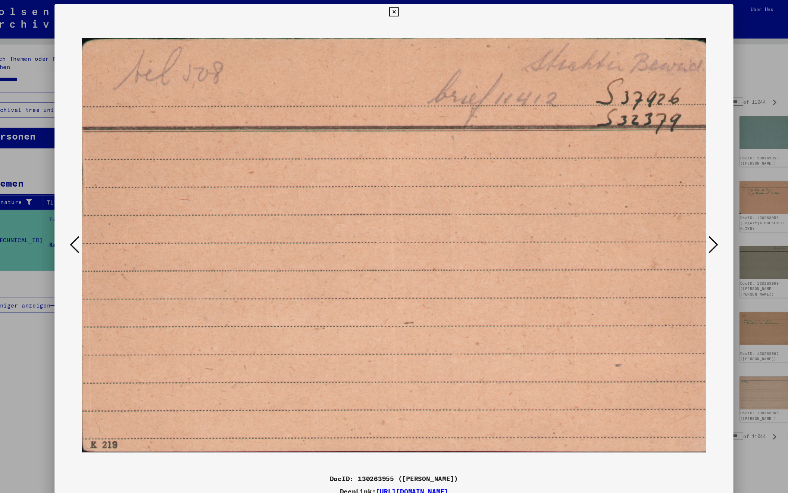
click at [686, 229] on icon at bounding box center [690, 227] width 9 height 18
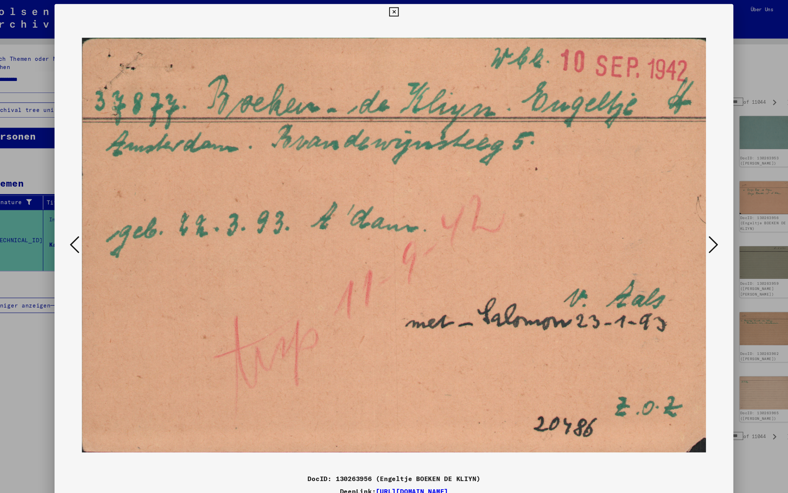
click at [686, 229] on icon at bounding box center [690, 227] width 9 height 18
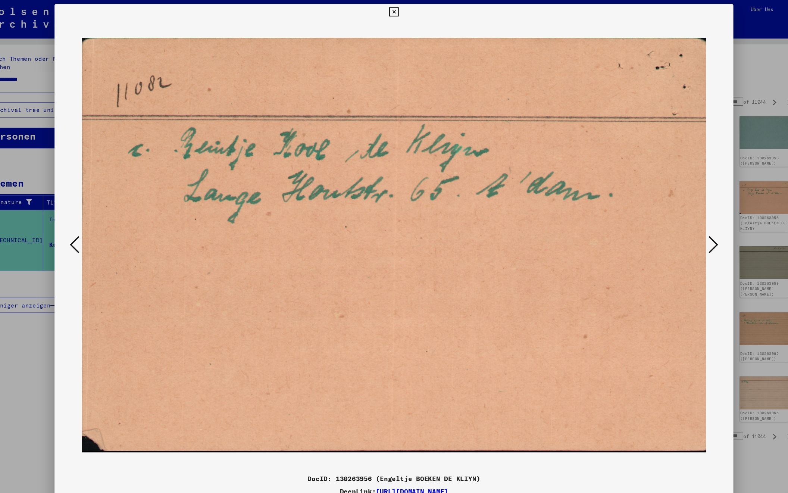
click at [686, 229] on icon at bounding box center [690, 227] width 9 height 18
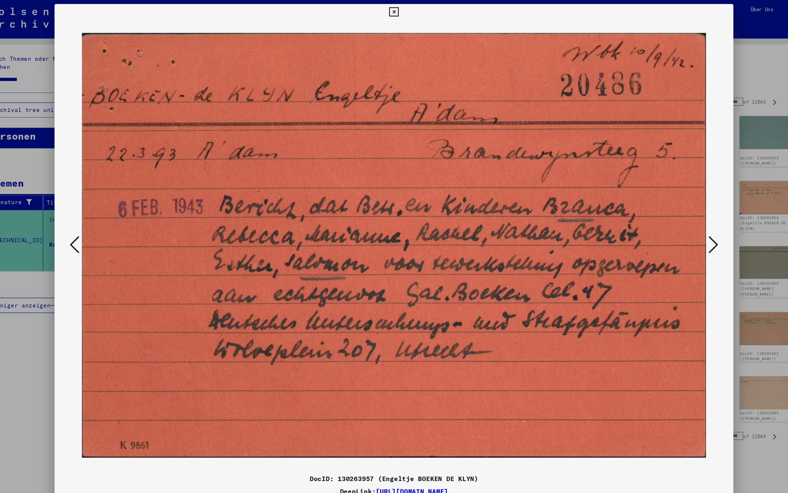
click at [686, 229] on icon at bounding box center [690, 227] width 9 height 18
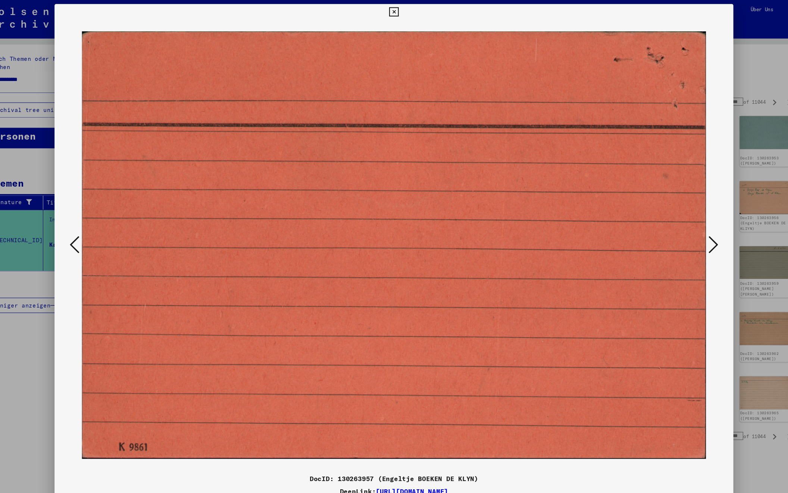
click at [686, 229] on icon at bounding box center [690, 227] width 9 height 18
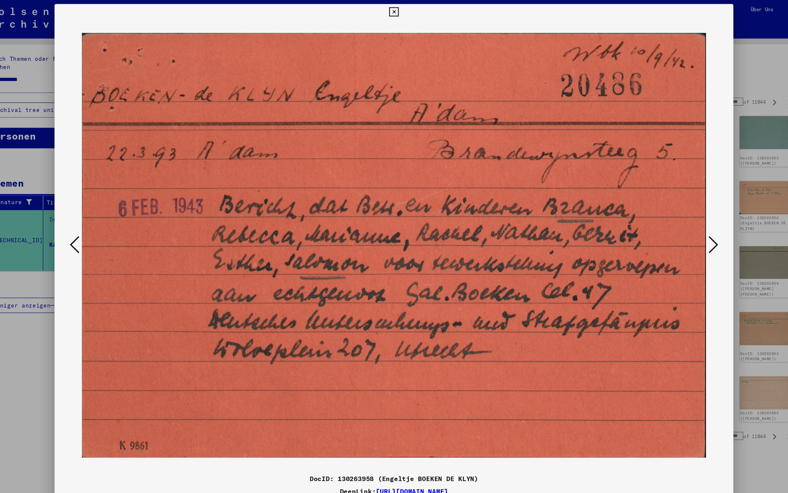
click at [686, 229] on icon at bounding box center [690, 227] width 9 height 18
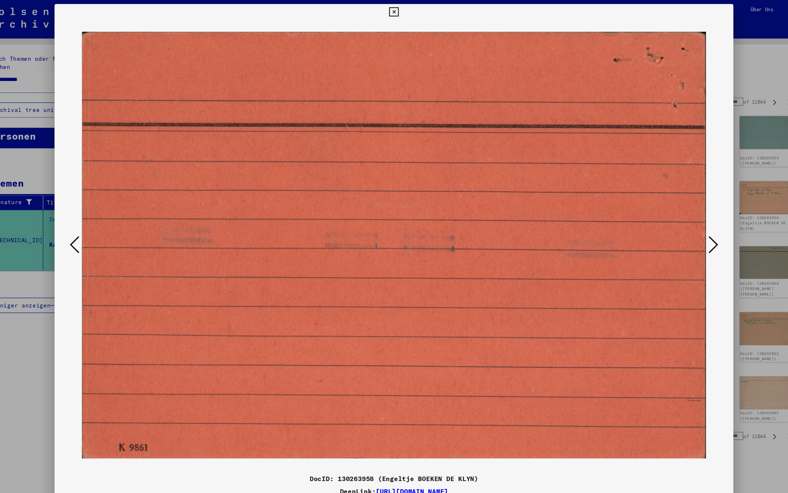
click at [686, 229] on icon at bounding box center [690, 227] width 9 height 18
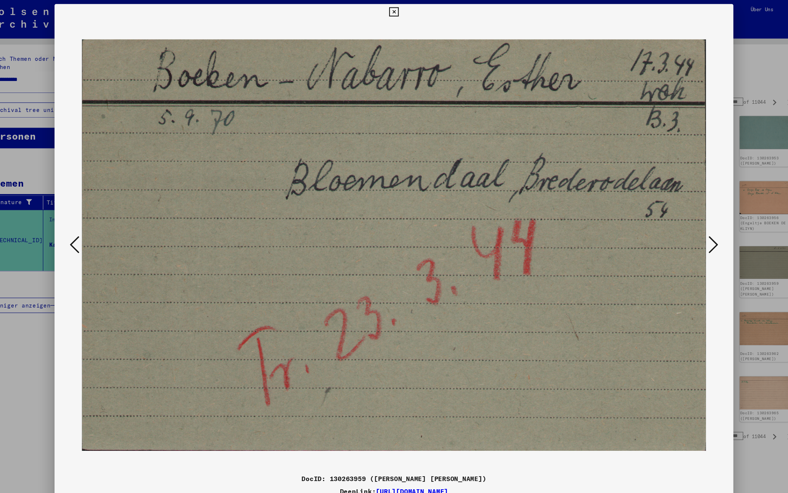
click at [686, 229] on icon at bounding box center [690, 227] width 9 height 18
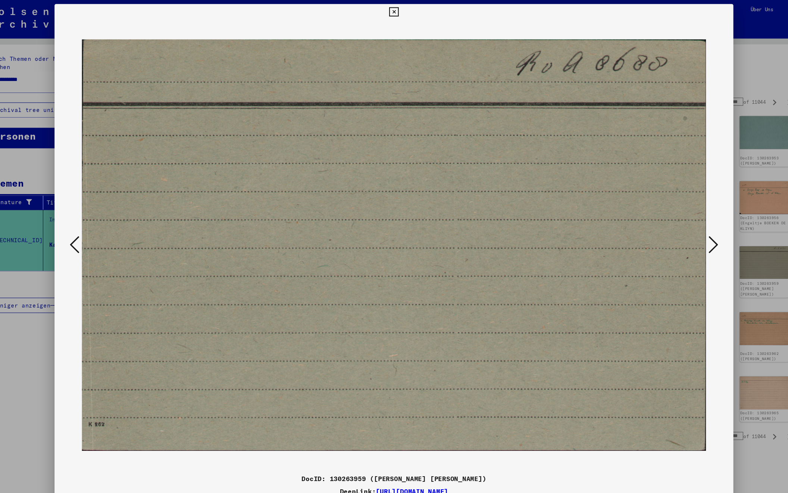
click at [686, 229] on icon at bounding box center [690, 227] width 9 height 18
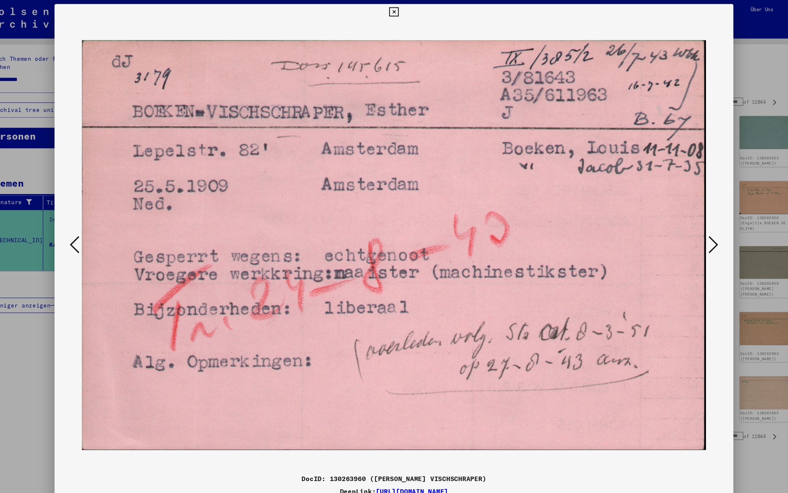
click at [686, 229] on icon at bounding box center [690, 227] width 9 height 18
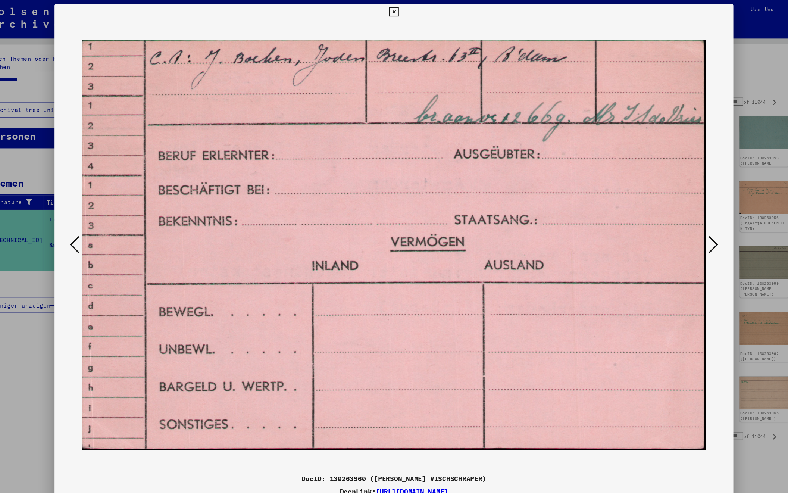
click at [686, 229] on icon at bounding box center [690, 227] width 9 height 18
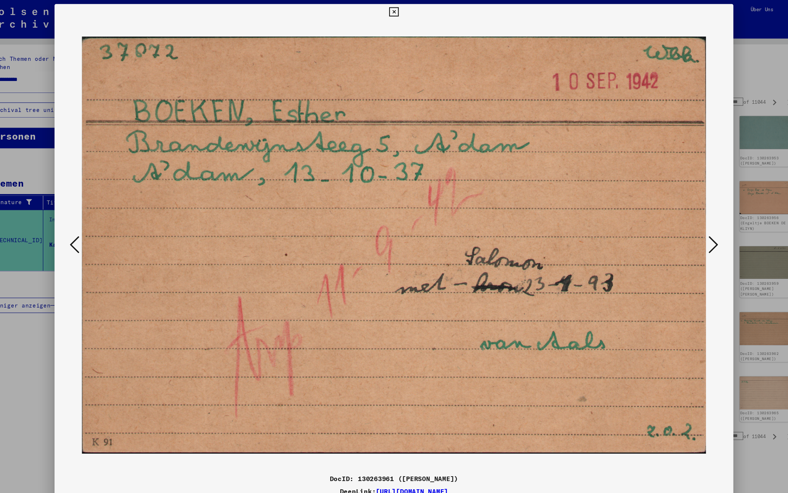
click at [686, 229] on icon at bounding box center [690, 227] width 9 height 18
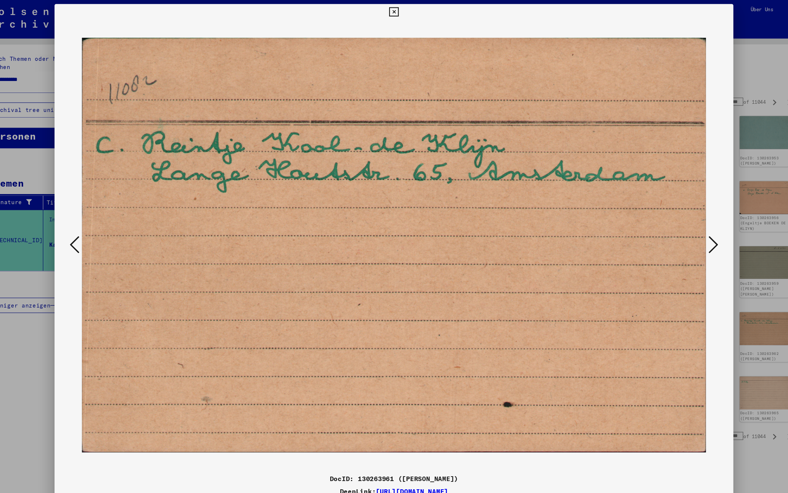
click at [686, 229] on icon at bounding box center [690, 227] width 9 height 18
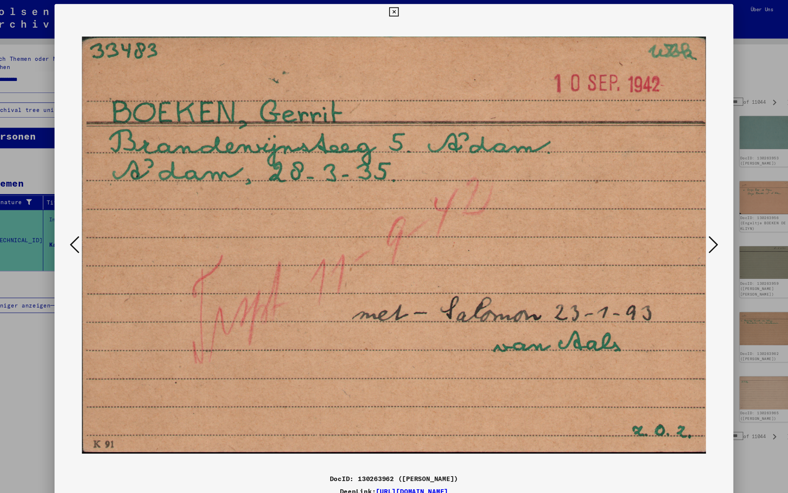
click at [686, 229] on icon at bounding box center [690, 227] width 9 height 18
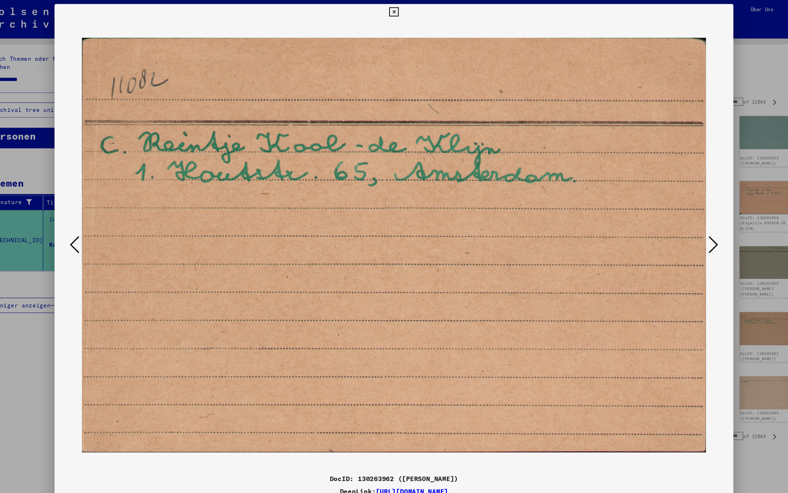
click at [686, 229] on icon at bounding box center [690, 227] width 9 height 18
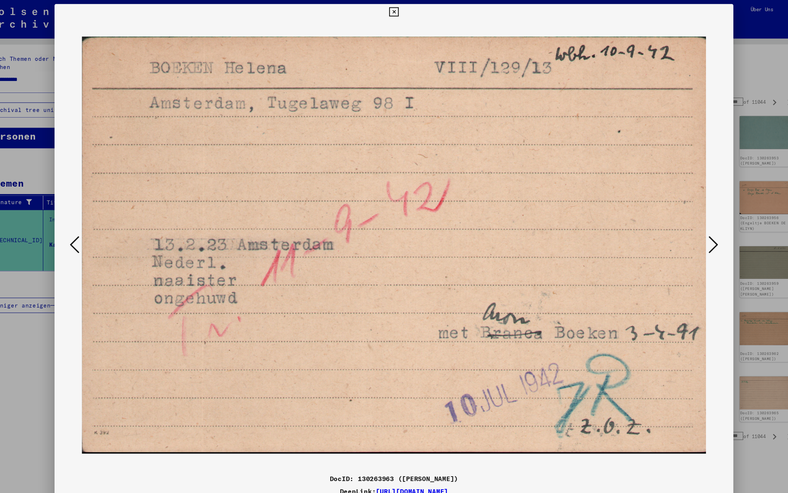
click at [686, 229] on icon at bounding box center [690, 227] width 9 height 18
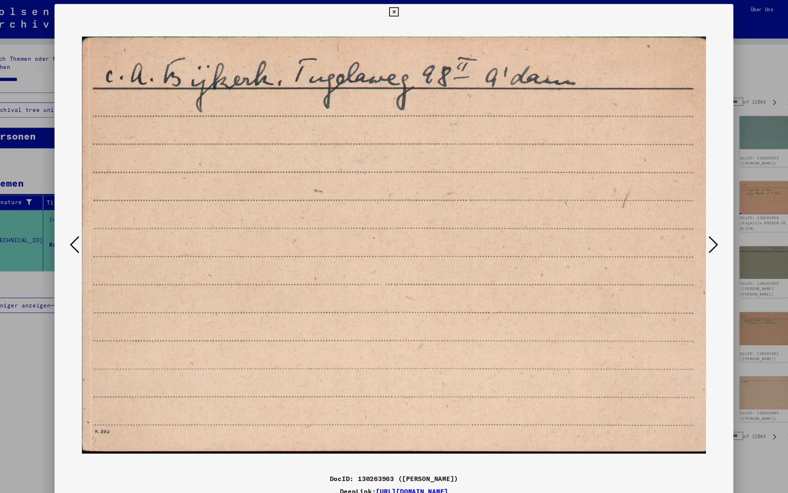
click at [686, 229] on icon at bounding box center [690, 227] width 9 height 18
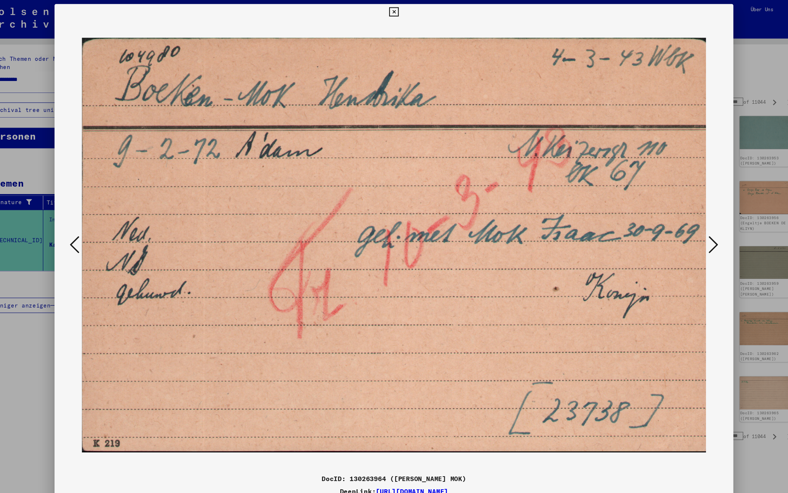
click at [686, 229] on icon at bounding box center [690, 227] width 9 height 18
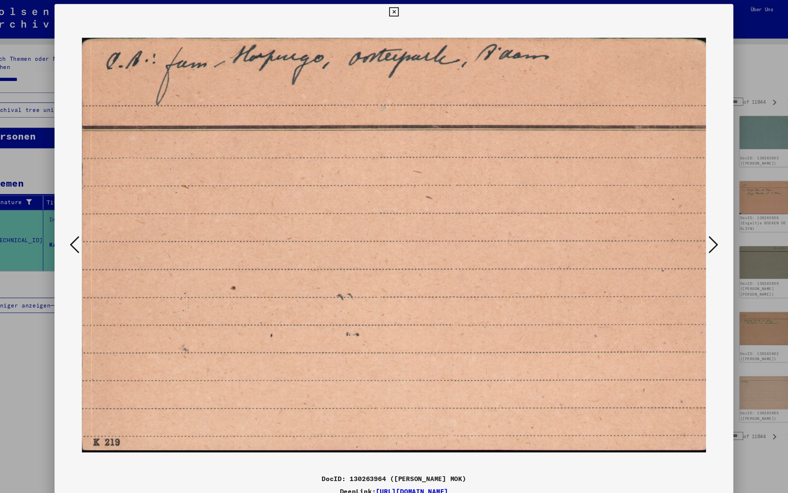
click at [686, 229] on icon at bounding box center [690, 227] width 9 height 18
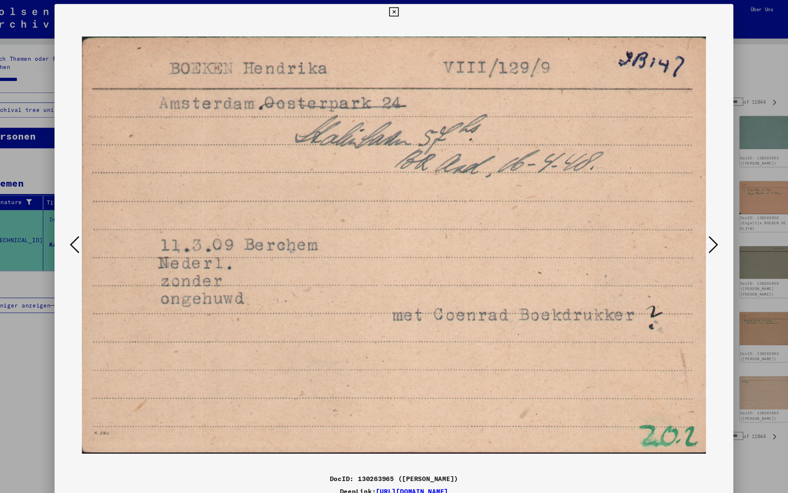
click at [686, 229] on icon at bounding box center [690, 227] width 9 height 18
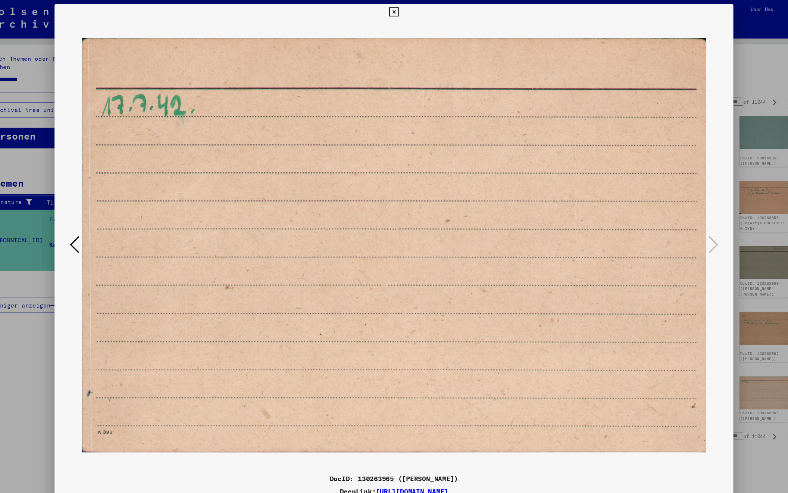
drag, startPoint x: 674, startPoint y: 7, endPoint x: 674, endPoint y: 12, distance: 4.5
click at [398, 7] on icon at bounding box center [394, 11] width 9 height 9
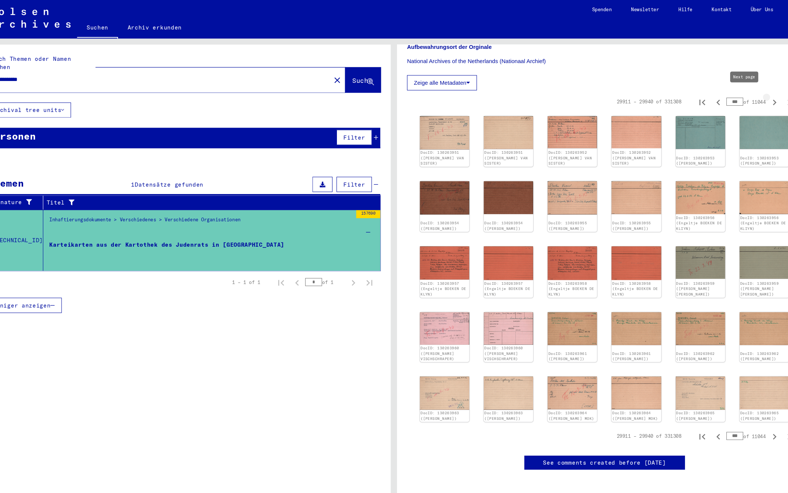
click at [746, 93] on icon "Next page" at bounding box center [747, 95] width 3 height 5
type input "***"
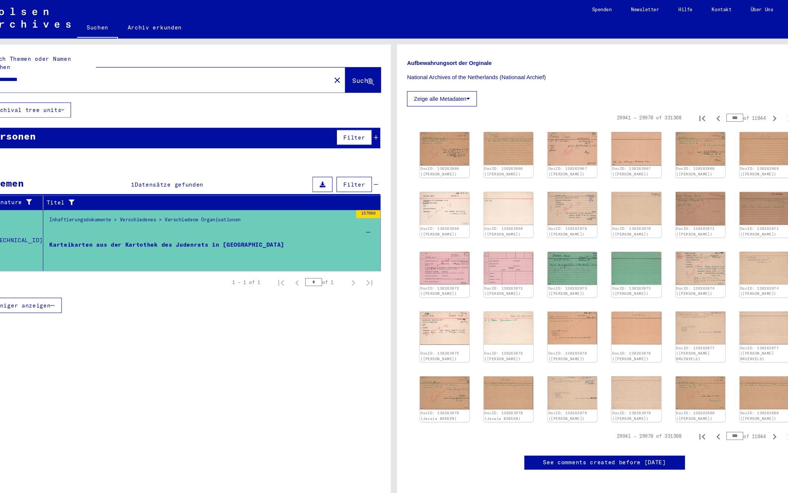
scroll to position [169, 0]
click at [417, 122] on img at bounding box center [441, 138] width 48 height 32
